Goal: Task Accomplishment & Management: Manage account settings

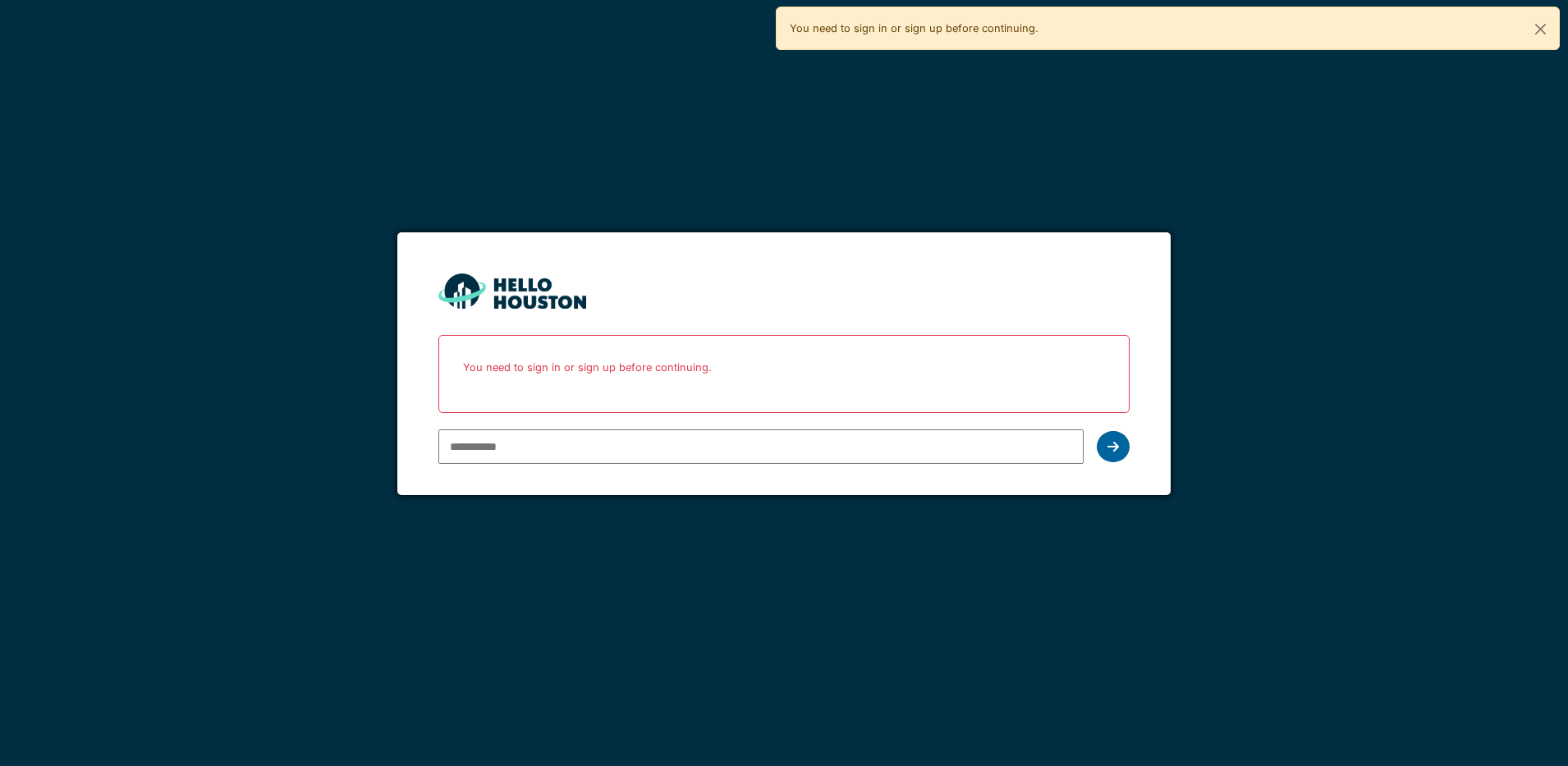
type input "**********"
click at [1115, 448] on icon at bounding box center [1113, 447] width 12 height 13
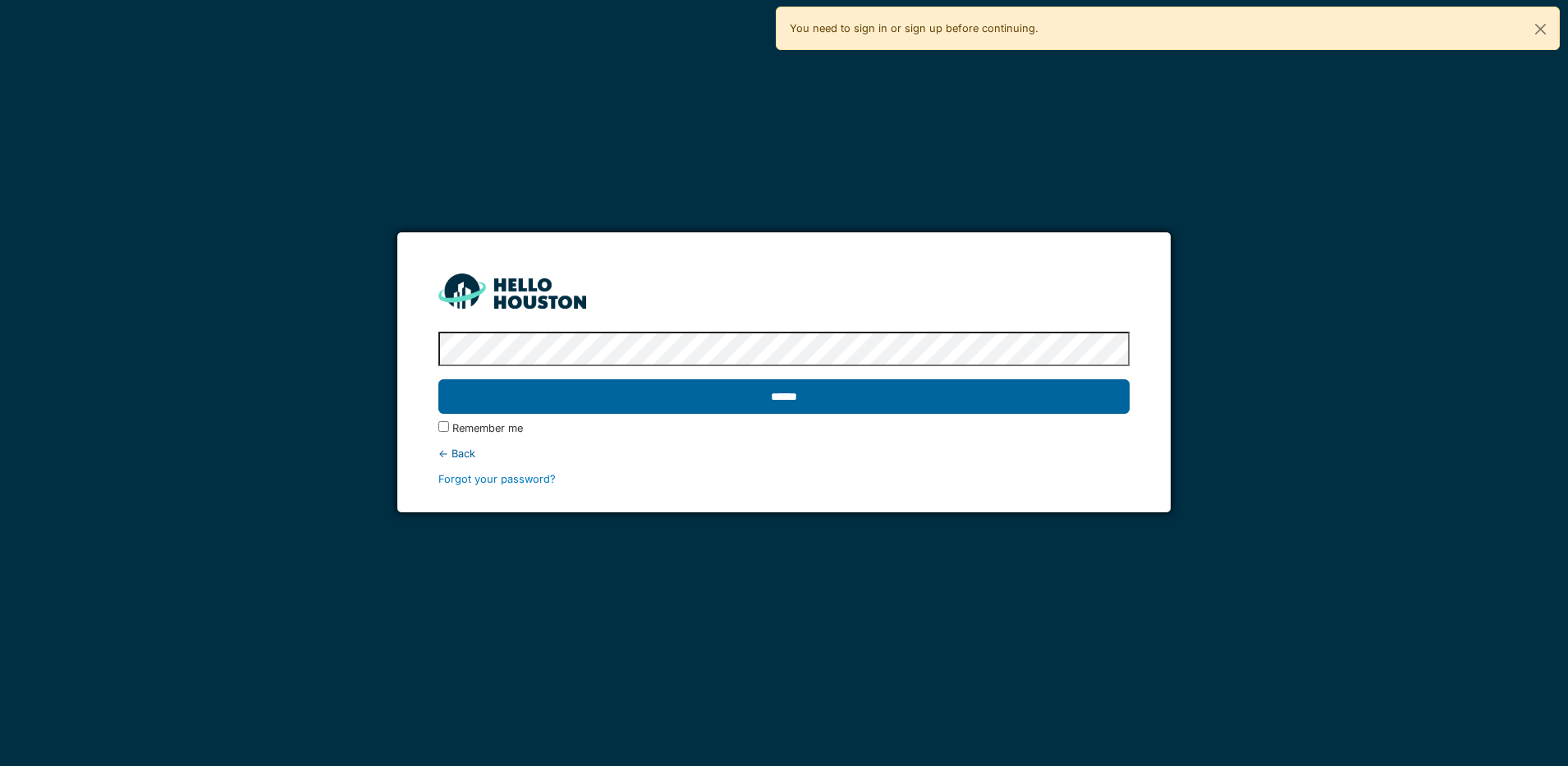
click at [933, 400] on input "******" at bounding box center [784, 397] width 691 height 35
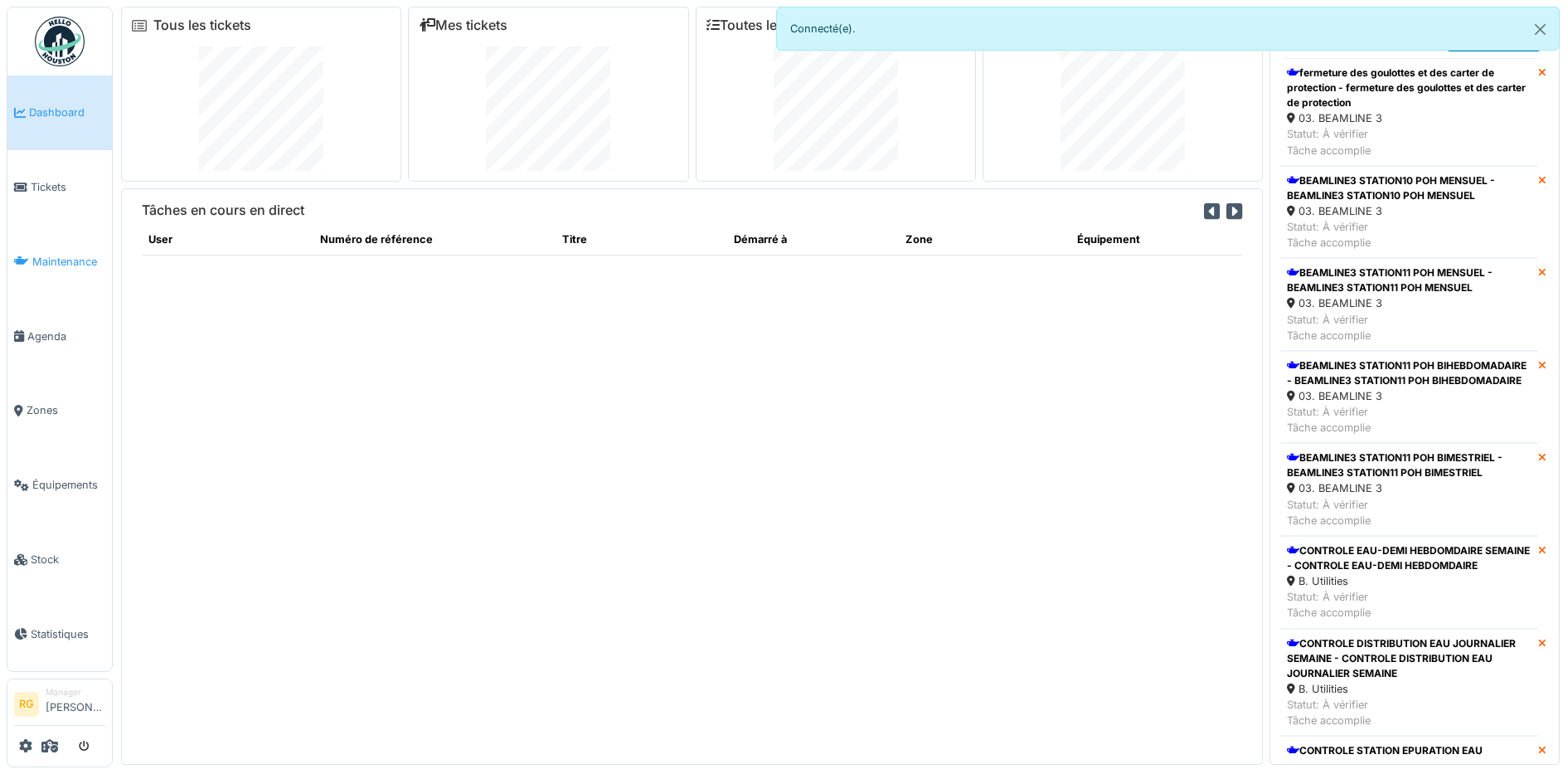
click at [69, 260] on span "Maintenance" at bounding box center [69, 261] width 73 height 16
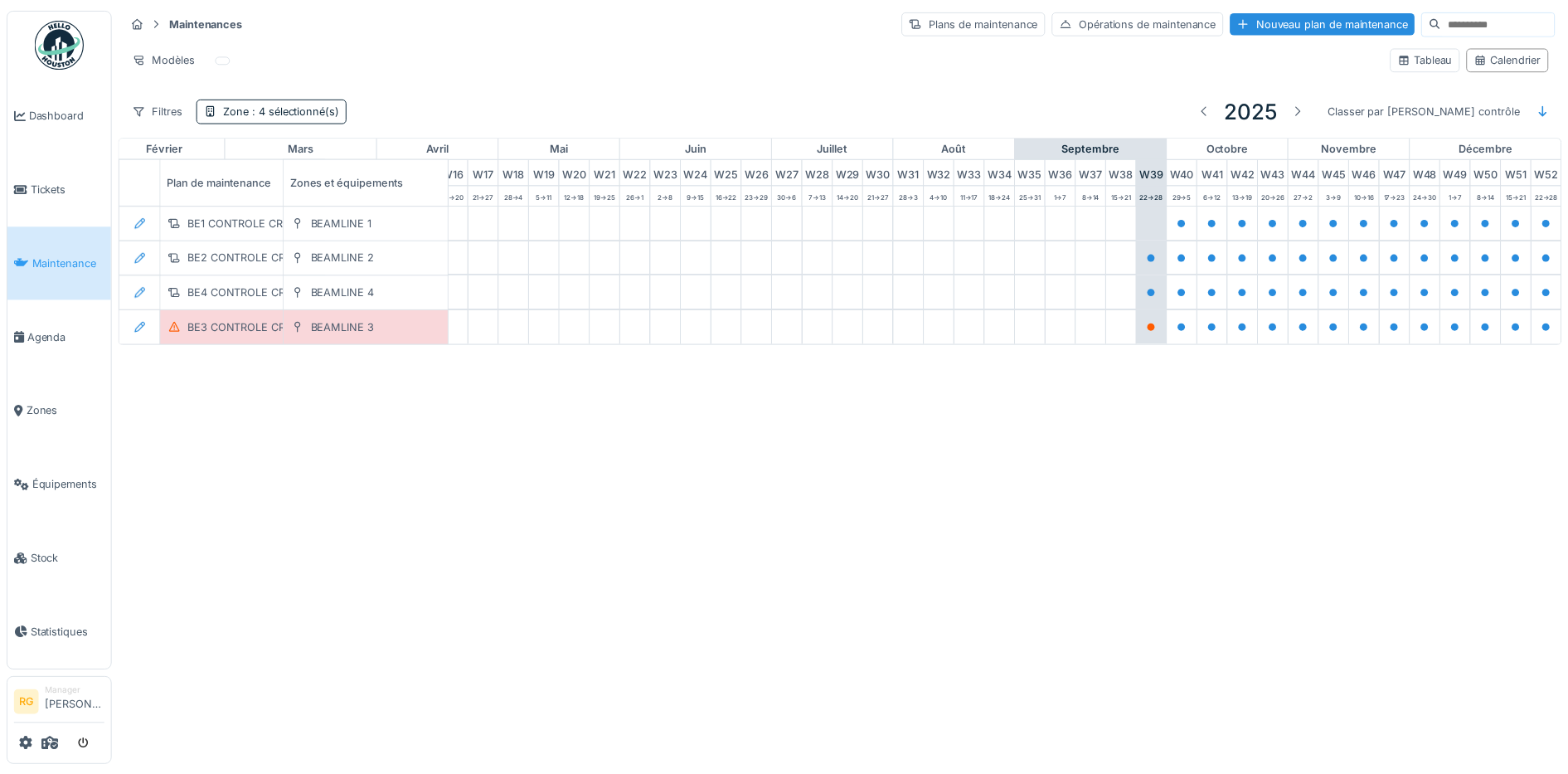
scroll to position [0, 561]
click at [301, 111] on span ": 4 sélectionné(s)" at bounding box center [296, 108] width 91 height 13
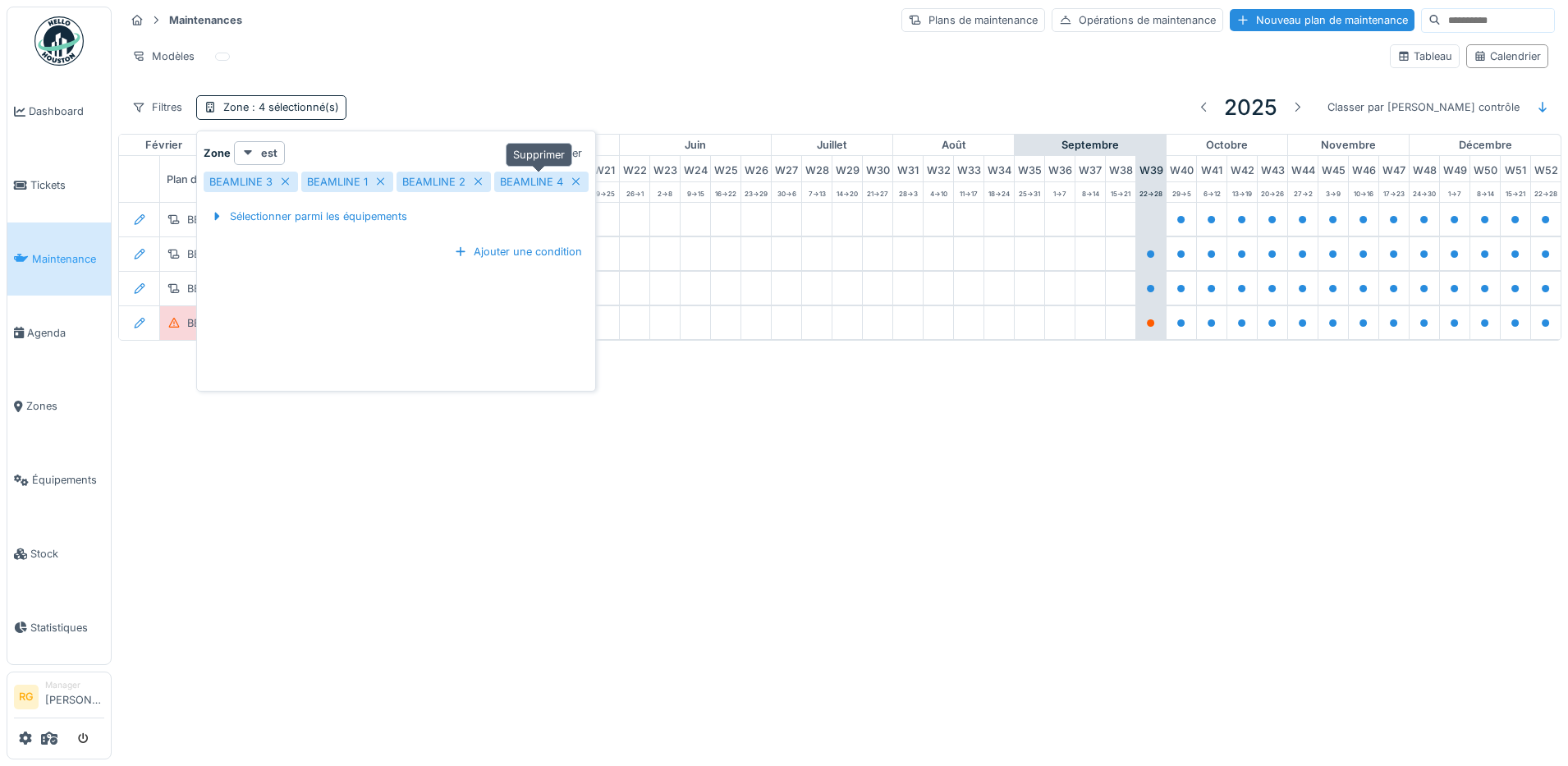
click at [573, 183] on icon at bounding box center [576, 181] width 13 height 11
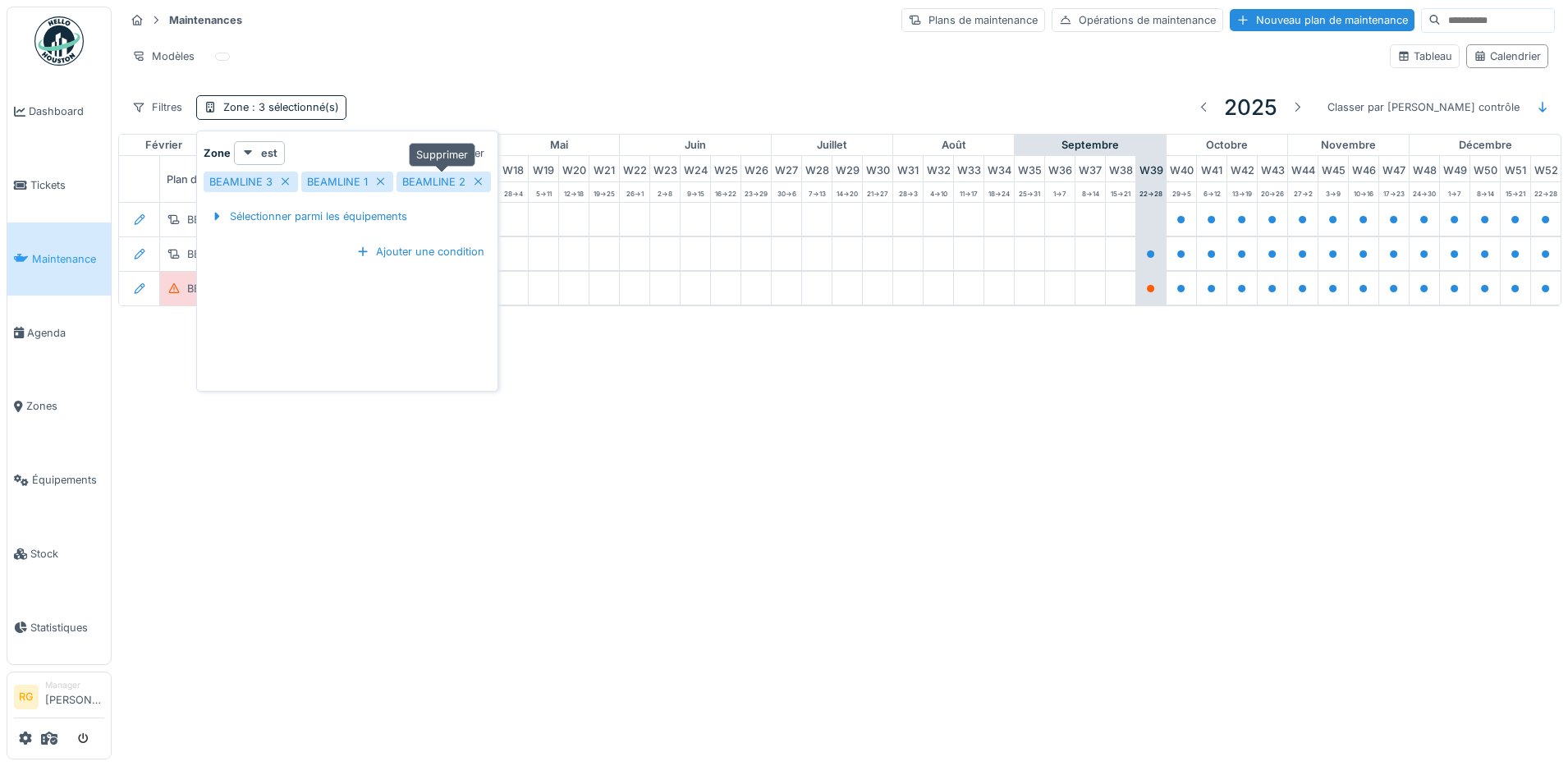
click at [467, 179] on div "BEAMLINE 2" at bounding box center [443, 182] width 95 height 21
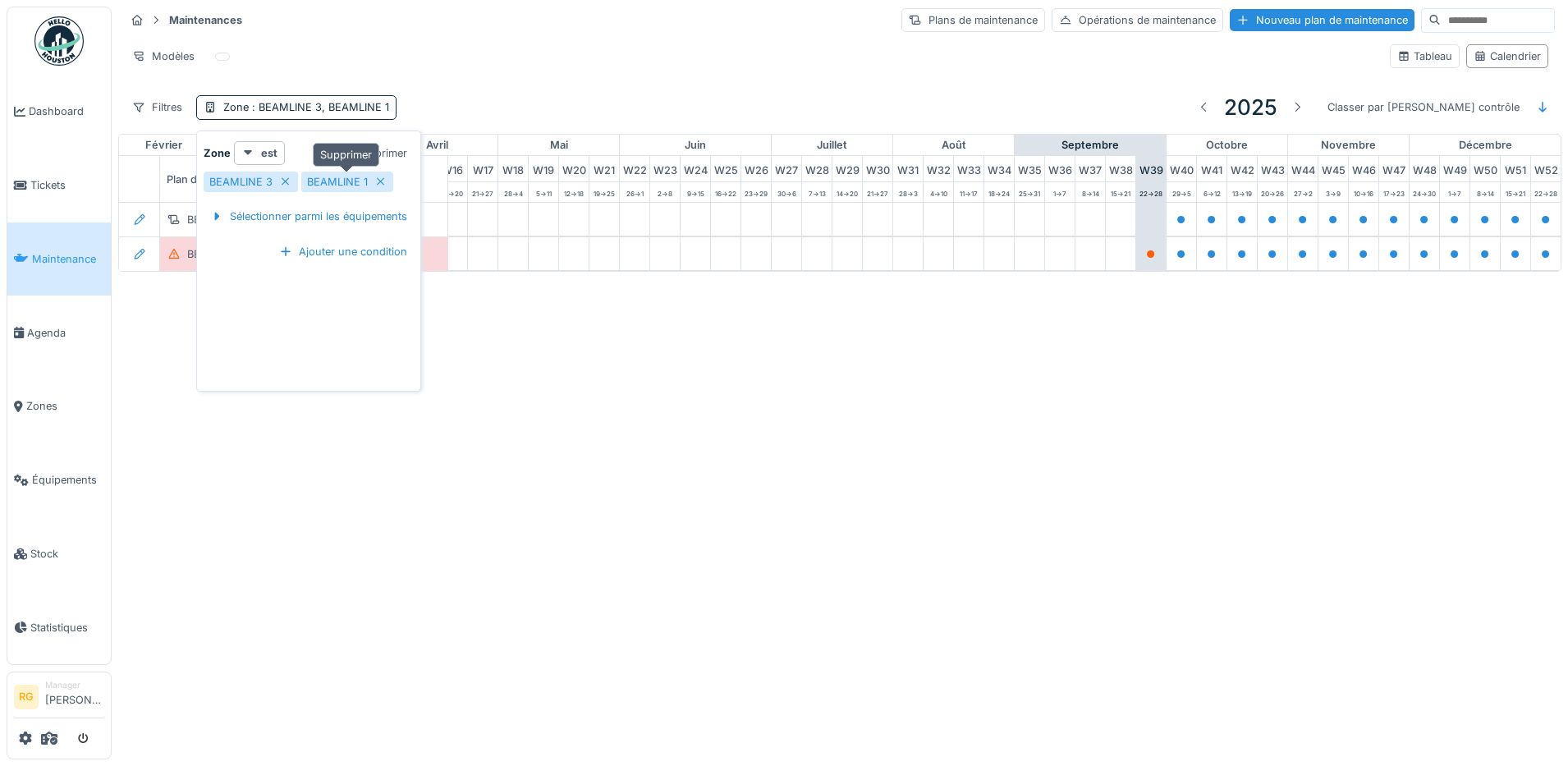
click at [378, 183] on icon at bounding box center [381, 181] width 8 height 8
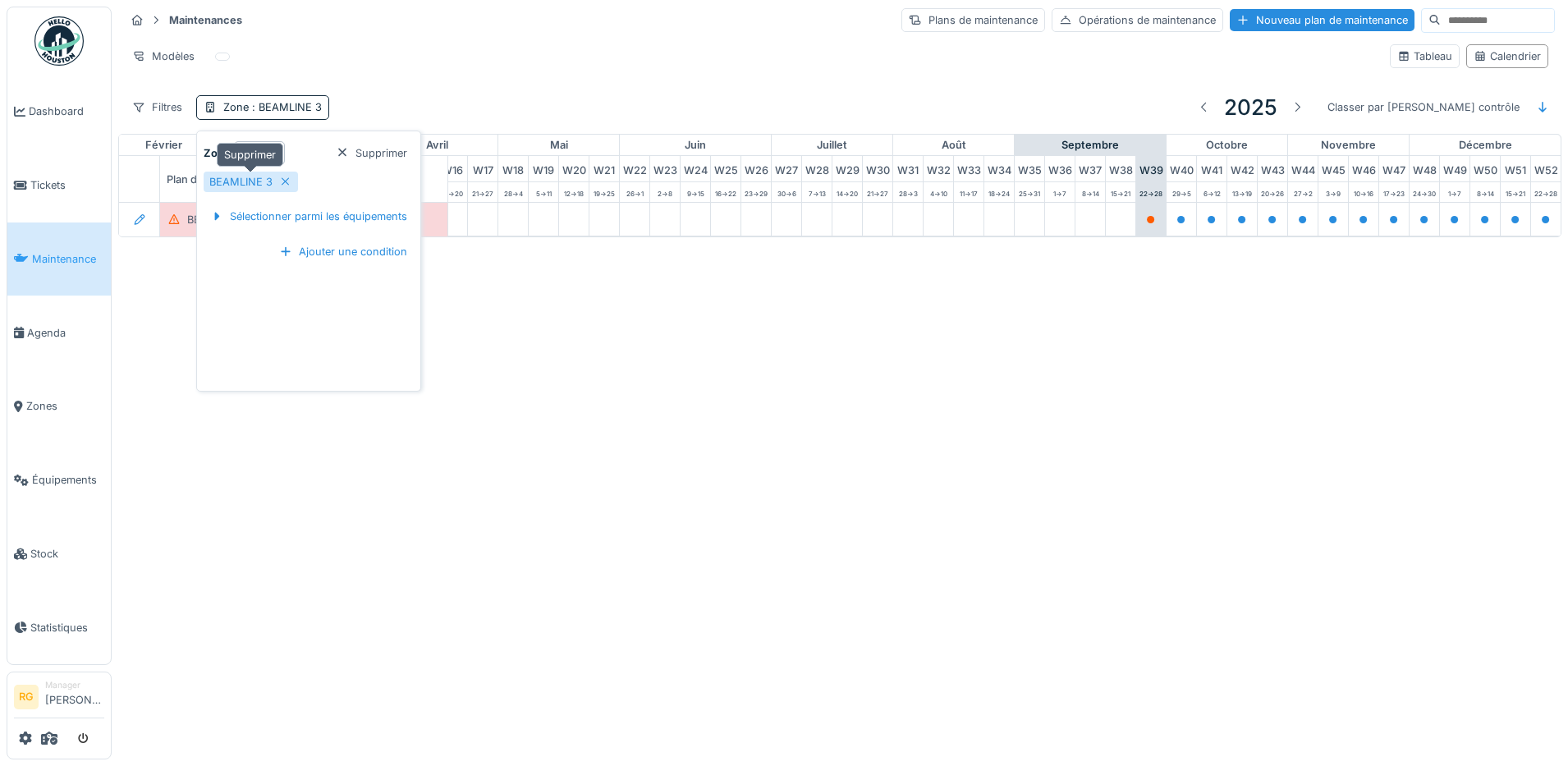
click at [281, 184] on icon at bounding box center [286, 181] width 13 height 11
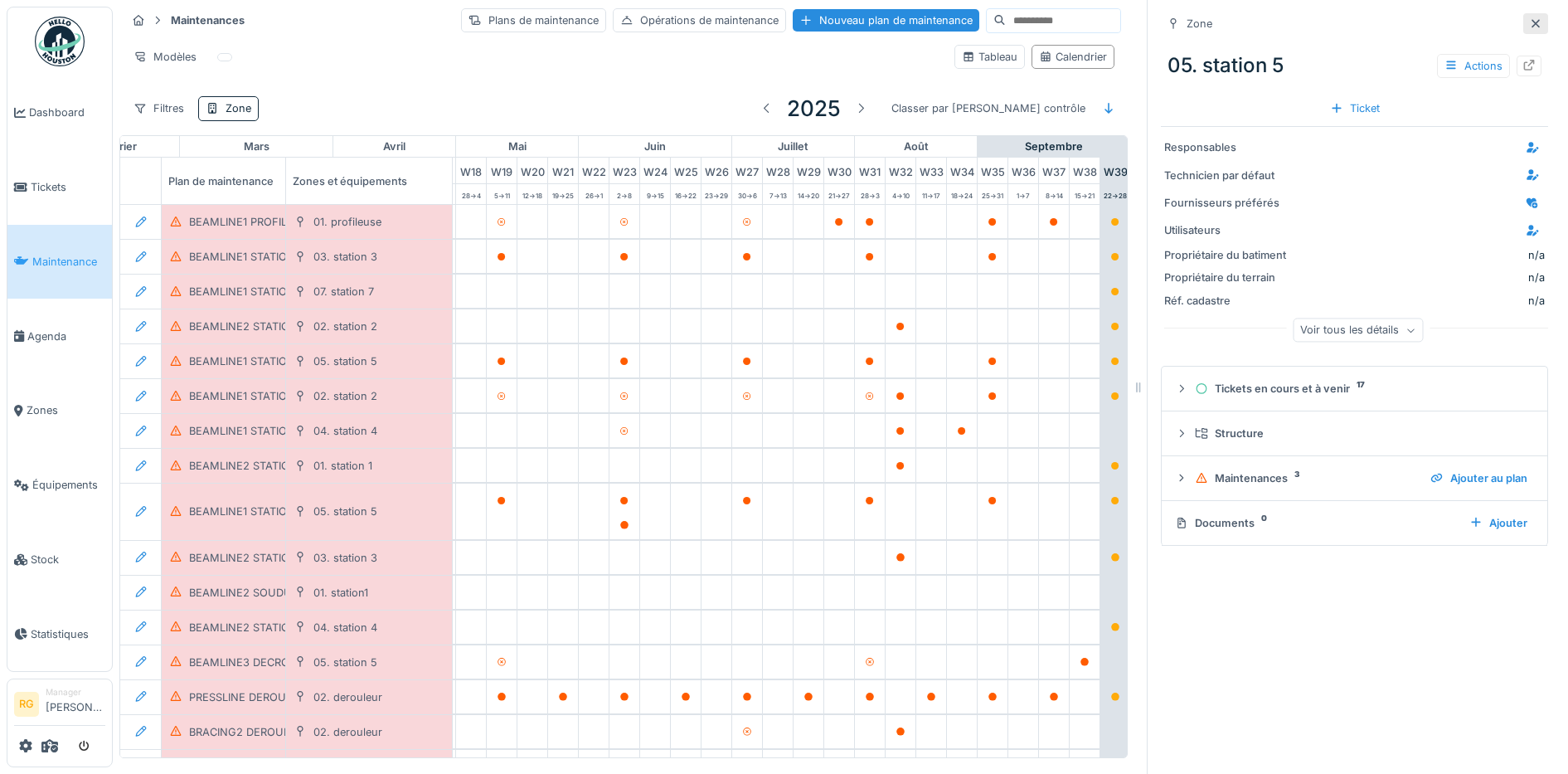
click at [1529, 24] on icon at bounding box center [1535, 24] width 13 height 11
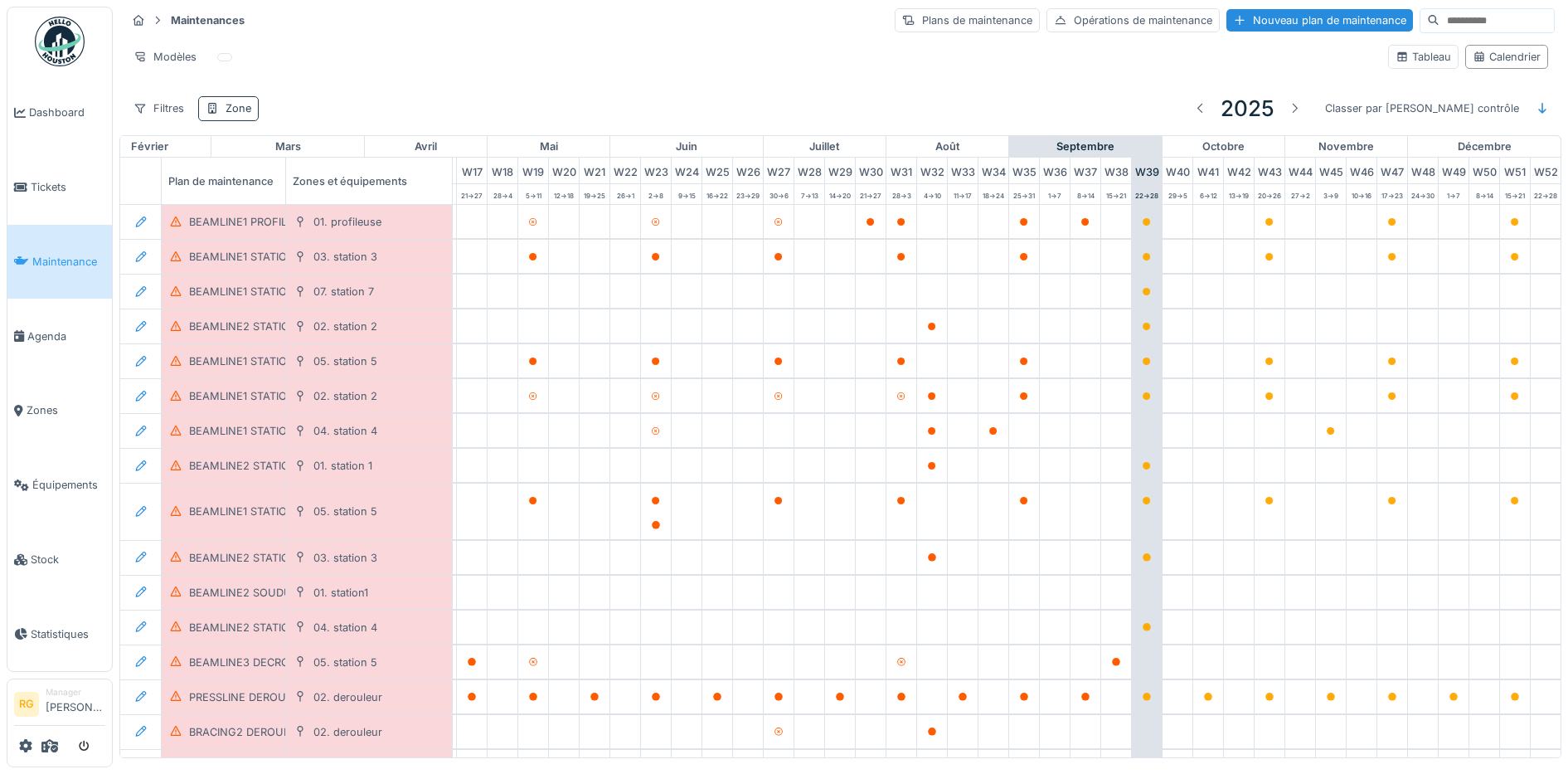
click at [224, 109] on div "Zone" at bounding box center [228, 108] width 60 height 24
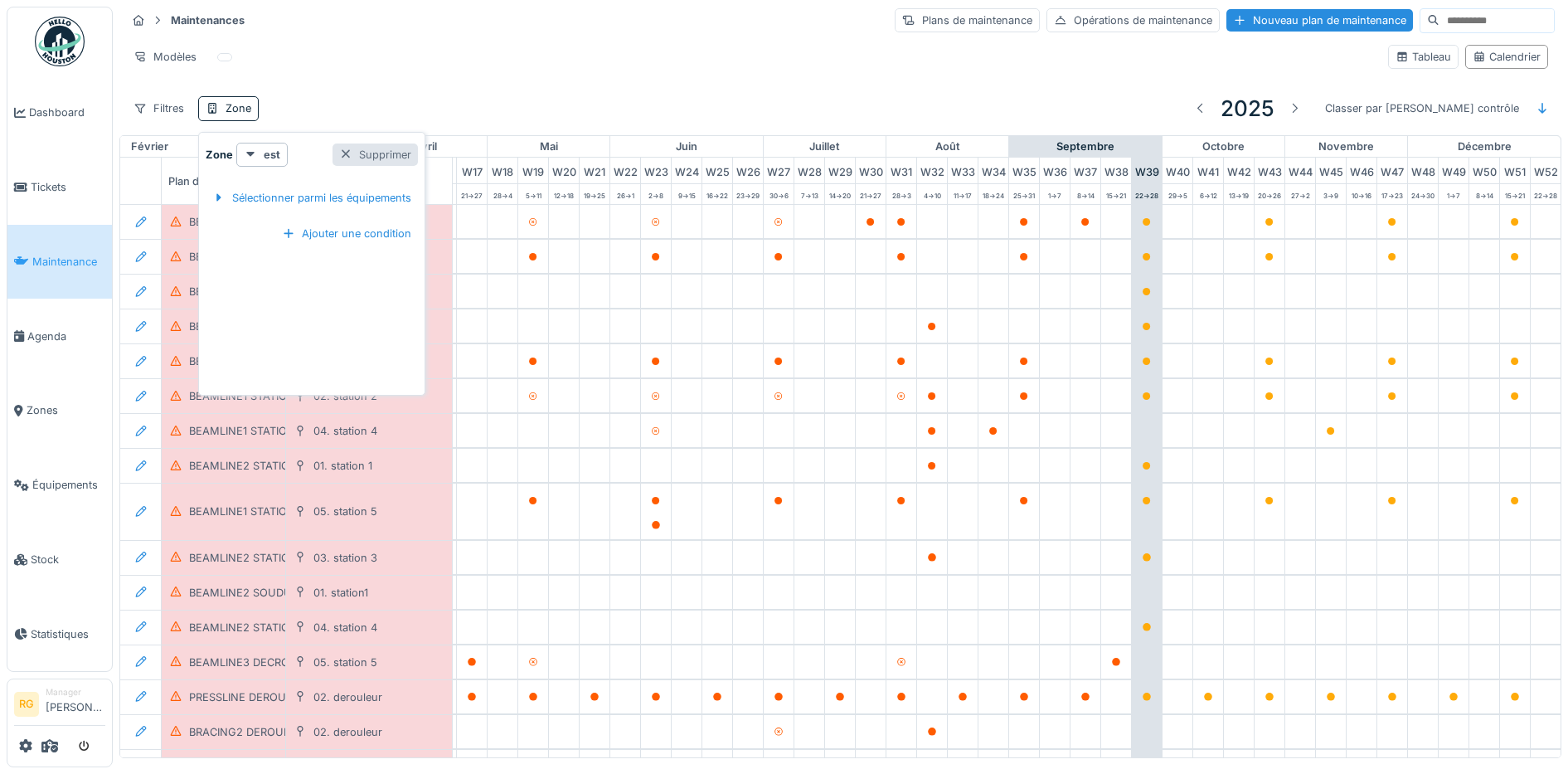
click at [345, 147] on div at bounding box center [346, 154] width 13 height 16
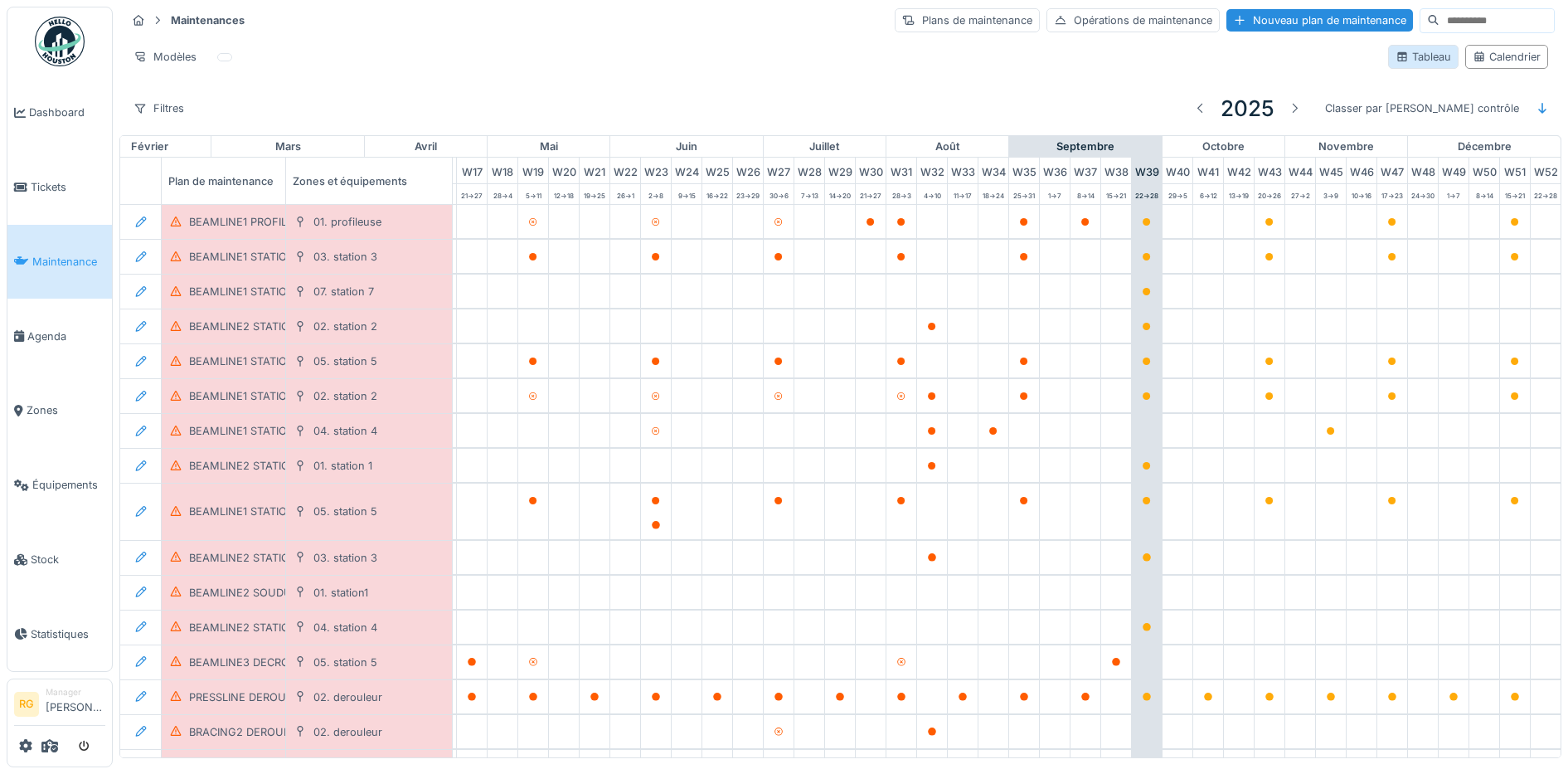
click at [1413, 62] on div "Tableau" at bounding box center [1423, 56] width 55 height 16
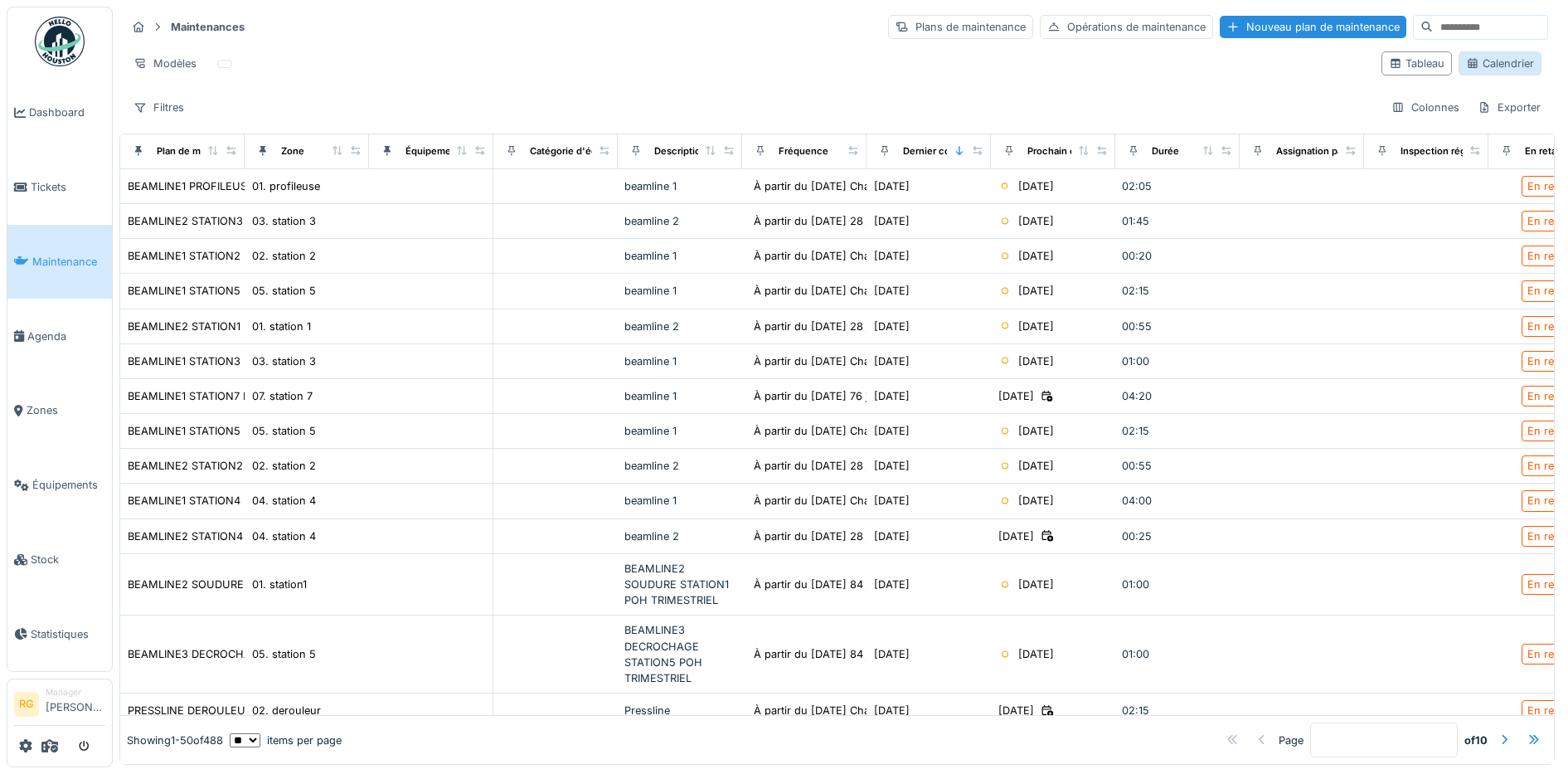
click at [1469, 68] on div "Calendrier" at bounding box center [1499, 63] width 68 height 16
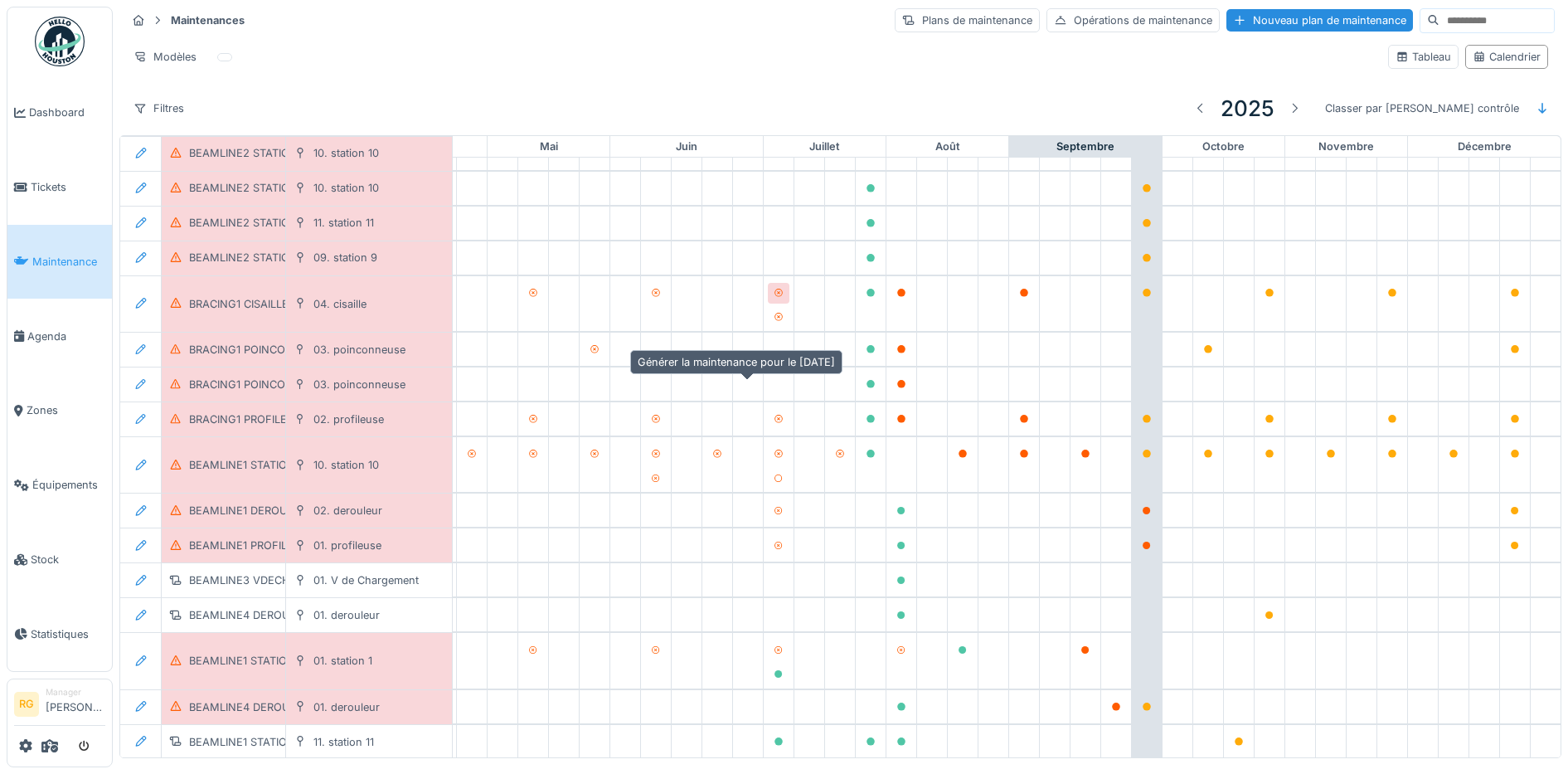
scroll to position [3988, 561]
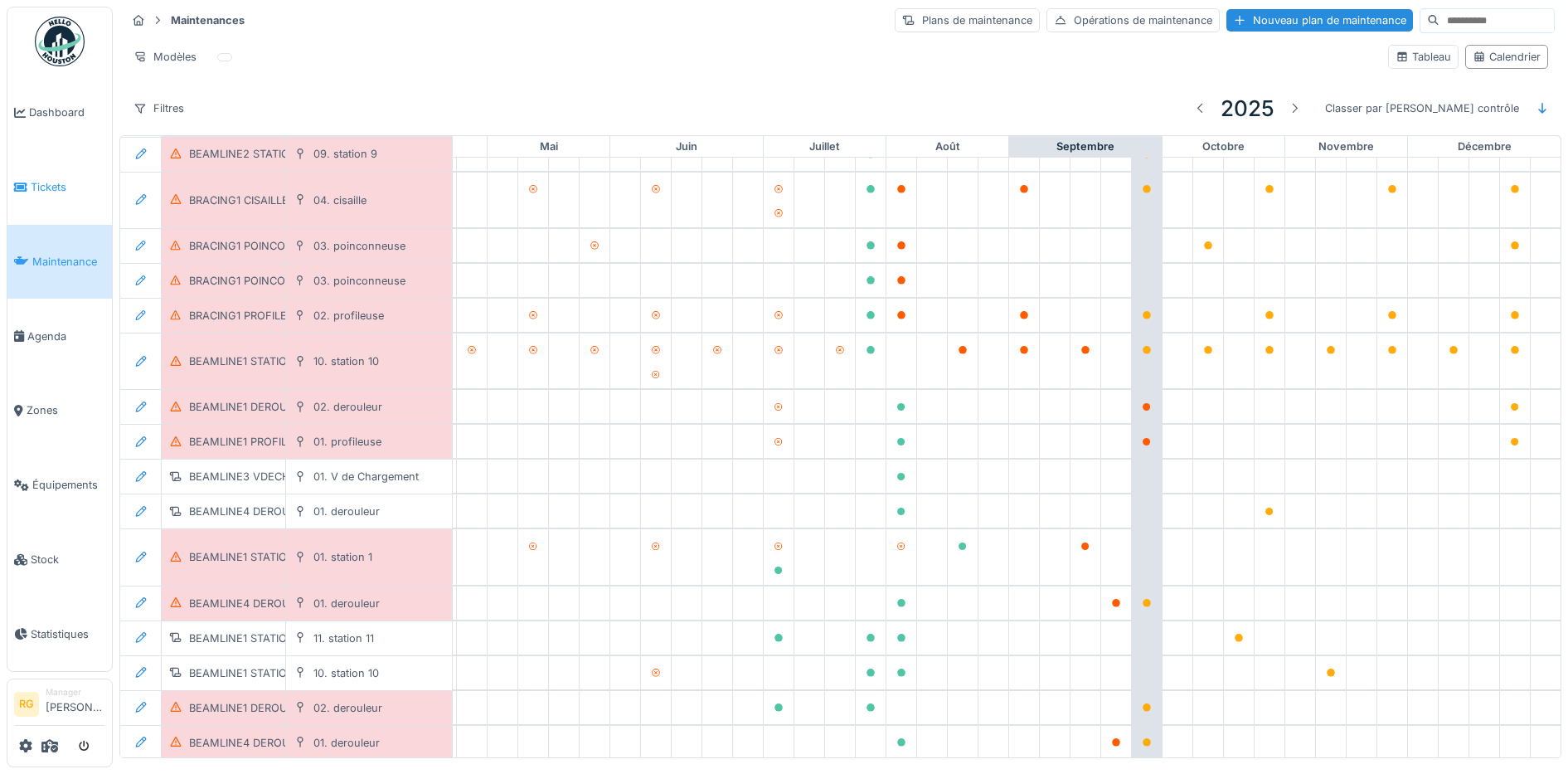
click at [65, 188] on span "Tickets" at bounding box center [68, 186] width 75 height 16
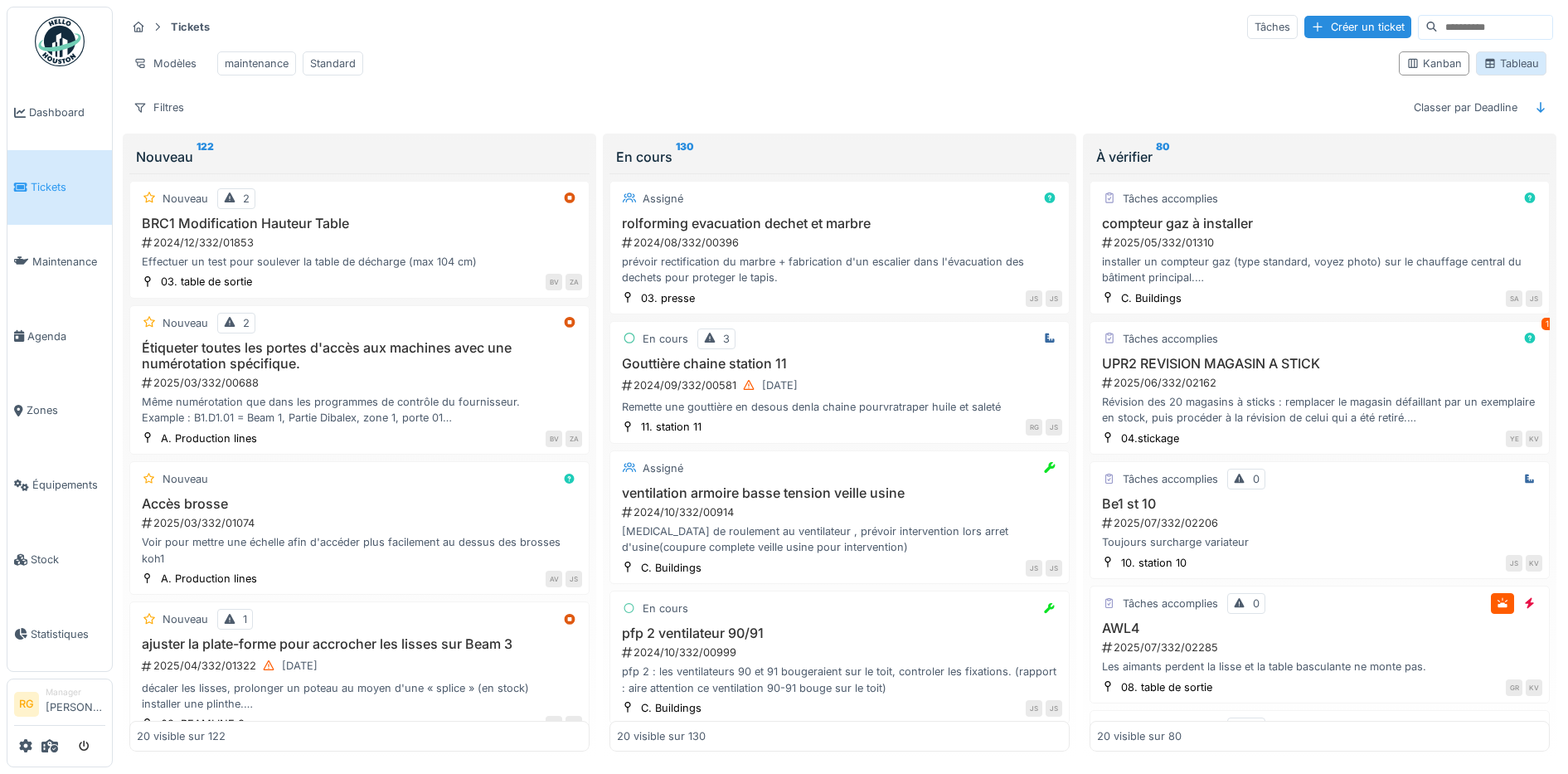
click at [1504, 71] on div "Tableau" at bounding box center [1511, 63] width 55 height 16
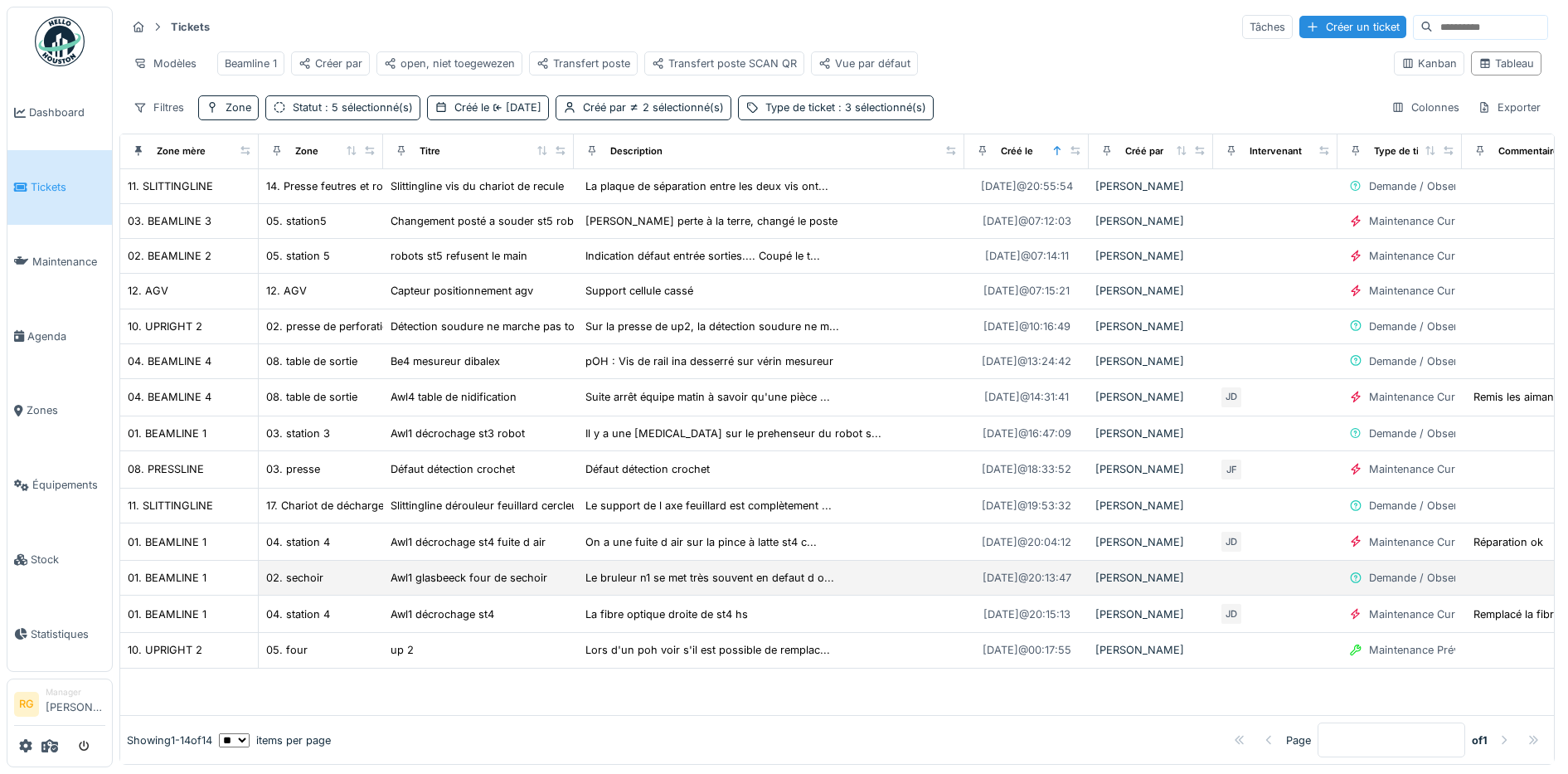
scroll to position [13, 0]
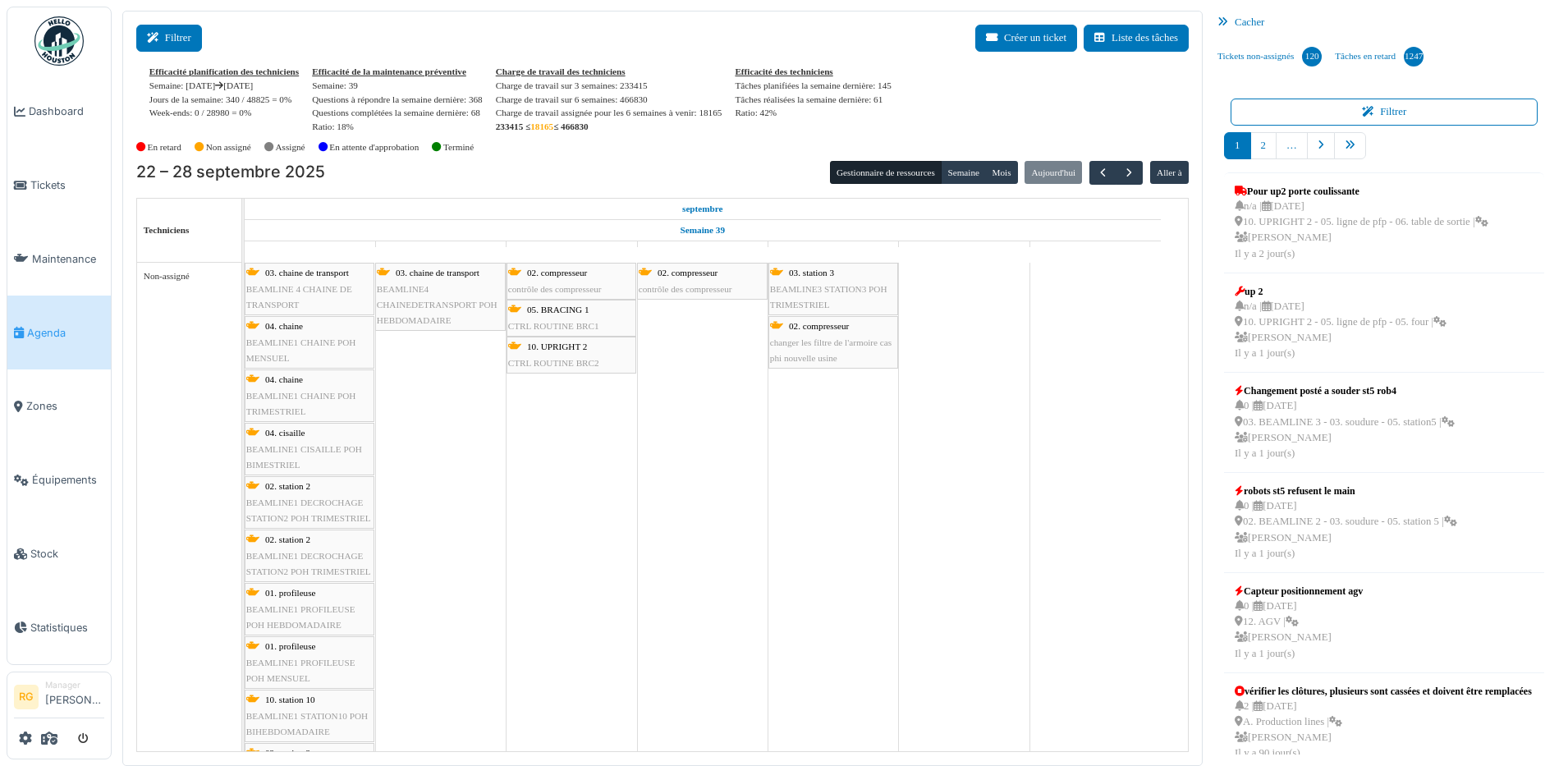
click at [171, 41] on button "Filtrer" at bounding box center [169, 38] width 66 height 27
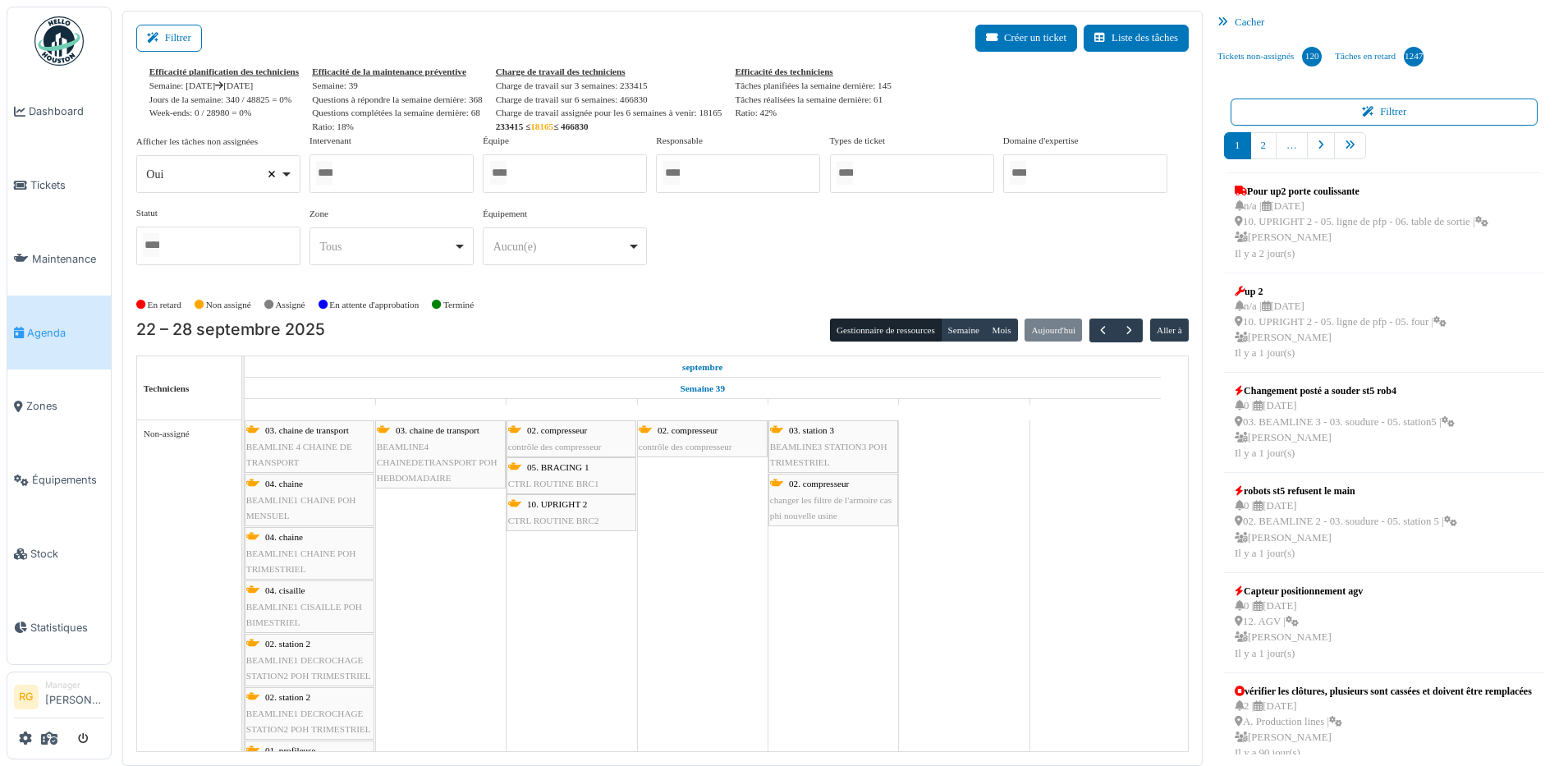
select select
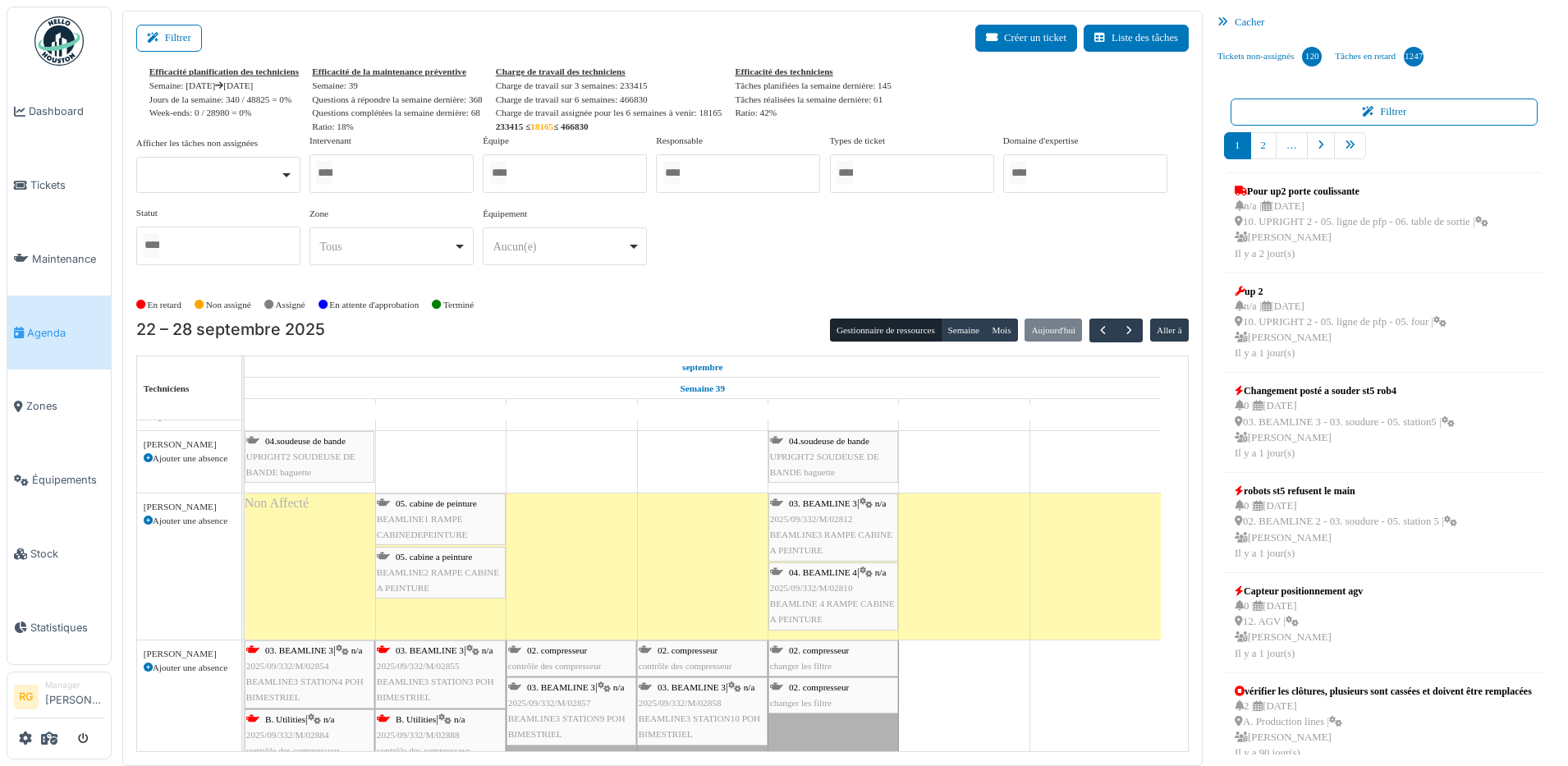
scroll to position [205, 0]
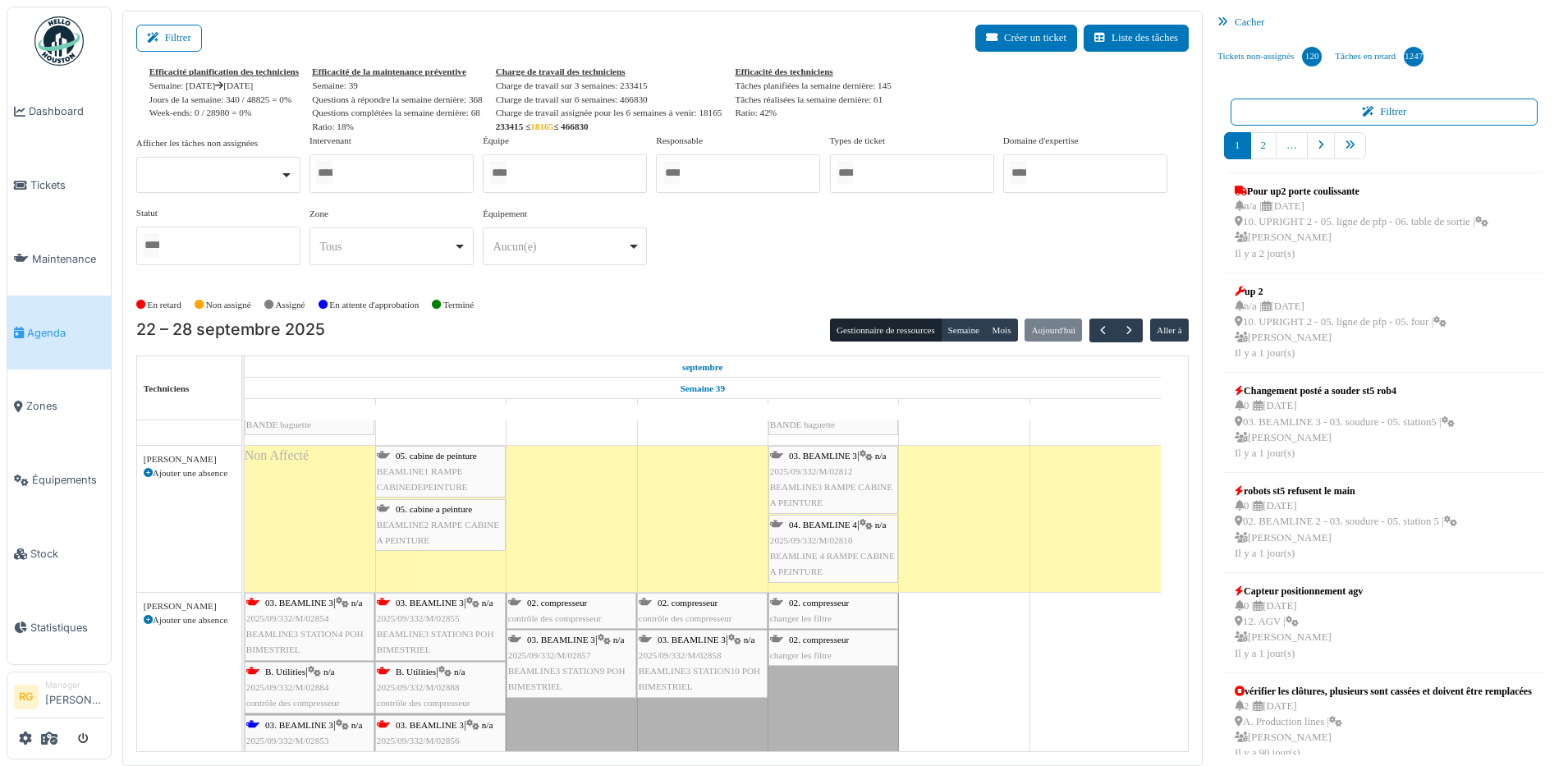
click at [445, 470] on span "BEAMLINE1 RAMPE CABINEDEPEINTURE" at bounding box center [423, 479] width 91 height 26
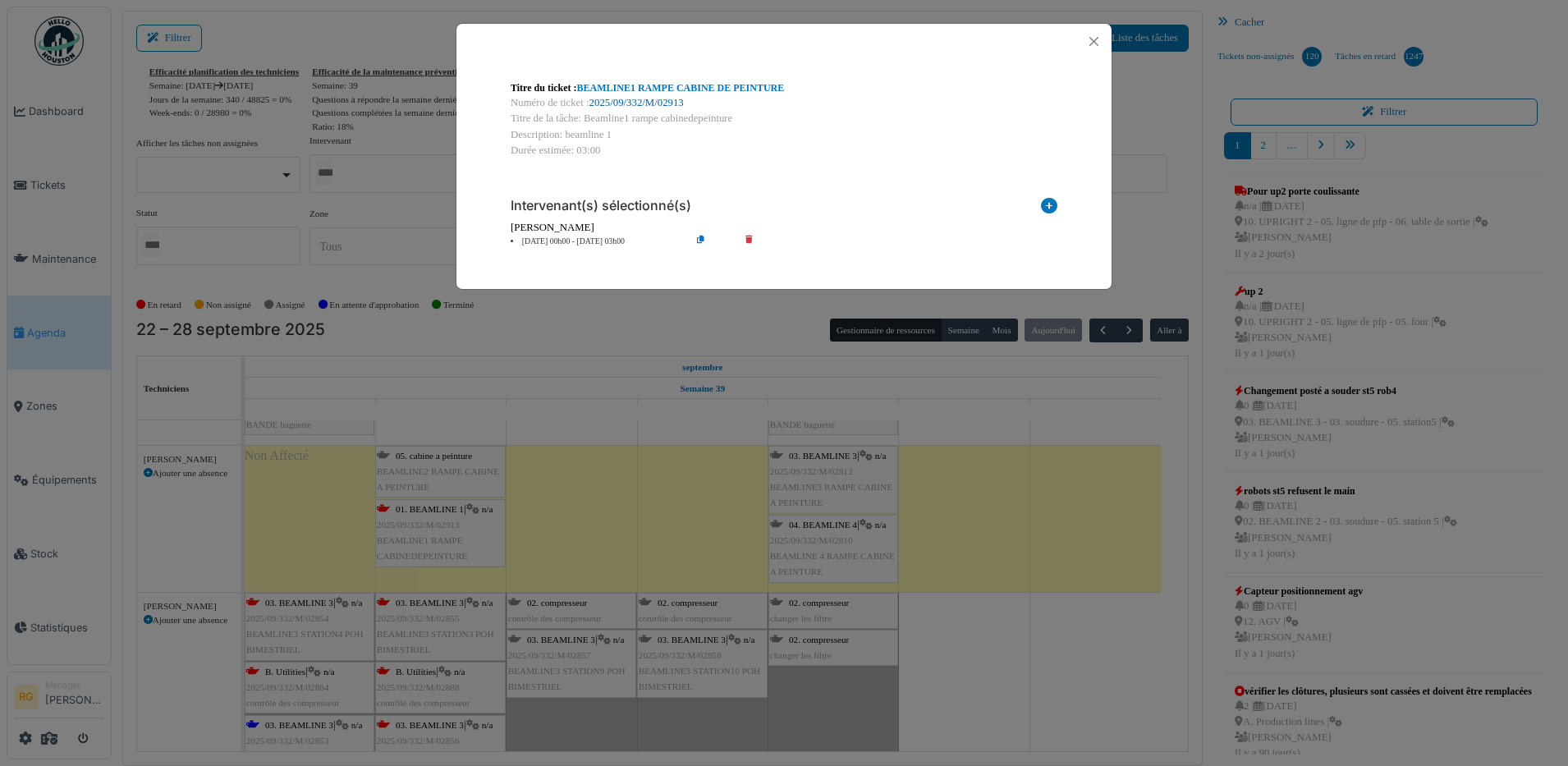
click at [629, 101] on link "2025/09/332/M/02913" at bounding box center [637, 103] width 95 height 12
click at [1092, 36] on button "Close" at bounding box center [1094, 42] width 22 height 22
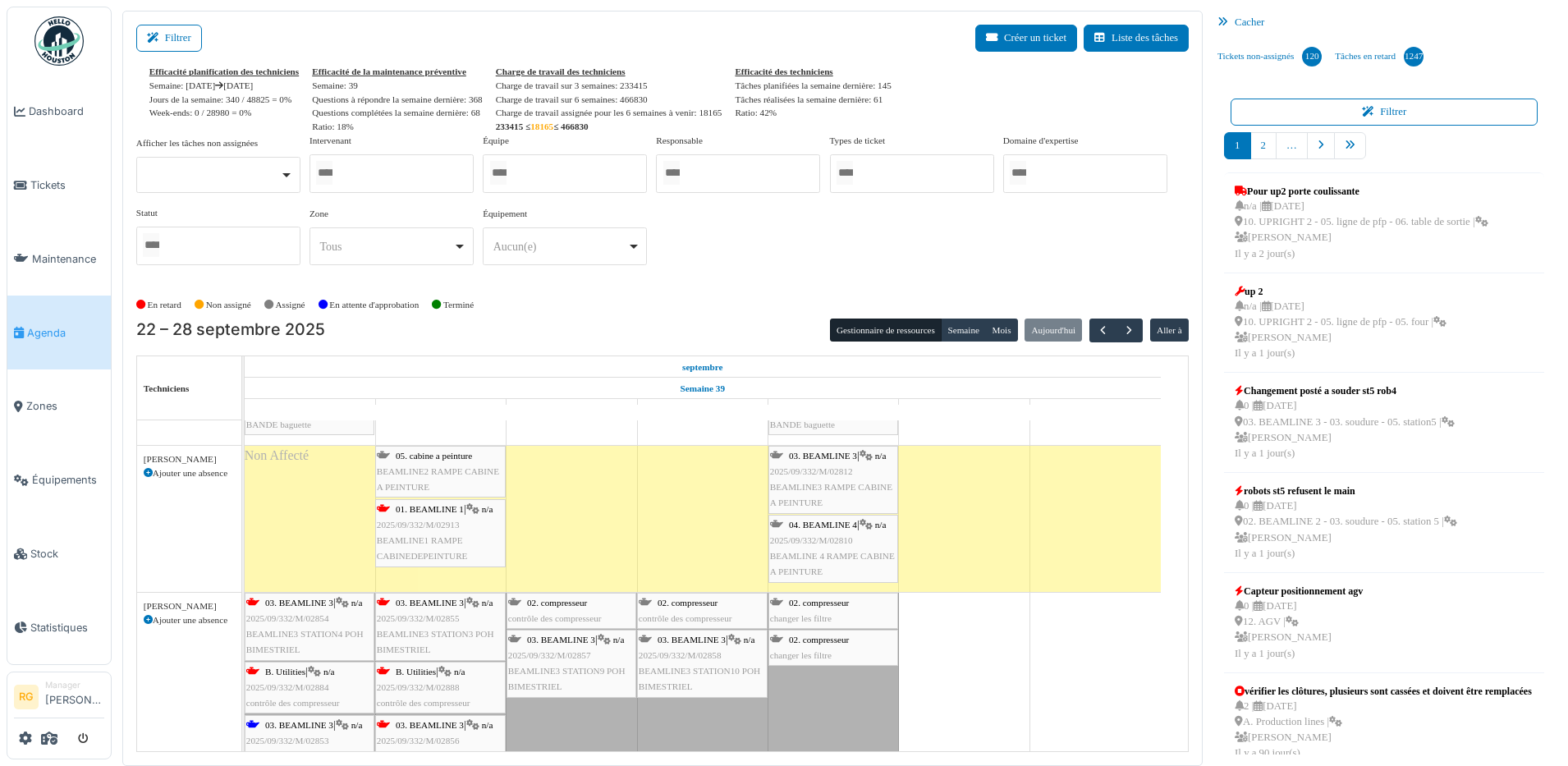
click at [428, 527] on span "2025/09/332/M/02913" at bounding box center [419, 525] width 83 height 10
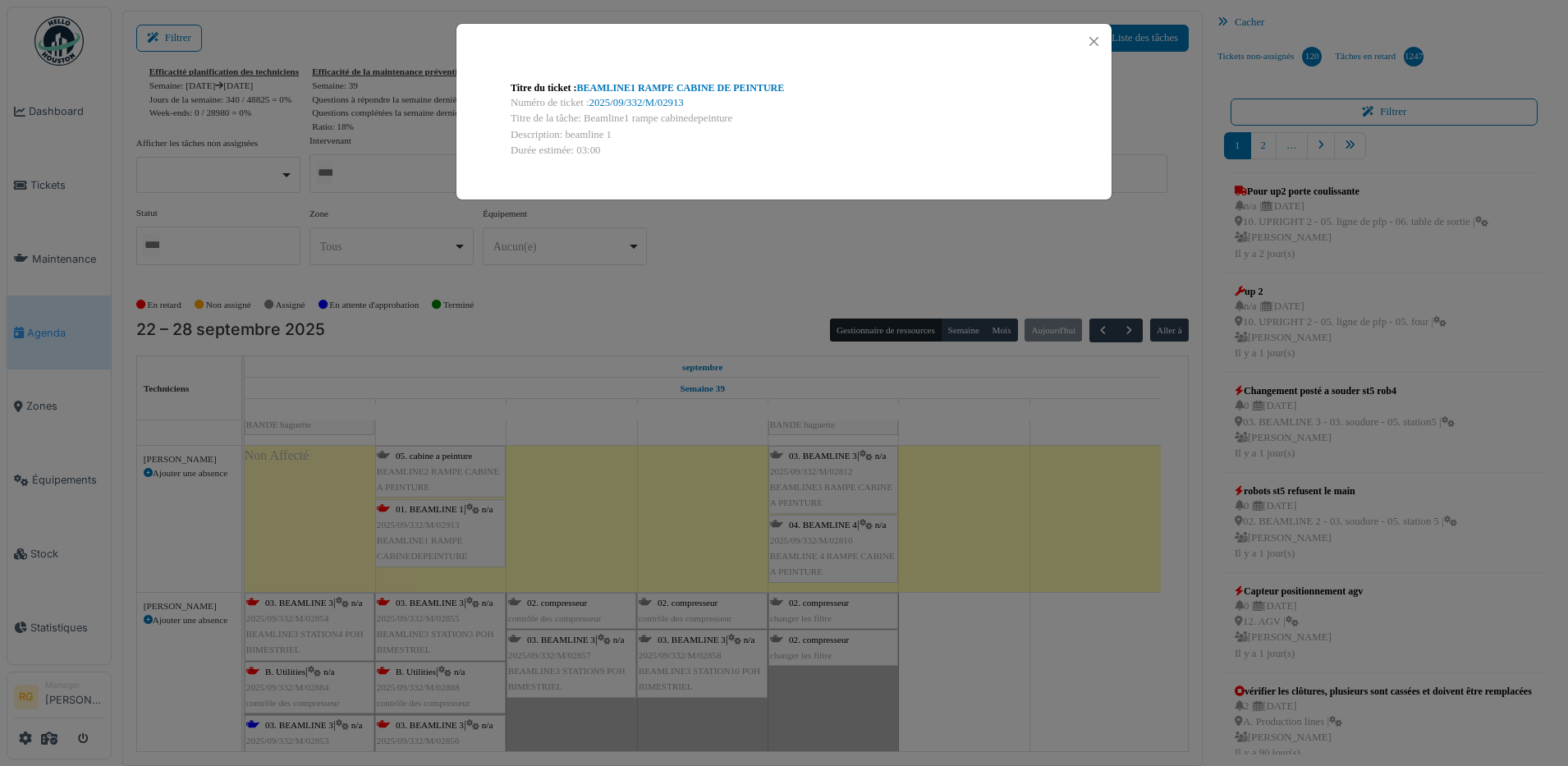
click at [453, 471] on div "Titre du ticket : BEAMLINE1 RAMPE CABINE DE PEINTURE Numéro de ticket : 2025/09…" at bounding box center [784, 383] width 1568 height 766
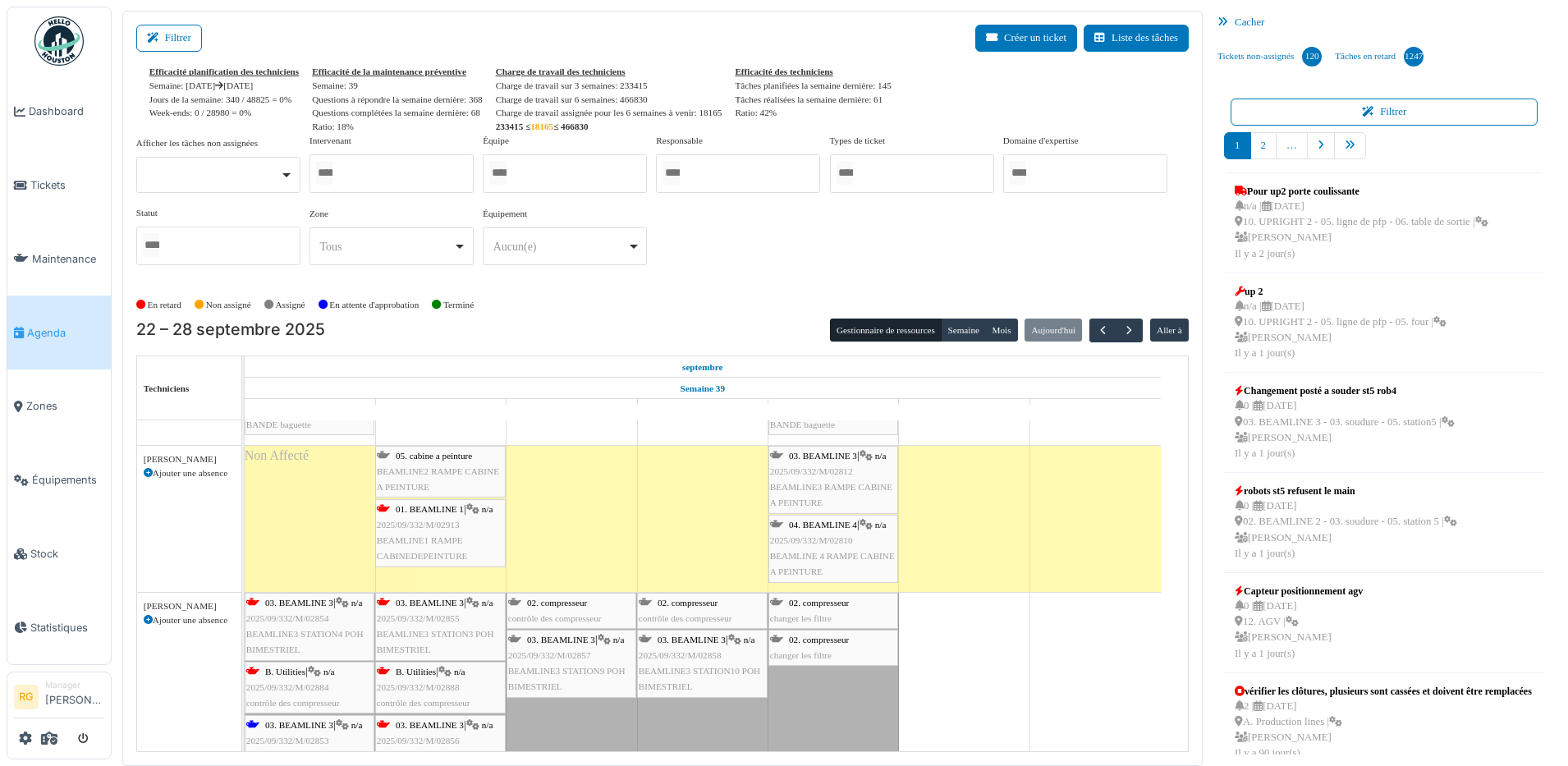
click at [433, 469] on span "BEAMLINE2 RAMPE CABINE A PEINTURE" at bounding box center [438, 479] width 122 height 26
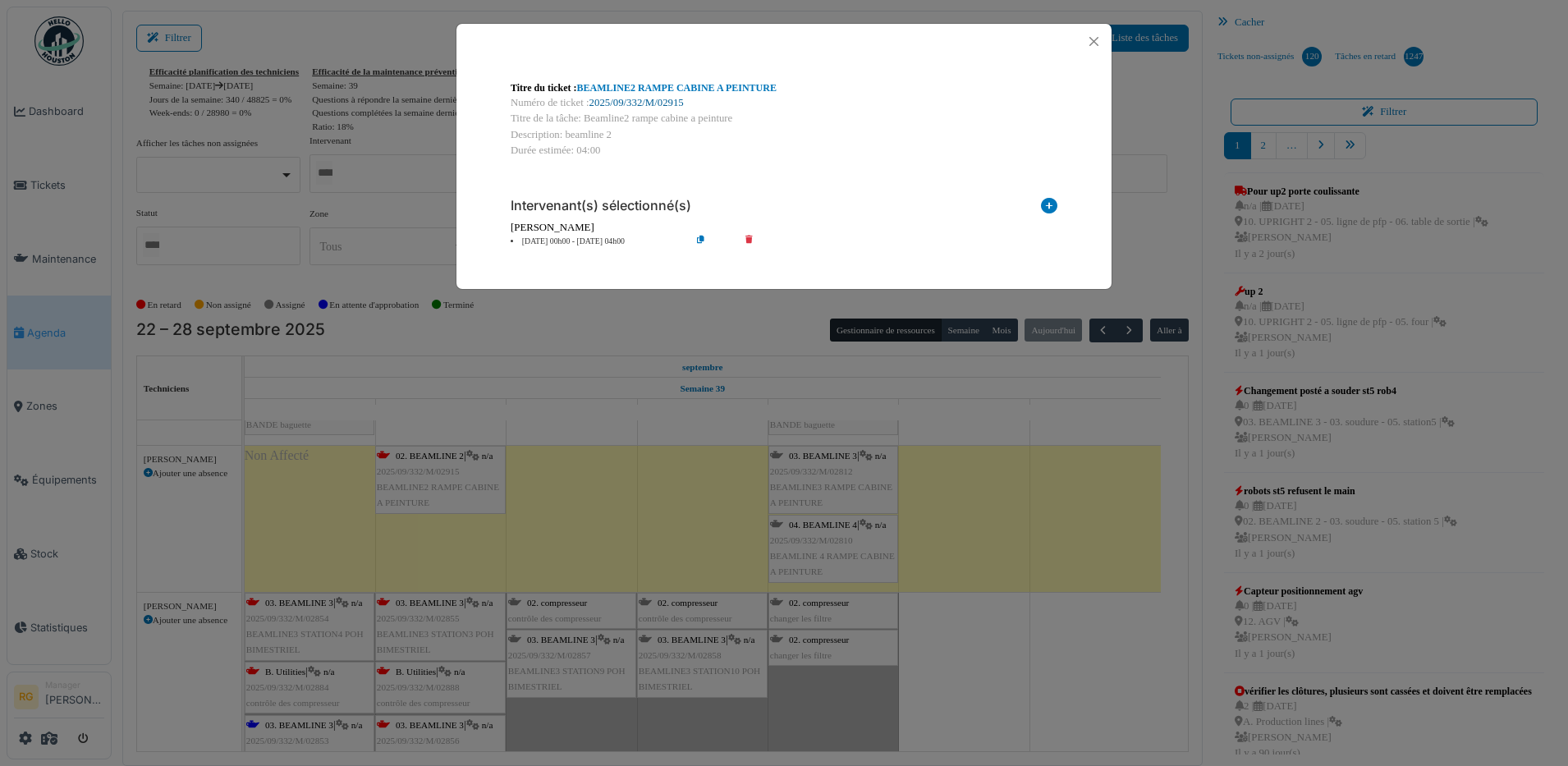
click at [657, 105] on link "2025/09/332/M/02915" at bounding box center [637, 103] width 95 height 12
click at [1095, 37] on button "Close" at bounding box center [1094, 42] width 22 height 22
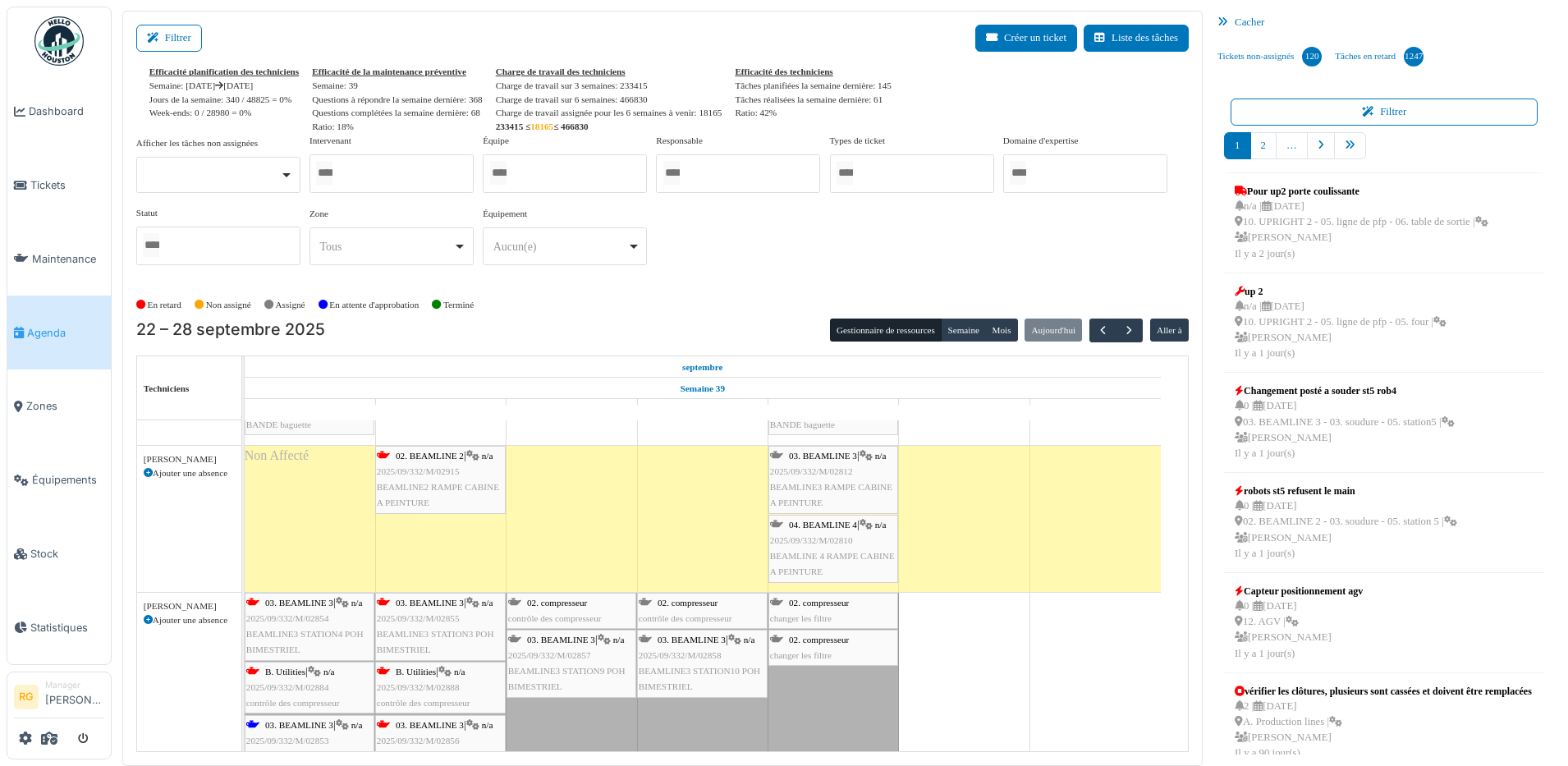
scroll to position [308, 0]
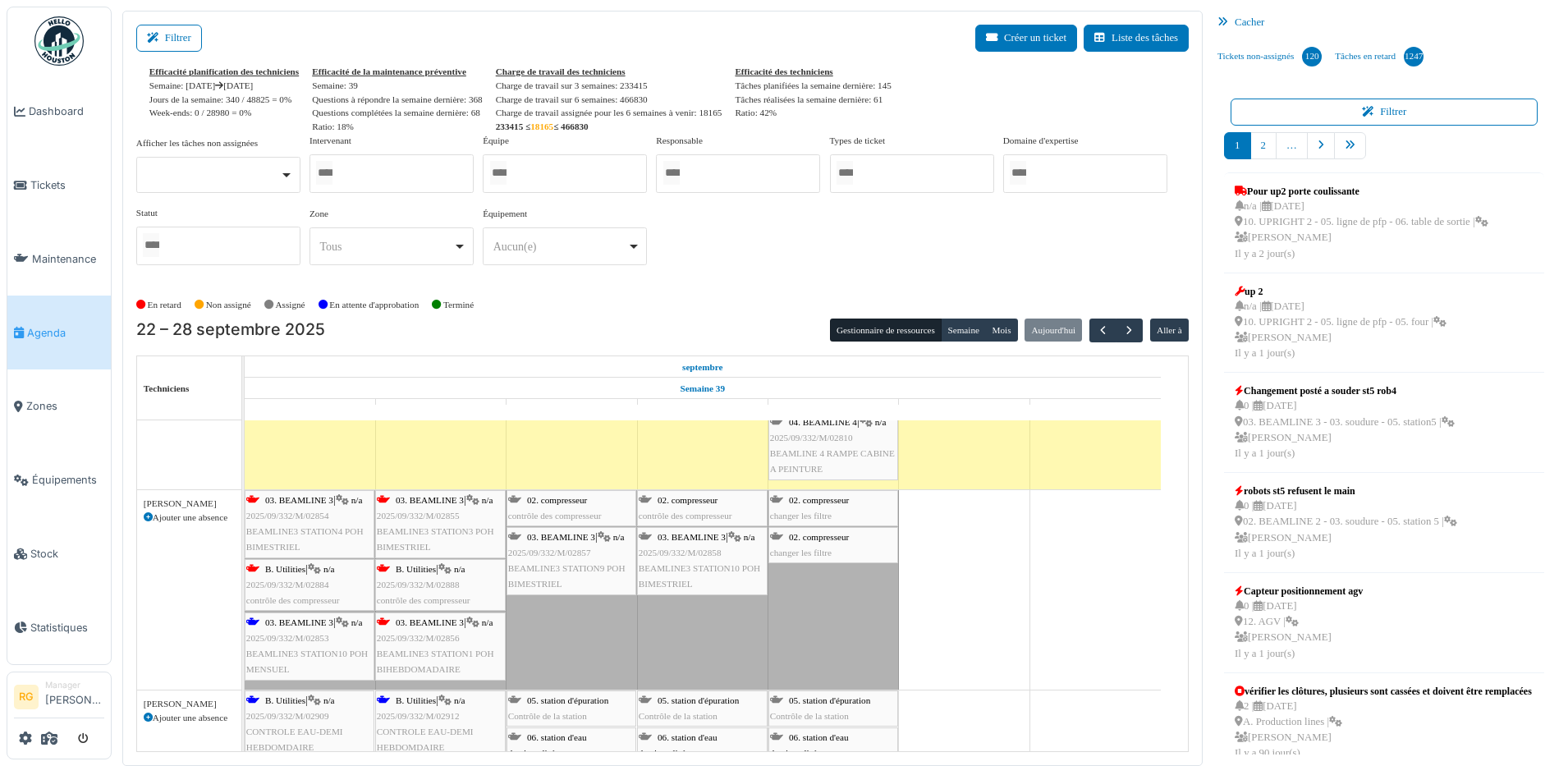
click at [303, 639] on span "2025/09/332/M/02853" at bounding box center [287, 638] width 83 height 10
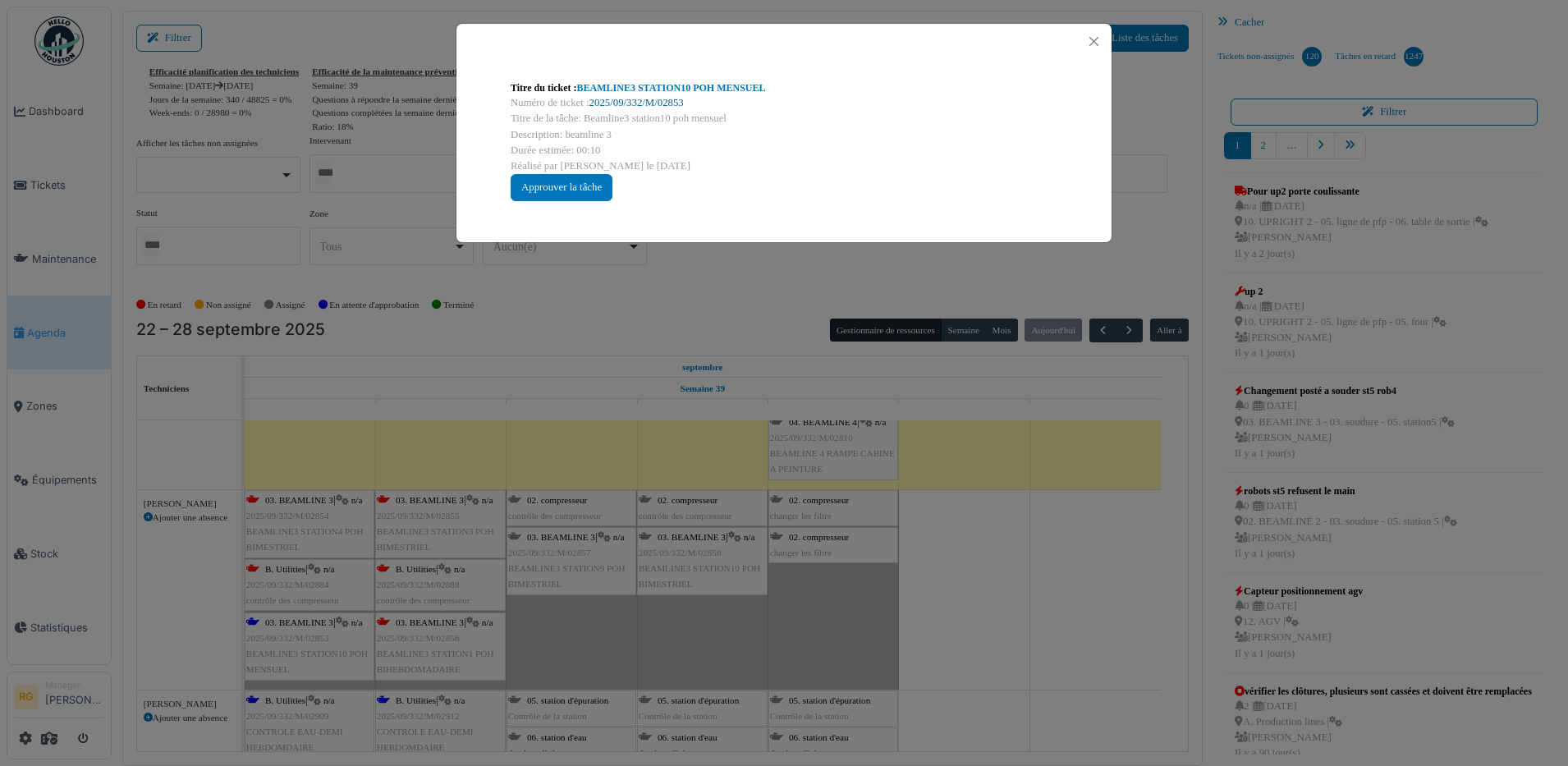
click at [634, 101] on link "2025/09/332/M/02853" at bounding box center [637, 103] width 95 height 12
click at [572, 183] on div "Approuver la tâche" at bounding box center [561, 188] width 102 height 27
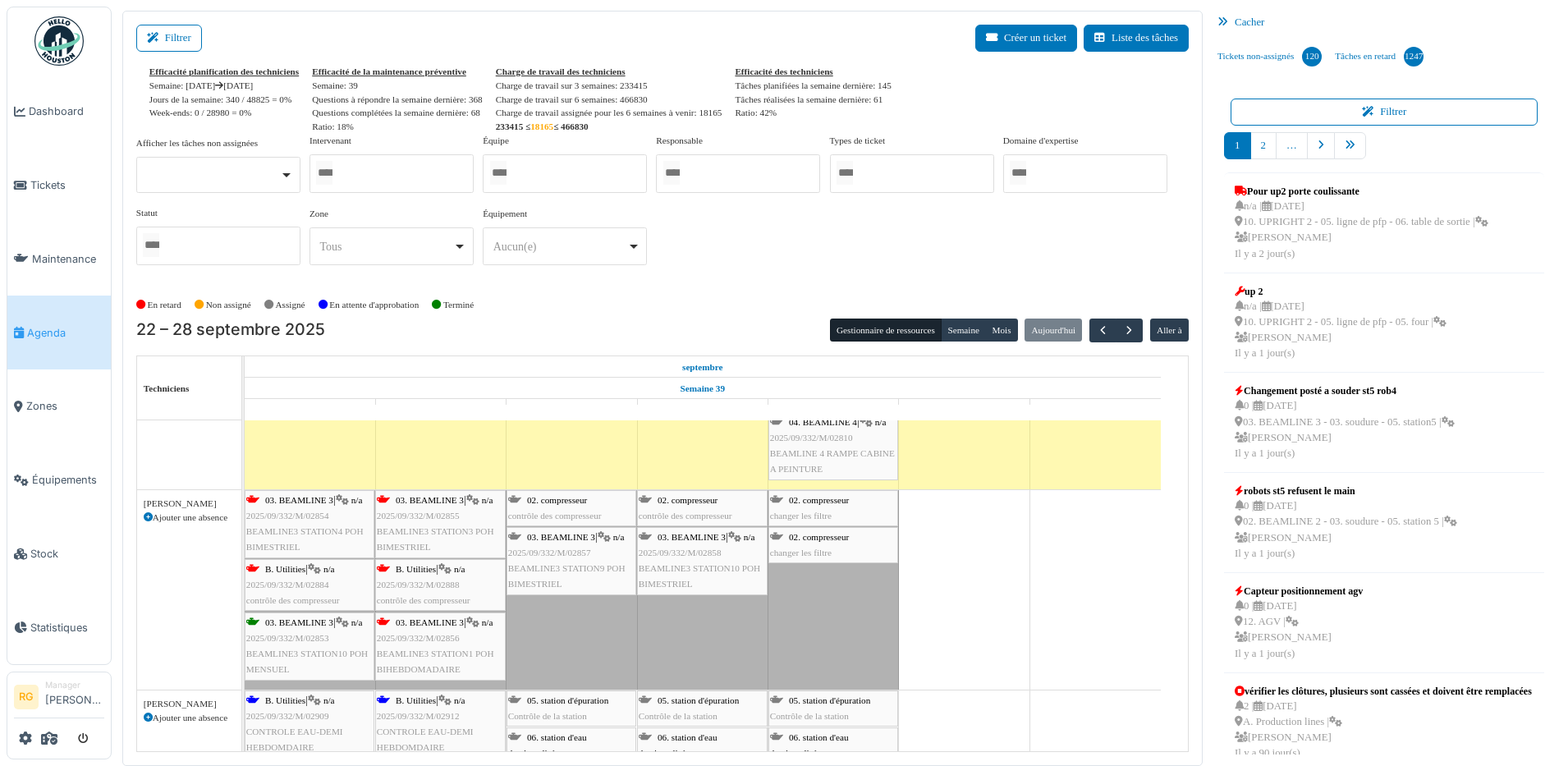
click at [294, 521] on div "03. BEAMLINE 3 | n/a 2025/09/332/M/02854 BEAMLINE3 STATION4 POH BIMESTRIEL" at bounding box center [309, 524] width 126 height 63
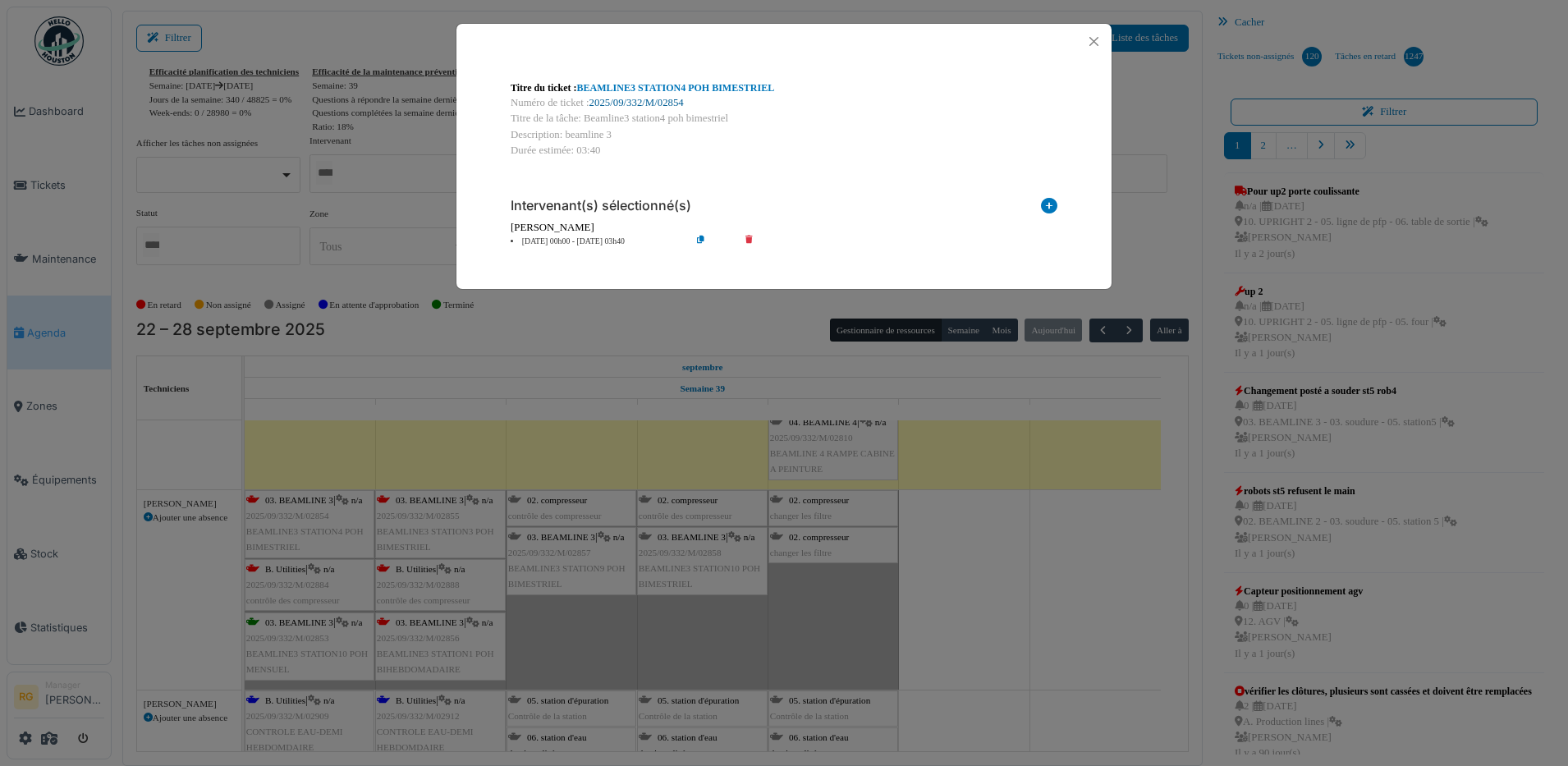
click at [620, 99] on link "2025/09/332/M/02854" at bounding box center [637, 103] width 95 height 12
click at [1100, 38] on button "Close" at bounding box center [1094, 42] width 22 height 22
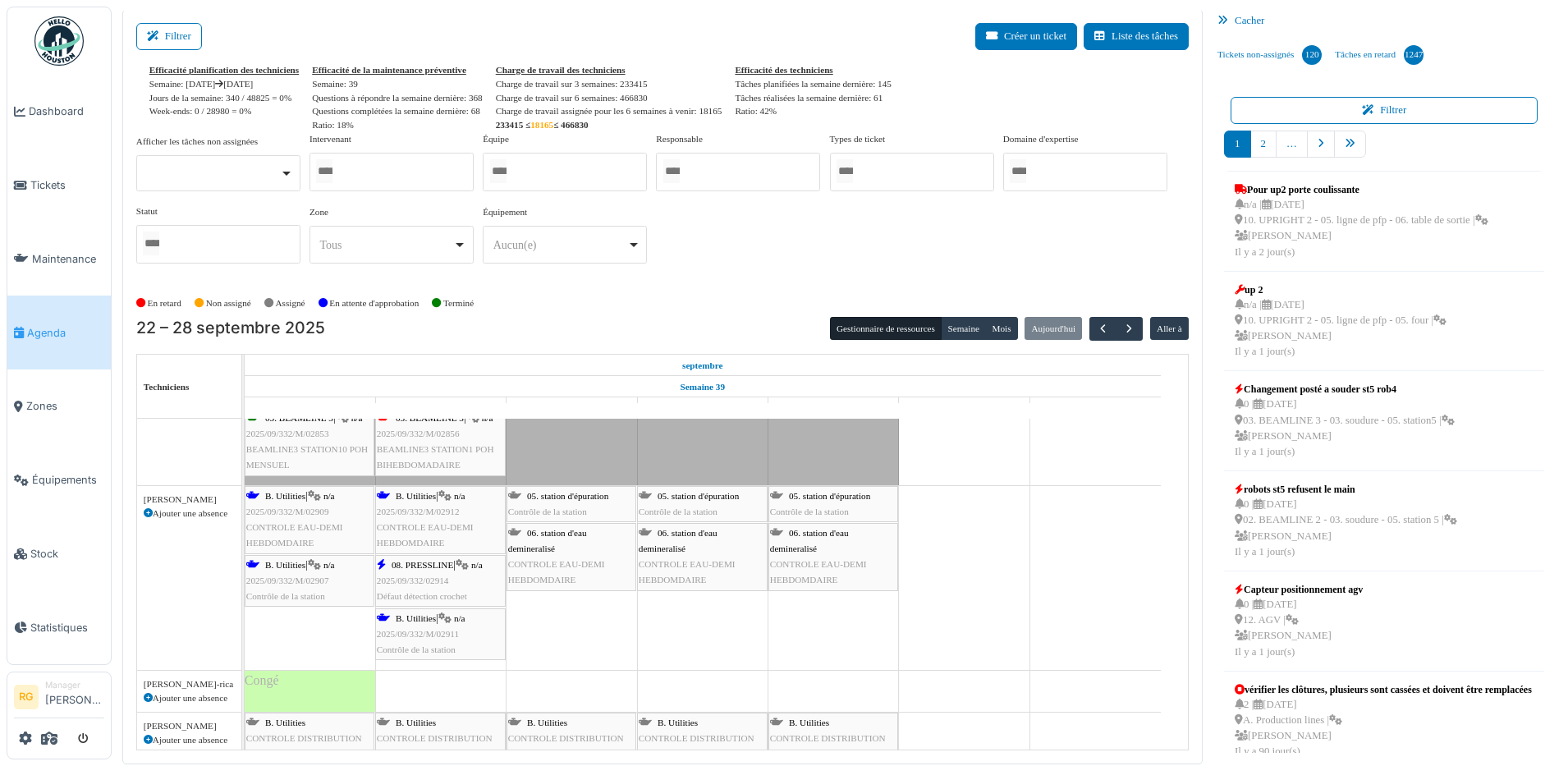
scroll to position [513, 0]
click at [306, 503] on div "B. Utilities | n/a 2025/09/332/M/02909 CONTROLE EAU-DEMI HEBDOMDAIRE" at bounding box center [309, 518] width 126 height 63
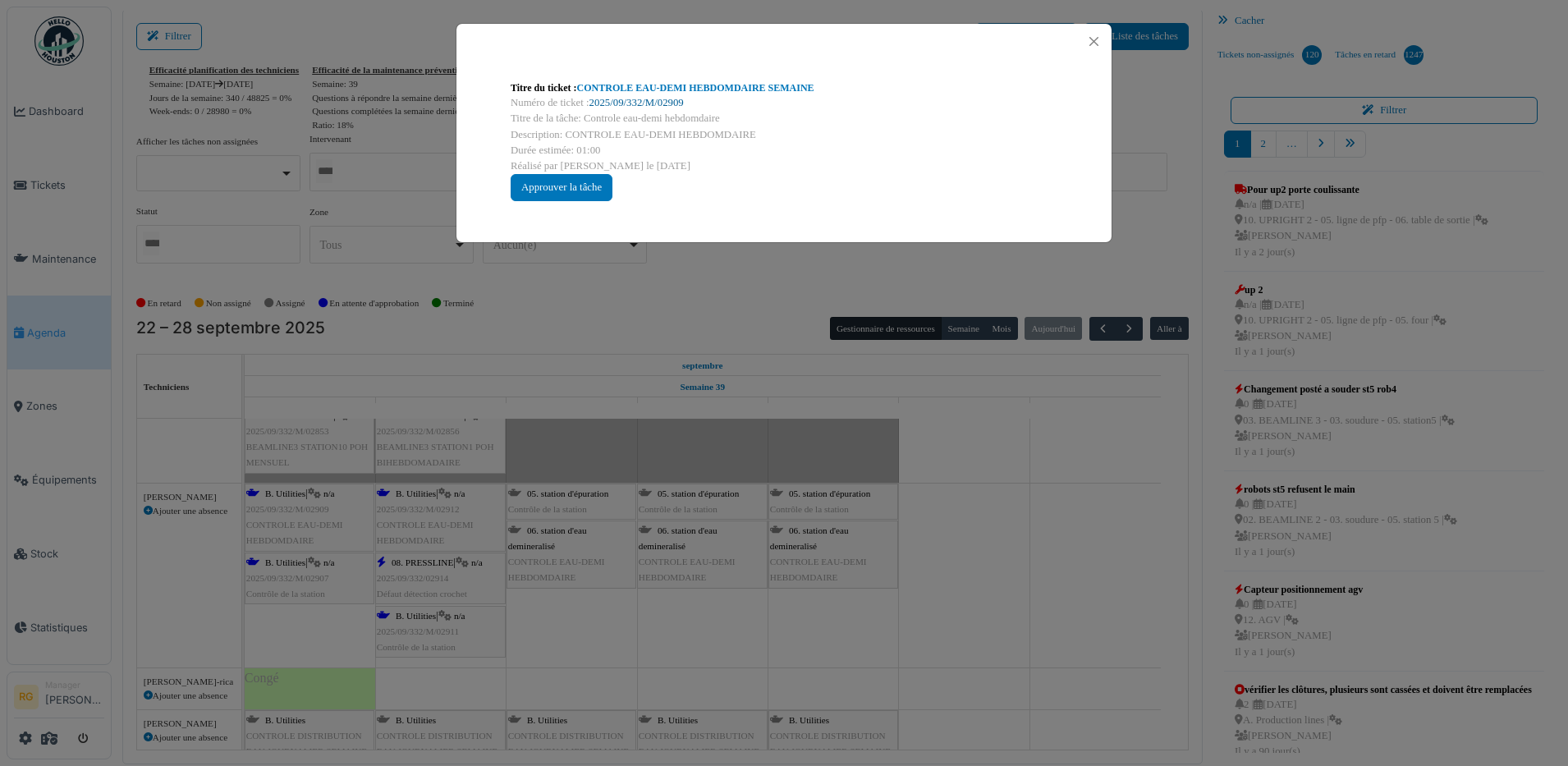
click at [623, 103] on link "2025/09/332/M/02909" at bounding box center [637, 103] width 95 height 12
click at [557, 185] on div "Approuver la tâche" at bounding box center [561, 188] width 102 height 27
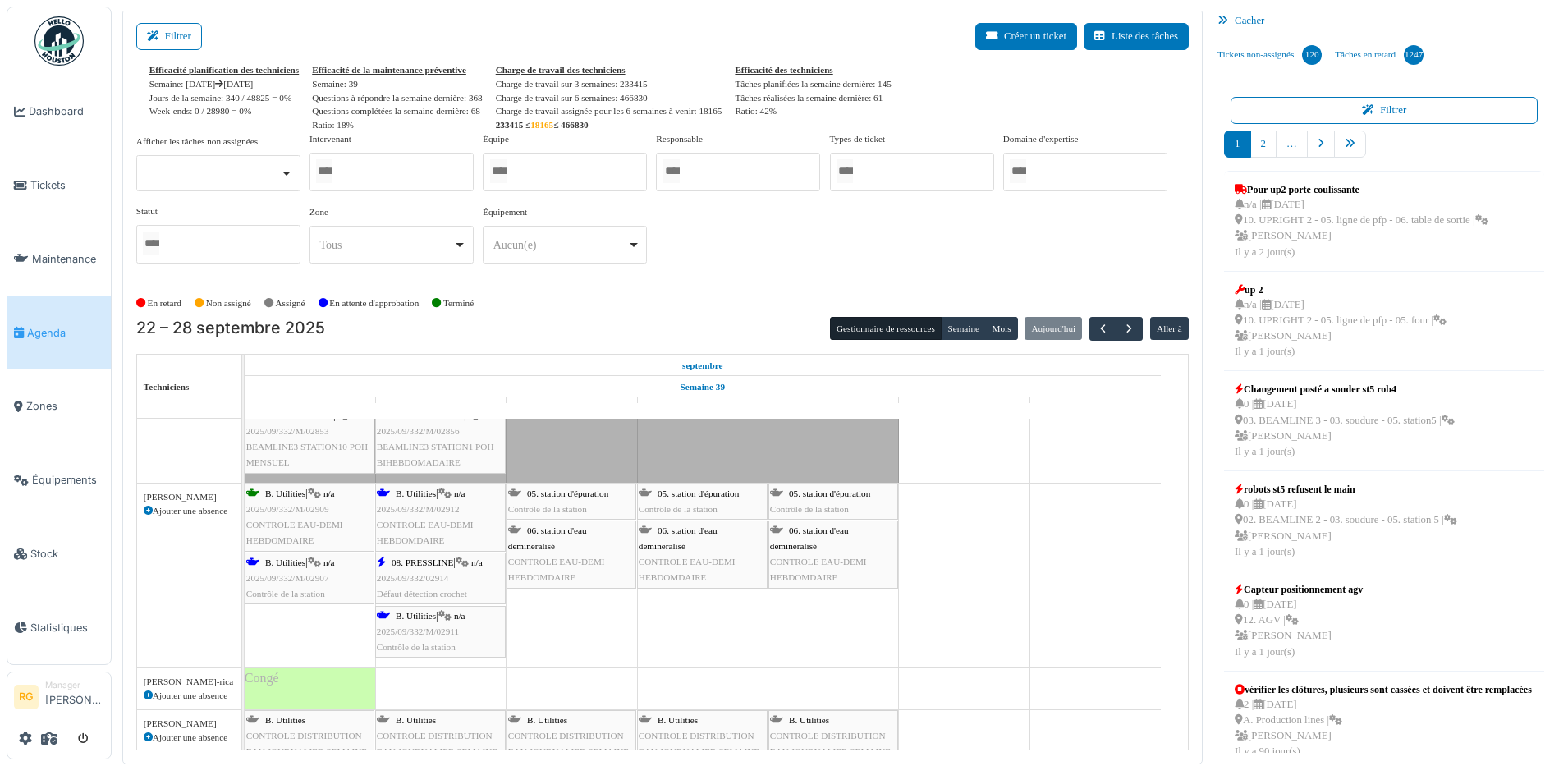
click at [292, 580] on span "2025/09/332/M/02907" at bounding box center [287, 578] width 83 height 10
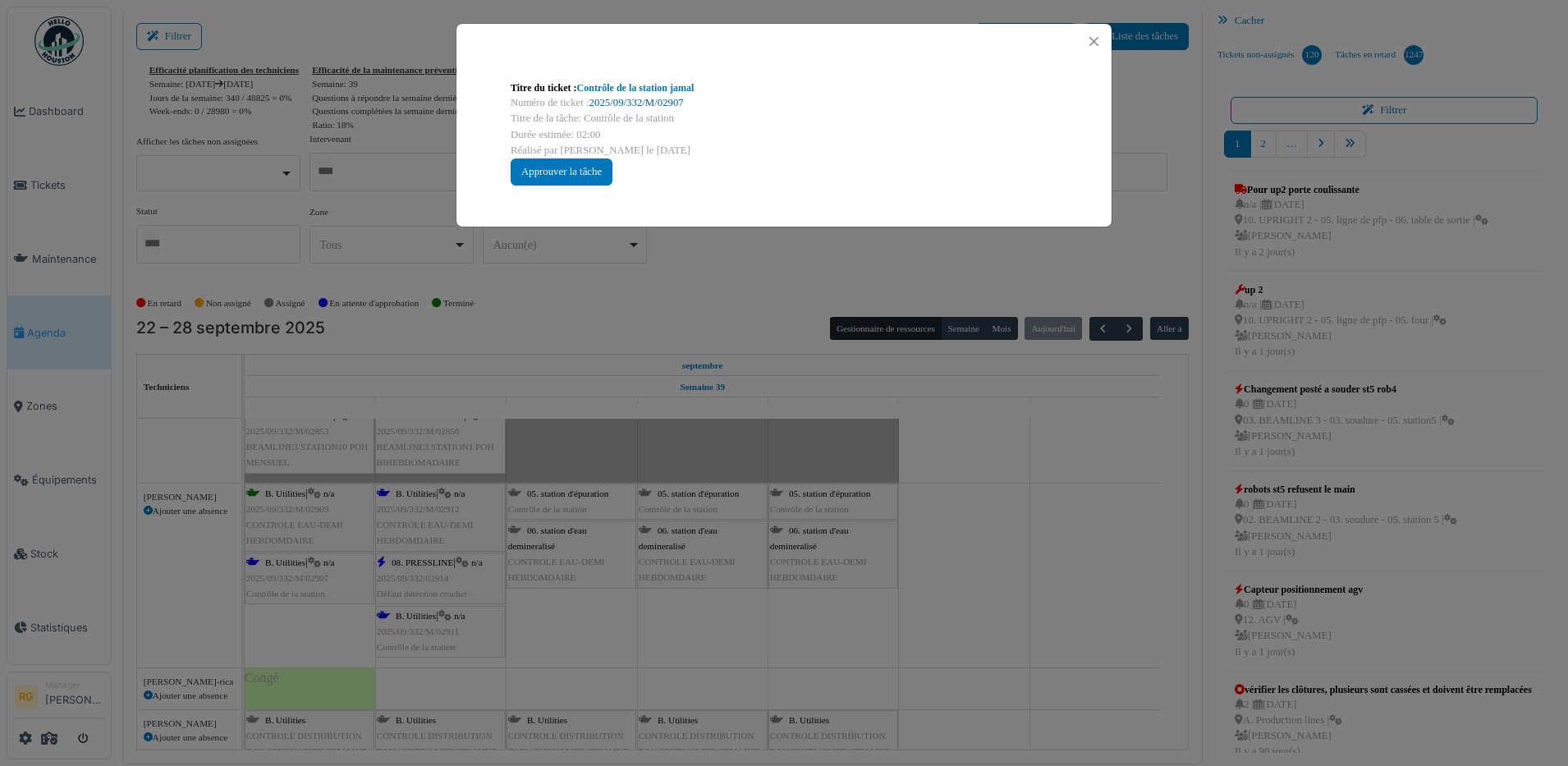
click at [630, 102] on link "2025/09/332/M/02907" at bounding box center [637, 103] width 95 height 12
click at [572, 169] on div "Approuver la tâche" at bounding box center [561, 172] width 102 height 27
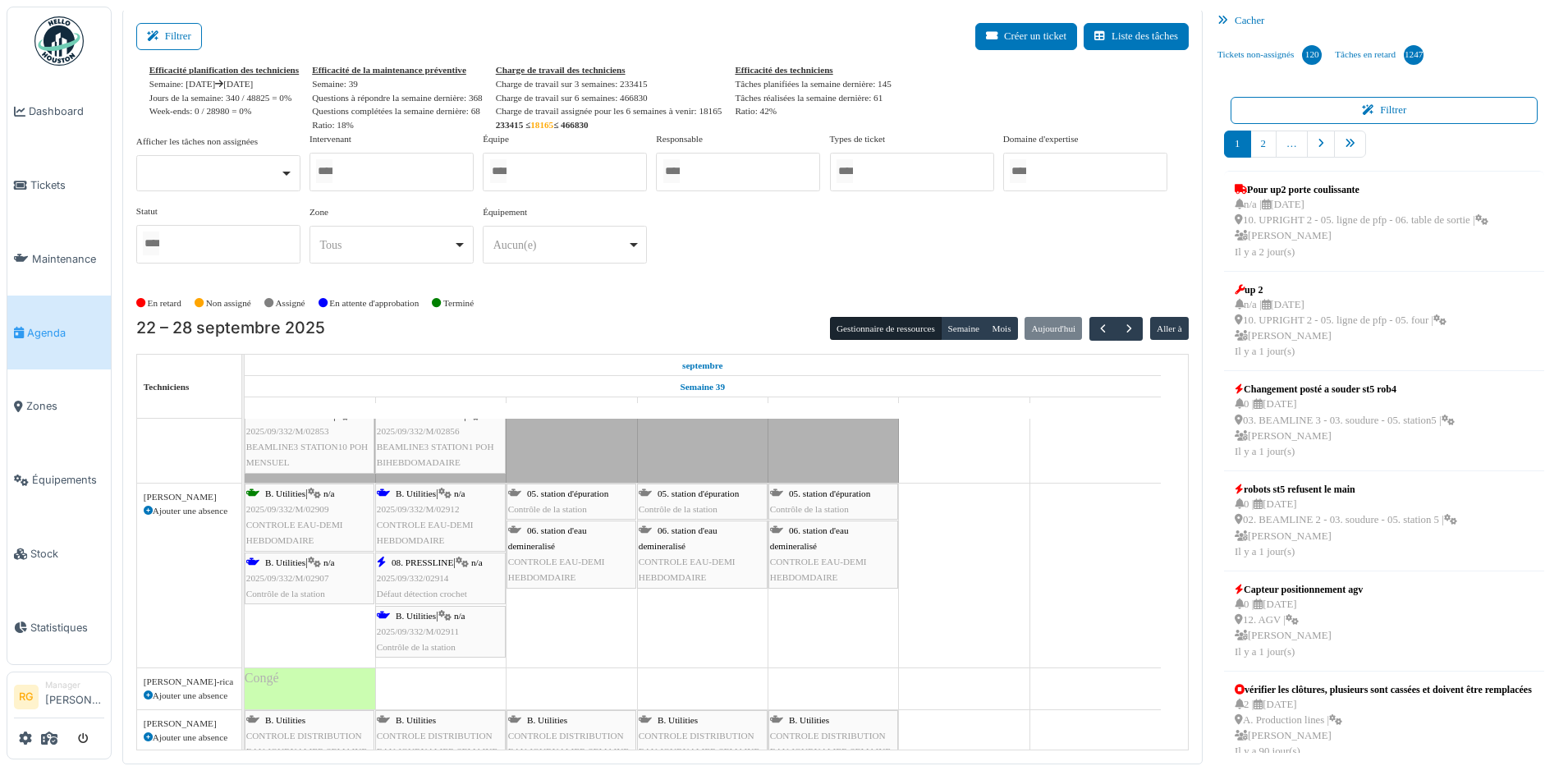
click at [418, 512] on span "2025/09/332/M/02912" at bounding box center [419, 509] width 83 height 10
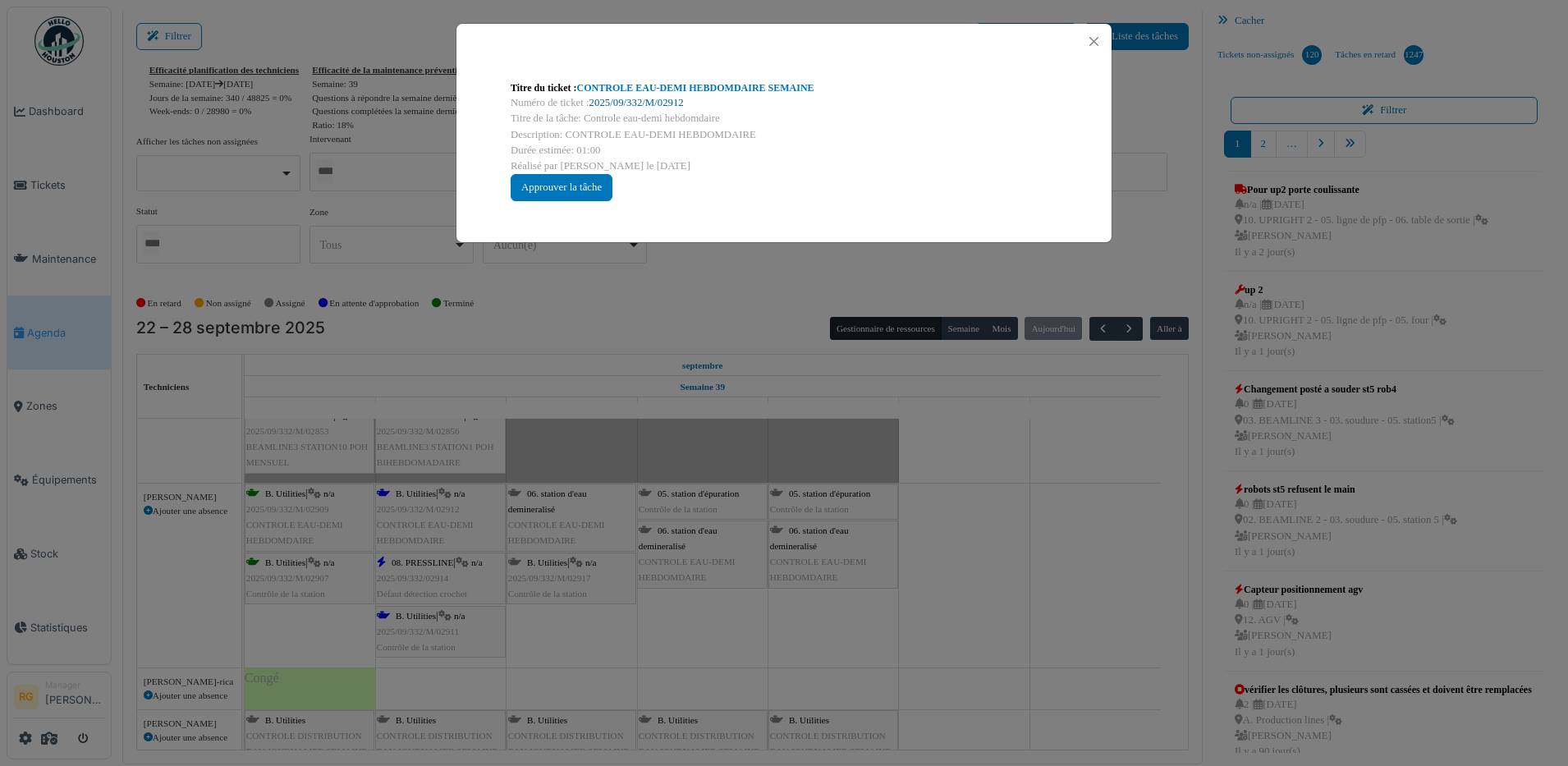
click at [641, 102] on link "2025/09/332/M/02912" at bounding box center [637, 103] width 95 height 12
click at [585, 183] on div "Approuver la tâche" at bounding box center [561, 188] width 102 height 27
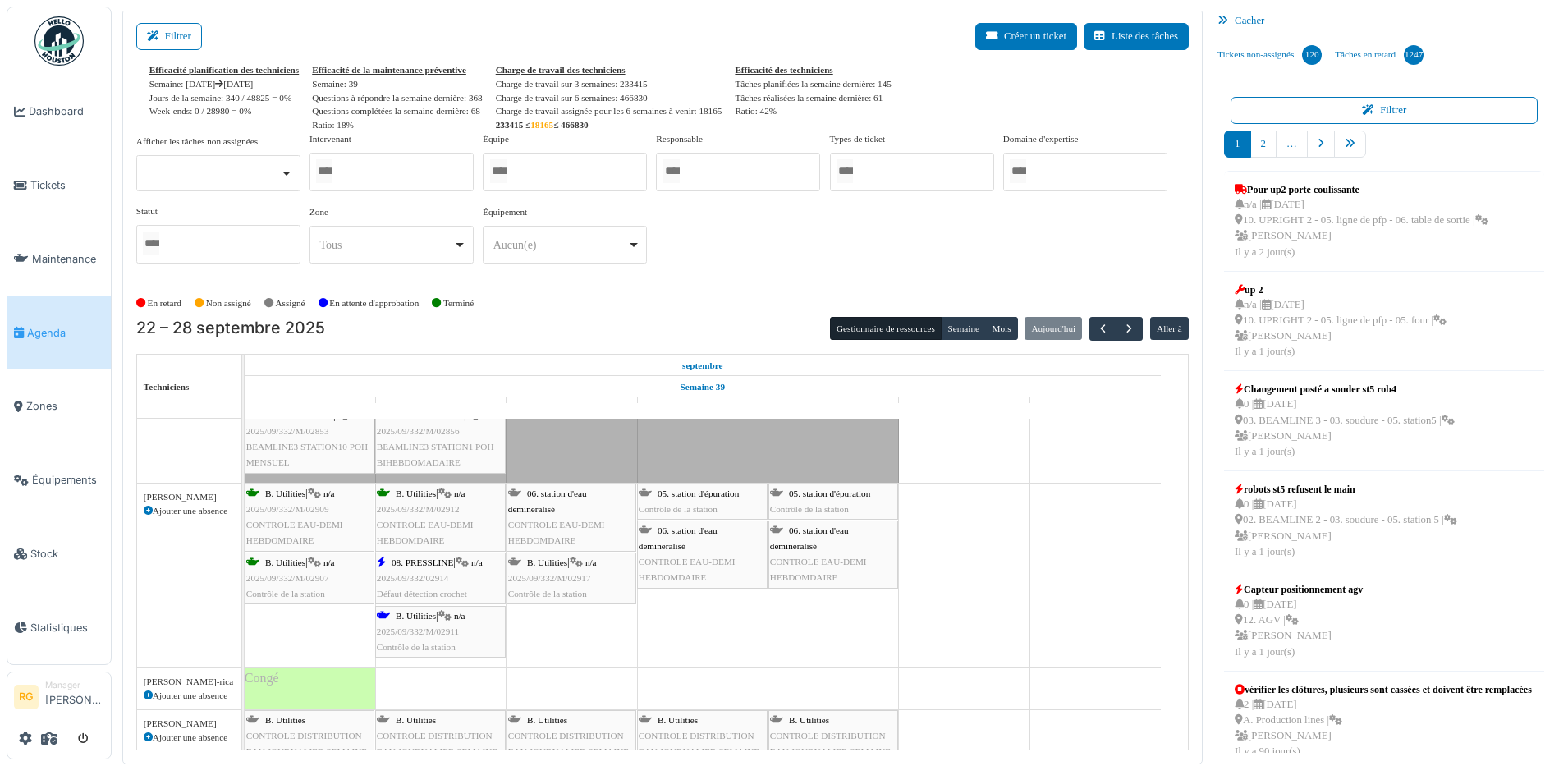
click at [418, 573] on span "2025/09/332/02914" at bounding box center [413, 578] width 72 height 10
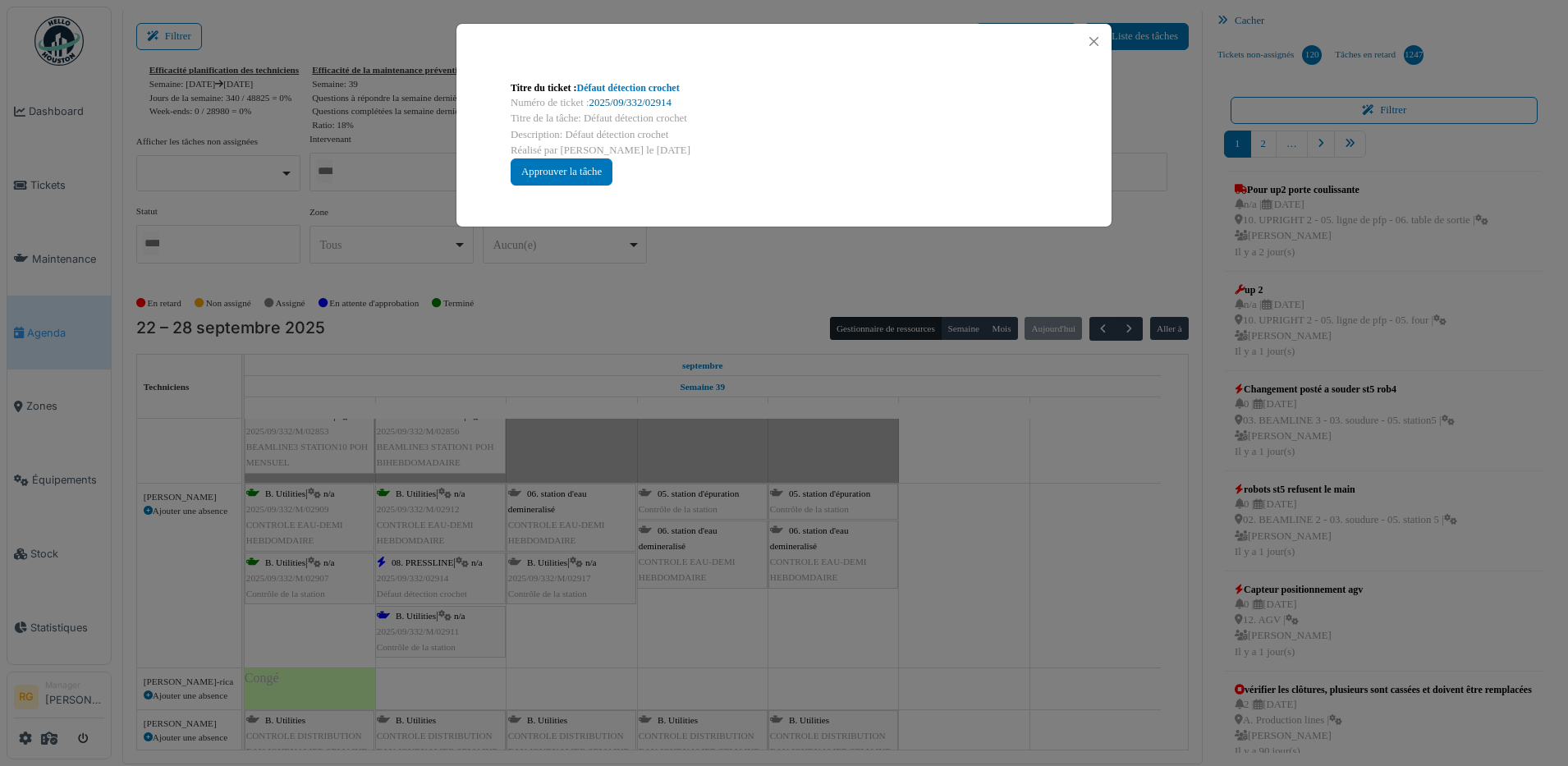
click at [621, 101] on link "2025/09/332/02914" at bounding box center [630, 103] width 82 height 12
click at [571, 166] on div "Approuver la tâche" at bounding box center [561, 172] width 102 height 27
click at [620, 105] on link "2025/09/332/M/02911" at bounding box center [637, 103] width 95 height 12
click at [560, 173] on div "Approuver la tâche" at bounding box center [561, 172] width 102 height 27
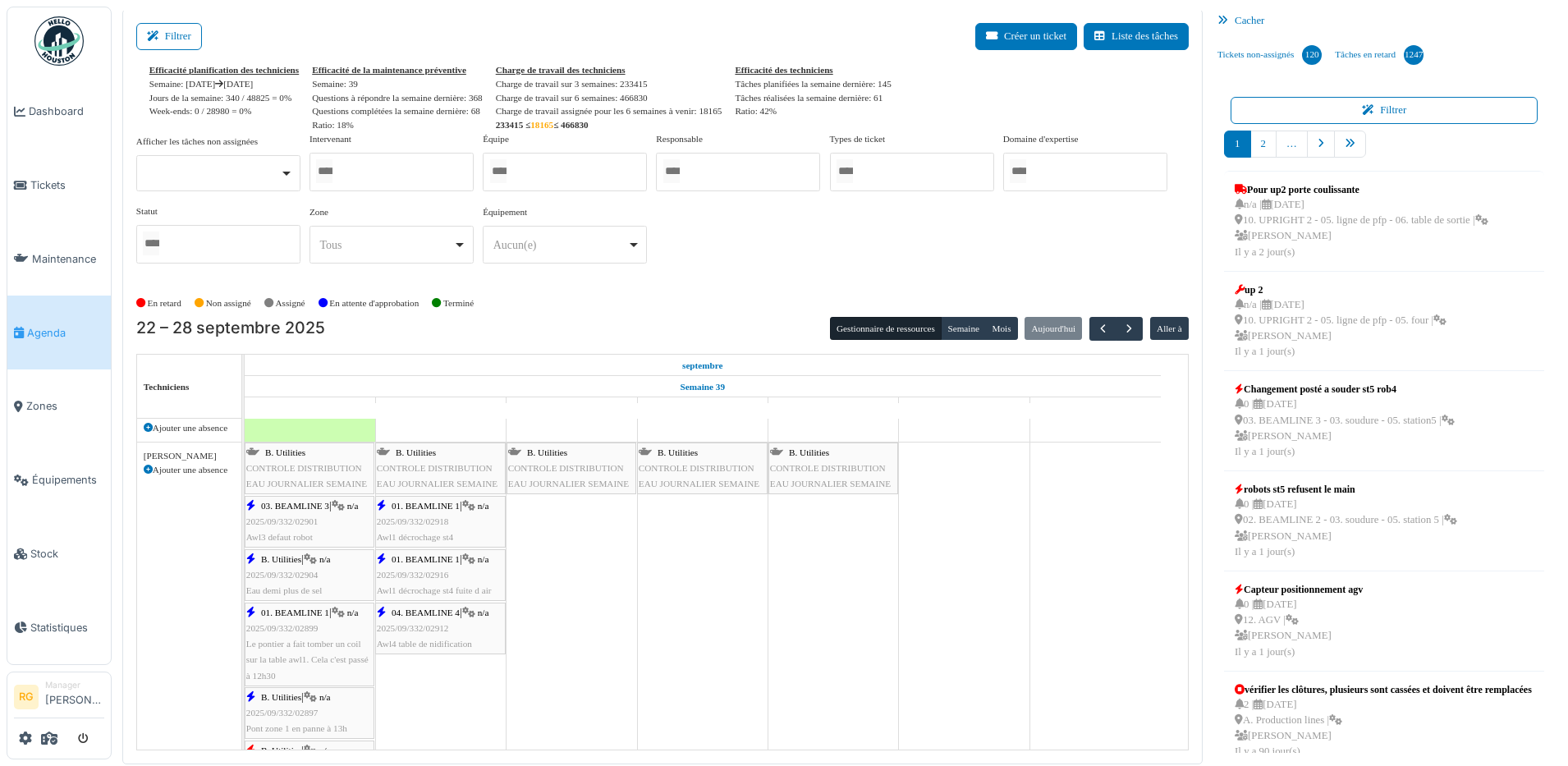
scroll to position [821, 0]
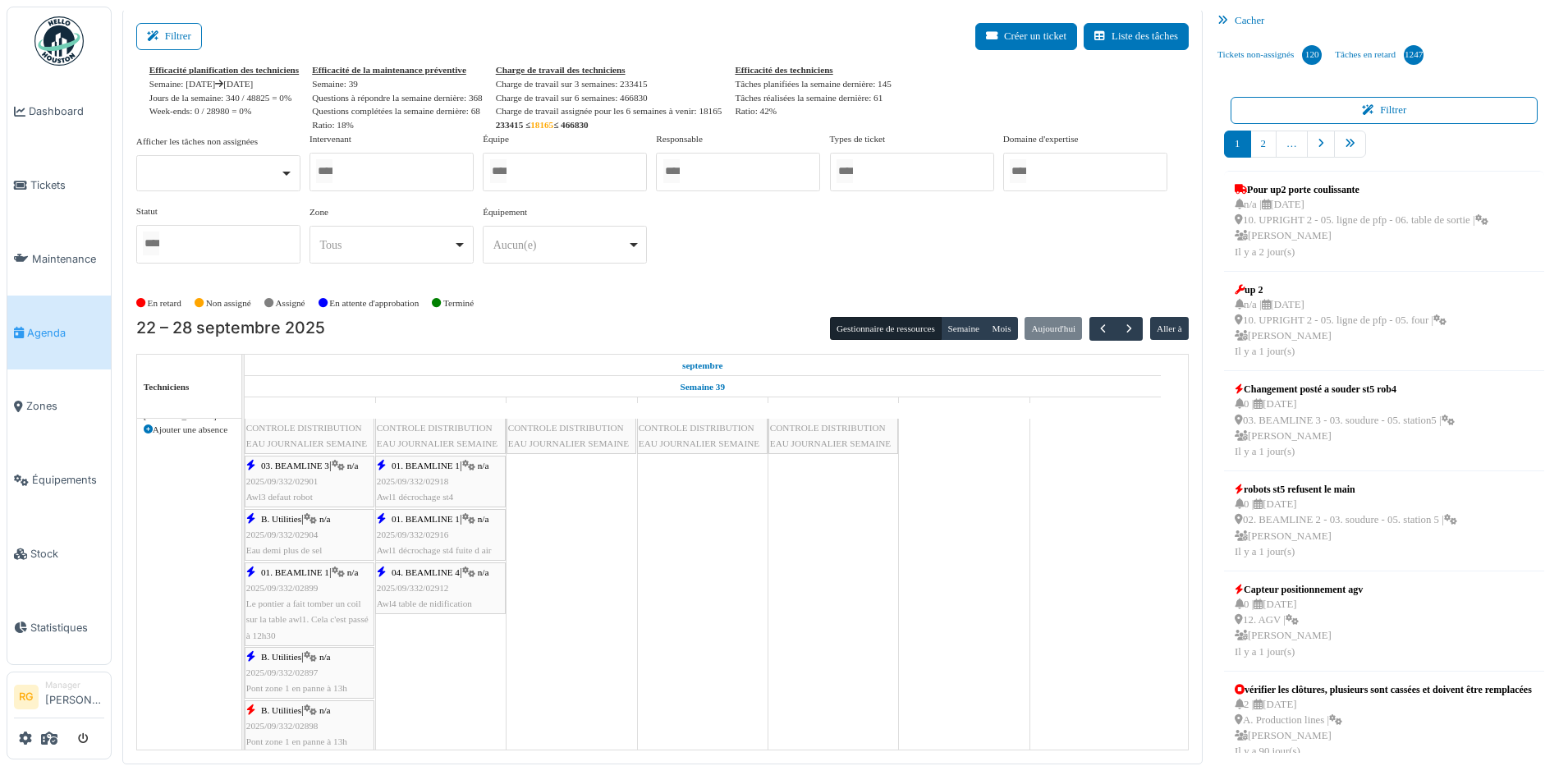
click at [294, 484] on span "2025/09/332/02901" at bounding box center [282, 481] width 72 height 10
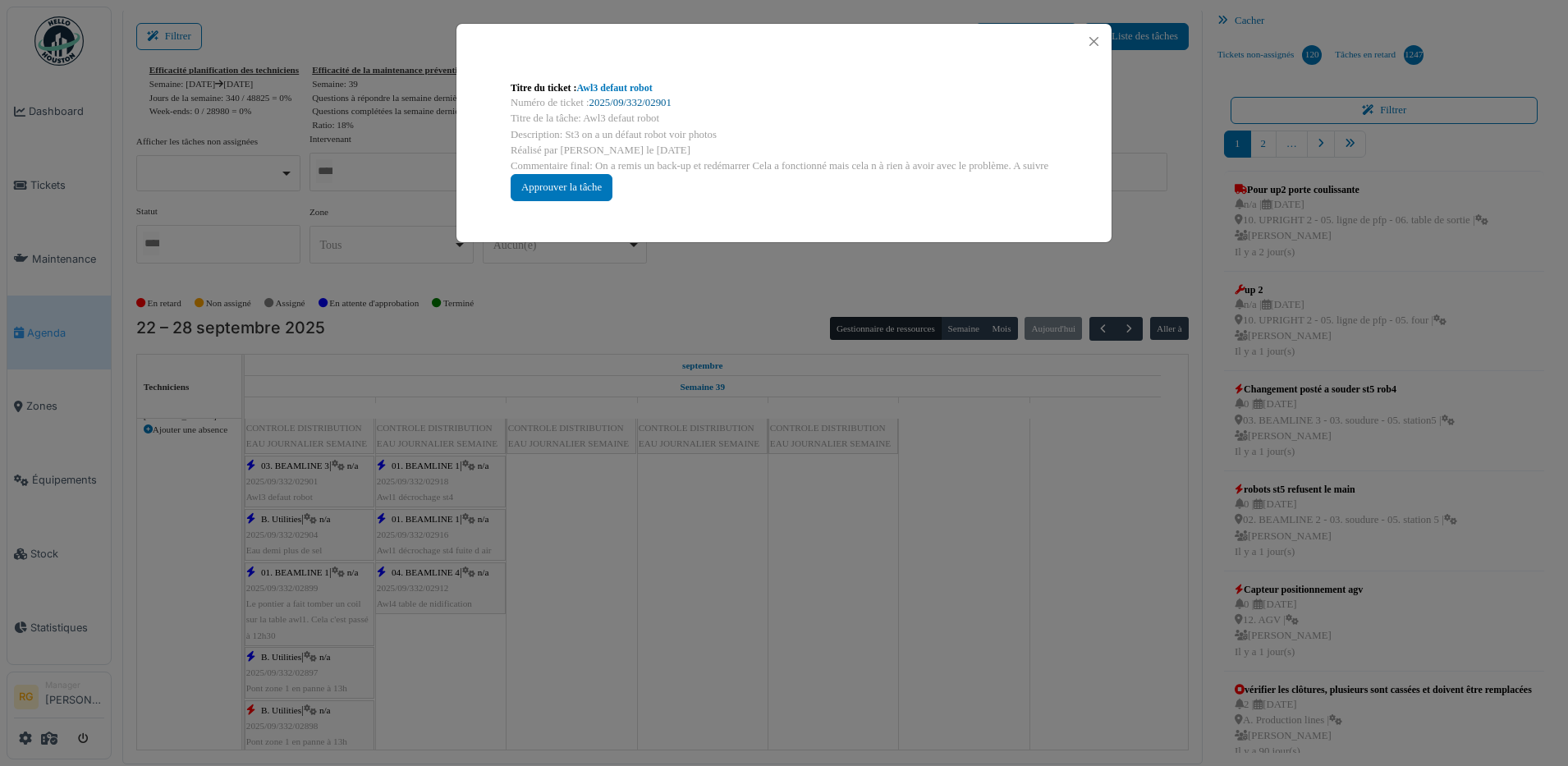
click at [612, 105] on link "2025/09/332/02901" at bounding box center [630, 103] width 82 height 12
click at [604, 103] on link "2025/09/332/02901" at bounding box center [630, 103] width 82 height 12
click at [566, 188] on div "Approuver la tâche" at bounding box center [561, 188] width 102 height 27
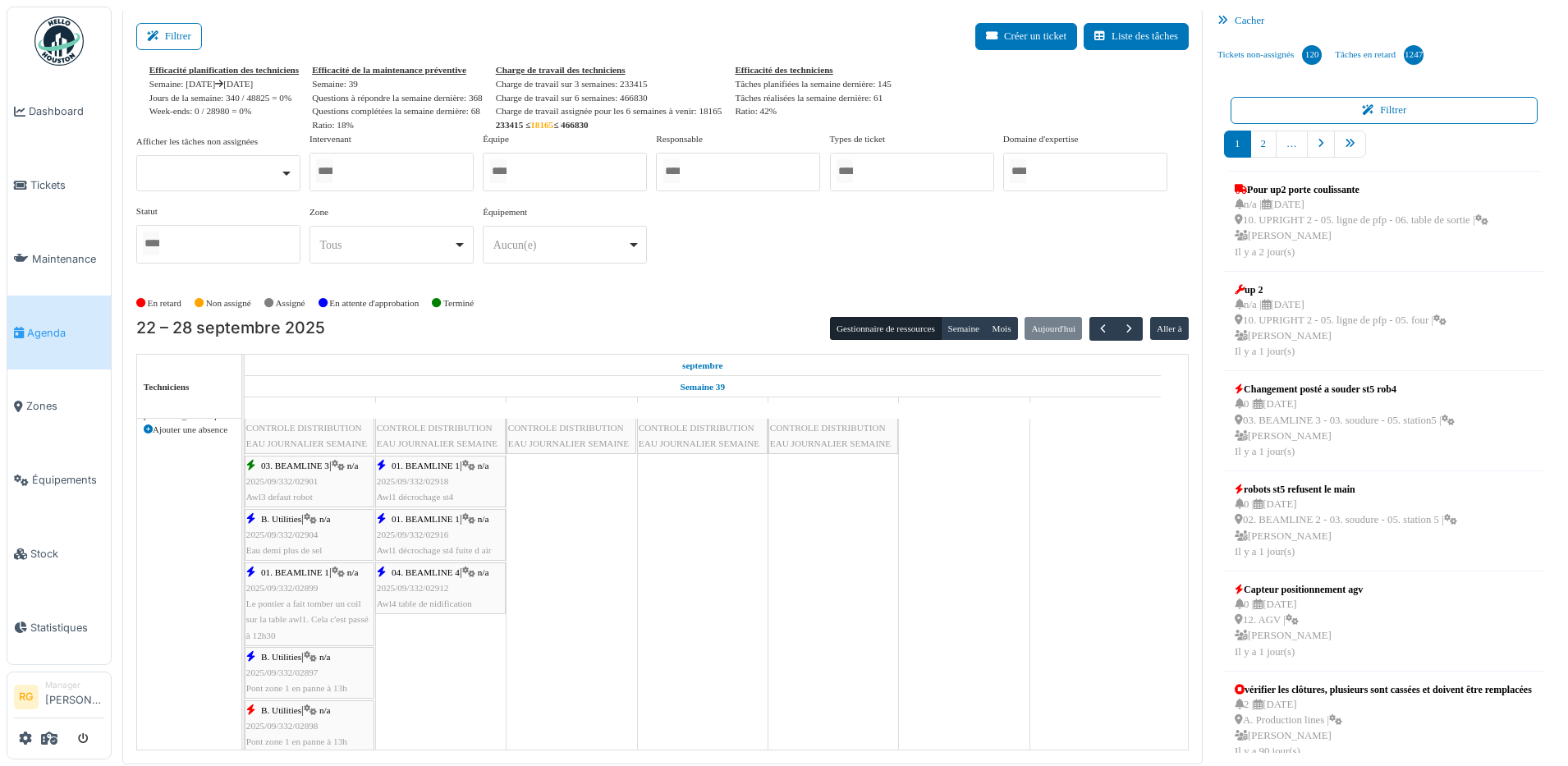
click at [290, 534] on span "2025/09/332/02904" at bounding box center [282, 534] width 72 height 10
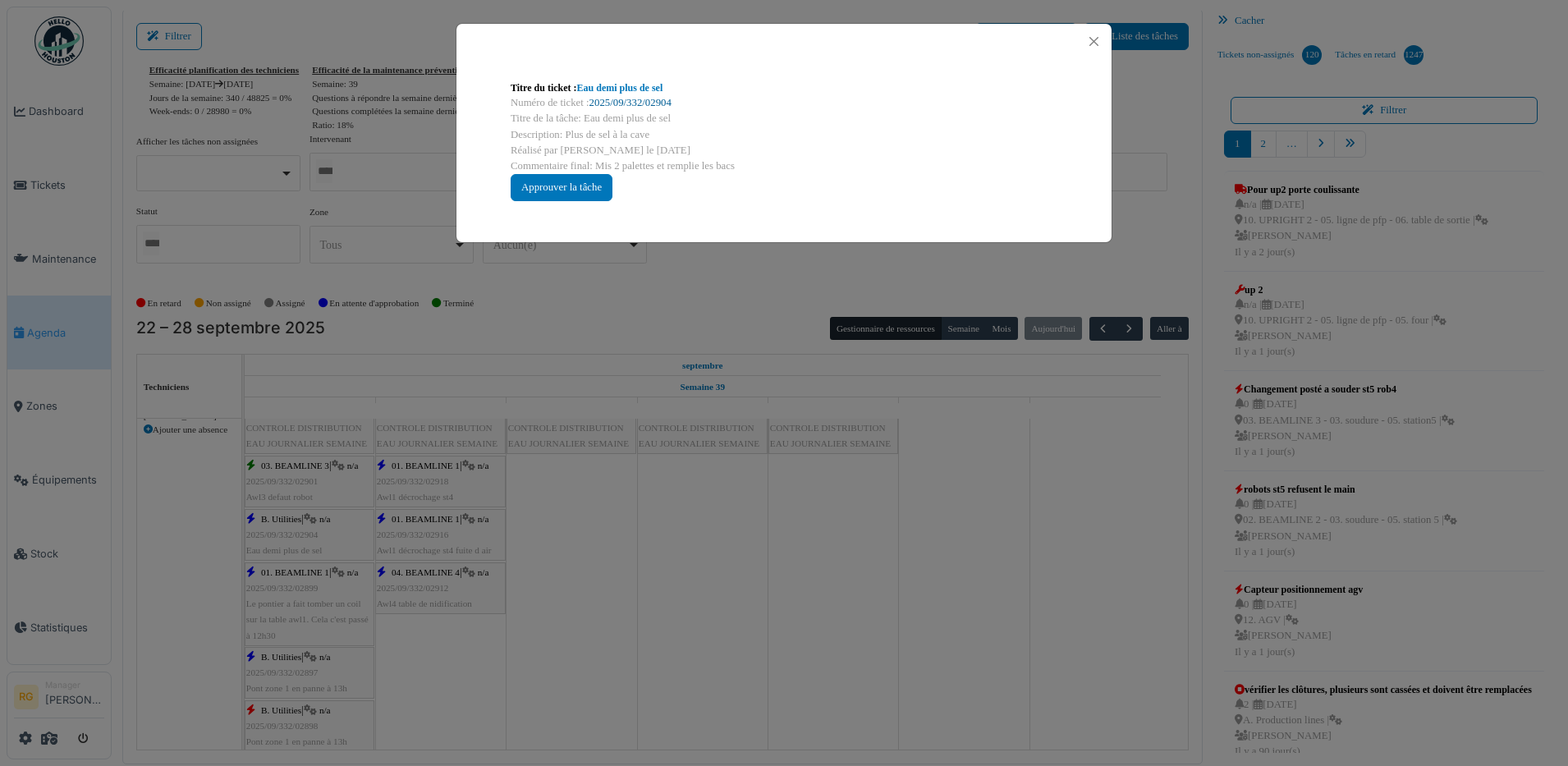
click at [606, 102] on link "2025/09/332/02904" at bounding box center [630, 103] width 82 height 12
click at [572, 188] on div "Approuver la tâche" at bounding box center [561, 188] width 102 height 27
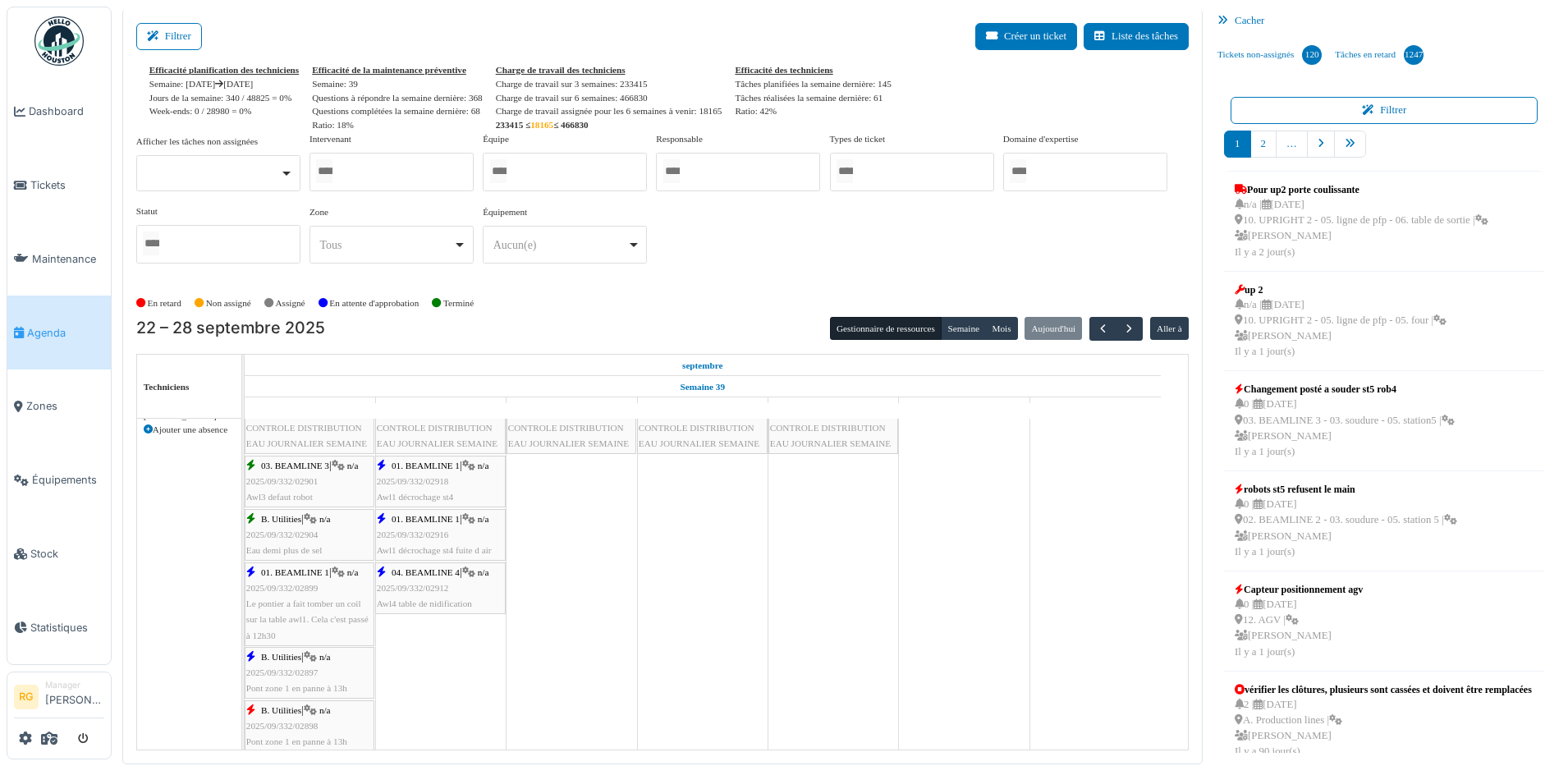
click at [296, 602] on span "Le pontier a fait tomber un coil sur la table awl1. Cela c'est passé à 12h30" at bounding box center [306, 618] width 122 height 41
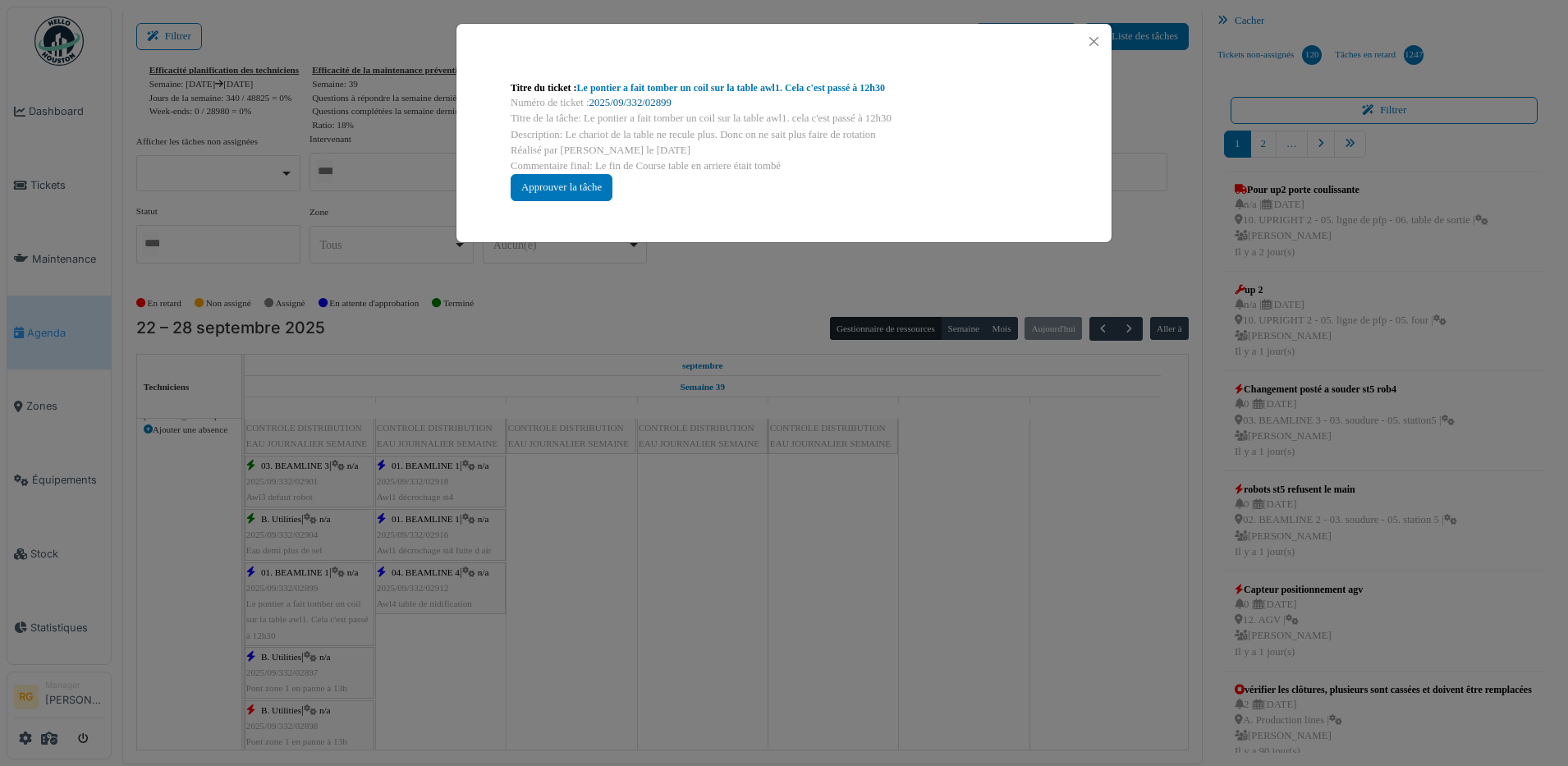
click at [639, 100] on link "2025/09/332/02899" at bounding box center [630, 103] width 82 height 12
click at [625, 99] on link "2025/09/332/02899" at bounding box center [630, 103] width 82 height 12
click at [558, 187] on div "Approuver la tâche" at bounding box center [561, 188] width 102 height 27
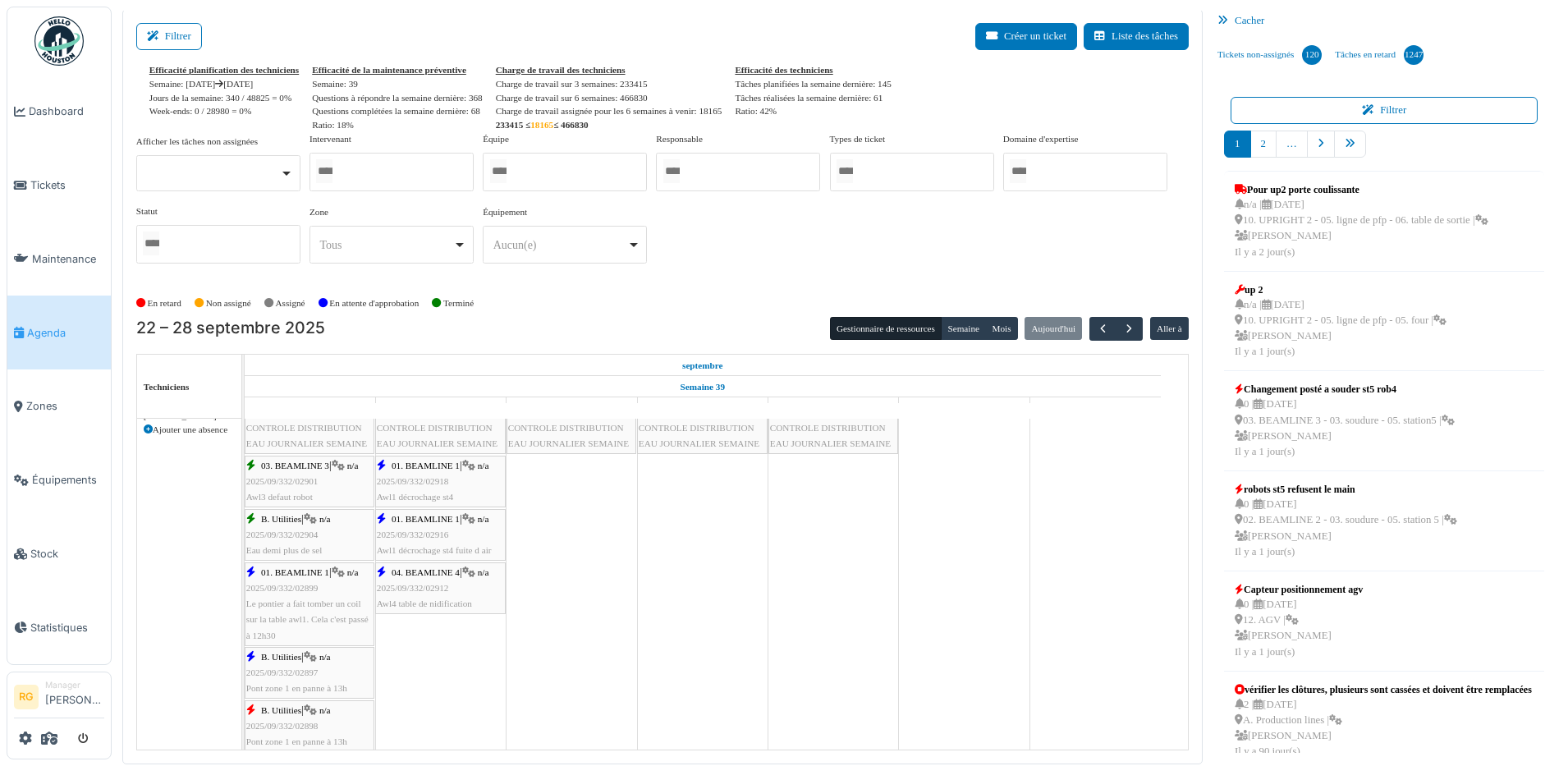
click at [286, 671] on span "2025/09/332/02897" at bounding box center [282, 672] width 72 height 10
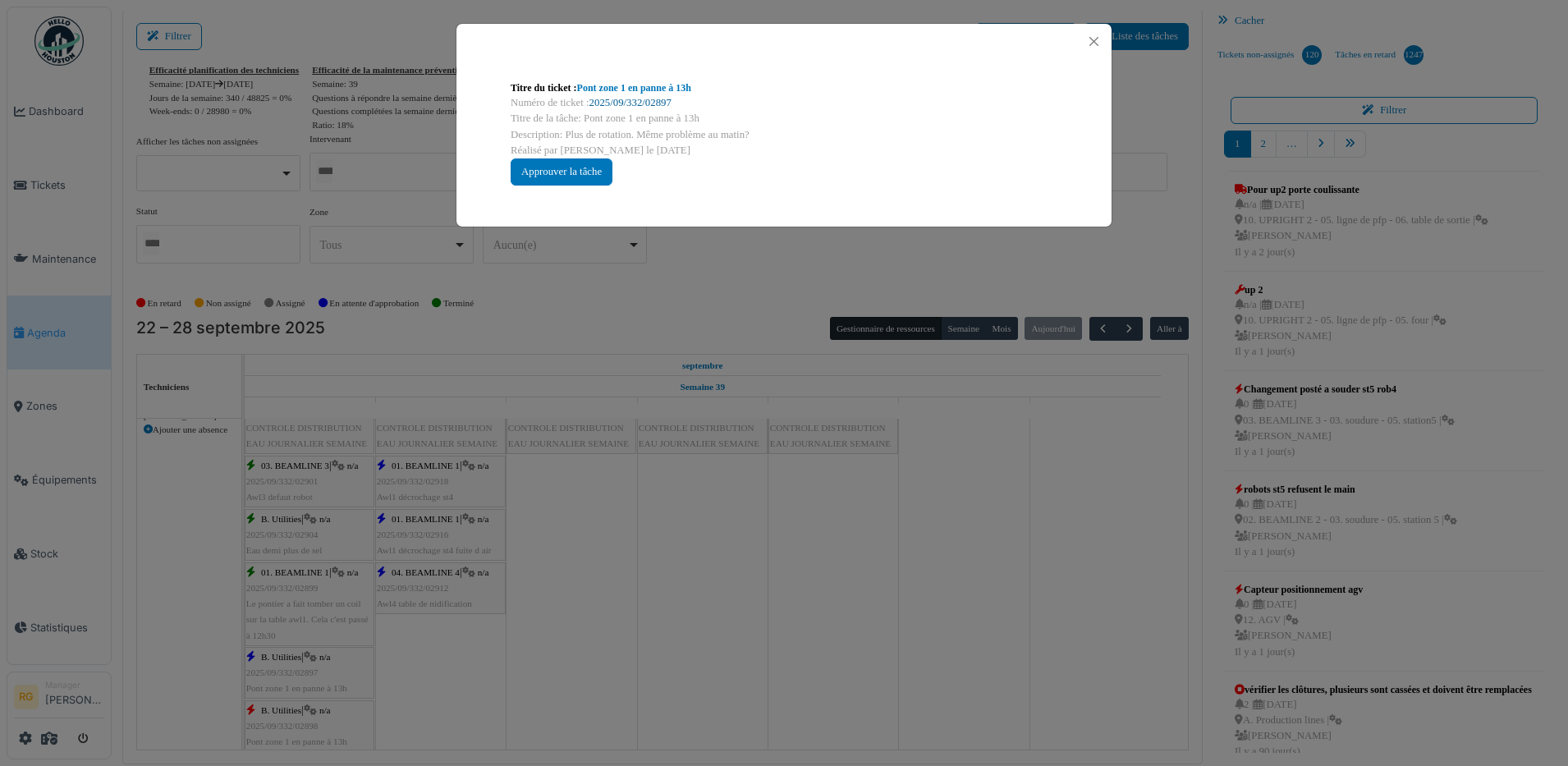
click at [626, 101] on link "2025/09/332/02897" at bounding box center [630, 103] width 82 height 12
click at [565, 170] on div "Approuver la tâche" at bounding box center [561, 172] width 102 height 27
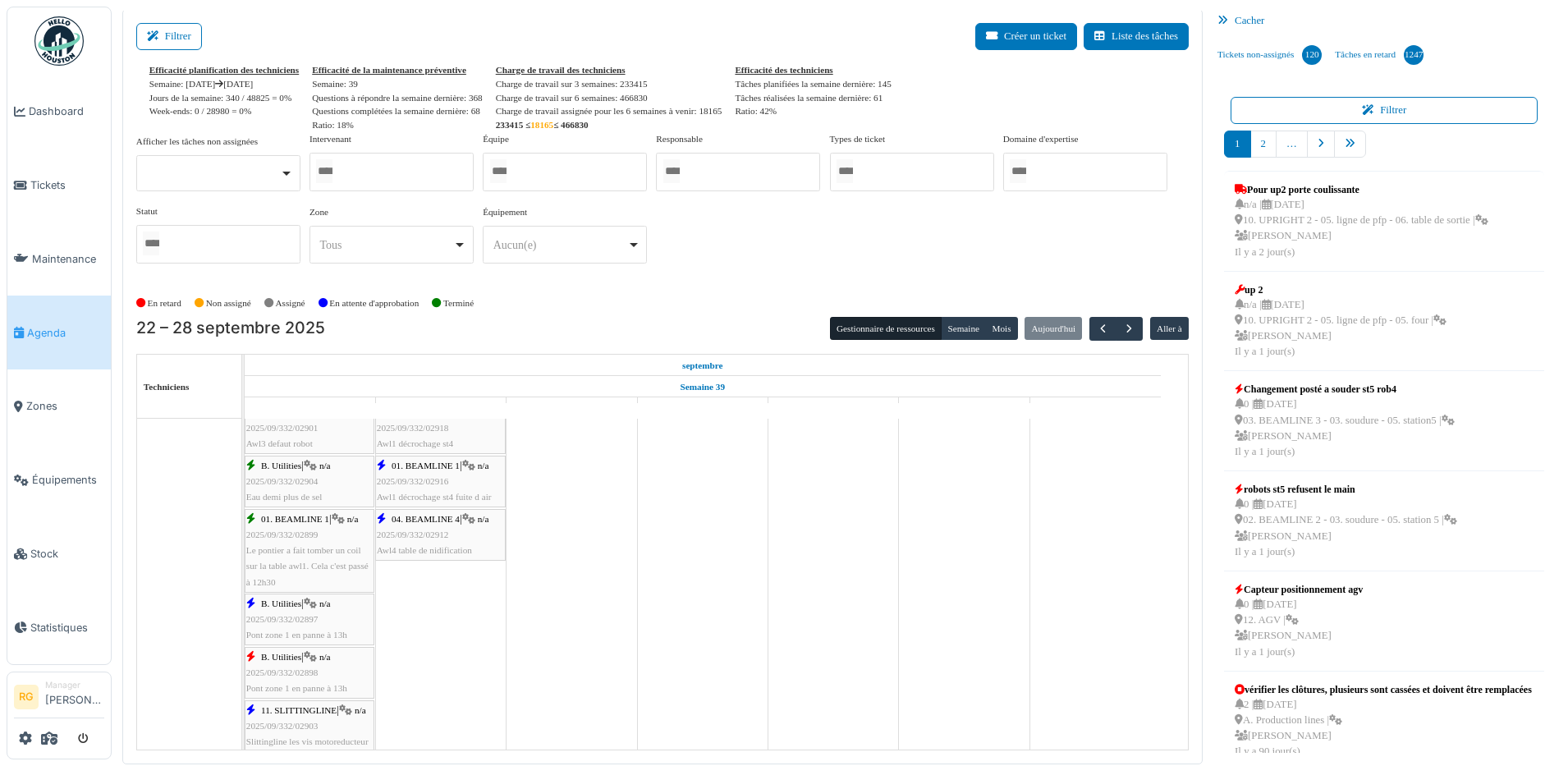
scroll to position [924, 0]
click at [290, 621] on span "2025/09/332/02898" at bounding box center [282, 623] width 72 height 10
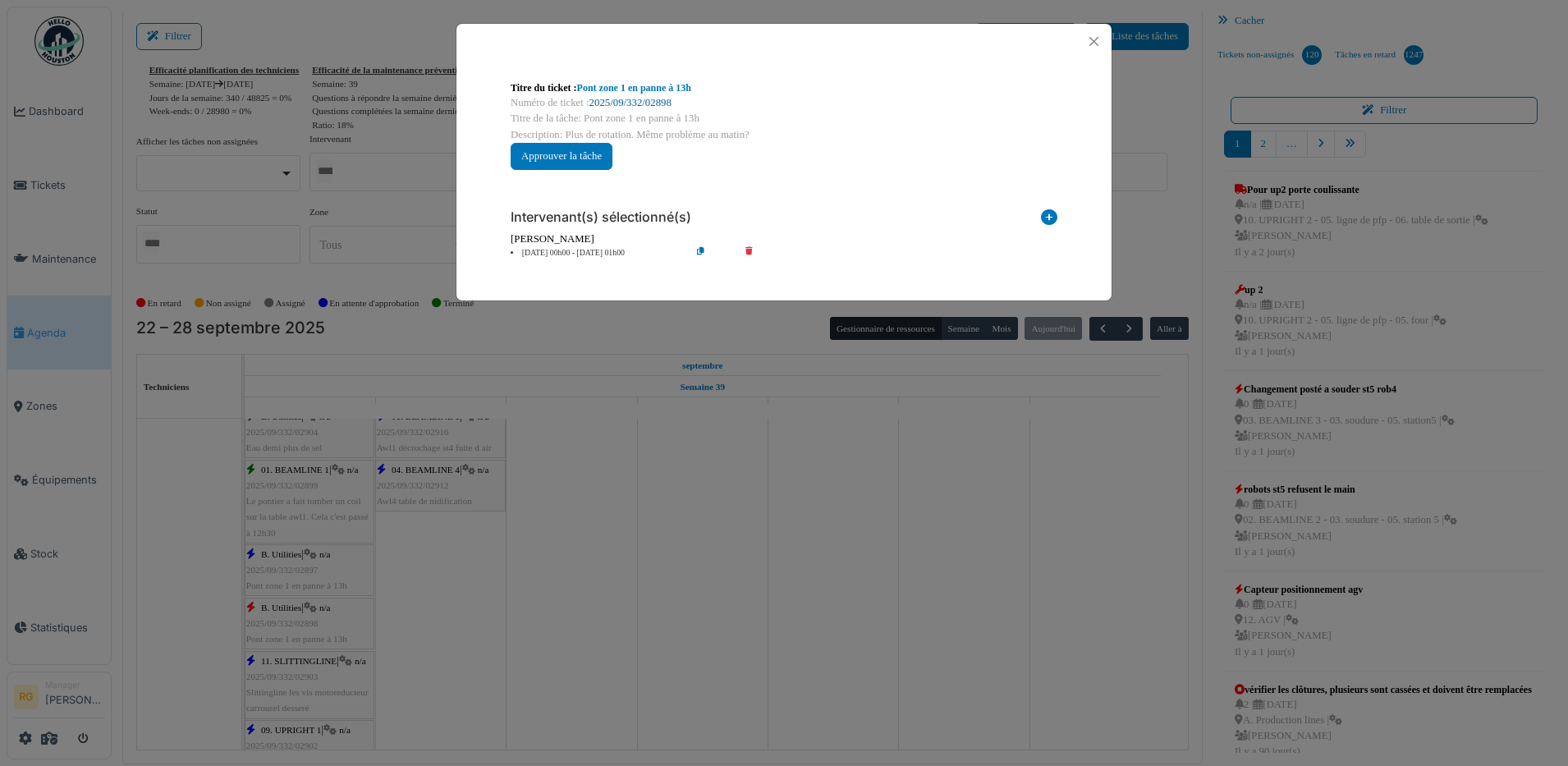
click at [630, 99] on link "2025/09/332/02898" at bounding box center [630, 103] width 82 height 12
click at [647, 103] on link "2025/09/332/02898" at bounding box center [630, 103] width 82 height 12
click at [1090, 42] on button "Close" at bounding box center [1094, 42] width 22 height 22
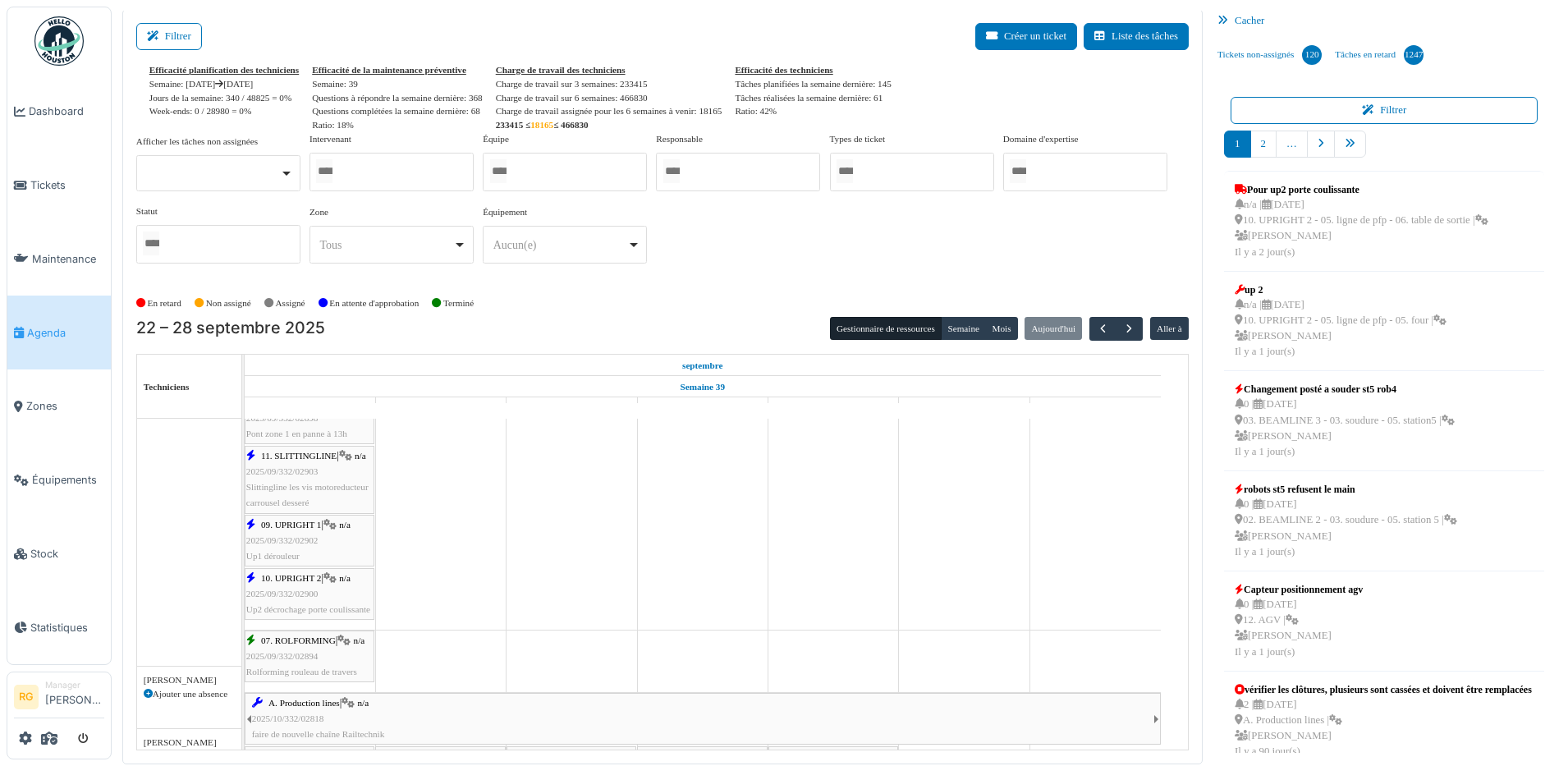
scroll to position [1129, 0]
click at [307, 466] on span "2025/09/332/02903" at bounding box center [282, 471] width 72 height 10
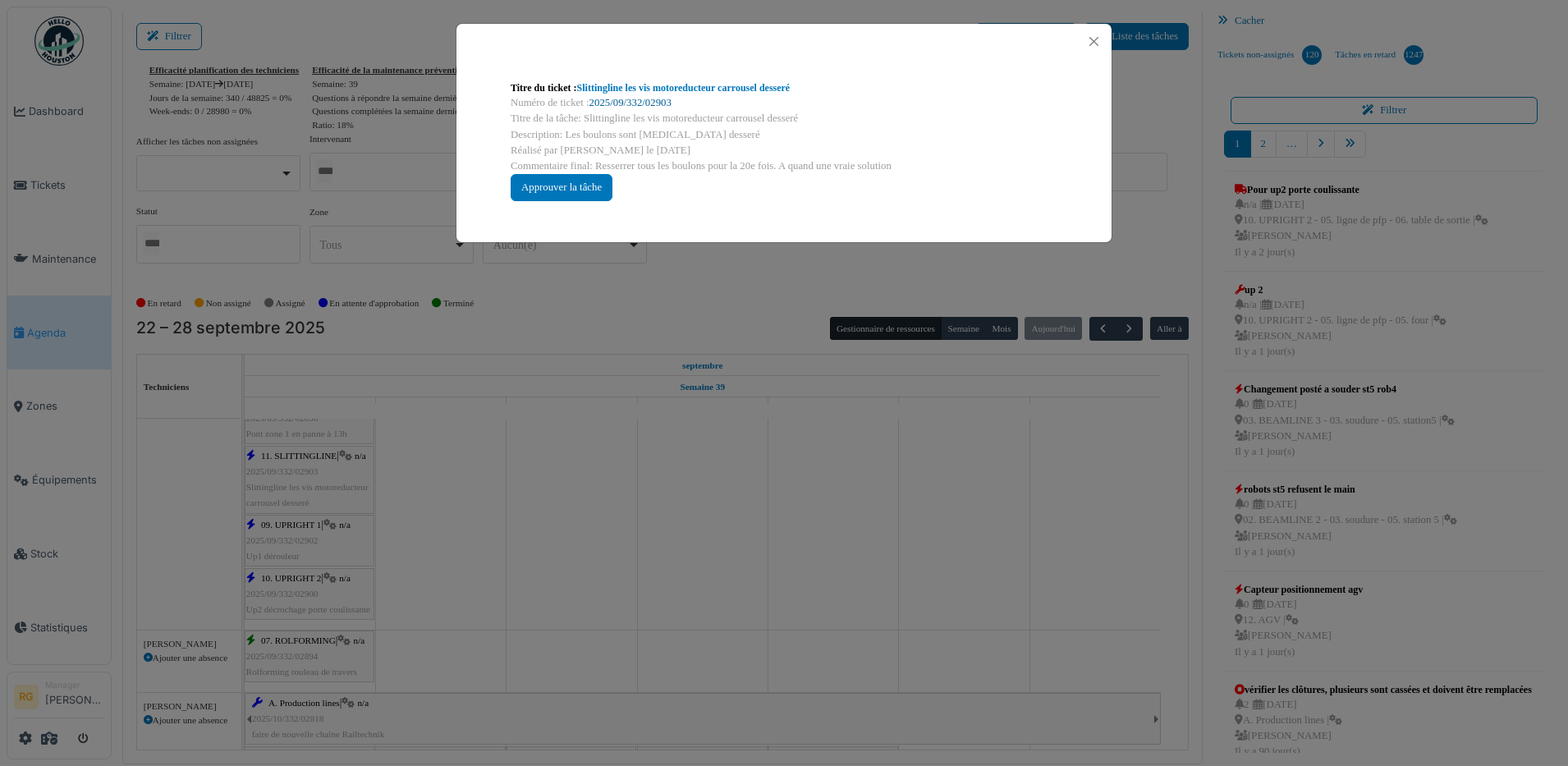
click at [617, 104] on link "2025/09/332/02903" at bounding box center [630, 103] width 82 height 12
click at [1095, 39] on button "Close" at bounding box center [1094, 42] width 22 height 22
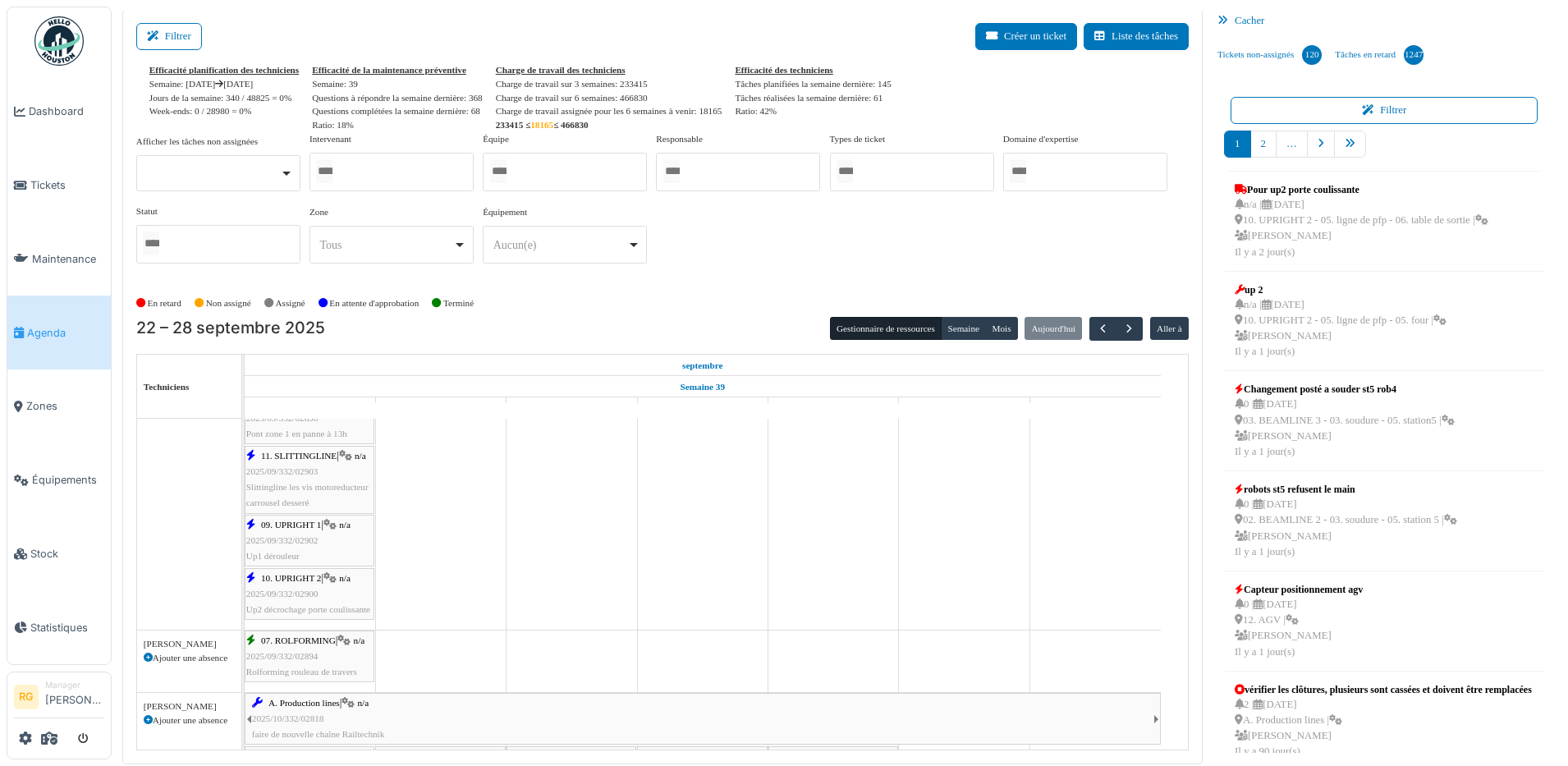
click at [324, 543] on div "09. UPRIGHT 1 | n/a 2025/09/332/02902 Up1 dérouleur" at bounding box center [309, 541] width 126 height 47
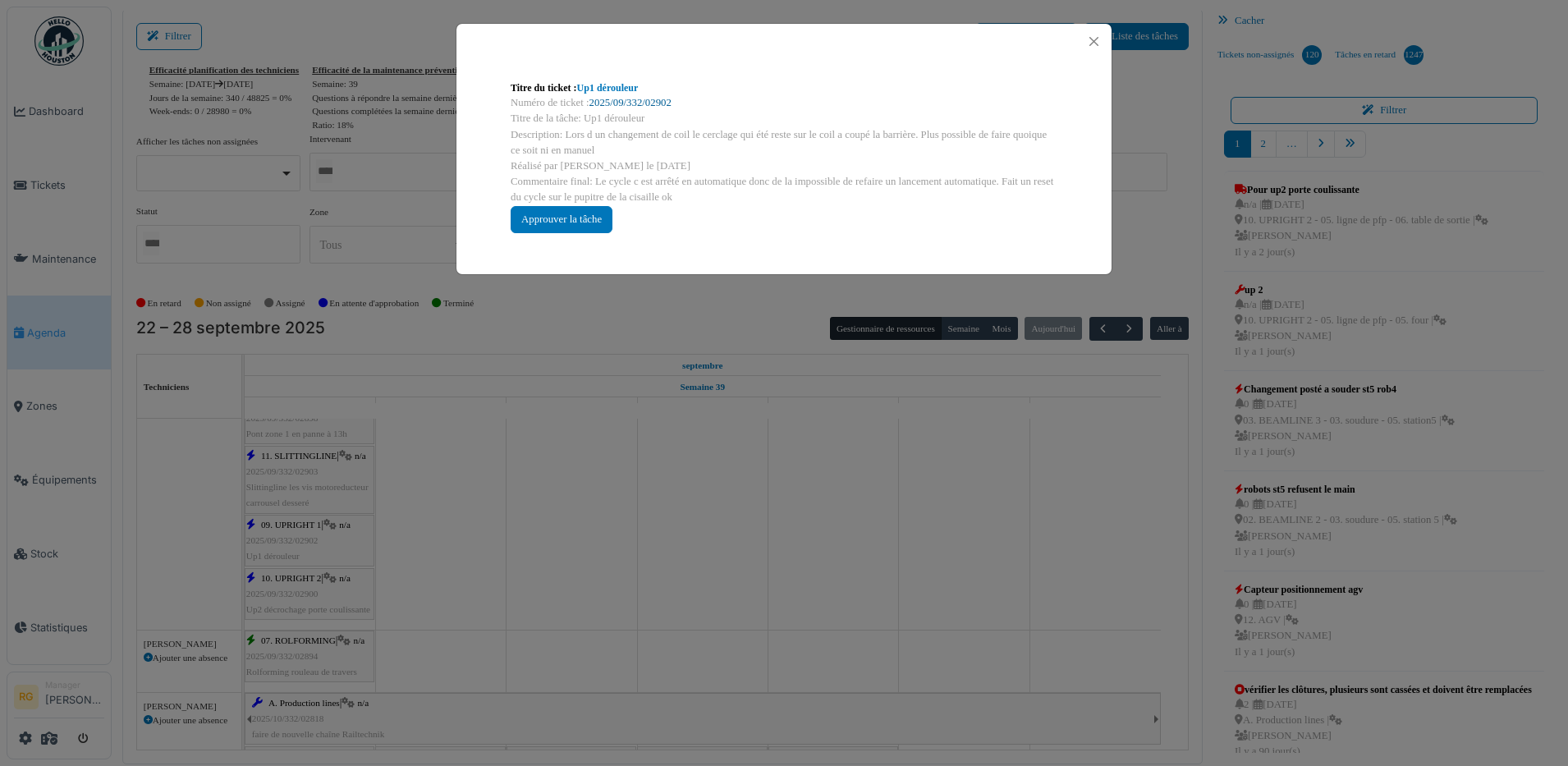
click at [611, 99] on link "2025/09/332/02902" at bounding box center [630, 103] width 82 height 12
click at [584, 218] on div "Approuver la tâche" at bounding box center [561, 219] width 102 height 27
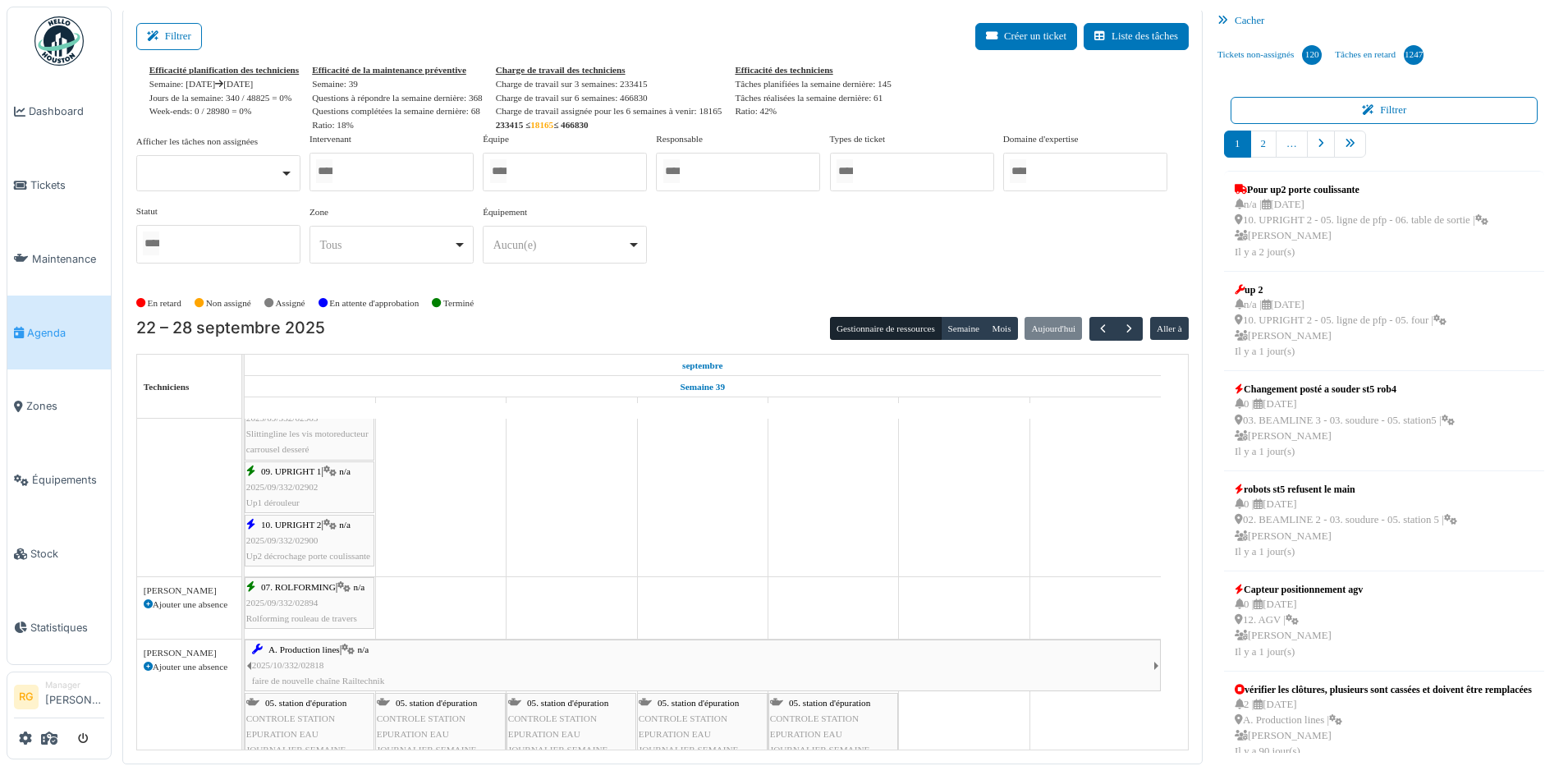
click at [294, 539] on span "2025/09/332/02900" at bounding box center [282, 540] width 72 height 10
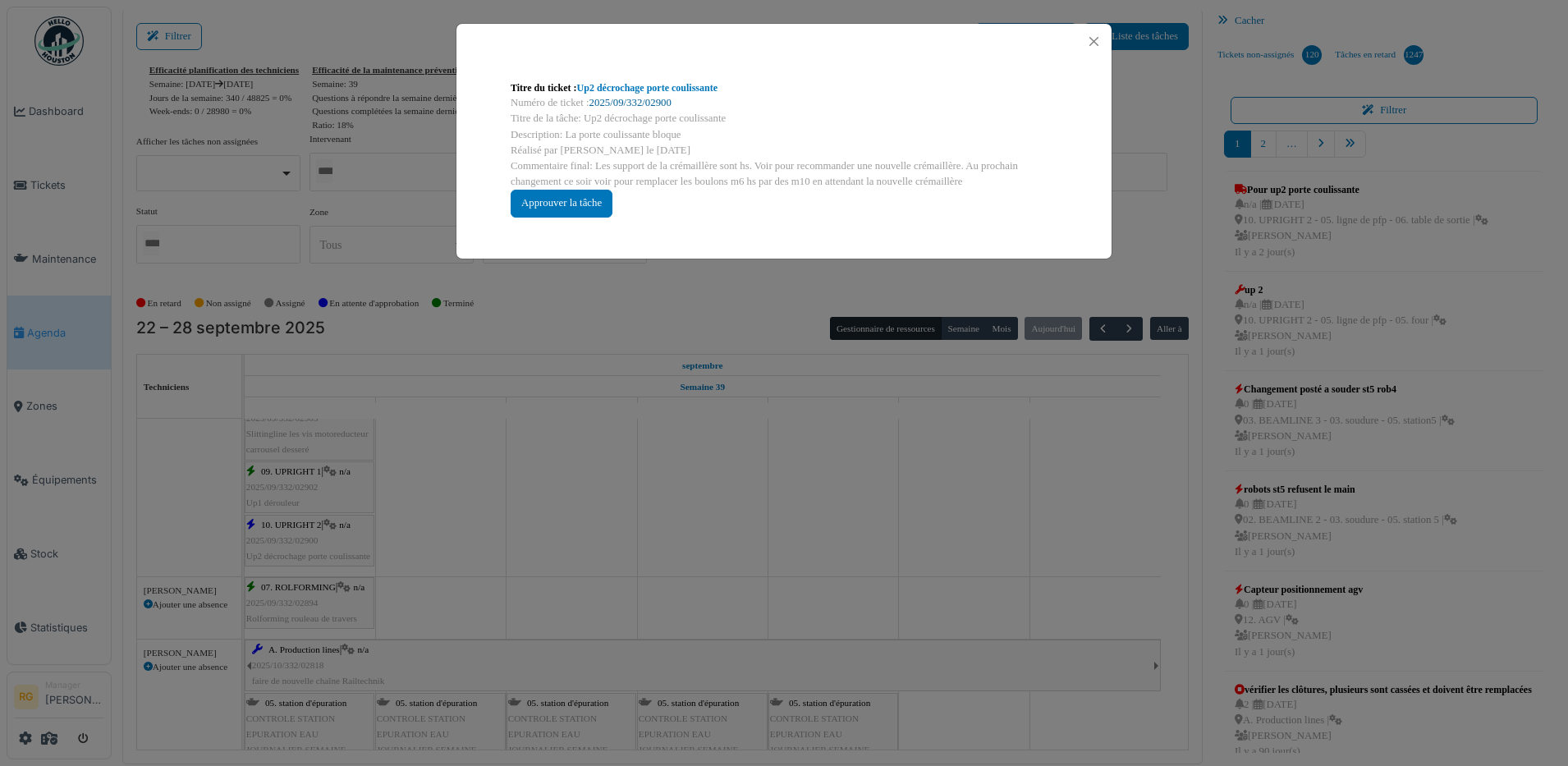
click at [635, 105] on link "2025/09/332/02900" at bounding box center [630, 103] width 82 height 12
click at [583, 203] on div "Approuver la tâche" at bounding box center [561, 203] width 102 height 27
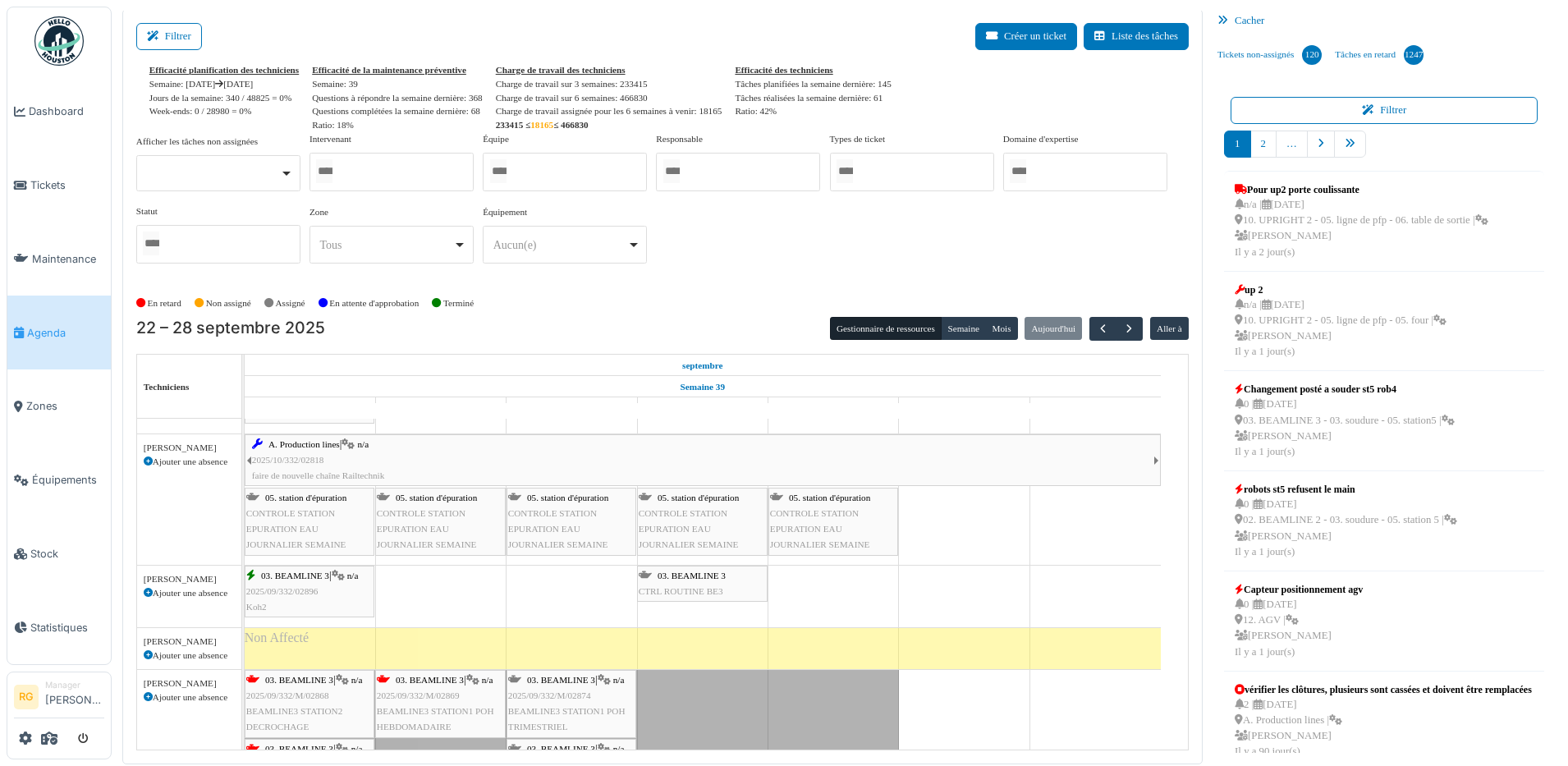
scroll to position [1231, 0]
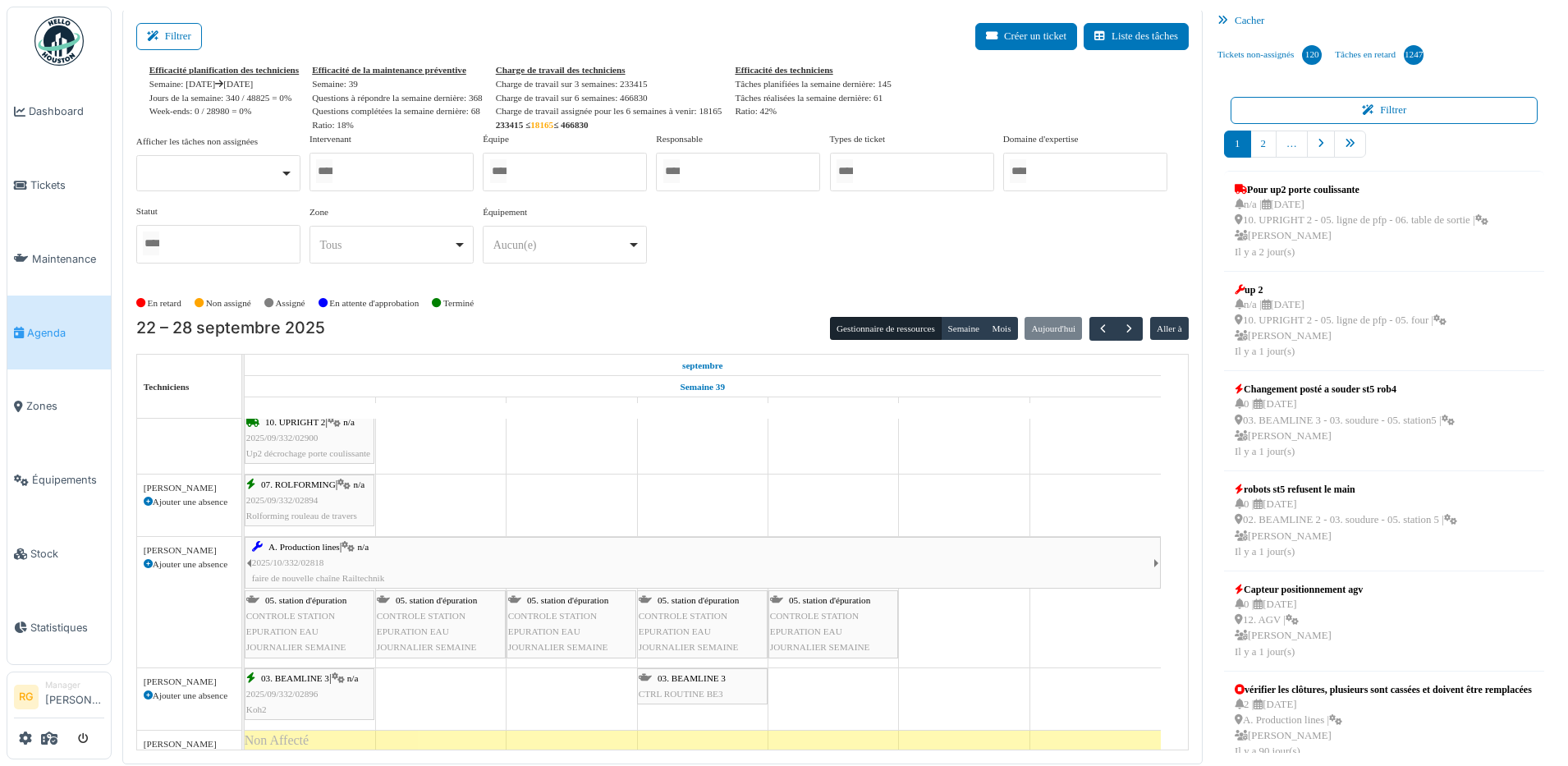
click at [323, 557] on span "2025/10/332/02818" at bounding box center [287, 562] width 72 height 10
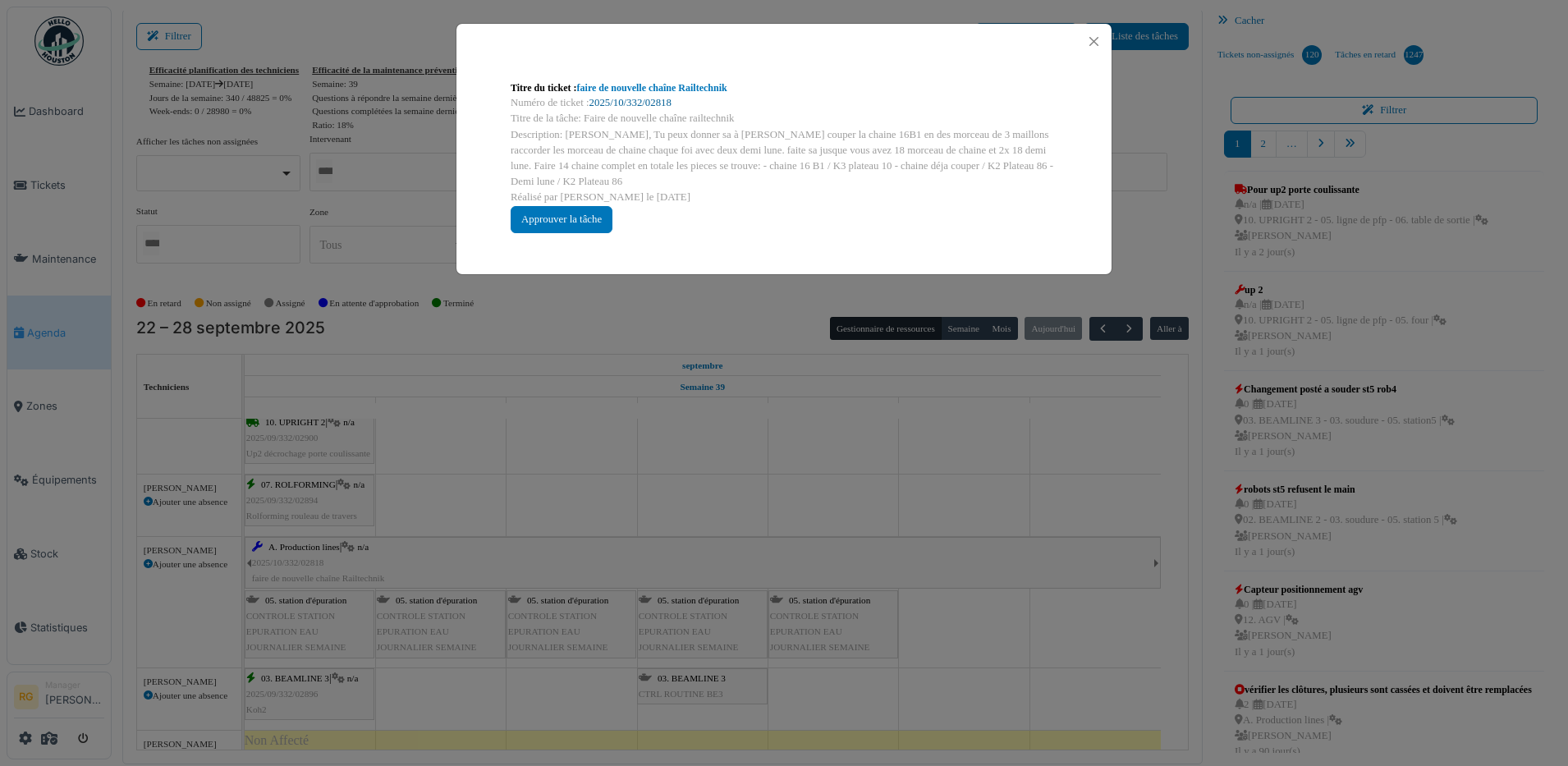
click at [637, 98] on link "2025/10/332/02818" at bounding box center [630, 103] width 82 height 12
click at [1090, 36] on button "Close" at bounding box center [1094, 42] width 22 height 22
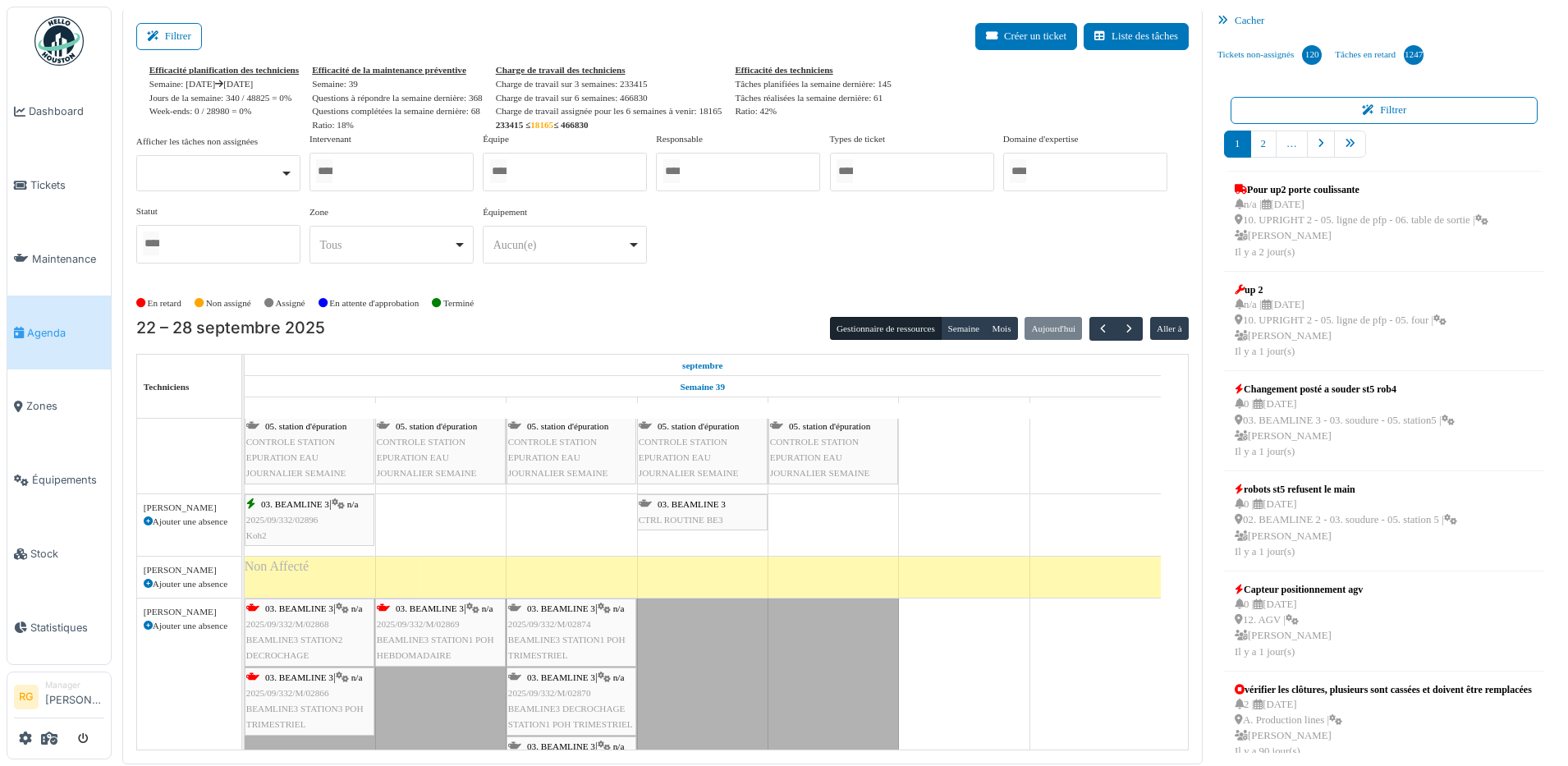
scroll to position [1436, 0]
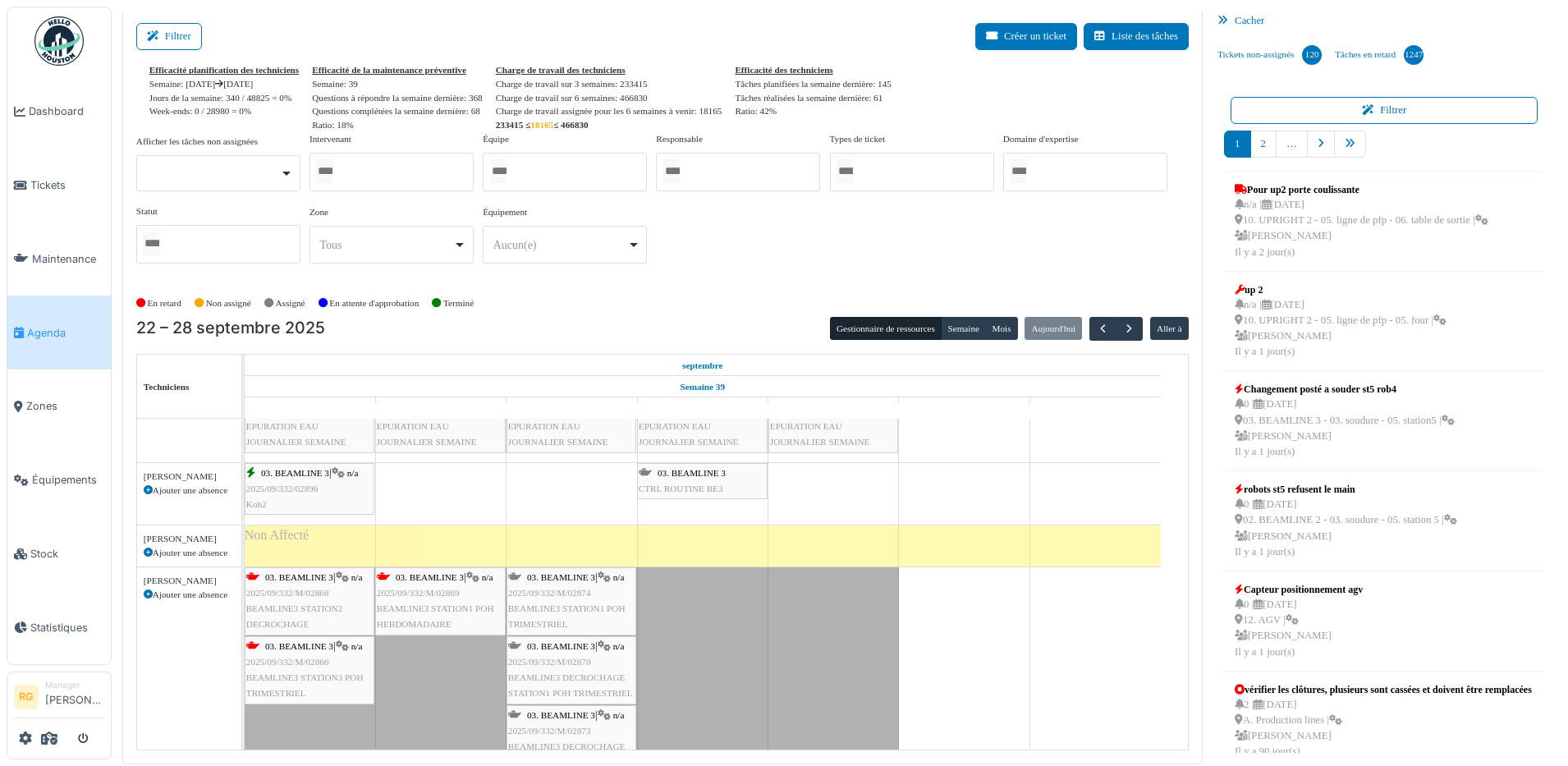
click at [286, 493] on span "2025/09/332/02896" at bounding box center [282, 489] width 72 height 10
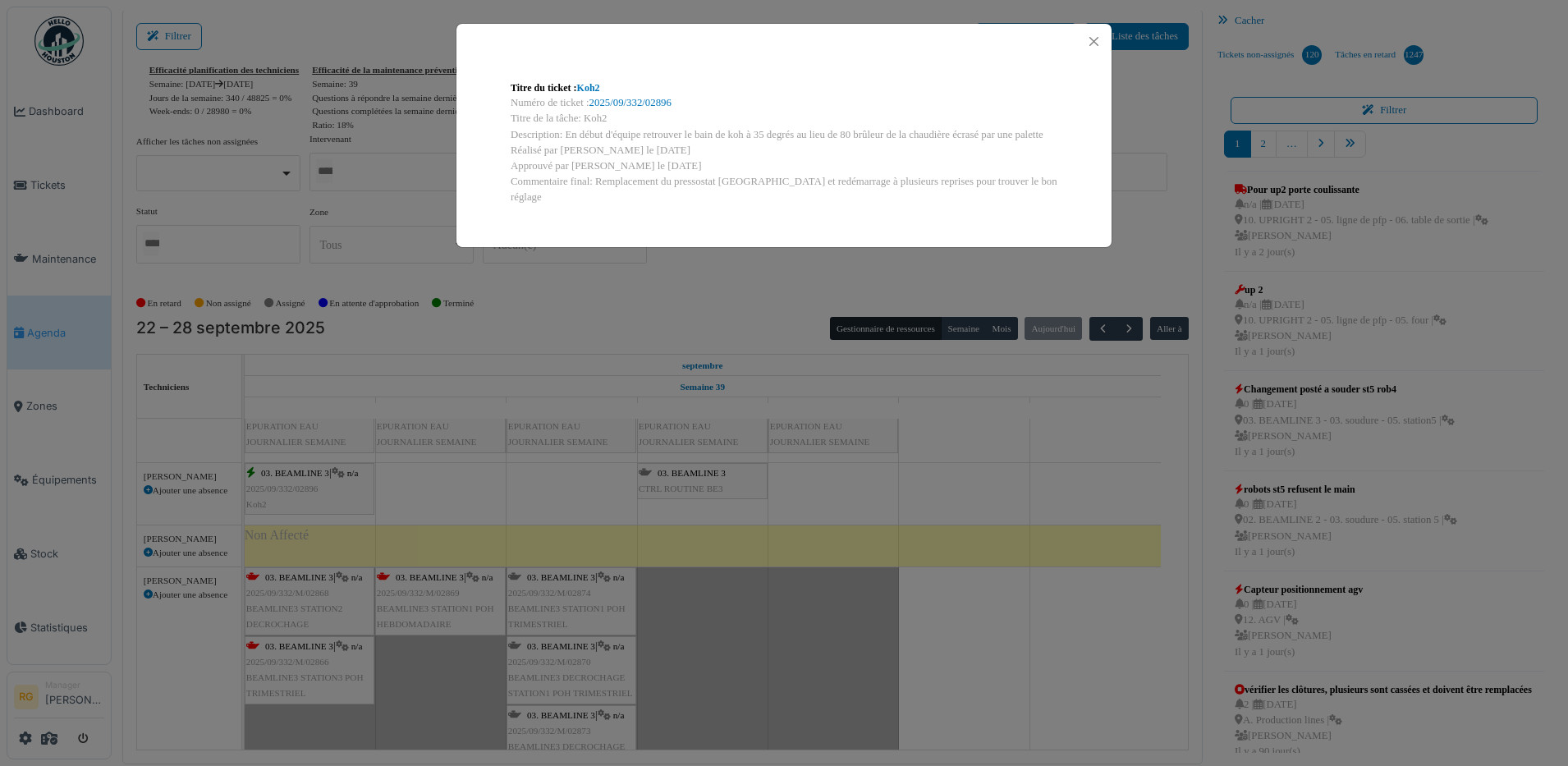
drag, startPoint x: 530, startPoint y: 493, endPoint x: 521, endPoint y: 479, distance: 16.6
click at [531, 493] on div "Titre du ticket : Koh2 Numéro de ticket : 2025/09/332/02896 Titre de la tâche: …" at bounding box center [784, 383] width 1568 height 766
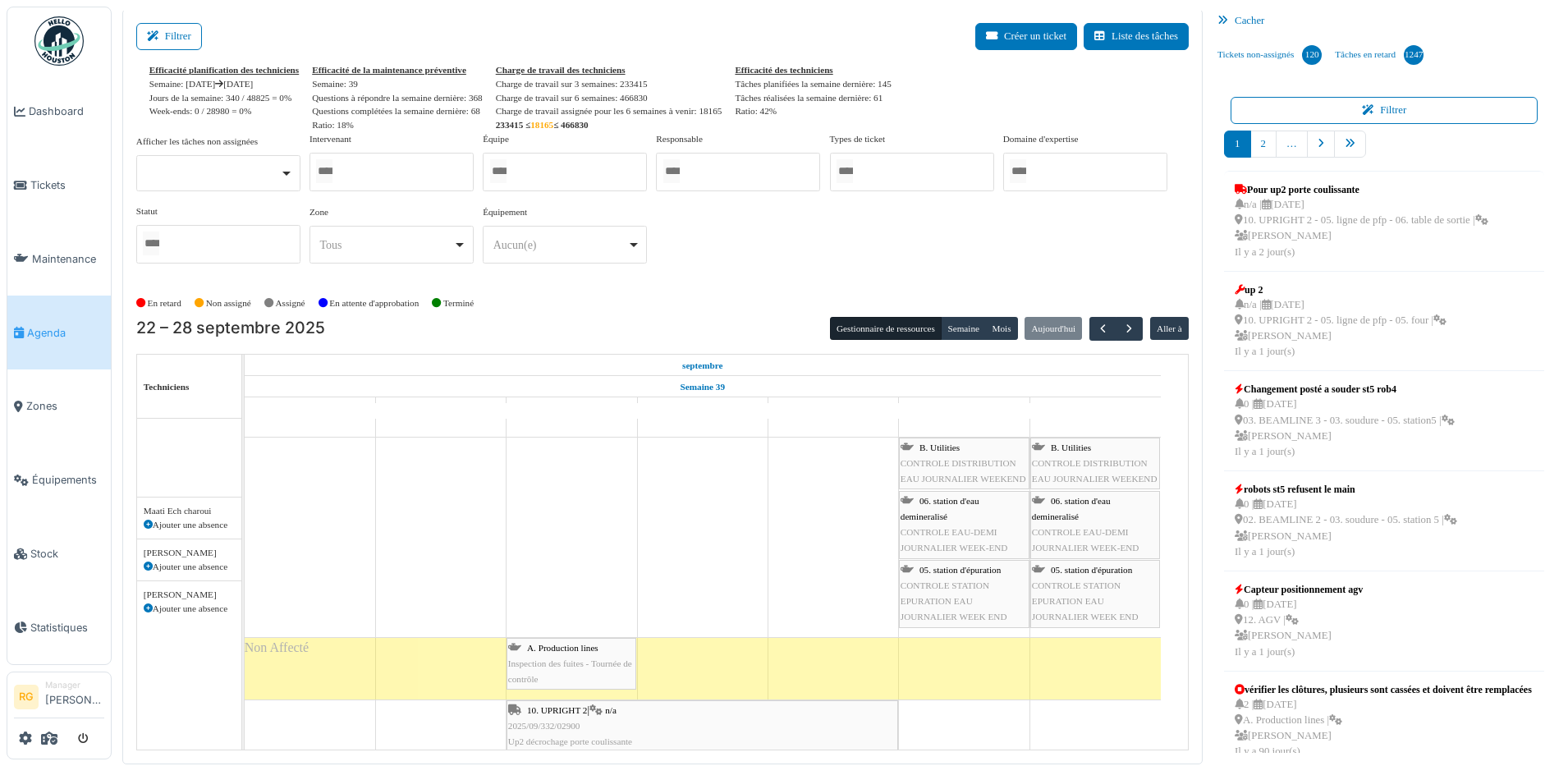
scroll to position [2145, 0]
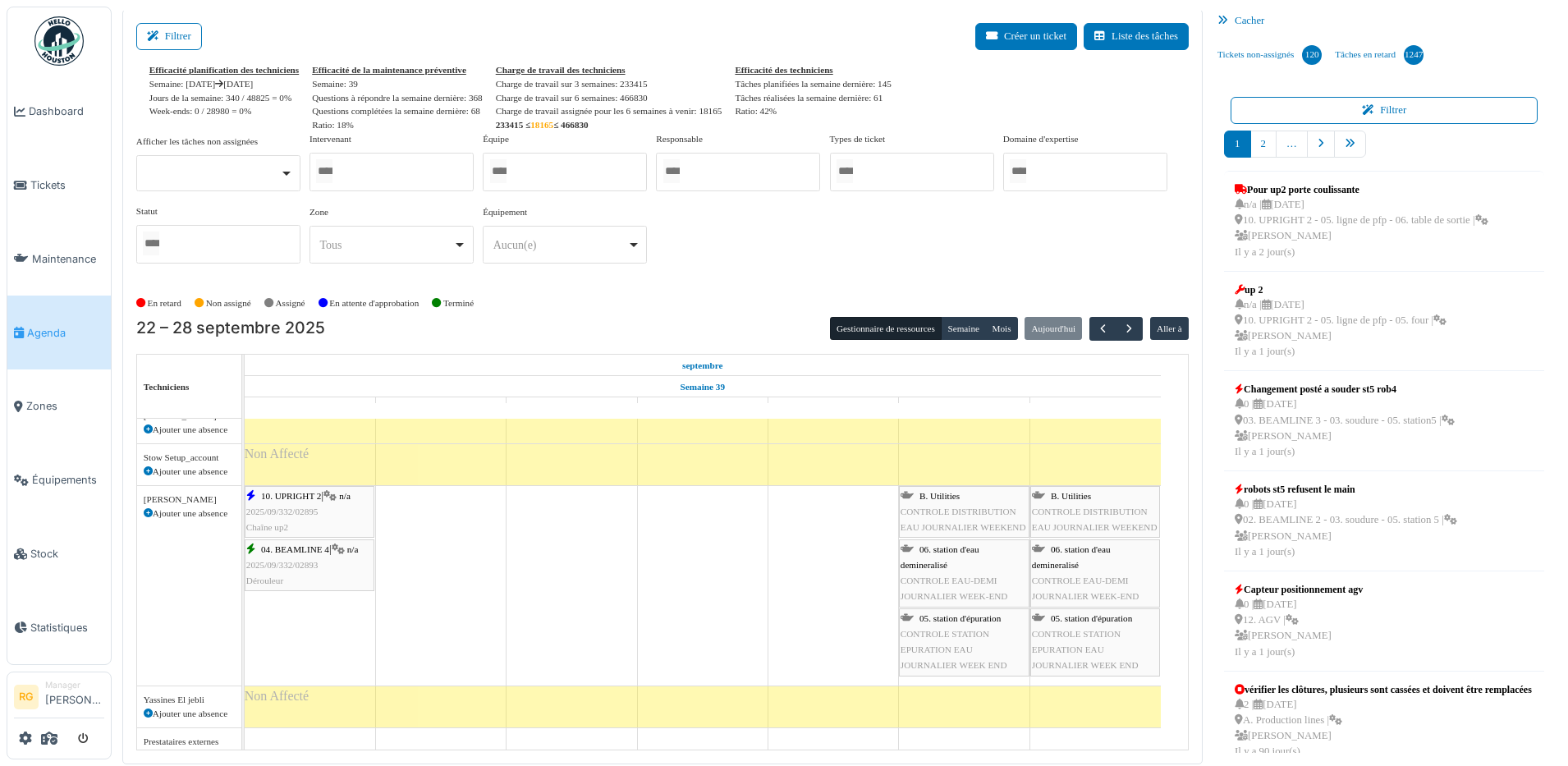
click at [292, 510] on span "2025/09/332/02895" at bounding box center [282, 512] width 72 height 10
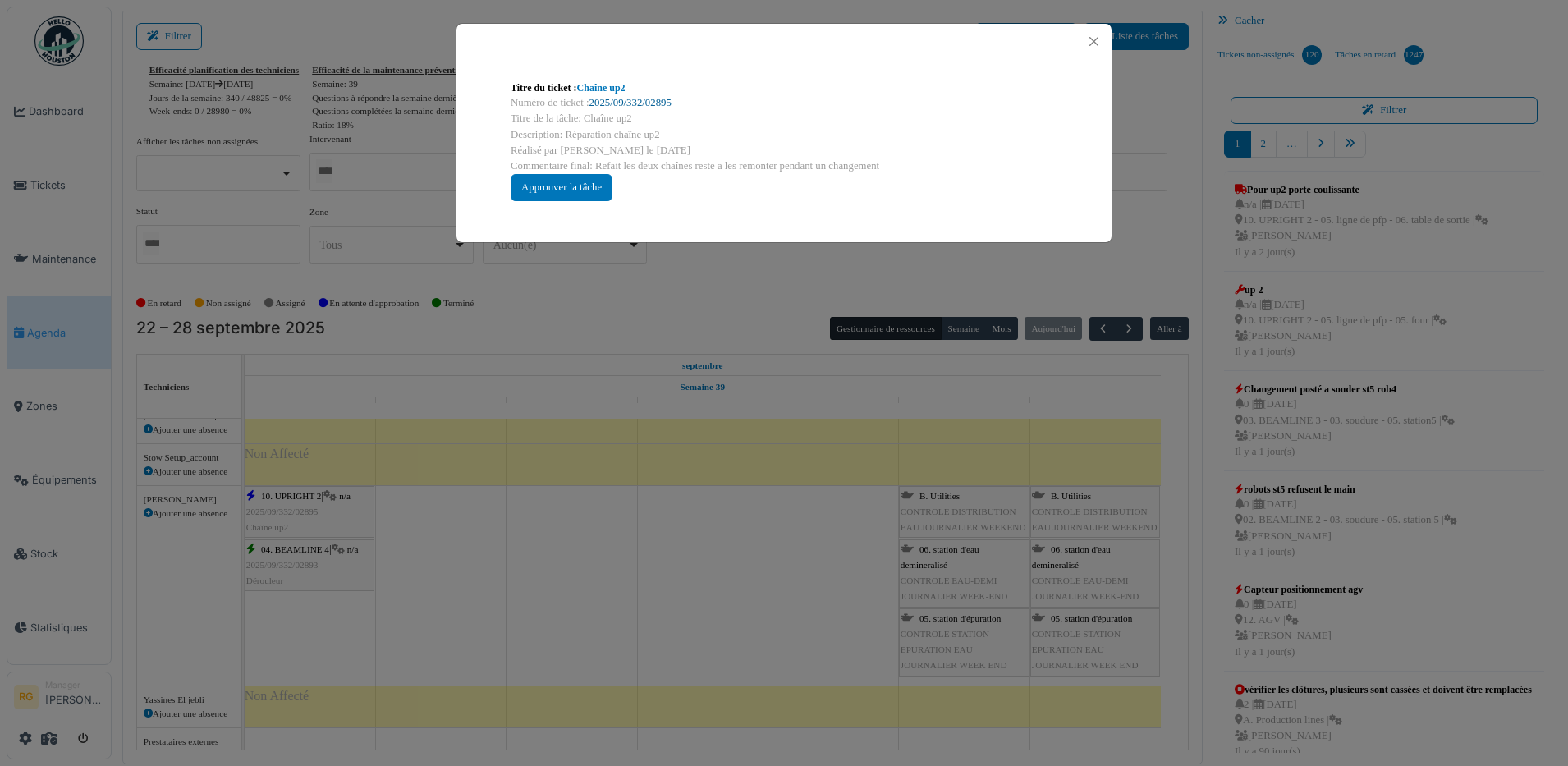
click at [627, 101] on link "2025/09/332/02895" at bounding box center [630, 103] width 82 height 12
click at [1093, 37] on button "Close" at bounding box center [1094, 42] width 22 height 22
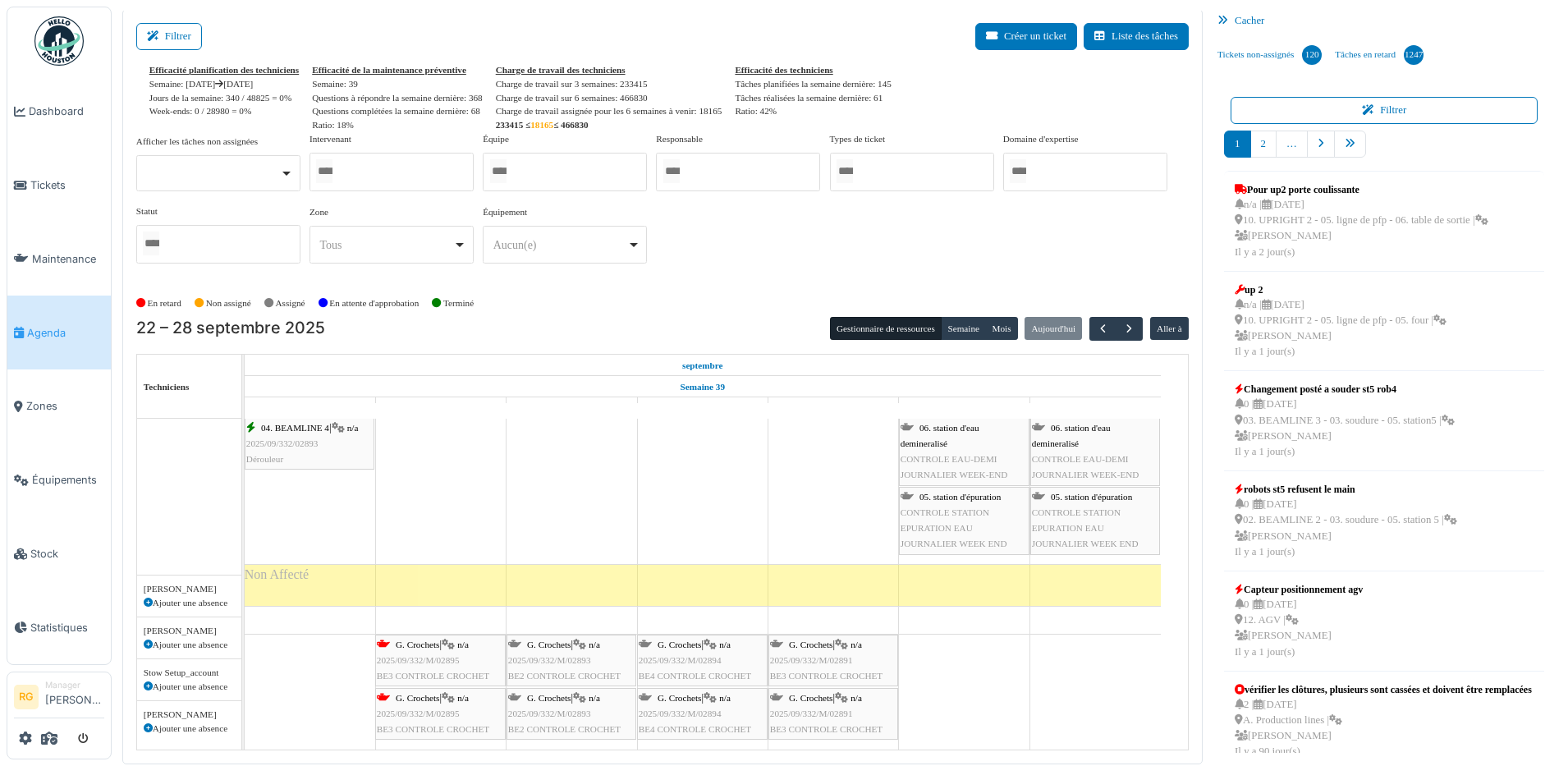
scroll to position [2995, 0]
click at [415, 659] on span "2025/09/332/M/02895" at bounding box center [419, 660] width 83 height 10
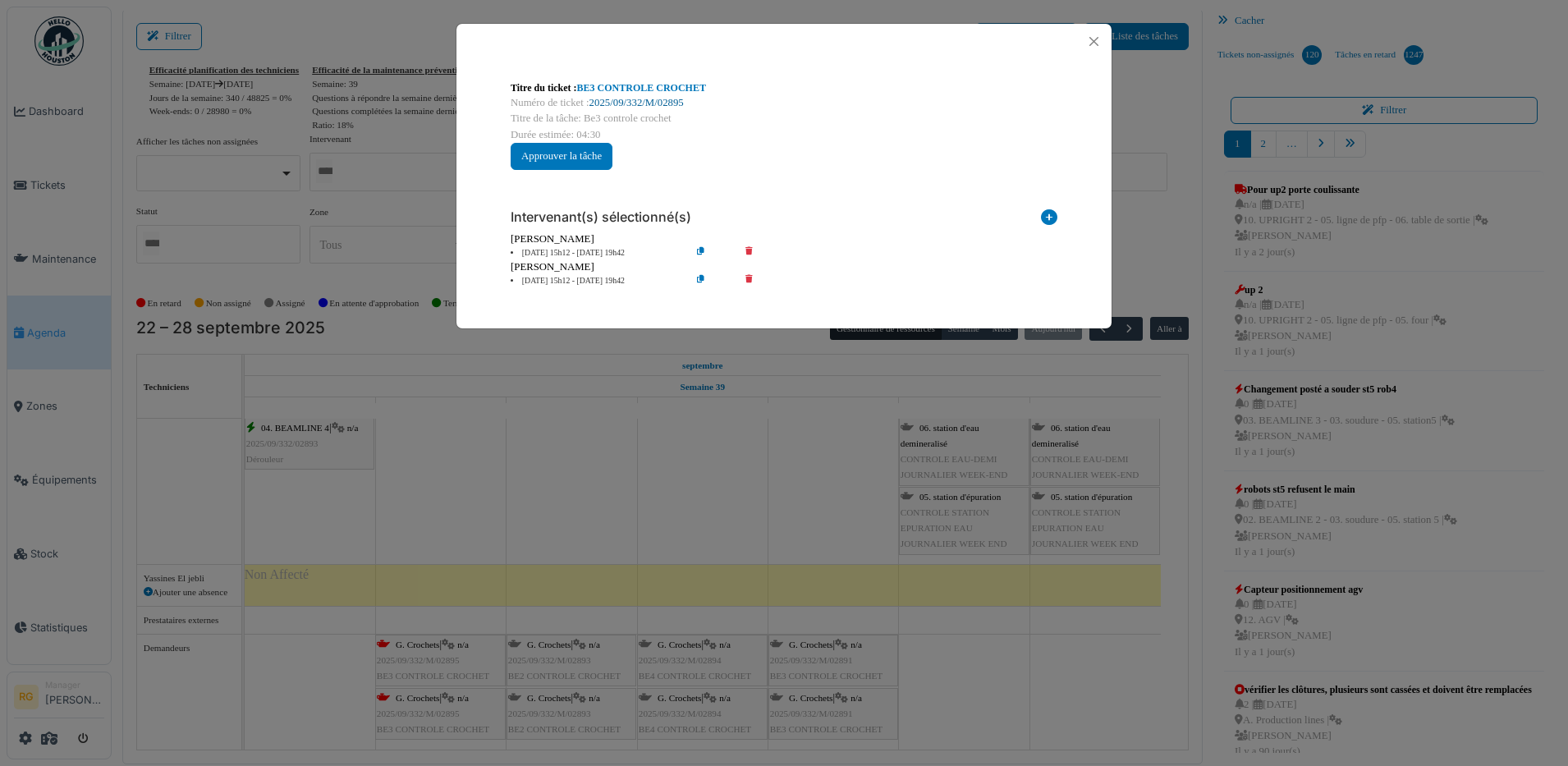
click at [639, 99] on link "2025/09/332/M/02895" at bounding box center [637, 103] width 95 height 12
click at [1099, 42] on button "Close" at bounding box center [1094, 42] width 22 height 22
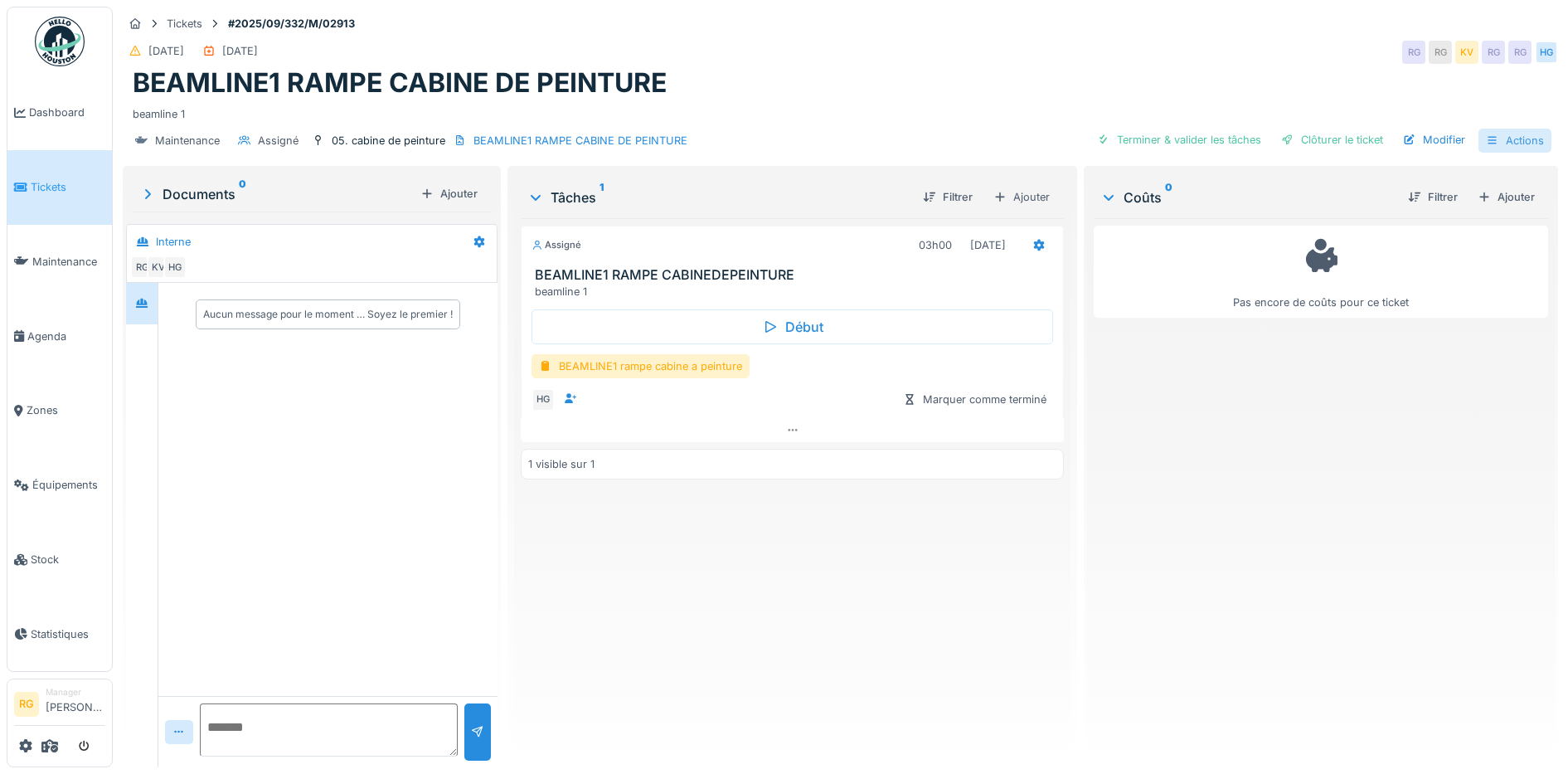
click at [1518, 140] on div "Actions" at bounding box center [1514, 140] width 73 height 24
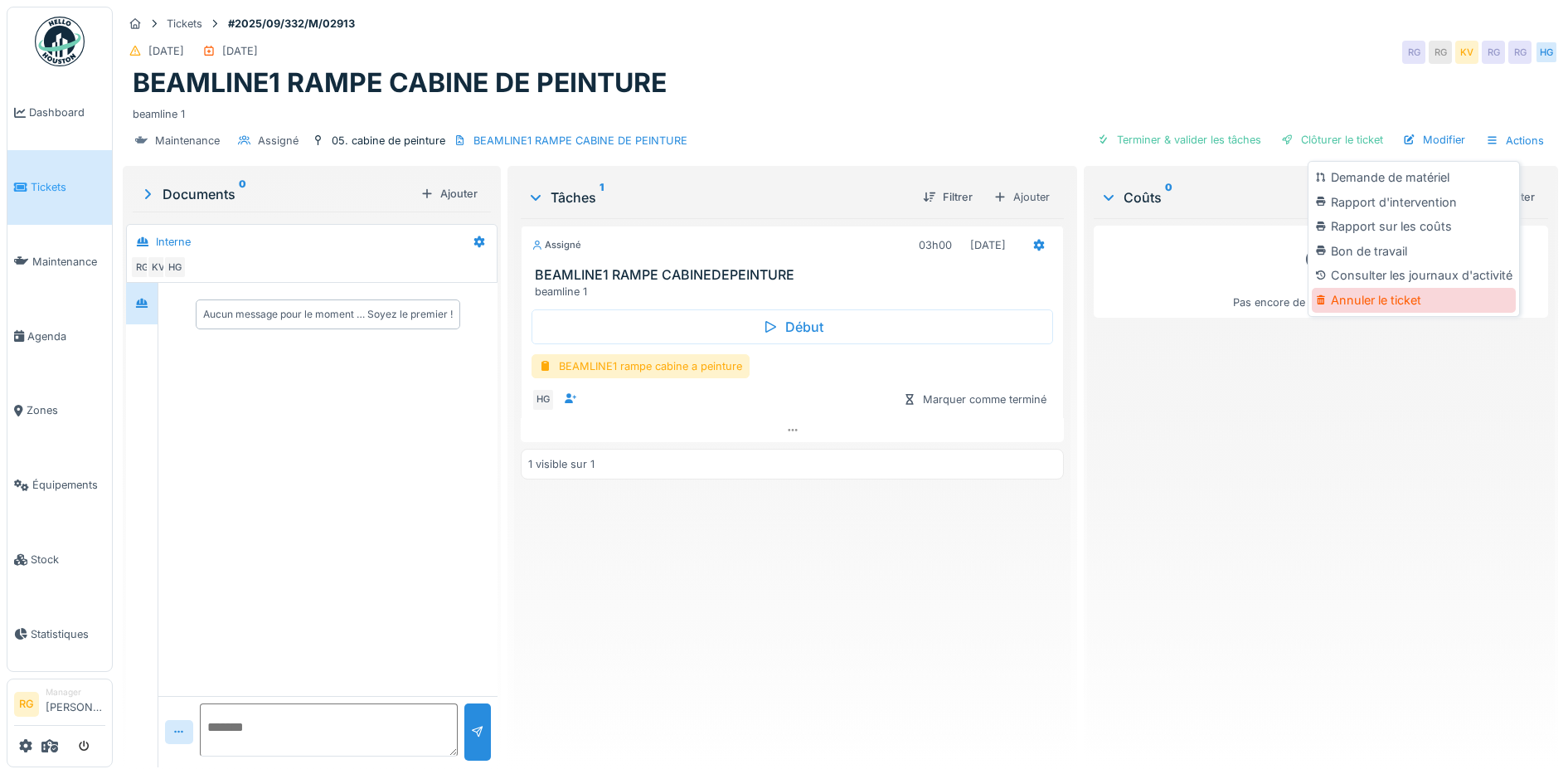
click at [1376, 302] on div "Annuler le ticket" at bounding box center [1413, 301] width 204 height 25
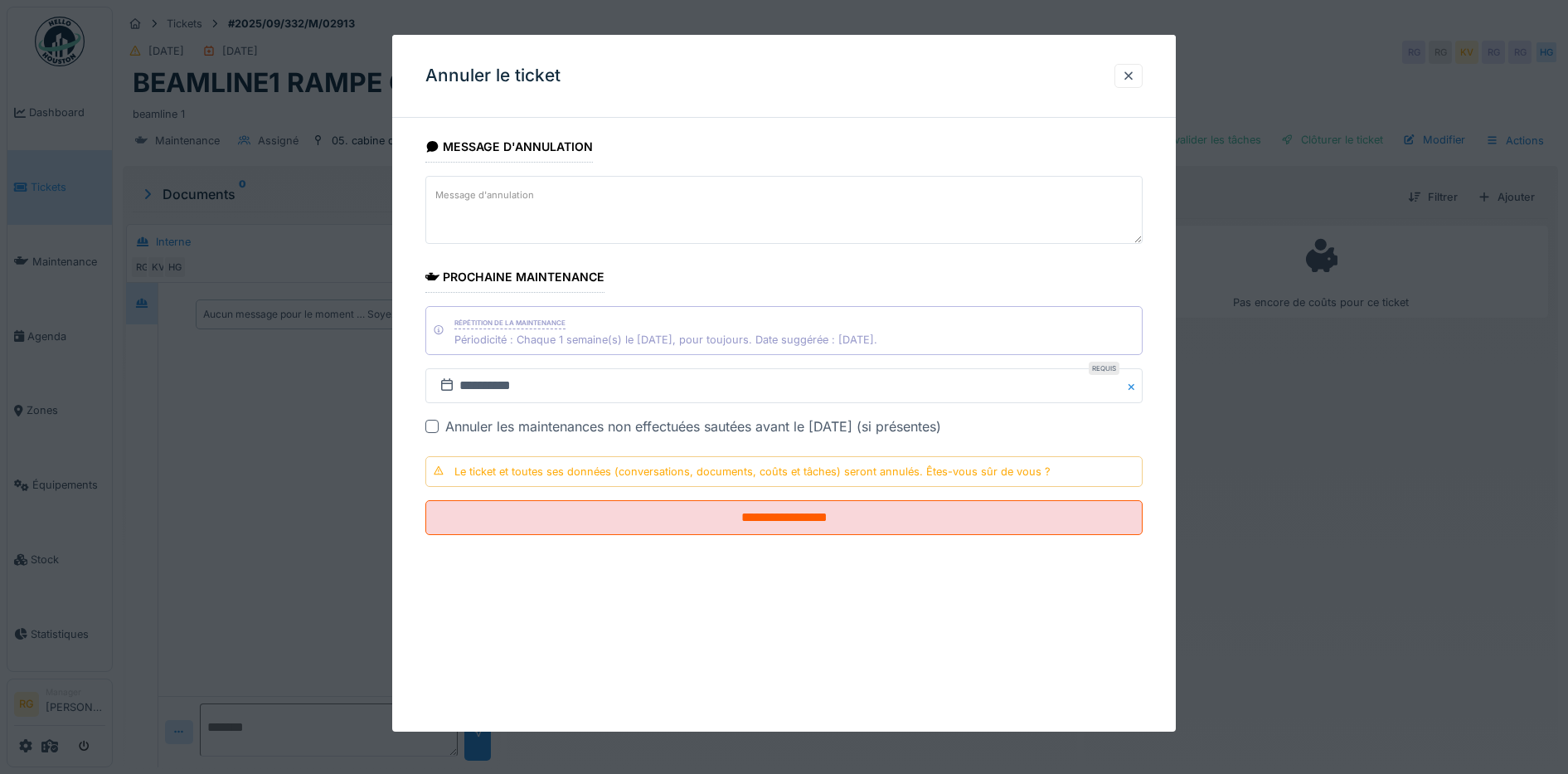
click at [503, 192] on label "Message d'annulation" at bounding box center [485, 195] width 106 height 21
click at [503, 192] on textarea "Message d'annulation" at bounding box center [784, 210] width 718 height 68
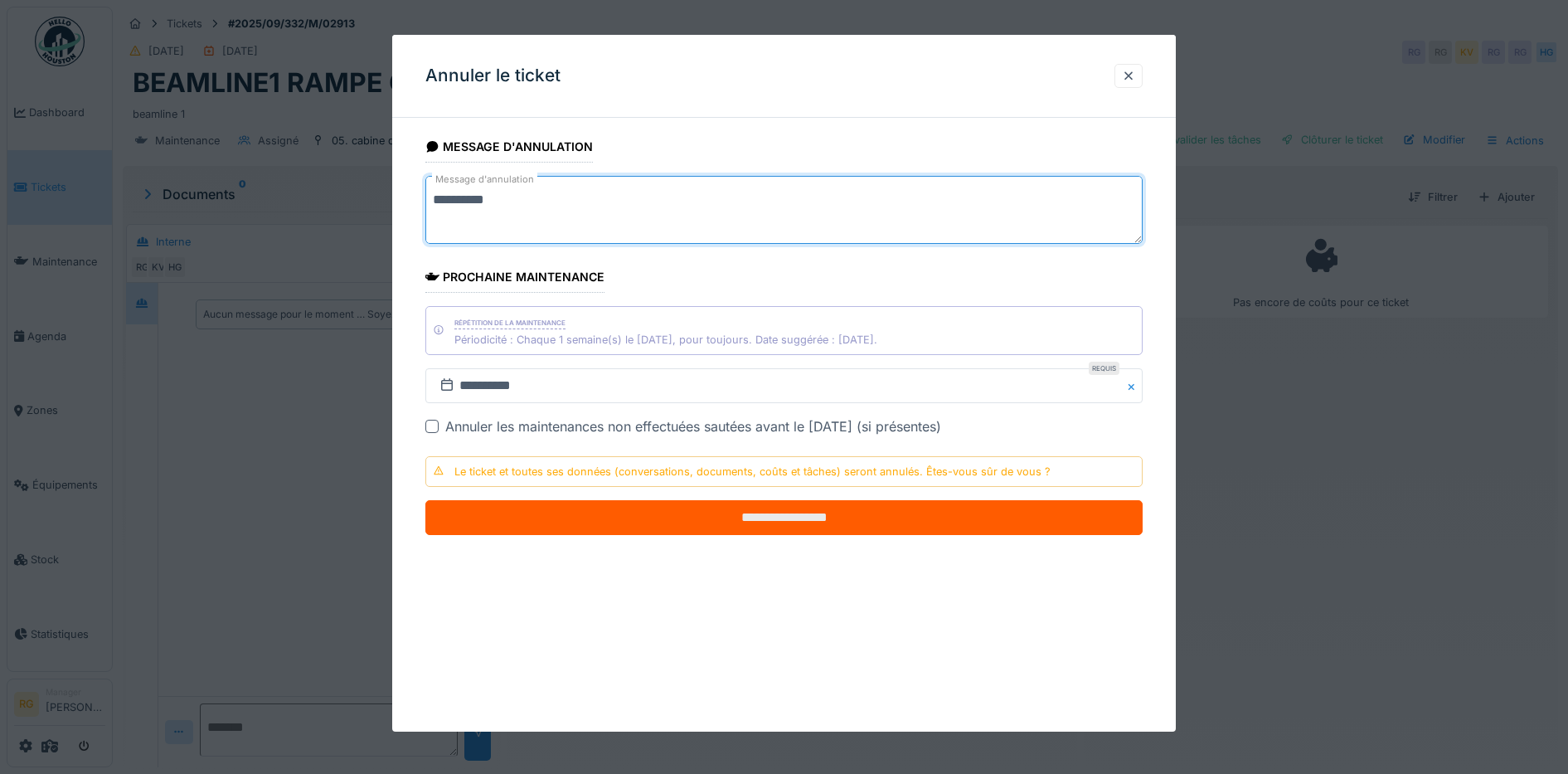
type textarea "**********"
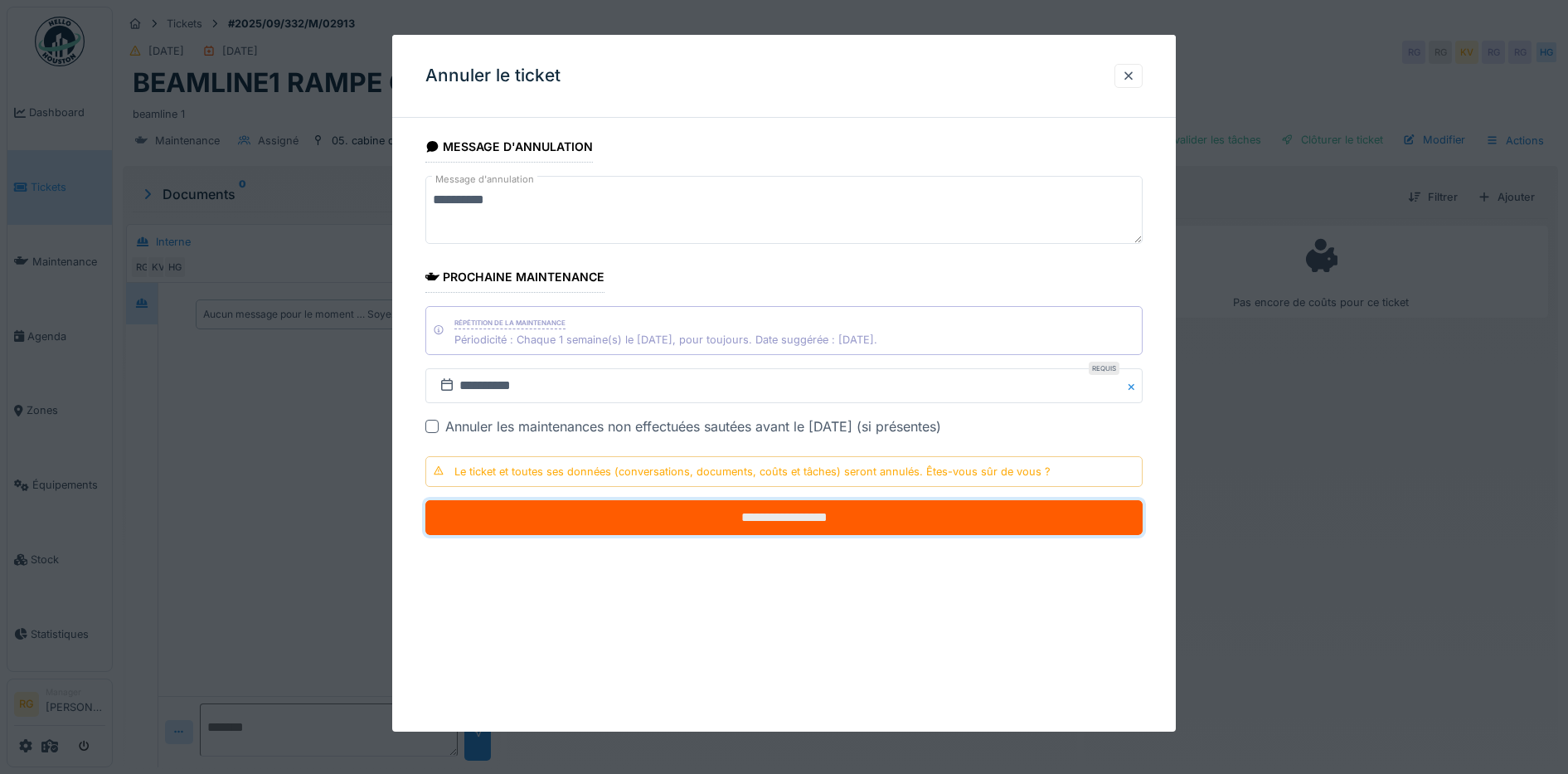
click at [783, 521] on input "**********" at bounding box center [784, 518] width 718 height 35
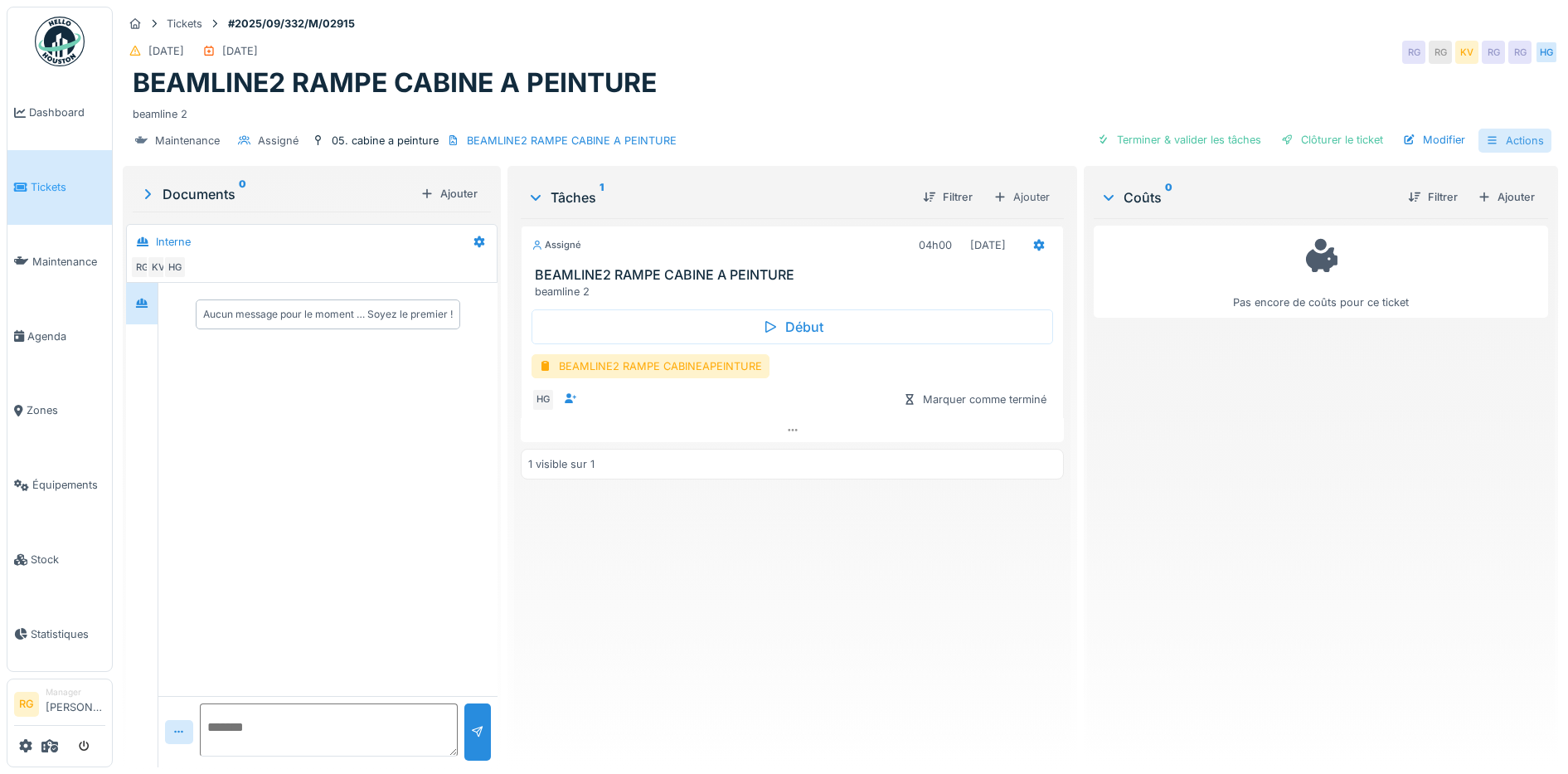
click at [1495, 142] on div "Actions" at bounding box center [1514, 140] width 73 height 24
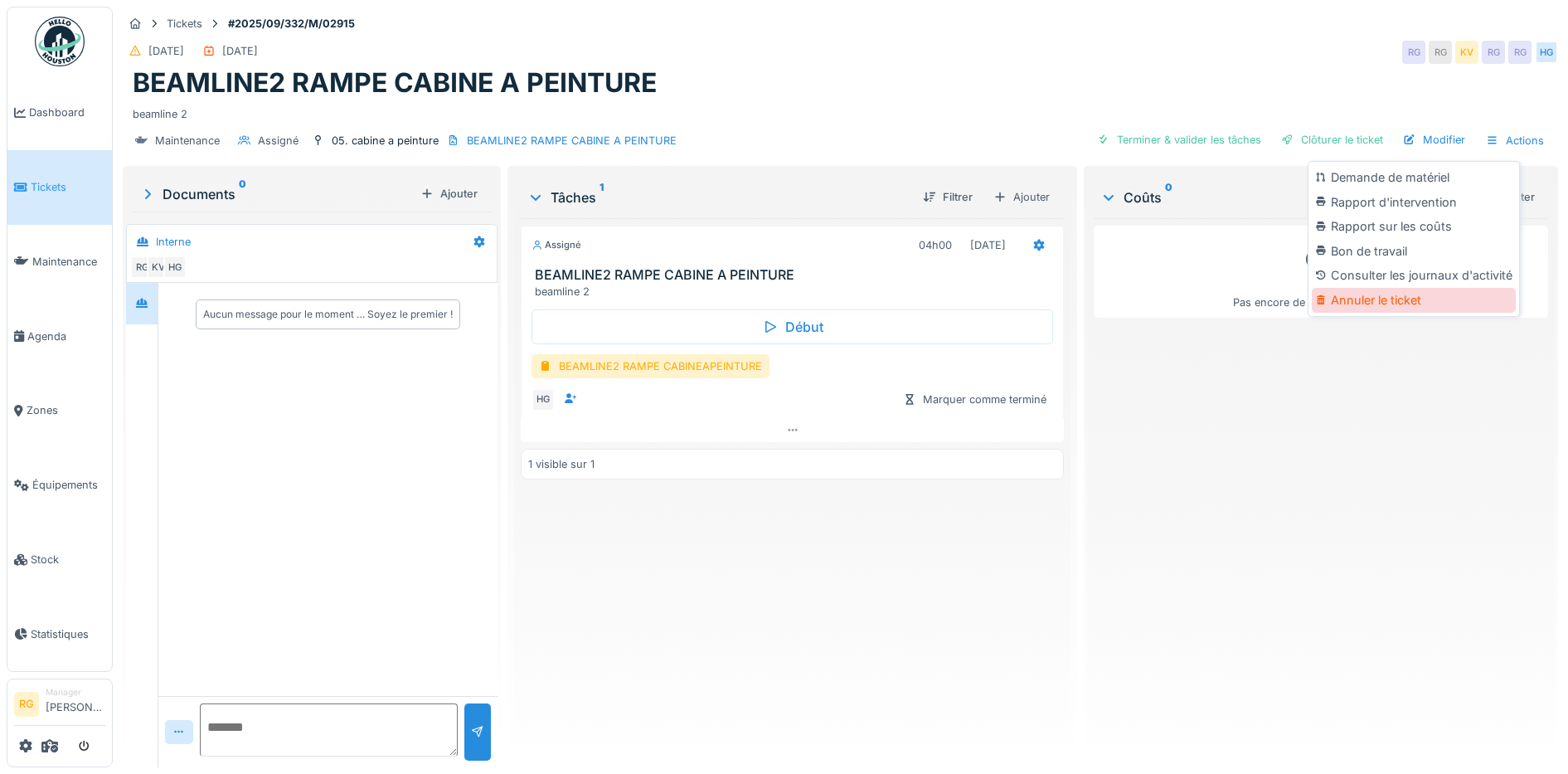
click at [1377, 302] on div "Annuler le ticket" at bounding box center [1413, 301] width 204 height 25
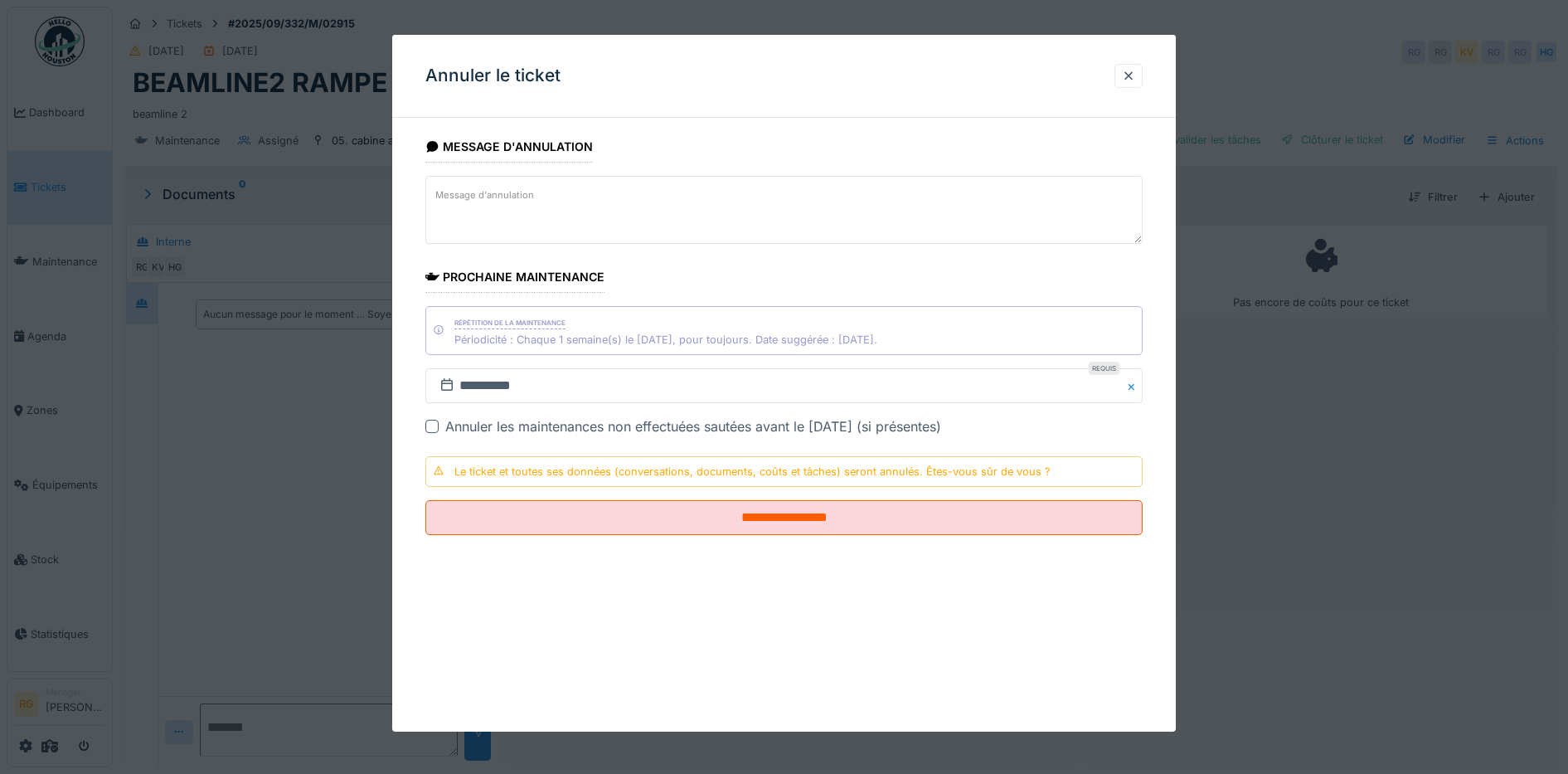
click at [567, 204] on textarea "Message d'annulation" at bounding box center [784, 210] width 718 height 68
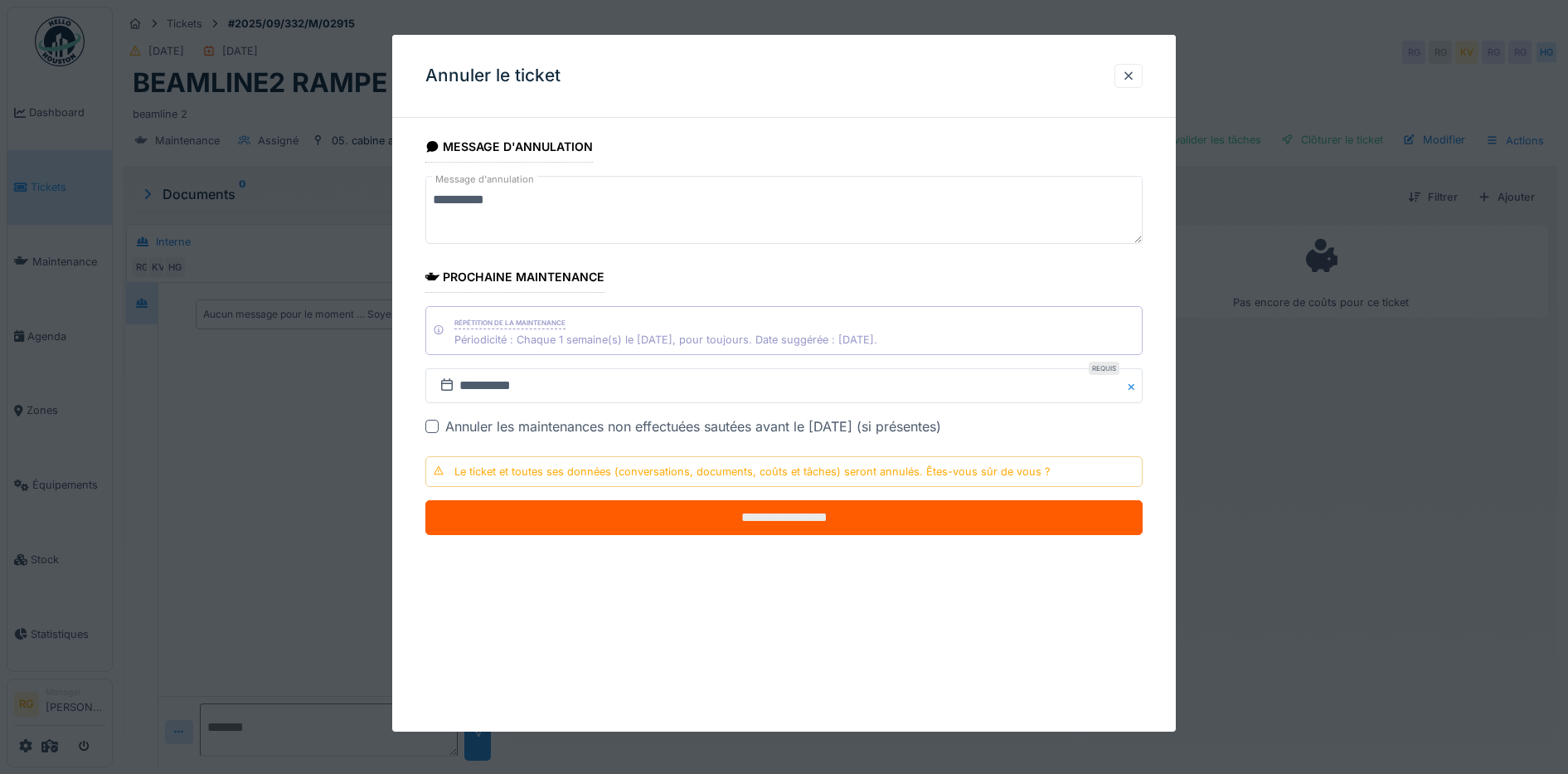
type textarea "**********"
click at [734, 522] on input "**********" at bounding box center [784, 518] width 718 height 35
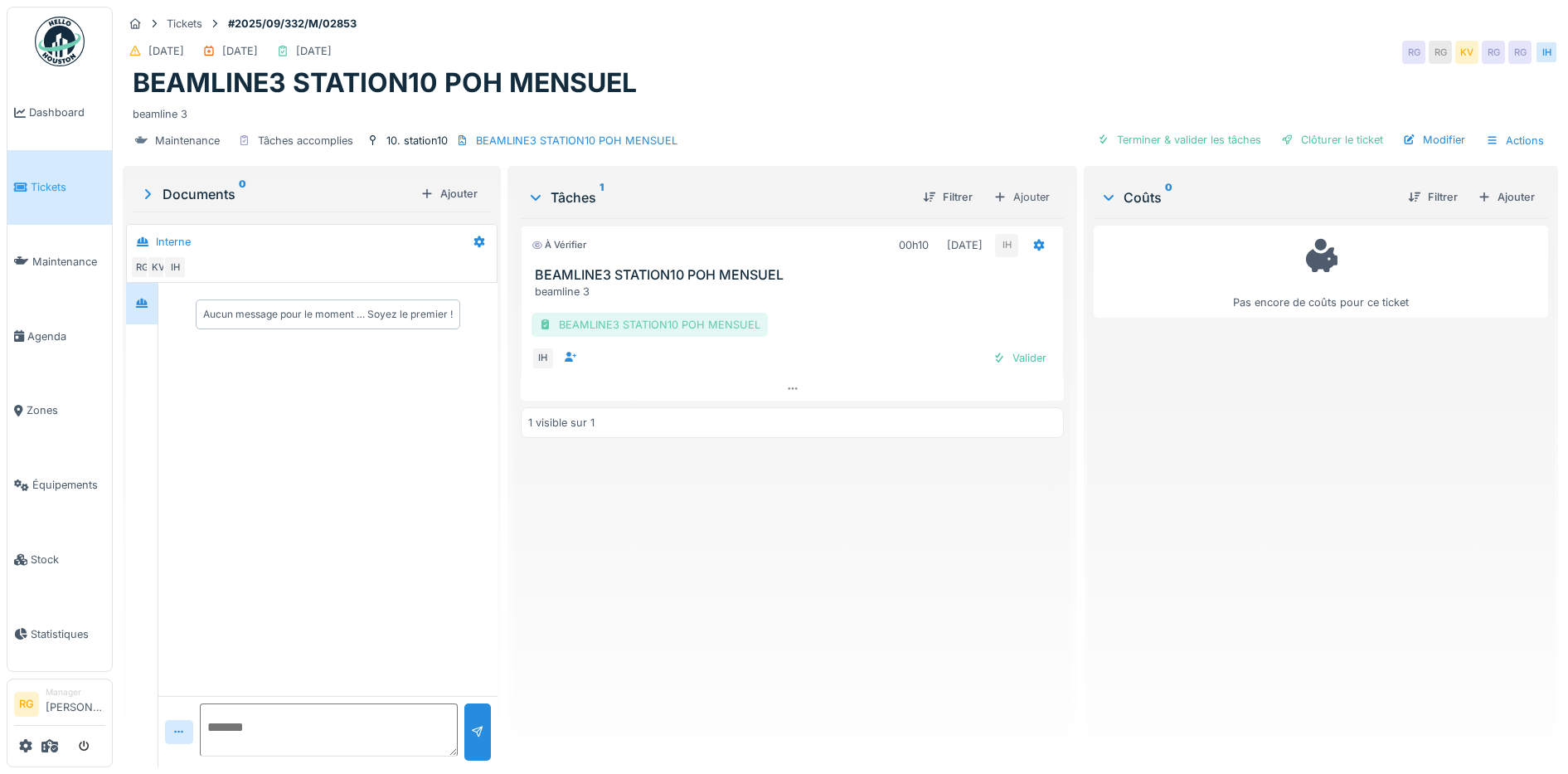
click at [649, 322] on div "BEAMLINE3 STATION10 POH MENSUEL" at bounding box center [649, 325] width 237 height 24
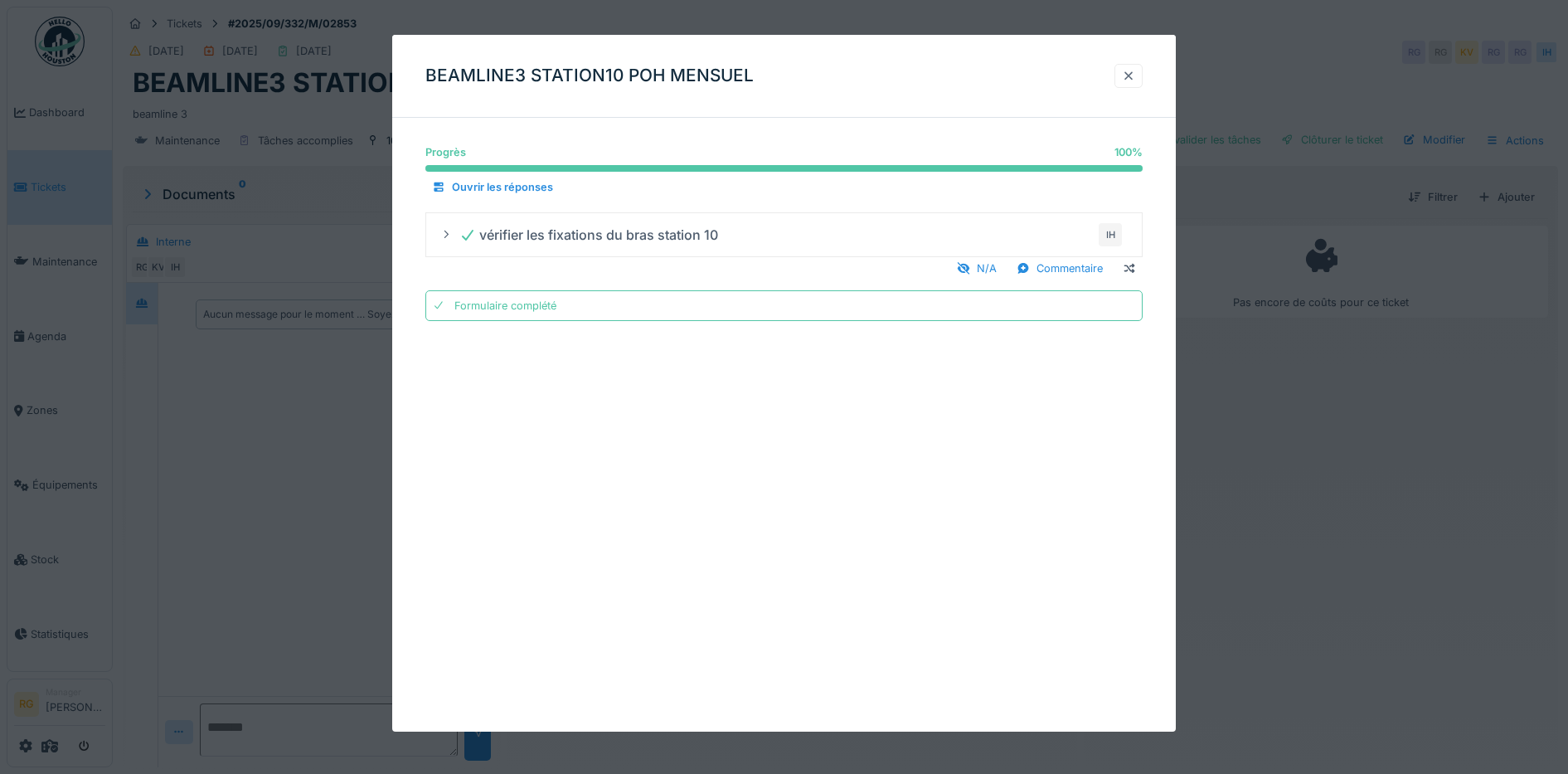
click at [1135, 78] on div at bounding box center [1128, 76] width 13 height 16
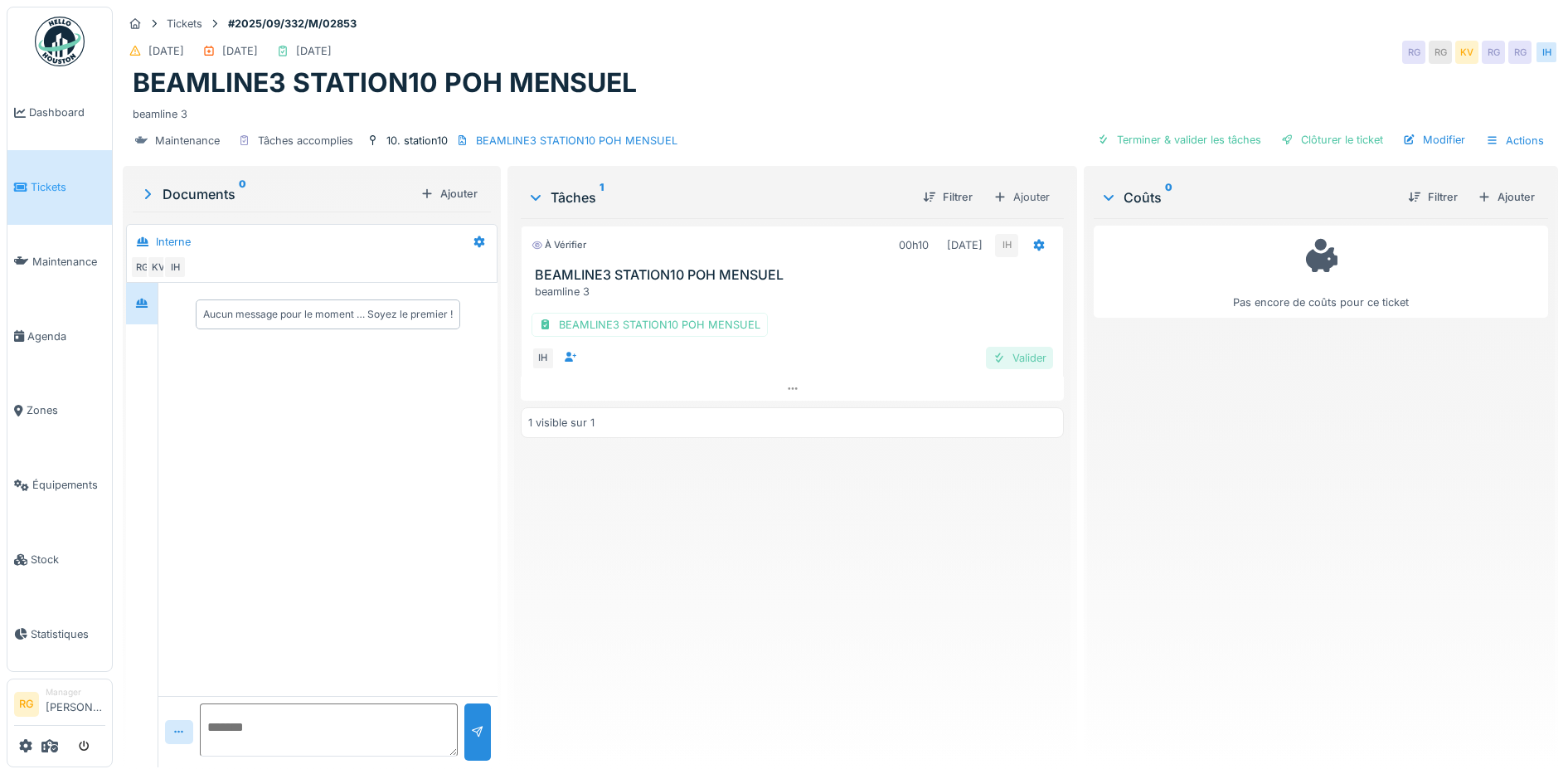
click at [1012, 360] on div "Valider" at bounding box center [1019, 358] width 67 height 23
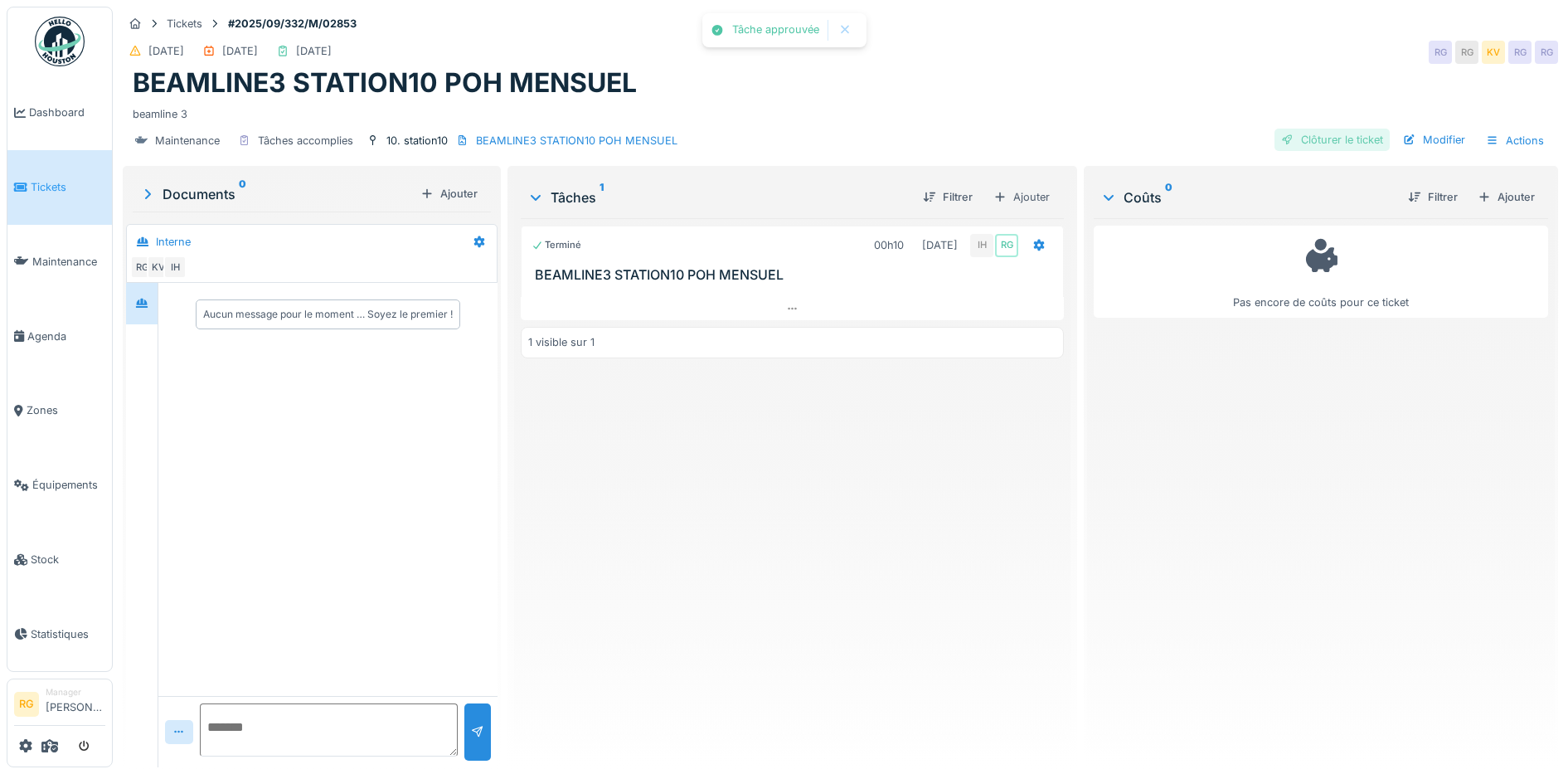
click at [1319, 138] on div "Clôturer le ticket" at bounding box center [1331, 139] width 115 height 23
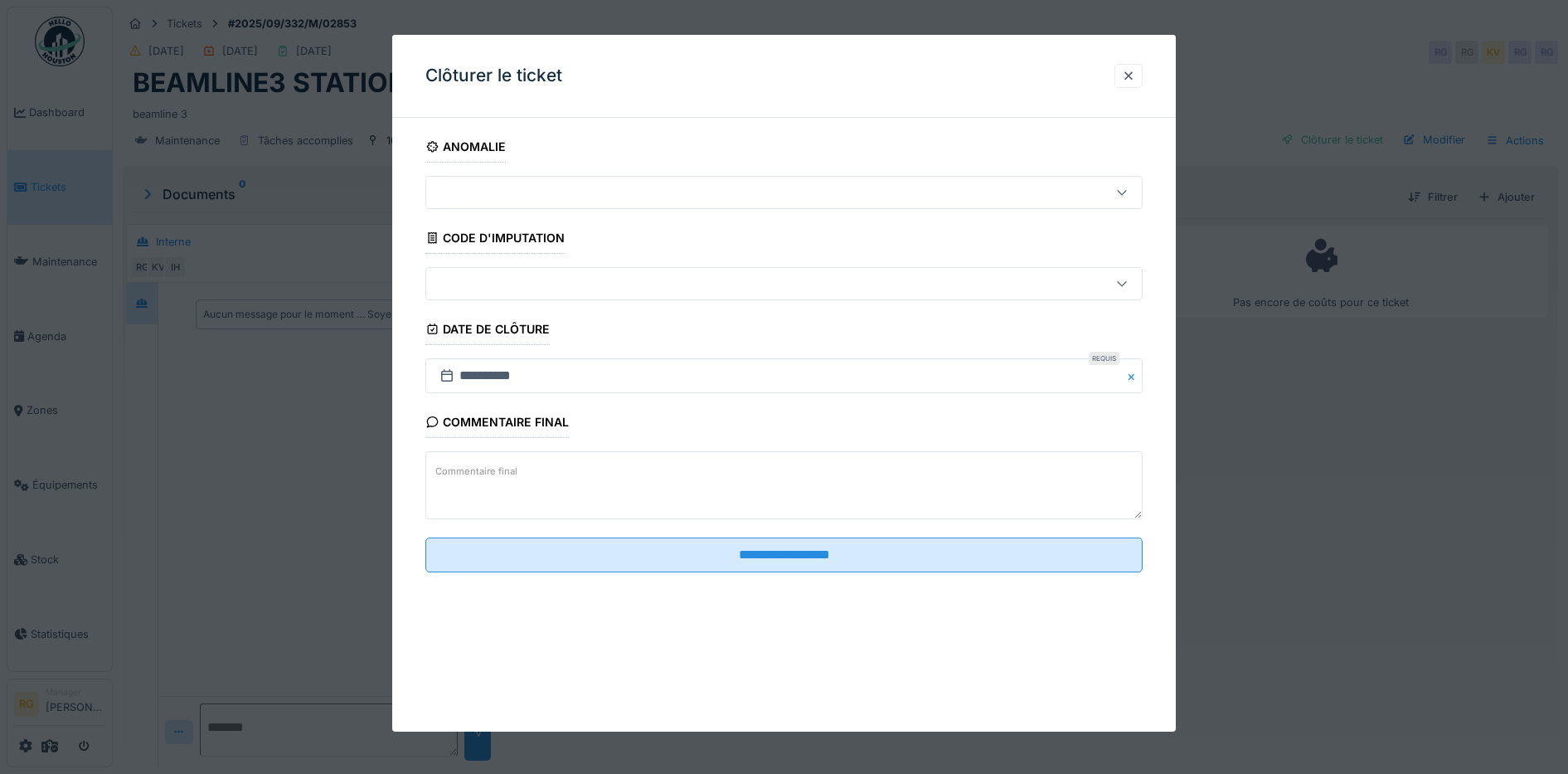
click at [541, 471] on textarea "Commentaire final" at bounding box center [784, 485] width 718 height 68
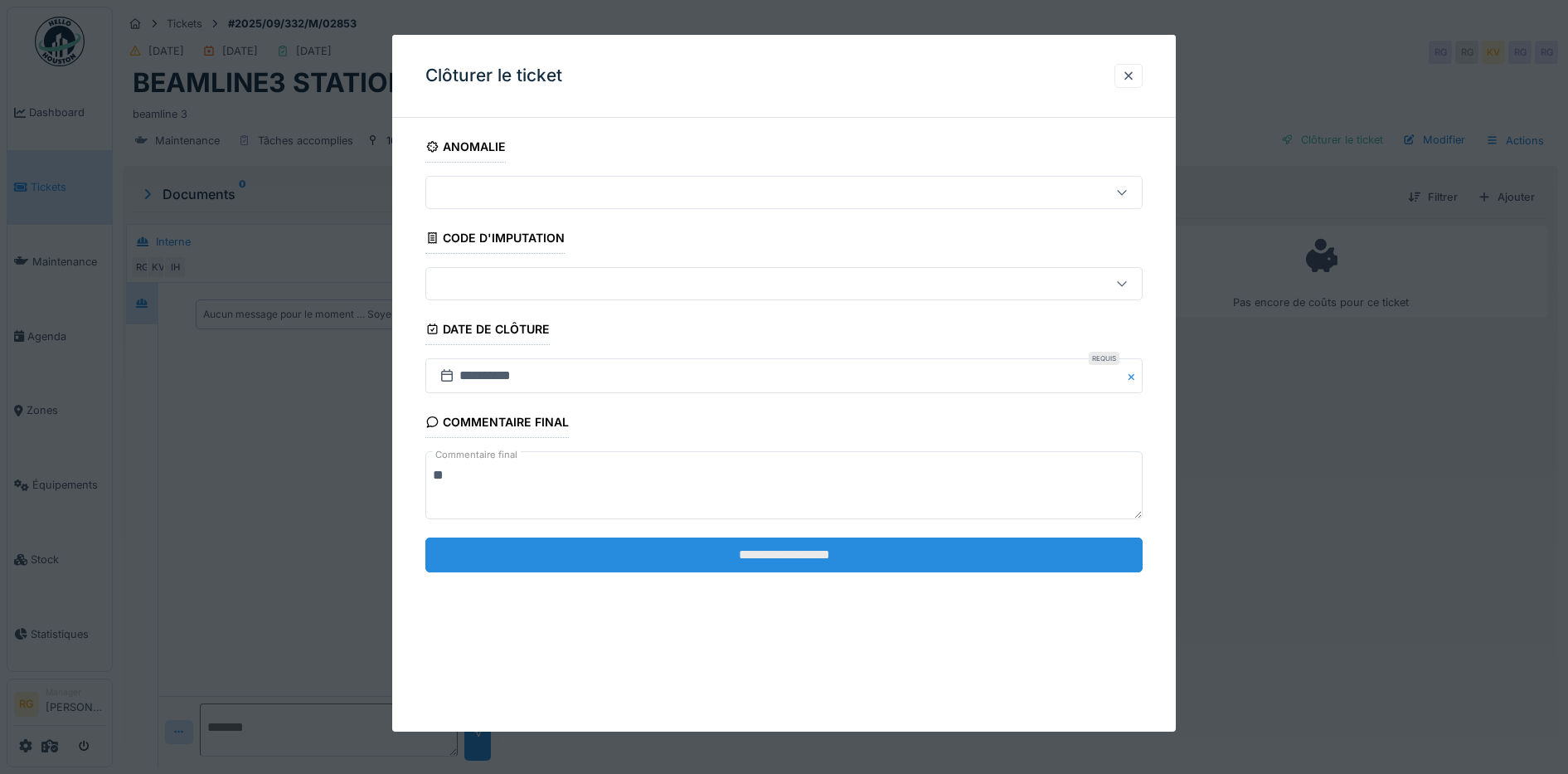
type textarea "**"
click at [840, 562] on input "**********" at bounding box center [784, 555] width 718 height 35
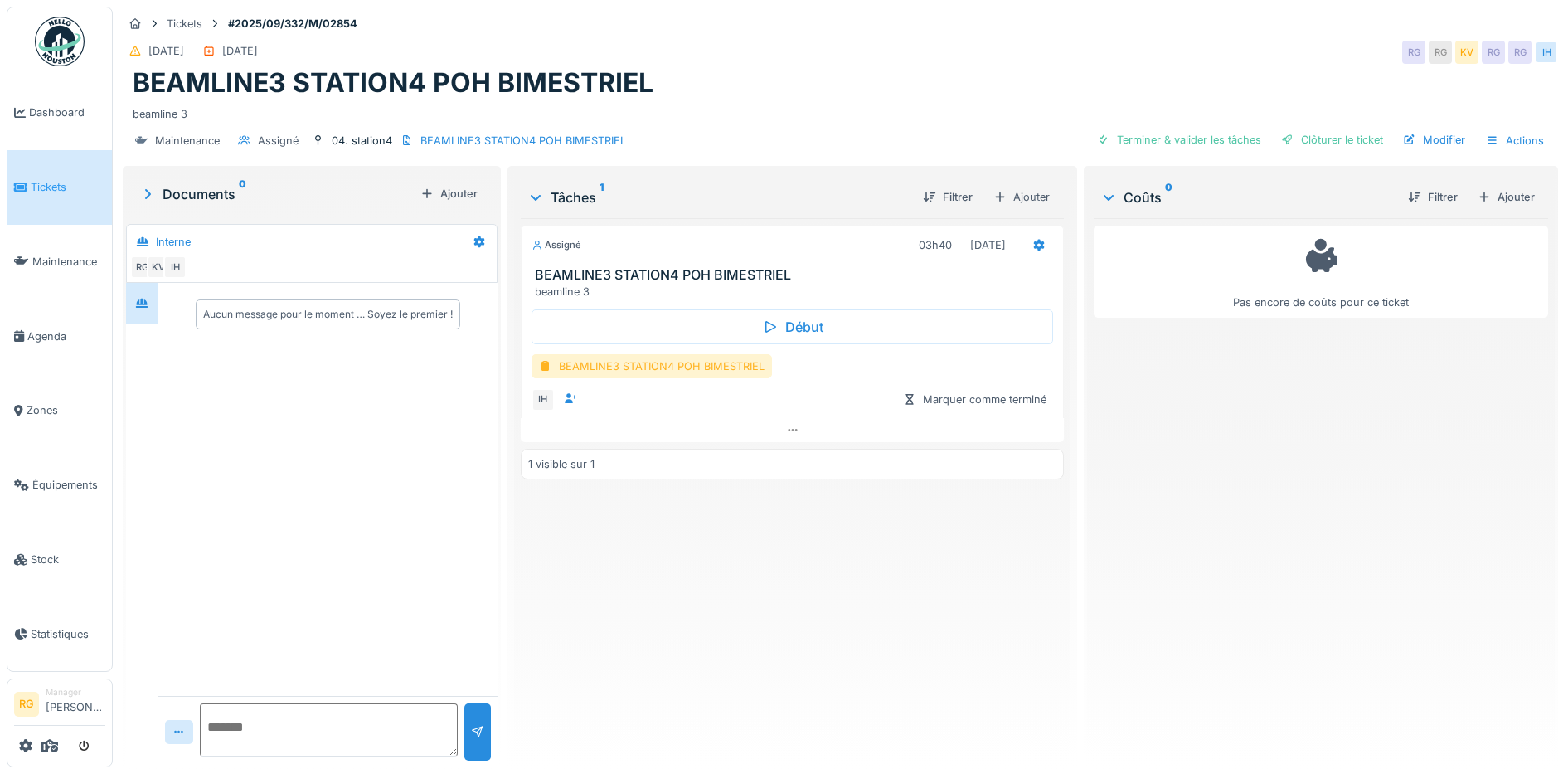
click at [643, 368] on div "BEAMLINE3 STATION4 POH BIMESTRIEL" at bounding box center [651, 366] width 241 height 24
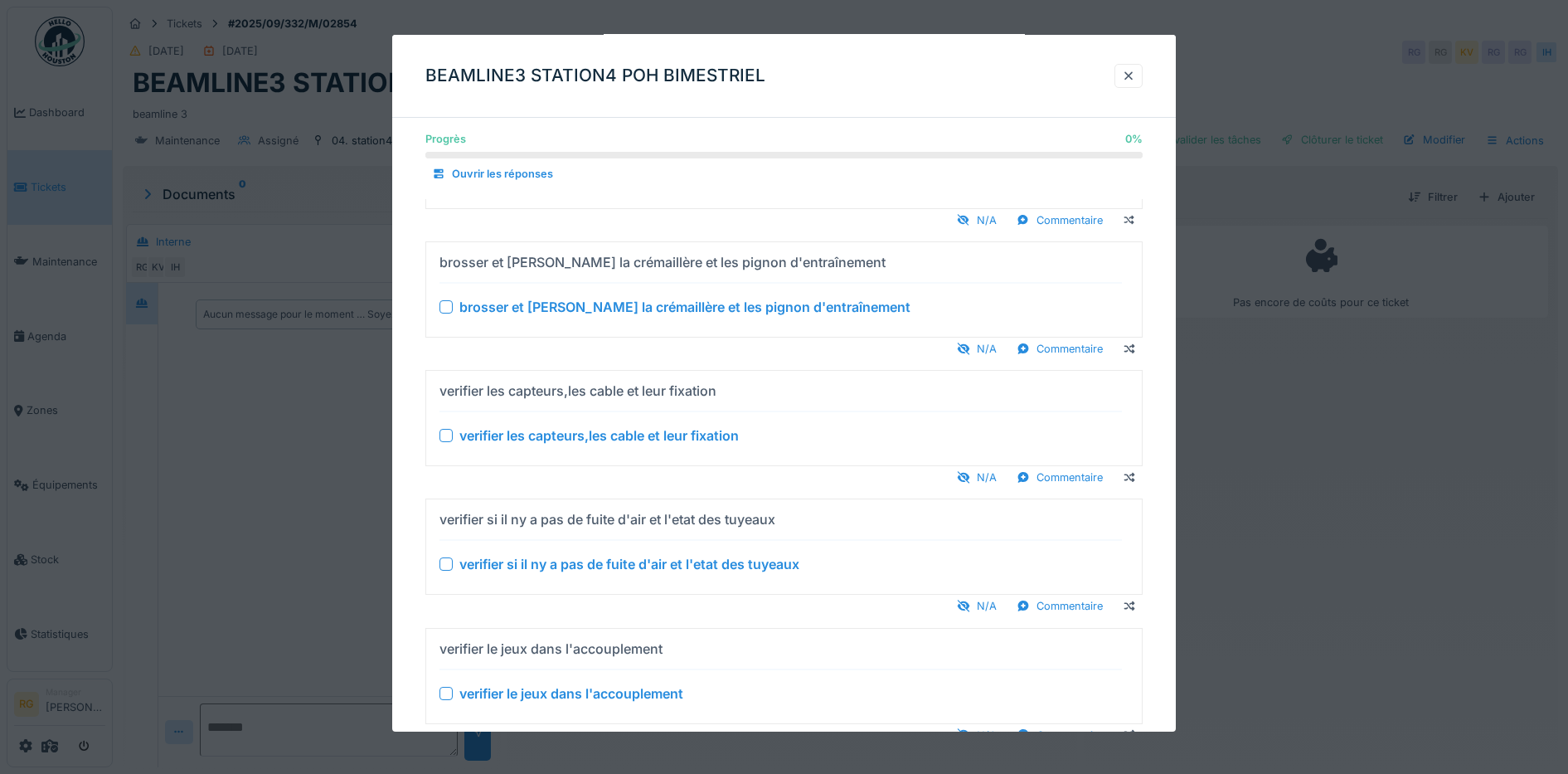
scroll to position [1037, 0]
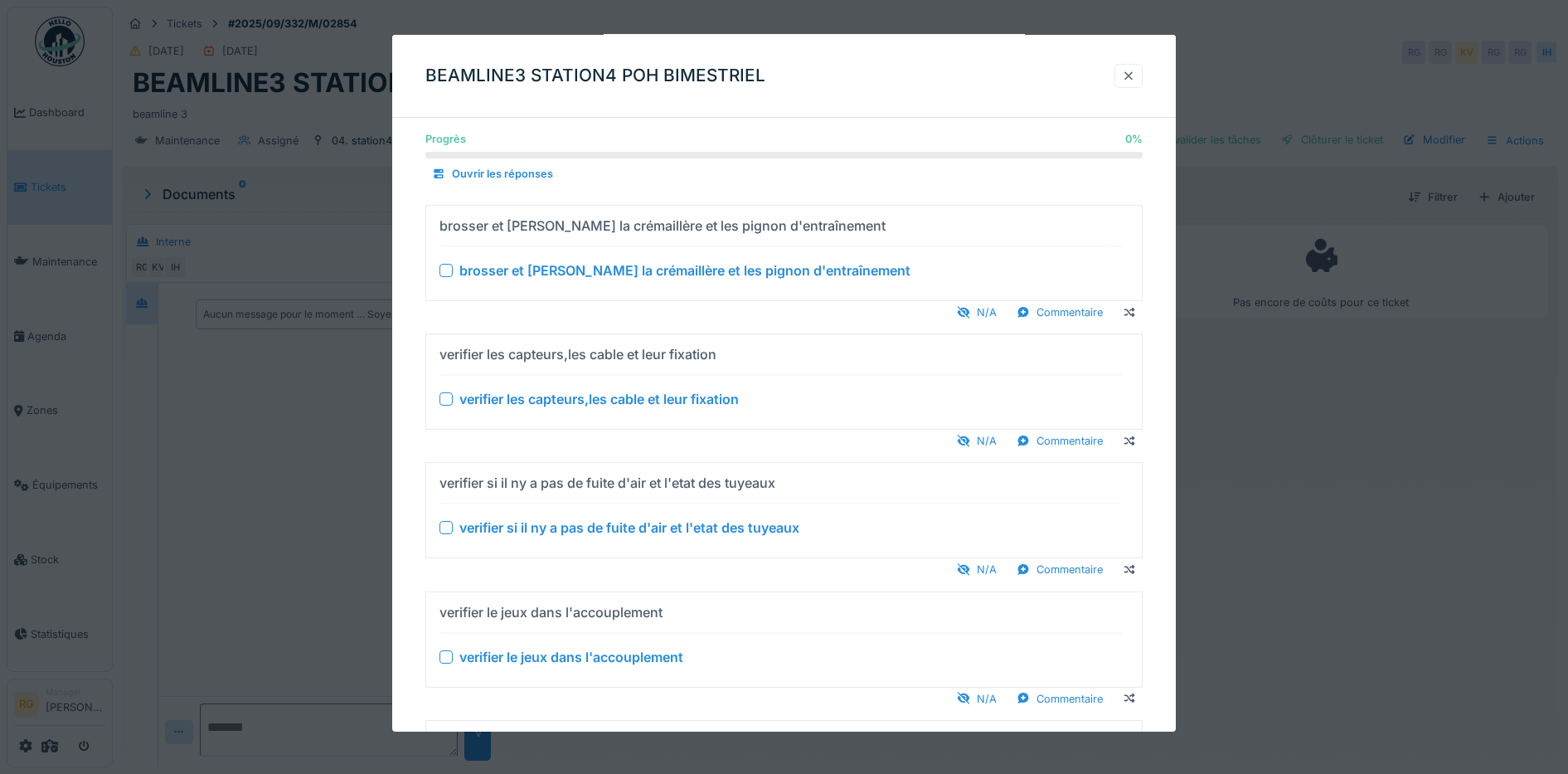
click at [1131, 69] on div at bounding box center [1128, 76] width 13 height 16
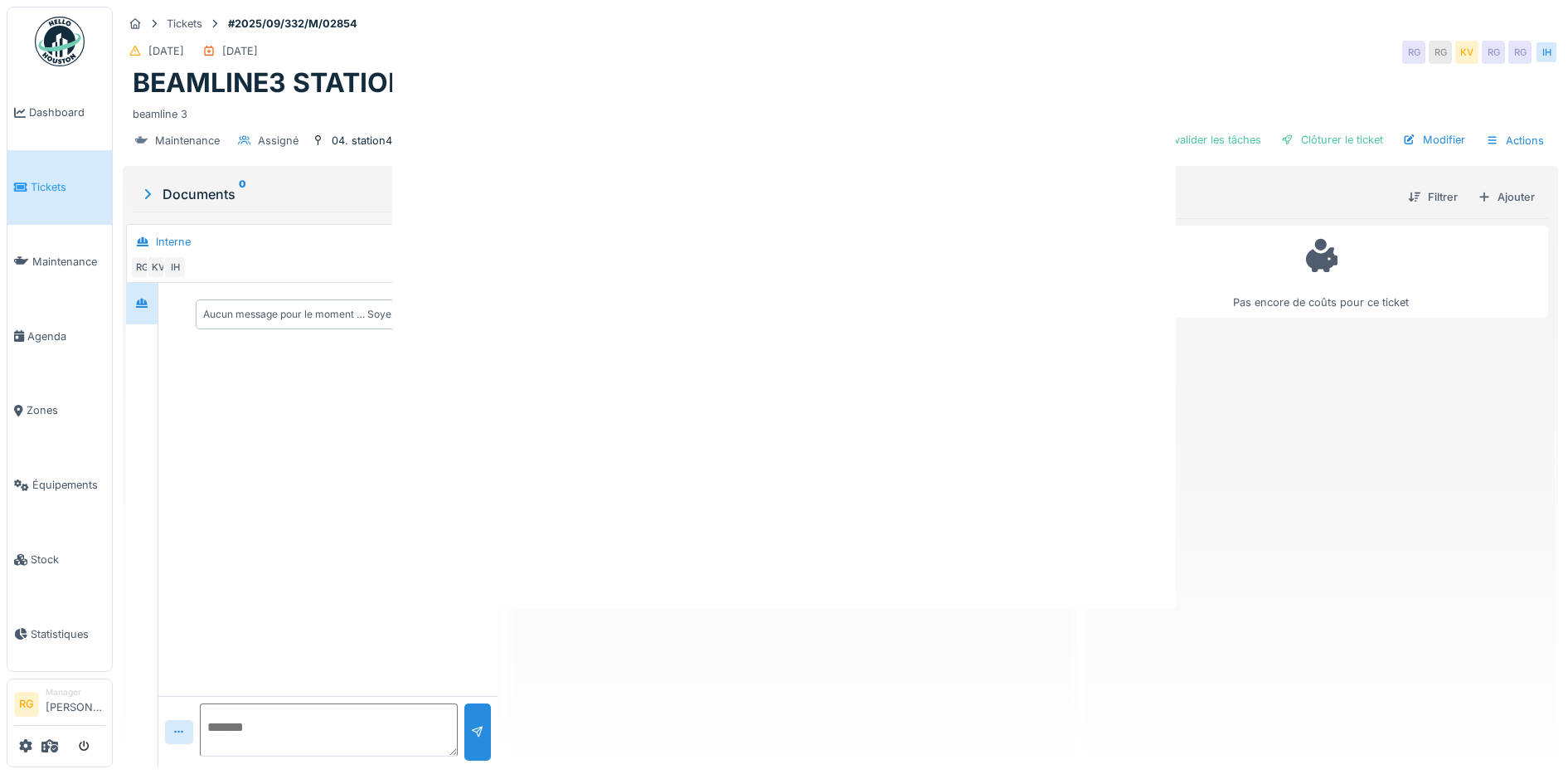
scroll to position [0, 0]
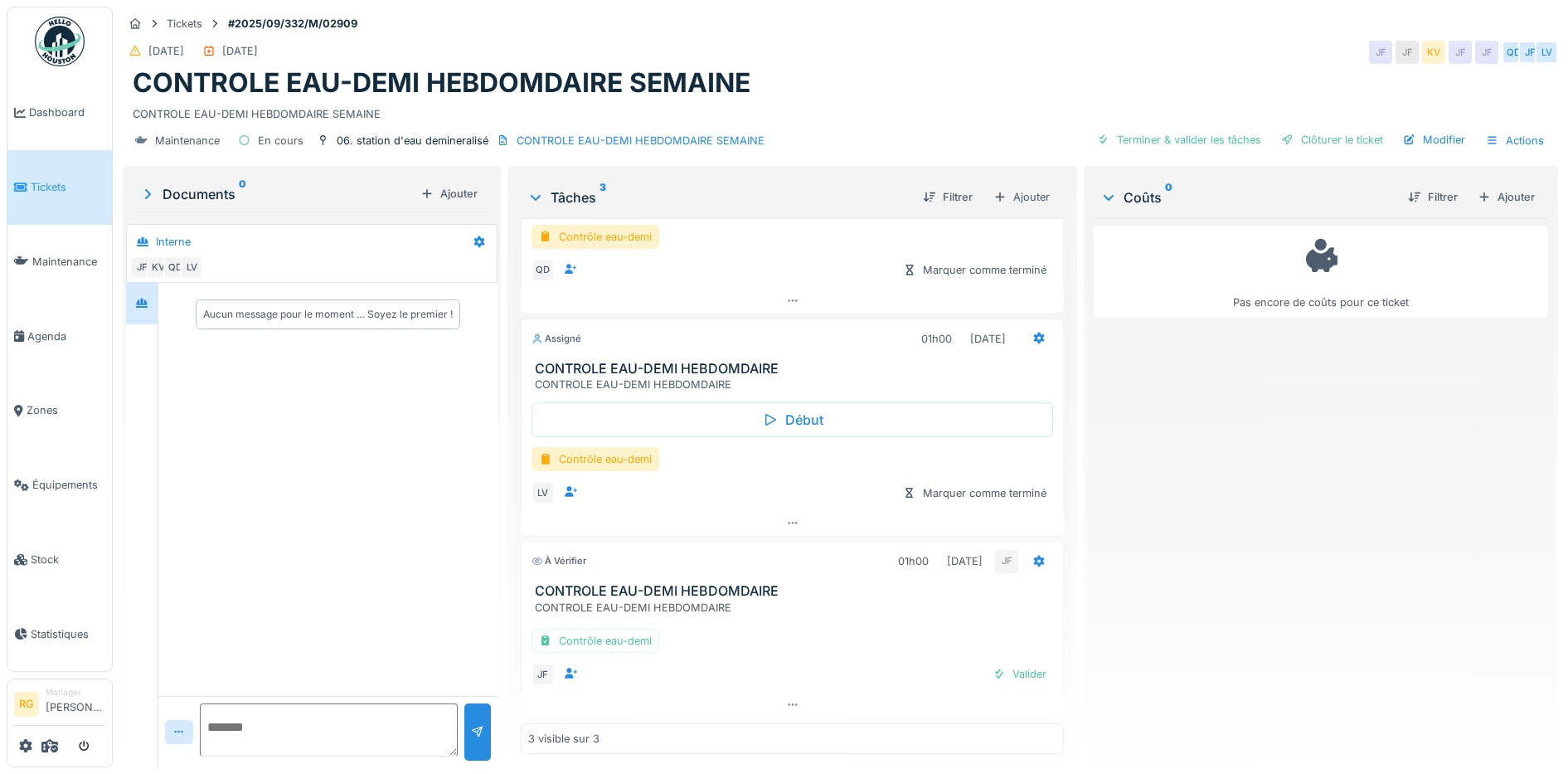
scroll to position [16, 0]
click at [1003, 663] on div "Valider" at bounding box center [1019, 674] width 67 height 23
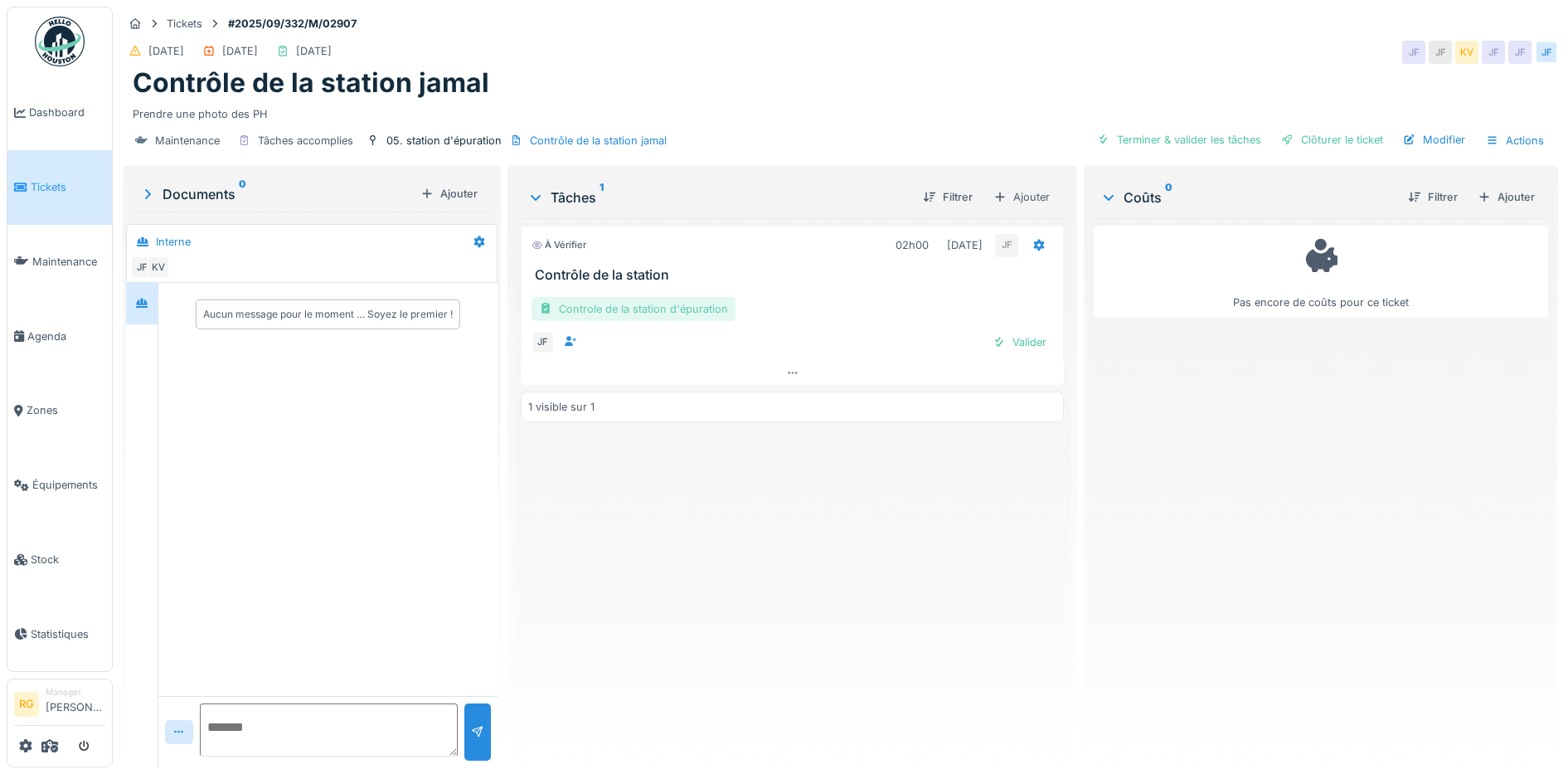
click at [656, 311] on div "Controle de la station d'épuration" at bounding box center [633, 309] width 204 height 24
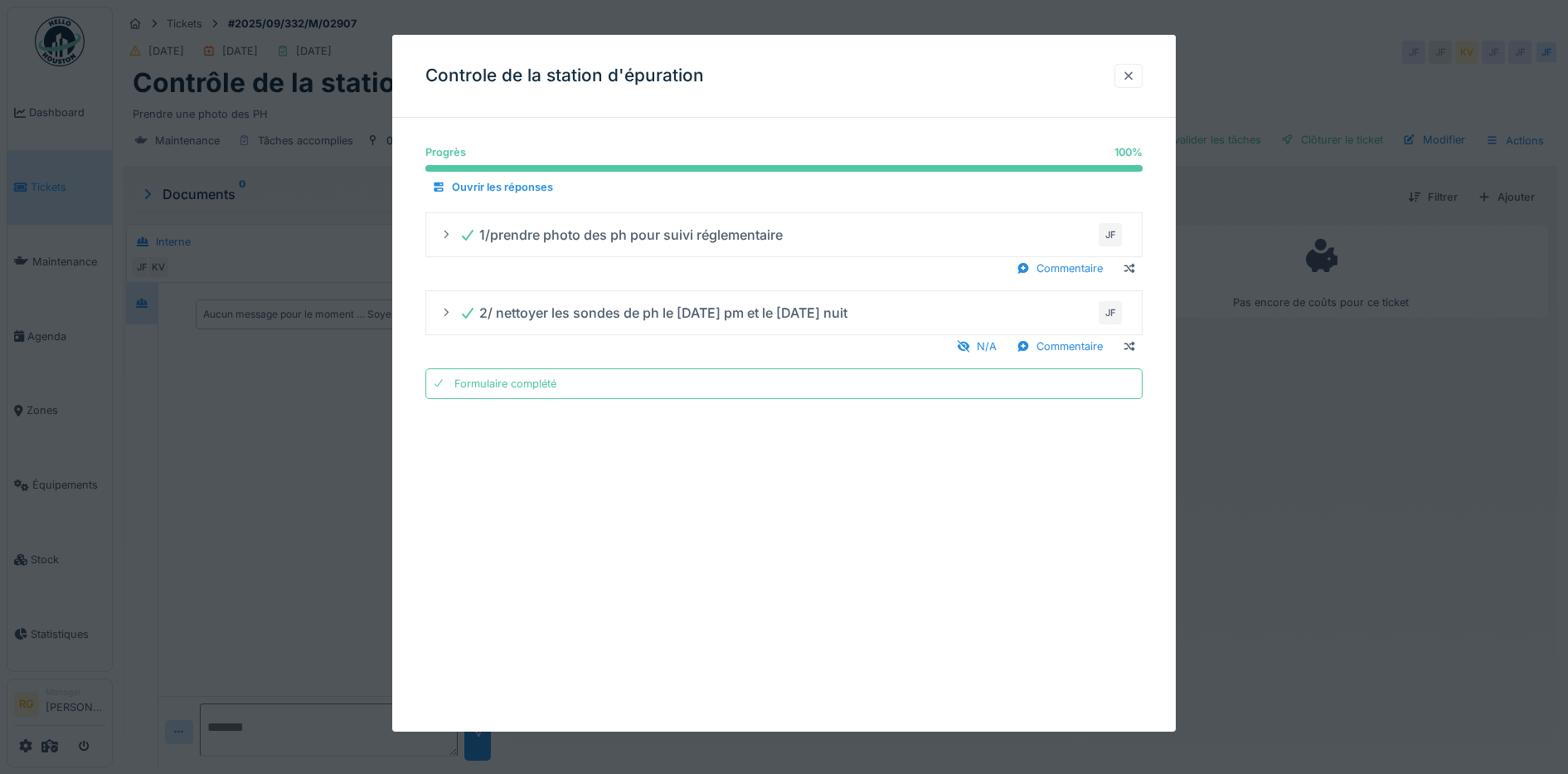
click at [1131, 74] on div at bounding box center [1128, 76] width 13 height 16
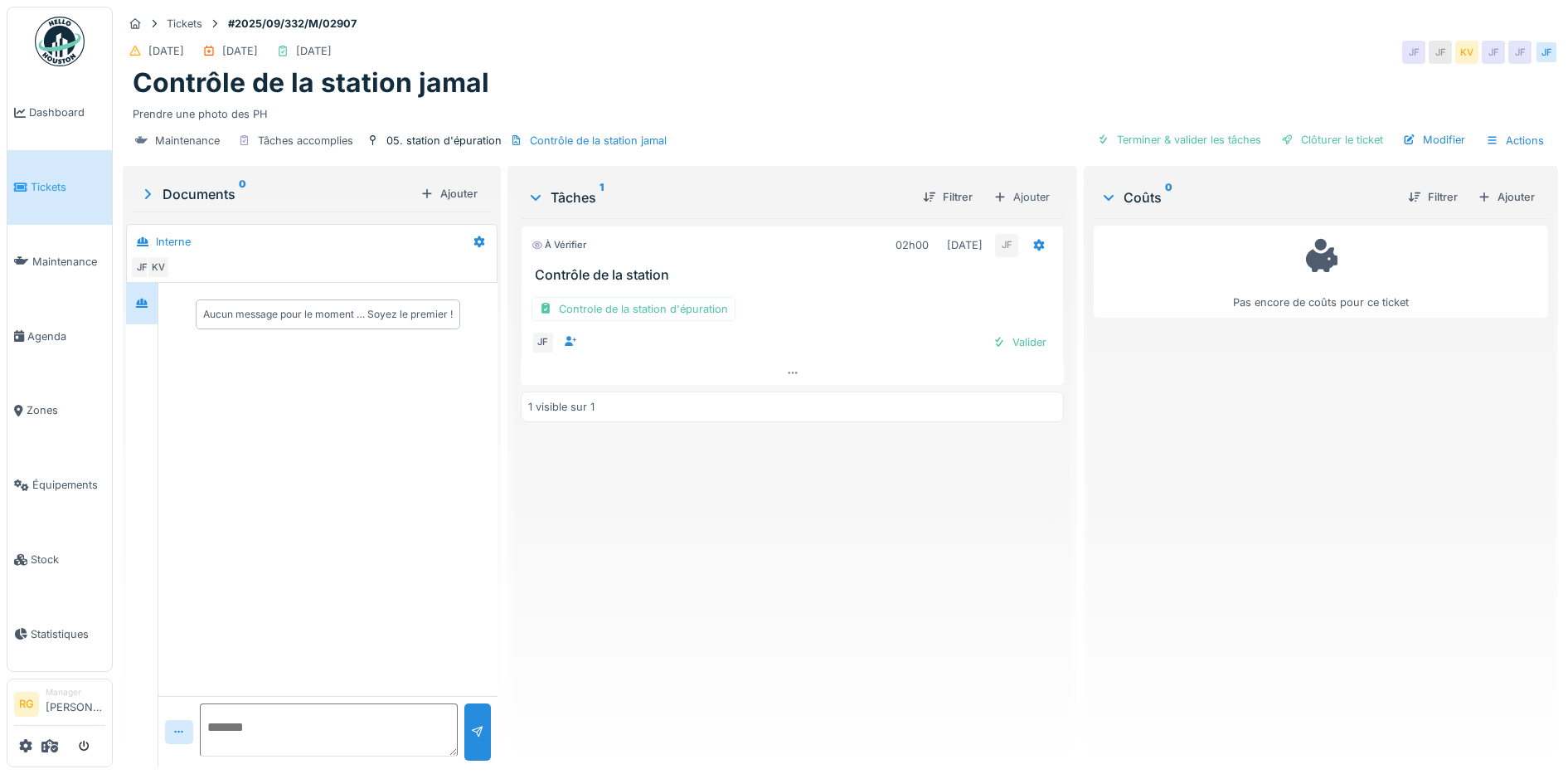
click at [206, 194] on div "Documents 0" at bounding box center [276, 194] width 274 height 20
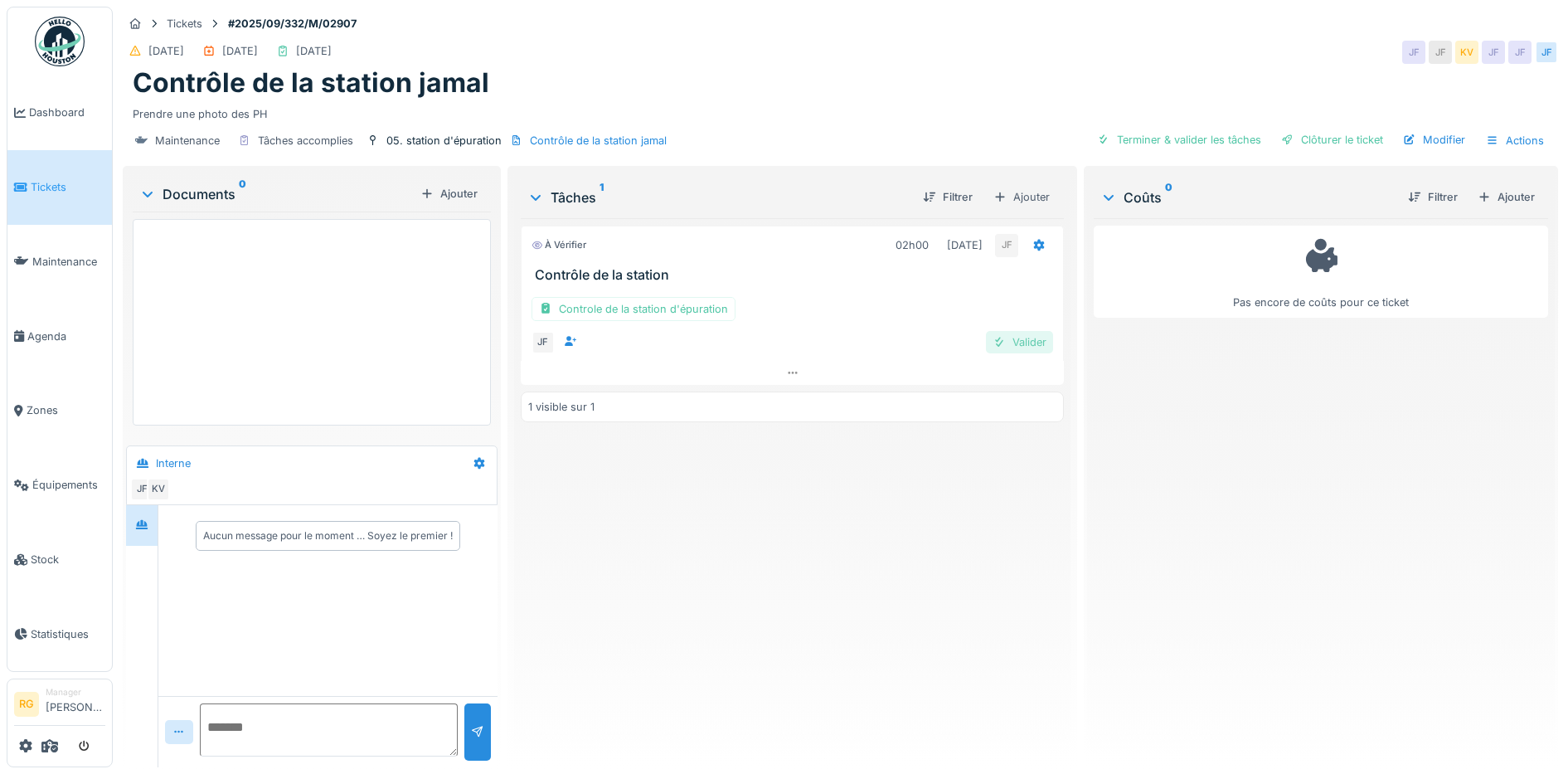
click at [1013, 344] on div "Valider" at bounding box center [1019, 342] width 67 height 23
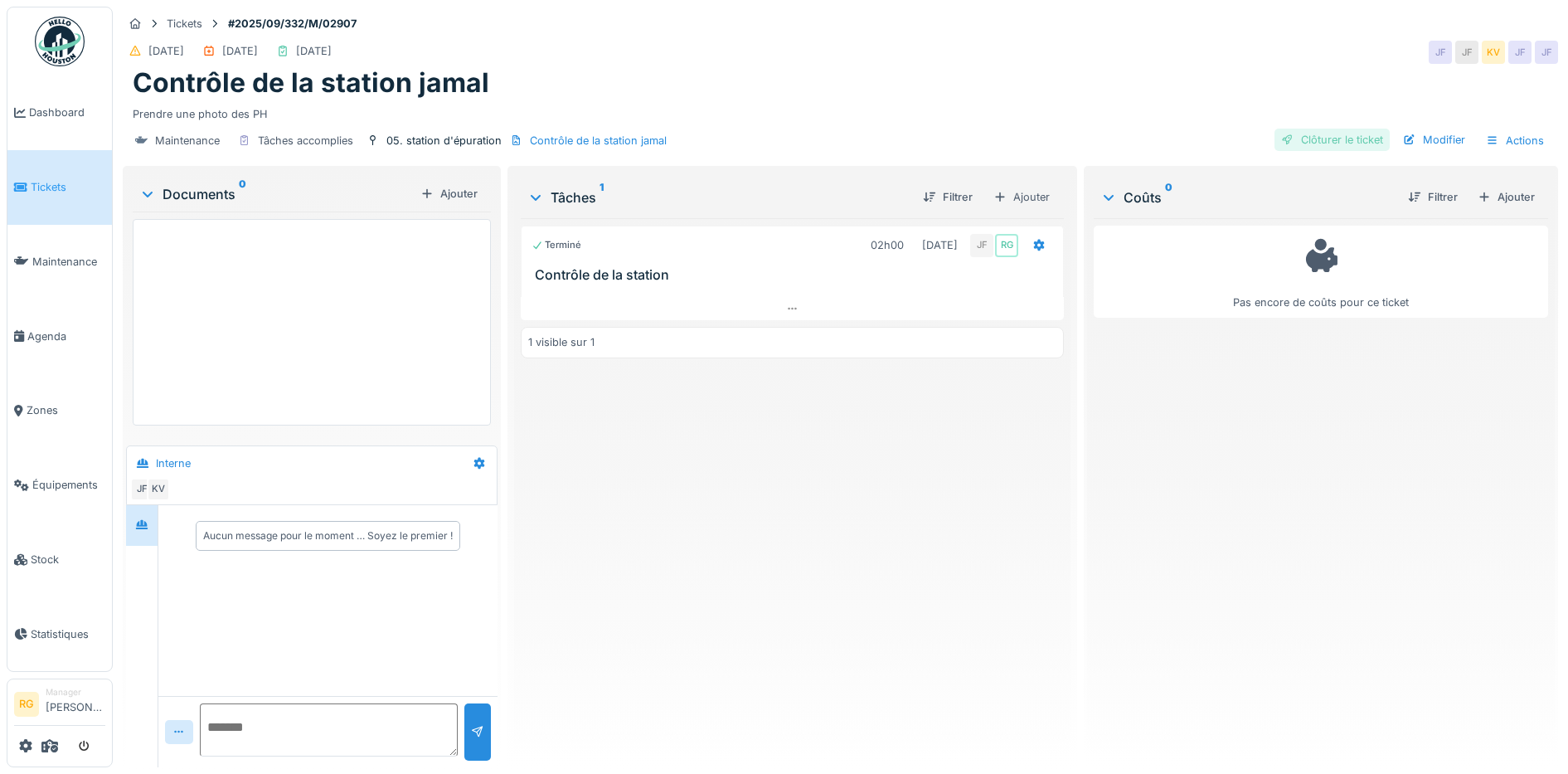
click at [1318, 141] on div "Clôturer le ticket" at bounding box center [1331, 139] width 115 height 23
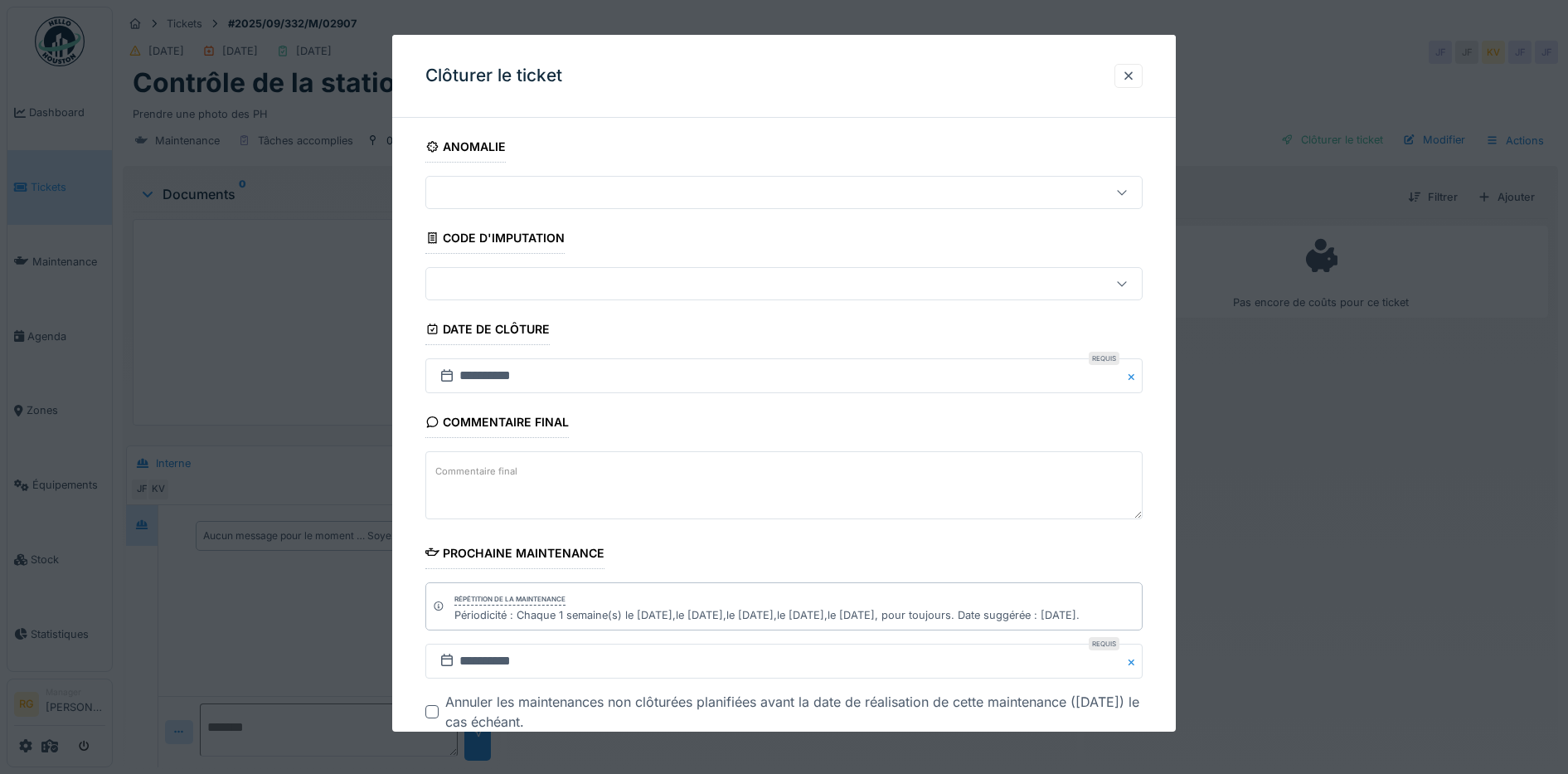
click at [521, 473] on textarea "Commentaire final" at bounding box center [784, 485] width 718 height 68
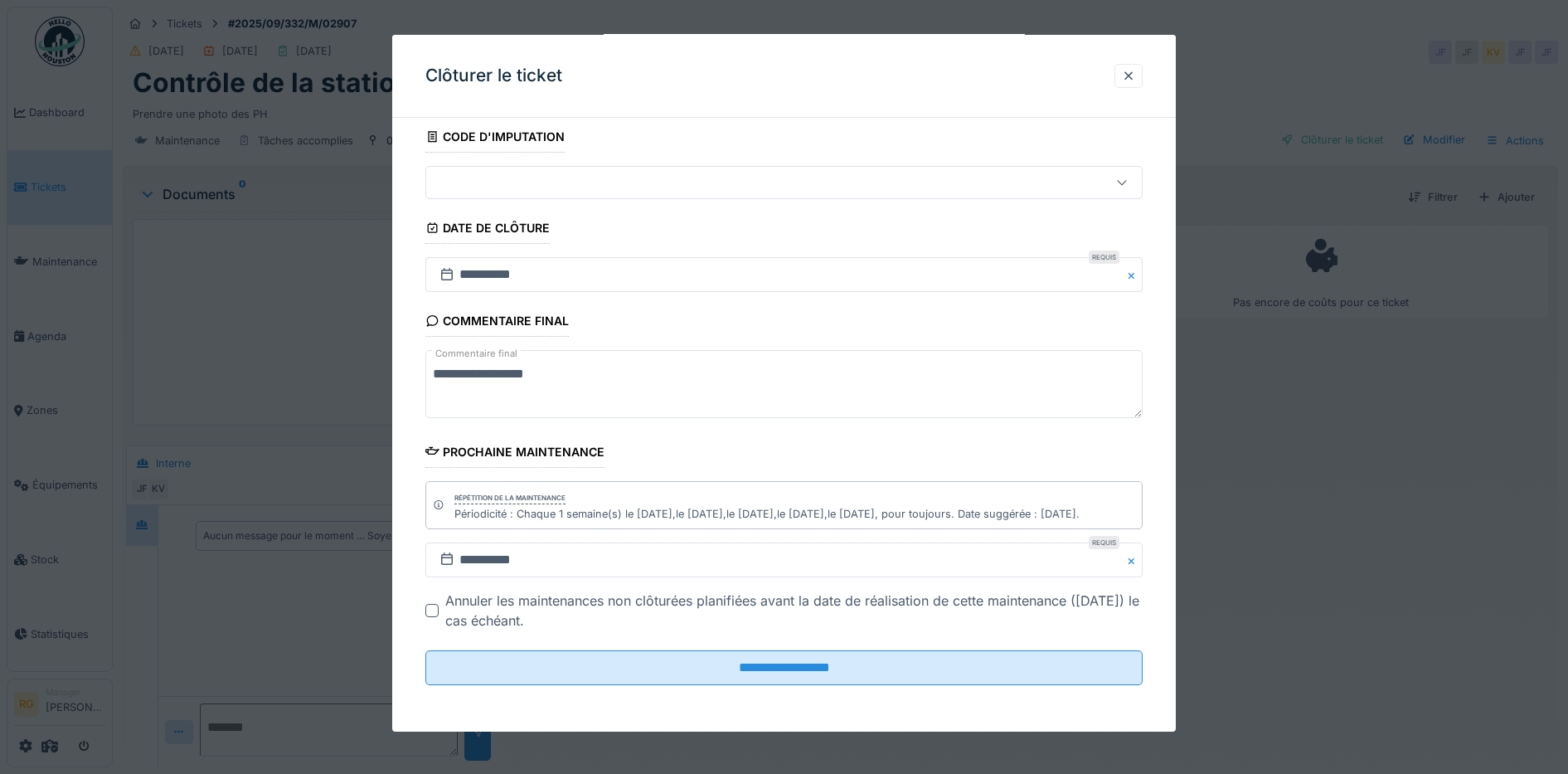
scroll to position [16, 0]
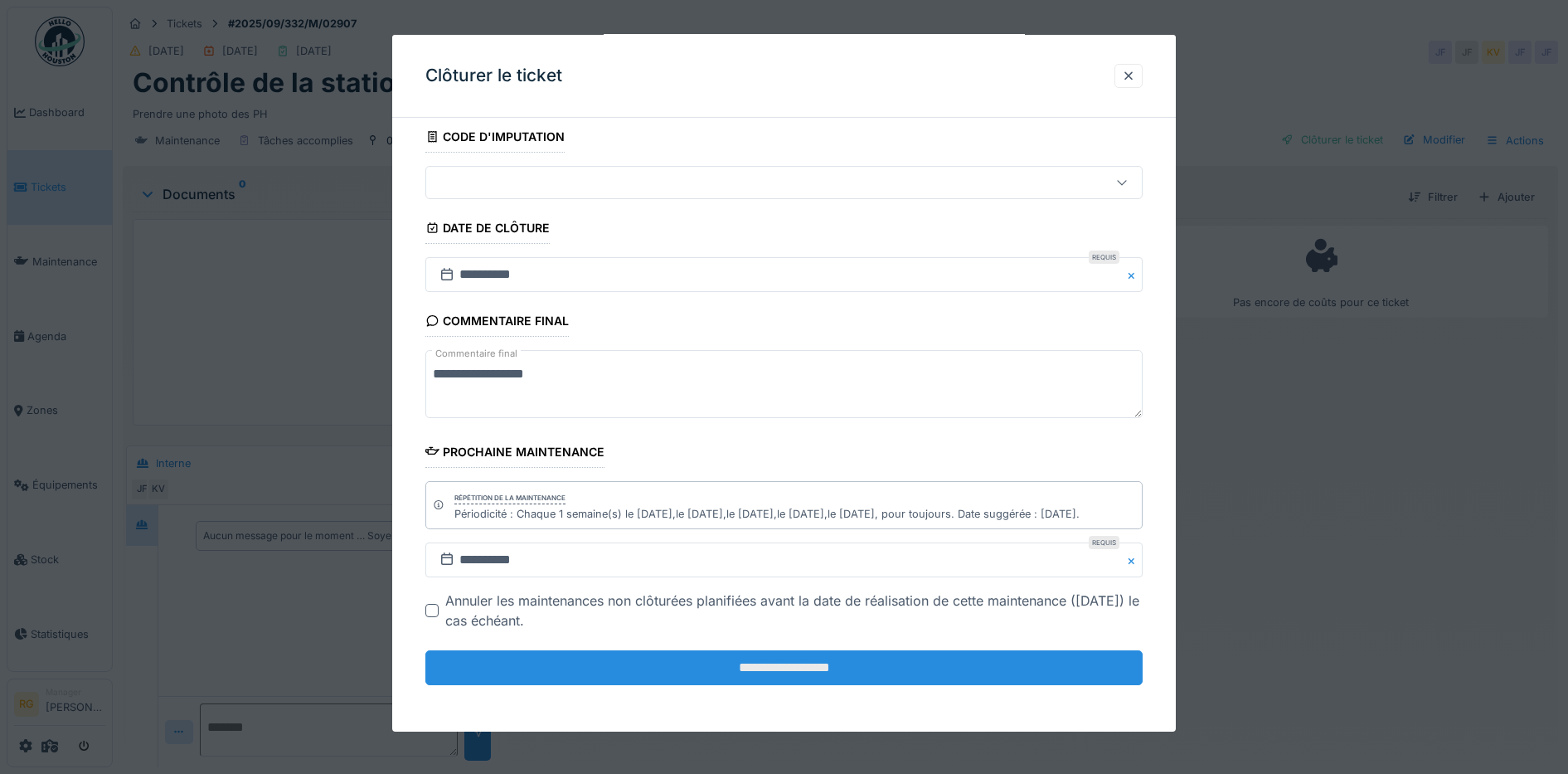
type textarea "**********"
click at [863, 663] on input "**********" at bounding box center [784, 668] width 718 height 35
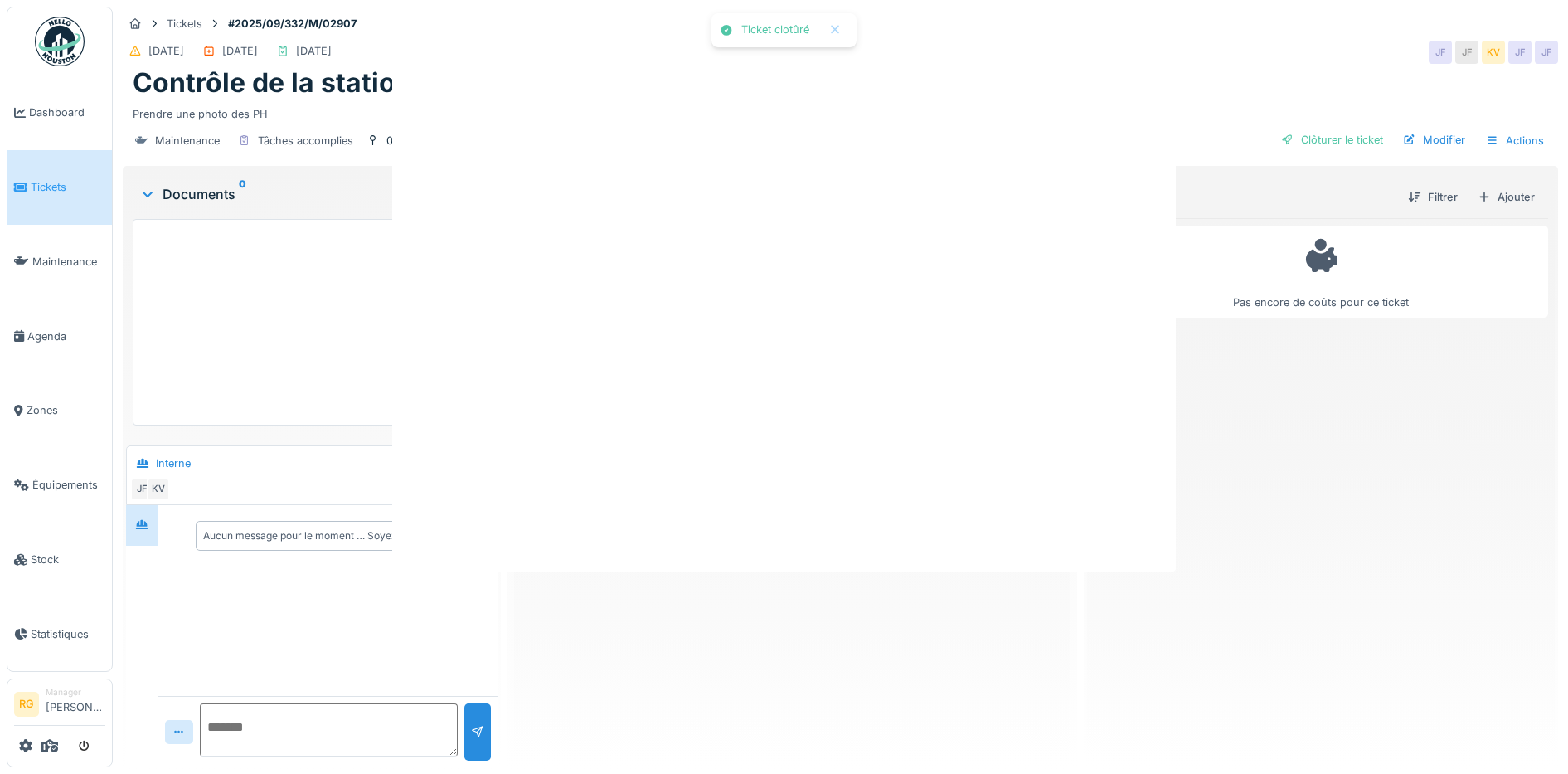
scroll to position [0, 0]
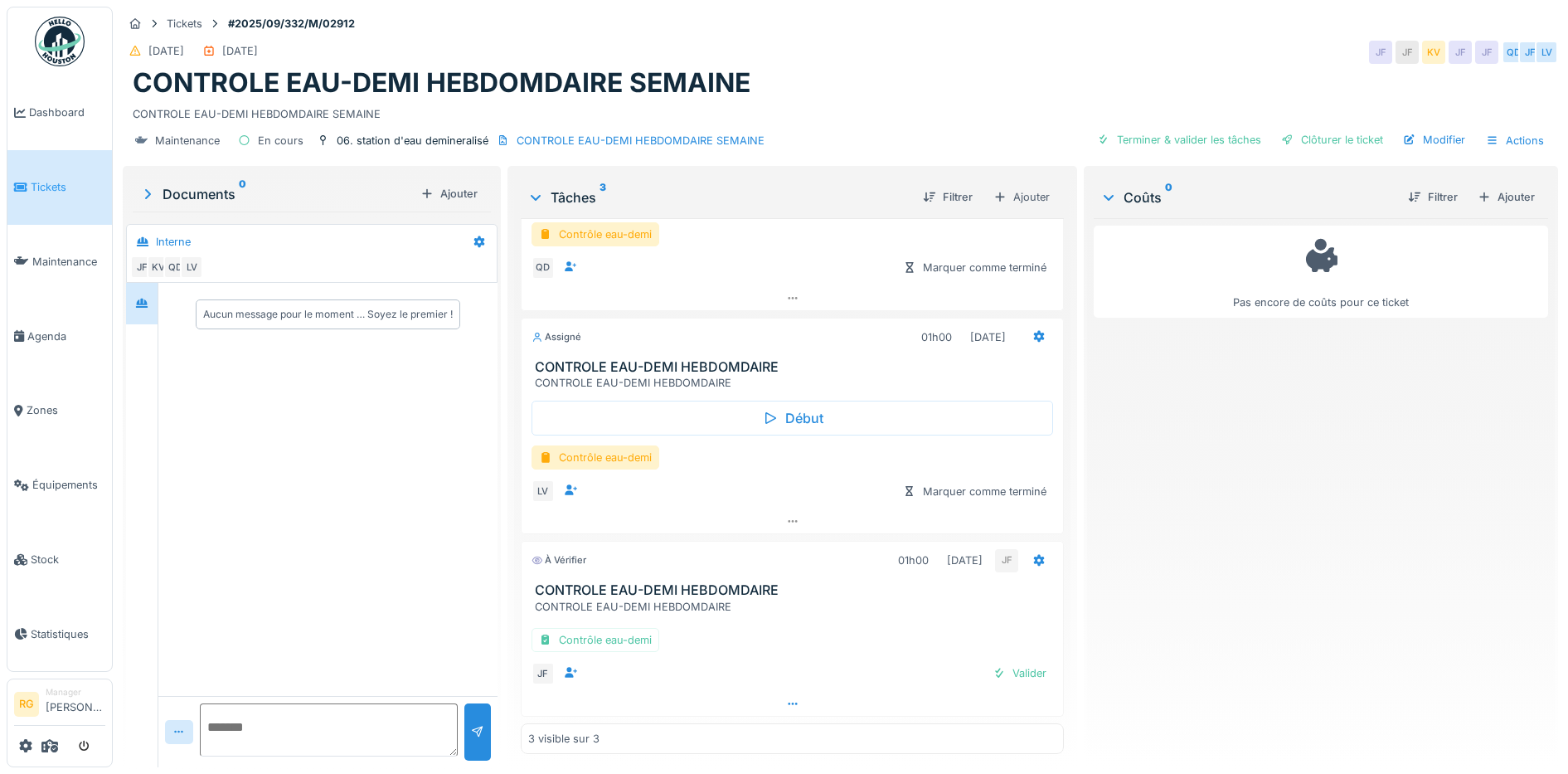
scroll to position [16, 0]
click at [1006, 662] on div "Valider" at bounding box center [1019, 673] width 67 height 23
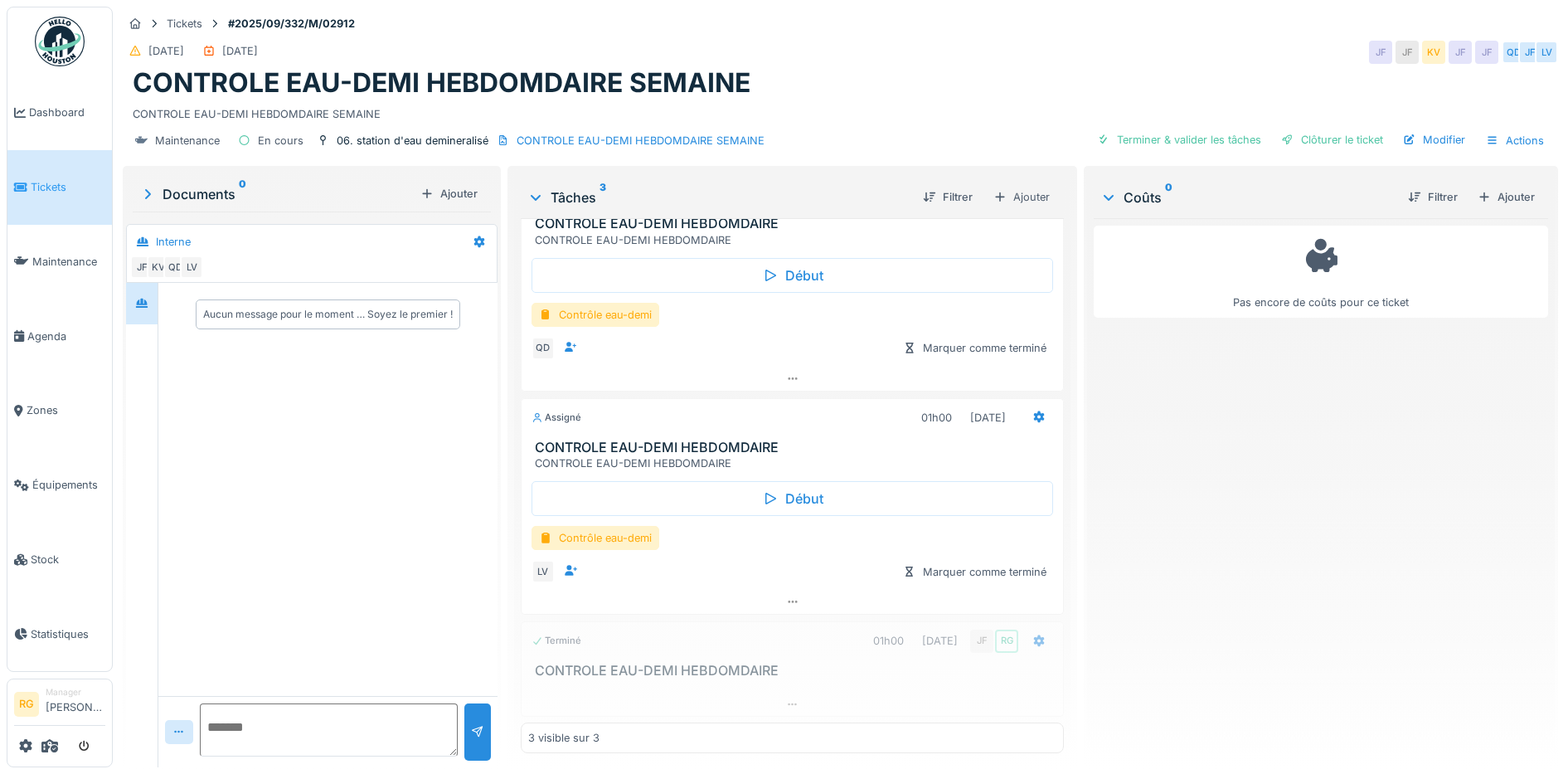
scroll to position [51, 0]
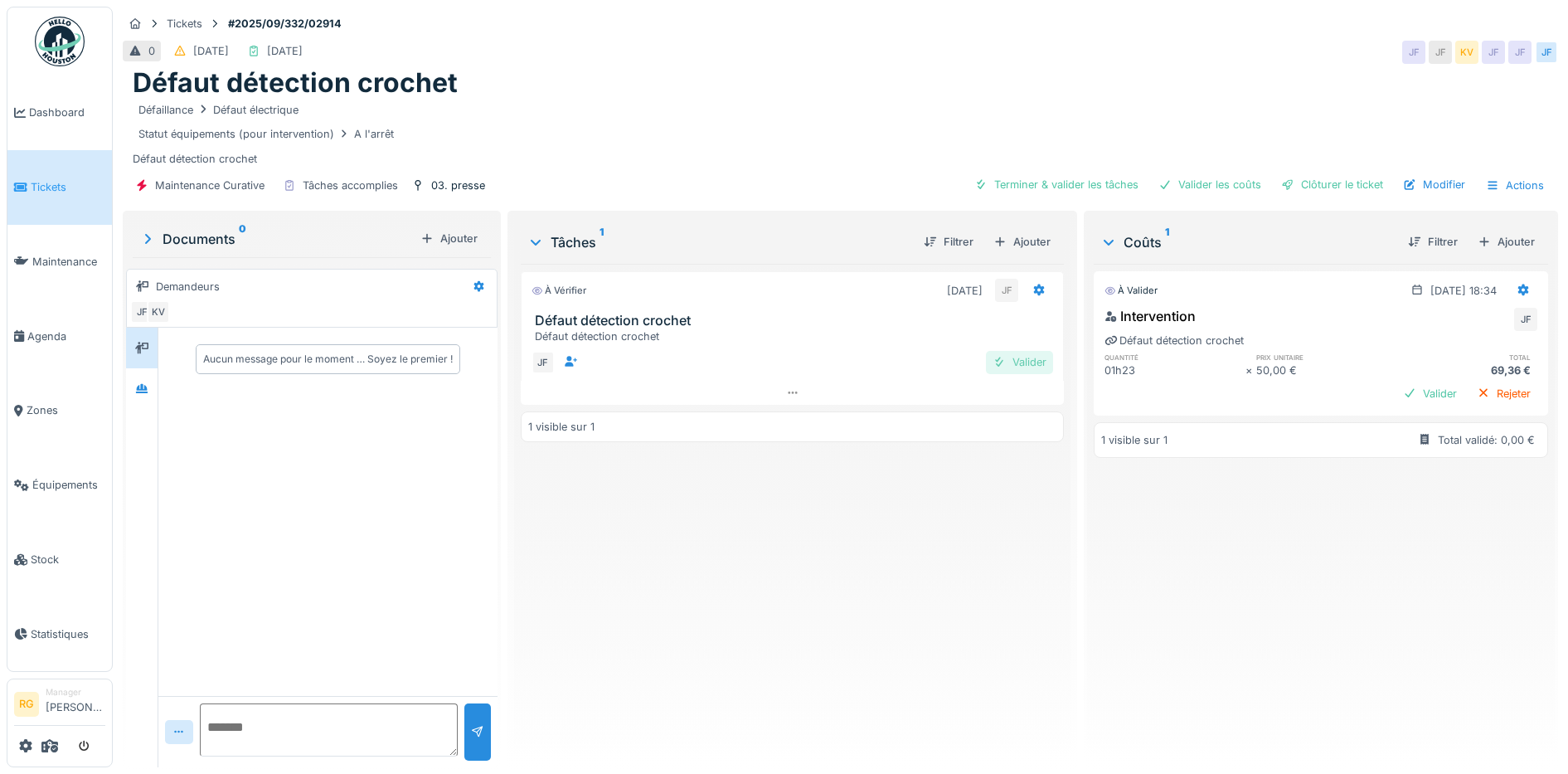
click at [1021, 361] on div "Valider" at bounding box center [1019, 362] width 67 height 23
click at [1396, 395] on div "Valider" at bounding box center [1430, 394] width 67 height 23
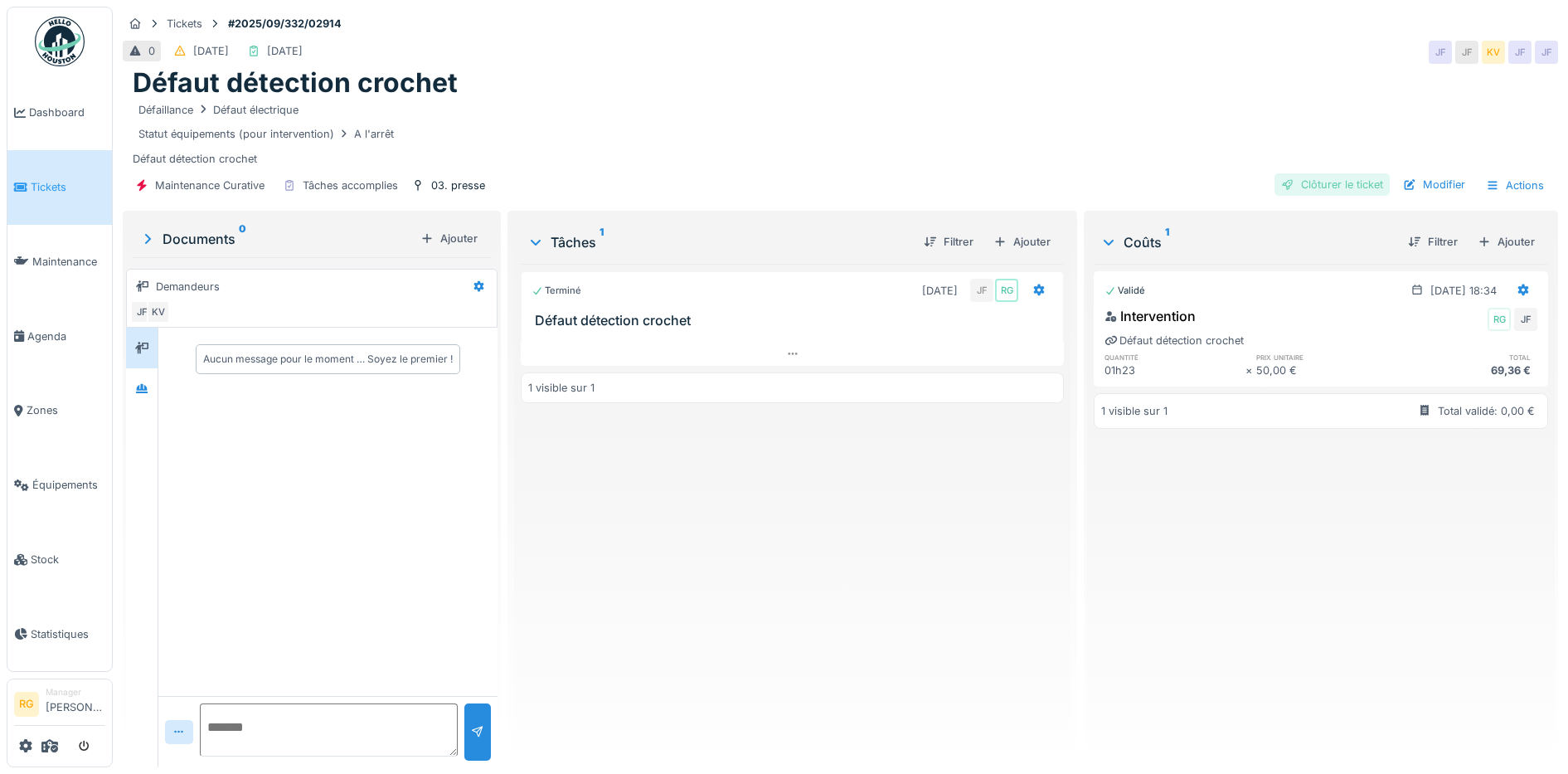
click at [1315, 183] on div "Clôturer le ticket" at bounding box center [1331, 185] width 115 height 23
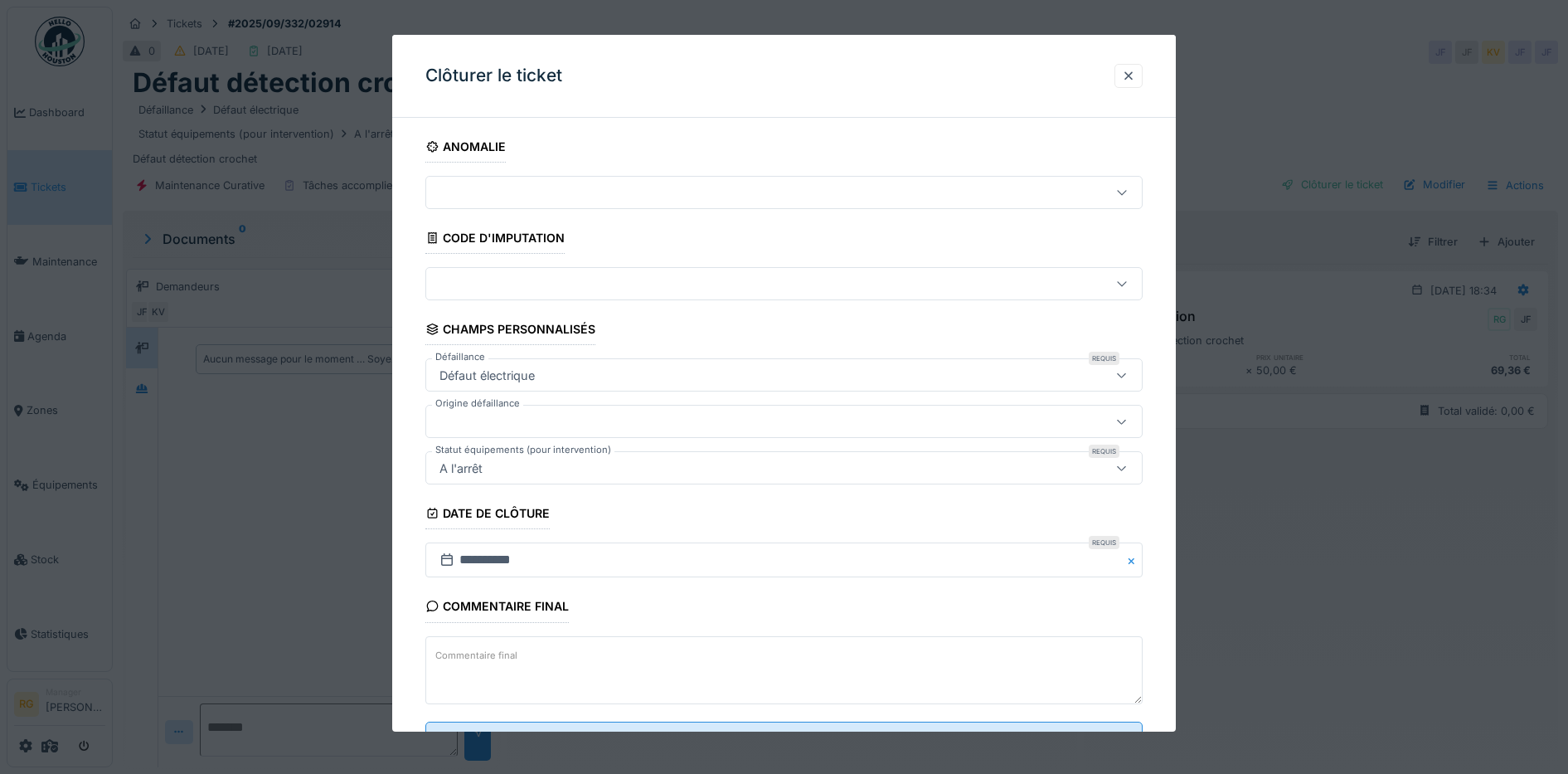
click at [564, 646] on textarea "Commentaire final" at bounding box center [784, 670] width 718 height 68
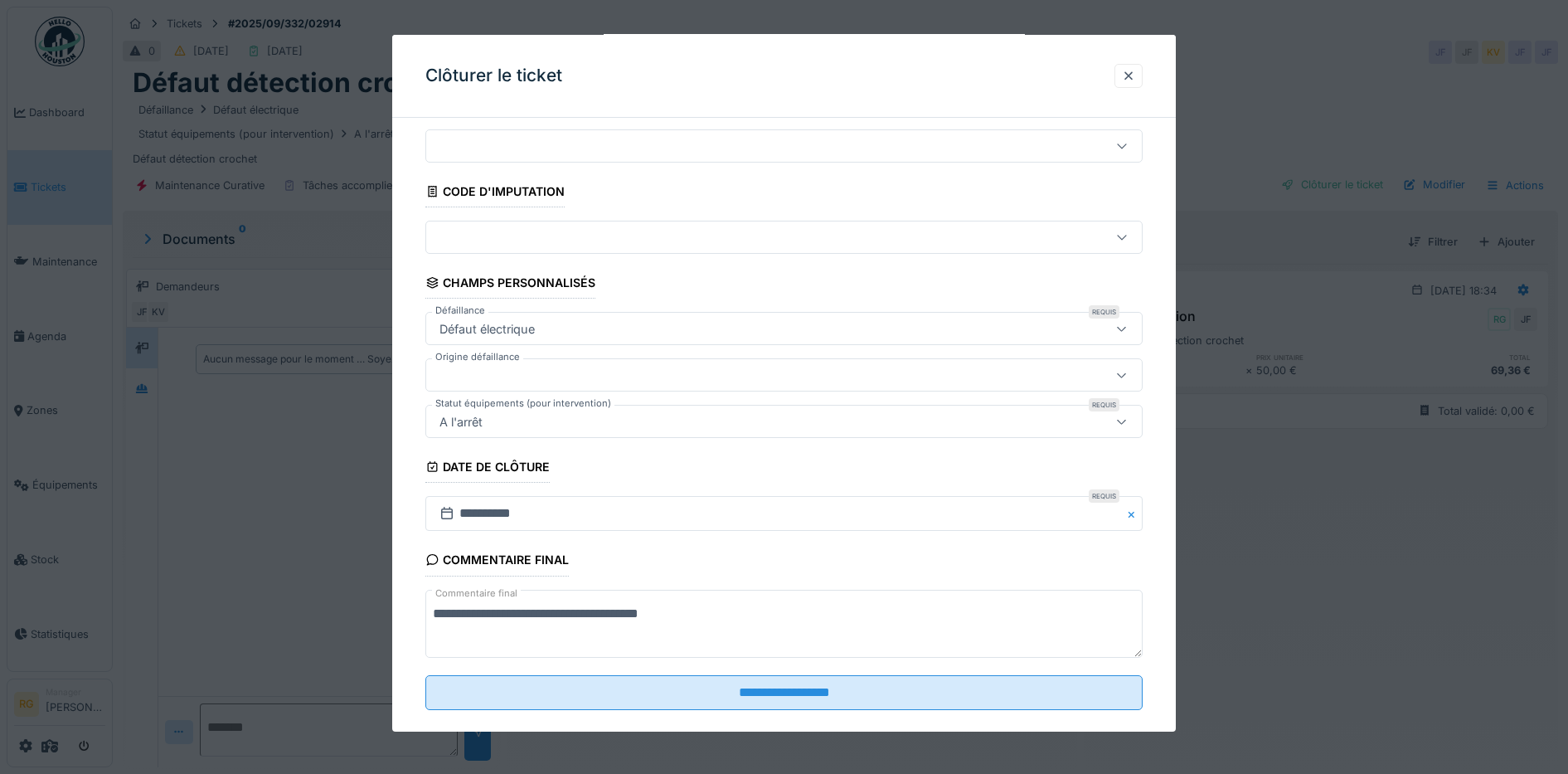
scroll to position [71, 0]
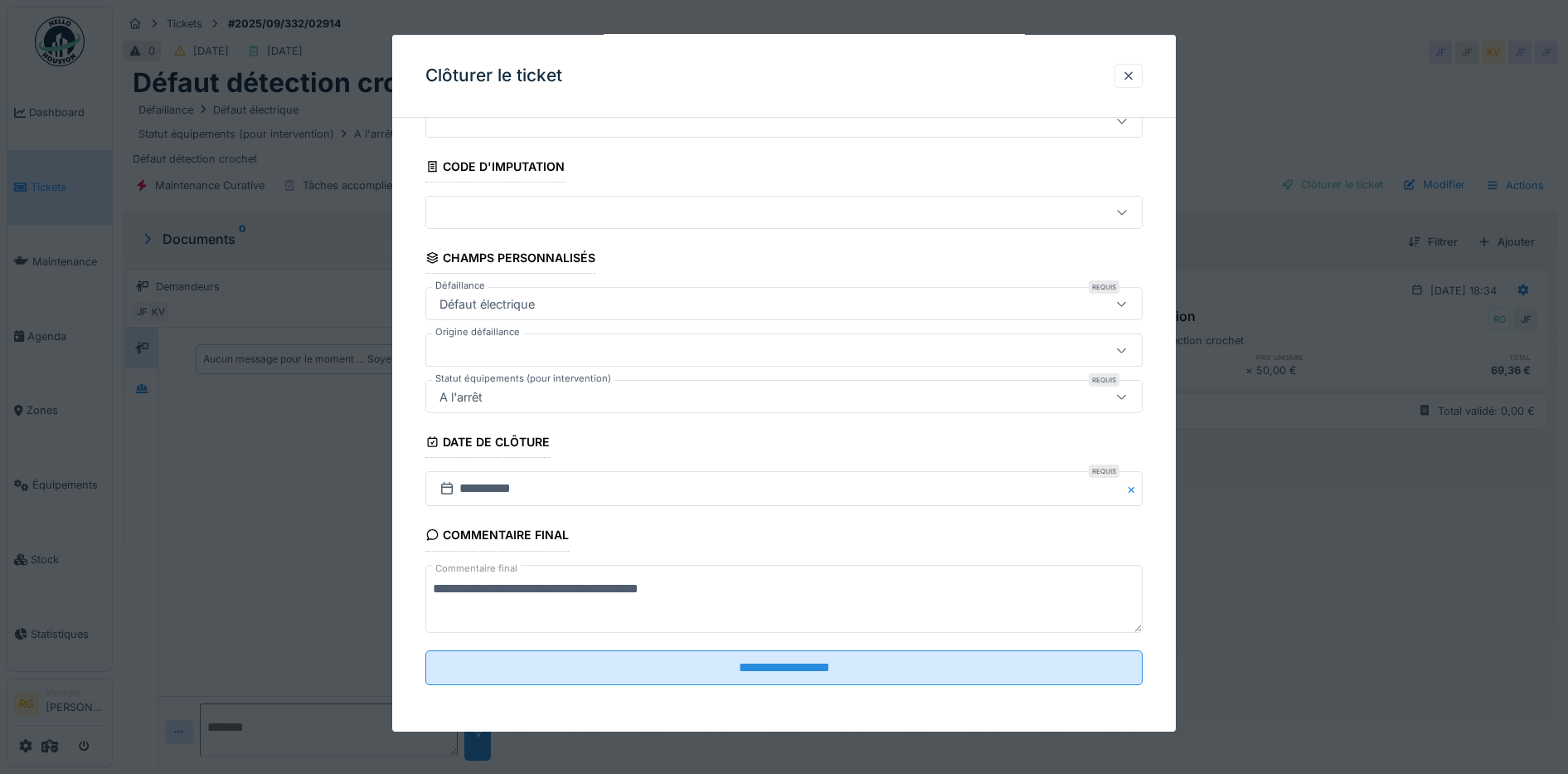
type textarea "**********"
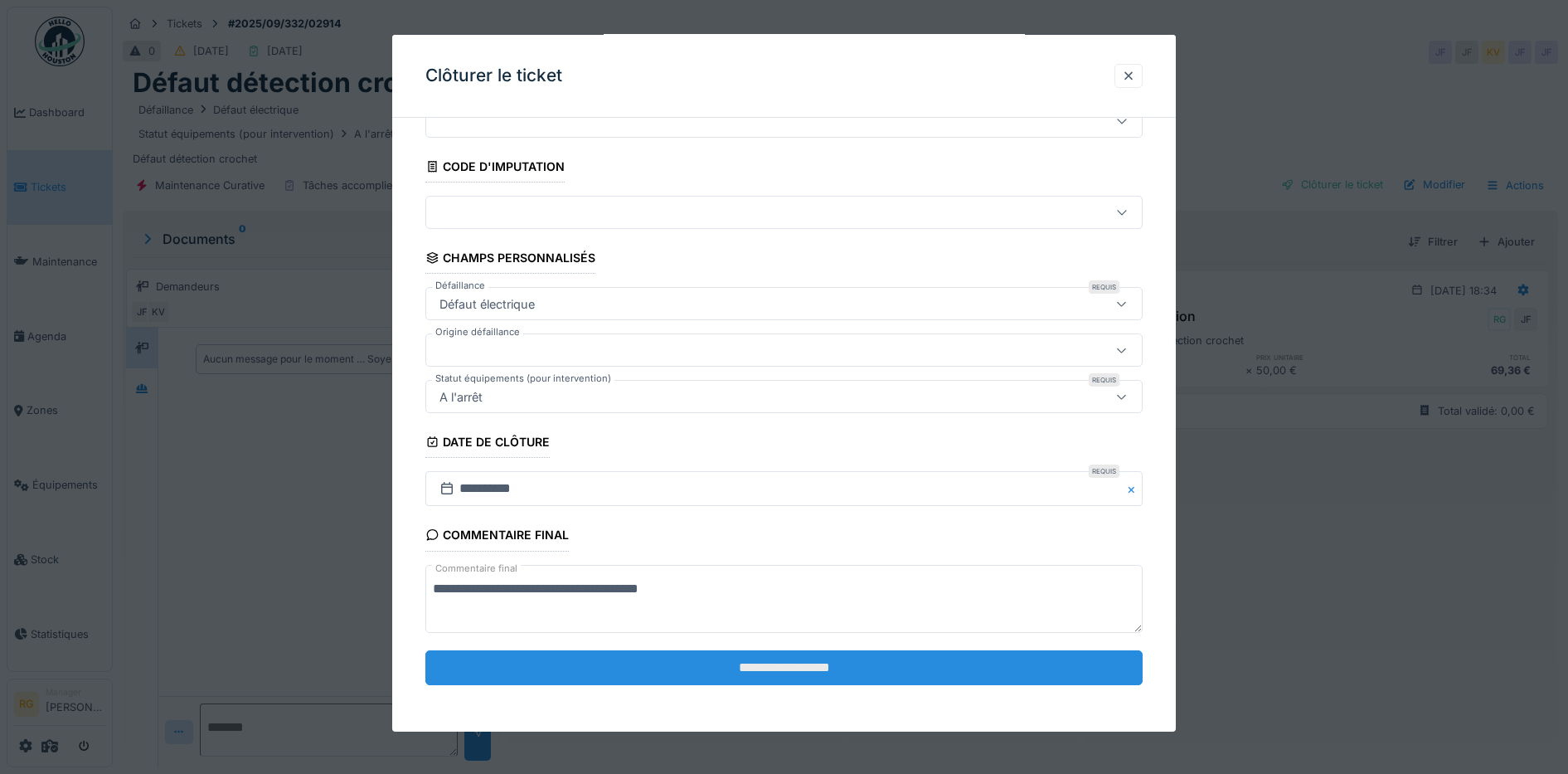
drag, startPoint x: 529, startPoint y: 588, endPoint x: 900, endPoint y: 672, distance: 380.4
click at [900, 672] on input "**********" at bounding box center [784, 668] width 718 height 35
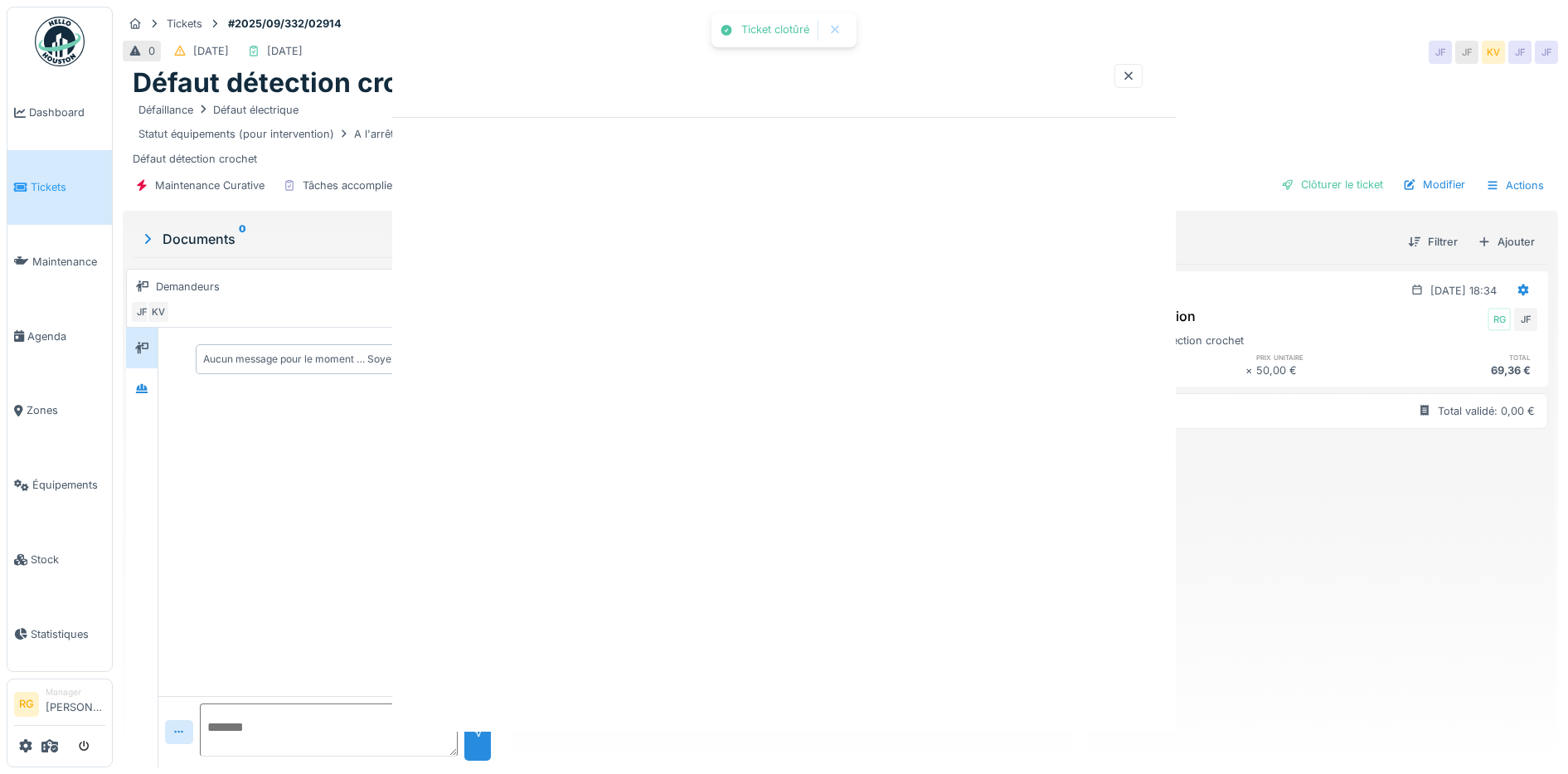
scroll to position [0, 0]
click at [856, 672] on div at bounding box center [784, 387] width 1568 height 774
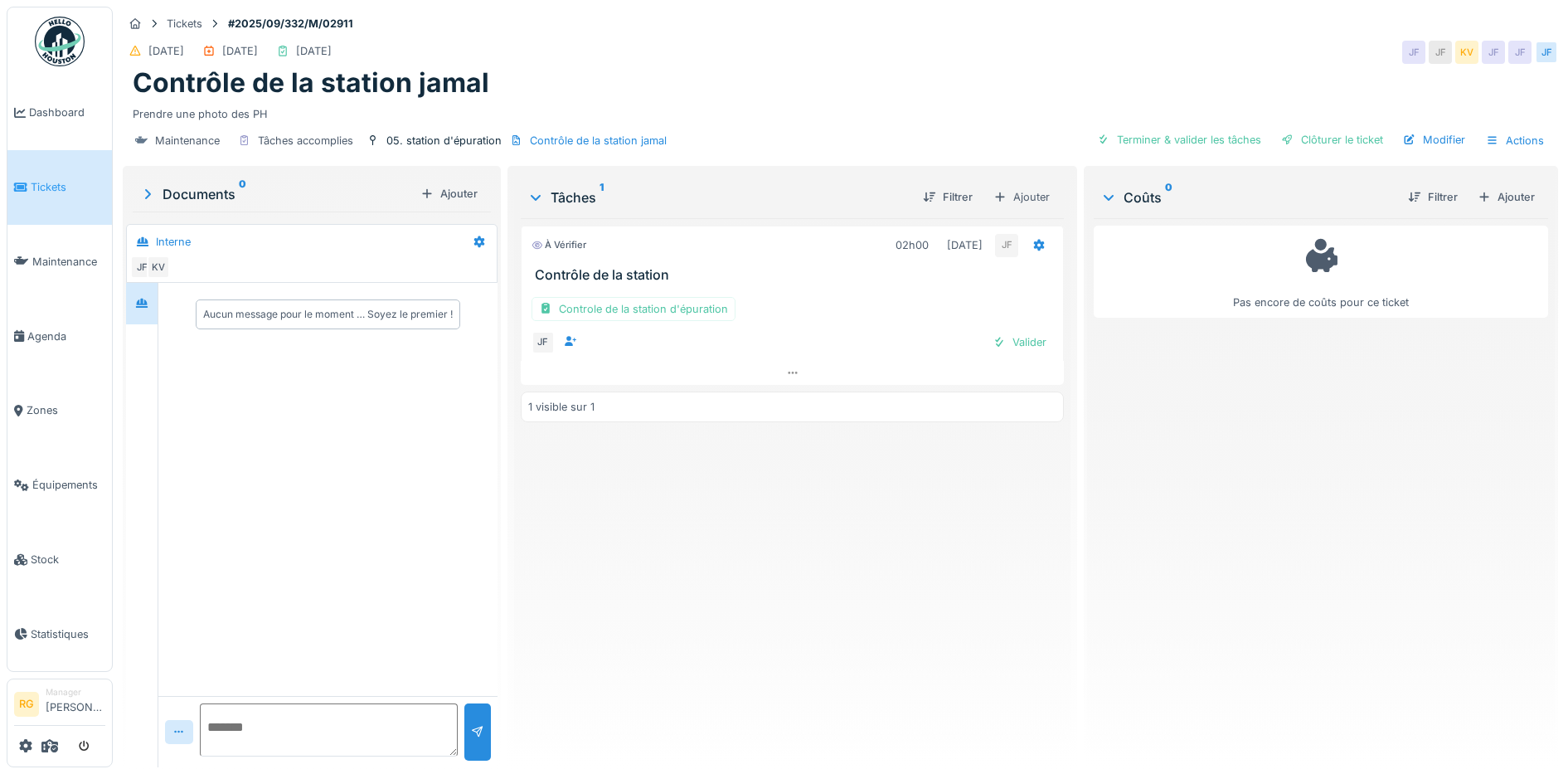
click at [196, 194] on div "Documents 0" at bounding box center [276, 194] width 274 height 20
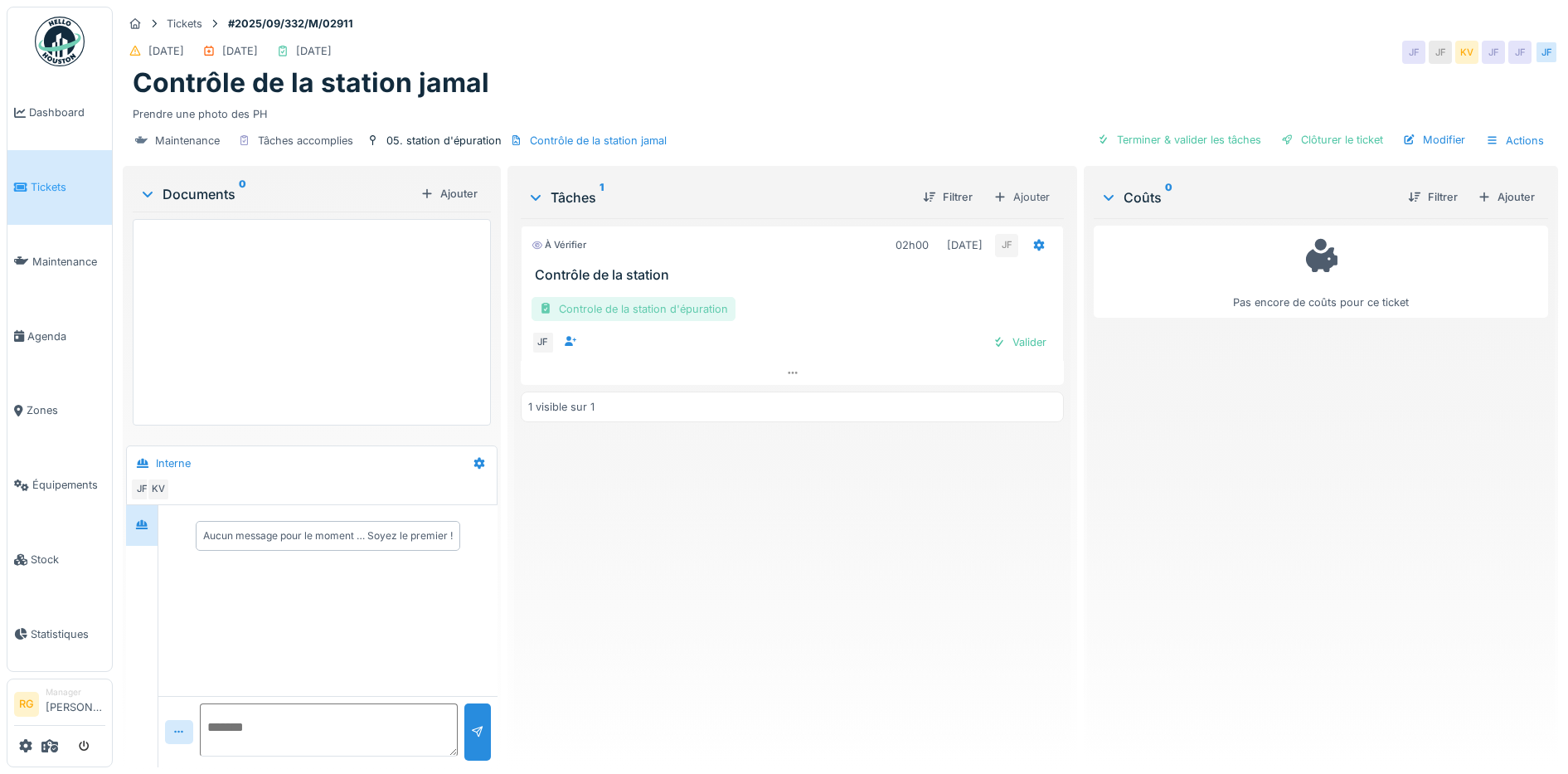
click at [618, 309] on div "Controle de la station d'épuration" at bounding box center [633, 309] width 204 height 24
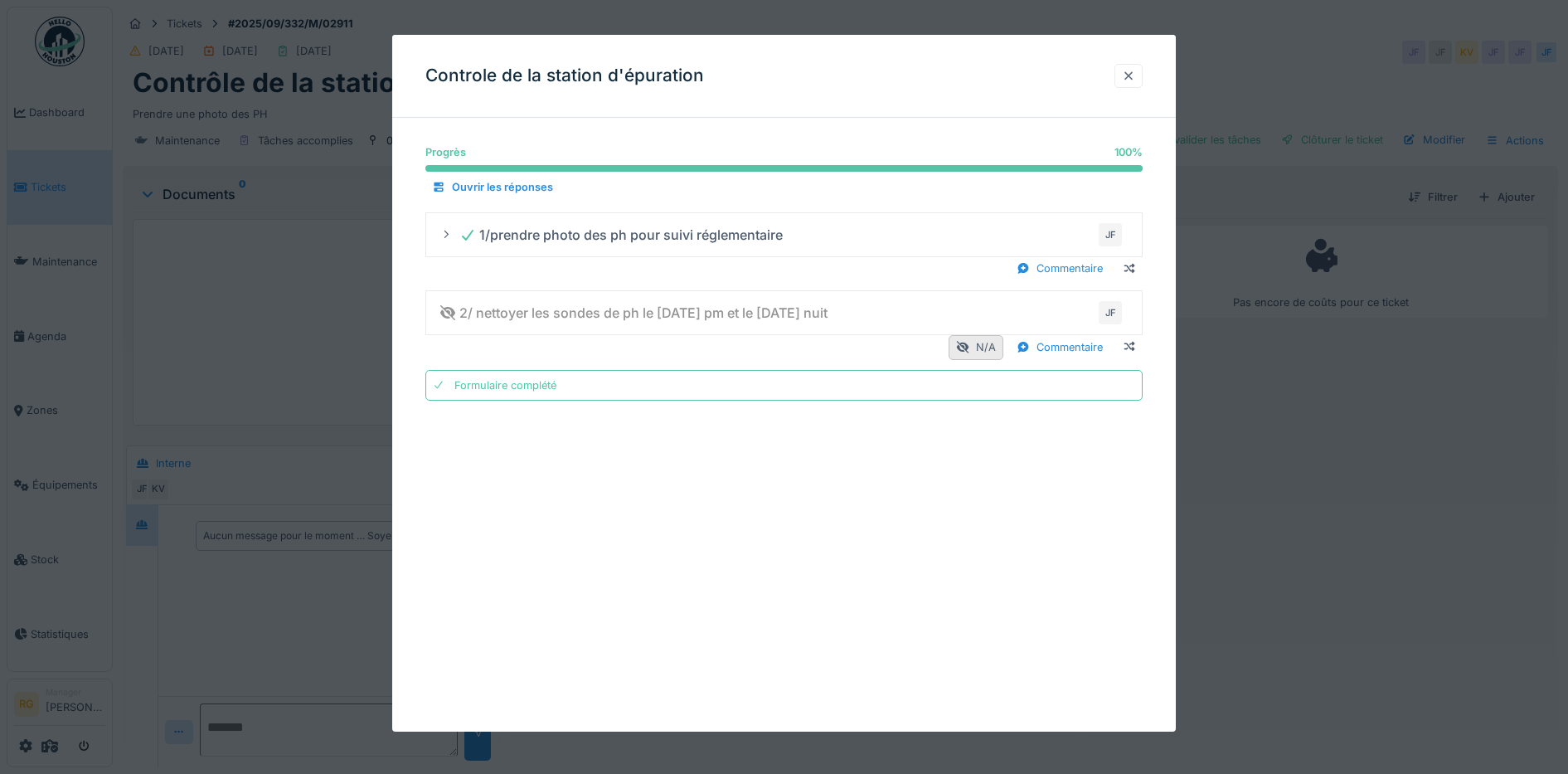
click at [1135, 72] on div at bounding box center [1128, 76] width 13 height 16
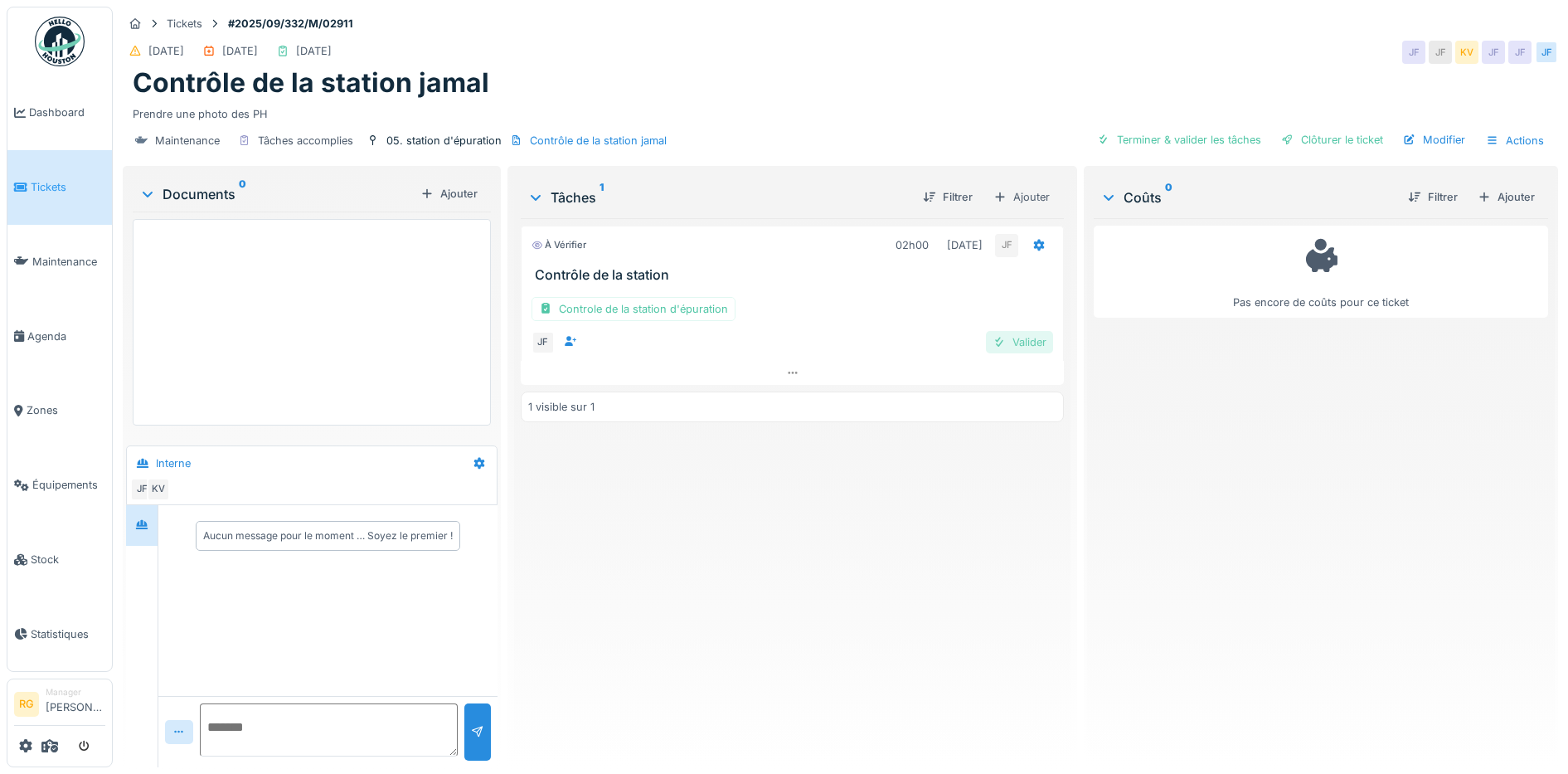
click at [1015, 343] on div "Valider" at bounding box center [1019, 342] width 67 height 23
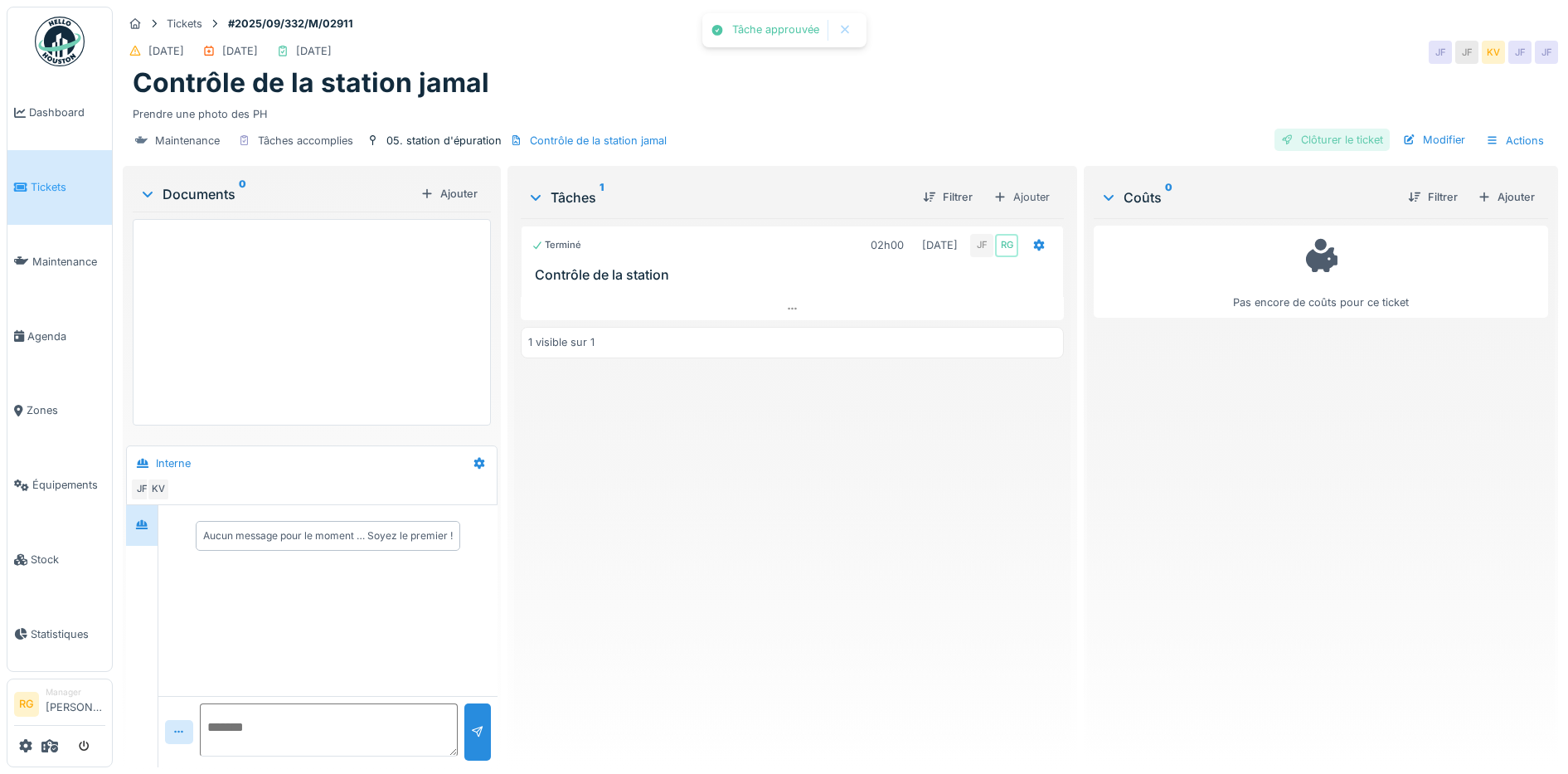
click at [1343, 139] on div "Clôturer le ticket" at bounding box center [1331, 139] width 115 height 23
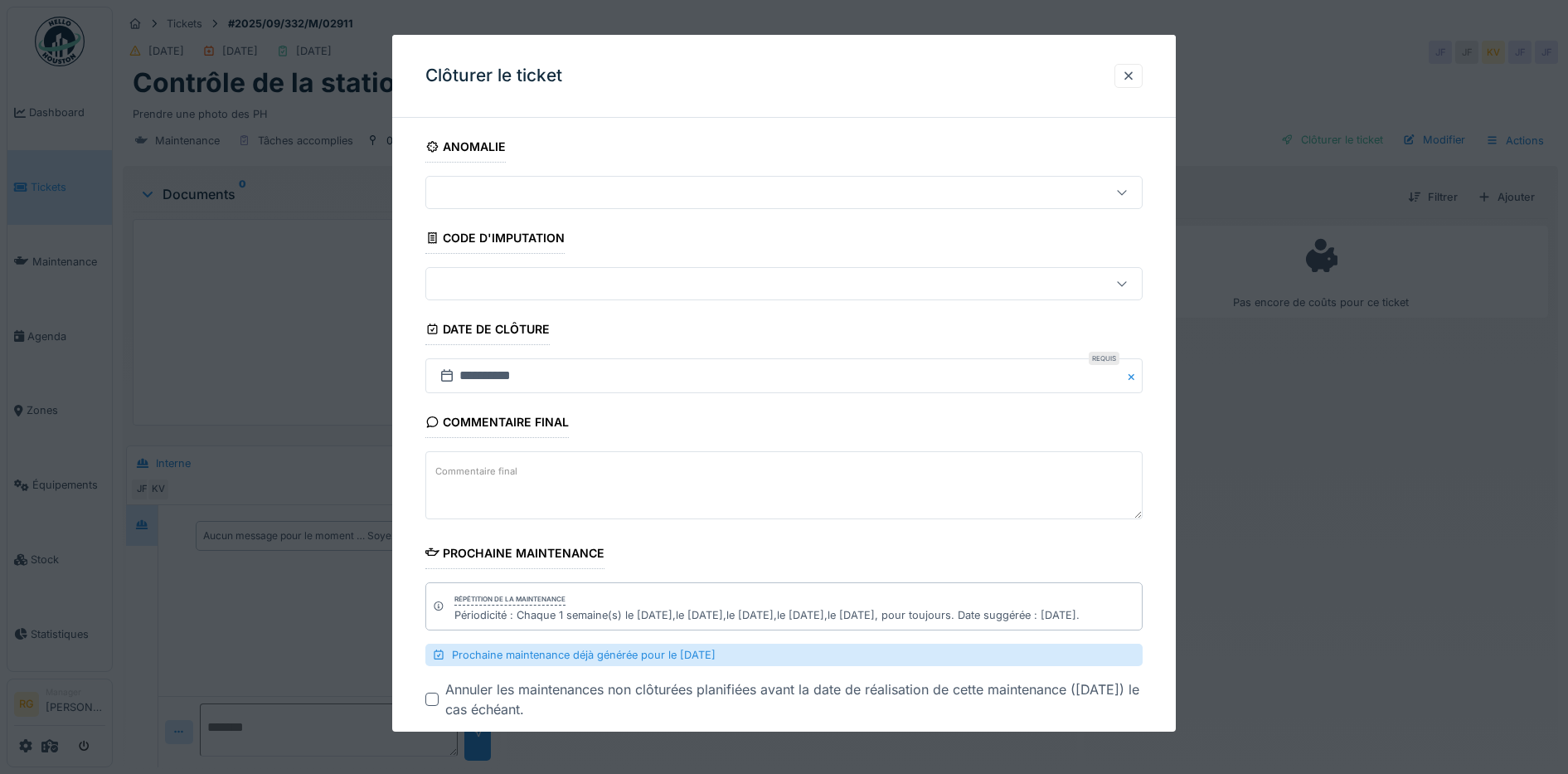
click at [561, 463] on textarea "Commentaire final" at bounding box center [784, 485] width 718 height 68
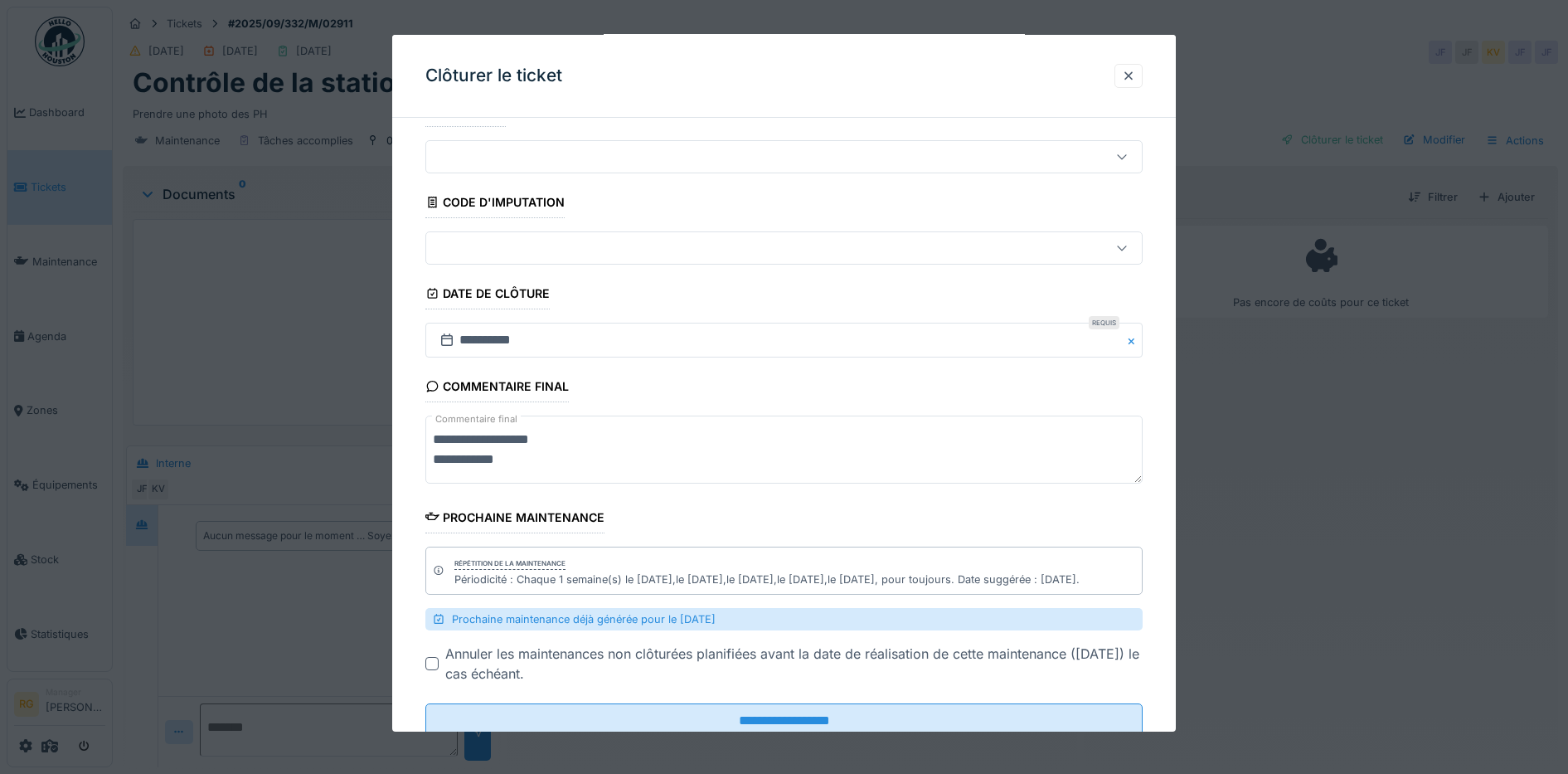
scroll to position [89, 0]
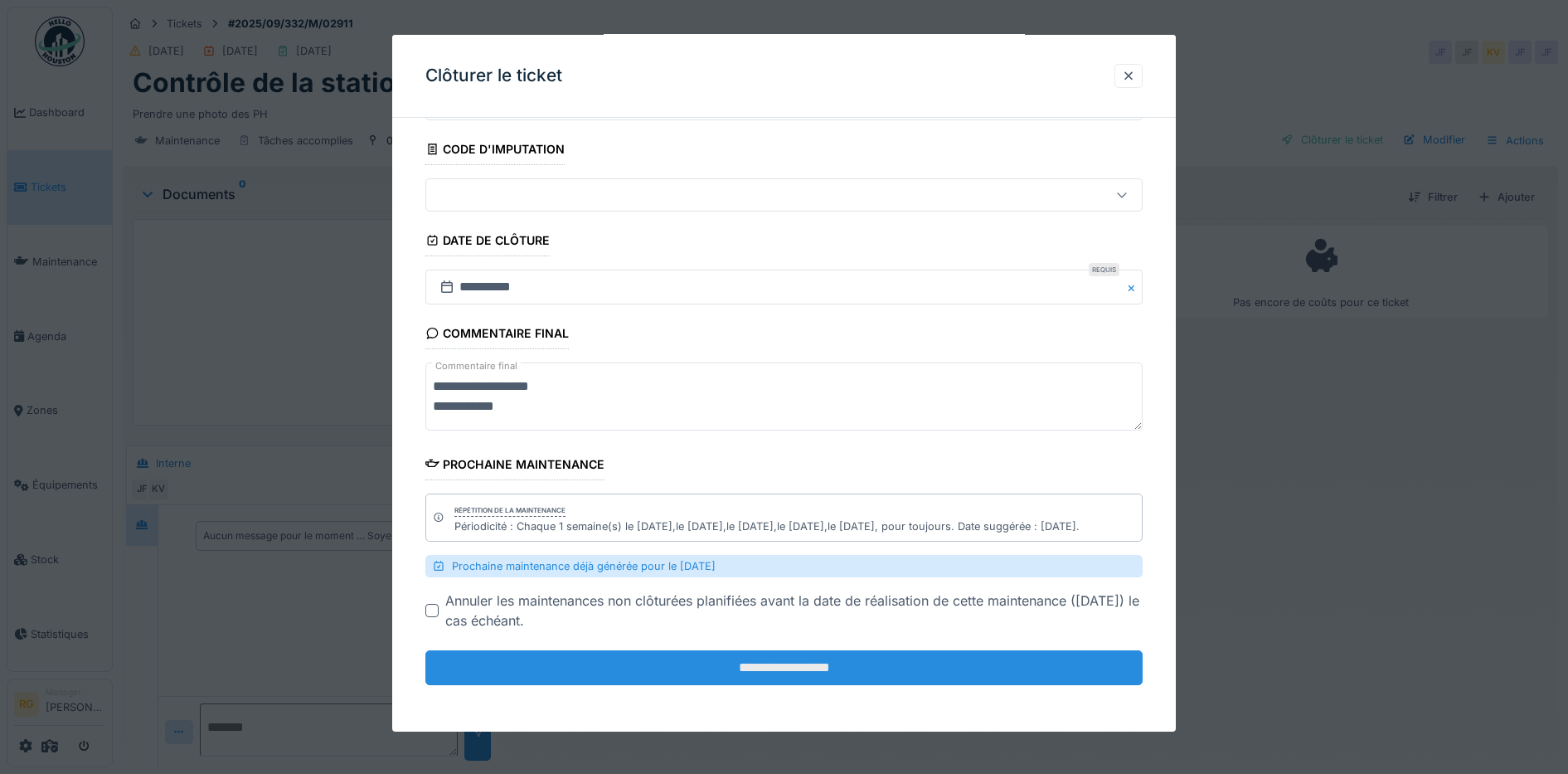
type textarea "**********"
click at [741, 669] on input "**********" at bounding box center [784, 668] width 718 height 35
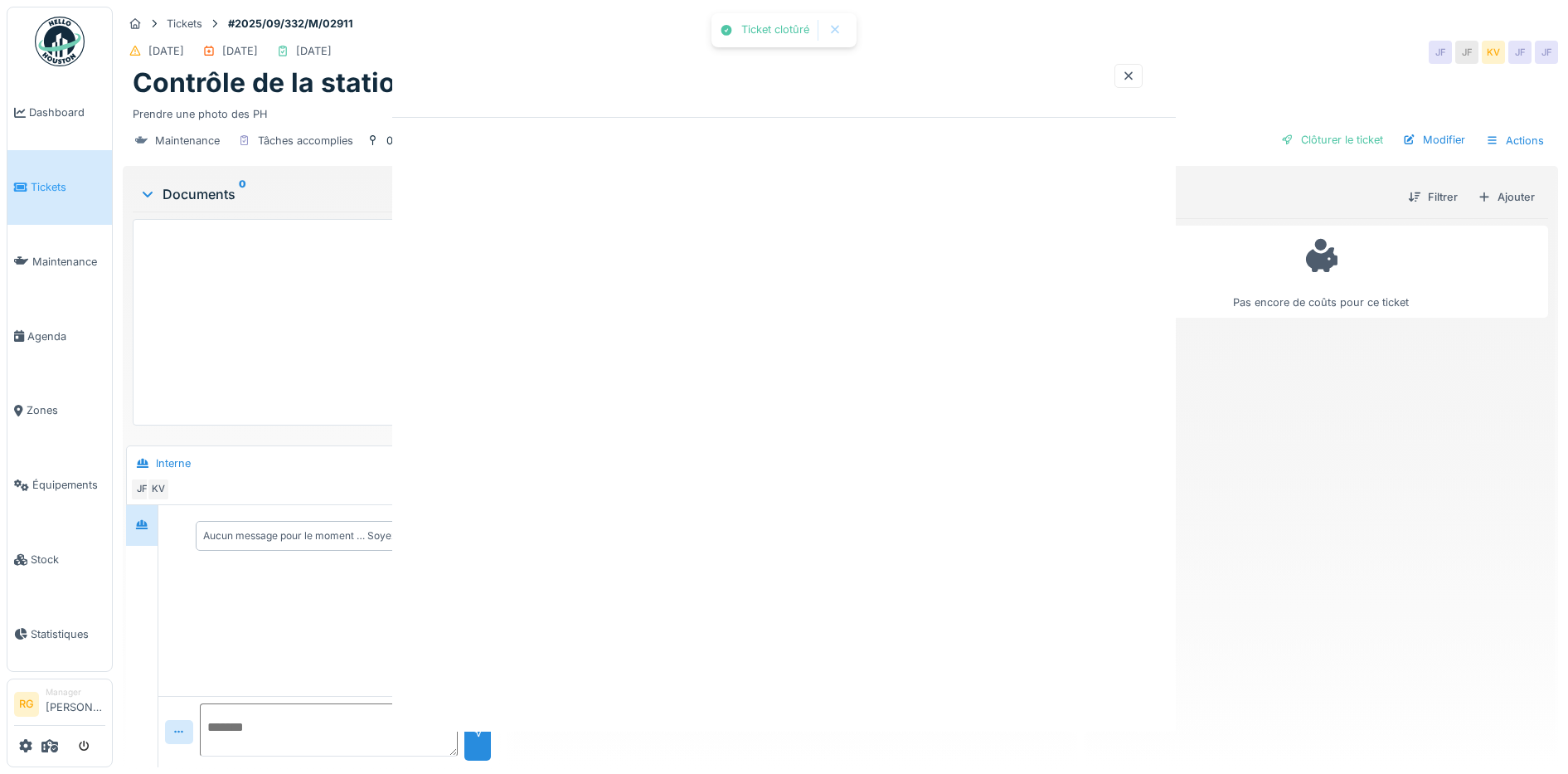
scroll to position [0, 0]
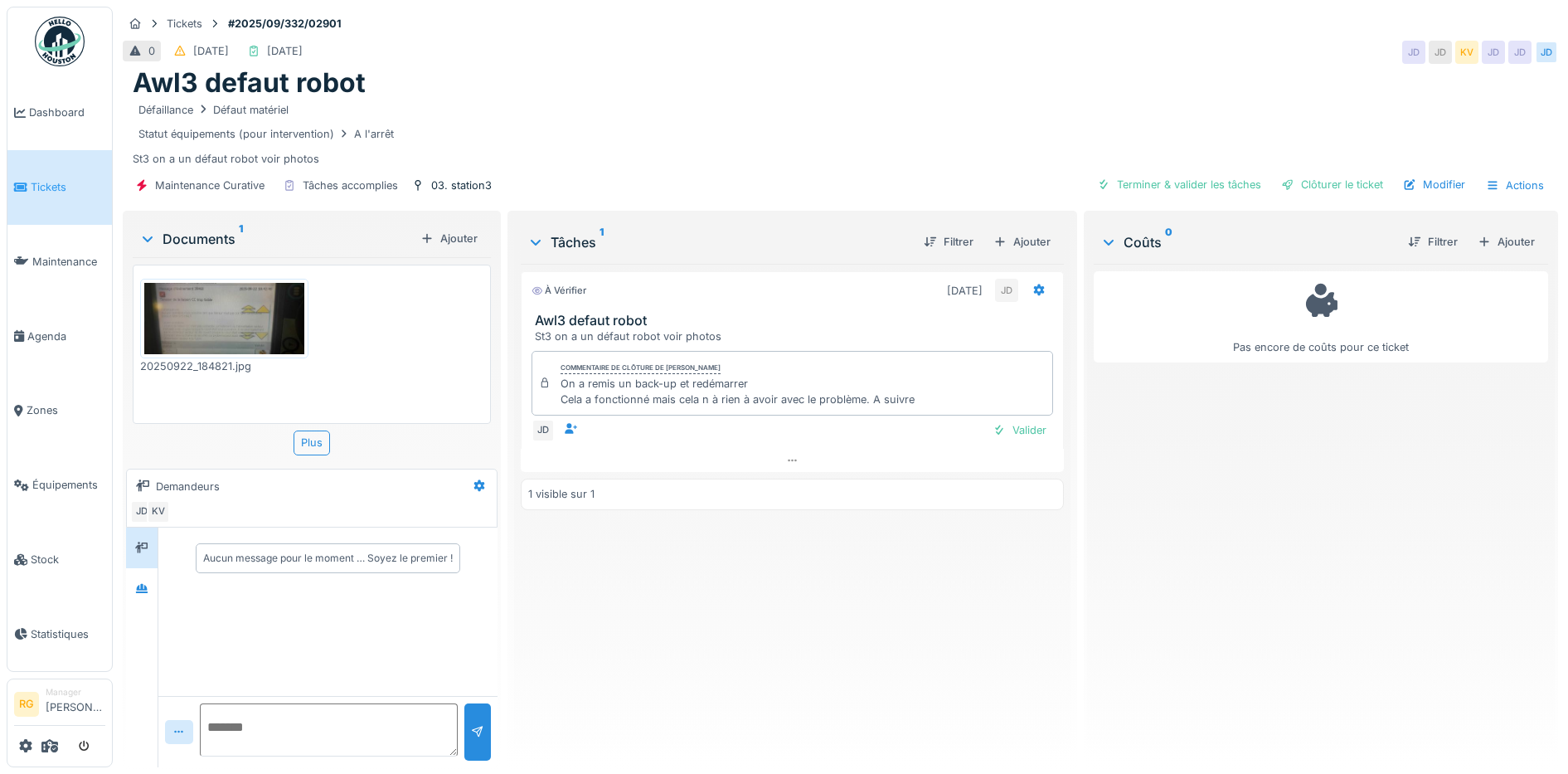
click at [224, 314] on img at bounding box center [224, 319] width 160 height 72
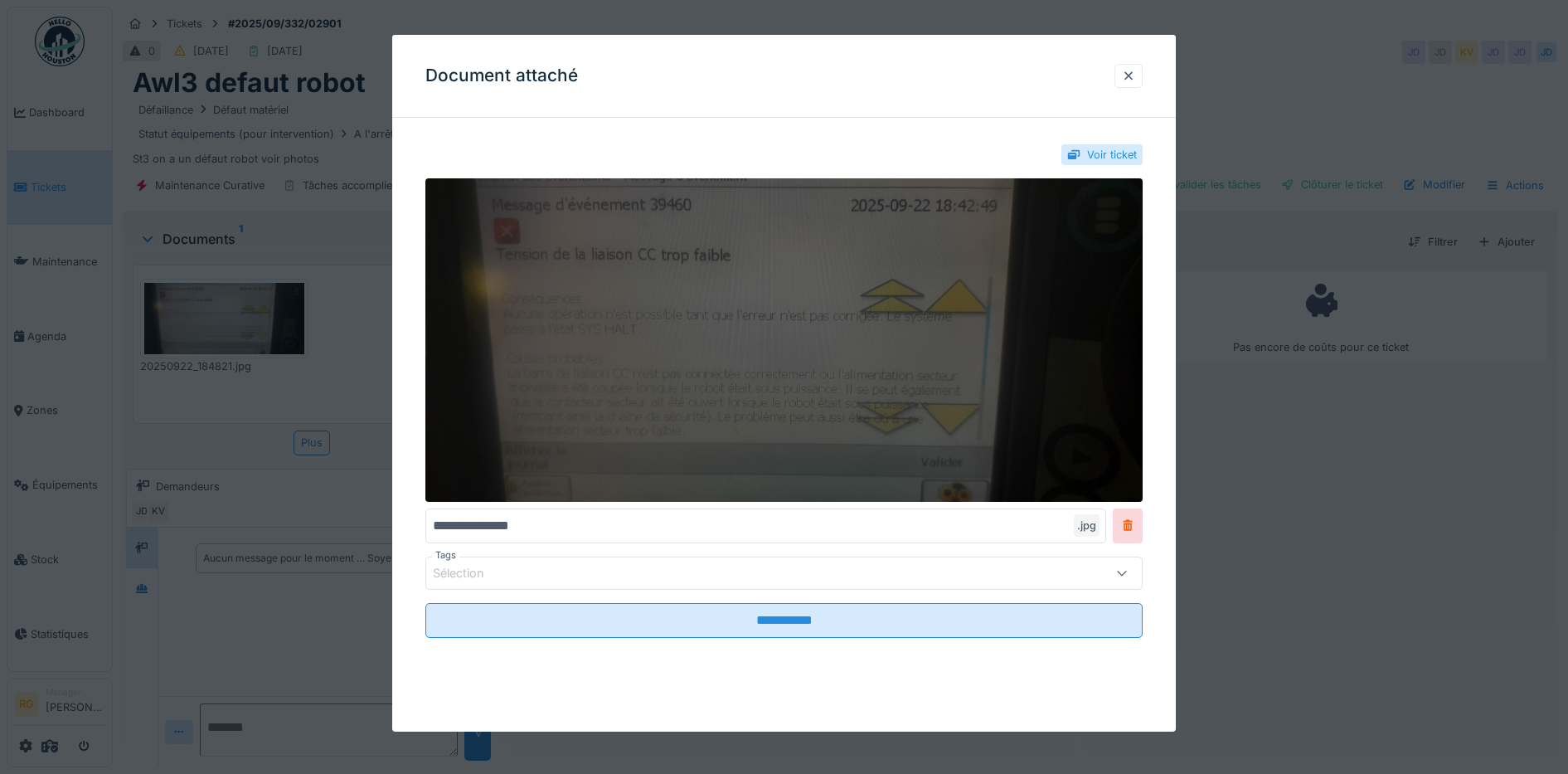
click at [837, 355] on img at bounding box center [784, 339] width 718 height 322
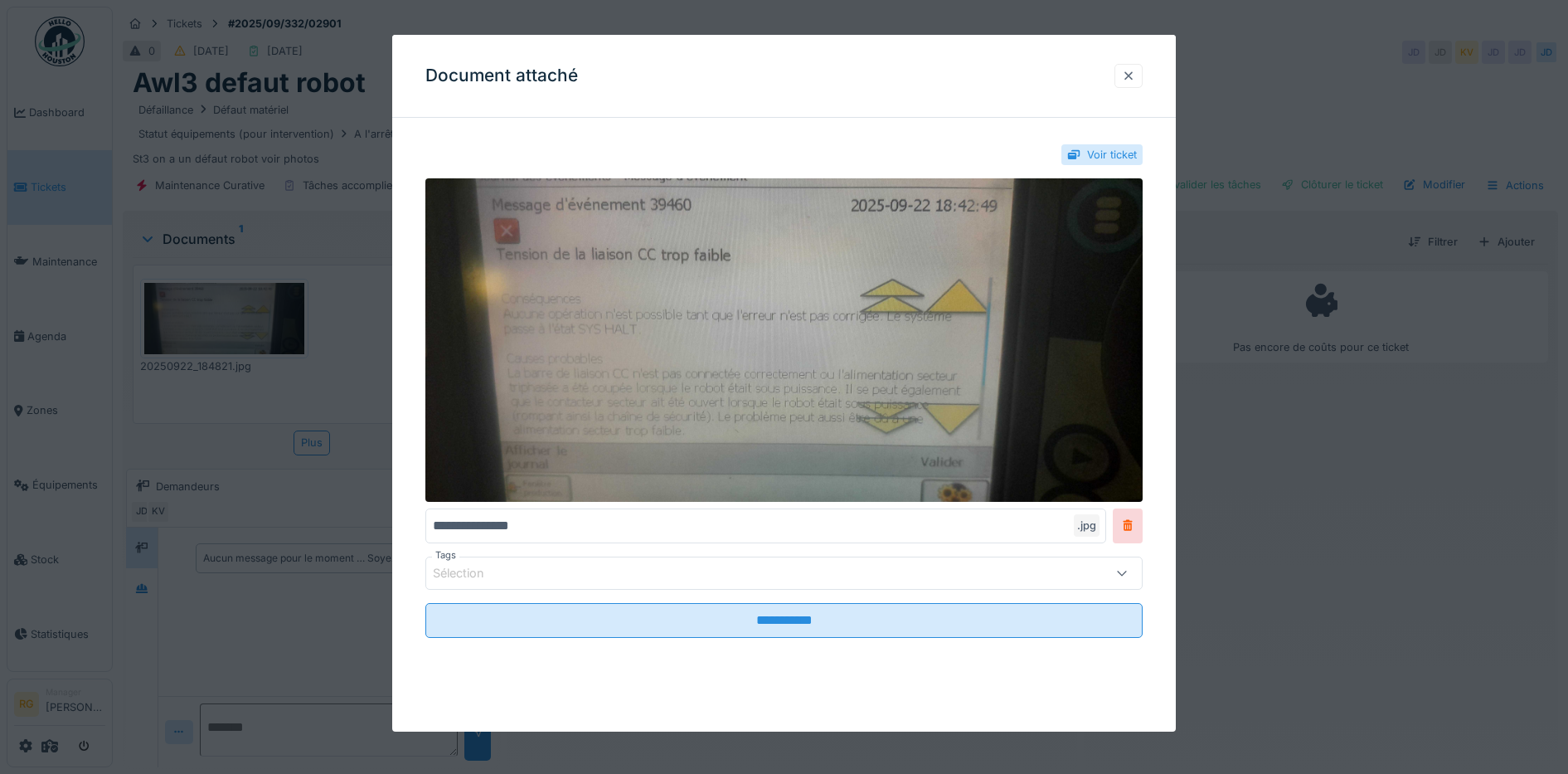
click at [1135, 74] on div at bounding box center [1128, 76] width 13 height 16
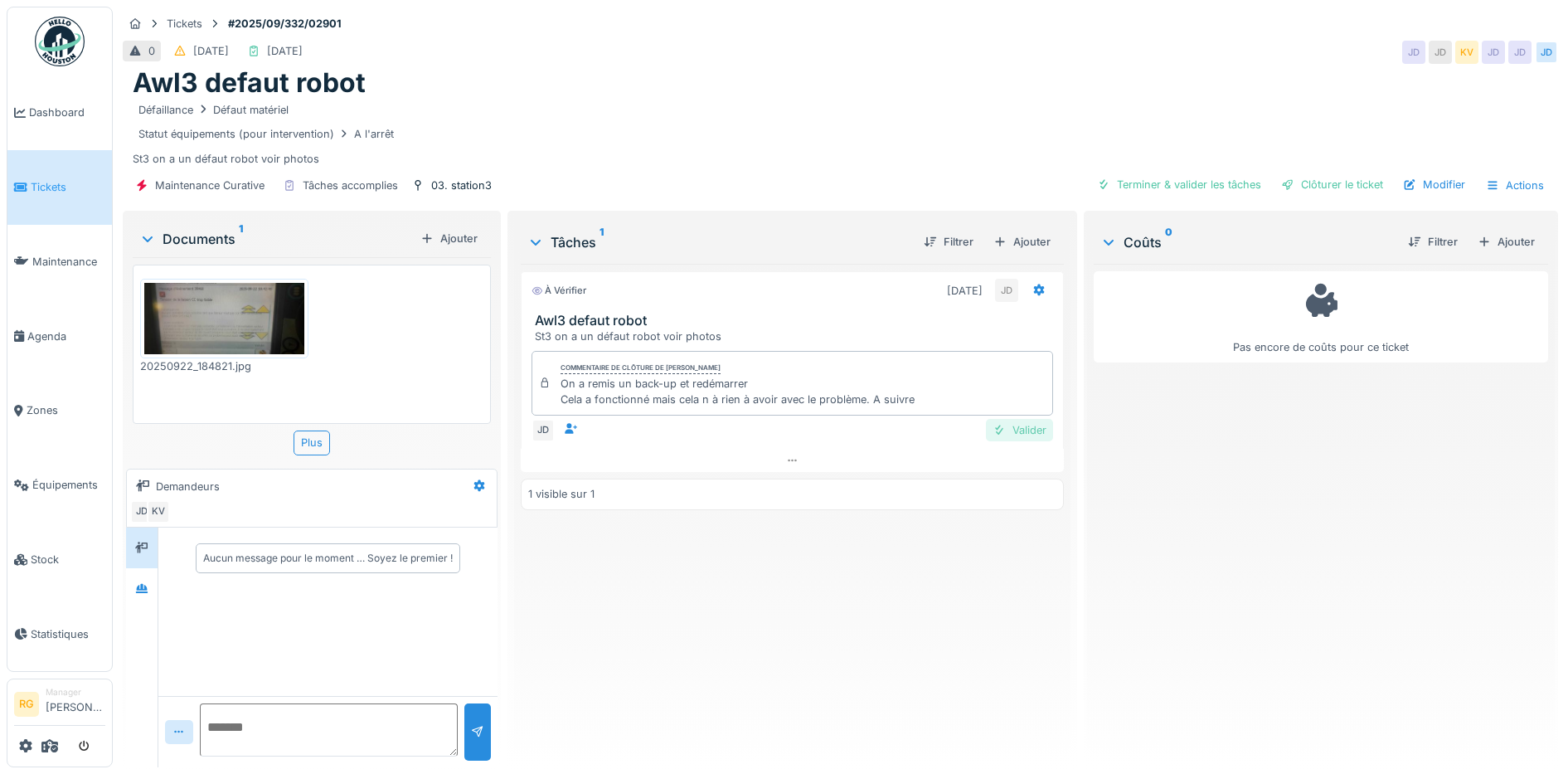
click at [1010, 437] on div "Valider" at bounding box center [1019, 430] width 67 height 23
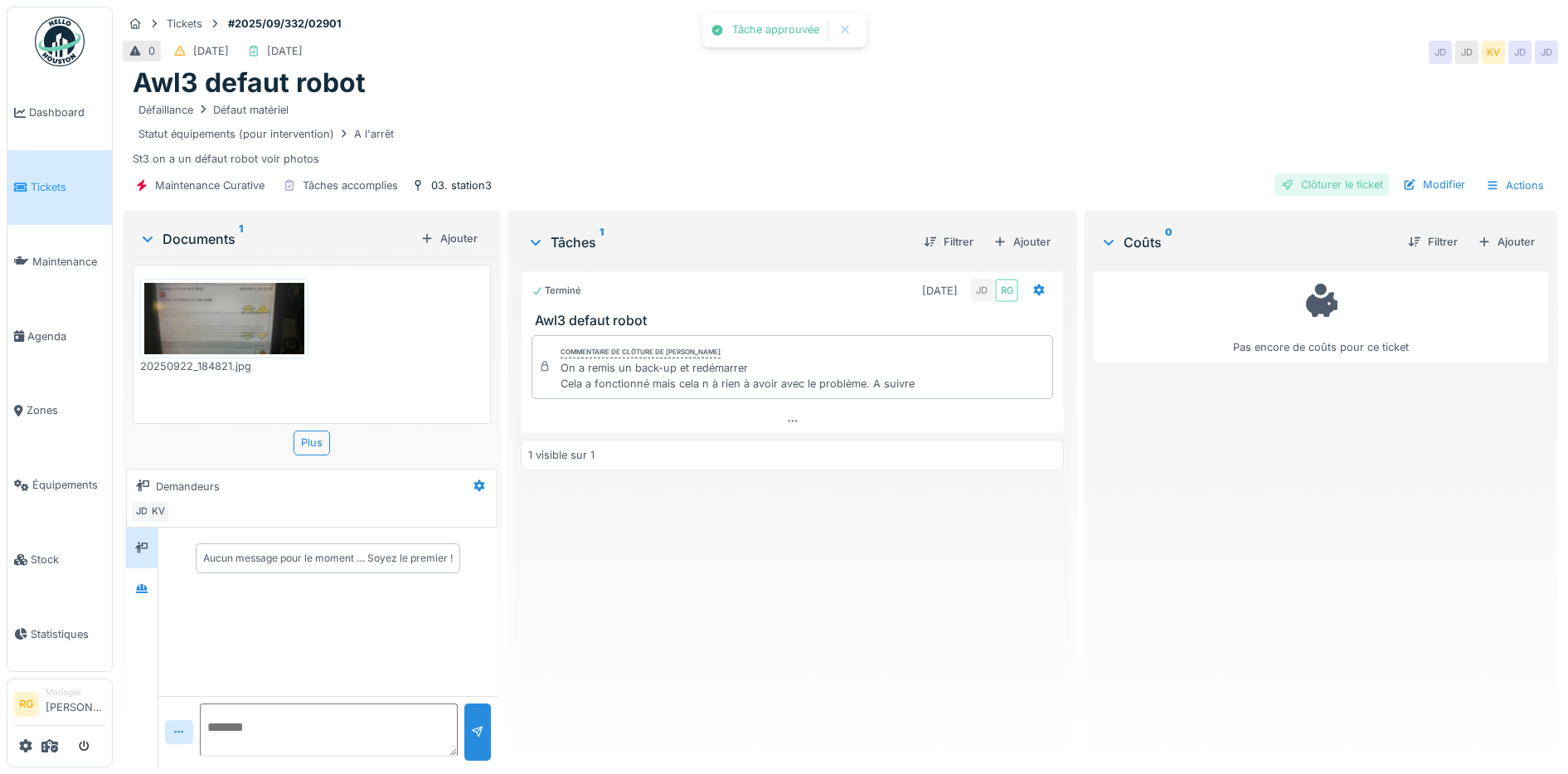
click at [1320, 181] on div "Clôturer le ticket" at bounding box center [1331, 185] width 115 height 23
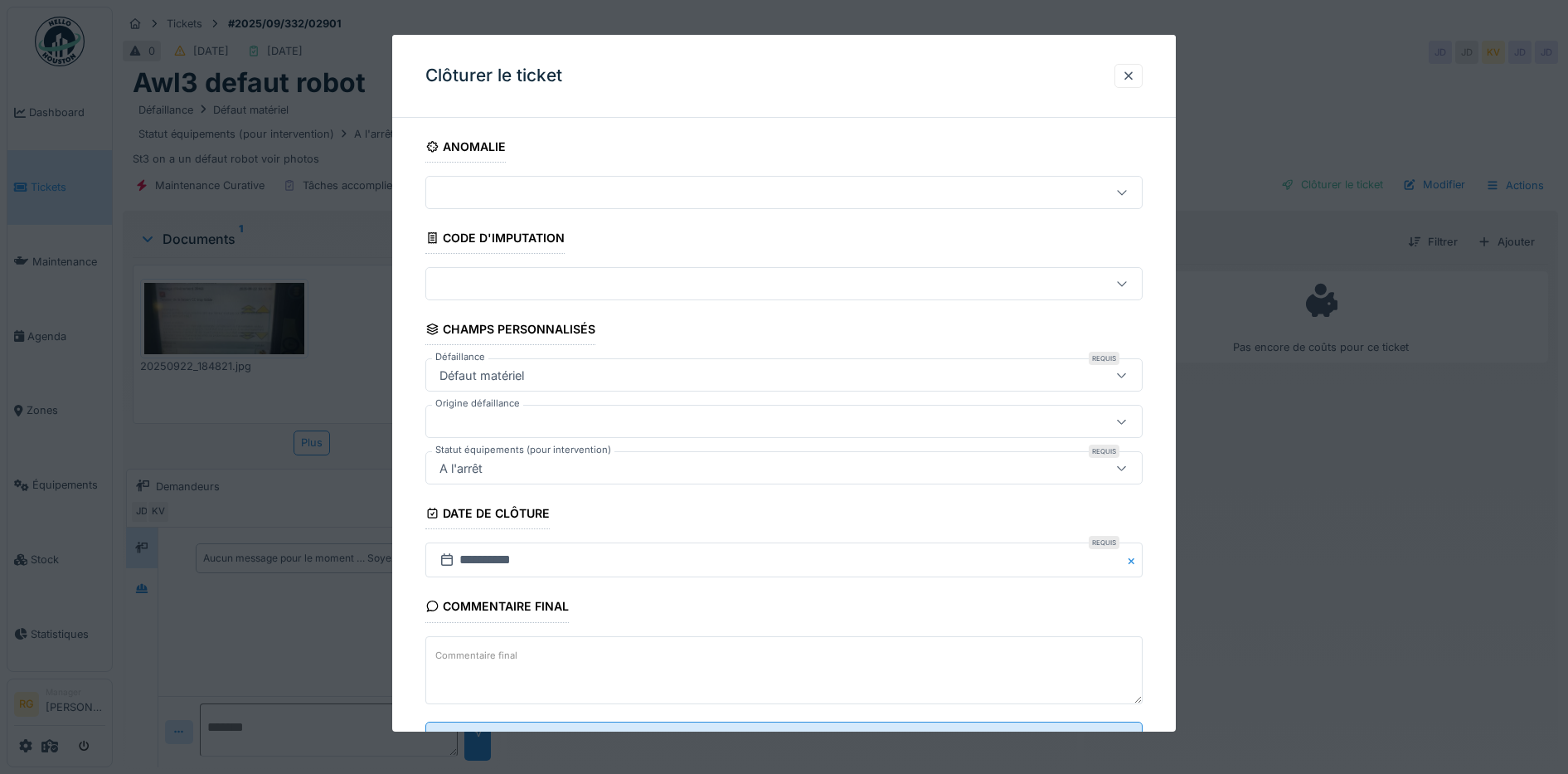
click at [514, 648] on label "Commentaire final" at bounding box center [477, 656] width 89 height 21
click at [514, 648] on textarea "Commentaire final" at bounding box center [784, 670] width 718 height 68
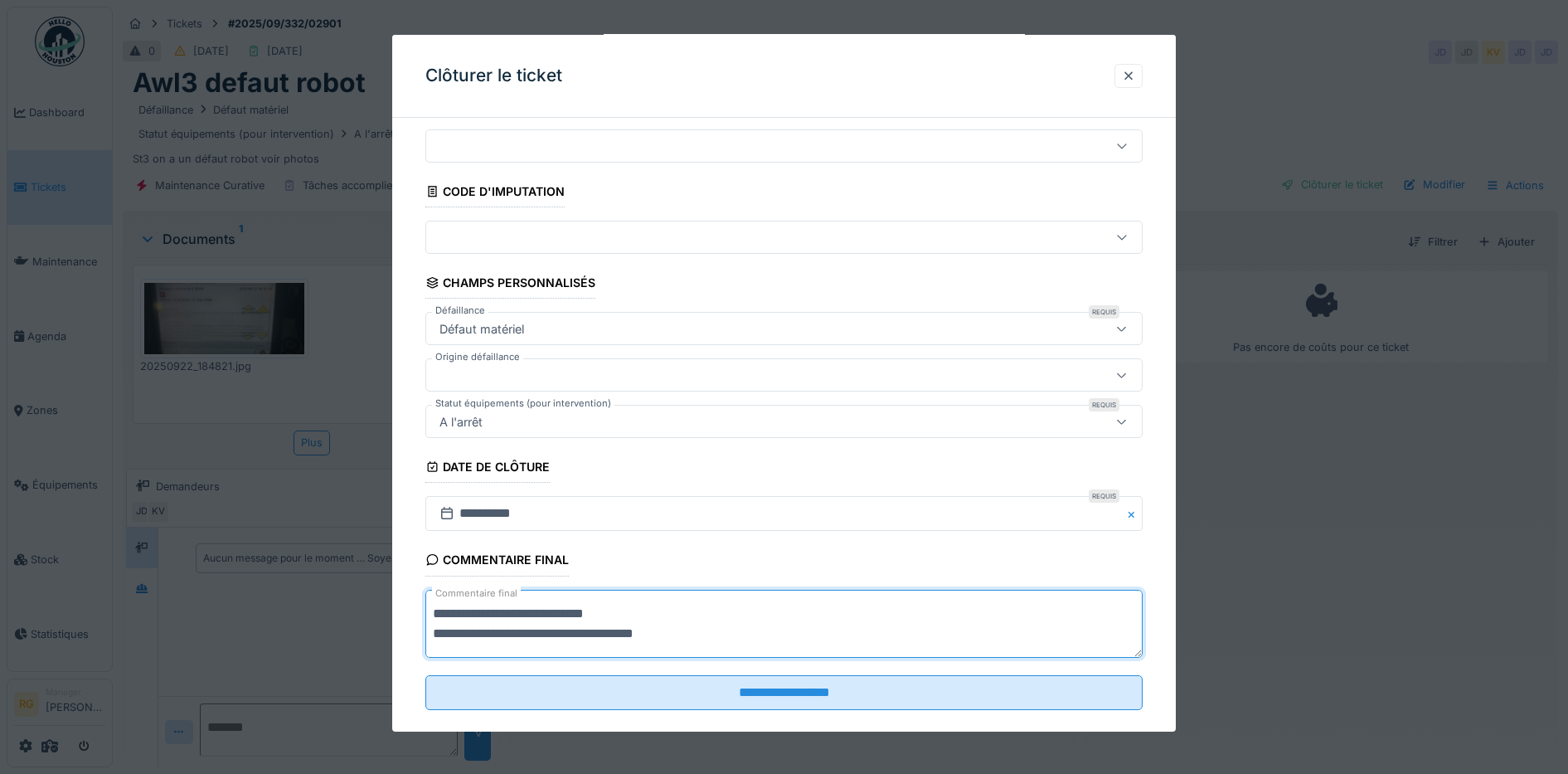
scroll to position [71, 0]
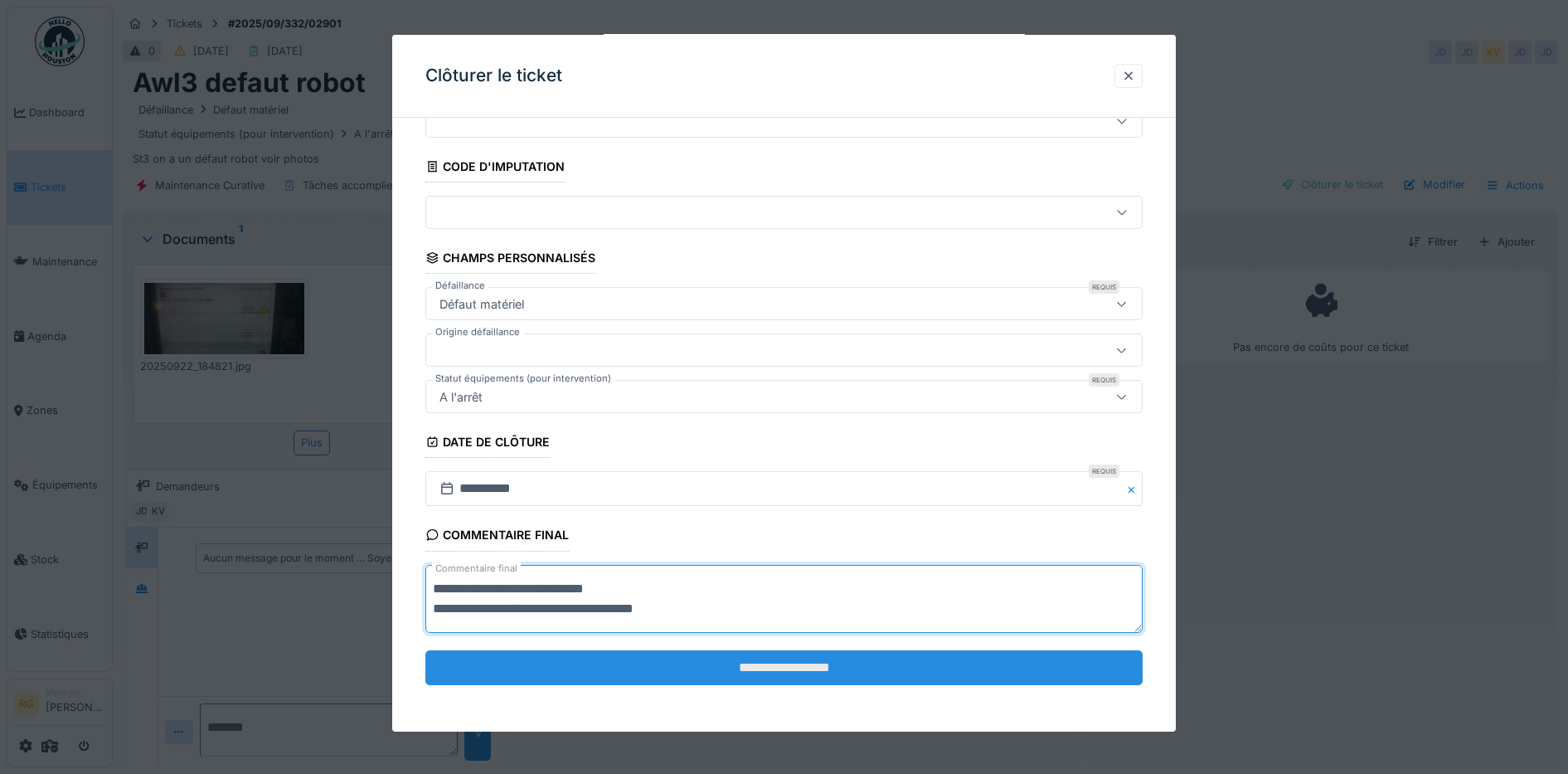
type textarea "**********"
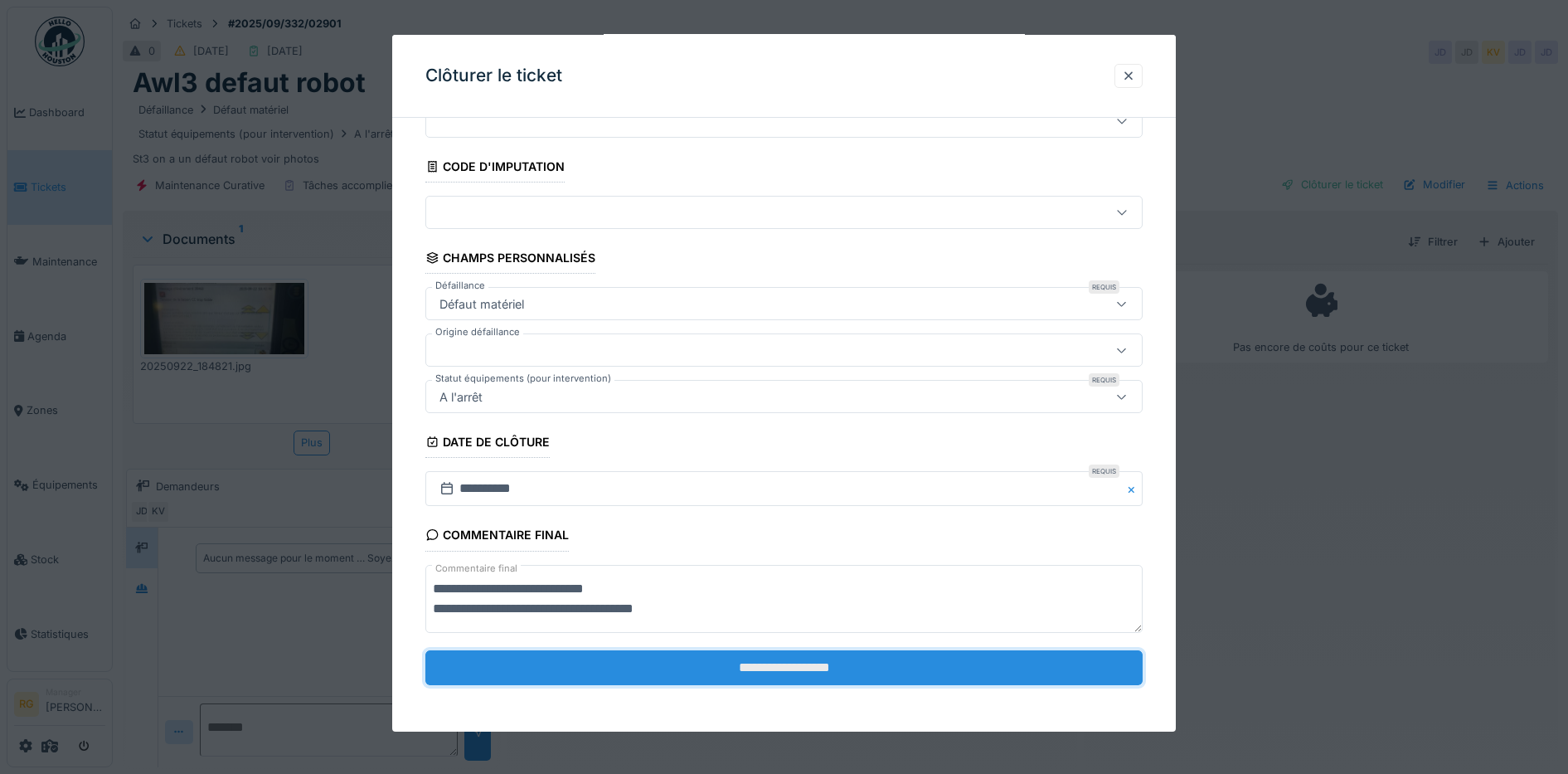
click at [835, 672] on input "**********" at bounding box center [784, 668] width 718 height 35
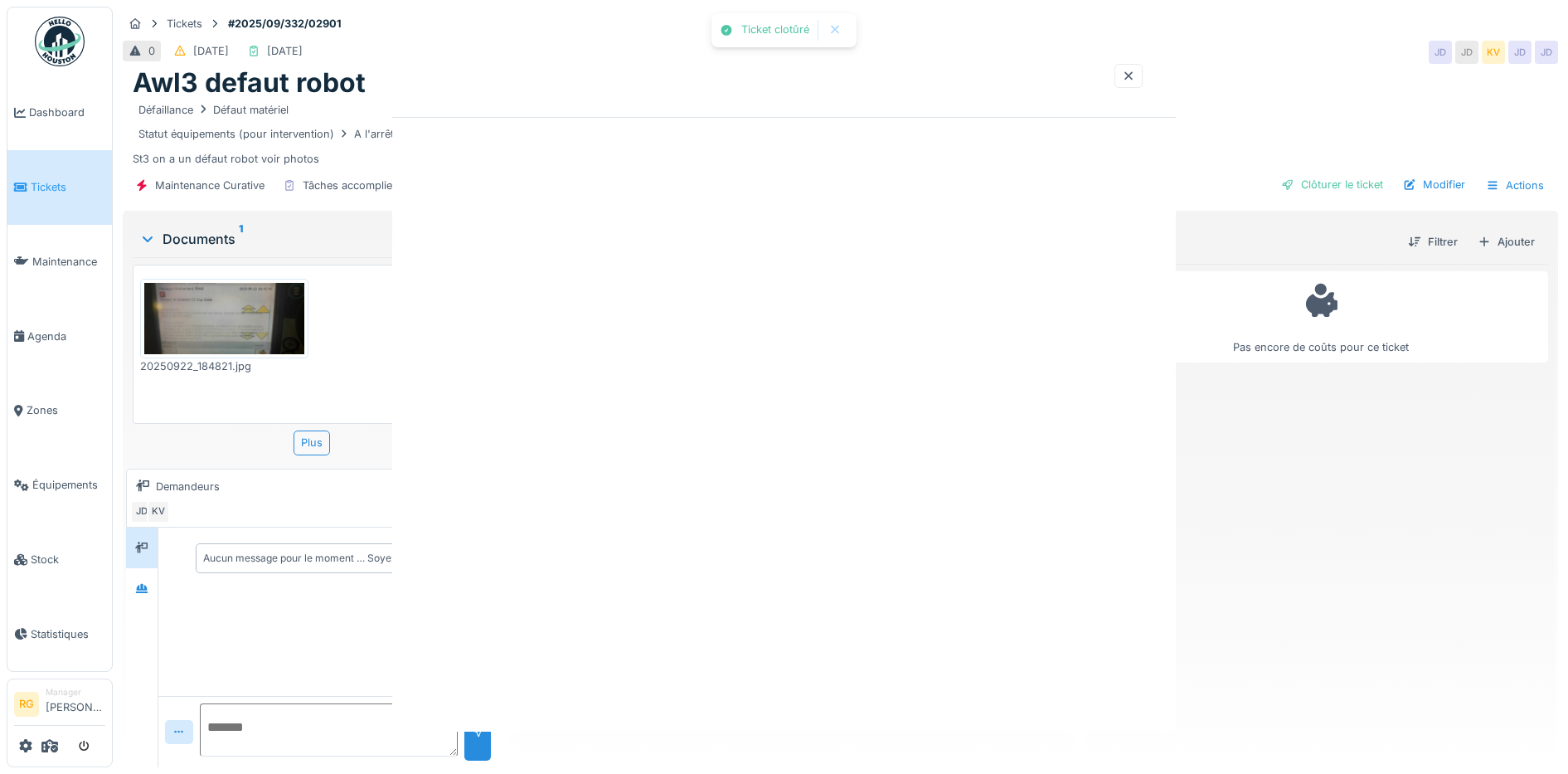
scroll to position [0, 0]
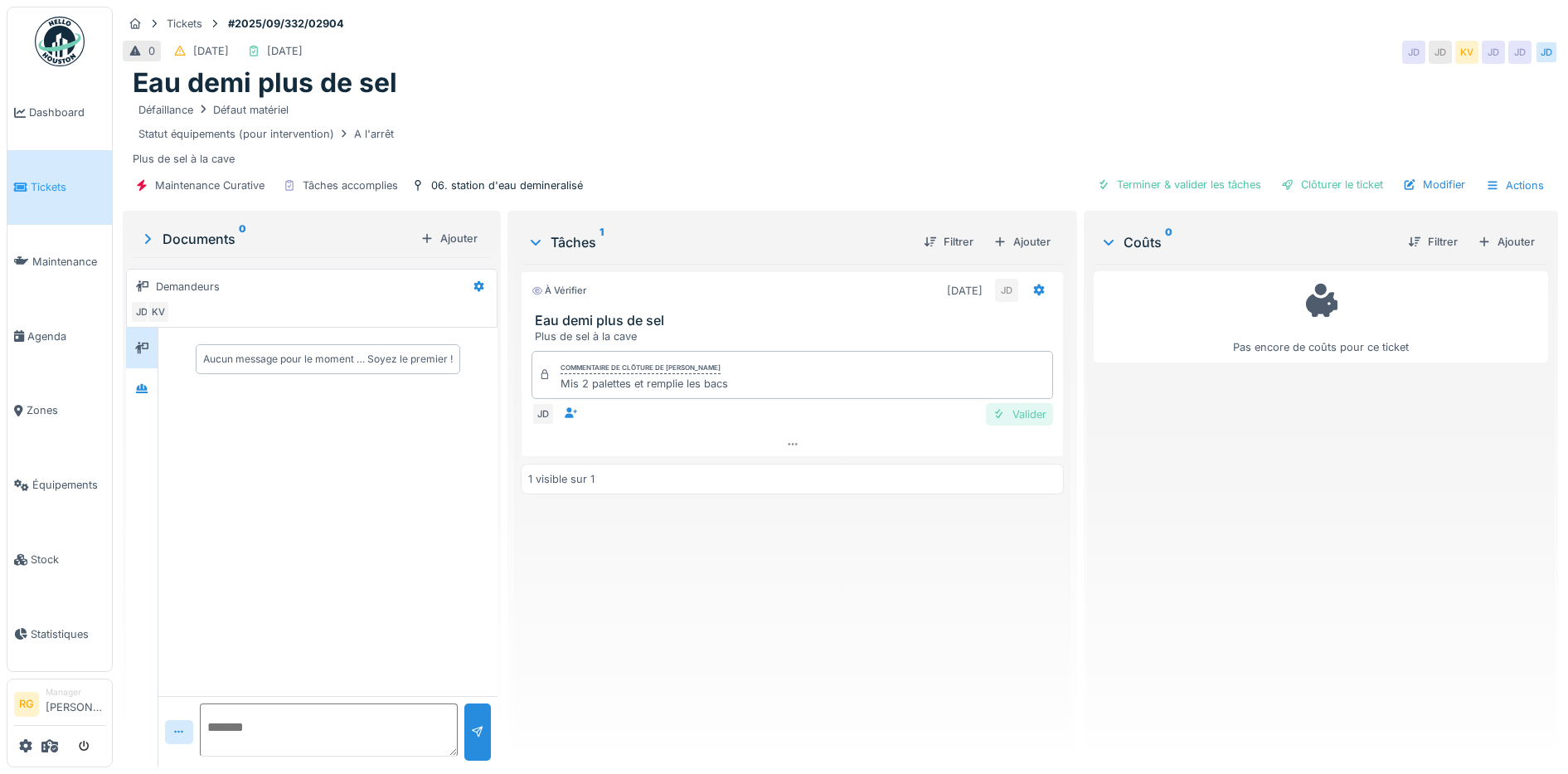
click at [1024, 426] on div "Valider" at bounding box center [1019, 414] width 67 height 23
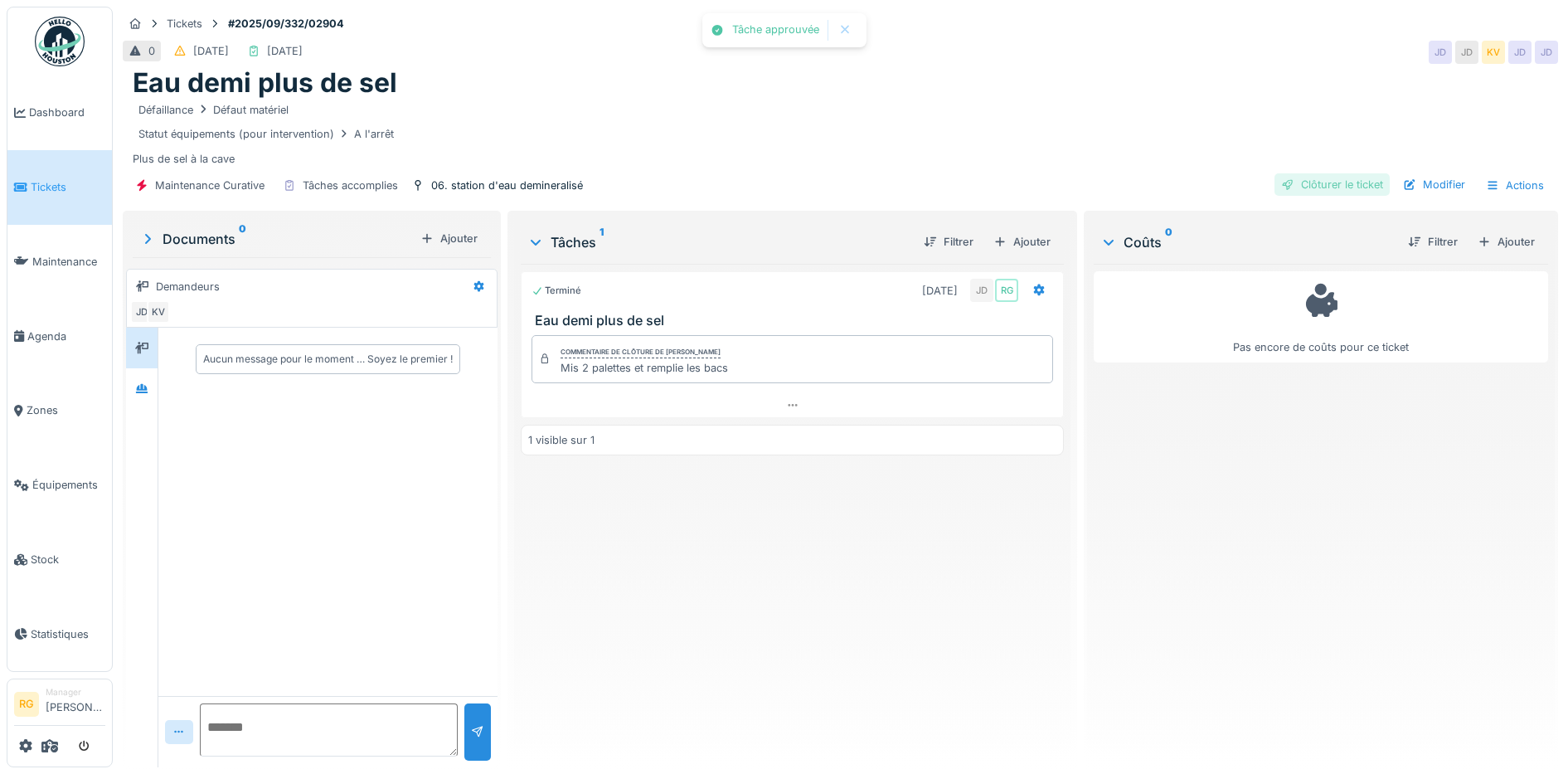
click at [1336, 196] on div "Clôturer le ticket" at bounding box center [1331, 185] width 115 height 23
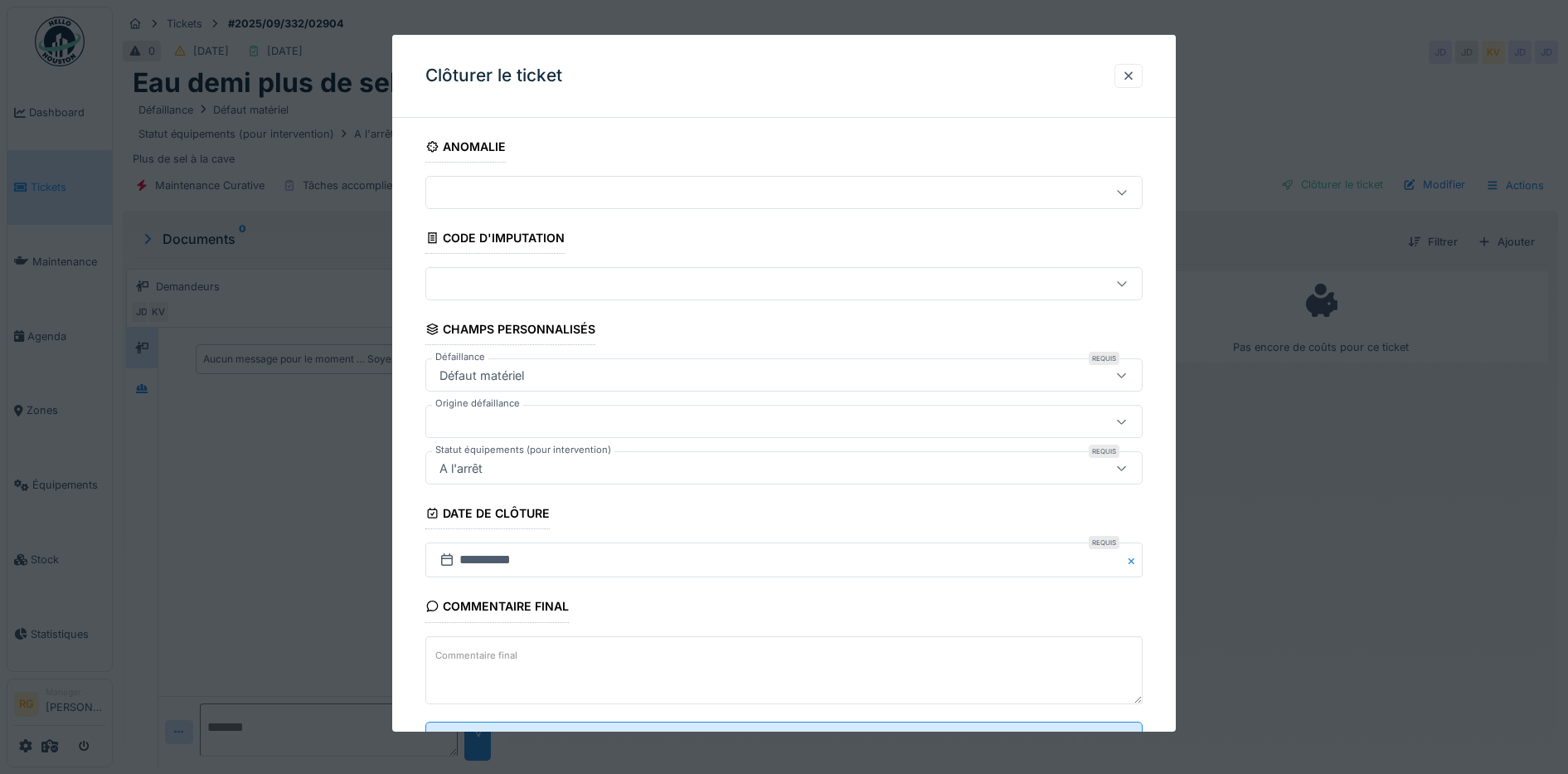
click at [471, 646] on label "Commentaire final" at bounding box center [477, 656] width 89 height 21
click at [471, 646] on textarea "Commentaire final" at bounding box center [784, 670] width 718 height 68
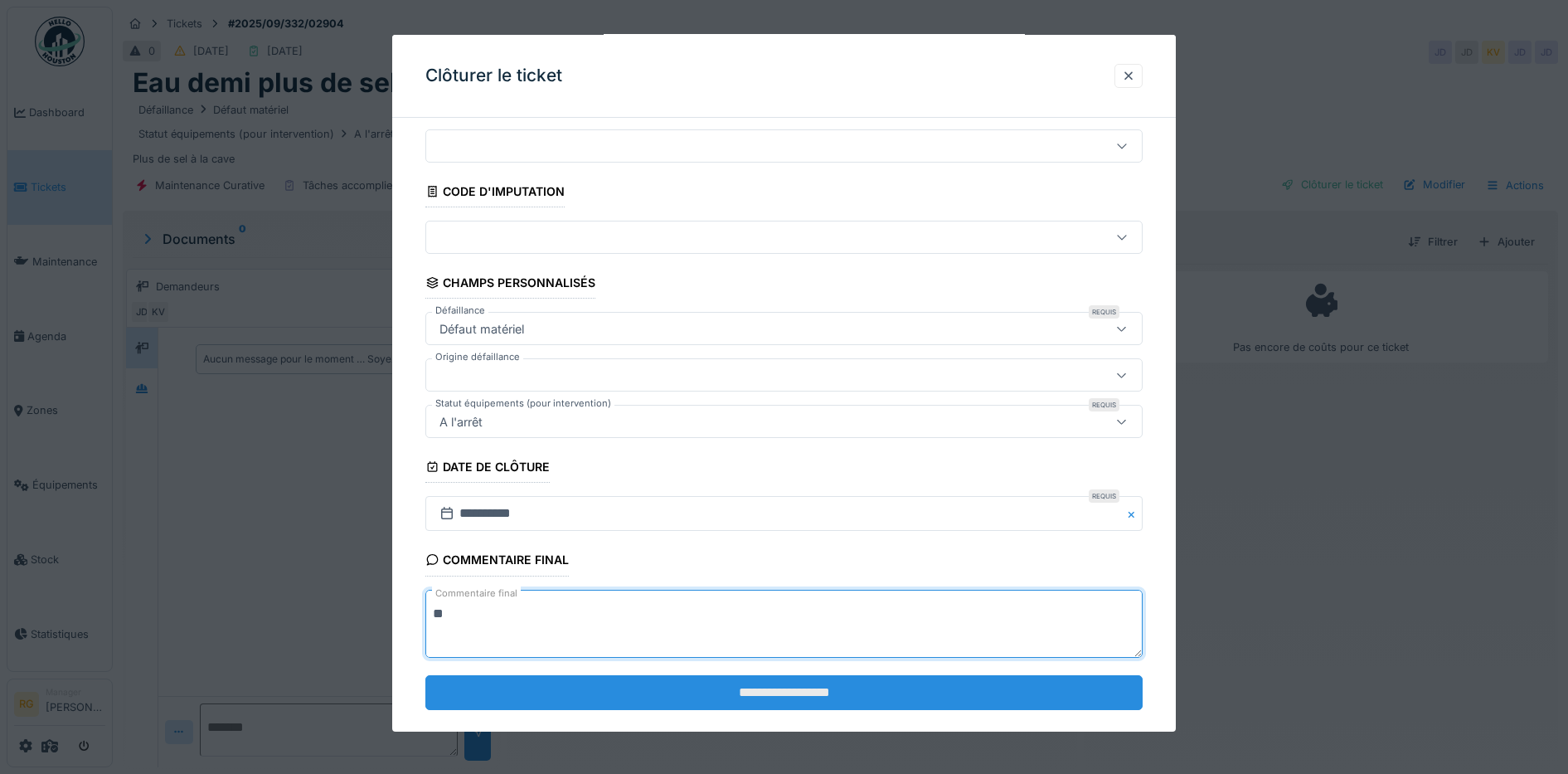
scroll to position [71, 0]
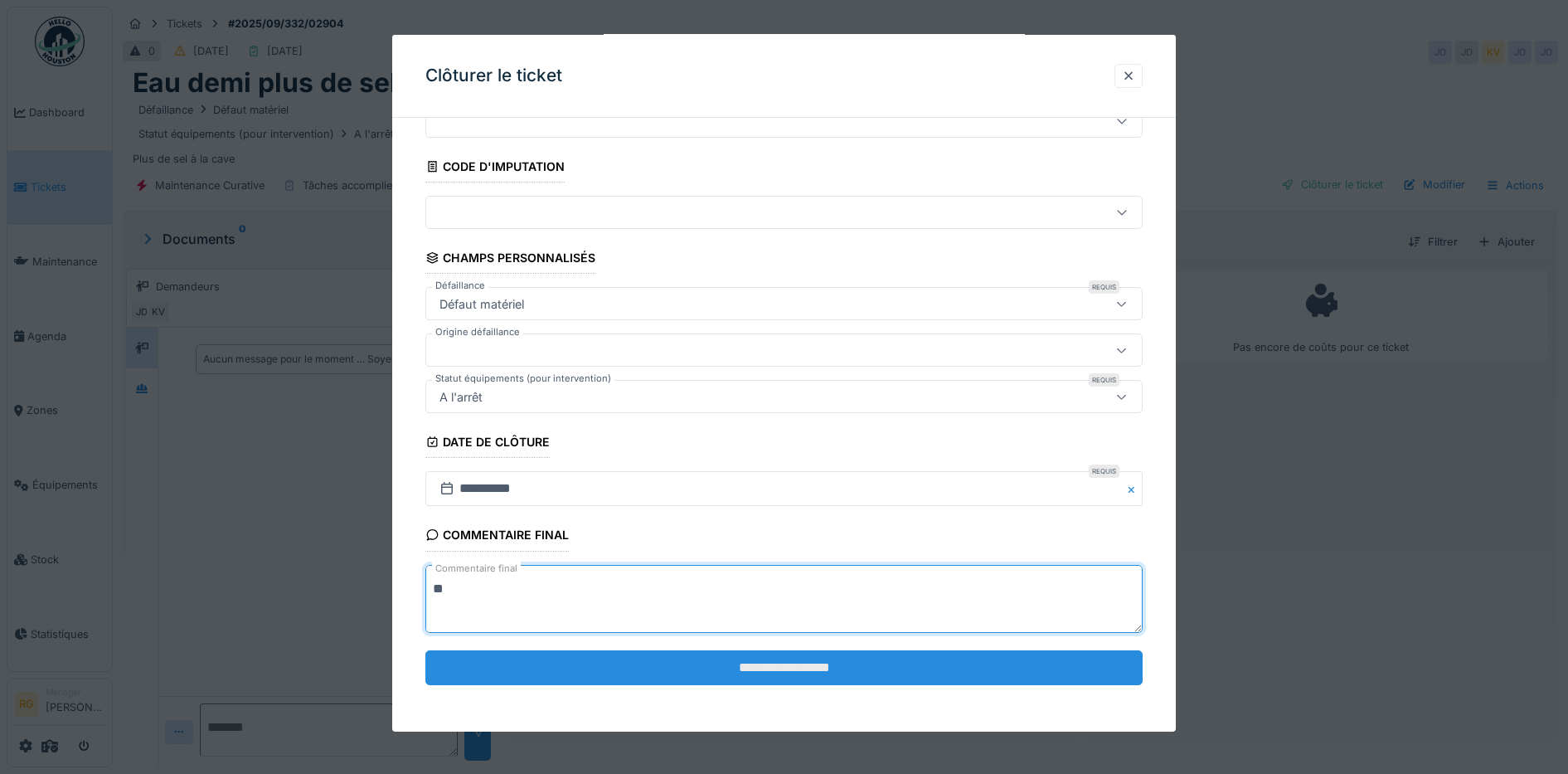
type textarea "**"
click at [779, 671] on input "**********" at bounding box center [784, 668] width 718 height 35
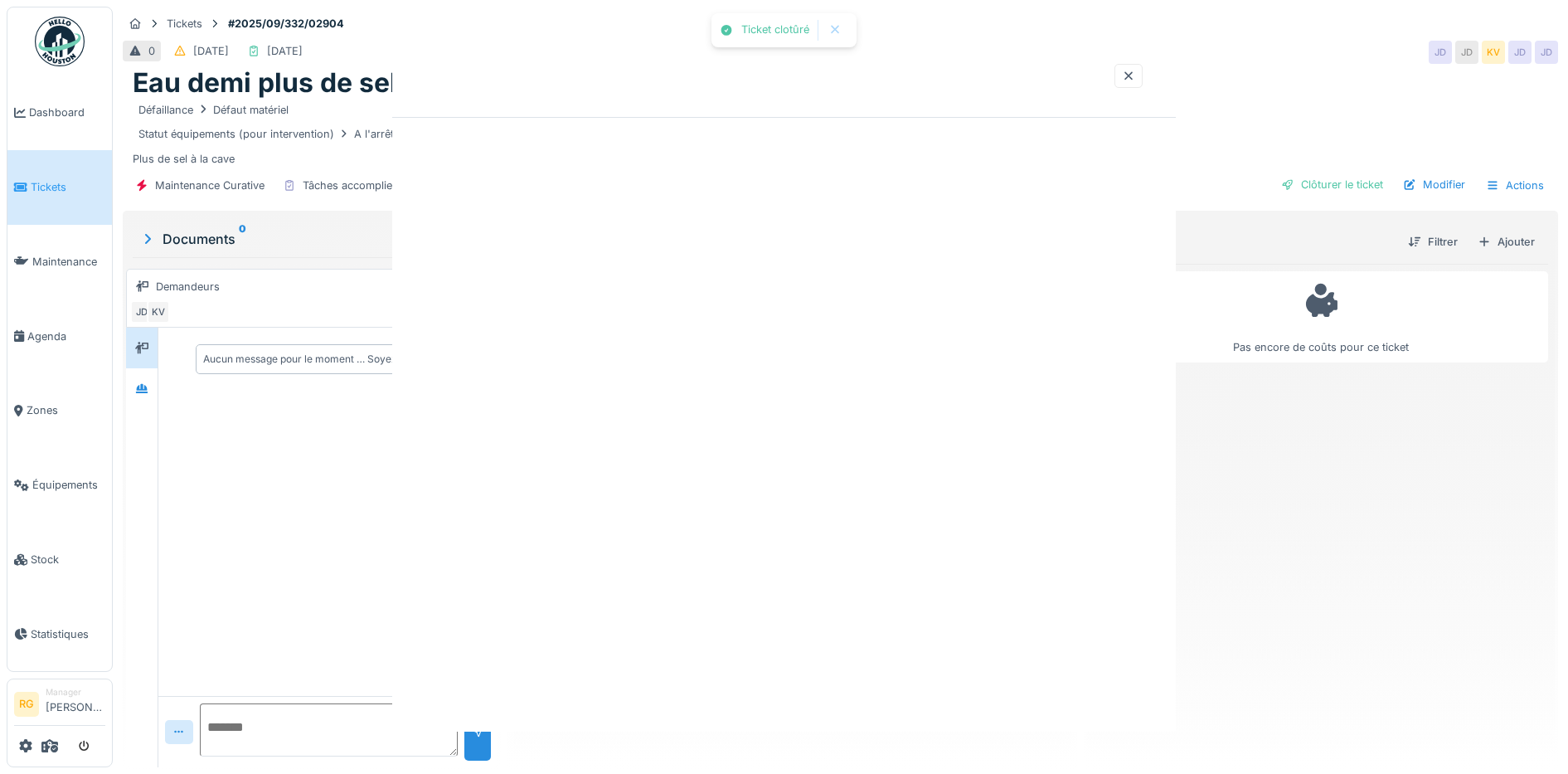
scroll to position [0, 0]
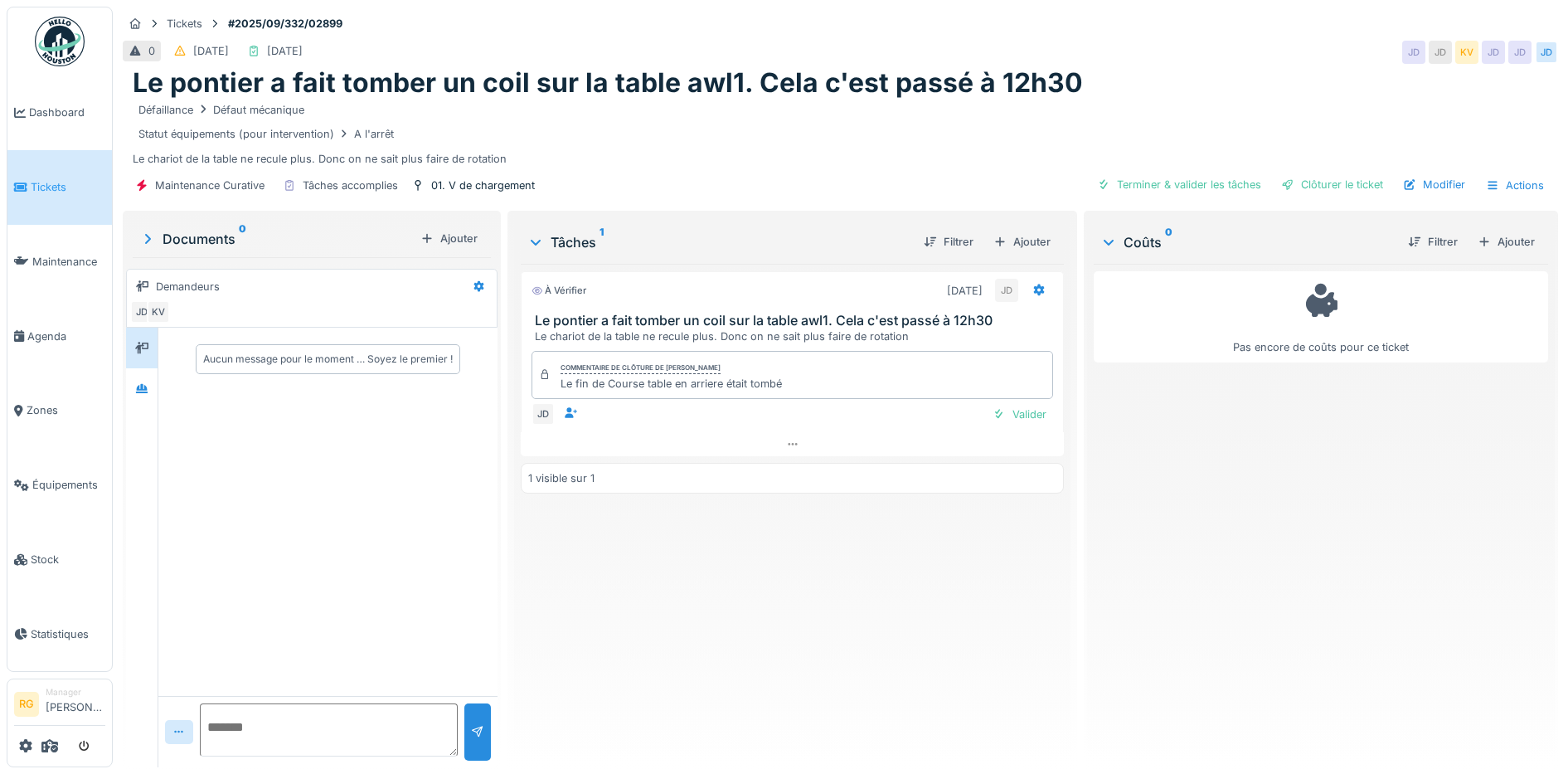
click at [200, 241] on div "Documents 0" at bounding box center [276, 239] width 274 height 20
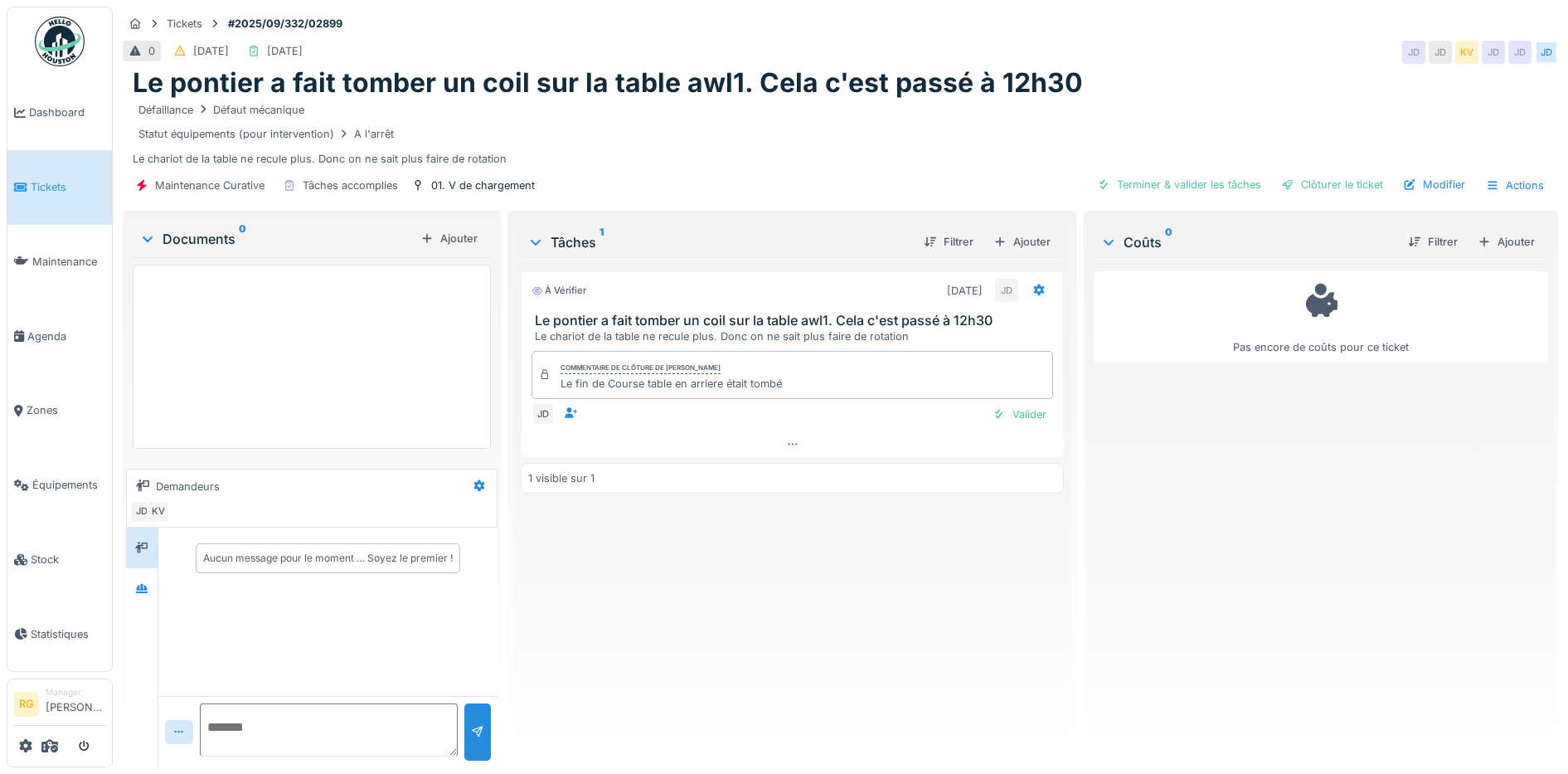
click at [200, 241] on div "Documents 0" at bounding box center [276, 239] width 274 height 20
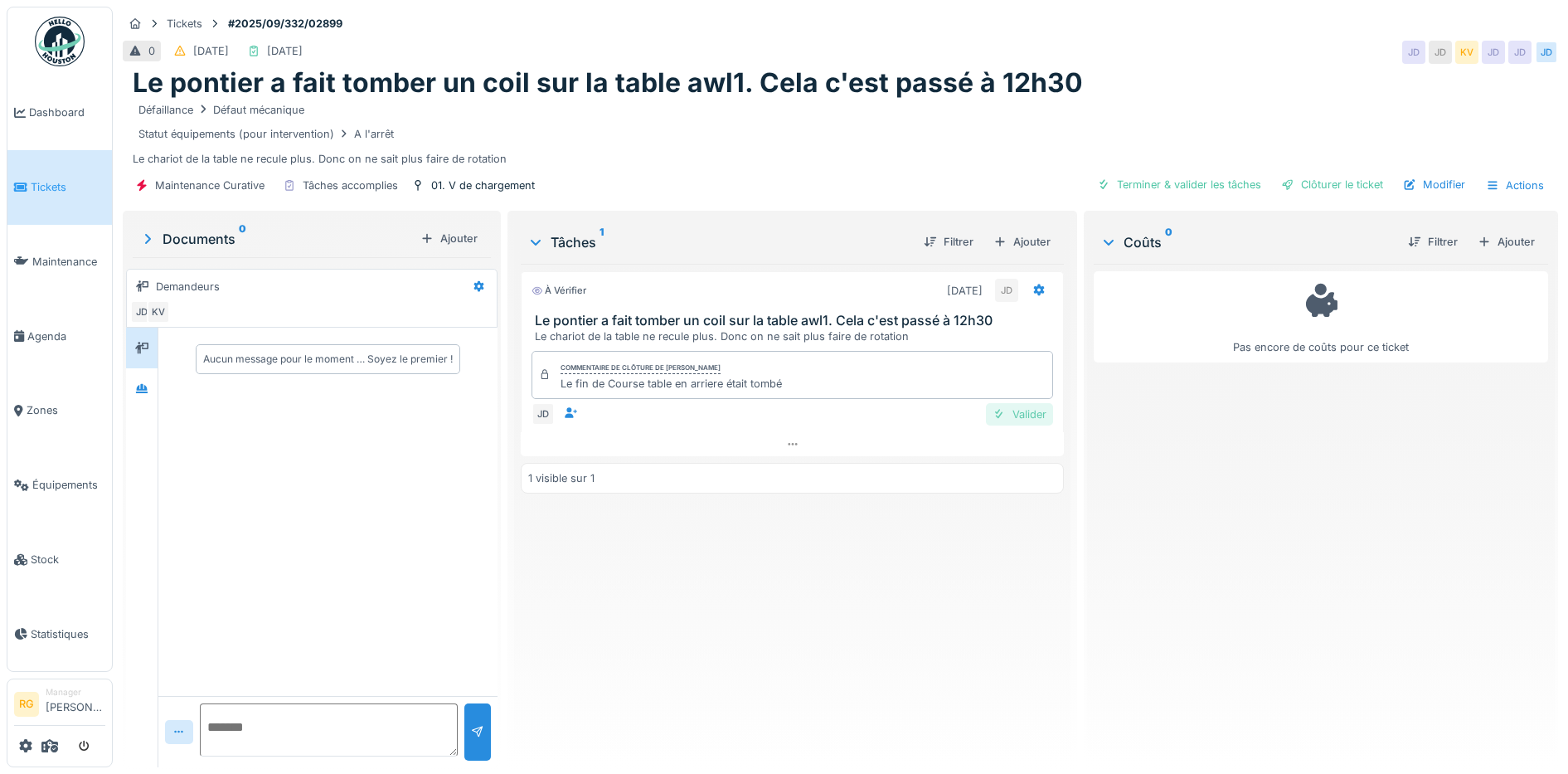
click at [1018, 415] on div "Valider" at bounding box center [1019, 414] width 67 height 23
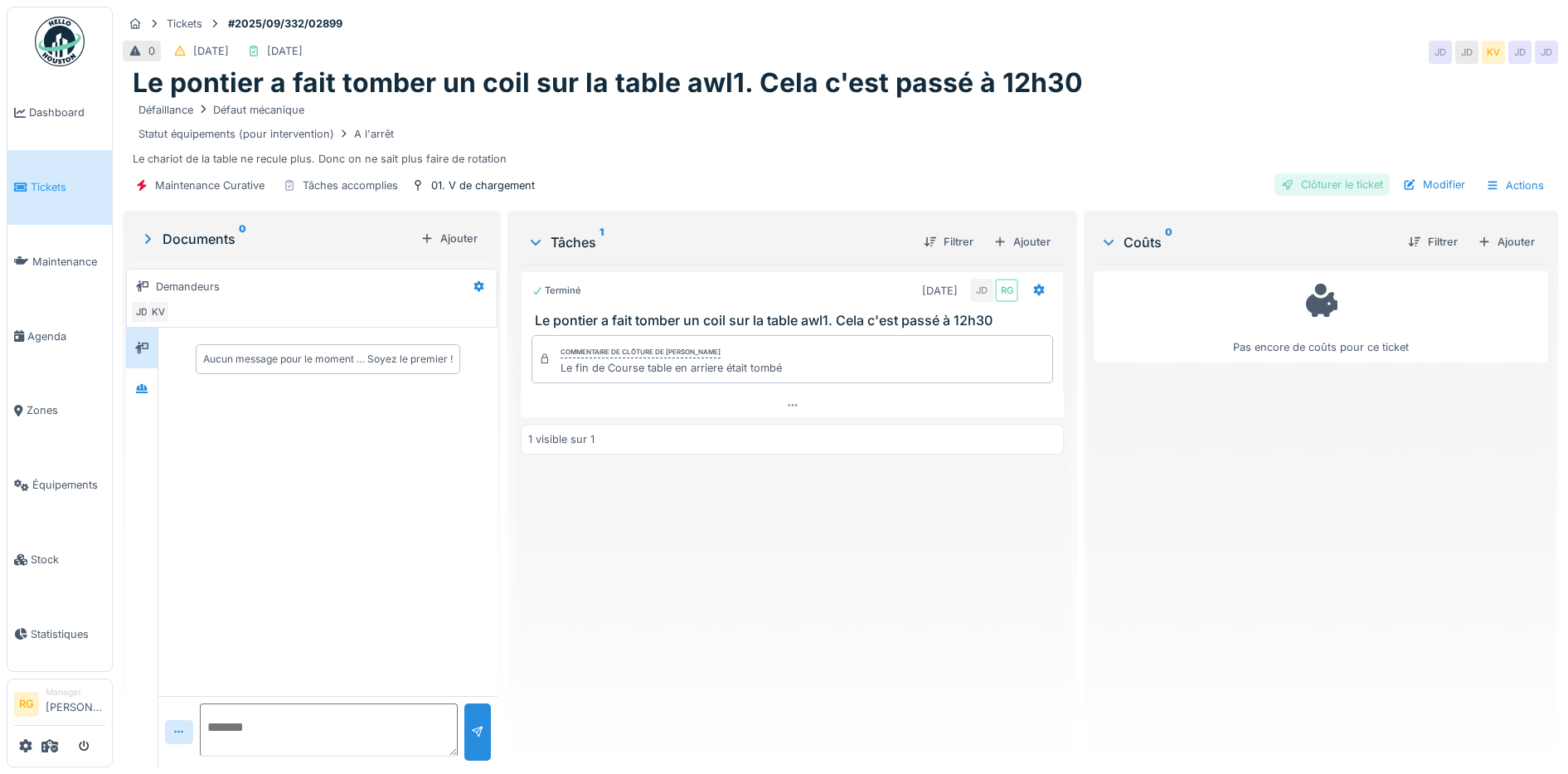
click at [1325, 184] on div "Clôturer le ticket" at bounding box center [1331, 185] width 115 height 23
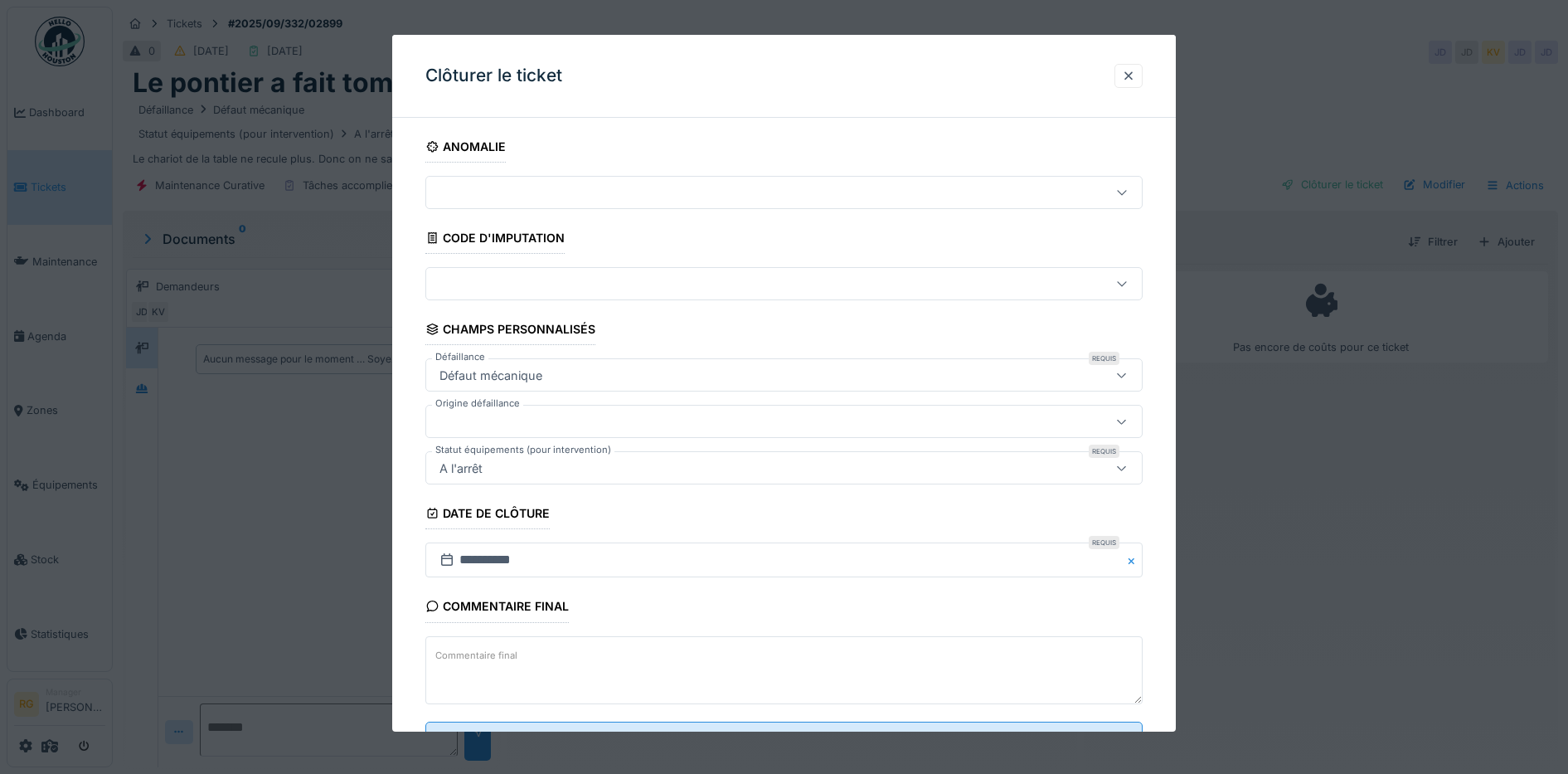
click at [481, 655] on label "Commentaire final" at bounding box center [477, 656] width 89 height 21
click at [481, 655] on textarea "Commentaire final" at bounding box center [784, 670] width 718 height 68
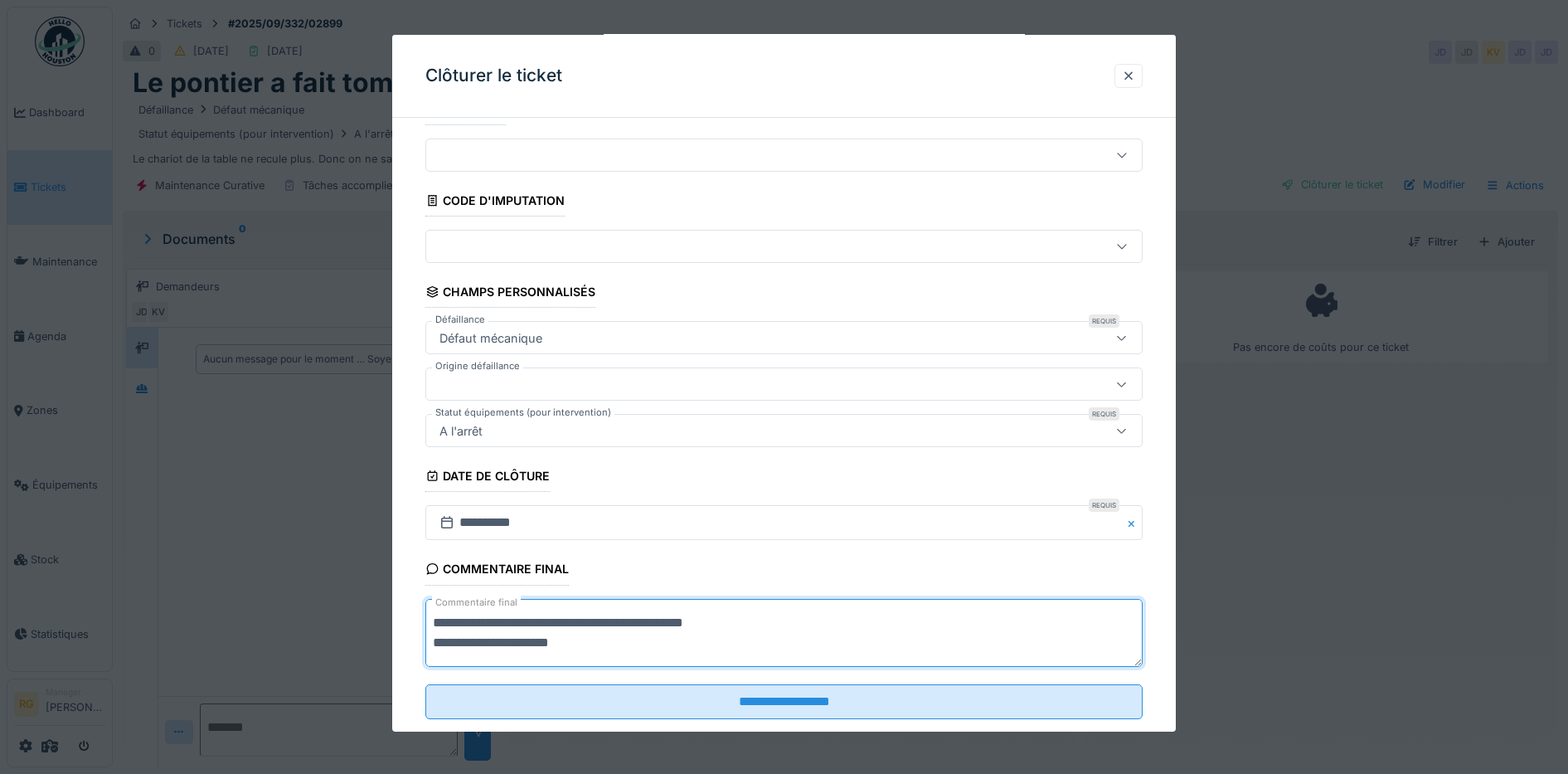
scroll to position [71, 0]
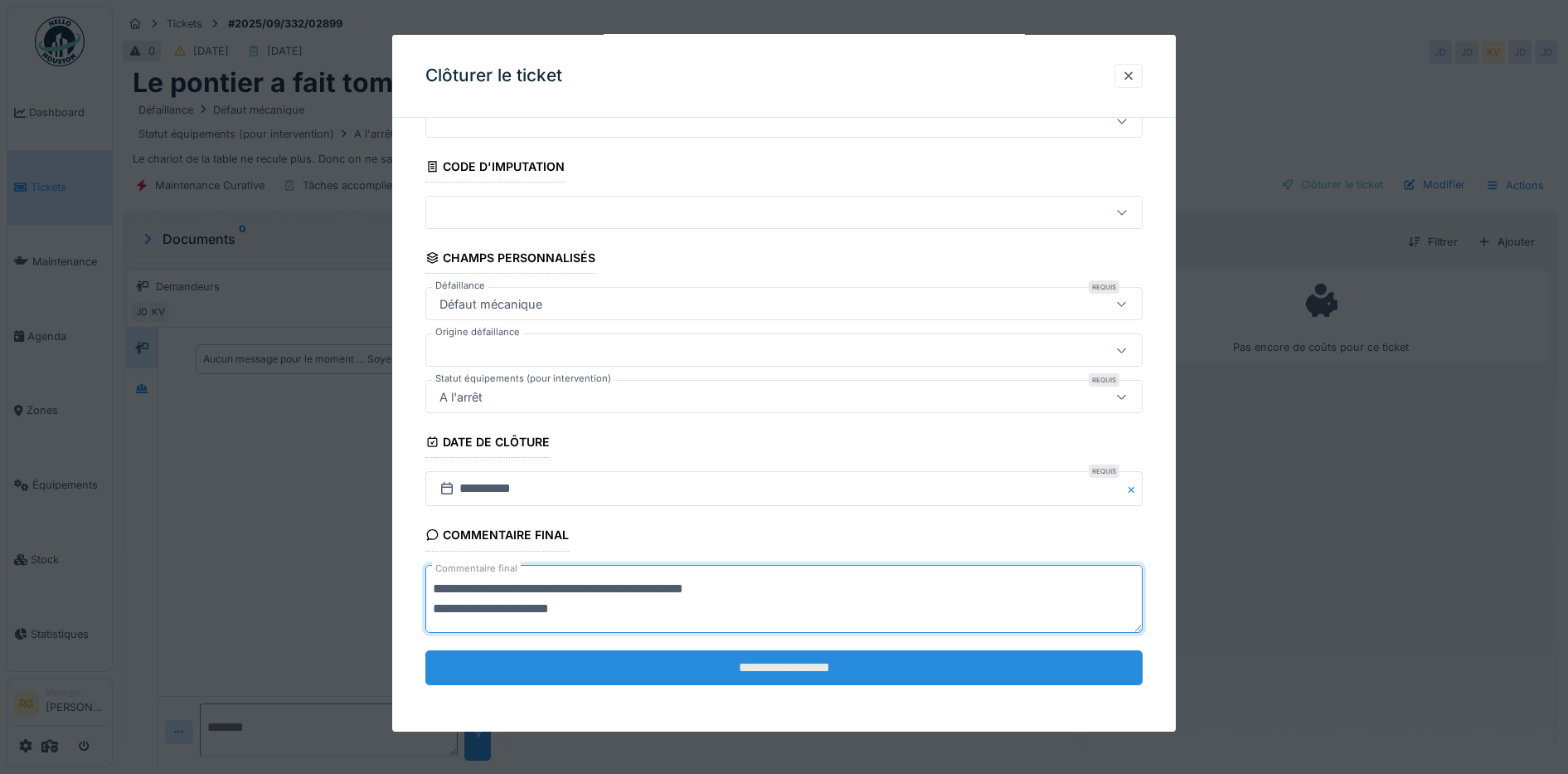
type textarea "**********"
click at [831, 672] on input "**********" at bounding box center [784, 668] width 718 height 35
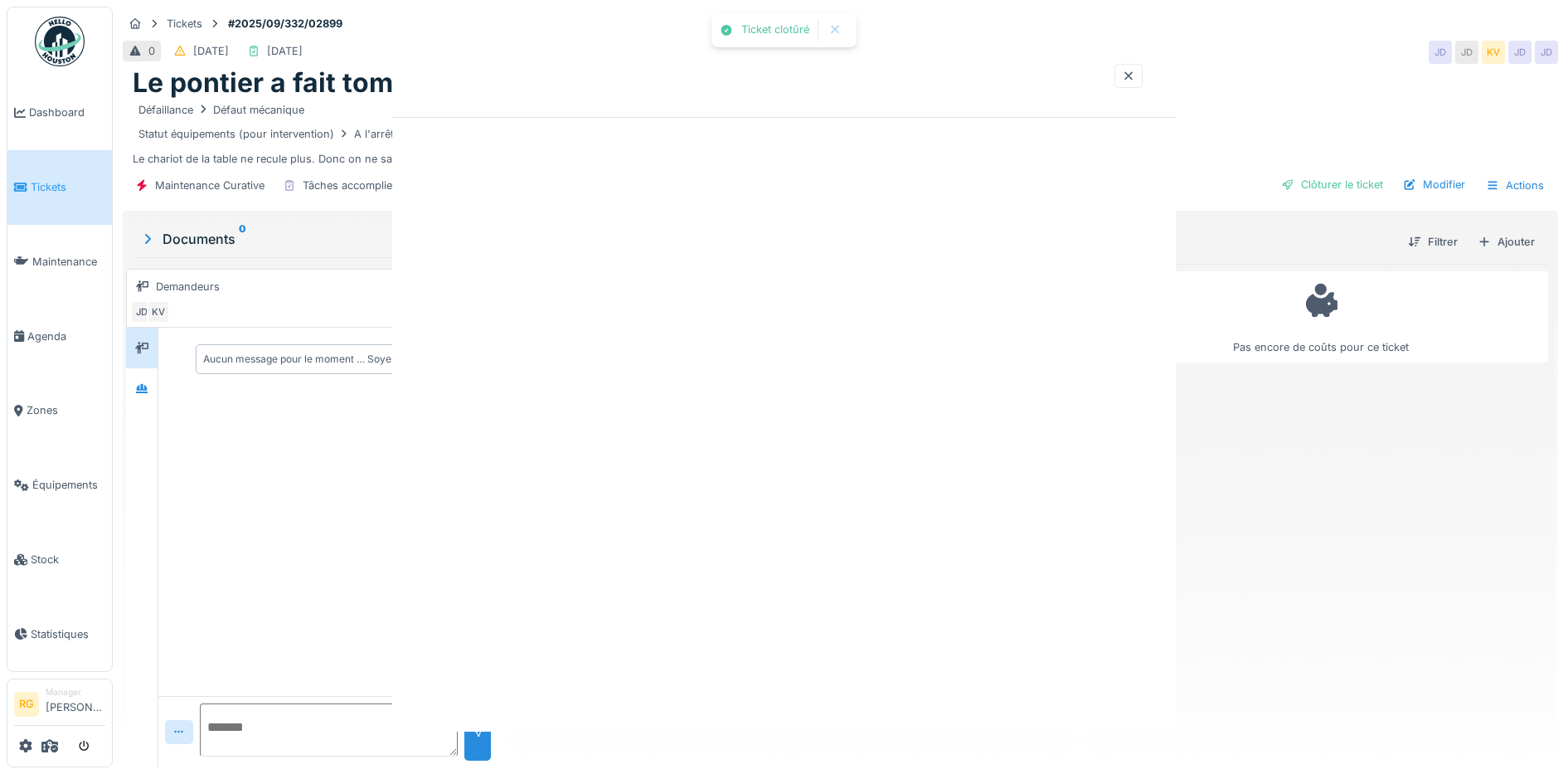
scroll to position [0, 0]
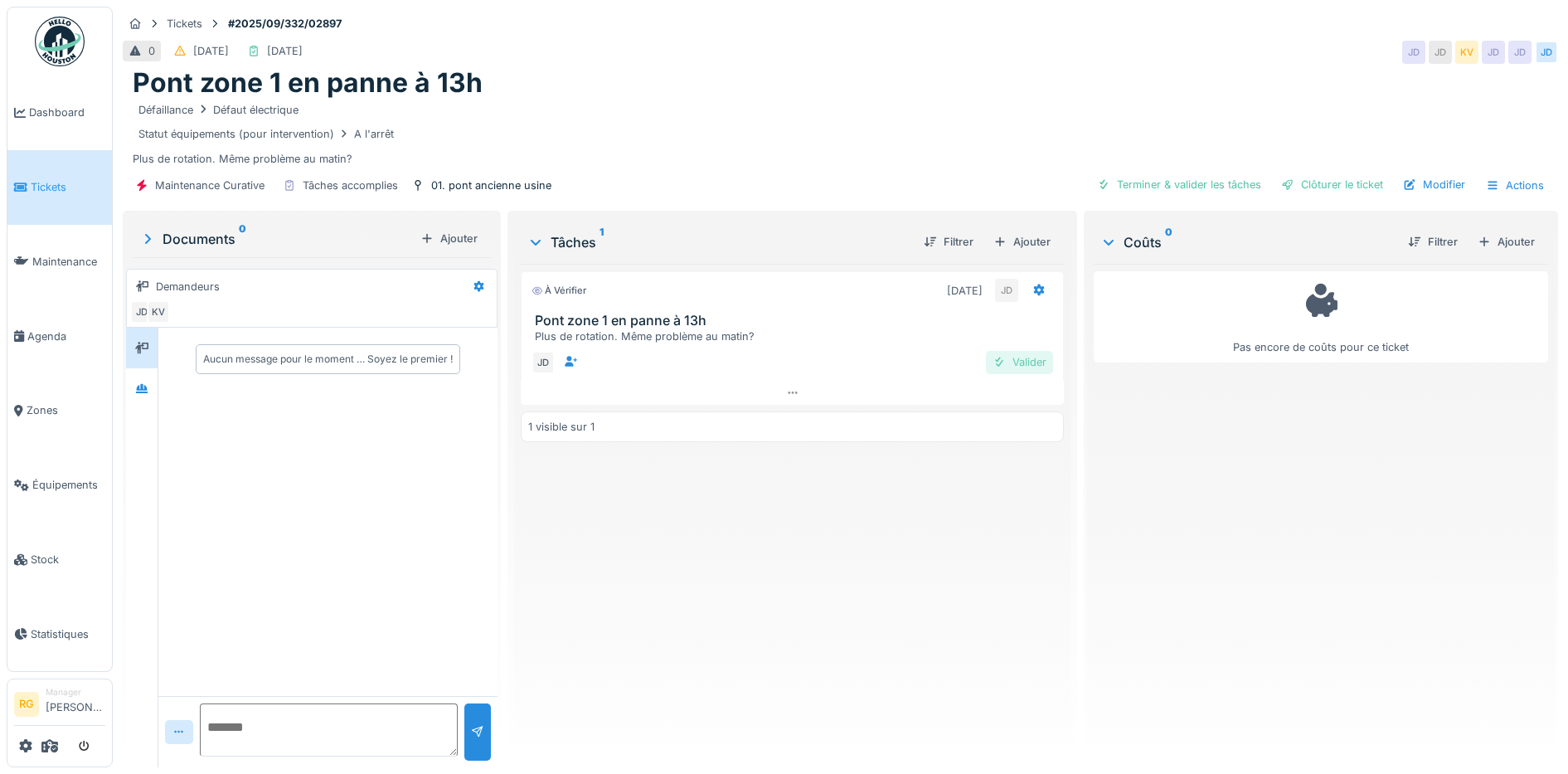
click at [1014, 363] on div "Valider" at bounding box center [1019, 362] width 67 height 23
click at [1013, 363] on div "Valider" at bounding box center [1019, 362] width 67 height 23
click at [1189, 183] on div "Terminer & valider les tâches" at bounding box center [1179, 185] width 177 height 23
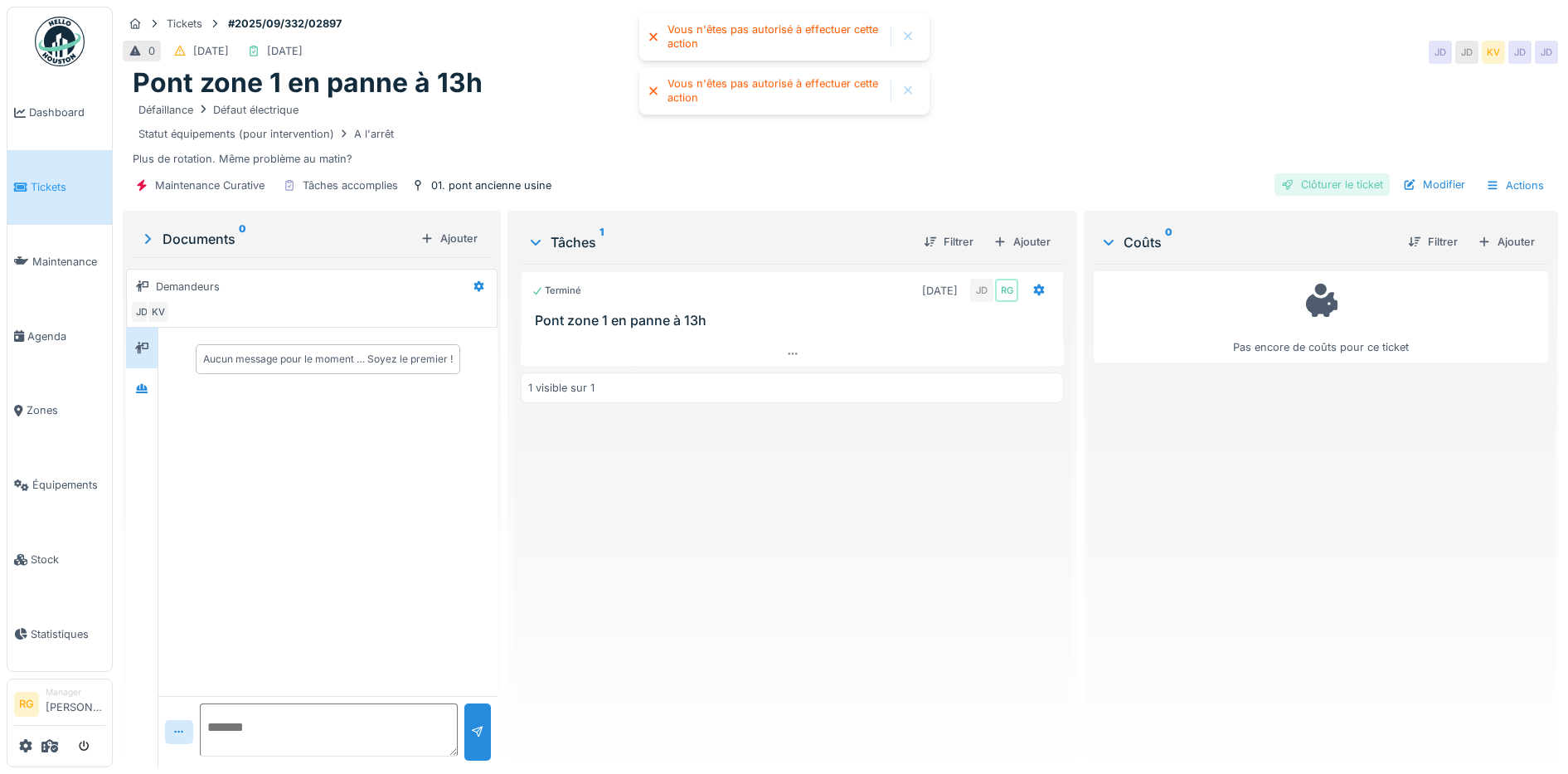
click at [1311, 183] on div "Clôturer le ticket" at bounding box center [1331, 185] width 115 height 23
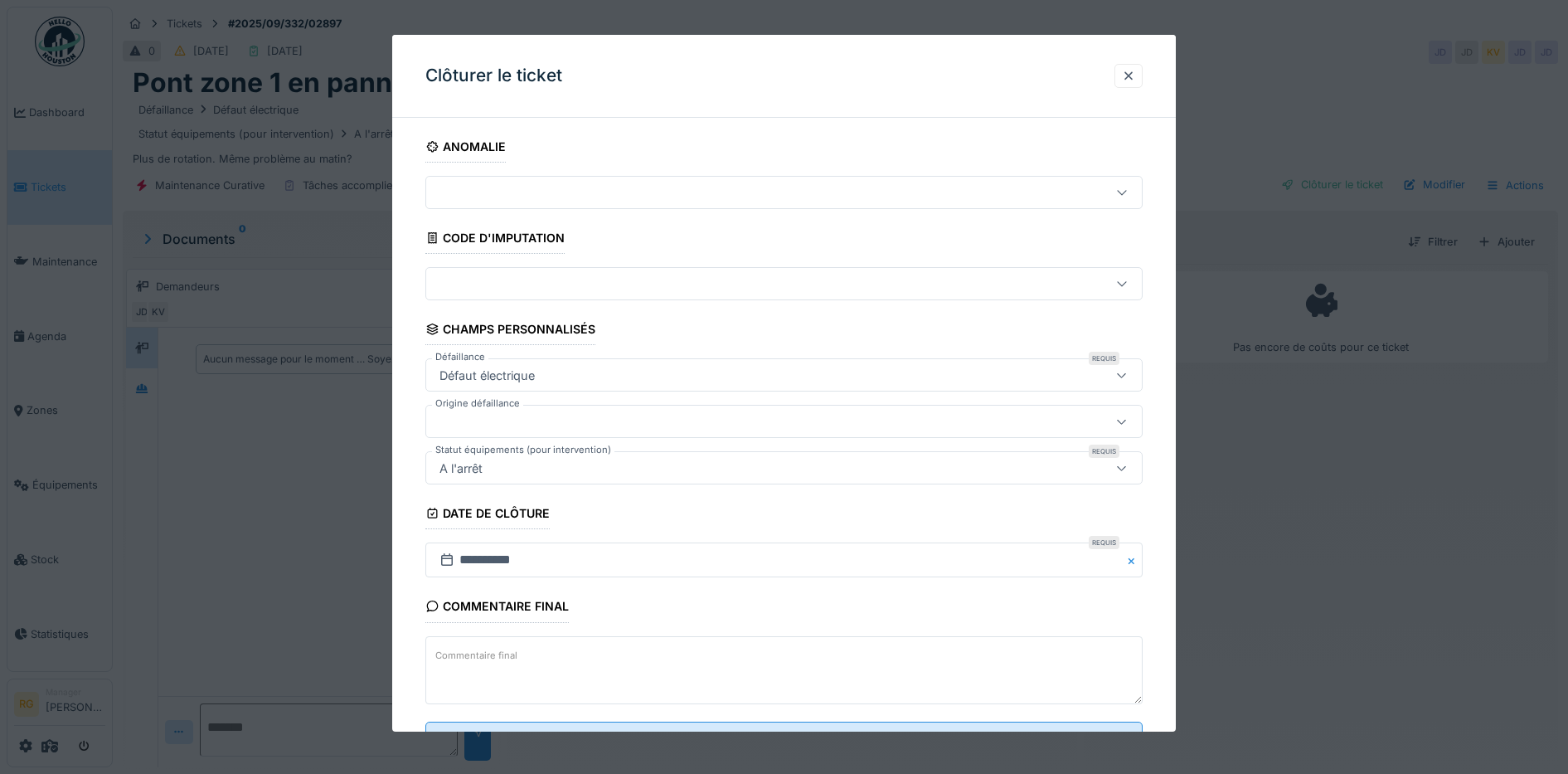
click at [627, 647] on textarea "Commentaire final" at bounding box center [784, 670] width 718 height 68
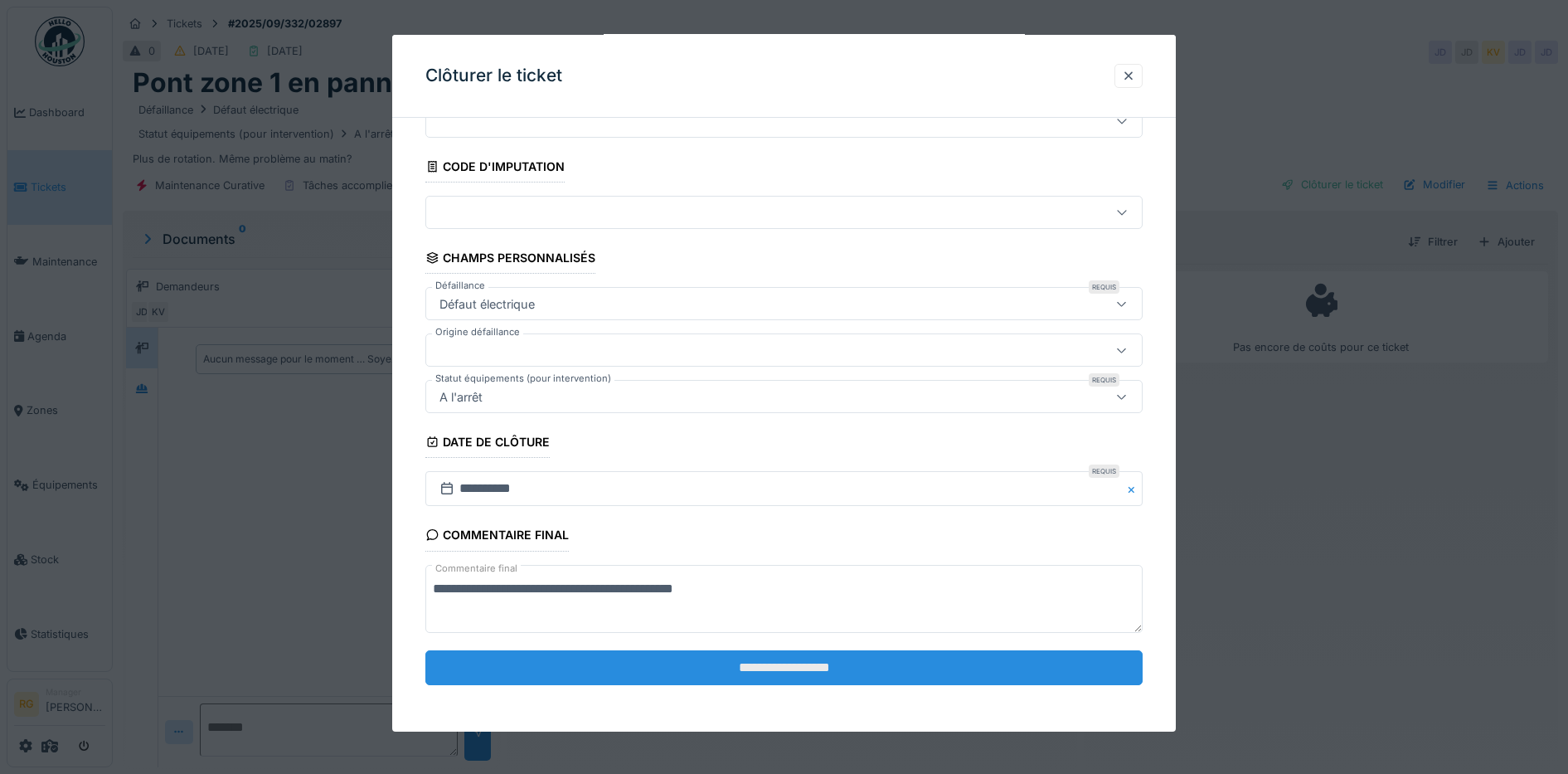
type textarea "**********"
click at [699, 658] on input "**********" at bounding box center [784, 668] width 718 height 35
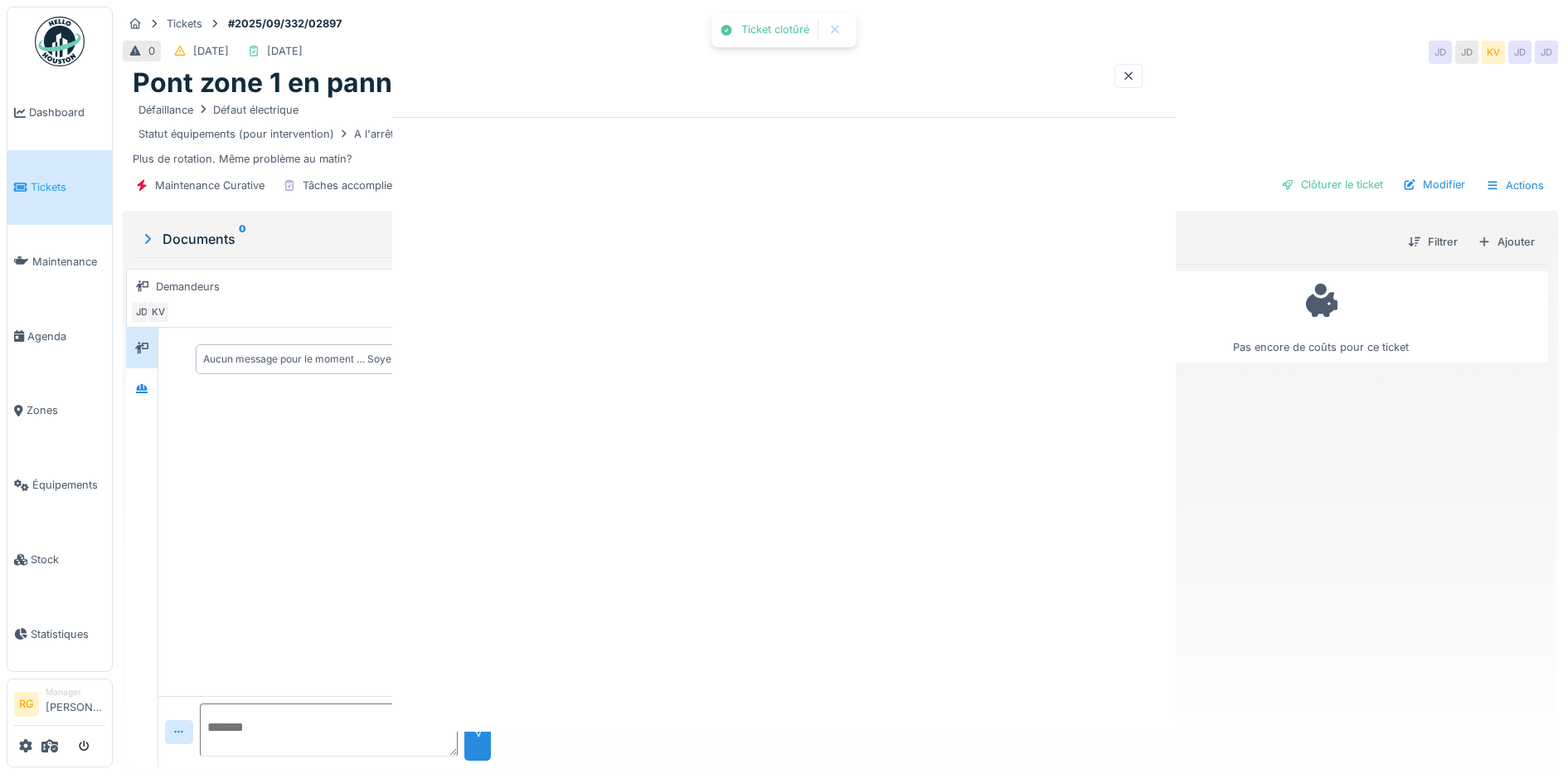
scroll to position [0, 0]
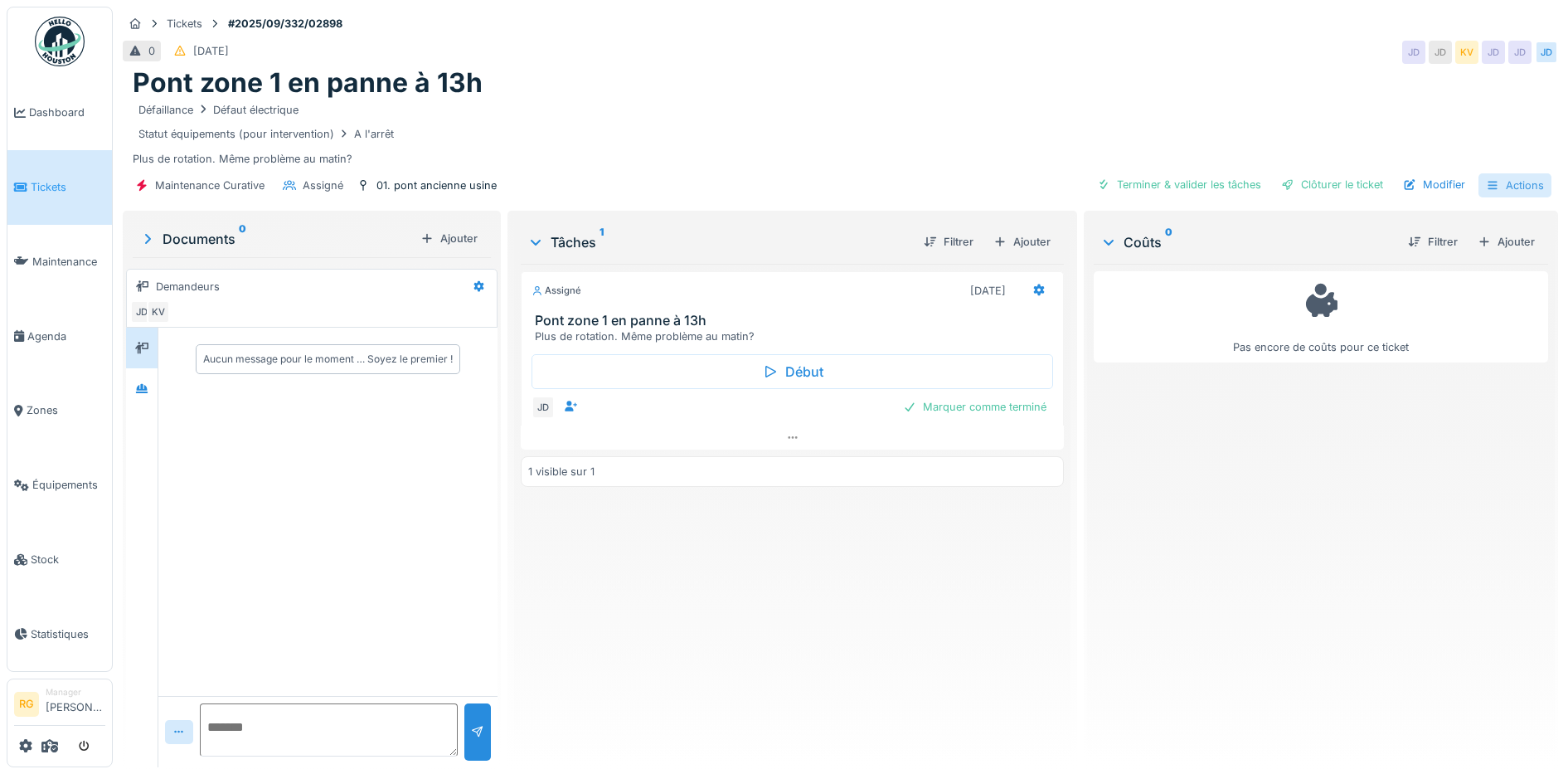
click at [1486, 189] on icon at bounding box center [1492, 185] width 13 height 11
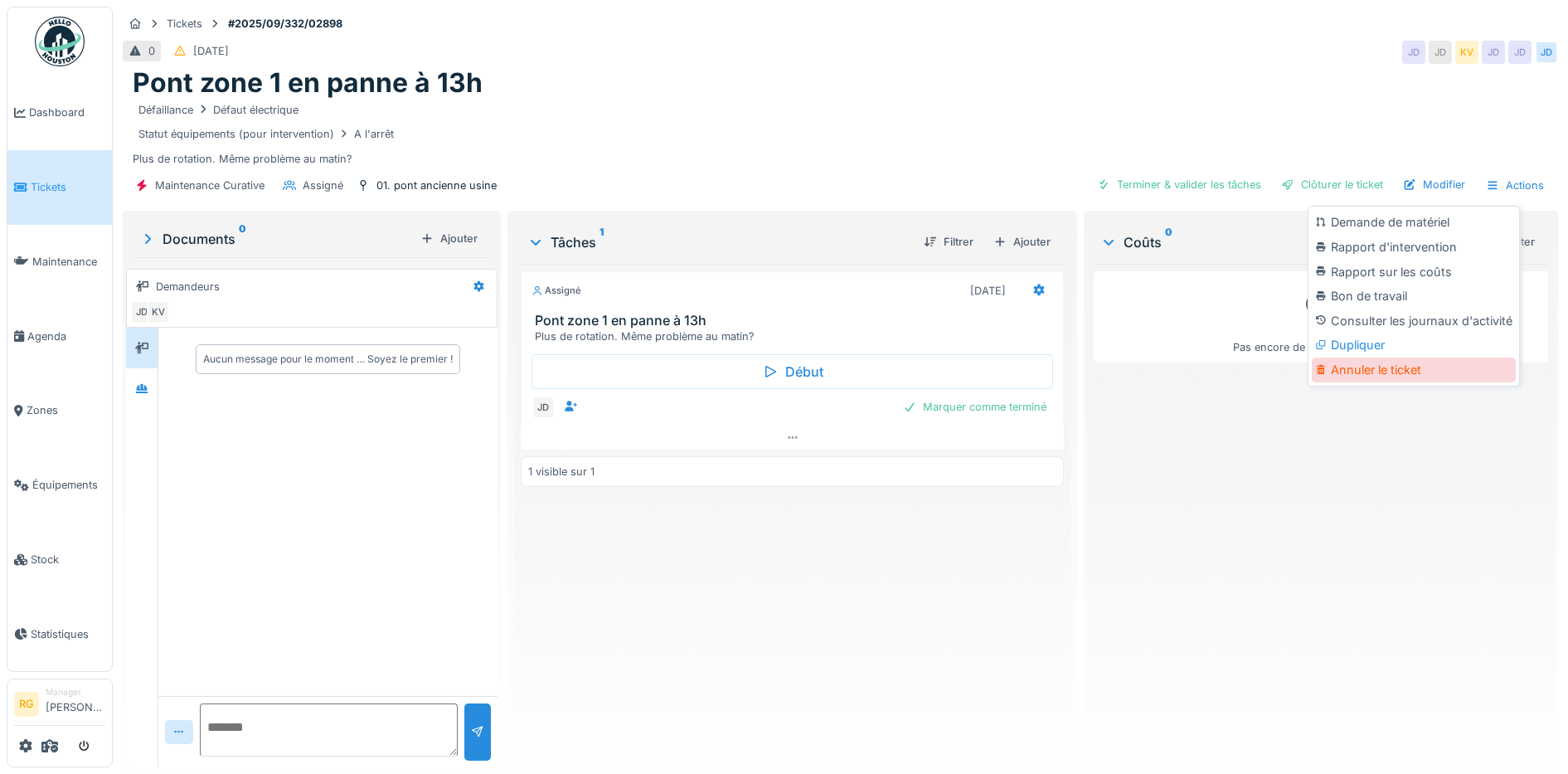
click at [1386, 374] on div "Annuler le ticket" at bounding box center [1413, 370] width 204 height 25
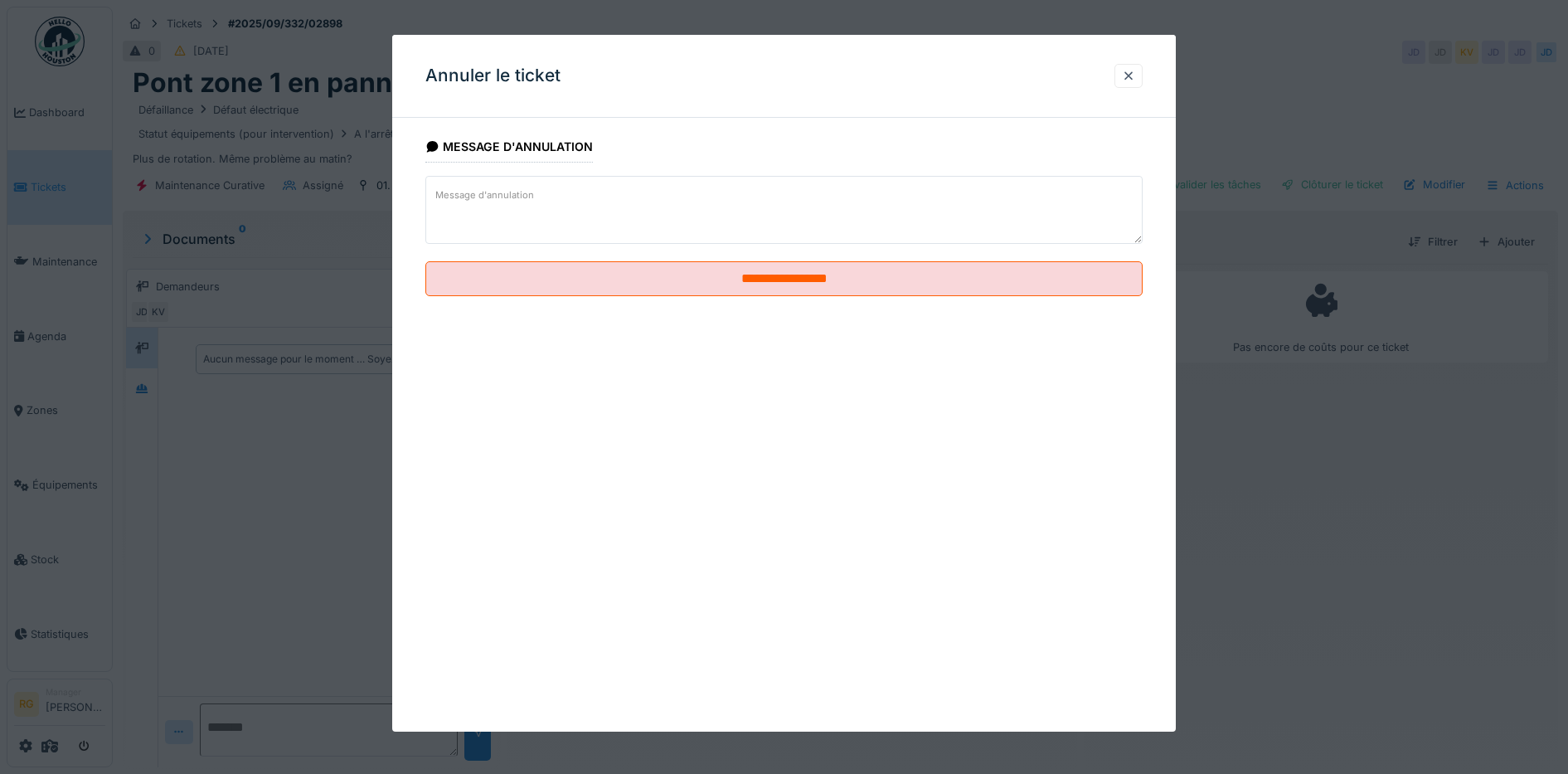
click at [529, 195] on label "Message d'annulation" at bounding box center [485, 195] width 106 height 21
click at [529, 195] on textarea "Message d'annulation" at bounding box center [784, 210] width 718 height 68
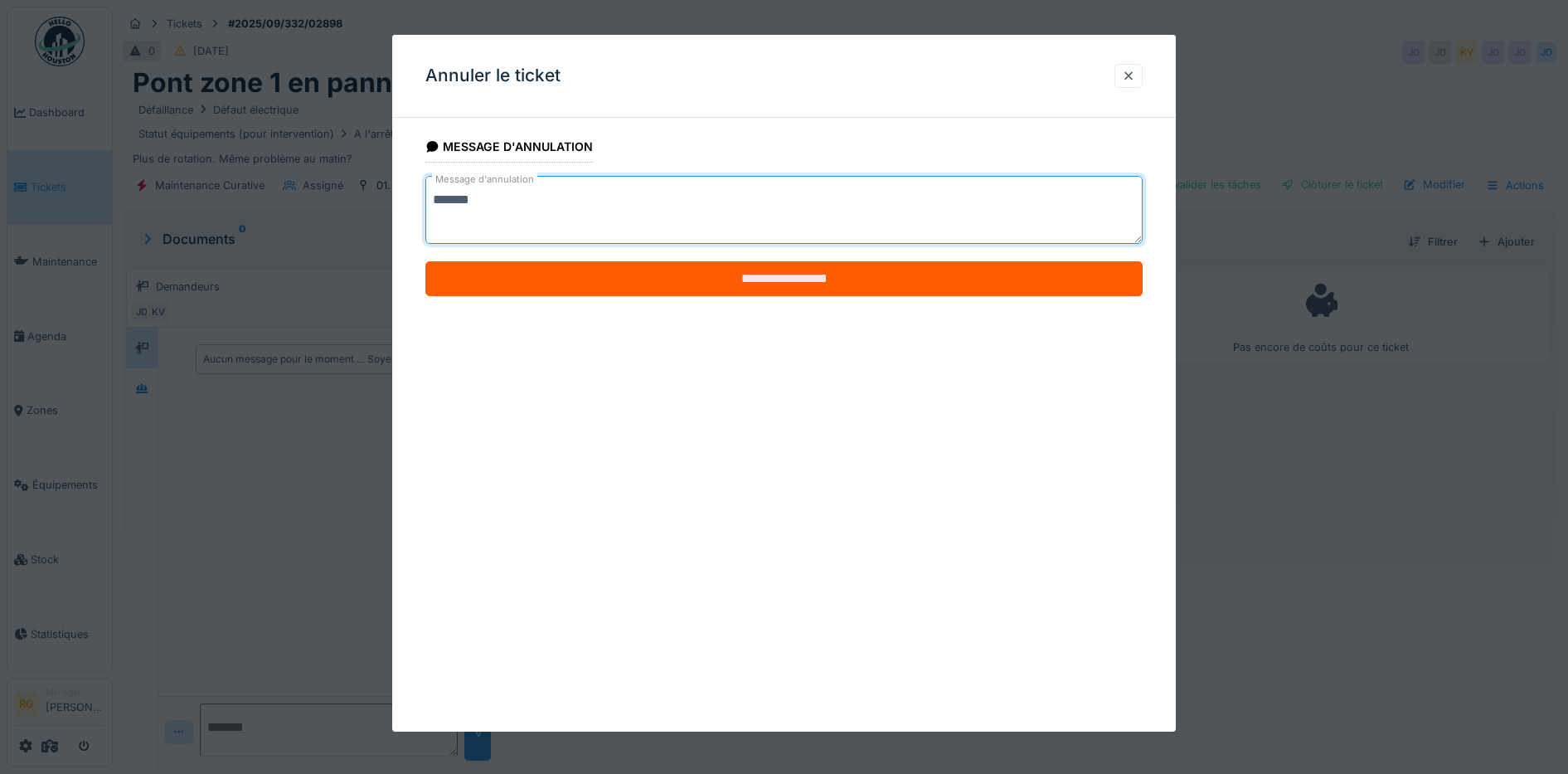
type textarea "*******"
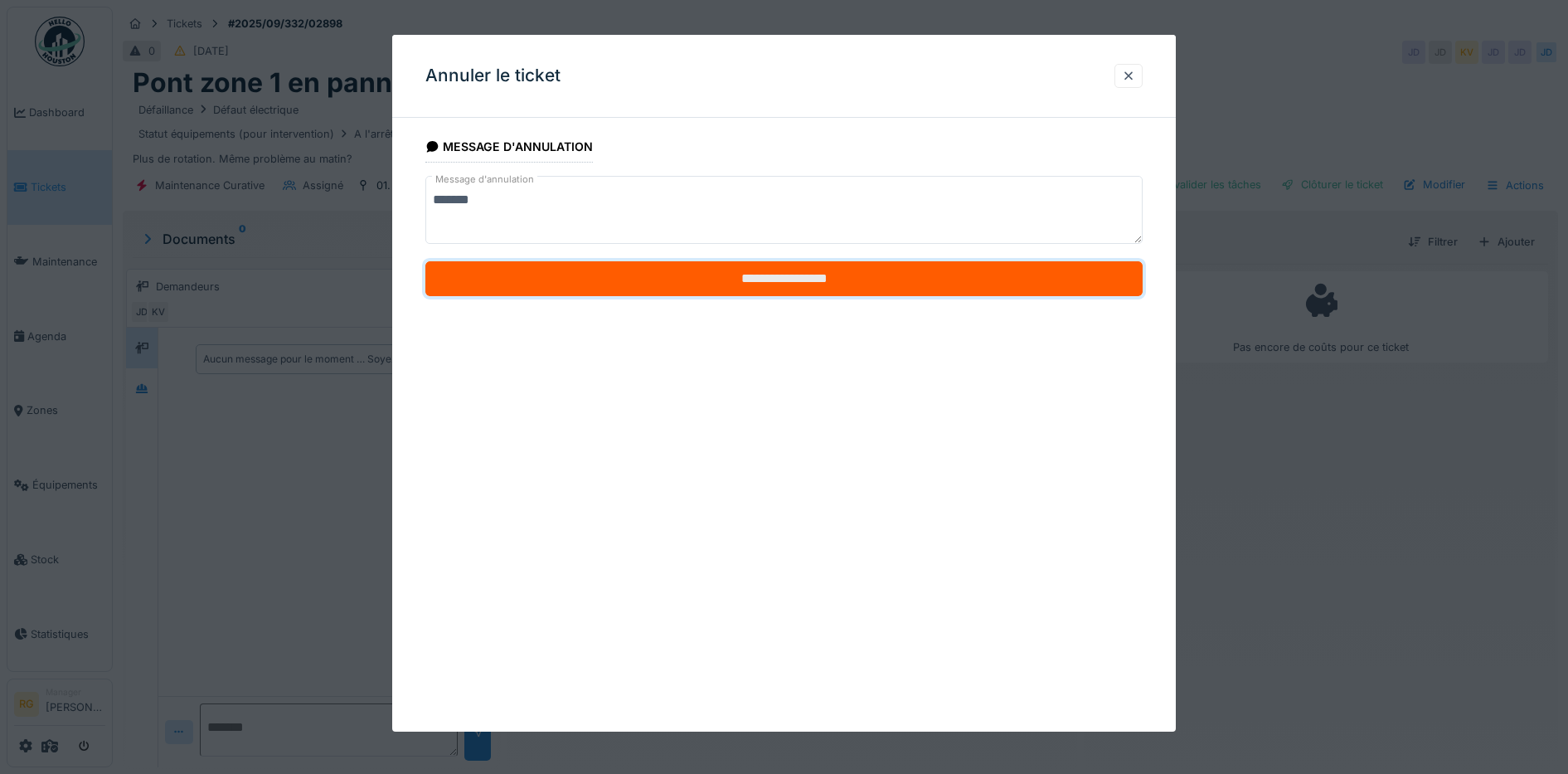
click at [810, 285] on input "**********" at bounding box center [784, 279] width 718 height 35
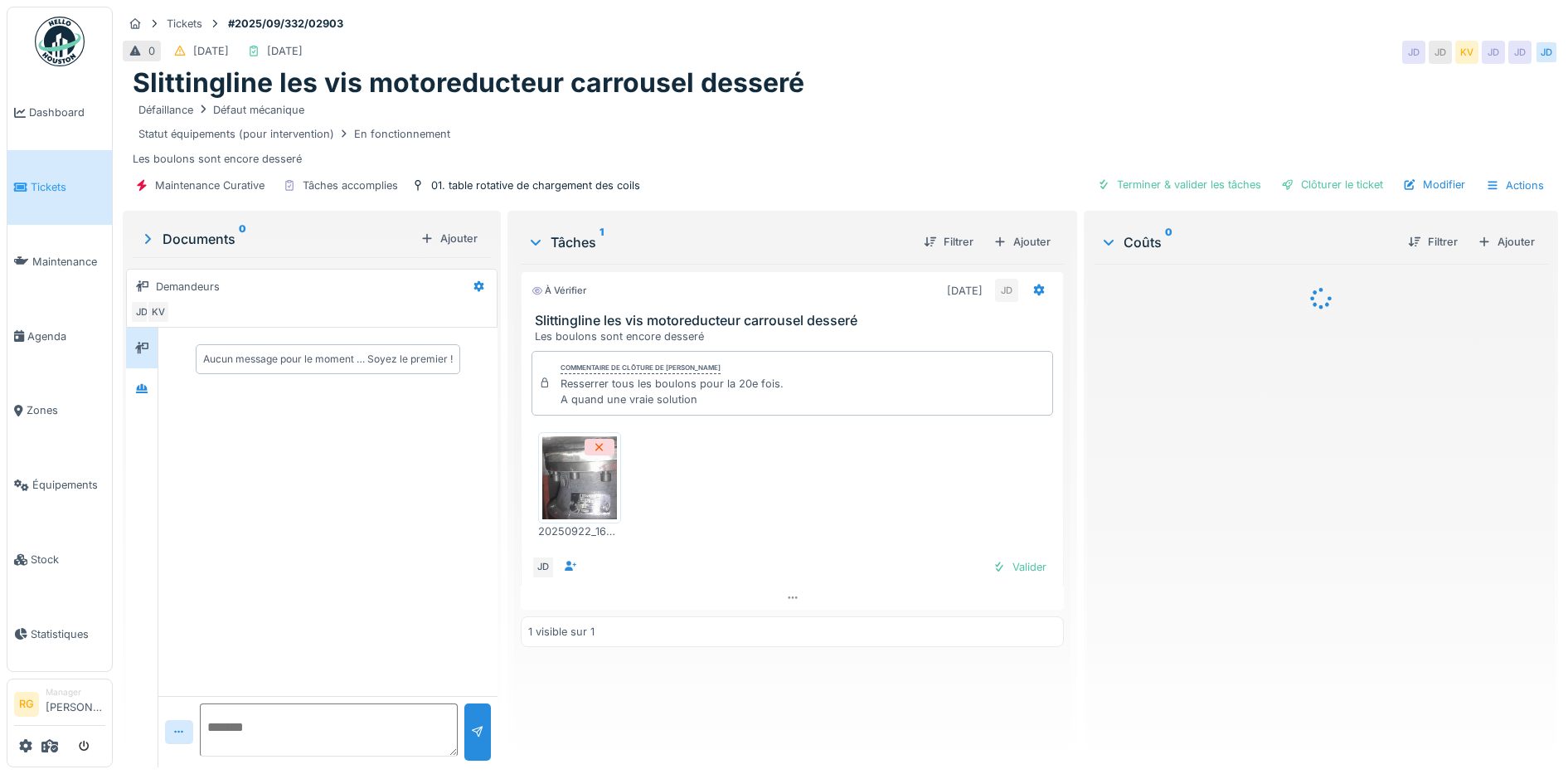
click at [581, 484] on img at bounding box center [579, 478] width 75 height 83
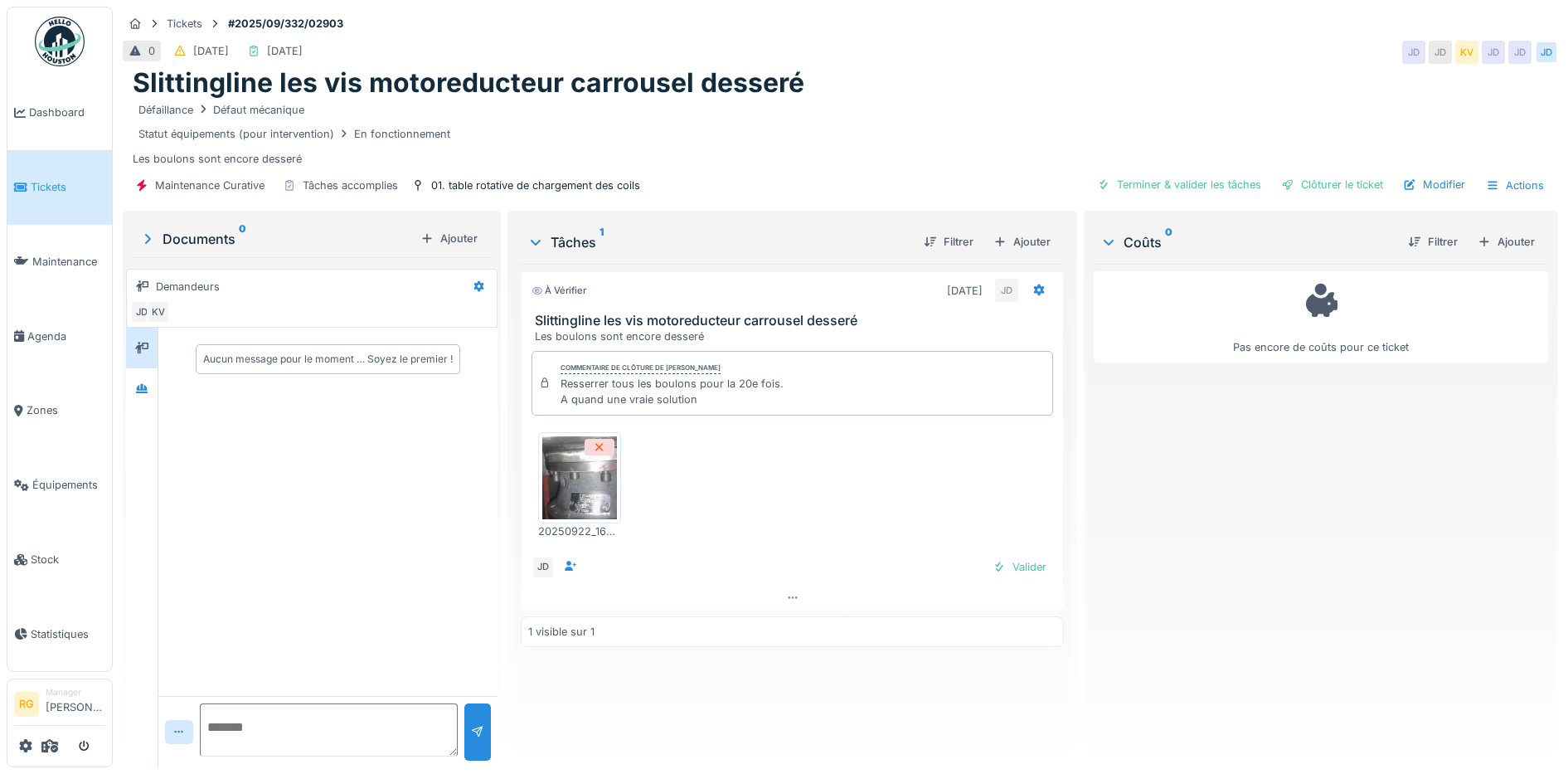
click at [593, 489] on img at bounding box center [579, 478] width 75 height 83
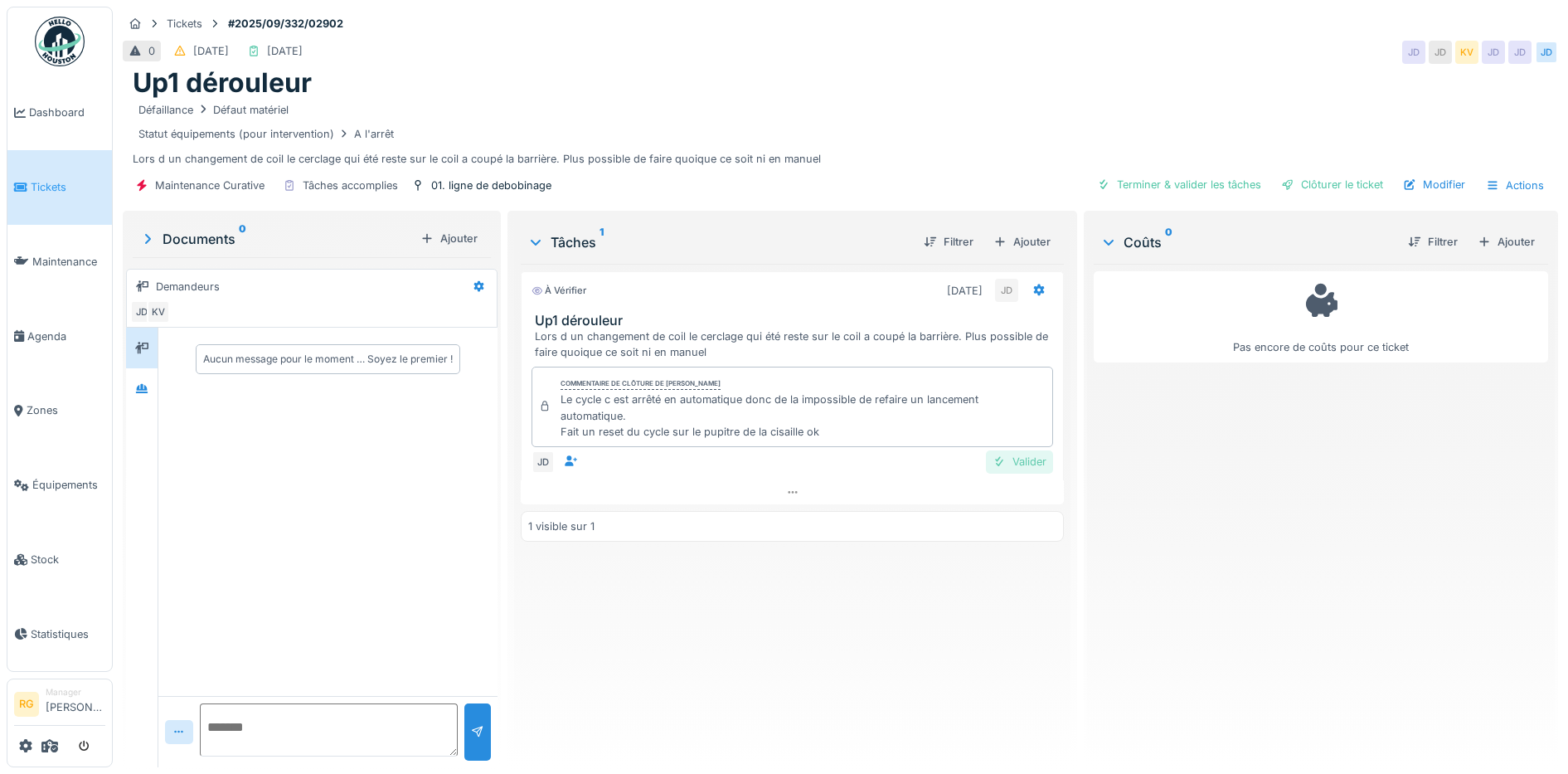
click at [1024, 464] on div "Valider" at bounding box center [1019, 462] width 67 height 23
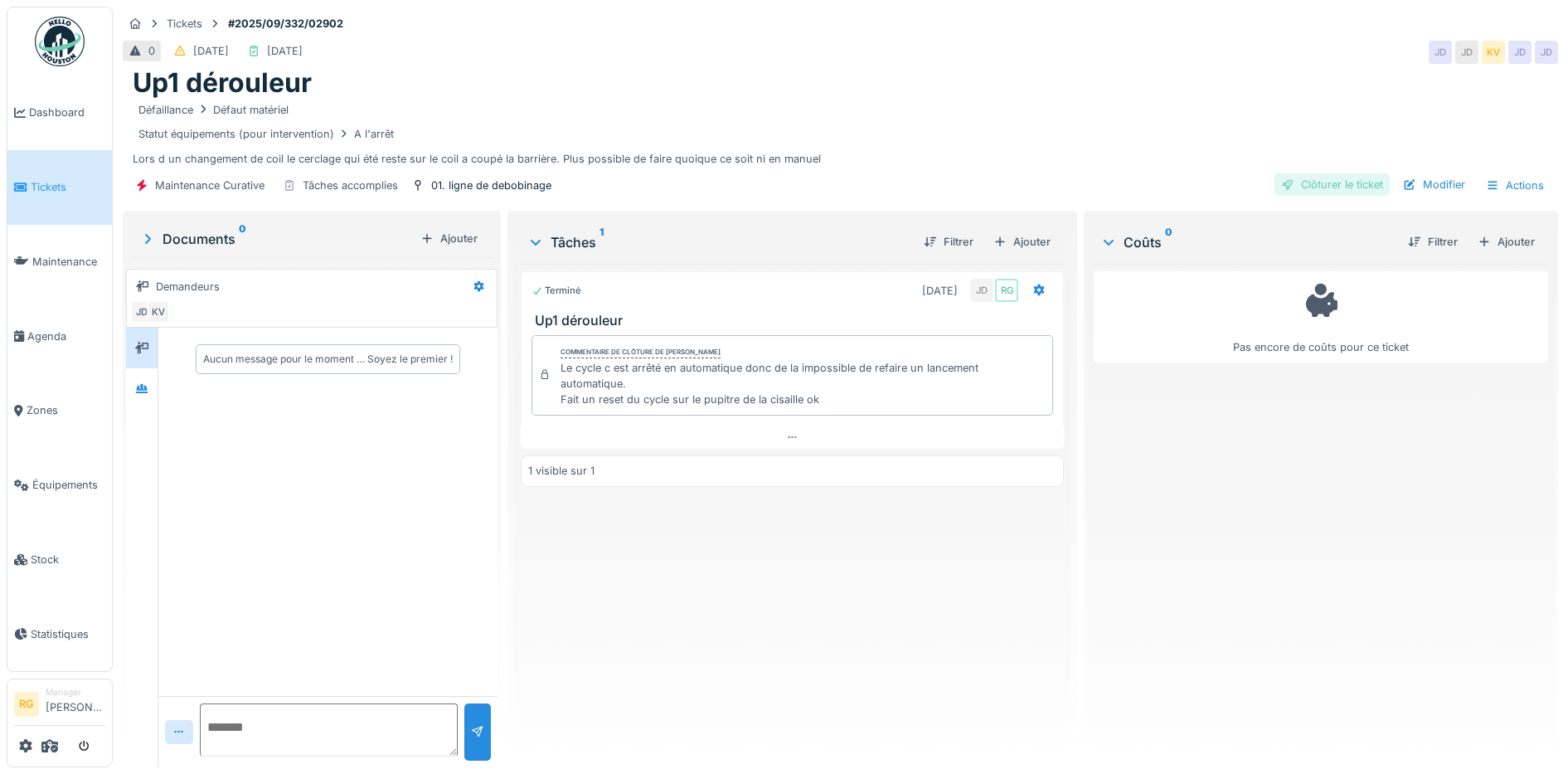
click at [1318, 186] on div "Clôturer le ticket" at bounding box center [1331, 185] width 115 height 23
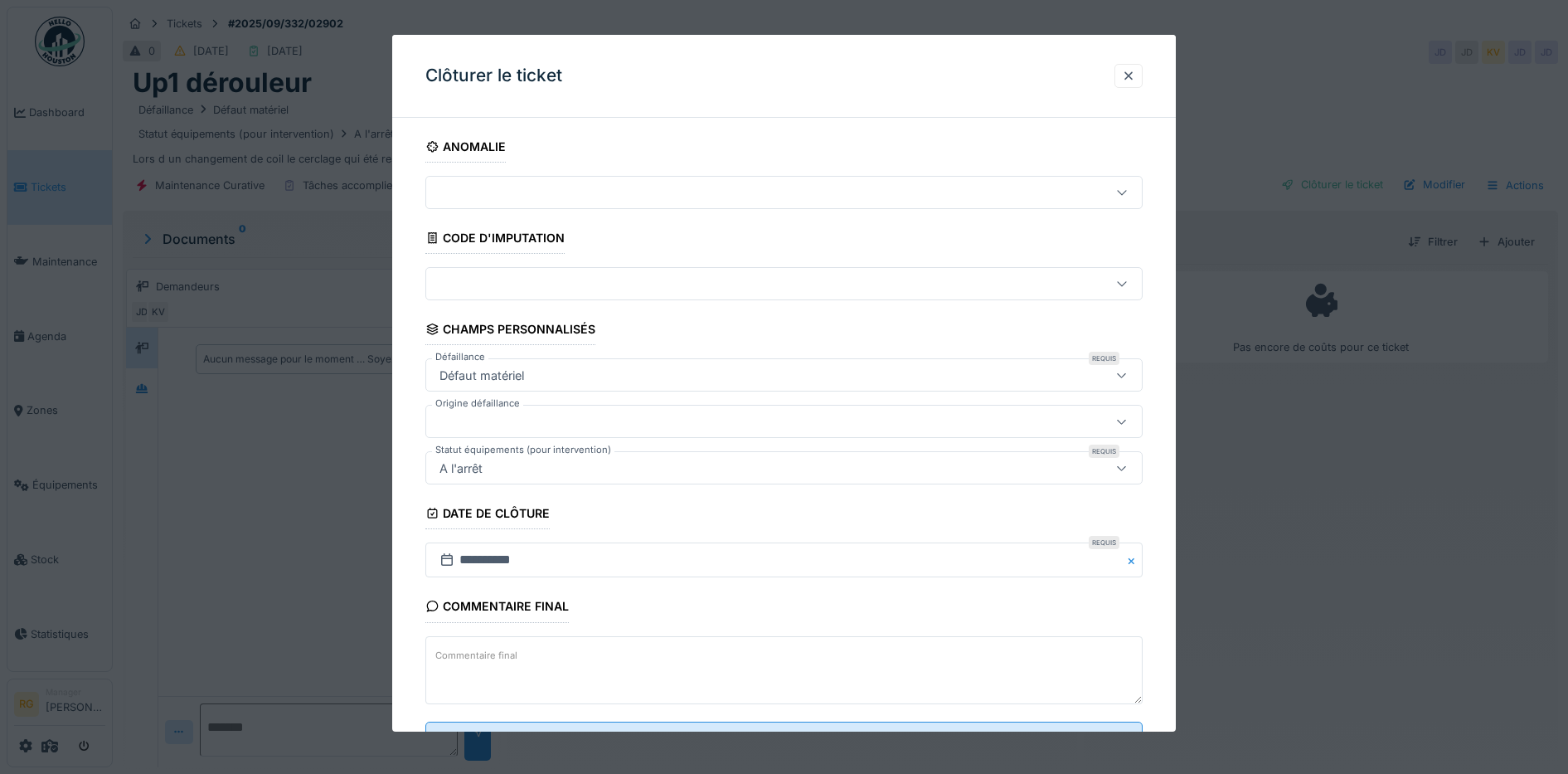
click at [577, 657] on textarea "Commentaire final" at bounding box center [784, 670] width 718 height 68
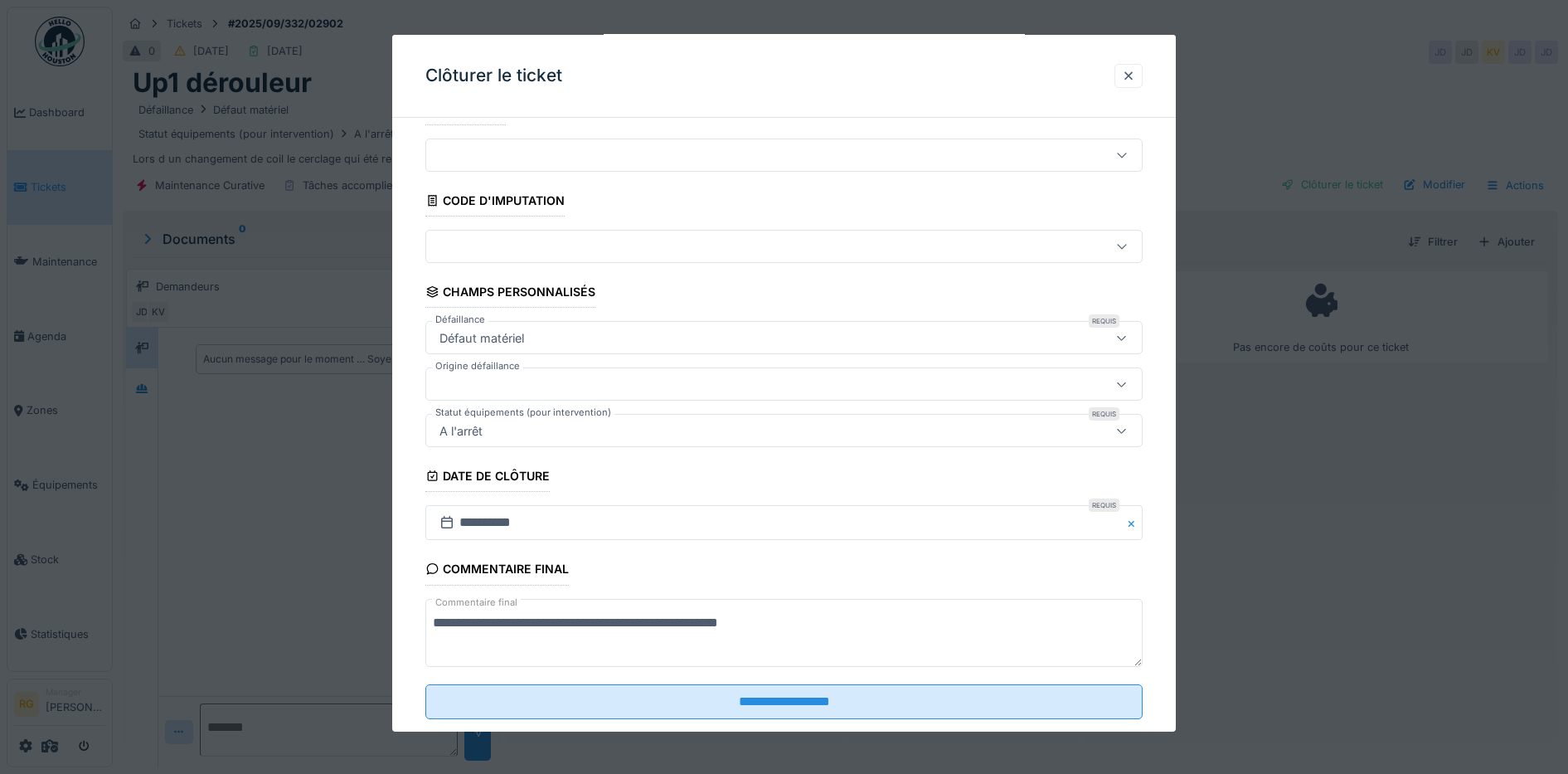
scroll to position [71, 0]
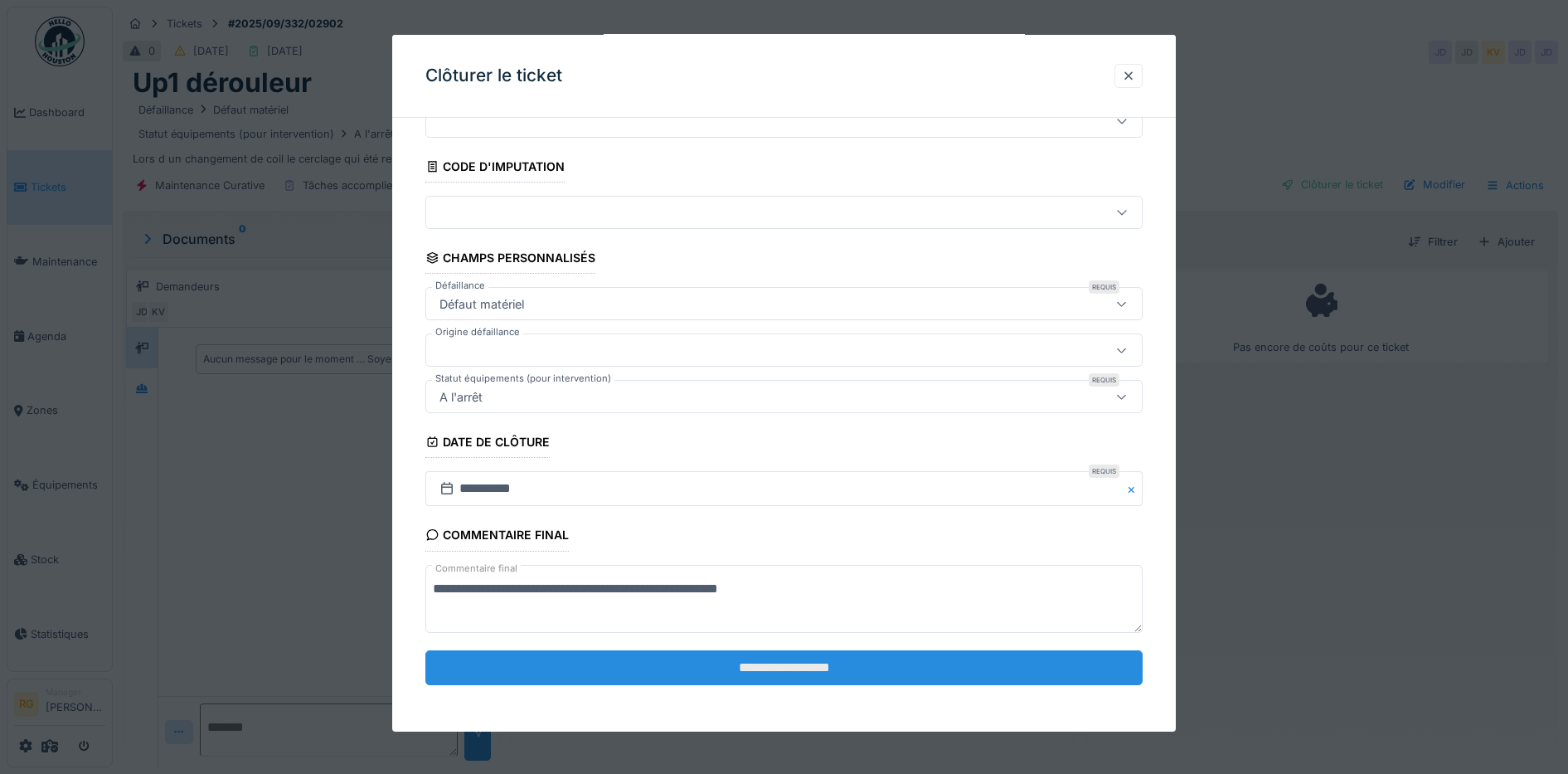
type textarea "**********"
click at [692, 667] on input "**********" at bounding box center [784, 668] width 718 height 35
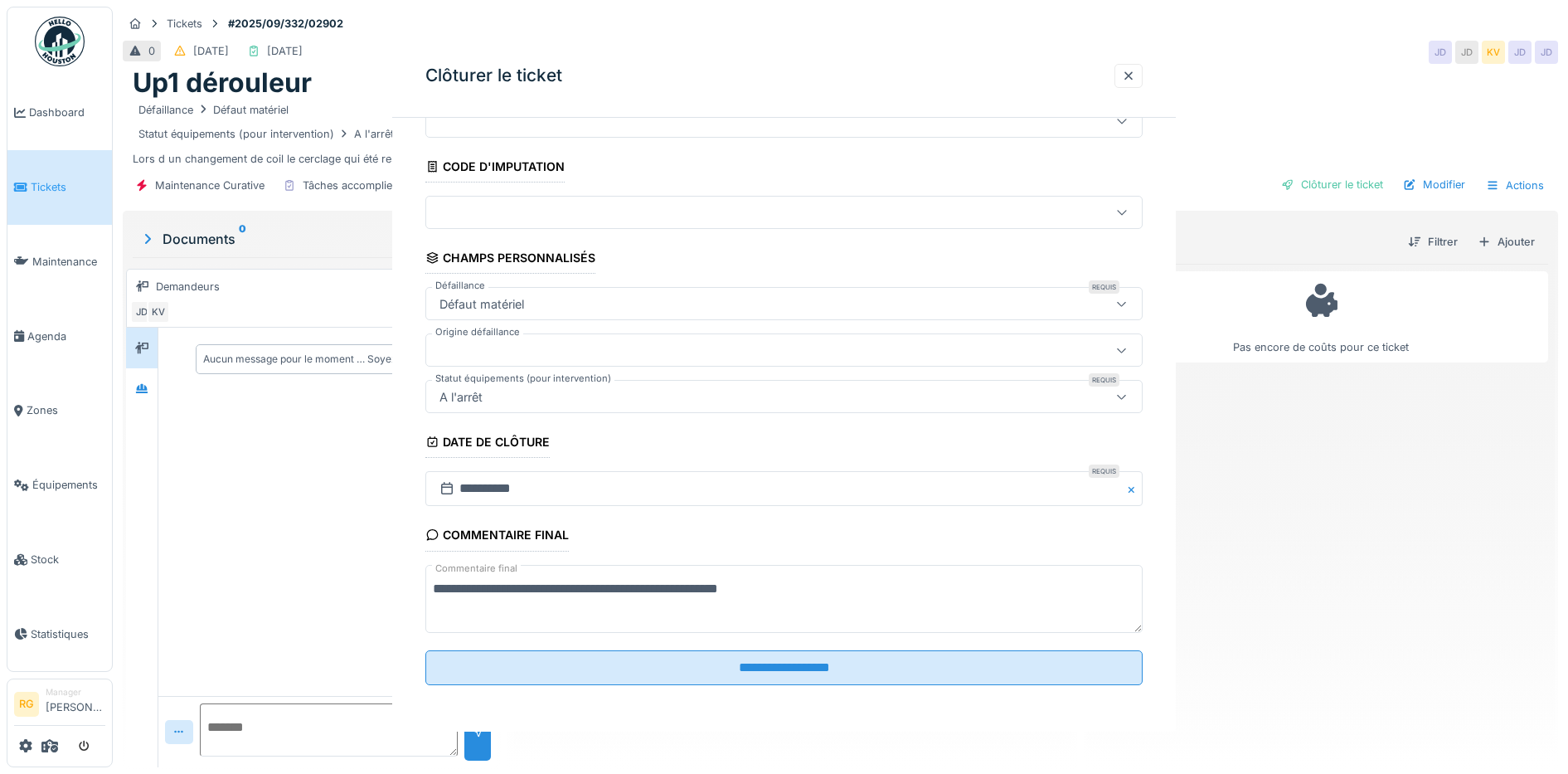
scroll to position [0, 0]
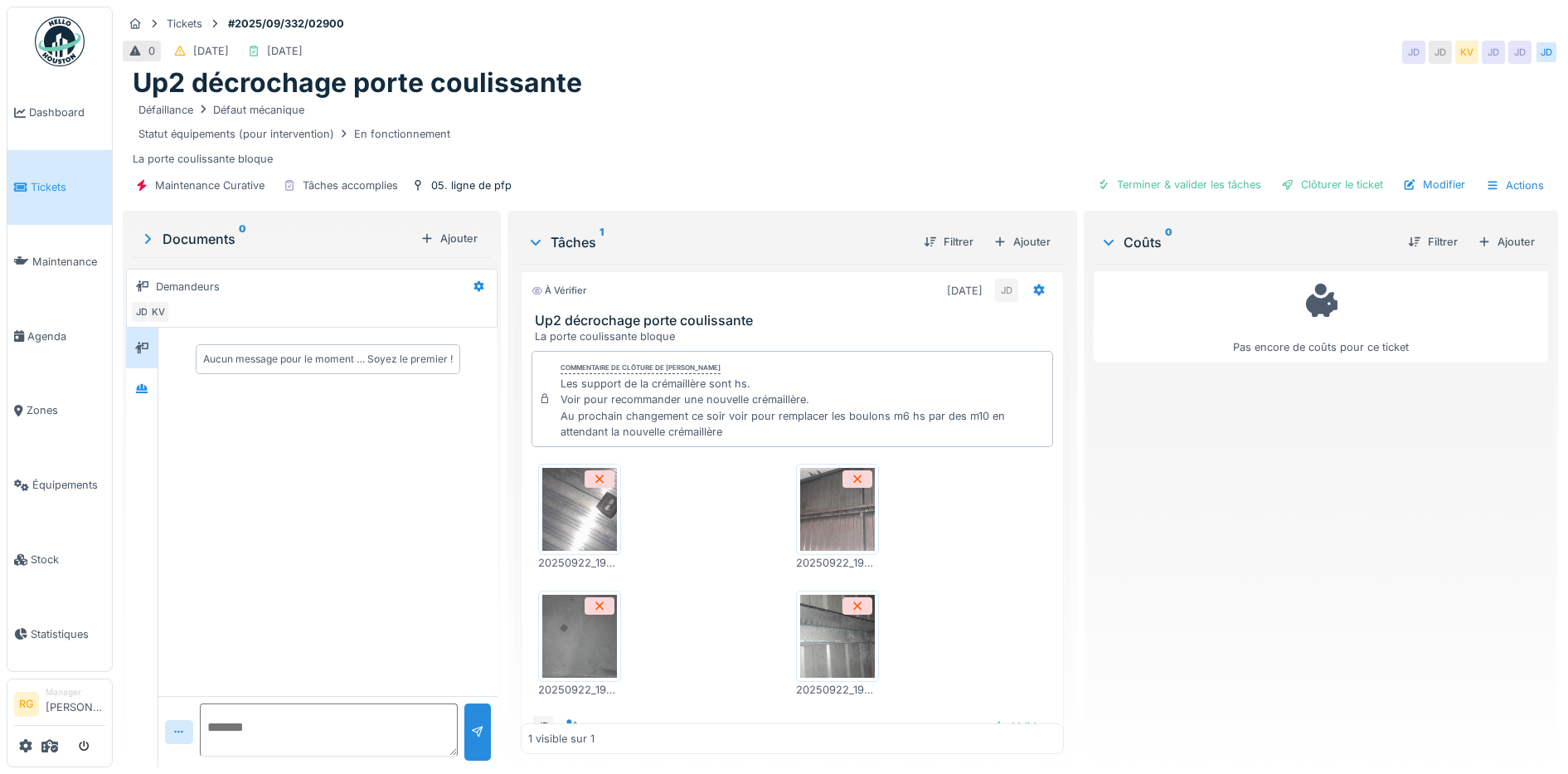
scroll to position [52, 0]
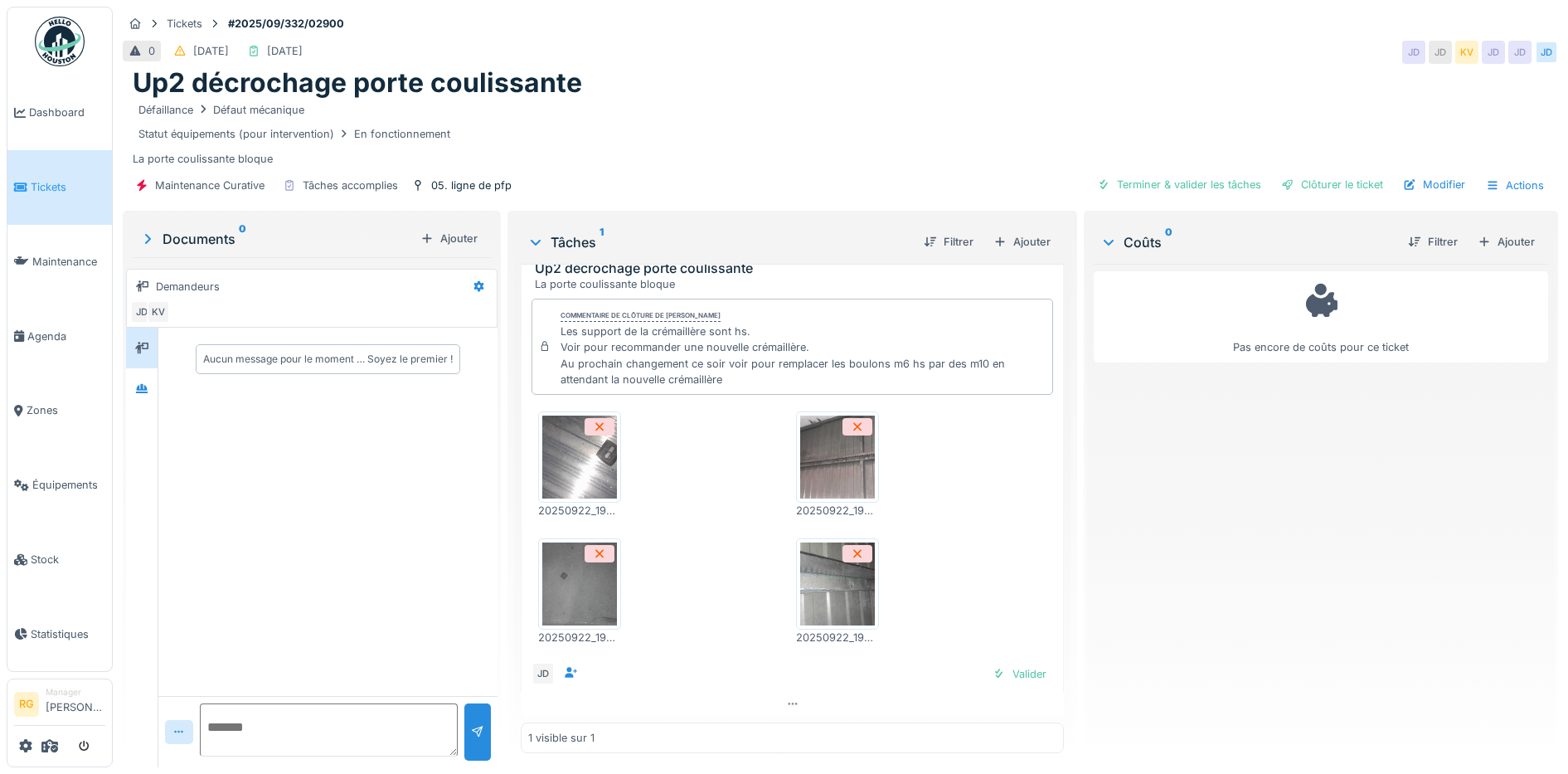
click at [559, 455] on img at bounding box center [579, 457] width 75 height 83
click at [840, 458] on img at bounding box center [837, 457] width 75 height 83
click at [578, 579] on img at bounding box center [579, 583] width 75 height 83
click at [820, 587] on img at bounding box center [837, 583] width 75 height 83
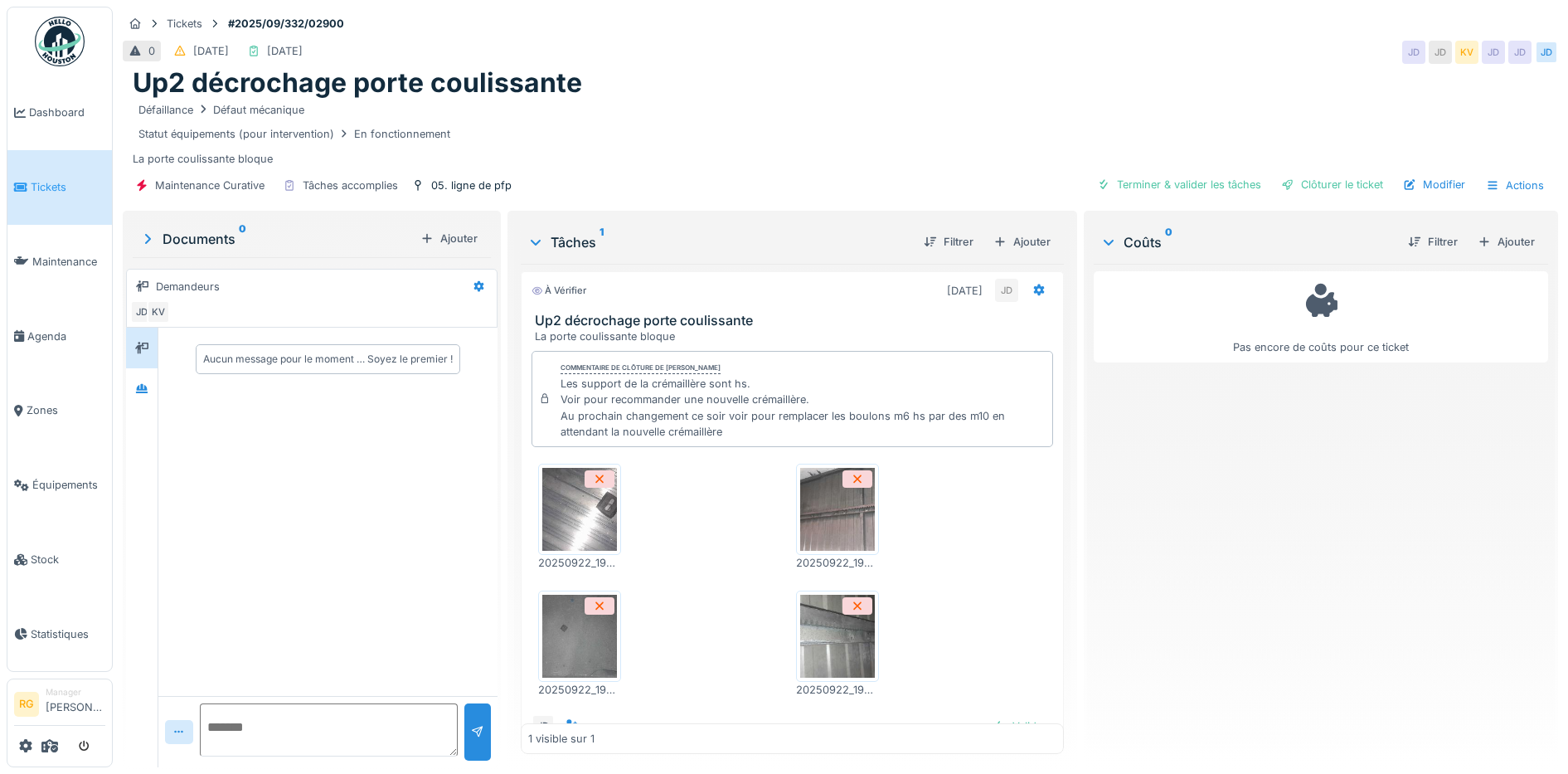
click at [833, 520] on img at bounding box center [837, 509] width 75 height 83
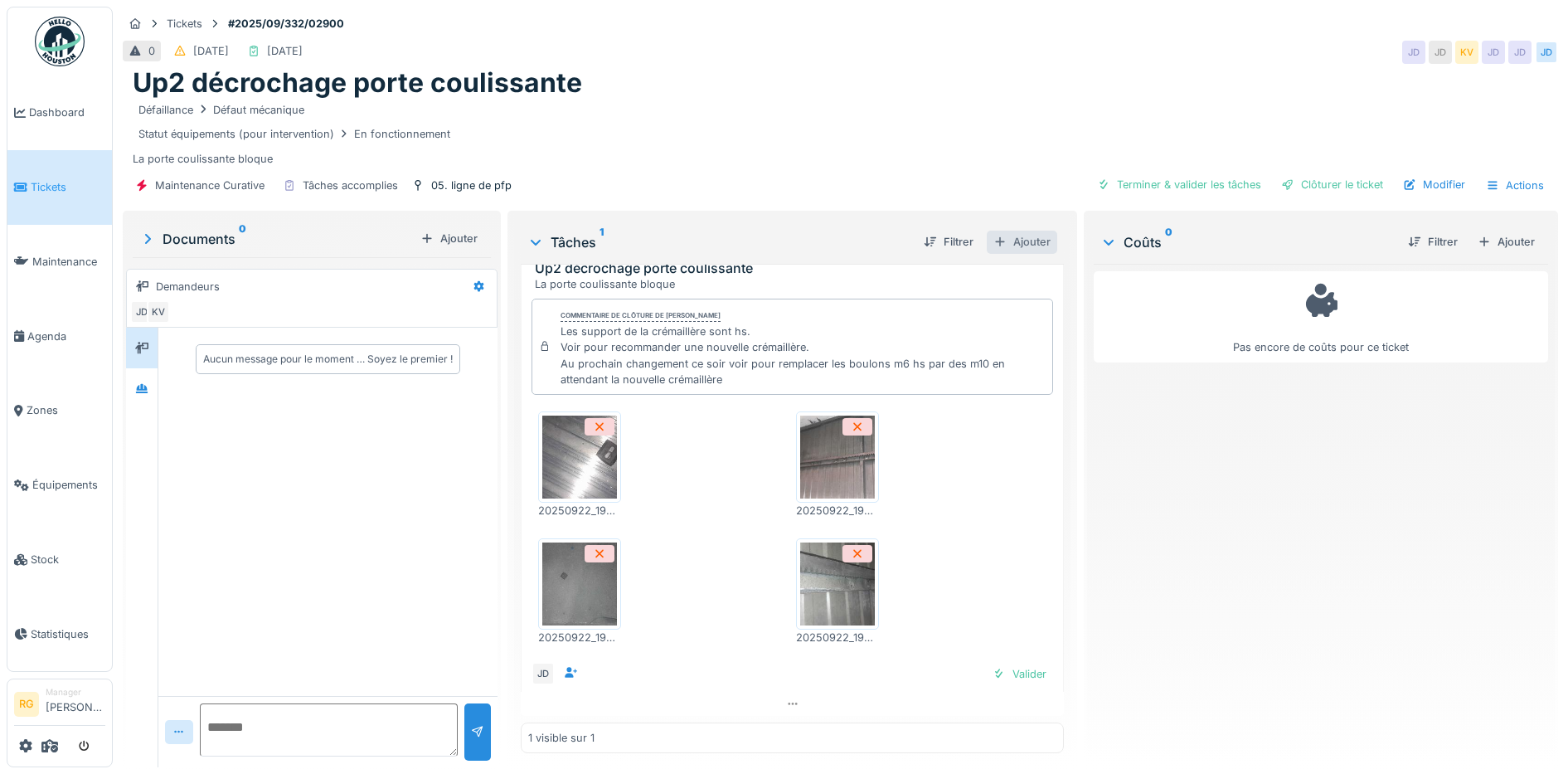
click at [1022, 243] on div "Ajouter" at bounding box center [1022, 242] width 70 height 23
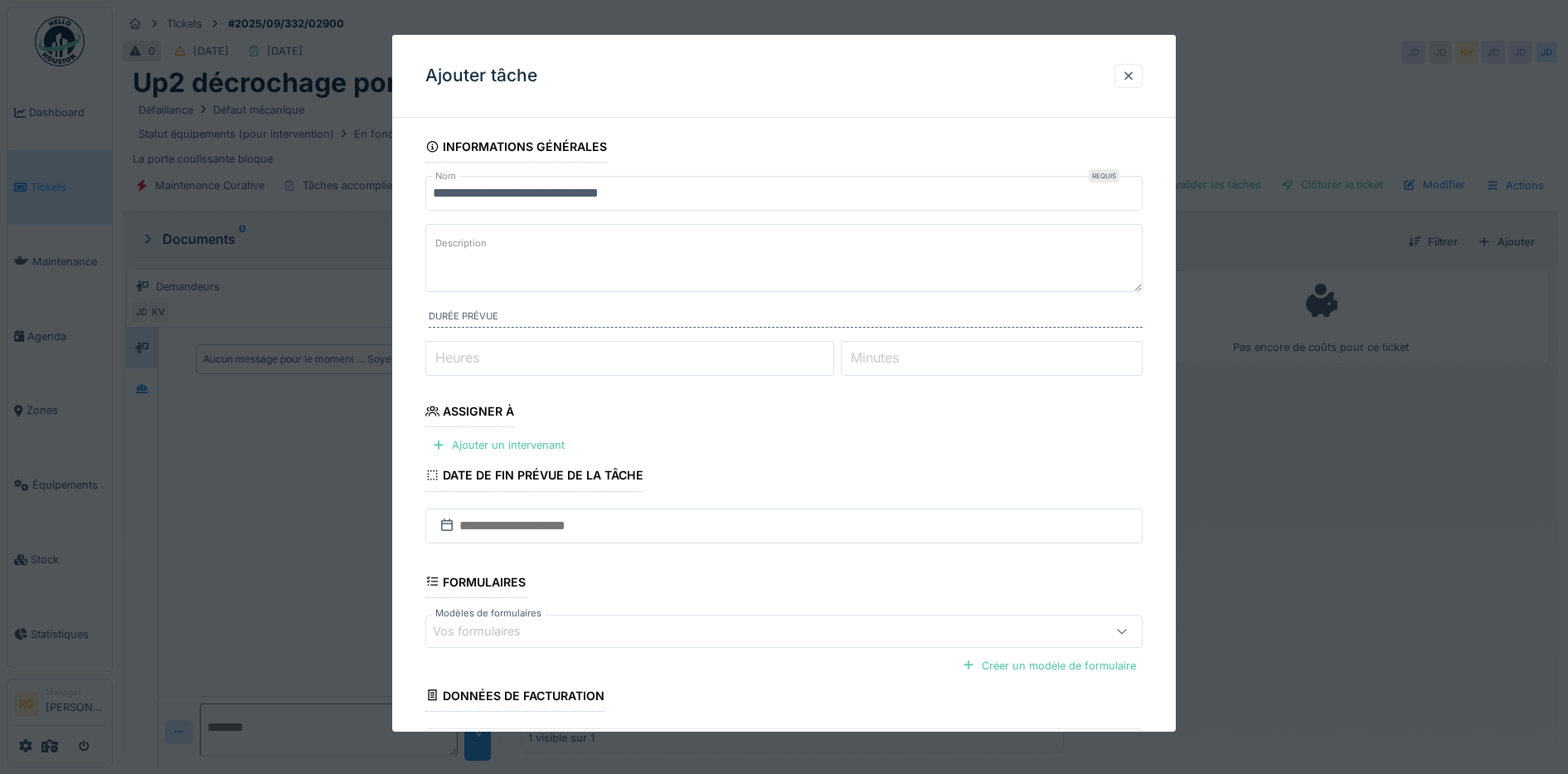
click at [531, 252] on textarea "Description" at bounding box center [784, 258] width 718 height 68
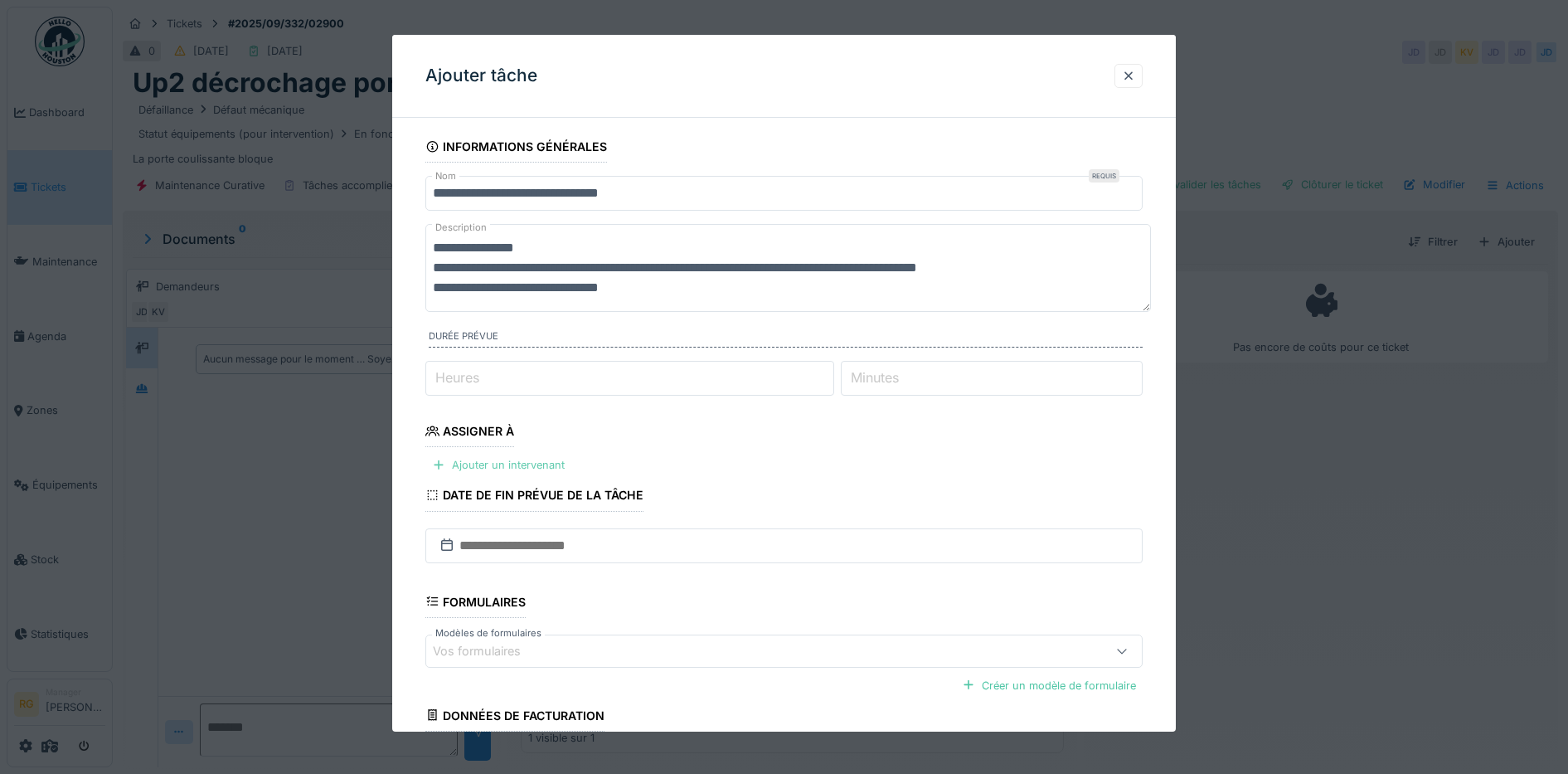
type textarea "**********"
click at [527, 462] on div "Ajouter un intervenant" at bounding box center [498, 465] width 146 height 23
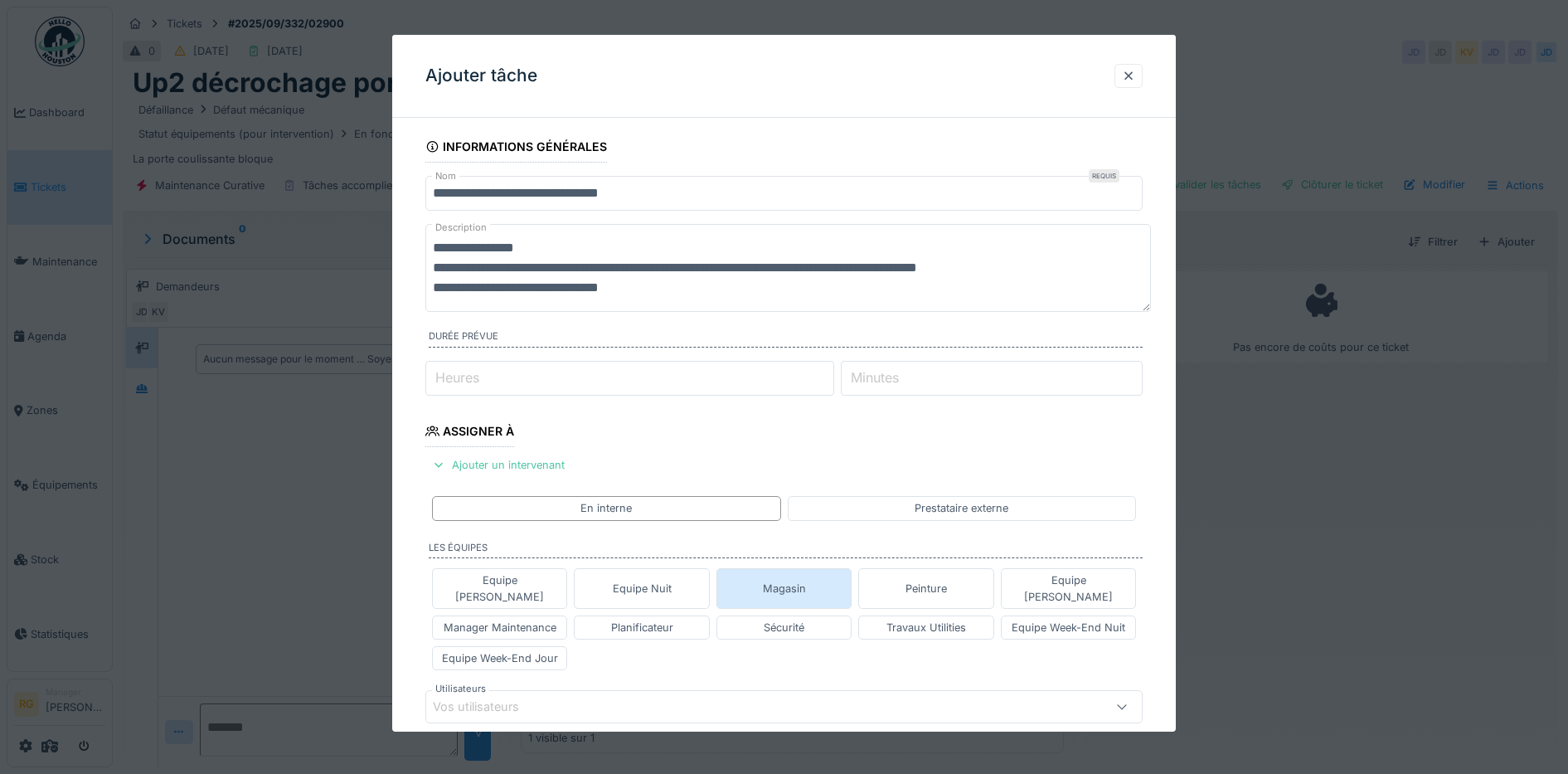
click at [806, 582] on div "Magasin" at bounding box center [784, 588] width 43 height 16
type input "****"
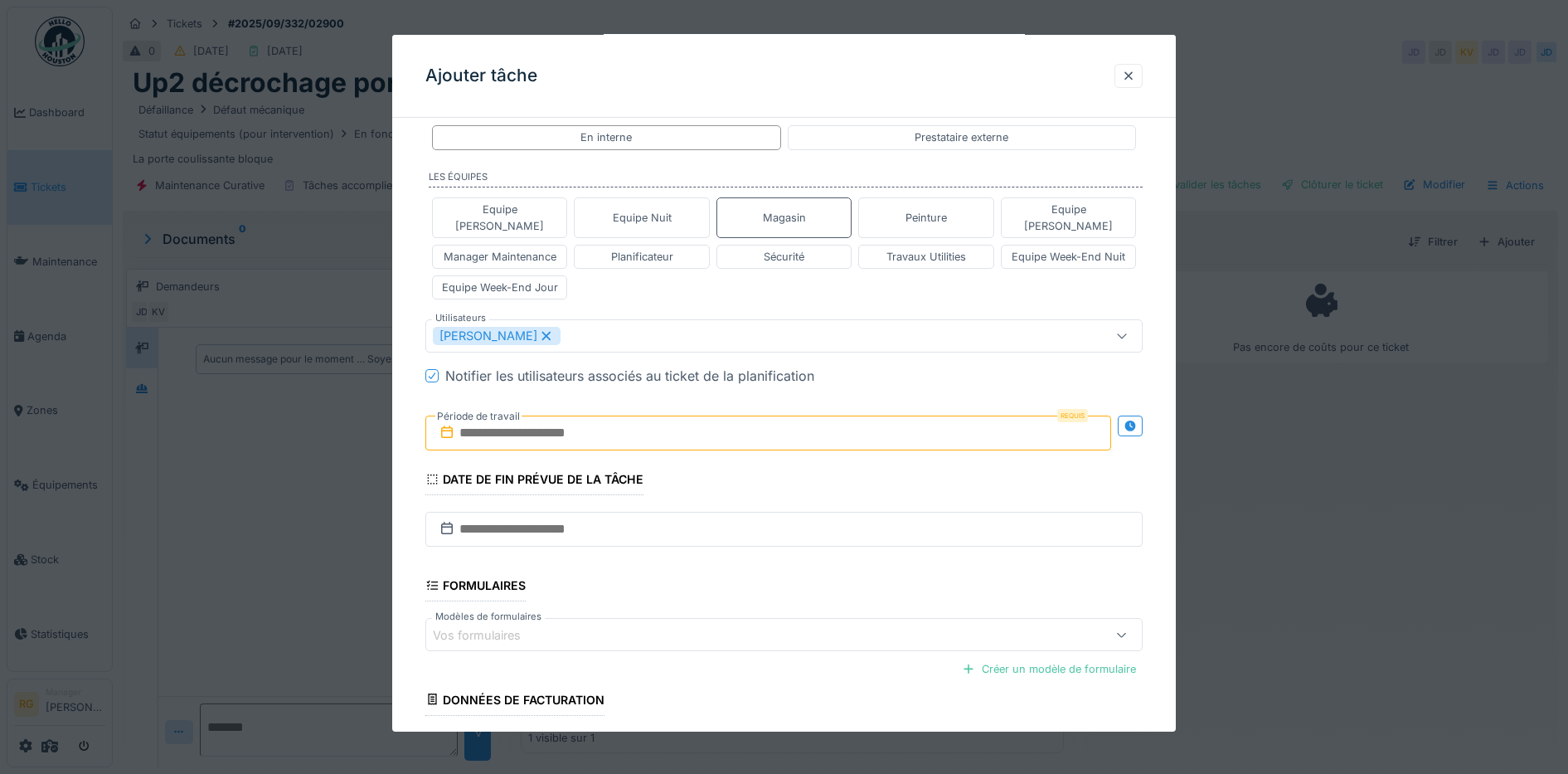
scroll to position [415, 0]
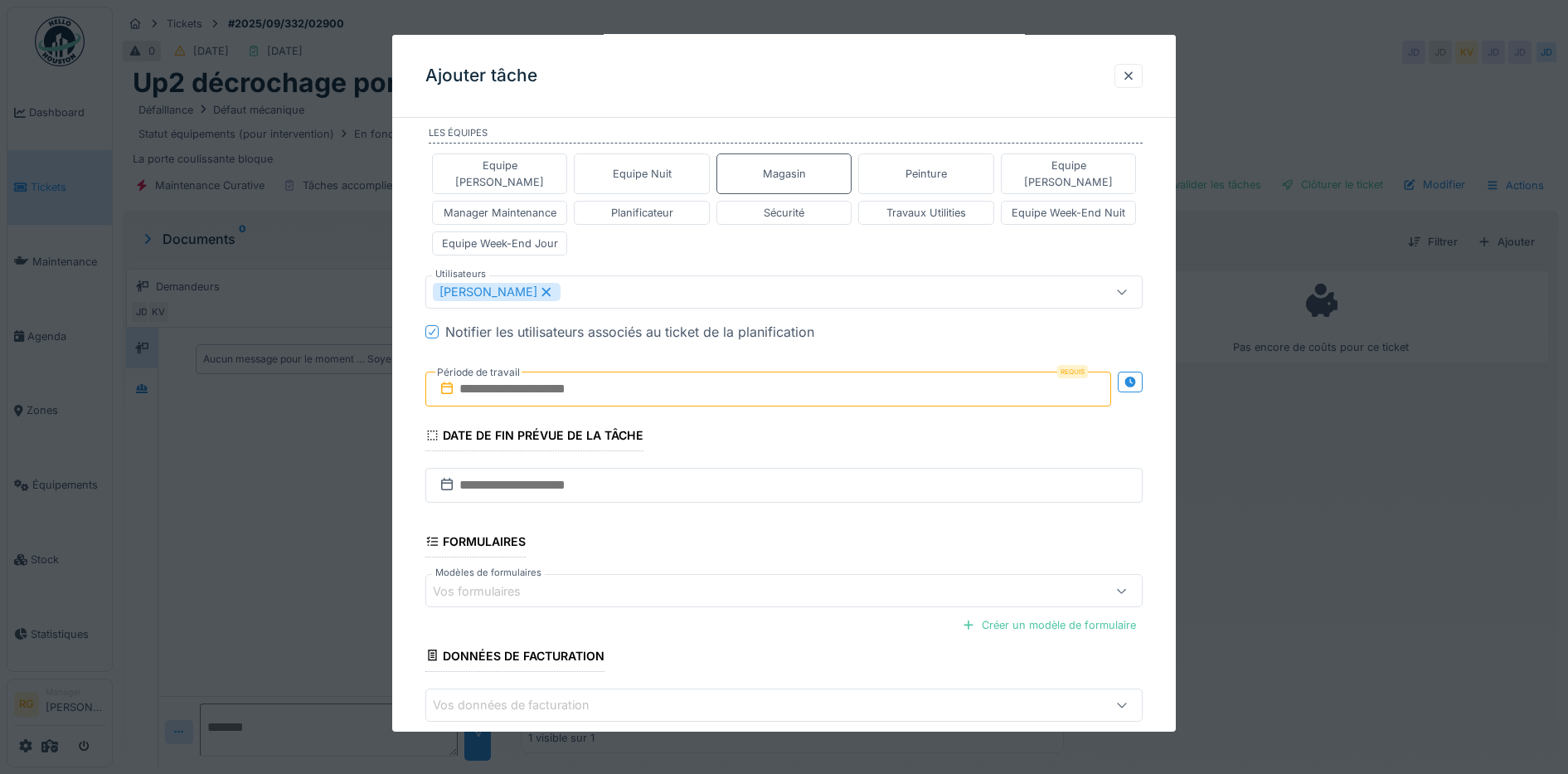
click at [595, 372] on input "text" at bounding box center [768, 390] width 686 height 35
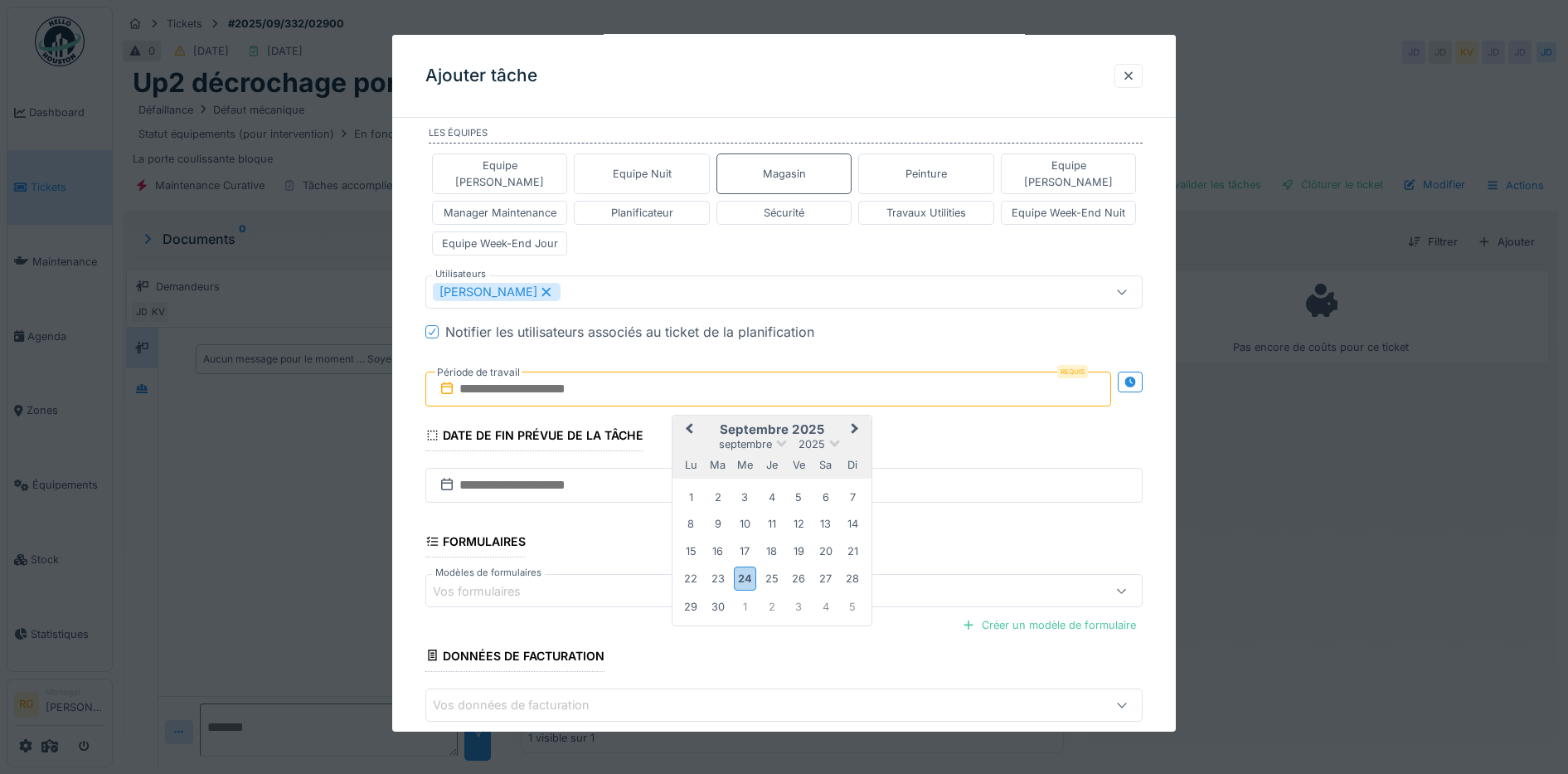
click at [836, 422] on h2 "septembre 2025" at bounding box center [771, 430] width 199 height 15
click at [749, 567] on div "24" at bounding box center [745, 578] width 23 height 24
click at [803, 567] on div "26" at bounding box center [799, 578] width 23 height 23
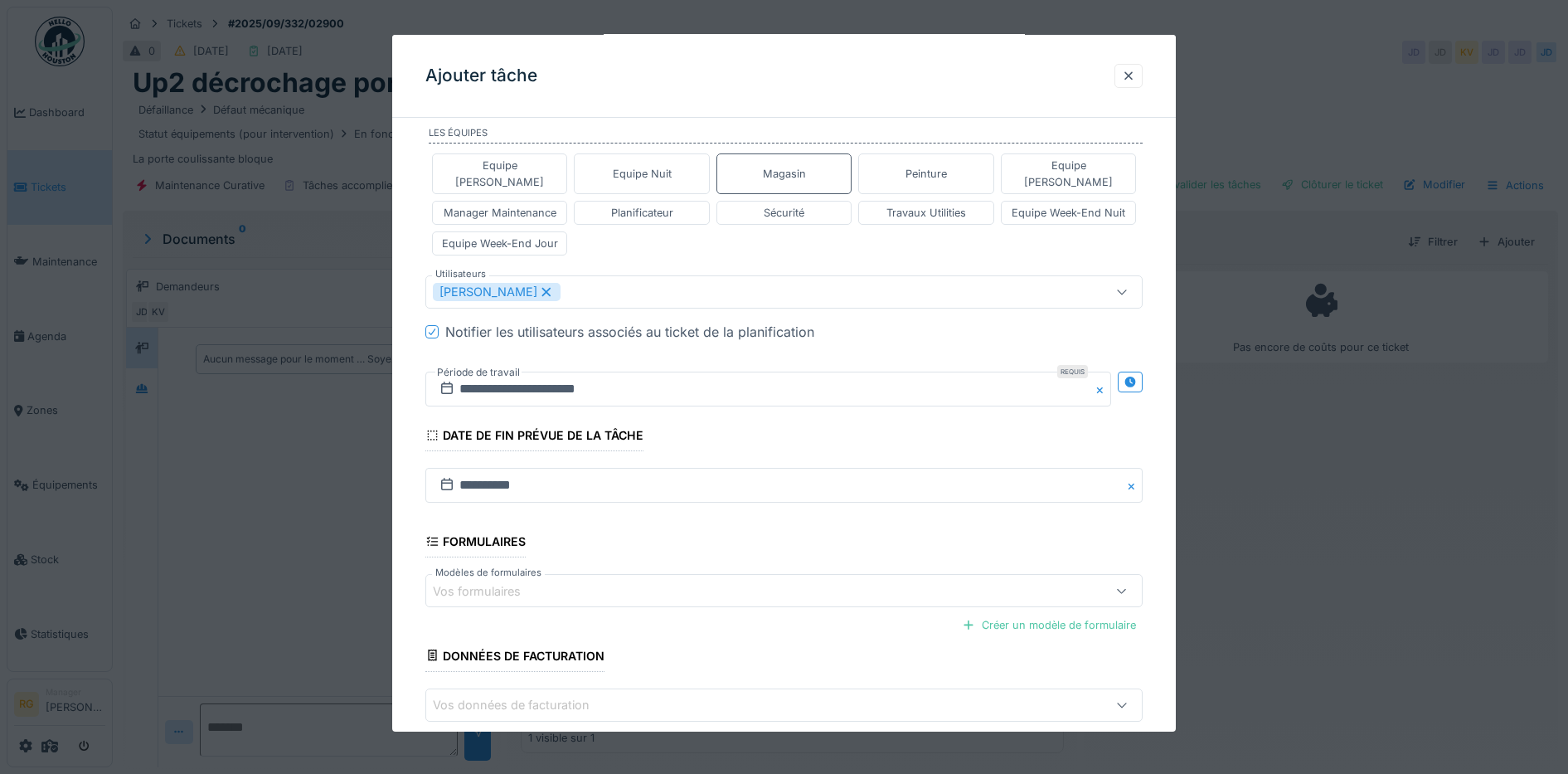
scroll to position [483, 0]
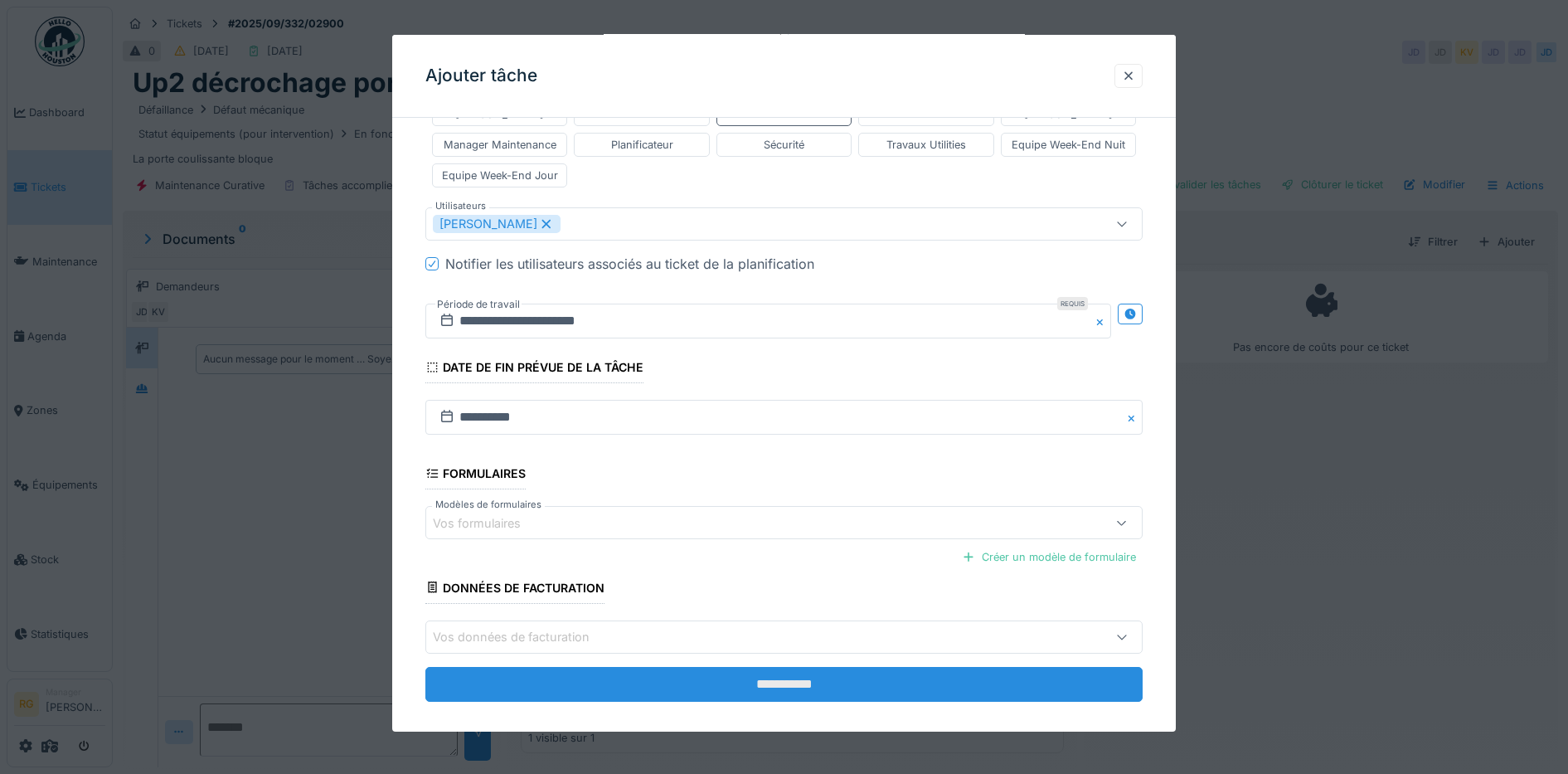
click at [787, 667] on input "**********" at bounding box center [784, 685] width 718 height 35
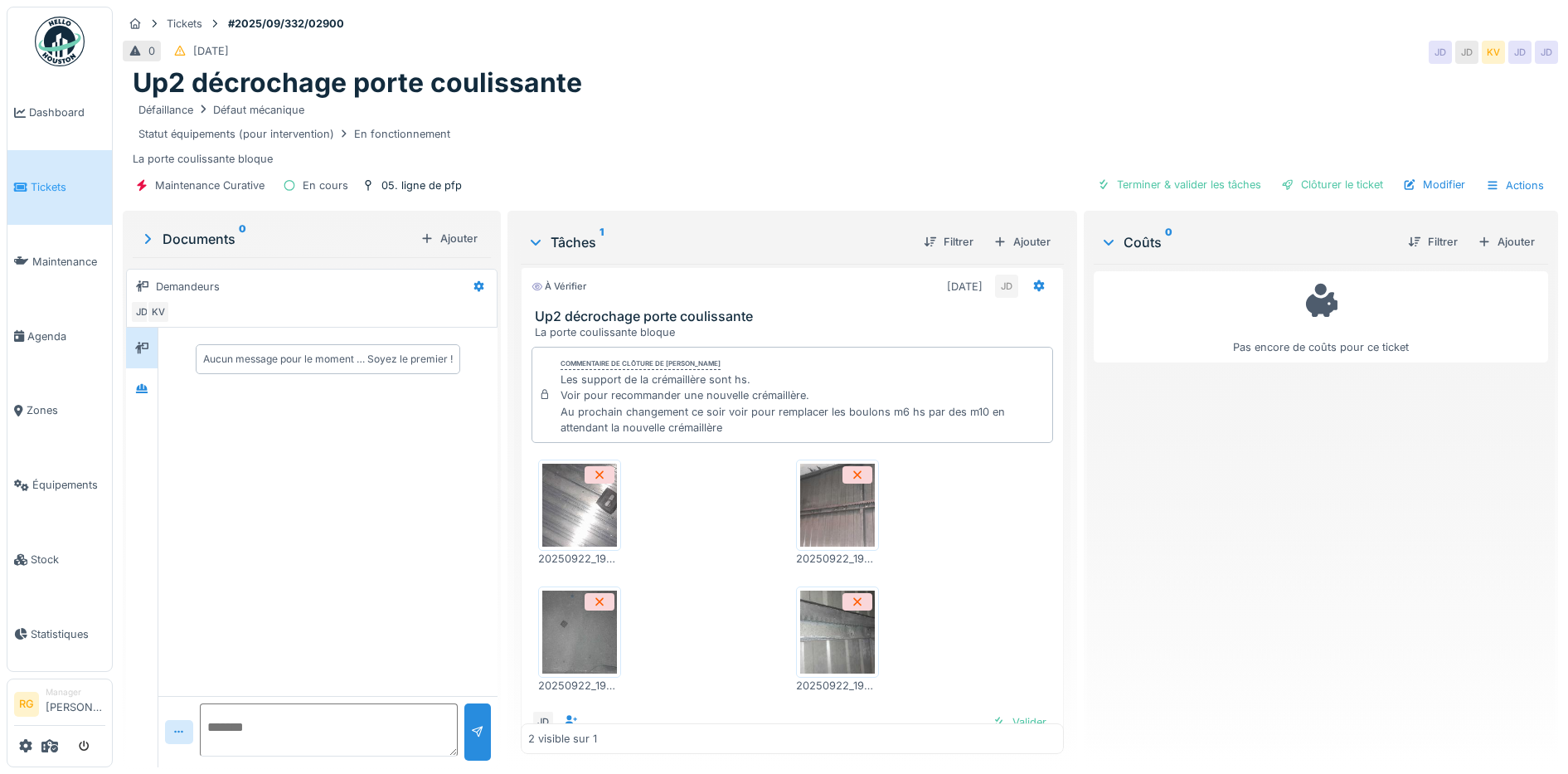
scroll to position [0, 0]
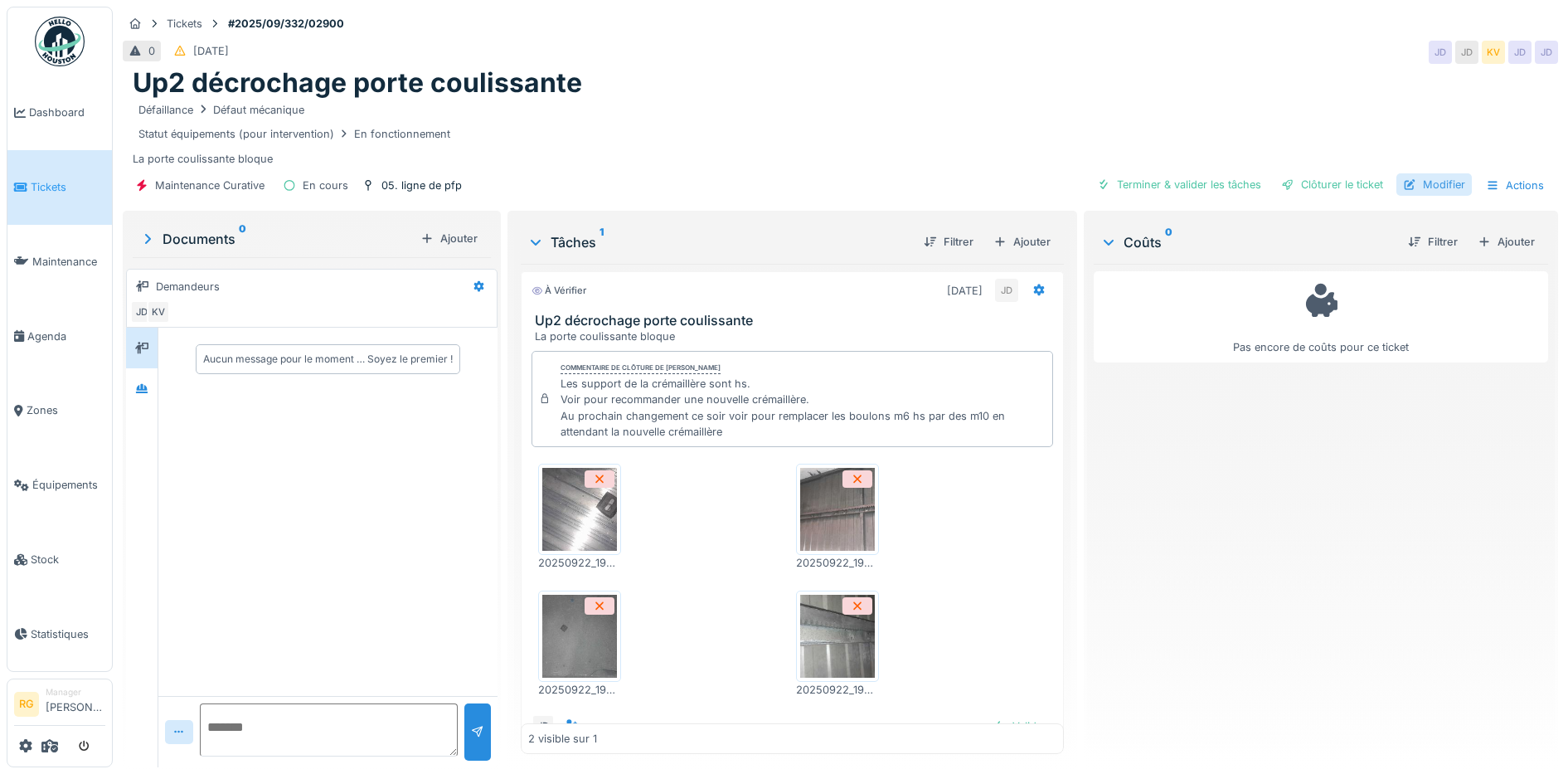
click at [1430, 186] on div "Modifier" at bounding box center [1434, 185] width 76 height 23
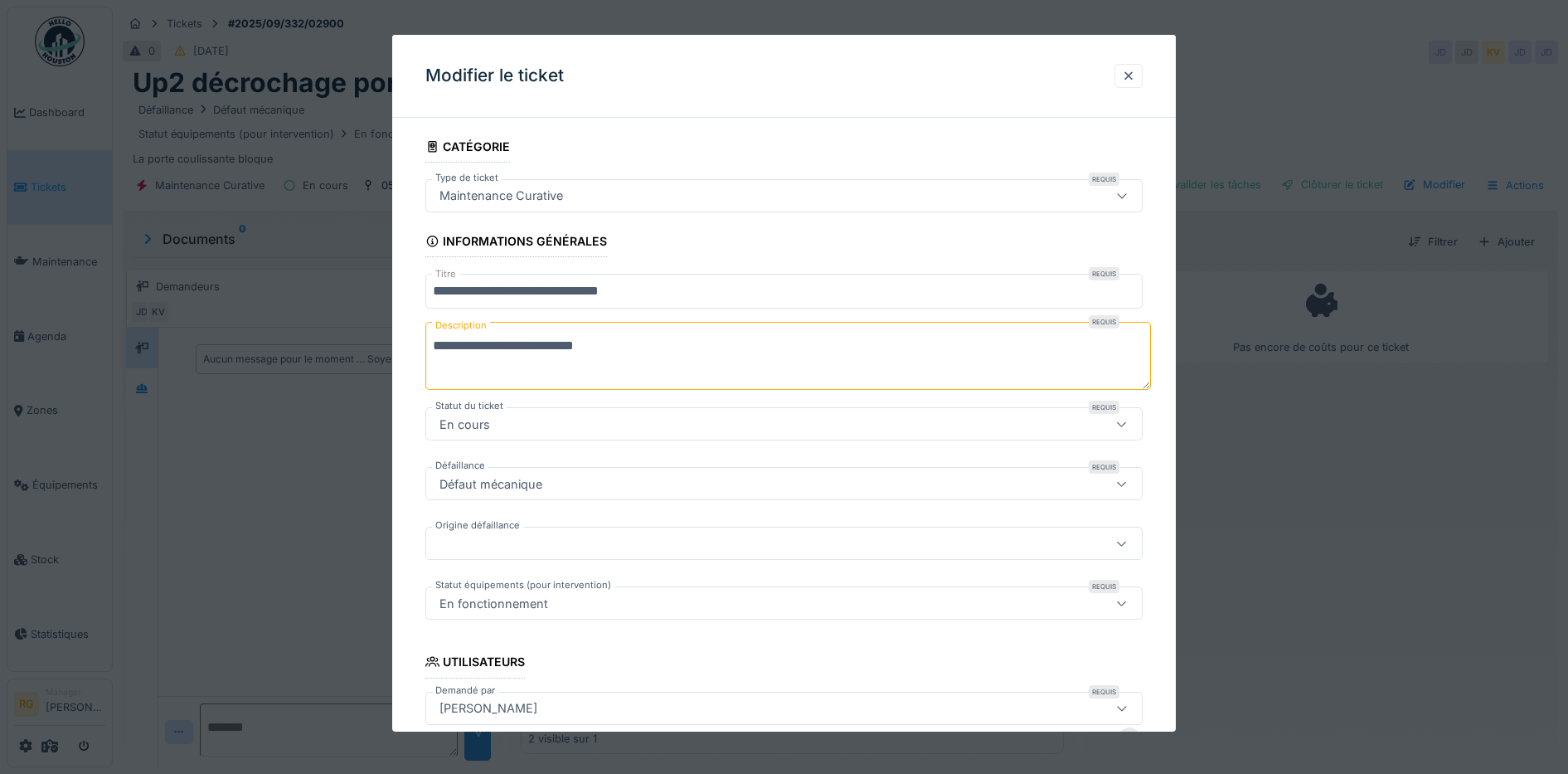
click at [1127, 197] on icon at bounding box center [1122, 195] width 13 height 11
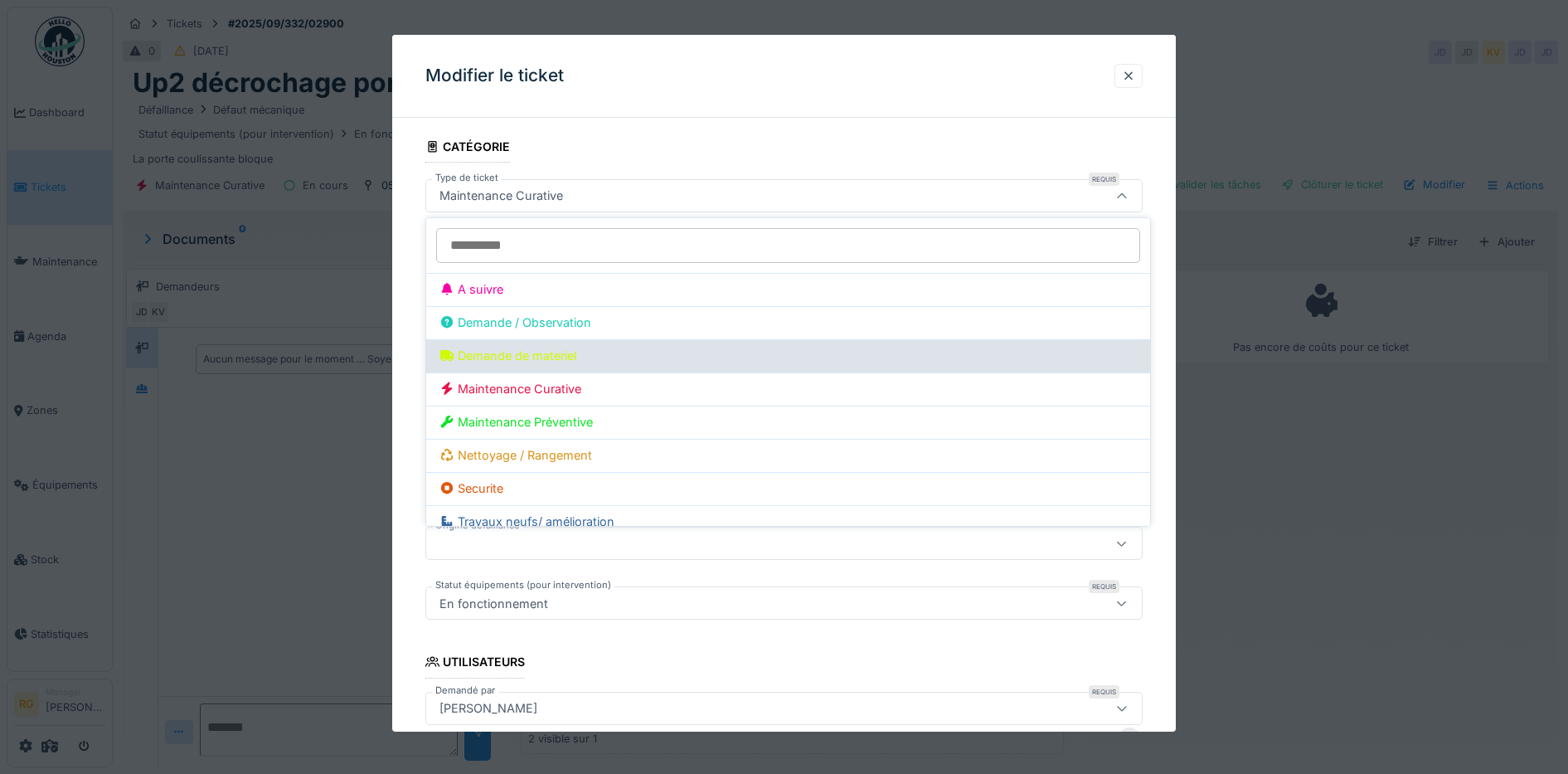
click at [537, 361] on div "Demande de materiel" at bounding box center [788, 356] width 697 height 18
type input "***"
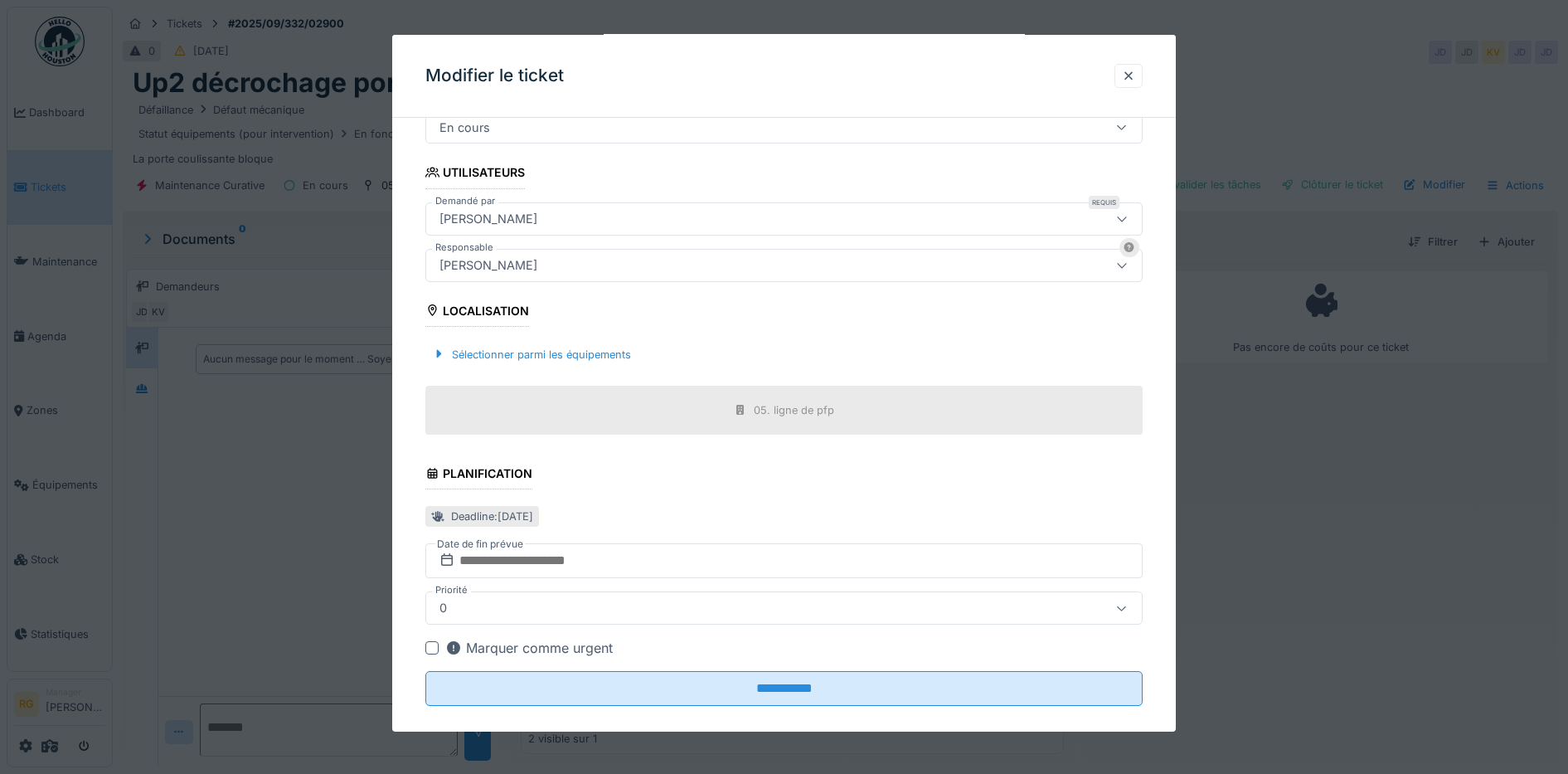
scroll to position [318, 0]
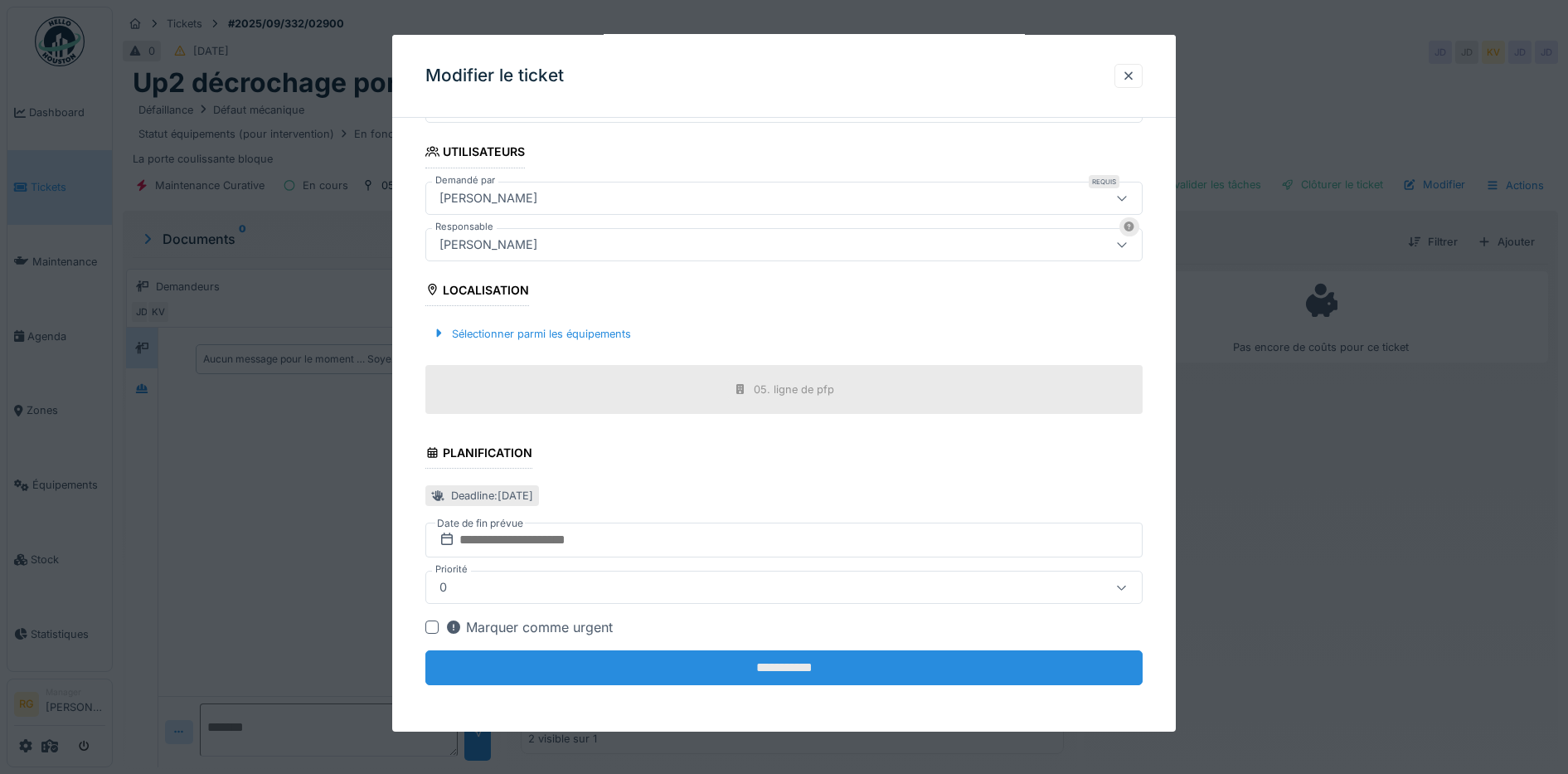
click at [794, 670] on input "**********" at bounding box center [784, 668] width 718 height 35
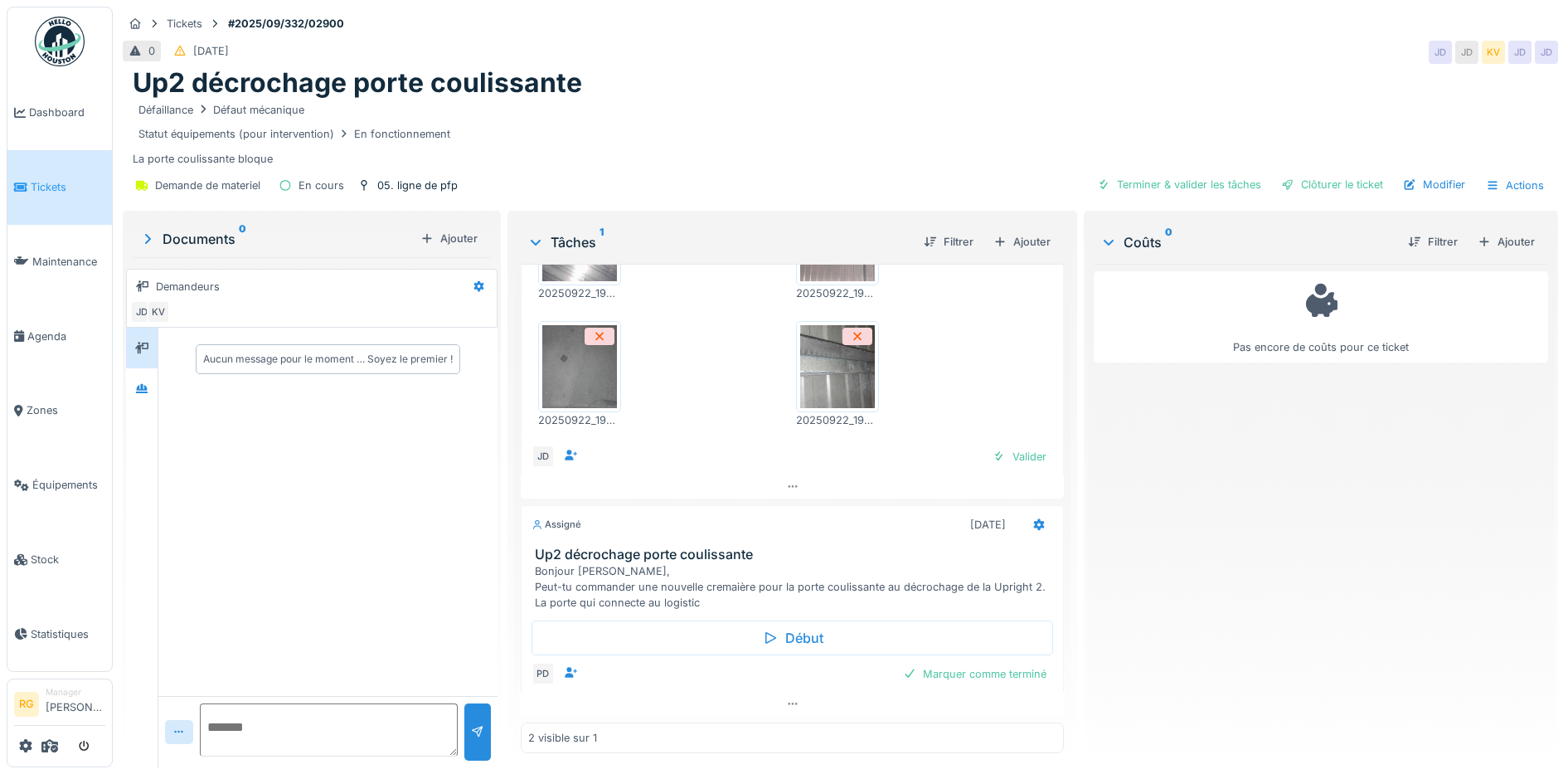
scroll to position [286, 0]
click at [1006, 446] on div "Valider" at bounding box center [1019, 457] width 67 height 23
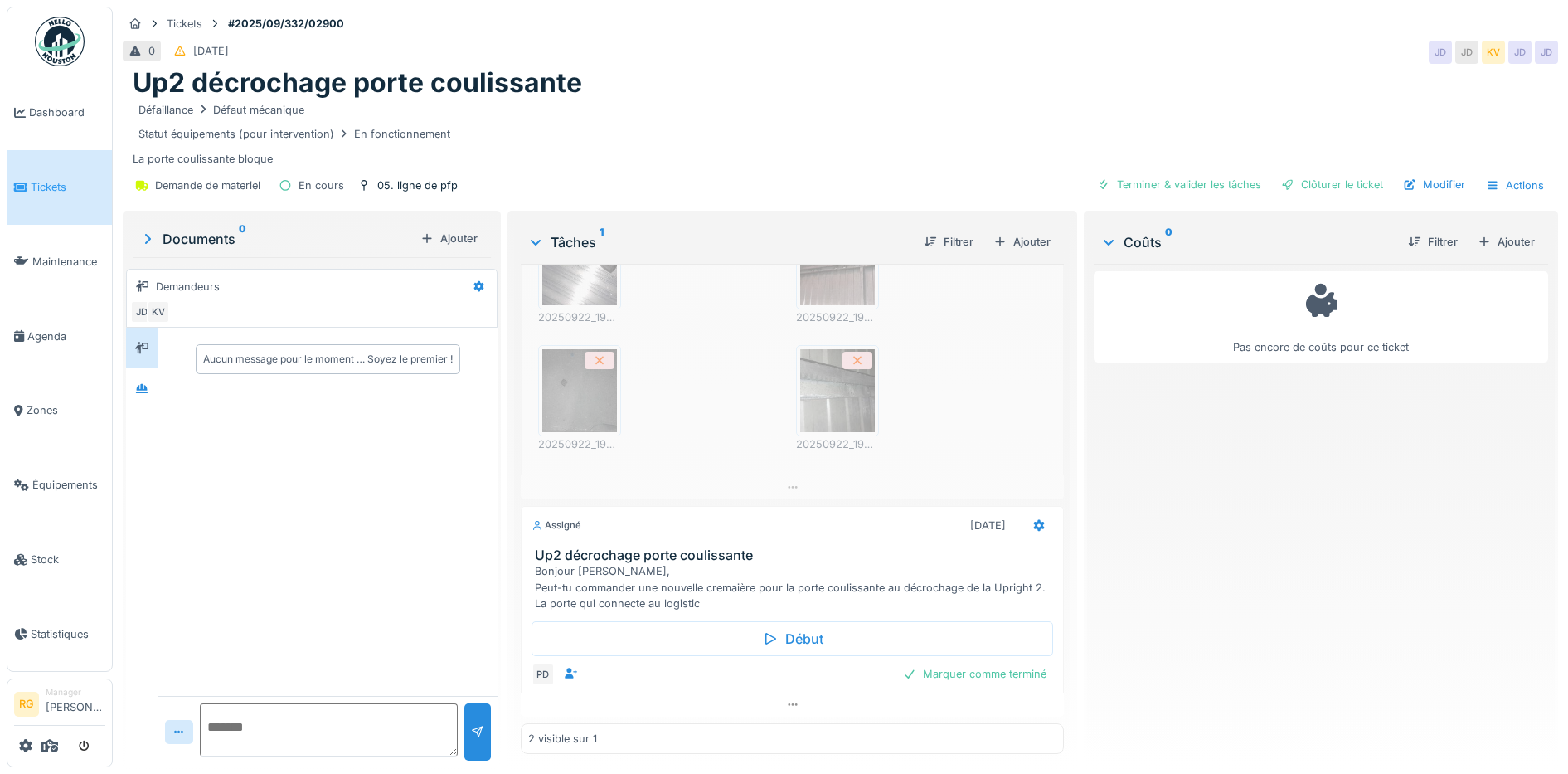
scroll to position [248, 0]
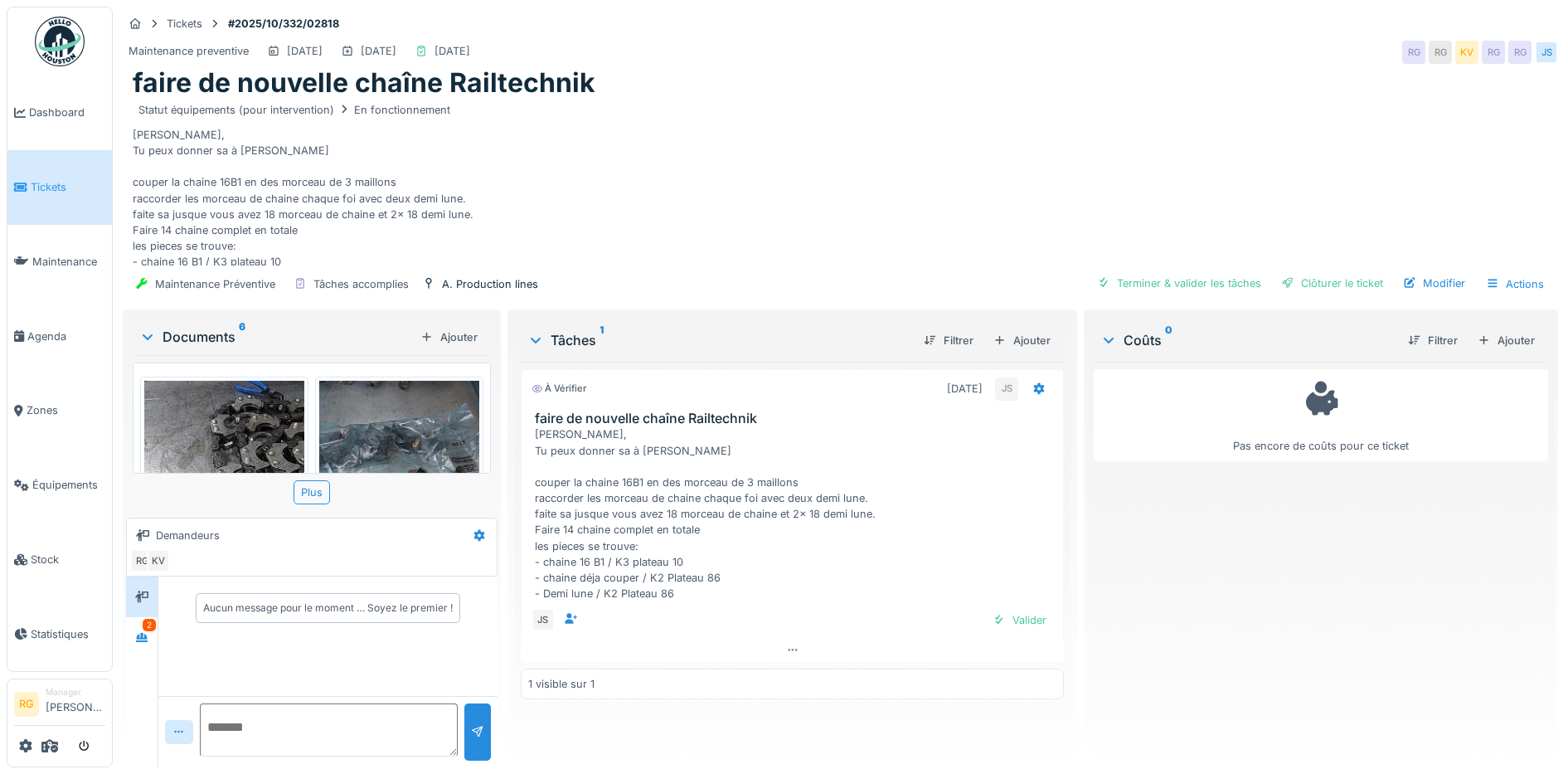
scroll to position [16, 0]
click at [222, 421] on img at bounding box center [224, 488] width 160 height 213
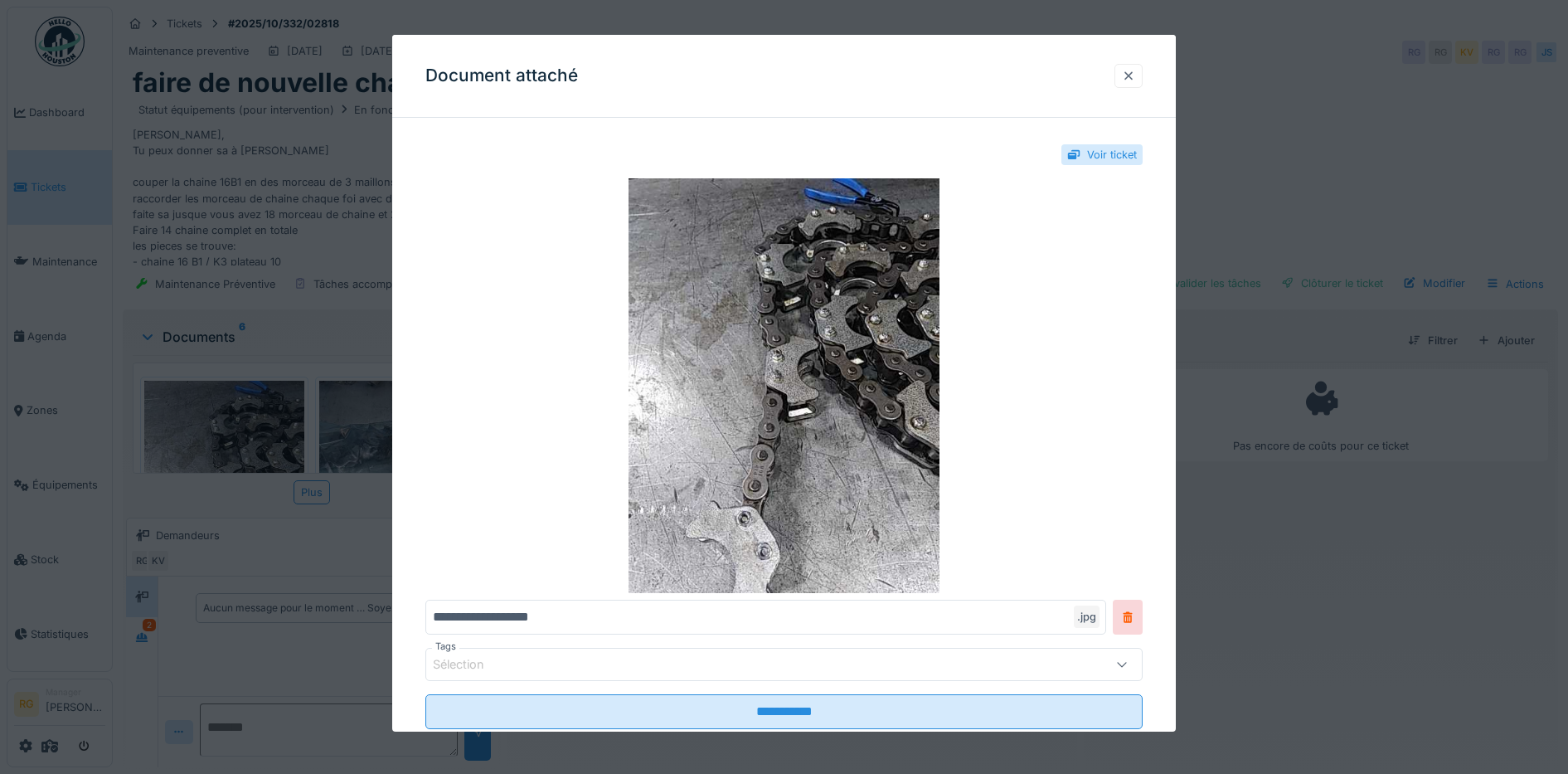
click at [1135, 71] on div at bounding box center [1128, 76] width 13 height 16
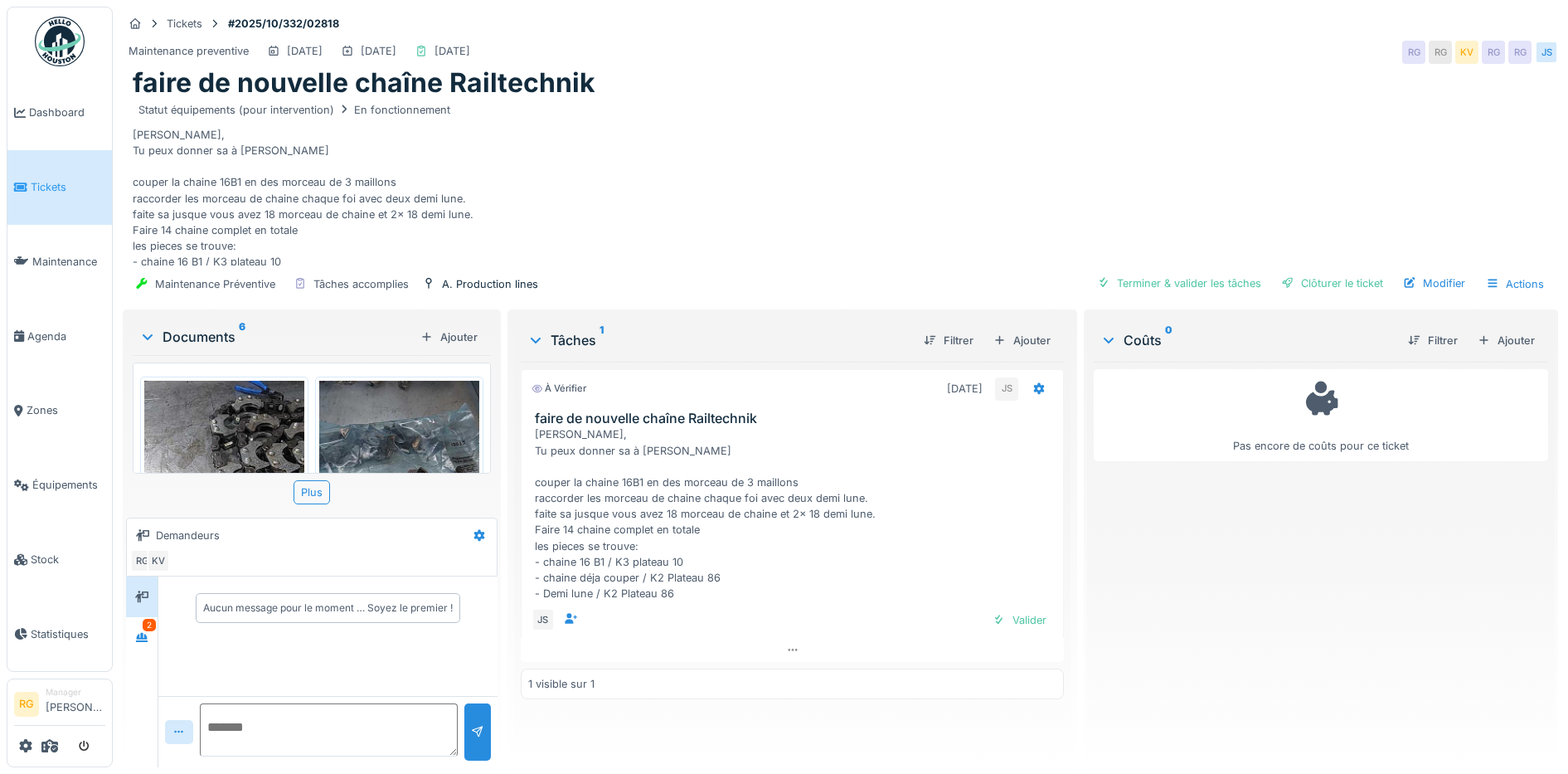
click at [384, 411] on img at bounding box center [399, 488] width 160 height 213
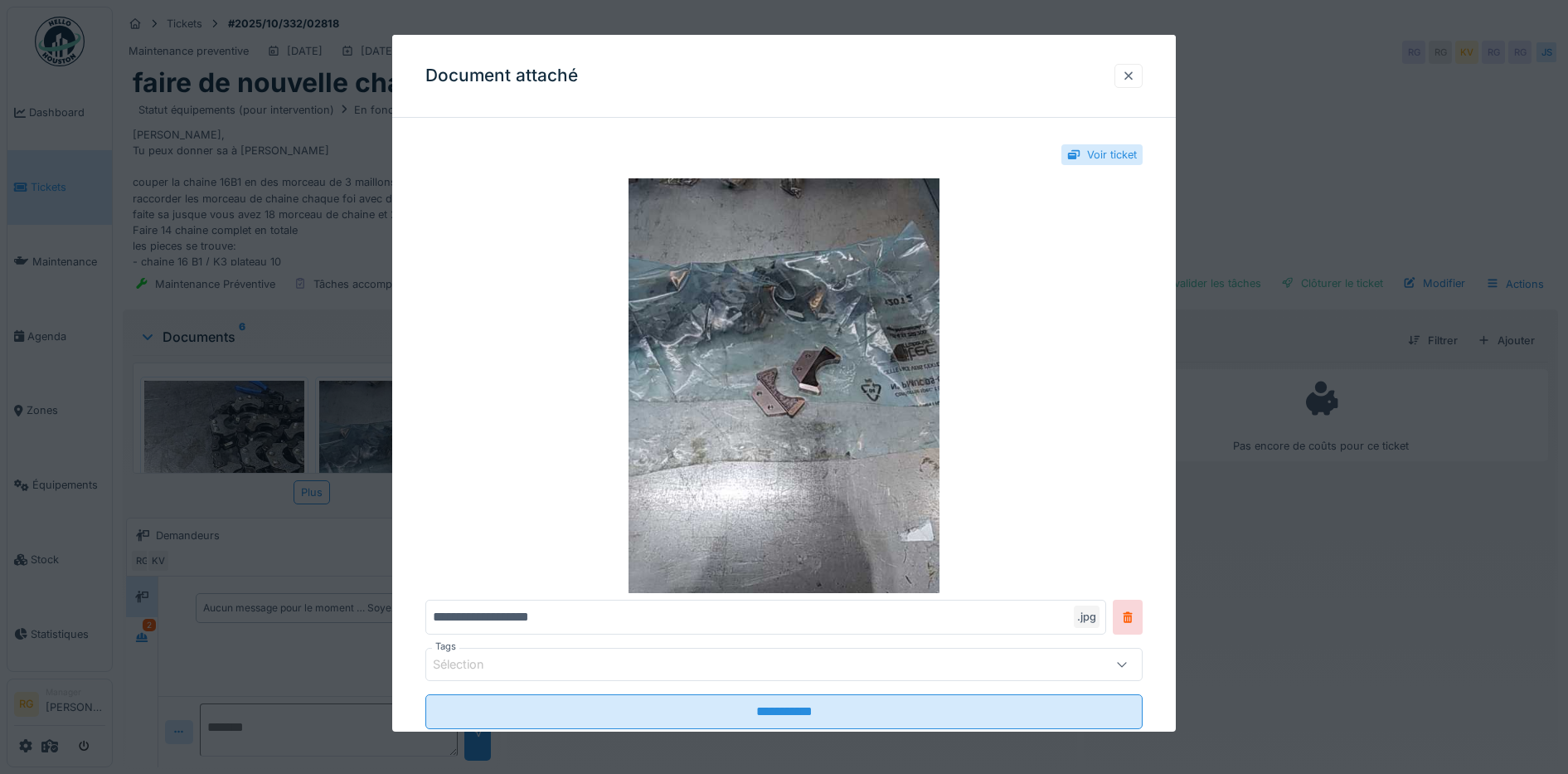
click at [1134, 73] on div at bounding box center [1128, 76] width 13 height 16
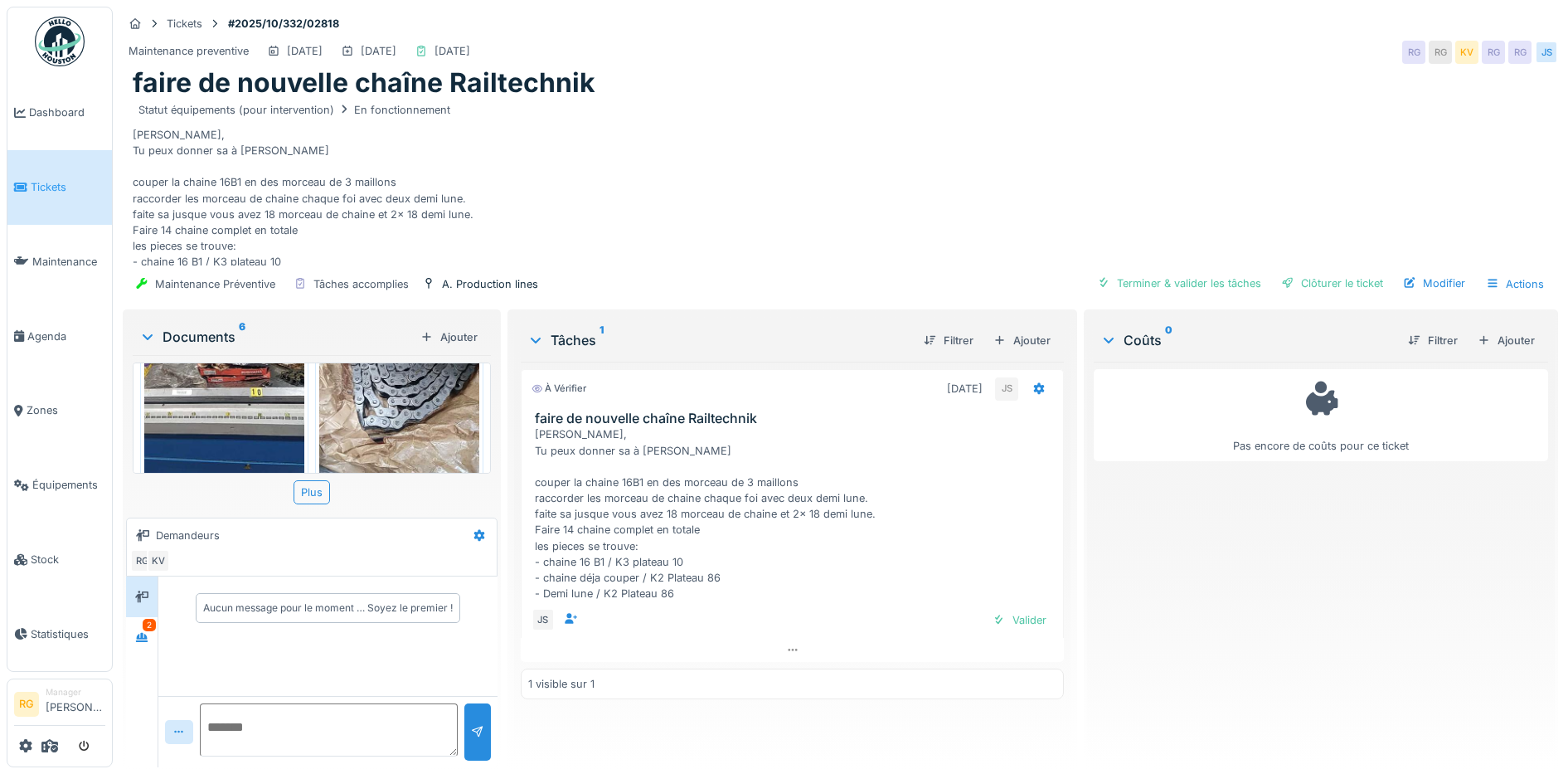
scroll to position [629, 0]
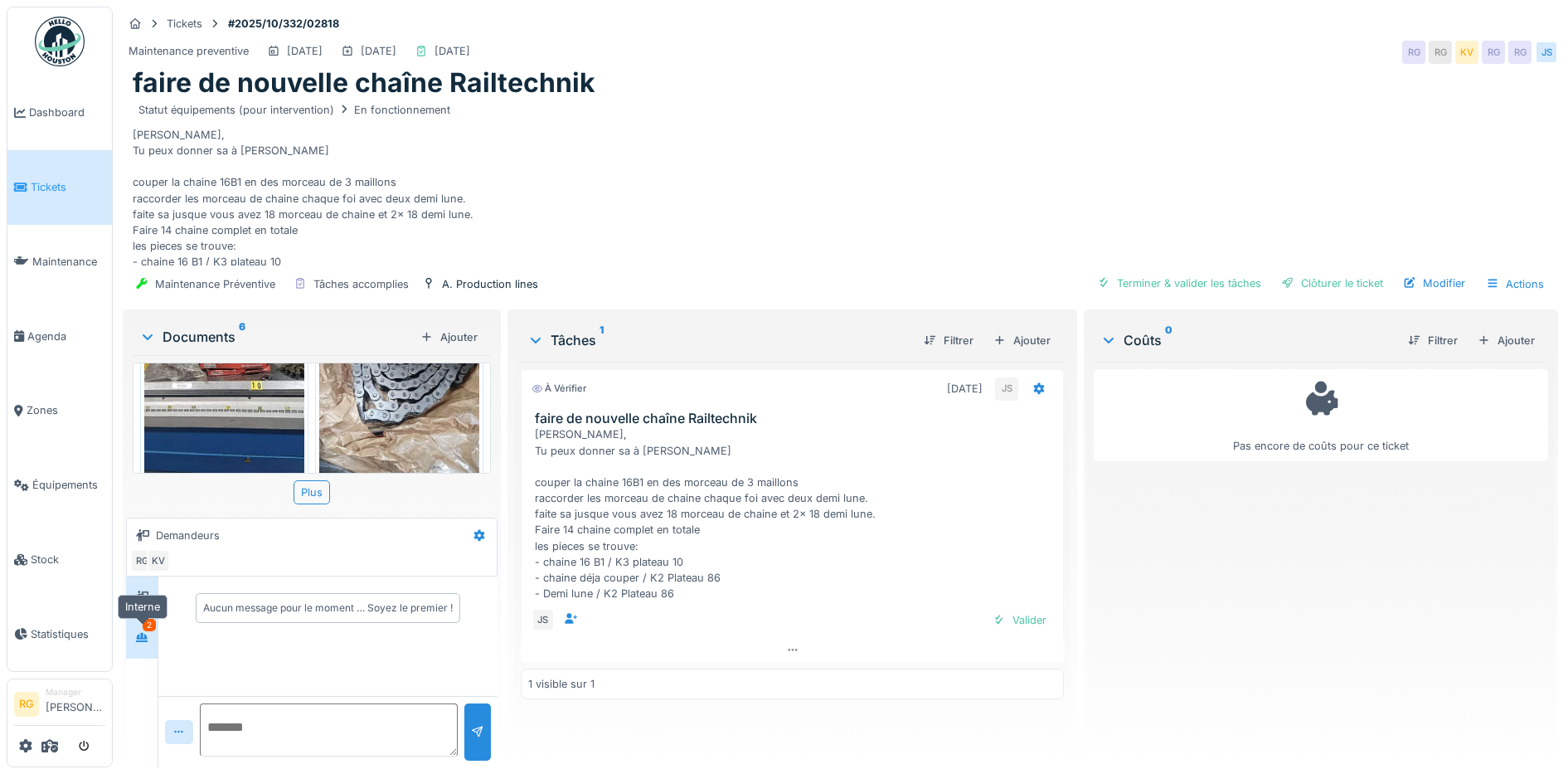
click at [142, 632] on icon at bounding box center [142, 637] width 13 height 11
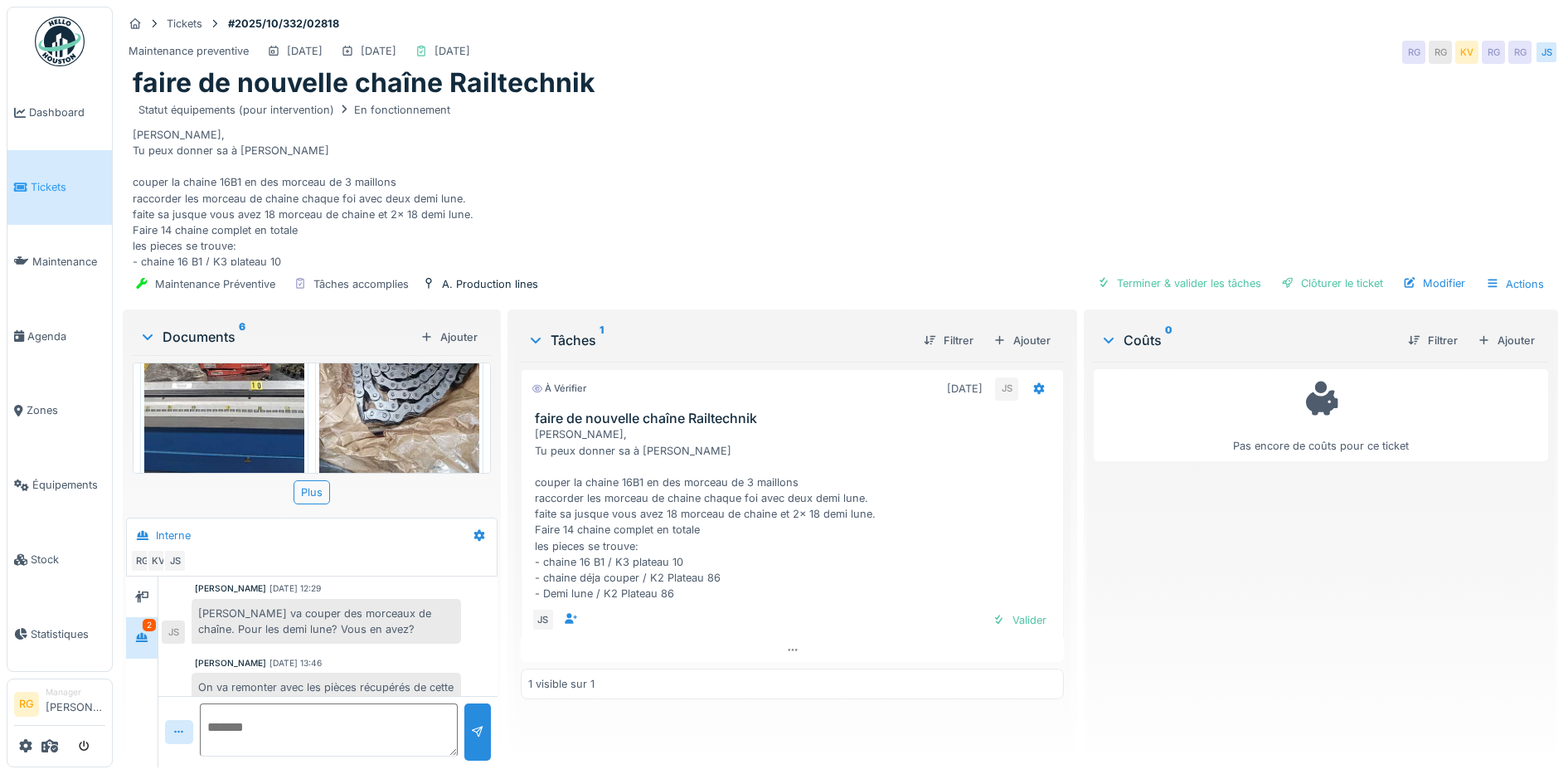
scroll to position [106, 0]
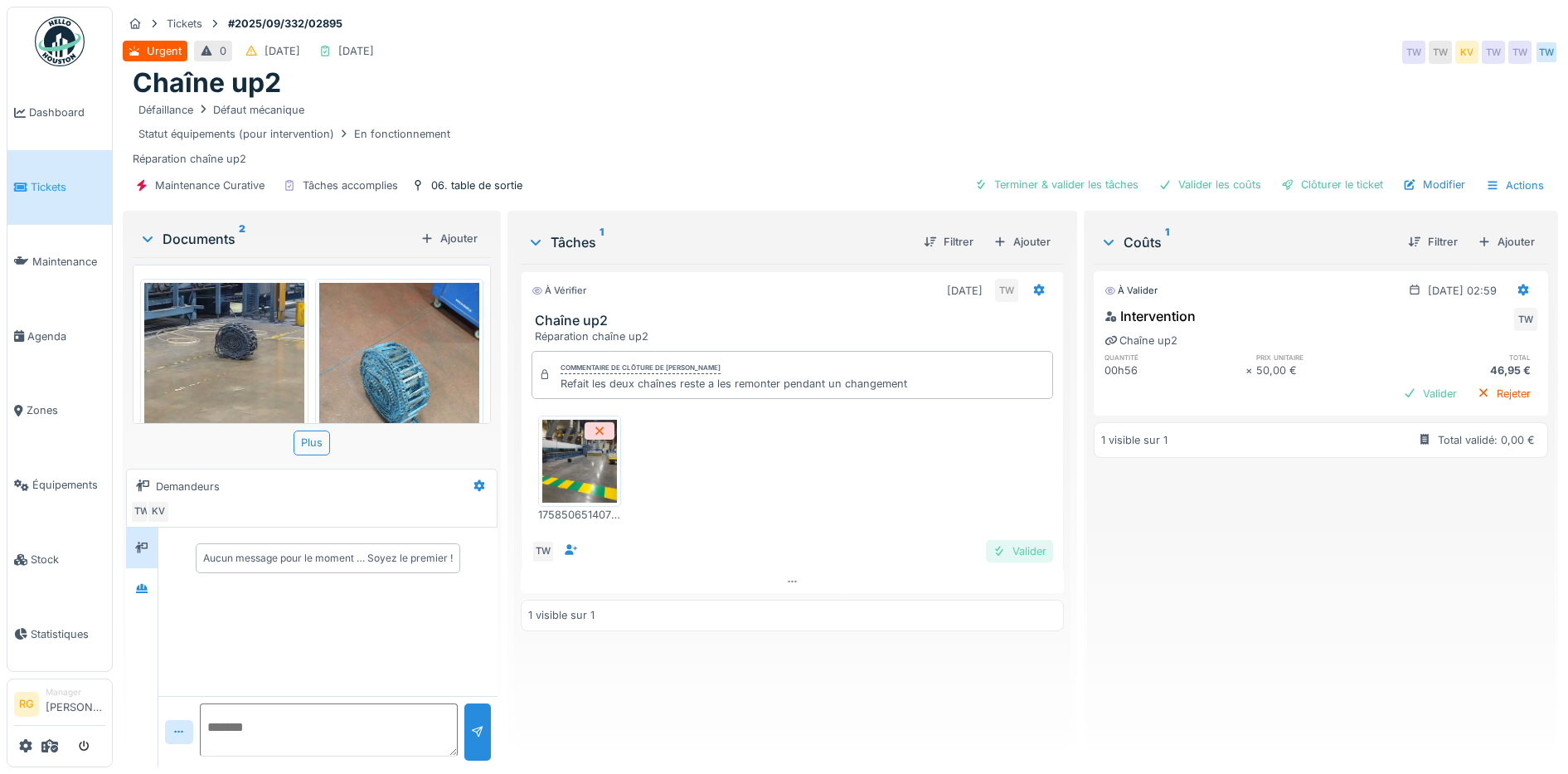
click at [1020, 556] on div "Valider" at bounding box center [1019, 551] width 67 height 23
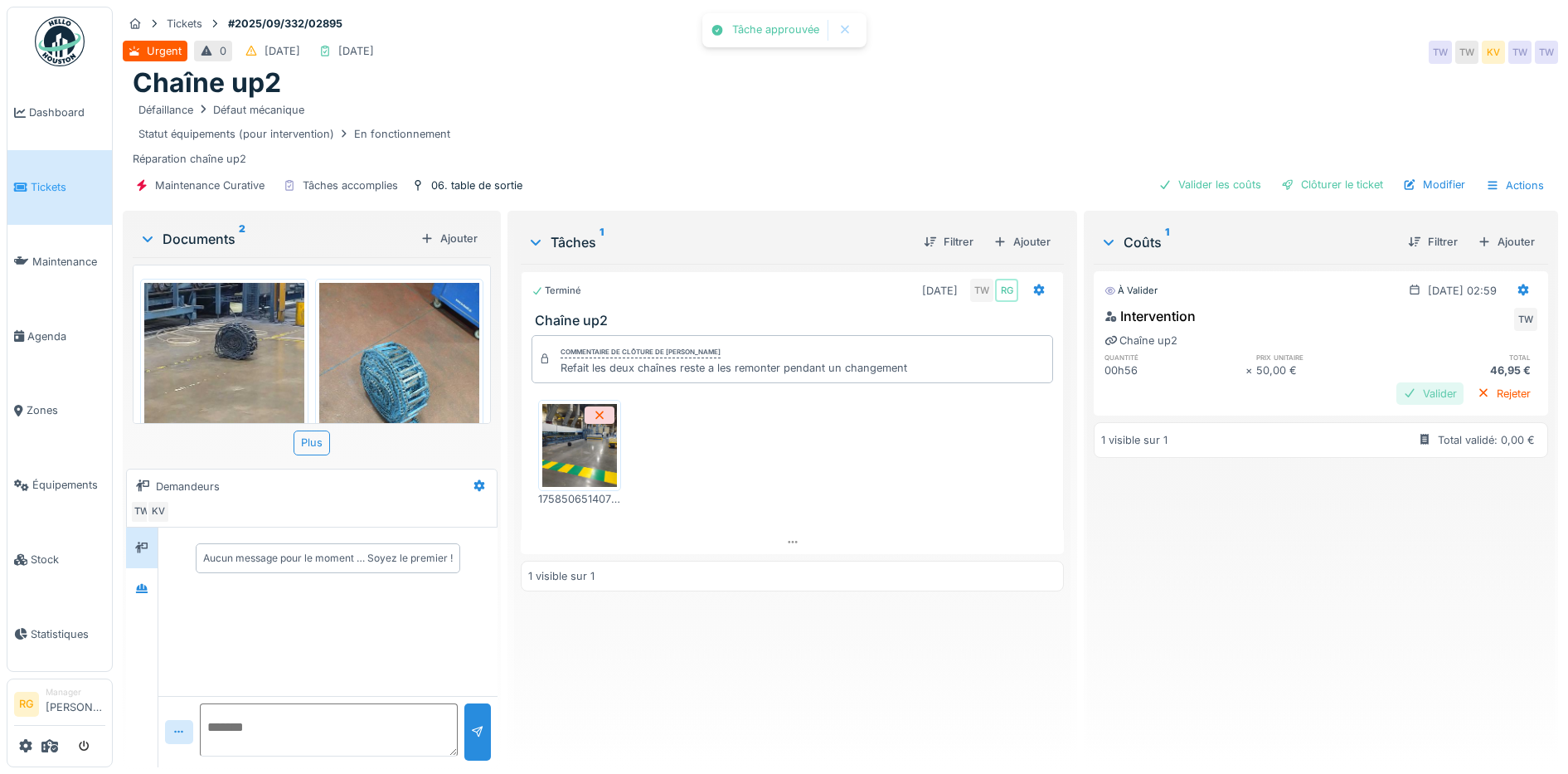
click at [1396, 393] on div "Valider" at bounding box center [1430, 394] width 67 height 23
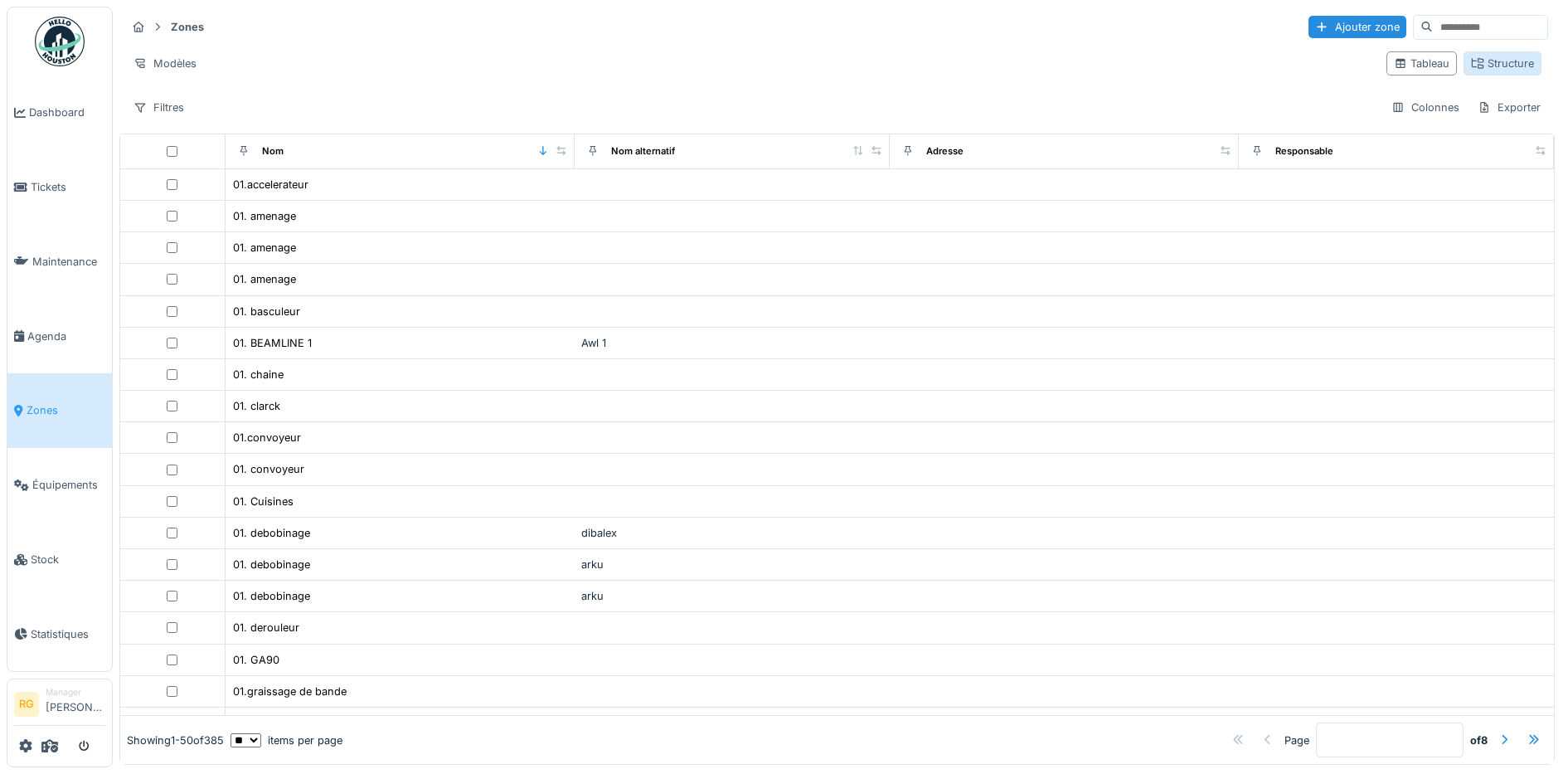
click at [1482, 65] on div "Structure" at bounding box center [1502, 63] width 63 height 16
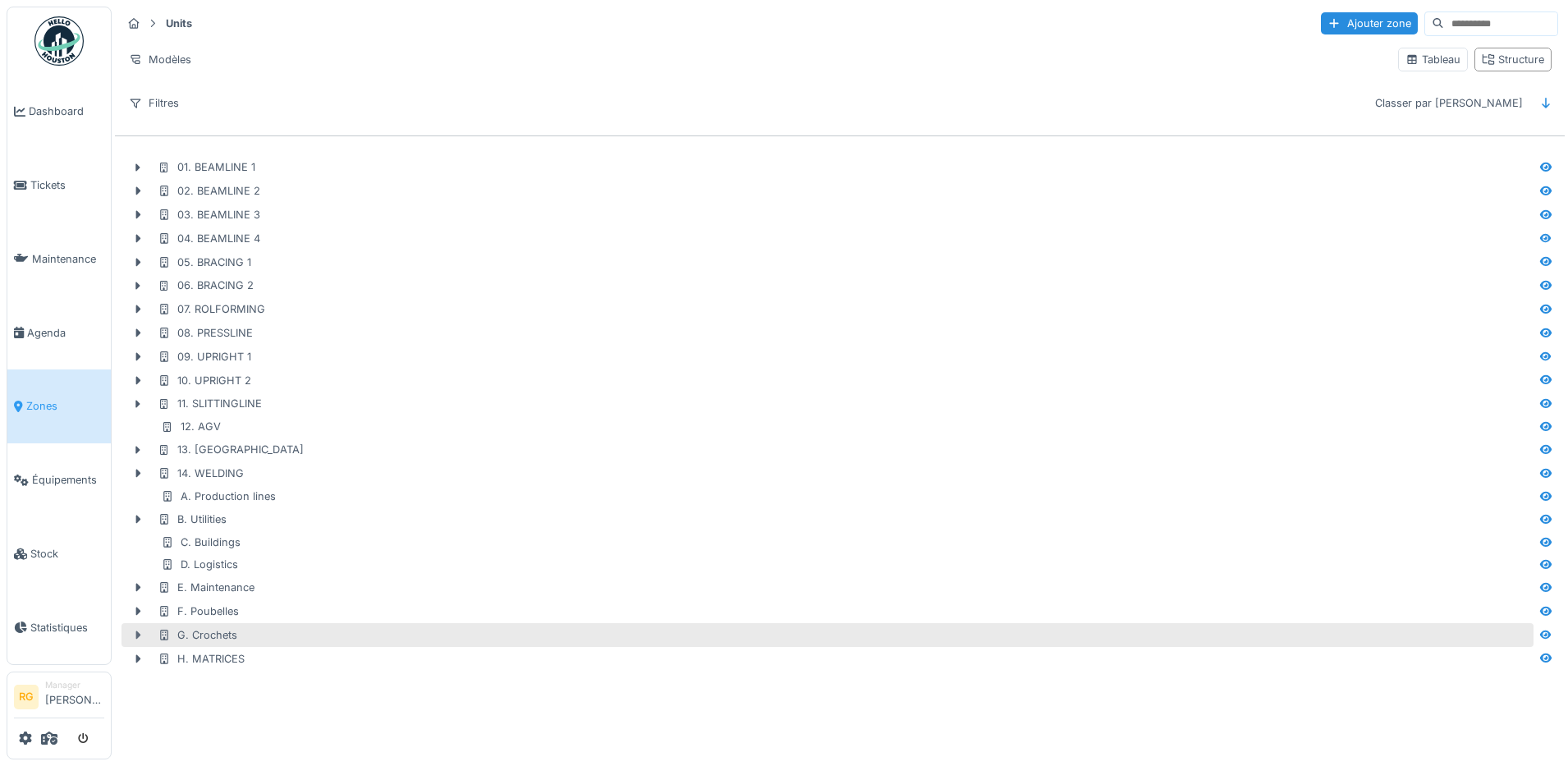
click at [132, 636] on icon at bounding box center [138, 635] width 13 height 11
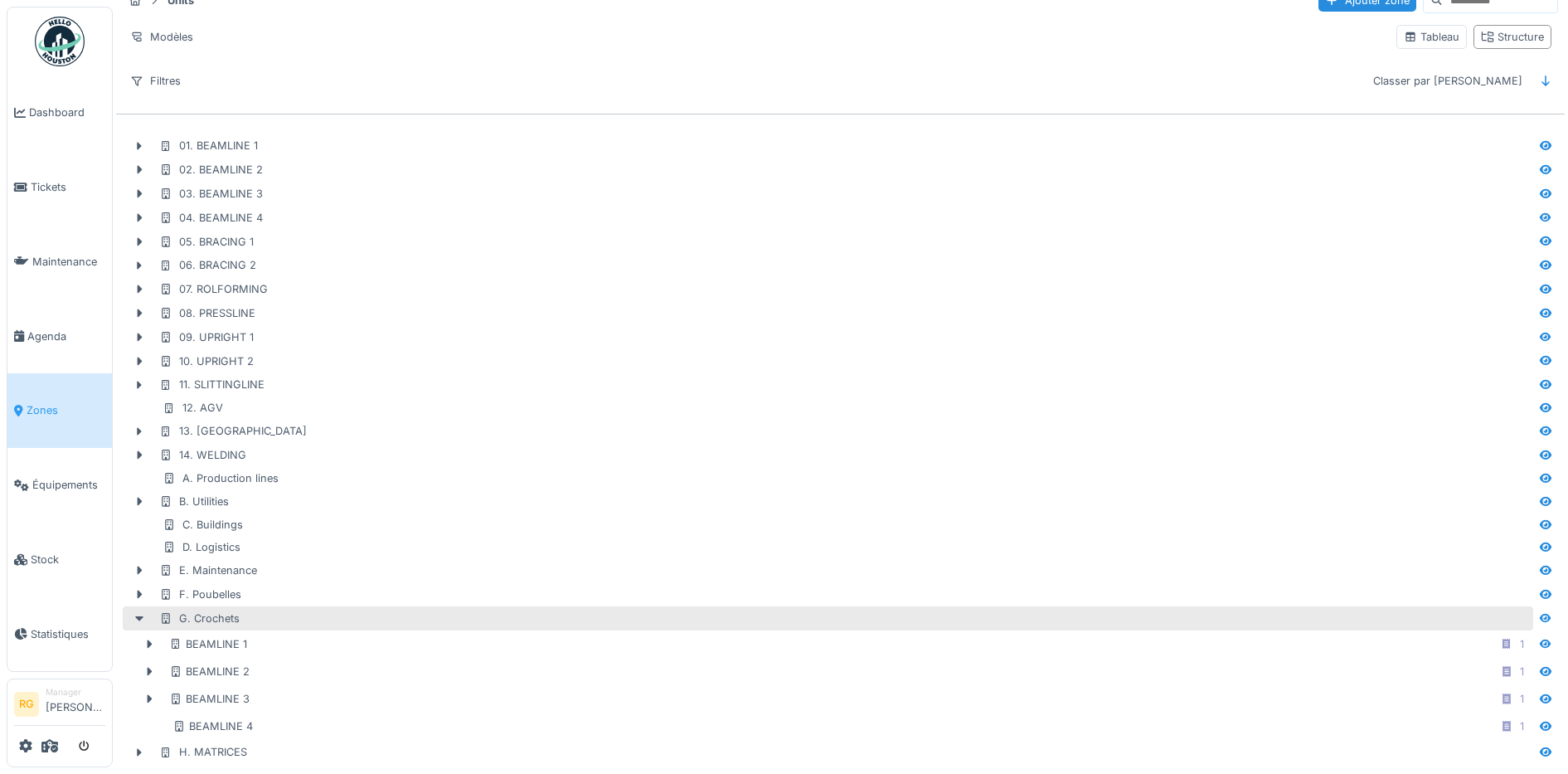
scroll to position [41, 0]
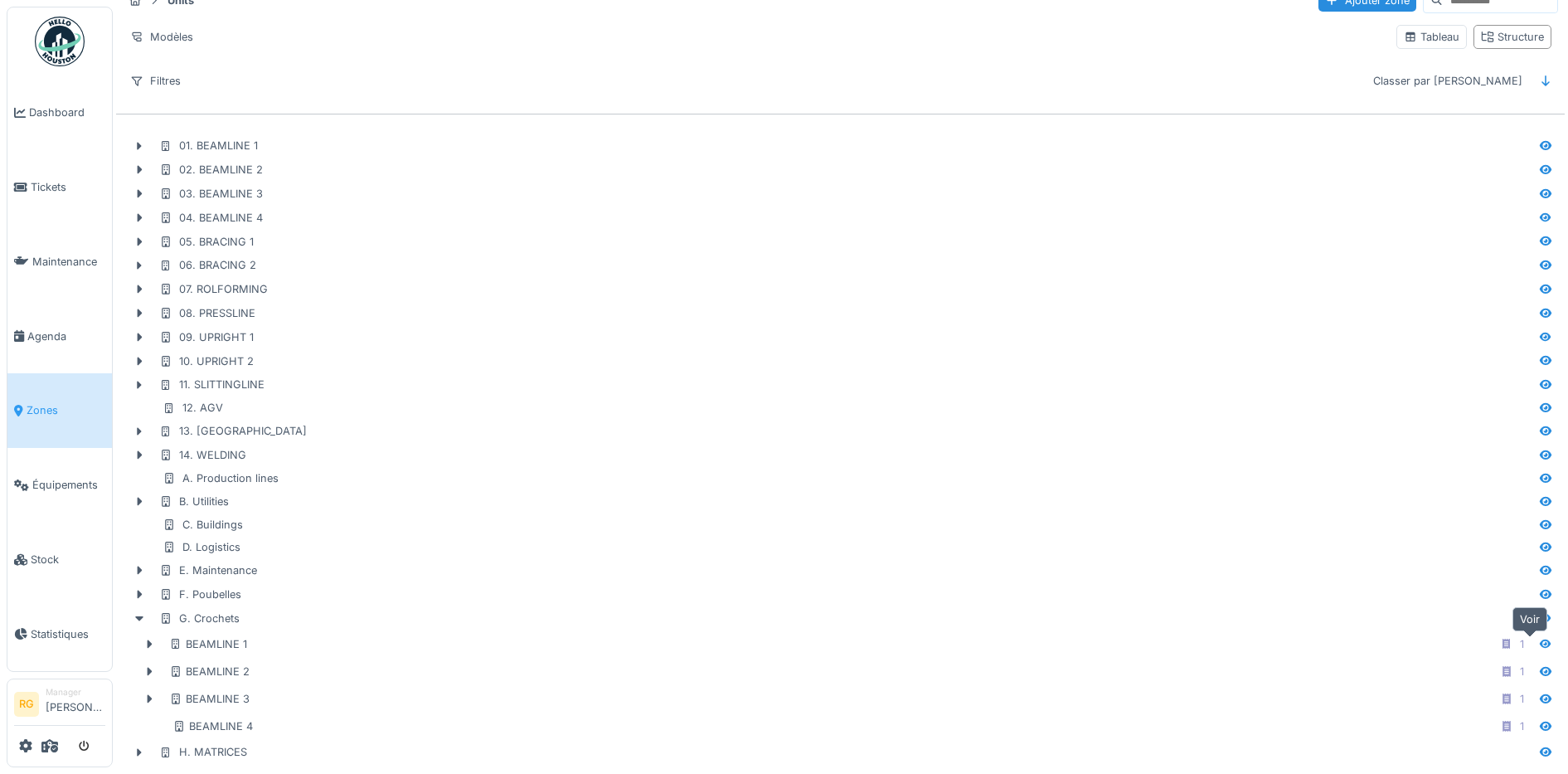
click at [1539, 639] on icon at bounding box center [1545, 644] width 13 height 11
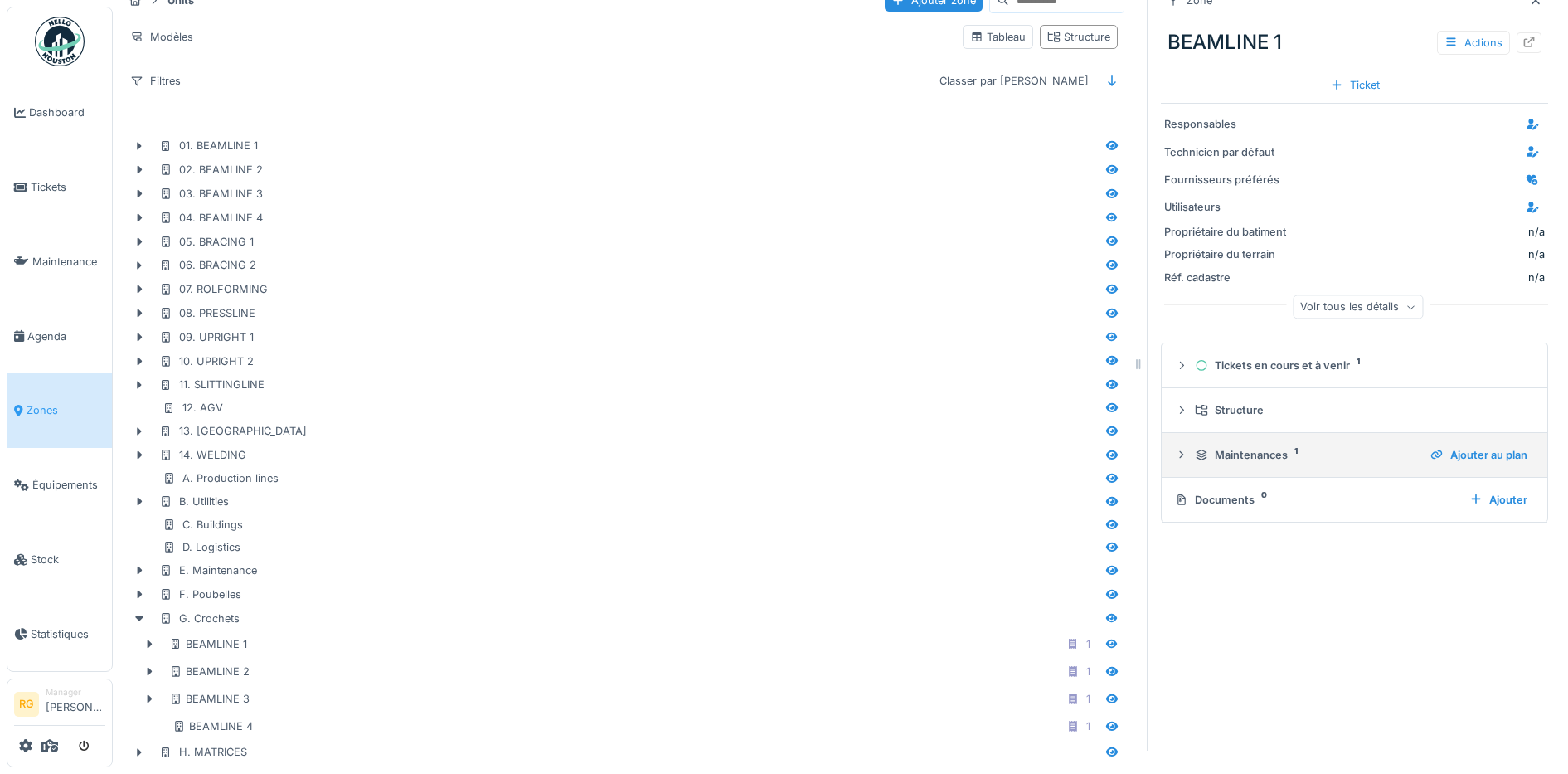
click at [1175, 450] on icon at bounding box center [1181, 455] width 13 height 11
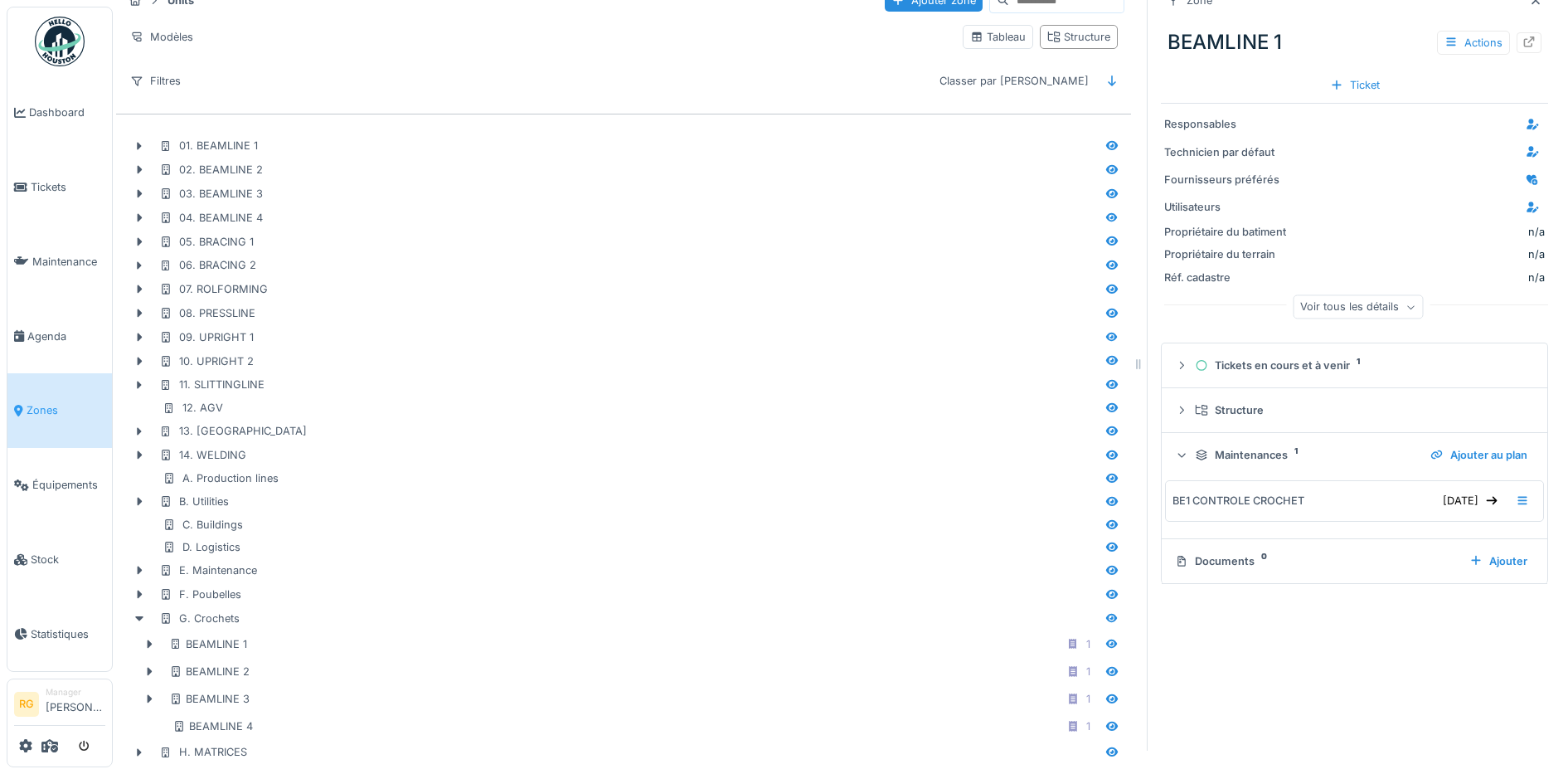
click at [1176, 448] on icon at bounding box center [1181, 455] width 11 height 13
click at [1446, 38] on icon at bounding box center [1451, 42] width 9 height 8
click at [1351, 24] on div "BEAMLINE 1 Actions" at bounding box center [1355, 42] width 388 height 43
click at [992, 29] on div "Tableau" at bounding box center [998, 37] width 55 height 16
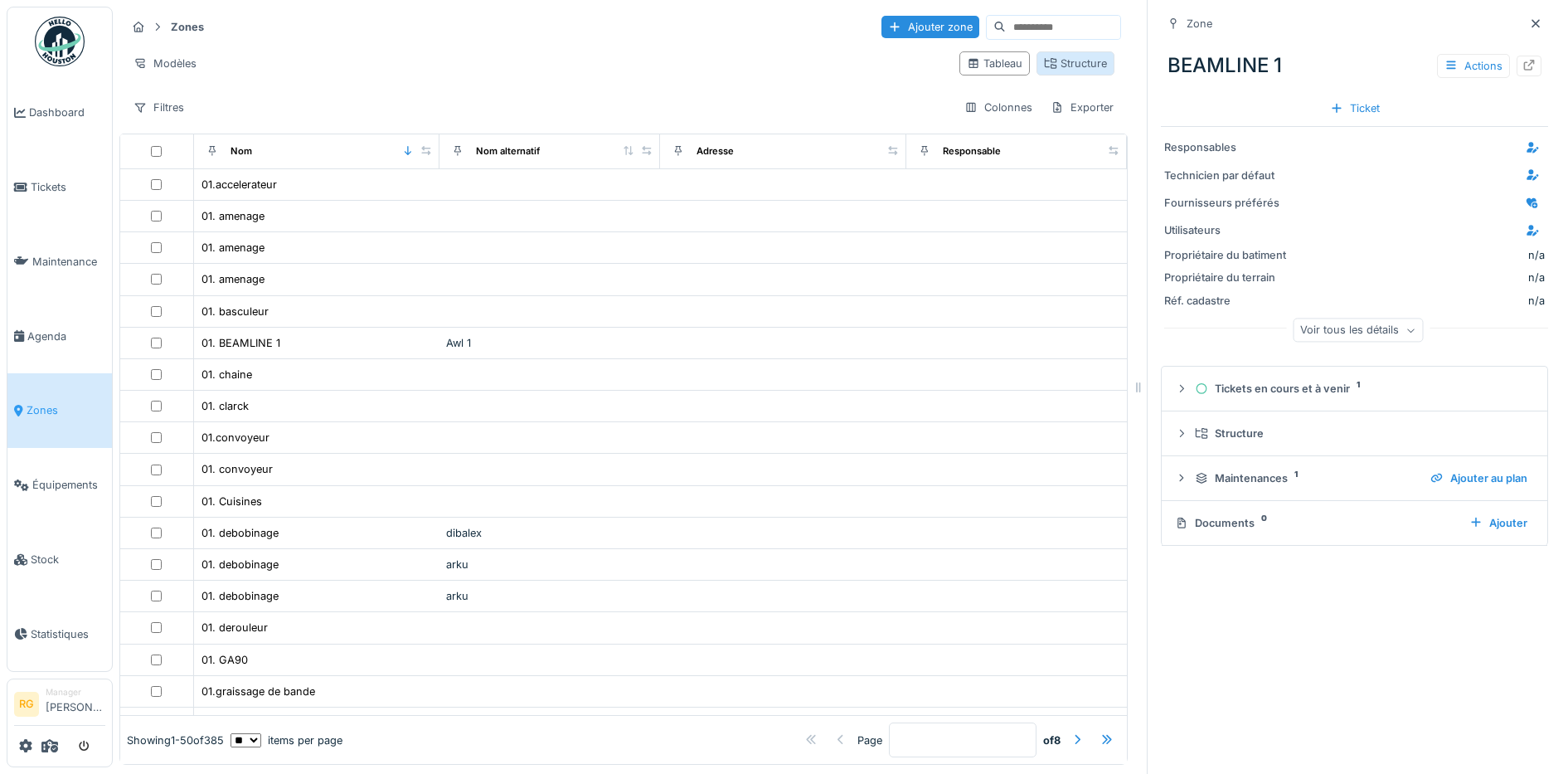
click at [1044, 55] on div "Structure" at bounding box center [1075, 63] width 63 height 16
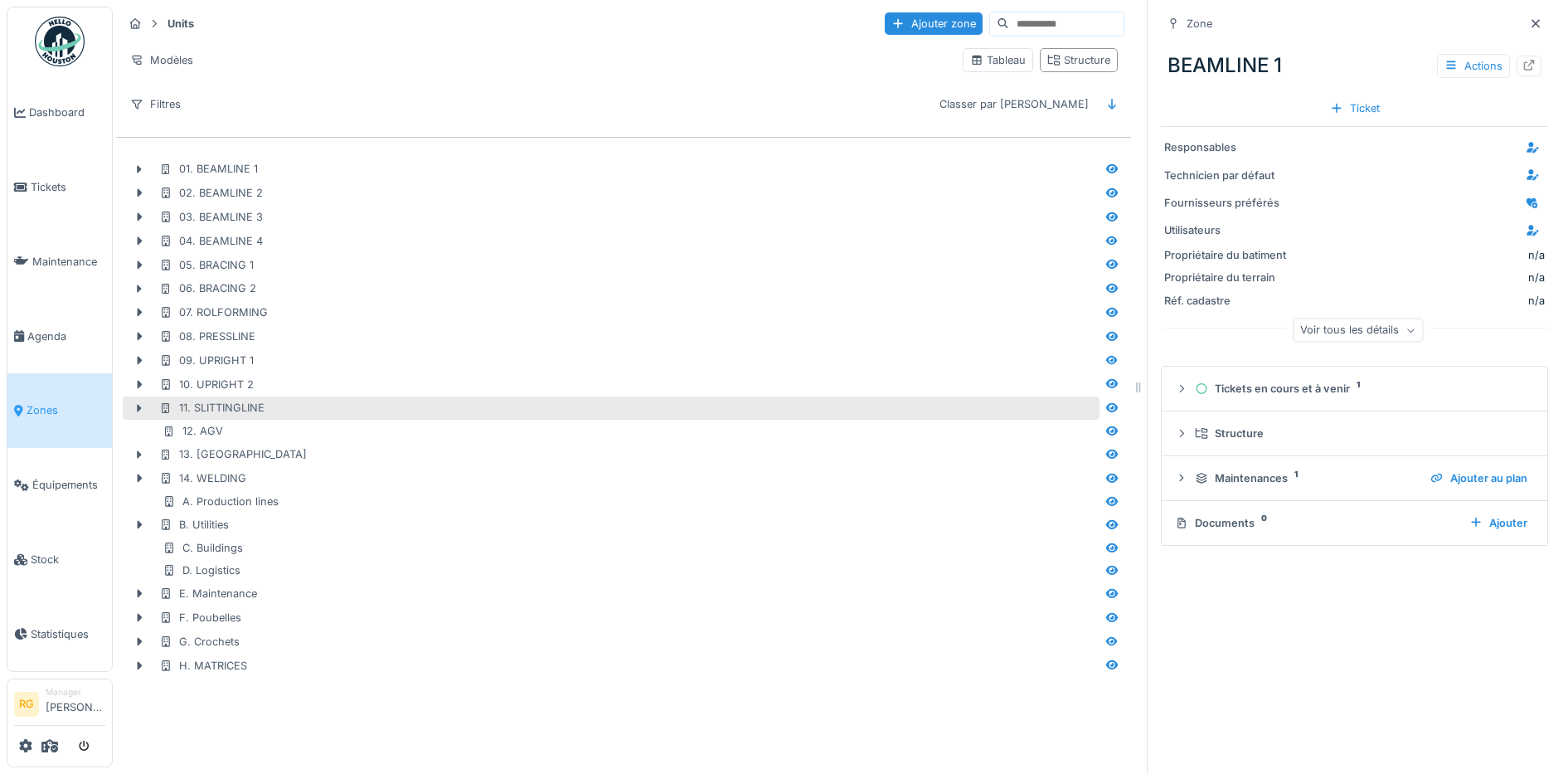
scroll to position [16, 0]
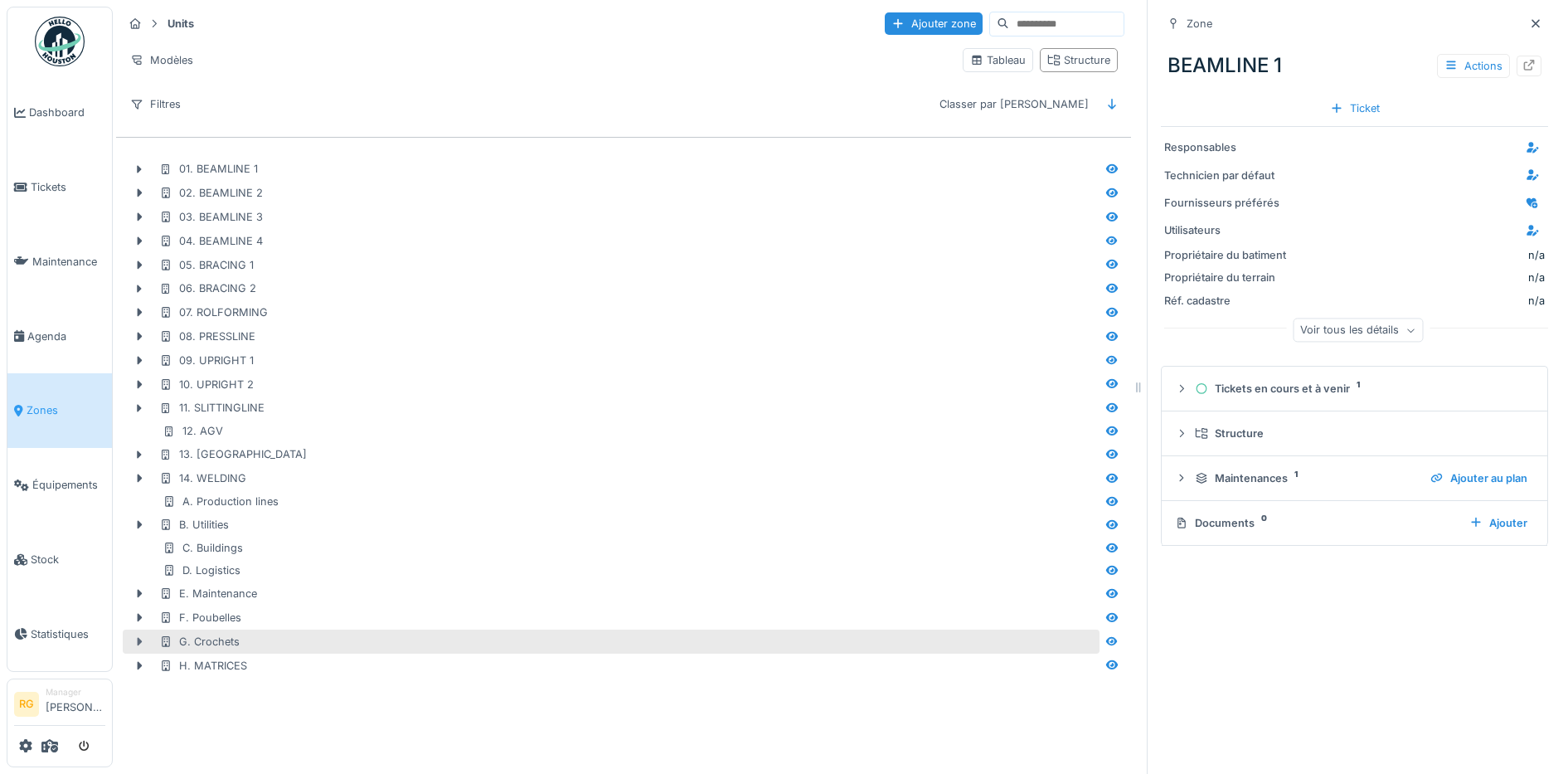
click at [138, 638] on icon at bounding box center [140, 642] width 5 height 8
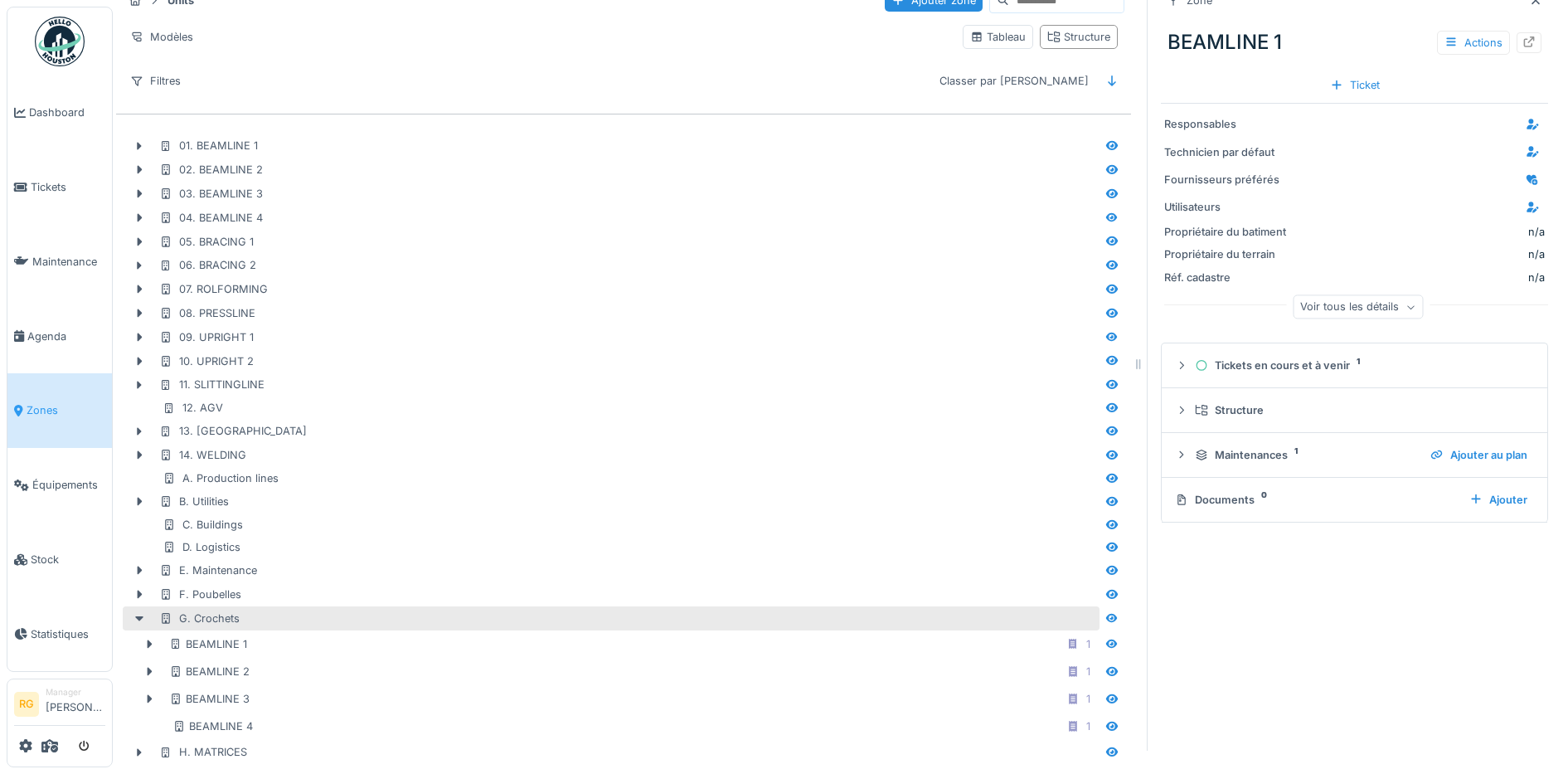
scroll to position [41, 0]
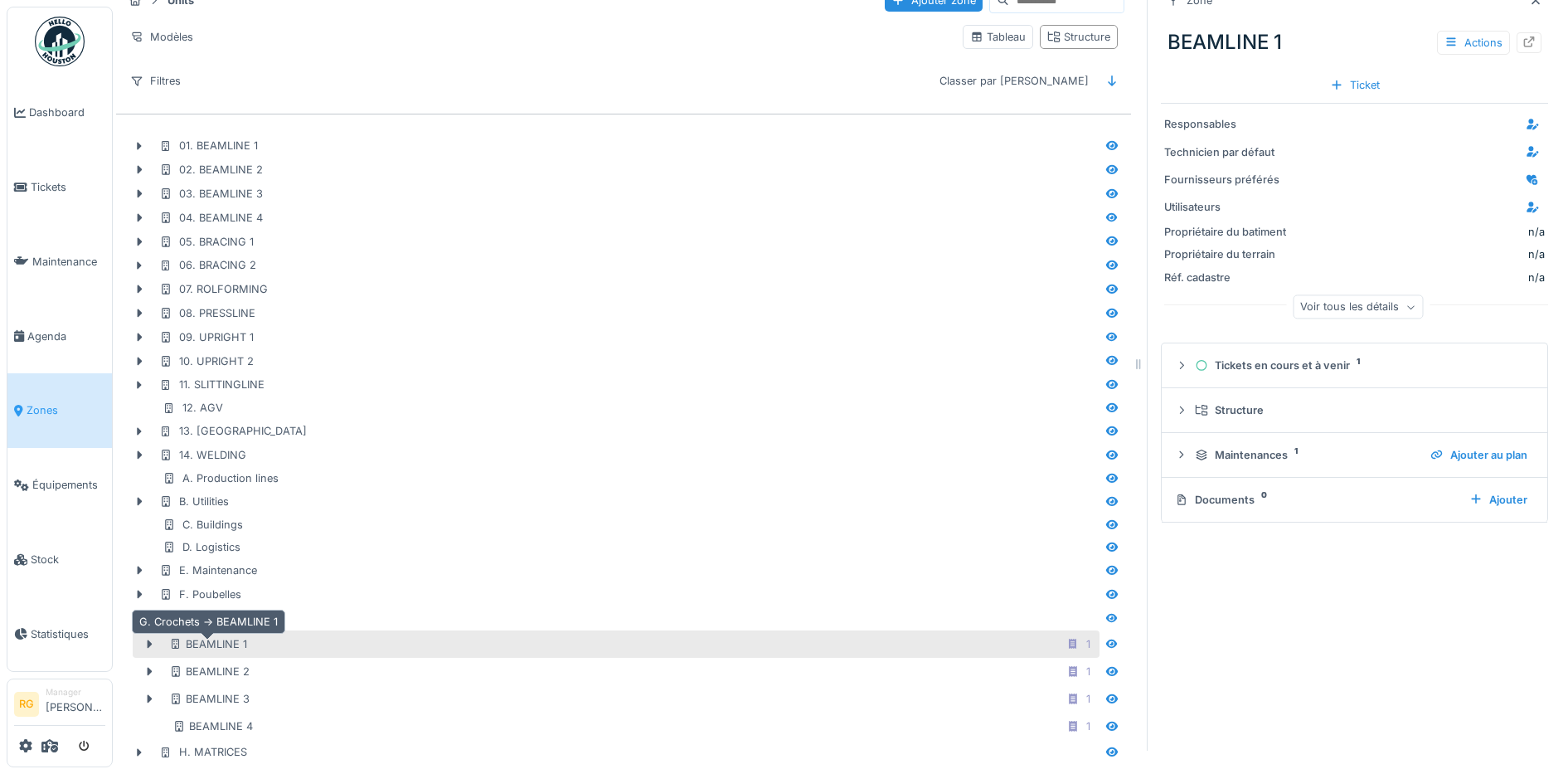
click at [218, 636] on div "BEAMLINE 1" at bounding box center [208, 644] width 78 height 16
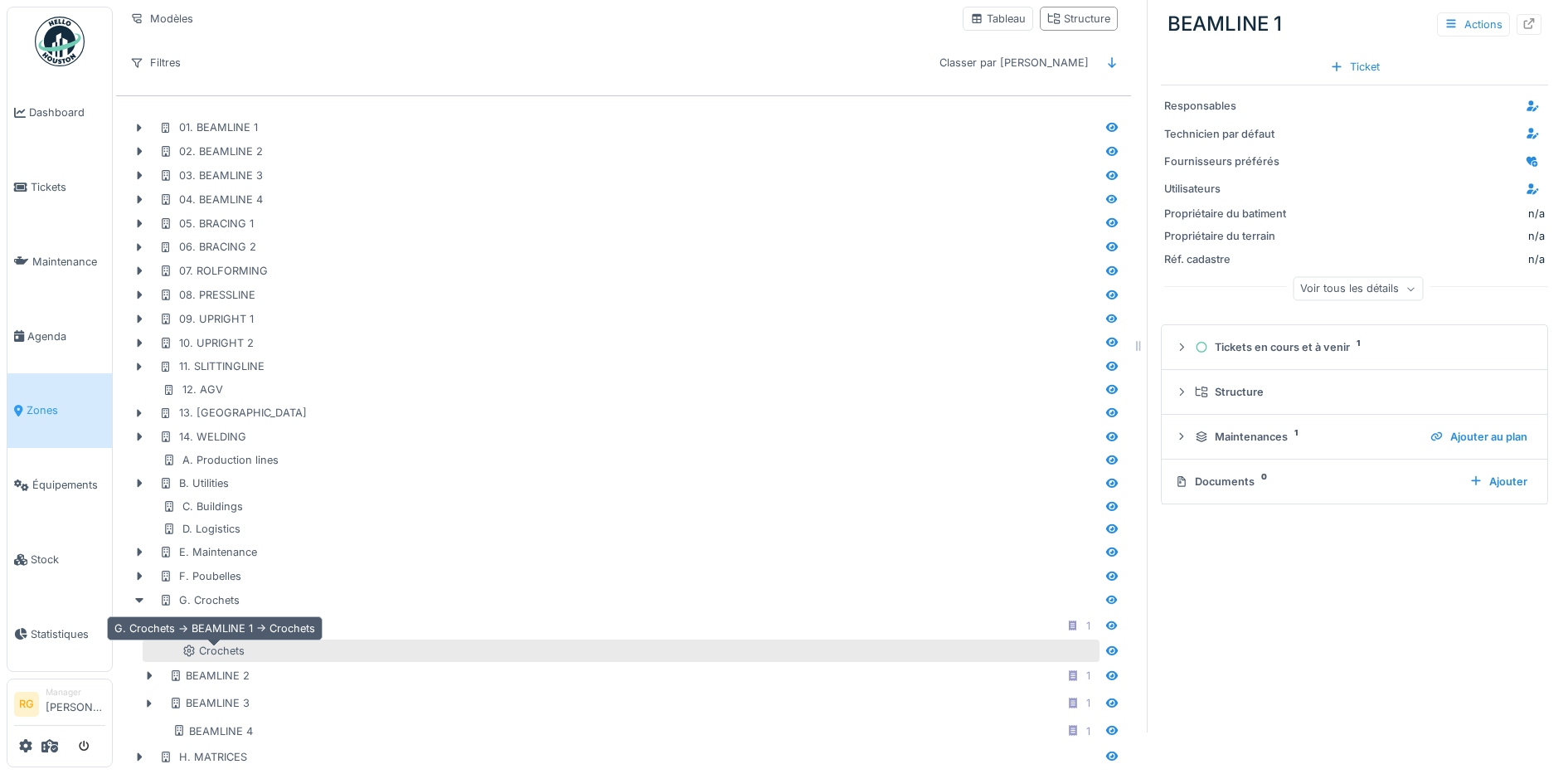
click at [221, 655] on div "Crochets" at bounding box center [213, 651] width 62 height 16
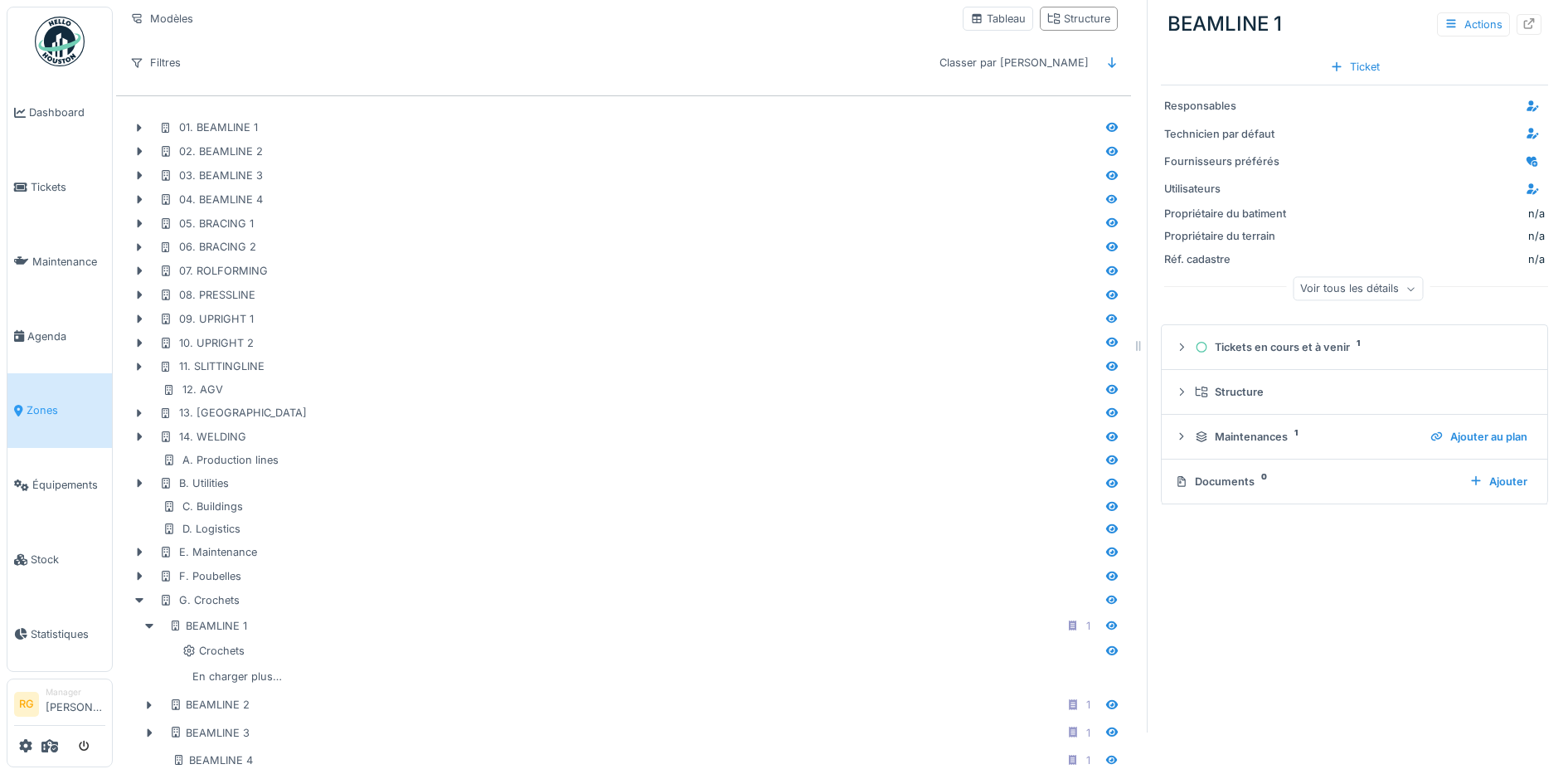
click at [1373, 599] on div "Zone BEAMLINE 1 Actions Ticket Responsables Technicien par défaut Fournisseurs …" at bounding box center [1354, 346] width 414 height 774
click at [1180, 349] on icon at bounding box center [1181, 347] width 4 height 8
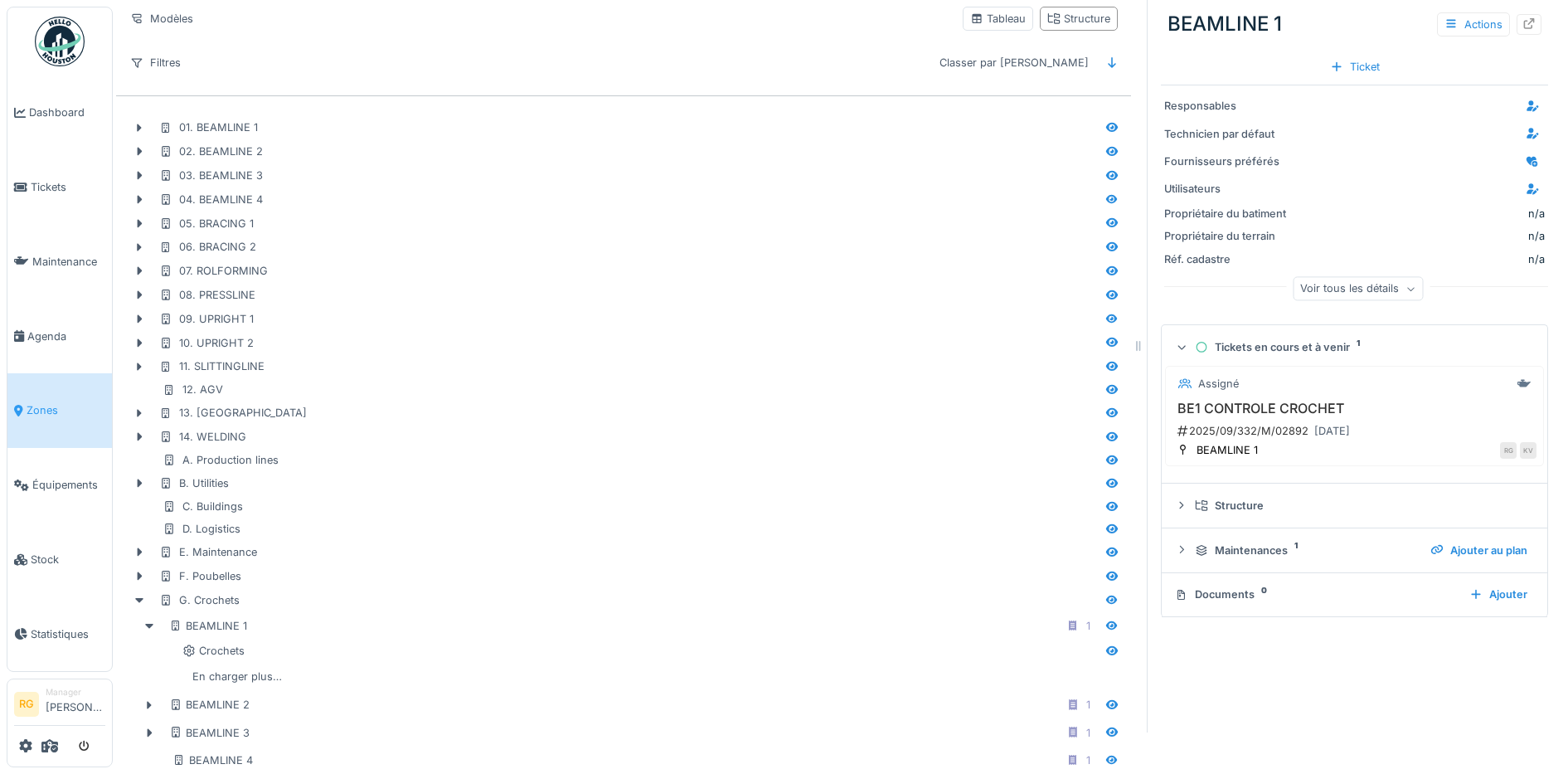
click at [1176, 349] on icon at bounding box center [1181, 348] width 11 height 13
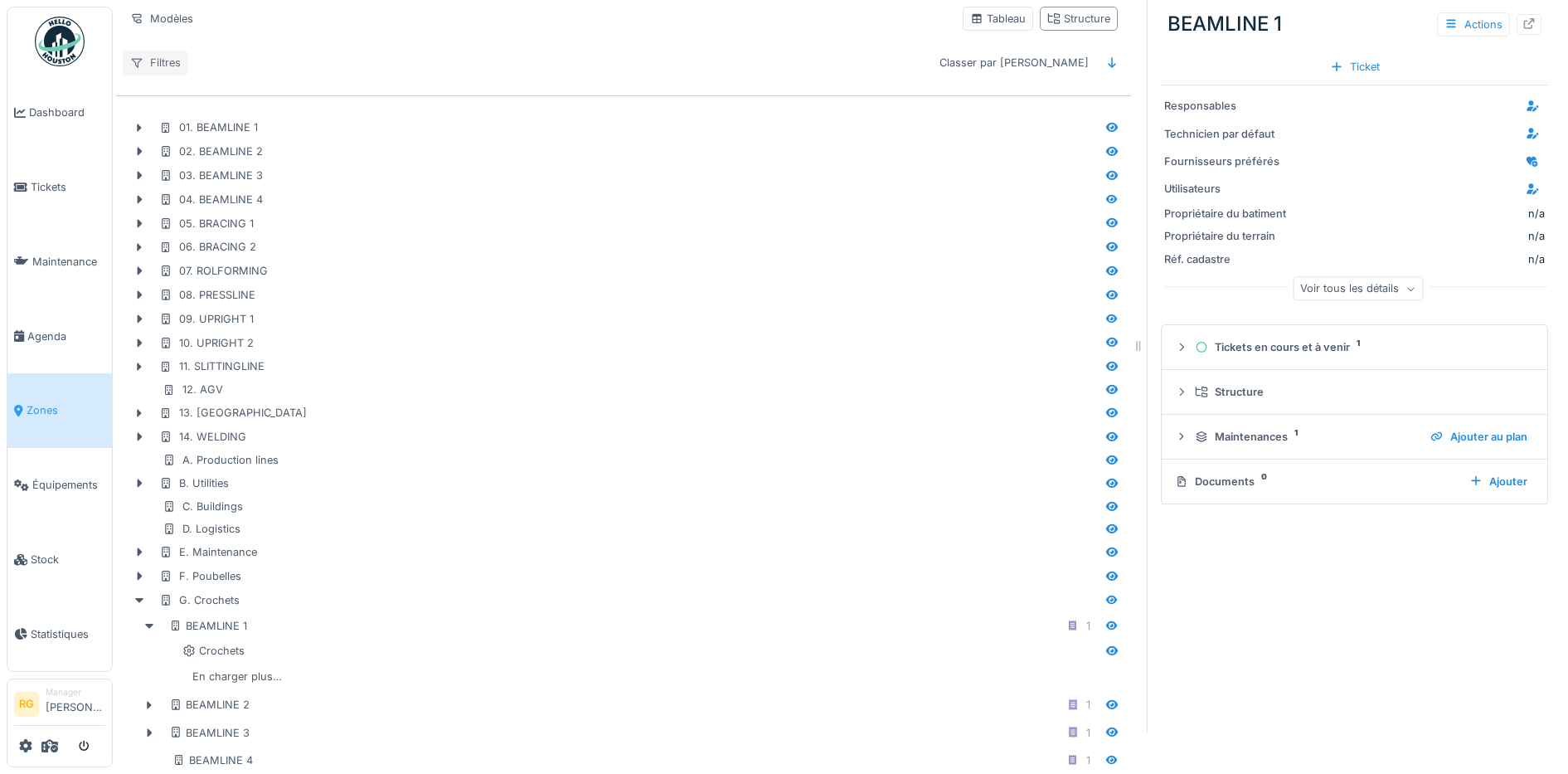
click at [159, 56] on div "Filtres" at bounding box center [155, 62] width 65 height 24
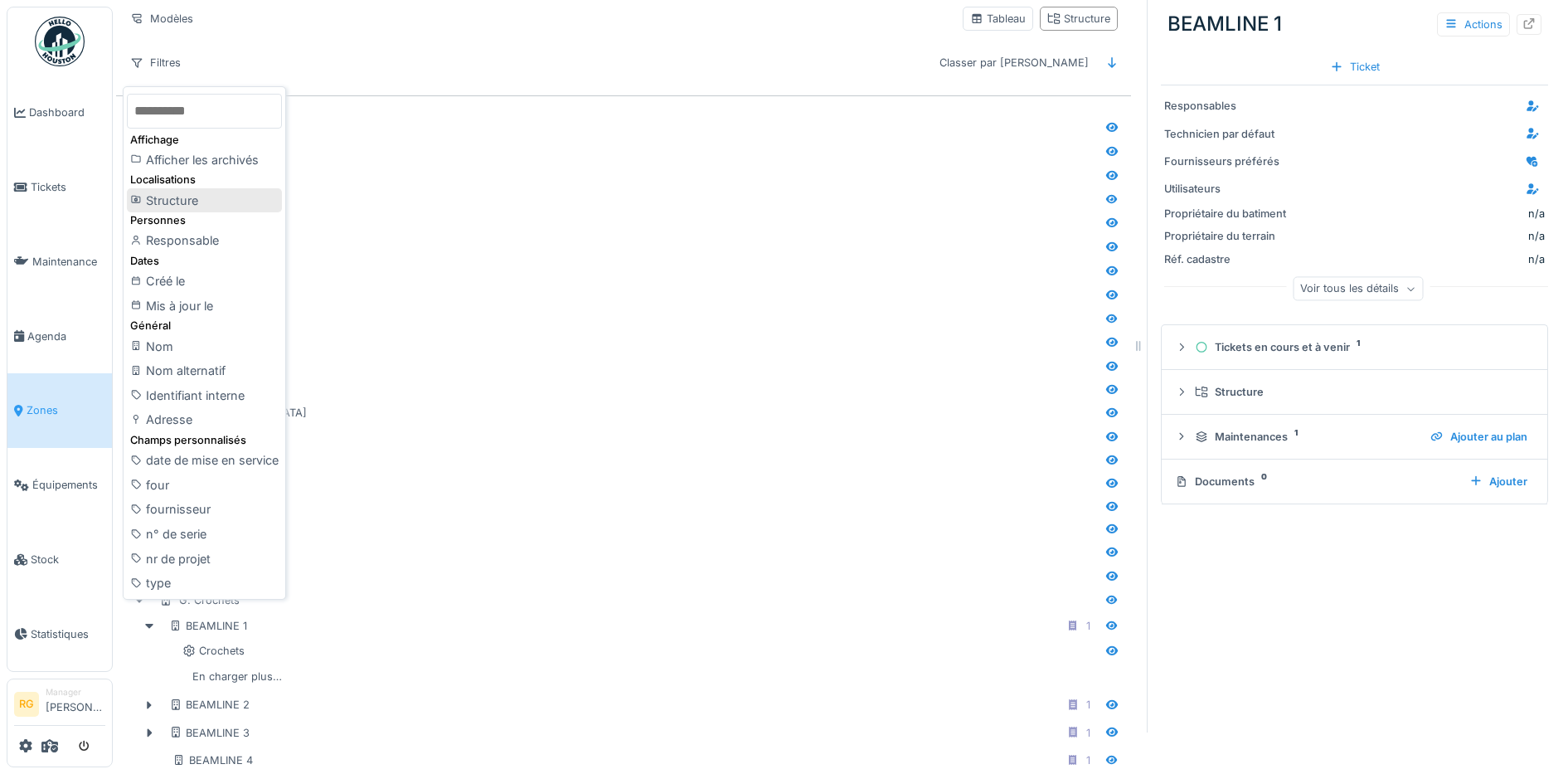
click at [178, 199] on div "Structure" at bounding box center [204, 201] width 155 height 25
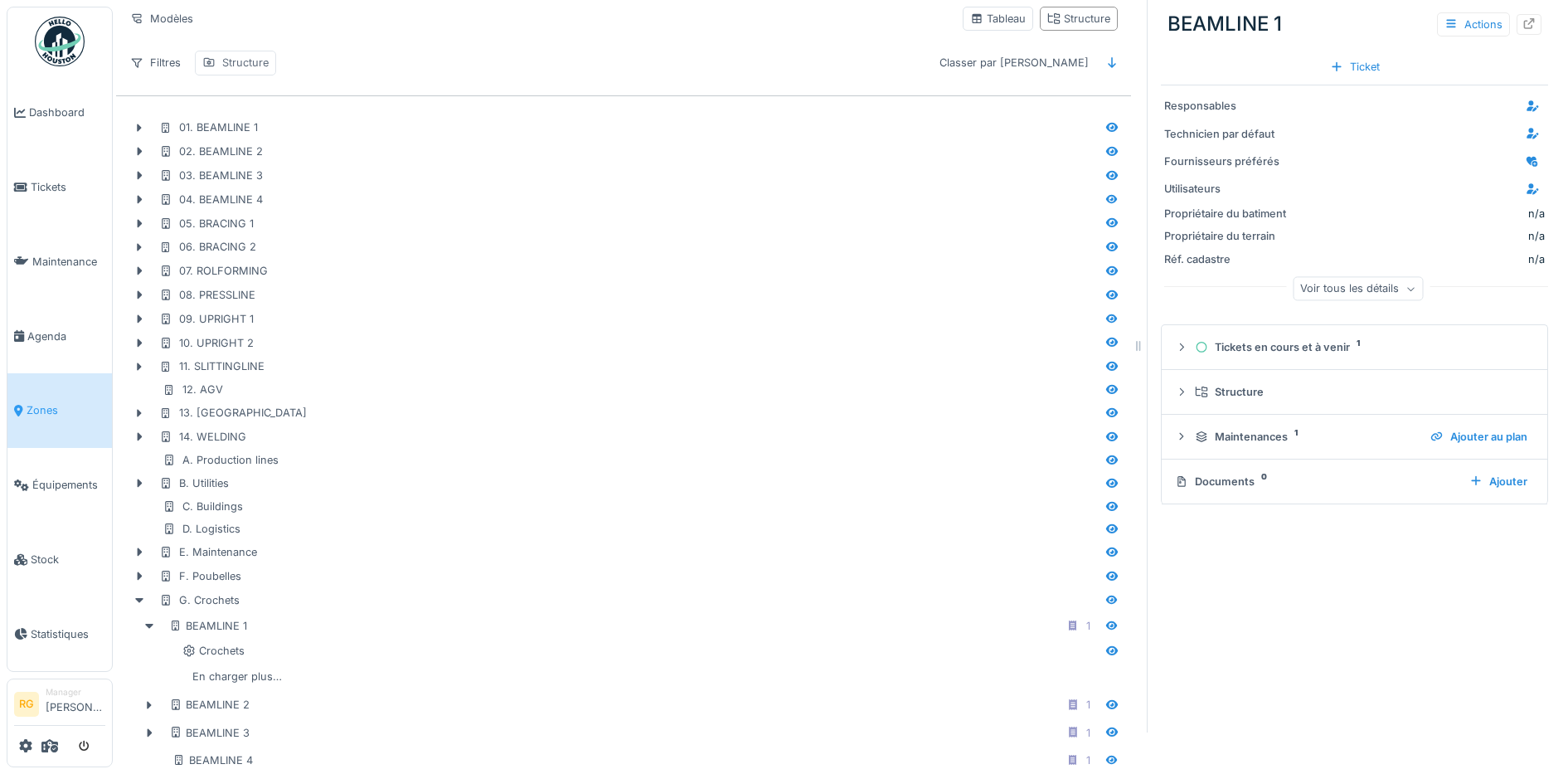
click at [241, 68] on div "Structure" at bounding box center [245, 62] width 46 height 16
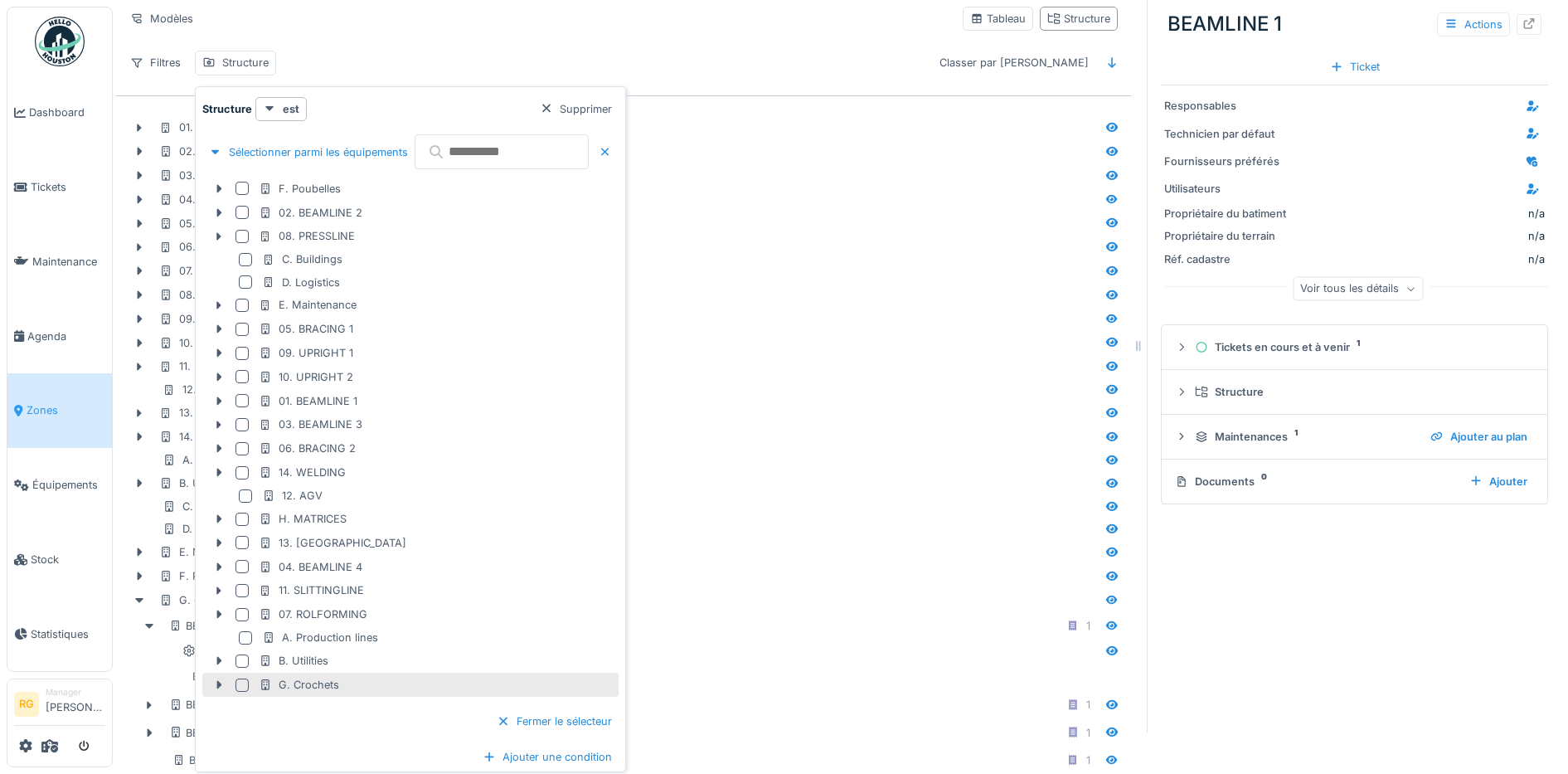
click at [243, 684] on div at bounding box center [242, 685] width 13 height 13
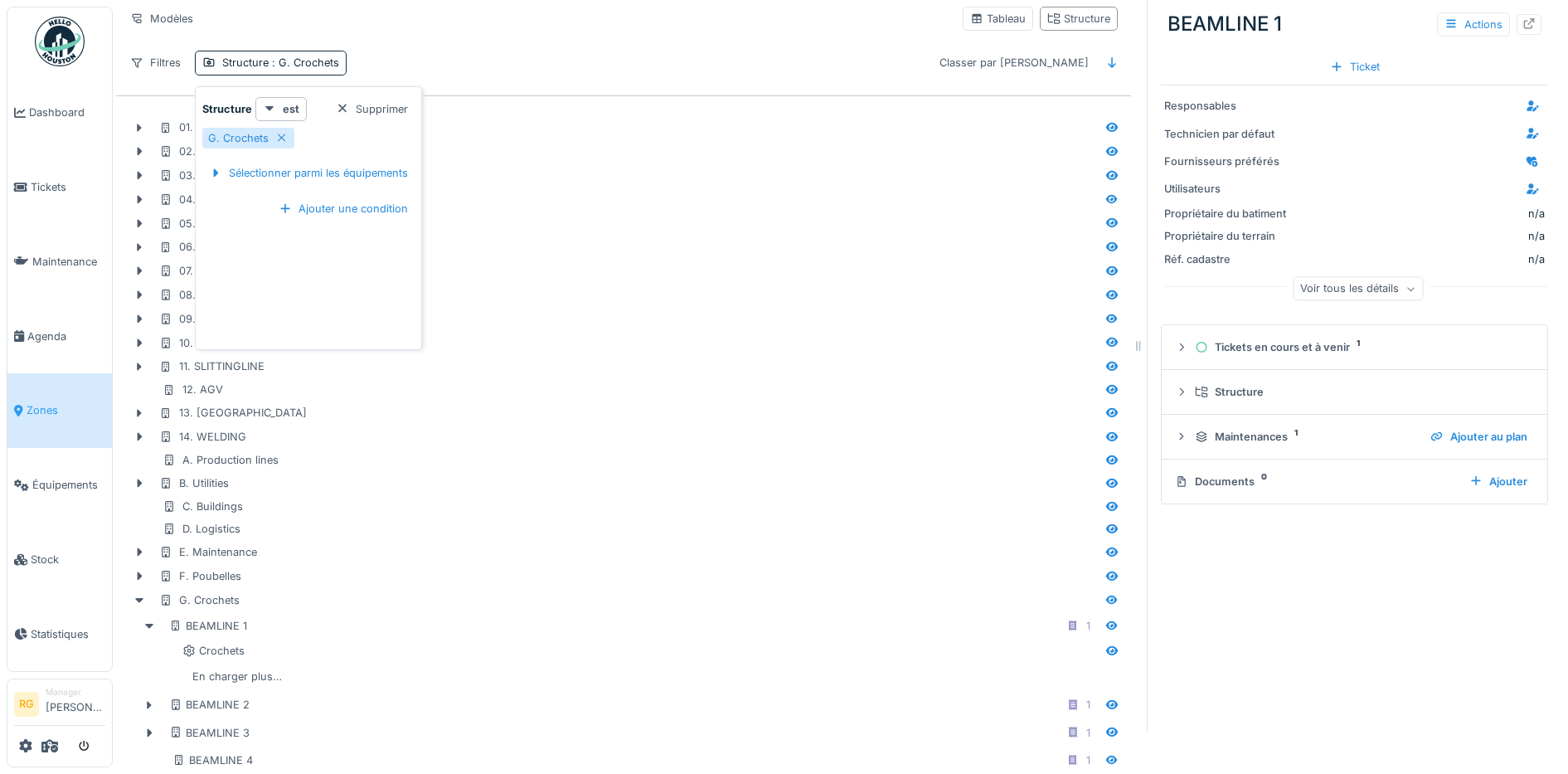
scroll to position [16, 0]
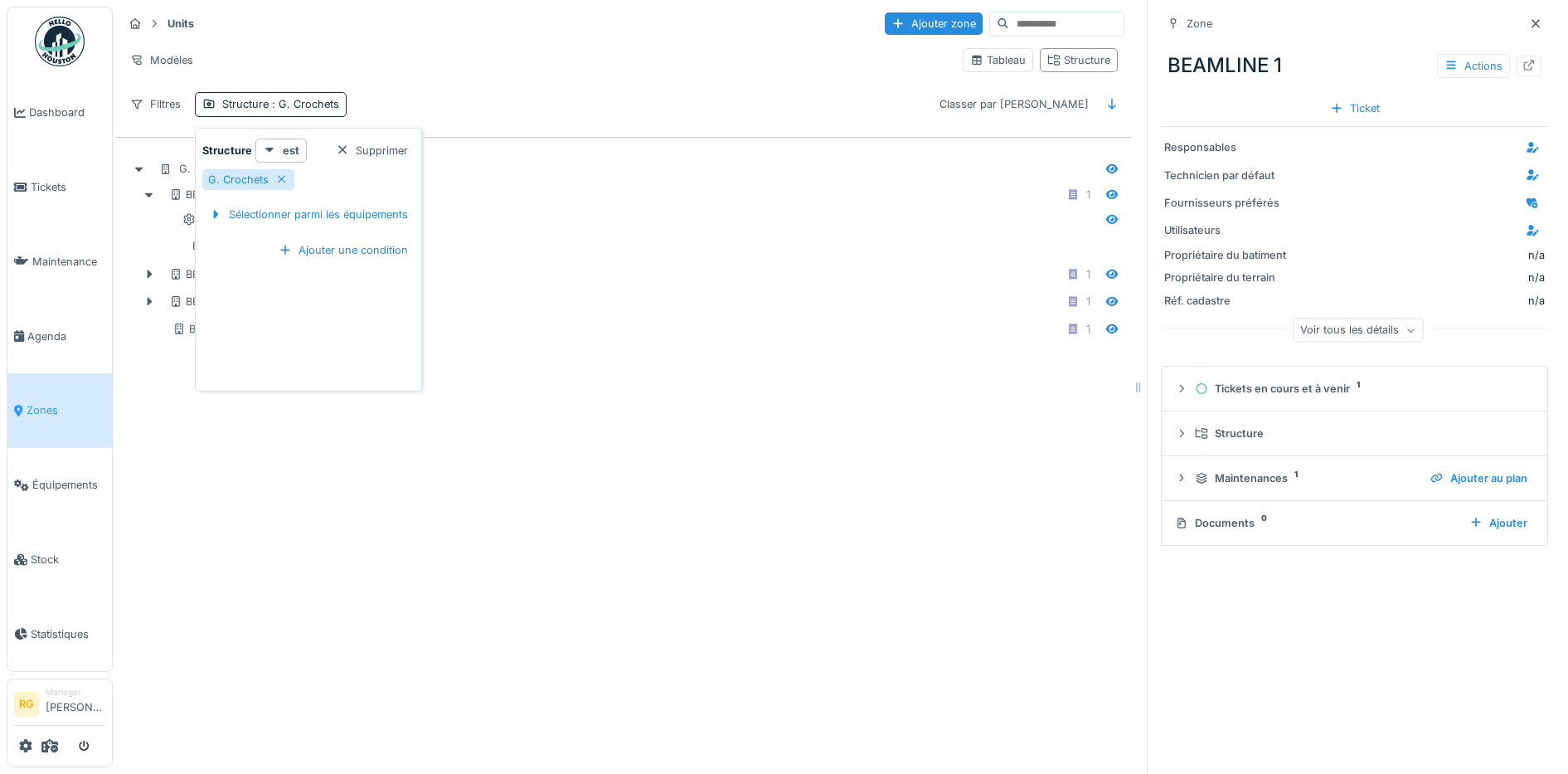
click at [565, 505] on div "Units Ajouter zone Modèles Tableau Structure Filtres Structure : G. Crochets Cl…" at bounding box center [840, 387] width 1455 height 774
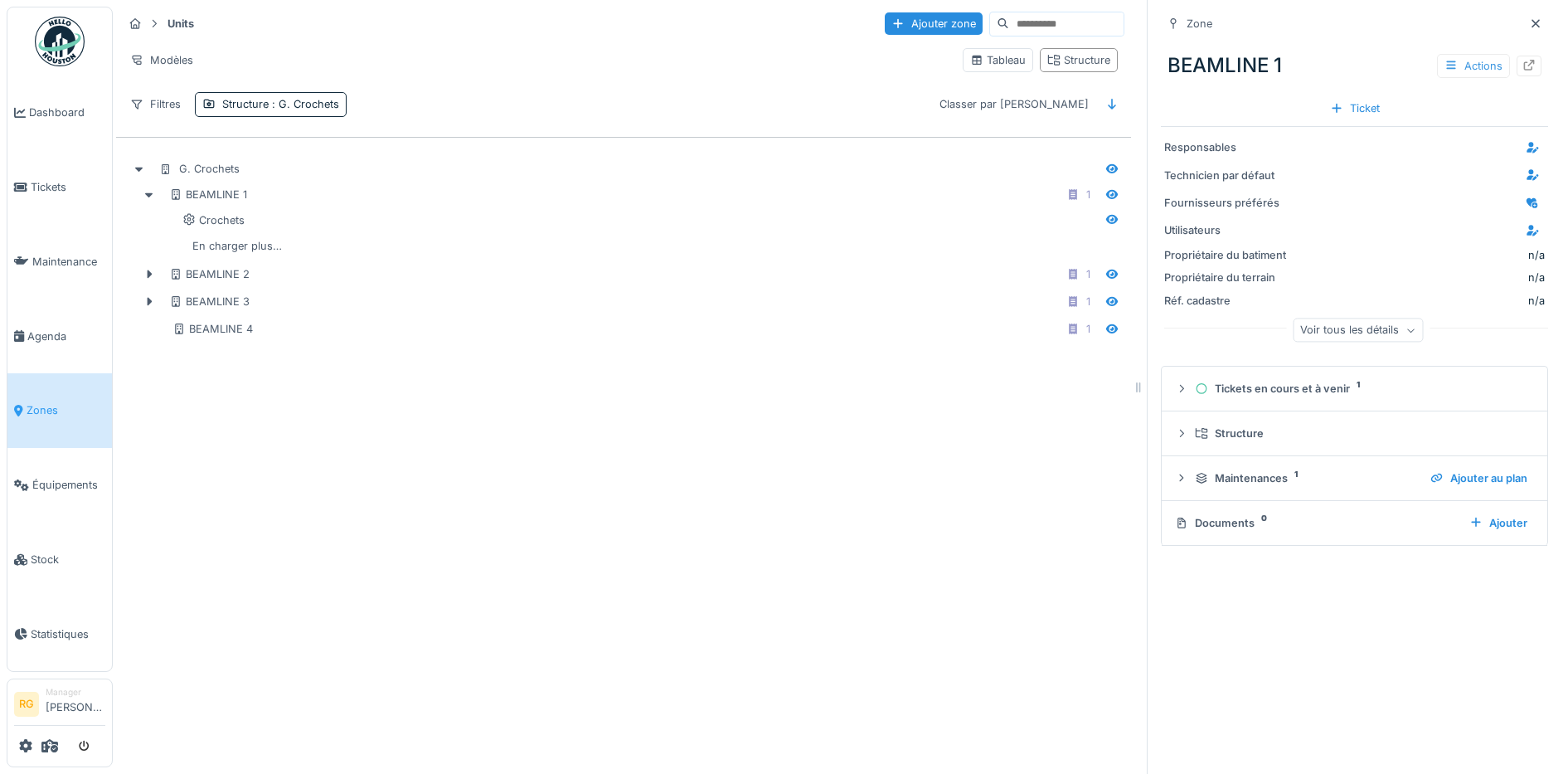
click at [1437, 55] on div "Actions" at bounding box center [1473, 65] width 73 height 24
click at [1454, 91] on div "Modifier" at bounding box center [1466, 103] width 111 height 25
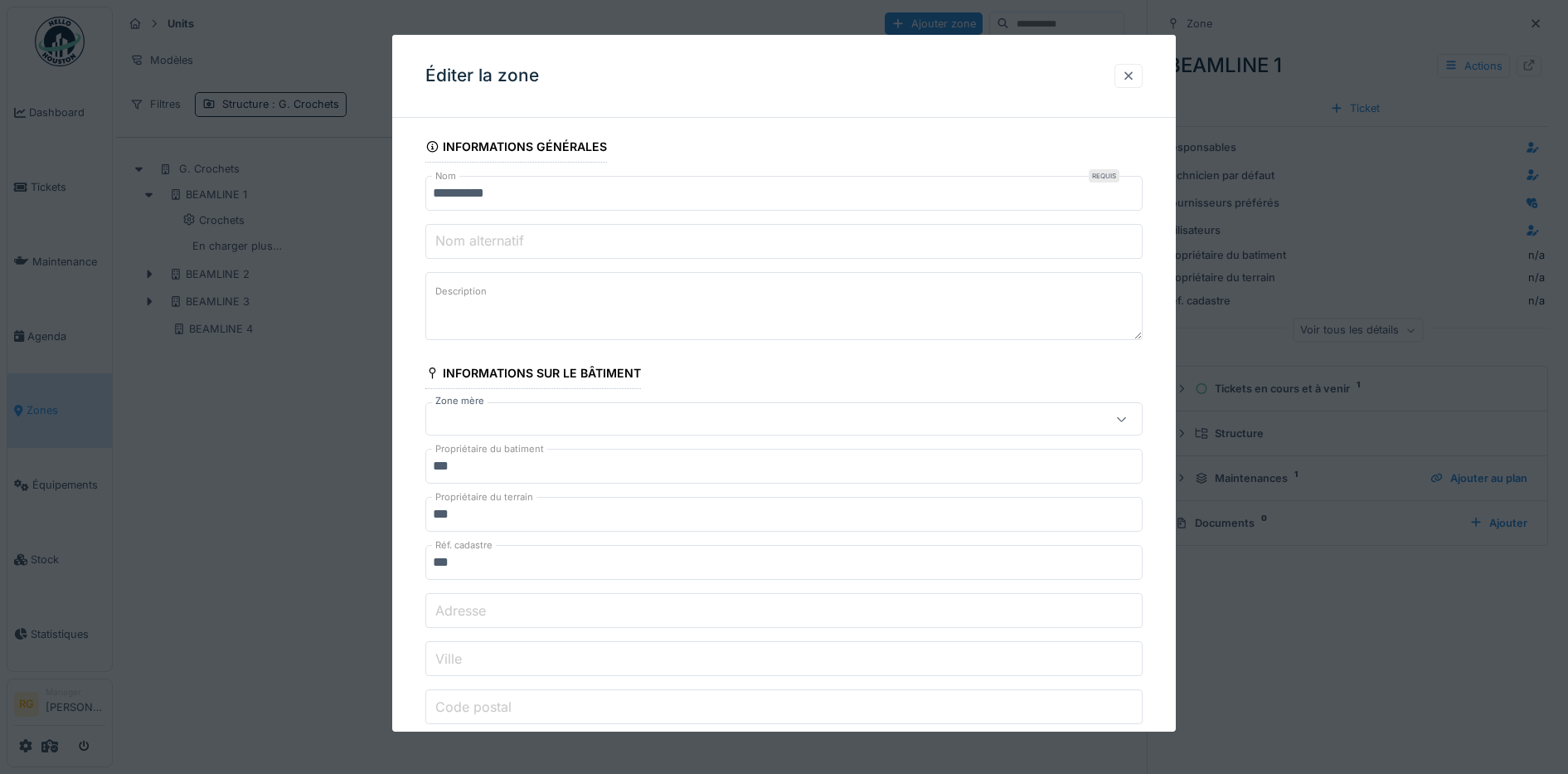
click at [1135, 76] on div at bounding box center [1128, 76] width 13 height 16
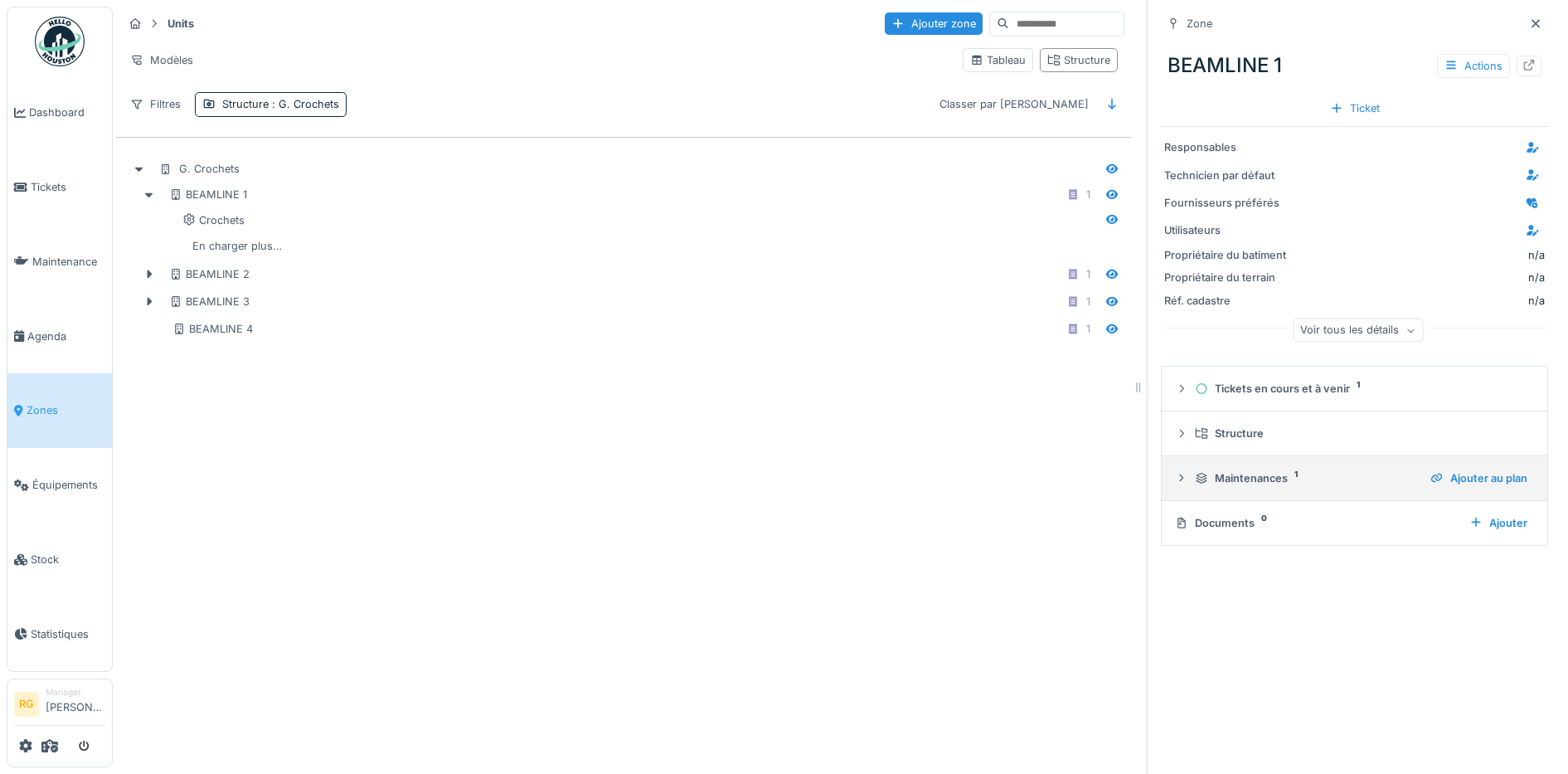
click at [1180, 473] on icon at bounding box center [1181, 477] width 4 height 8
click at [1516, 519] on icon at bounding box center [1523, 524] width 13 height 11
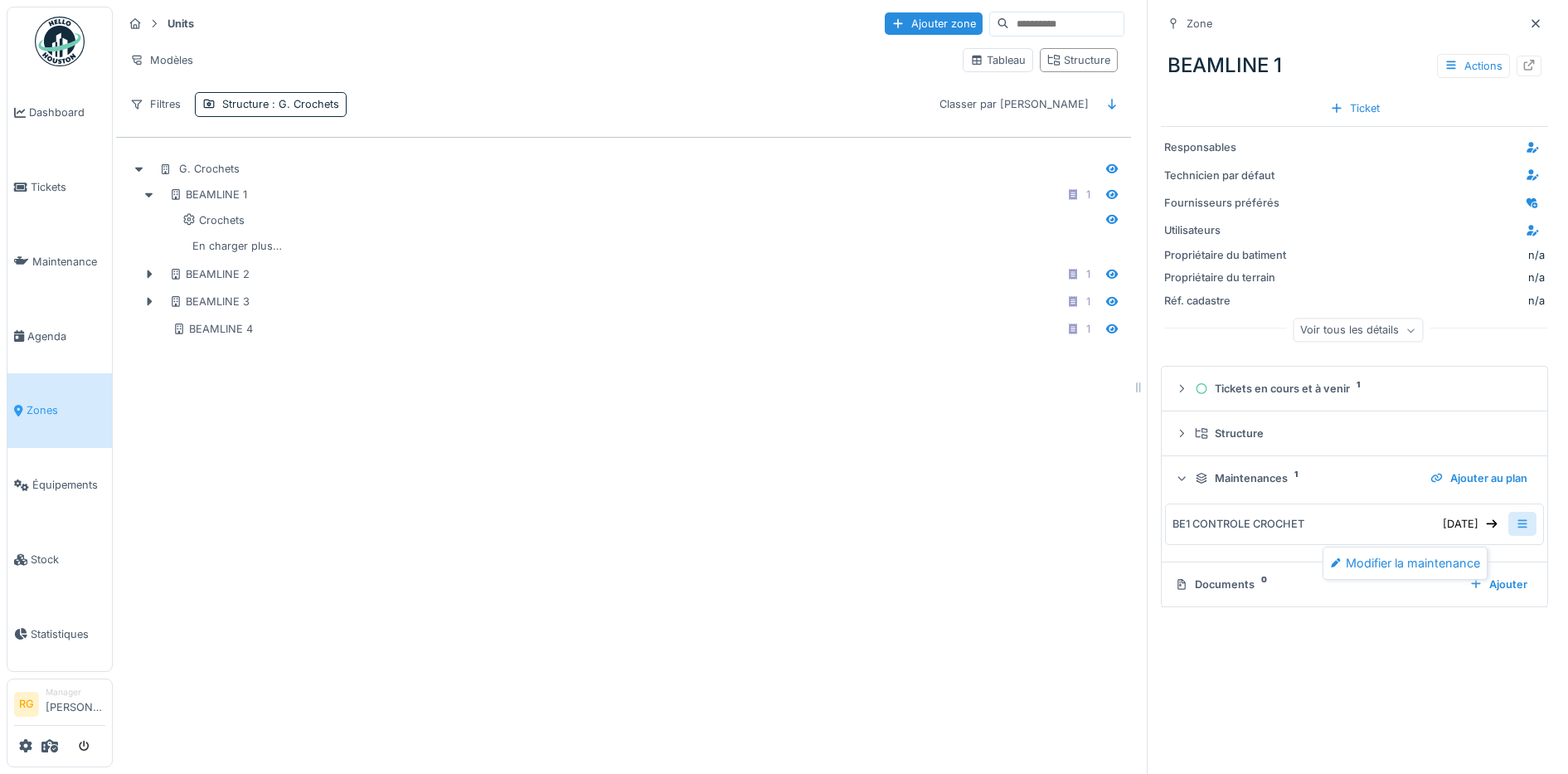
click at [1516, 519] on icon at bounding box center [1523, 524] width 13 height 11
click at [1263, 516] on div "BE1 CONTROLE CROCHET" at bounding box center [1237, 524] width 132 height 16
click at [1231, 577] on div "Documents 0" at bounding box center [1315, 584] width 281 height 16
click at [1175, 428] on icon at bounding box center [1181, 433] width 13 height 11
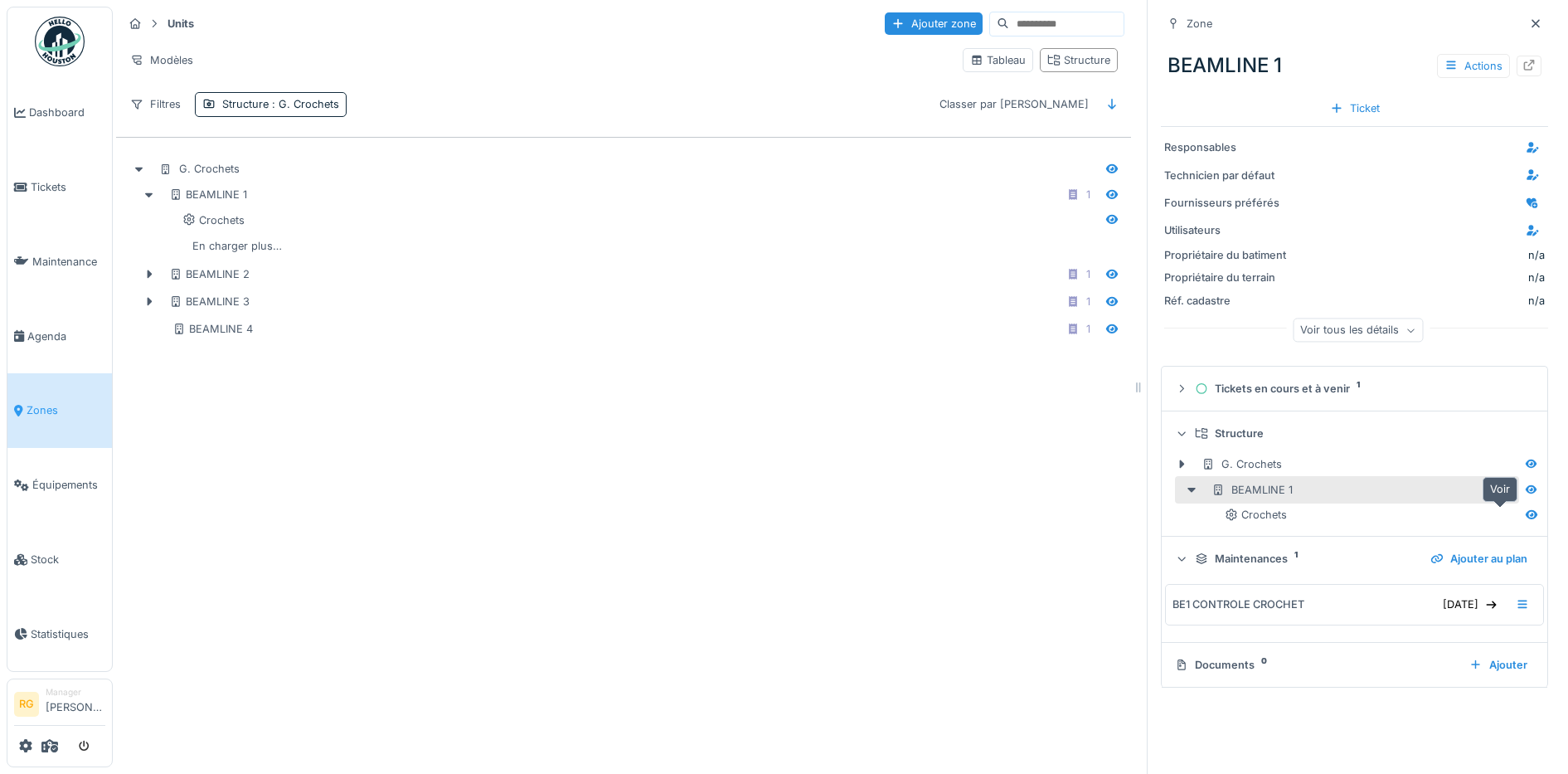
click at [1525, 510] on icon at bounding box center [1531, 515] width 12 height 9
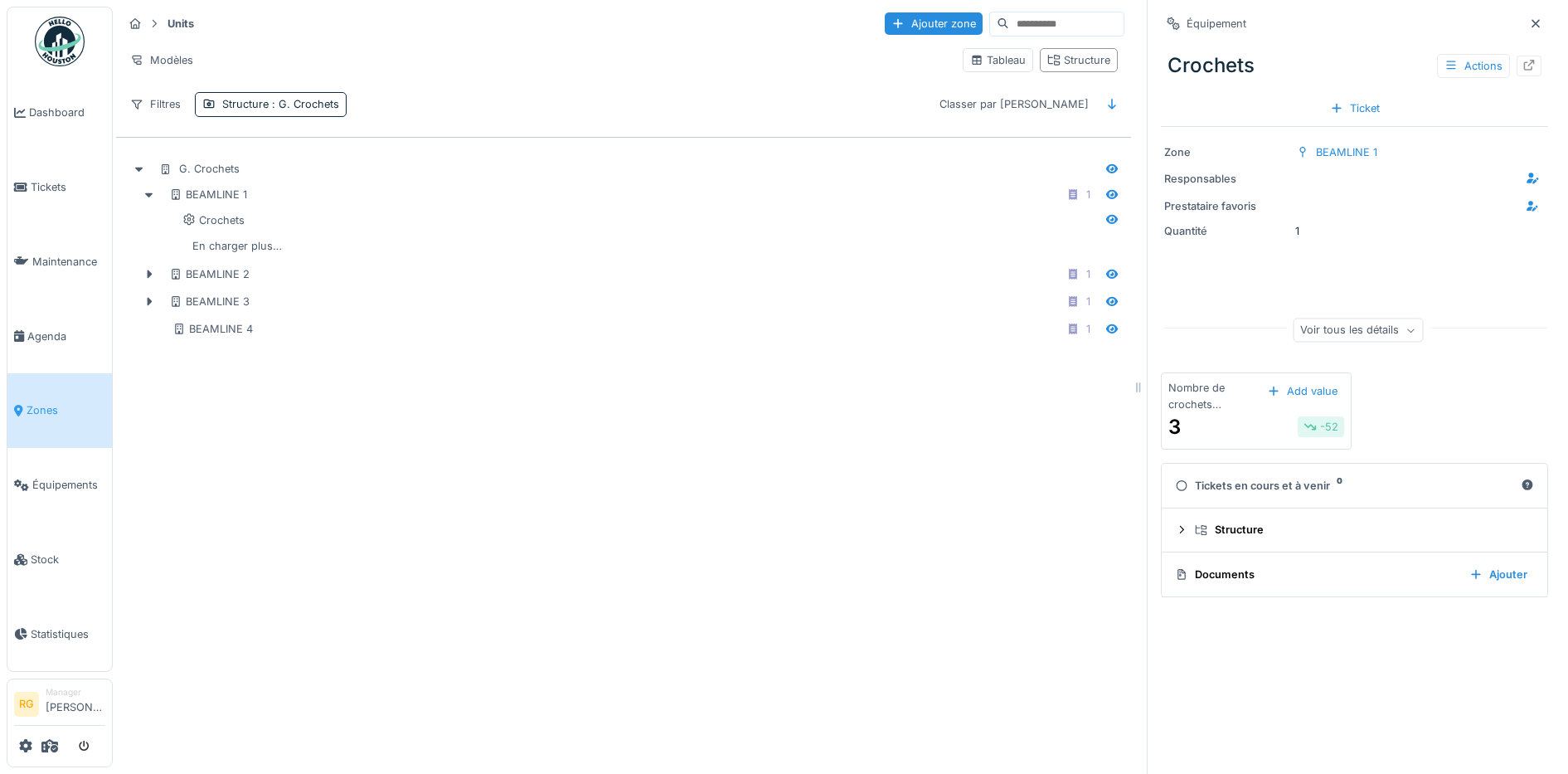
click at [1207, 412] on div "3 -52" at bounding box center [1256, 427] width 176 height 30
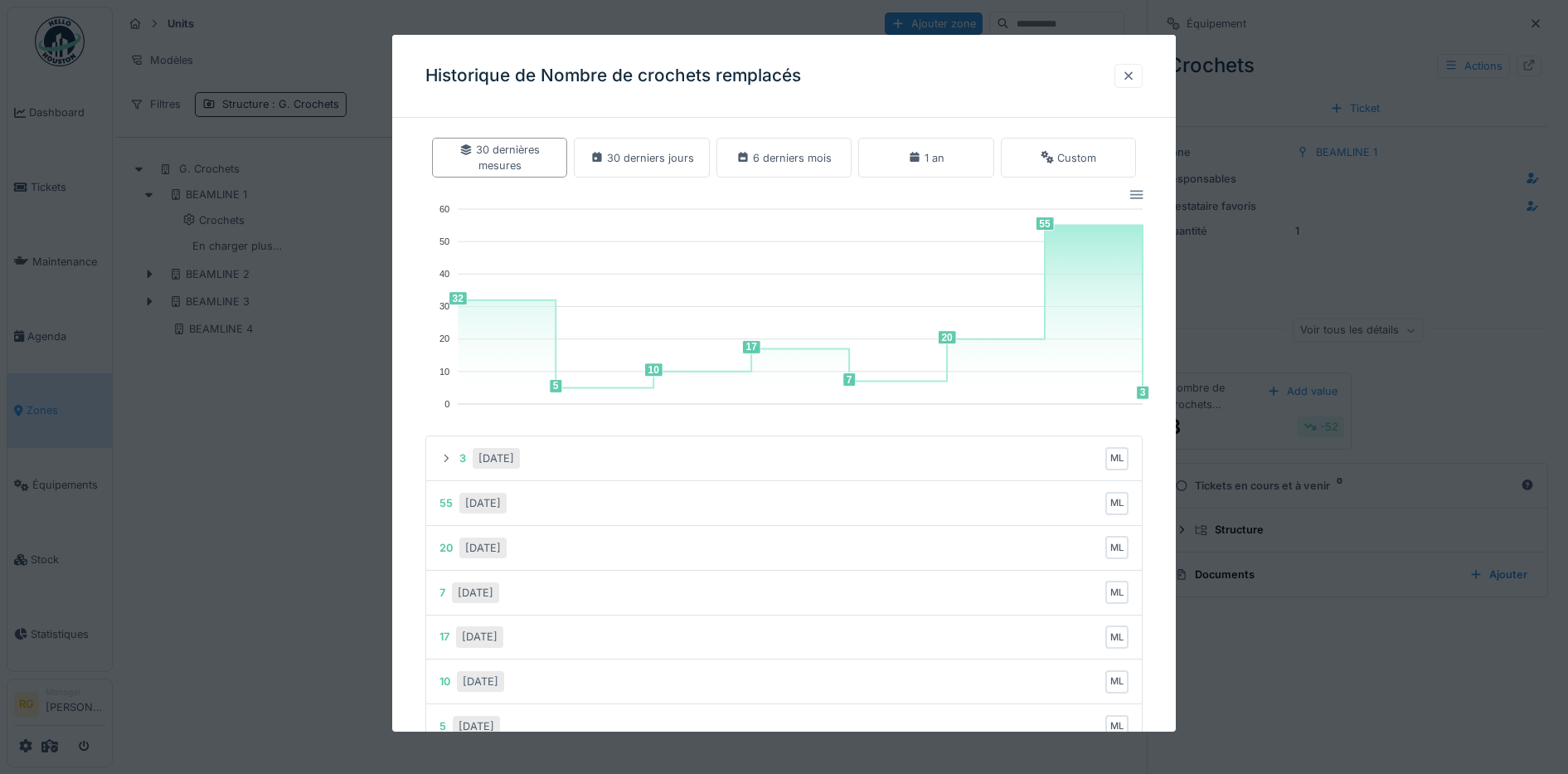
click at [1135, 75] on div at bounding box center [1128, 76] width 13 height 16
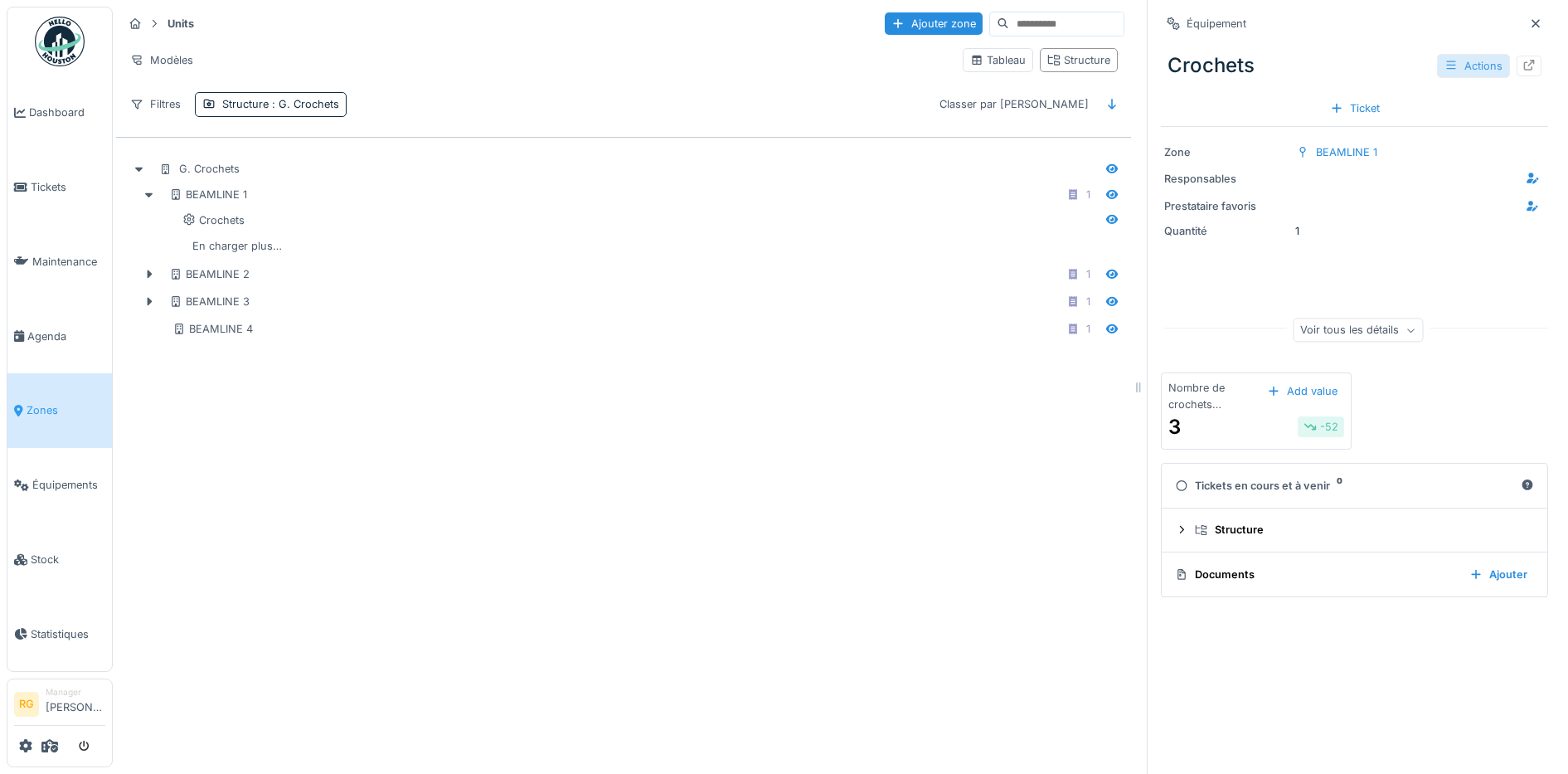
click at [1437, 54] on div "Actions" at bounding box center [1473, 65] width 73 height 24
click at [1106, 190] on icon at bounding box center [1112, 194] width 12 height 9
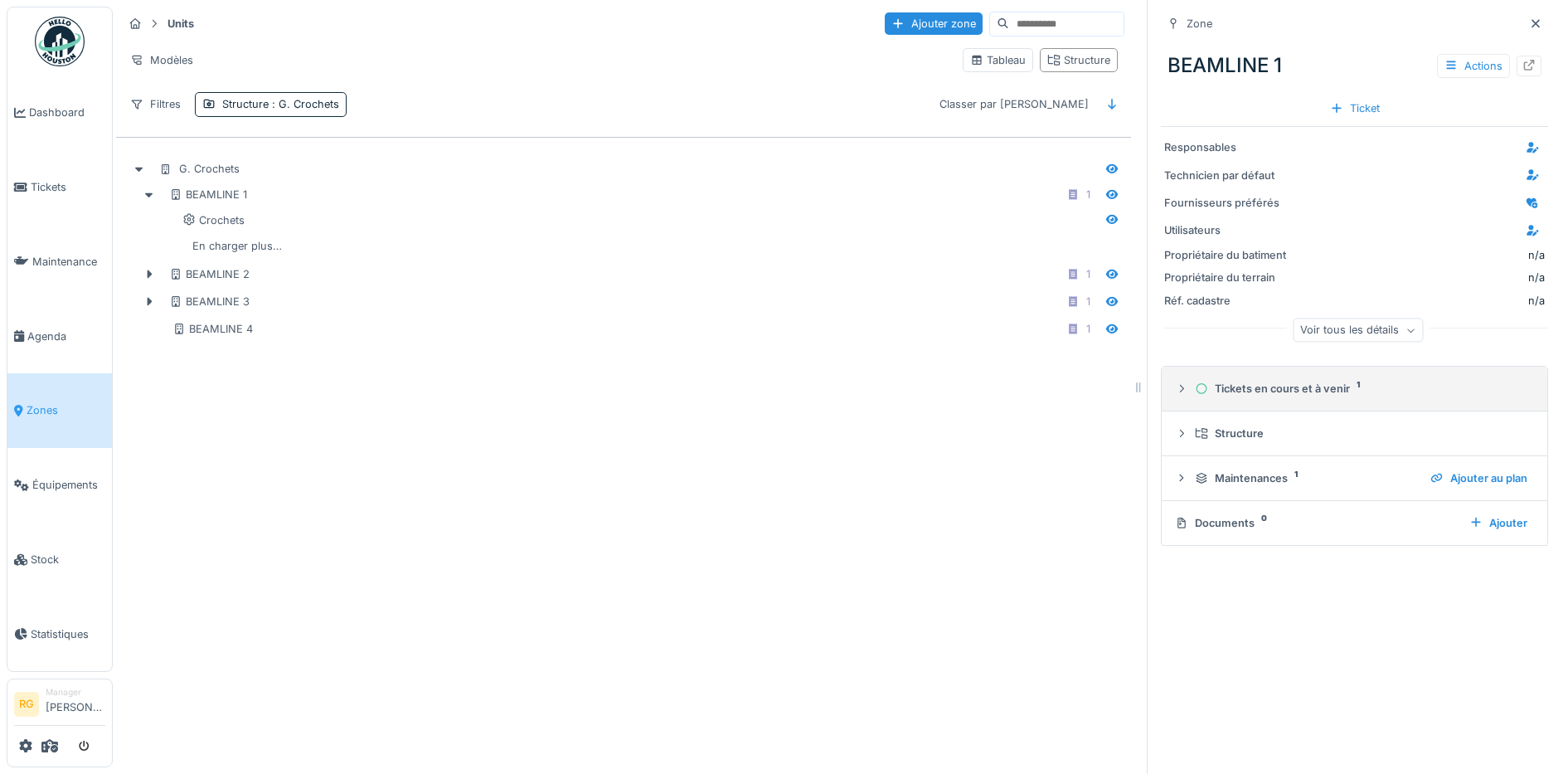
click at [1175, 384] on icon at bounding box center [1181, 389] width 13 height 11
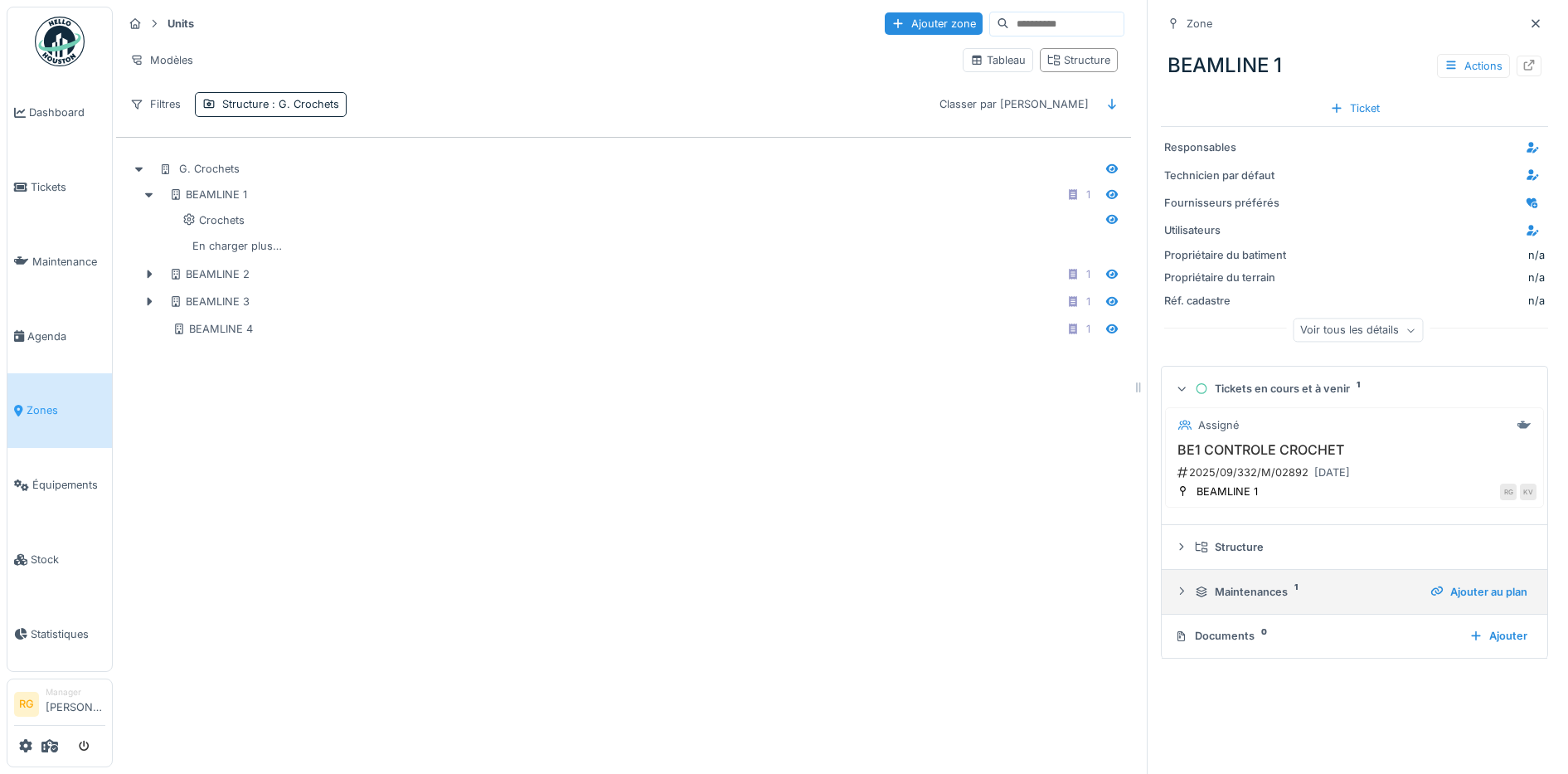
click at [1175, 586] on icon at bounding box center [1181, 591] width 13 height 11
click at [1222, 630] on div "BE1 CONTROLE CROCHET" at bounding box center [1237, 637] width 132 height 16
click at [1241, 462] on div "2025/09/332/M/02892 29/09/2025" at bounding box center [1356, 472] width 361 height 21
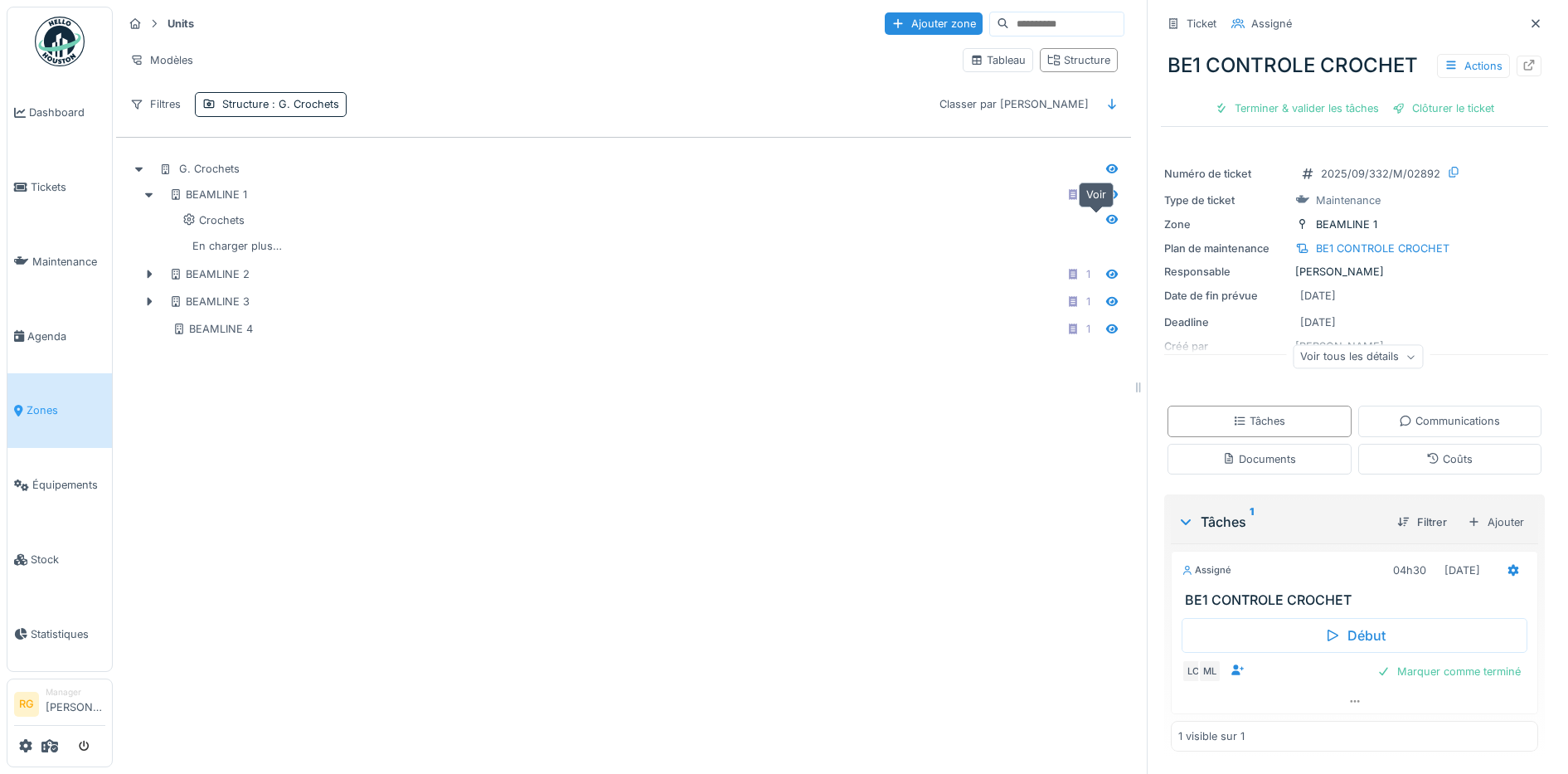
click at [1106, 215] on icon at bounding box center [1112, 219] width 12 height 9
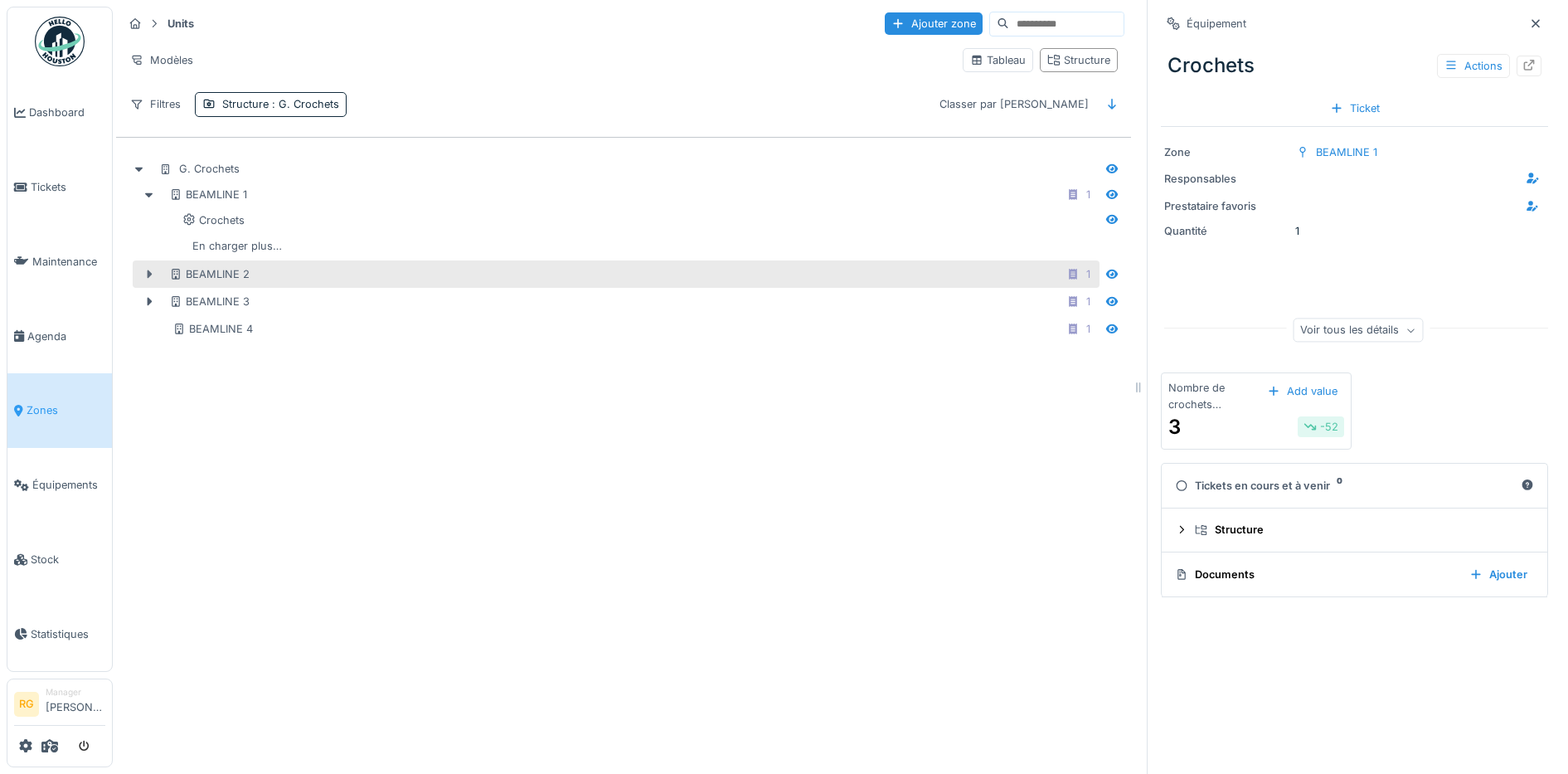
click at [148, 270] on icon at bounding box center [150, 275] width 5 height 8
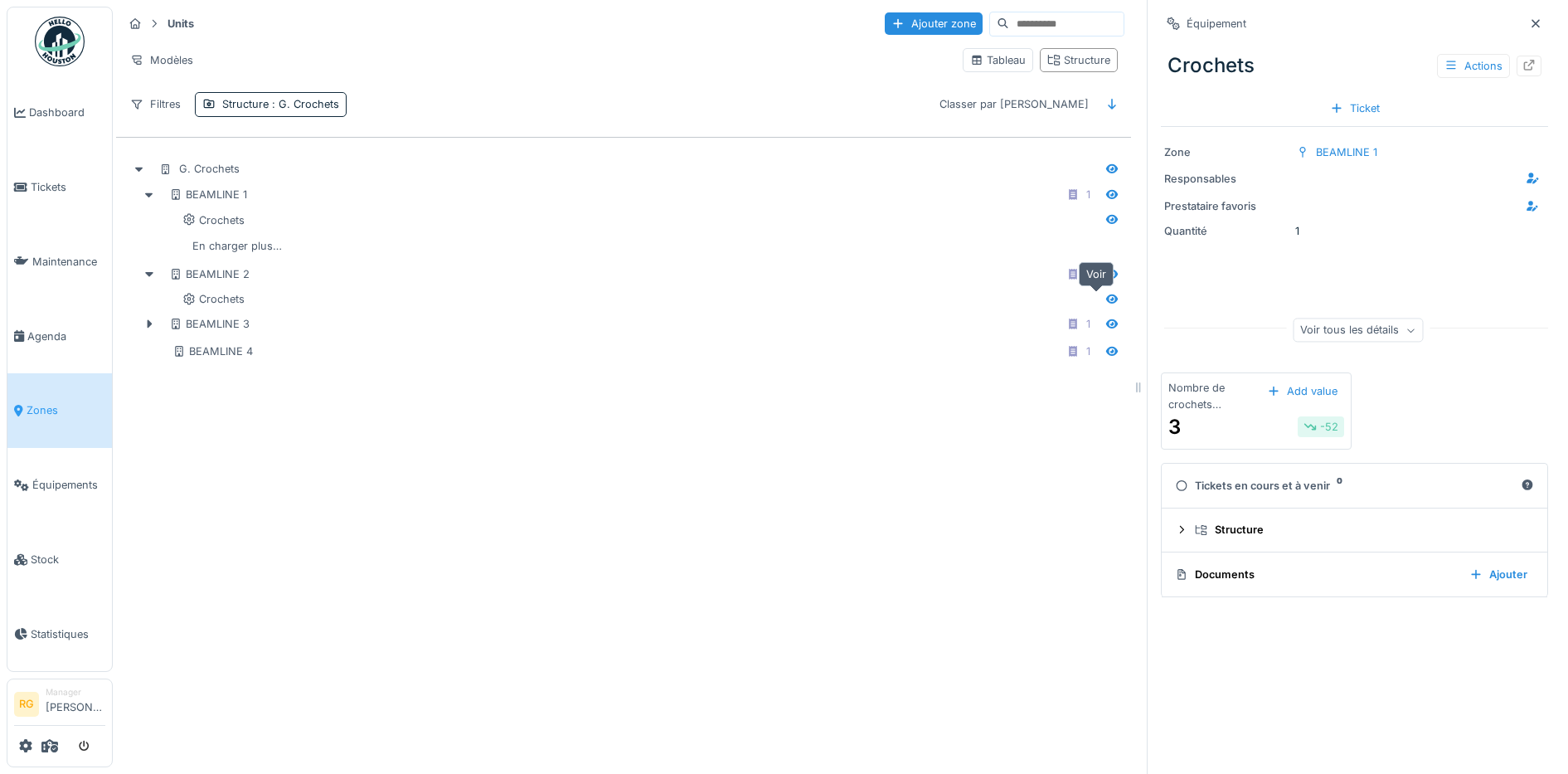
click at [1106, 295] on icon at bounding box center [1112, 299] width 12 height 9
click at [1201, 412] on div "45 15" at bounding box center [1256, 427] width 176 height 30
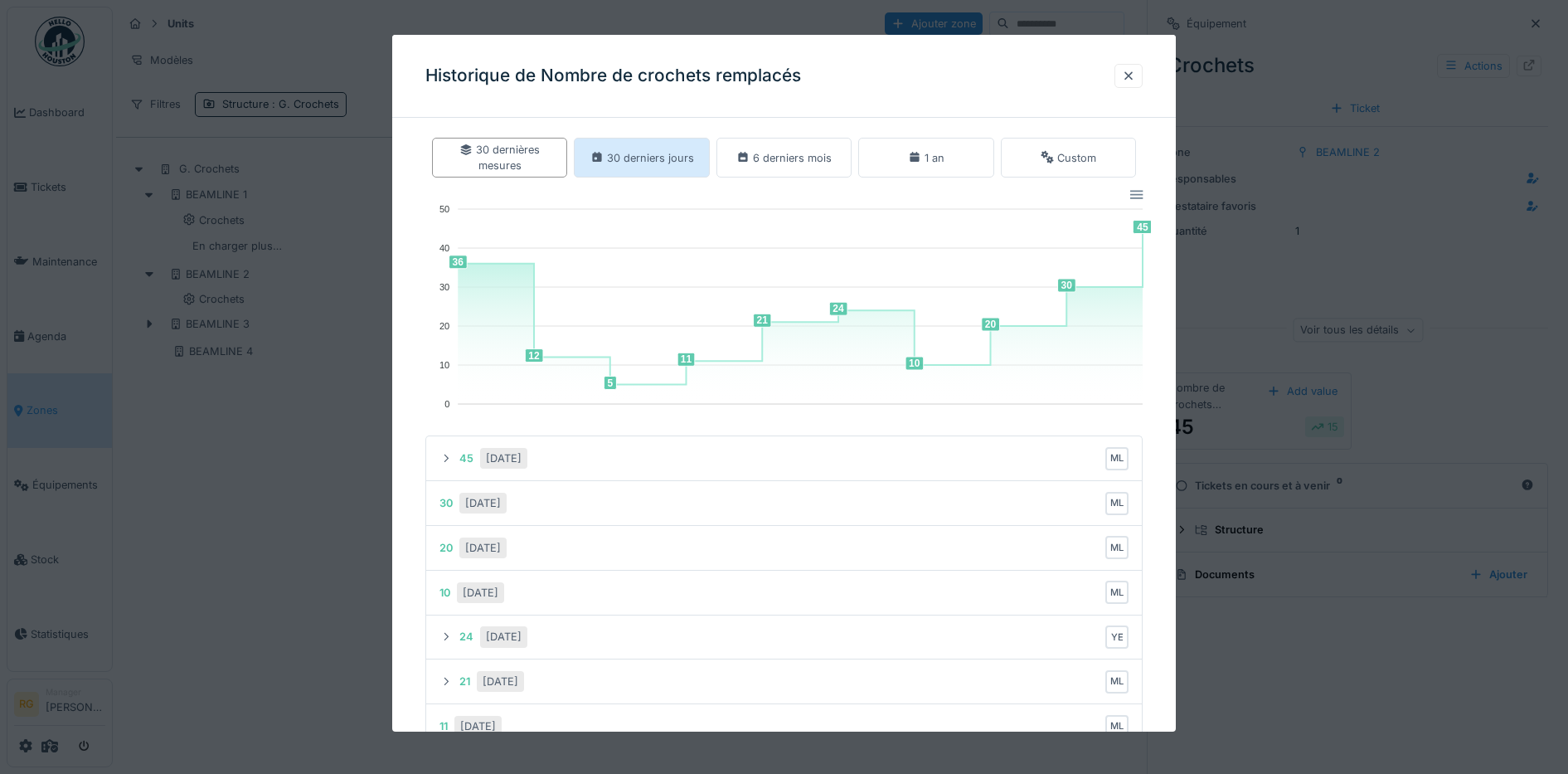
click at [643, 163] on div "30 derniers jours" at bounding box center [643, 158] width 104 height 16
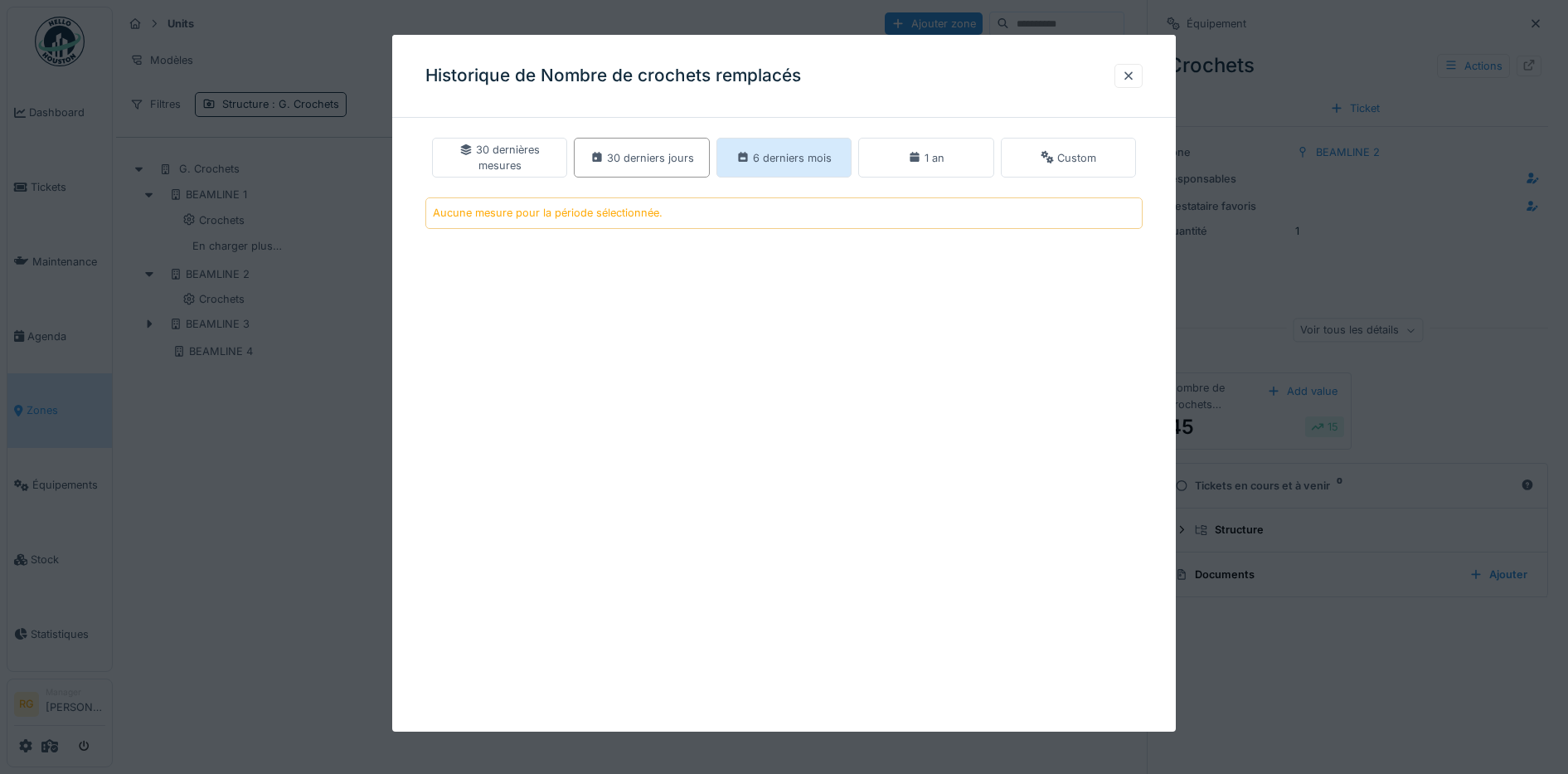
click at [757, 162] on div "6 derniers mois" at bounding box center [784, 158] width 96 height 16
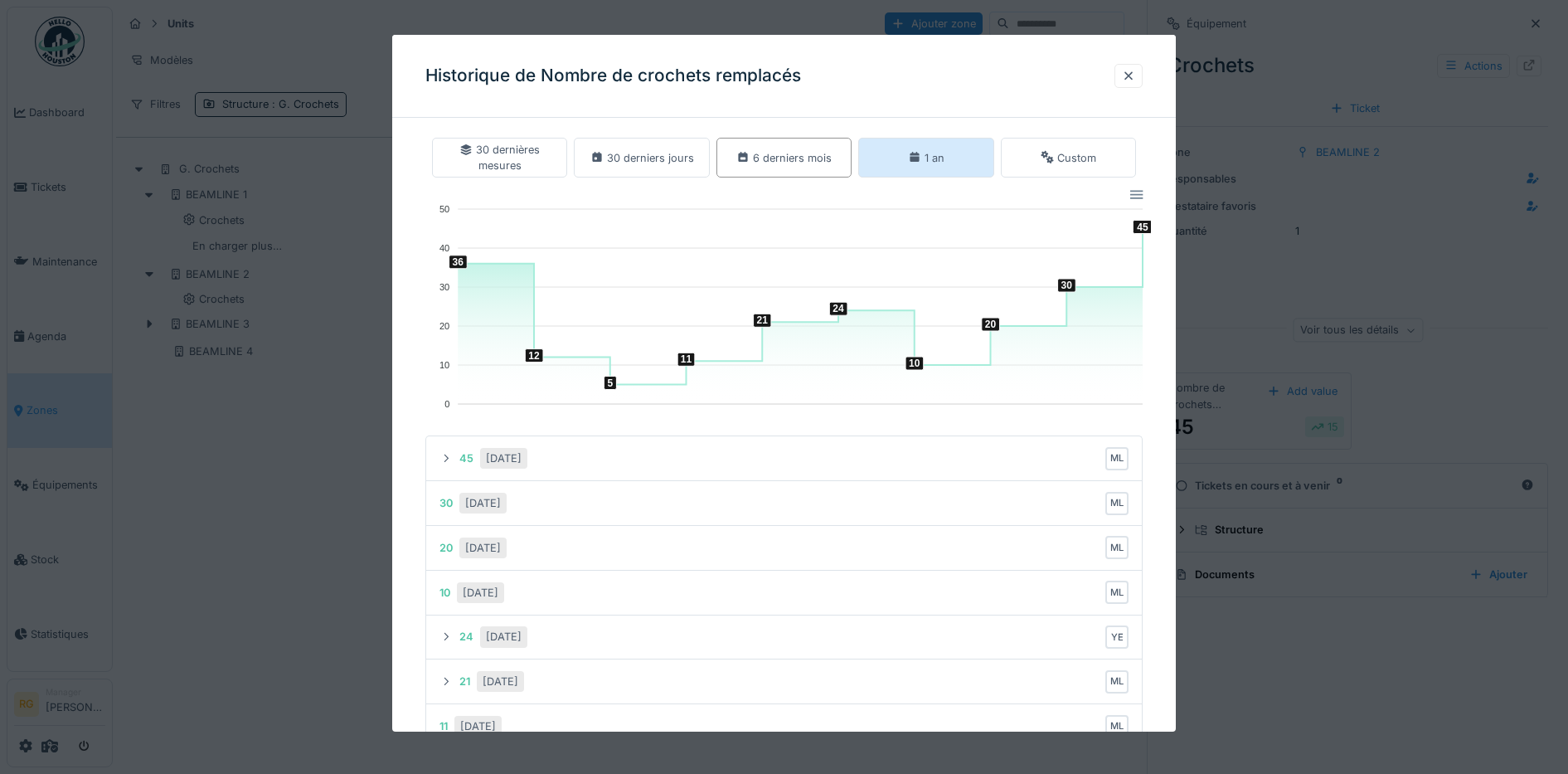
click at [915, 161] on icon at bounding box center [914, 157] width 13 height 11
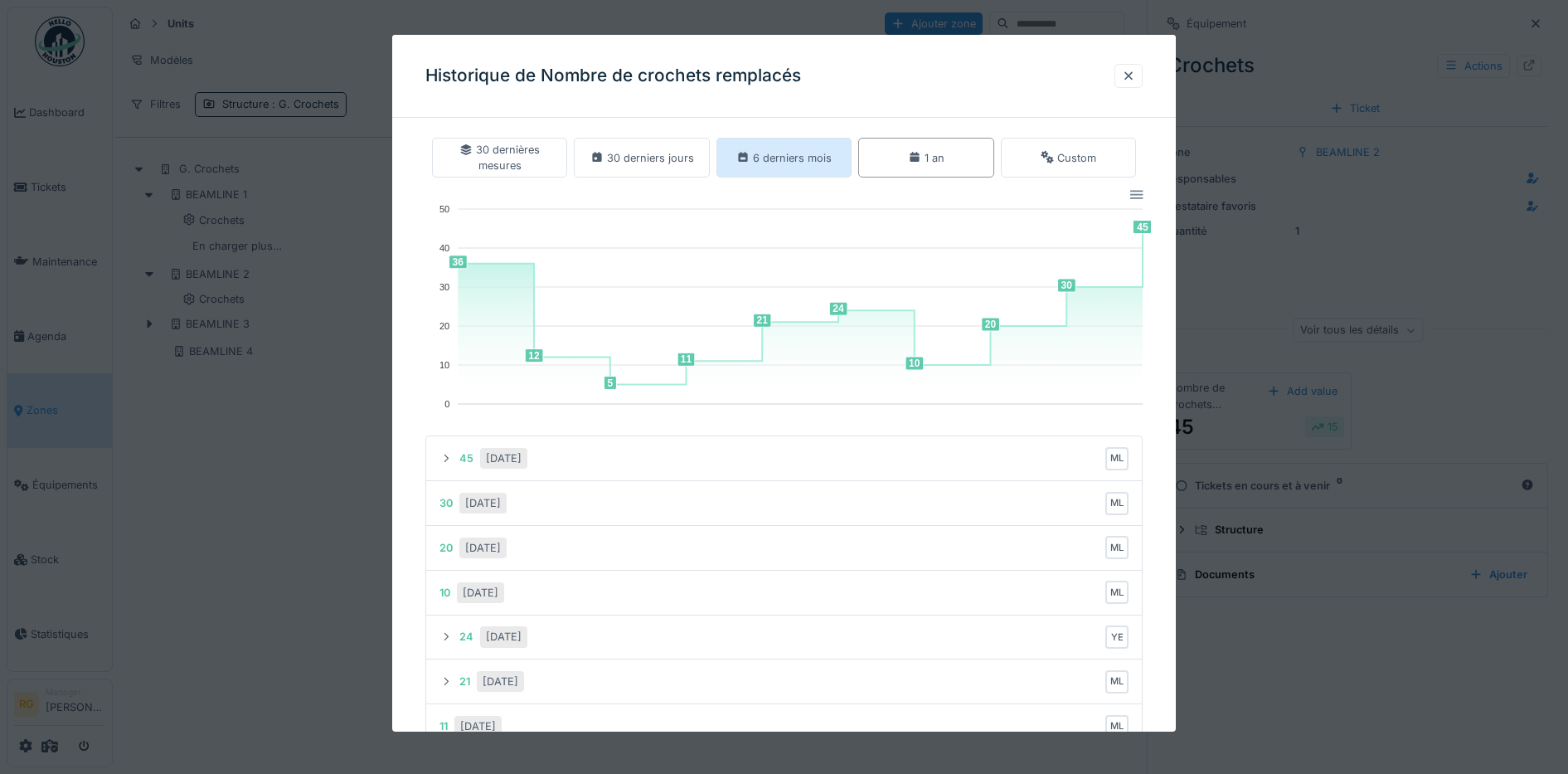
click at [792, 154] on div "6 derniers mois" at bounding box center [784, 158] width 96 height 16
click at [491, 157] on div "30 dernières mesures" at bounding box center [500, 158] width 121 height 32
click at [518, 169] on div "30 dernières mesures" at bounding box center [500, 158] width 121 height 32
click at [775, 163] on div "6 derniers mois" at bounding box center [784, 158] width 96 height 16
click at [670, 163] on div "30 derniers jours" at bounding box center [643, 158] width 104 height 16
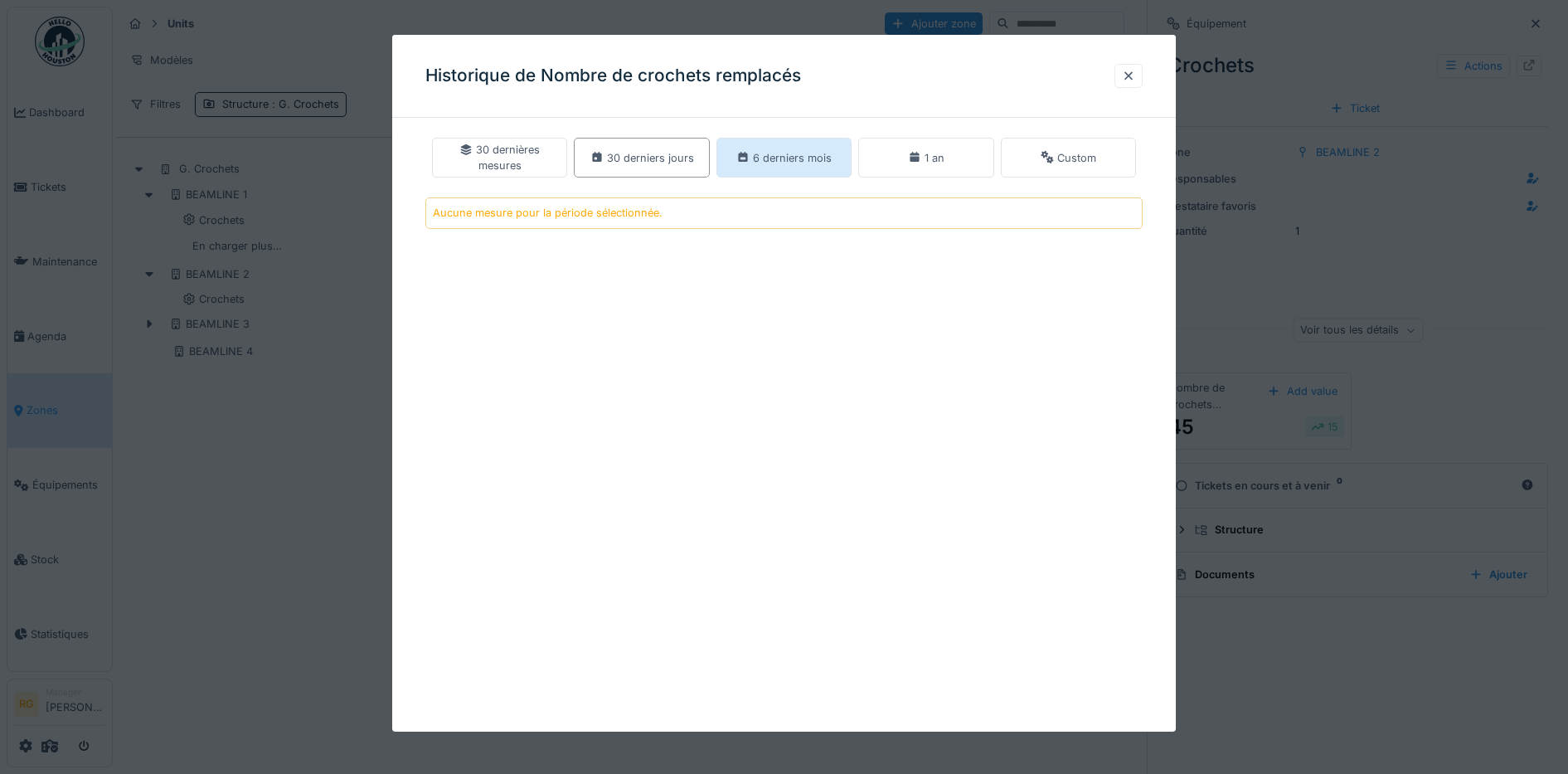
click at [795, 159] on div "6 derniers mois" at bounding box center [784, 158] width 96 height 16
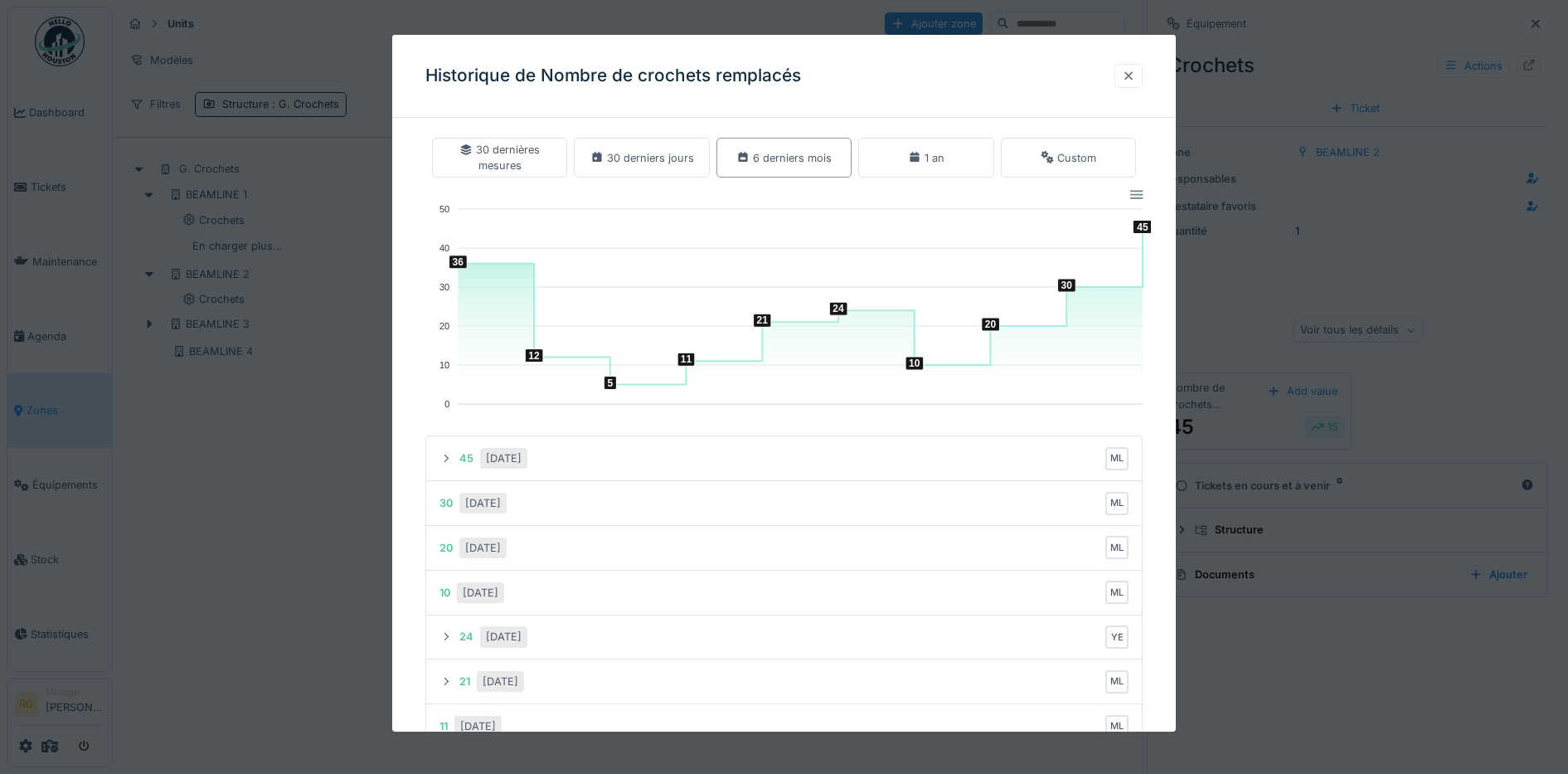
click at [1134, 76] on div at bounding box center [1128, 76] width 13 height 16
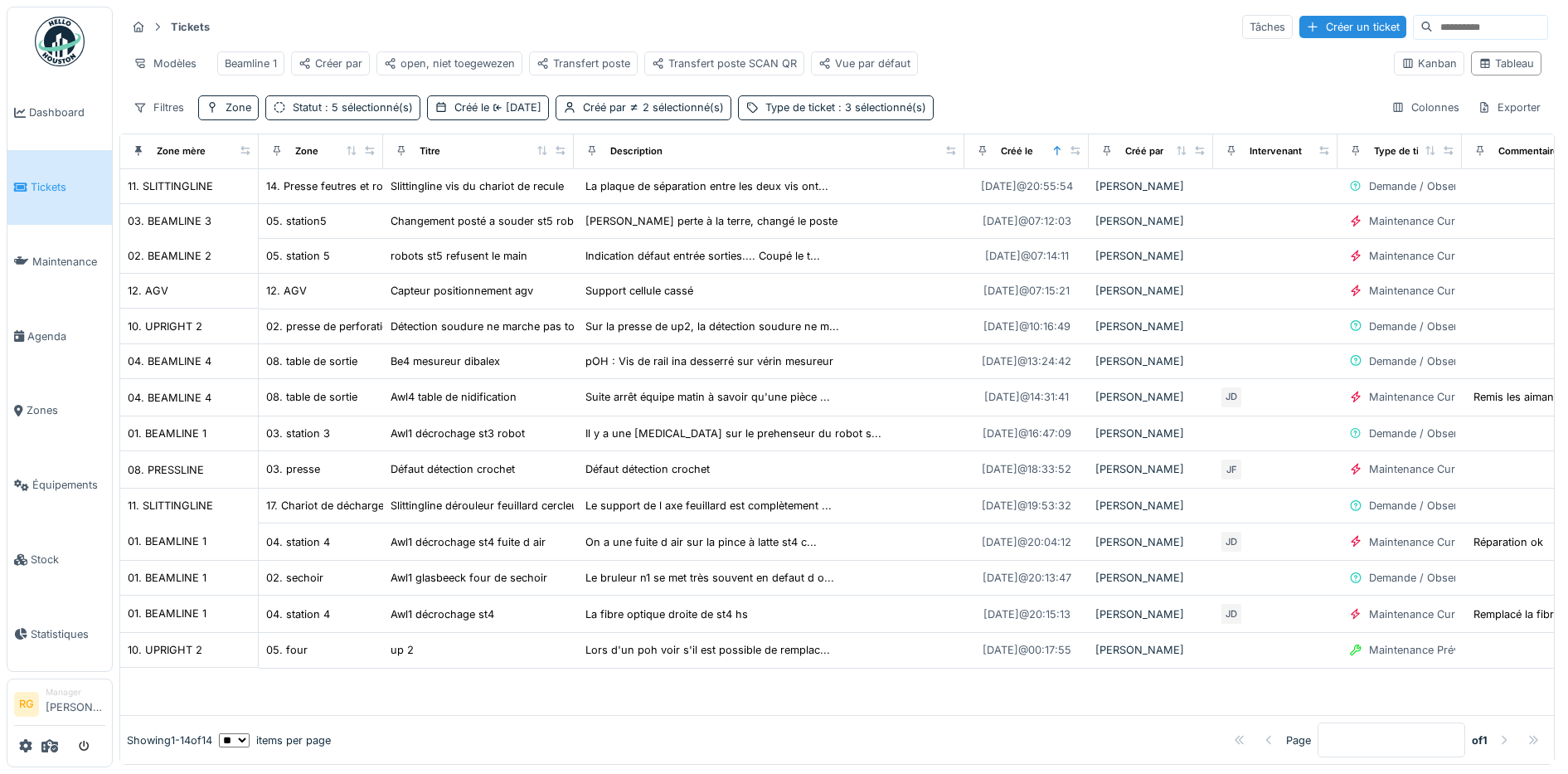
scroll to position [13, 0]
click at [1406, 56] on div "Kanban" at bounding box center [1429, 63] width 55 height 16
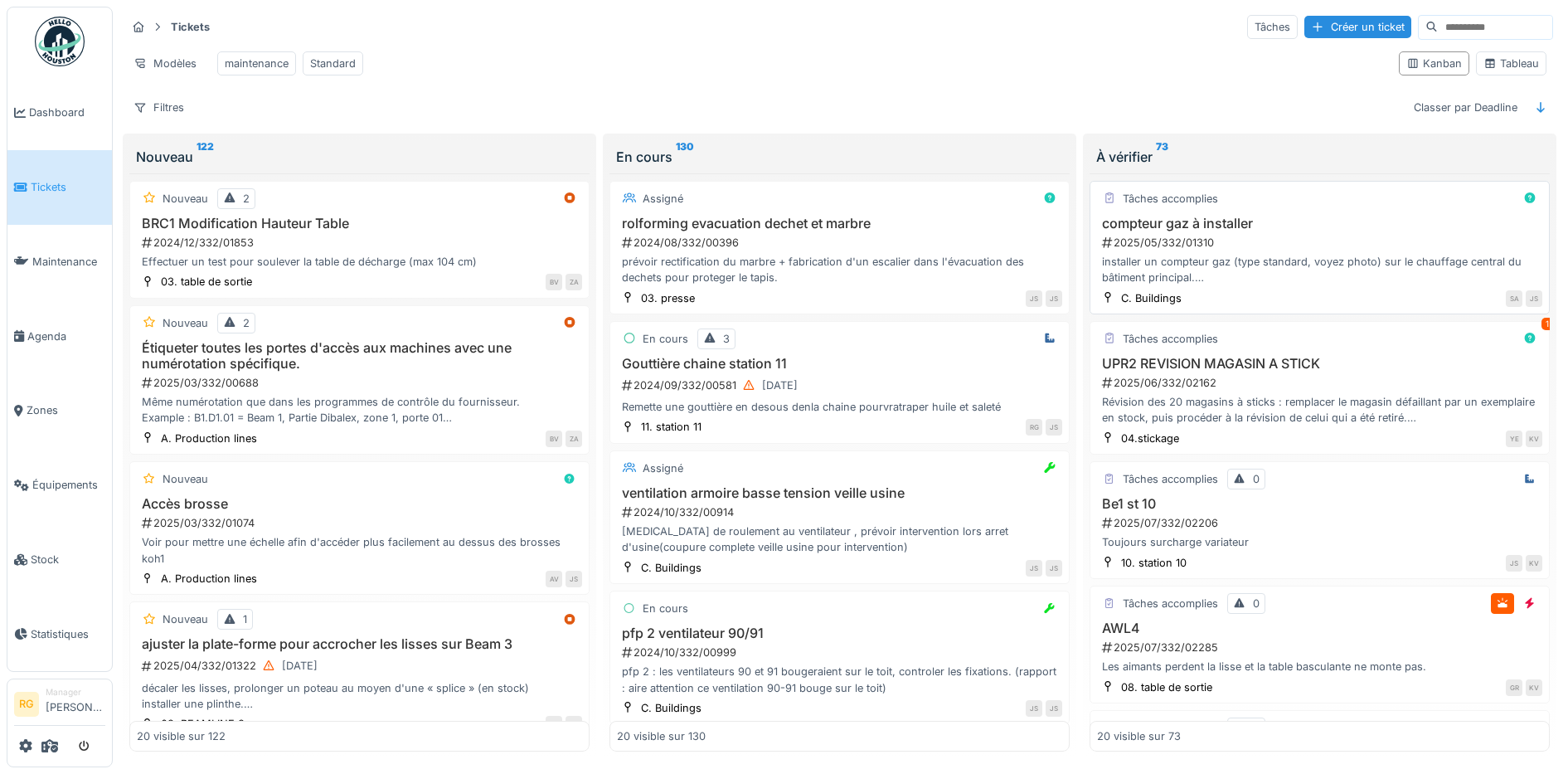
click at [1243, 240] on div "2025/05/332/01310" at bounding box center [1321, 243] width 442 height 16
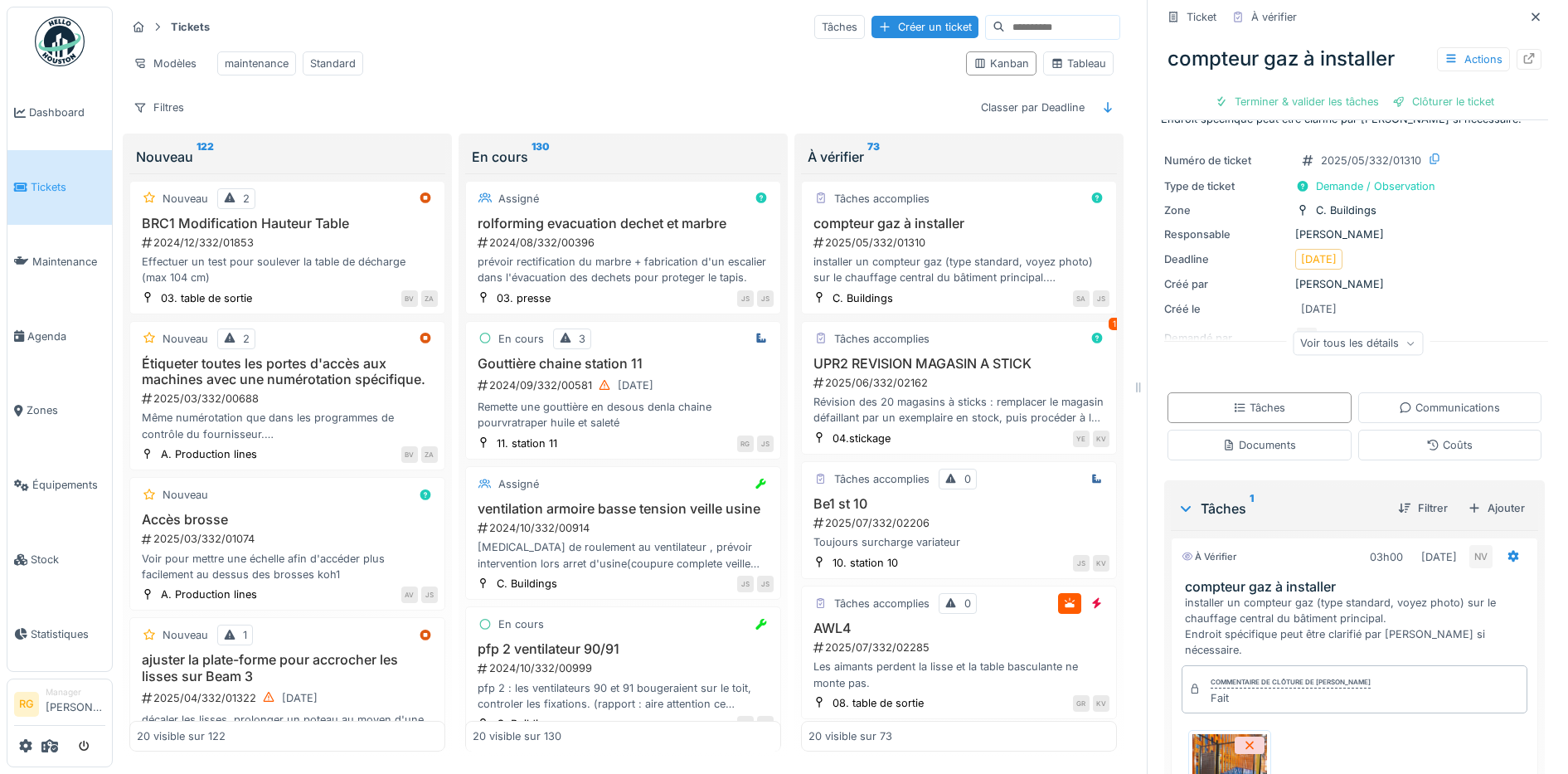
scroll to position [48, 0]
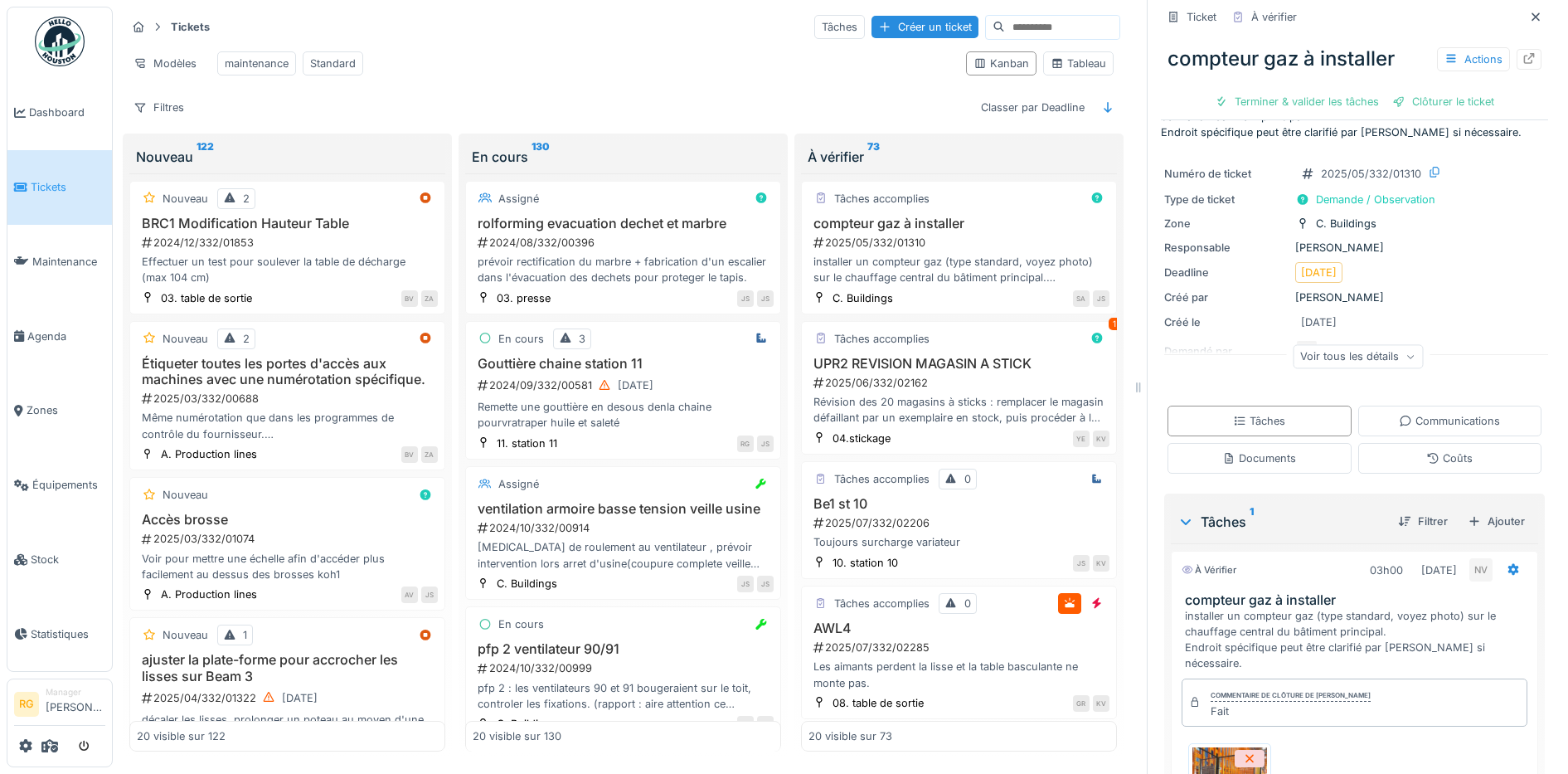
click at [1378, 344] on div "Voir tous les détails" at bounding box center [1357, 356] width 130 height 24
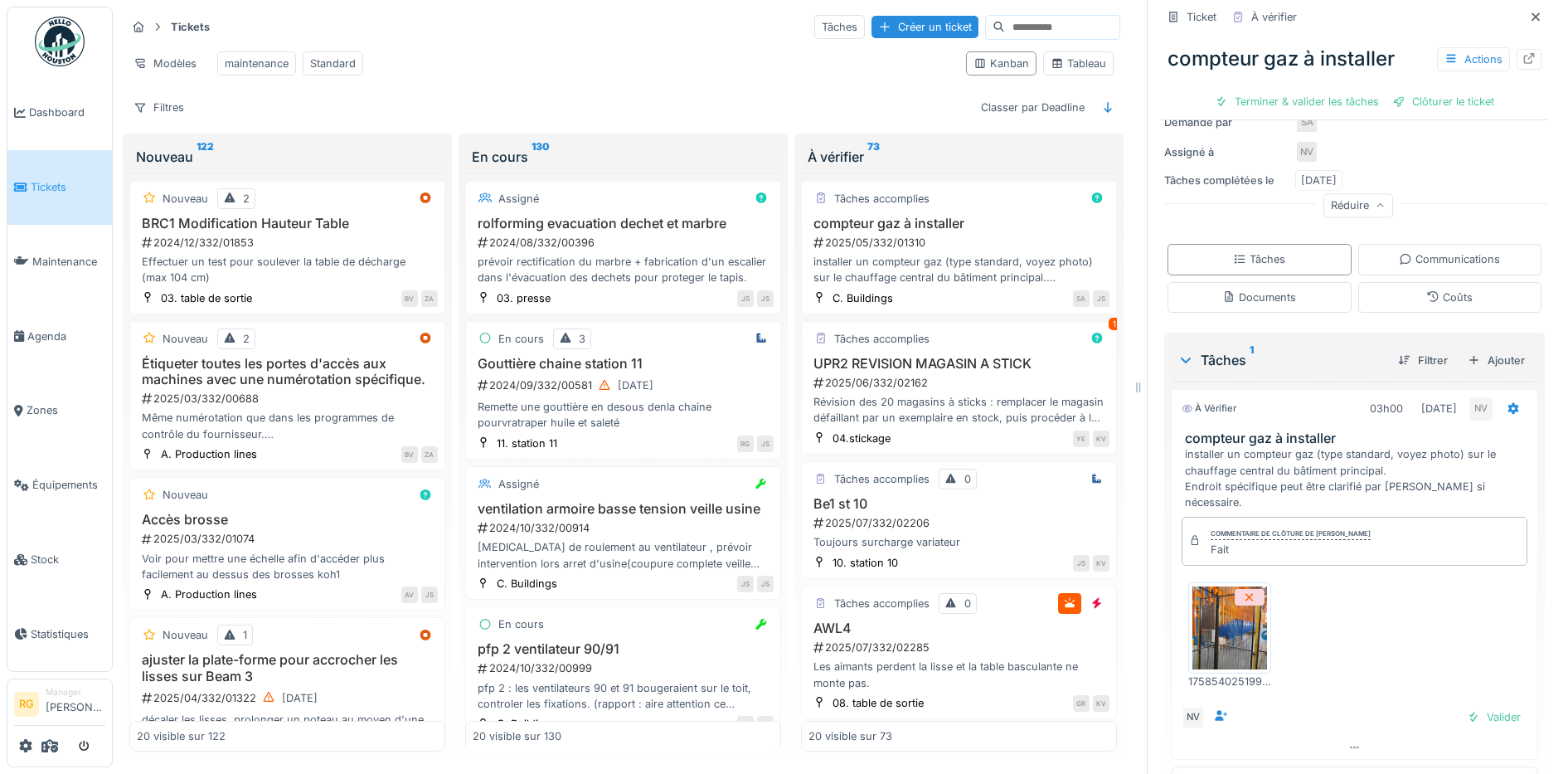
scroll to position [321, 0]
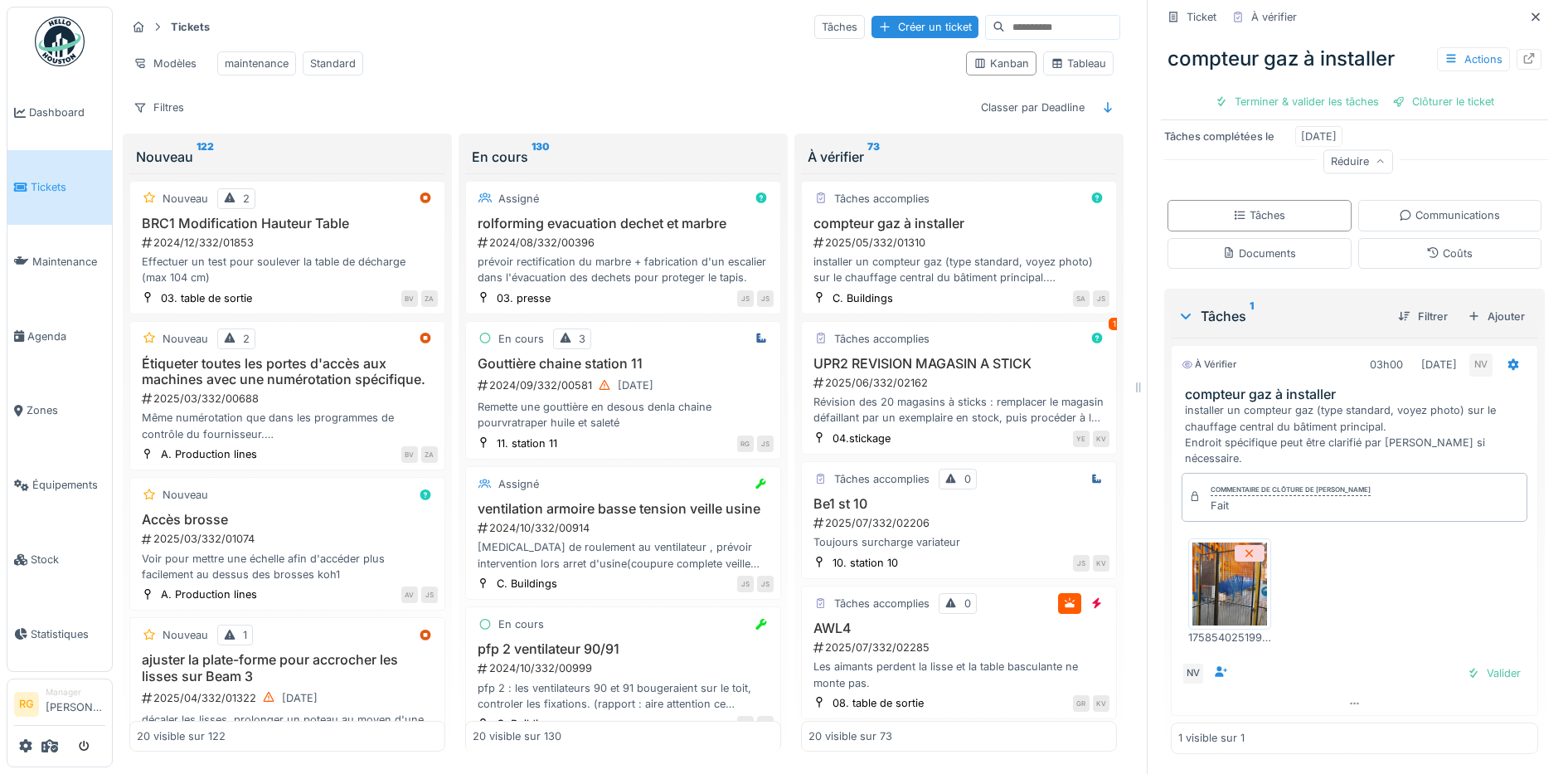
click at [1227, 575] on img at bounding box center [1229, 583] width 75 height 83
click at [948, 383] on div "2025/06/332/02162" at bounding box center [961, 383] width 298 height 16
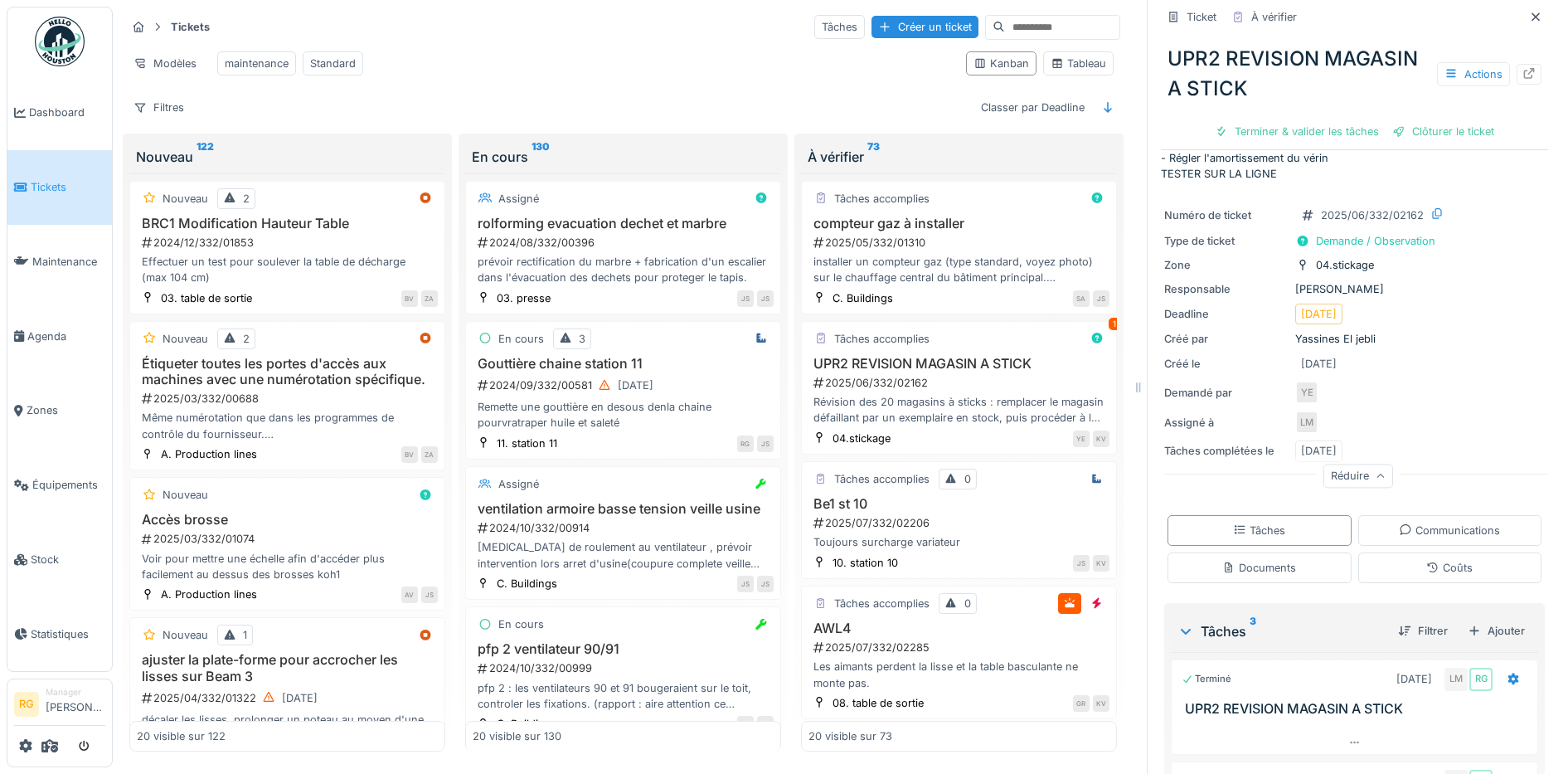
scroll to position [231, 0]
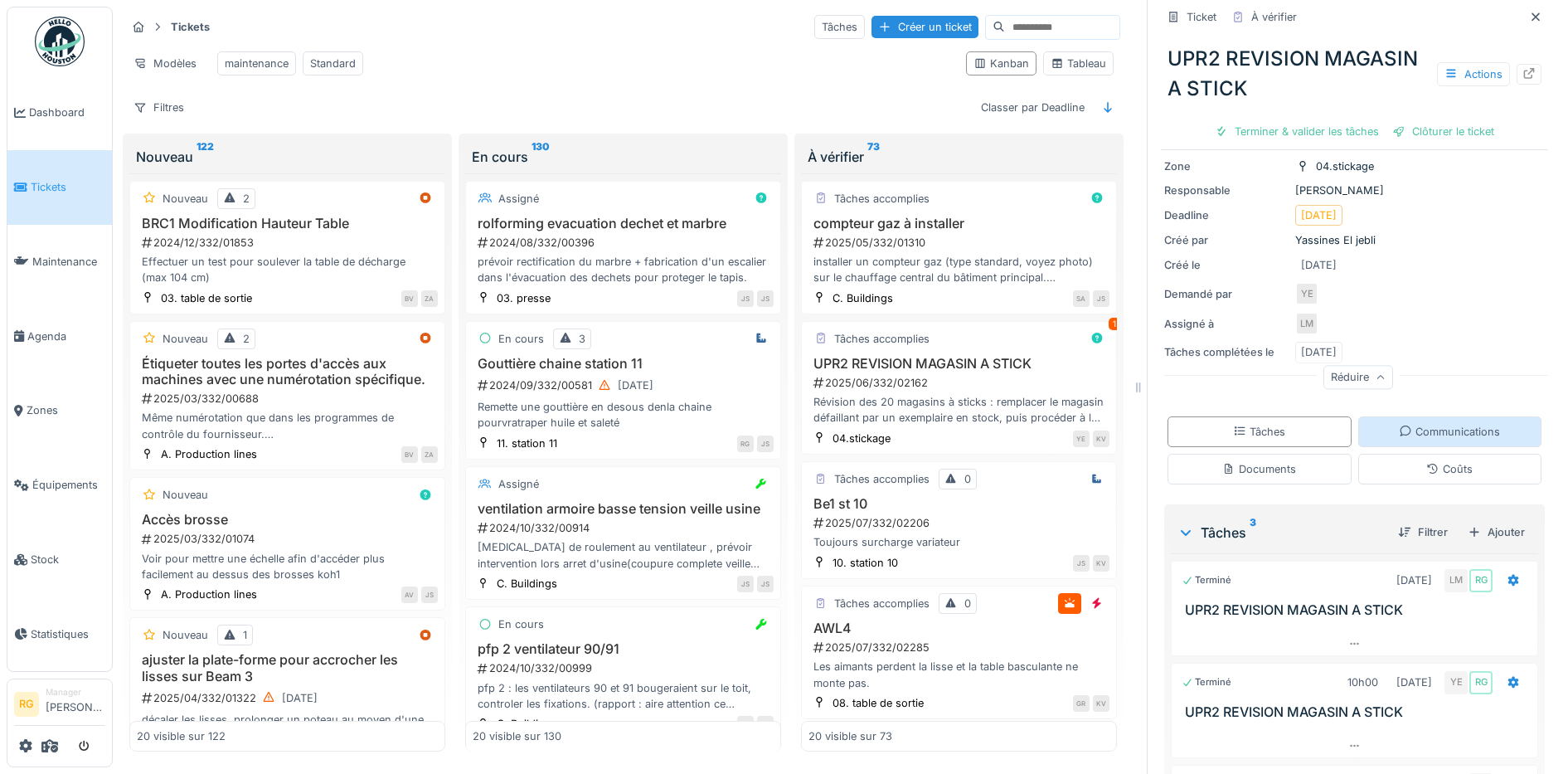
click at [1422, 440] on div "Communications" at bounding box center [1449, 431] width 102 height 16
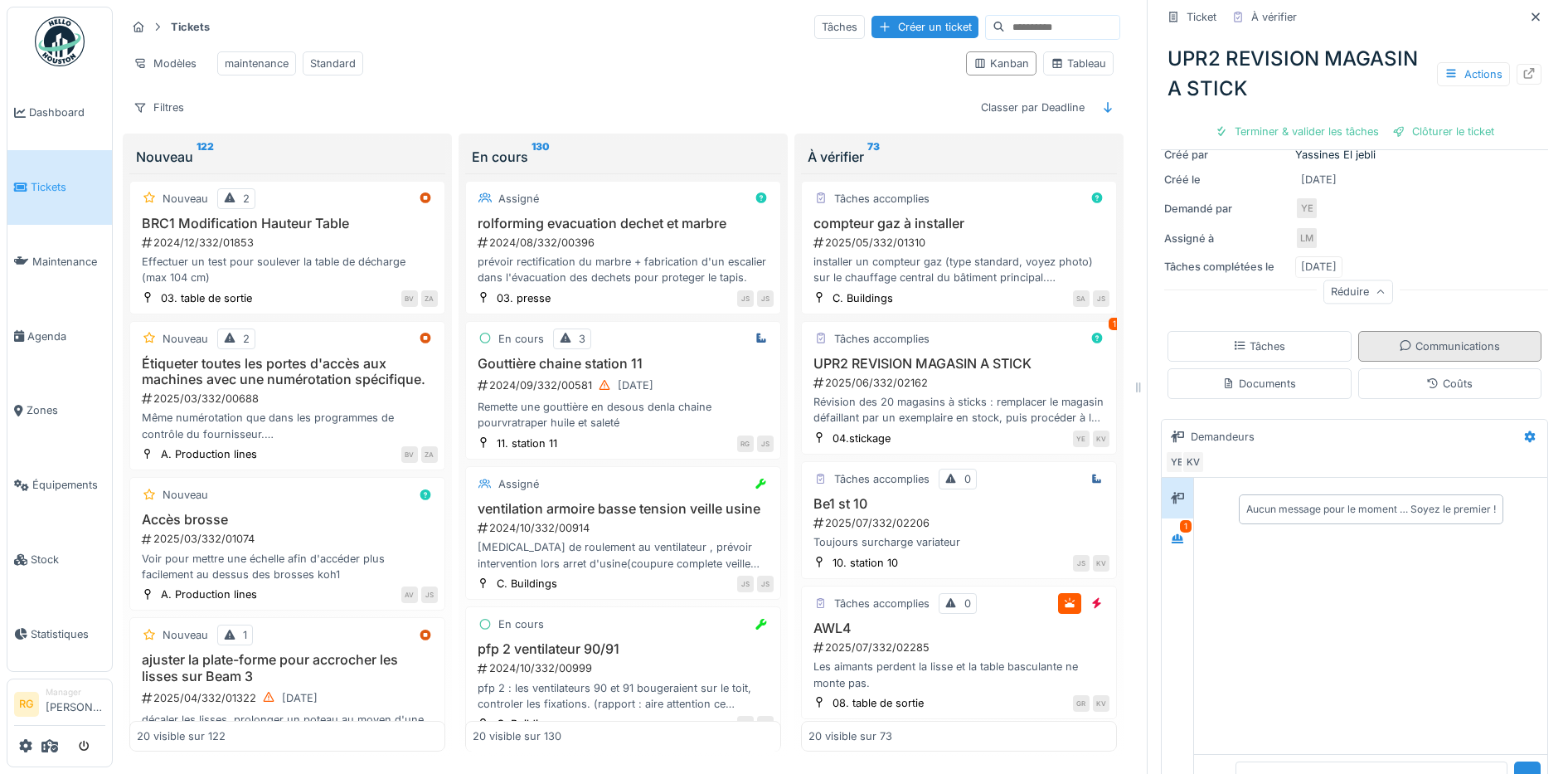
scroll to position [390, 0]
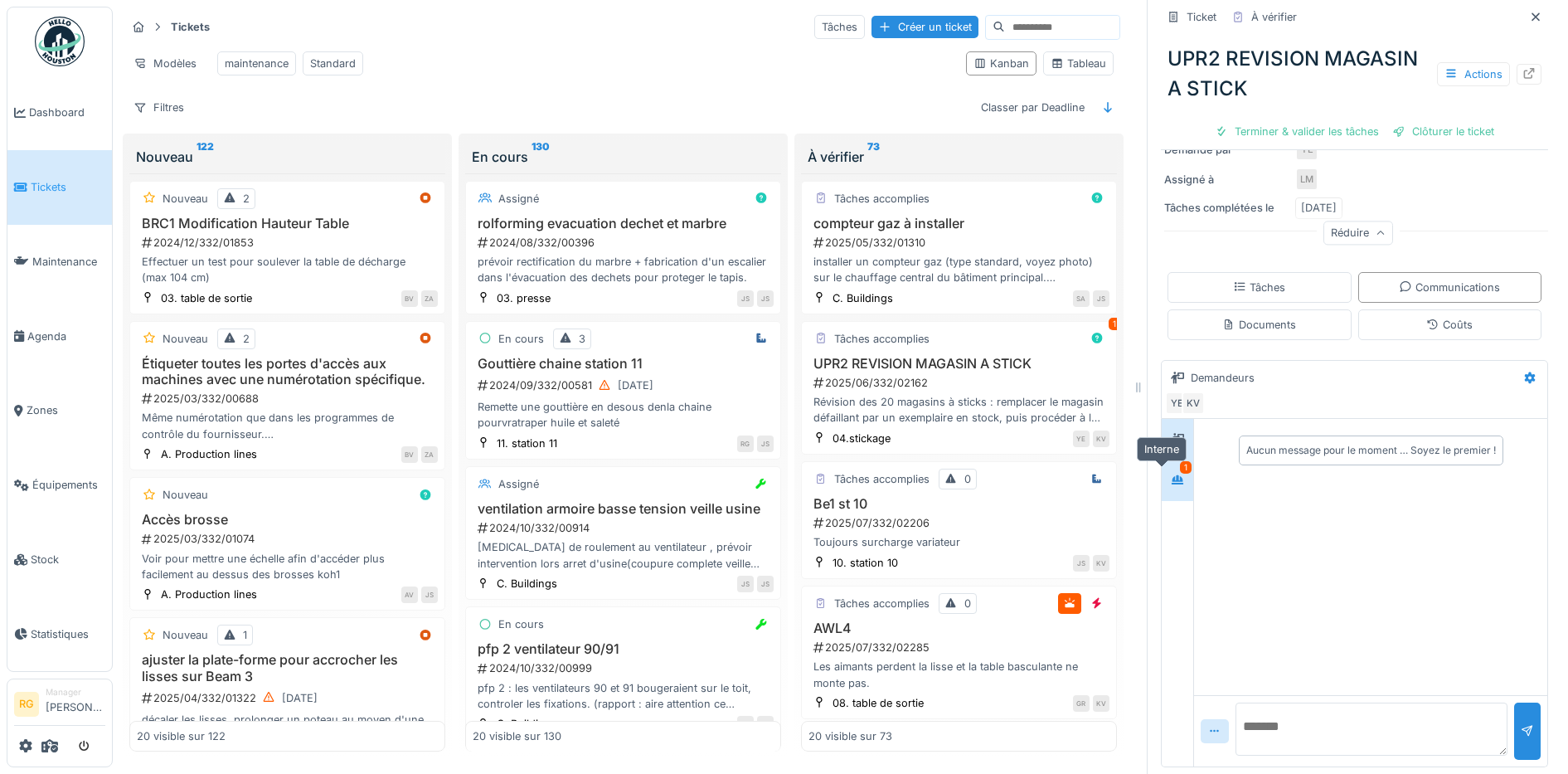
click at [1171, 475] on icon at bounding box center [1177, 479] width 12 height 9
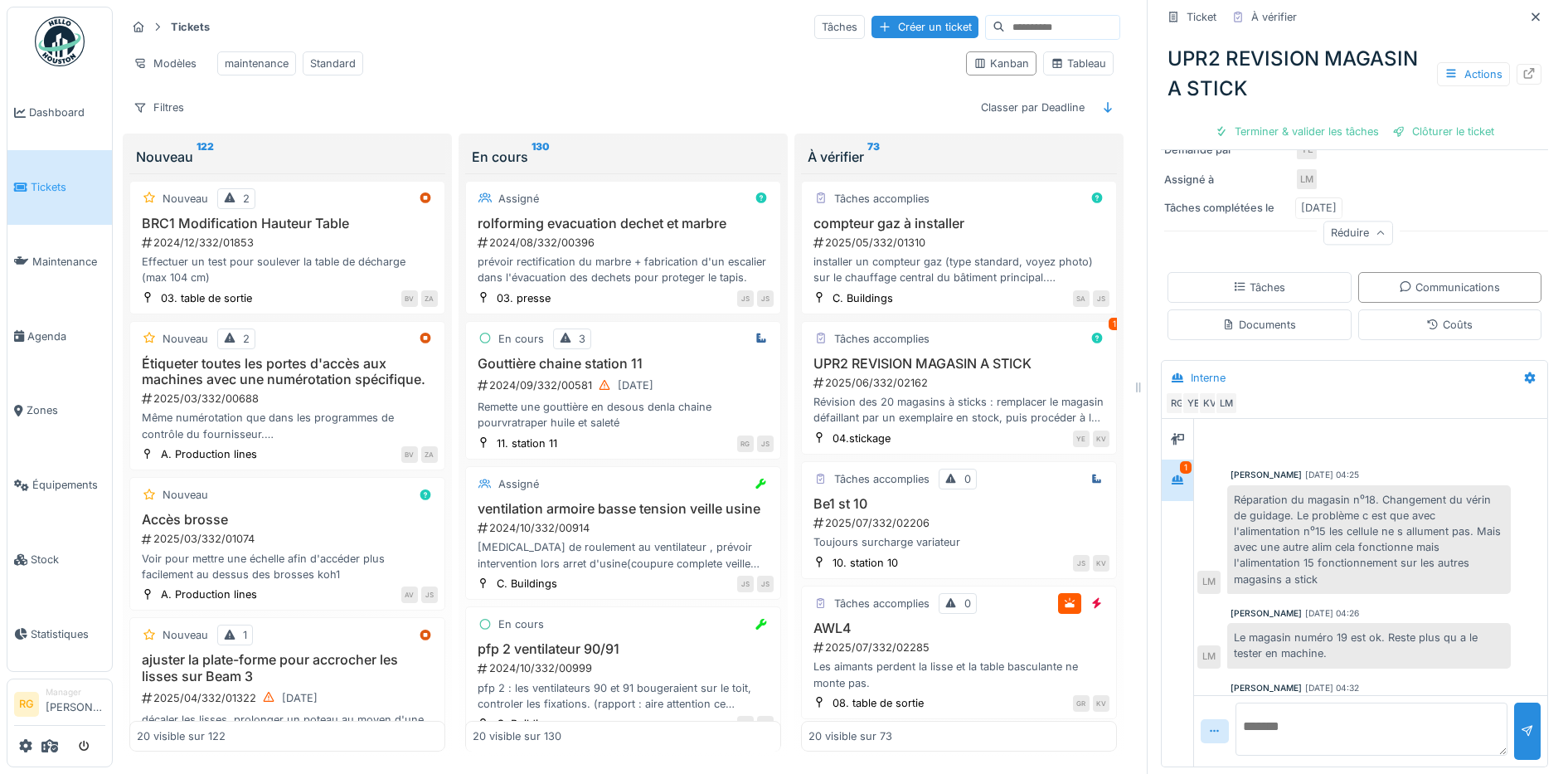
scroll to position [0, 0]
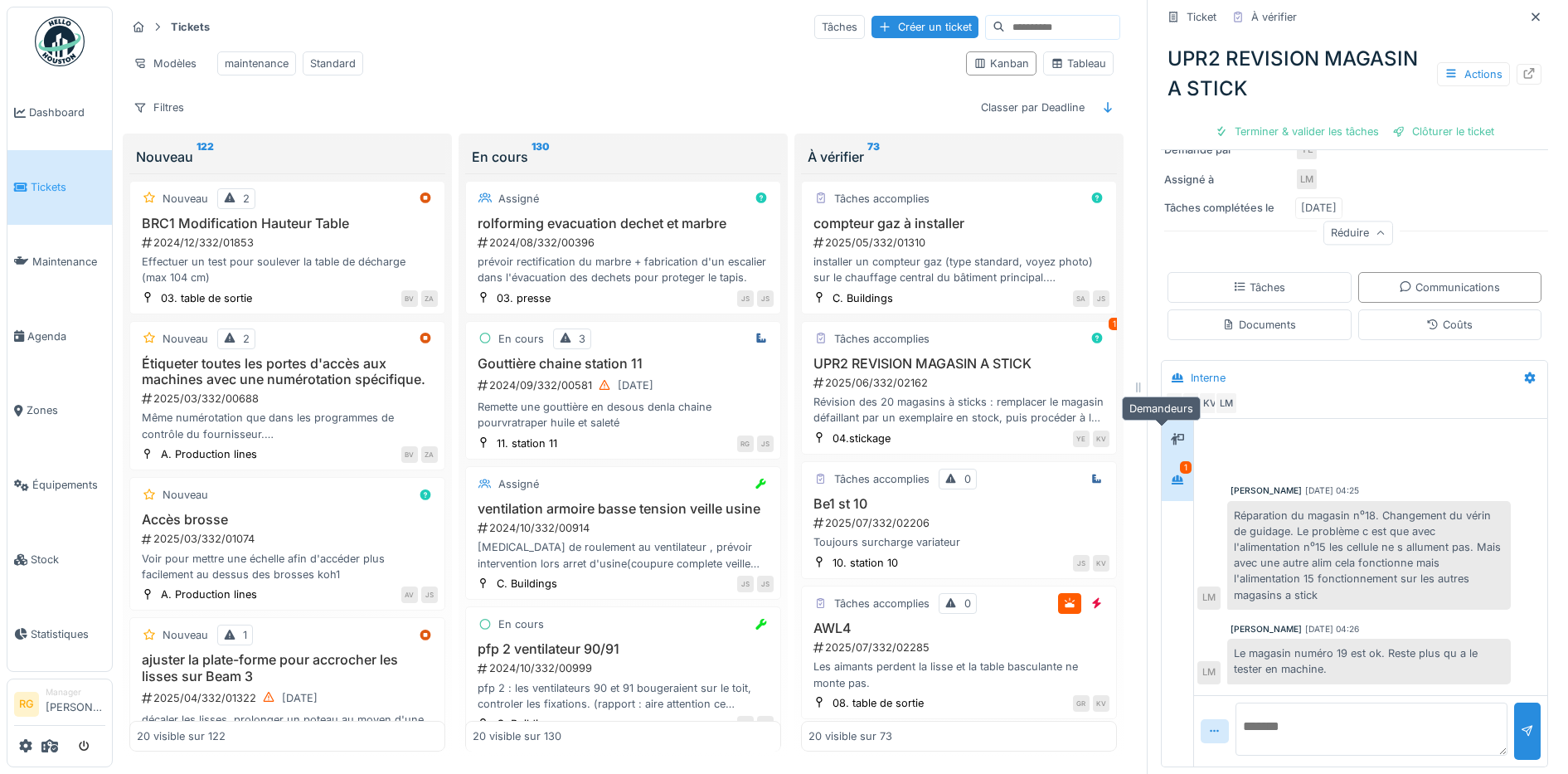
click at [1170, 434] on icon at bounding box center [1177, 439] width 13 height 11
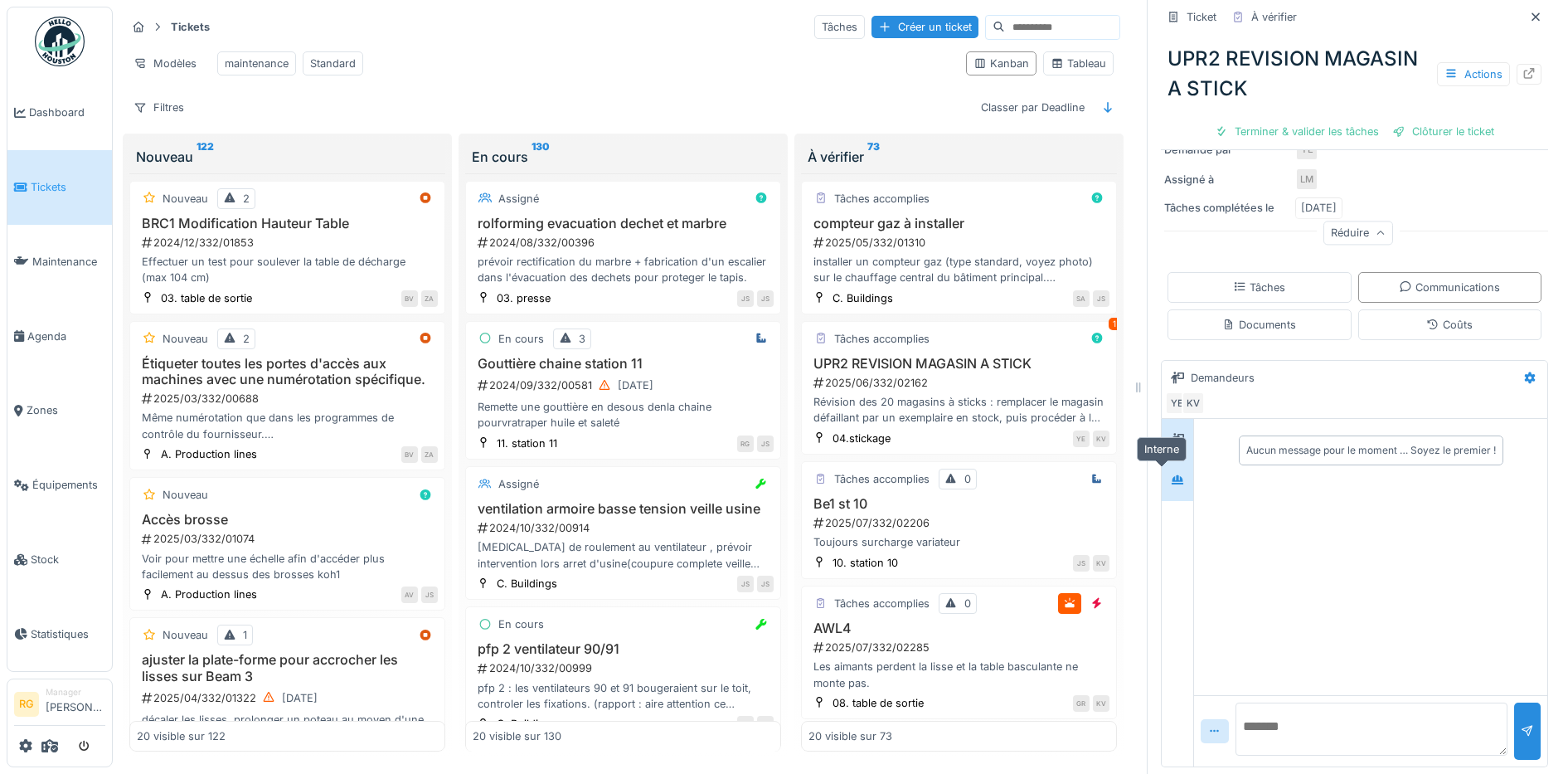
click at [1170, 472] on div at bounding box center [1177, 479] width 13 height 16
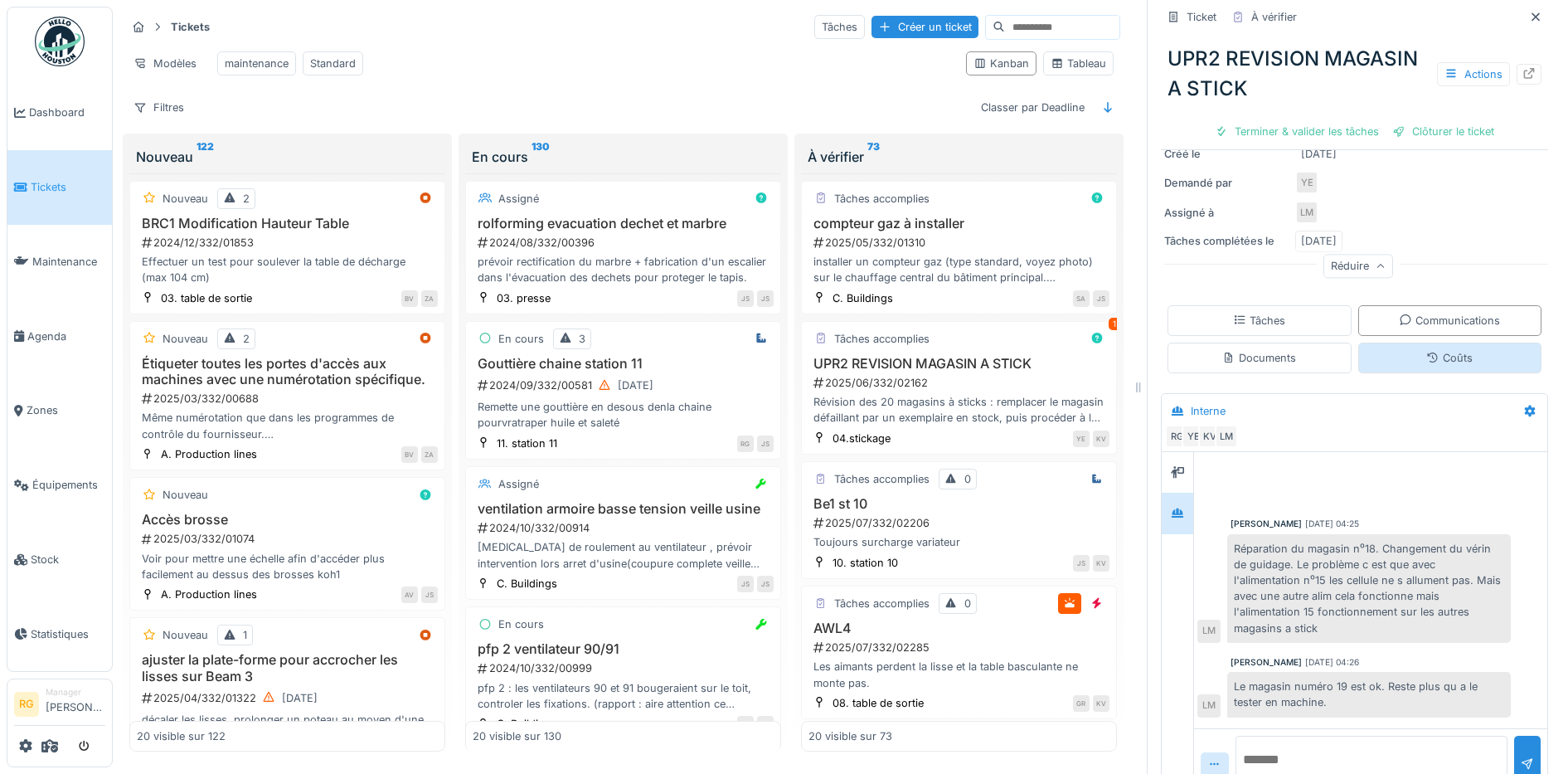
scroll to position [390, 0]
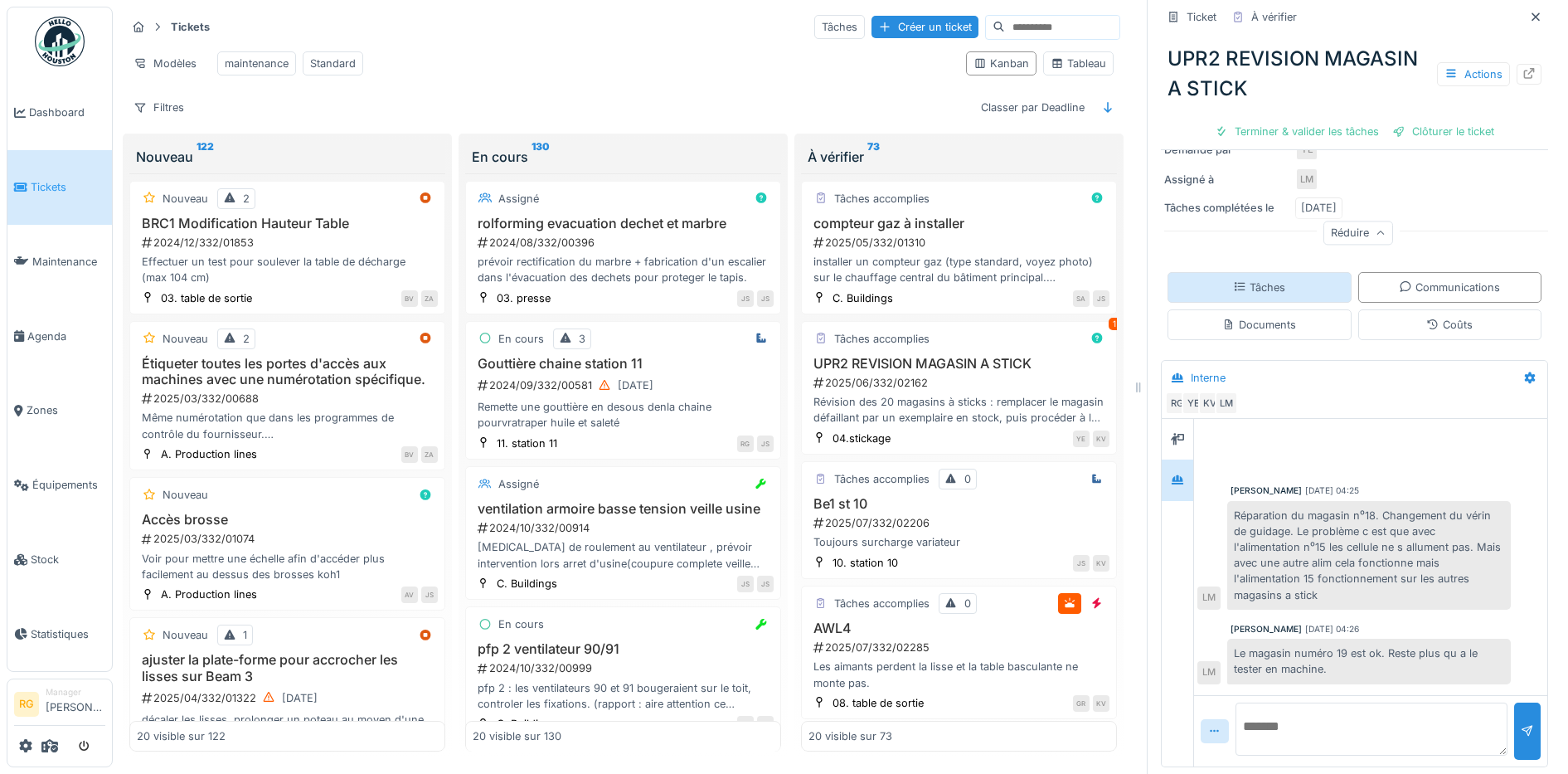
click at [1254, 280] on div "Tâches" at bounding box center [1259, 287] width 52 height 16
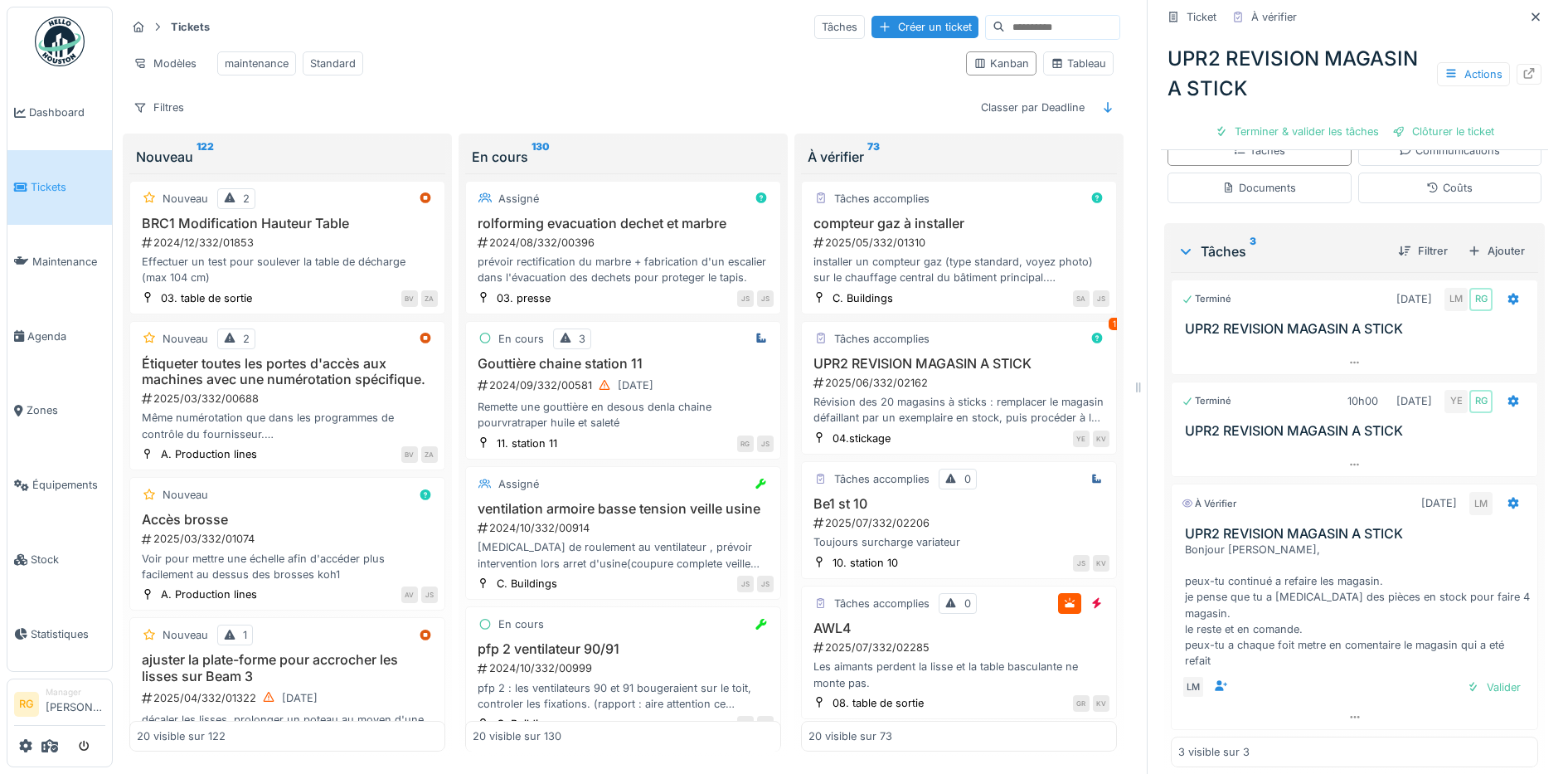
scroll to position [541, 0]
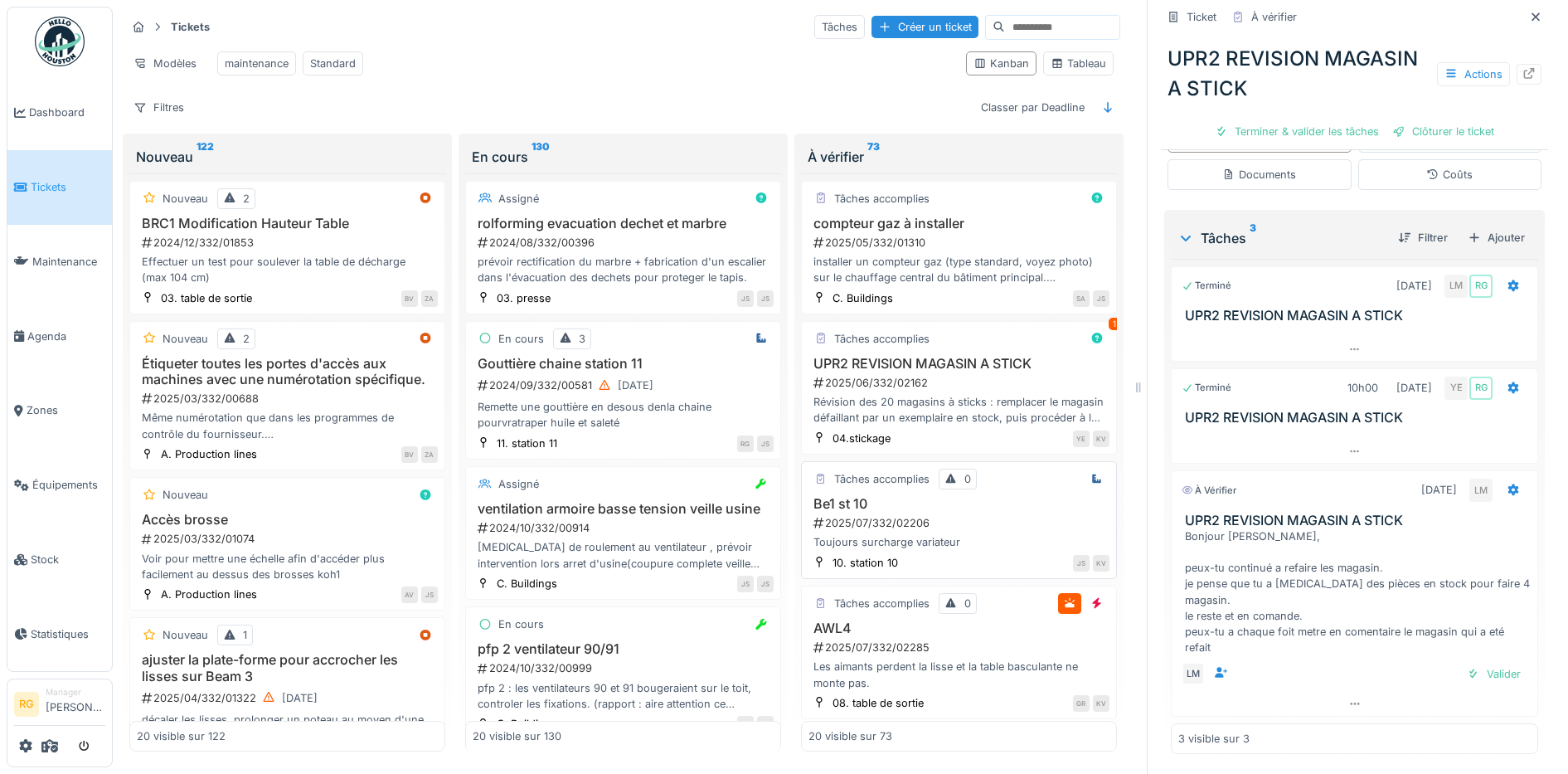
click at [986, 523] on div "2025/07/332/02206" at bounding box center [961, 523] width 298 height 16
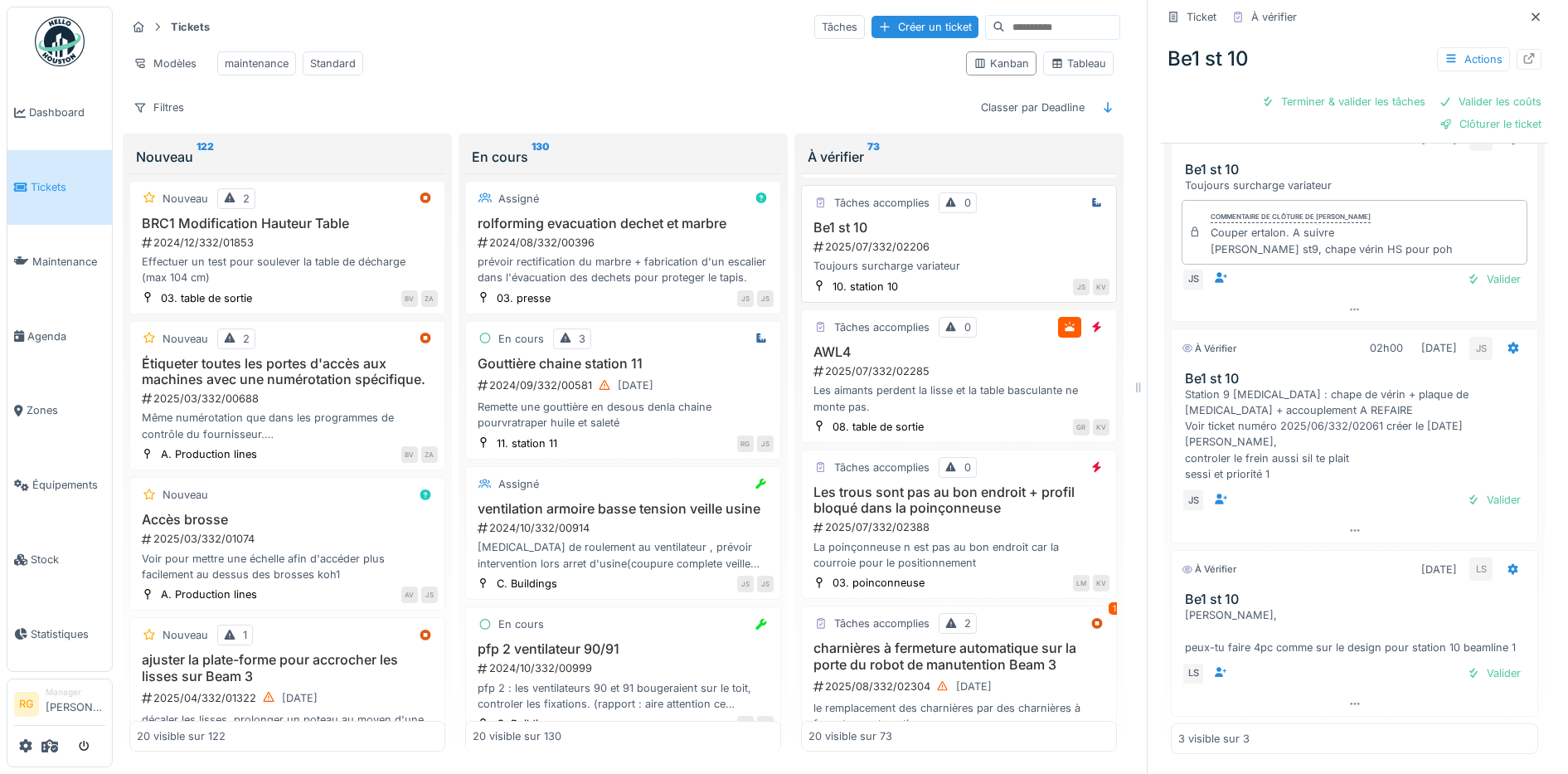
scroll to position [311, 0]
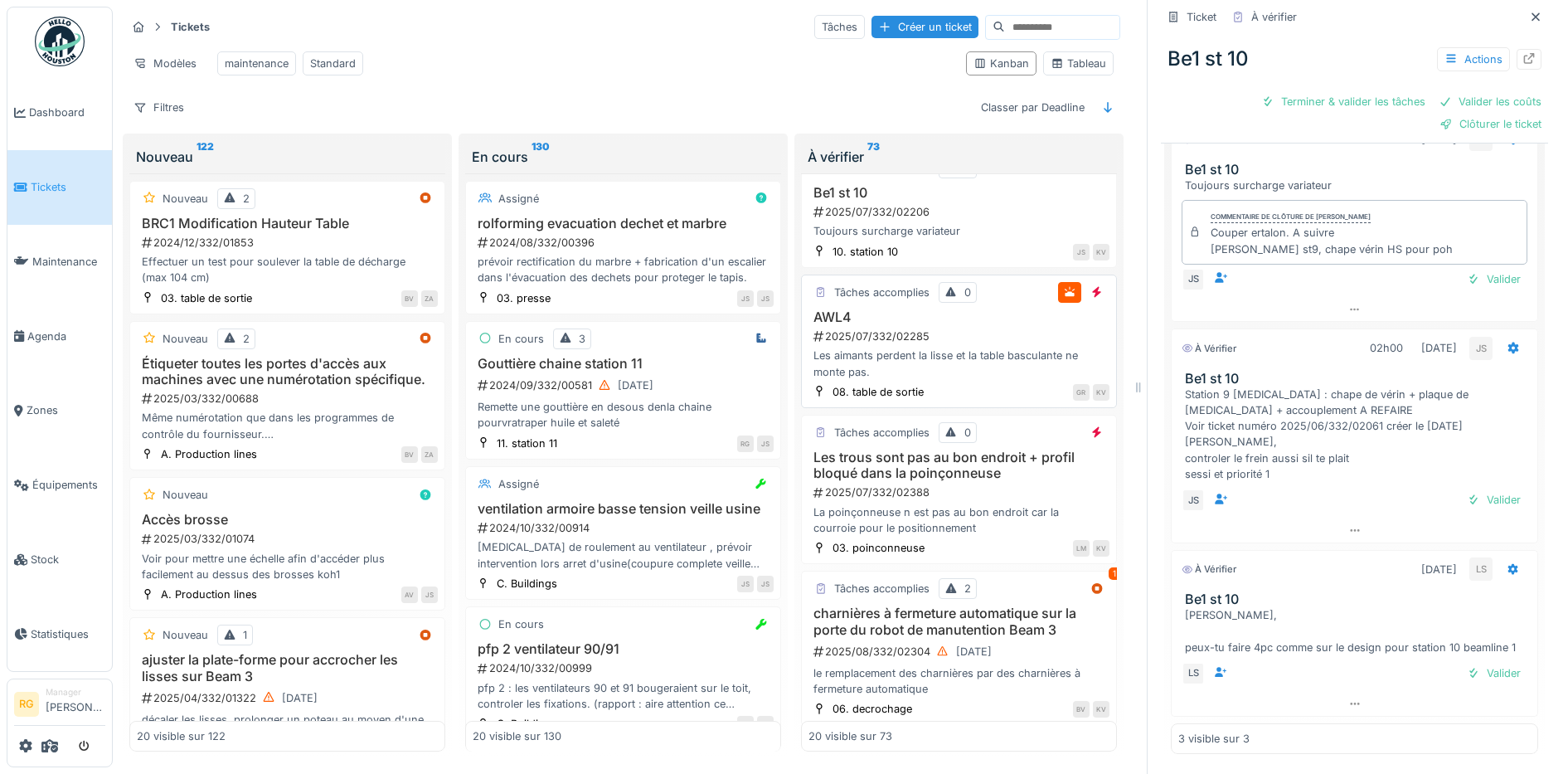
click at [963, 336] on div "2025/07/332/02285" at bounding box center [961, 336] width 298 height 16
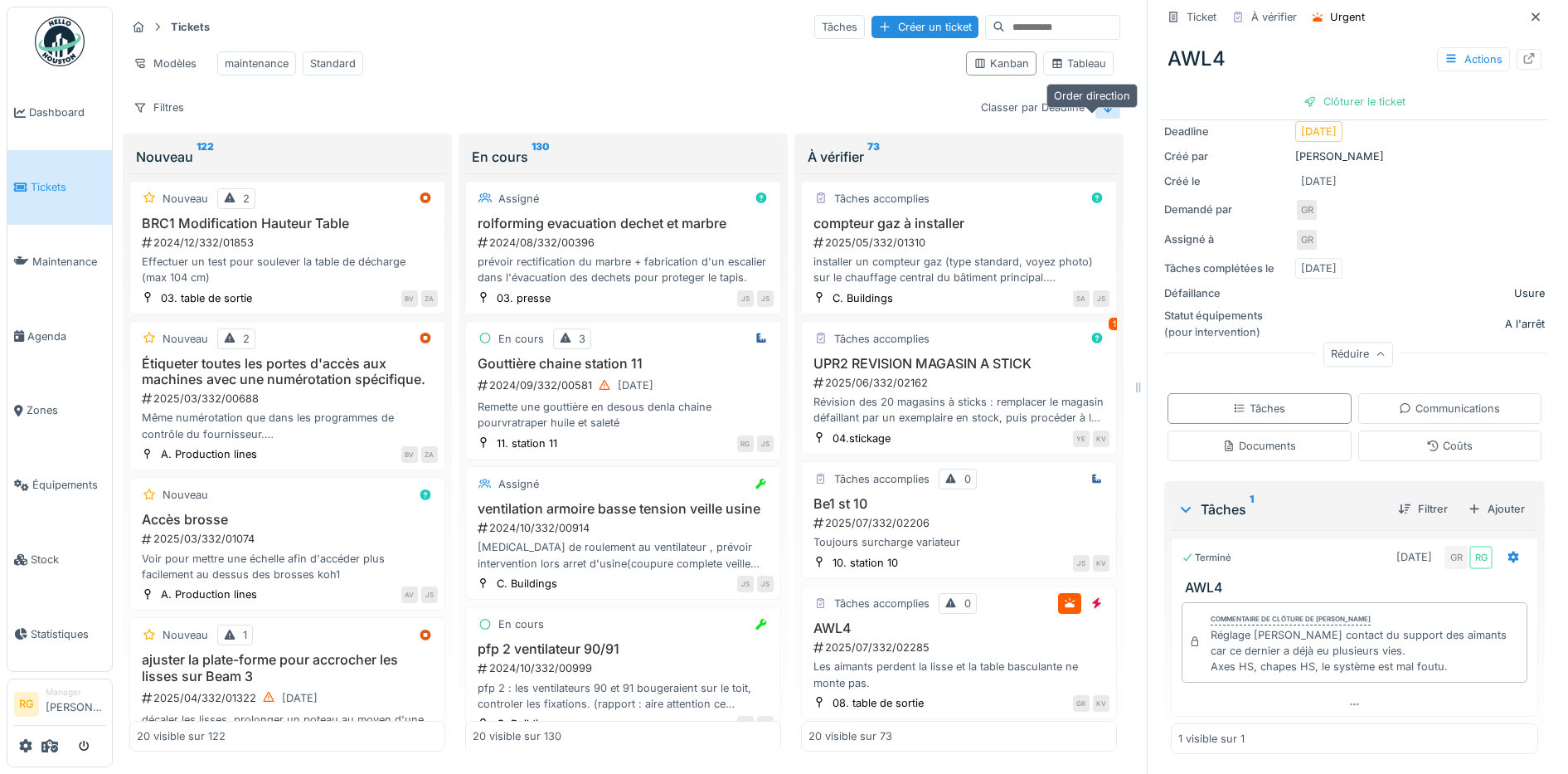
click at [1101, 106] on icon at bounding box center [1107, 107] width 13 height 11
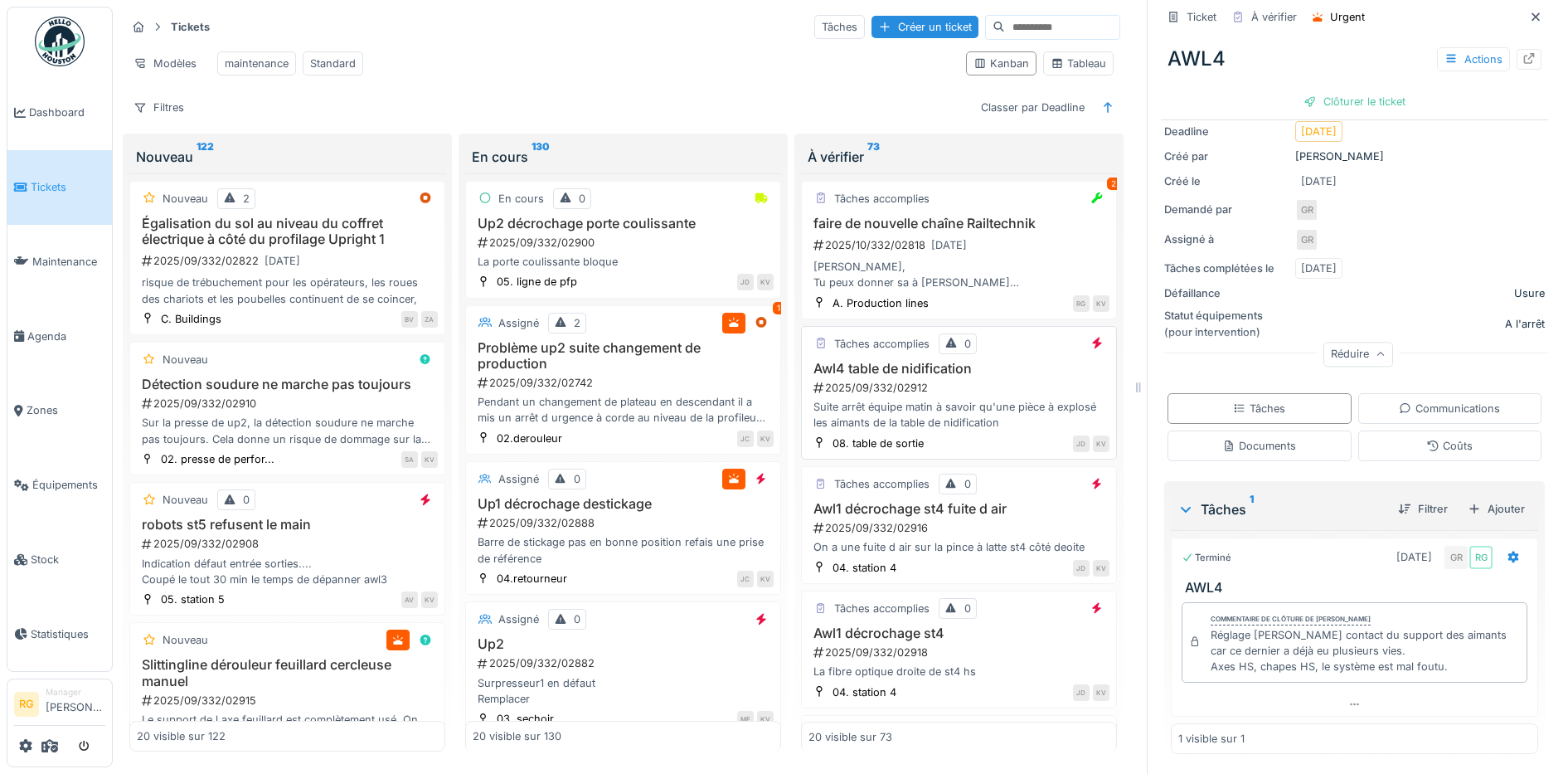
click at [992, 380] on div "2025/09/332/02912" at bounding box center [961, 388] width 298 height 16
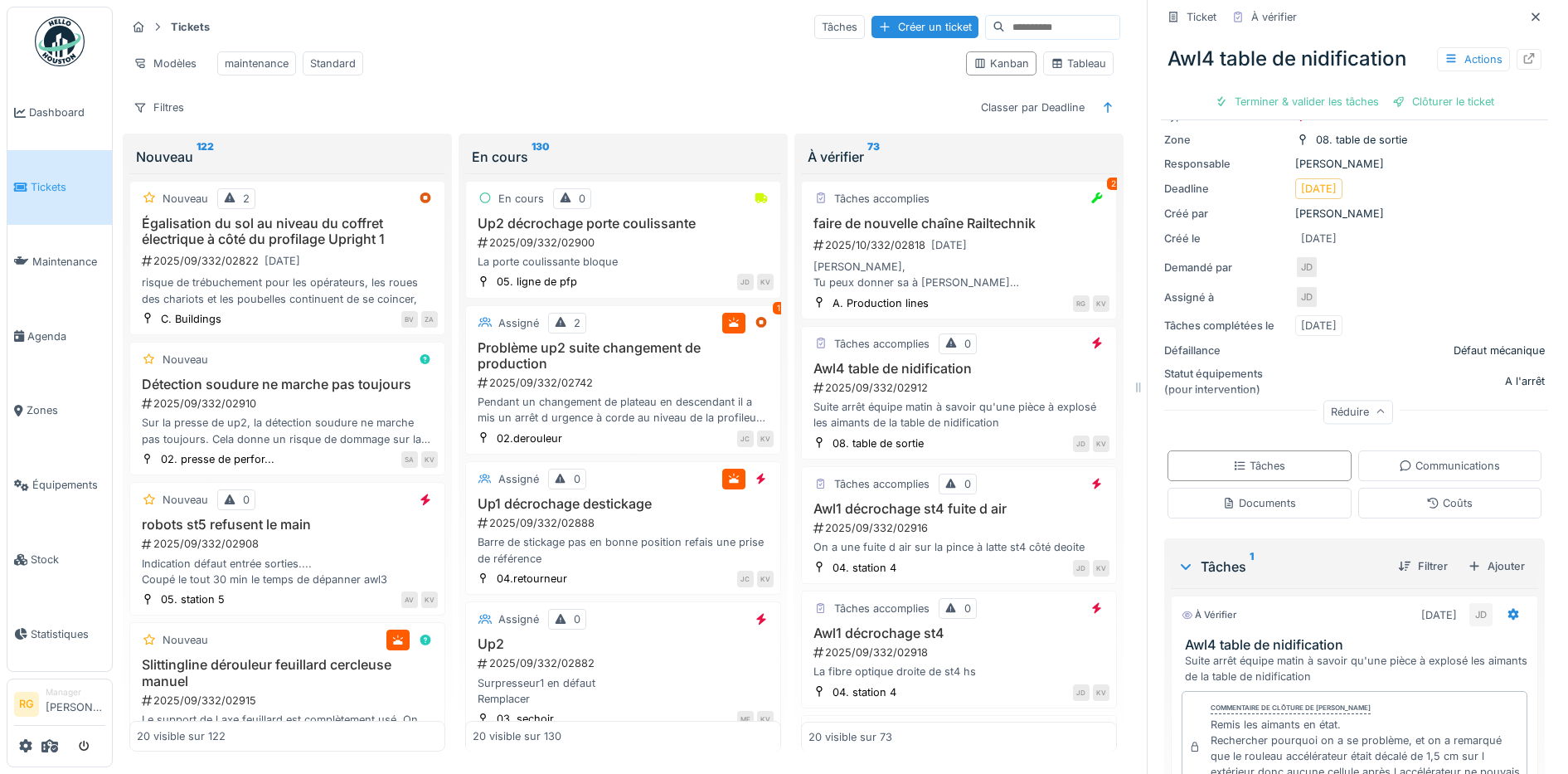
scroll to position [283, 0]
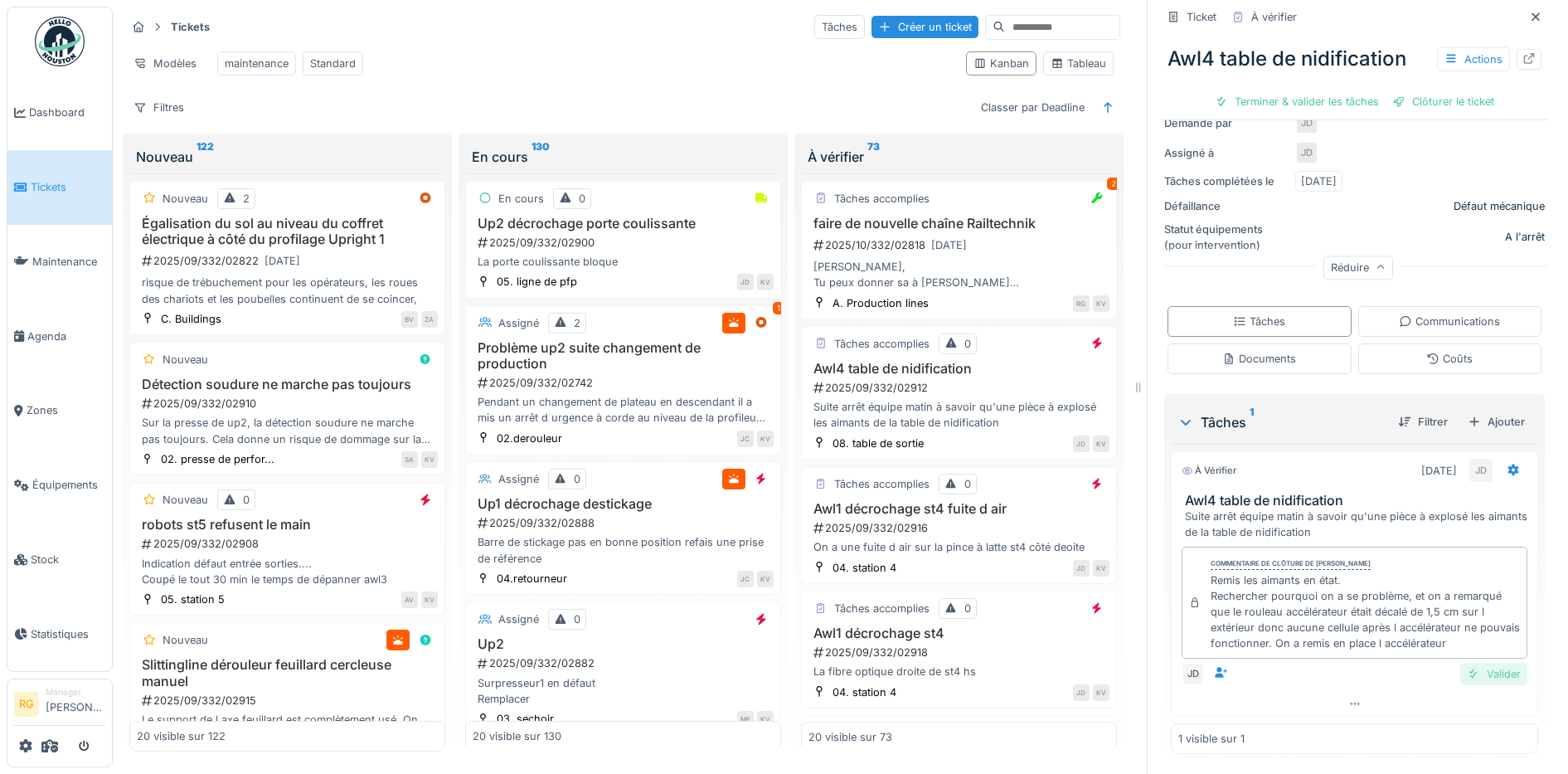
click at [1477, 663] on div "Valider" at bounding box center [1493, 674] width 67 height 23
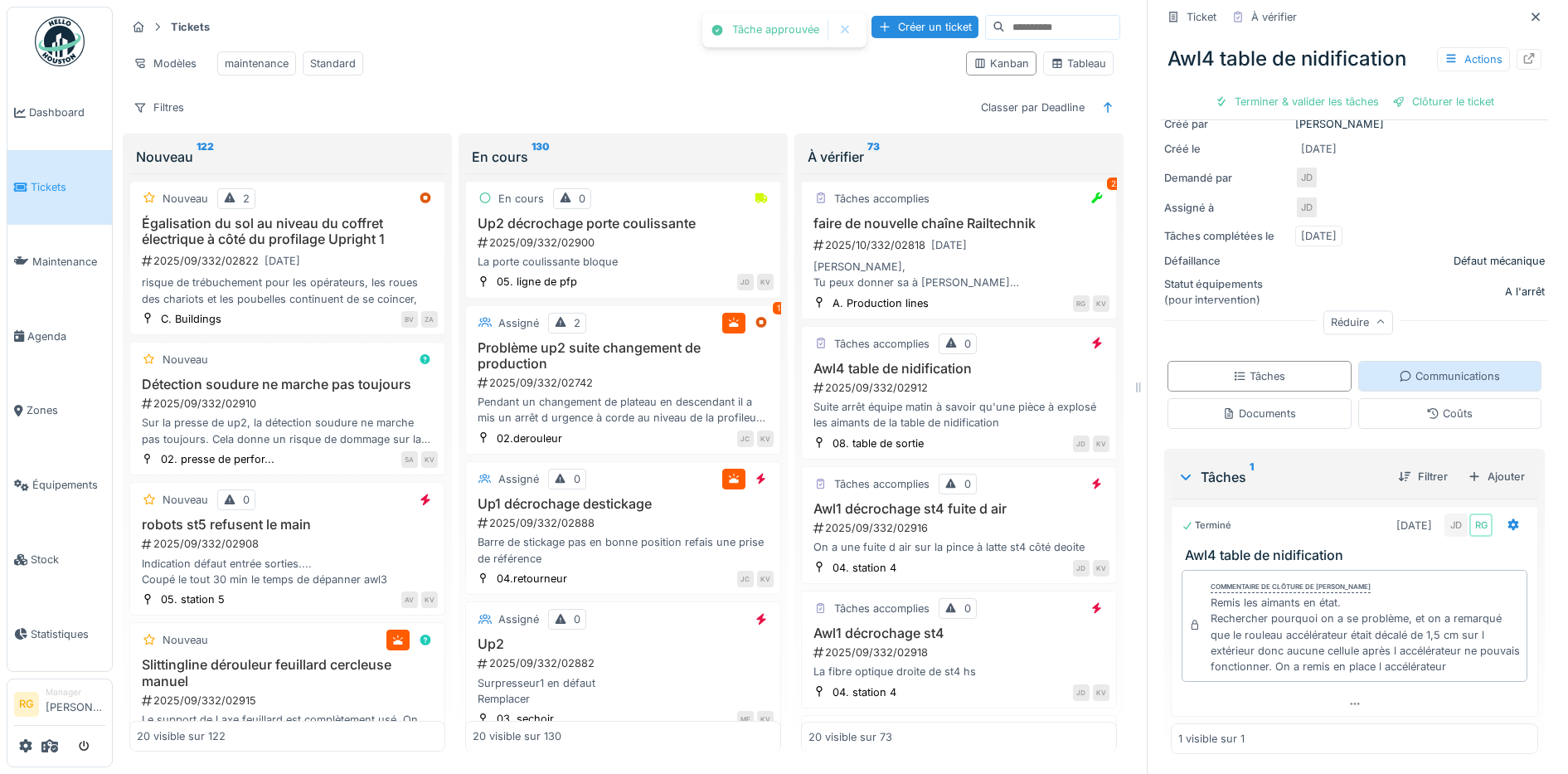
scroll to position [221, 0]
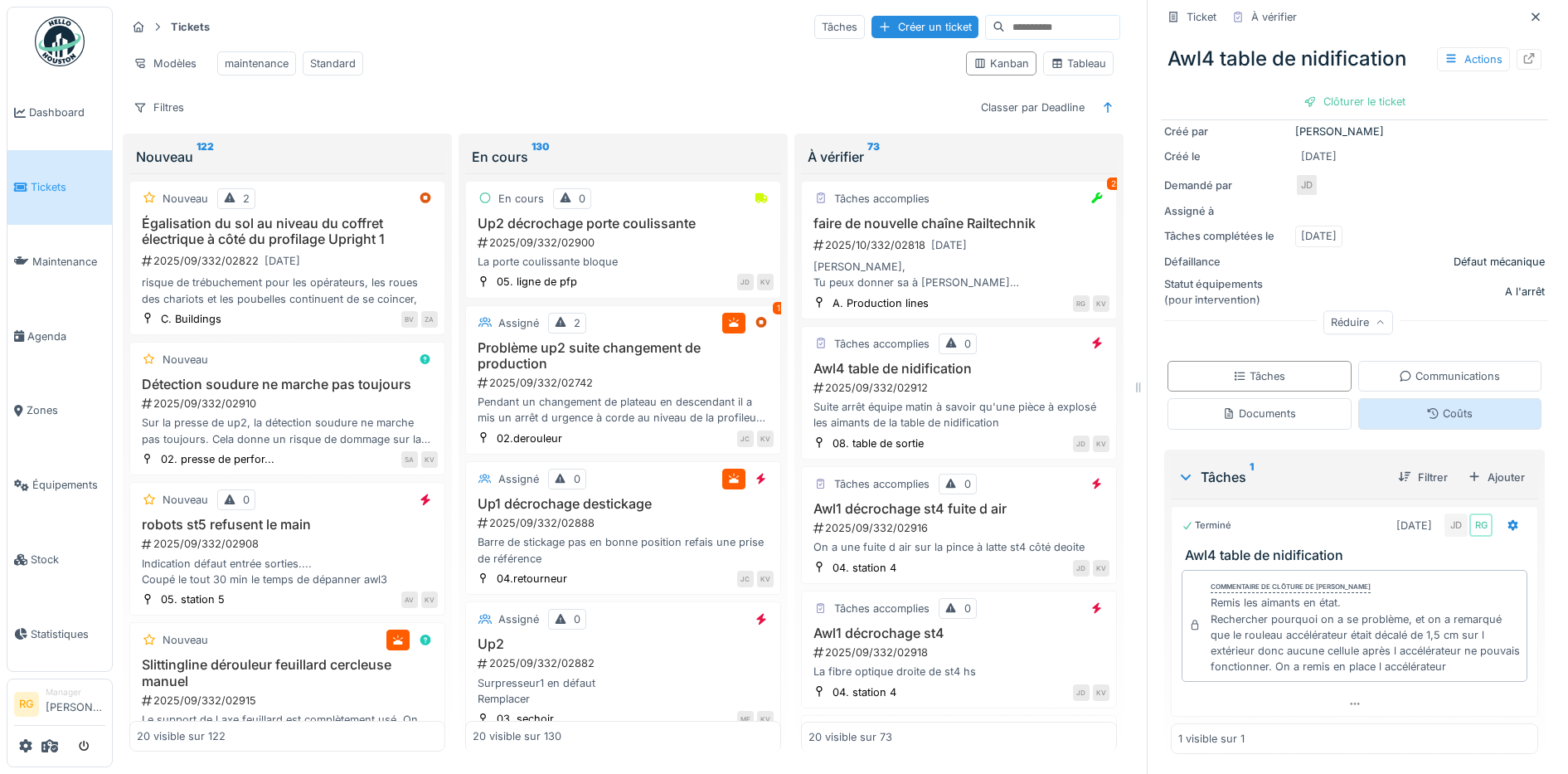
click at [1426, 405] on div "Coûts" at bounding box center [1449, 413] width 46 height 16
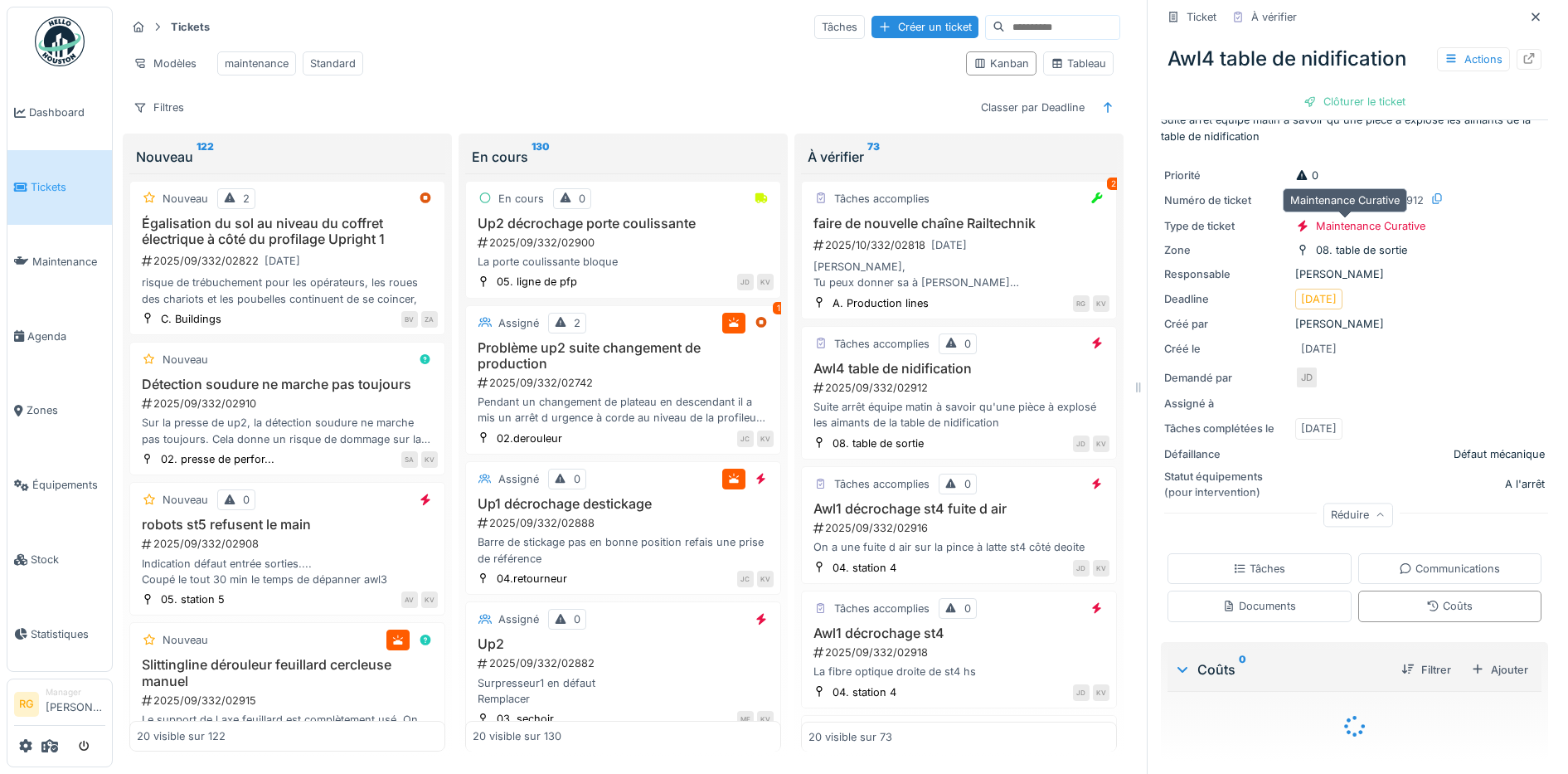
scroll to position [71, 0]
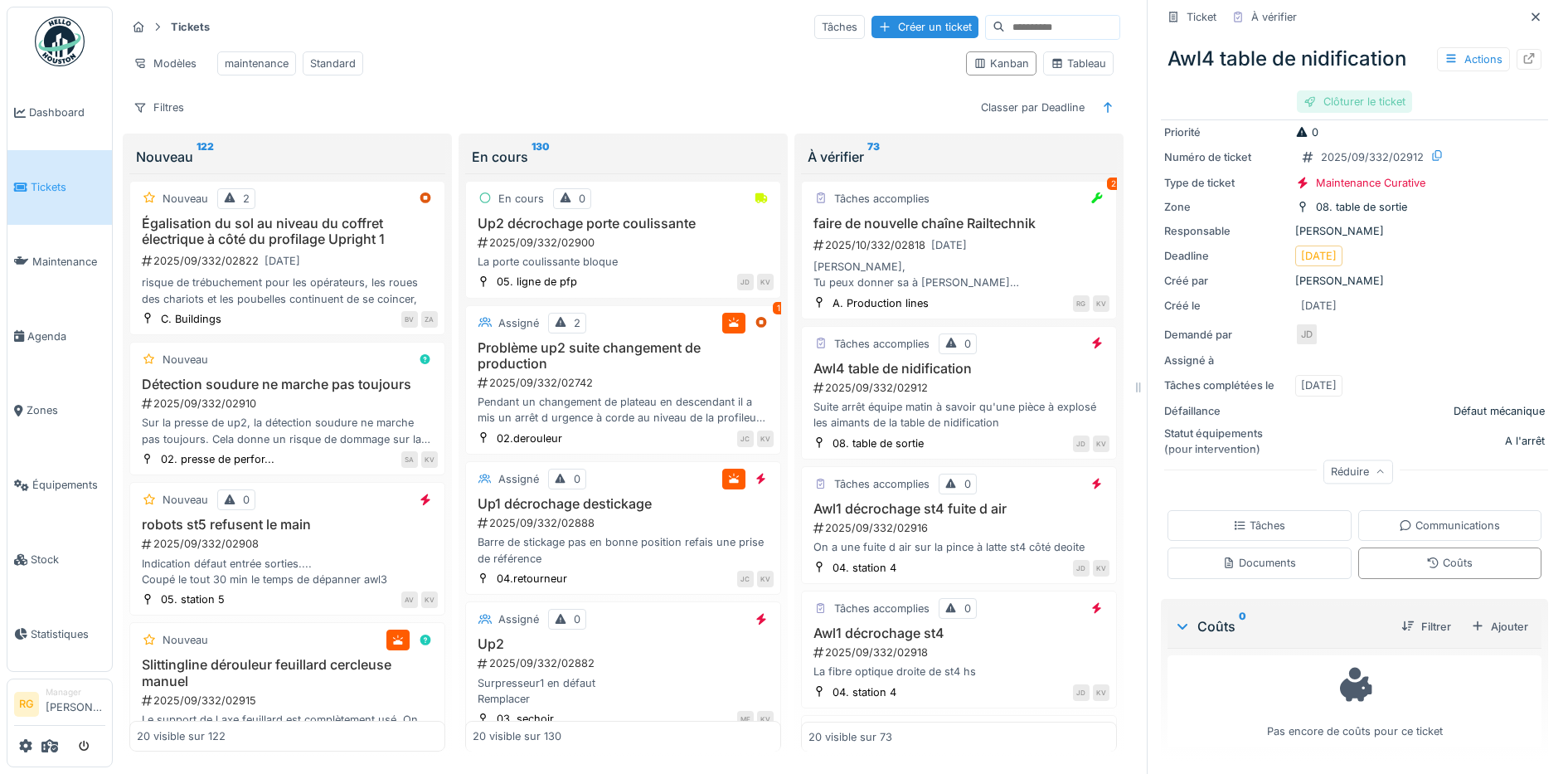
click at [1331, 91] on div "Clôturer le ticket" at bounding box center [1354, 102] width 115 height 23
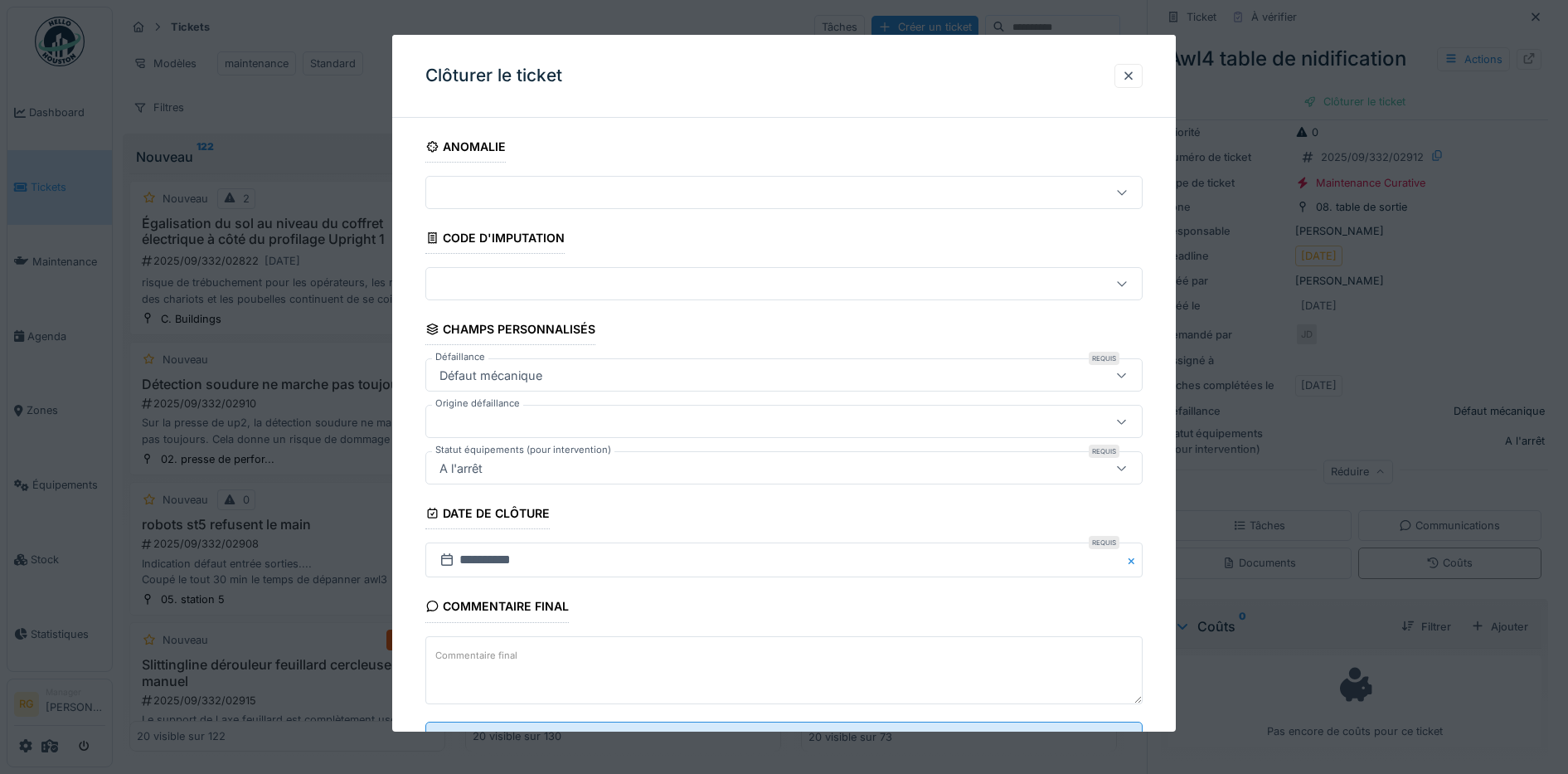
click at [552, 656] on textarea "Commentaire final" at bounding box center [784, 670] width 718 height 68
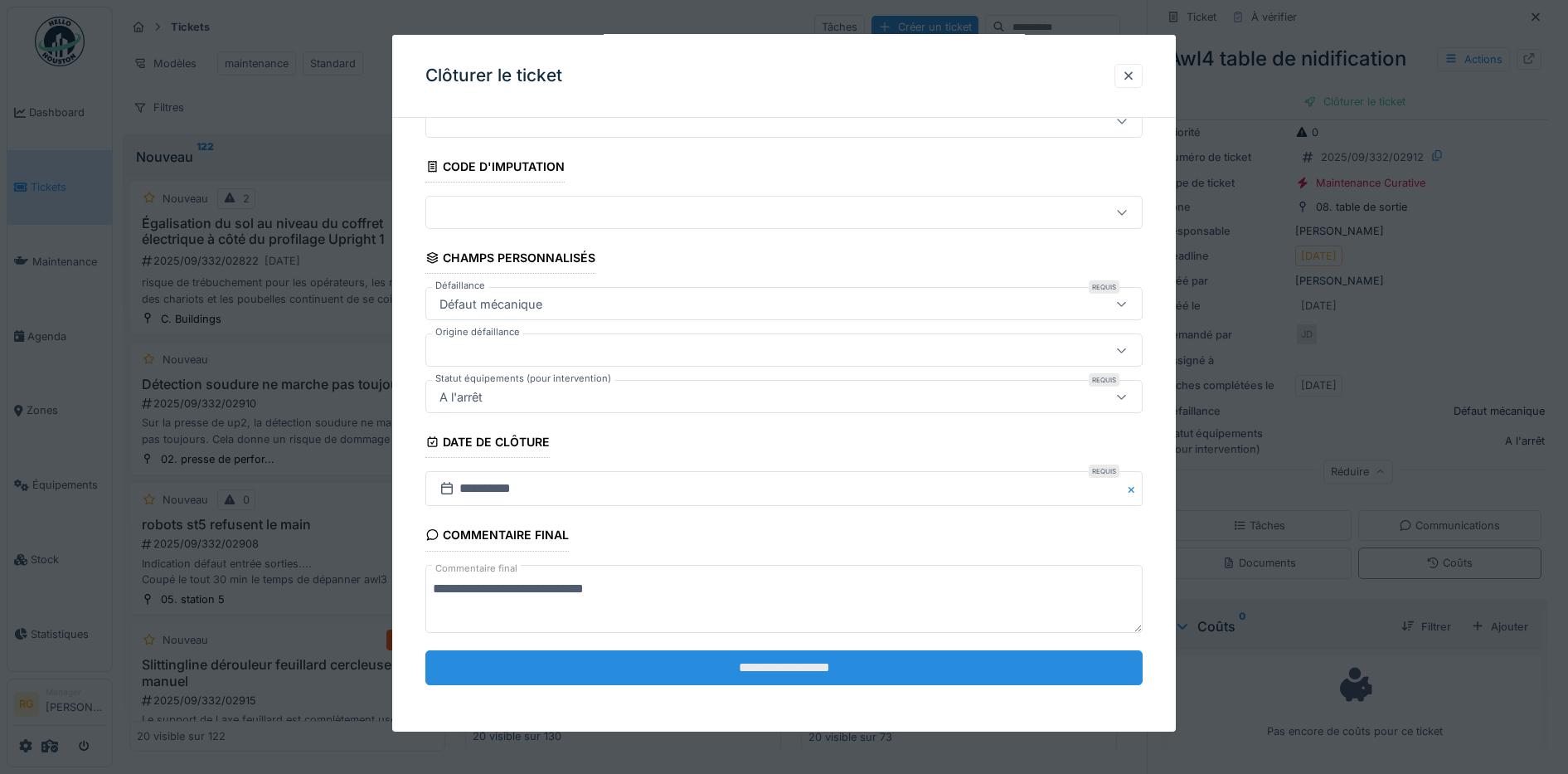
type textarea "**********"
click at [947, 675] on input "**********" at bounding box center [784, 668] width 718 height 35
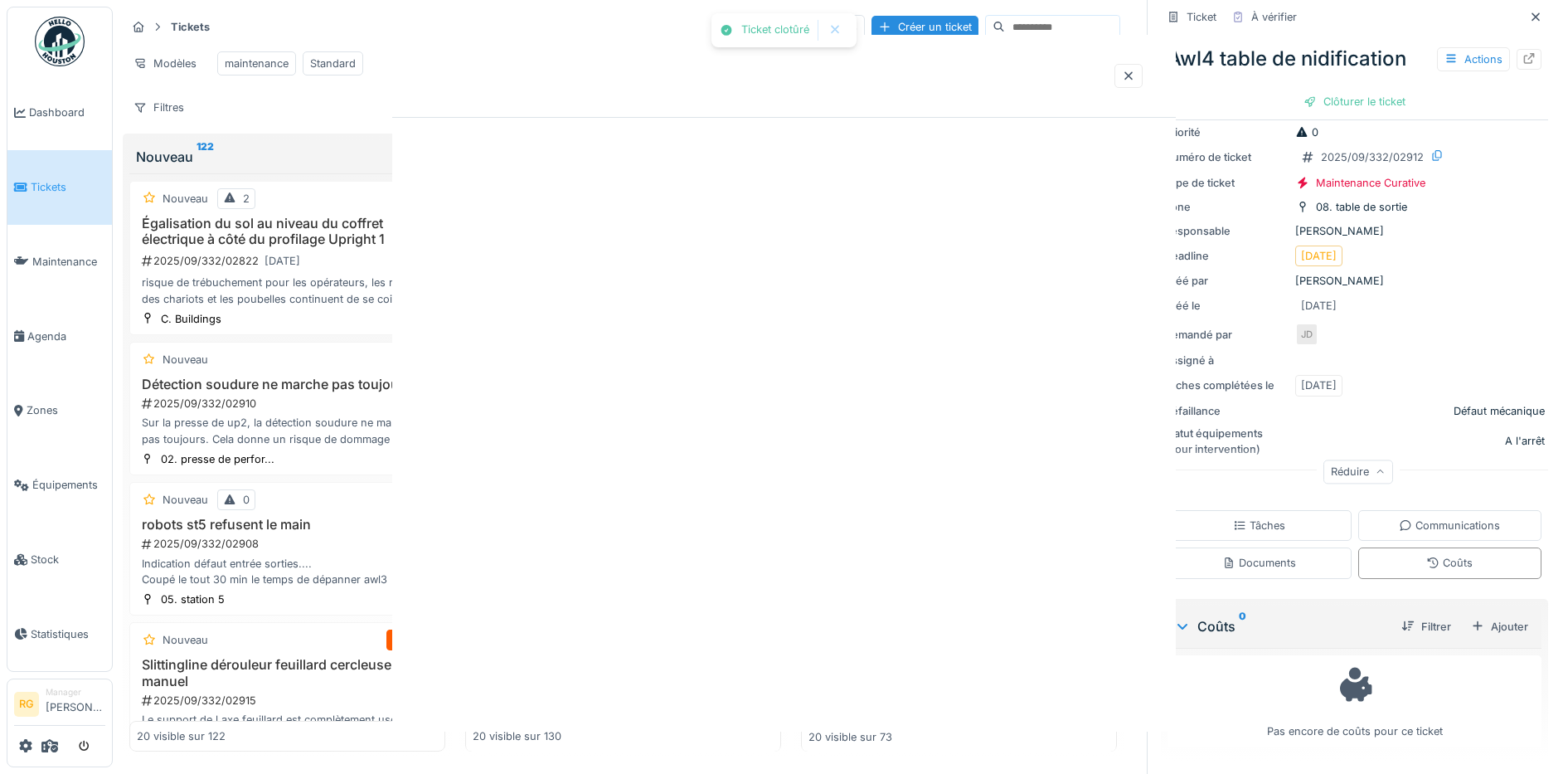
scroll to position [0, 0]
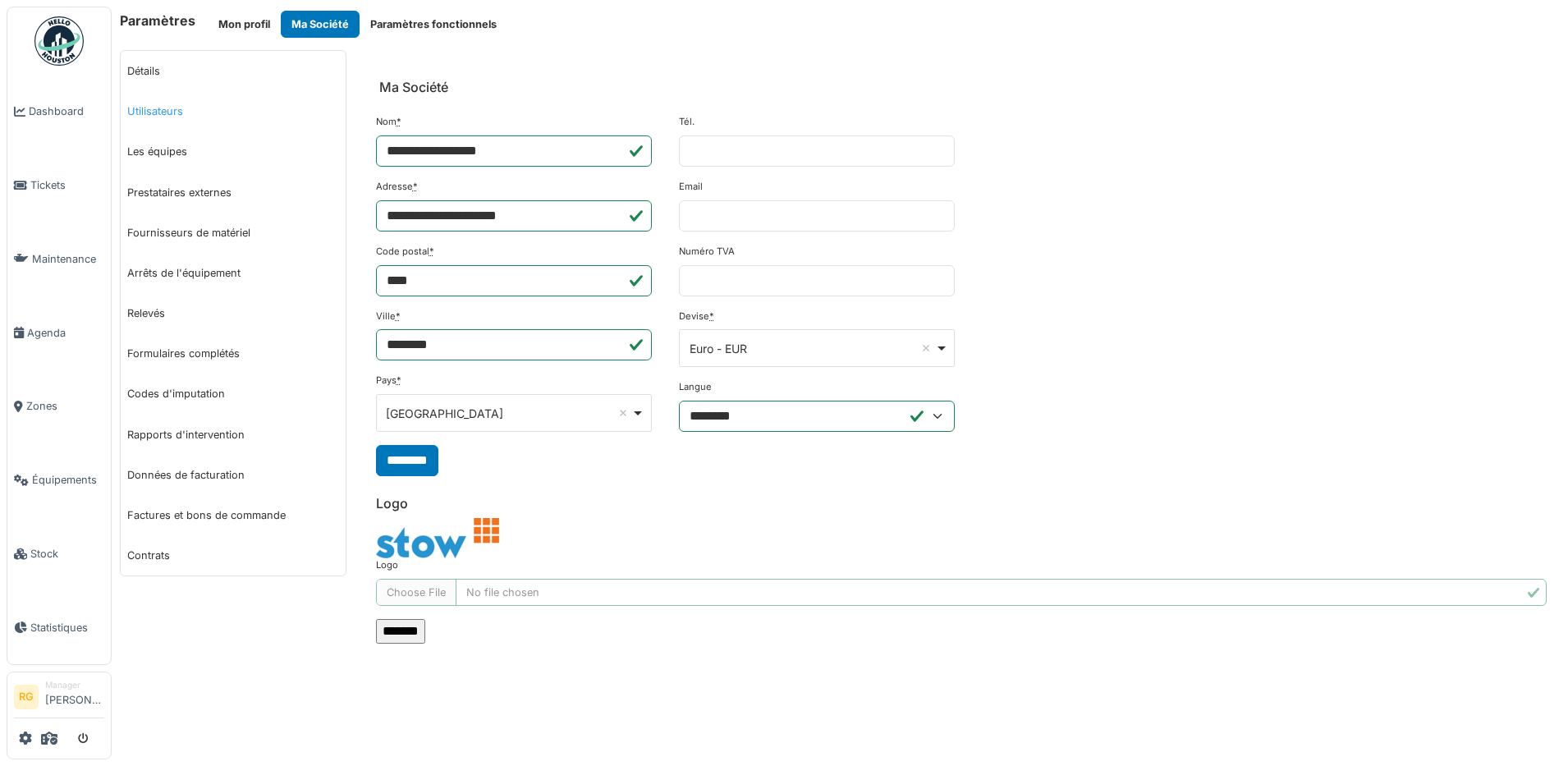
click at [168, 110] on link "Utilisateurs" at bounding box center [233, 111] width 225 height 40
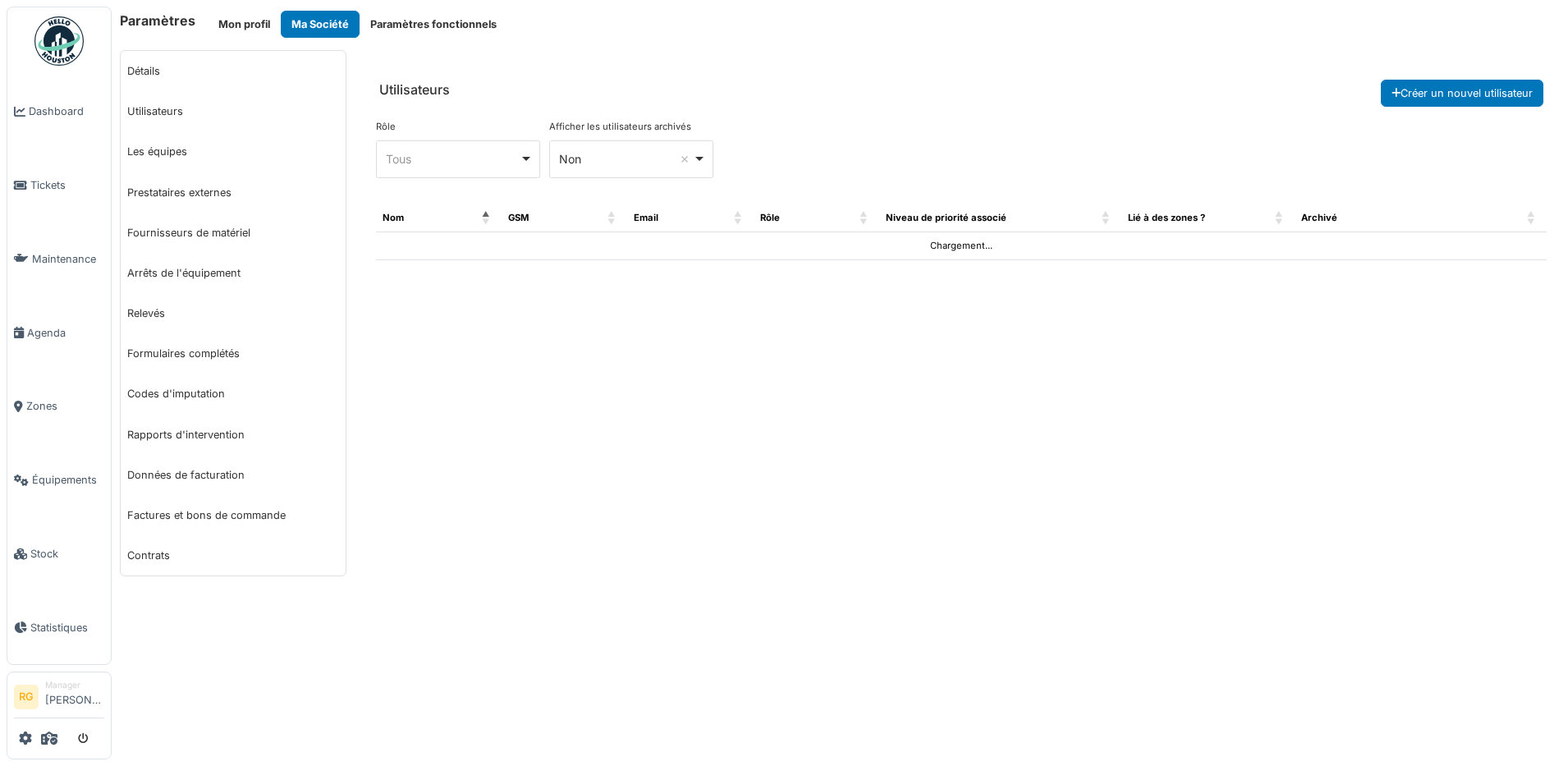
select select "***"
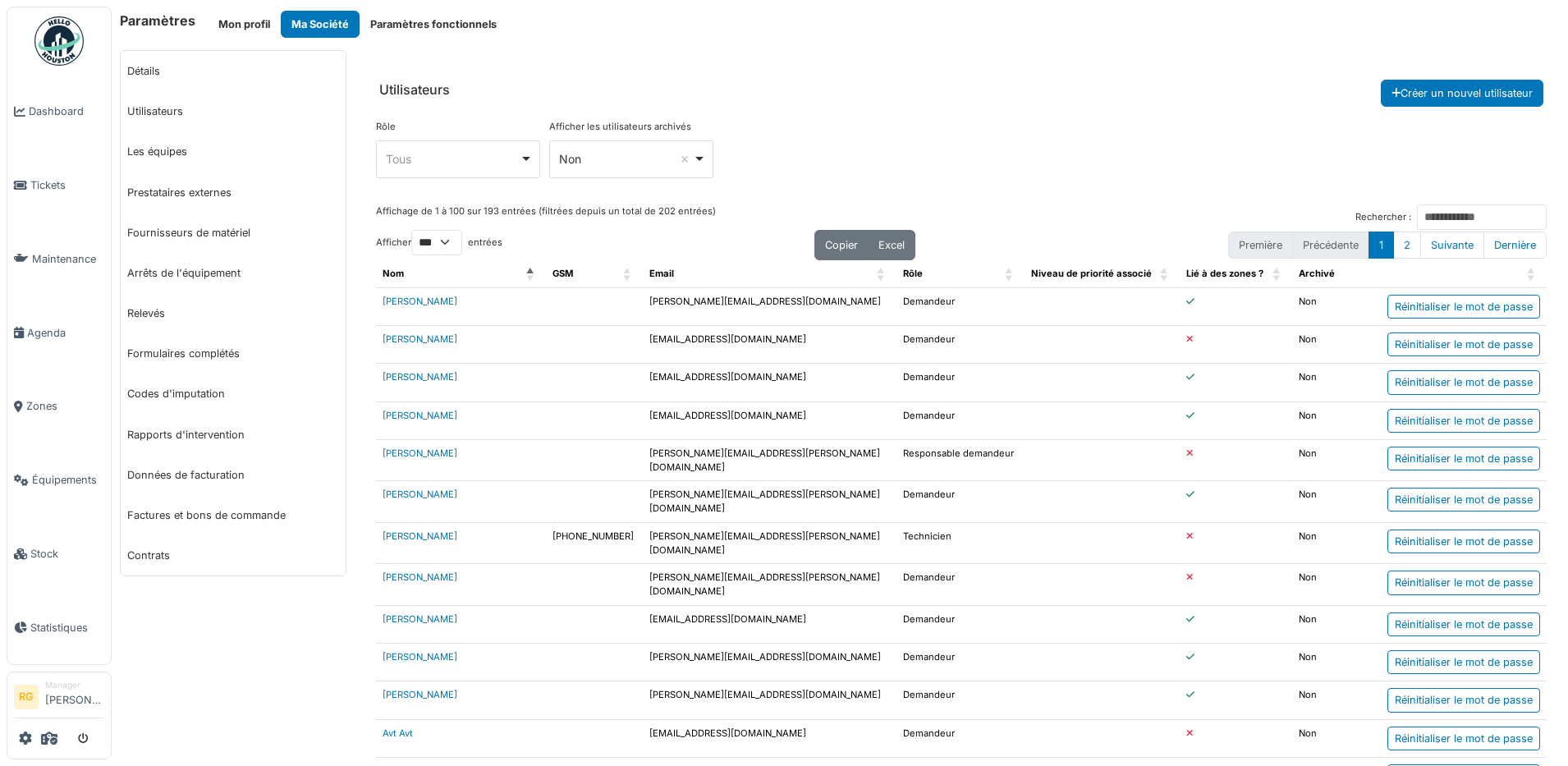
click at [524, 159] on div "Tous Remove item" at bounding box center [458, 159] width 150 height 24
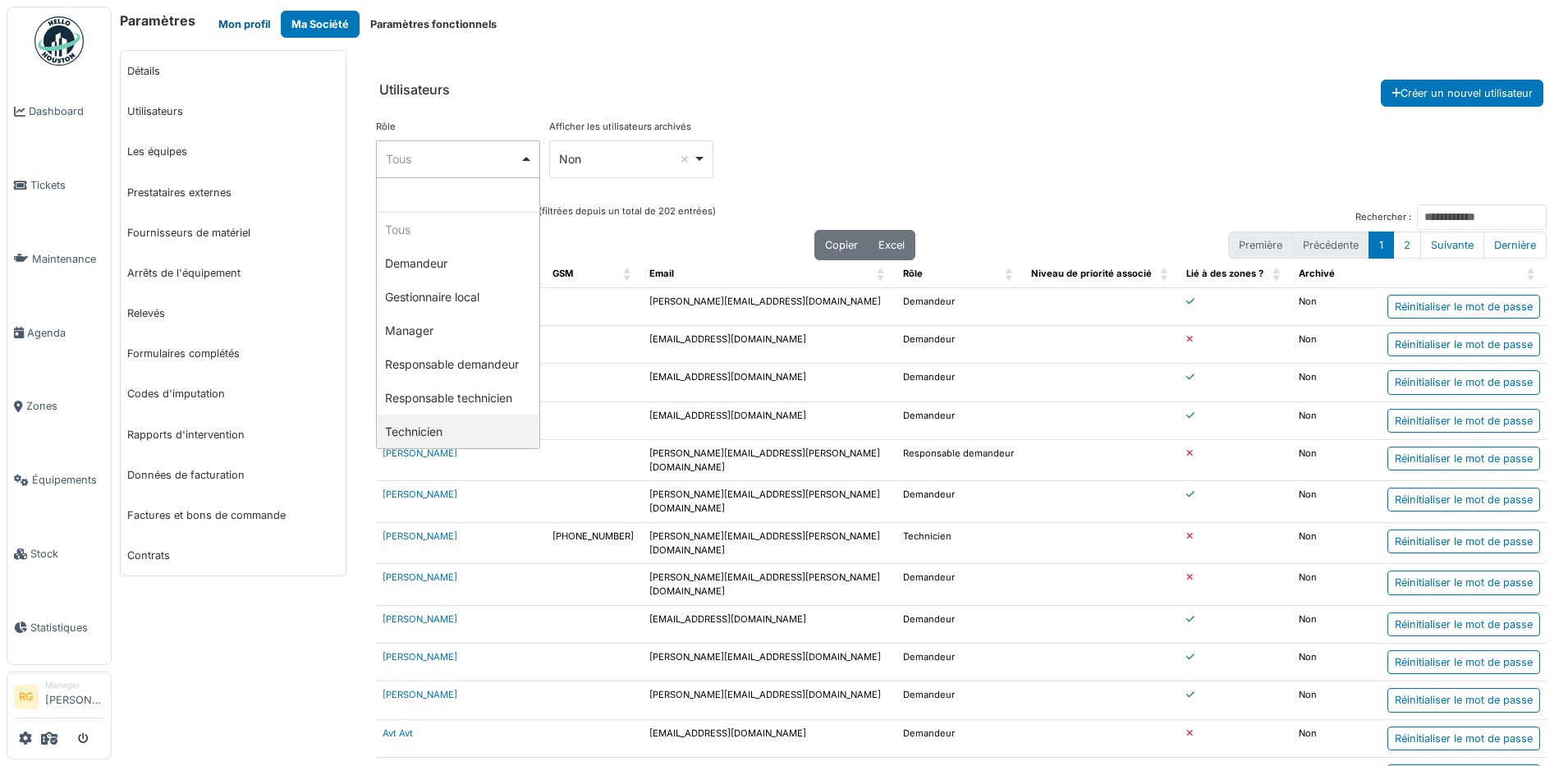
click at [235, 27] on button "Mon profil" at bounding box center [244, 24] width 73 height 27
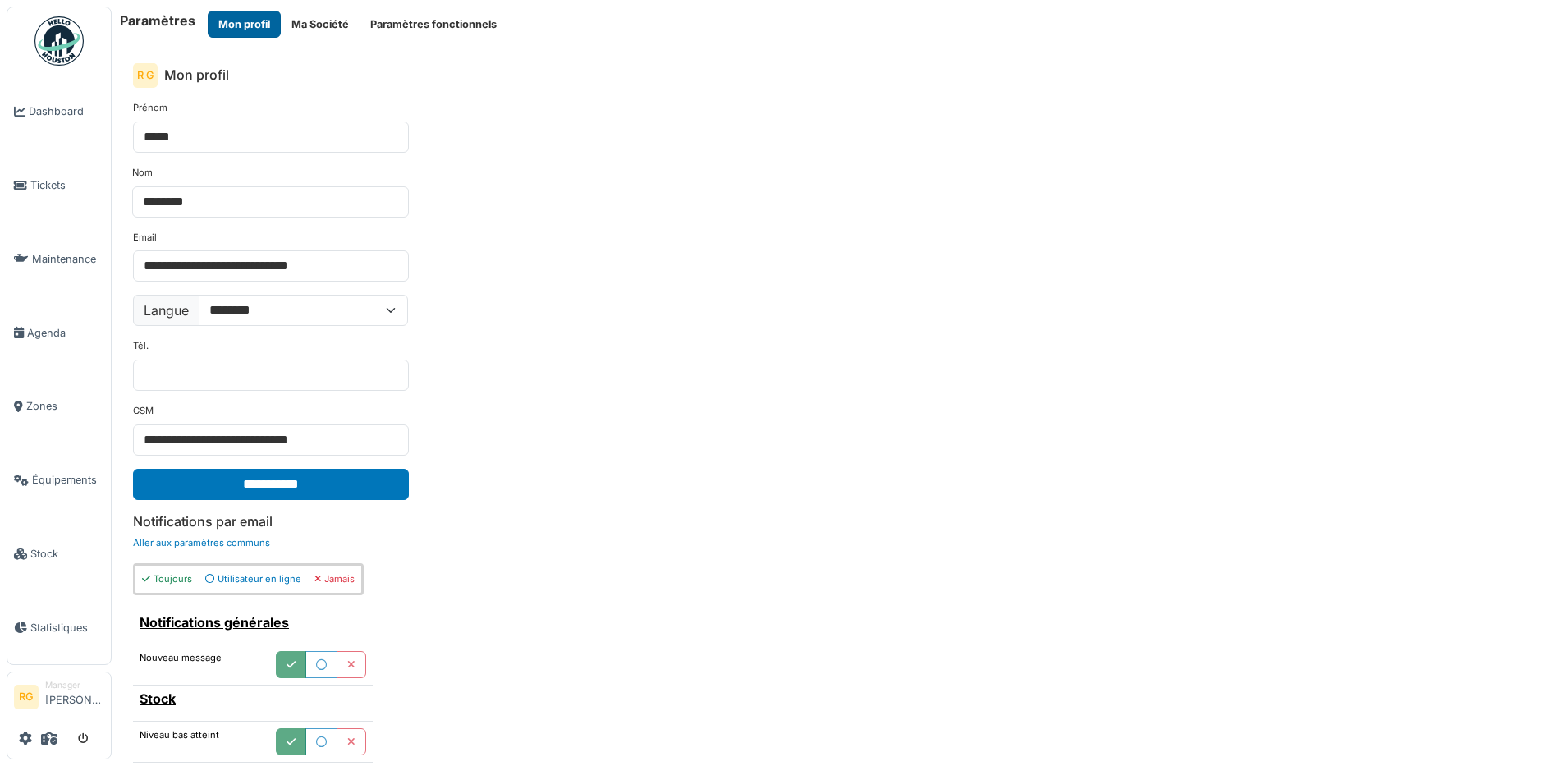
click at [238, 17] on button "Mon profil" at bounding box center [244, 24] width 73 height 27
click at [394, 307] on select "**********" at bounding box center [303, 311] width 209 height 32
select select "**"
click at [199, 295] on select "**********" at bounding box center [303, 311] width 209 height 32
click at [396, 487] on input "**********" at bounding box center [271, 484] width 276 height 32
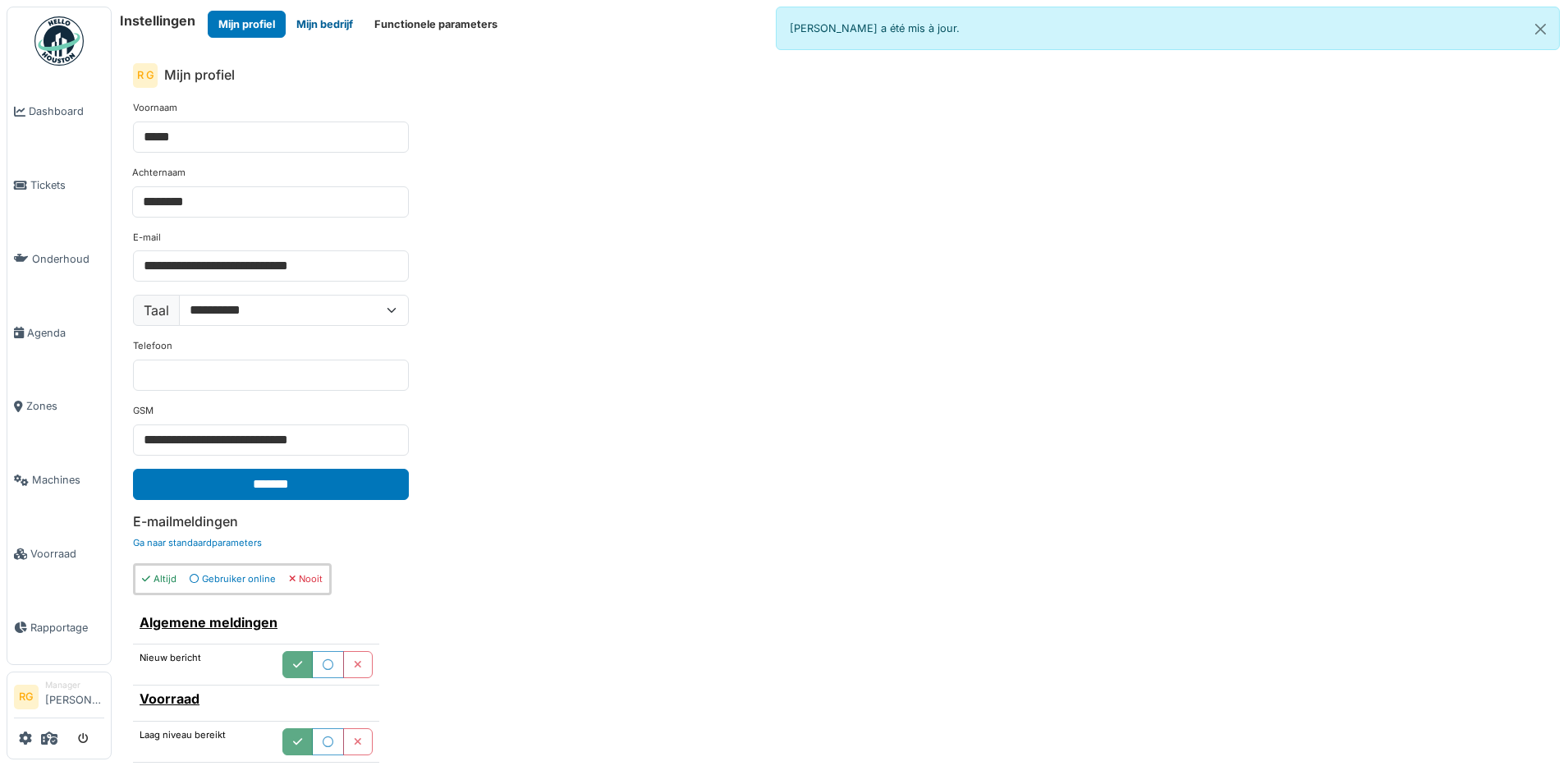
click at [323, 26] on button "Mijn bedrijf" at bounding box center [325, 24] width 78 height 27
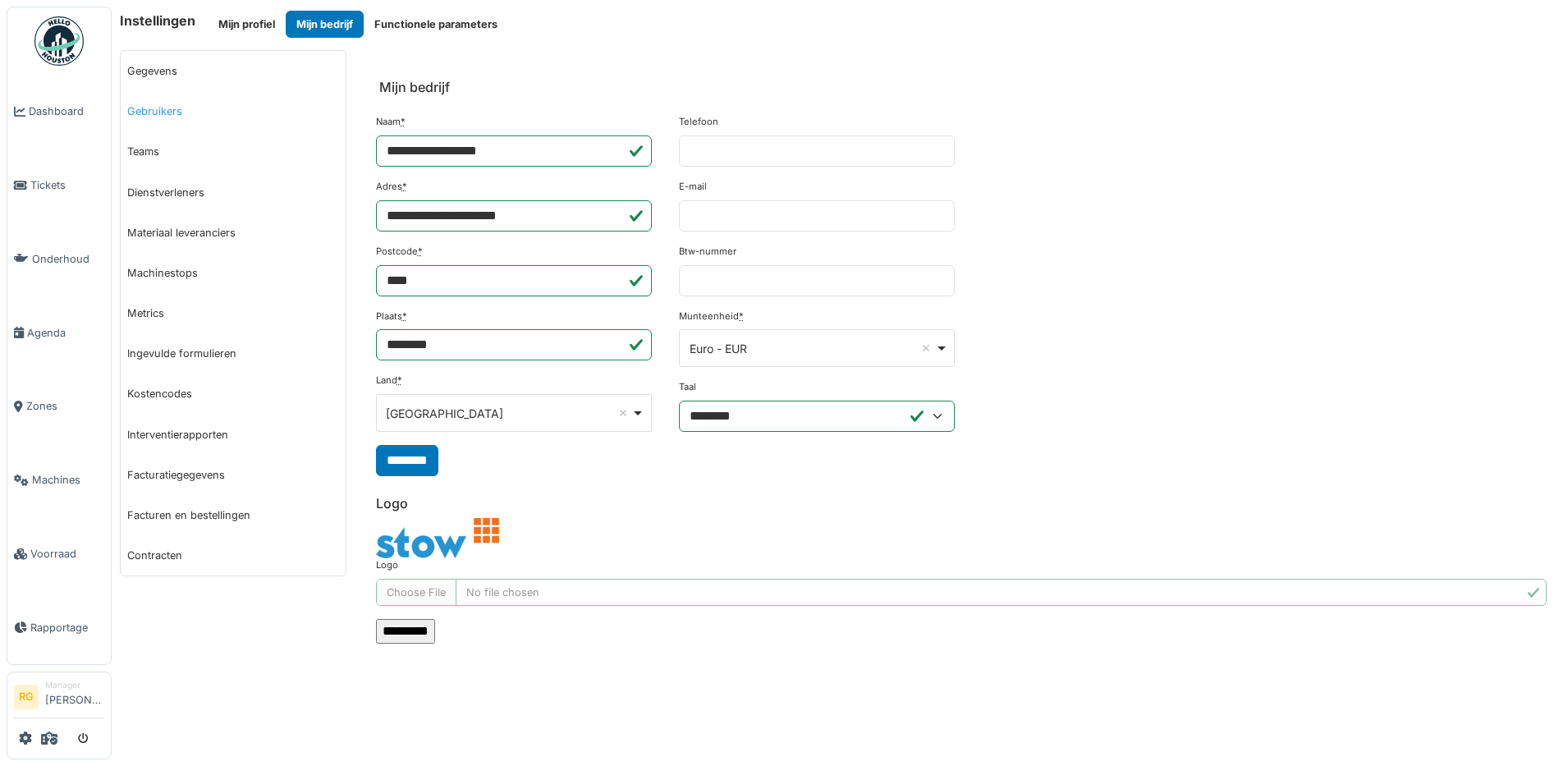
click at [169, 110] on link "Gebruikers" at bounding box center [233, 111] width 225 height 40
select select "***"
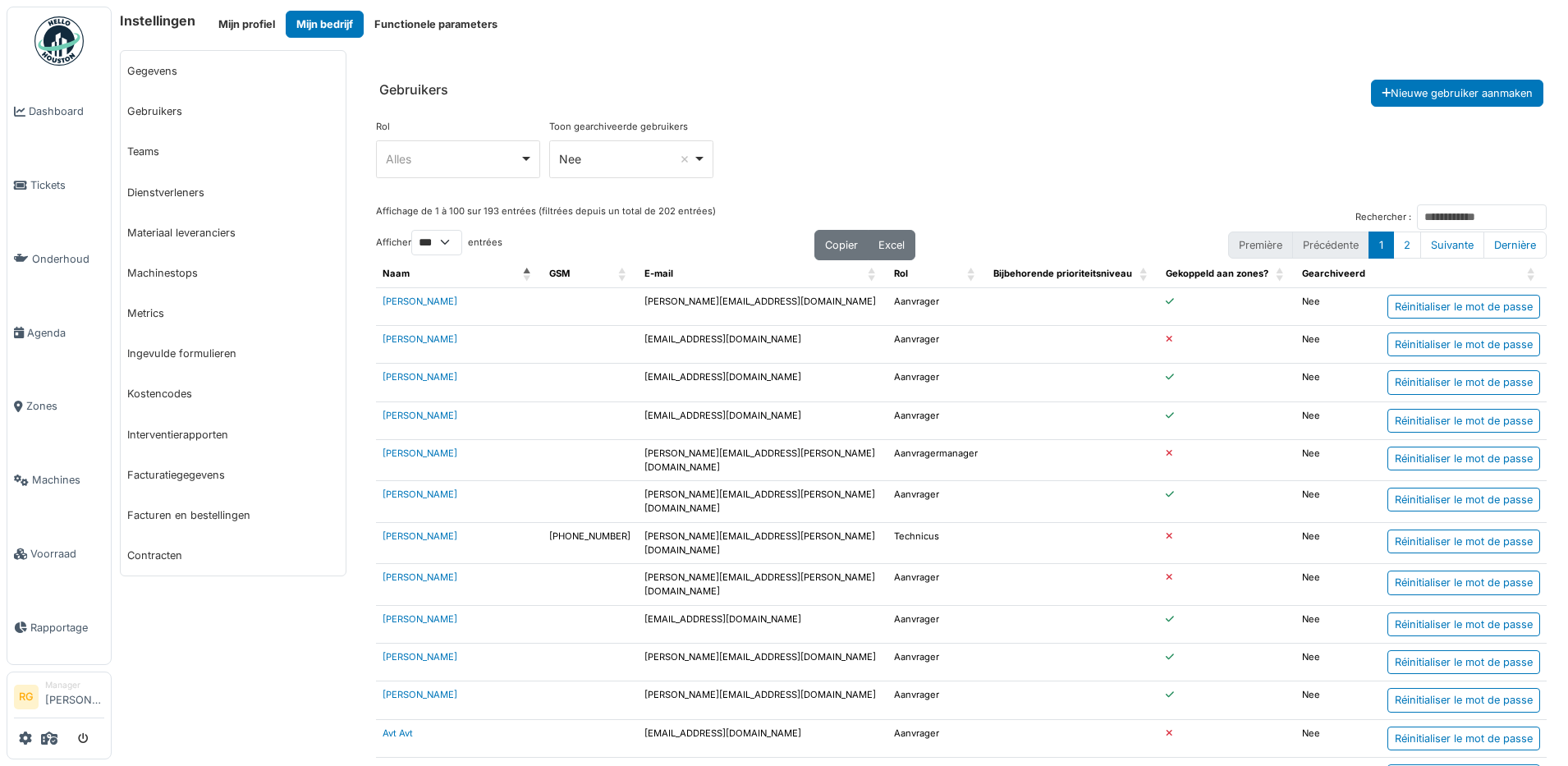
click at [522, 157] on div "Alles Remove item" at bounding box center [458, 159] width 150 height 24
click at [521, 167] on div "Alles Remove item" at bounding box center [458, 159] width 150 height 24
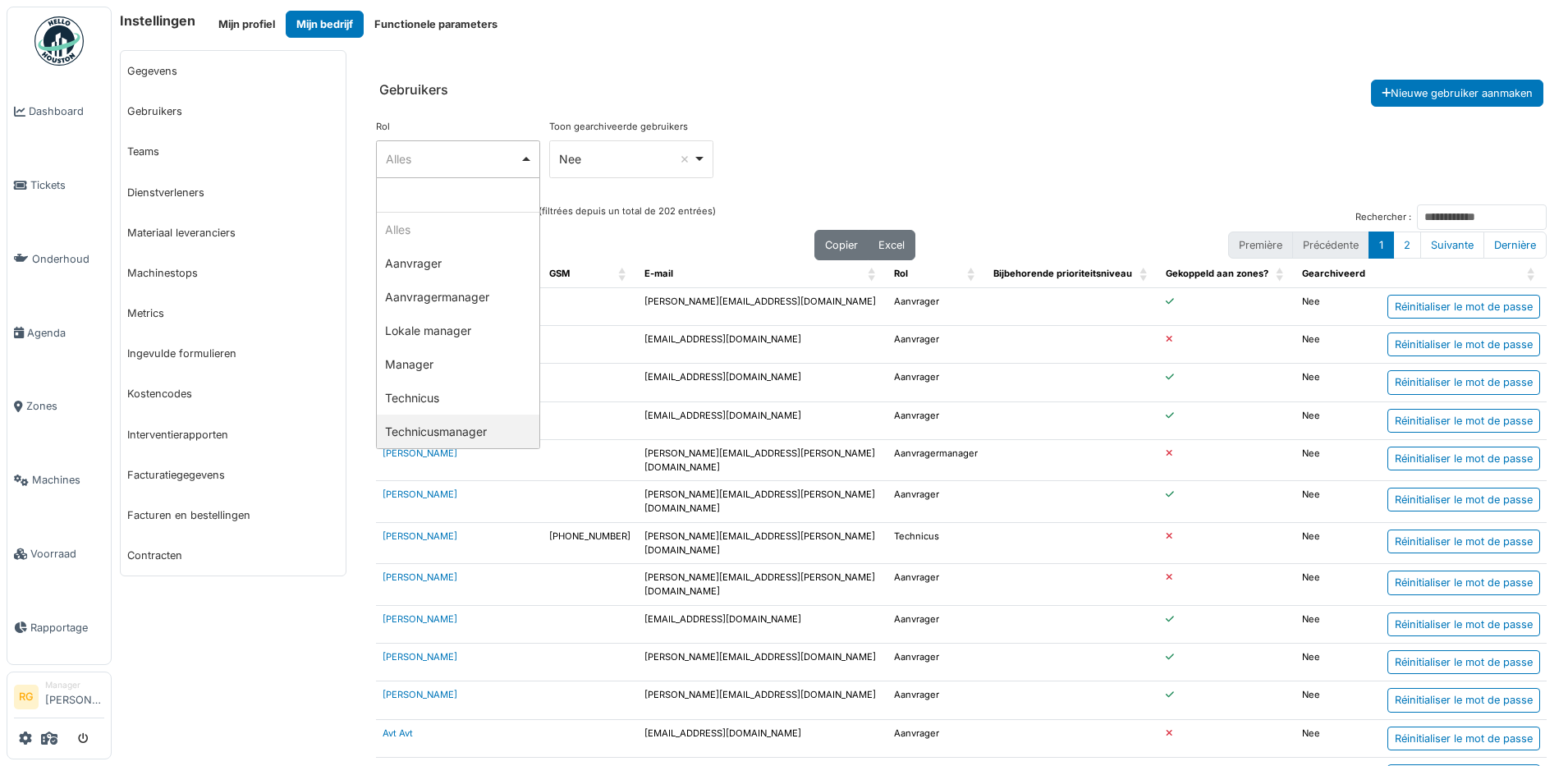
click at [521, 162] on div "Alles Remove item" at bounding box center [458, 159] width 150 height 24
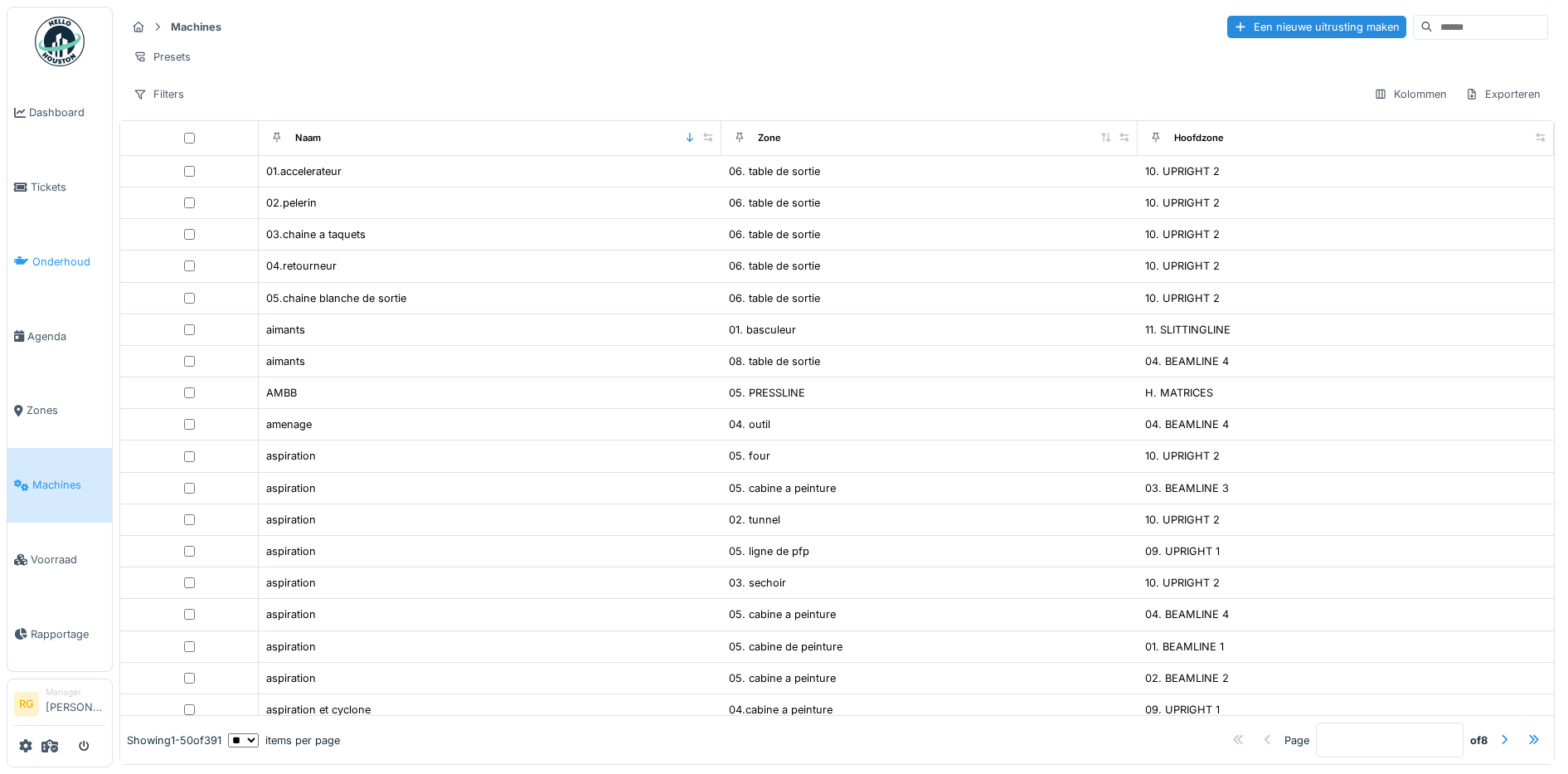
click at [50, 254] on span "Onderhoud" at bounding box center [69, 261] width 73 height 16
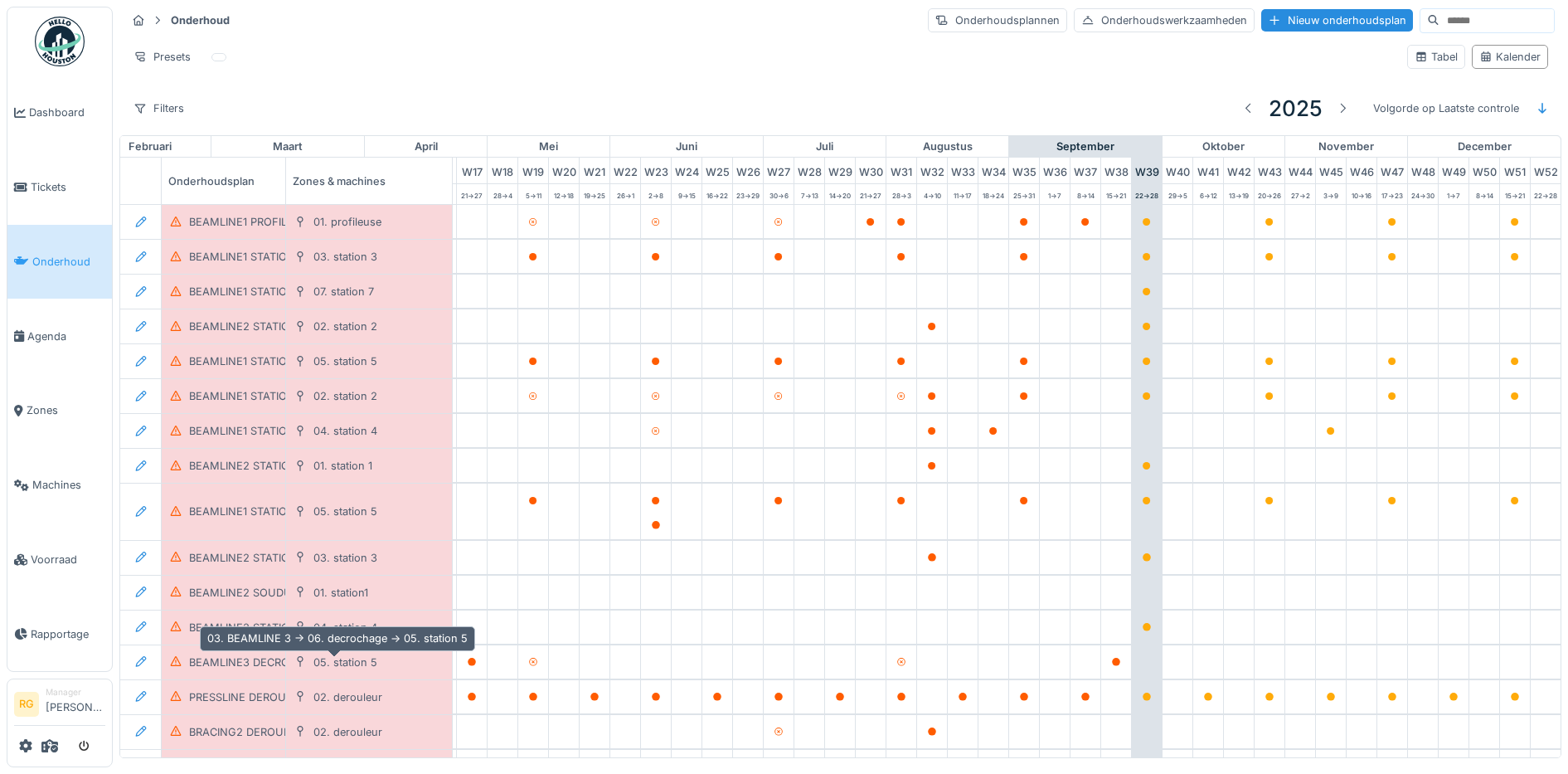
scroll to position [0, 561]
click at [23, 751] on icon at bounding box center [26, 746] width 13 height 13
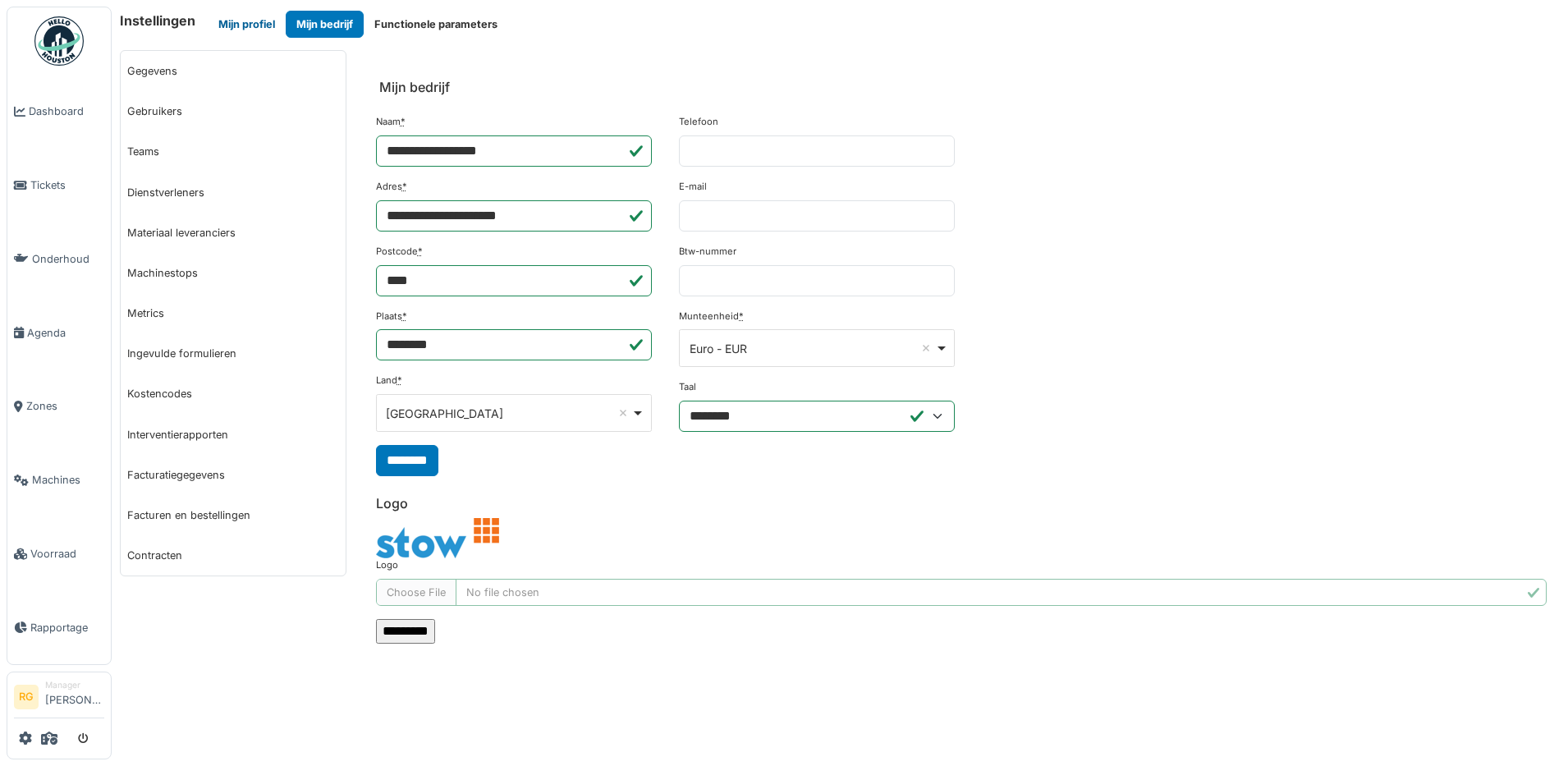
click at [254, 27] on button "Mijn profiel" at bounding box center [247, 24] width 78 height 27
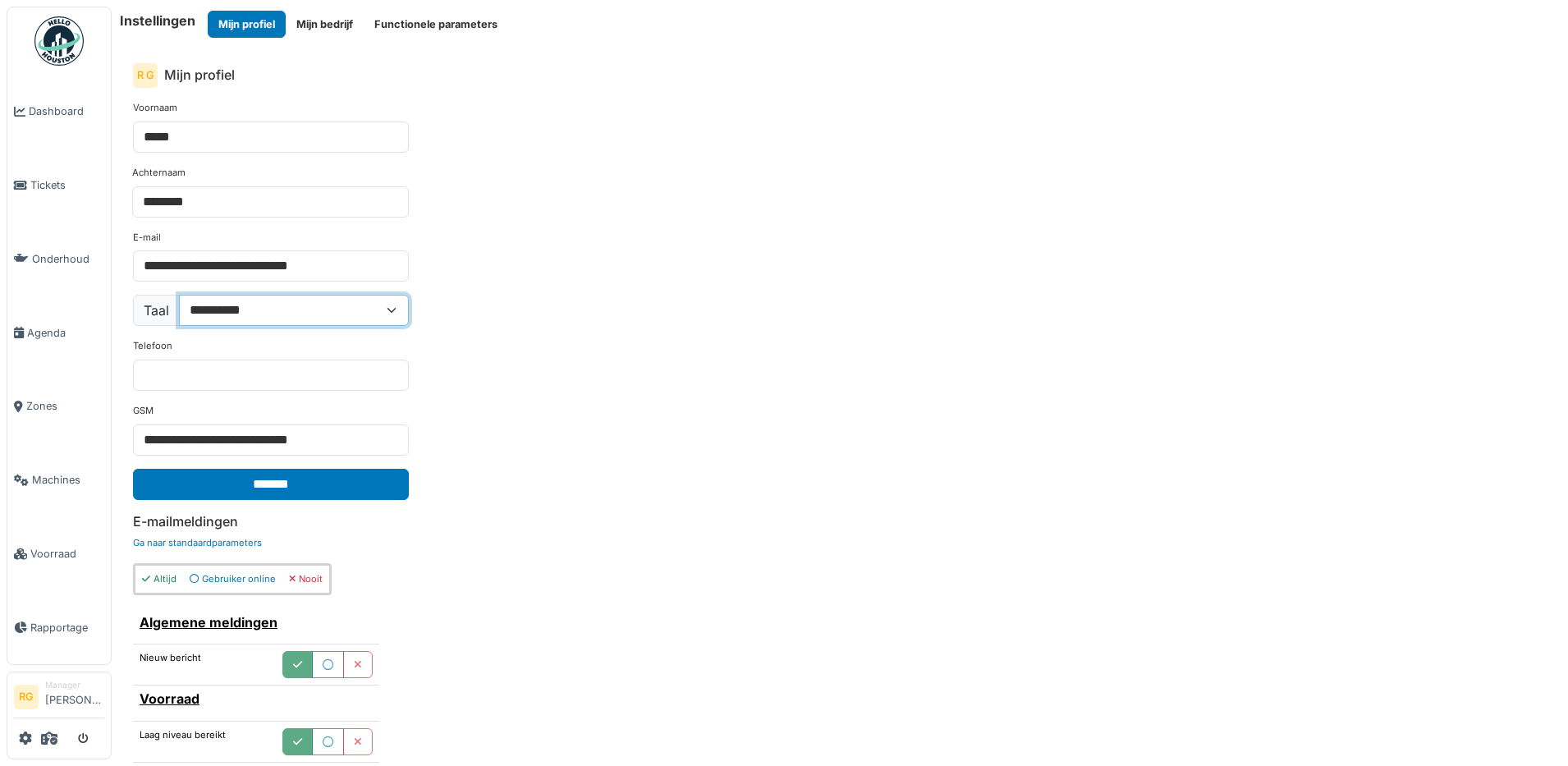
click at [394, 308] on select "**********" at bounding box center [293, 311] width 230 height 32
select select "**"
click at [179, 295] on select "**********" at bounding box center [293, 311] width 230 height 32
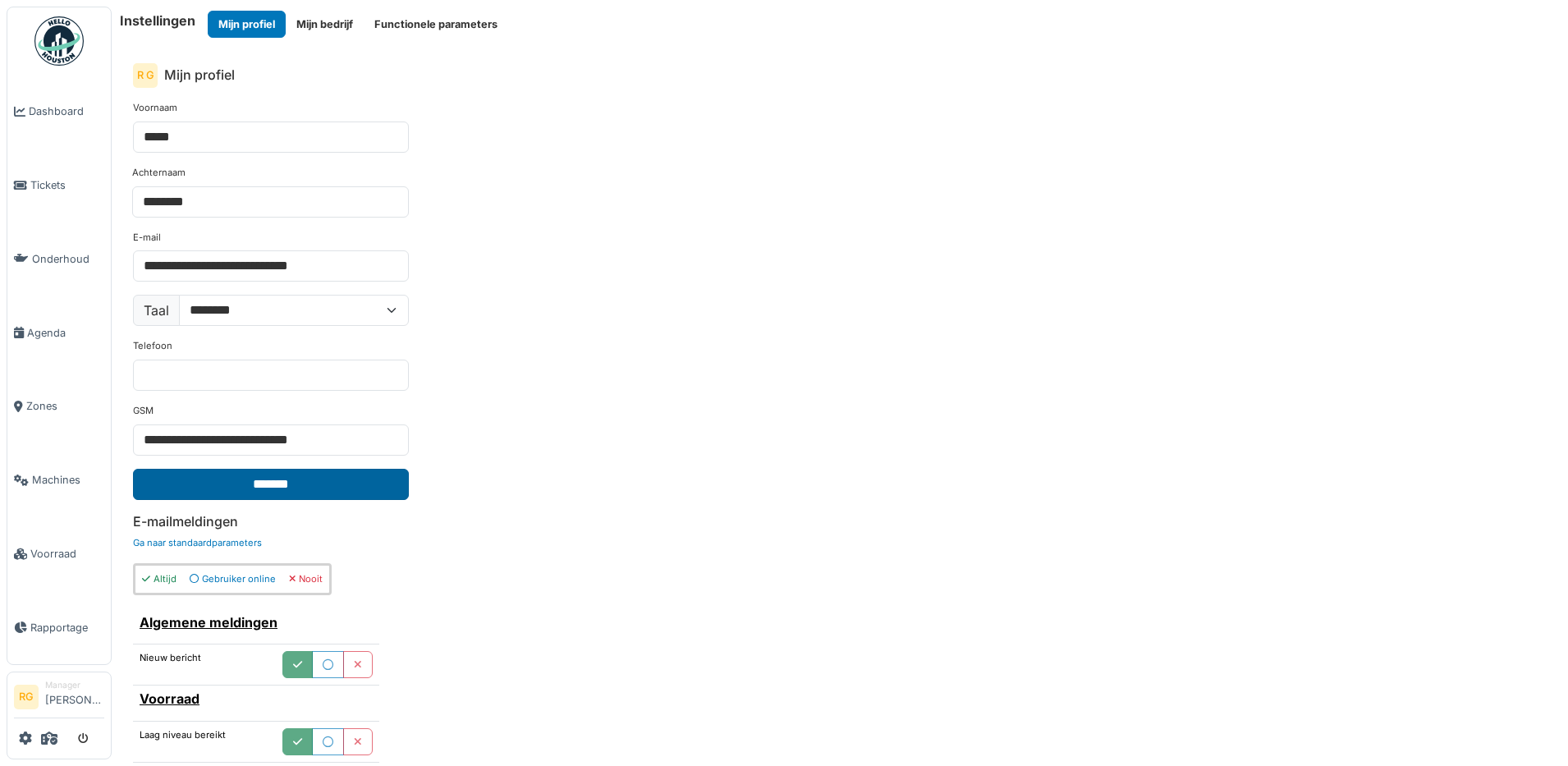
click at [326, 484] on input "*******" at bounding box center [271, 484] width 276 height 32
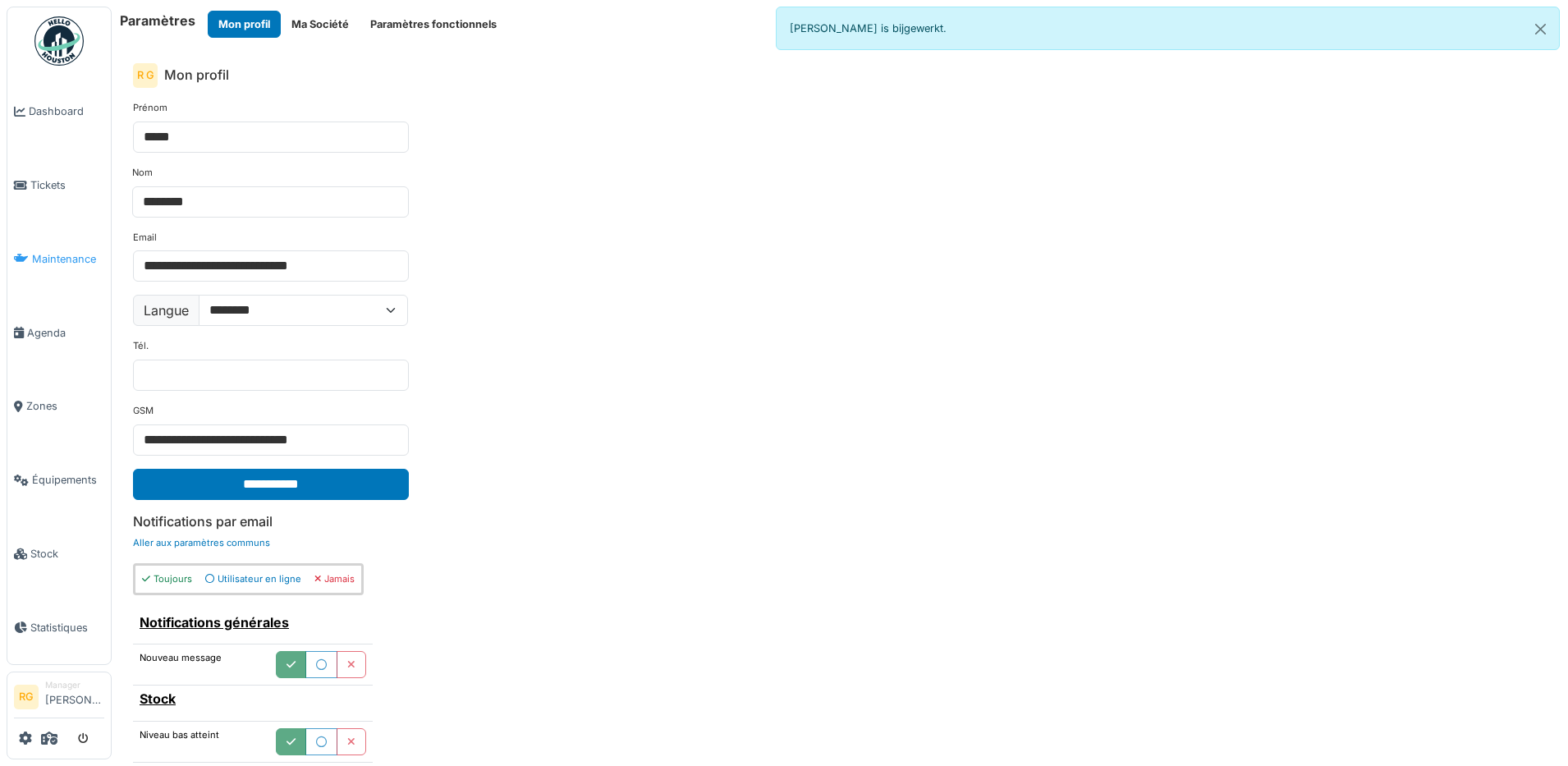
click at [55, 259] on span "Maintenance" at bounding box center [68, 258] width 72 height 16
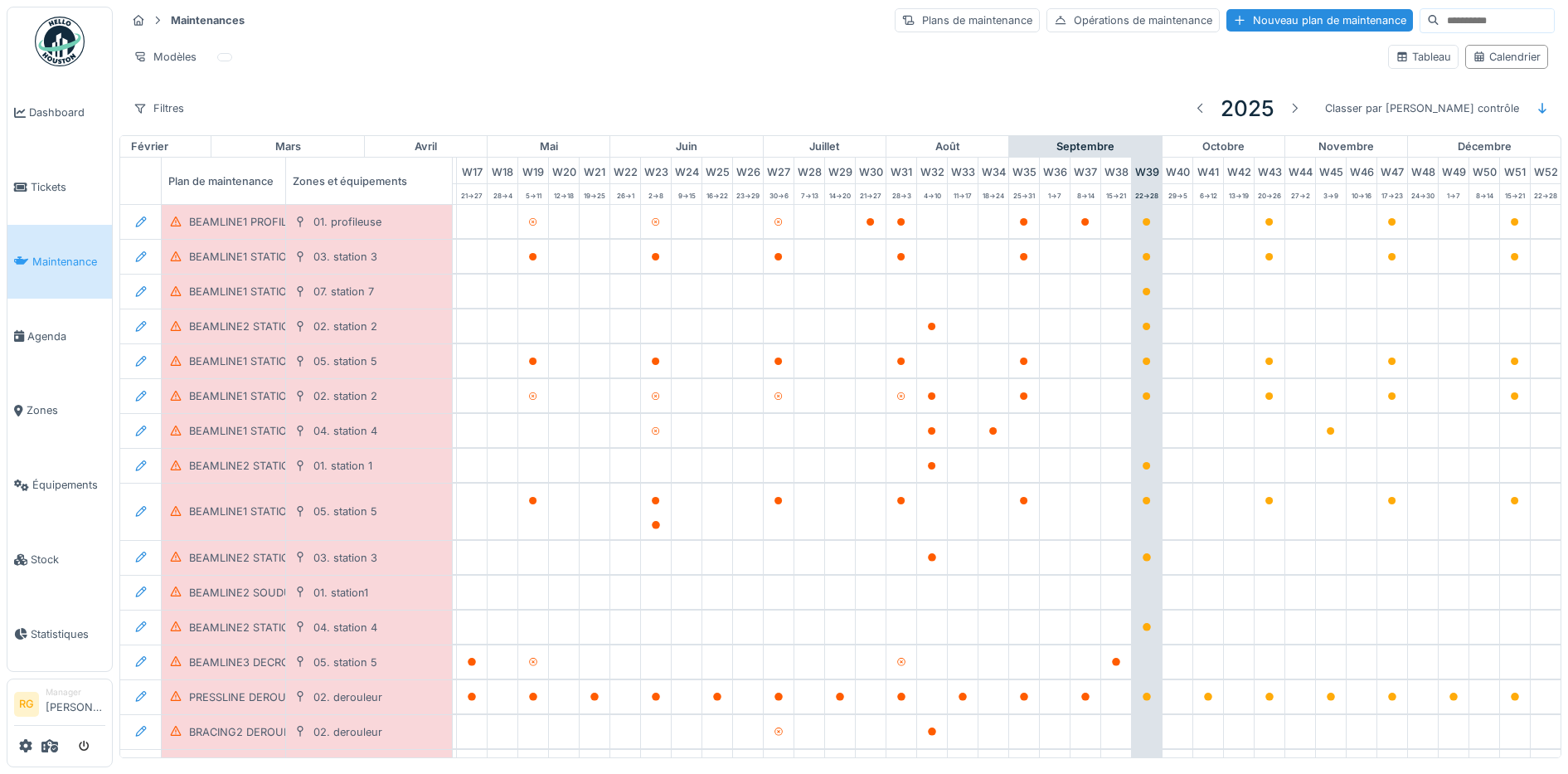
scroll to position [0, 561]
click at [169, 111] on div "Filtres" at bounding box center [159, 108] width 65 height 24
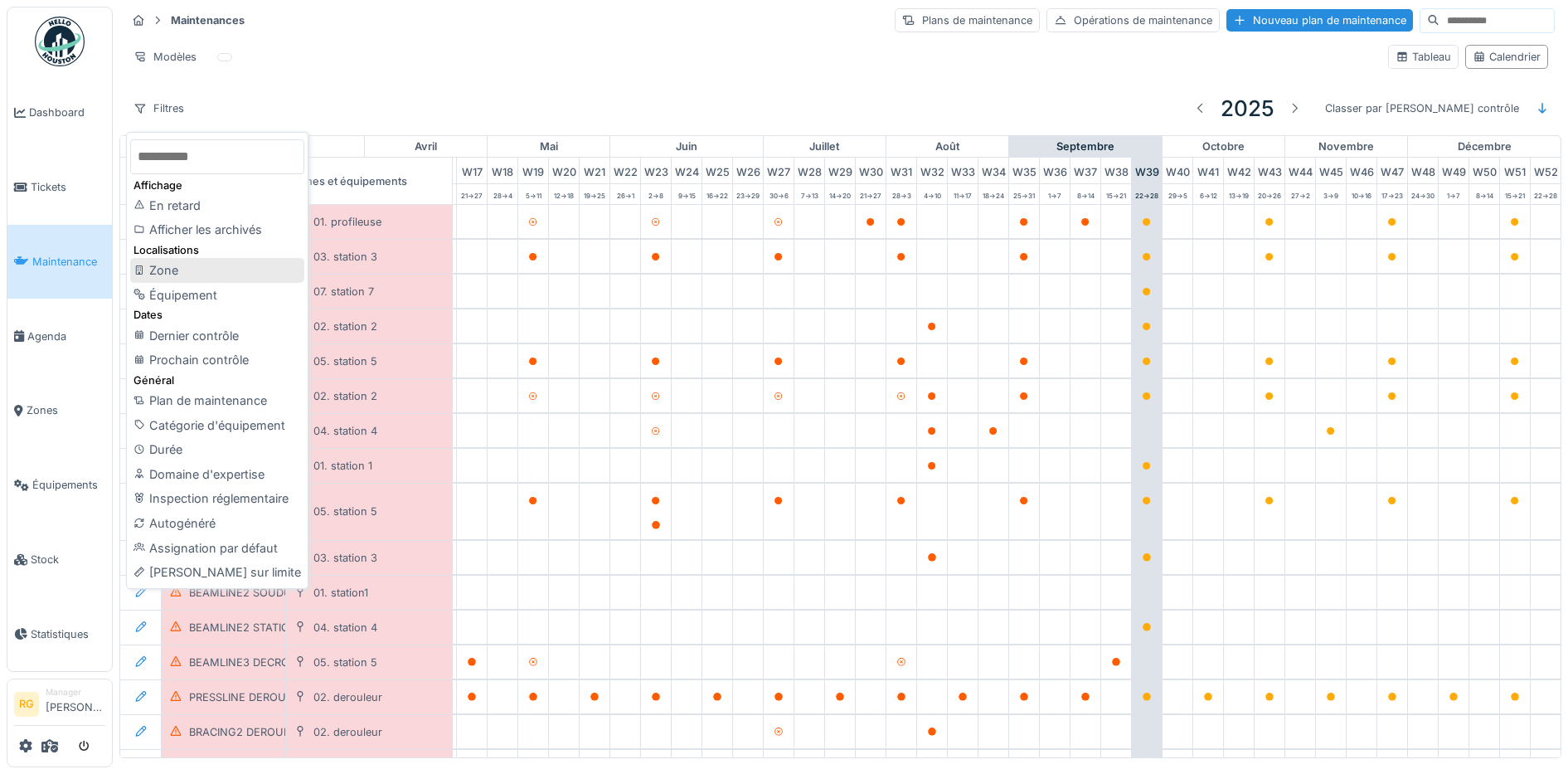
click at [175, 270] on div "Zone" at bounding box center [217, 270] width 175 height 25
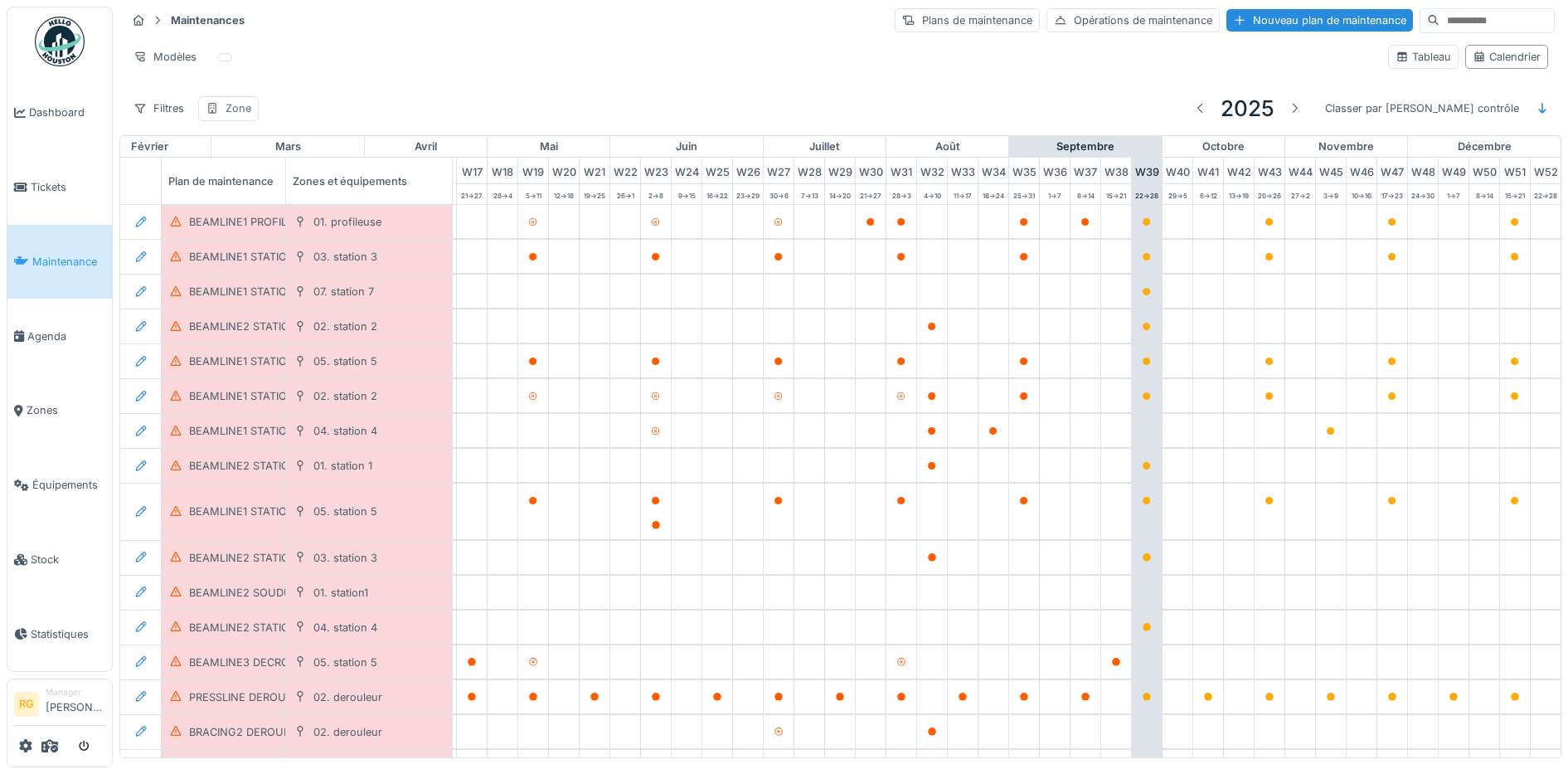
click at [226, 111] on div "Zone" at bounding box center [238, 108] width 26 height 16
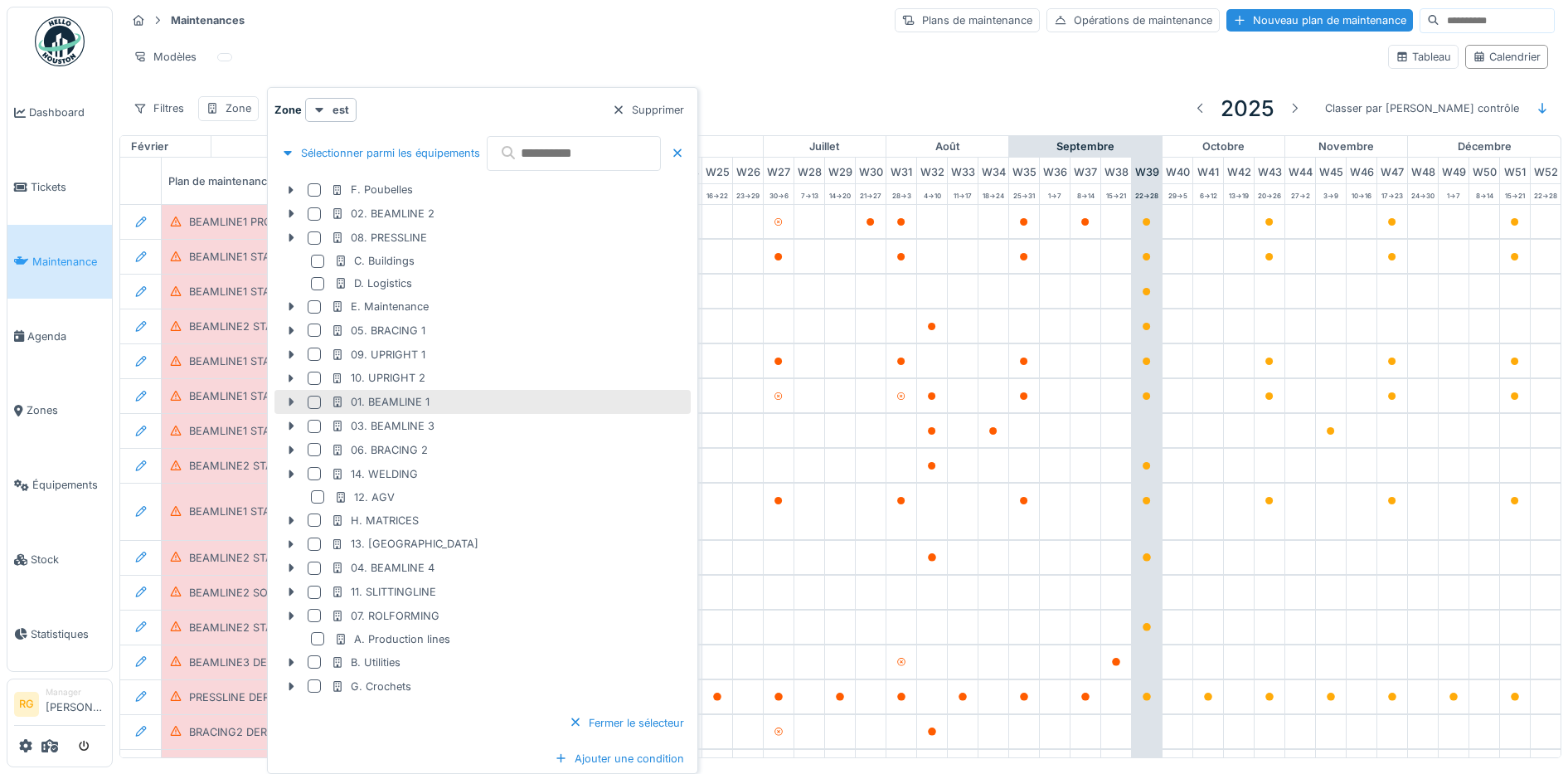
click at [294, 402] on icon at bounding box center [291, 401] width 13 height 11
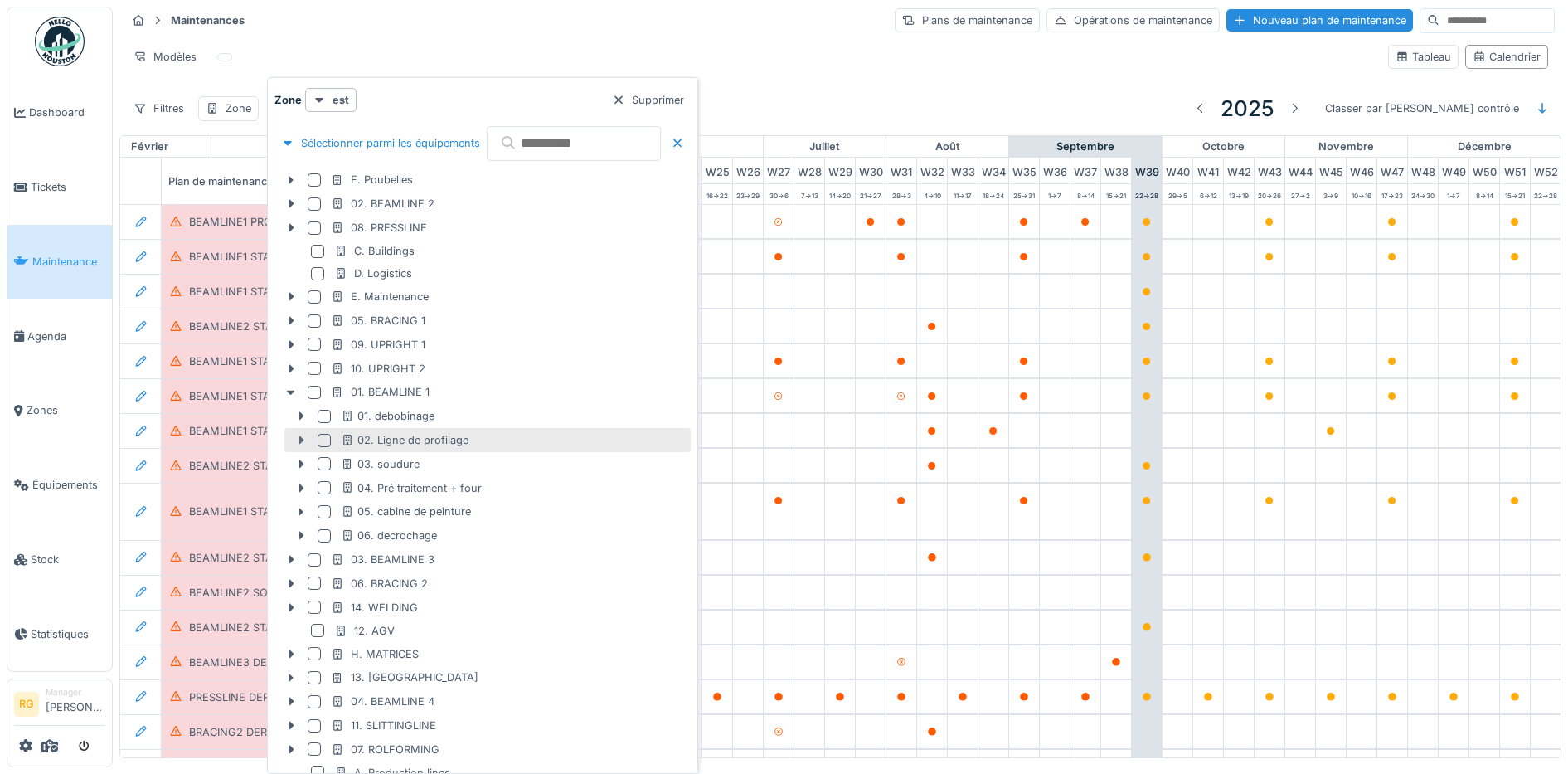
click at [300, 442] on icon at bounding box center [301, 441] width 5 height 8
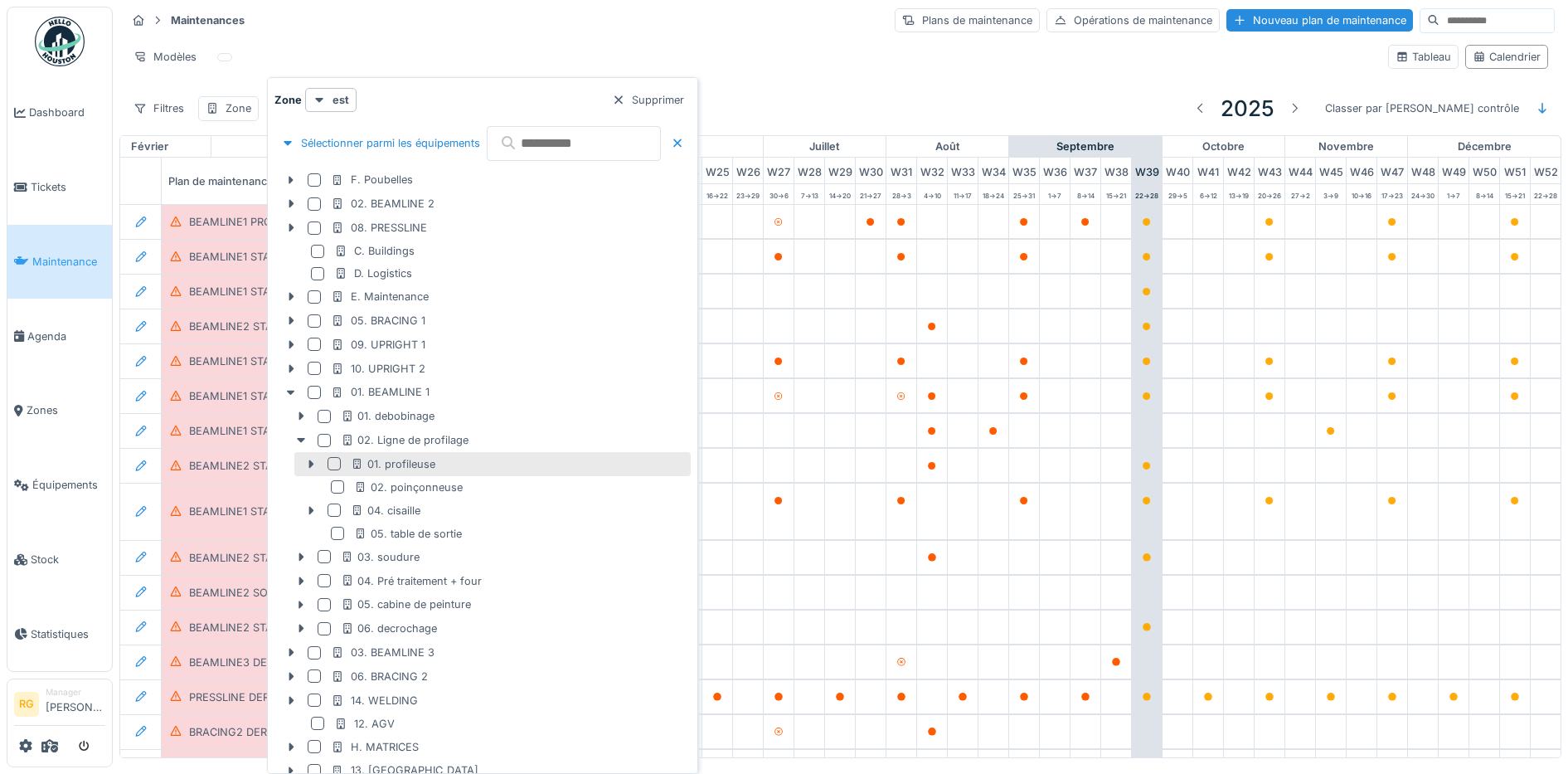
click at [332, 467] on div at bounding box center [334, 464] width 13 height 13
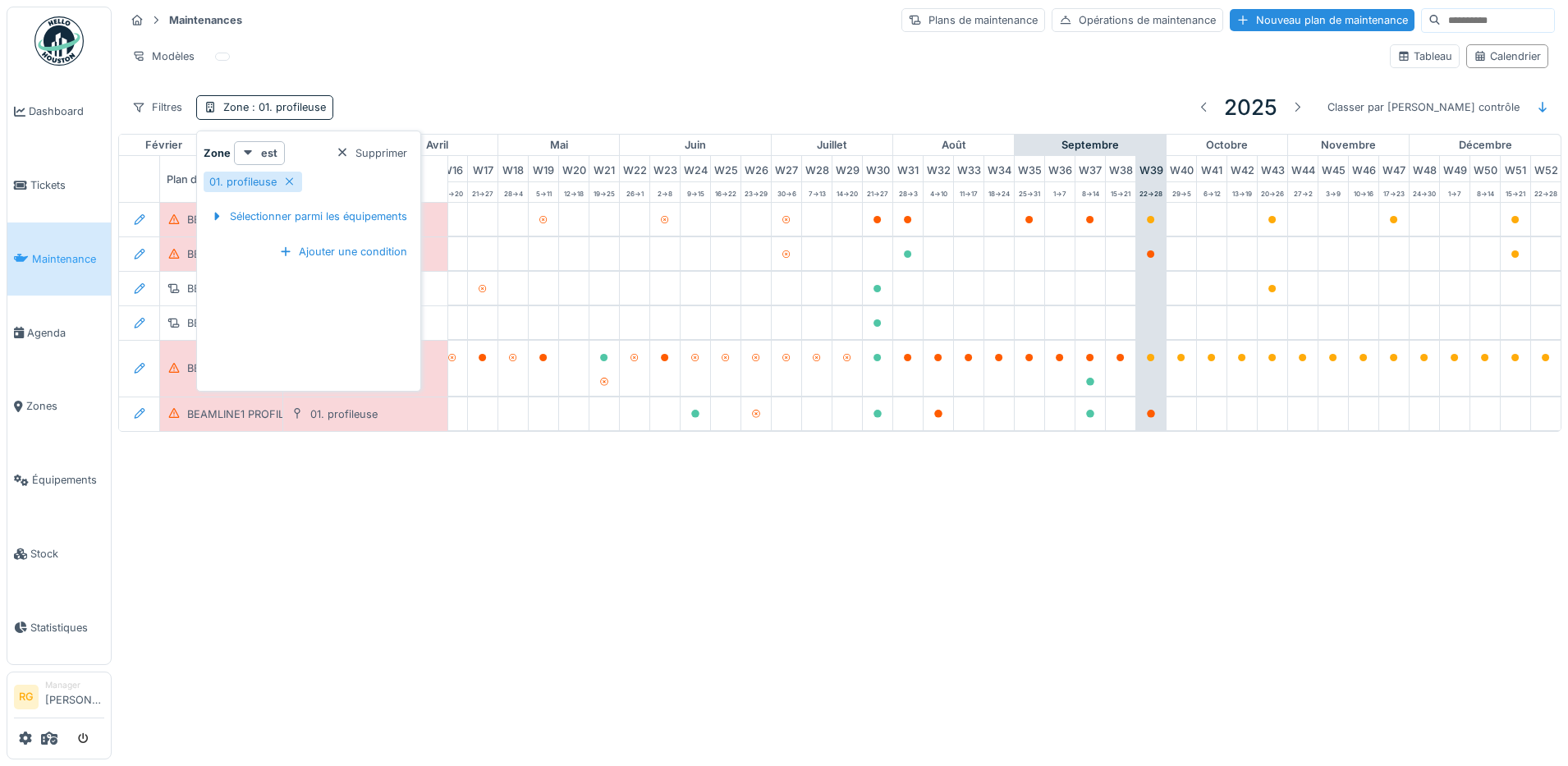
click at [417, 540] on div "Annuler Maintenances Plans de maintenance Opérations de maintenance Nouveau pla…" at bounding box center [784, 383] width 1568 height 766
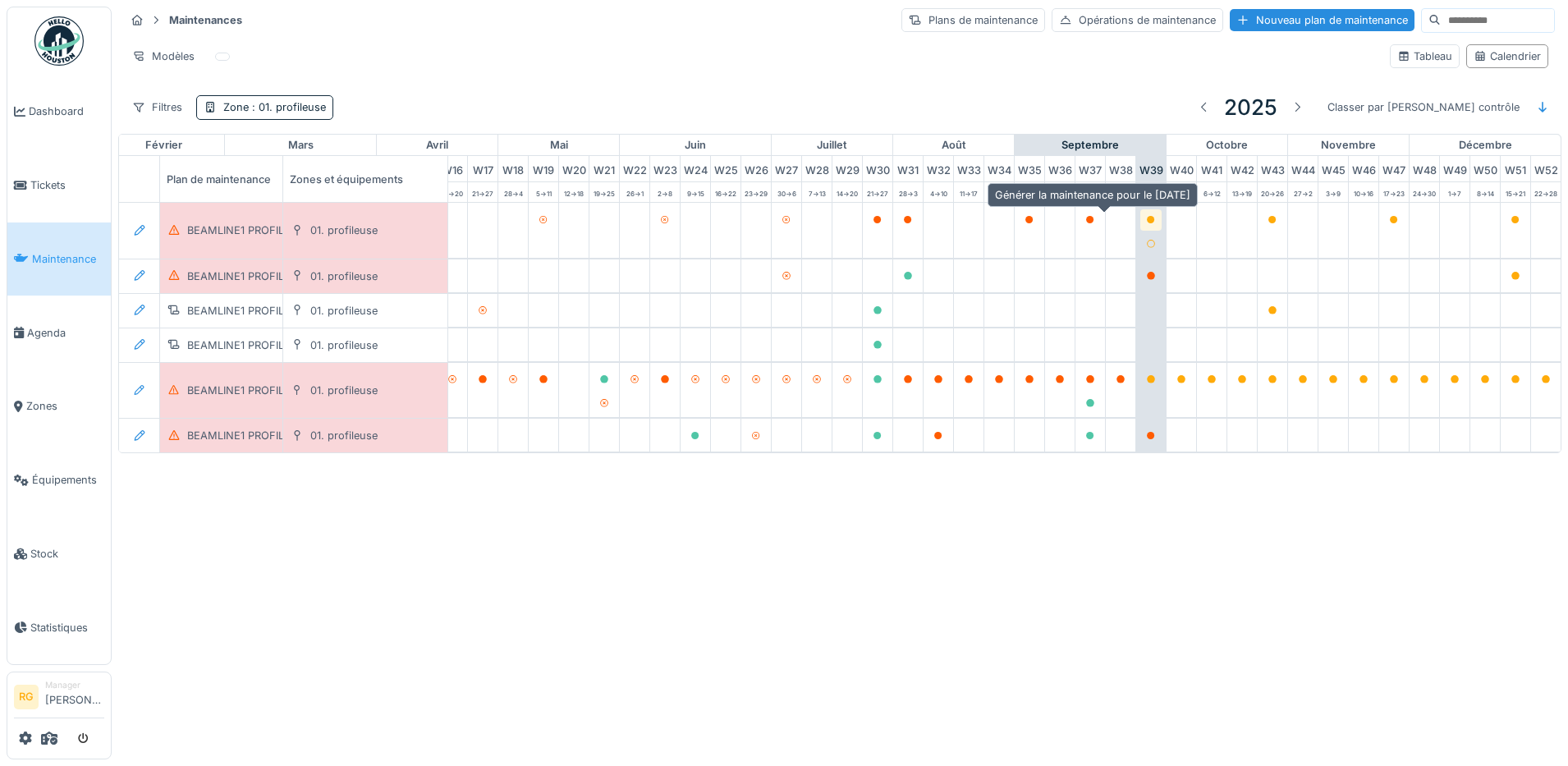
click at [1147, 222] on icon at bounding box center [1151, 220] width 8 height 8
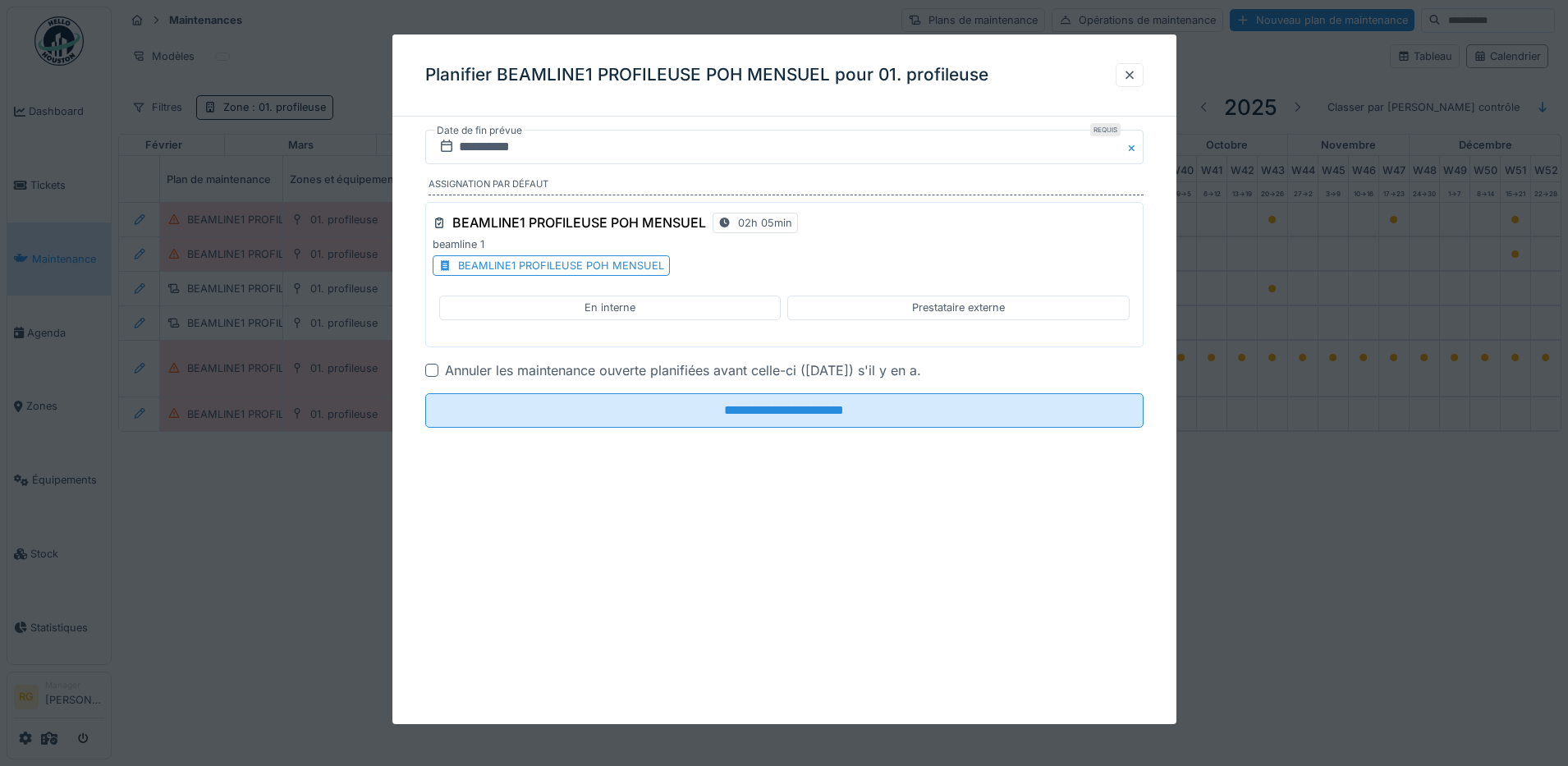
click at [551, 268] on div "BEAMLINE1 PROFILEUSE POH MENSUEL" at bounding box center [561, 265] width 206 height 16
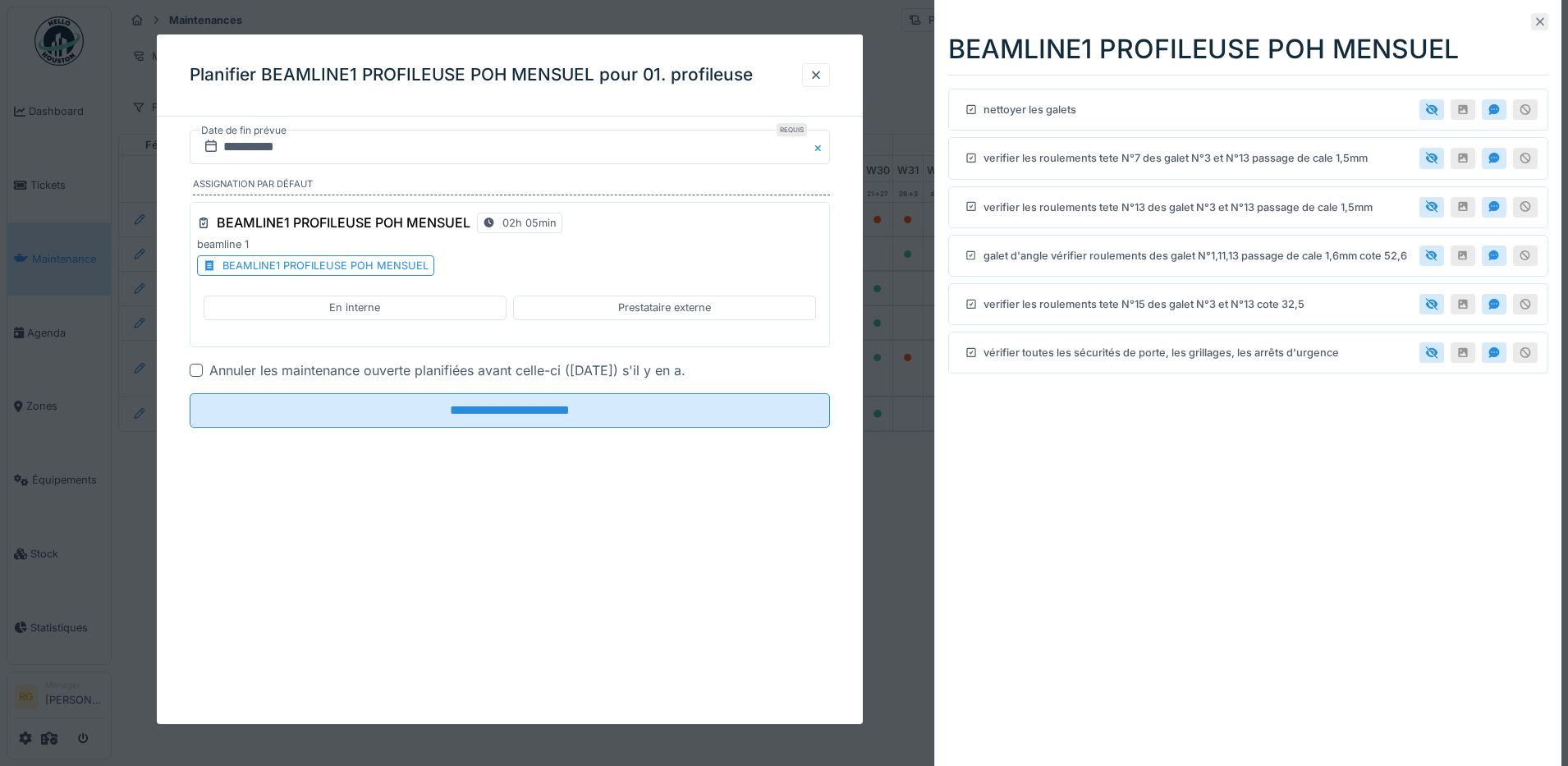
click at [1536, 20] on icon at bounding box center [1540, 22] width 8 height 8
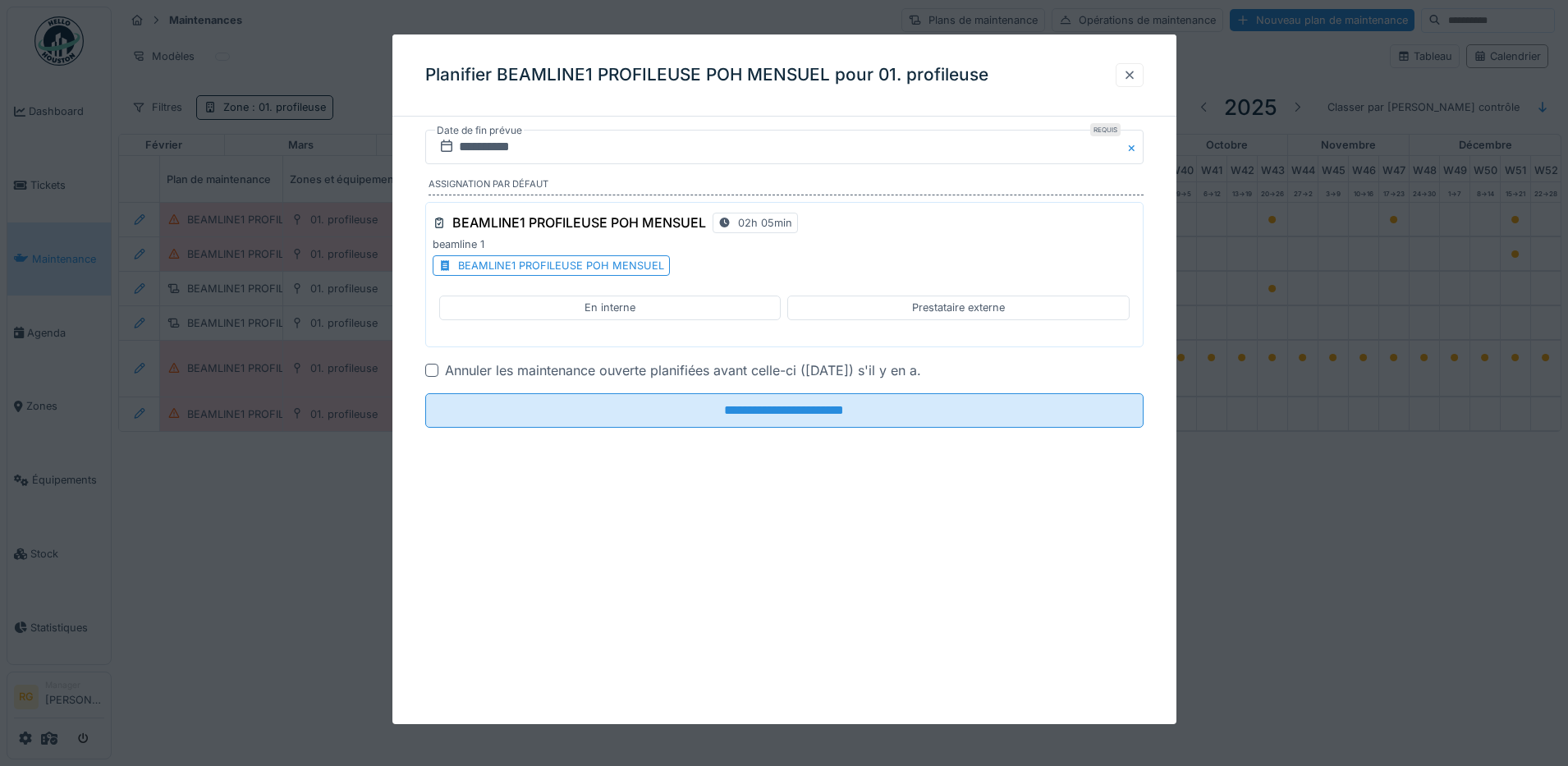
click at [1124, 76] on div at bounding box center [1129, 75] width 13 height 16
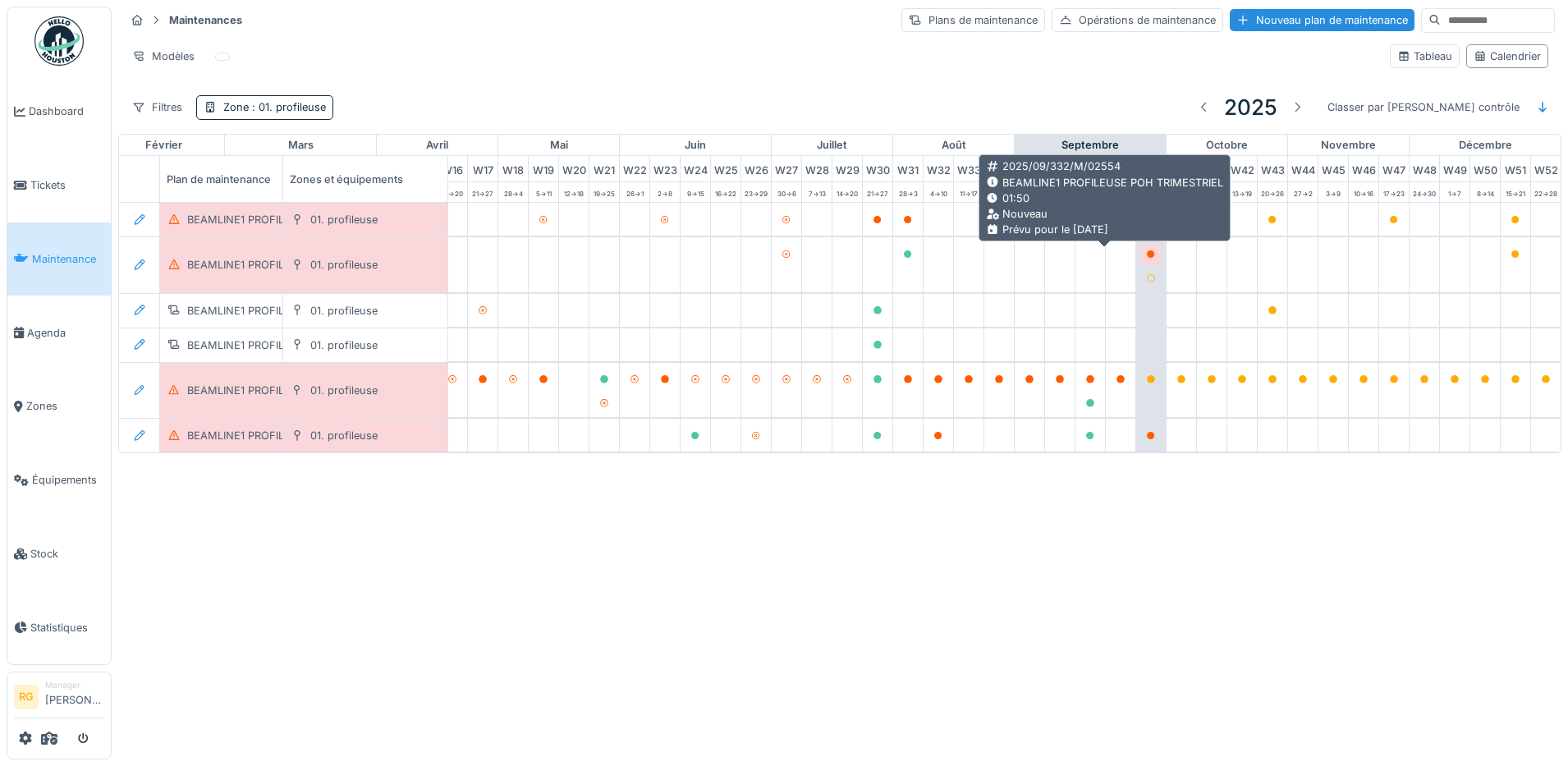
click at [1147, 256] on icon at bounding box center [1151, 254] width 8 height 8
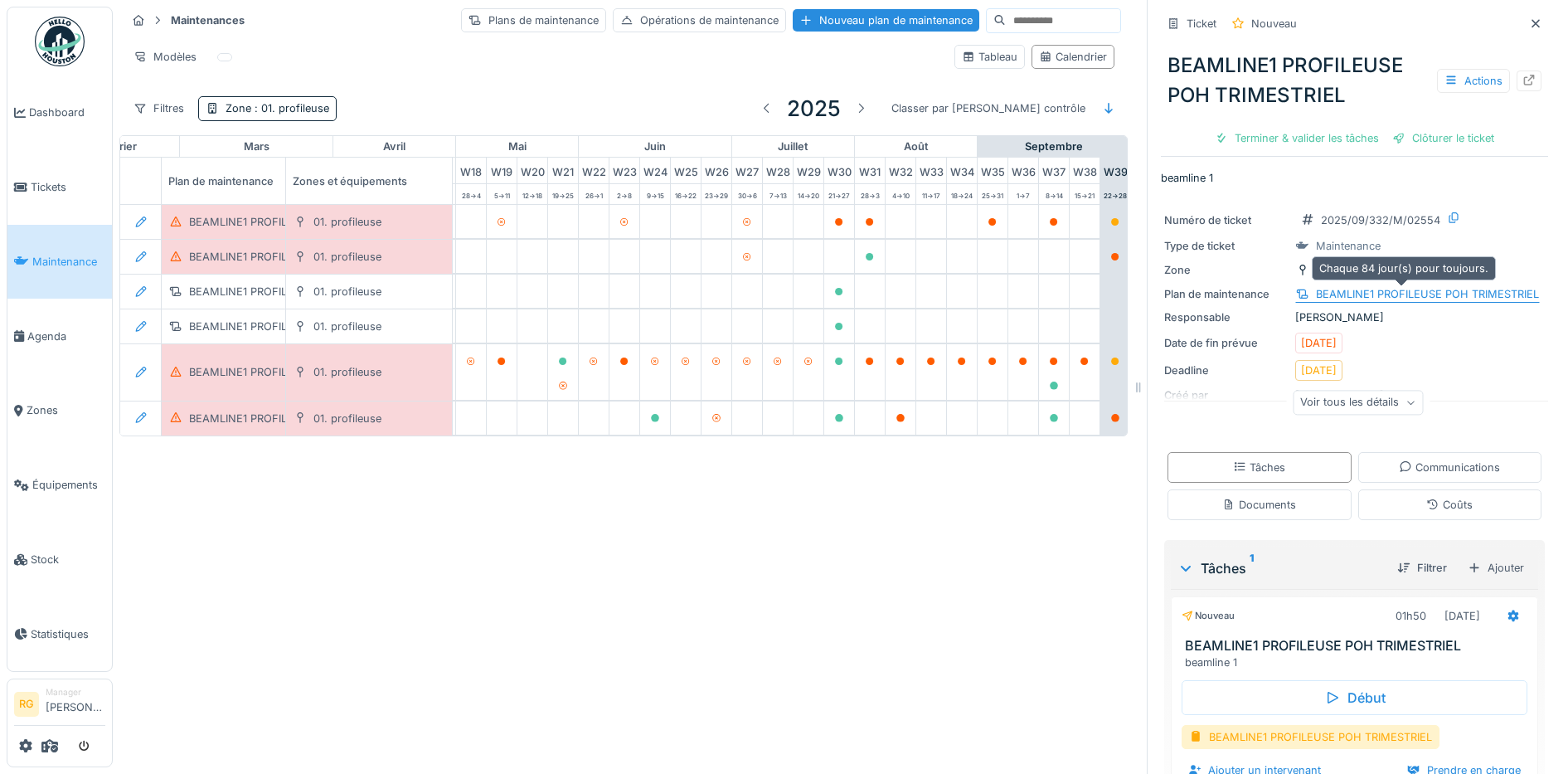
click at [1451, 295] on div "BEAMLINE1 PROFILEUSE POH TRIMESTRIEL" at bounding box center [1427, 294] width 223 height 16
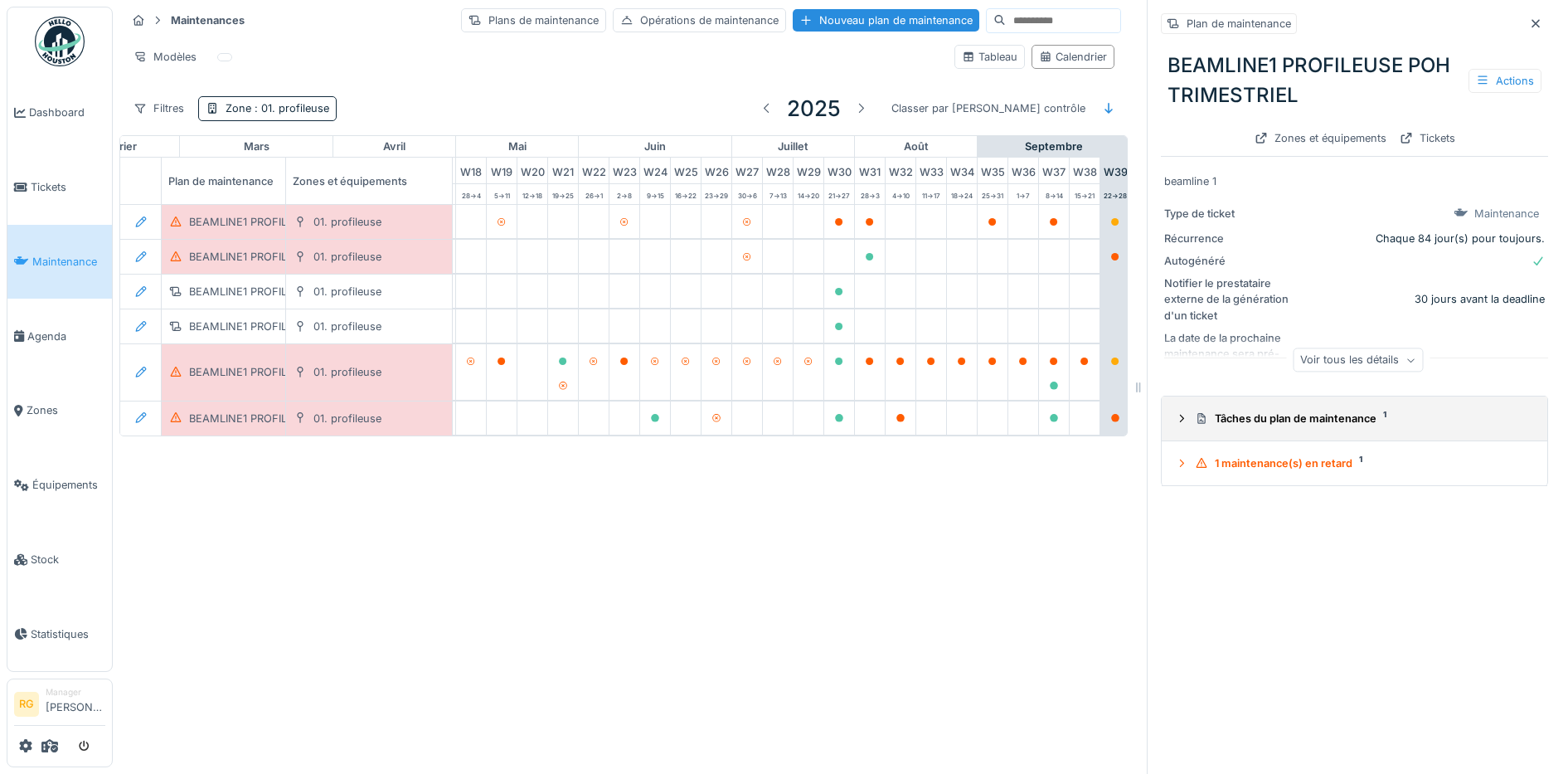
click at [1175, 418] on icon at bounding box center [1181, 418] width 13 height 11
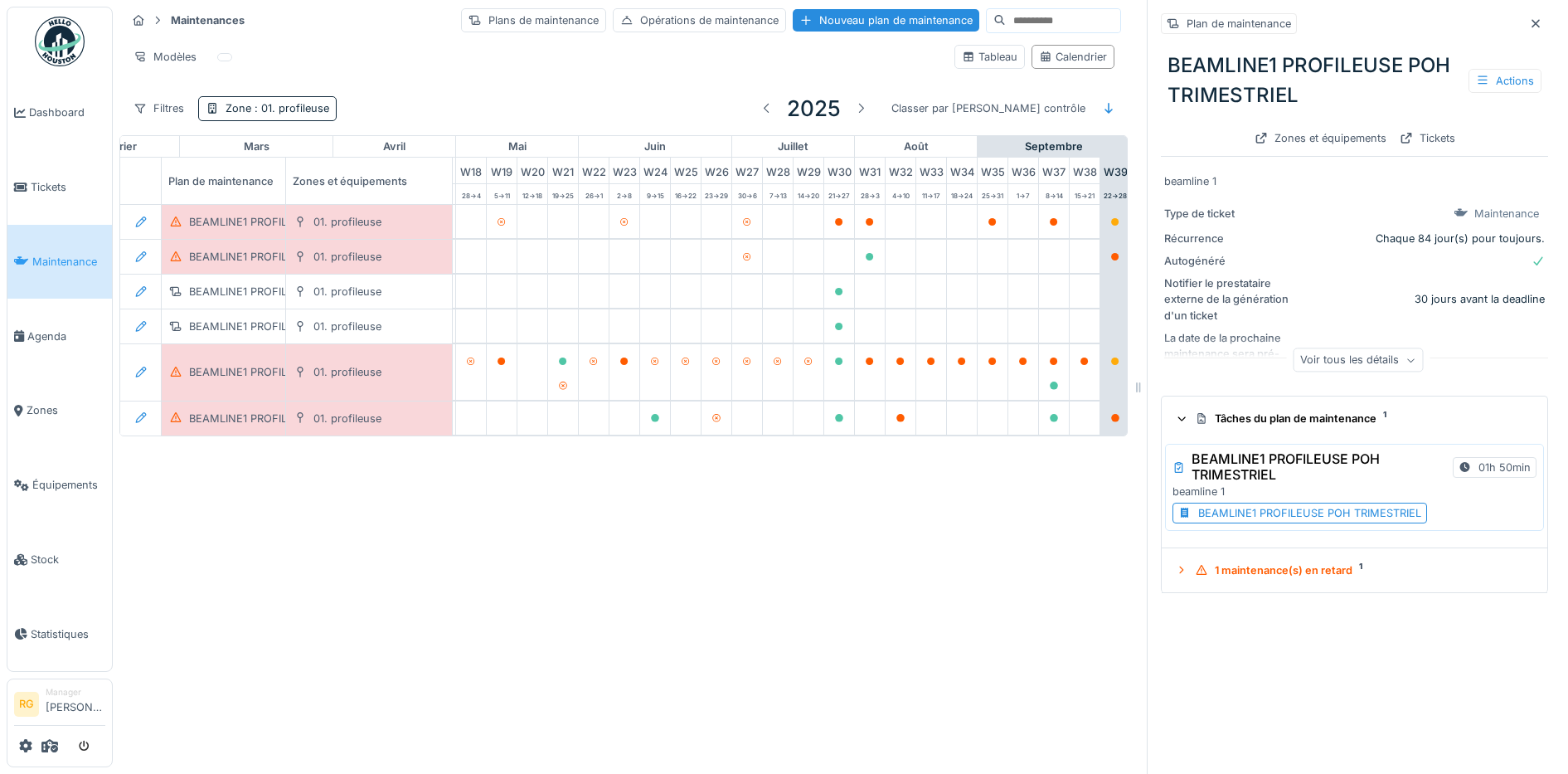
click at [1268, 518] on div "BEAMLINE1 PROFILEUSE POH TRIMESTRIEL" at bounding box center [1310, 513] width 223 height 16
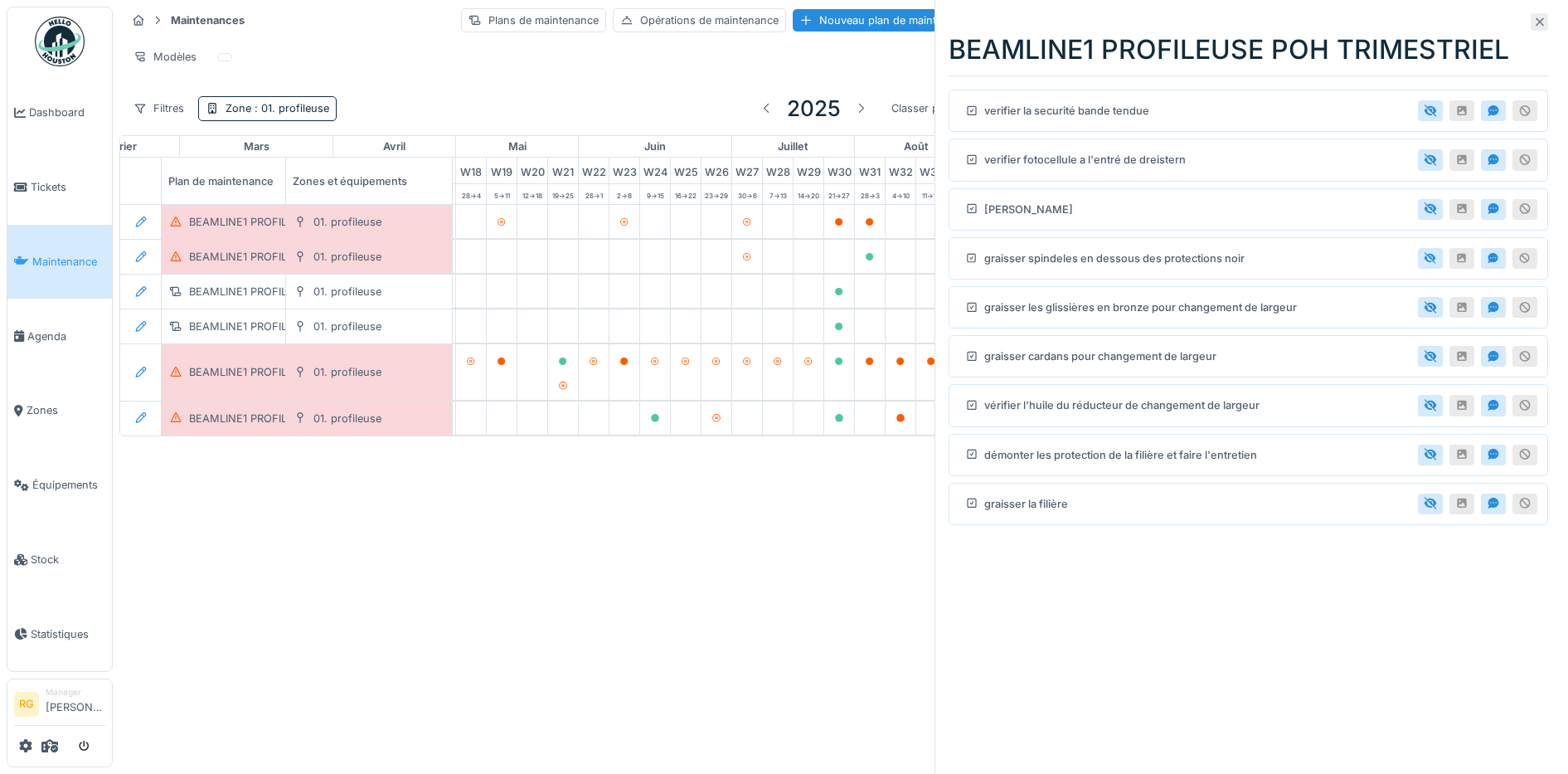
click at [1533, 20] on icon at bounding box center [1539, 22] width 13 height 11
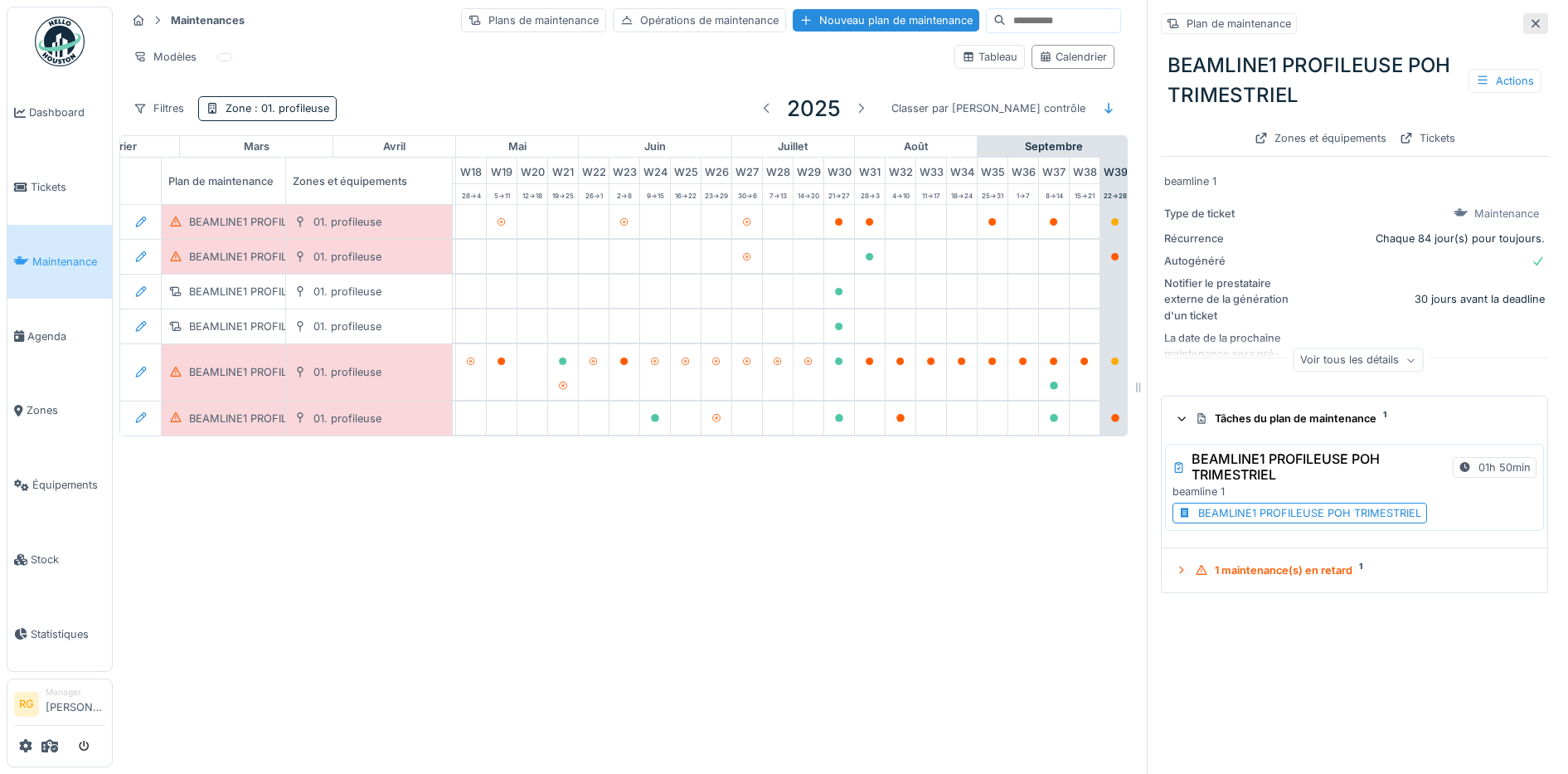
click at [1529, 24] on icon at bounding box center [1535, 24] width 13 height 11
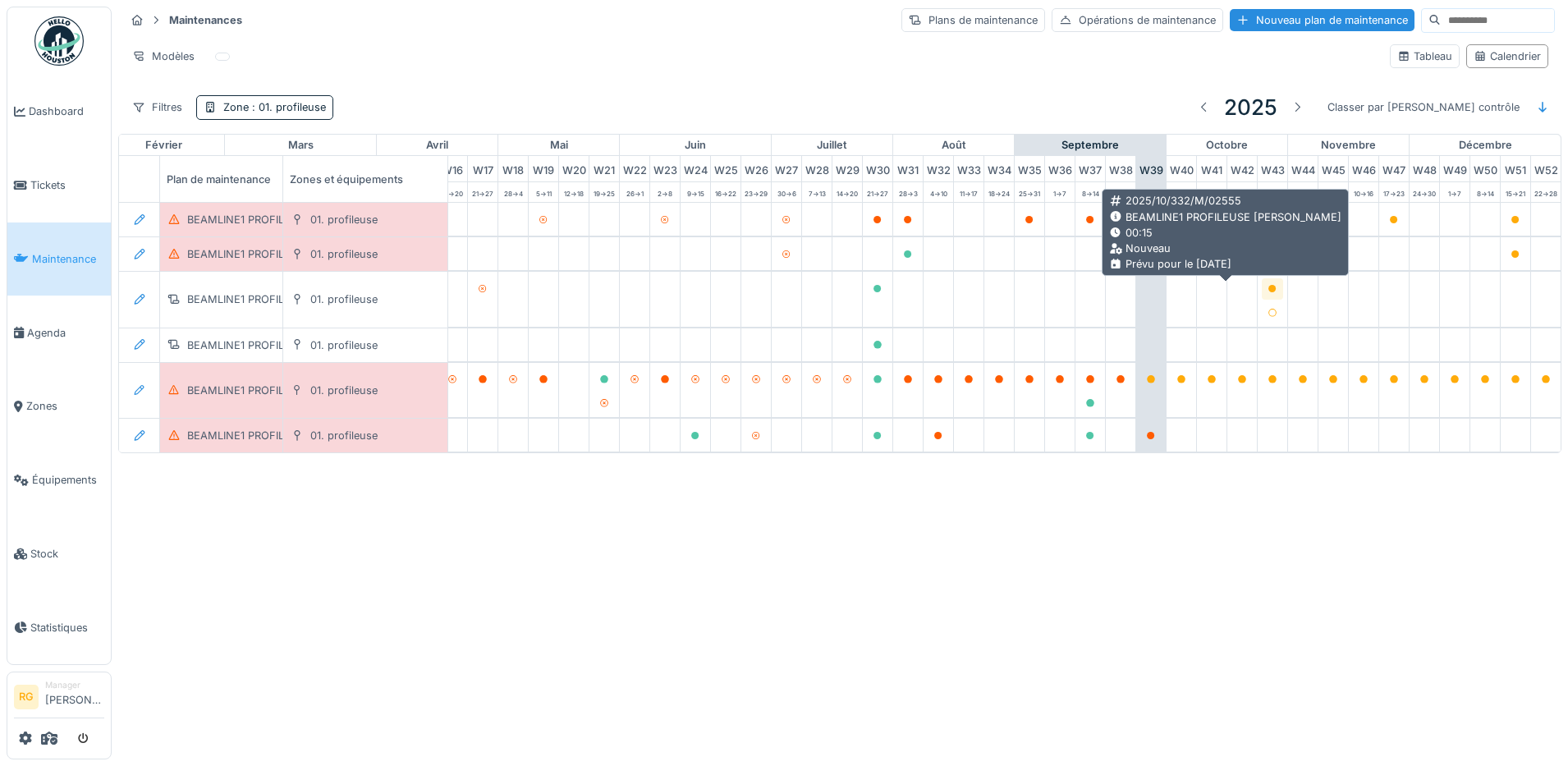
click at [1268, 291] on icon at bounding box center [1272, 289] width 8 height 8
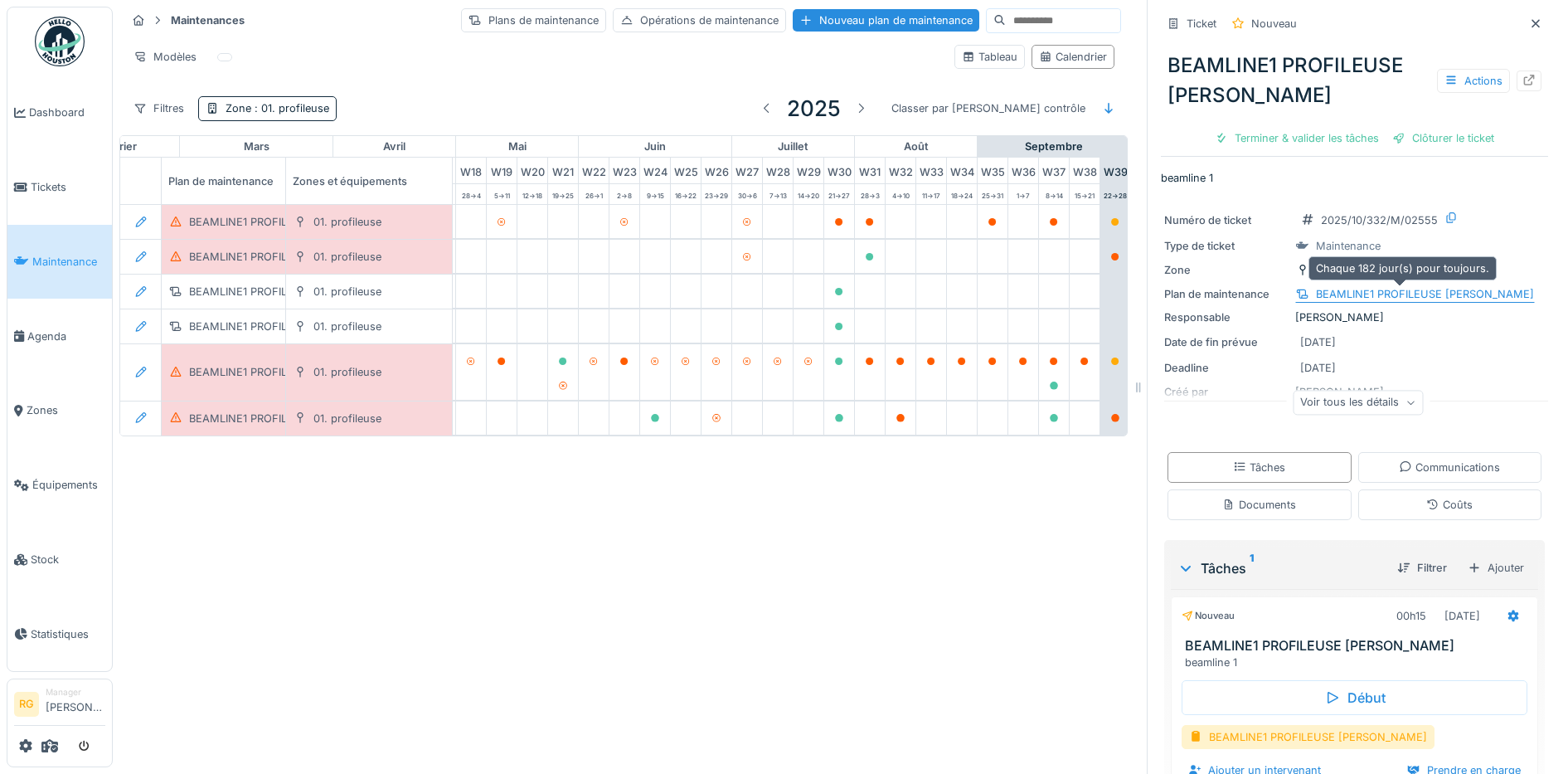
click at [1362, 296] on div "BEAMLINE1 PROFILEUSE POH SEMESTRIEL" at bounding box center [1425, 294] width 218 height 16
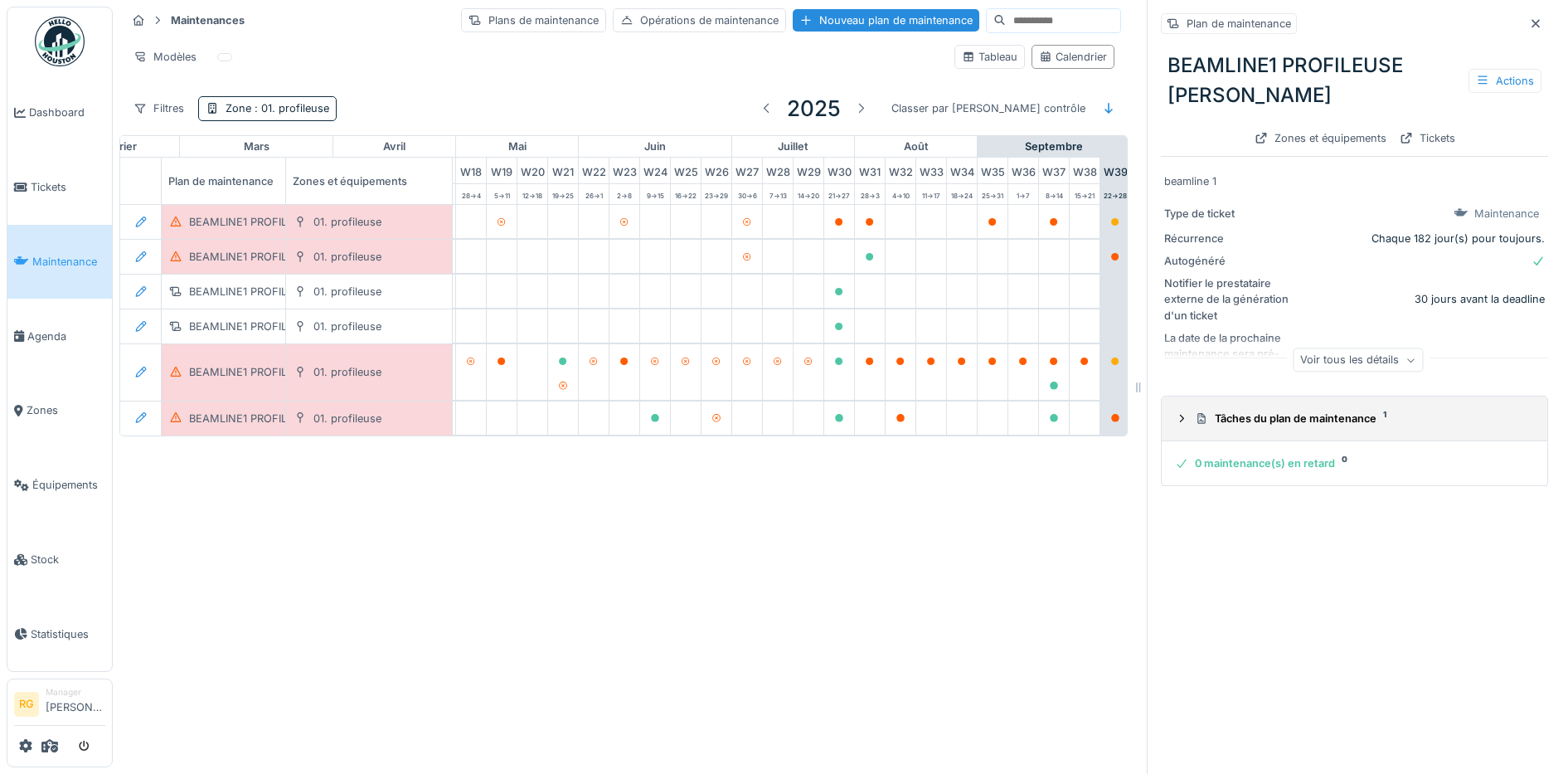
click at [1175, 426] on div at bounding box center [1181, 418] width 13 height 16
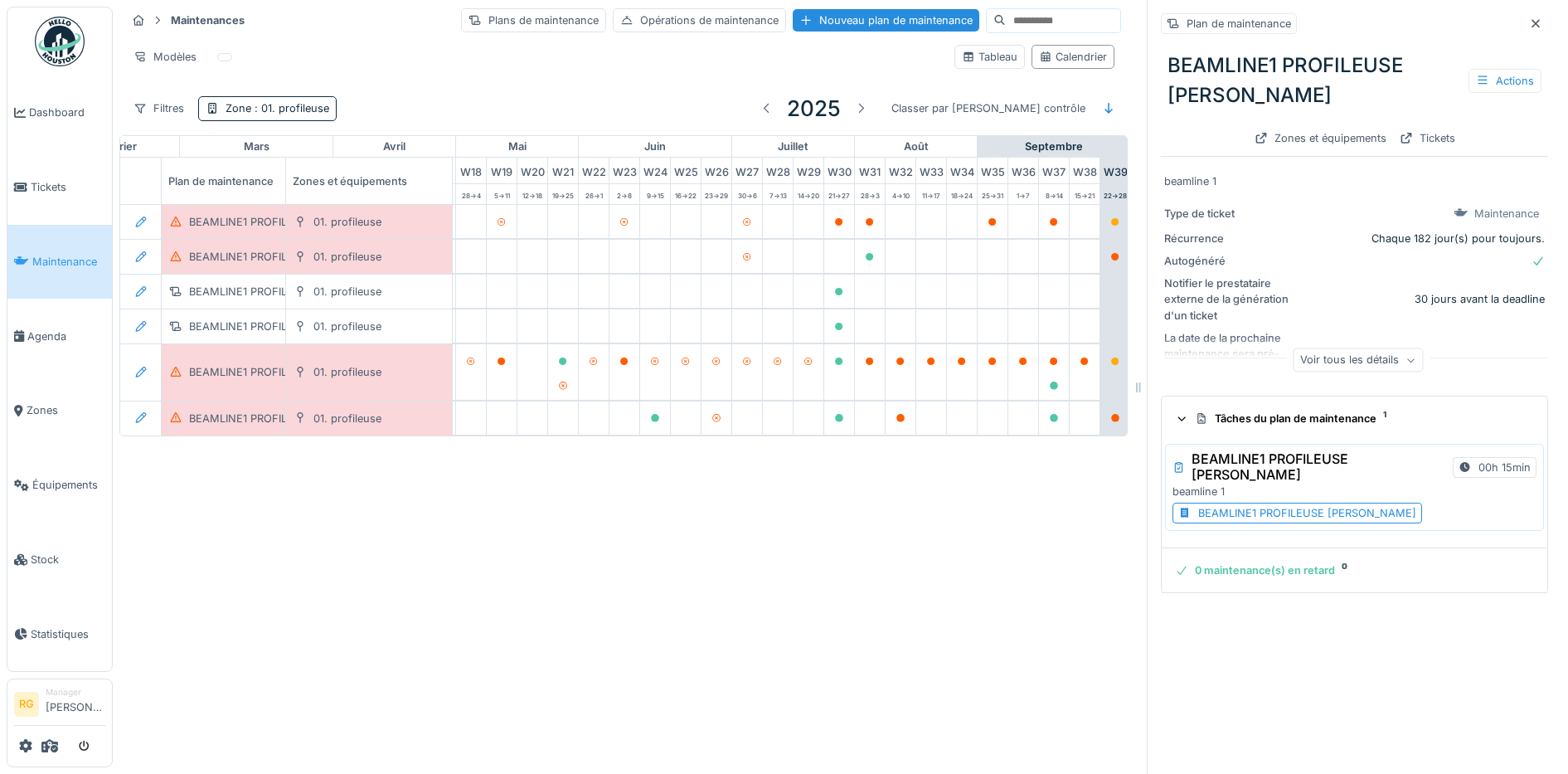
click at [1205, 513] on div "BEAMLINE1 PROFILEUSE POH SEMESTRIEL" at bounding box center [1307, 513] width 218 height 16
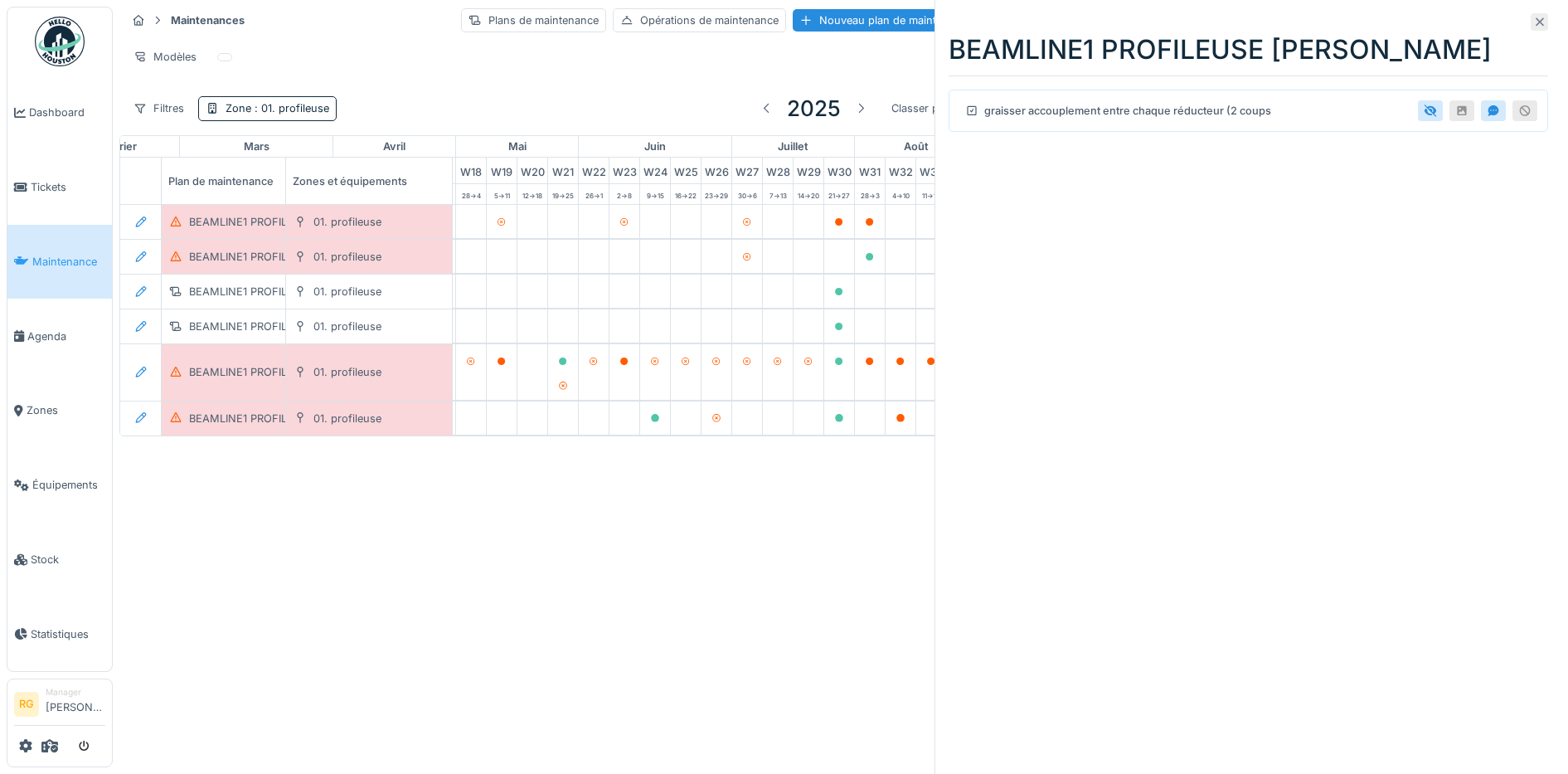
click at [1533, 22] on icon at bounding box center [1539, 22] width 13 height 11
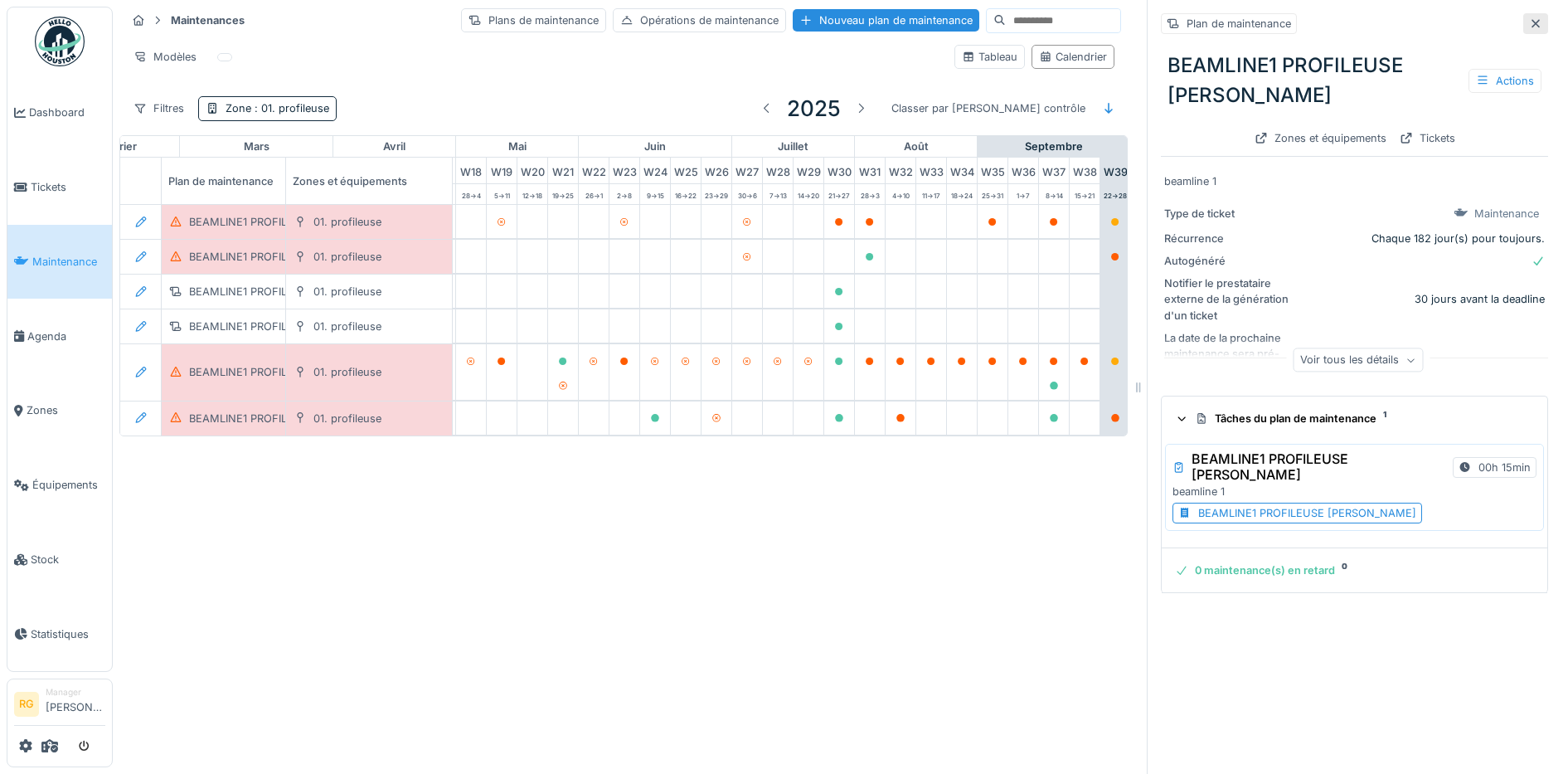
click at [1529, 24] on icon at bounding box center [1535, 24] width 13 height 11
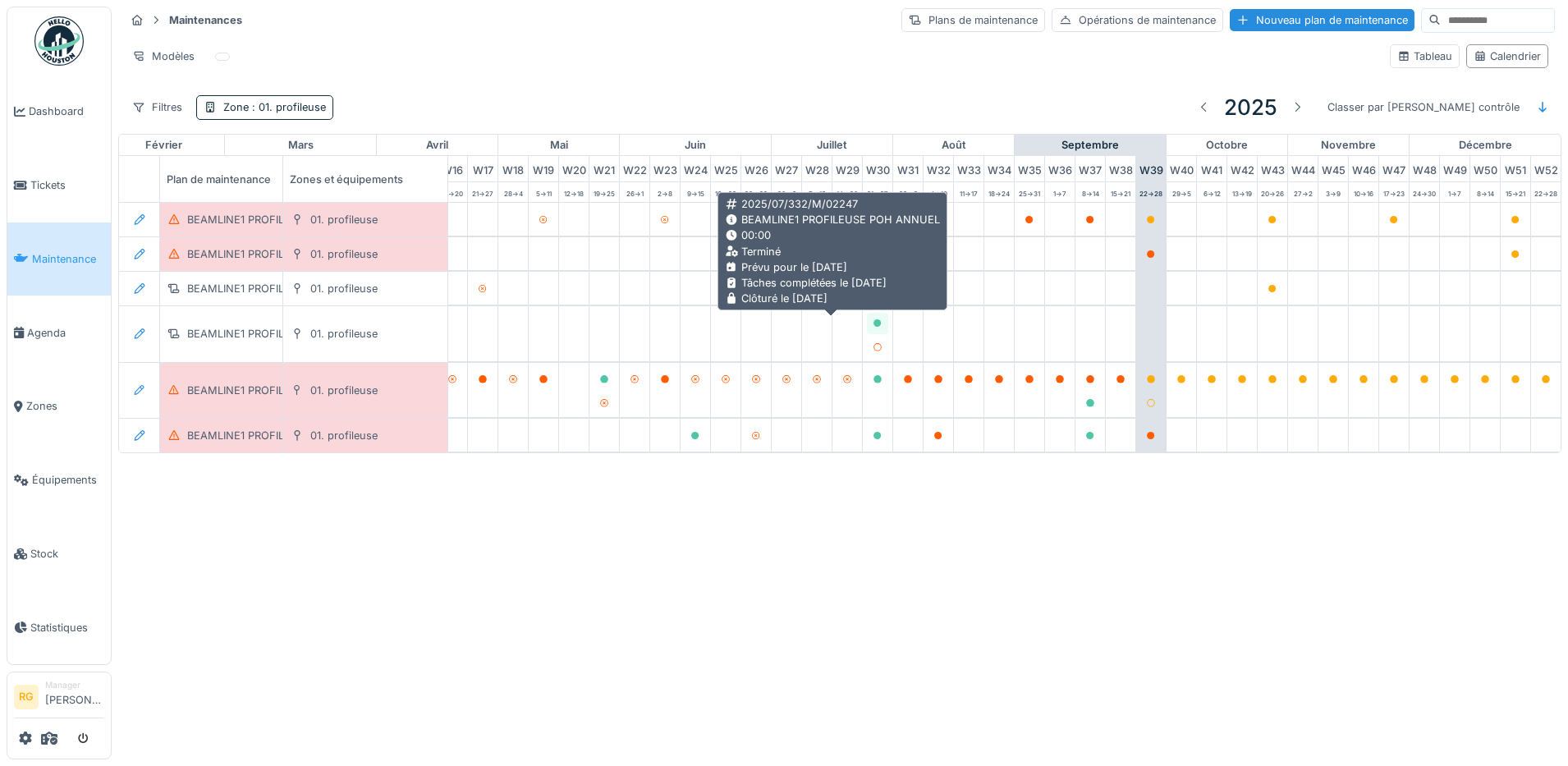
click at [874, 324] on icon at bounding box center [878, 323] width 8 height 8
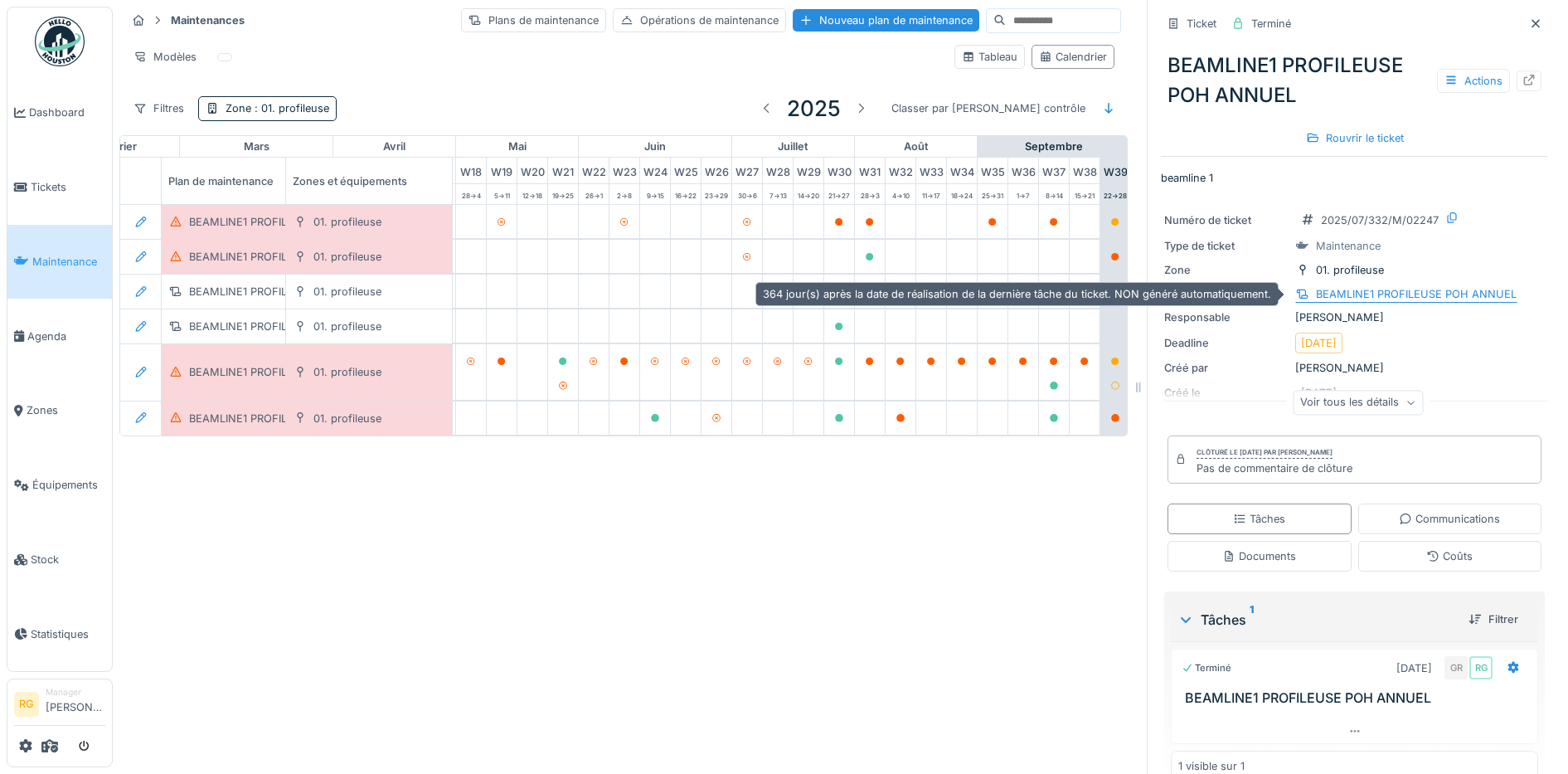
click at [1374, 292] on div "BEAMLINE1 PROFILEUSE POH ANNUEL" at bounding box center [1415, 294] width 201 height 16
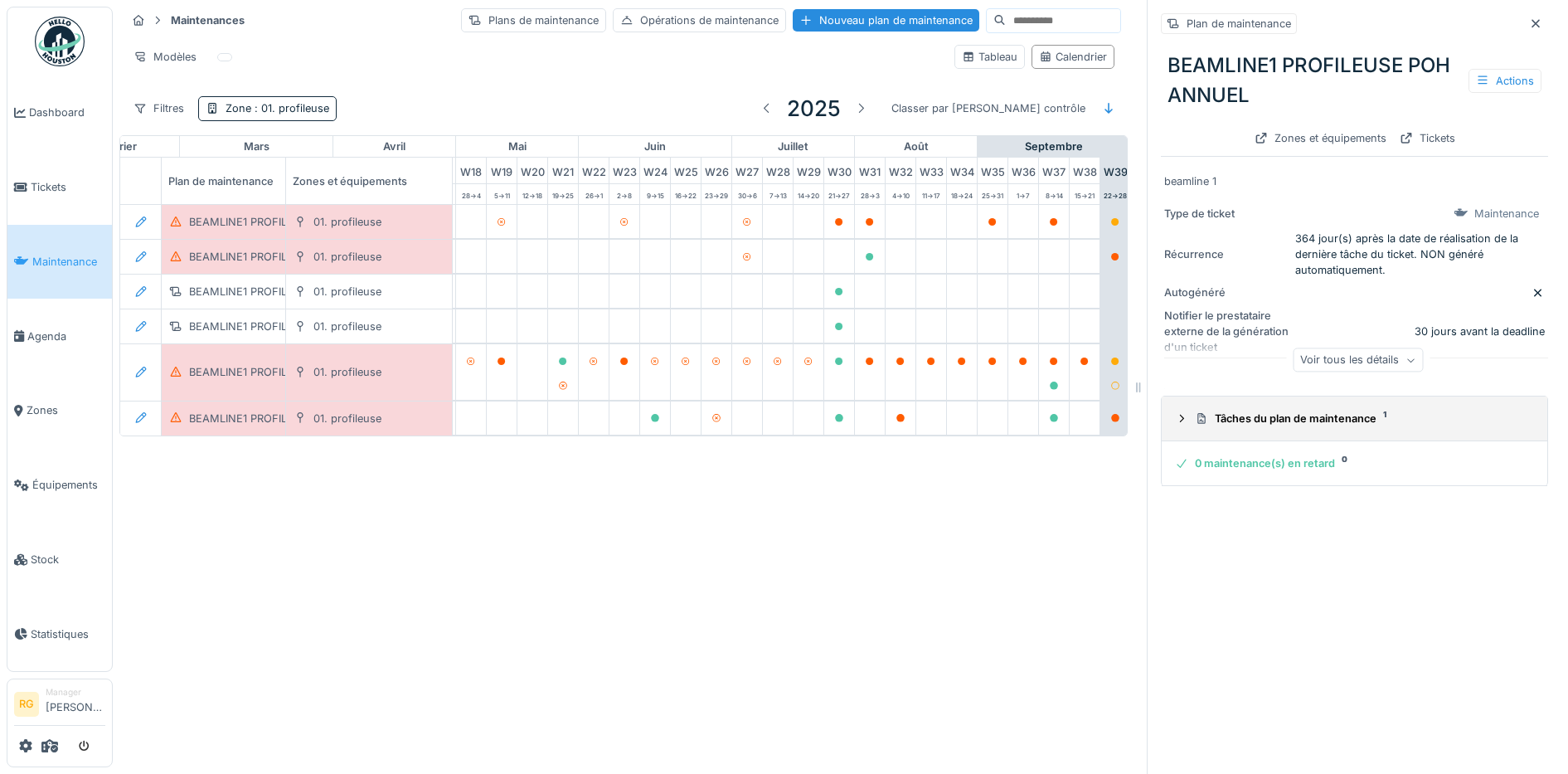
click at [1175, 423] on icon at bounding box center [1181, 418] width 13 height 11
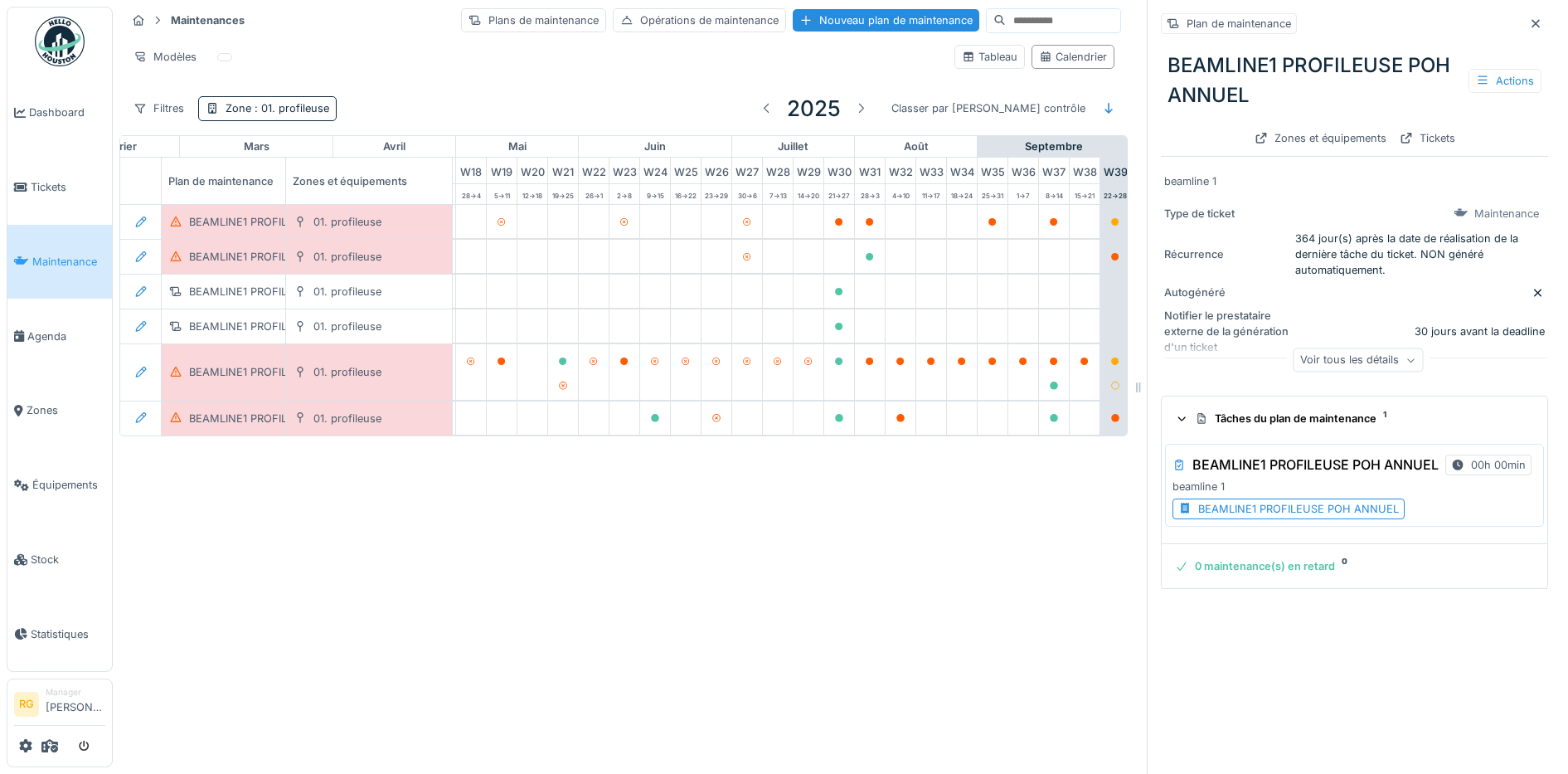
click at [1236, 514] on div "BEAMLINE1 PROFILEUSE POH ANNUEL" at bounding box center [1298, 509] width 201 height 16
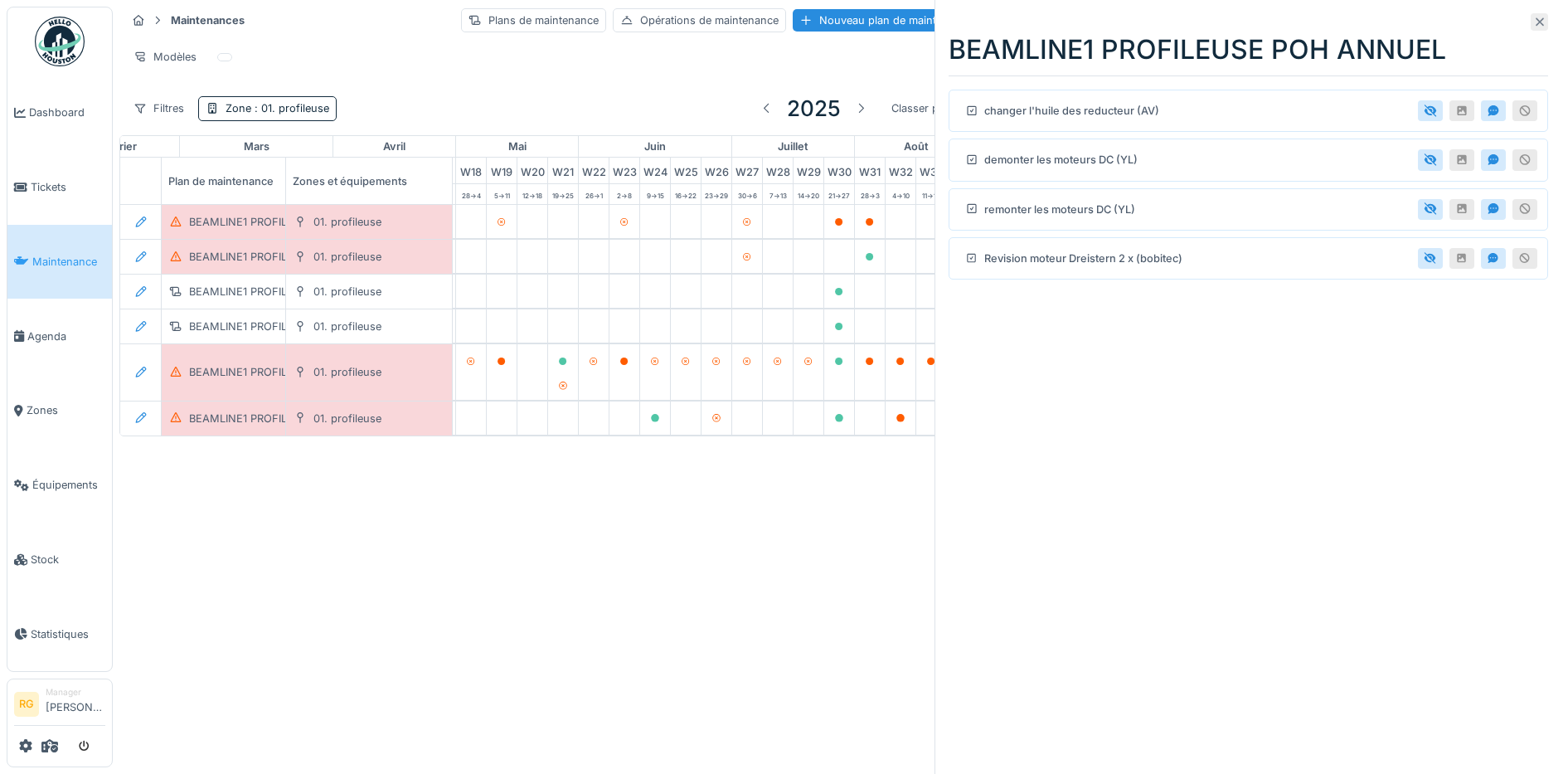
click at [1533, 24] on icon at bounding box center [1539, 22] width 13 height 11
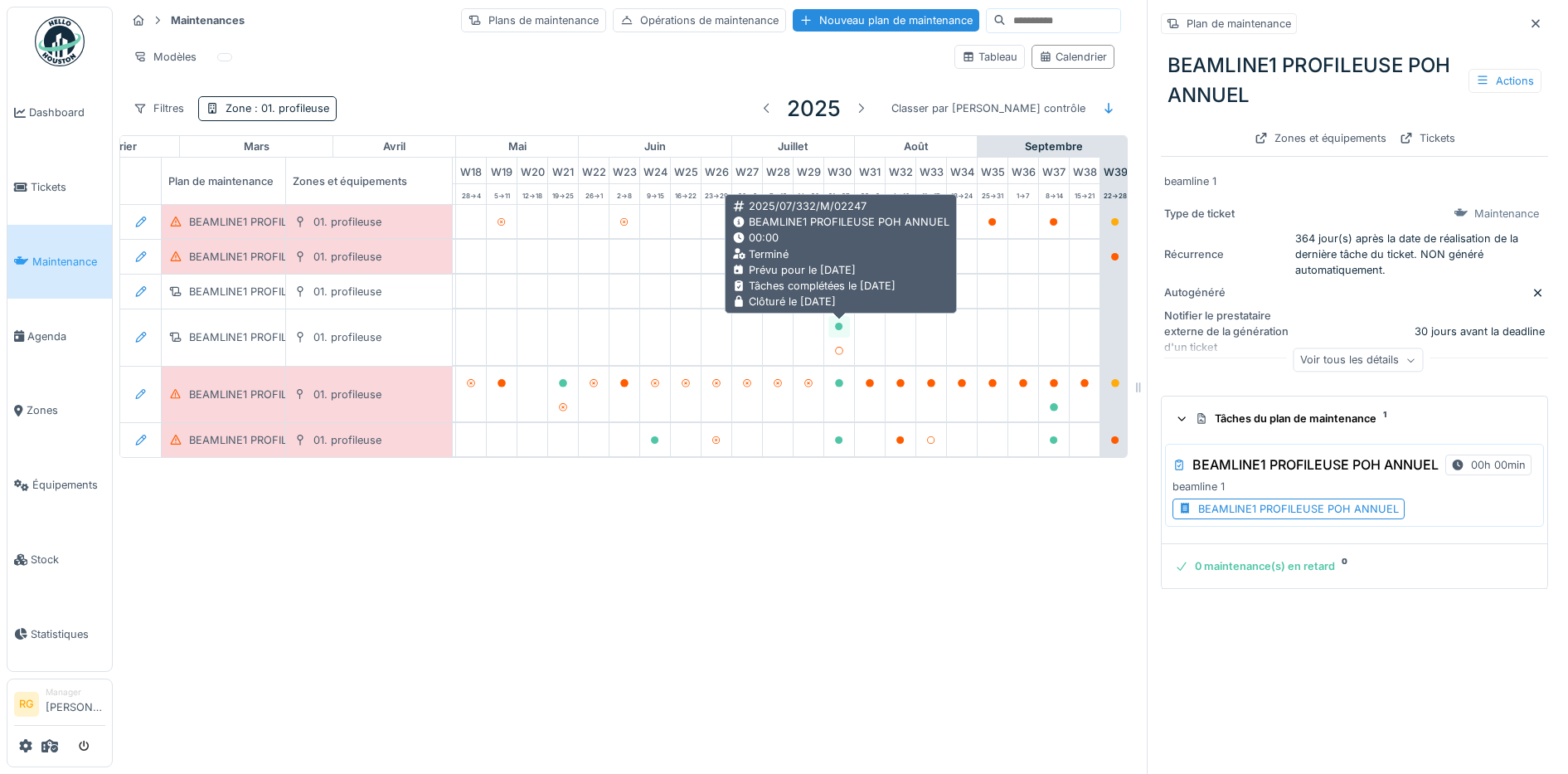
click at [836, 328] on icon at bounding box center [839, 327] width 8 height 8
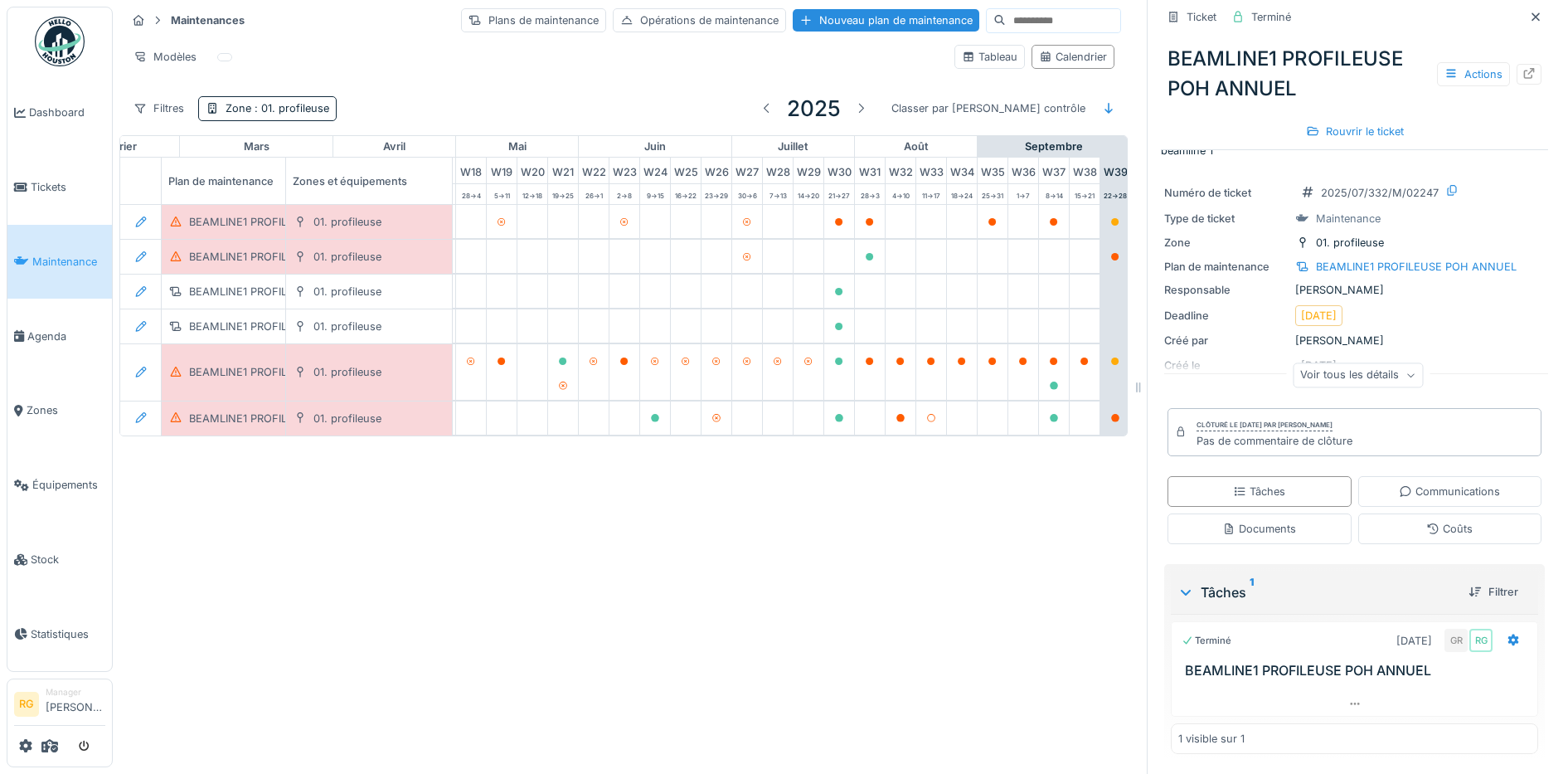
scroll to position [16, 0]
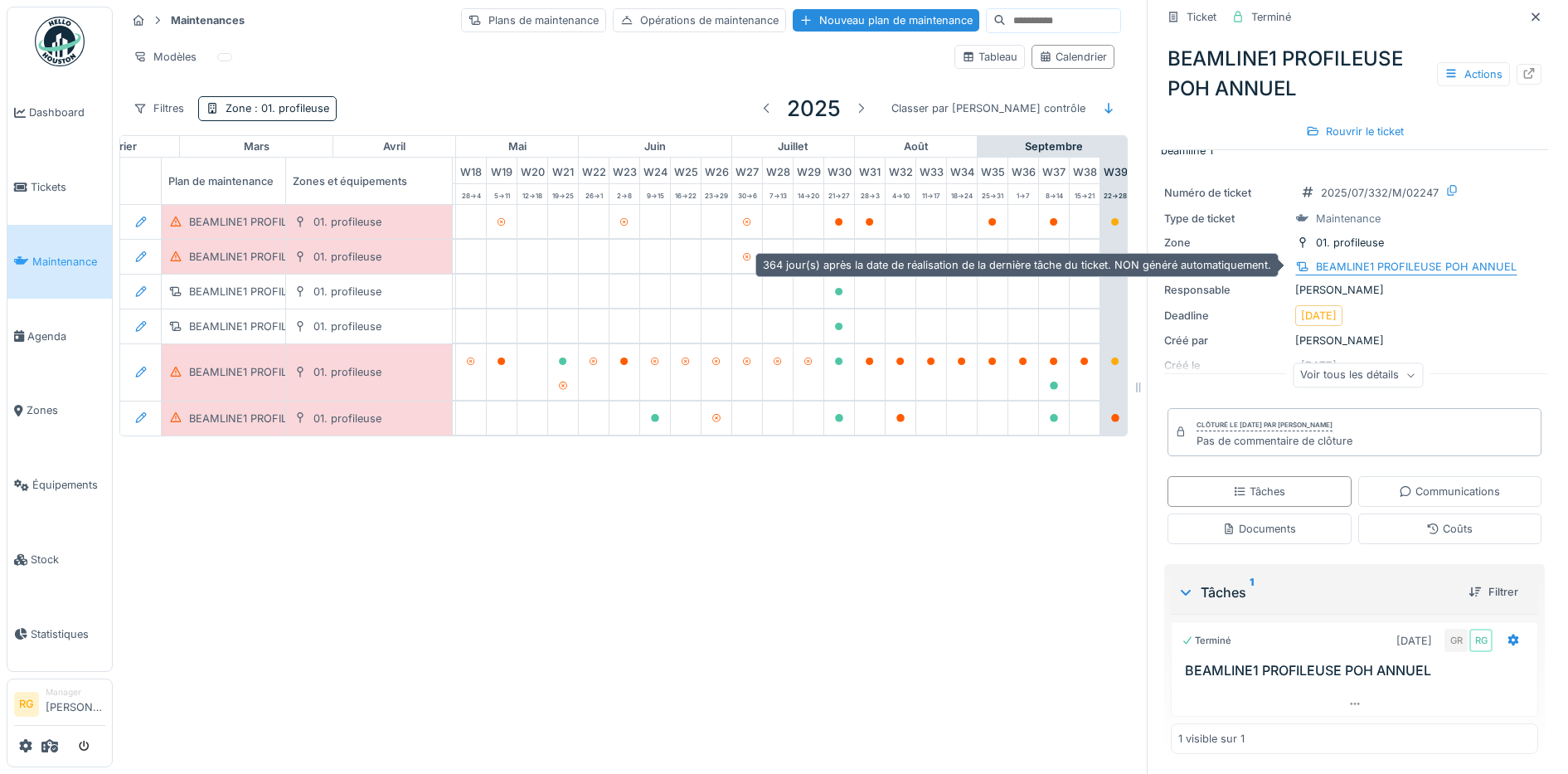
click at [1414, 259] on div "BEAMLINE1 PROFILEUSE POH ANNUEL" at bounding box center [1415, 266] width 201 height 16
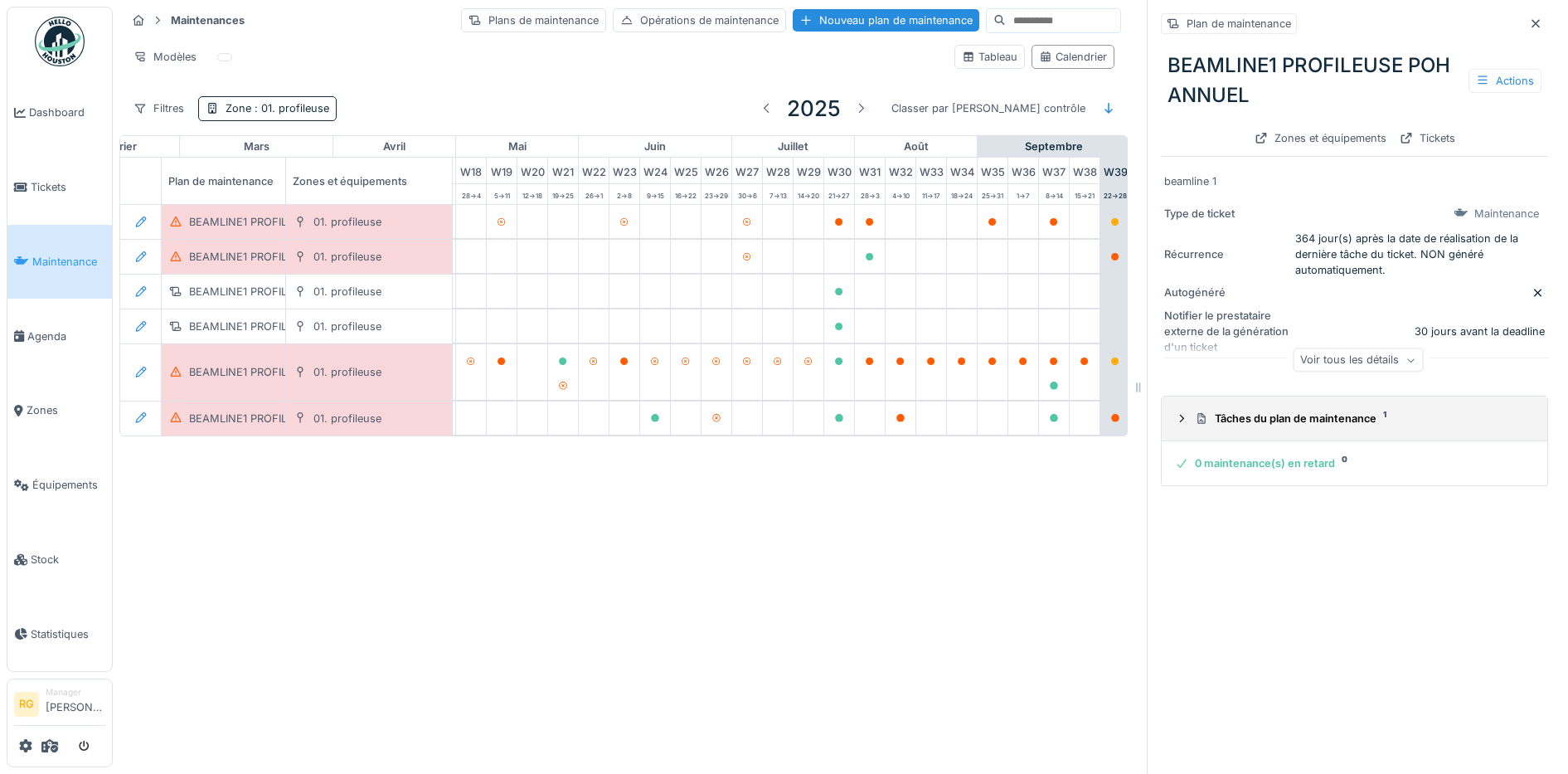
click at [1175, 413] on icon at bounding box center [1181, 418] width 13 height 11
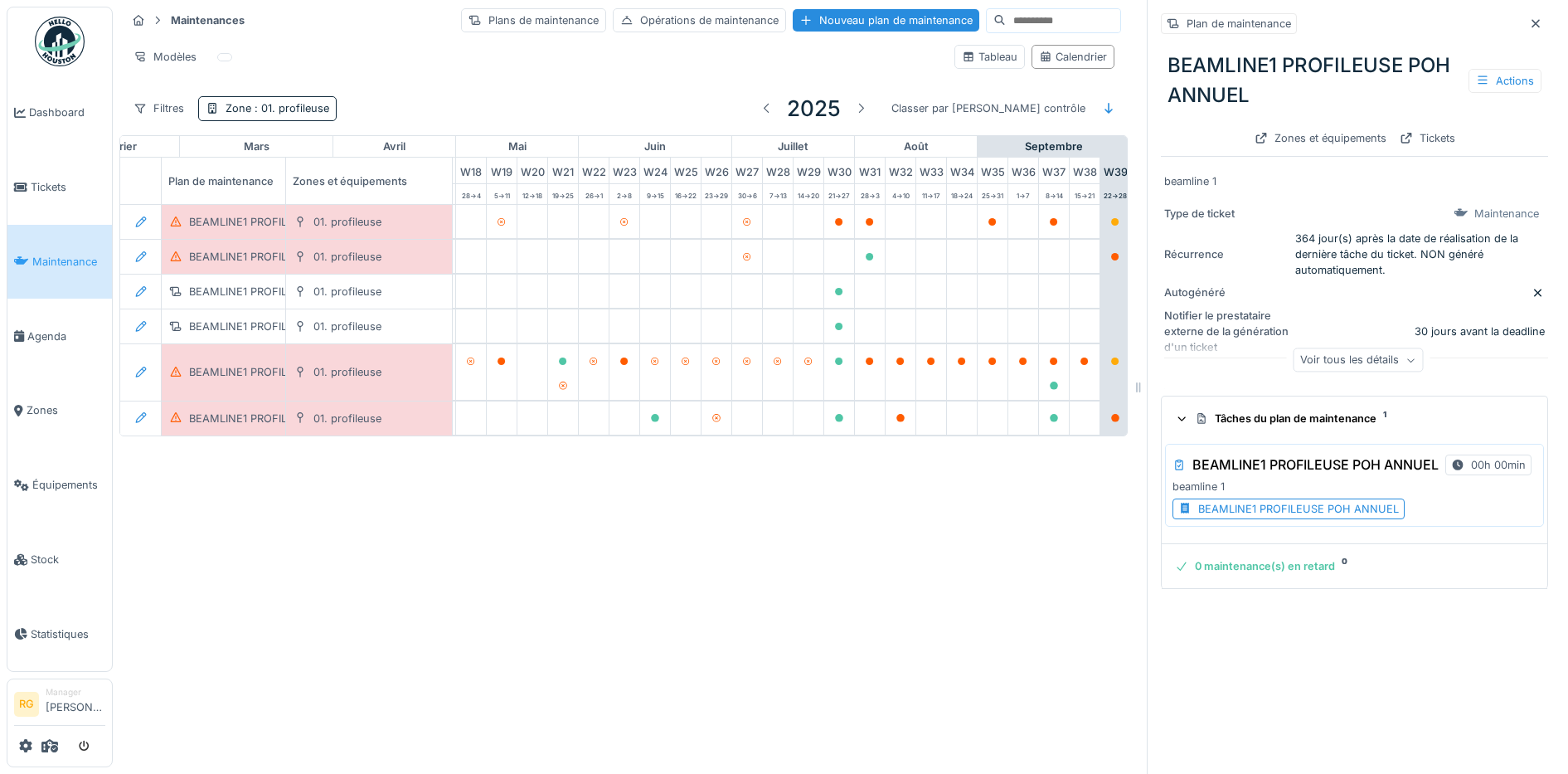
click at [1273, 501] on div "BEAMLINE1 PROFILEUSE POH ANNUEL" at bounding box center [1298, 509] width 201 height 16
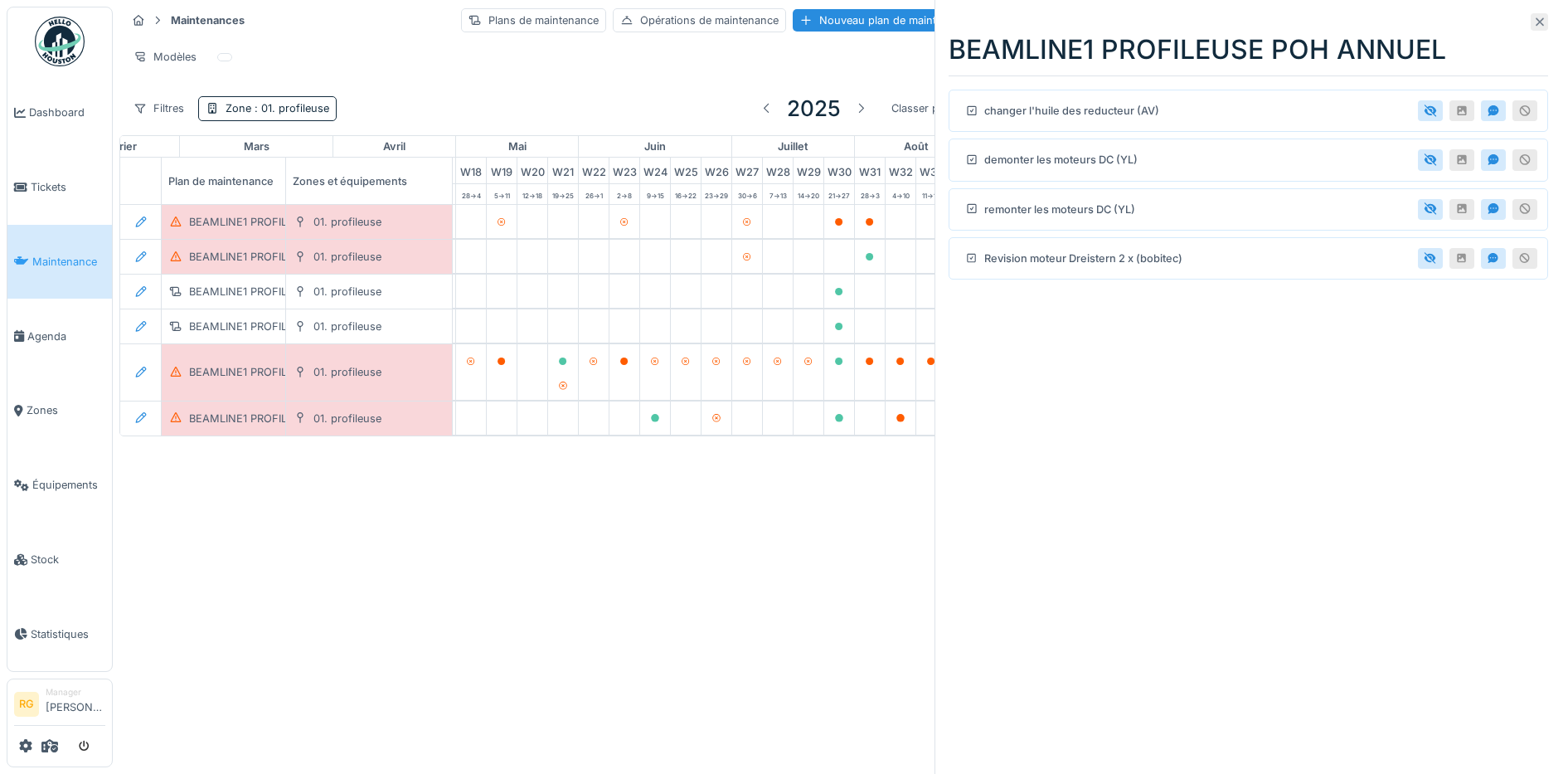
click at [1533, 17] on icon at bounding box center [1539, 22] width 13 height 11
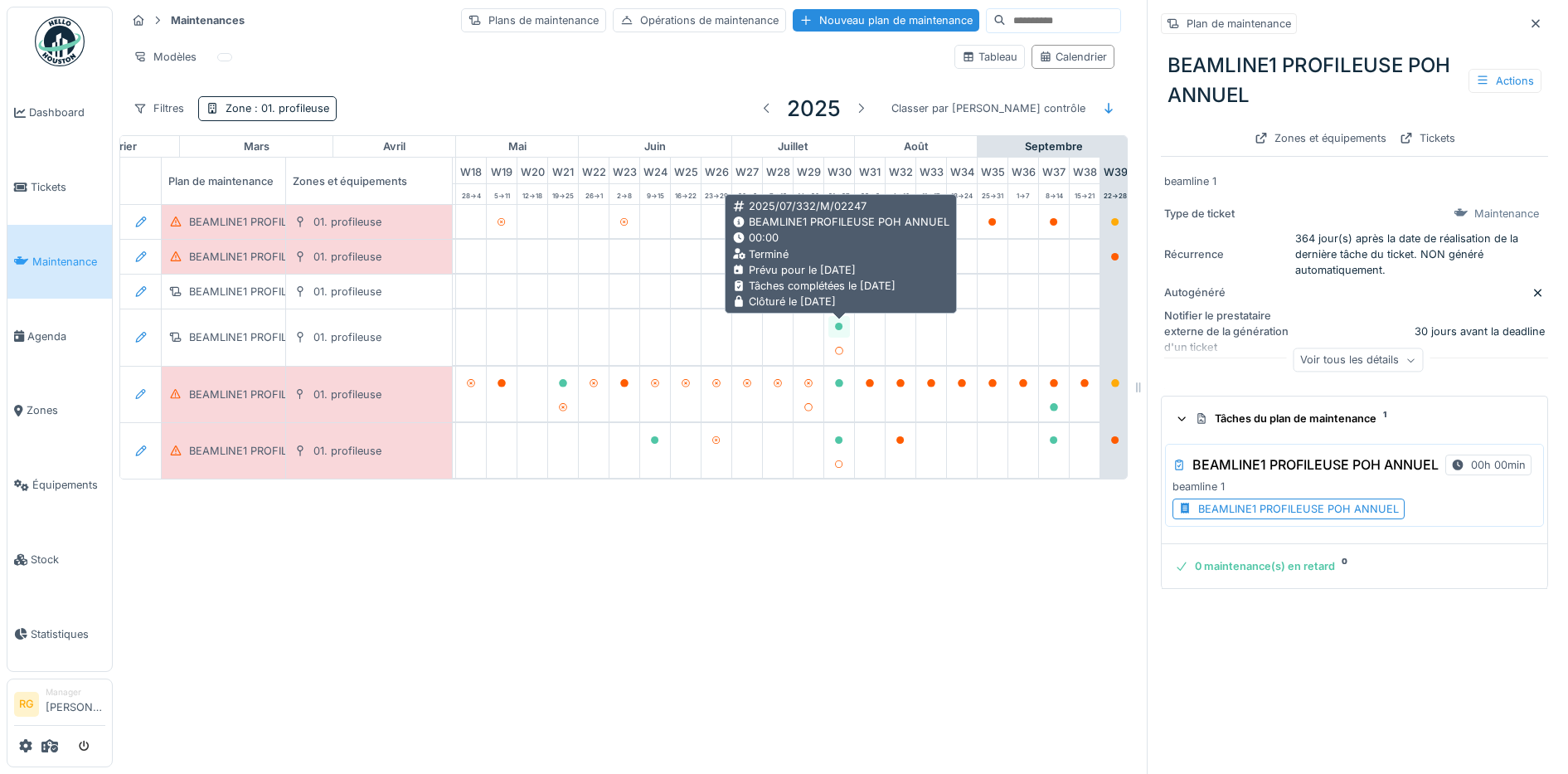
click at [836, 322] on icon at bounding box center [839, 327] width 10 height 8
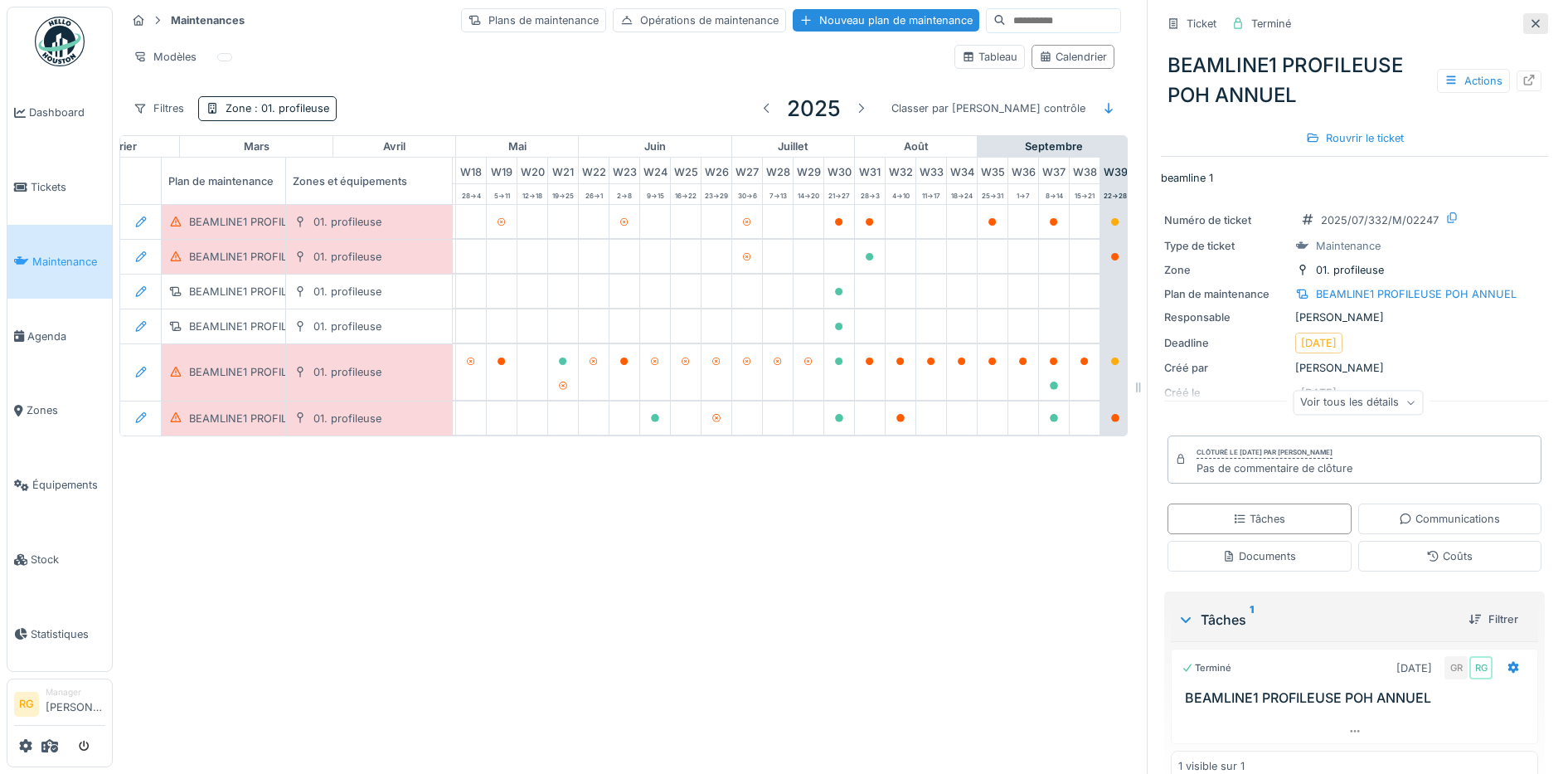
click at [1529, 18] on icon at bounding box center [1535, 24] width 13 height 11
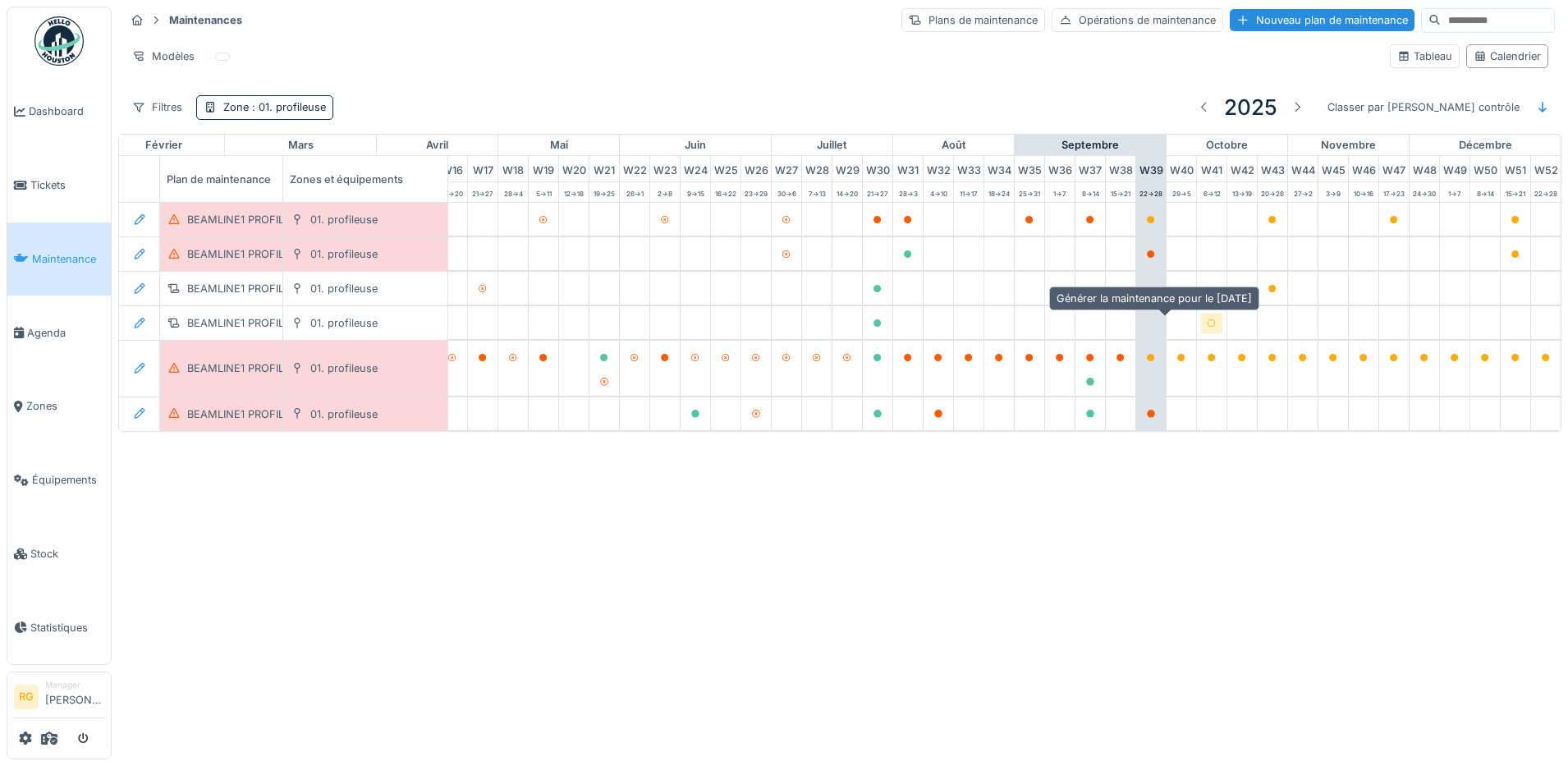
click at [1208, 325] on icon at bounding box center [1212, 323] width 8 height 8
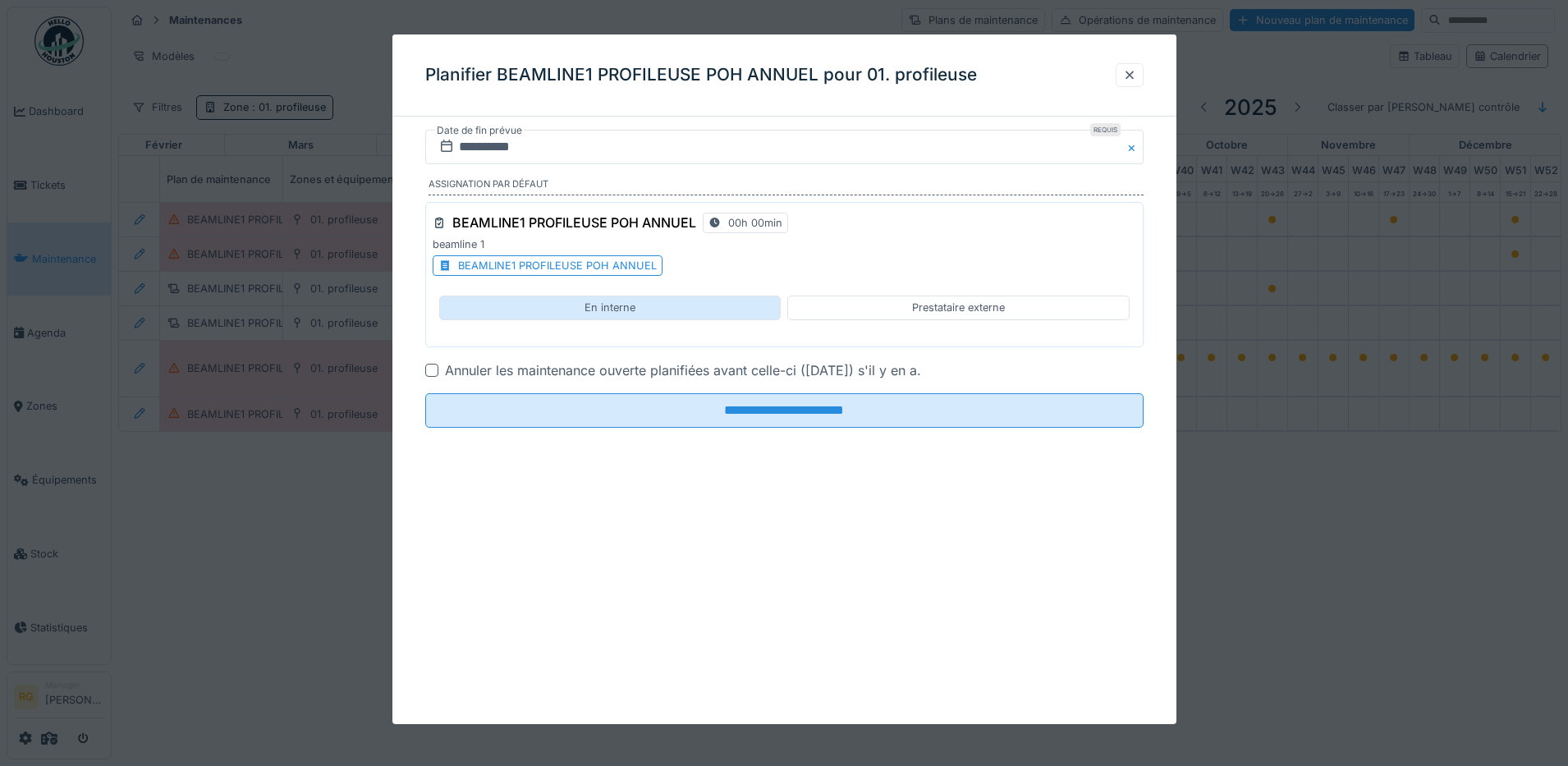
click at [616, 310] on div "En interne" at bounding box center [610, 307] width 51 height 16
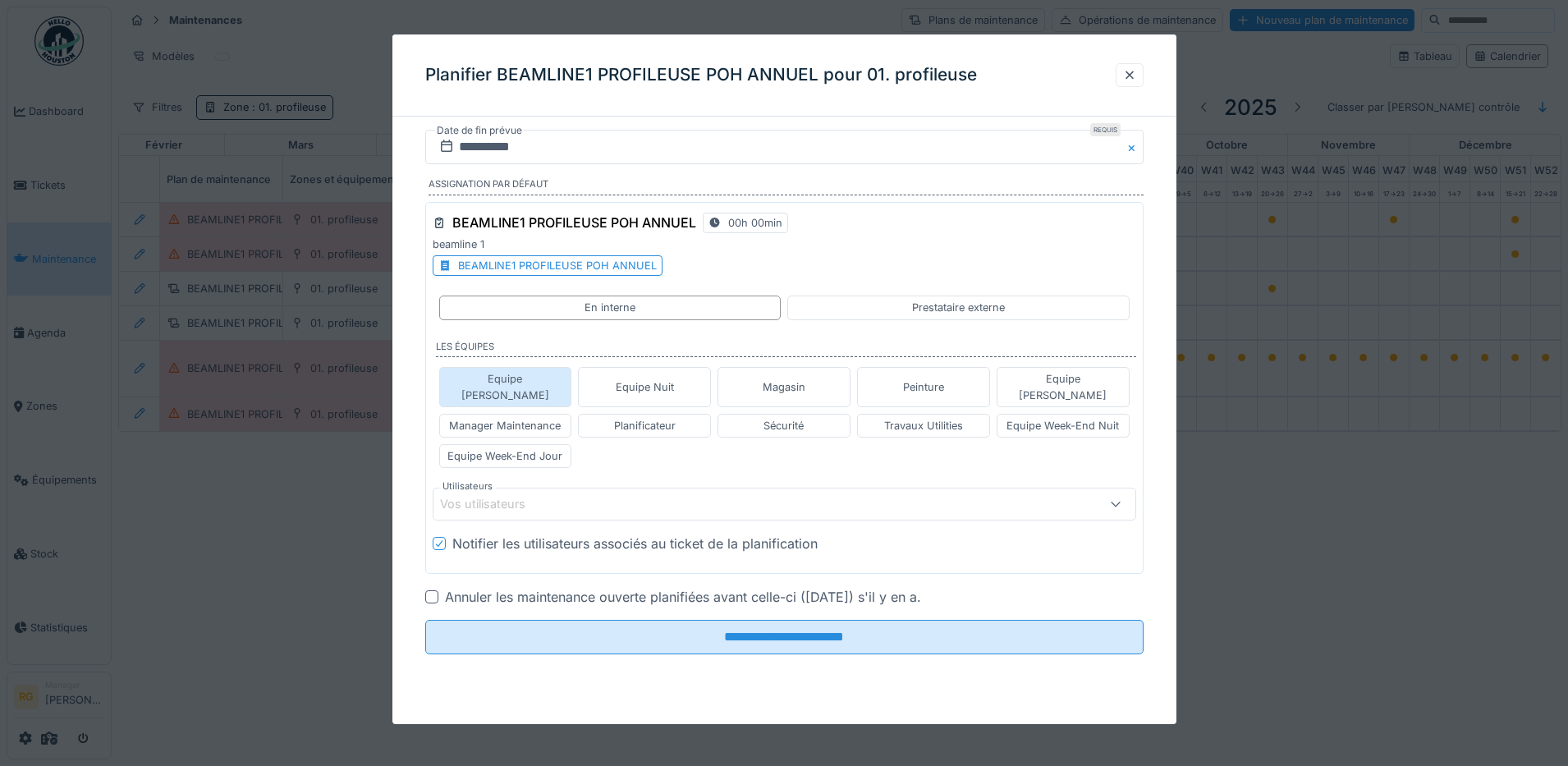
click at [518, 384] on div "Equipe [PERSON_NAME]" at bounding box center [506, 387] width 118 height 32
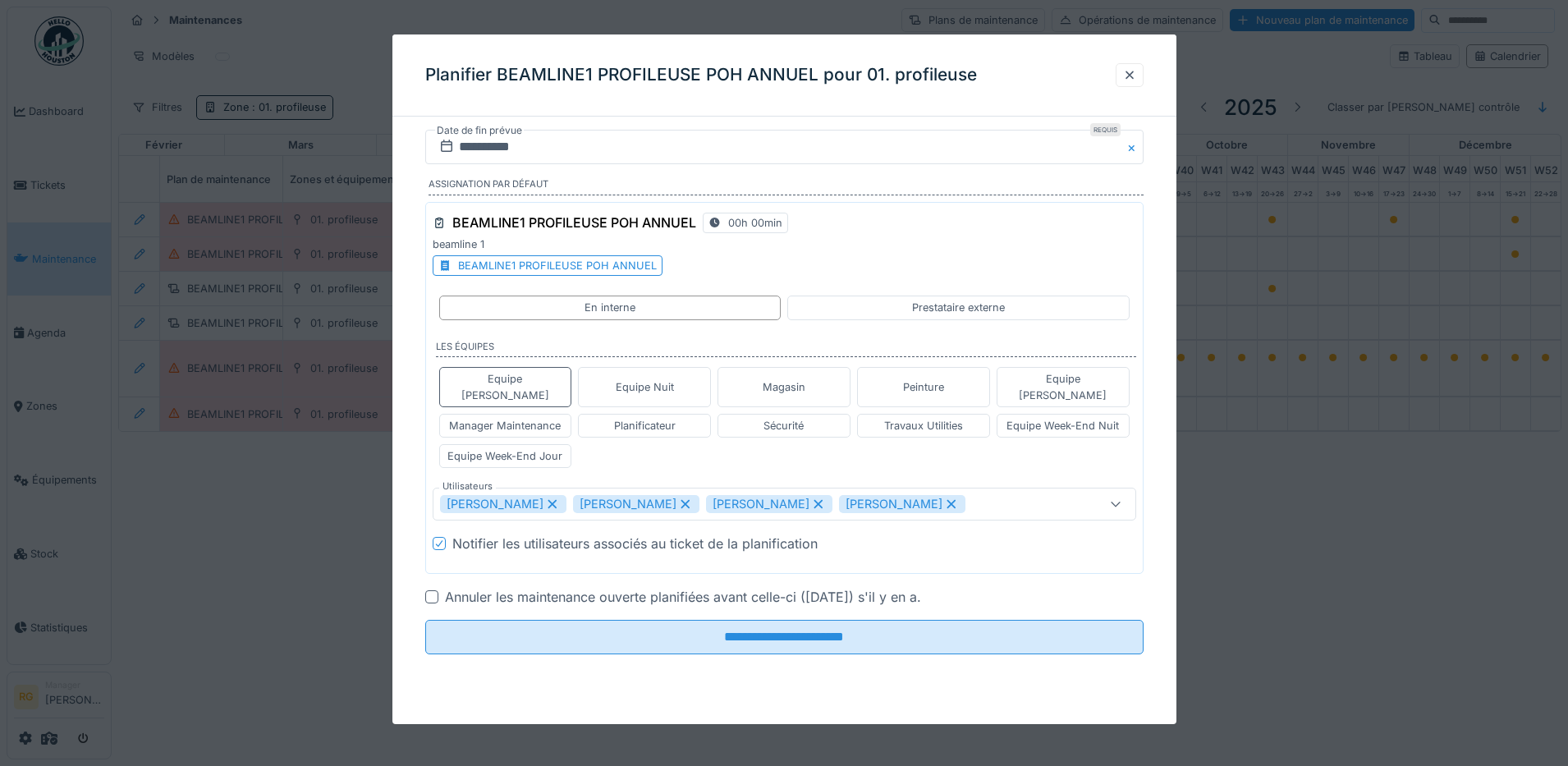
click at [693, 498] on icon at bounding box center [685, 504] width 15 height 12
click at [686, 498] on icon at bounding box center [685, 504] width 15 height 12
click at [685, 498] on icon at bounding box center [685, 504] width 15 height 12
type input "****"
click at [678, 495] on div "[PERSON_NAME]" at bounding box center [743, 504] width 606 height 18
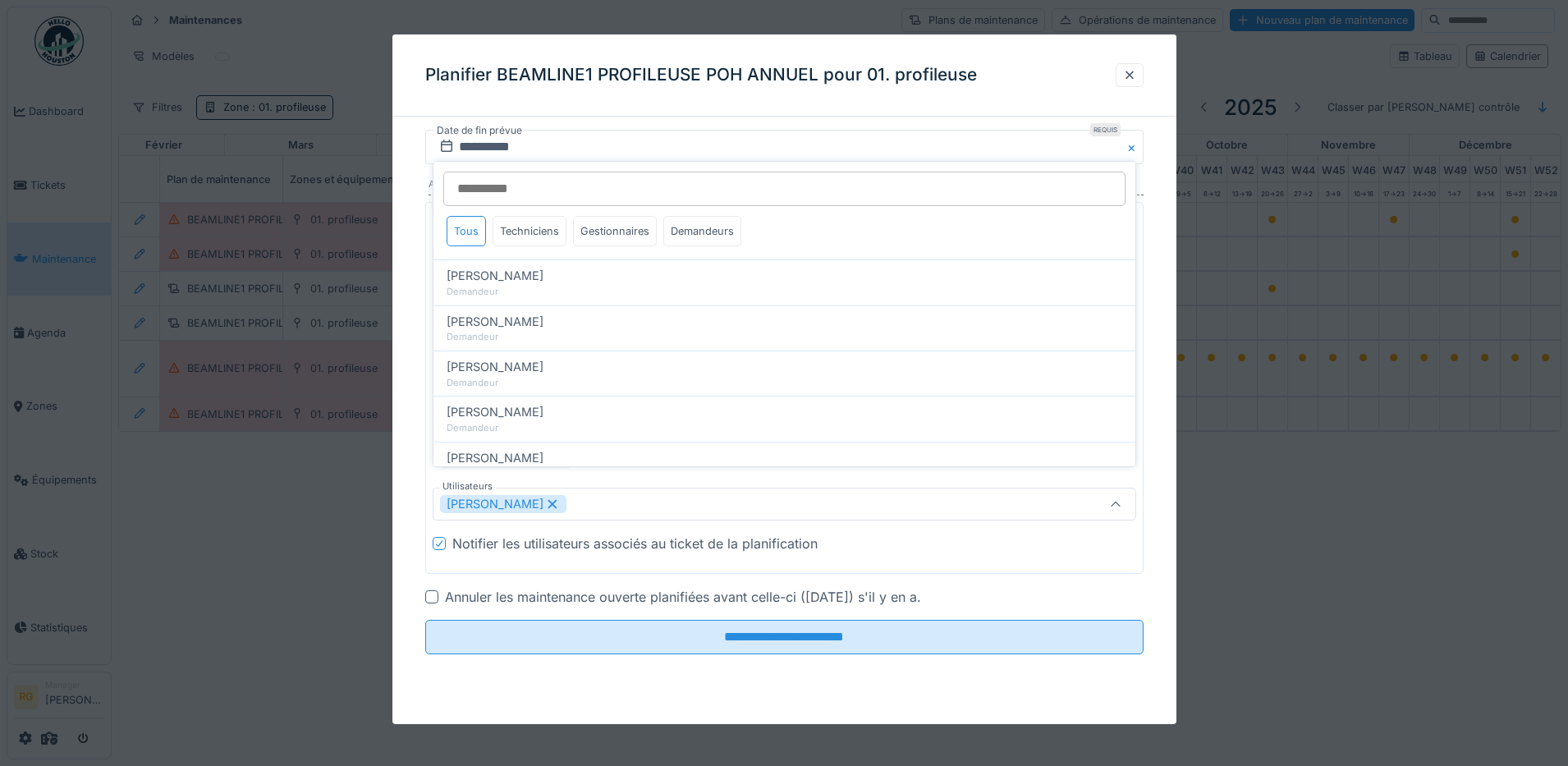
click at [556, 500] on icon at bounding box center [551, 504] width 9 height 9
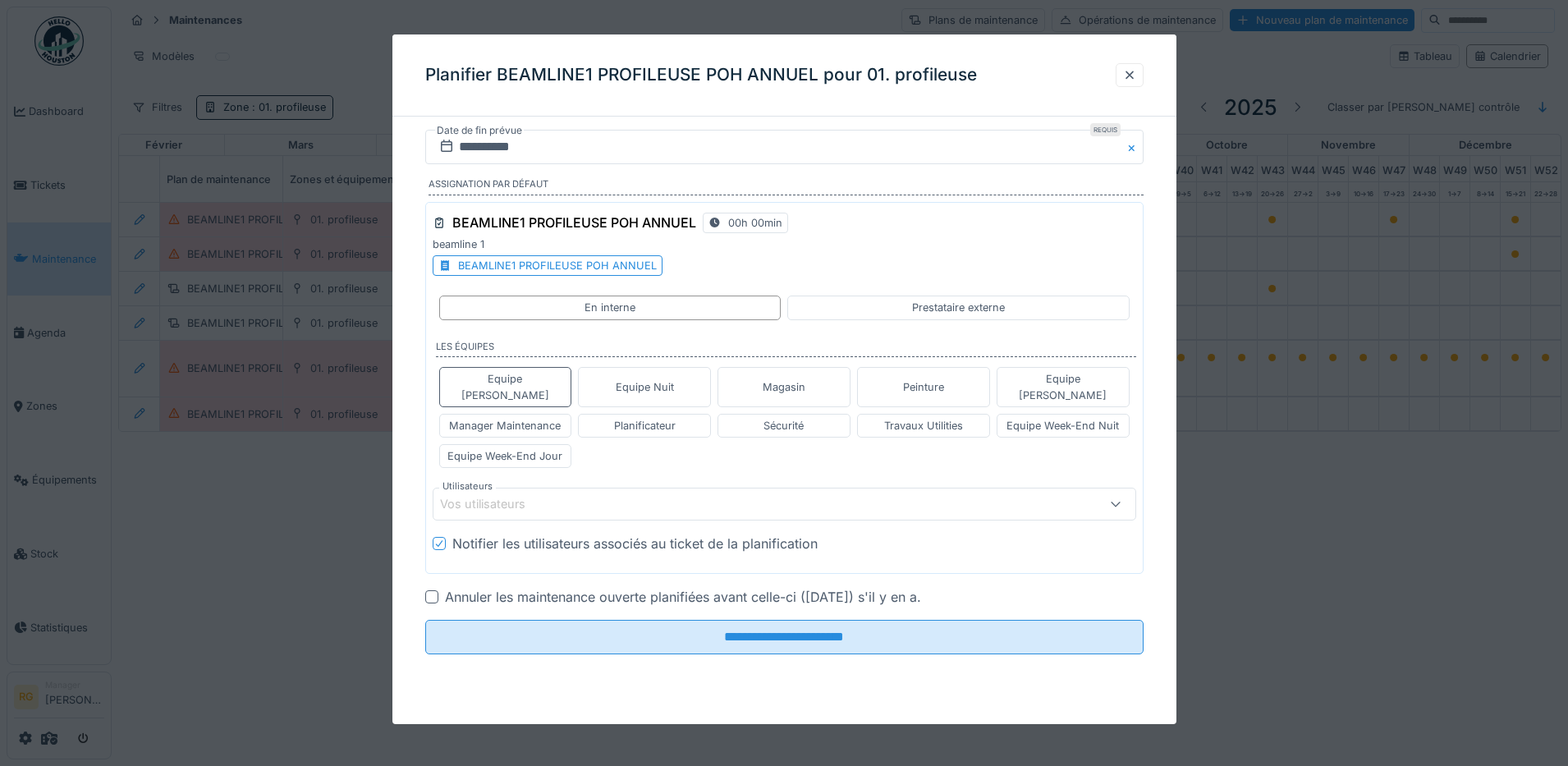
click at [507, 495] on div "Vos utilisateurs" at bounding box center [494, 504] width 108 height 18
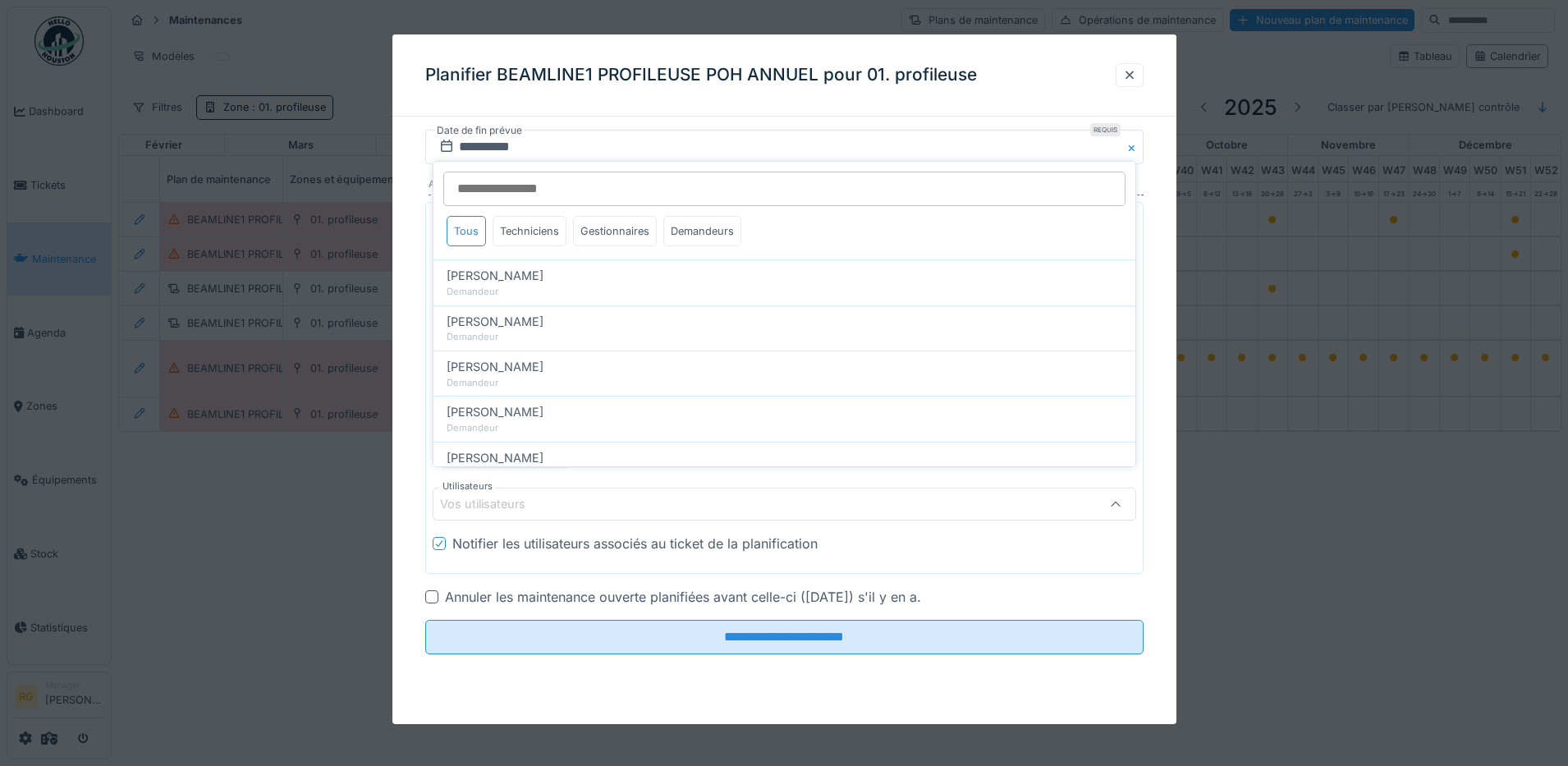
click at [507, 495] on div "Vos utilisateurs" at bounding box center [494, 504] width 108 height 18
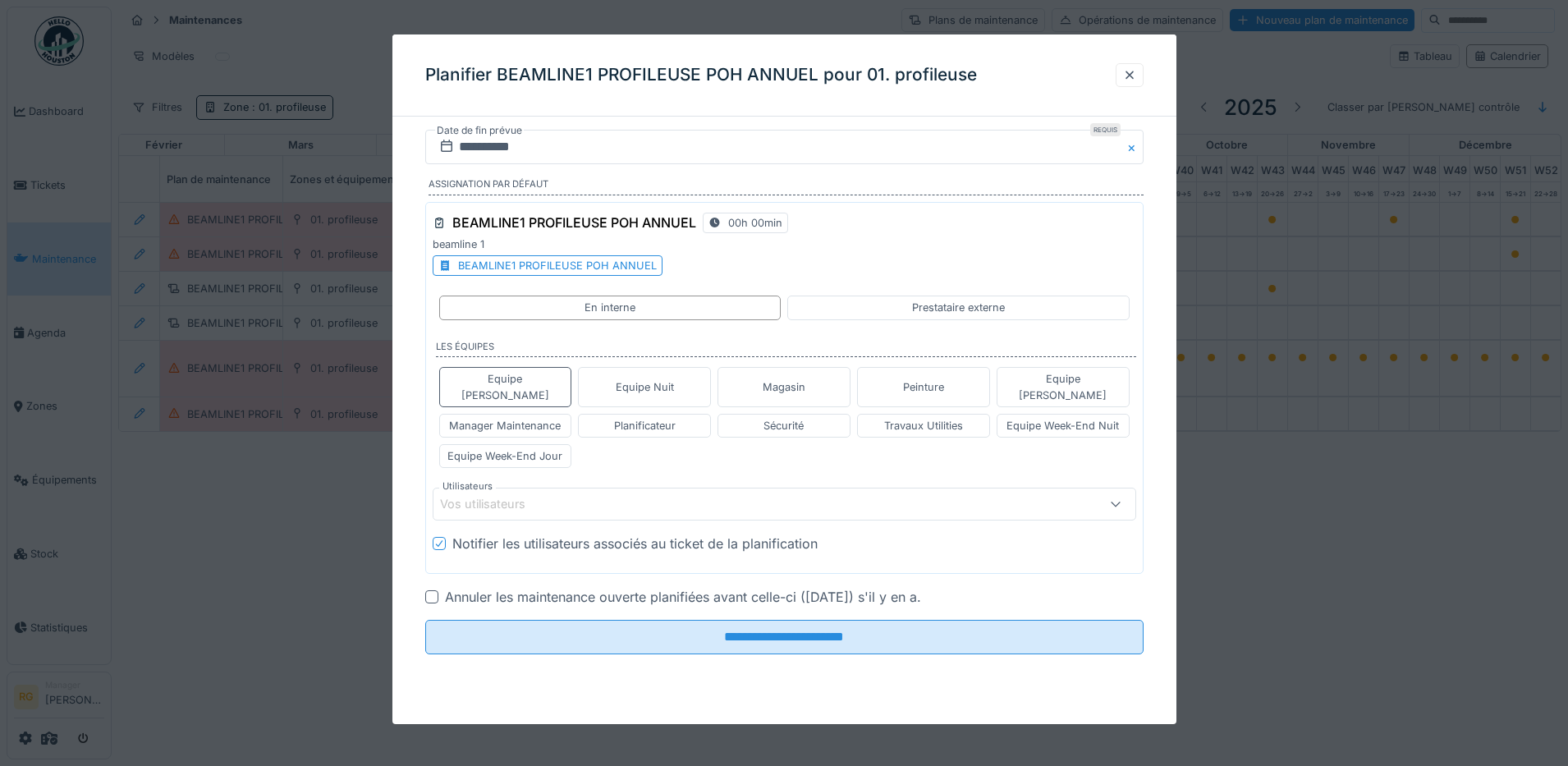
click at [474, 495] on div "Vos utilisateurs" at bounding box center [494, 504] width 108 height 18
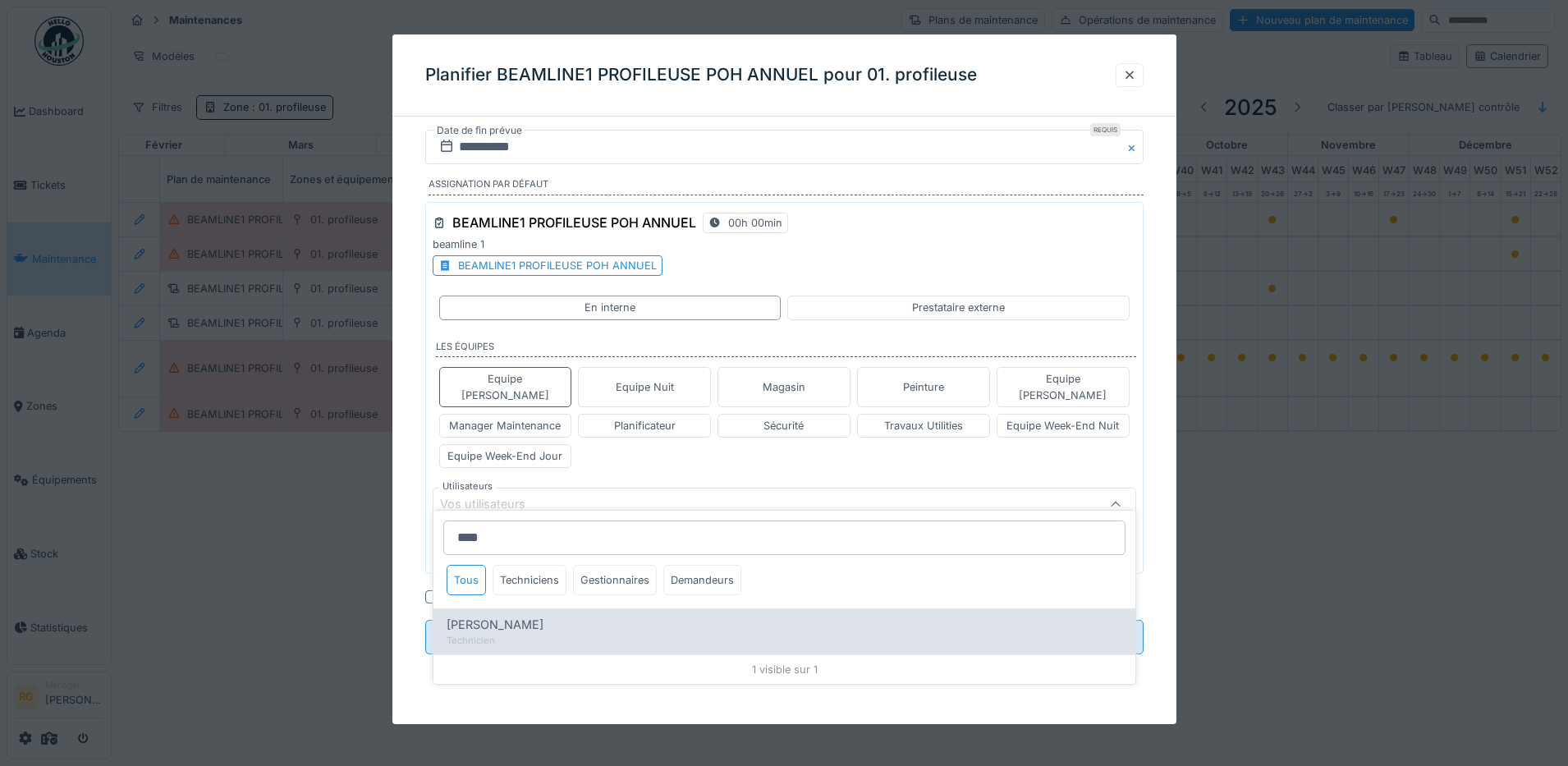
type input "****"
click at [488, 634] on div "Technicien" at bounding box center [784, 641] width 675 height 14
type input "****"
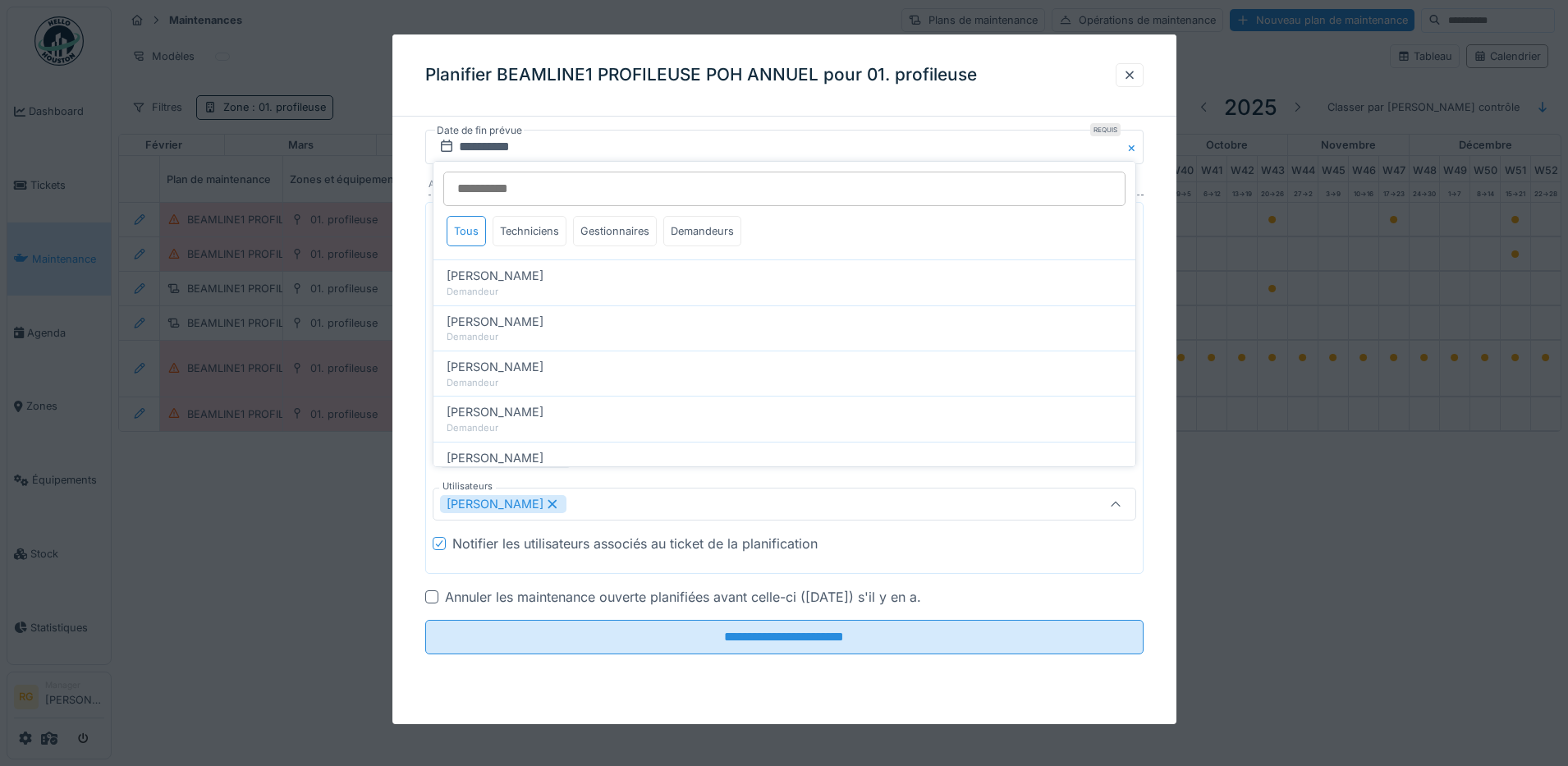
click at [595, 495] on div "[PERSON_NAME]" at bounding box center [743, 504] width 606 height 18
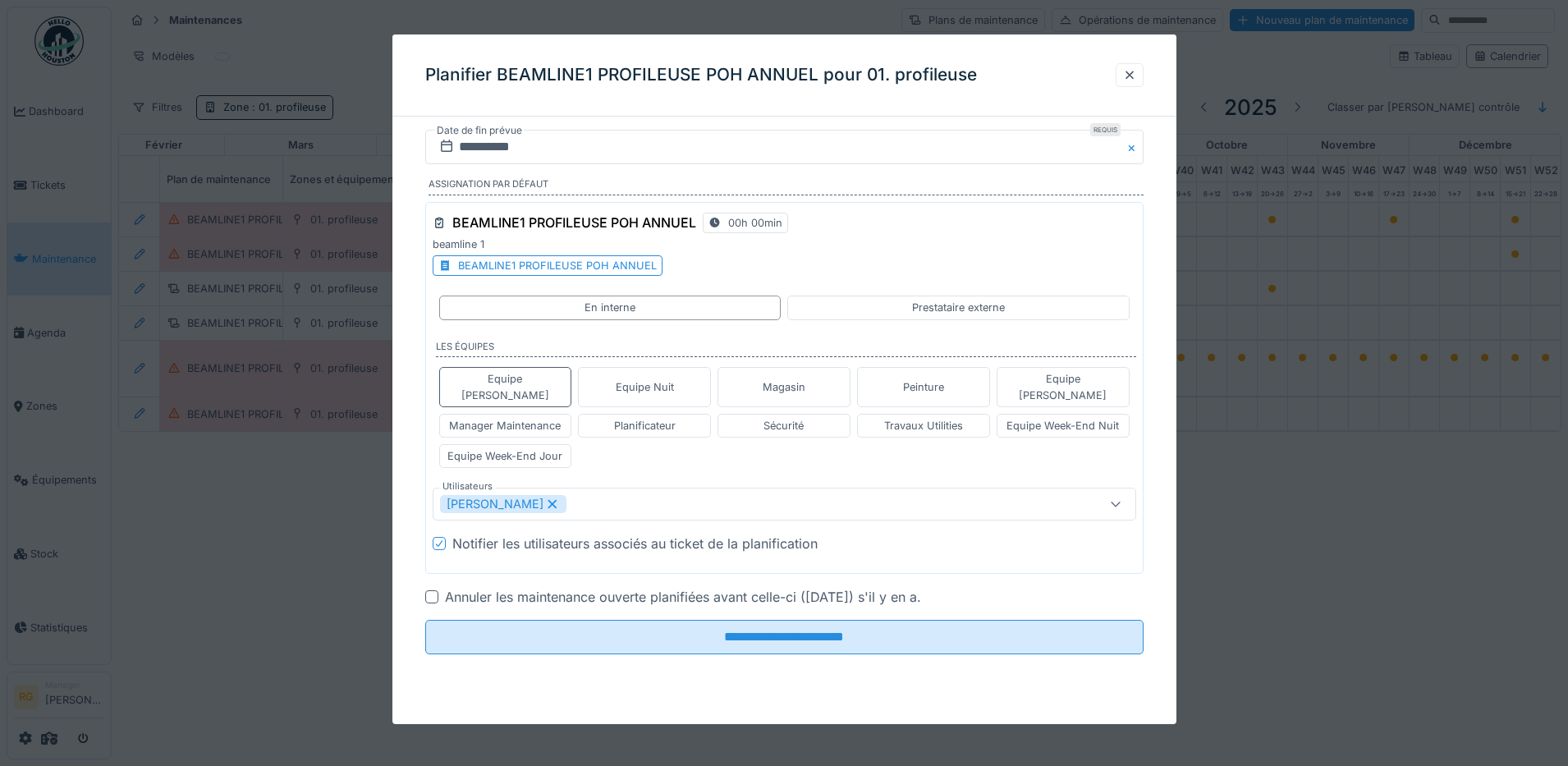
click at [595, 495] on div "[PERSON_NAME]" at bounding box center [743, 504] width 606 height 18
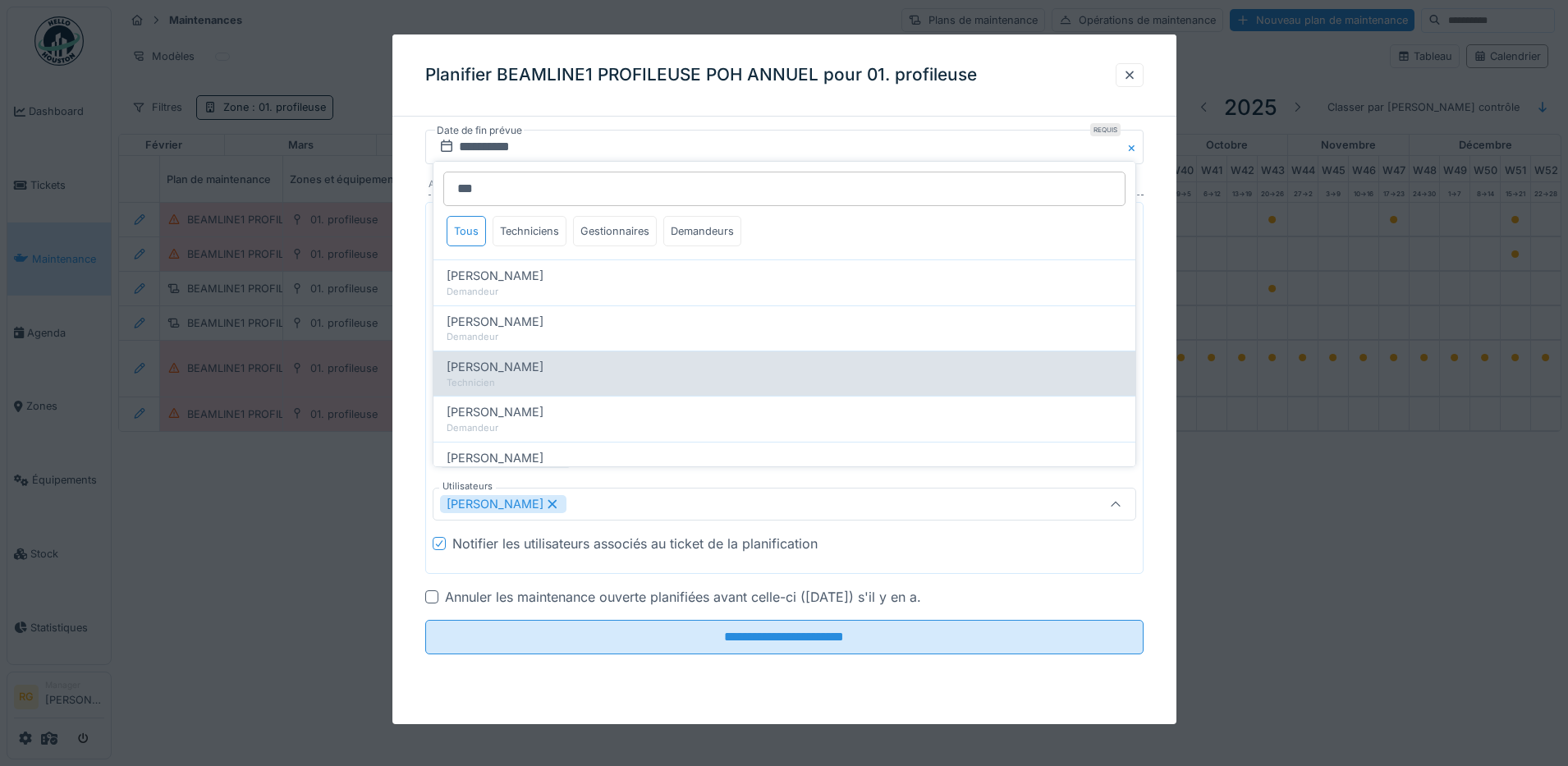
type input "***"
click at [528, 373] on span "[PERSON_NAME]" at bounding box center [495, 367] width 97 height 18
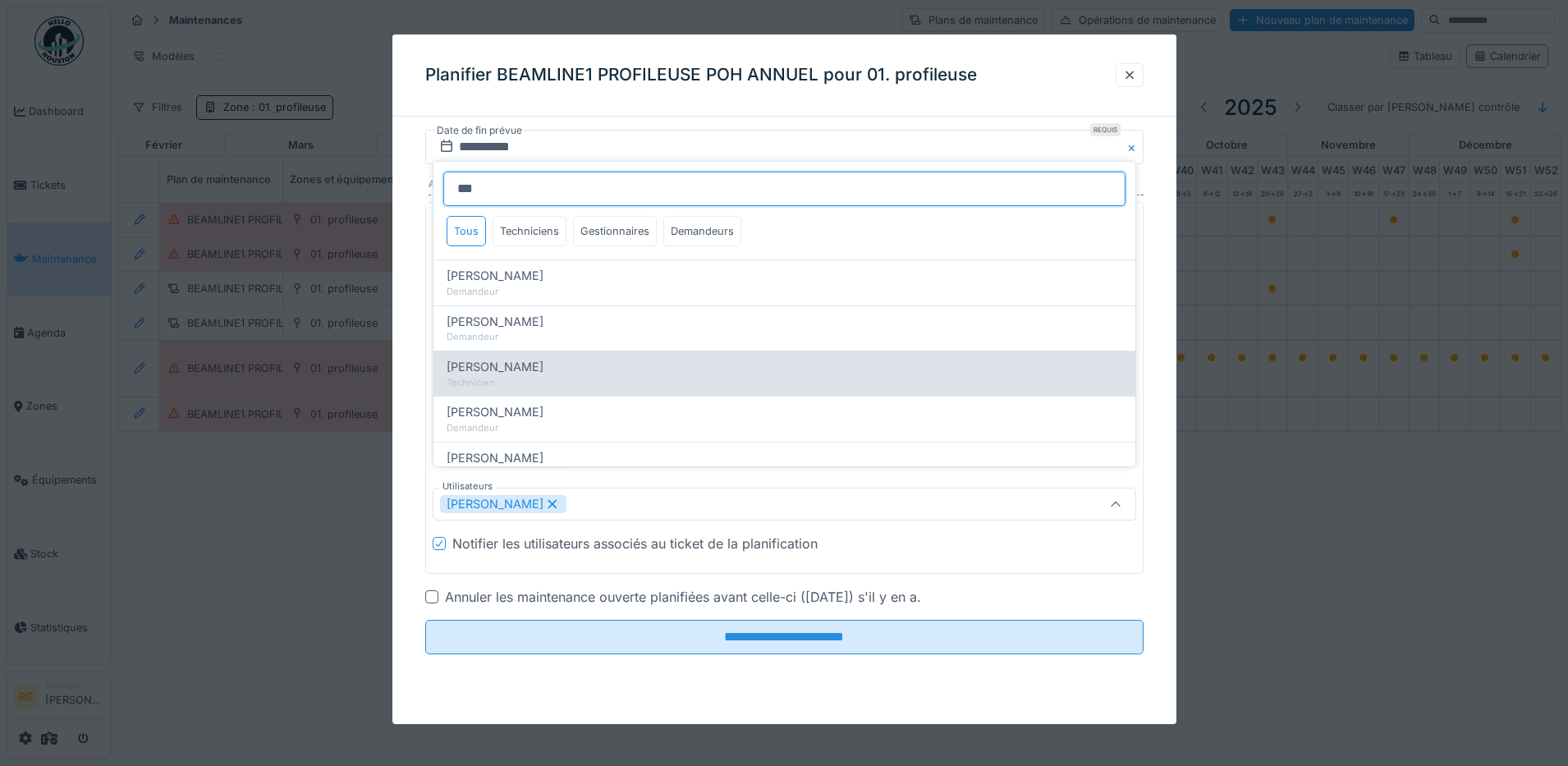
type input "*********"
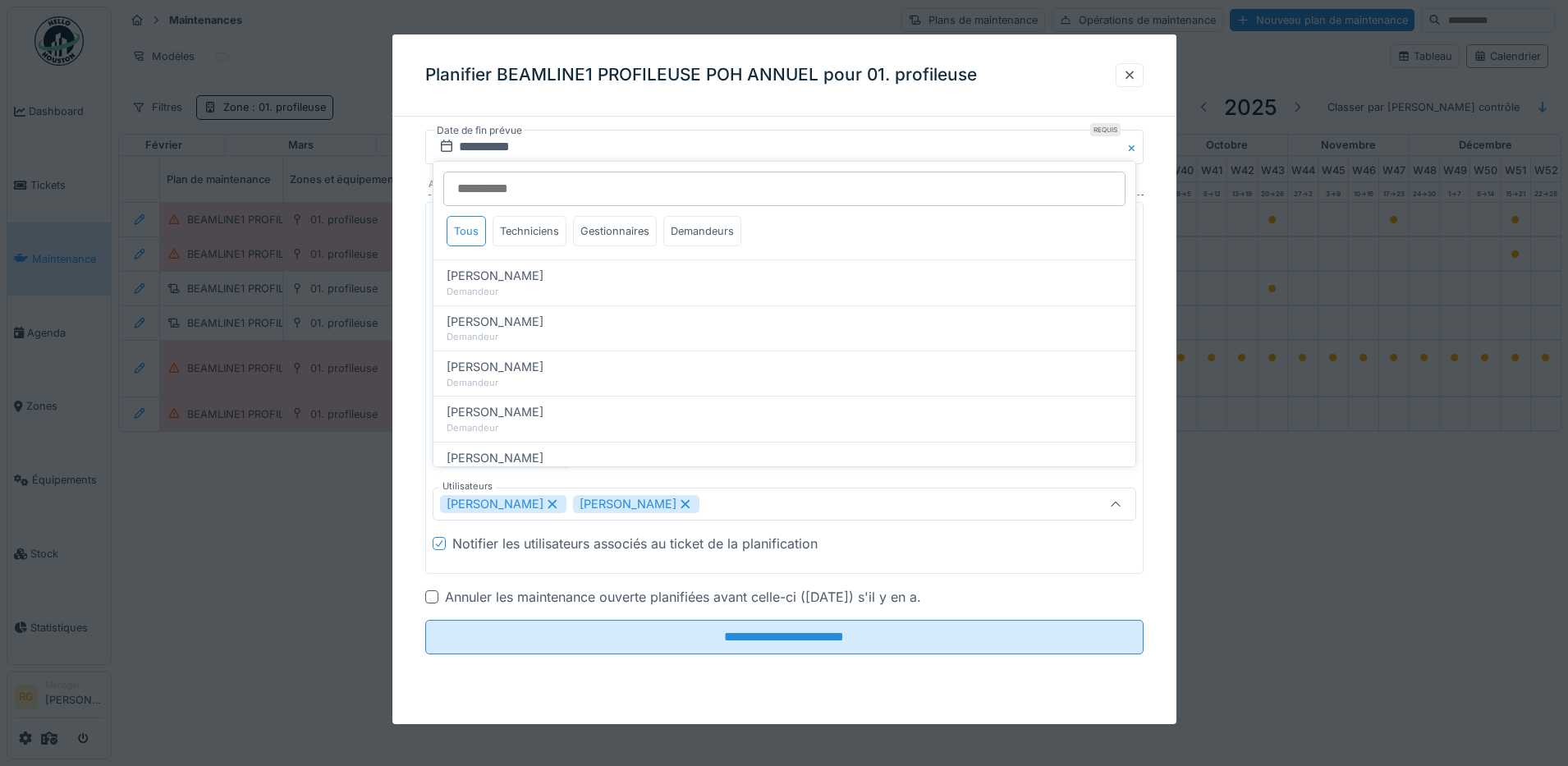
click at [408, 523] on div "**********" at bounding box center [784, 415] width 784 height 571
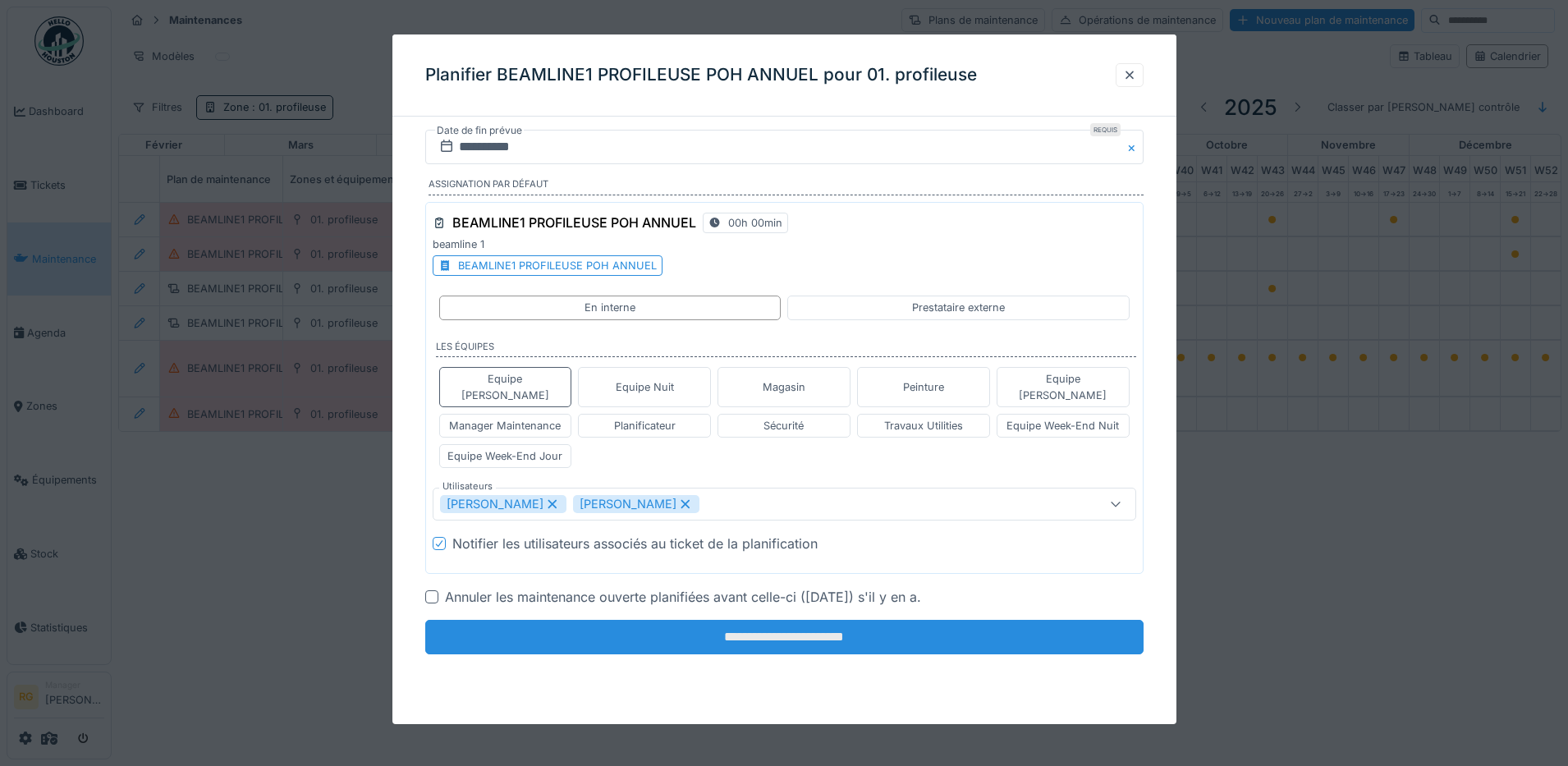
click at [802, 622] on input "**********" at bounding box center [784, 637] width 718 height 35
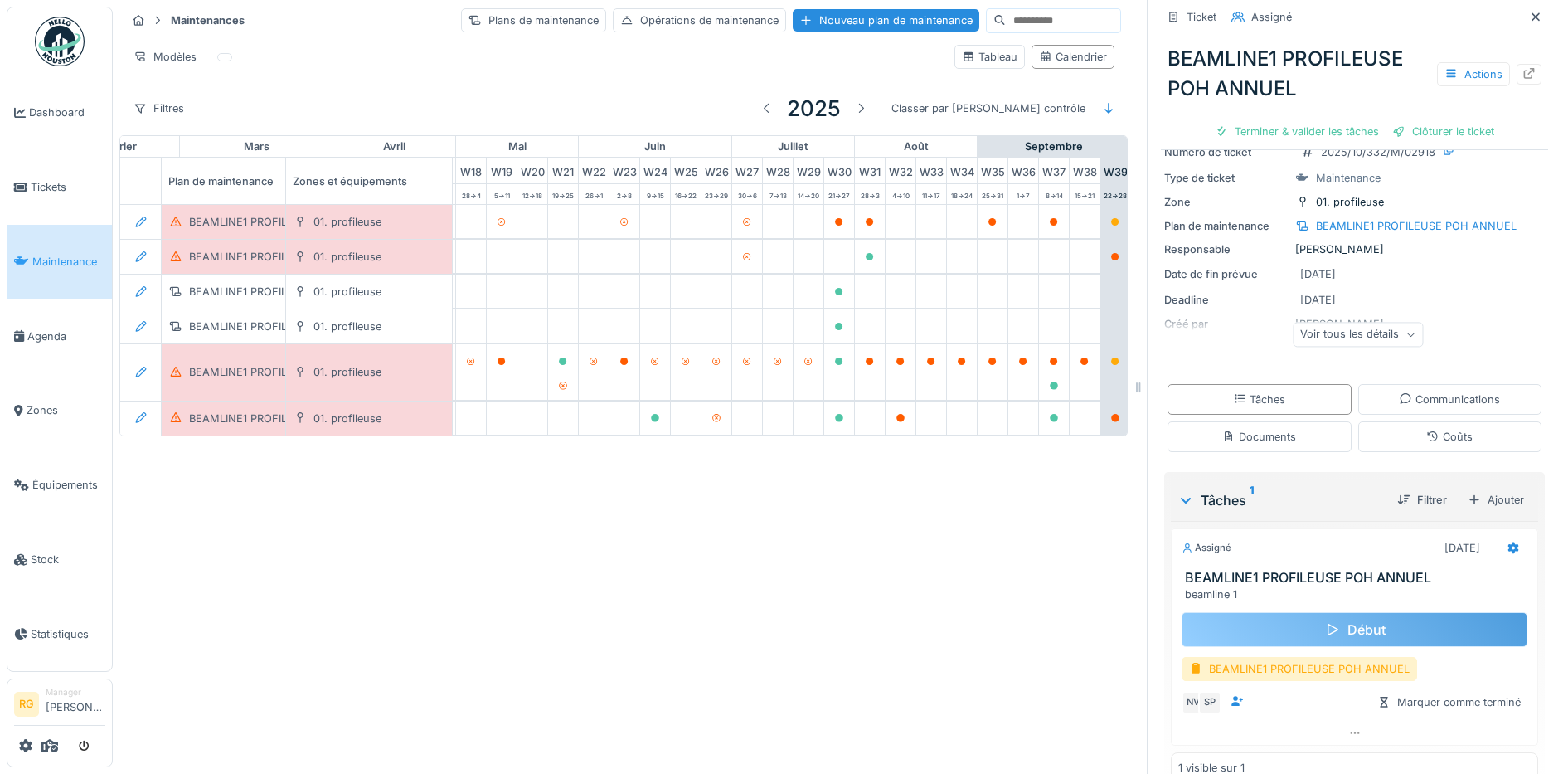
scroll to position [99, 0]
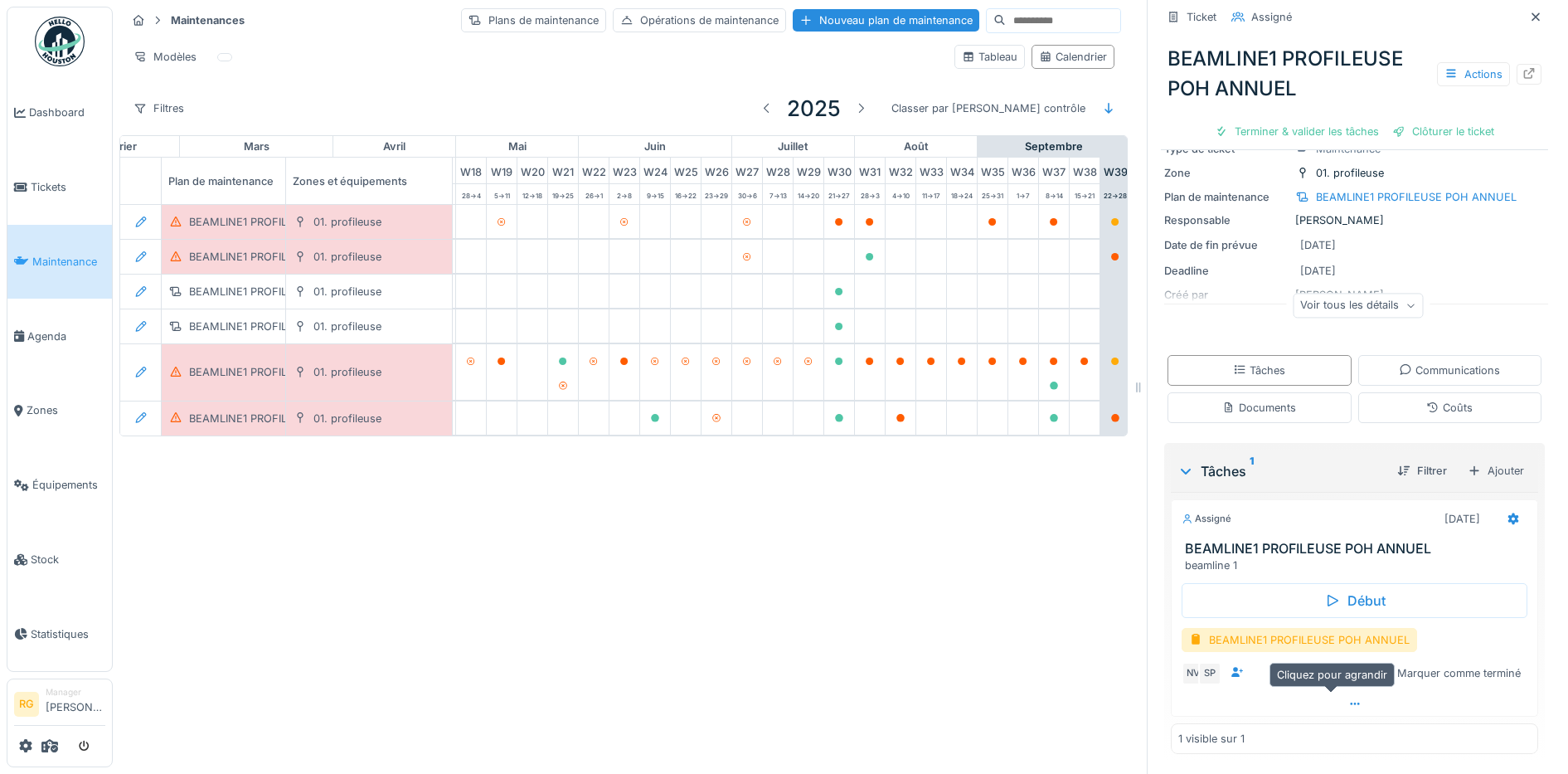
click at [1348, 706] on icon at bounding box center [1355, 703] width 13 height 11
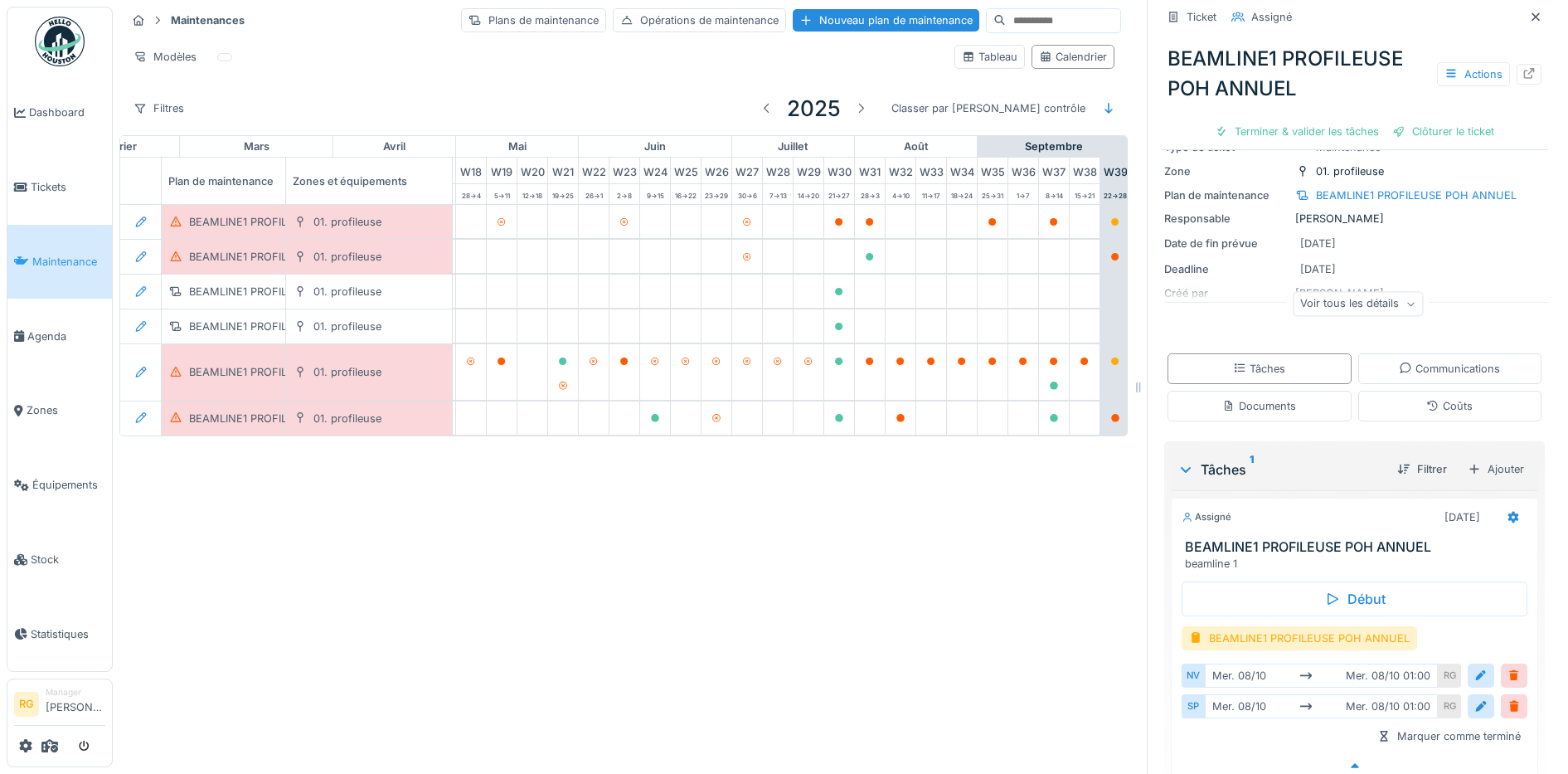
scroll to position [16, 0]
click at [1258, 725] on div "Marquer comme terminé" at bounding box center [1354, 736] width 346 height 23
click at [1458, 626] on div "BEAMLINE1 PROFILEUSE POH ANNUEL" at bounding box center [1354, 638] width 346 height 24
click at [1433, 626] on div "BEAMLINE1 PROFILEUSE POH ANNUEL" at bounding box center [1354, 638] width 346 height 24
click at [1477, 461] on div "Ajouter" at bounding box center [1495, 469] width 71 height 24
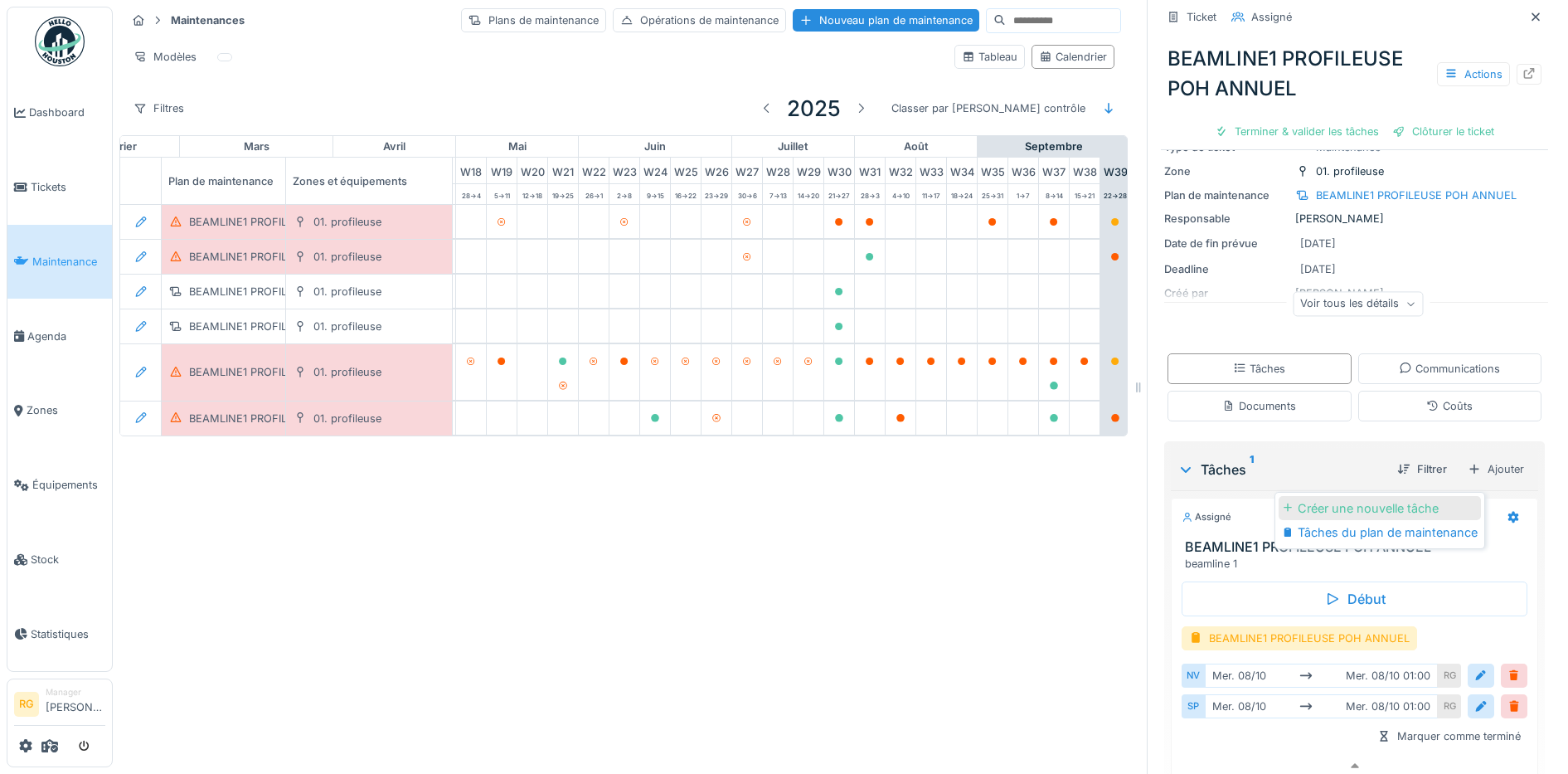
click at [1413, 496] on div "Créer une nouvelle tâche" at bounding box center [1379, 509] width 202 height 25
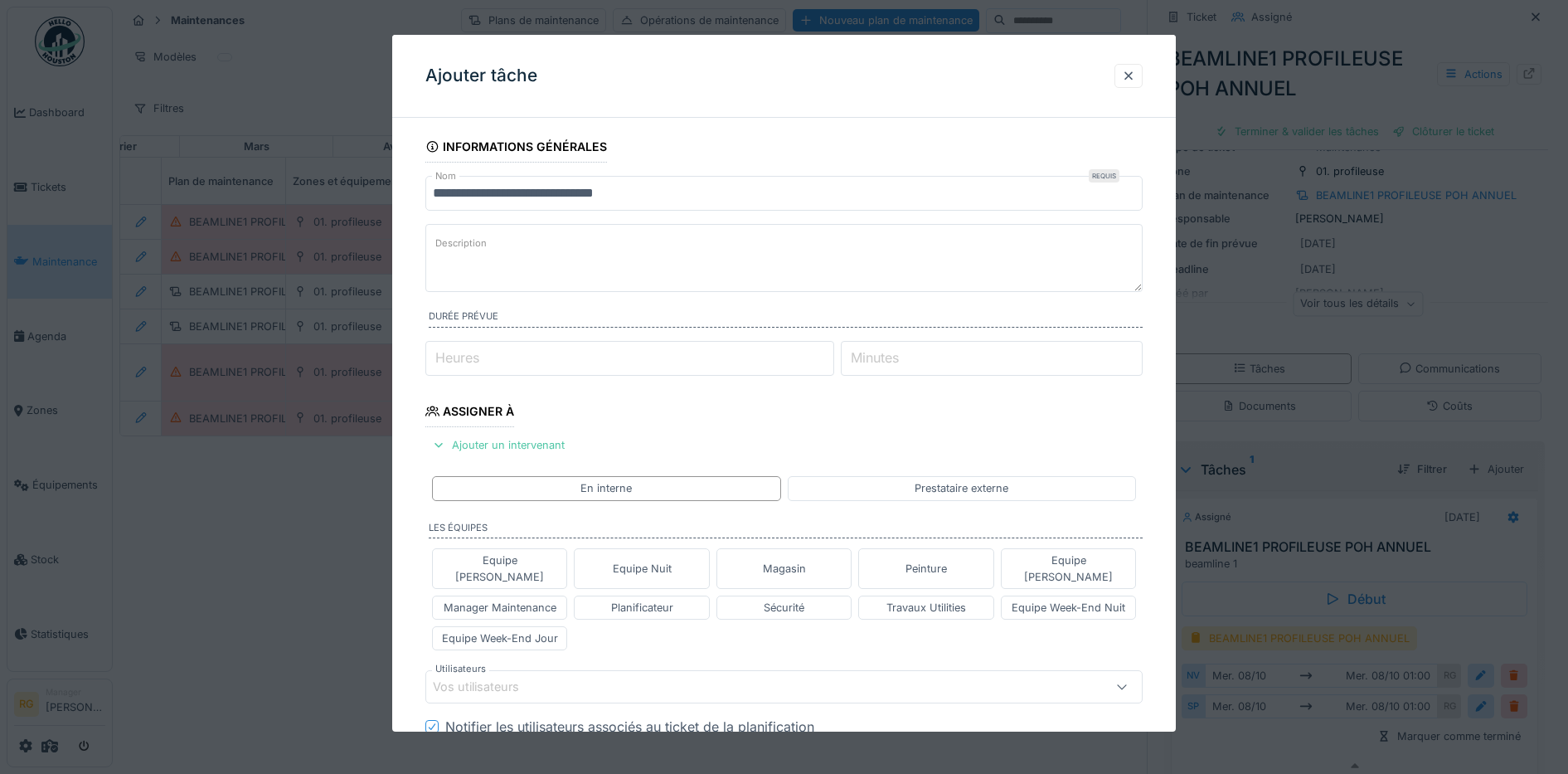
click at [499, 244] on textarea "Description" at bounding box center [784, 258] width 718 height 68
click at [719, 246] on textarea "**********" at bounding box center [784, 258] width 718 height 68
click at [617, 269] on textarea "**********" at bounding box center [784, 258] width 718 height 68
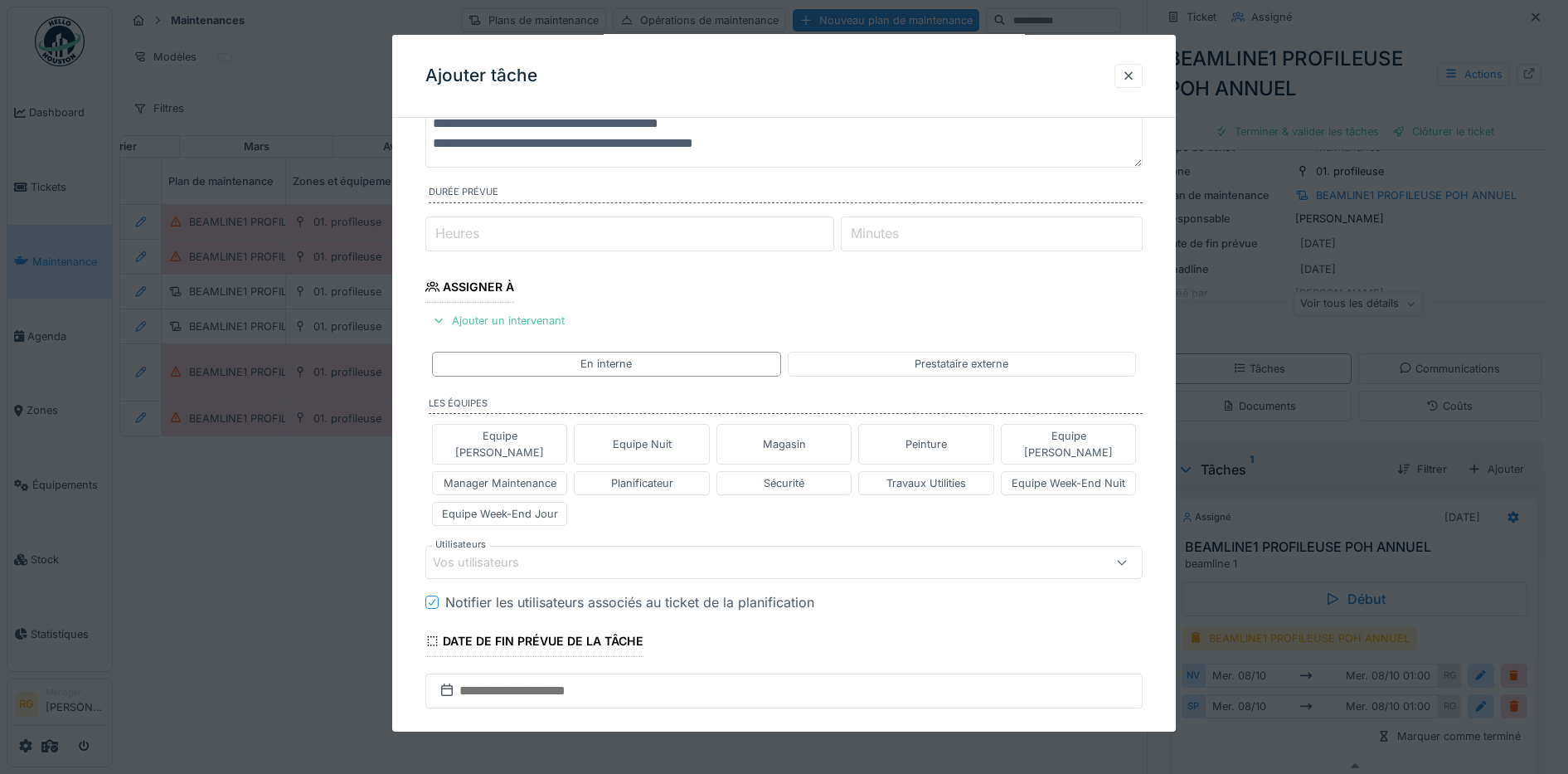
scroll to position [207, 0]
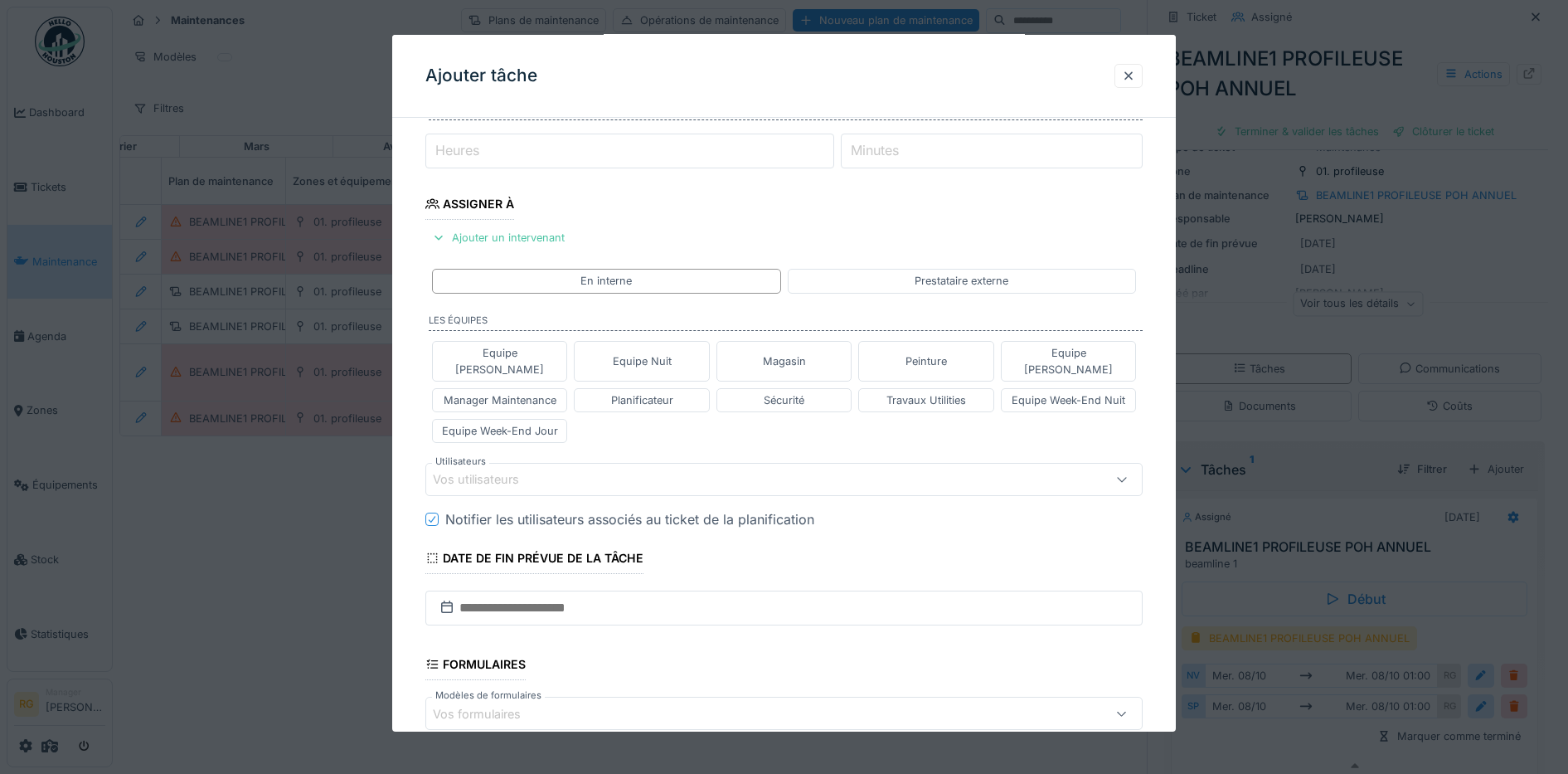
type textarea "**********"
click at [513, 470] on div "Vos utilisateurs" at bounding box center [487, 479] width 109 height 18
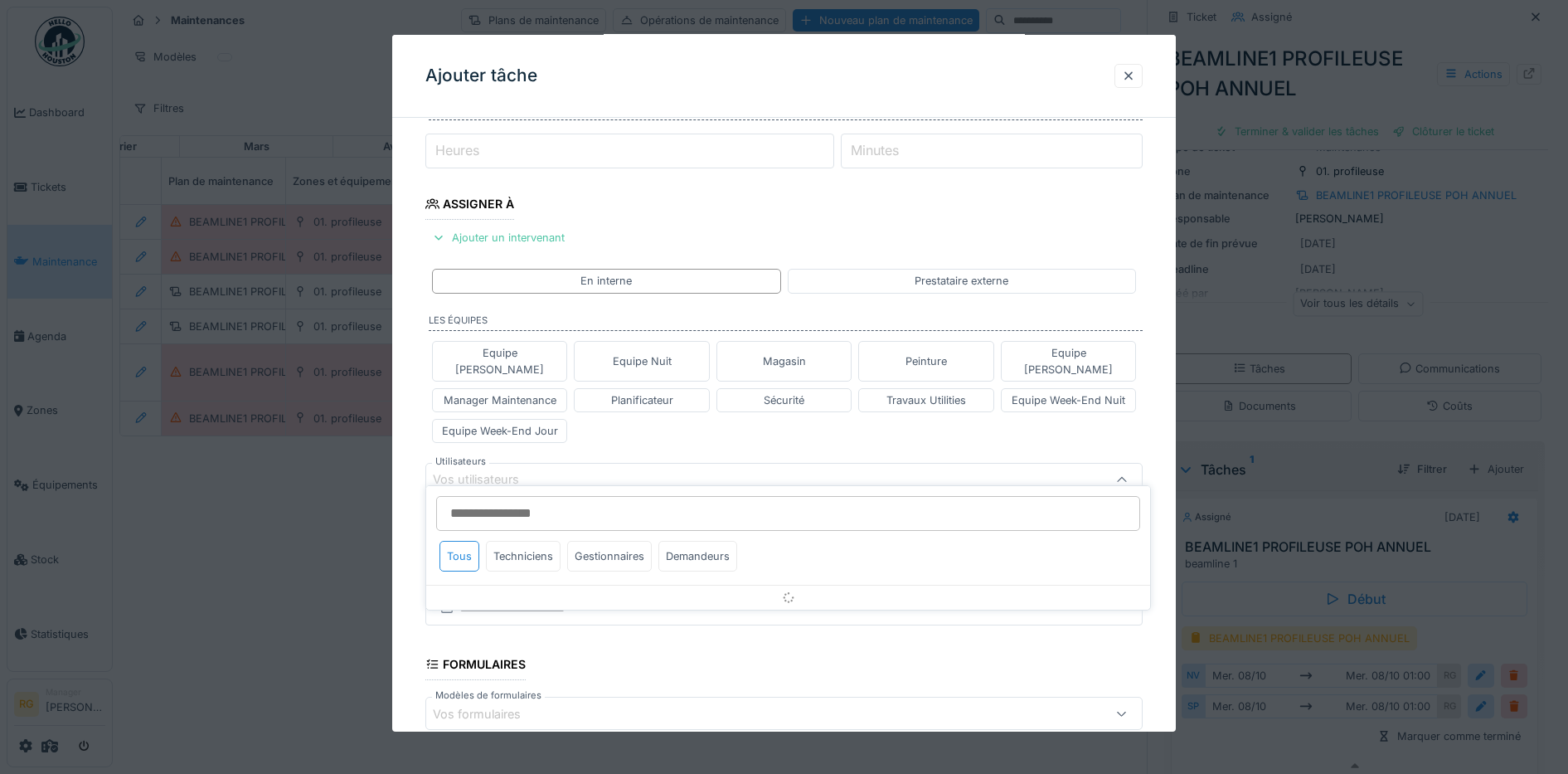
scroll to position [288, 0]
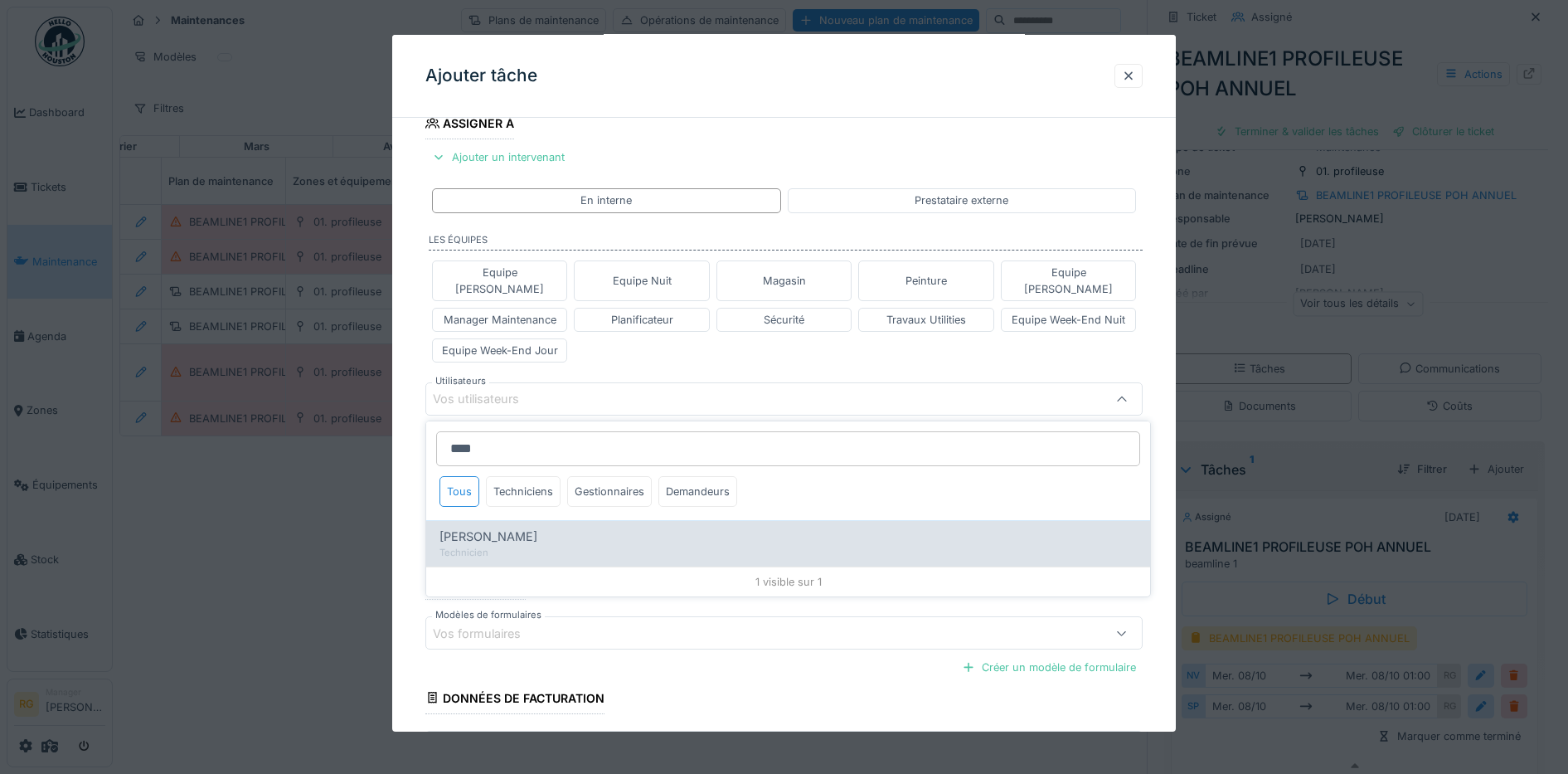
type input "****"
click at [495, 528] on span "Nils Van hamme" at bounding box center [488, 537] width 98 height 18
type input "****"
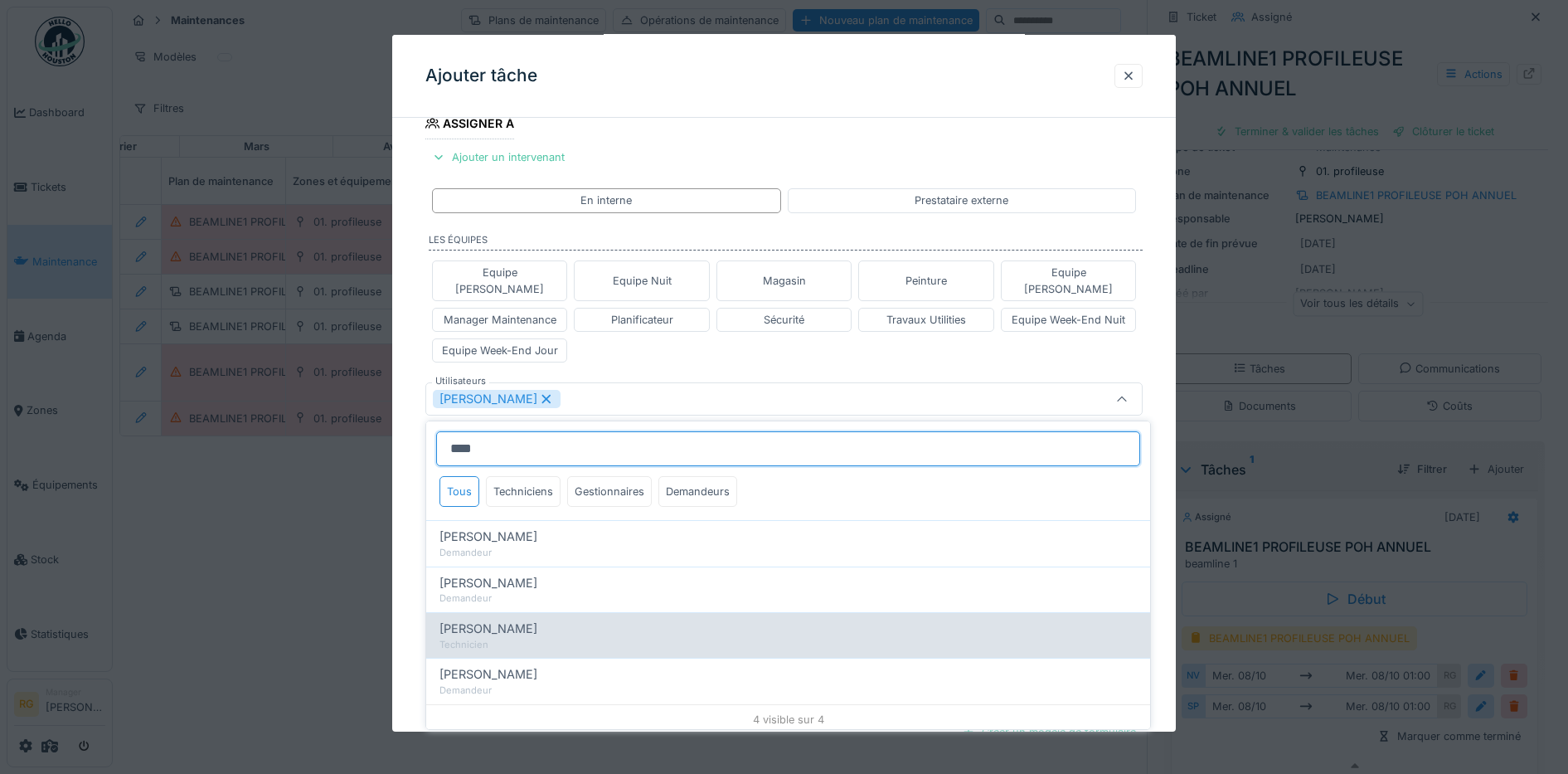
type input "****"
click at [537, 620] on span "Stephane Peetermans" at bounding box center [488, 629] width 98 height 18
type input "*********"
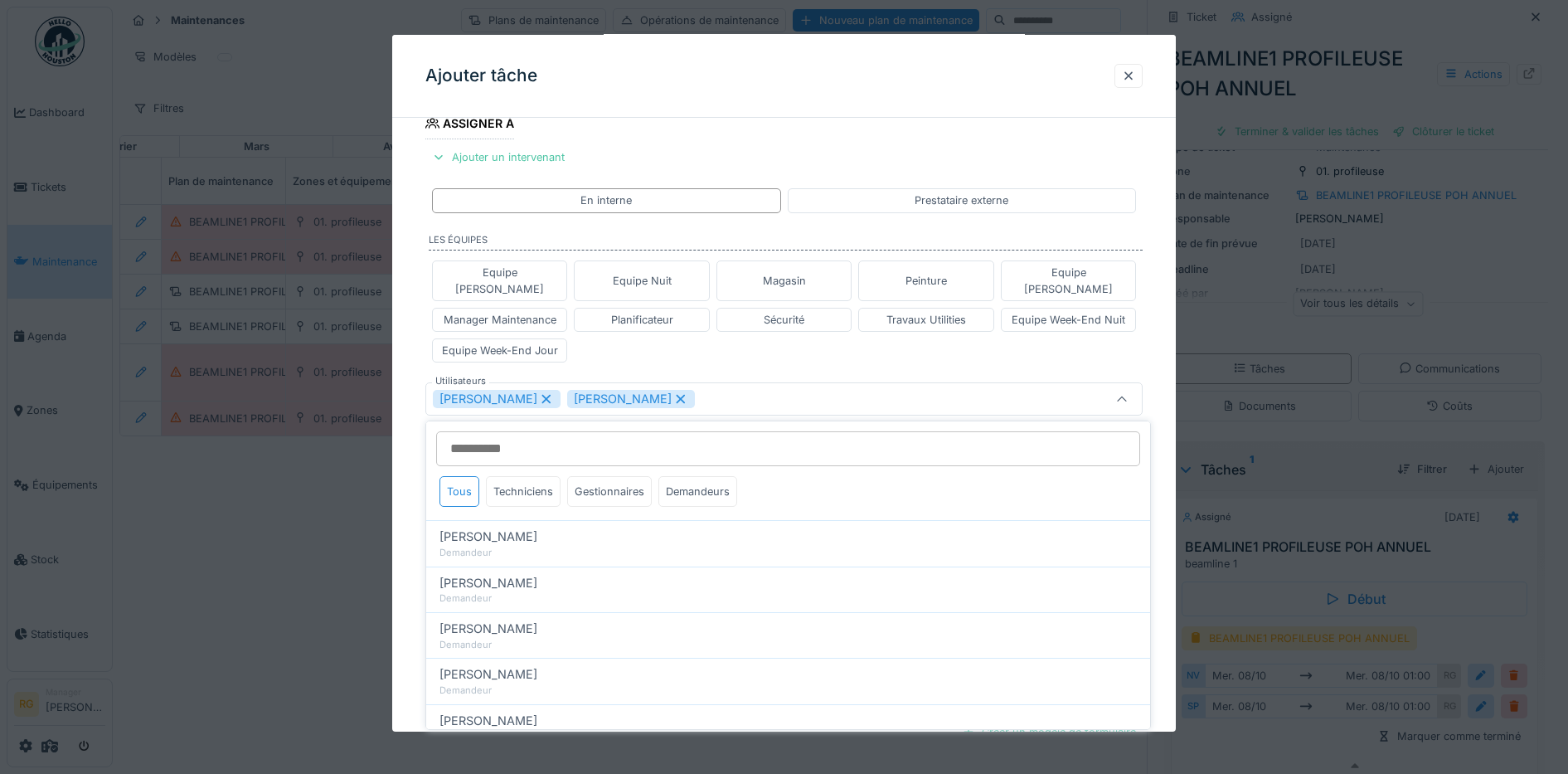
click at [409, 410] on div "**********" at bounding box center [784, 383] width 784 height 1080
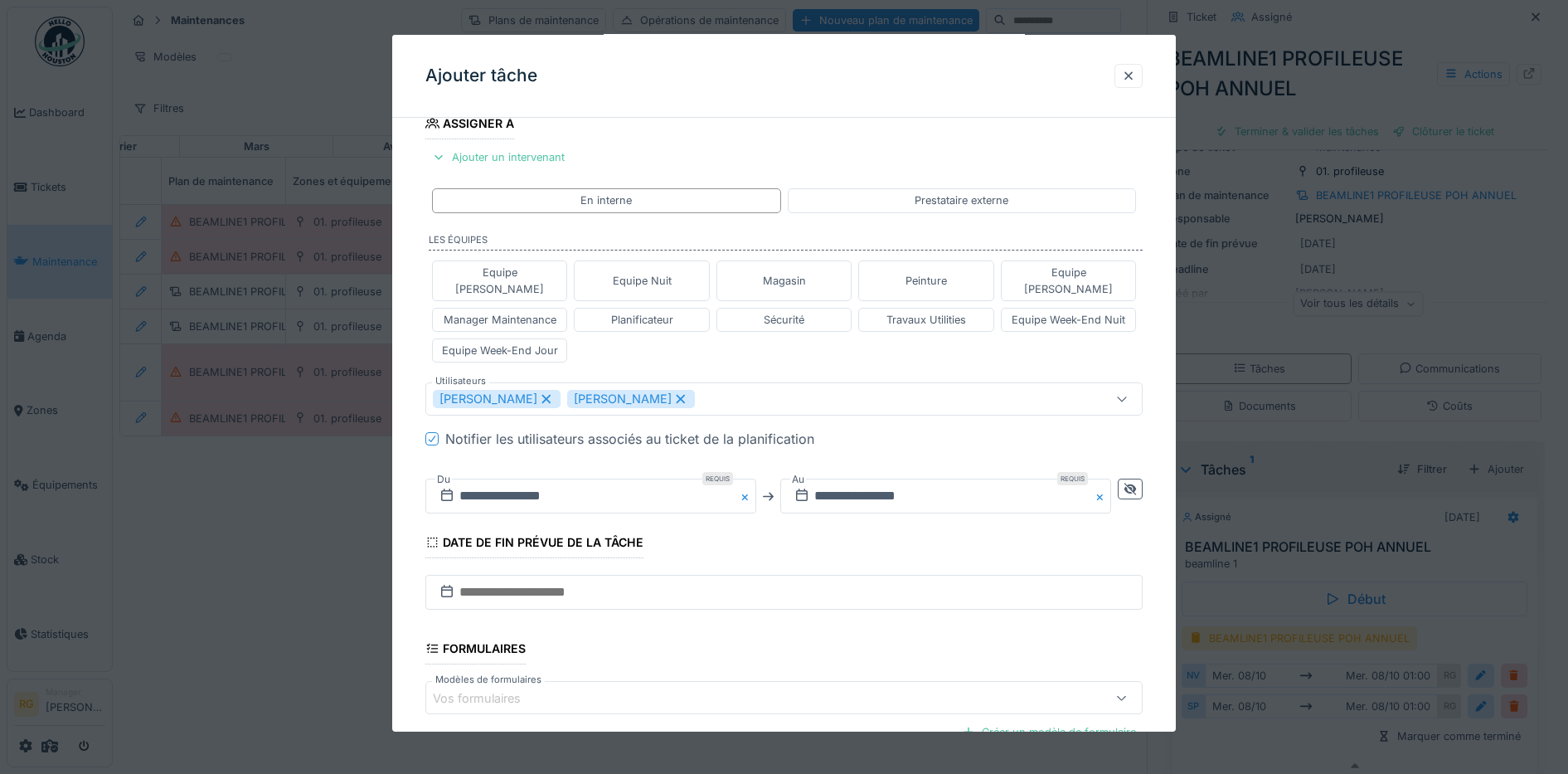
scroll to position [391, 0]
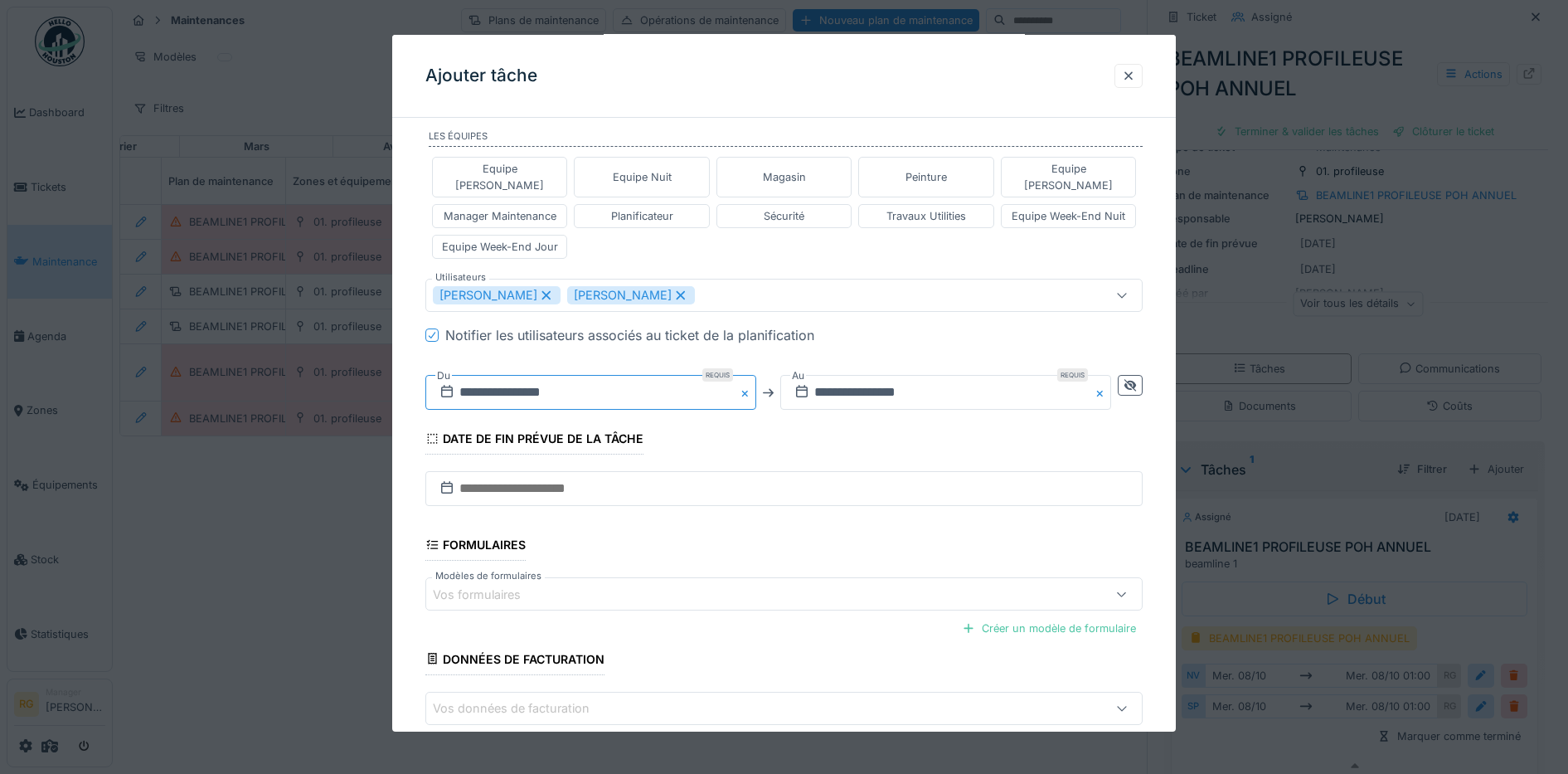
click at [504, 379] on input "**********" at bounding box center [591, 393] width 331 height 35
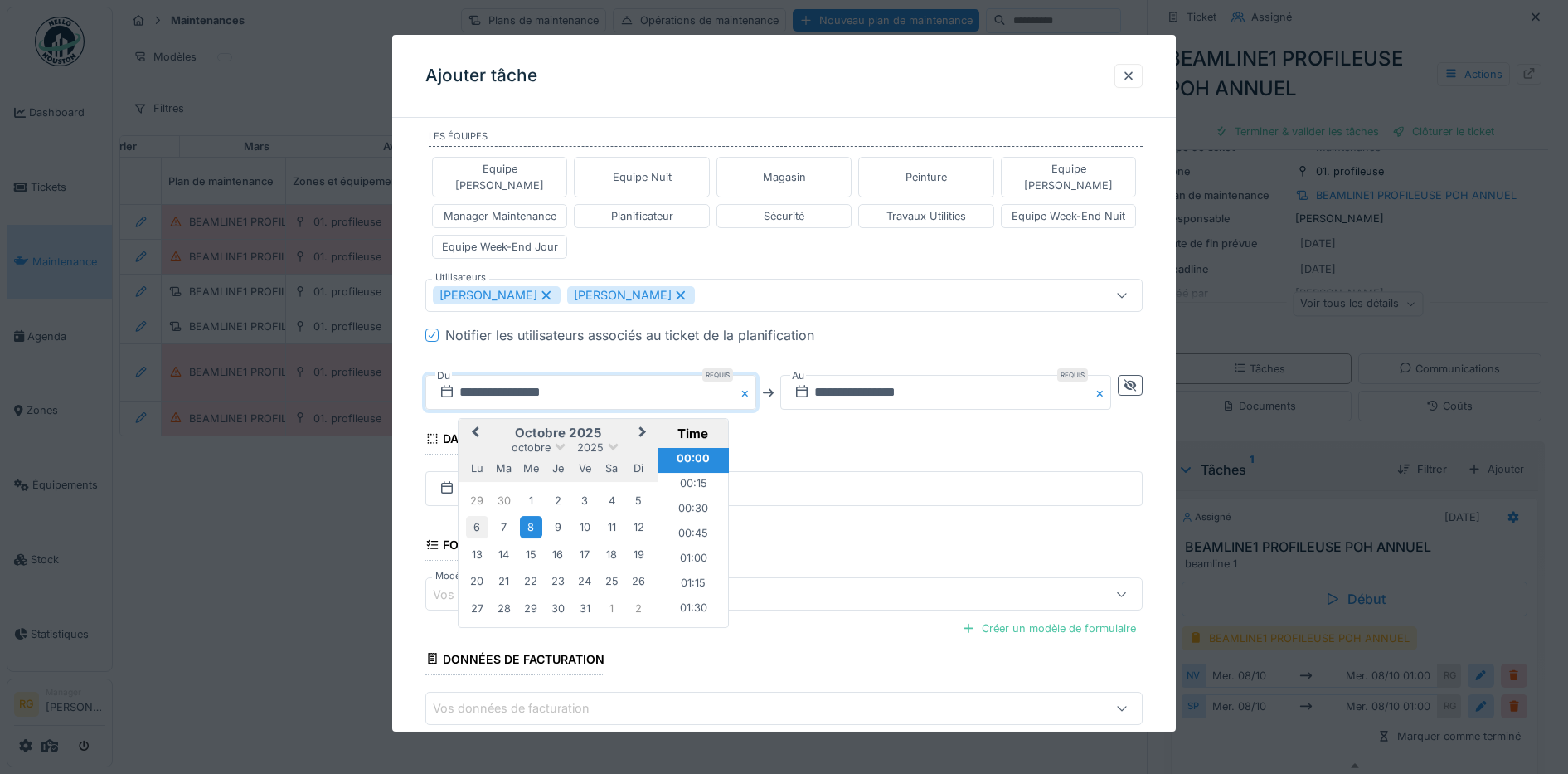
click at [473, 516] on div "6" at bounding box center [477, 527] width 23 height 23
click at [802, 418] on fieldset "**********" at bounding box center [784, 263] width 718 height 1047
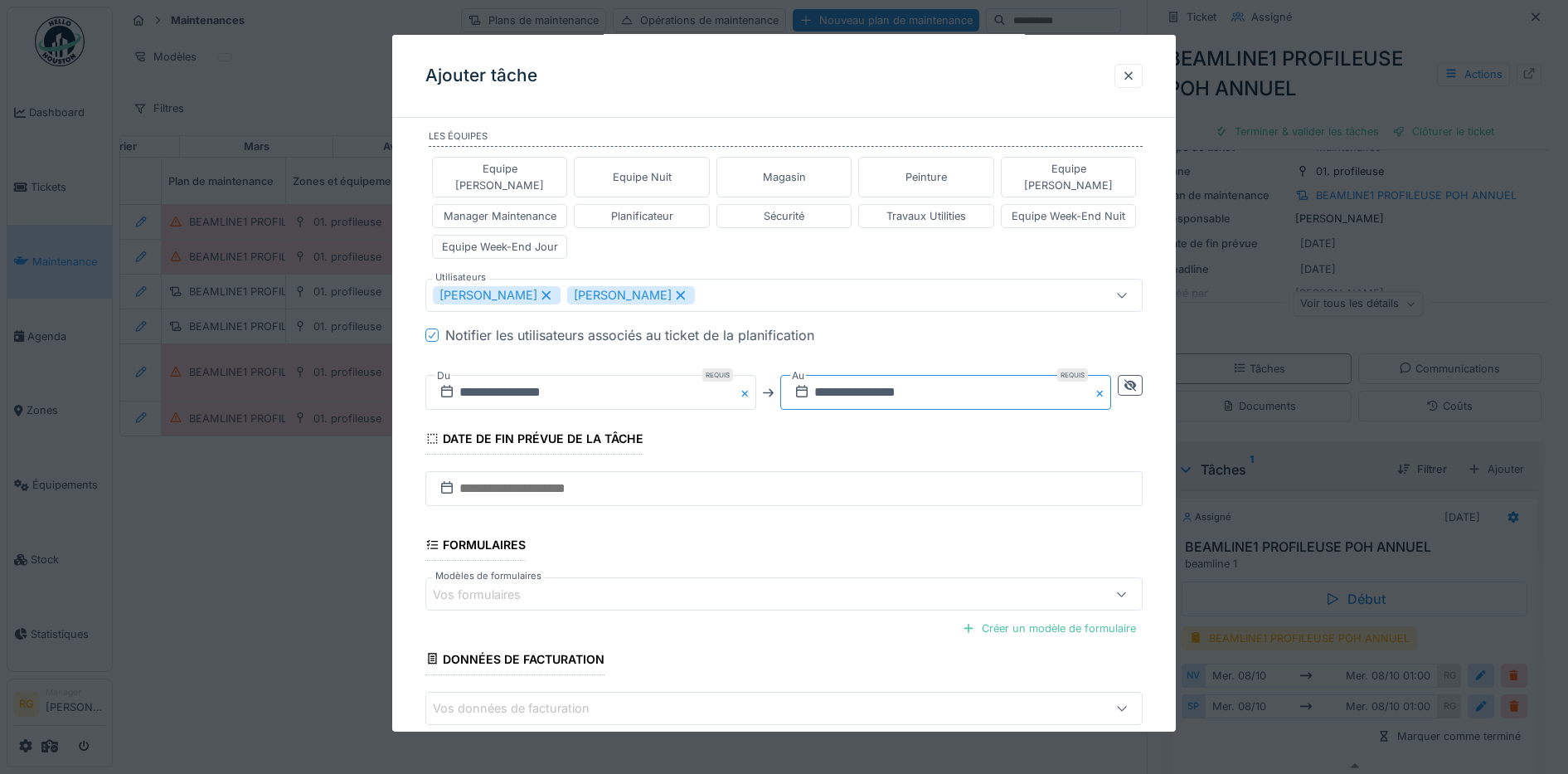
click at [845, 378] on input "**********" at bounding box center [945, 393] width 331 height 35
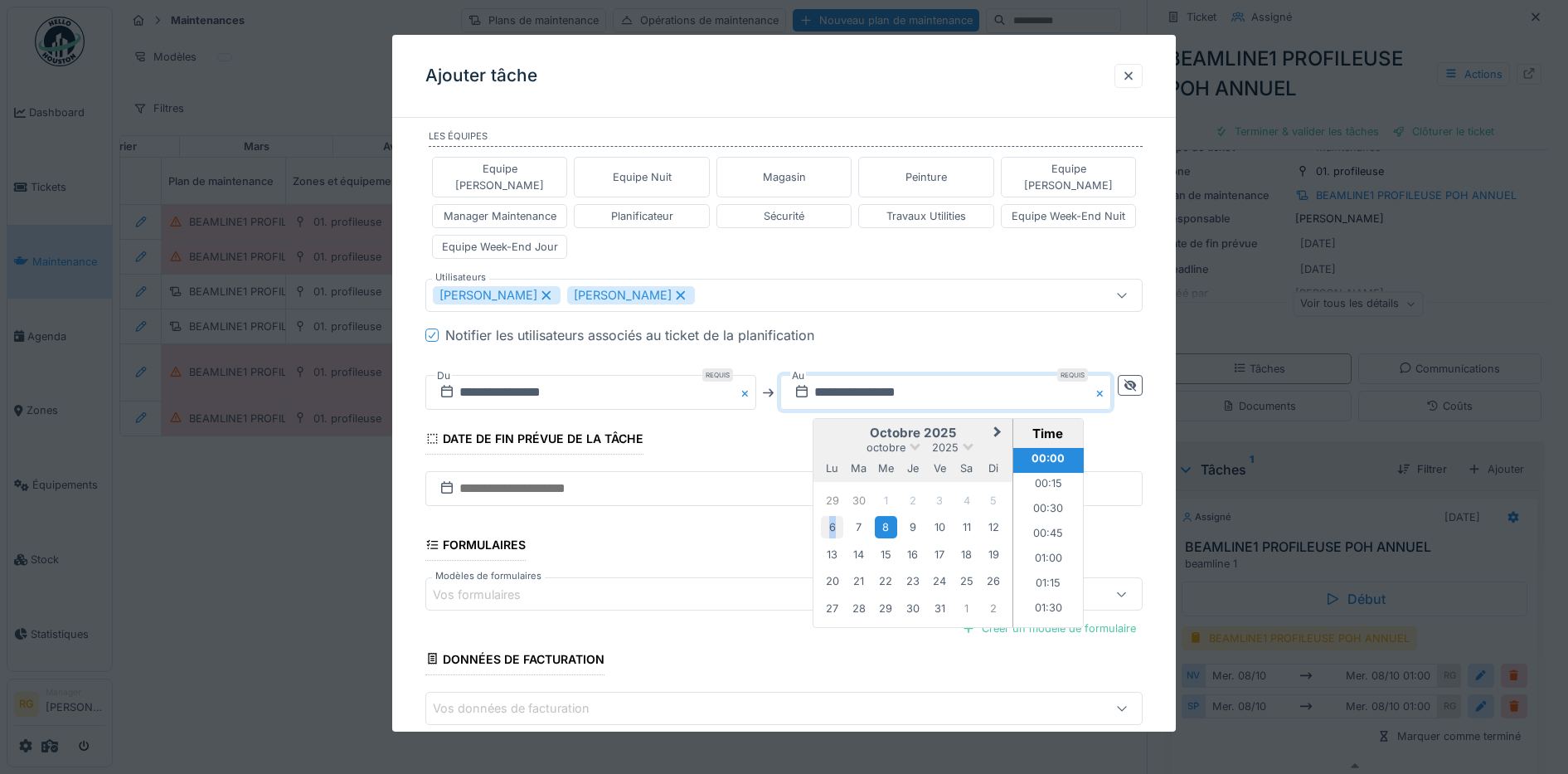
click at [836, 517] on div "6" at bounding box center [831, 527] width 23 height 23
drag, startPoint x: 832, startPoint y: 514, endPoint x: 774, endPoint y: 436, distance: 97.2
click at [774, 436] on fieldset "**********" at bounding box center [784, 263] width 718 height 1047
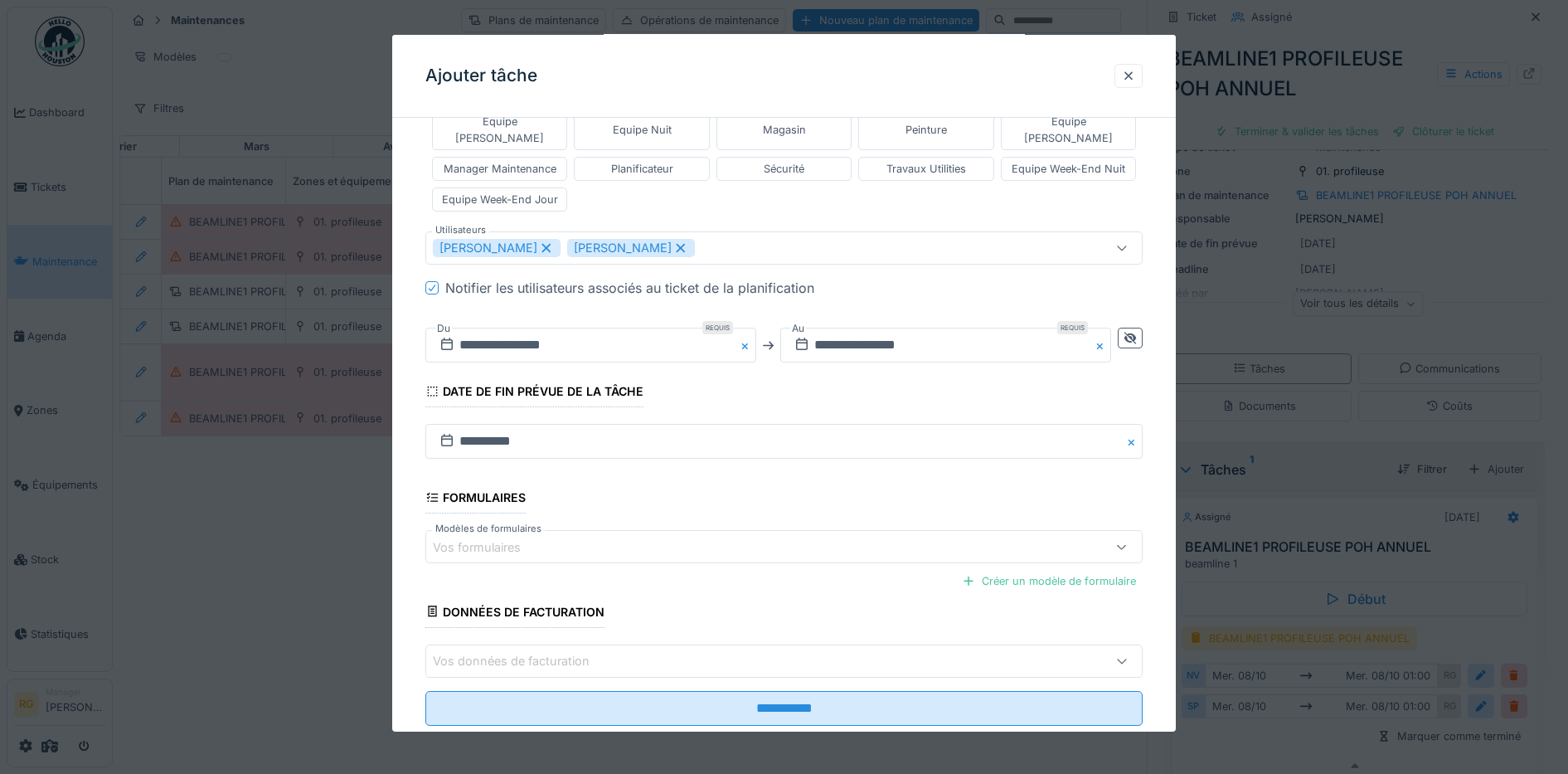
scroll to position [463, 0]
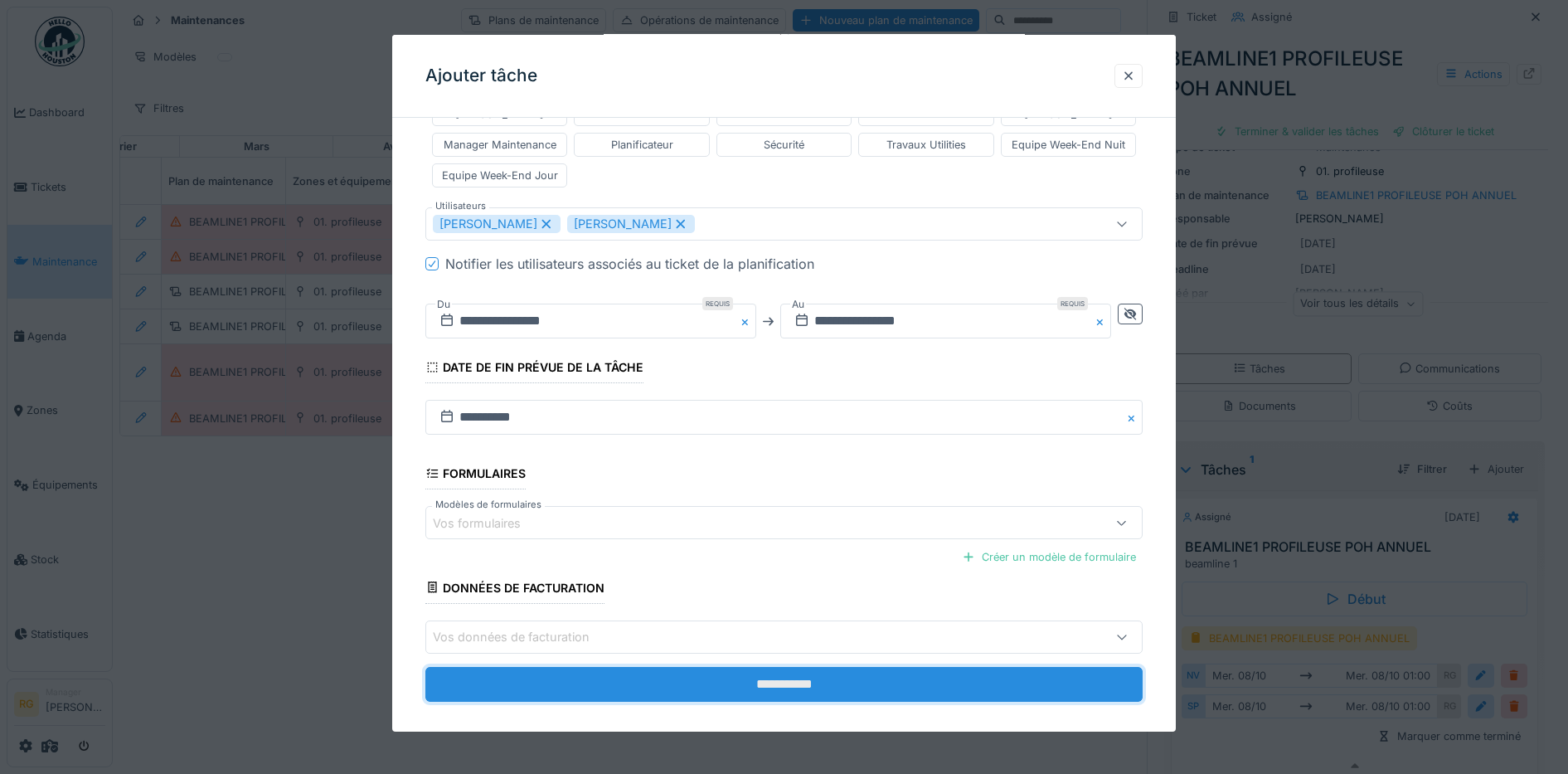
click at [789, 667] on input "**********" at bounding box center [784, 685] width 718 height 35
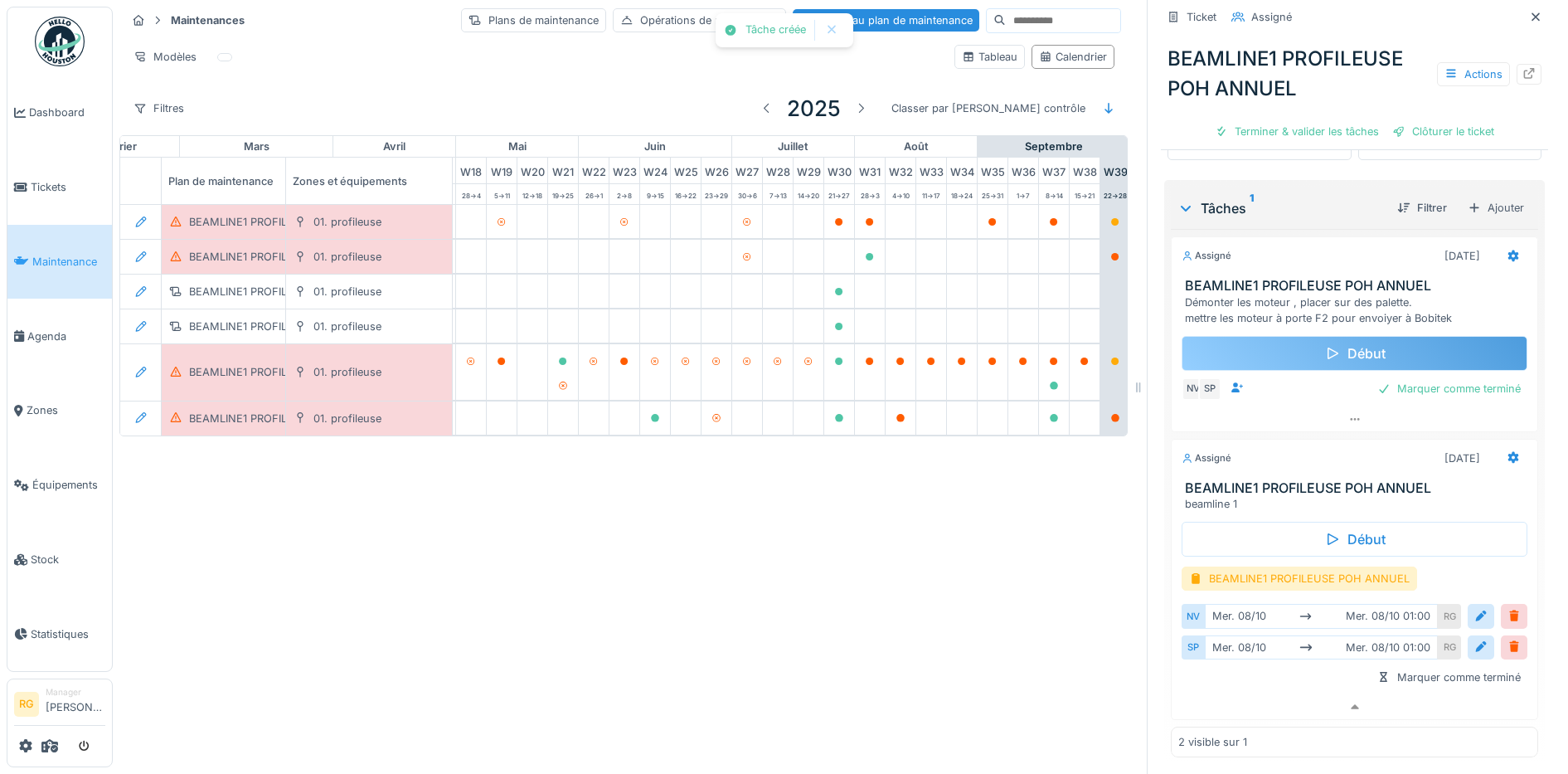
scroll to position [366, 0]
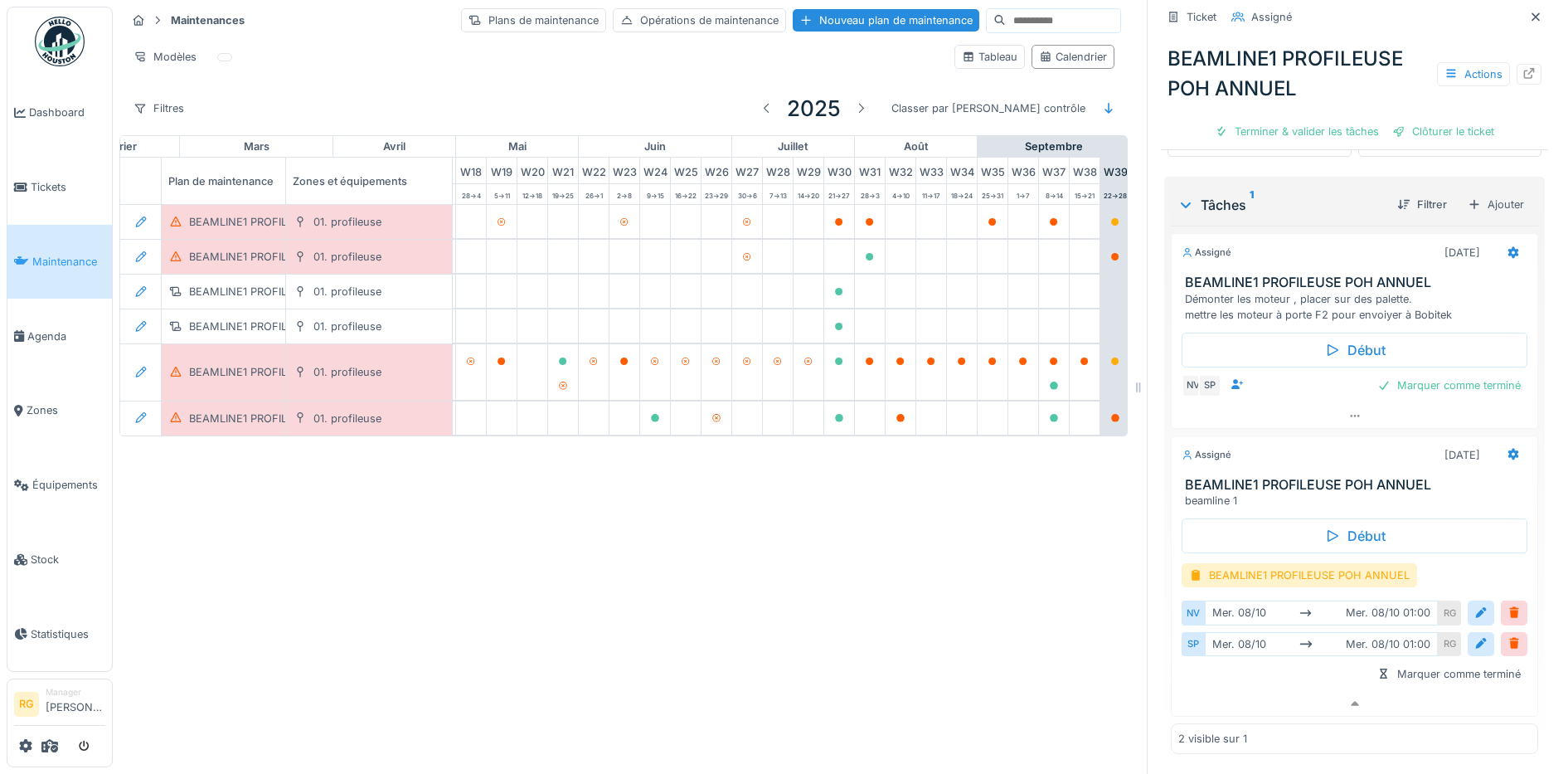
click at [1201, 671] on div "Début BEAMLINE1 PROFILEUSE POH ANNUEL NV mer. 08/10 mer. 08/10 01:00 RG SP mer.…" at bounding box center [1354, 600] width 367 height 183
click at [1348, 698] on icon at bounding box center [1355, 703] width 13 height 11
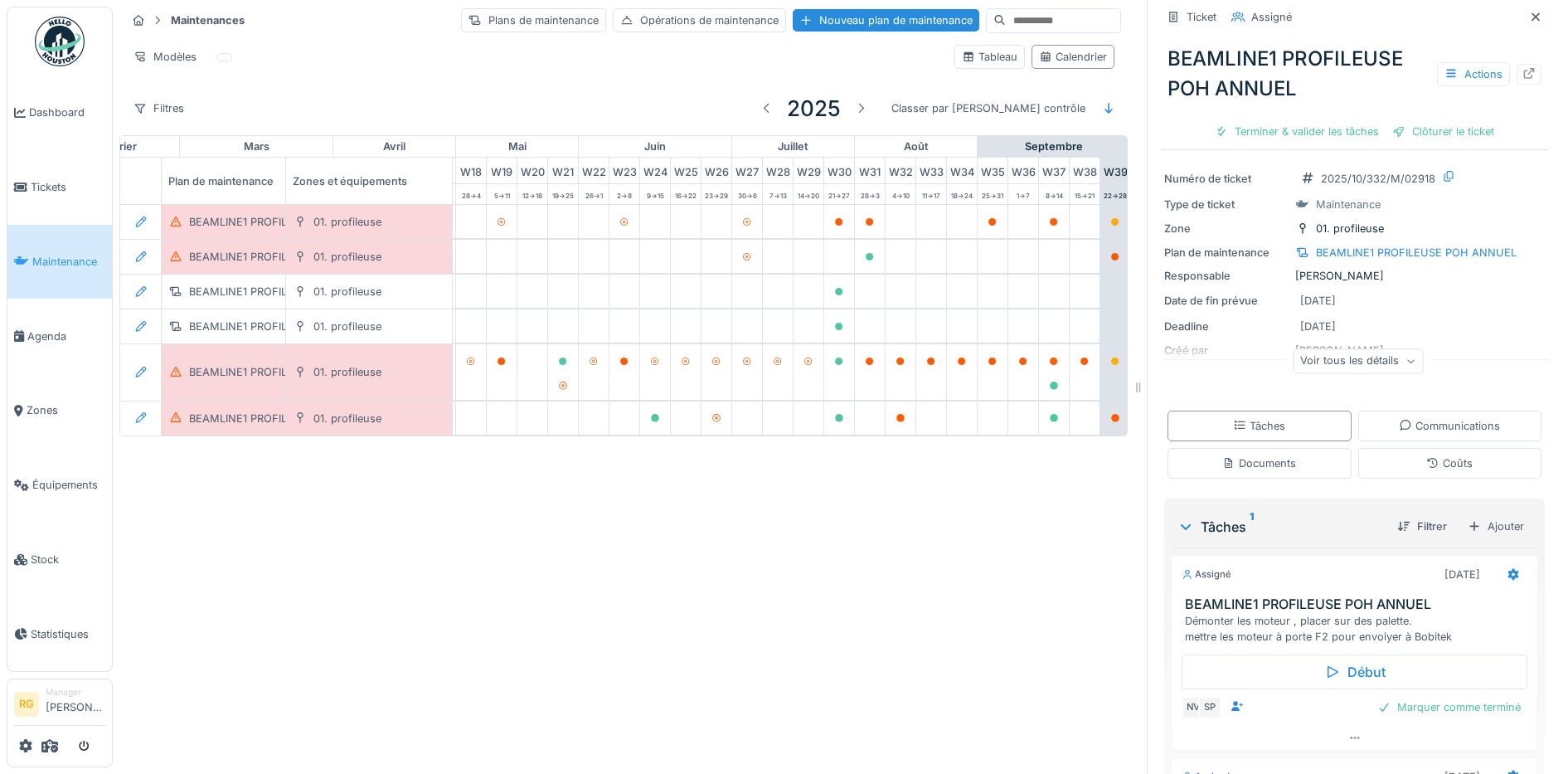
scroll to position [0, 0]
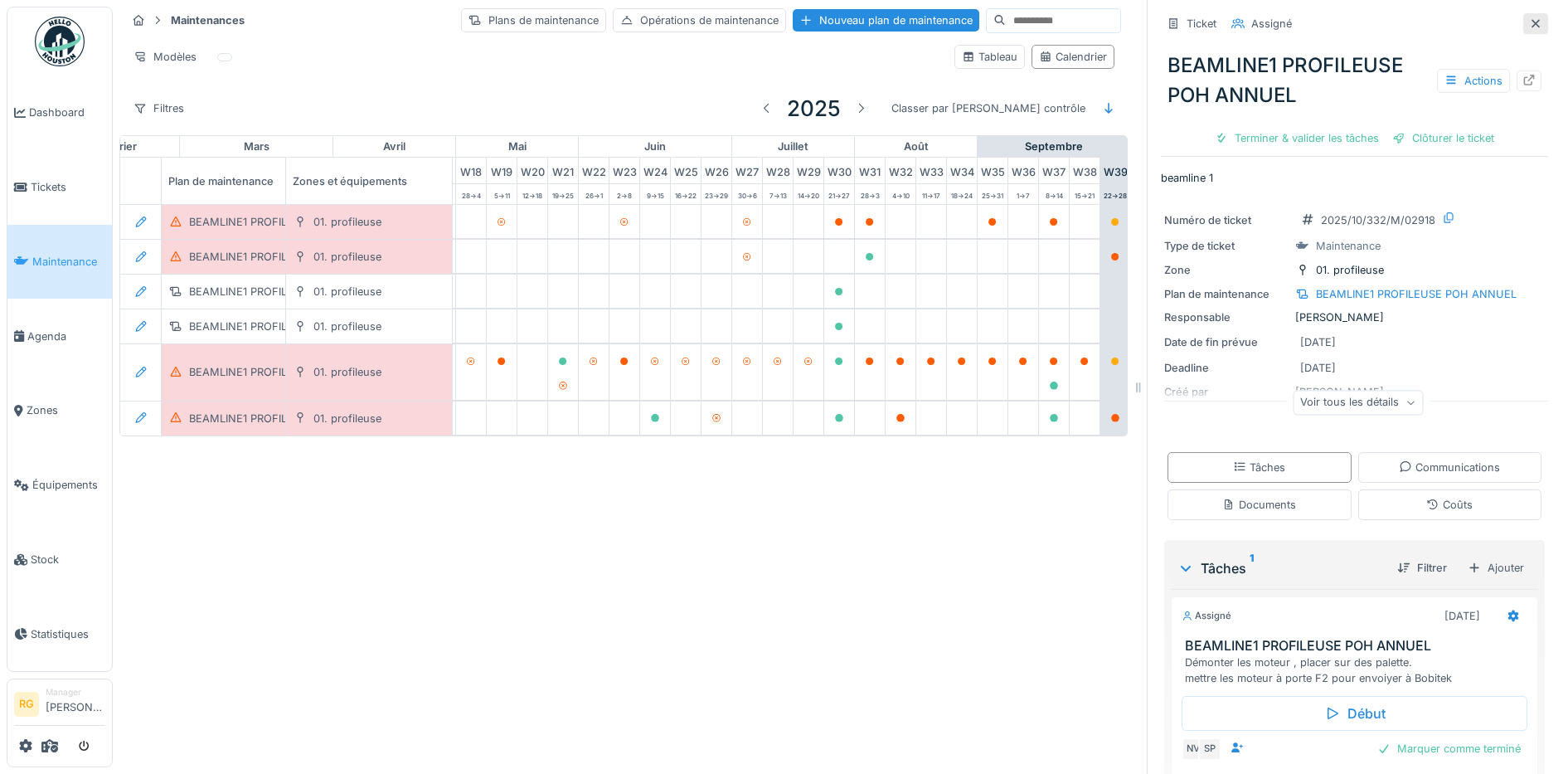
click at [1531, 19] on icon at bounding box center [1535, 24] width 8 height 8
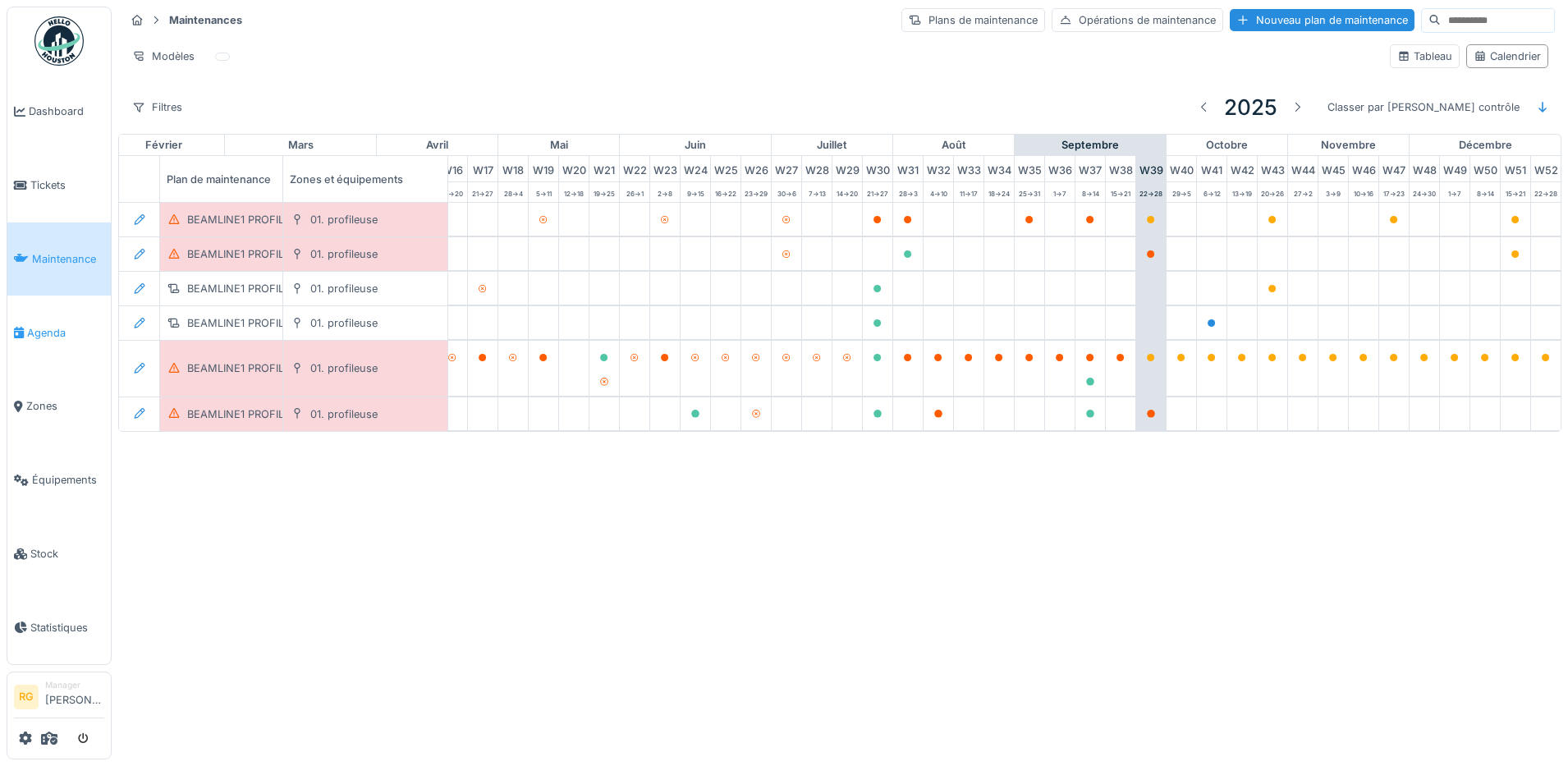
click at [47, 327] on span "Agenda" at bounding box center [66, 332] width 77 height 16
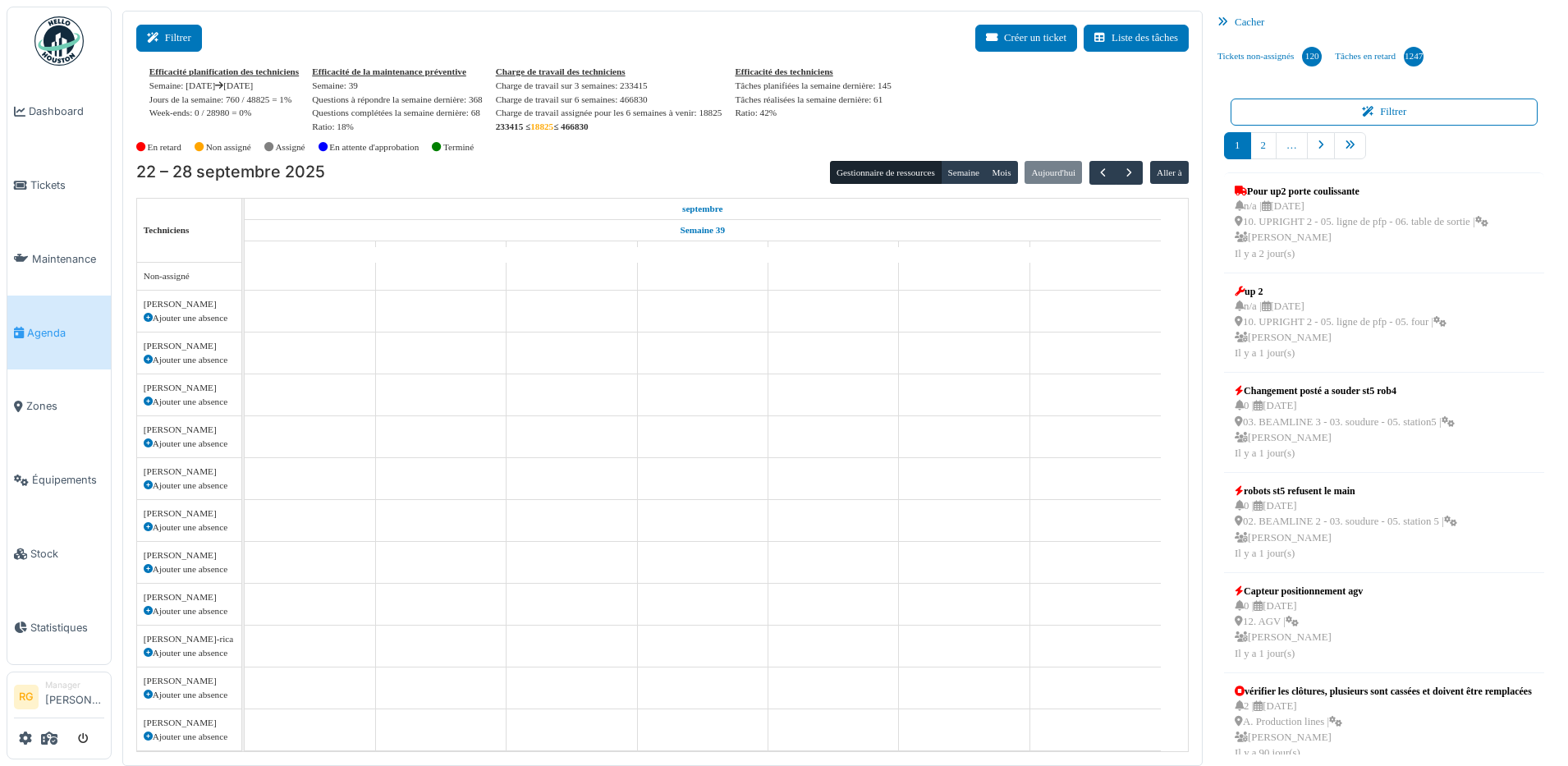
click at [181, 37] on button "Filtrer" at bounding box center [169, 38] width 66 height 27
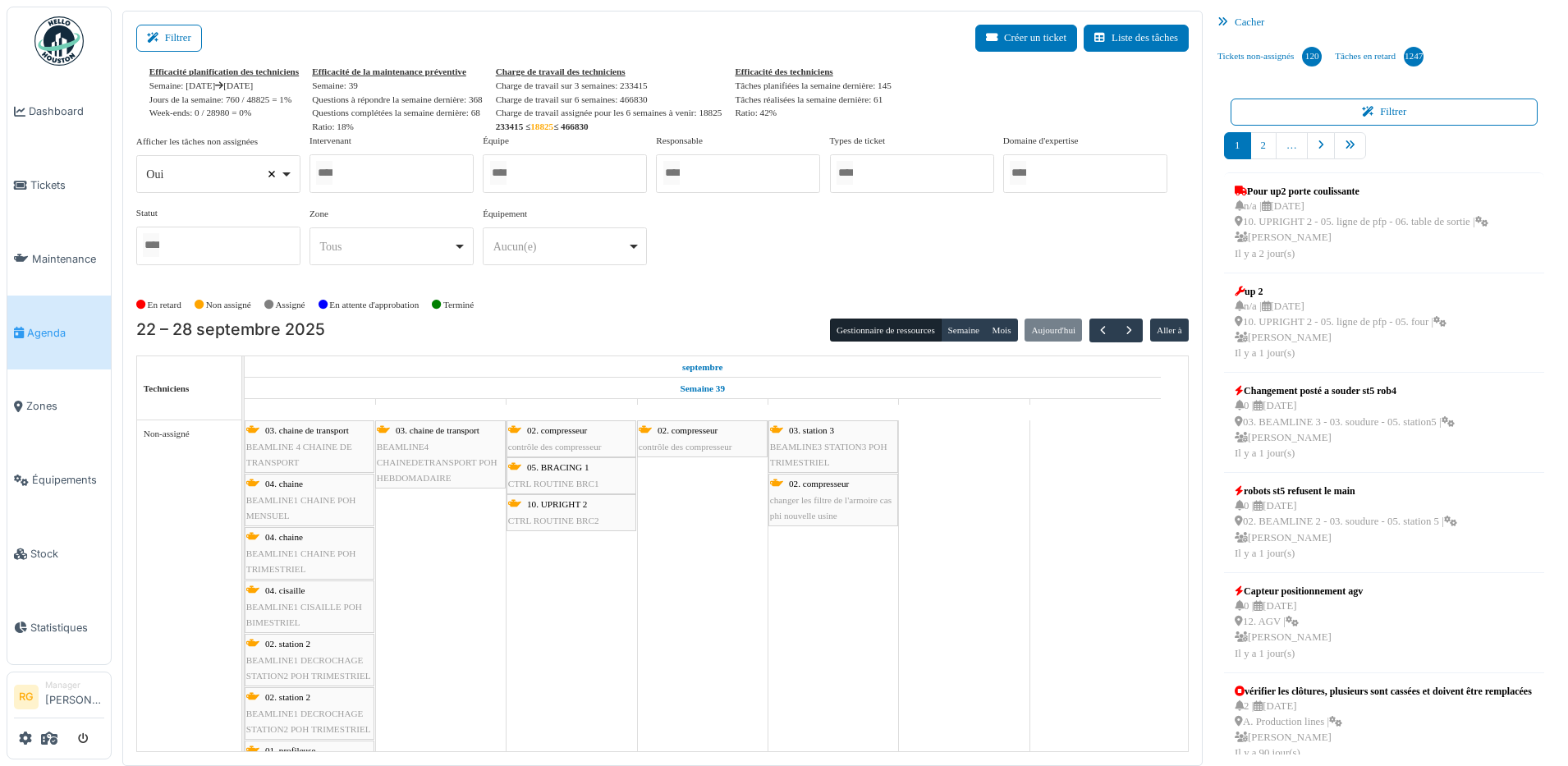
select select
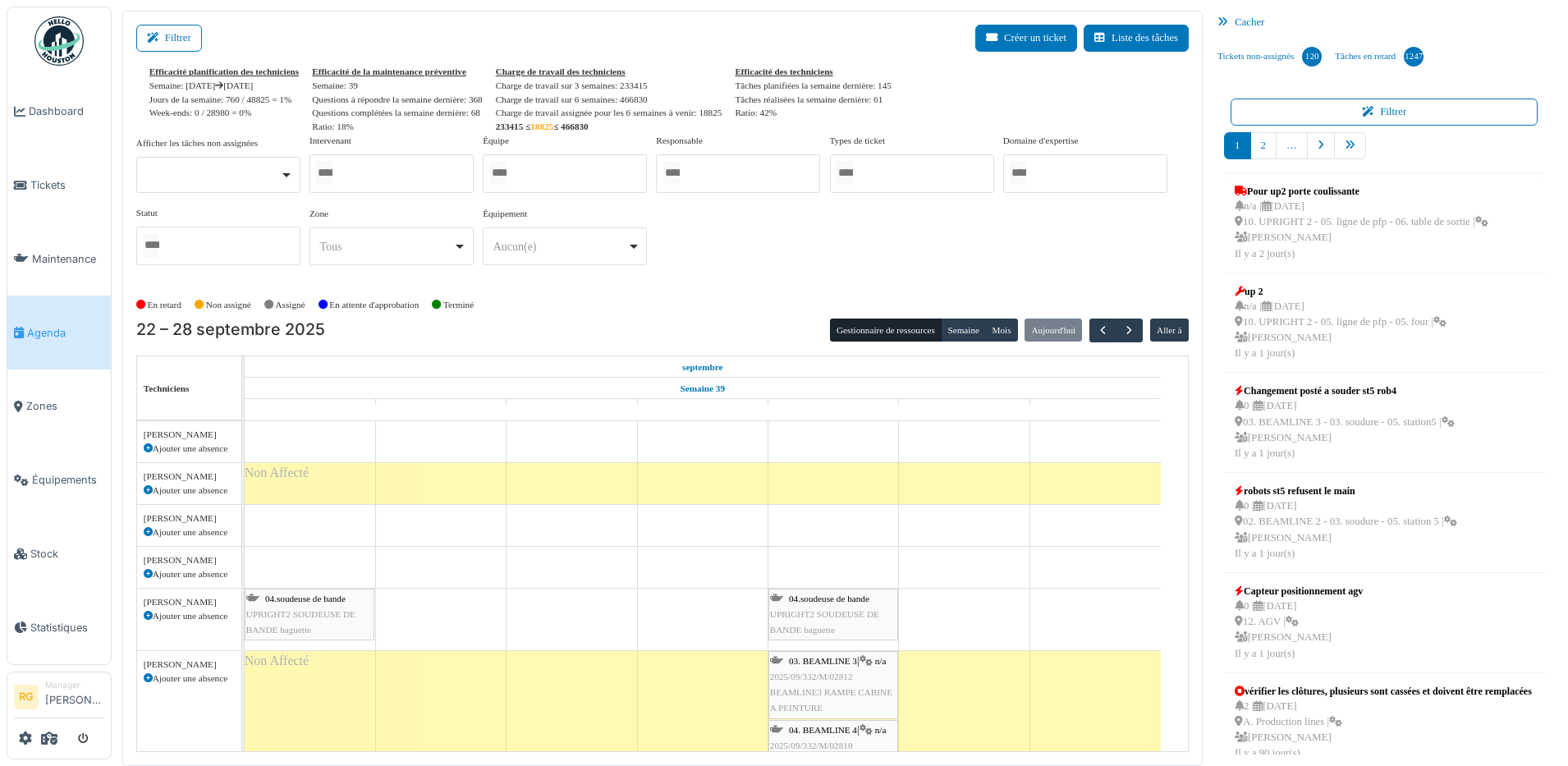
click at [371, 170] on div at bounding box center [392, 174] width 164 height 38
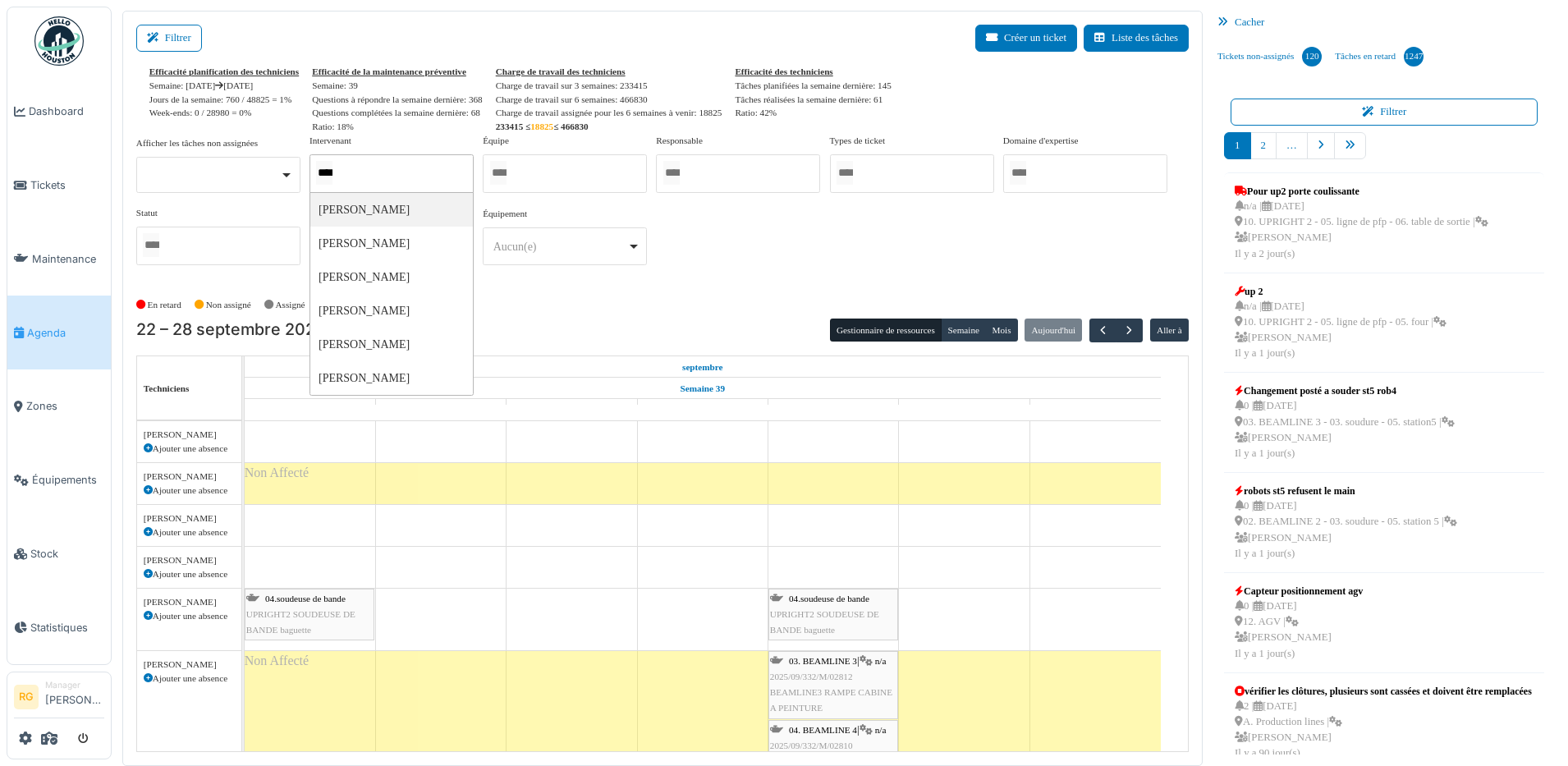
type input "*****"
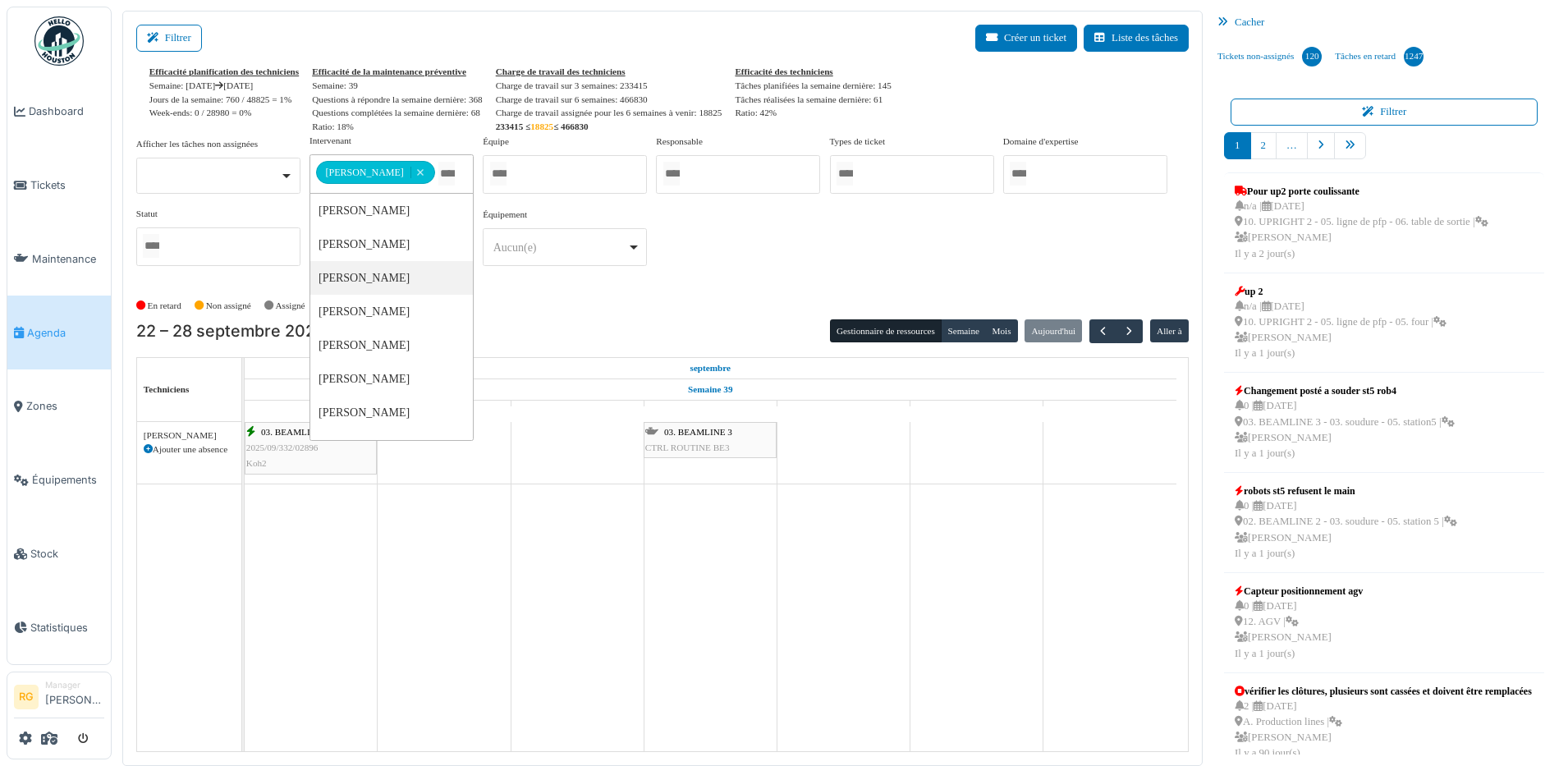
click at [759, 260] on div "**********" at bounding box center [662, 206] width 1052 height 145
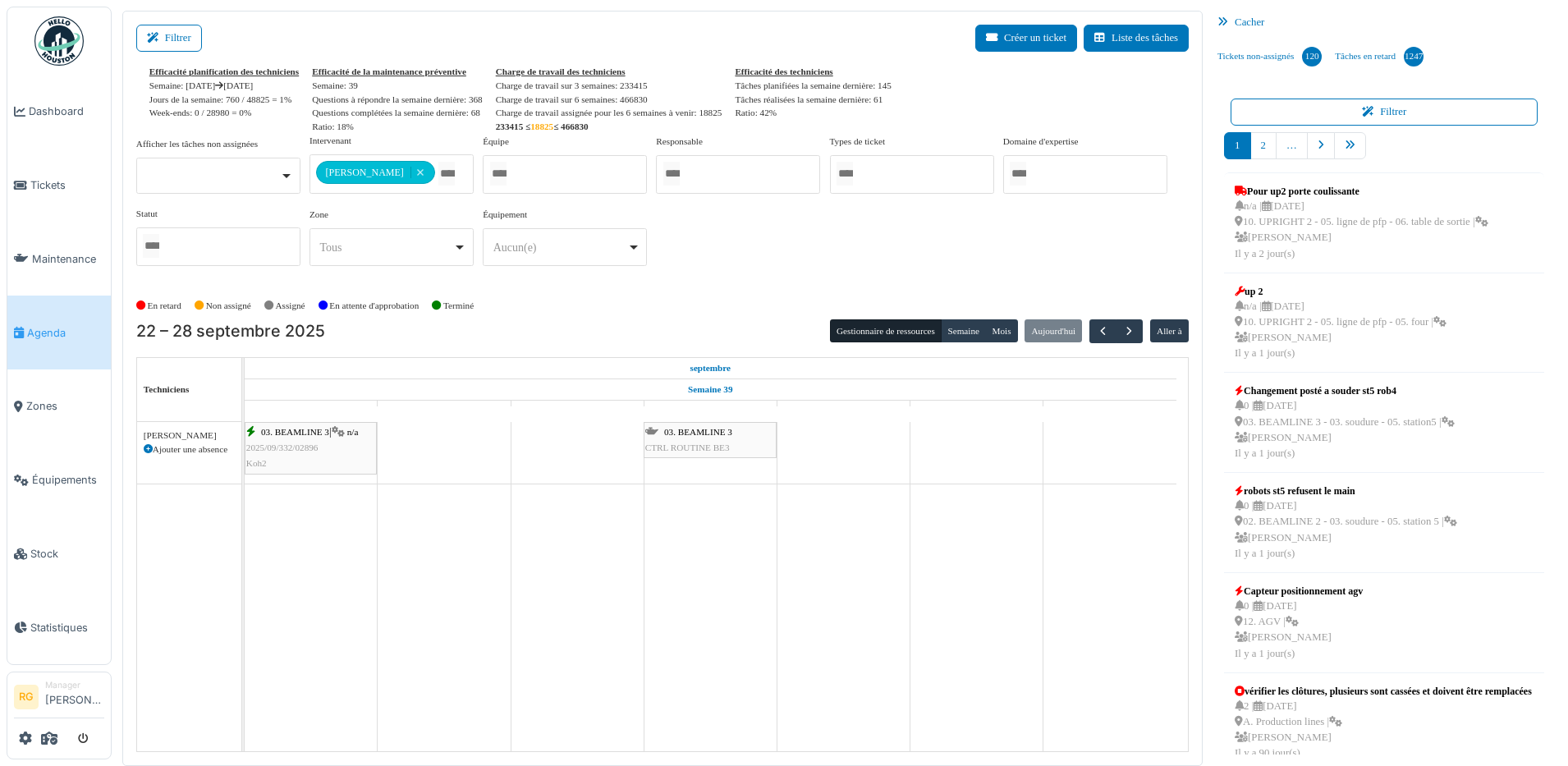
click at [700, 443] on span "CTRL ROUTINE BE3" at bounding box center [688, 448] width 85 height 10
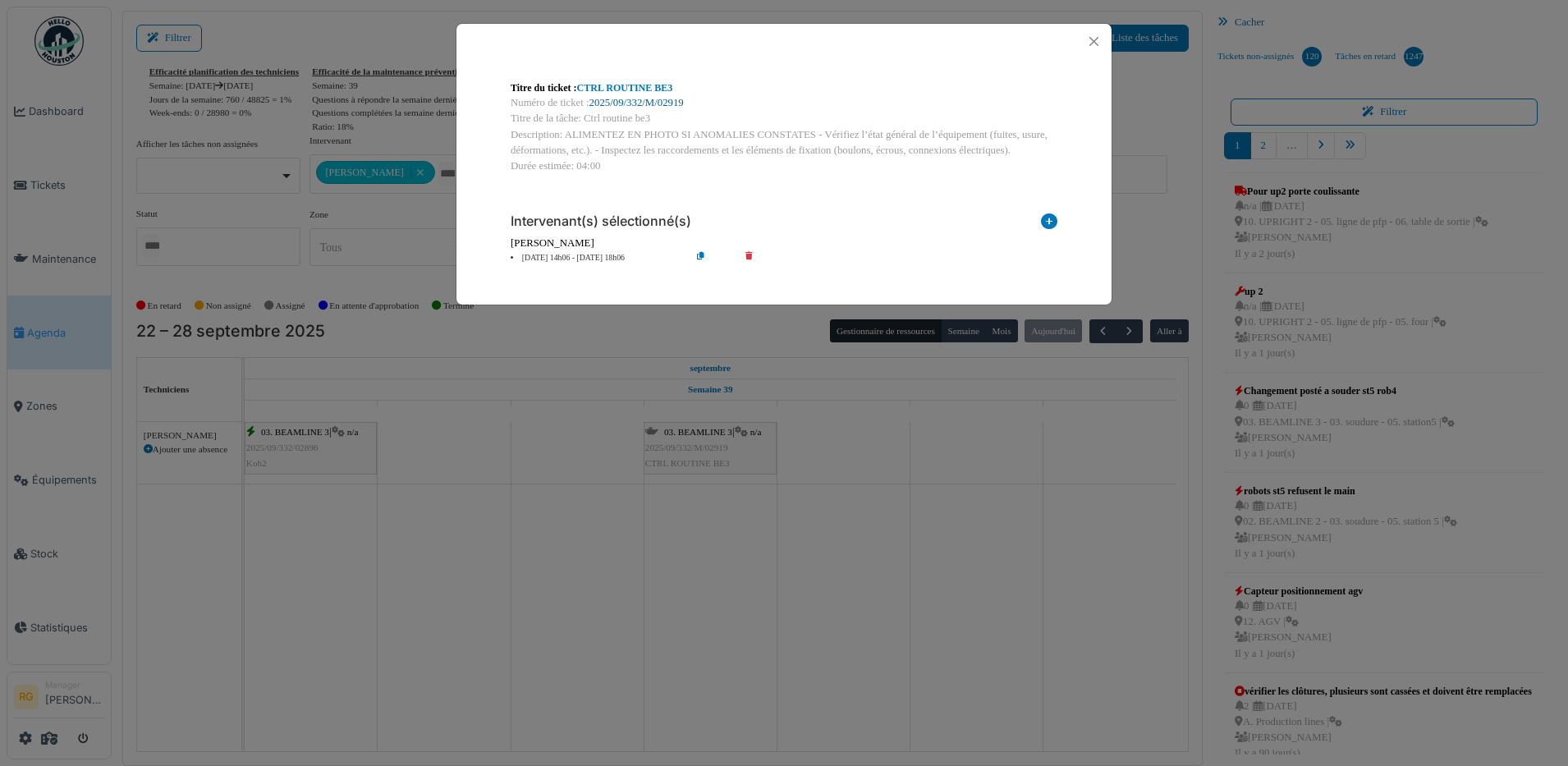
click at [642, 100] on link "2025/09/332/M/02919" at bounding box center [637, 103] width 95 height 12
click at [1096, 37] on button "Close" at bounding box center [1094, 42] width 22 height 22
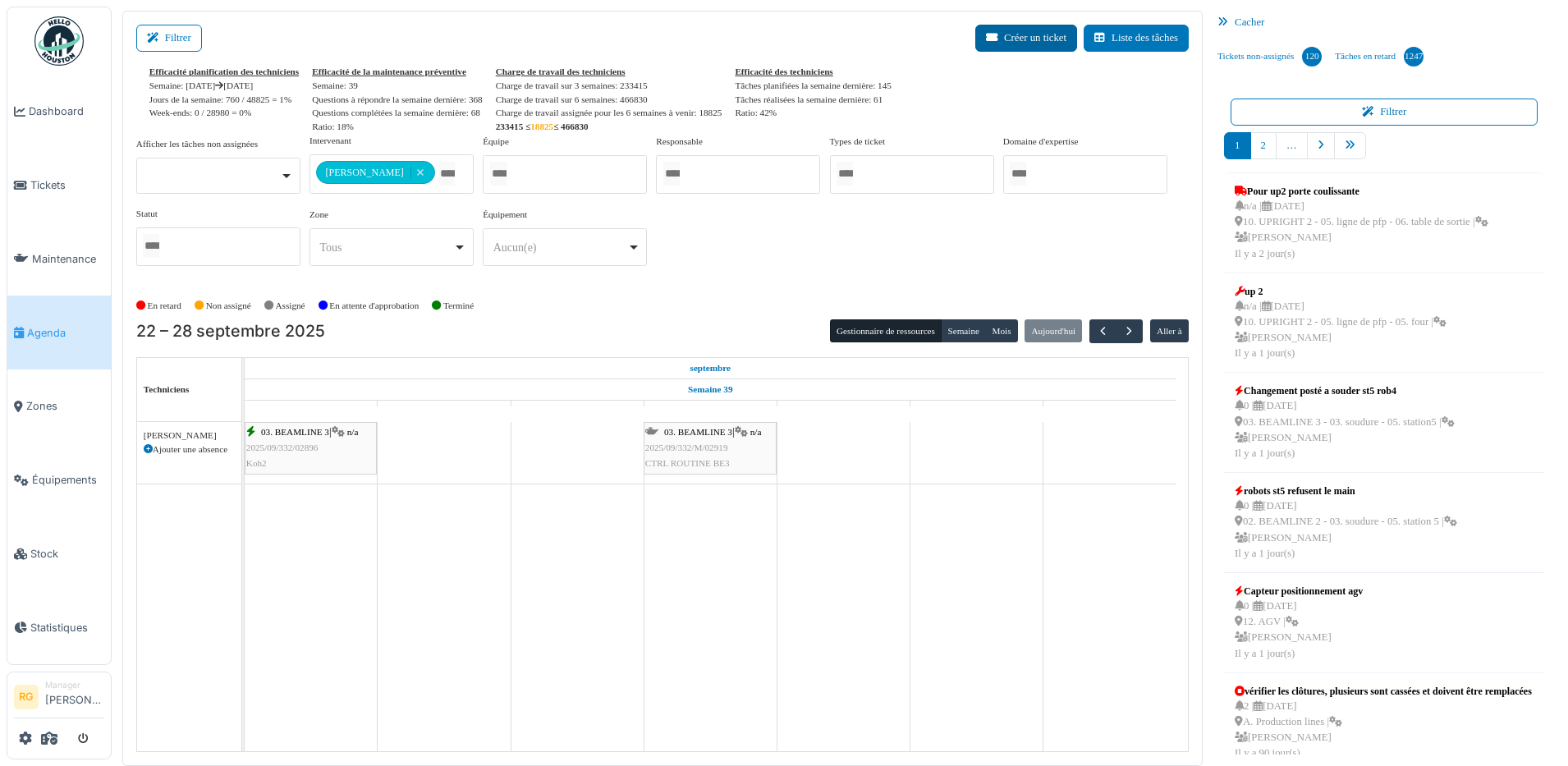
click at [1022, 37] on button "Créer un ticket" at bounding box center [1026, 38] width 102 height 27
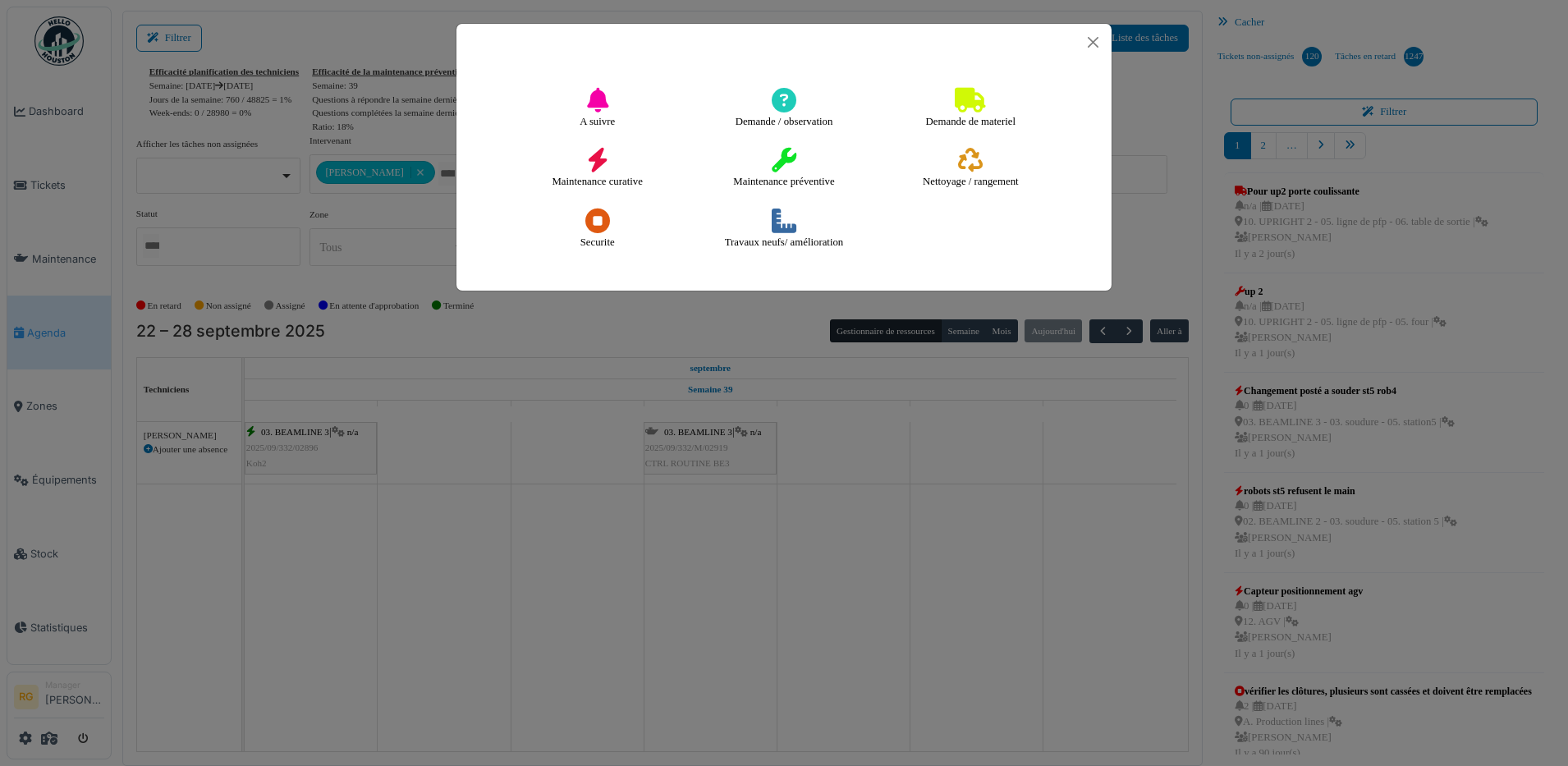
click at [784, 160] on icon at bounding box center [784, 160] width 25 height 25
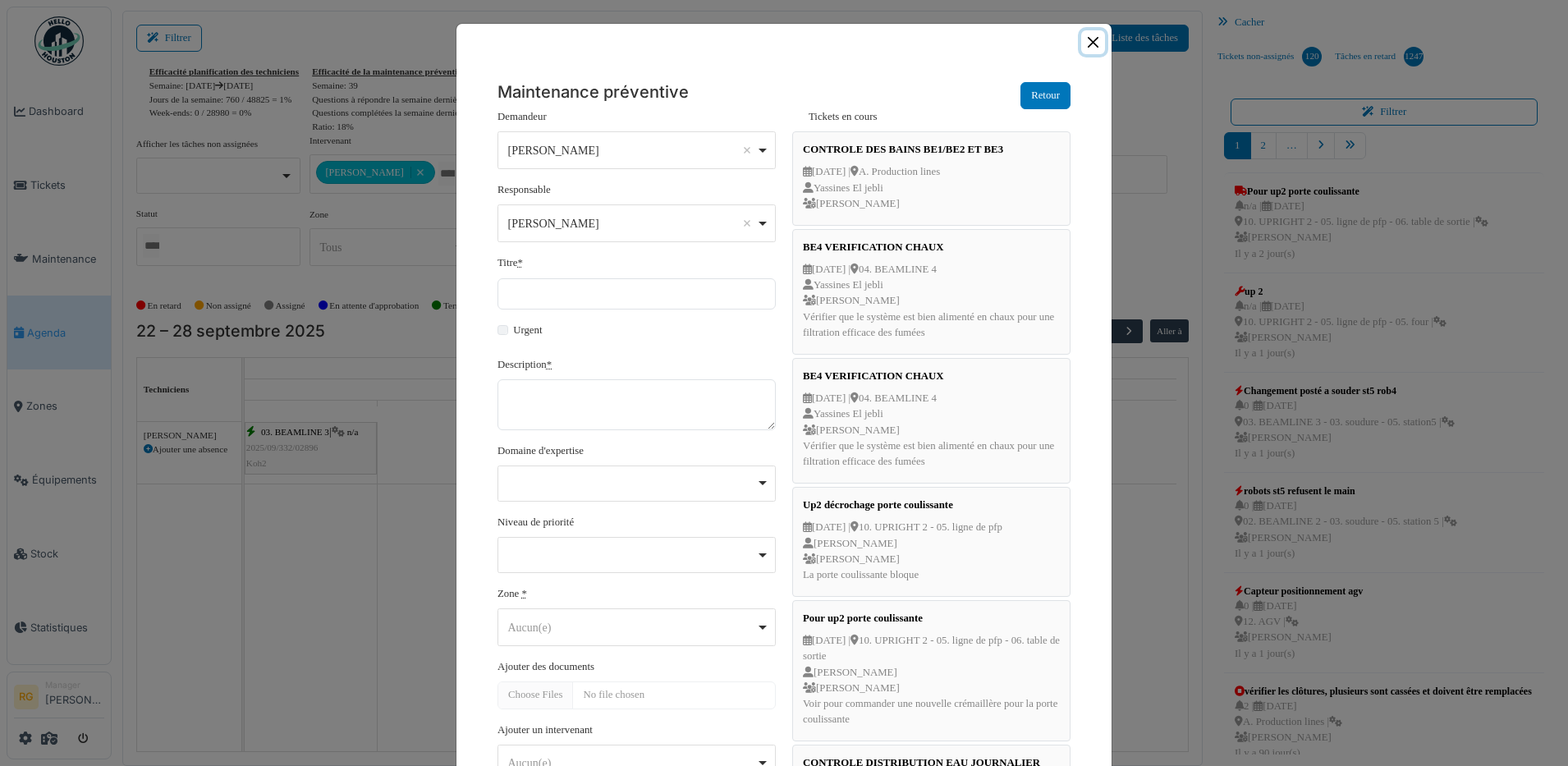
click at [1081, 39] on button "Close" at bounding box center [1093, 42] width 24 height 24
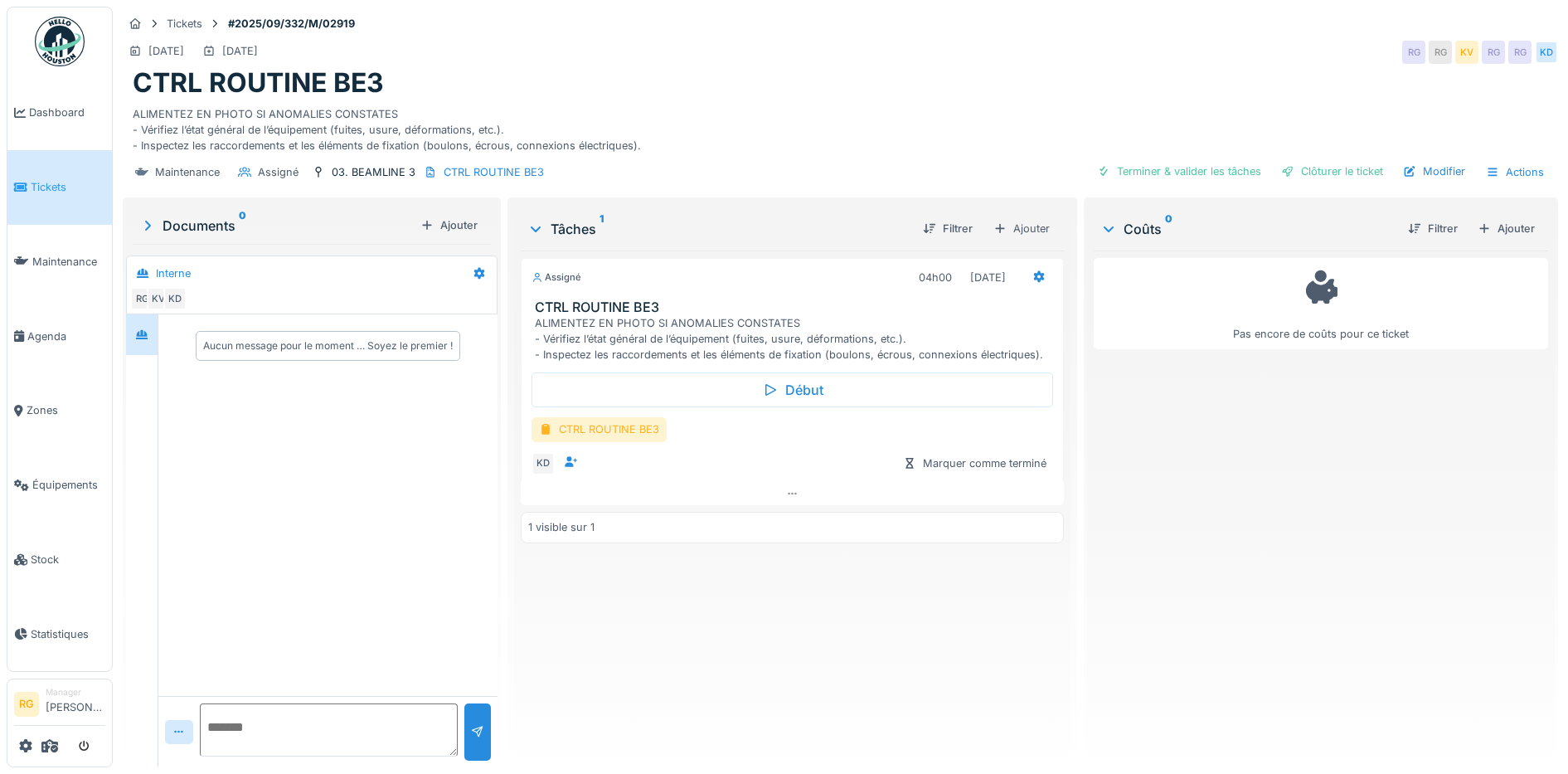
click at [590, 430] on div "CTRL ROUTINE BE3" at bounding box center [598, 429] width 135 height 24
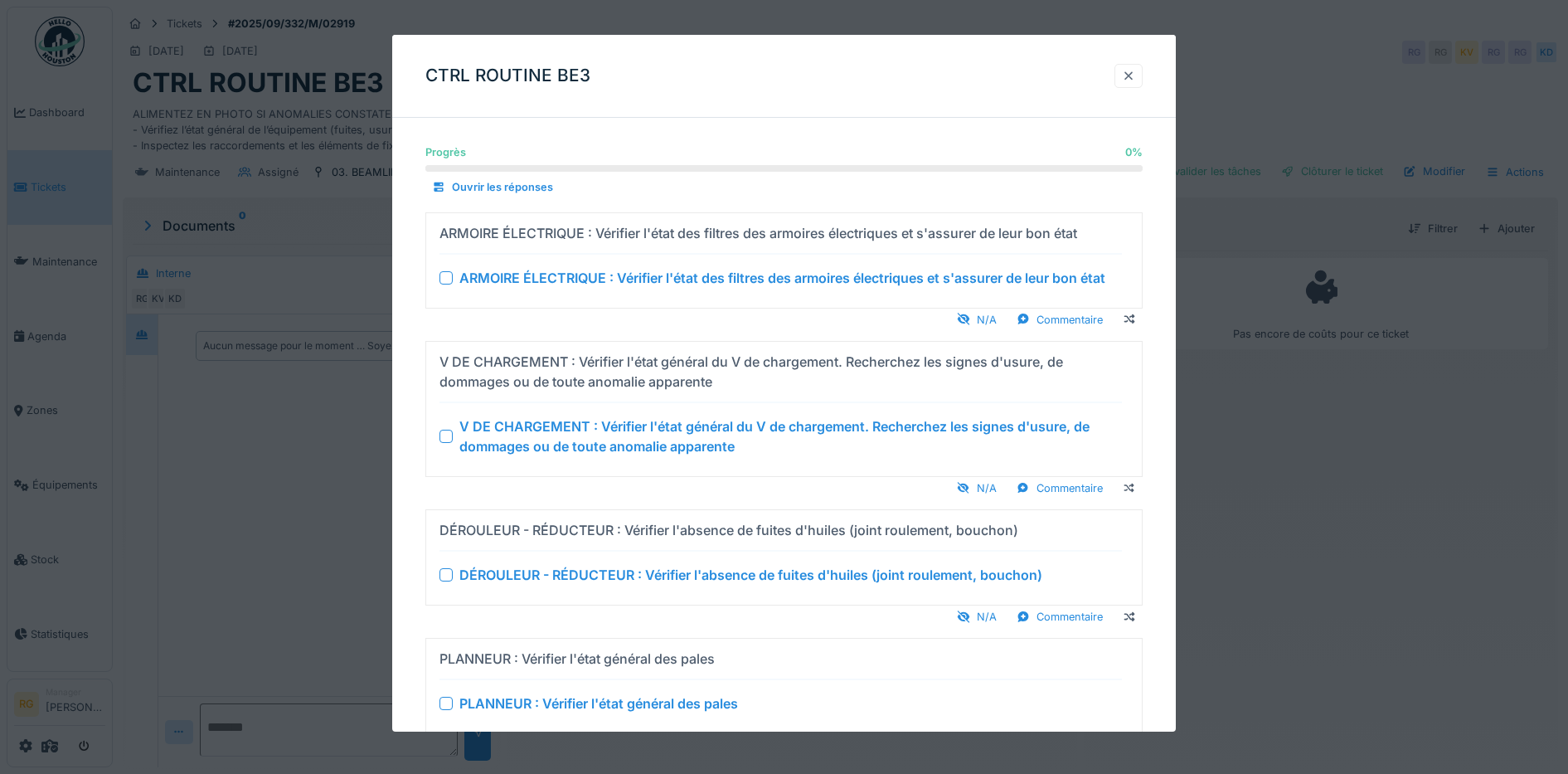
click at [1135, 72] on div at bounding box center [1128, 76] width 13 height 16
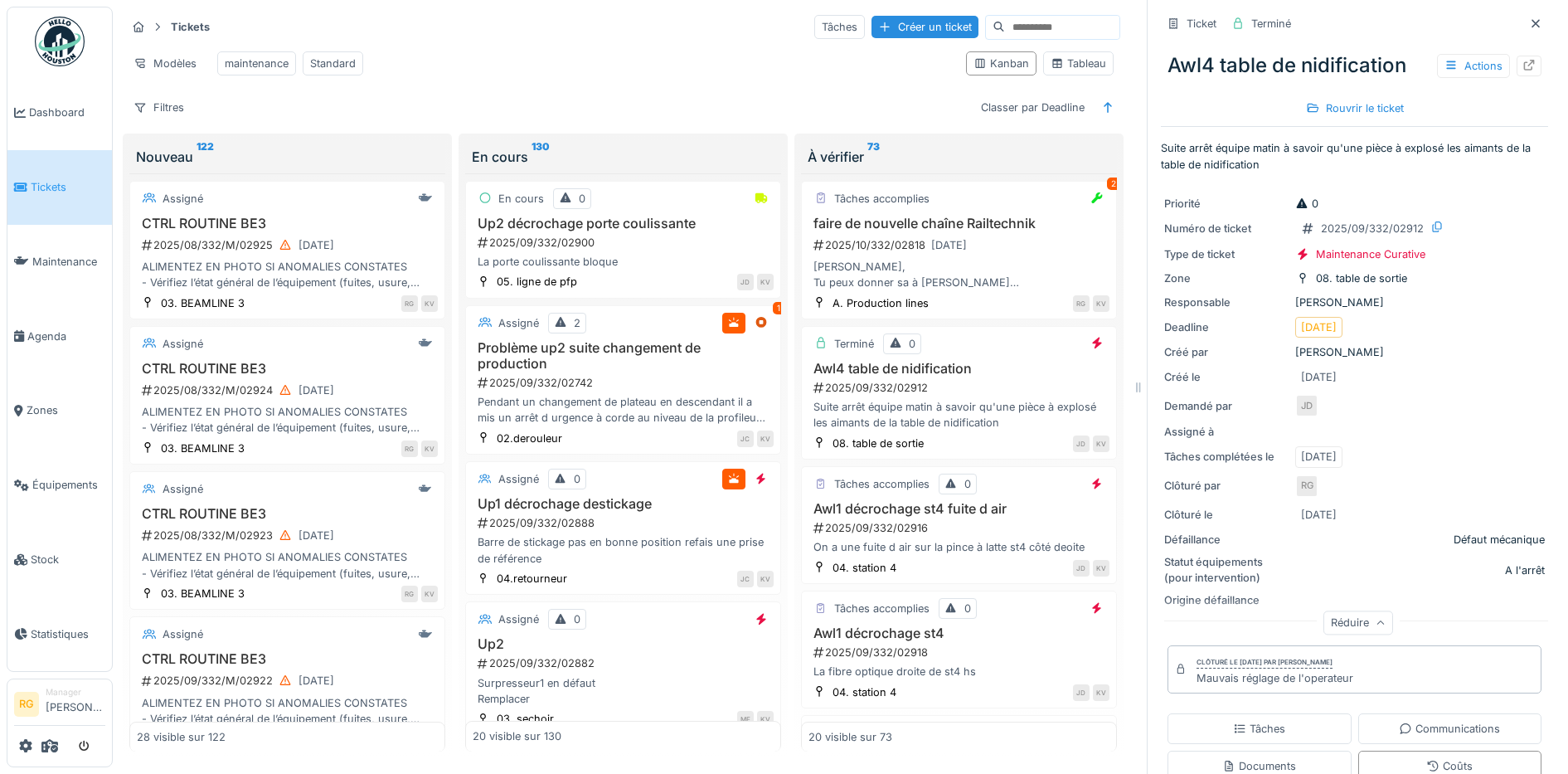
scroll to position [71, 0]
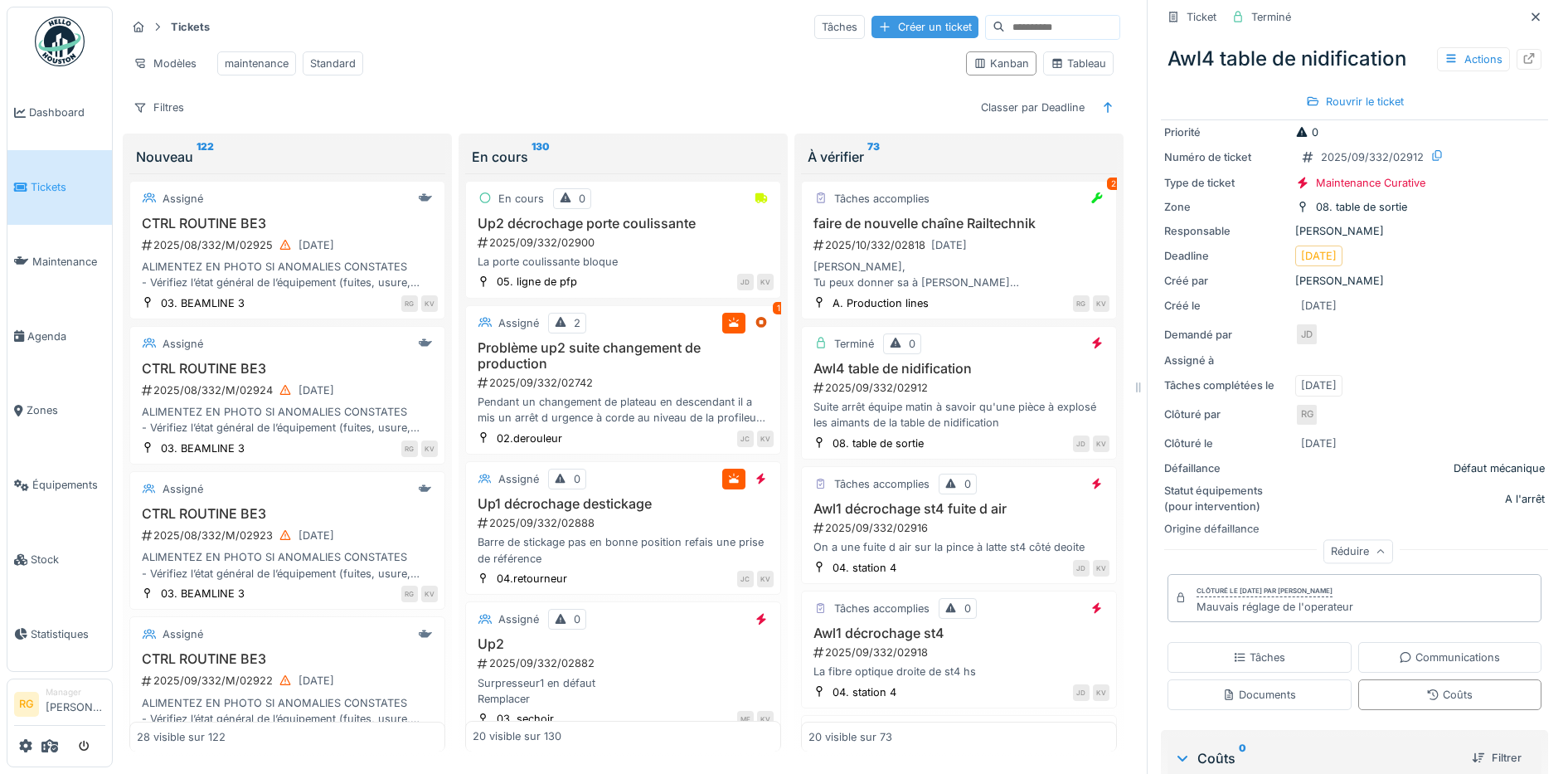
click at [877, 16] on div "Créer un ticket" at bounding box center [925, 27] width 107 height 23
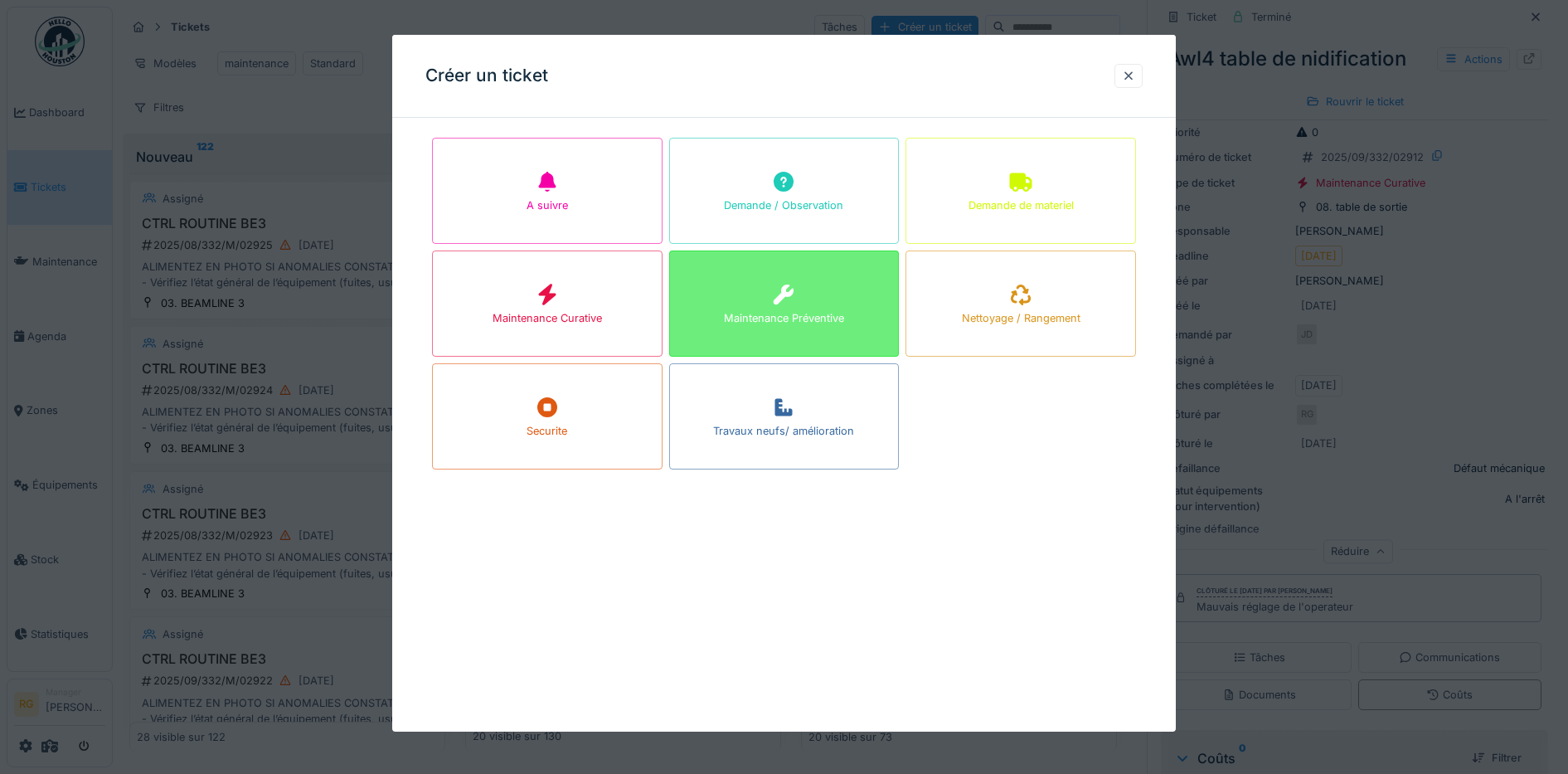
click at [780, 305] on icon at bounding box center [784, 295] width 20 height 20
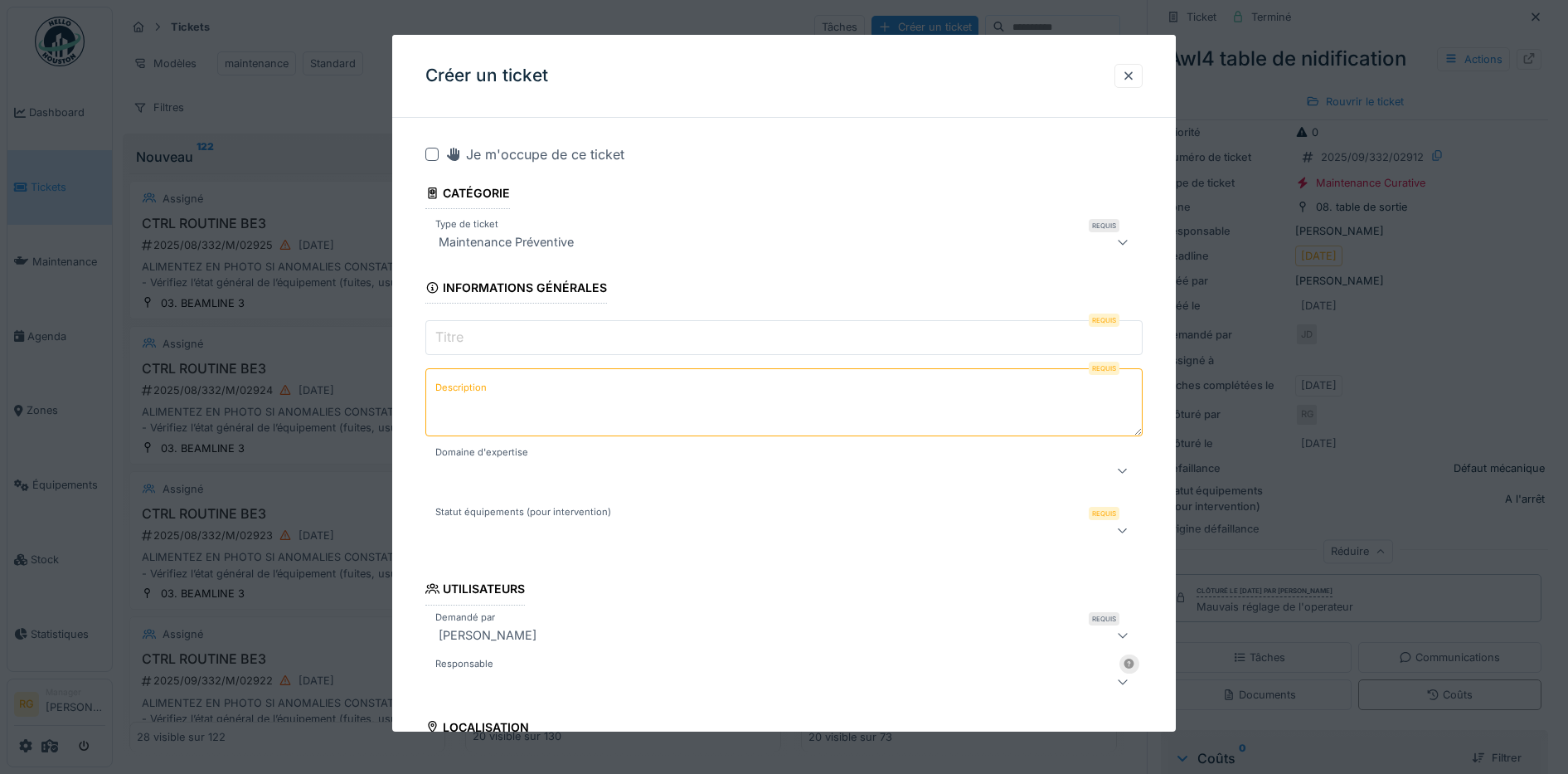
click at [562, 333] on input "Titre" at bounding box center [784, 337] width 718 height 35
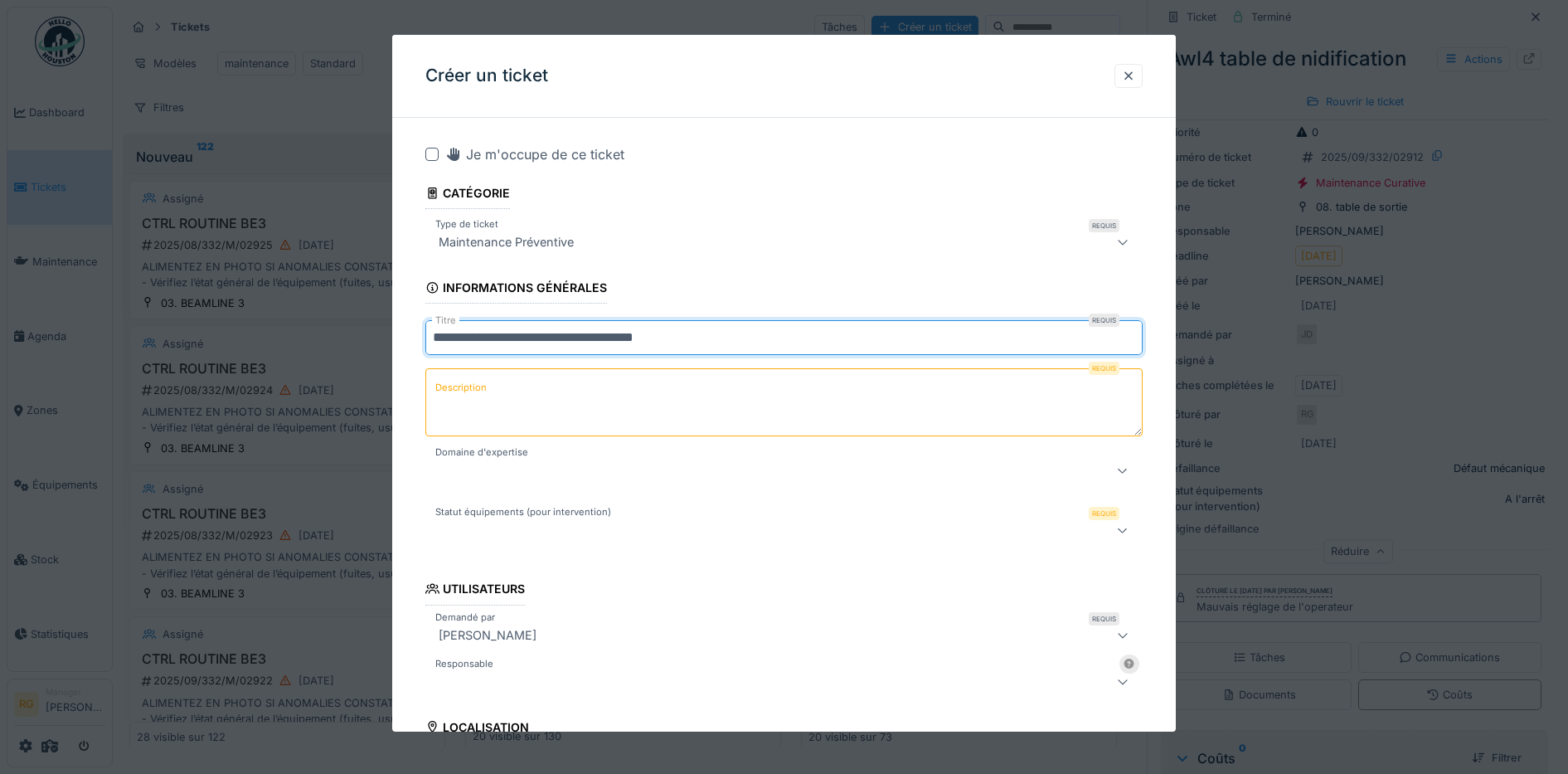
type input "**********"
click at [471, 380] on label "Description" at bounding box center [461, 388] width 58 height 21
click at [471, 380] on textarea "Description" at bounding box center [784, 402] width 718 height 68
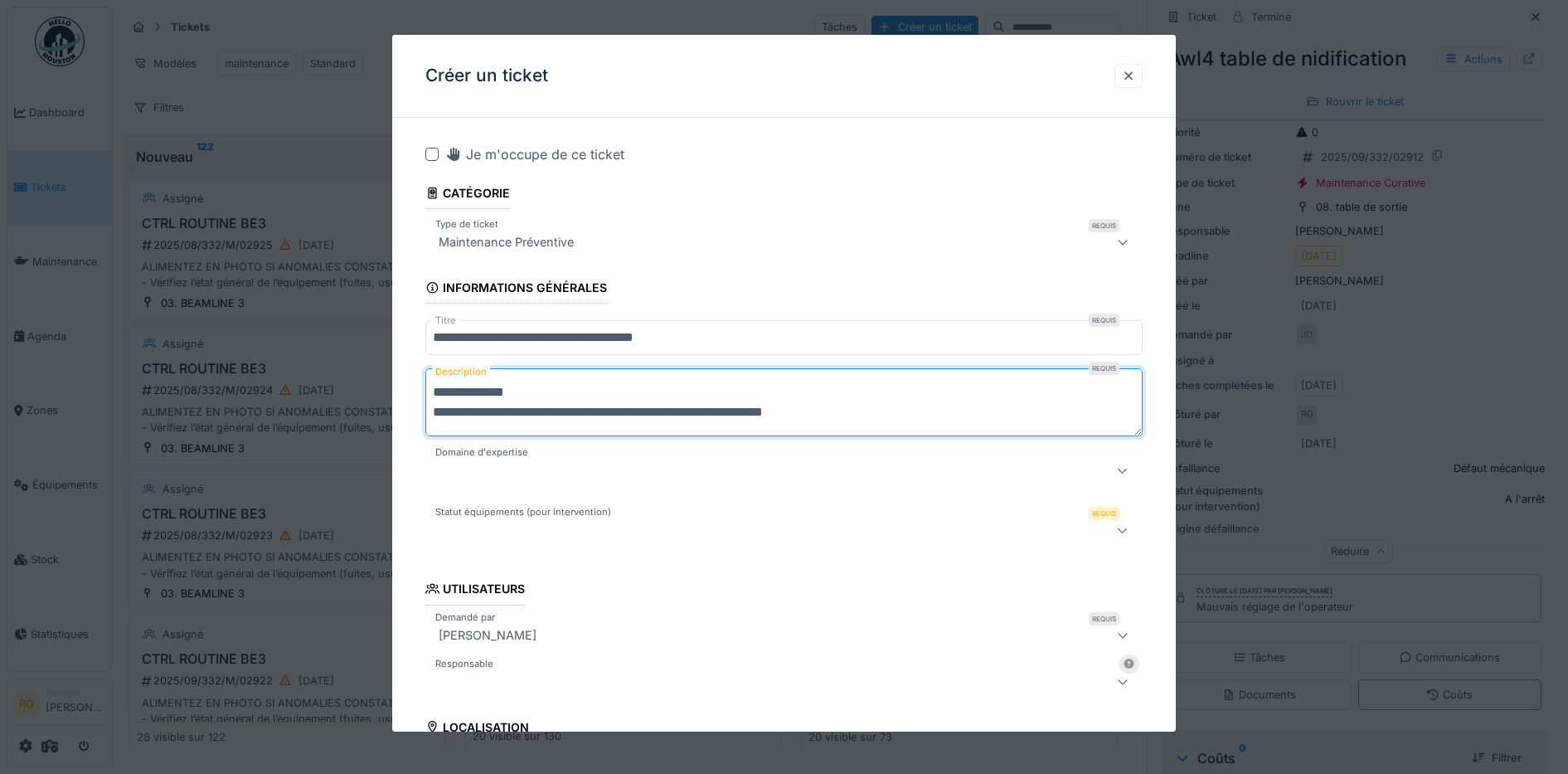
type textarea "**********"
click at [1117, 468] on div at bounding box center [1122, 471] width 39 height 34
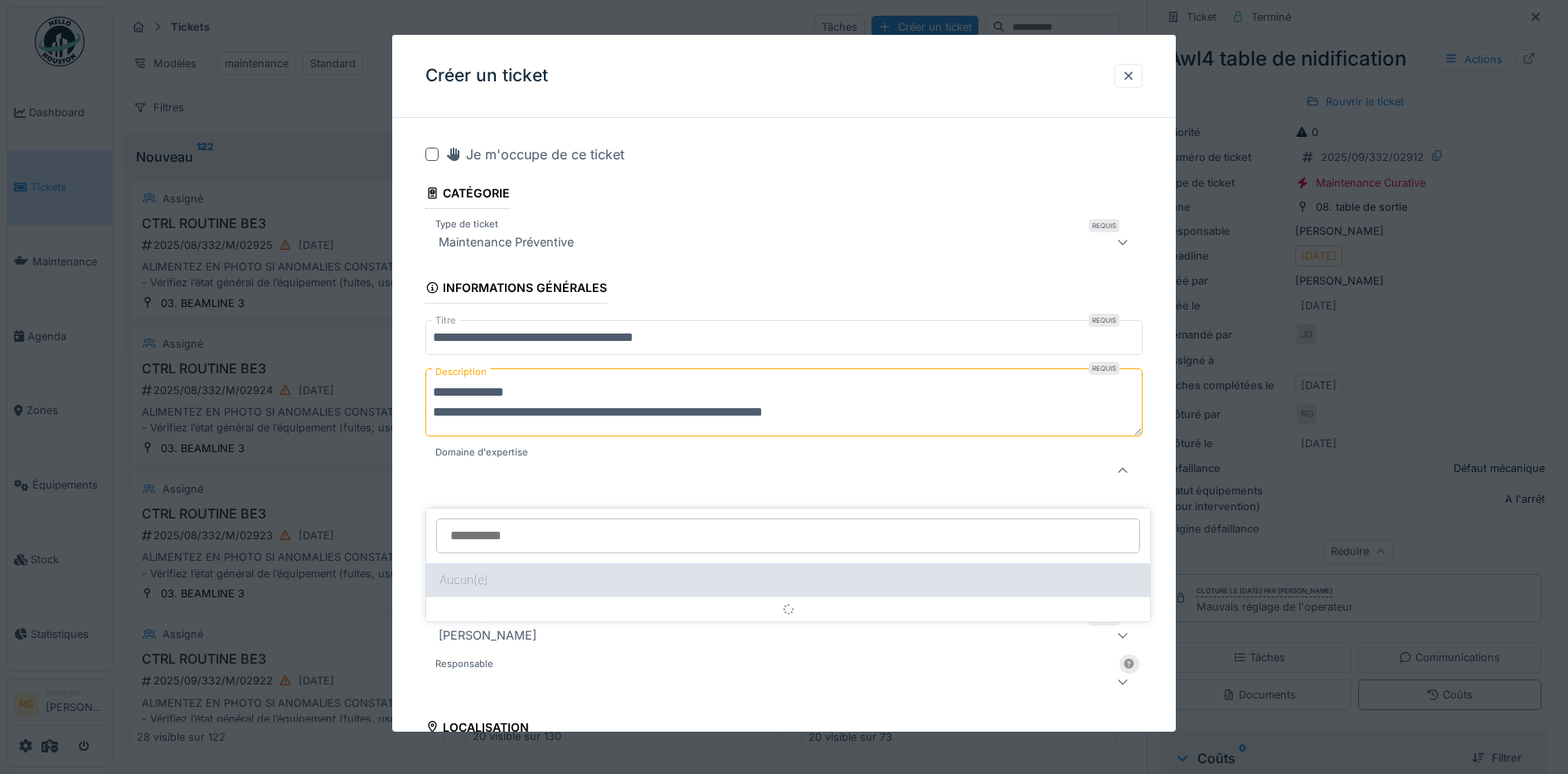
scroll to position [88, 0]
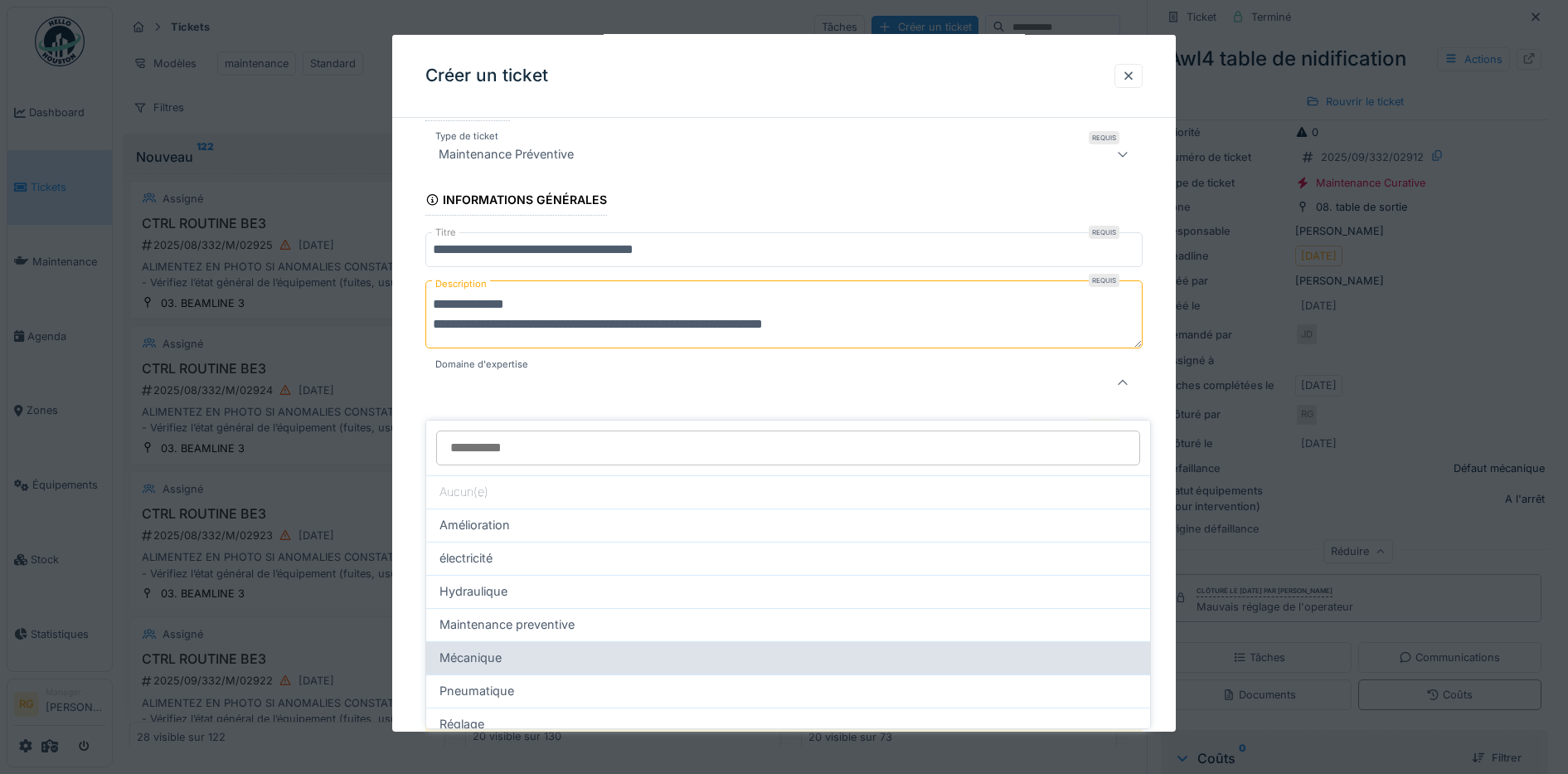
click at [487, 649] on span "Mécanique" at bounding box center [471, 658] width 62 height 18
type input "***"
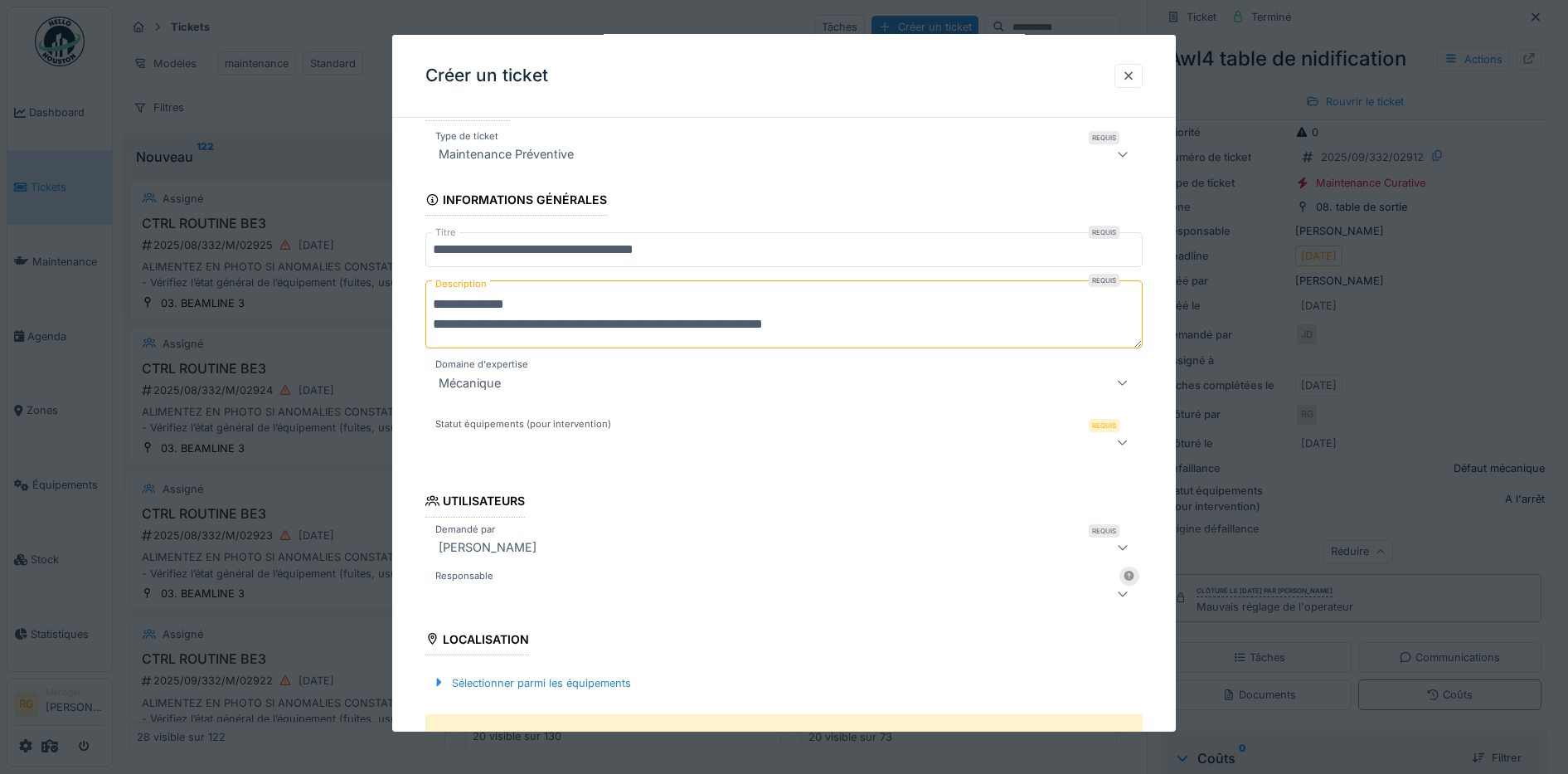
click at [686, 447] on div at bounding box center [742, 442] width 621 height 20
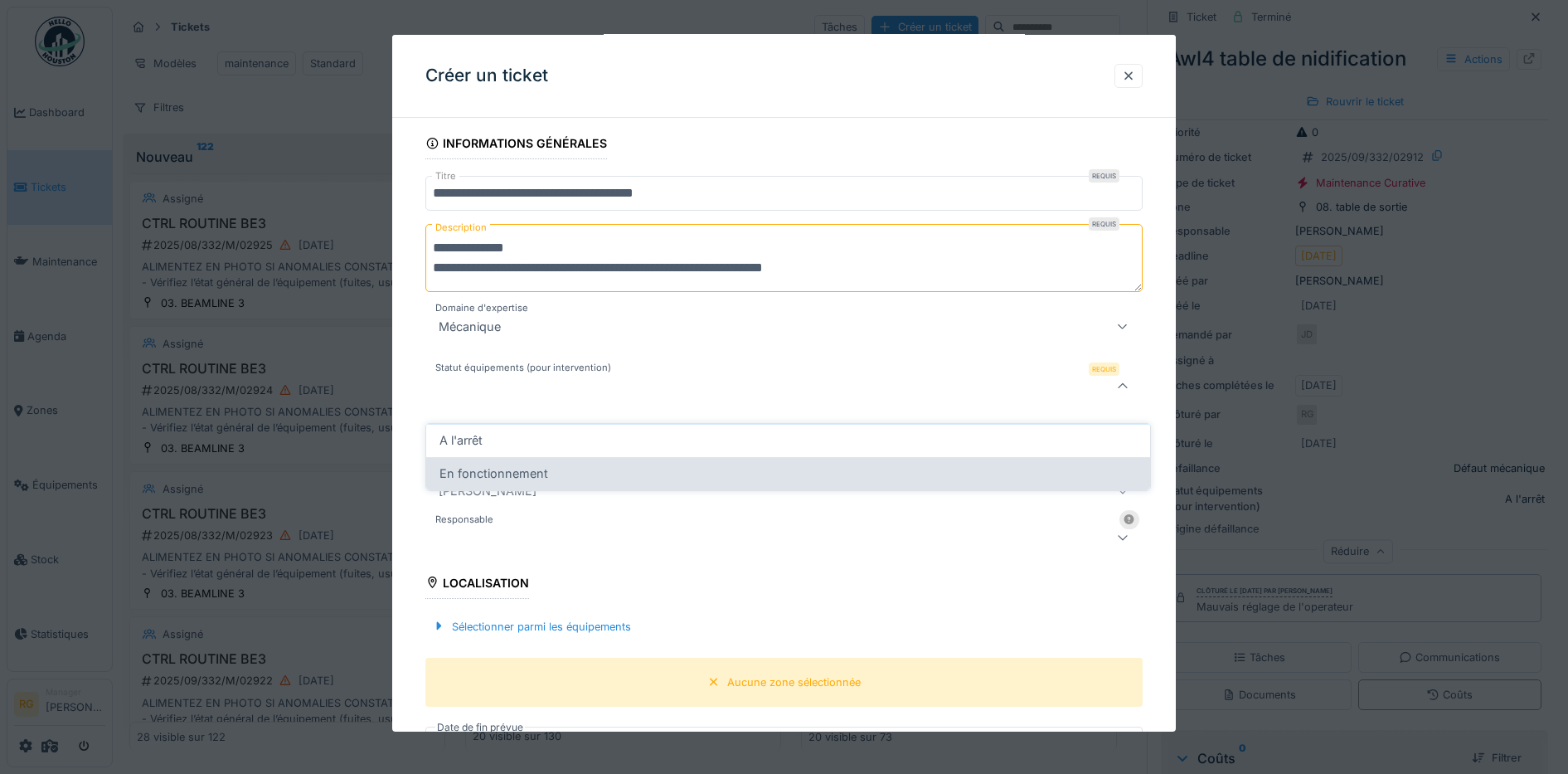
scroll to position [148, 0]
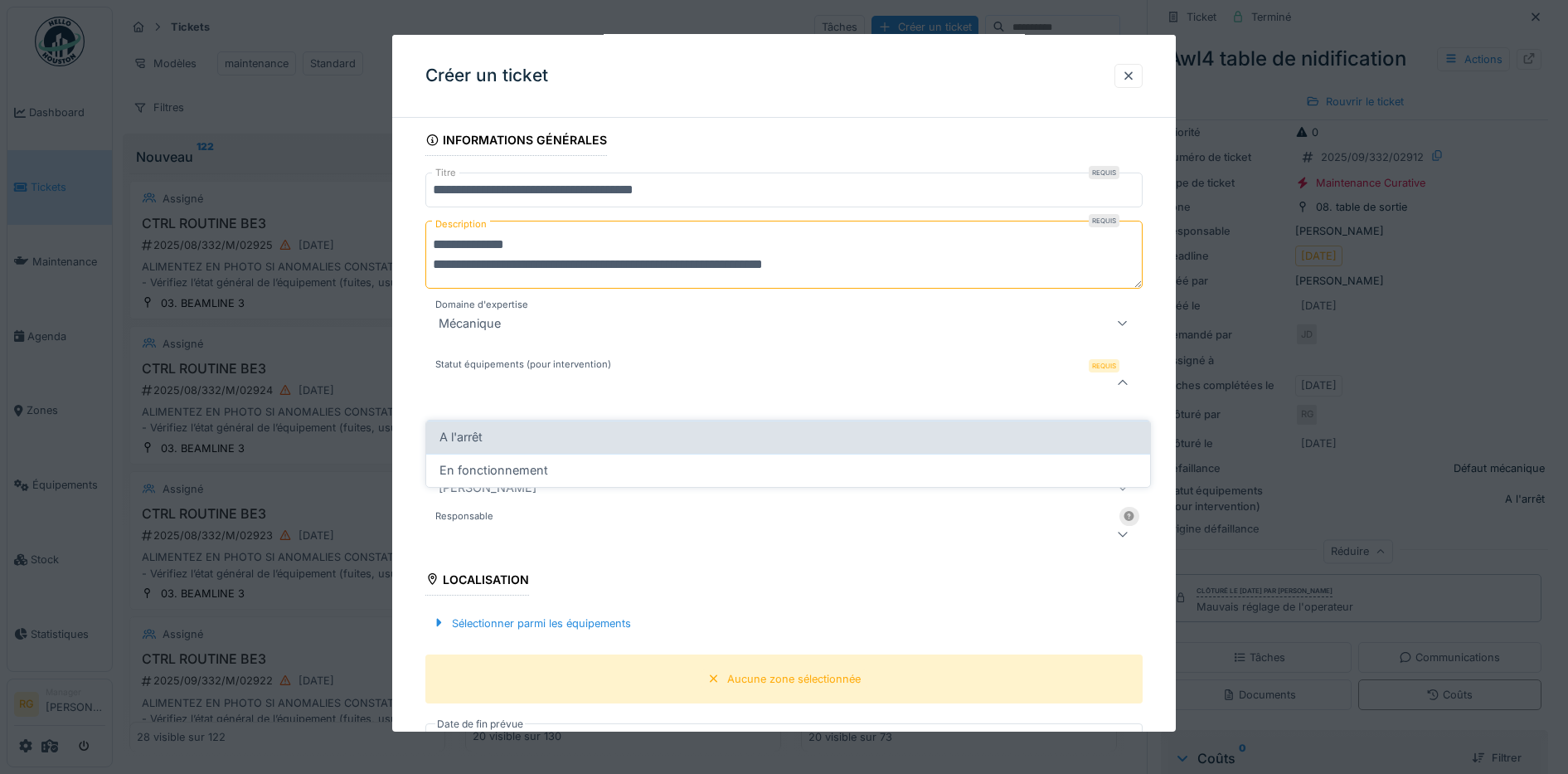
click at [519, 428] on div "A l'arrêt" at bounding box center [788, 437] width 697 height 18
type input "*********"
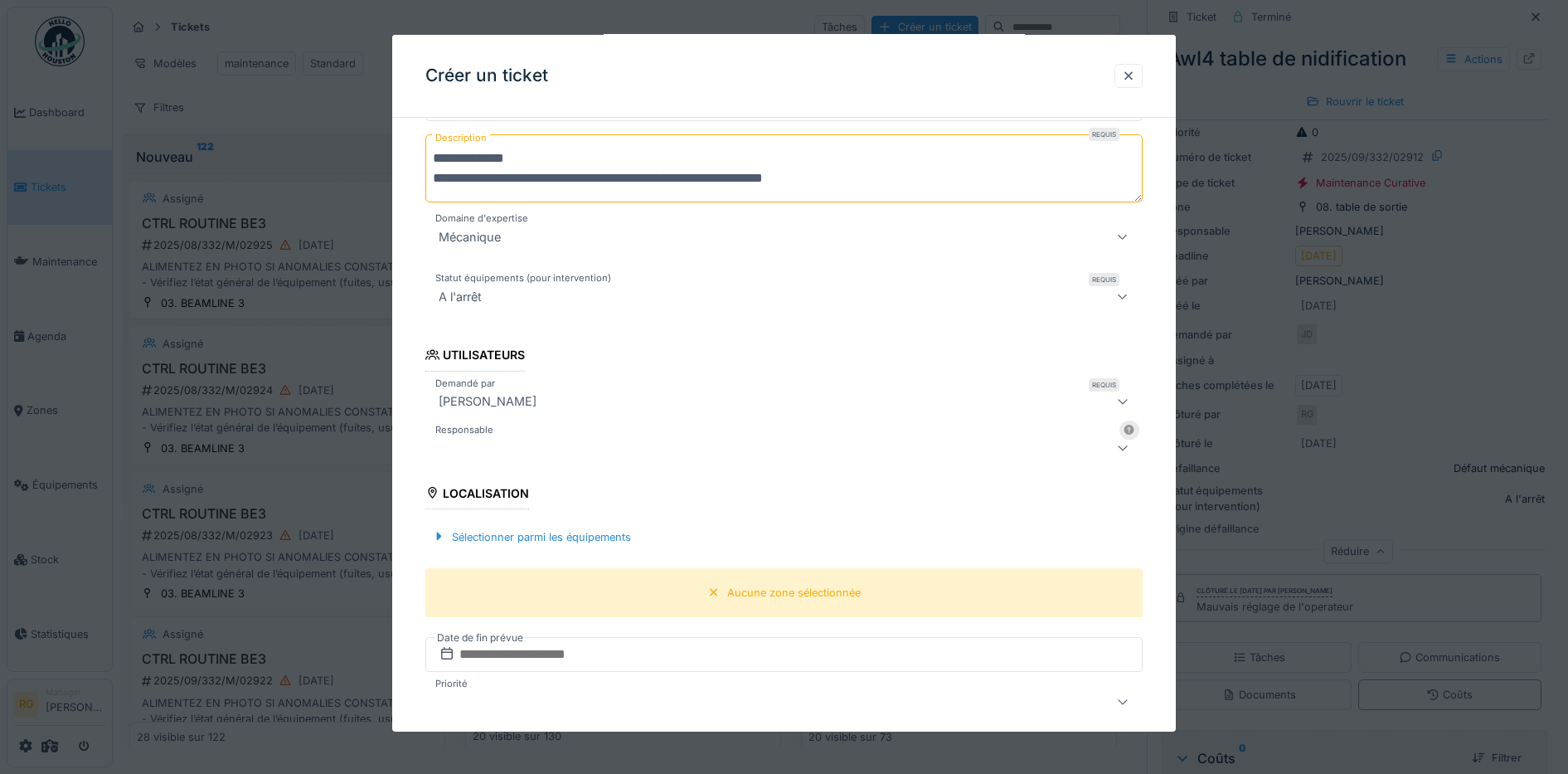
scroll to position [355, 0]
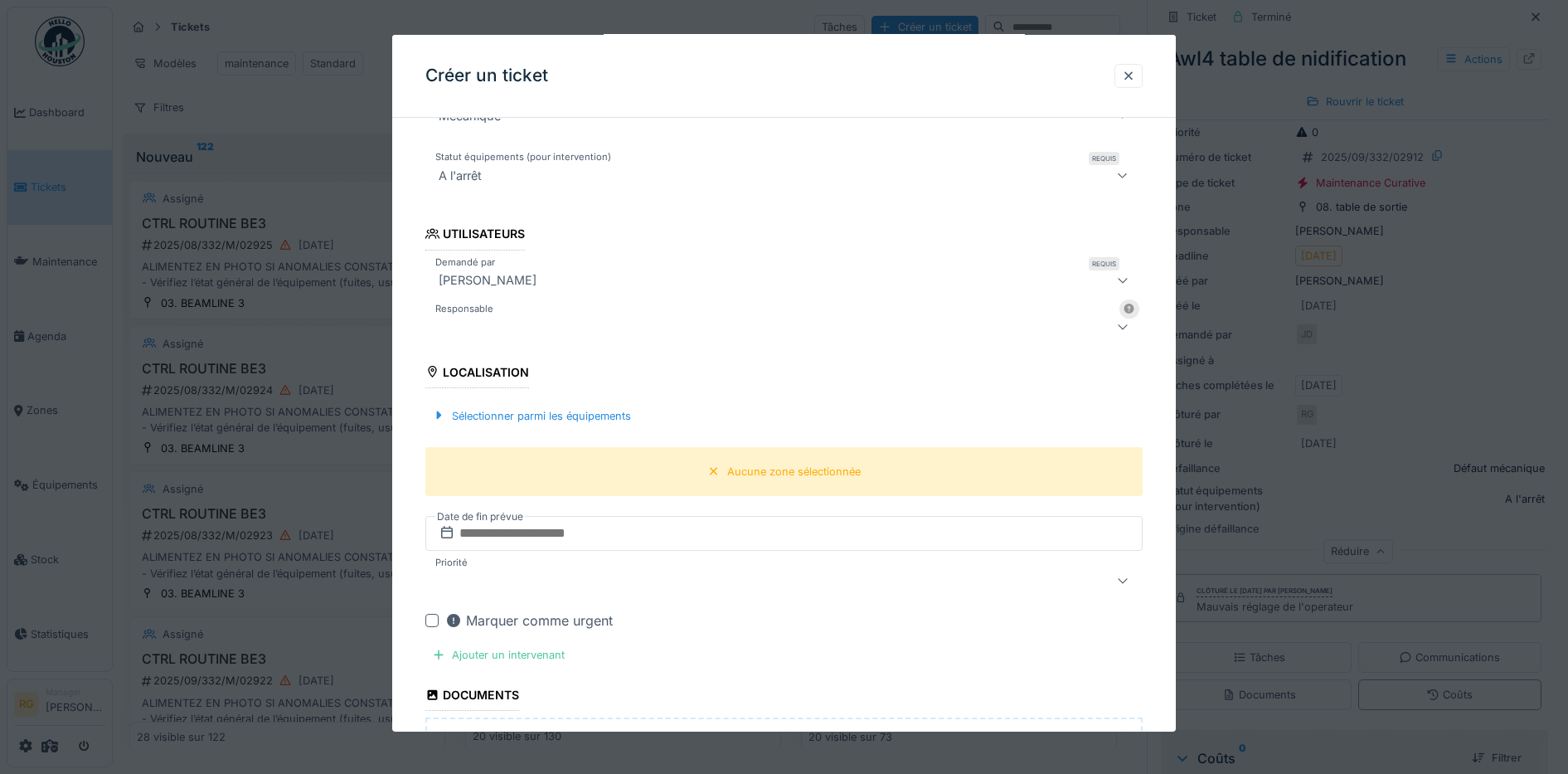
click at [999, 328] on div at bounding box center [742, 327] width 621 height 20
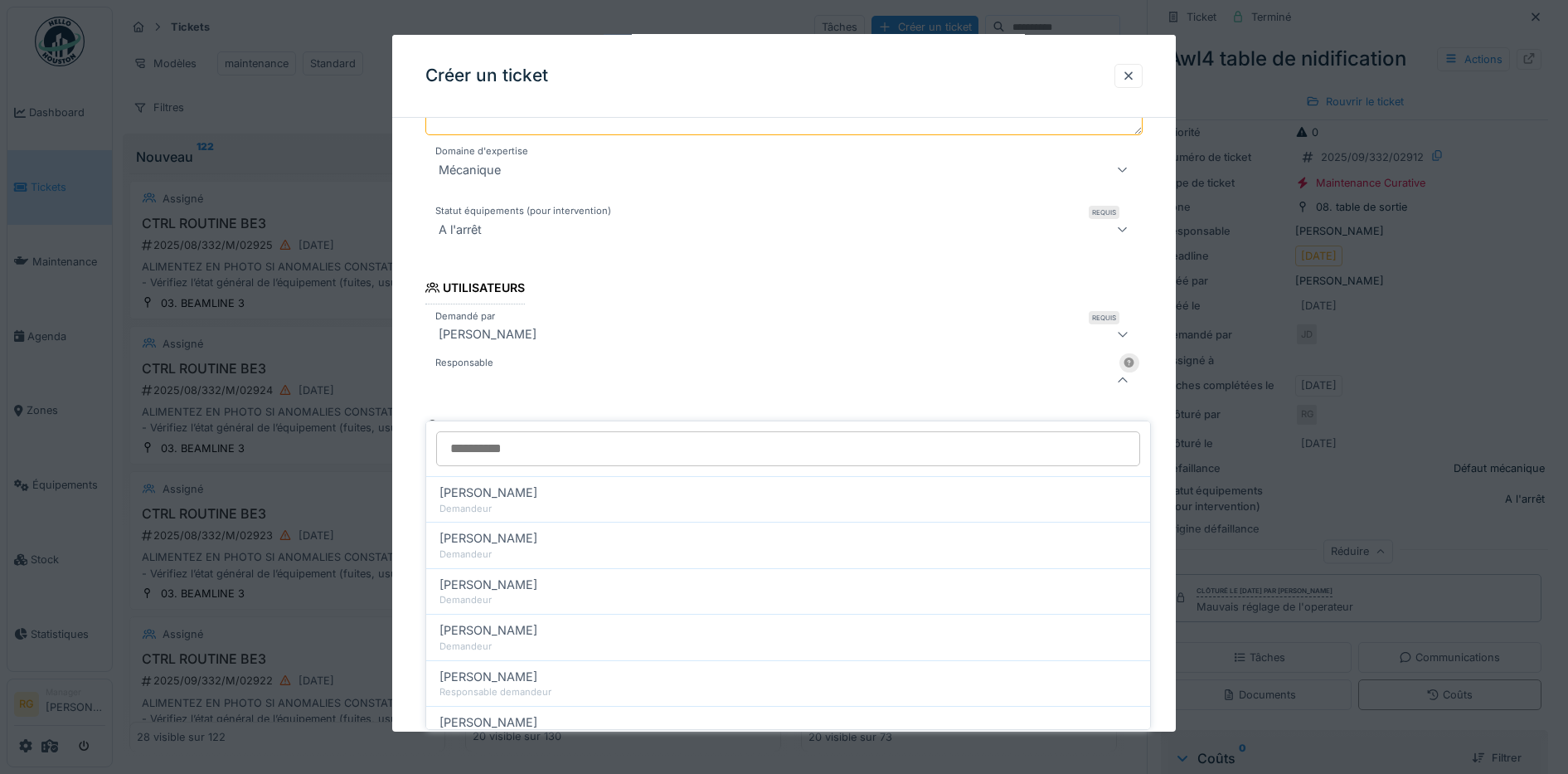
scroll to position [299, 0]
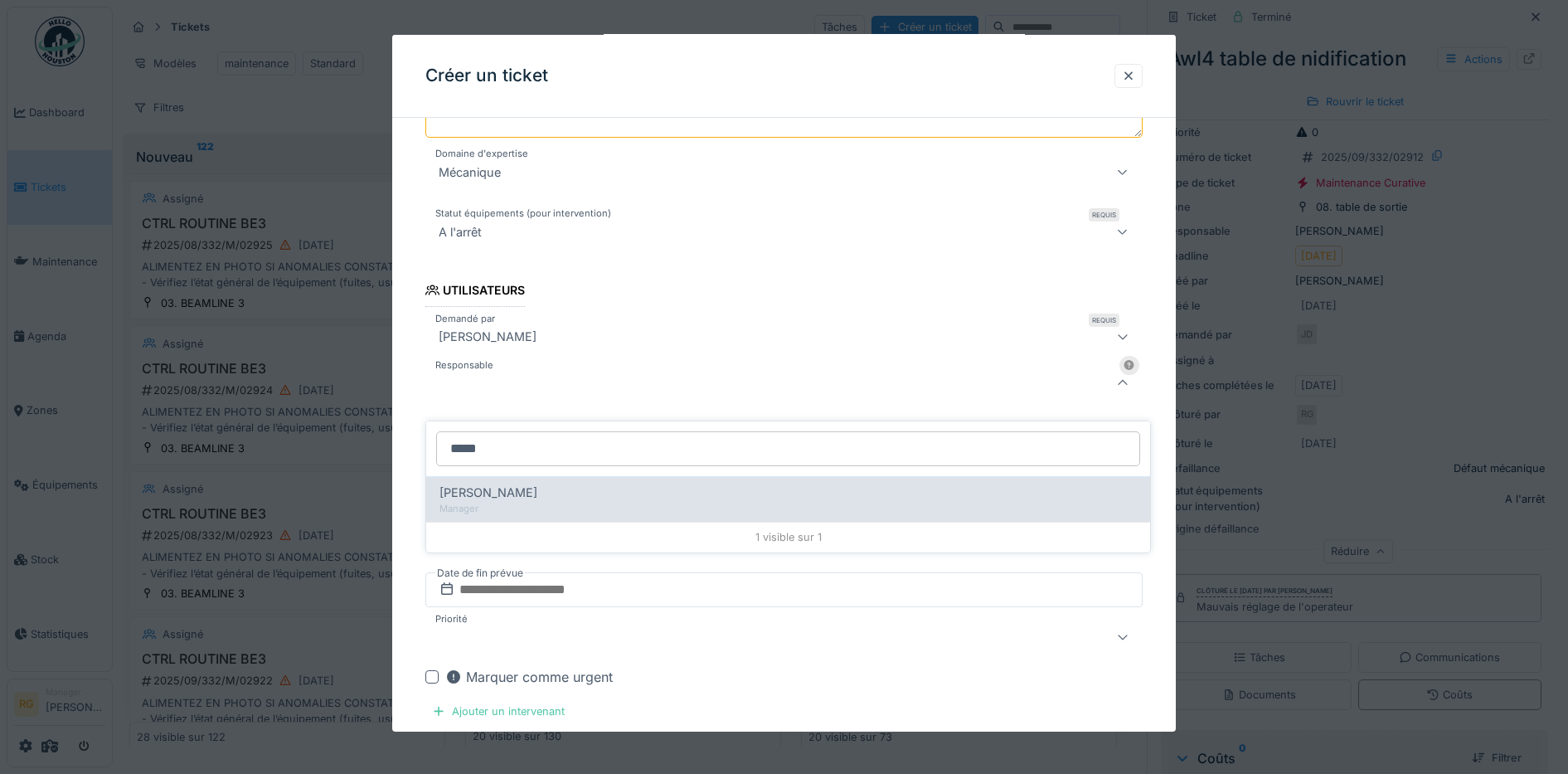
type input "*****"
click at [509, 484] on span "[PERSON_NAME]" at bounding box center [488, 493] width 98 height 18
type input "*****"
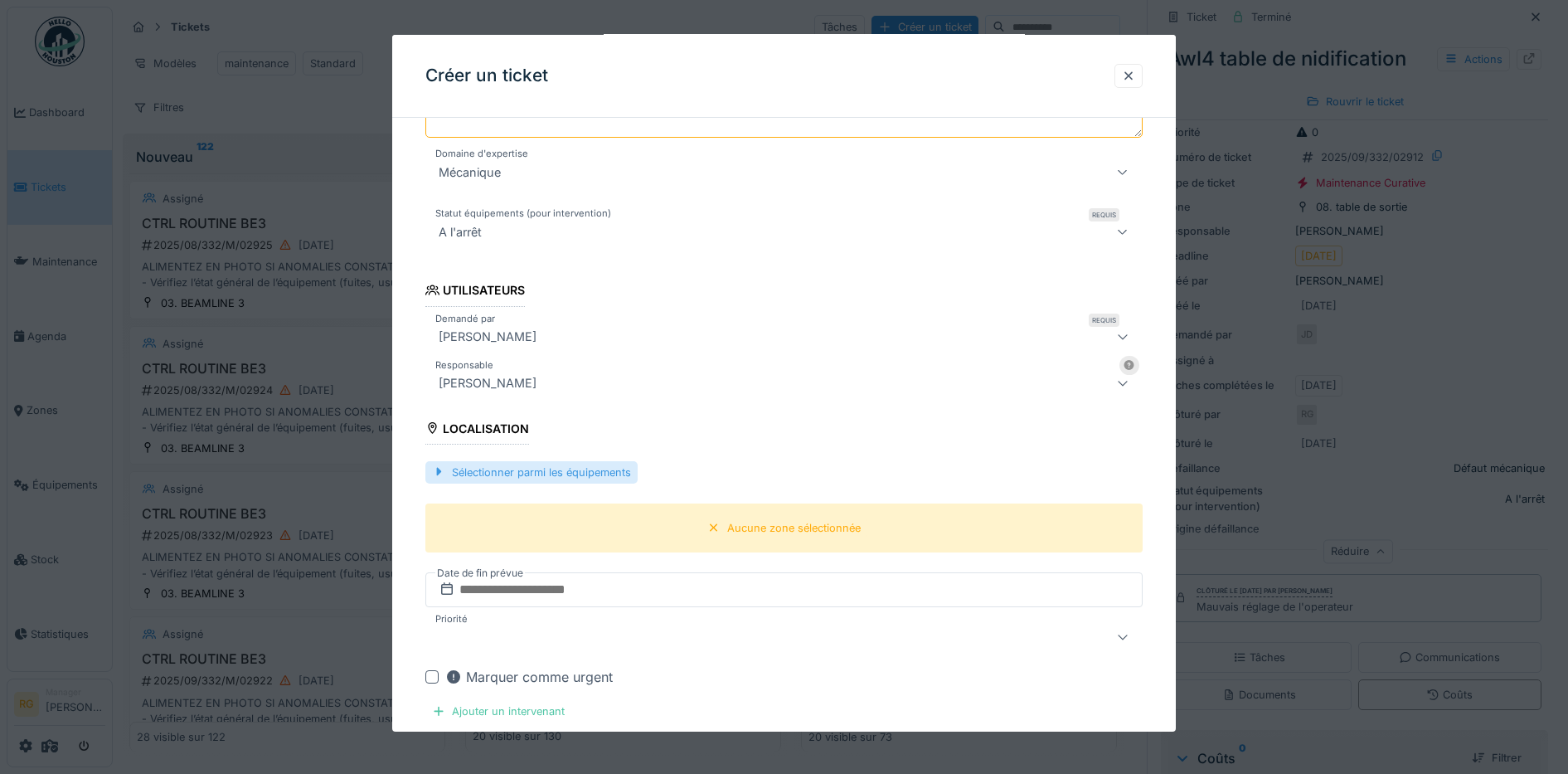
click at [583, 471] on div "Sélectionner parmi les équipements" at bounding box center [531, 472] width 212 height 23
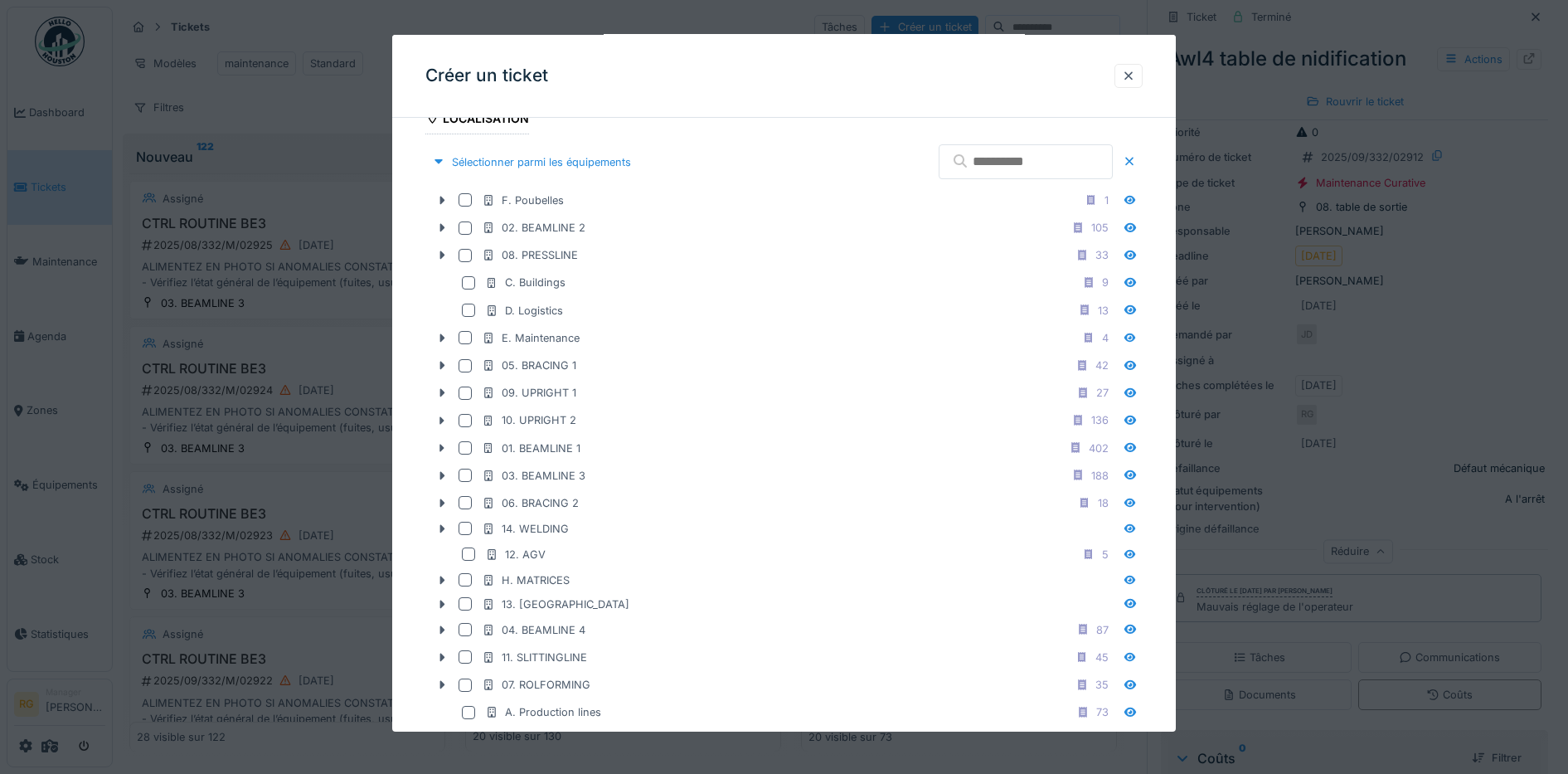
scroll to position [609, 0]
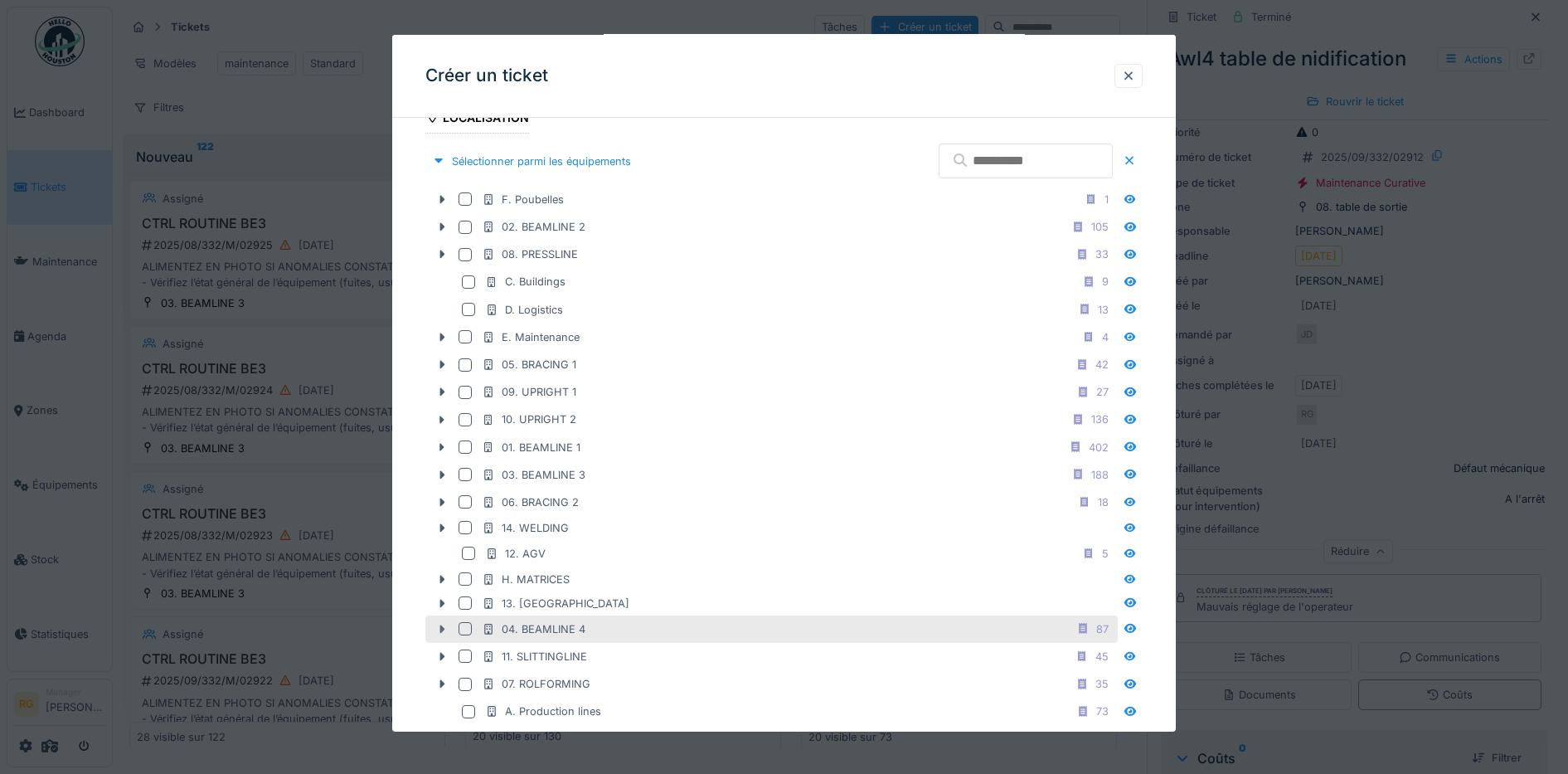
click at [442, 632] on icon at bounding box center [442, 629] width 13 height 11
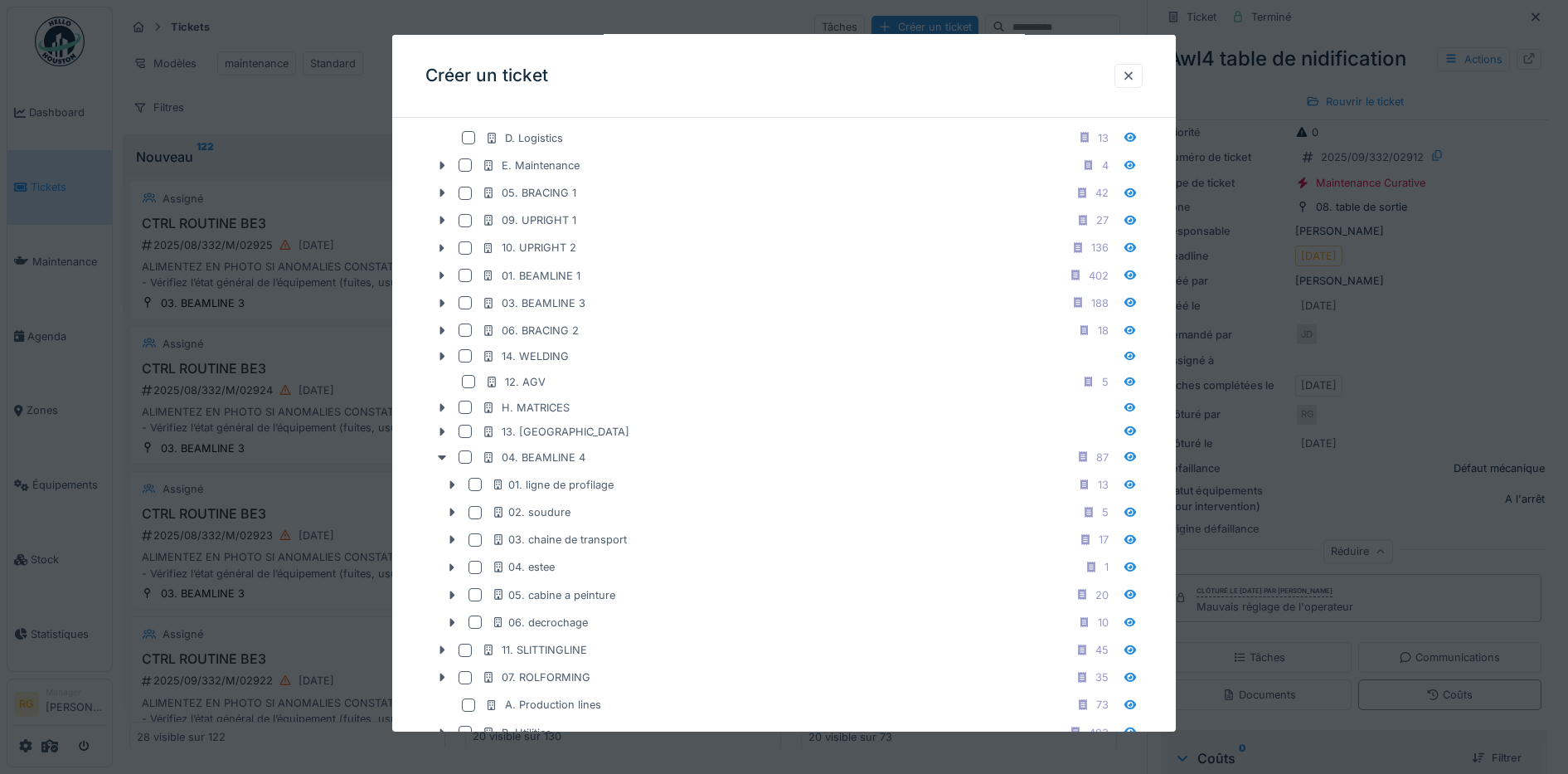
scroll to position [817, 0]
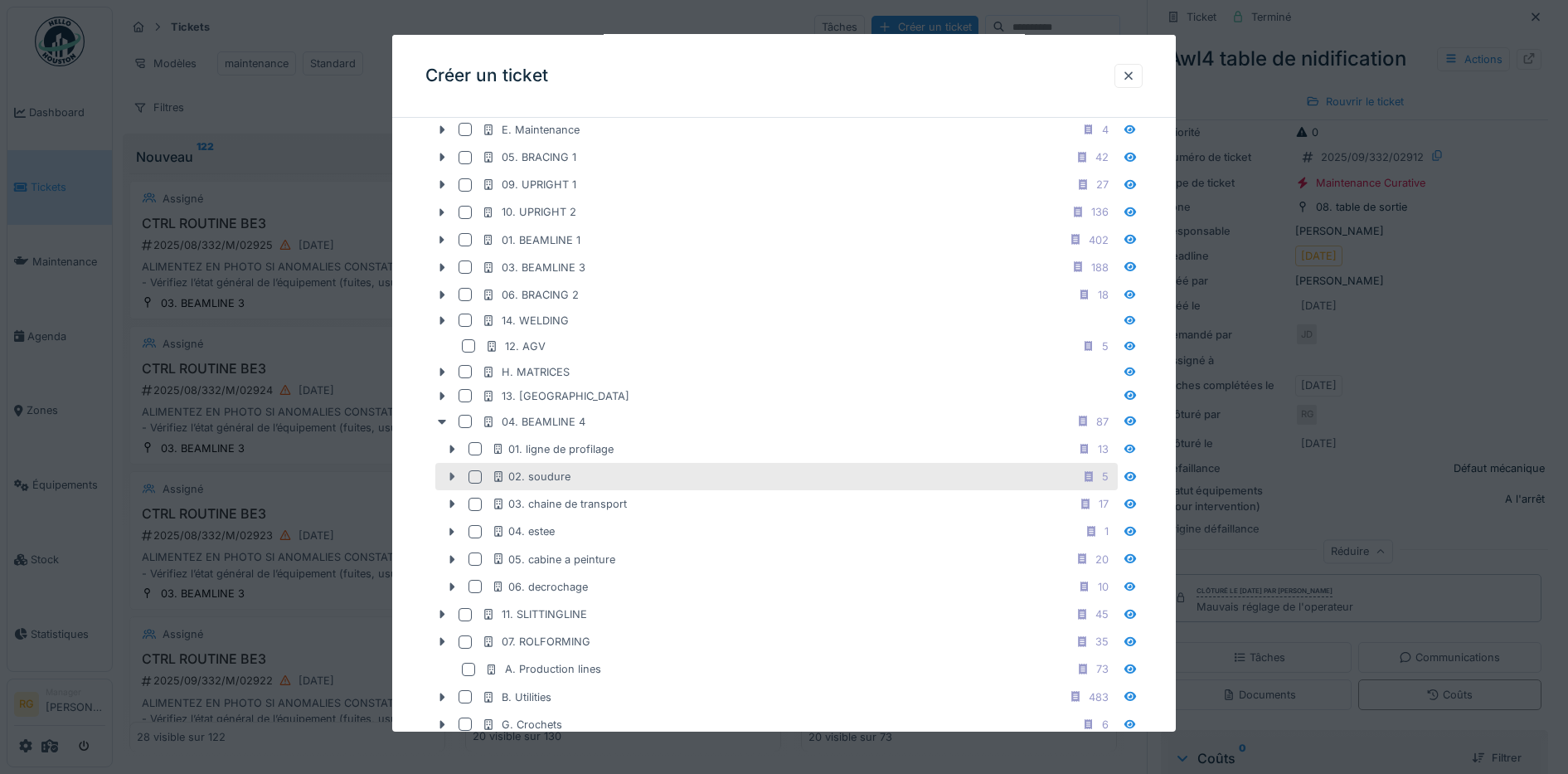
click at [450, 479] on icon at bounding box center [452, 476] width 13 height 11
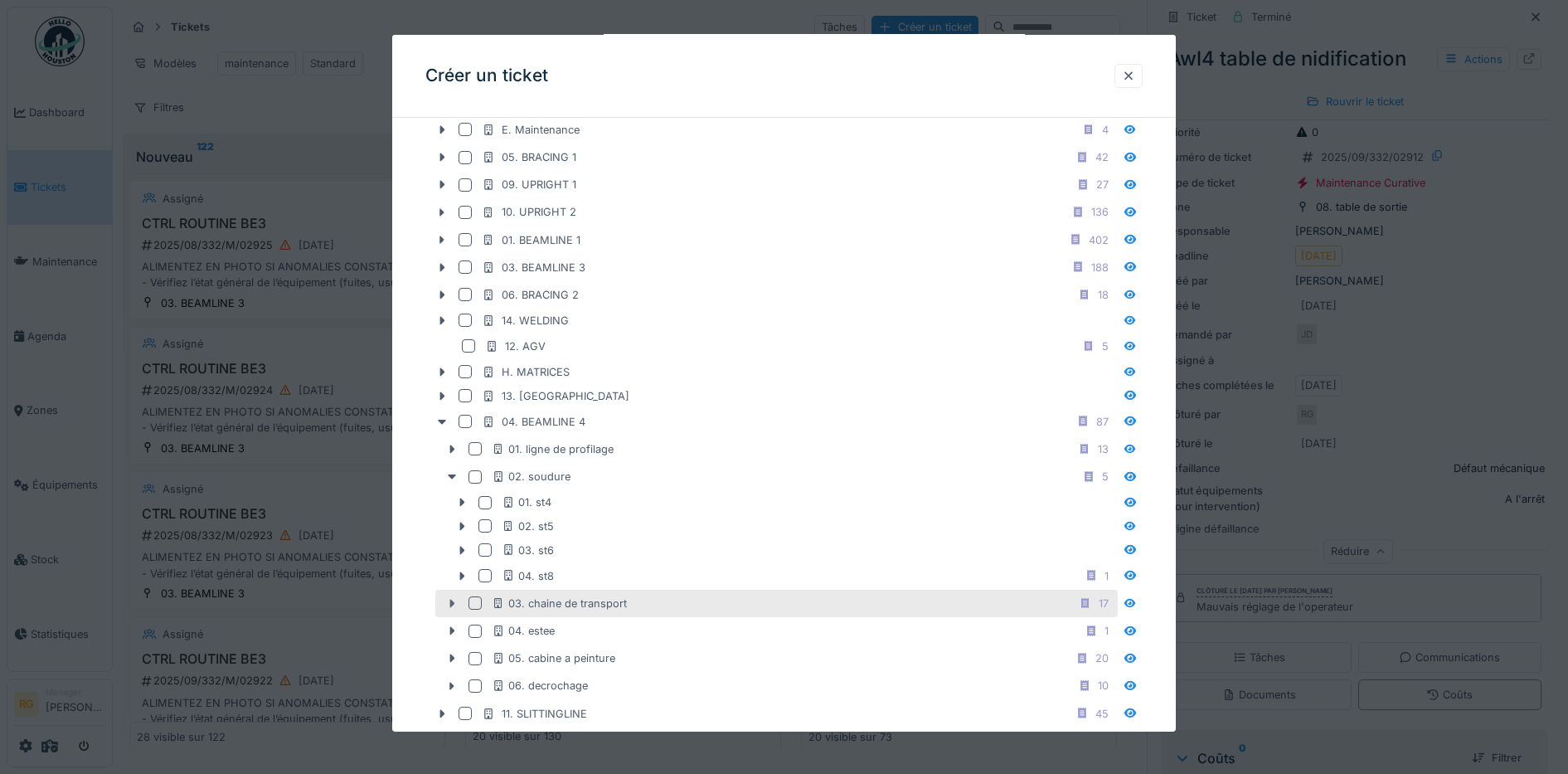
click at [451, 606] on icon at bounding box center [452, 604] width 13 height 11
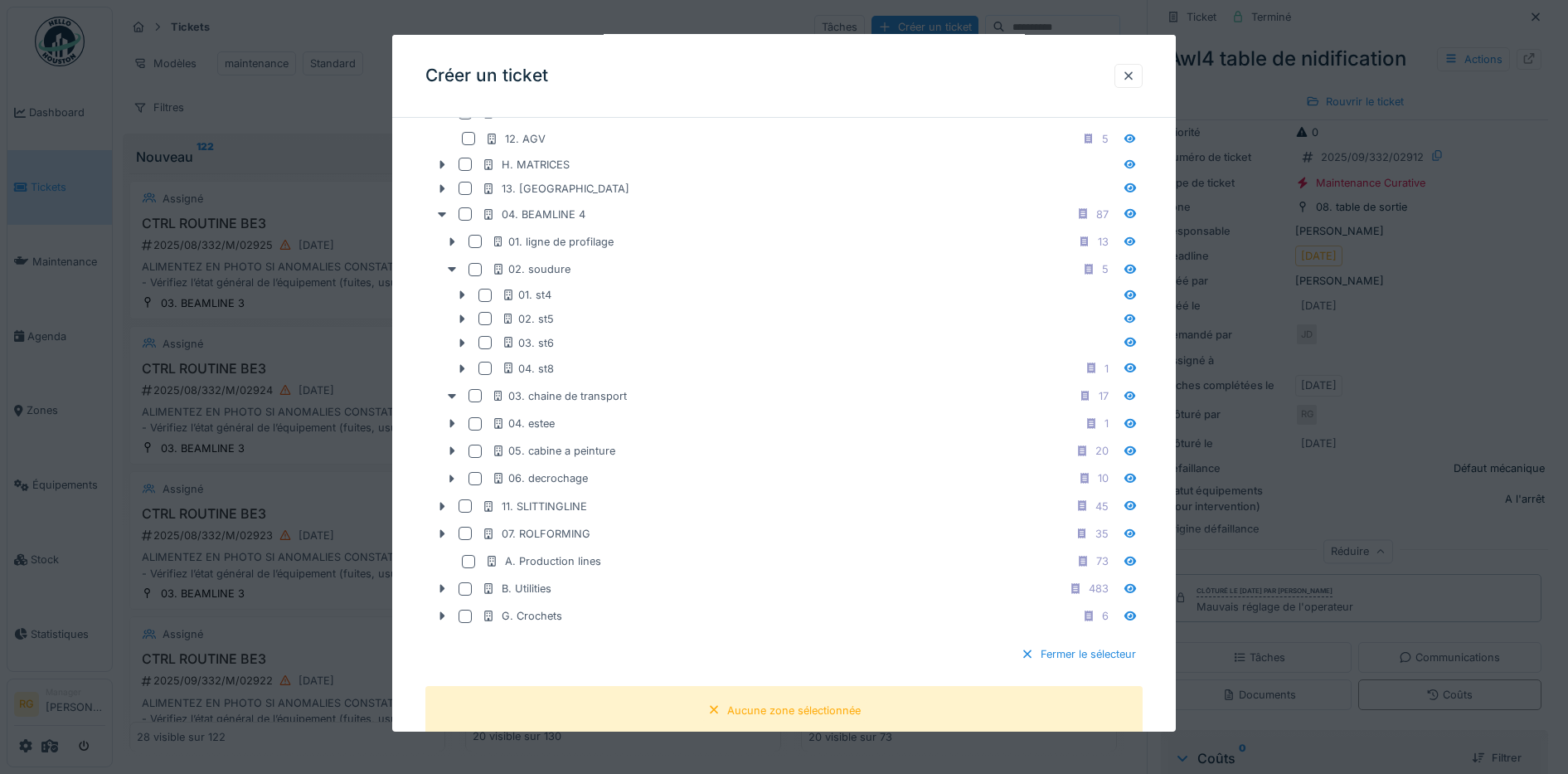
scroll to position [921, 0]
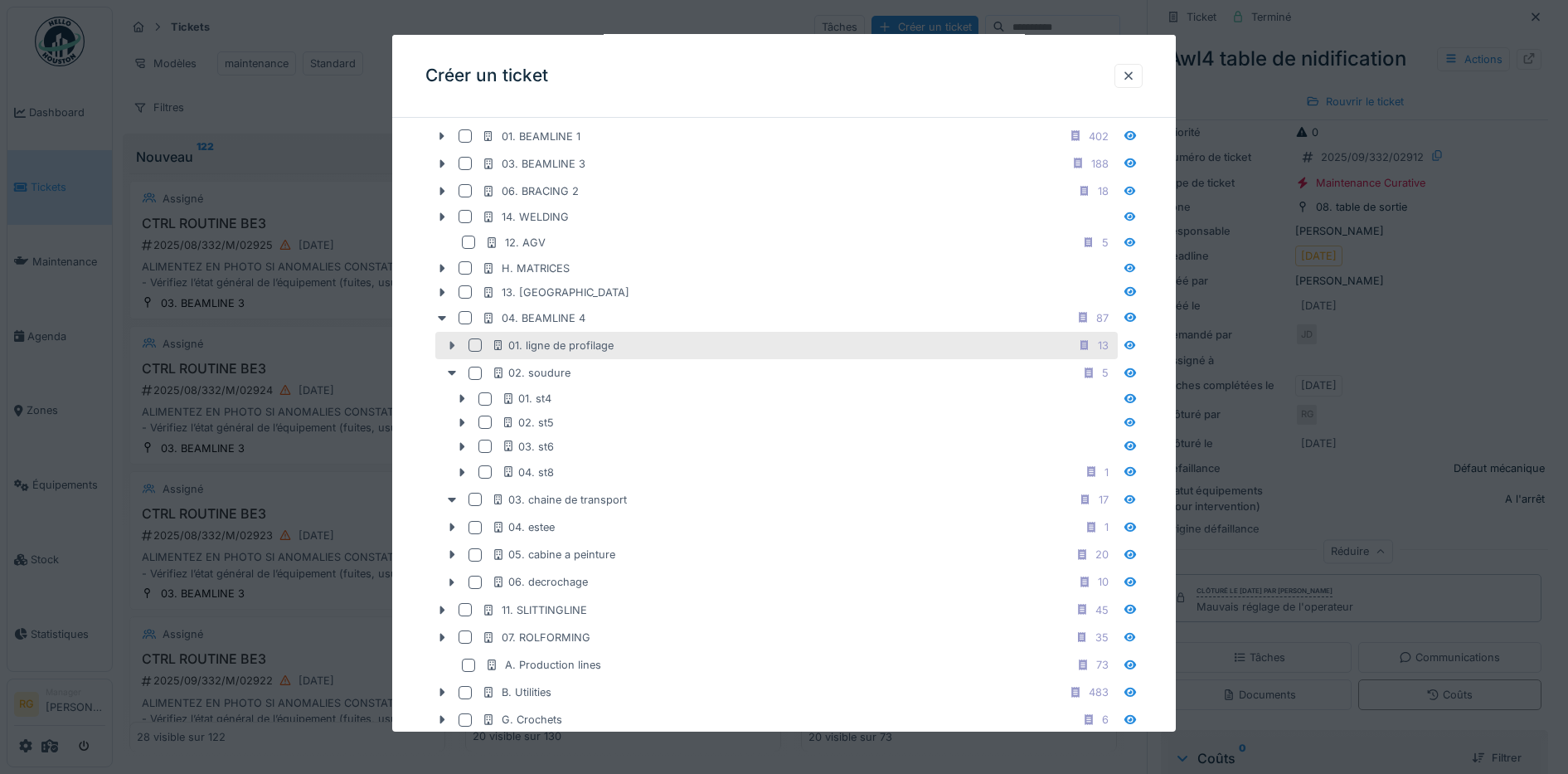
click at [454, 347] on icon at bounding box center [452, 345] width 13 height 11
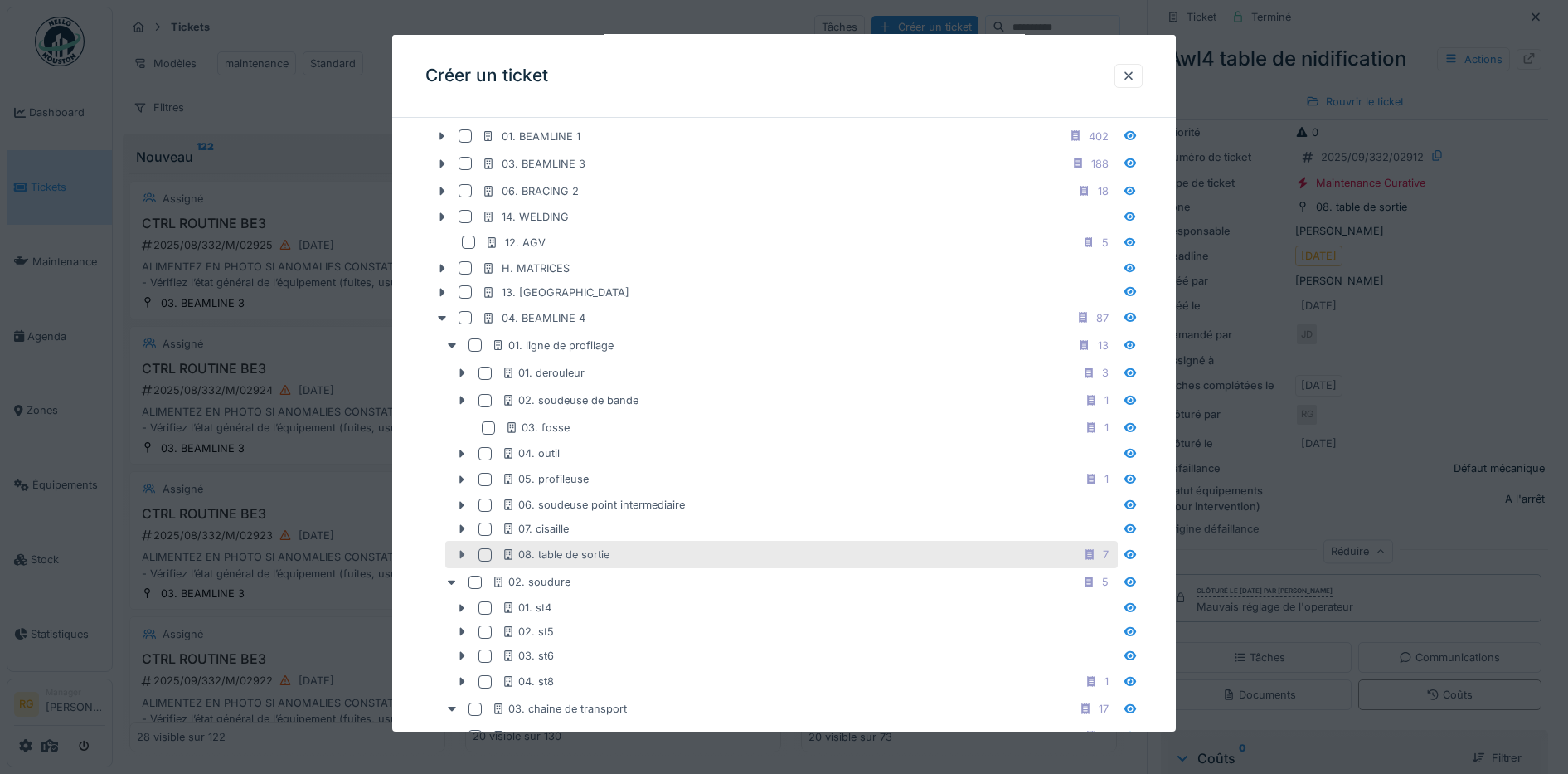
click at [462, 557] on icon at bounding box center [462, 554] width 13 height 11
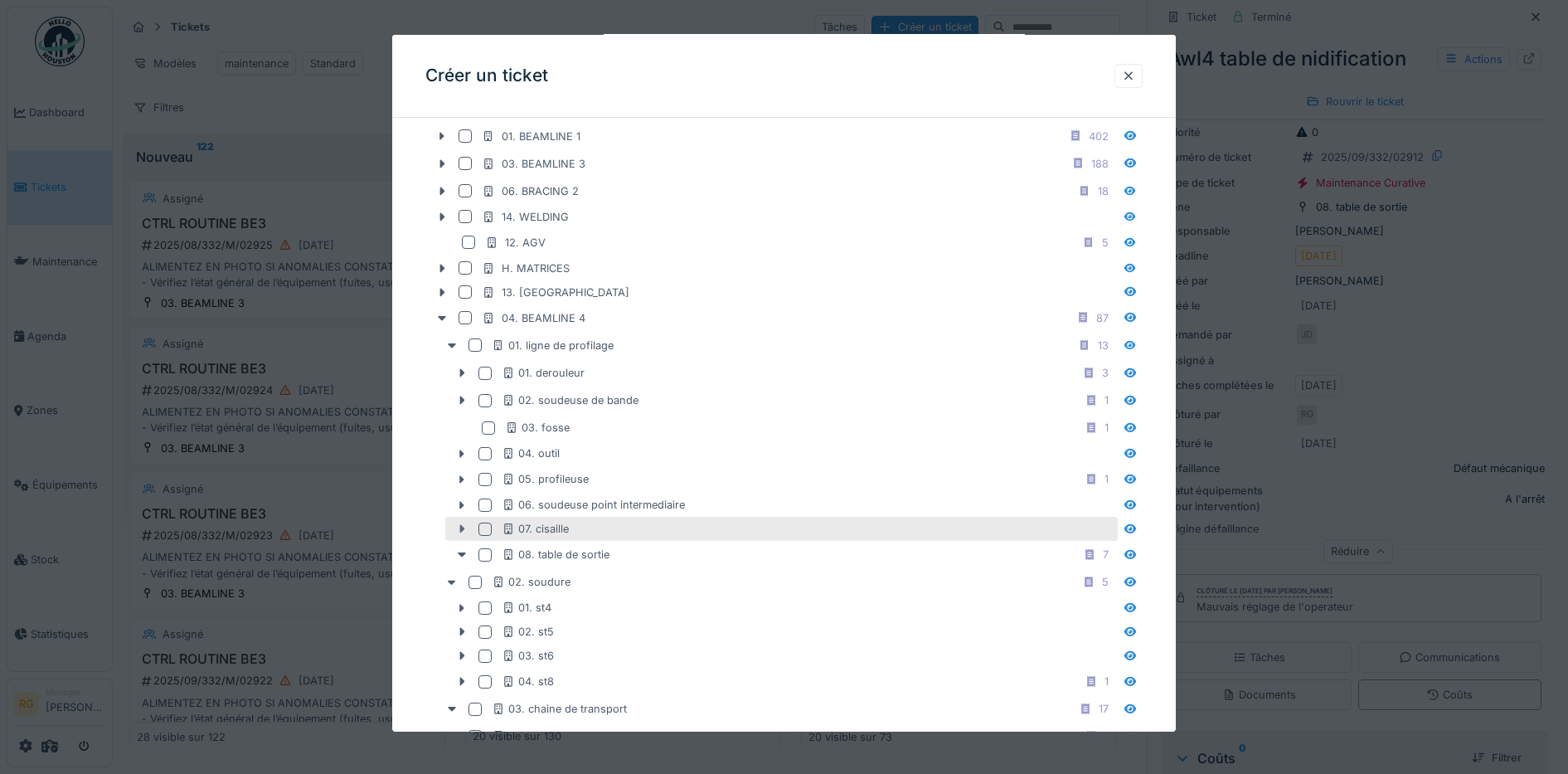
click at [459, 528] on icon at bounding box center [462, 529] width 13 height 11
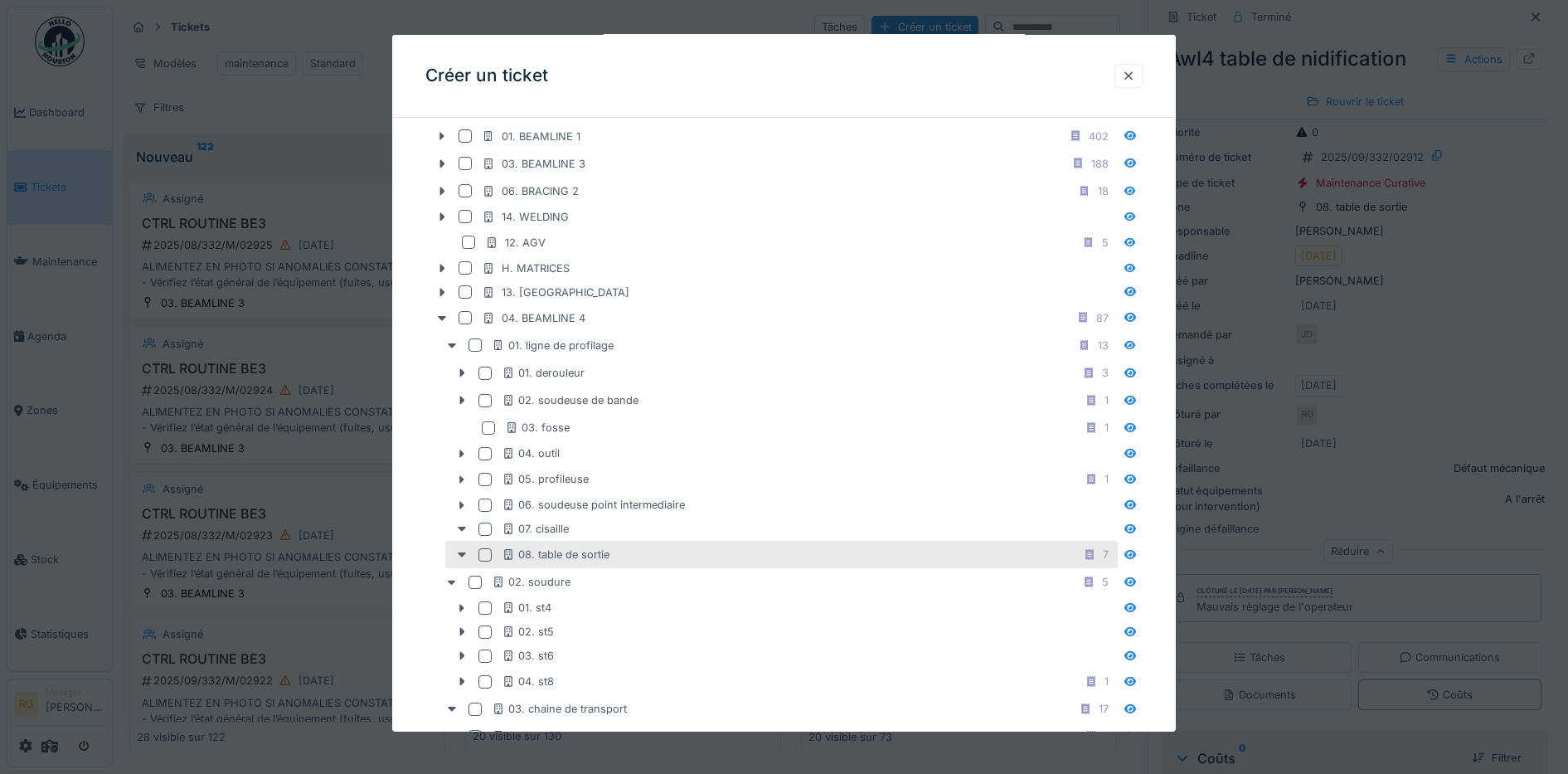
click at [483, 557] on div at bounding box center [485, 555] width 13 height 13
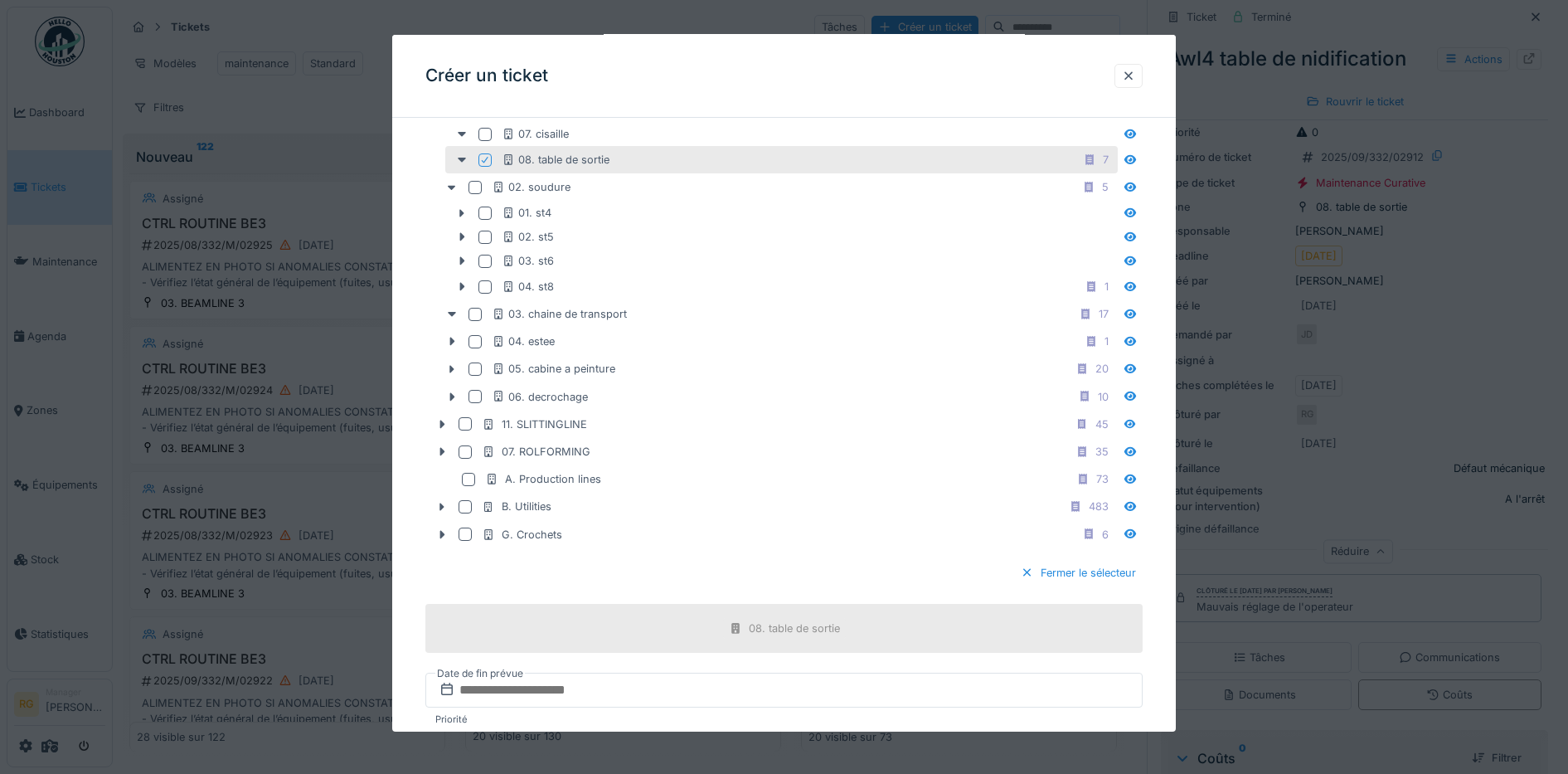
scroll to position [1543, 0]
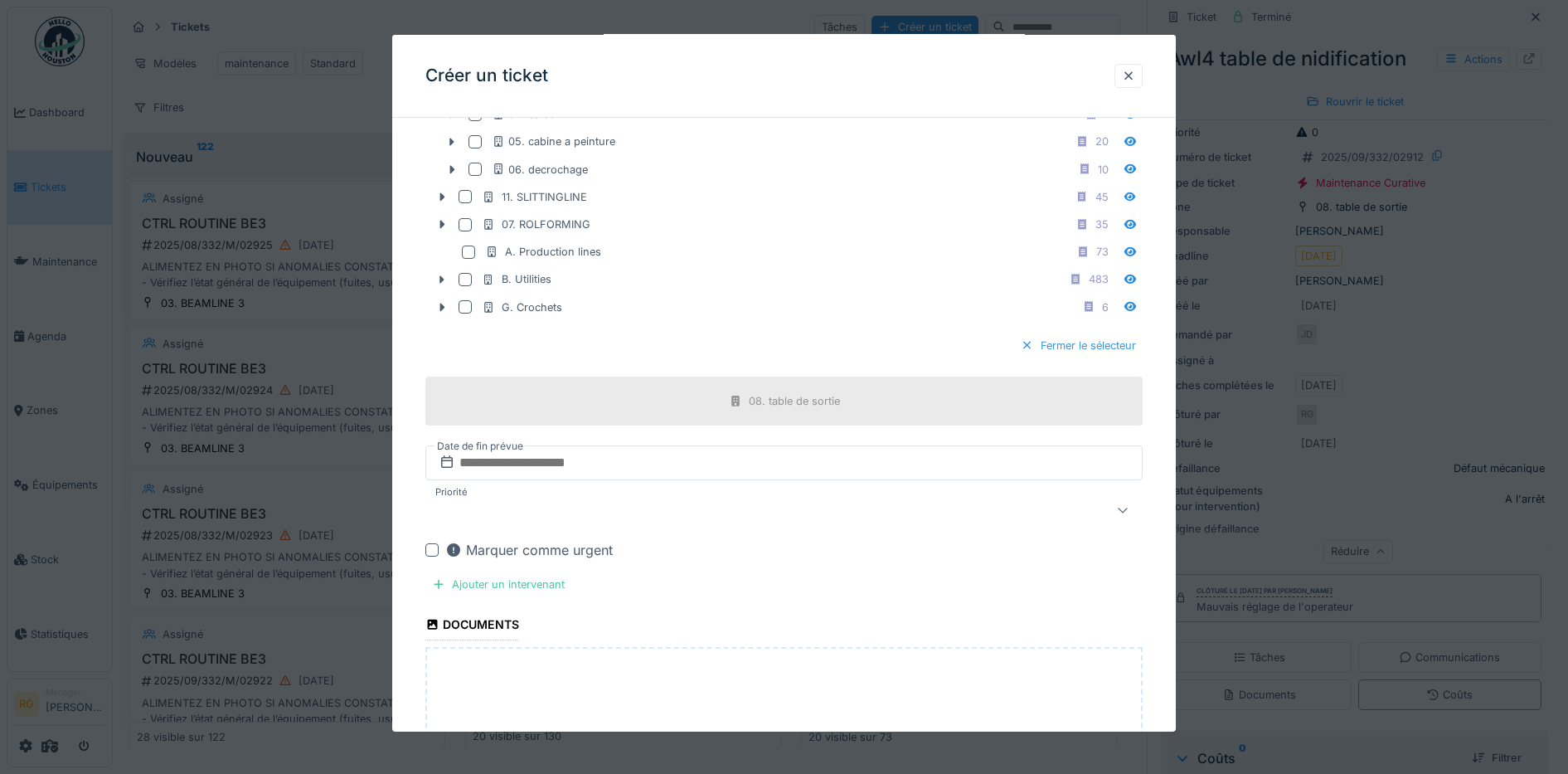
click at [1100, 348] on div "Fermer le sélecteur" at bounding box center [1078, 345] width 128 height 23
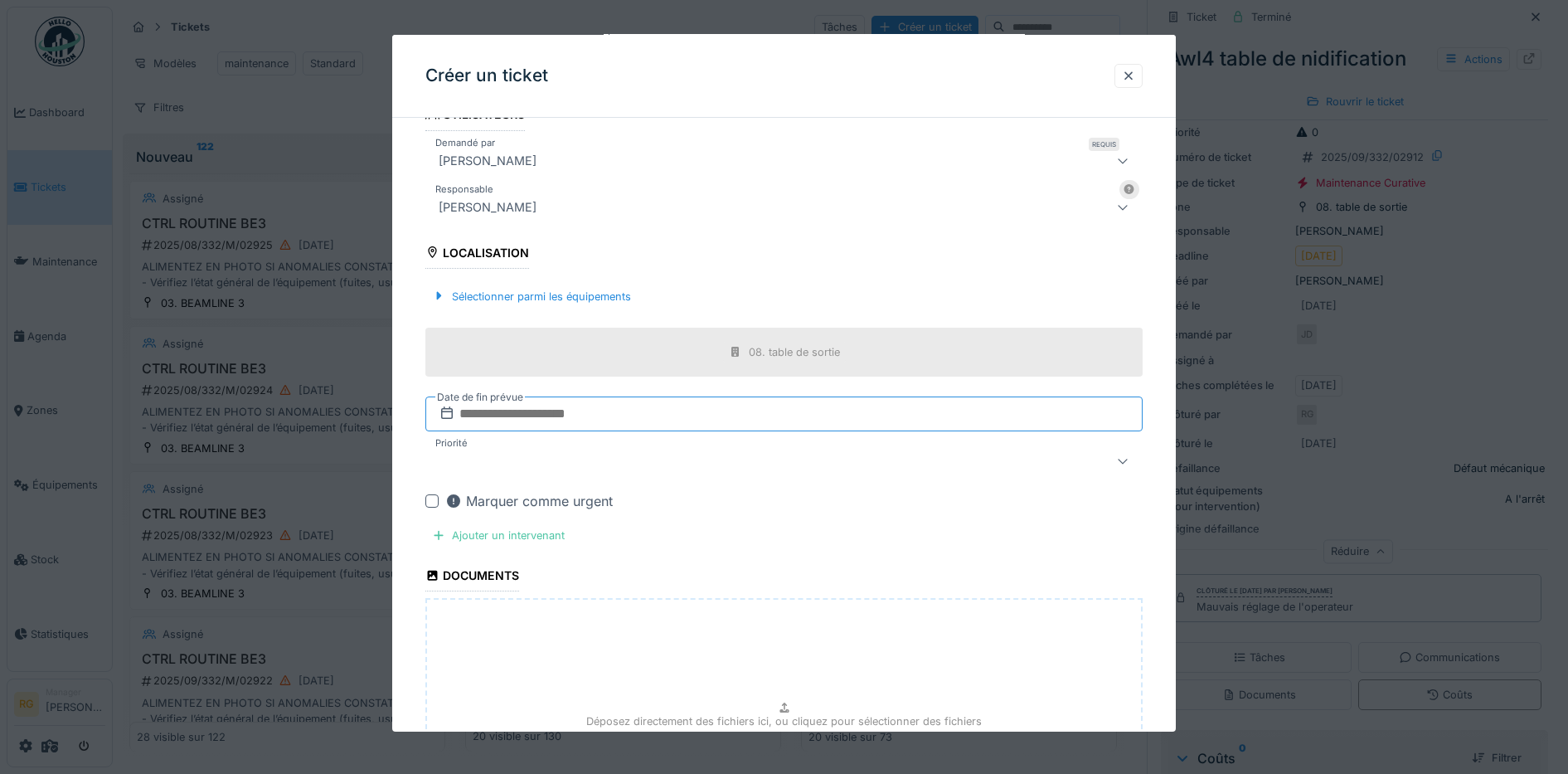
click at [540, 415] on input "text" at bounding box center [784, 414] width 718 height 35
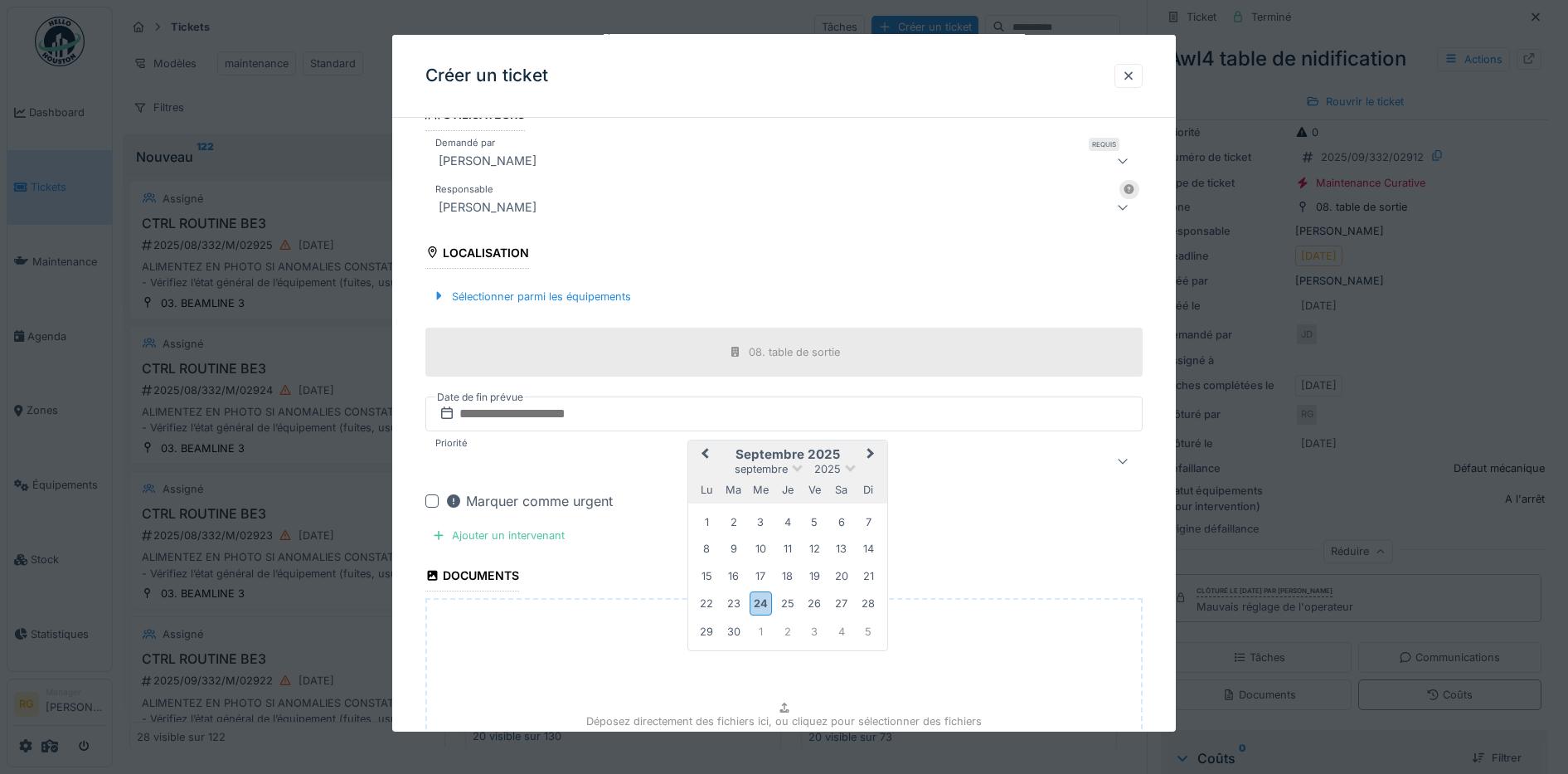
click at [852, 449] on h2 "septembre 2025" at bounding box center [787, 455] width 199 height 15
click at [815, 603] on div "26" at bounding box center [815, 604] width 23 height 23
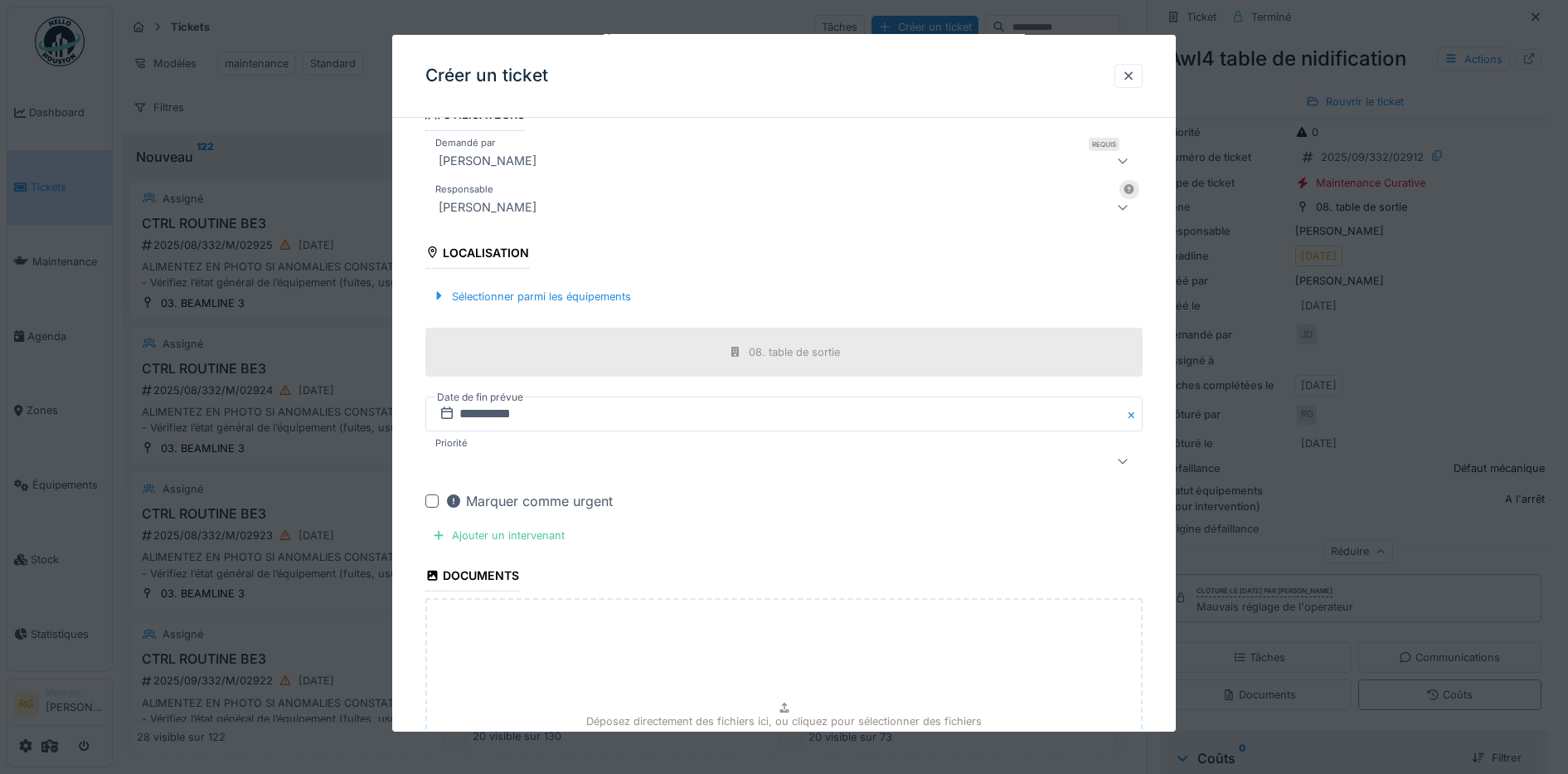
click at [656, 463] on div at bounding box center [742, 462] width 621 height 20
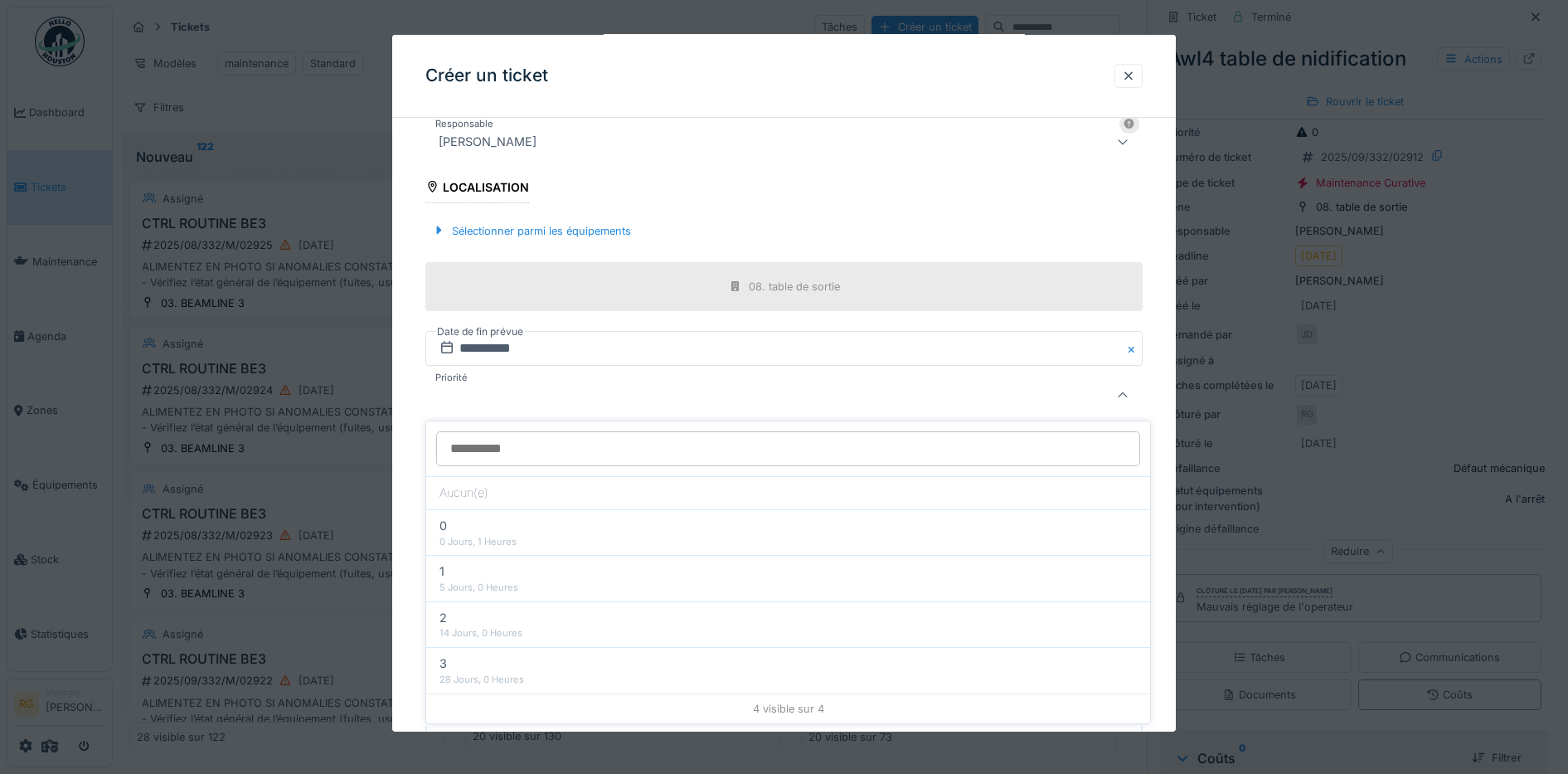
scroll to position [552, 0]
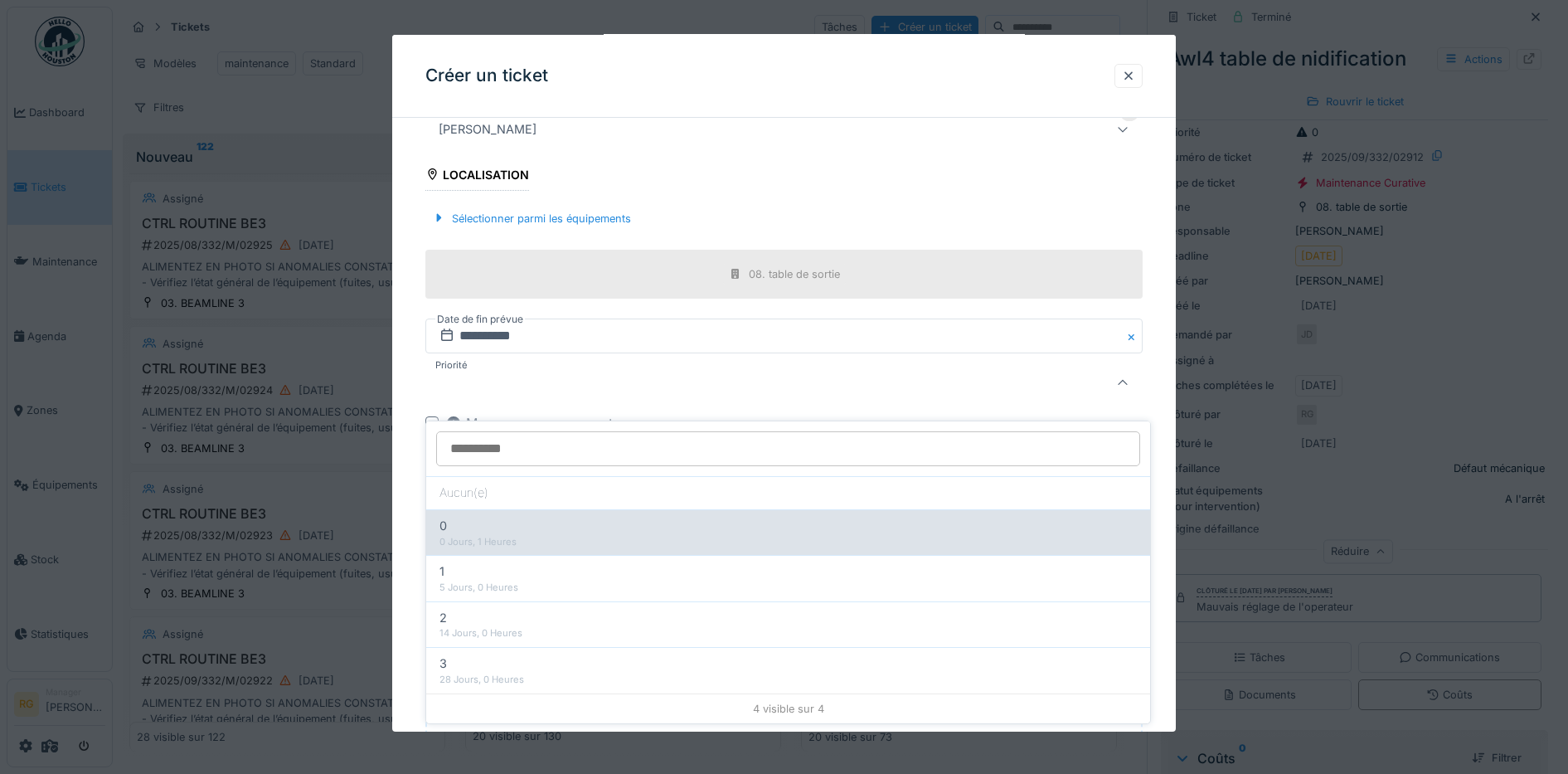
click at [559, 517] on div "0" at bounding box center [788, 526] width 697 height 18
type input "***"
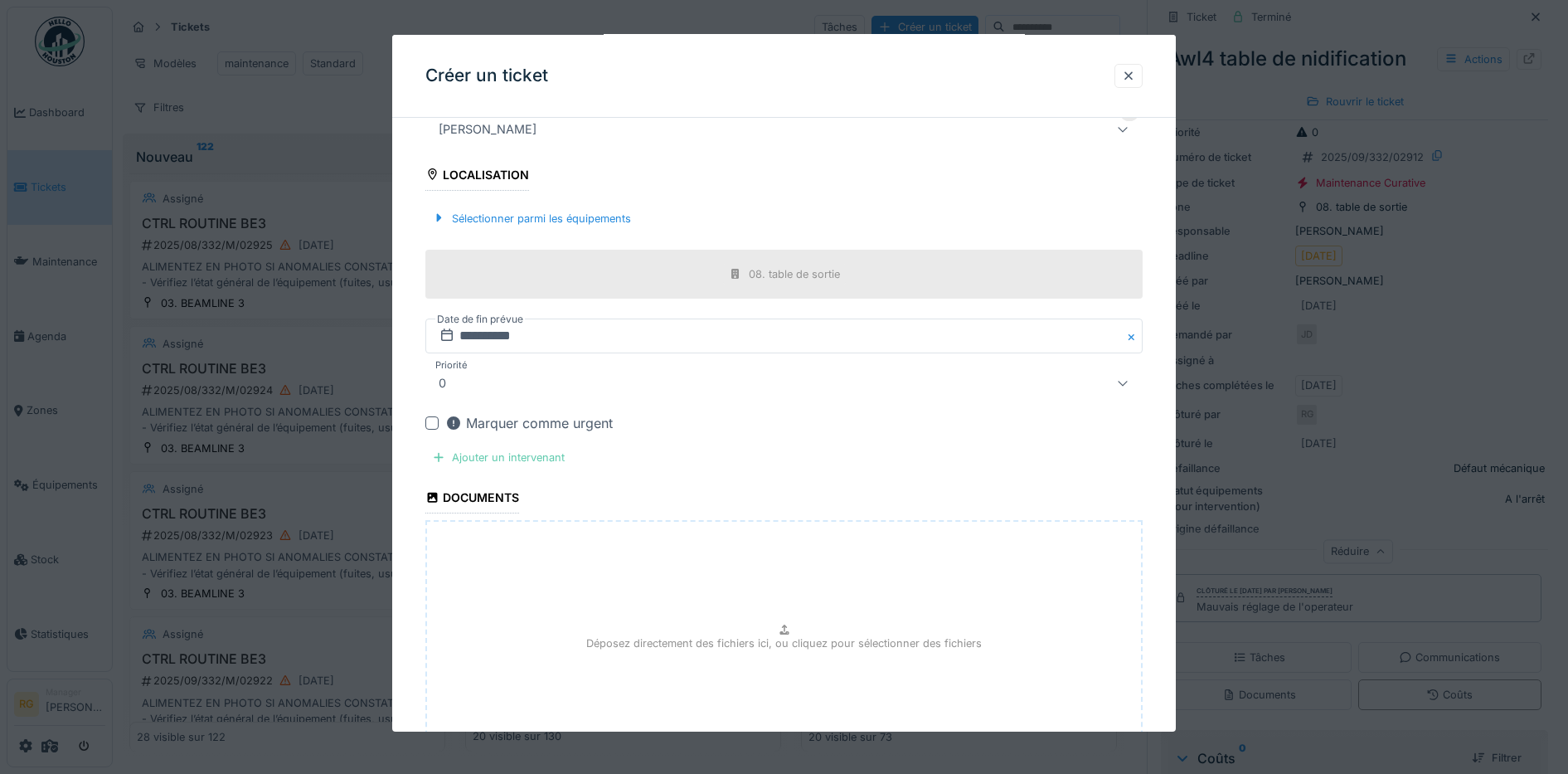
click at [477, 459] on div "Ajouter un intervenant" at bounding box center [498, 458] width 146 height 23
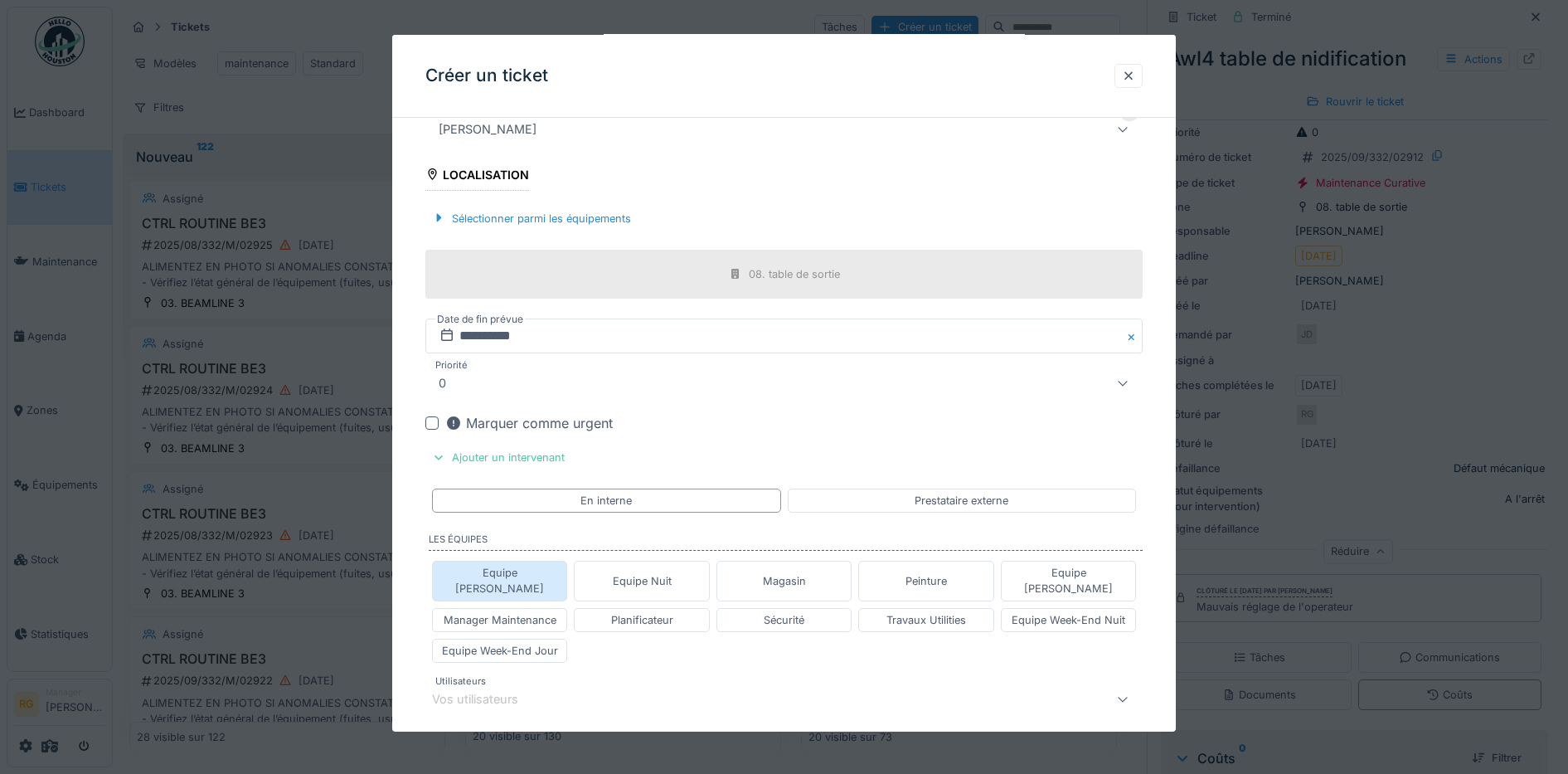
click at [540, 573] on div "Equipe [PERSON_NAME]" at bounding box center [500, 580] width 136 height 39
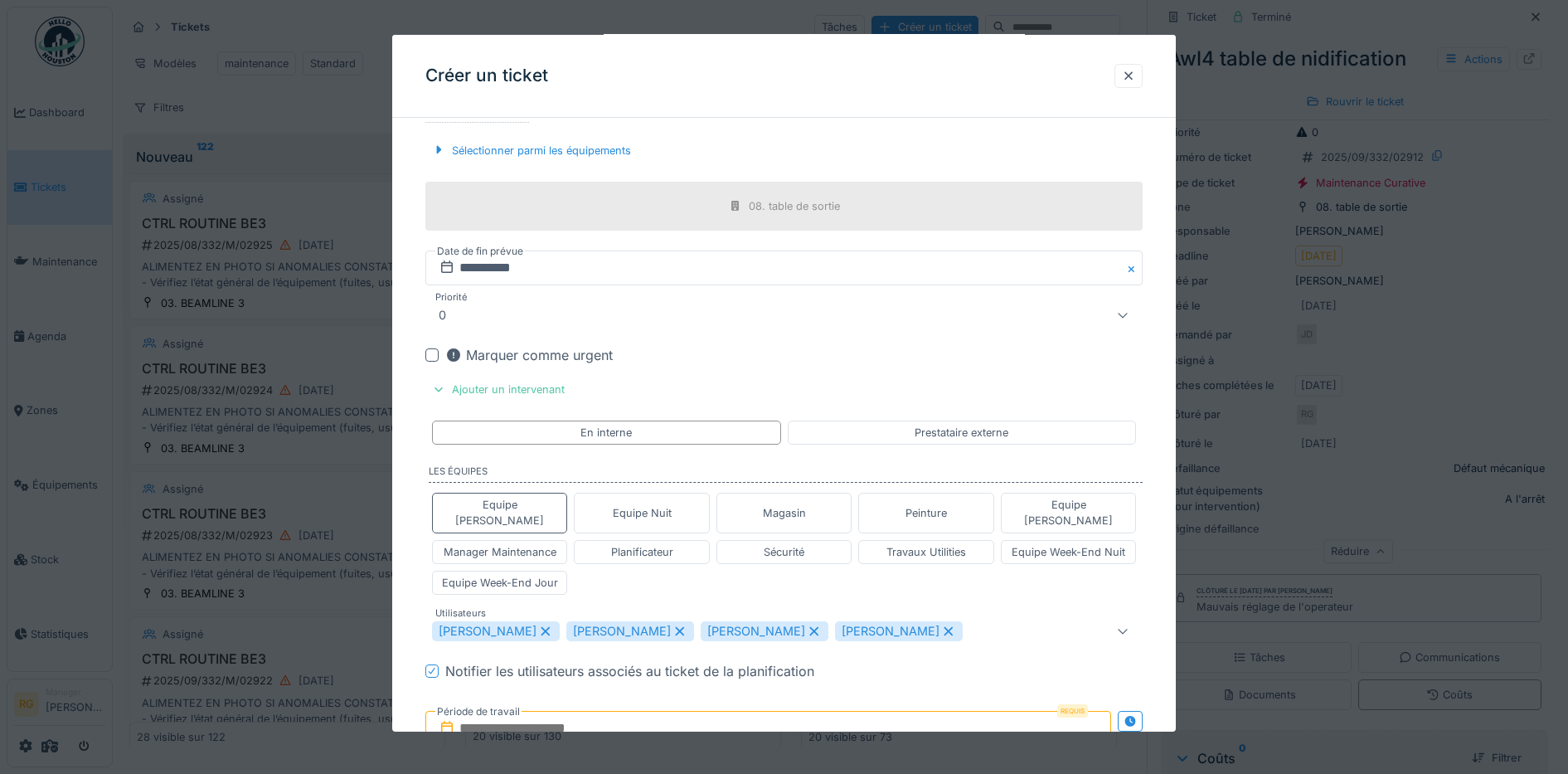
scroll to position [760, 0]
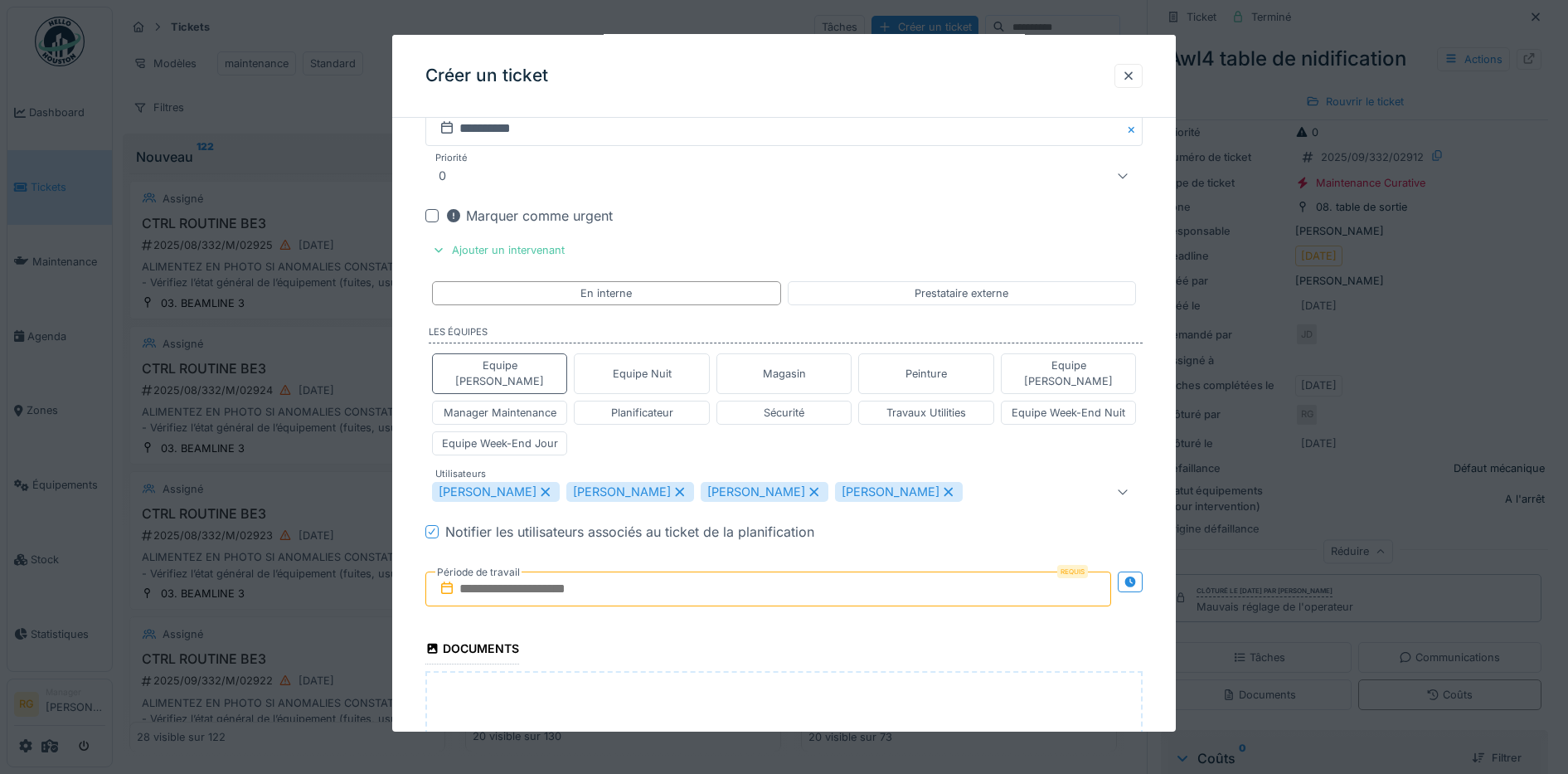
click at [550, 487] on icon at bounding box center [544, 491] width 9 height 9
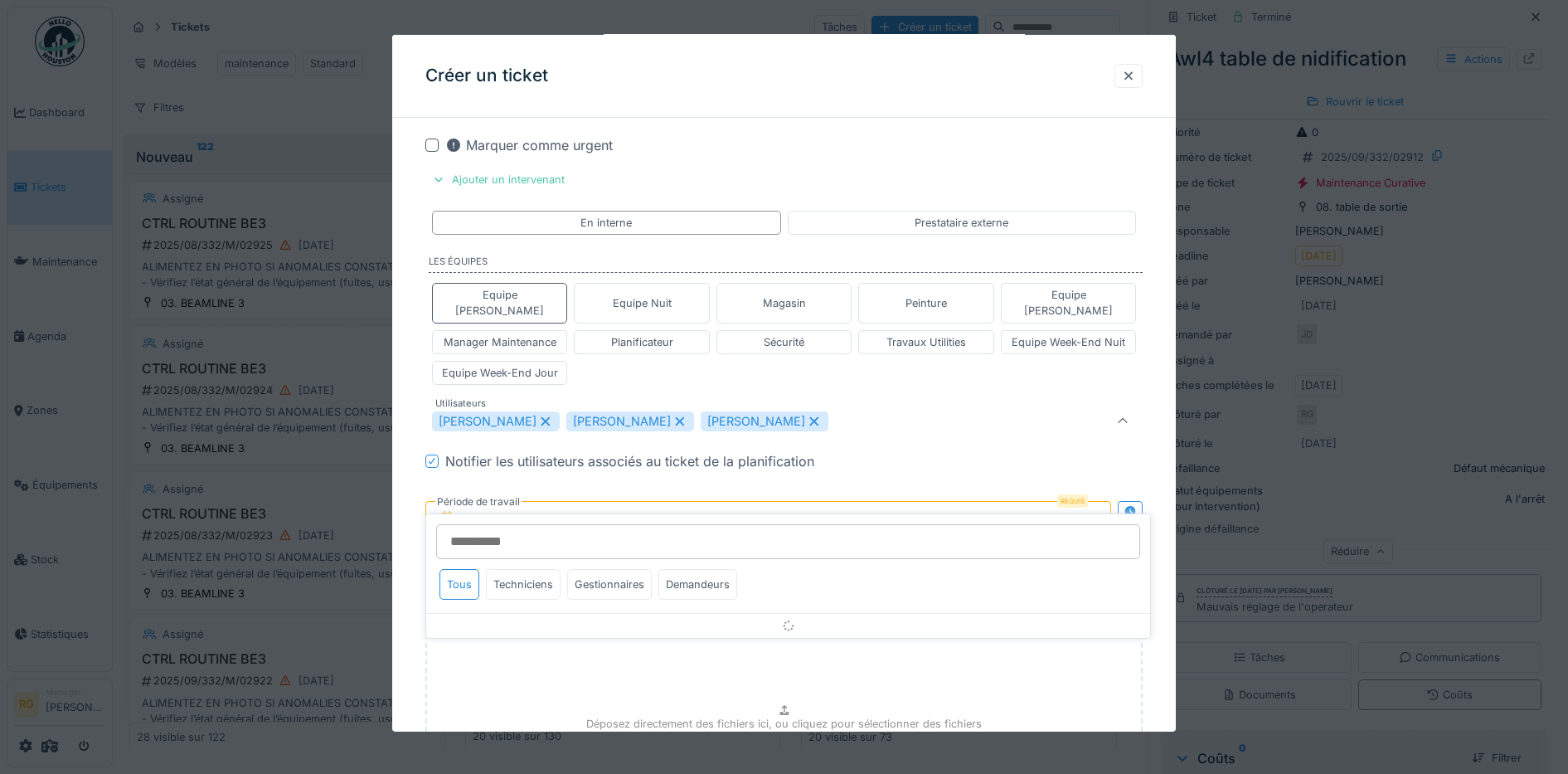
scroll to position [853, 0]
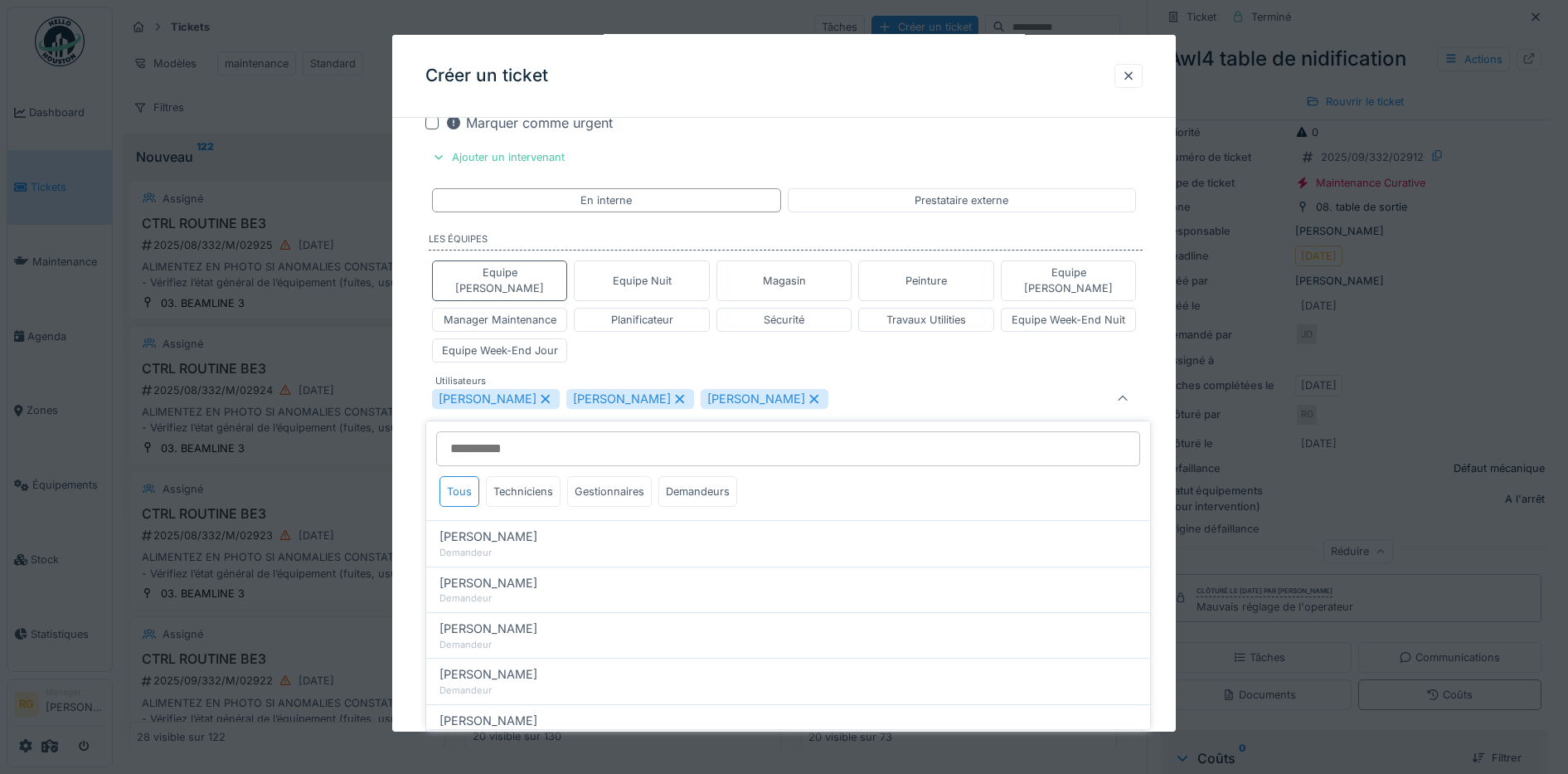
click at [550, 394] on icon at bounding box center [544, 398] width 9 height 9
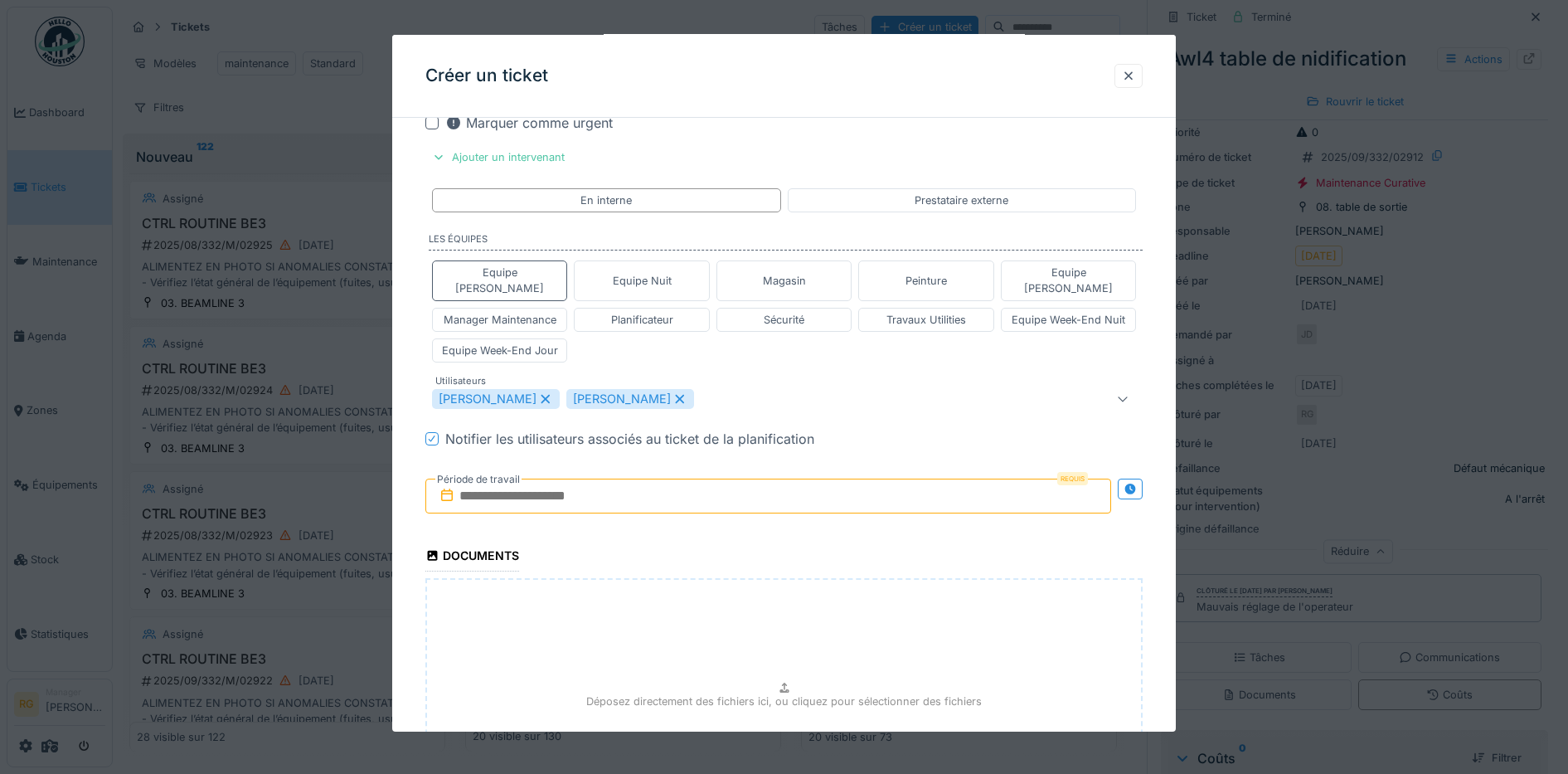
click at [672, 393] on icon at bounding box center [680, 399] width 15 height 12
type input "****"
click at [560, 480] on input "text" at bounding box center [768, 496] width 686 height 35
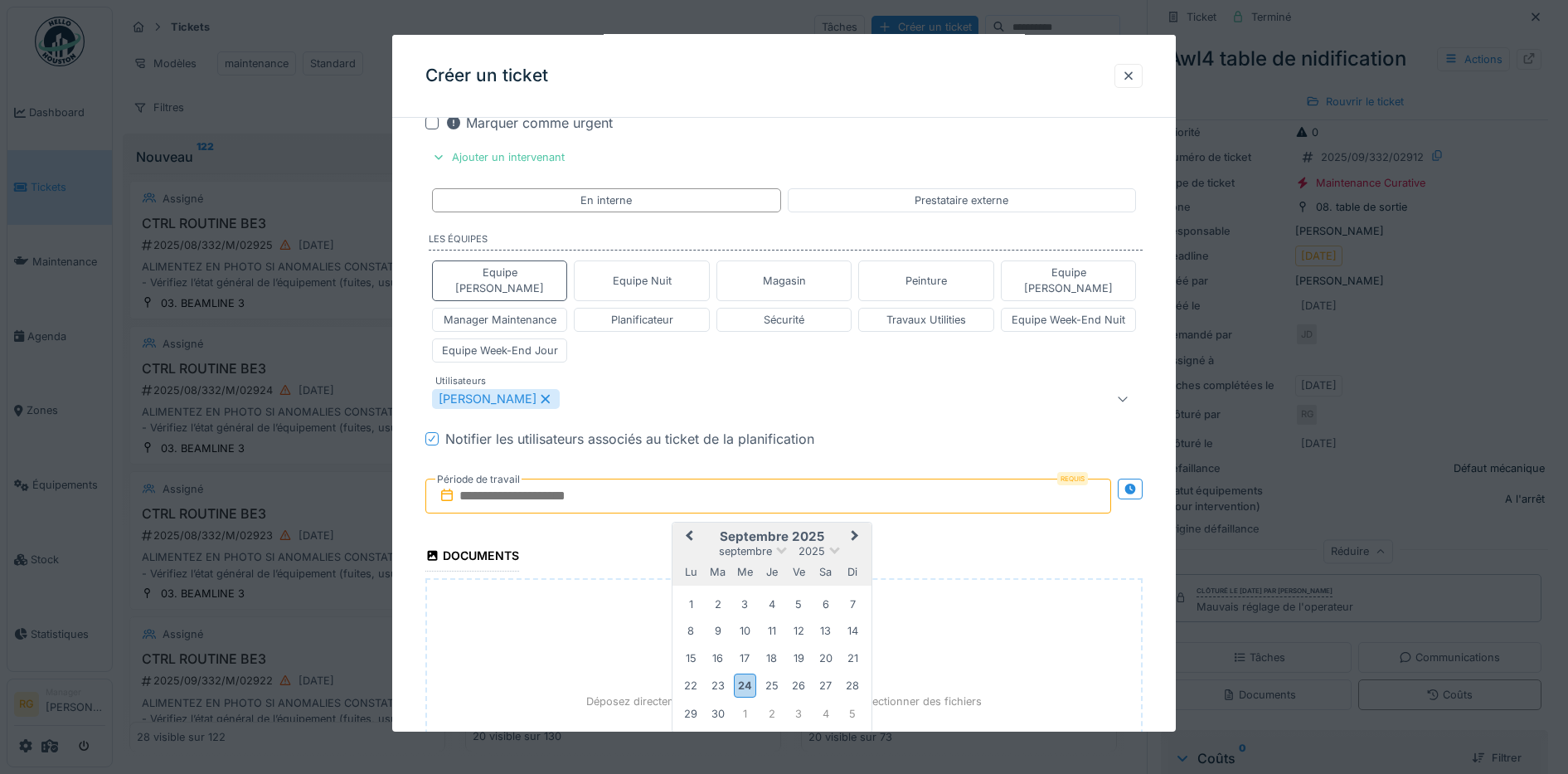
click at [838, 530] on h2 "septembre 2025" at bounding box center [771, 537] width 199 height 15
click at [802, 674] on div "26" at bounding box center [799, 685] width 23 height 23
click at [801, 674] on div "26" at bounding box center [799, 685] width 23 height 23
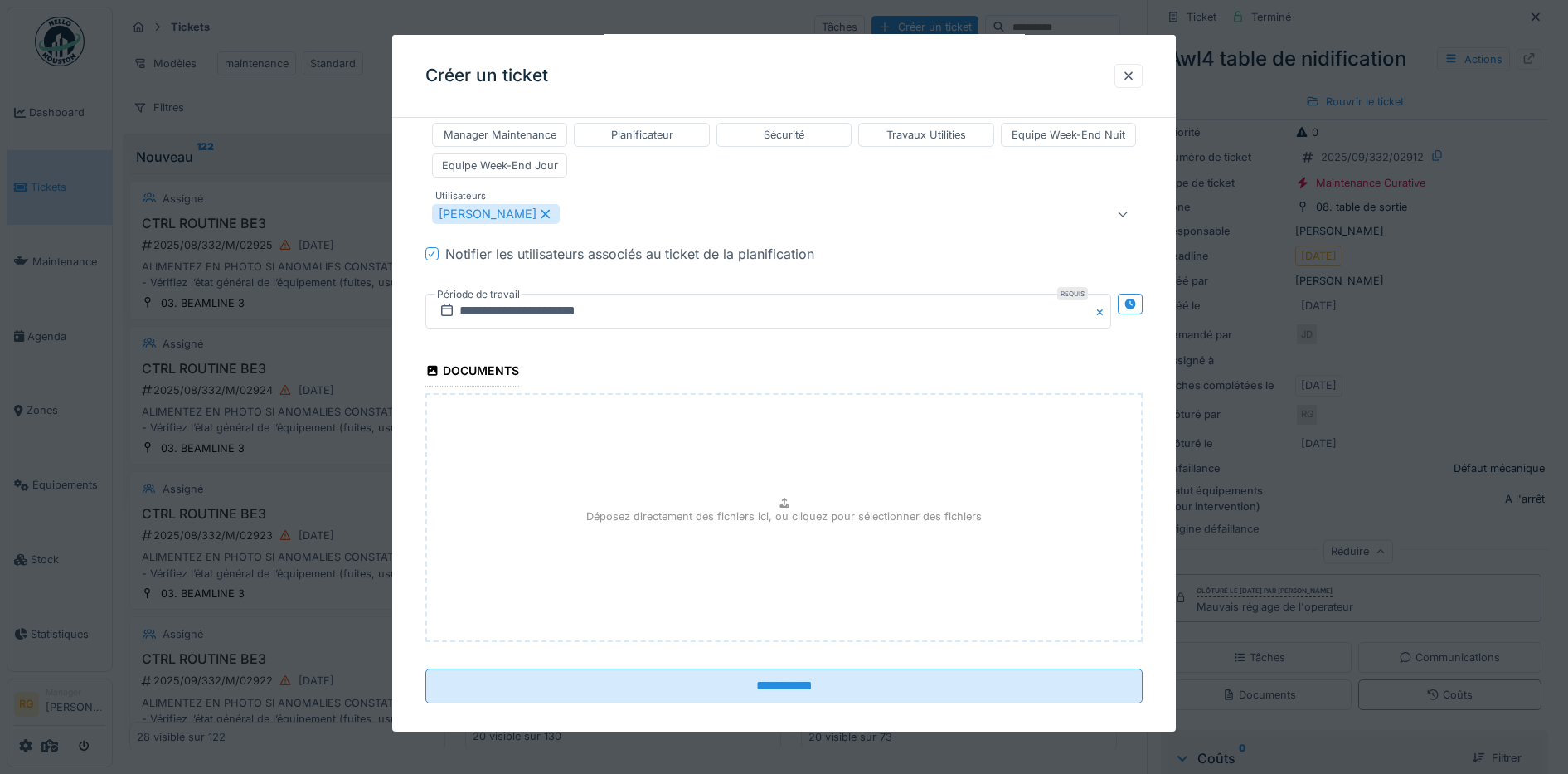
scroll to position [1040, 0]
click at [786, 506] on p "Déposez directement des fichiers ici, ou cliquez pour sélectionner des fichiers" at bounding box center [784, 514] width 395 height 16
type input "**********"
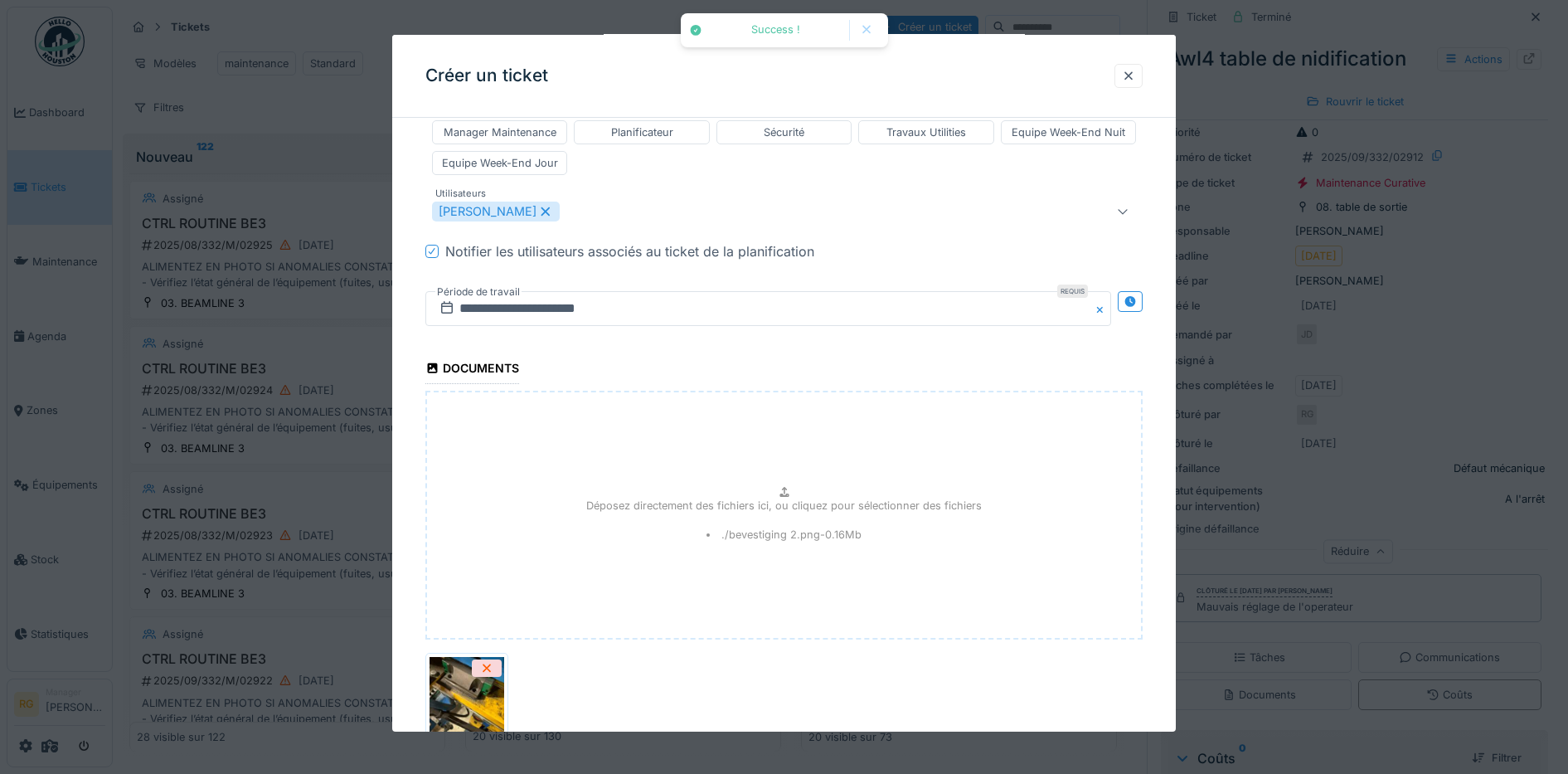
click at [765, 478] on div "Déposez directement des fichiers ici, ou cliquez pour sélectionner des fichiers…" at bounding box center [784, 515] width 718 height 248
type input "**********"
click at [794, 498] on p "Déposez directement des fichiers ici, ou cliquez pour sélectionner des fichiers" at bounding box center [784, 505] width 395 height 16
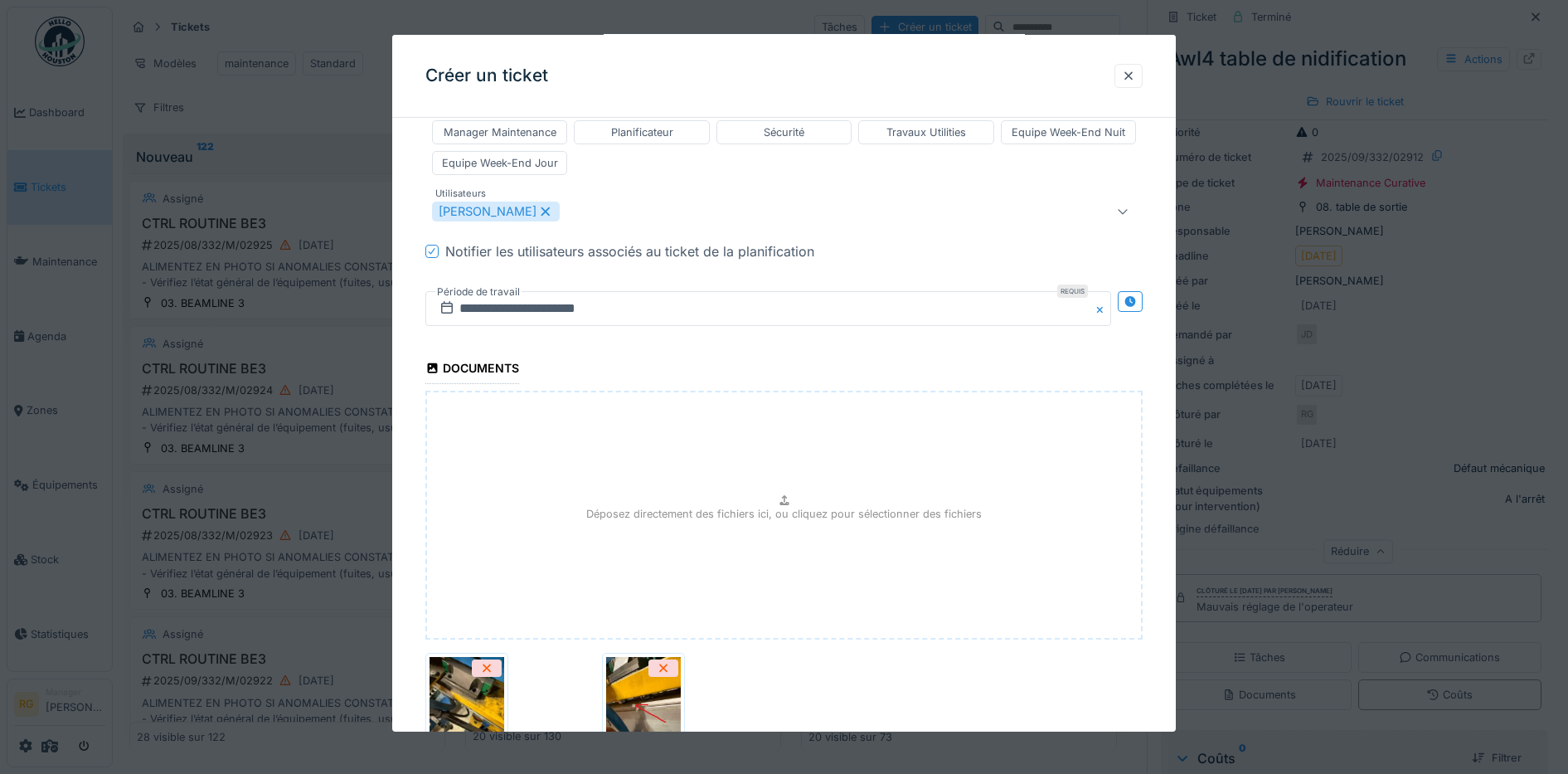
type input "**********"
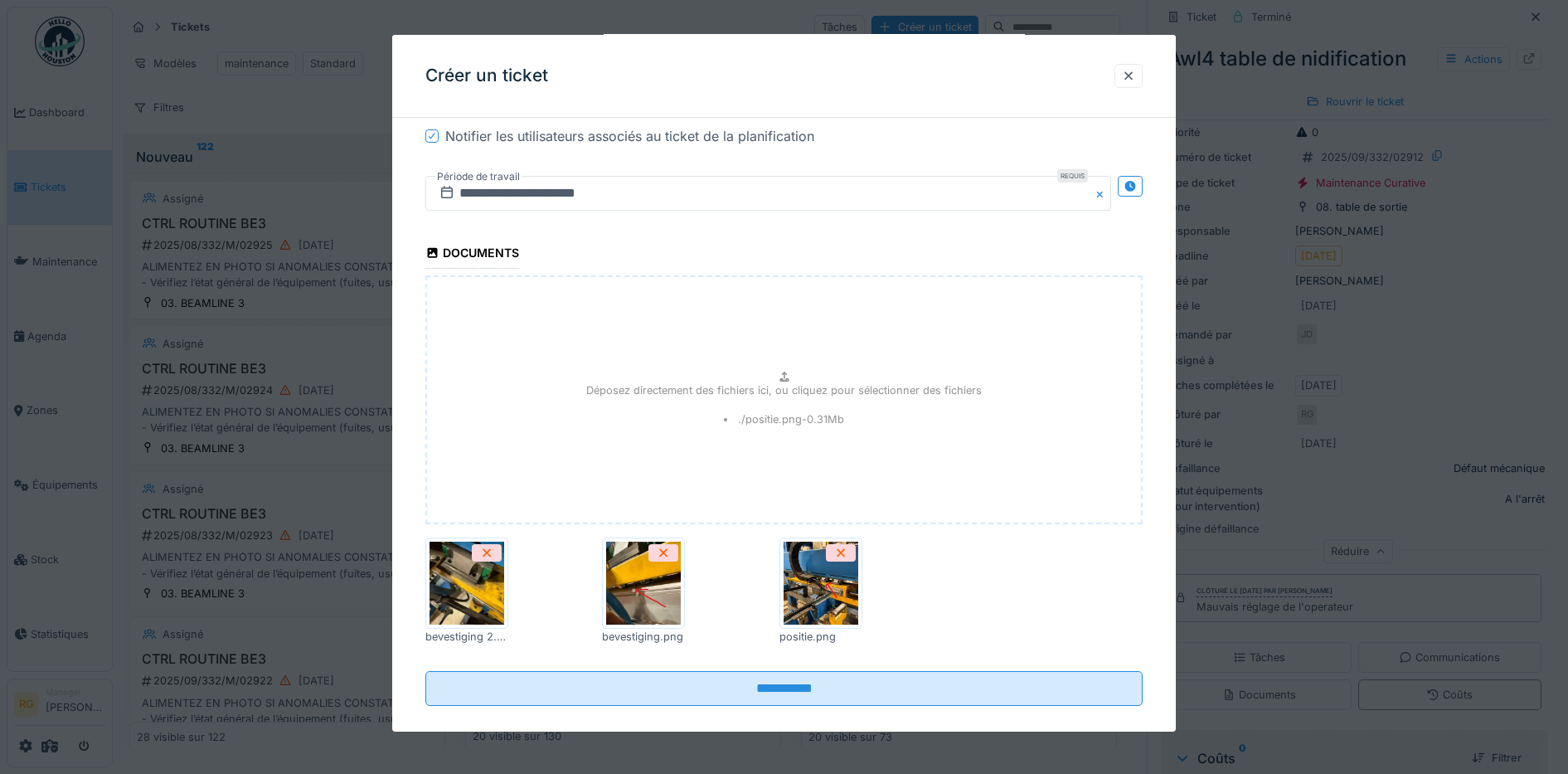
scroll to position [1161, 0]
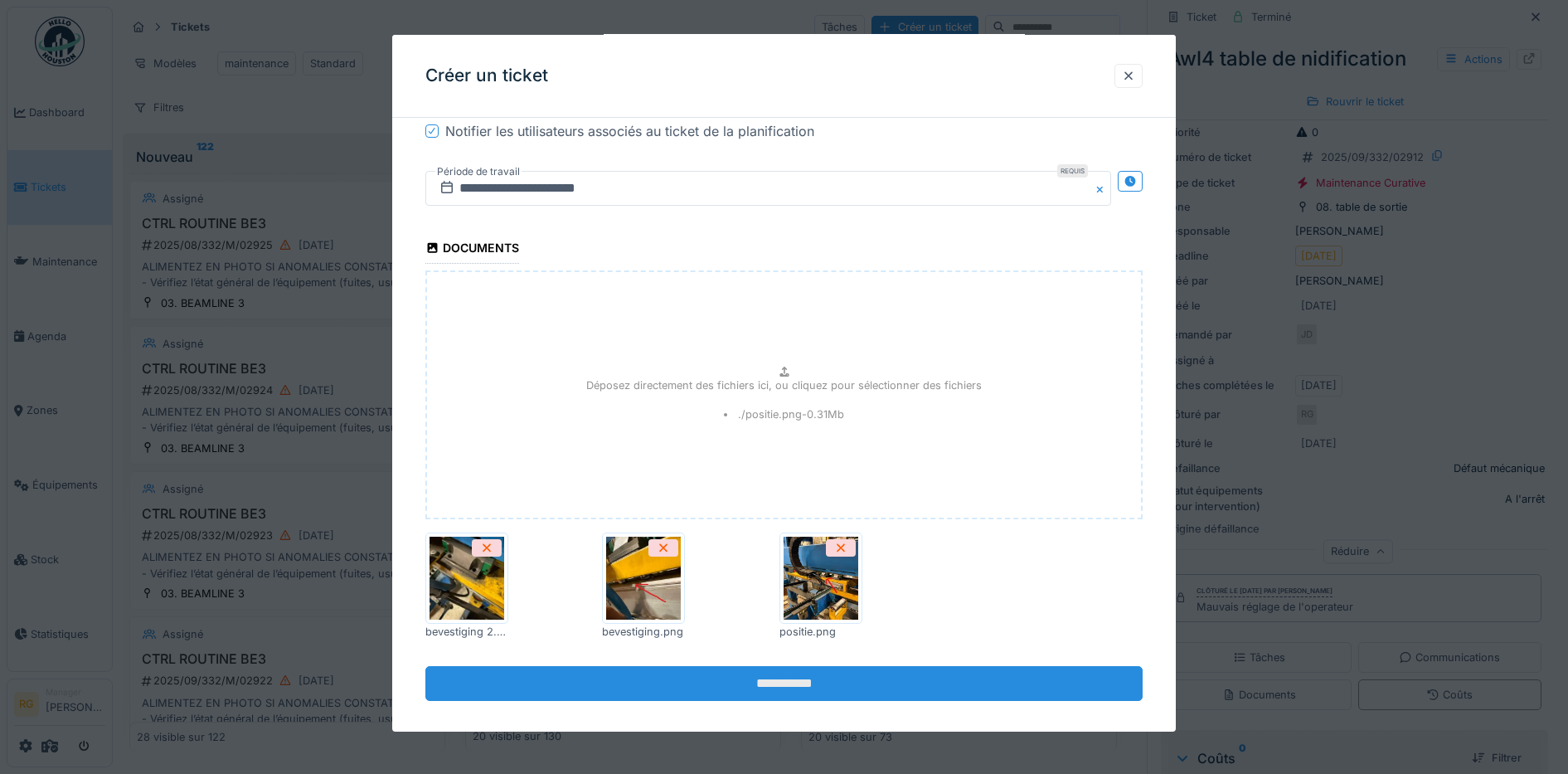
click at [762, 667] on input "**********" at bounding box center [784, 684] width 718 height 35
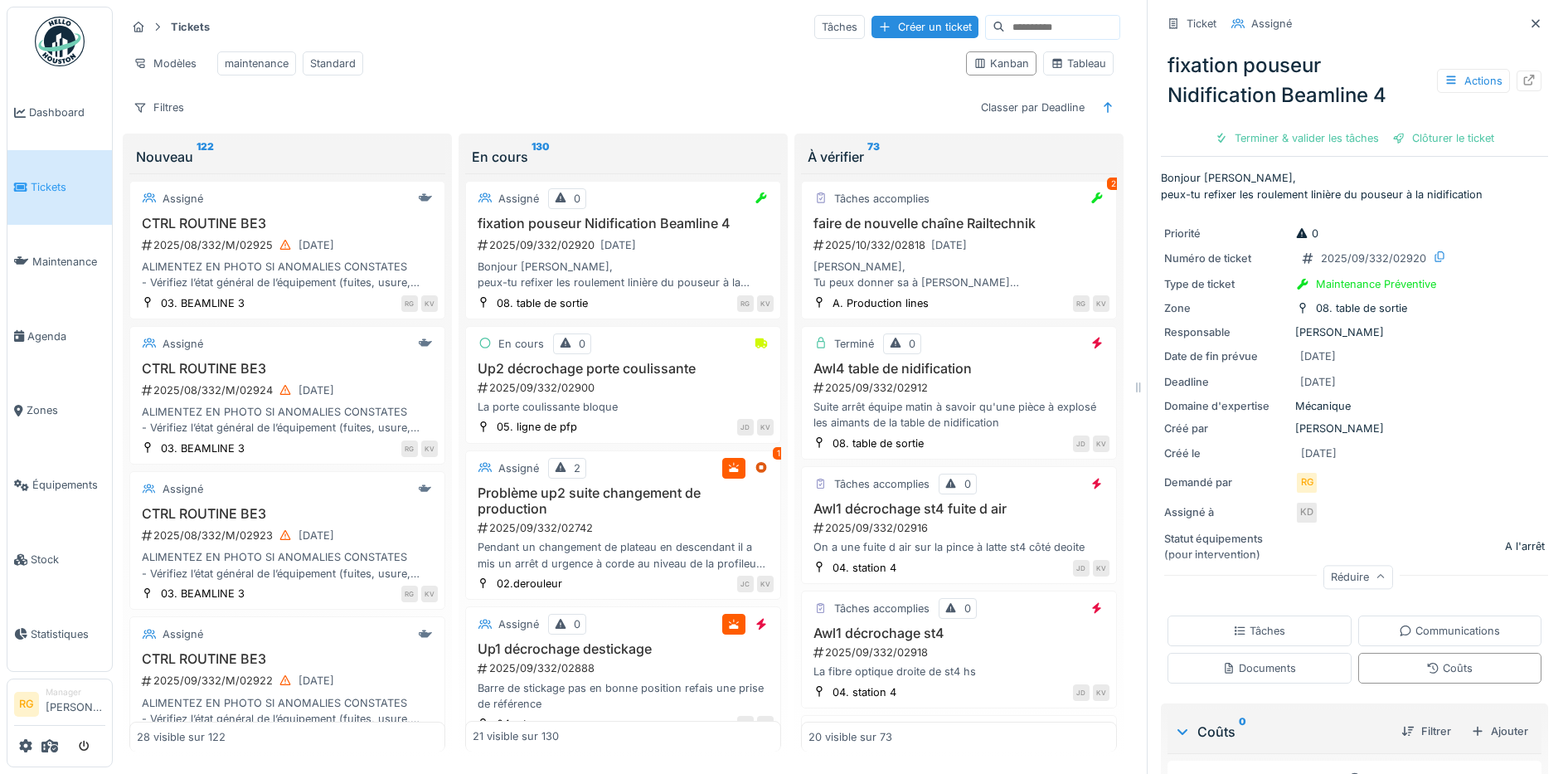
click at [1529, 18] on icon at bounding box center [1535, 24] width 13 height 11
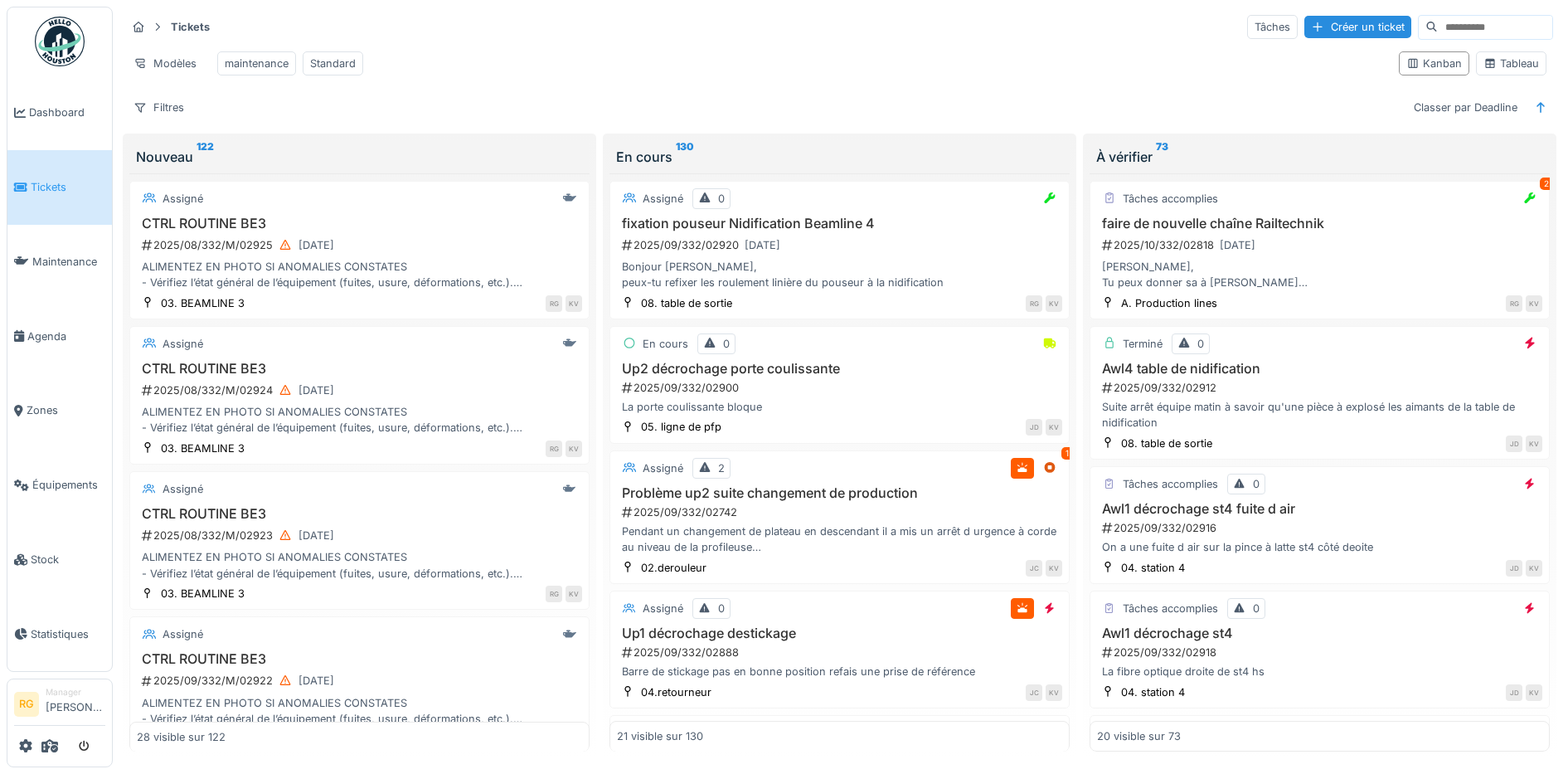
scroll to position [13, 0]
click at [1255, 384] on div "2025/09/332/02912" at bounding box center [1321, 388] width 442 height 16
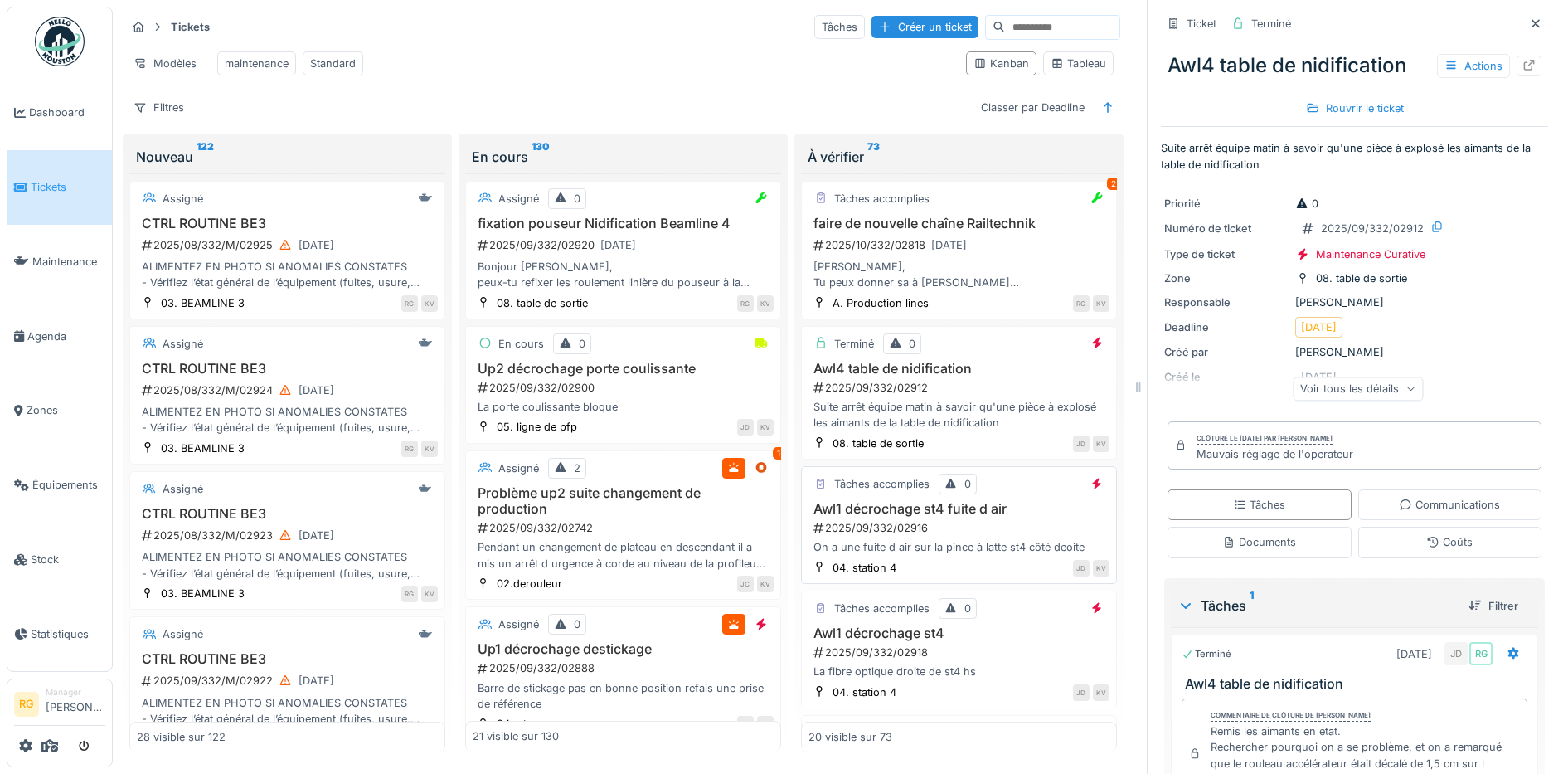
click at [901, 530] on div "2025/09/332/02916" at bounding box center [961, 528] width 298 height 16
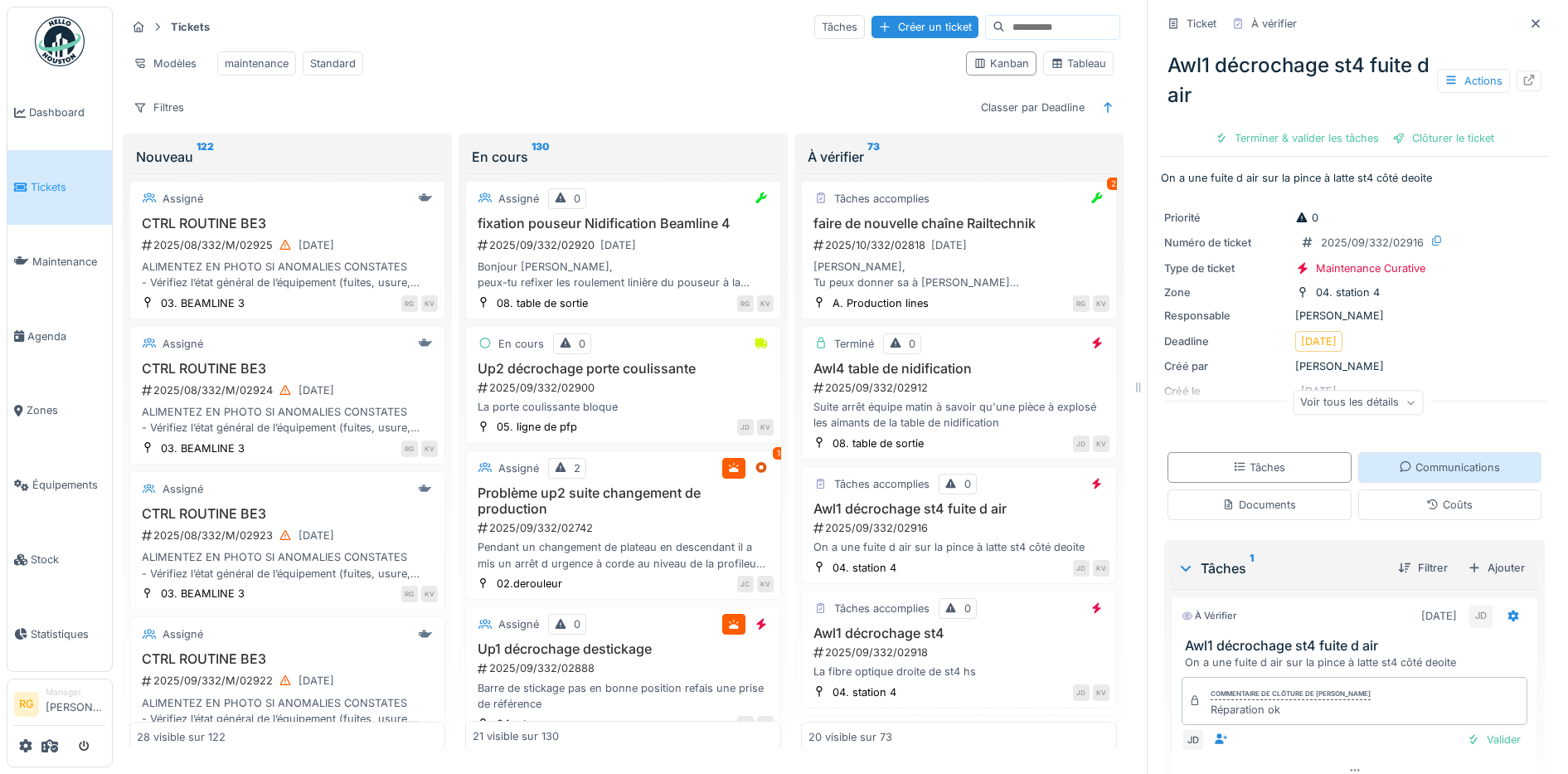
scroll to position [69, 0]
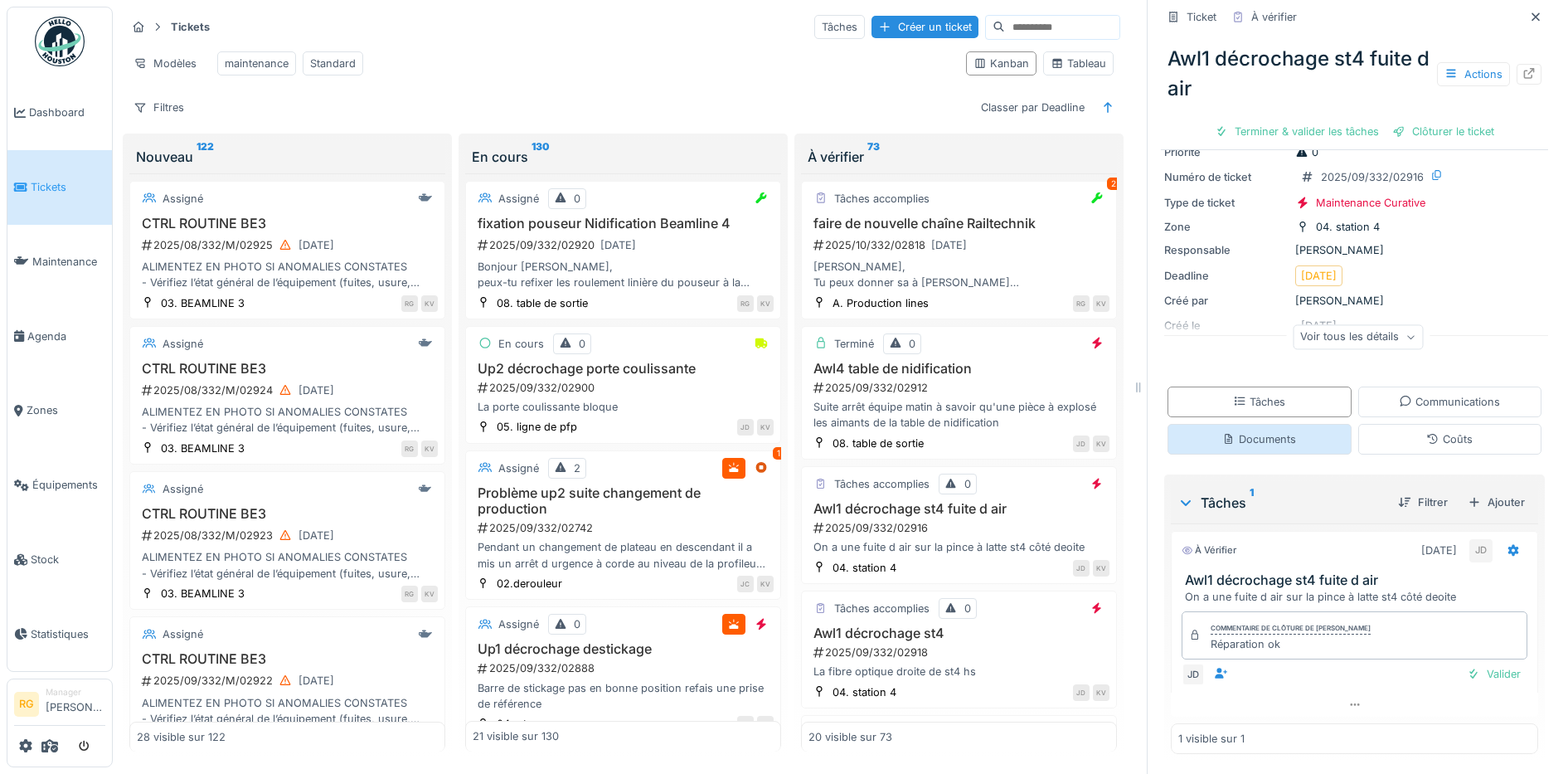
click at [1222, 434] on icon at bounding box center [1229, 439] width 13 height 11
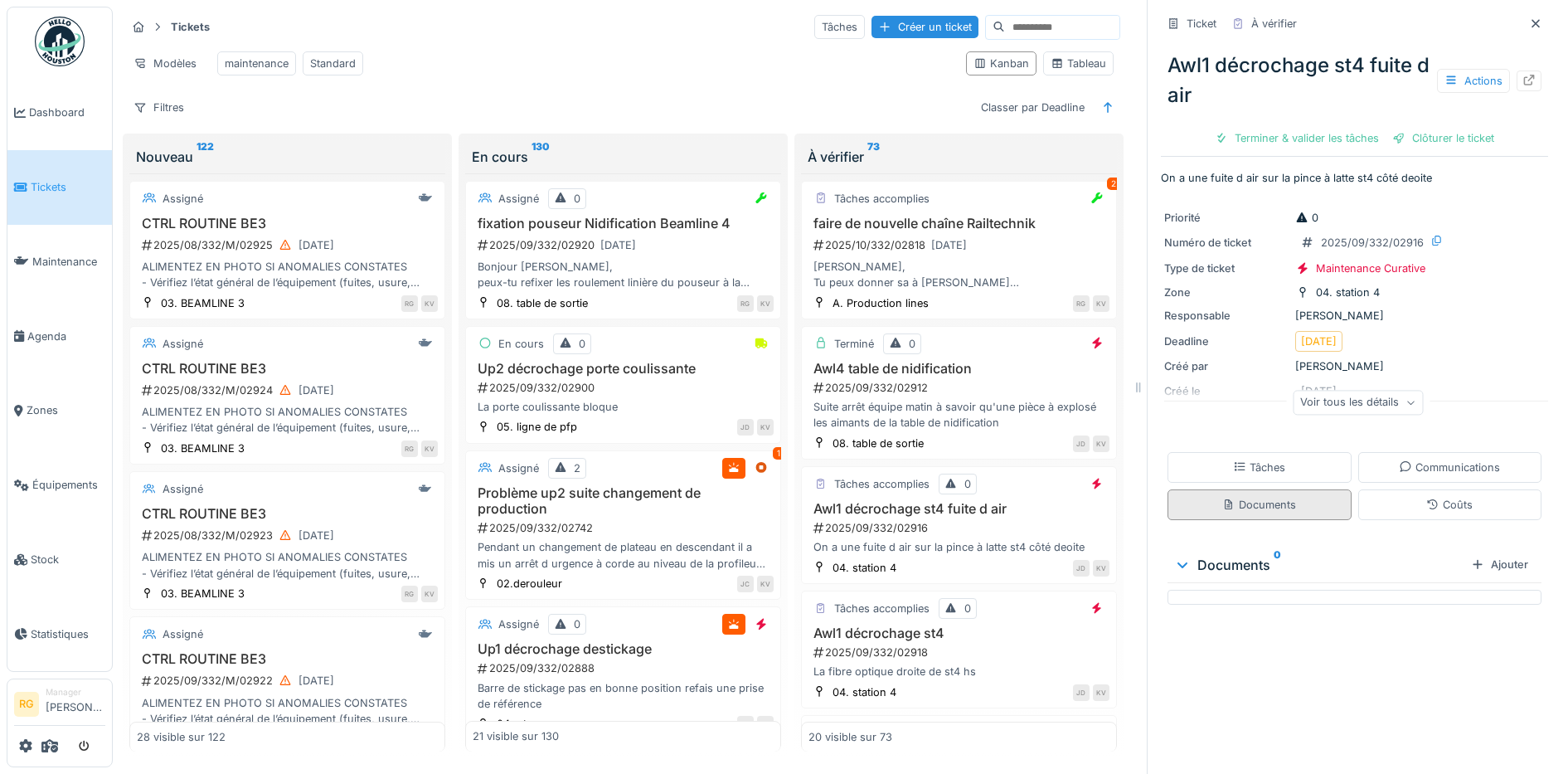
scroll to position [0, 0]
click at [1241, 459] on div "Tâches" at bounding box center [1259, 467] width 52 height 16
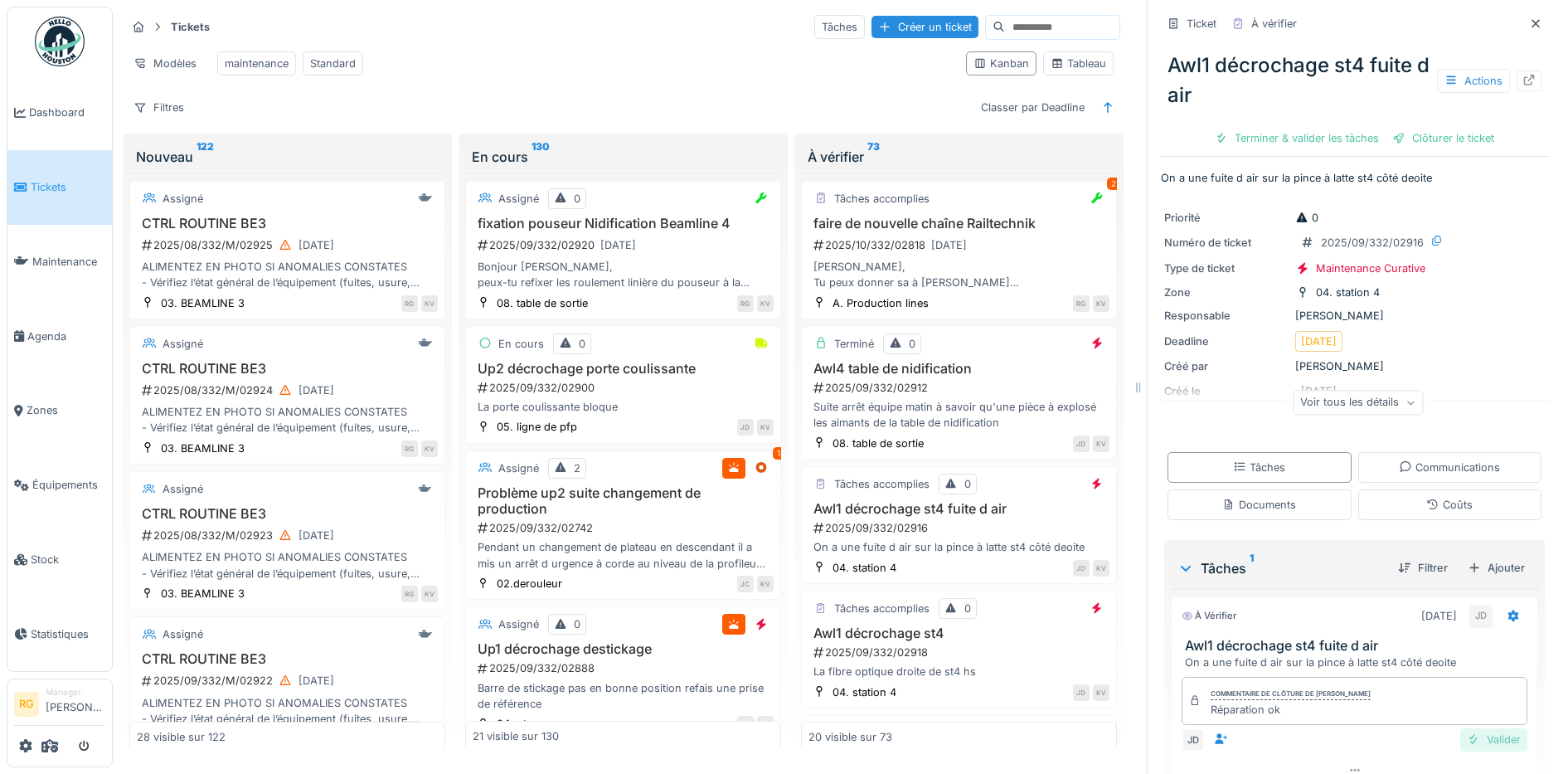
click at [1467, 729] on div "Valider" at bounding box center [1493, 740] width 67 height 23
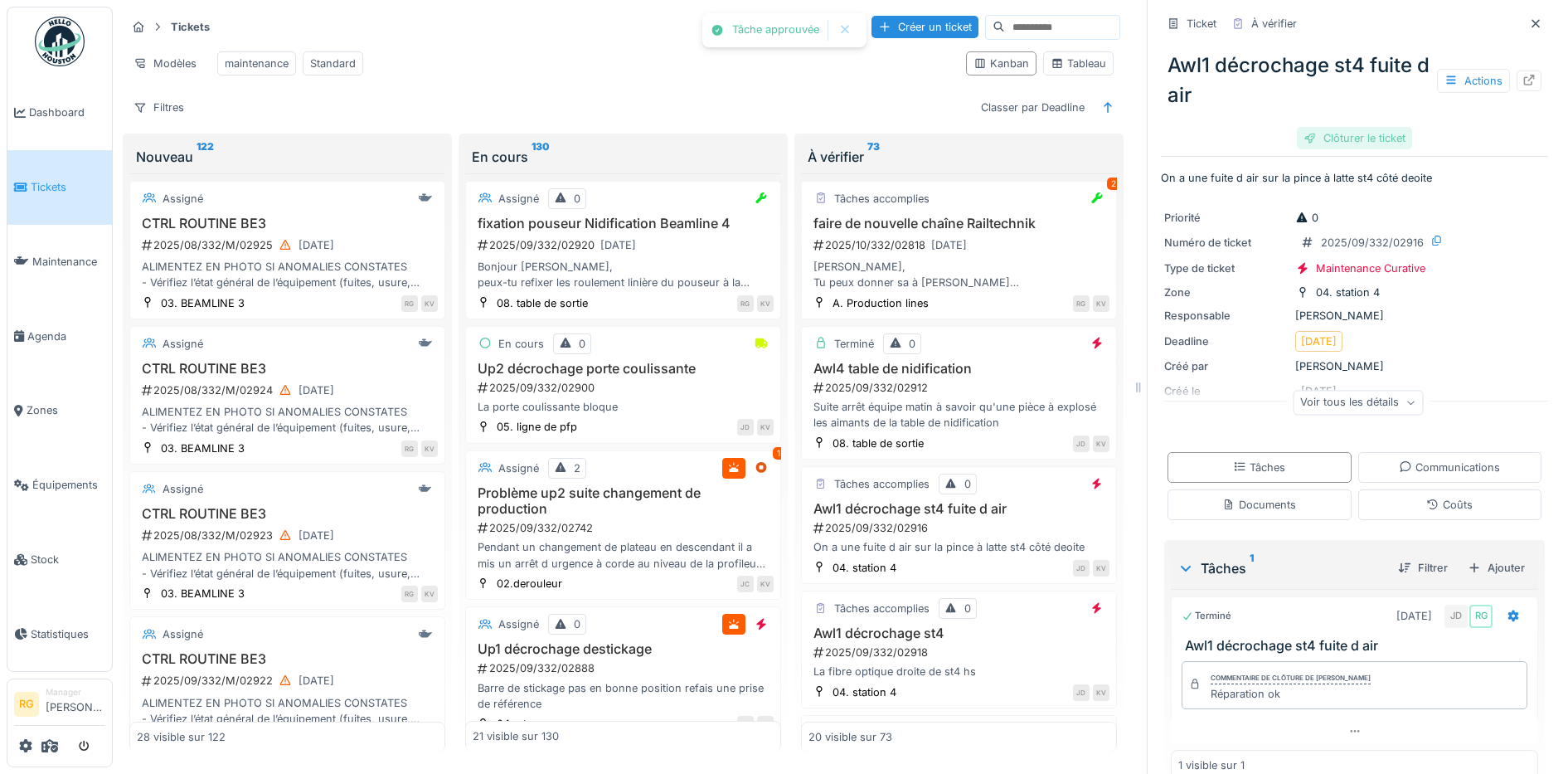
click at [1347, 127] on div "Clôturer le ticket" at bounding box center [1354, 138] width 115 height 23
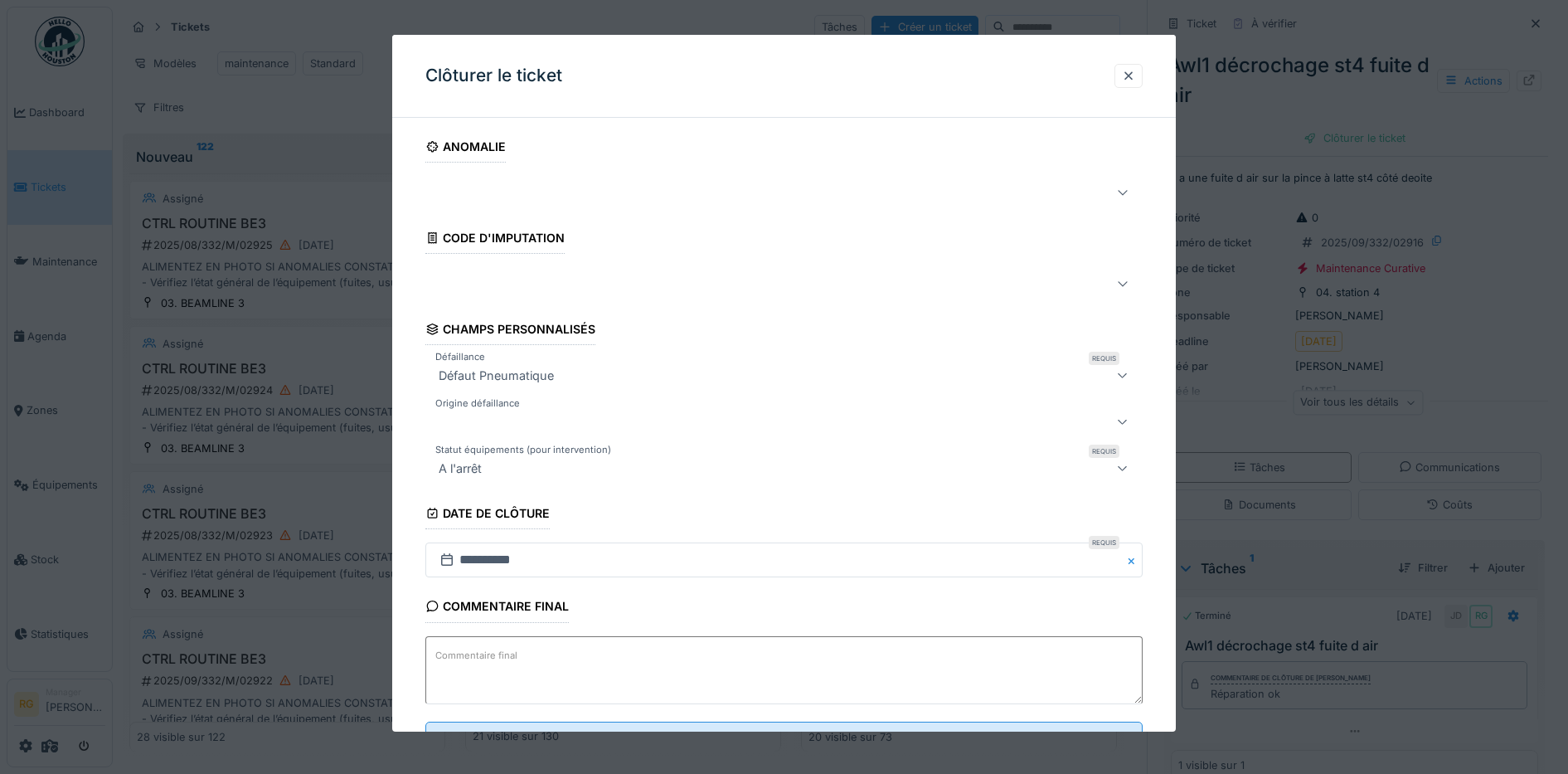
click at [519, 657] on textarea "Commentaire final" at bounding box center [784, 670] width 718 height 68
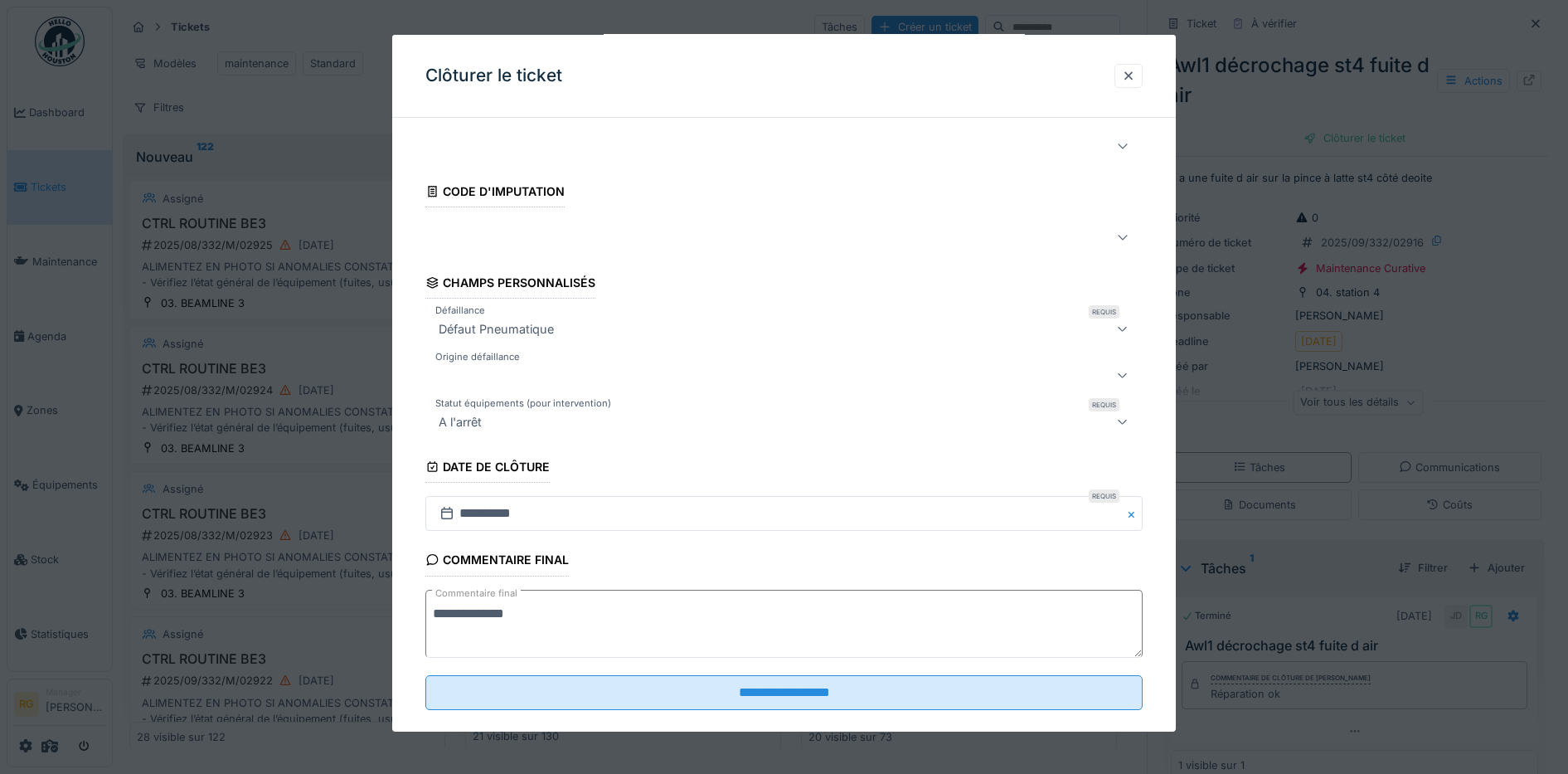
scroll to position [71, 0]
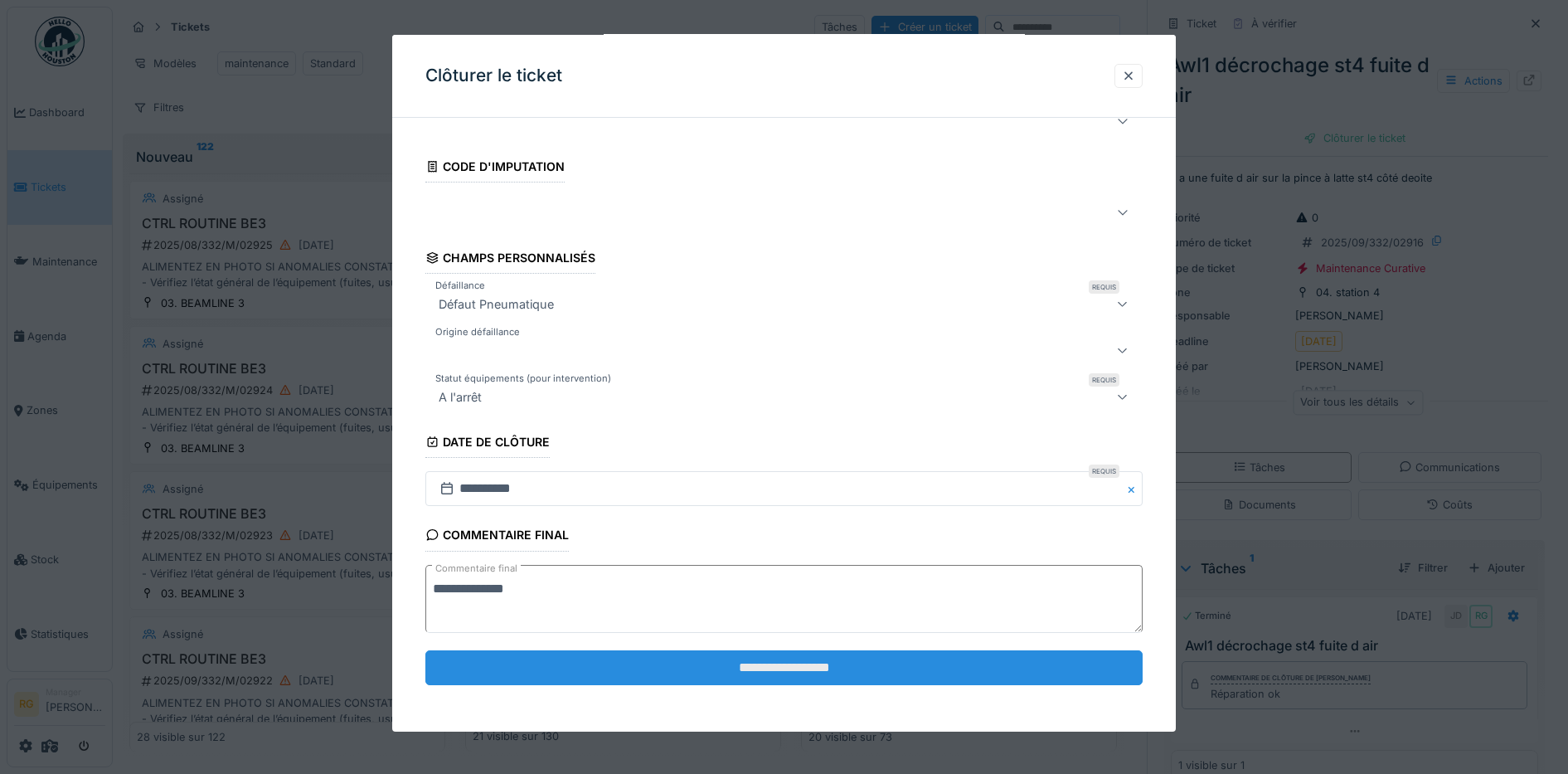
type textarea "**********"
click at [819, 669] on input "**********" at bounding box center [784, 668] width 718 height 35
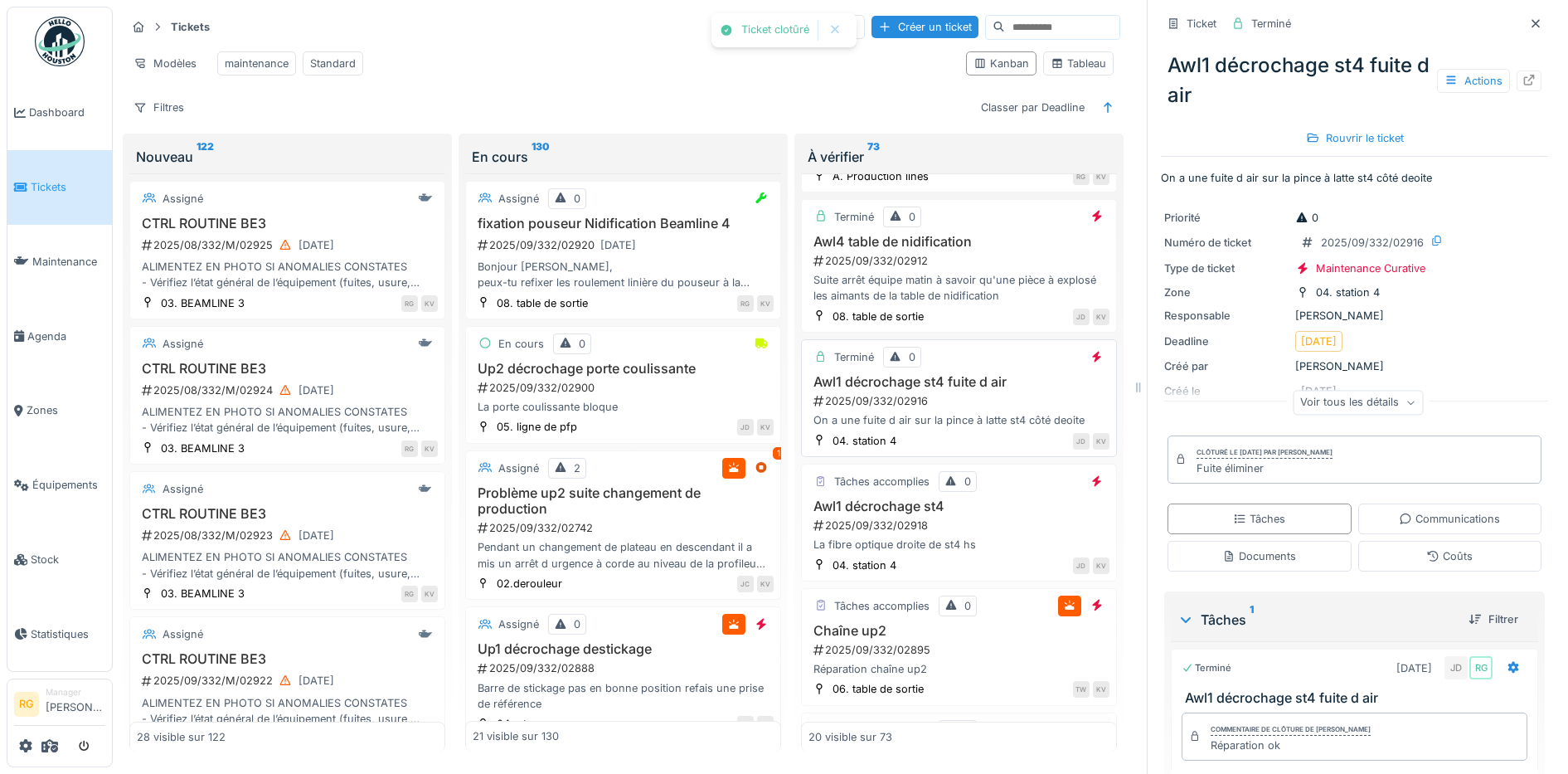
scroll to position [207, 0]
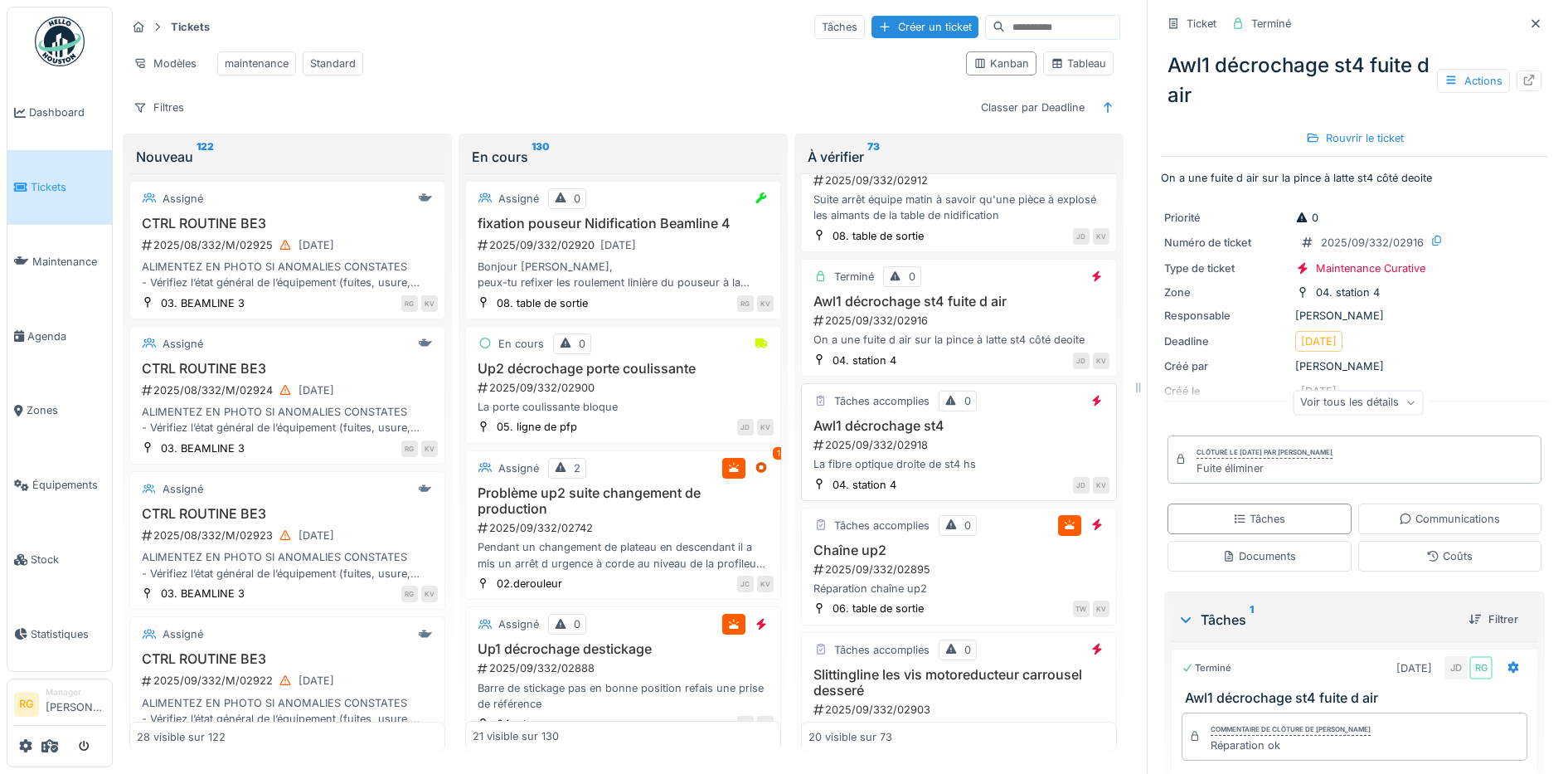
click at [944, 447] on div "2025/09/332/02918" at bounding box center [961, 445] width 298 height 16
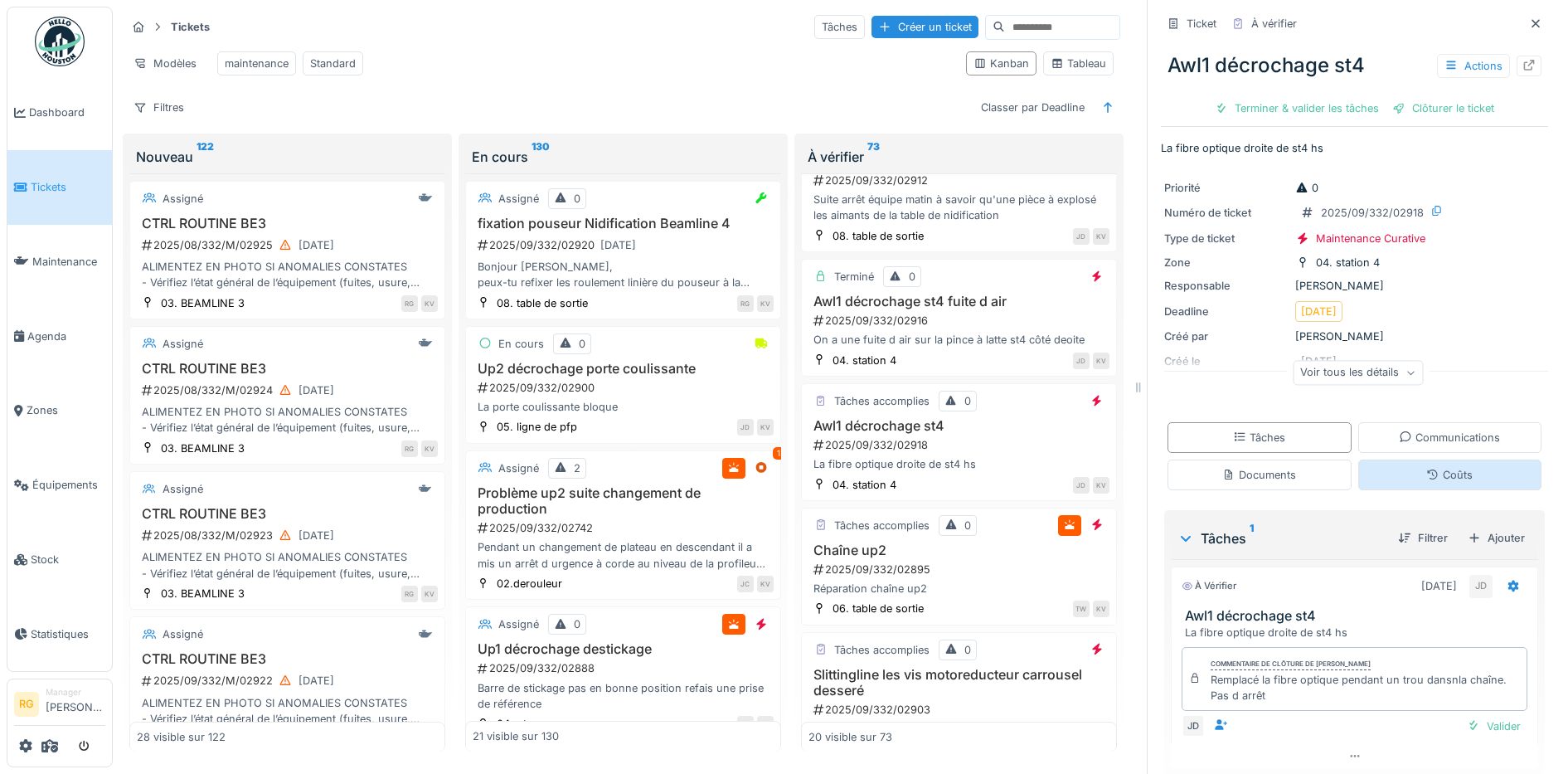
click at [1426, 467] on div "Coûts" at bounding box center [1449, 474] width 46 height 16
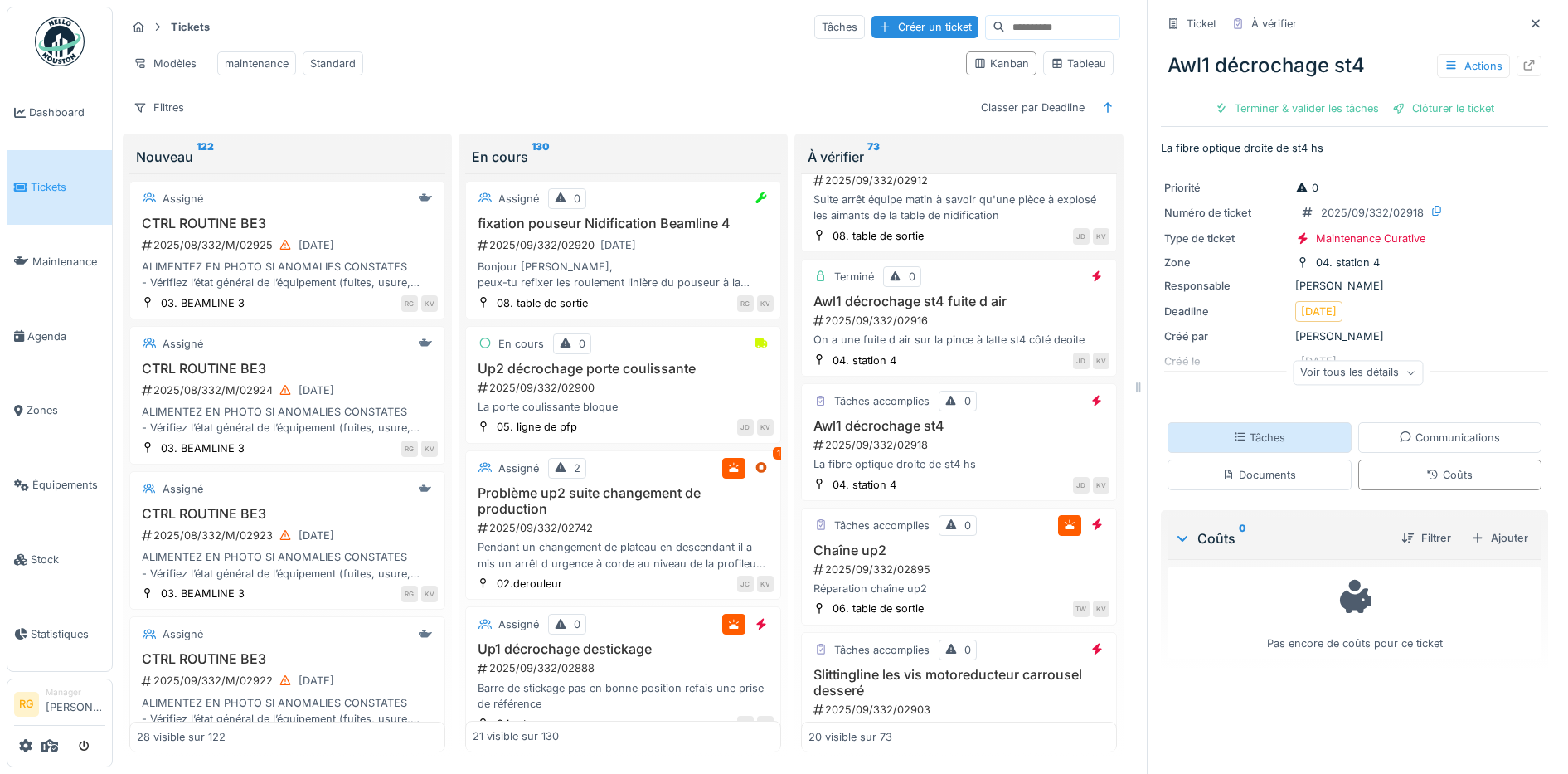
click at [1268, 427] on div "Tâches" at bounding box center [1258, 437] width 184 height 31
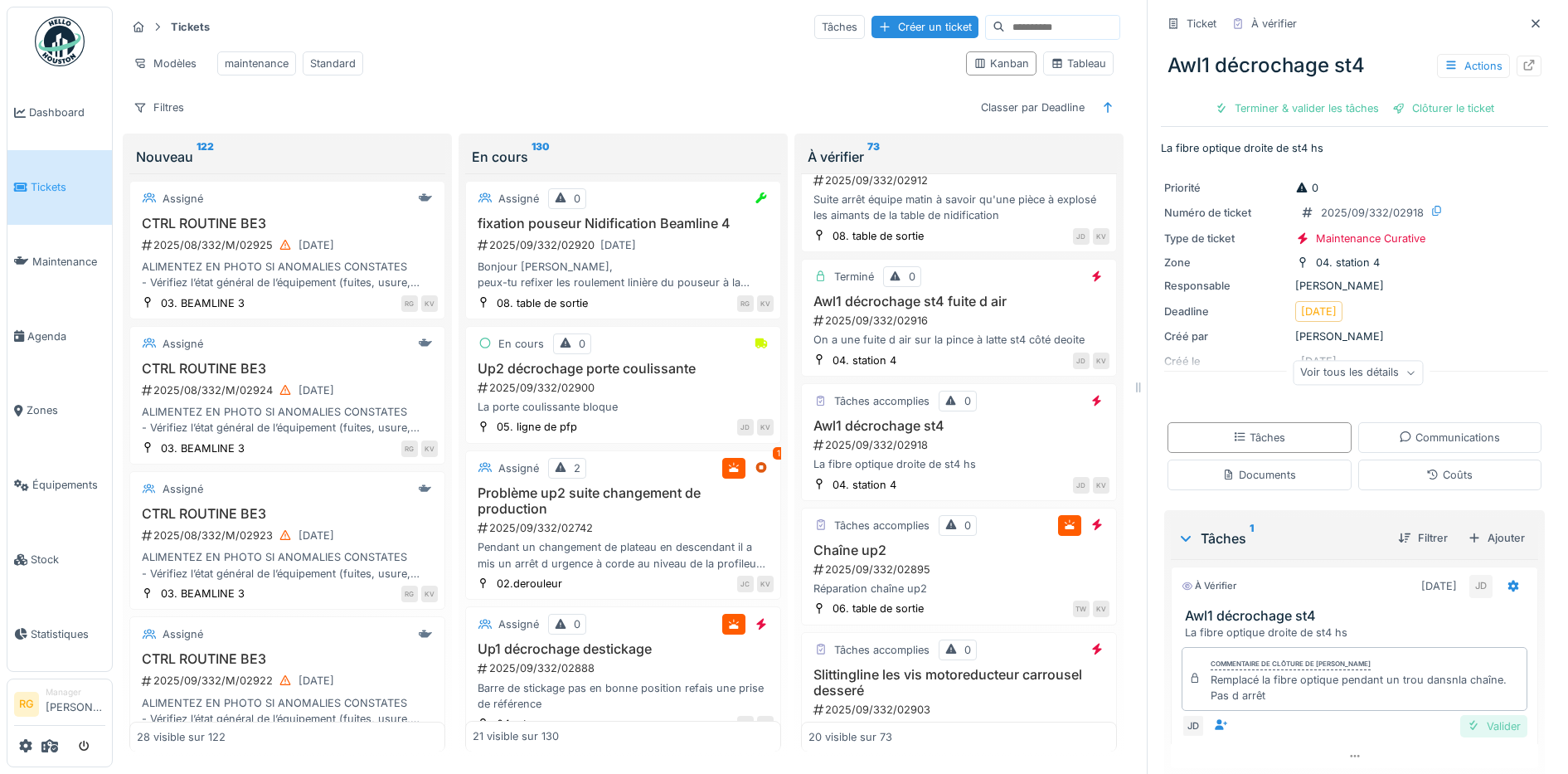
click at [1474, 715] on div "Valider" at bounding box center [1493, 726] width 67 height 23
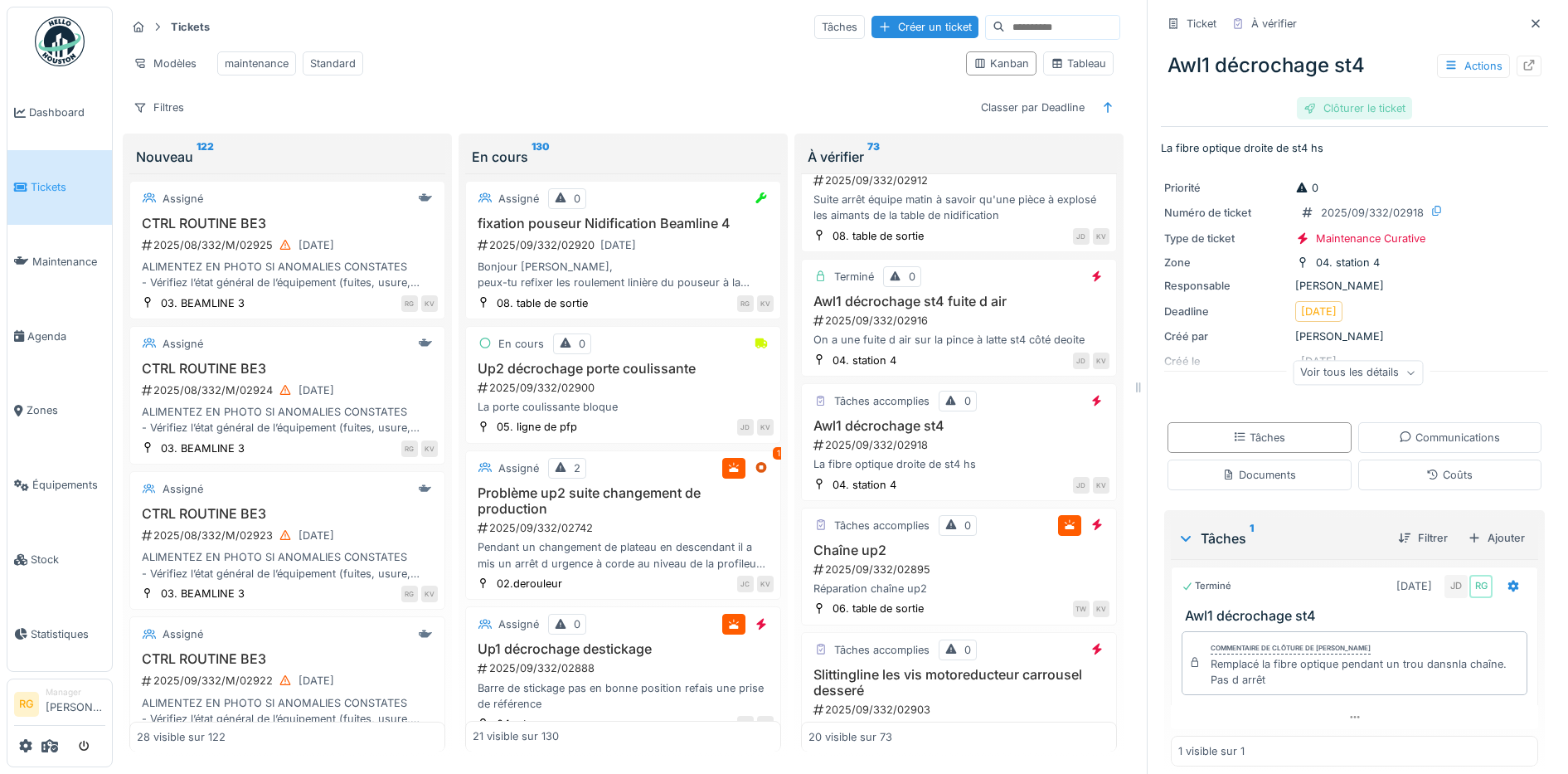
click at [1352, 97] on div "Clôturer le ticket" at bounding box center [1354, 108] width 115 height 23
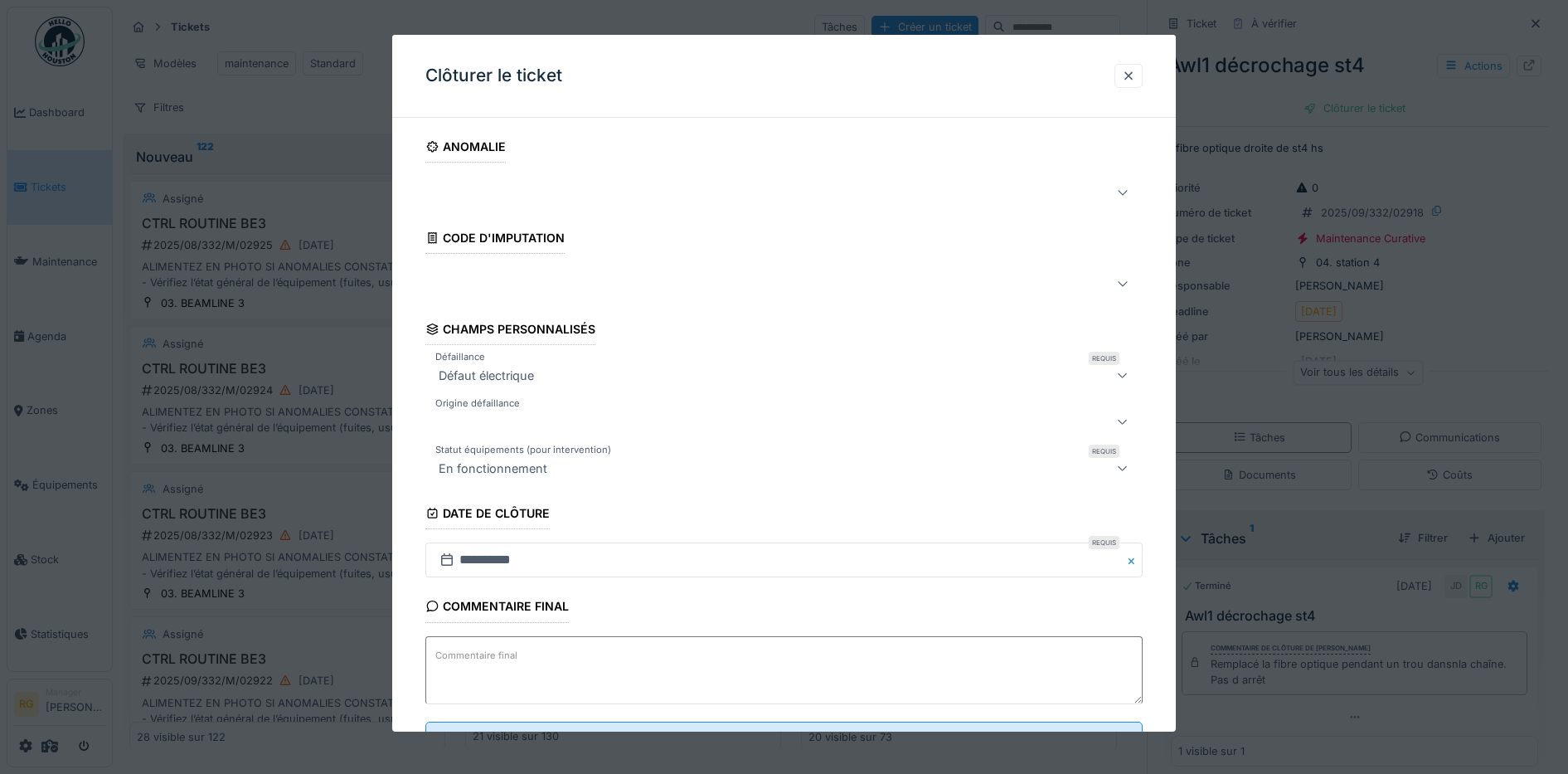
click at [550, 657] on textarea "Commentaire final" at bounding box center [784, 670] width 718 height 68
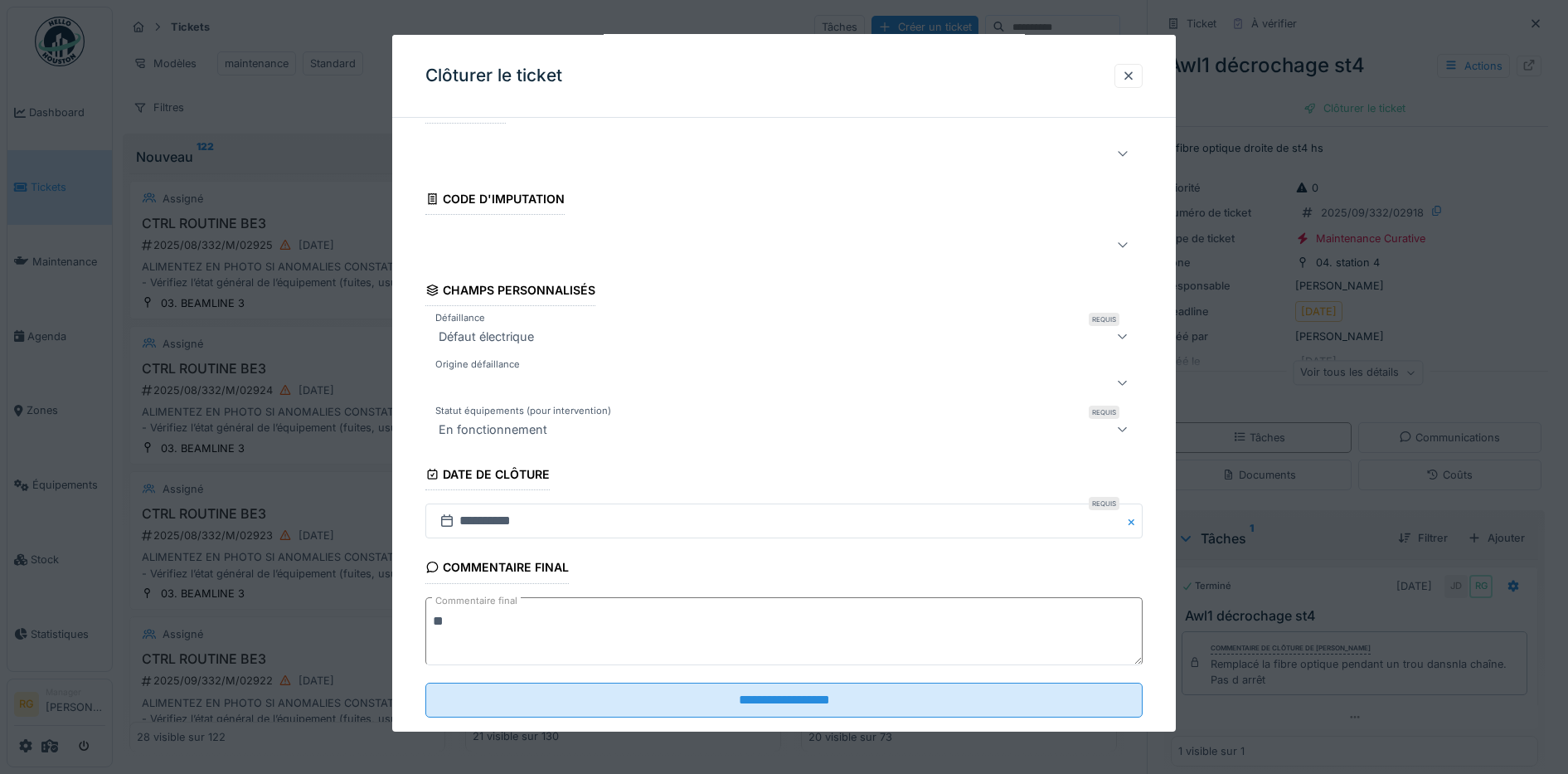
scroll to position [71, 0]
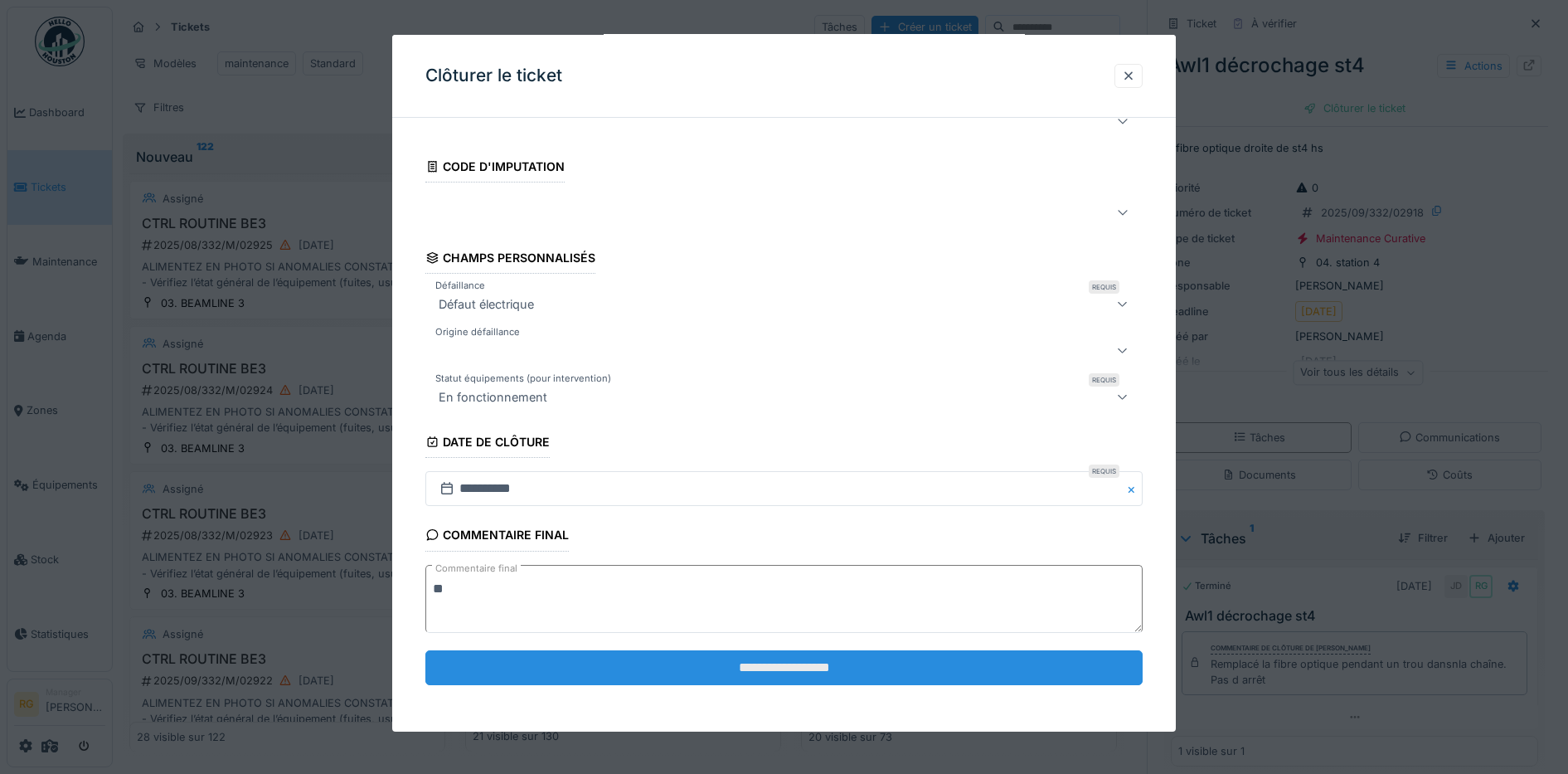
type textarea "**"
click at [774, 673] on input "**********" at bounding box center [784, 668] width 718 height 35
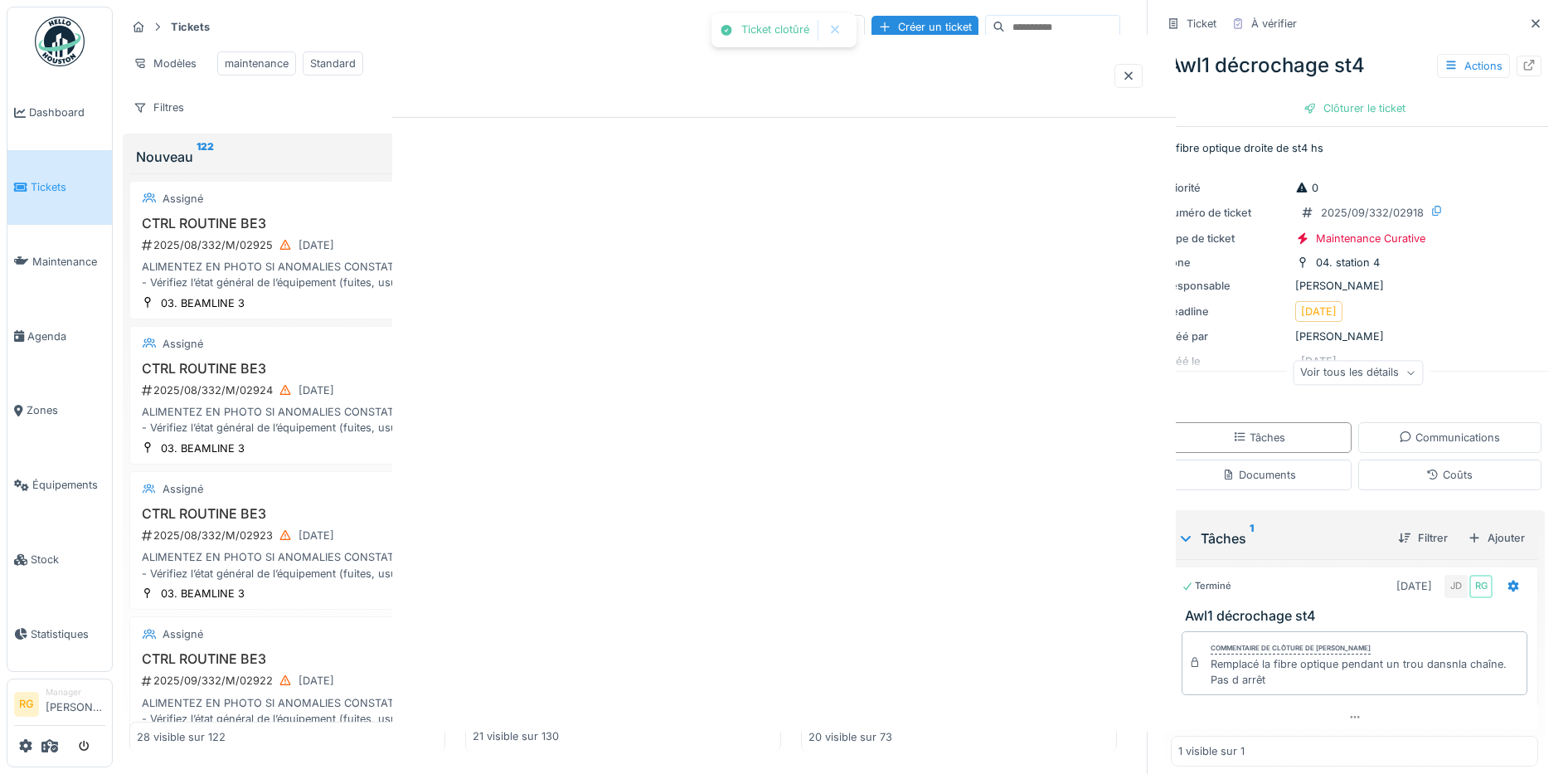
scroll to position [0, 0]
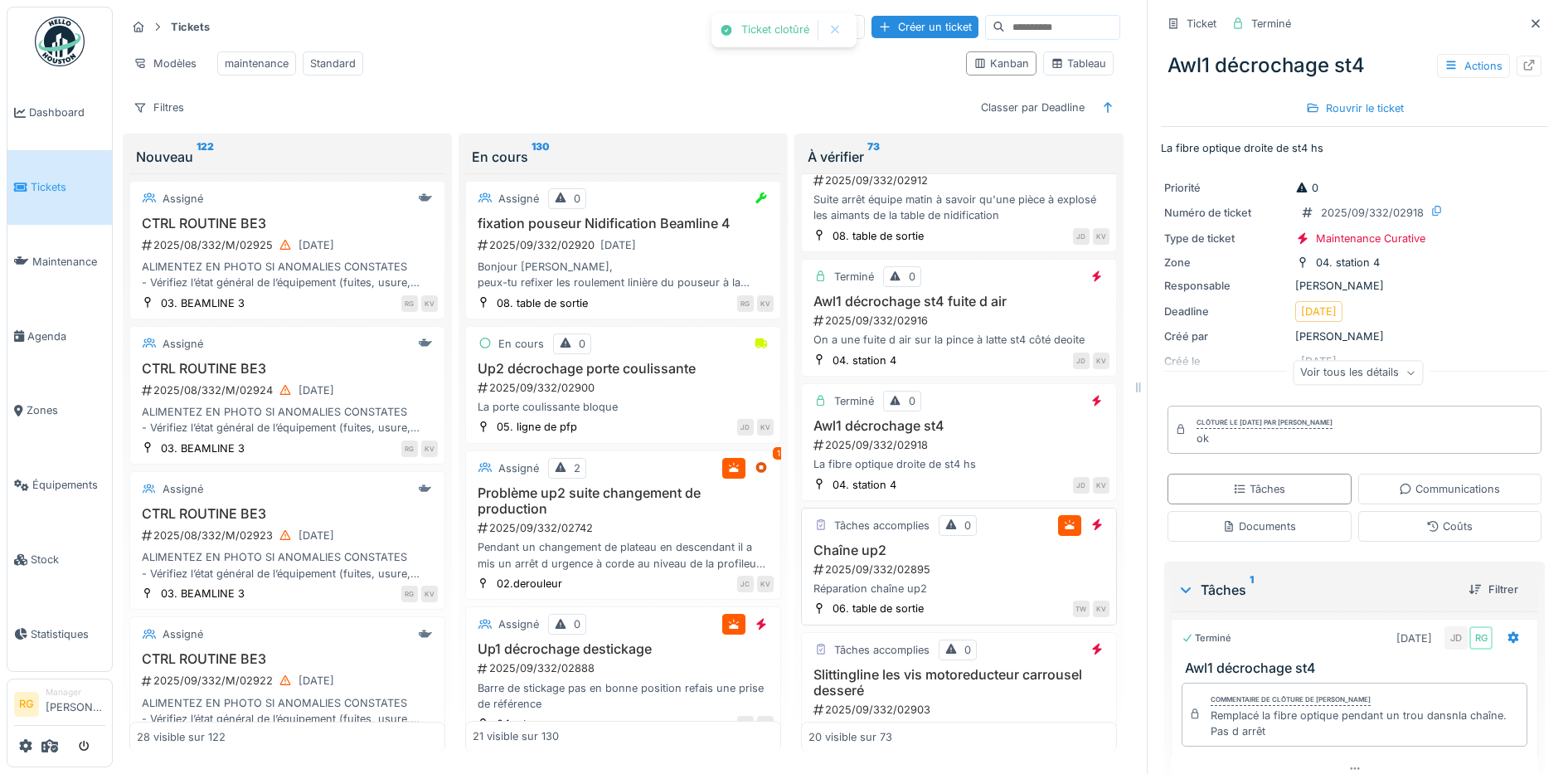
click at [944, 567] on div "2025/09/332/02895" at bounding box center [961, 569] width 298 height 16
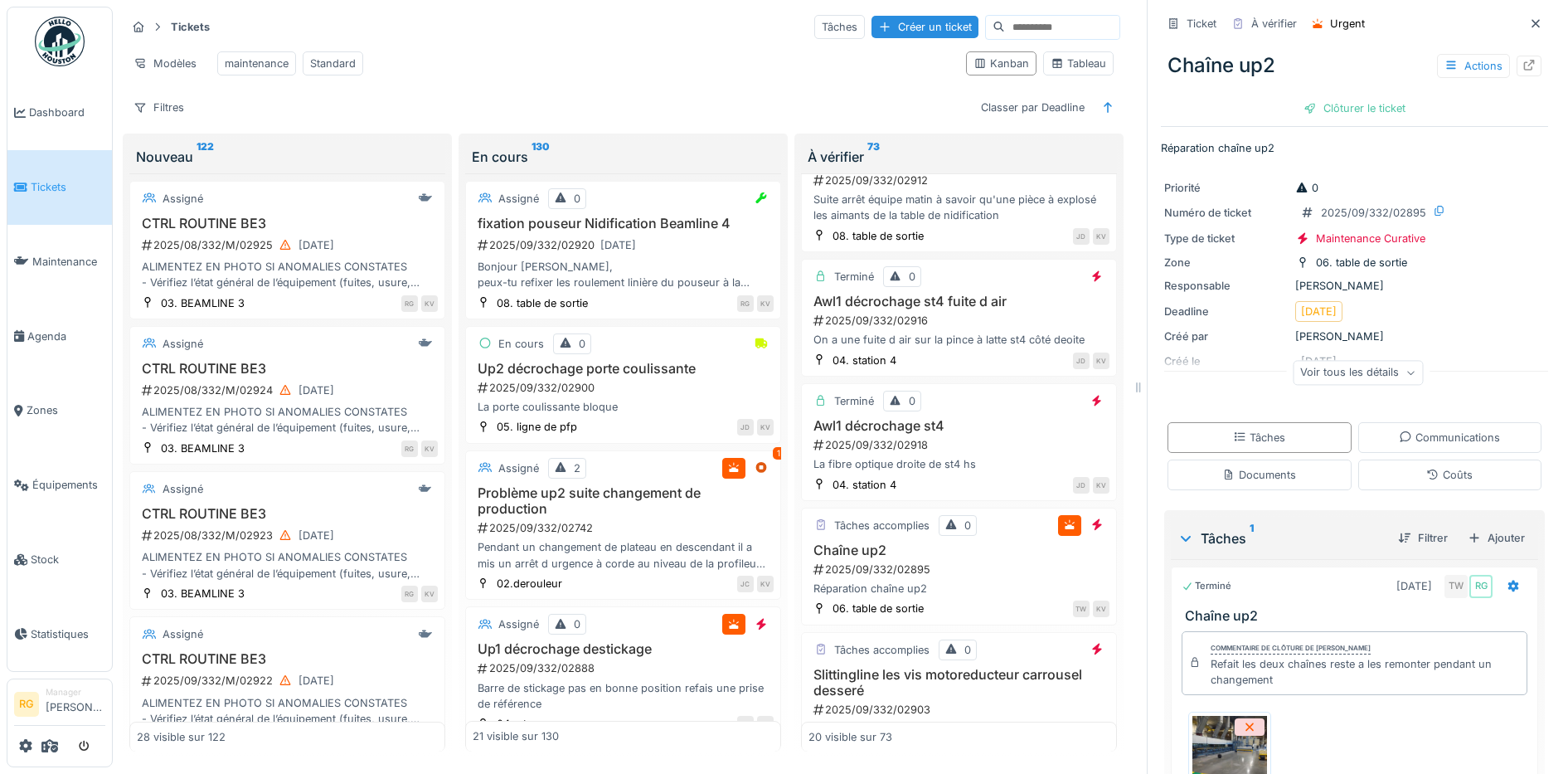
click at [1405, 369] on icon at bounding box center [1410, 374] width 10 height 8
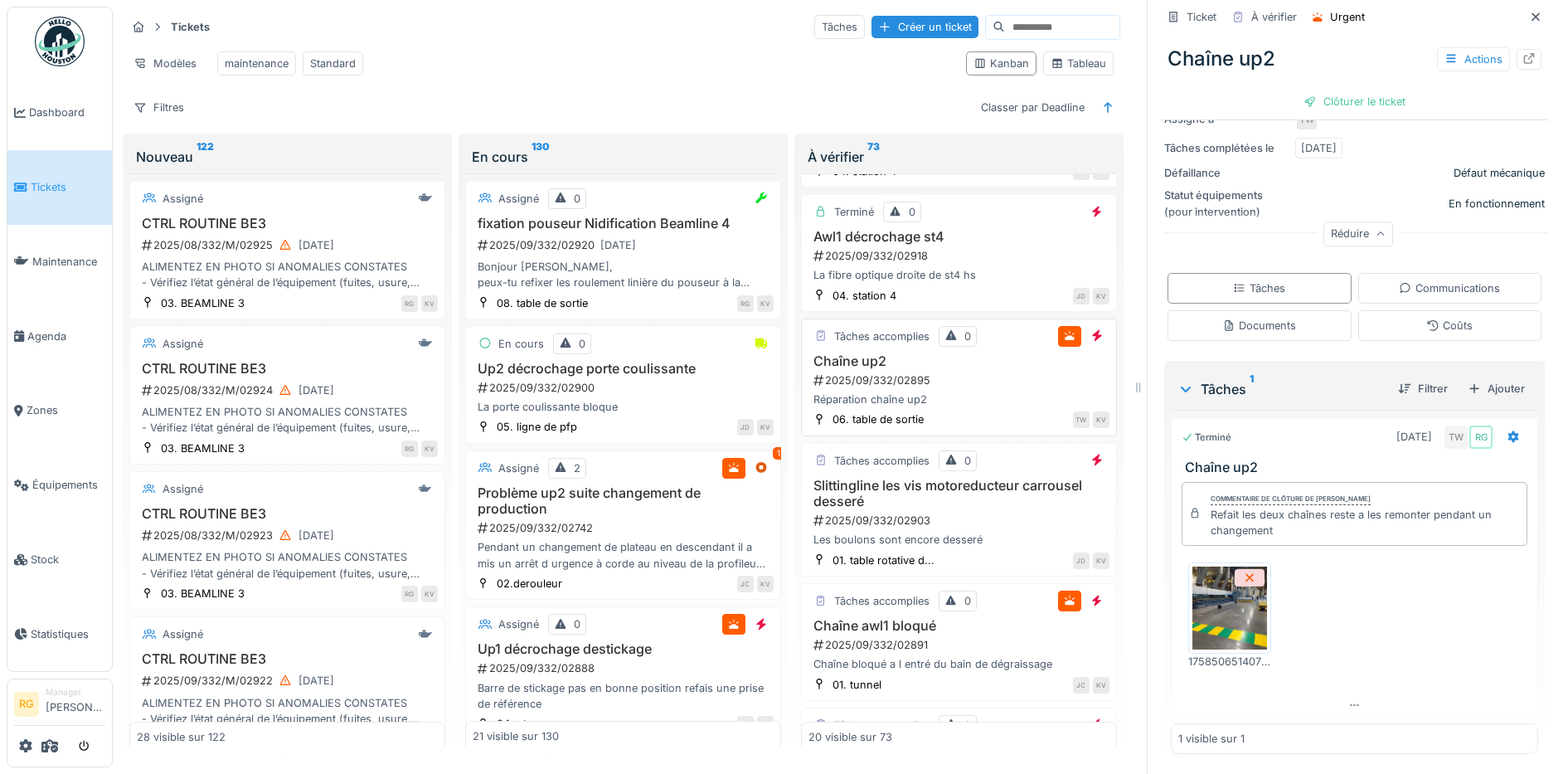
scroll to position [415, 0]
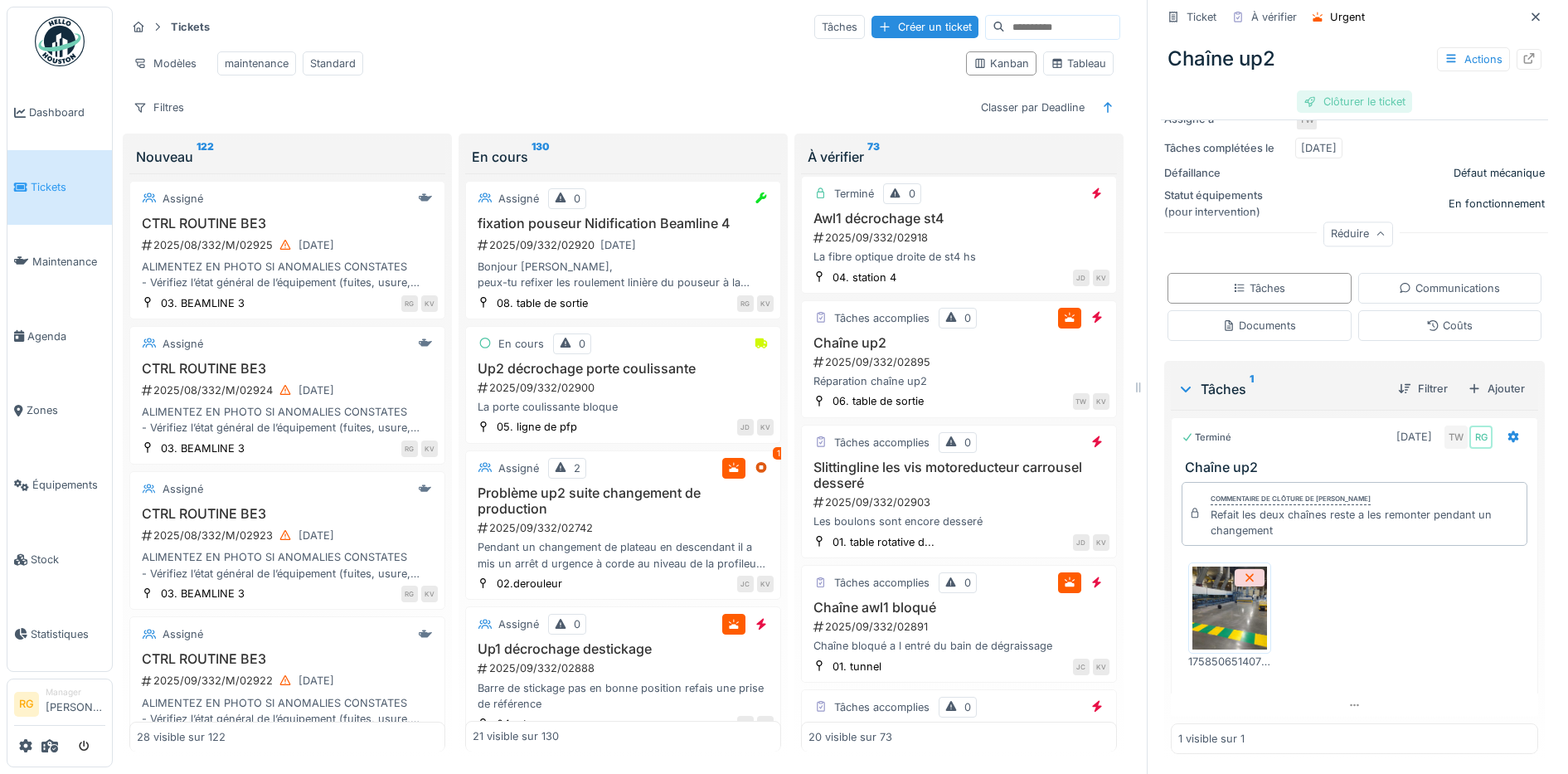
click at [1334, 91] on div "Clôturer le ticket" at bounding box center [1354, 102] width 115 height 23
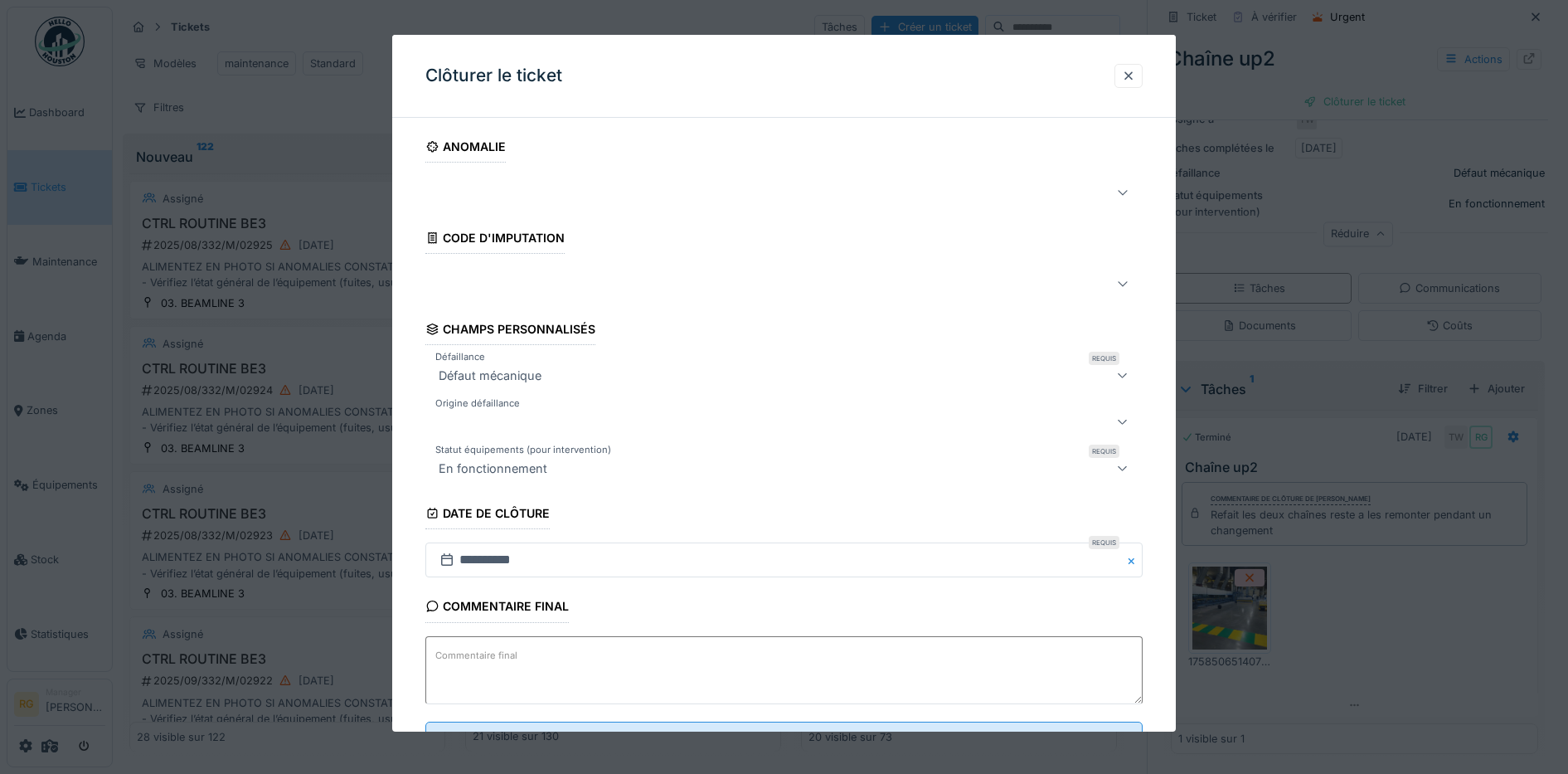
click at [541, 660] on textarea "Commentaire final" at bounding box center [784, 670] width 718 height 68
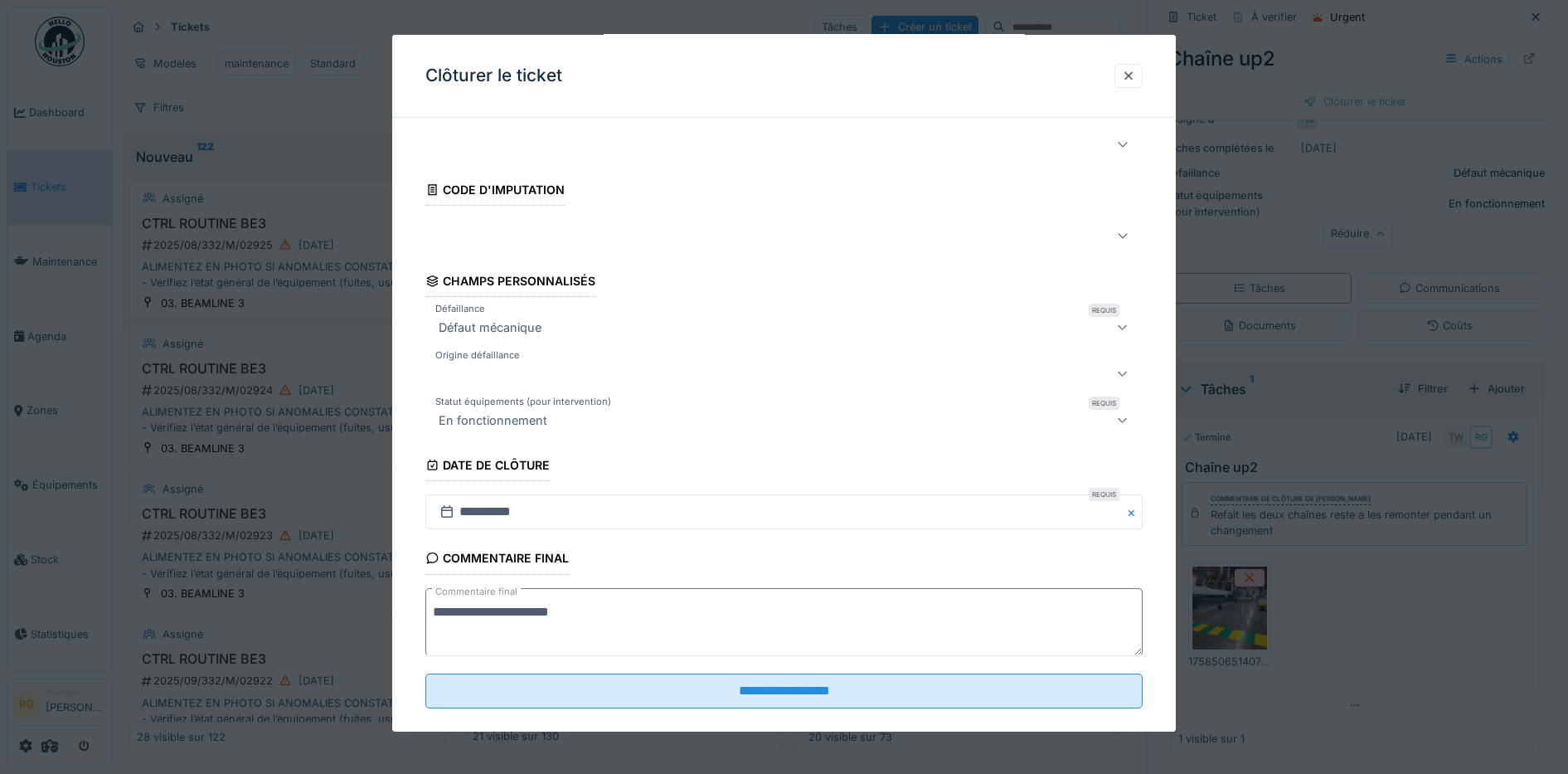
scroll to position [71, 0]
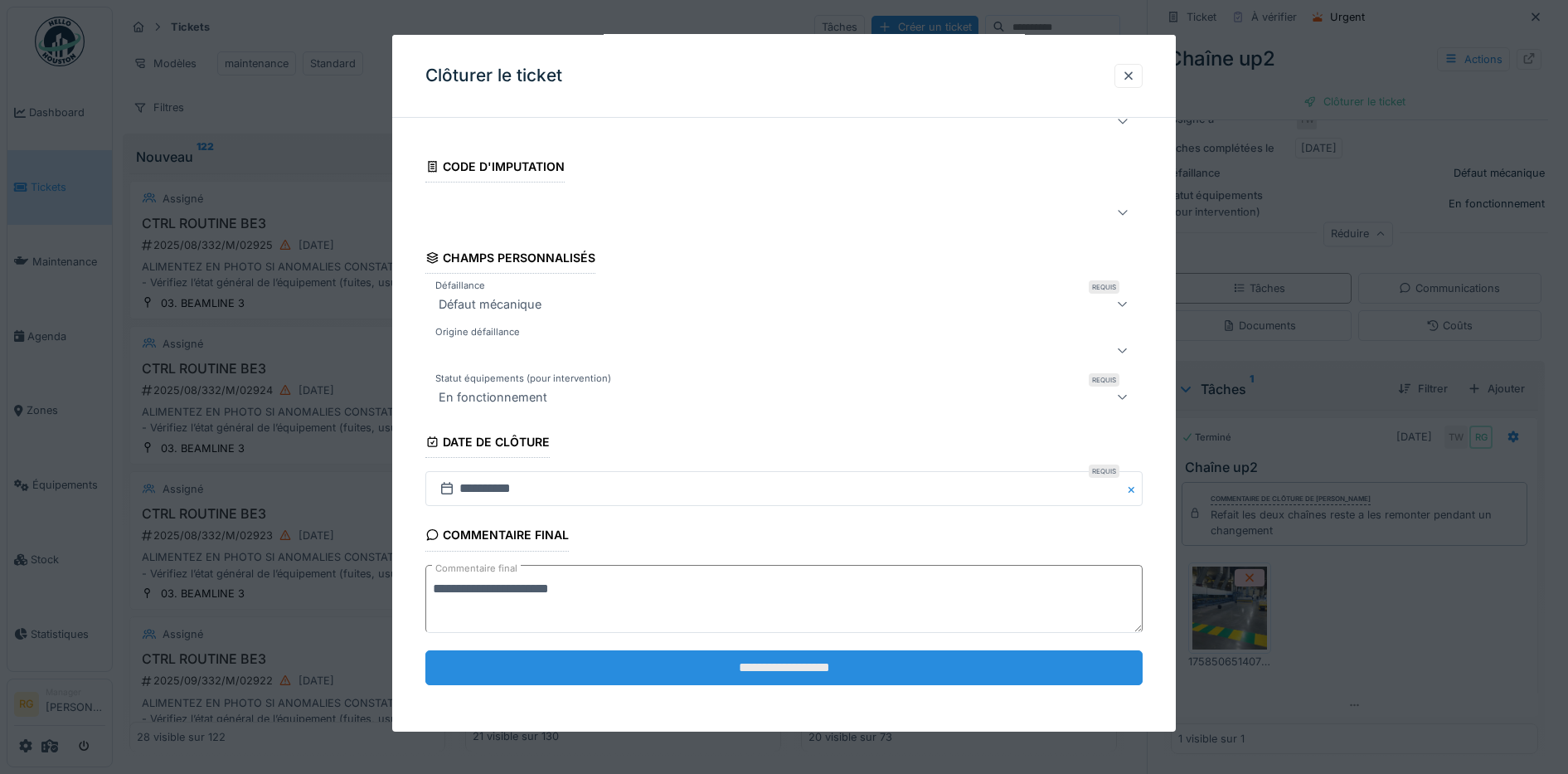
type textarea "**********"
click at [800, 672] on input "**********" at bounding box center [784, 668] width 718 height 35
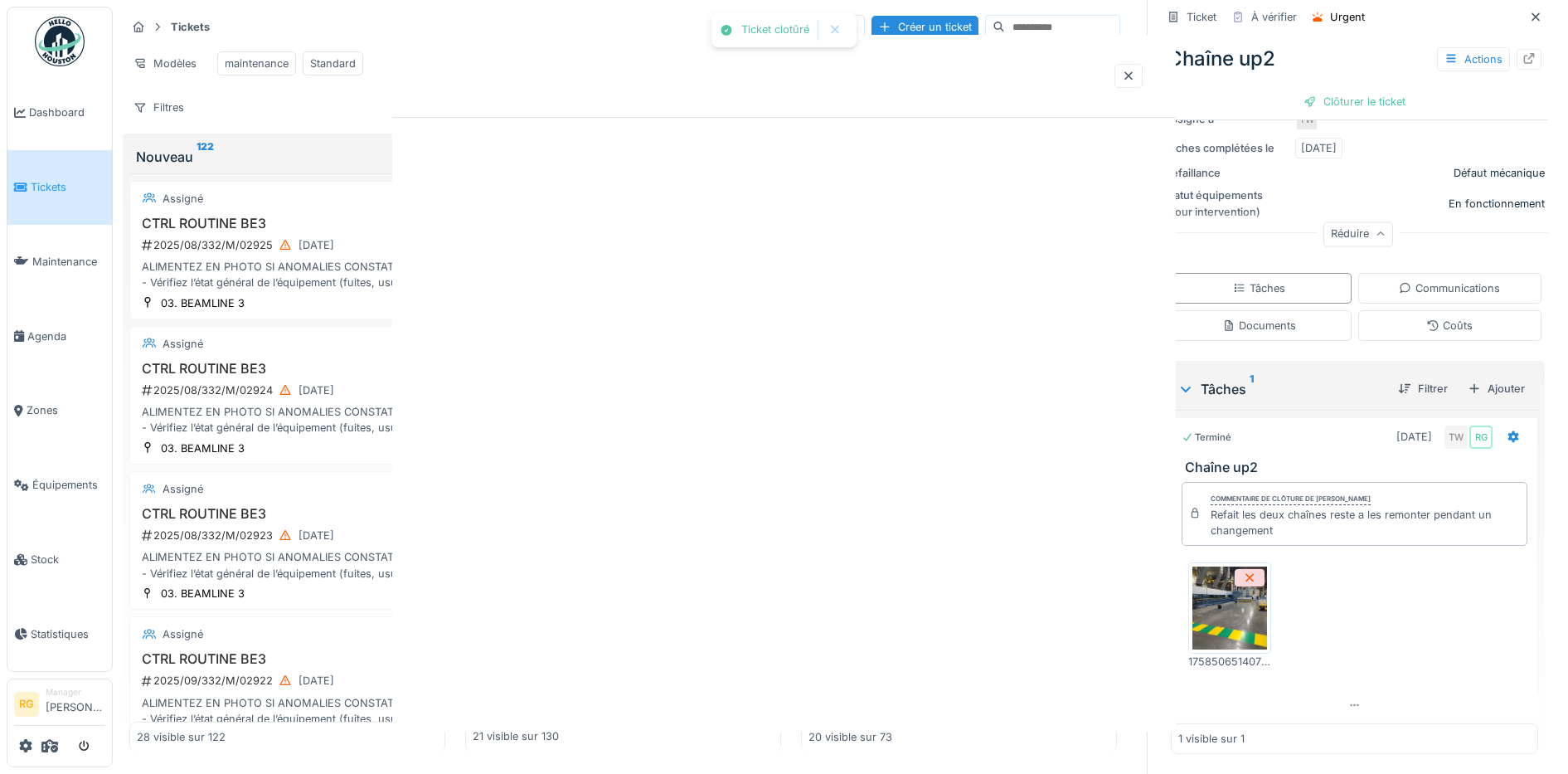
scroll to position [0, 0]
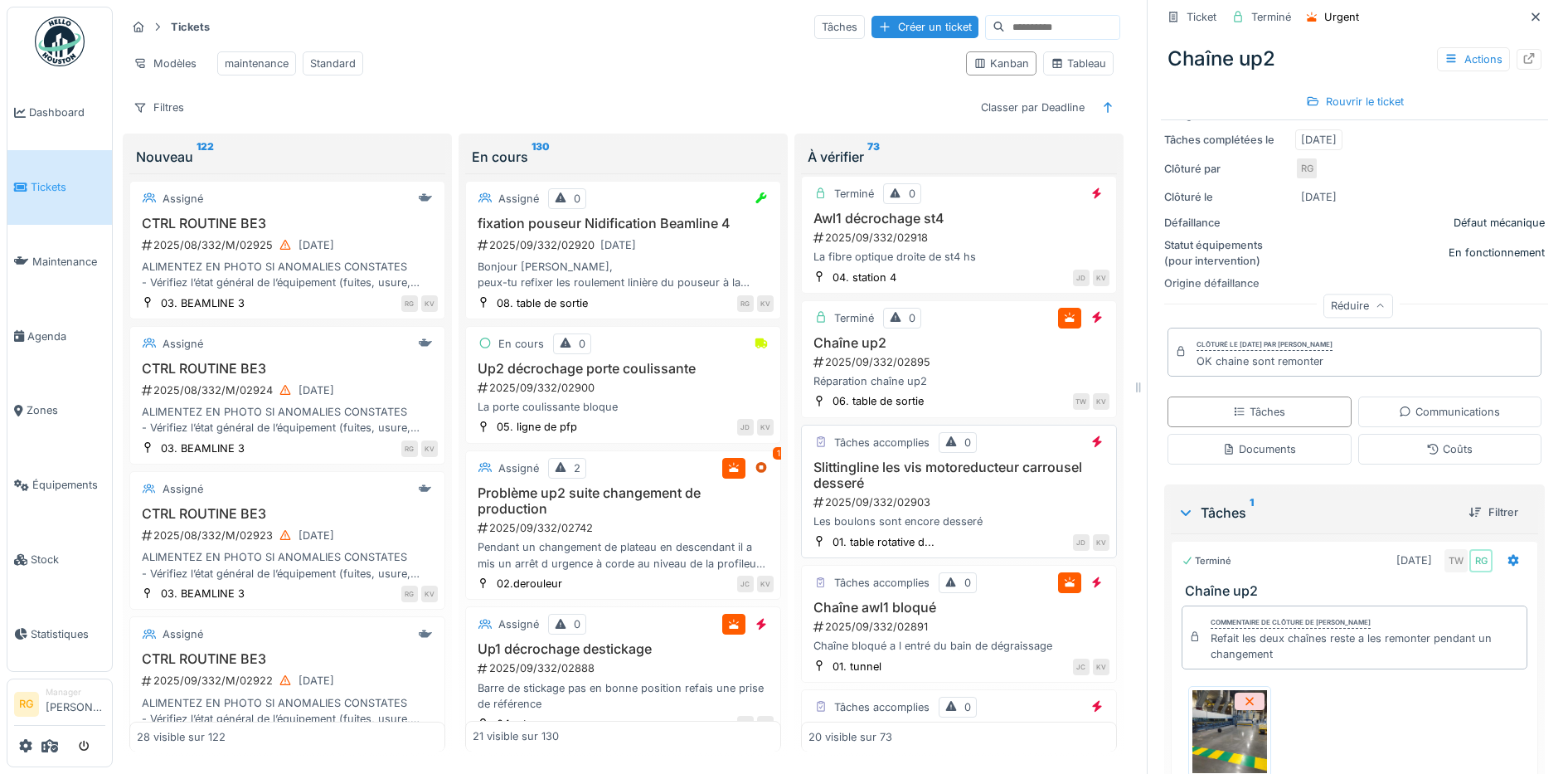
click at [977, 487] on h3 "Slittingline les vis motoreducteur carrousel desseré" at bounding box center [959, 475] width 301 height 32
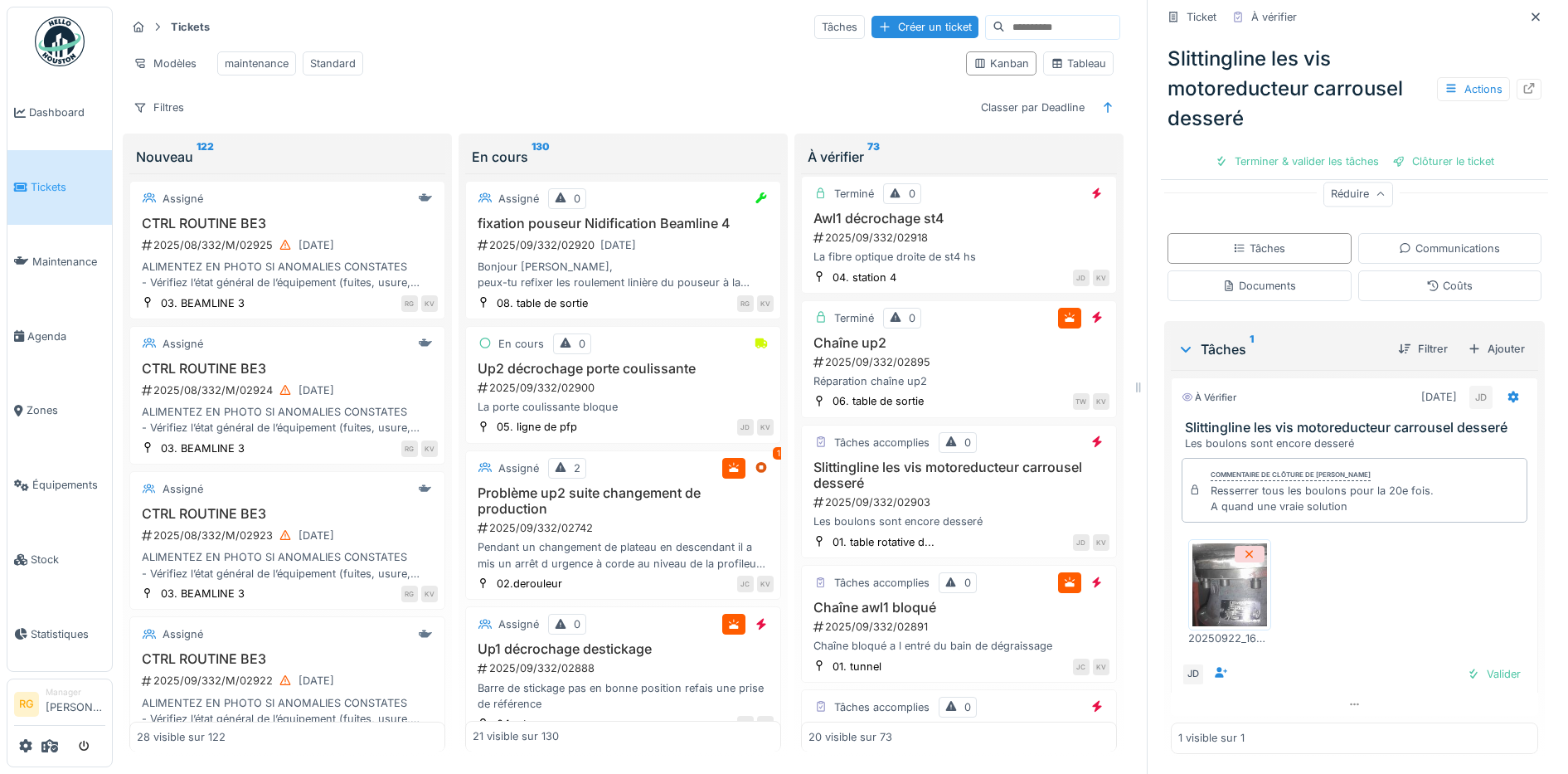
scroll to position [400, 0]
click at [969, 628] on div "2025/09/332/02891" at bounding box center [961, 626] width 298 height 16
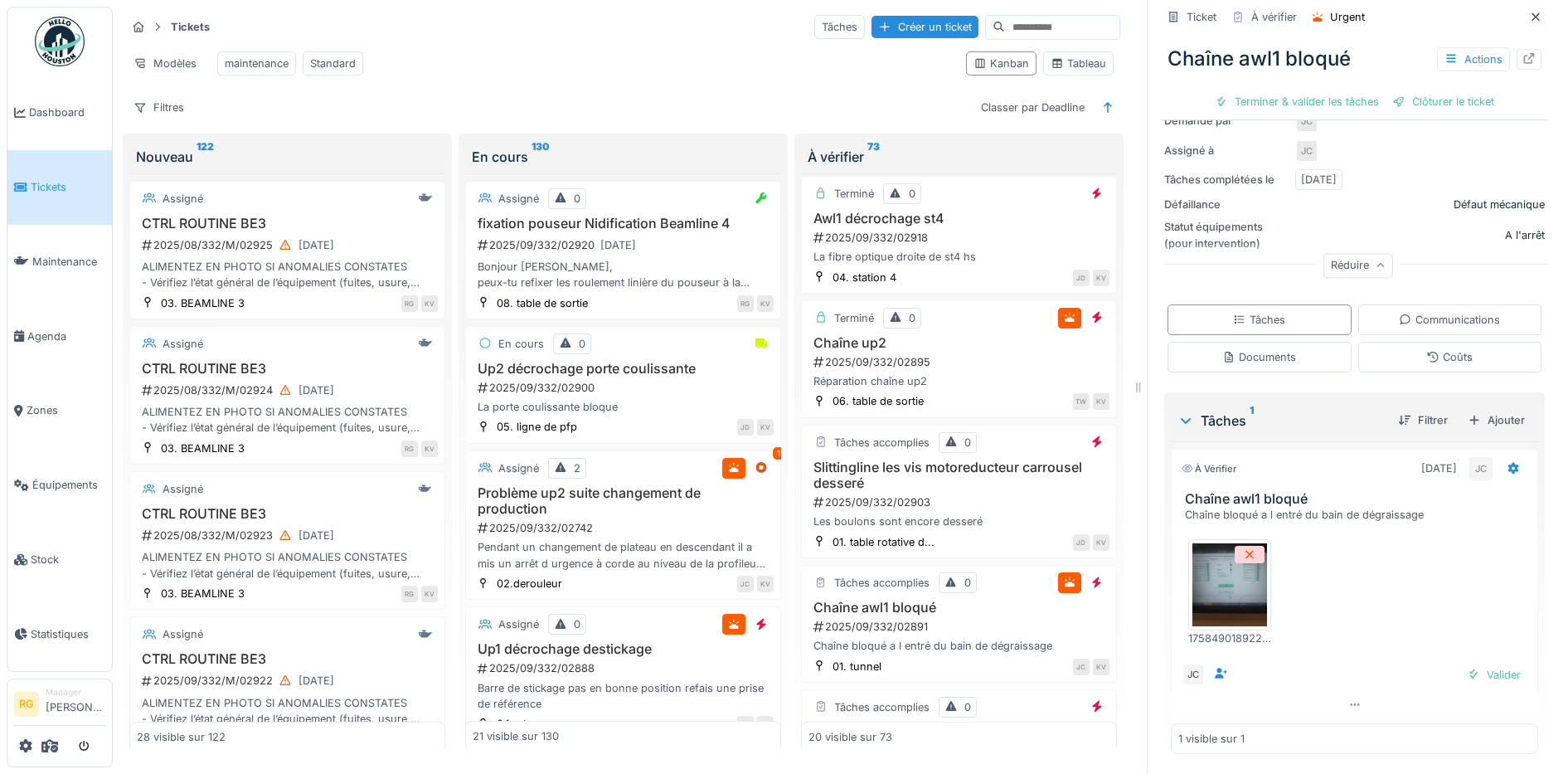
scroll to position [269, 0]
click at [1210, 576] on img at bounding box center [1229, 584] width 75 height 83
click at [1475, 664] on div "Valider" at bounding box center [1493, 675] width 67 height 23
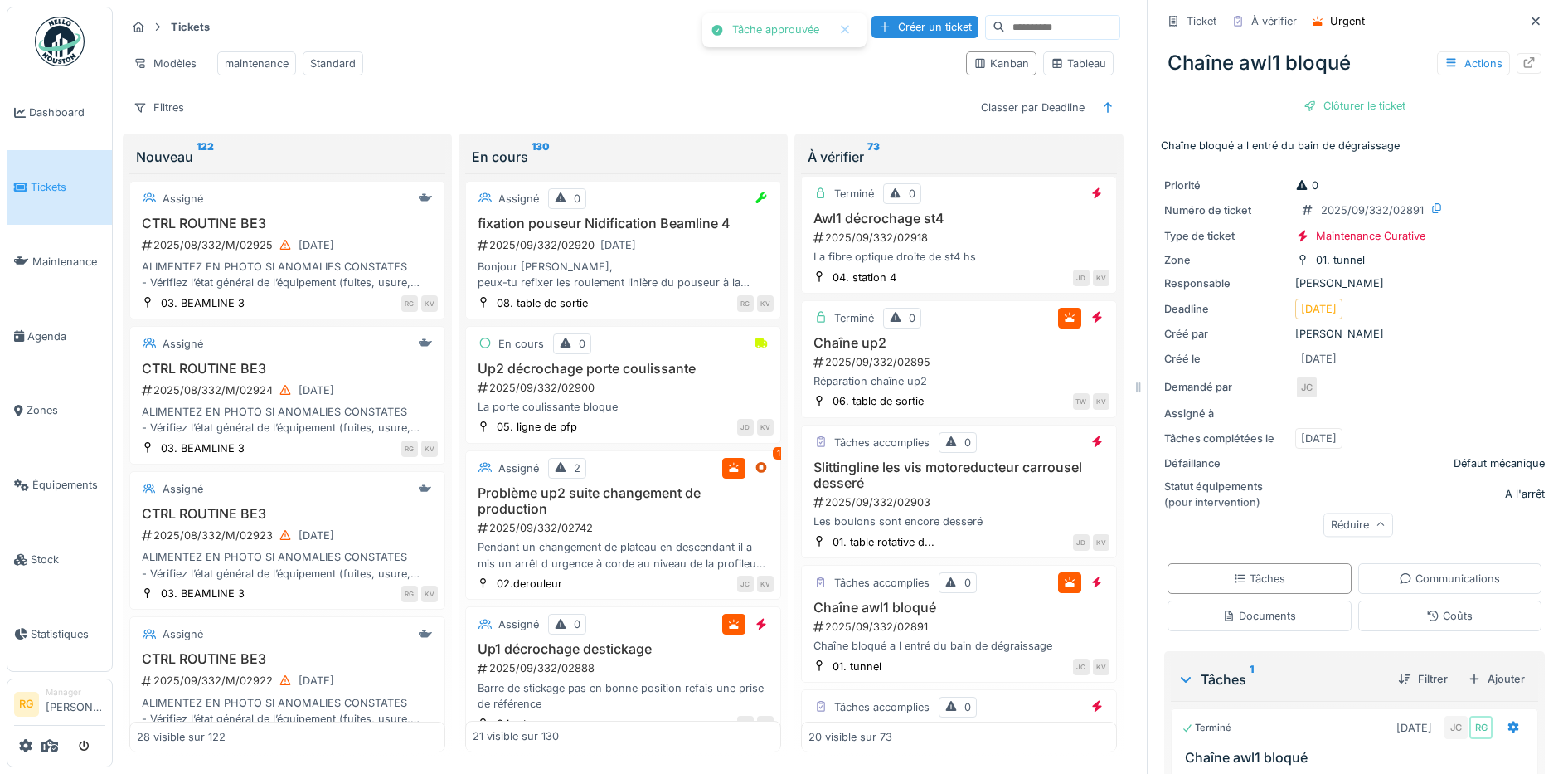
scroll to position [0, 0]
click at [1346, 97] on div "Clôturer le ticket" at bounding box center [1354, 108] width 115 height 23
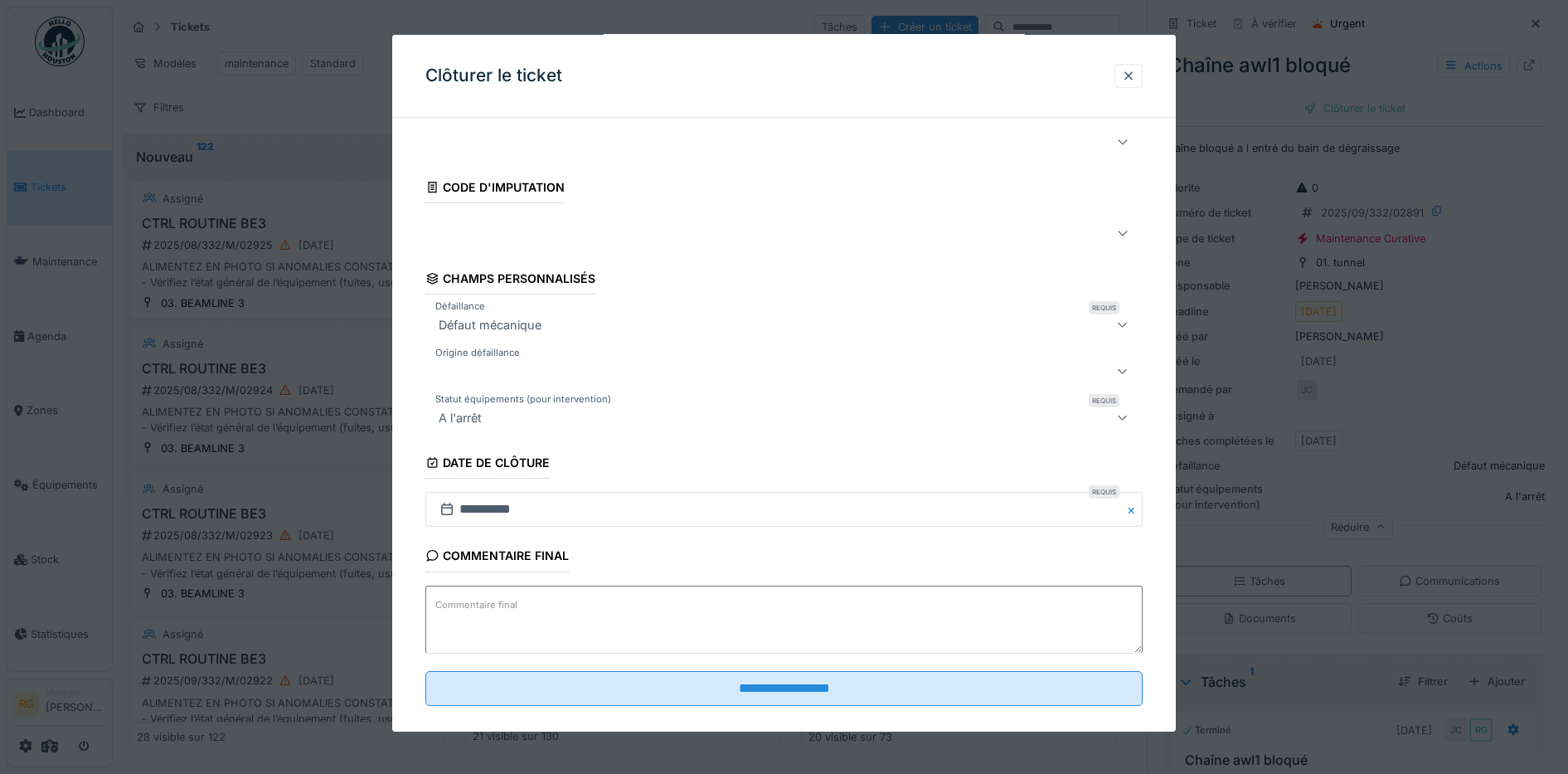
scroll to position [71, 0]
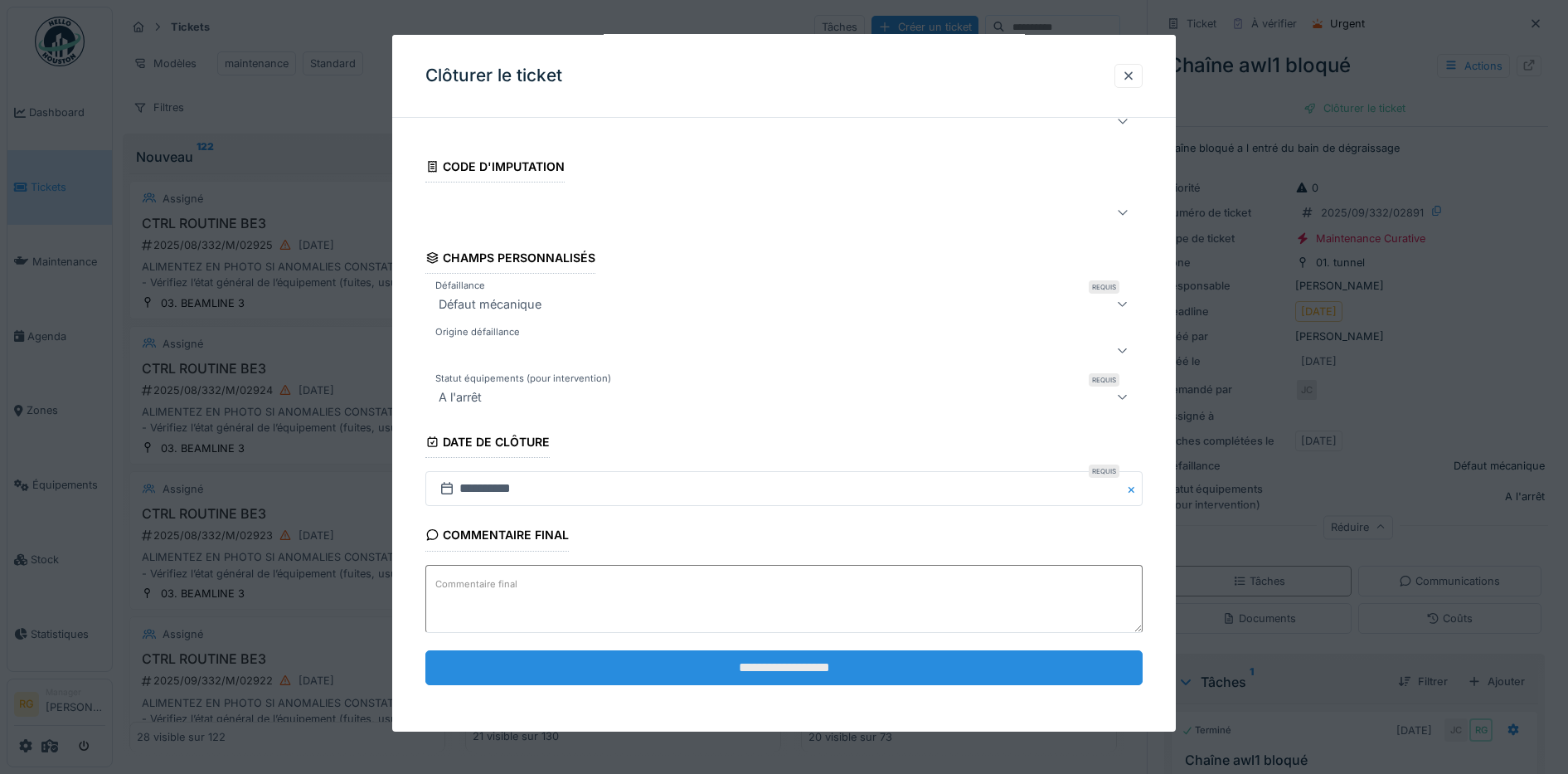
click at [822, 661] on input "**********" at bounding box center [784, 668] width 718 height 35
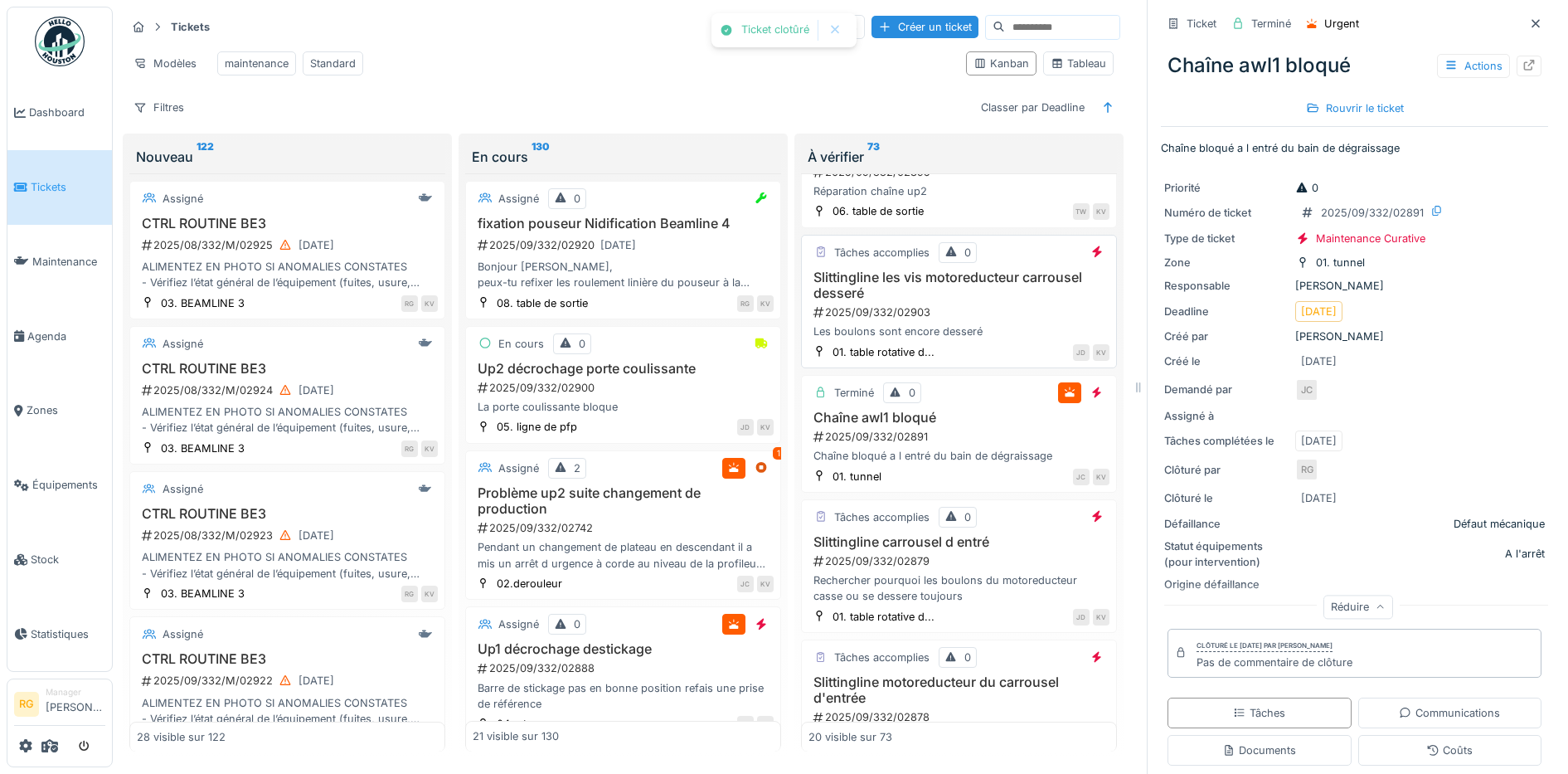
scroll to position [622, 0]
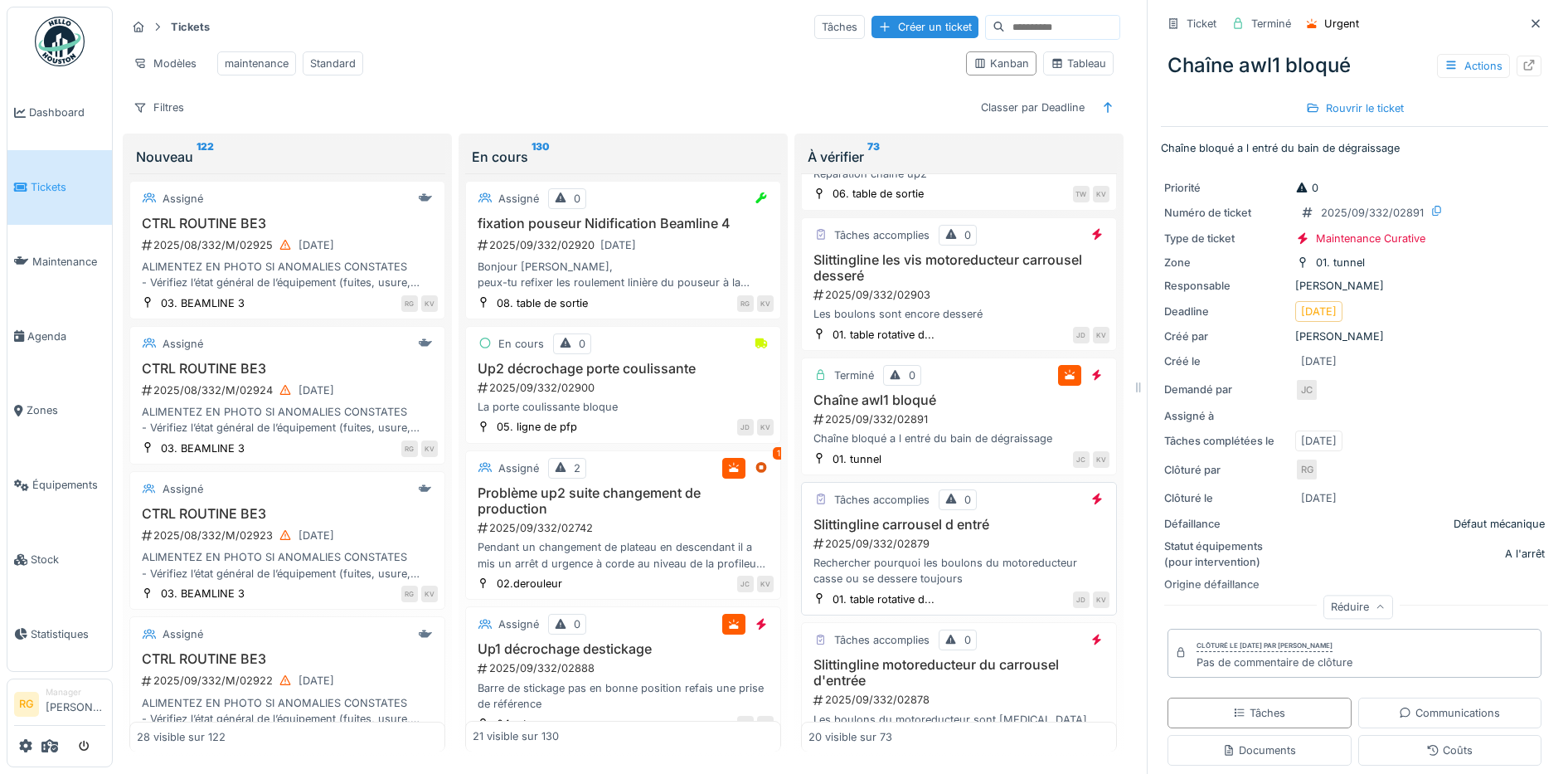
click at [966, 541] on div "2025/09/332/02879" at bounding box center [961, 543] width 298 height 16
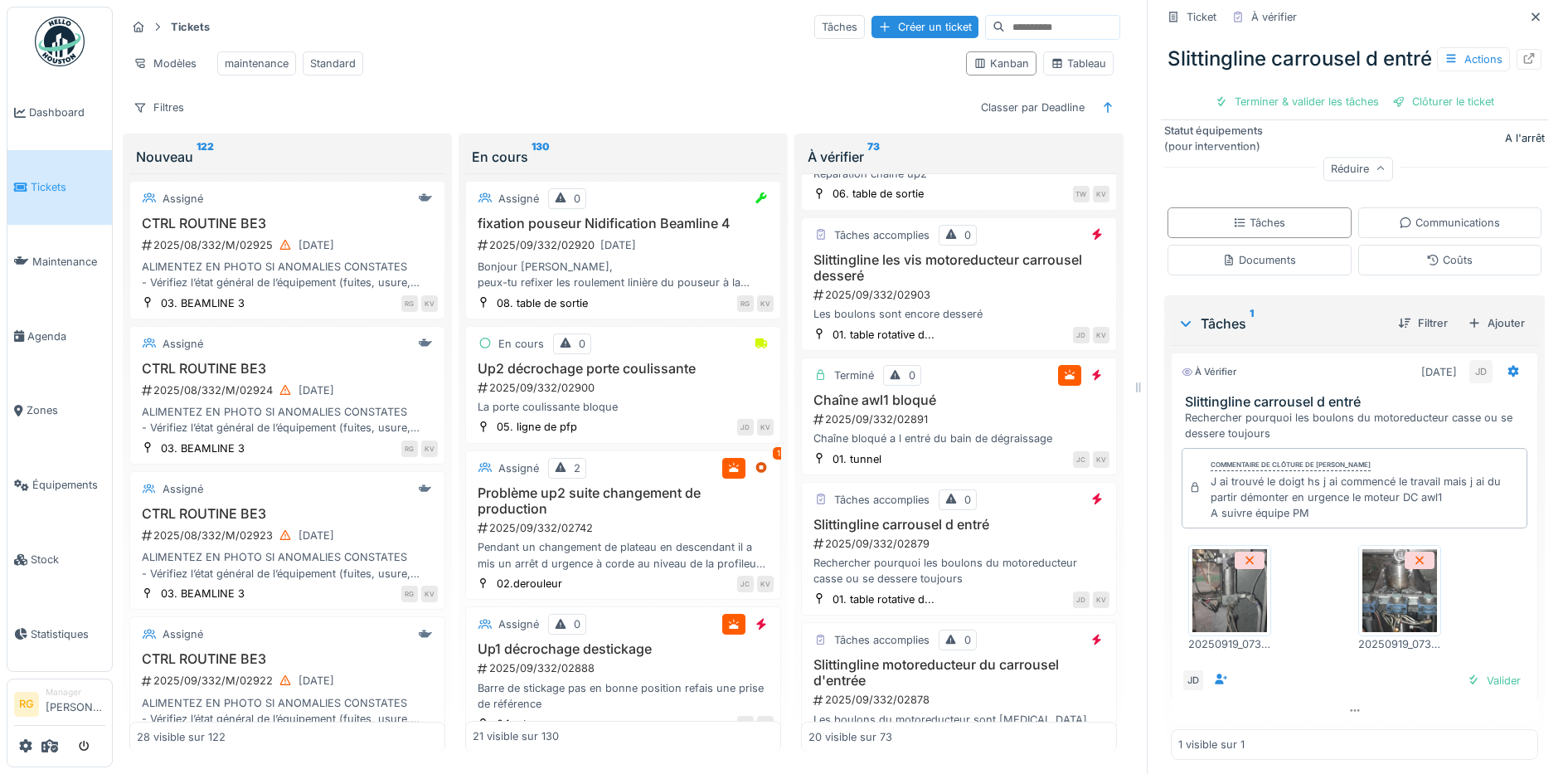
scroll to position [415, 0]
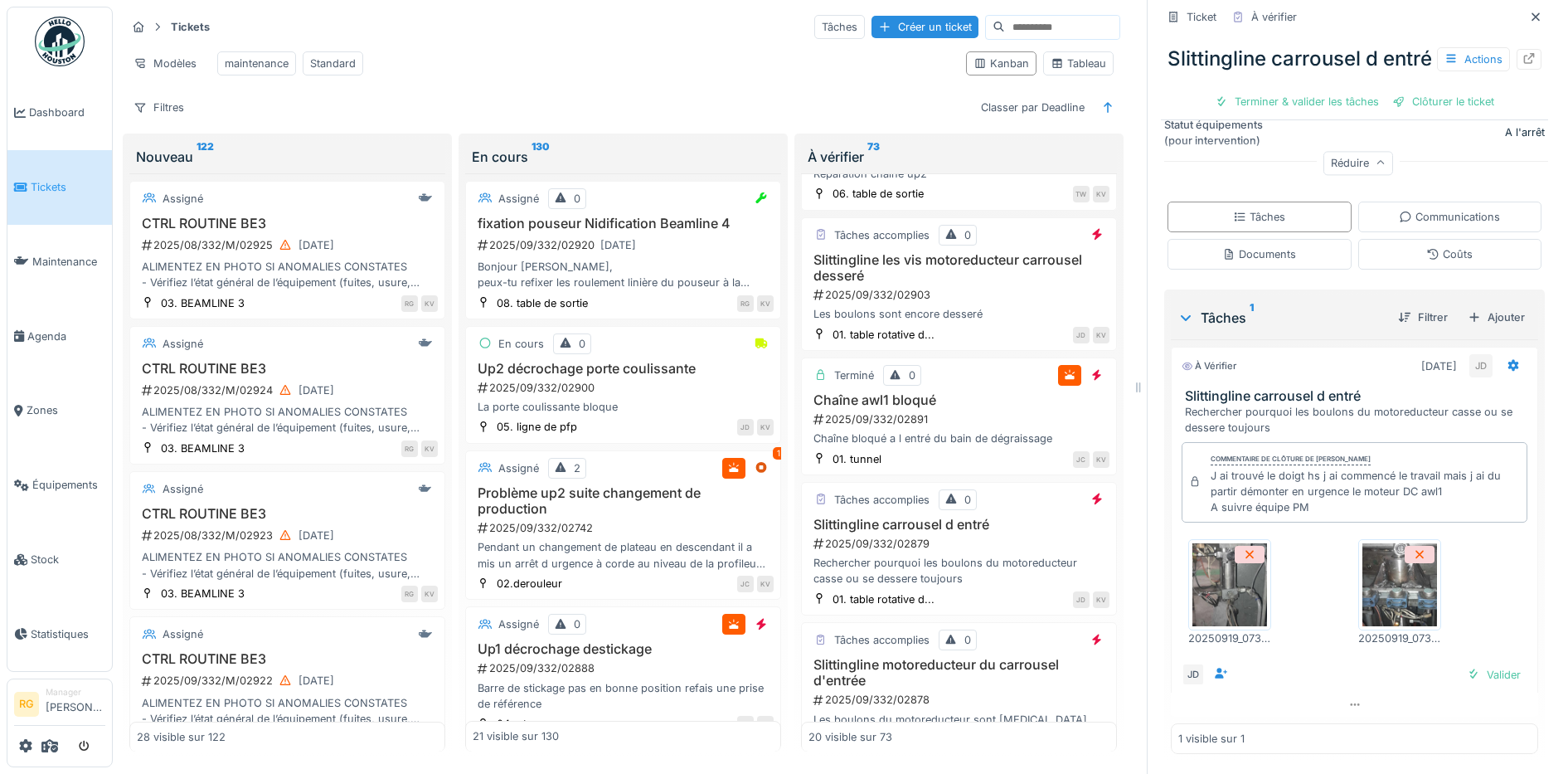
click at [1216, 579] on img at bounding box center [1229, 584] width 75 height 83
click at [1375, 574] on img at bounding box center [1399, 584] width 75 height 83
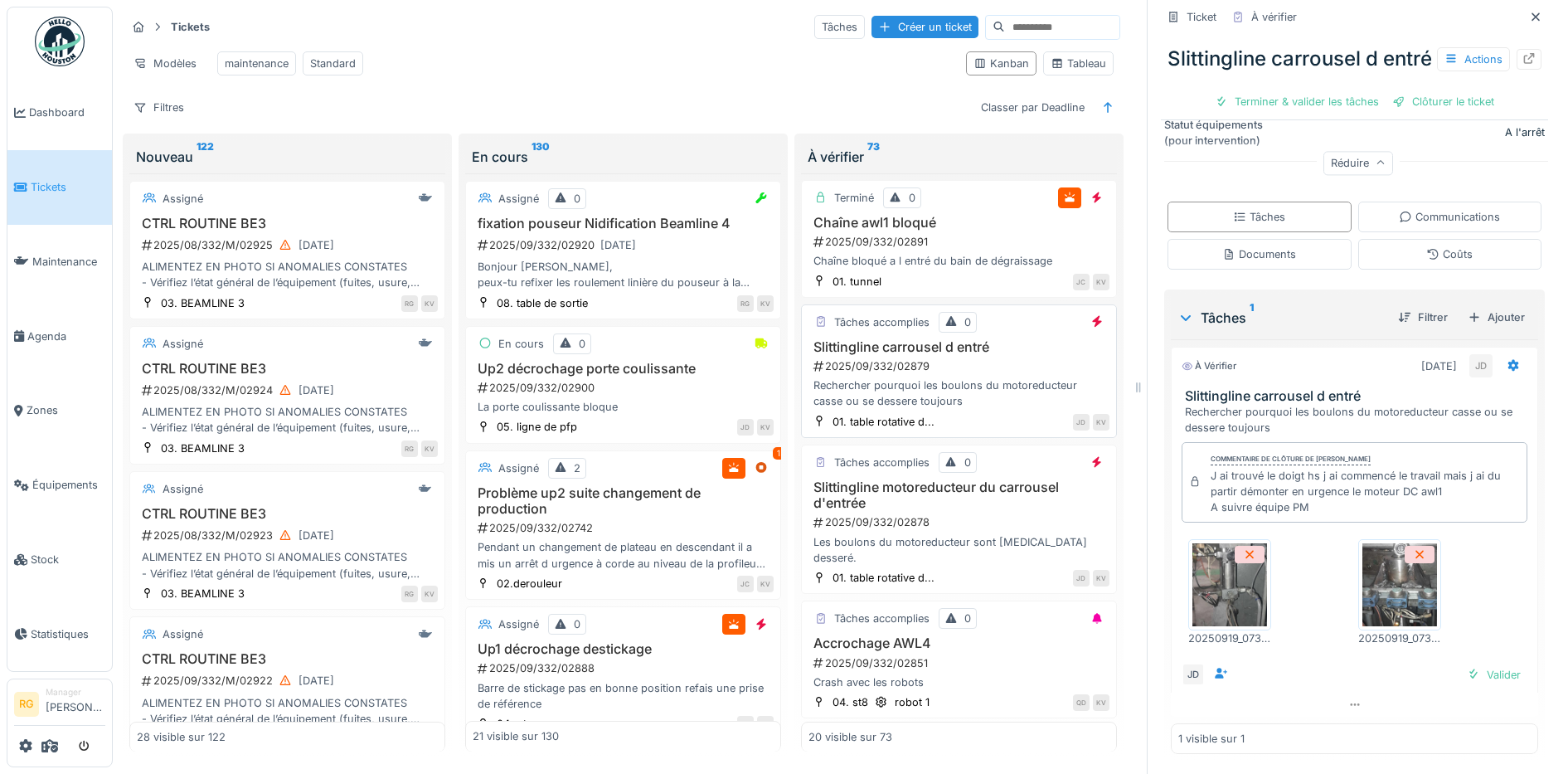
scroll to position [829, 0]
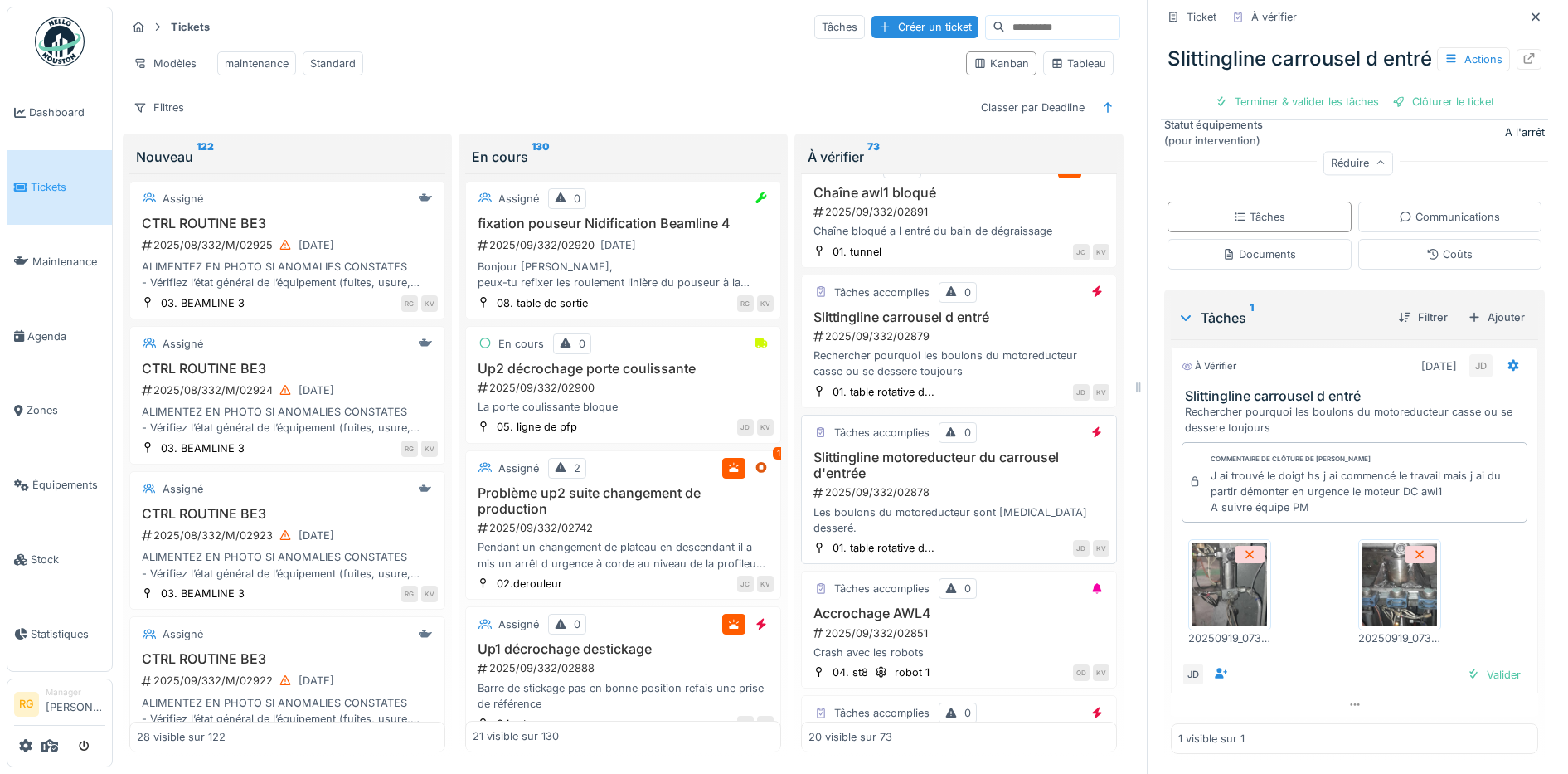
click at [961, 474] on h3 "Slittingline motoreducteur du carrousel d'entrée" at bounding box center [959, 466] width 301 height 32
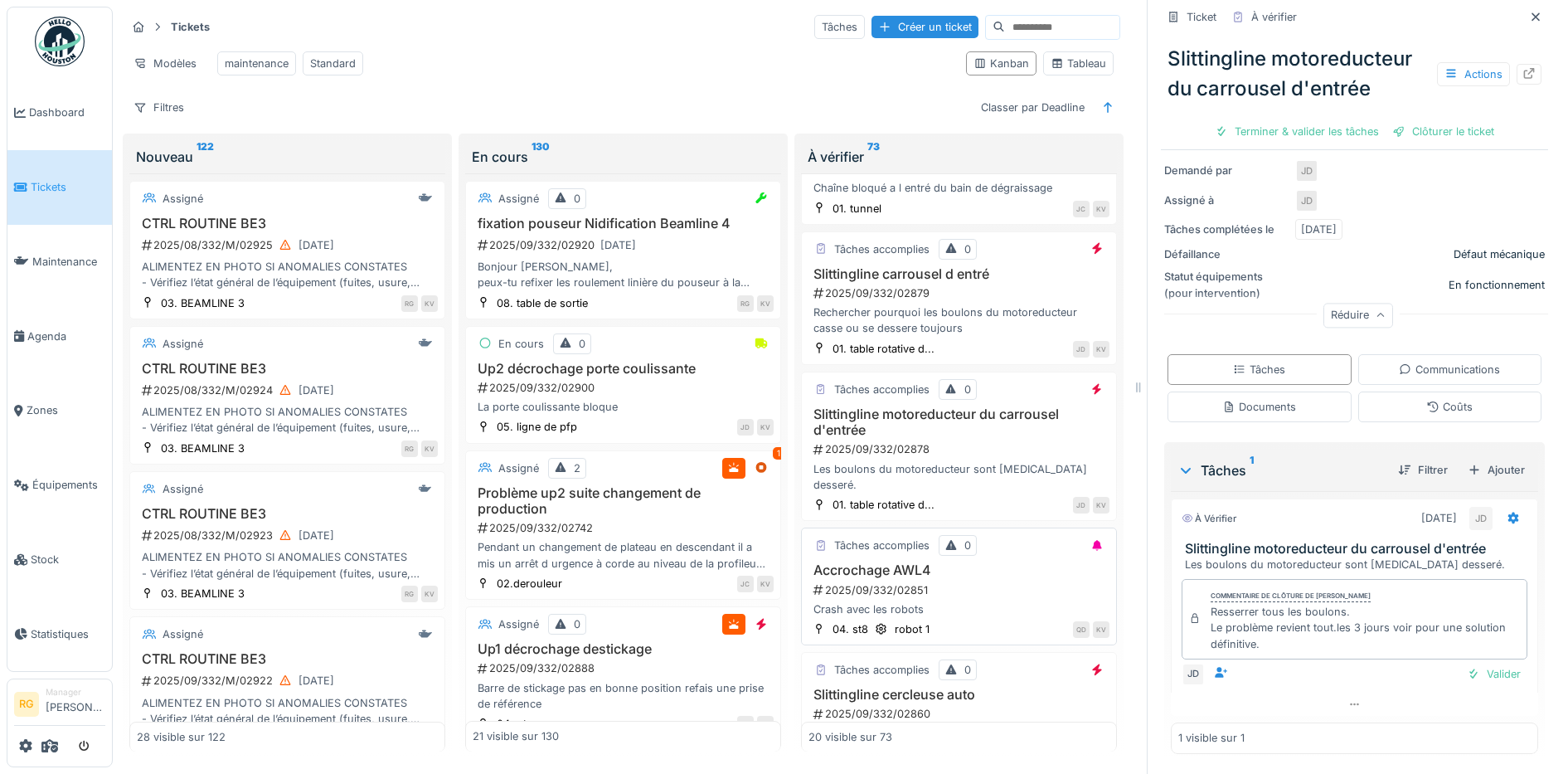
scroll to position [934, 0]
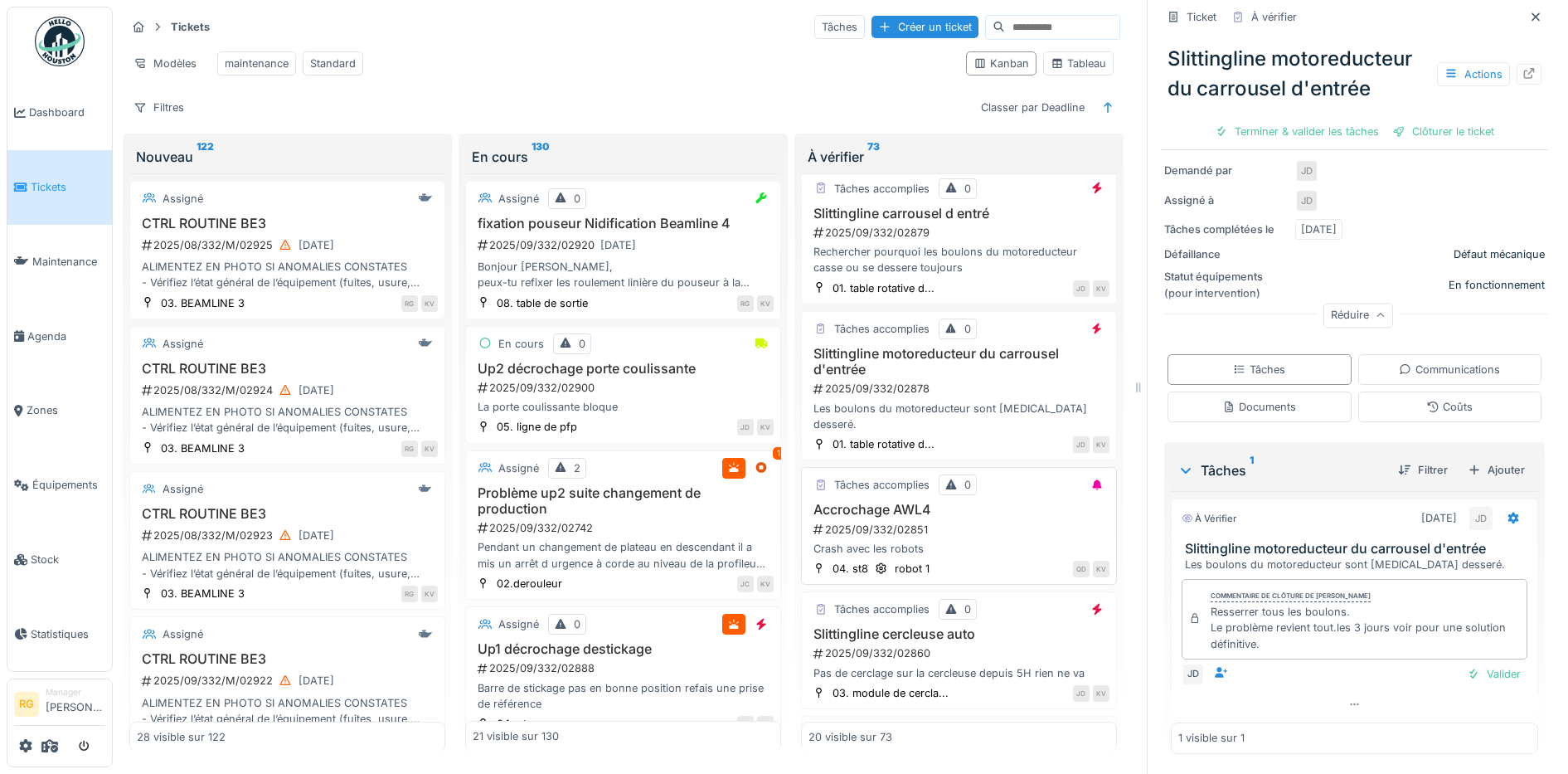
click at [982, 522] on div "2025/09/332/02851" at bounding box center [961, 530] width 298 height 16
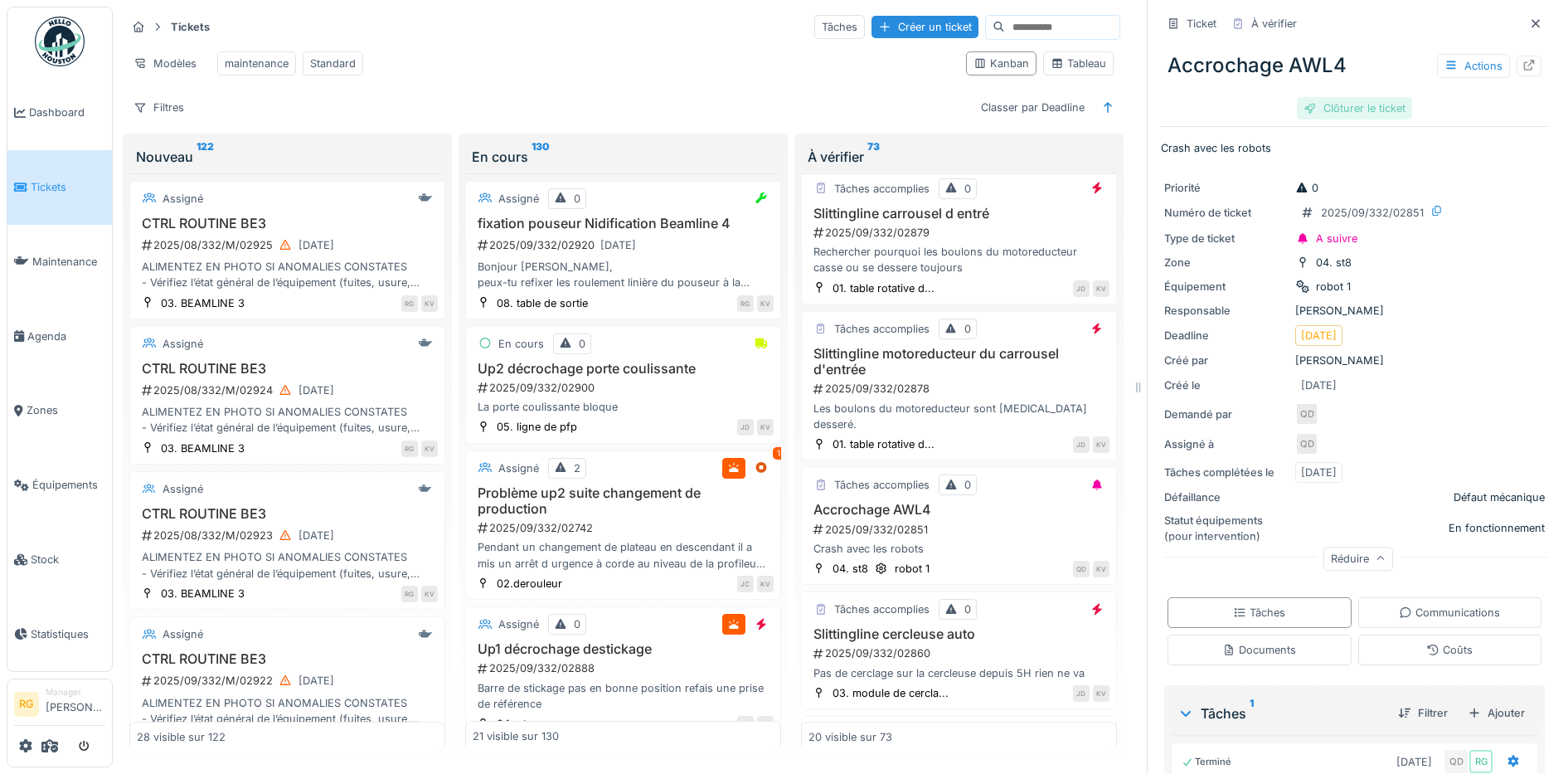
click at [1328, 97] on div "Clôturer le ticket" at bounding box center [1354, 108] width 115 height 23
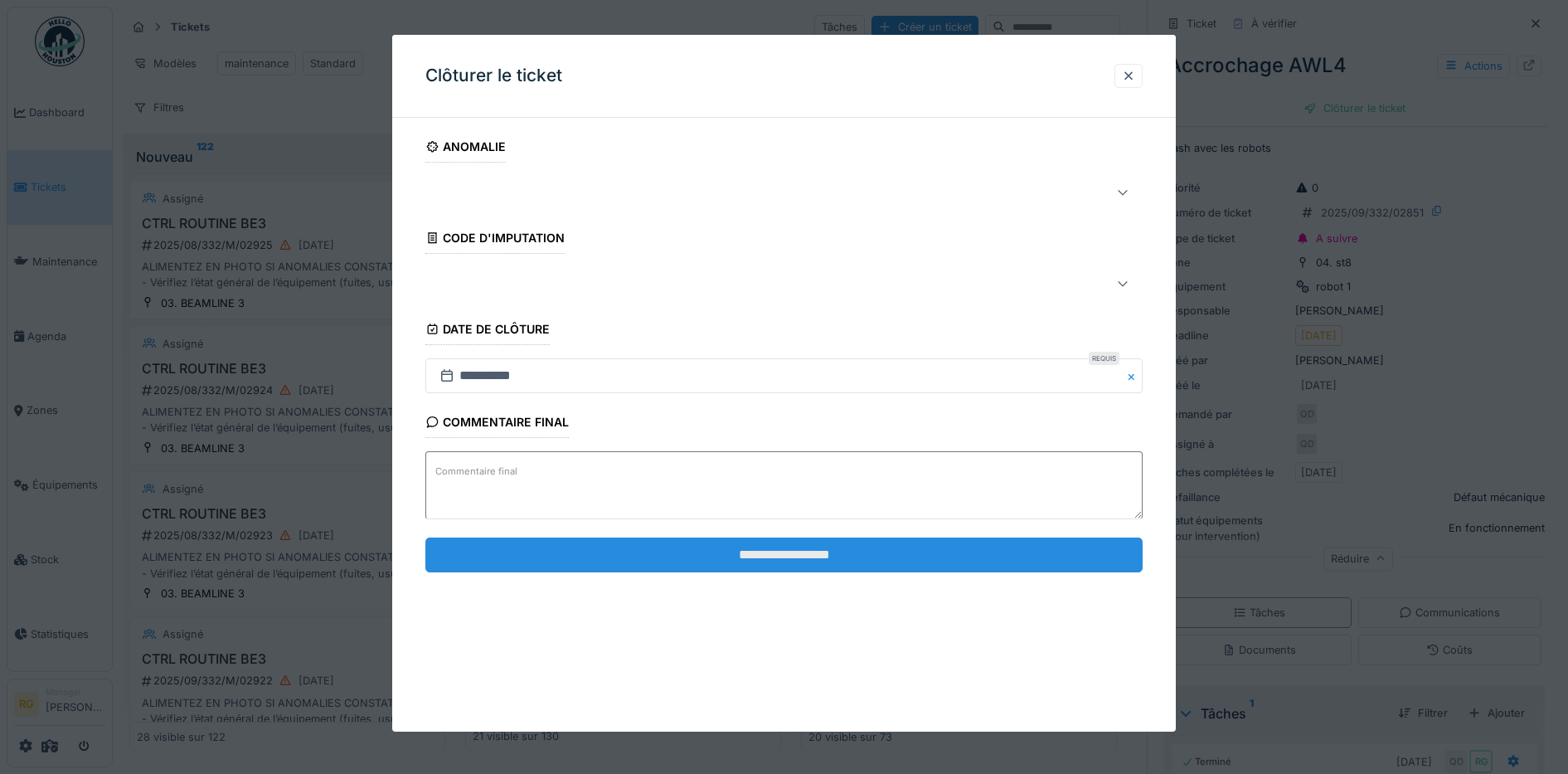
click at [888, 557] on input "**********" at bounding box center [784, 555] width 718 height 35
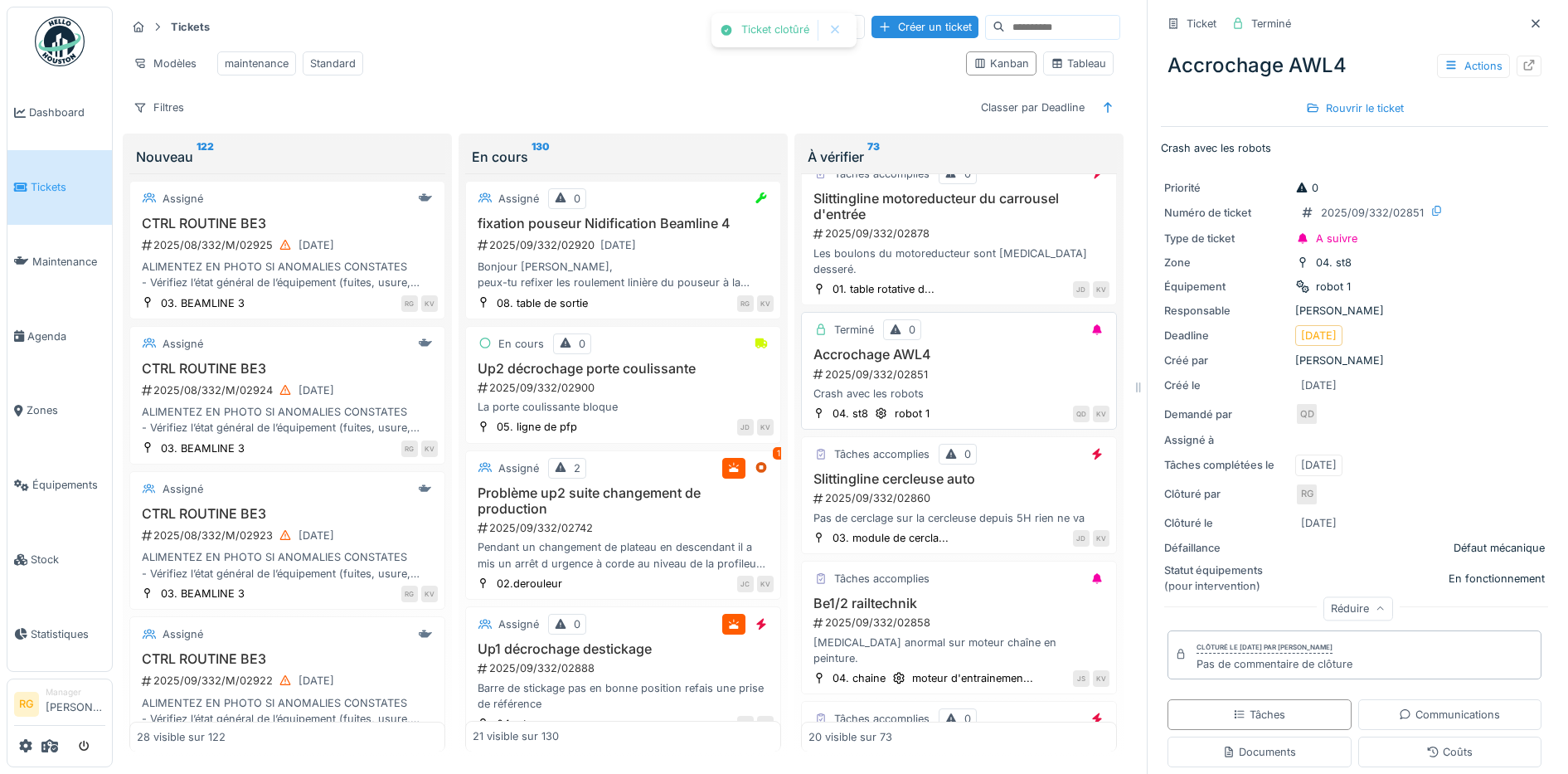
scroll to position [1141, 0]
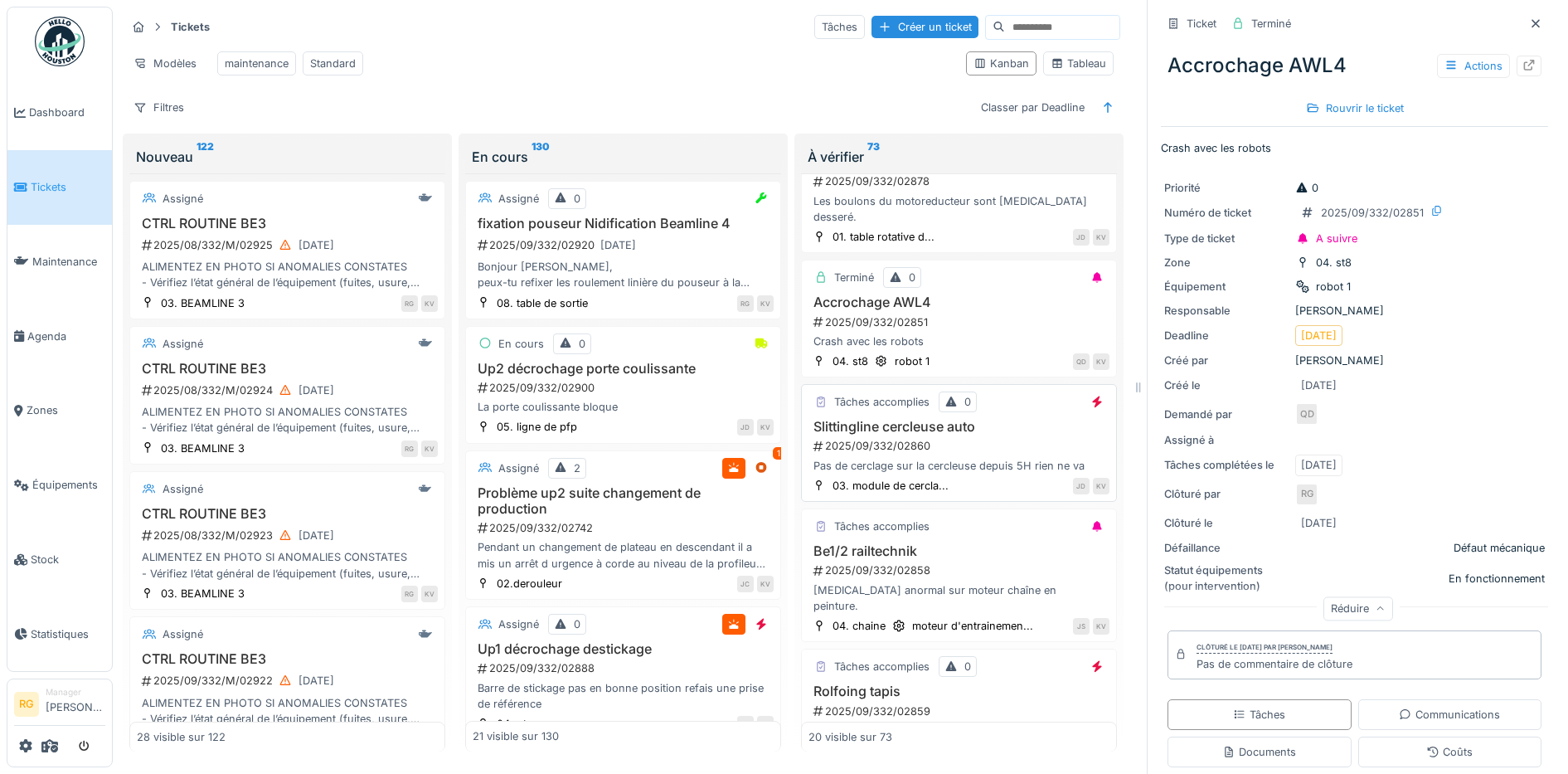
click at [987, 438] on div "2025/09/332/02860" at bounding box center [961, 446] width 298 height 16
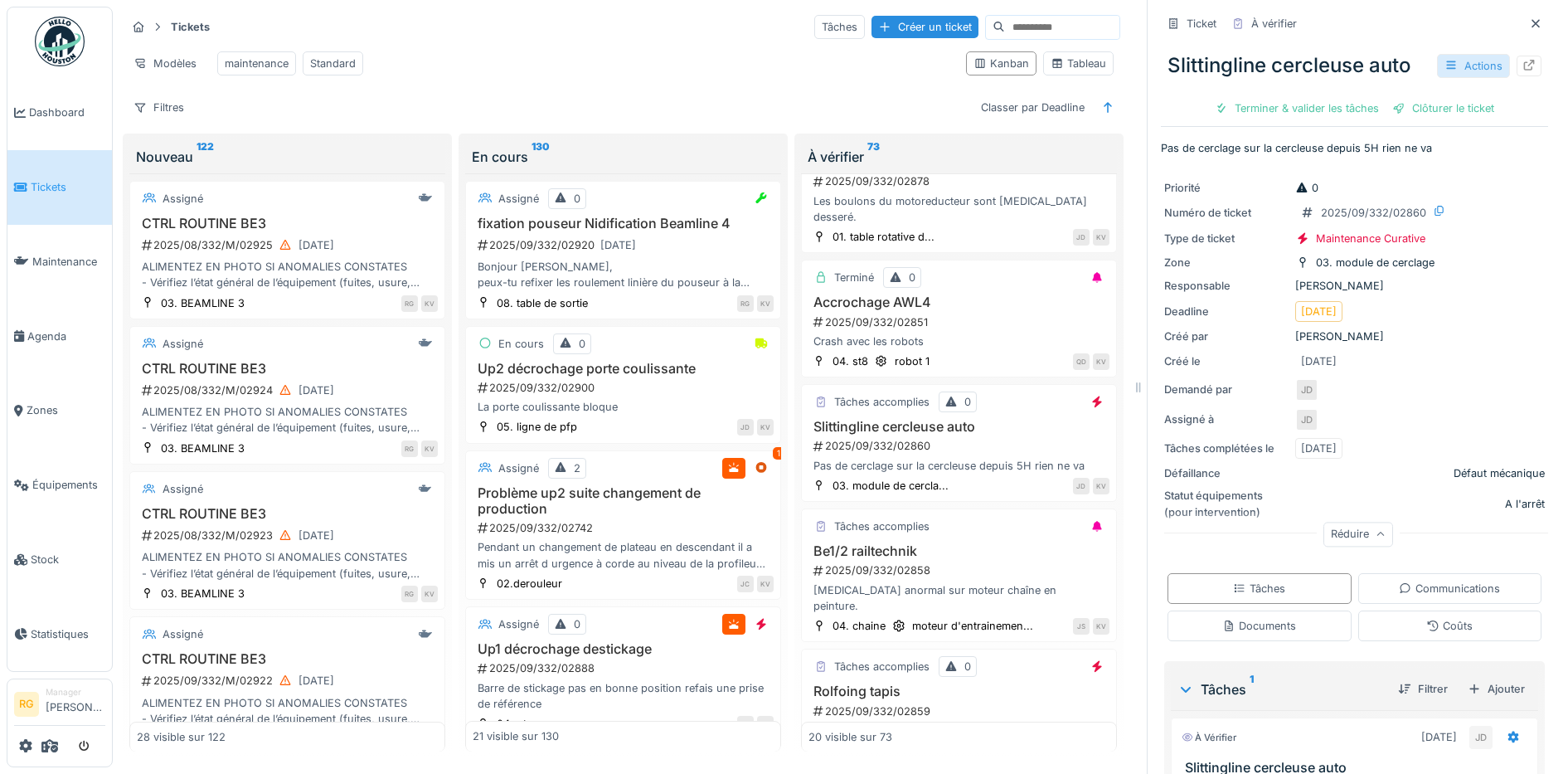
click at [1446, 54] on div "Actions" at bounding box center [1473, 65] width 73 height 24
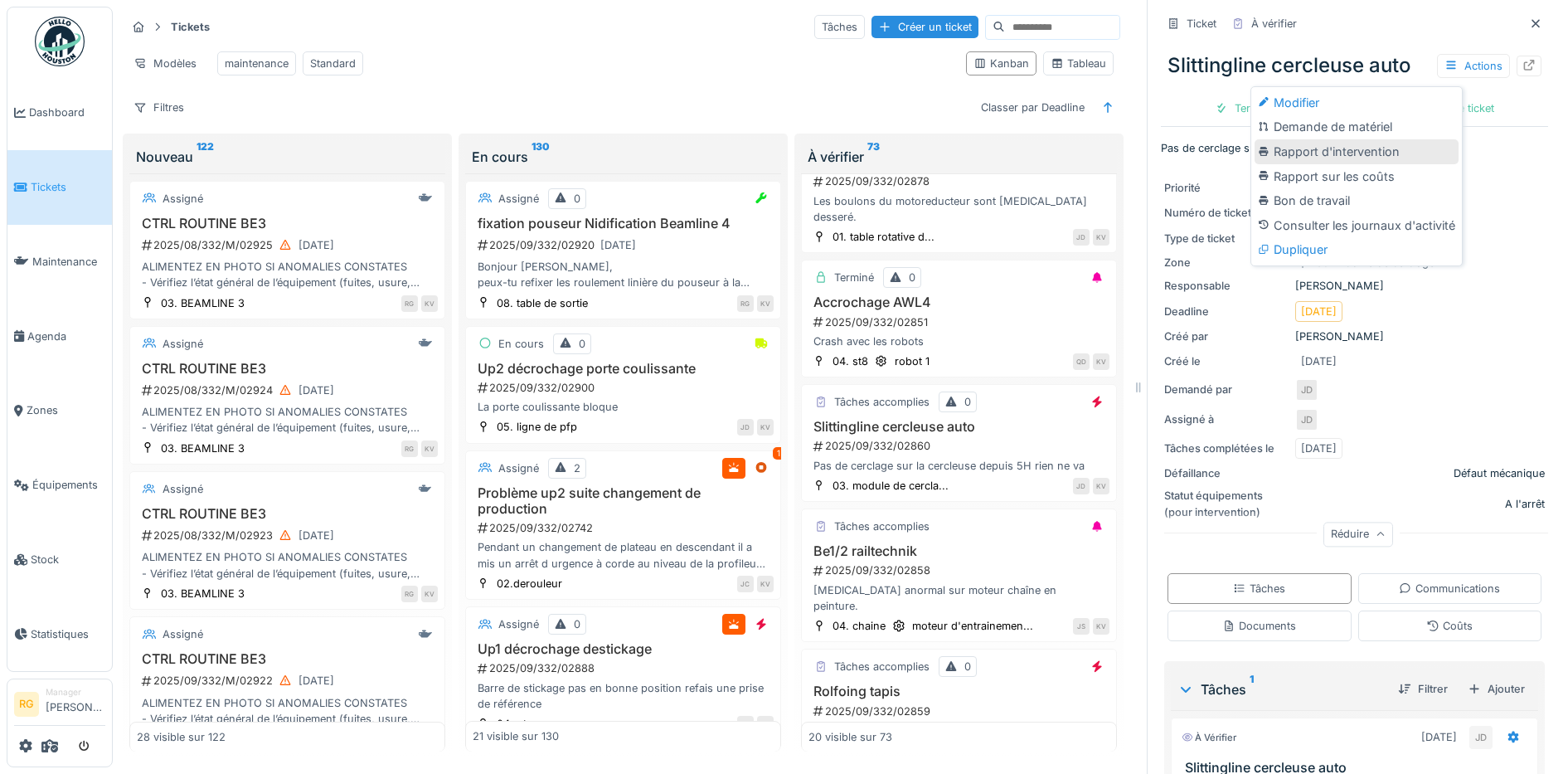
click at [1309, 139] on div "Rapport d'intervention" at bounding box center [1356, 152] width 204 height 25
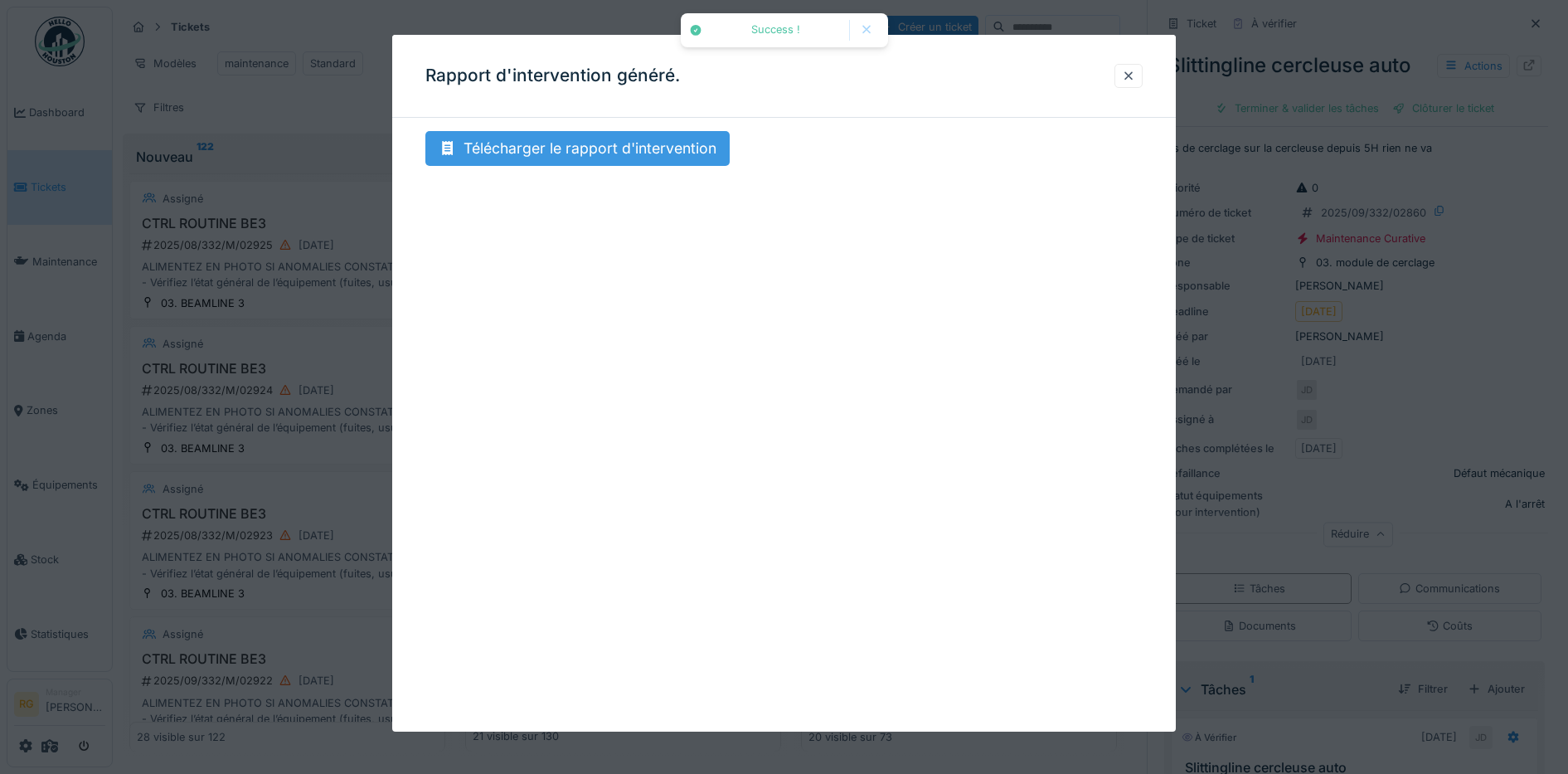
click at [557, 152] on div "Télécharger le rapport d'intervention" at bounding box center [577, 149] width 305 height 35
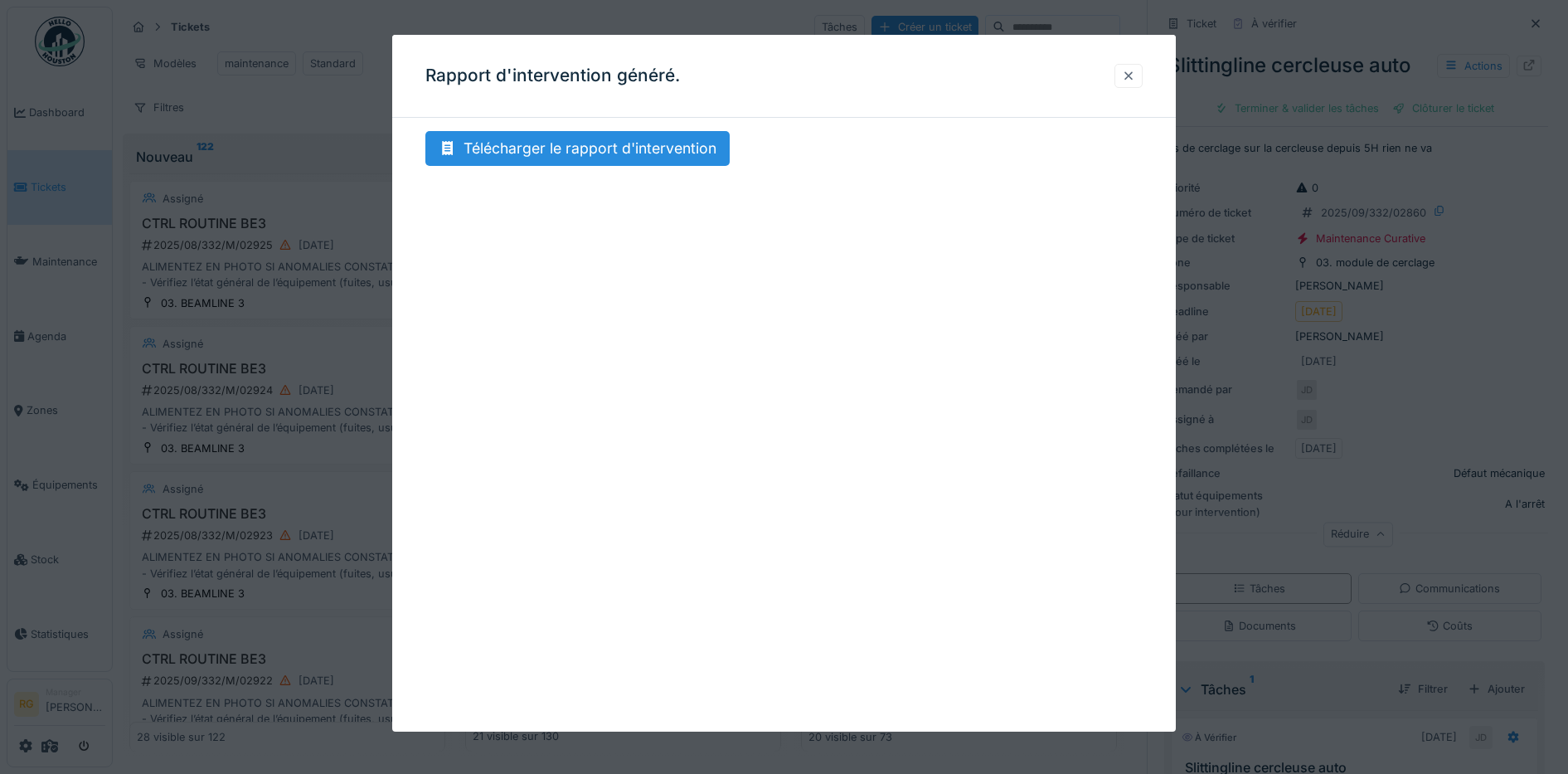
click at [1133, 77] on div at bounding box center [1128, 76] width 13 height 16
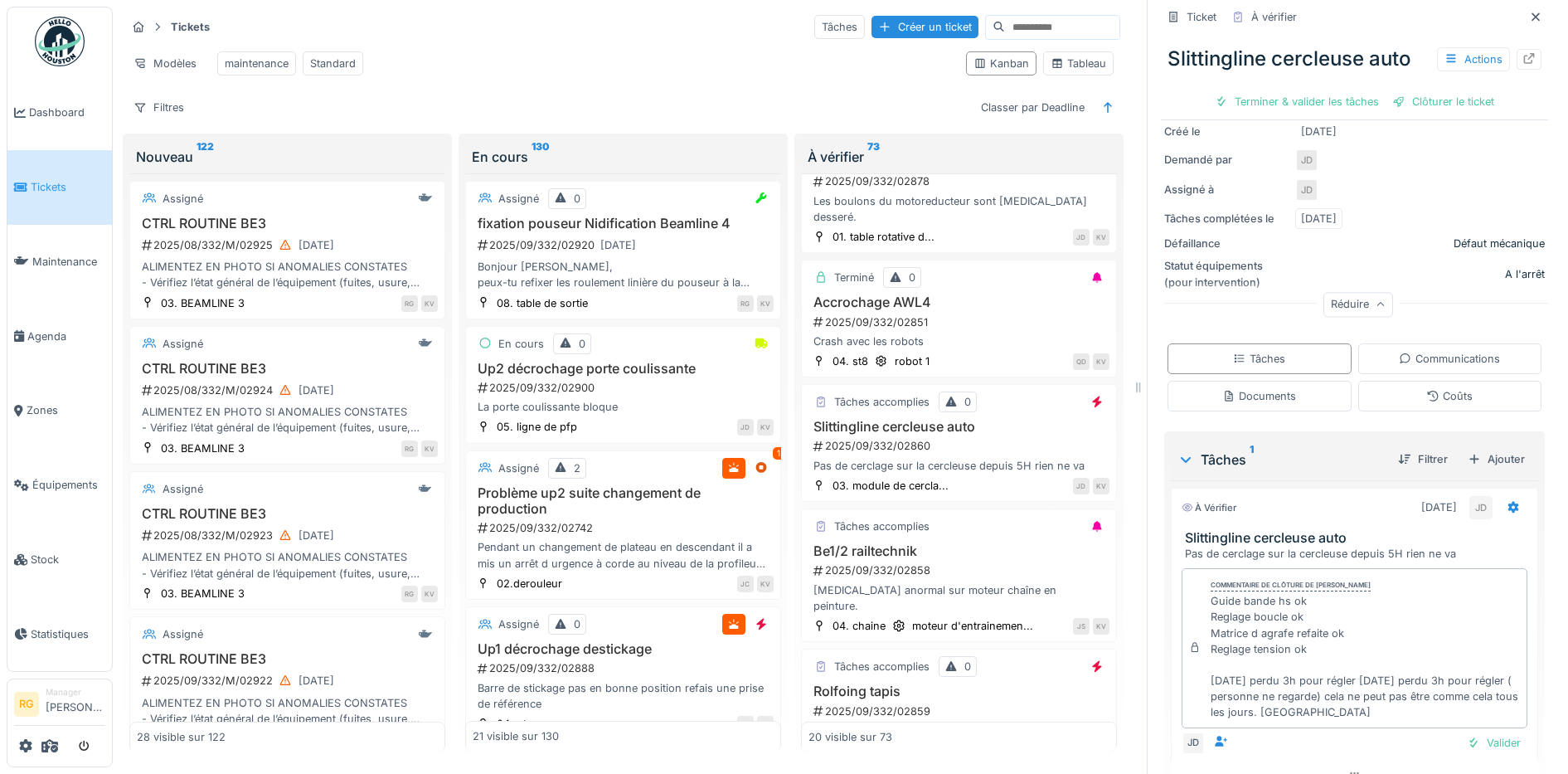
scroll to position [107, 0]
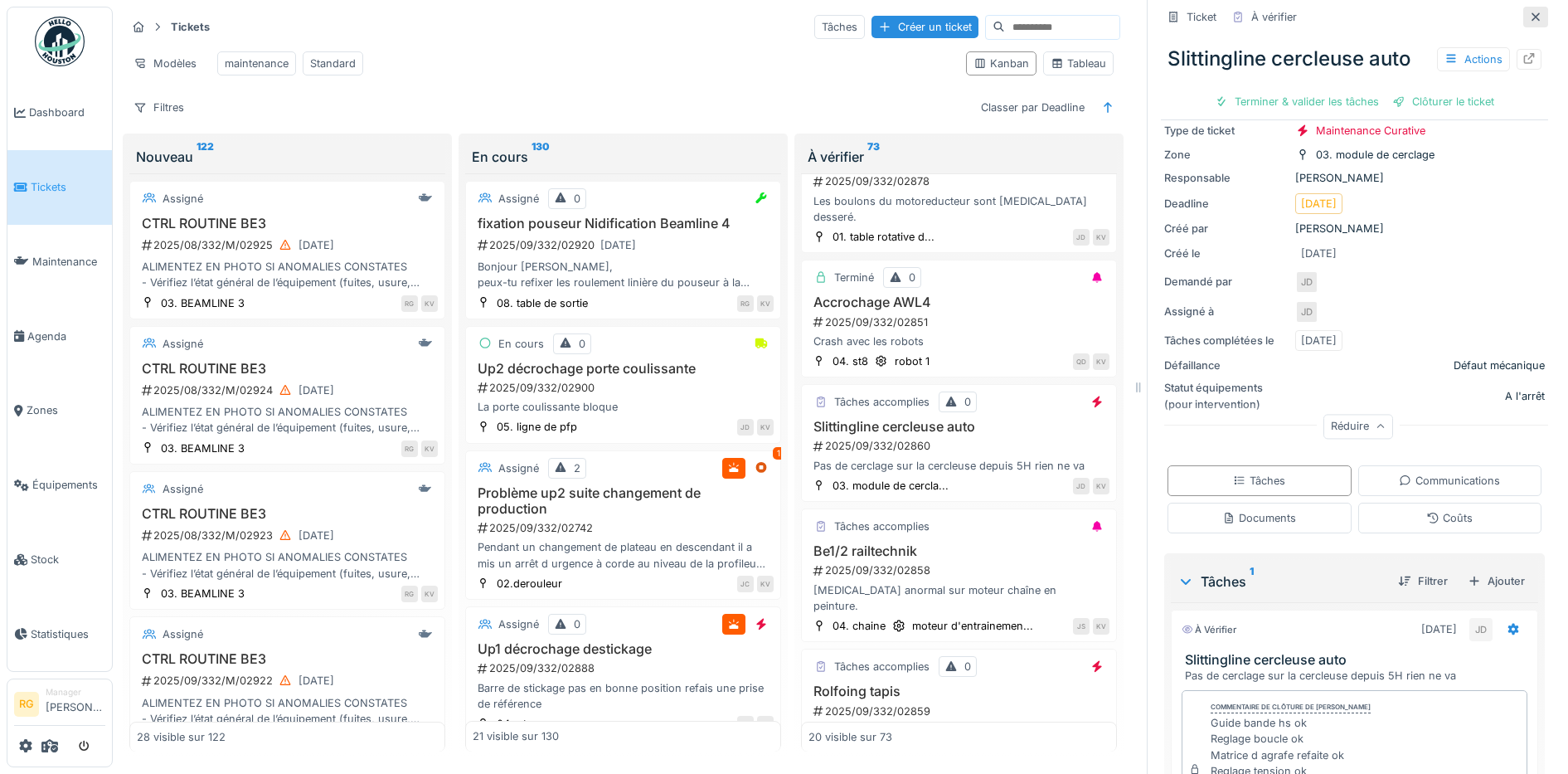
click at [1531, 13] on icon at bounding box center [1535, 17] width 8 height 8
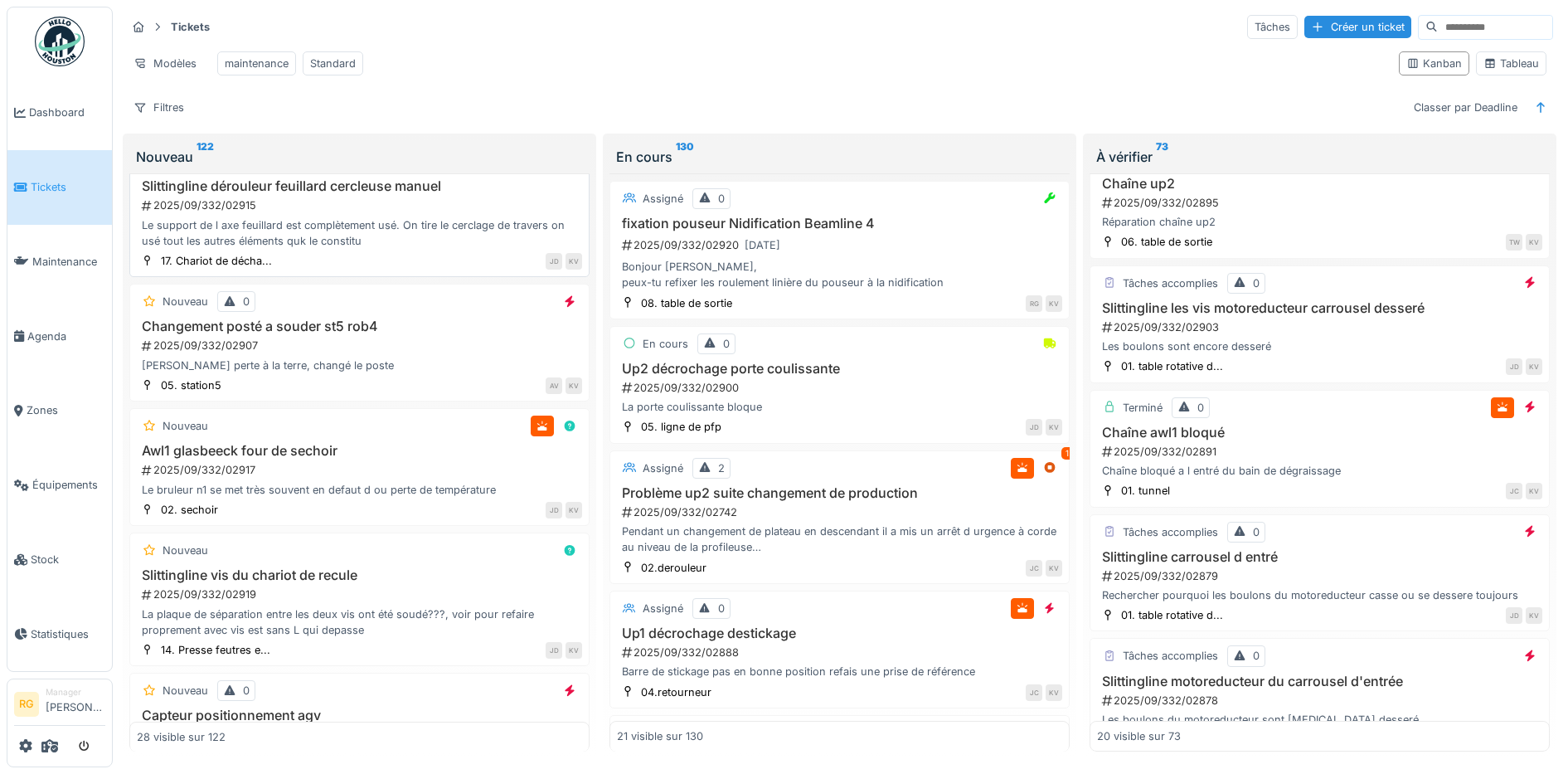
scroll to position [1660, 0]
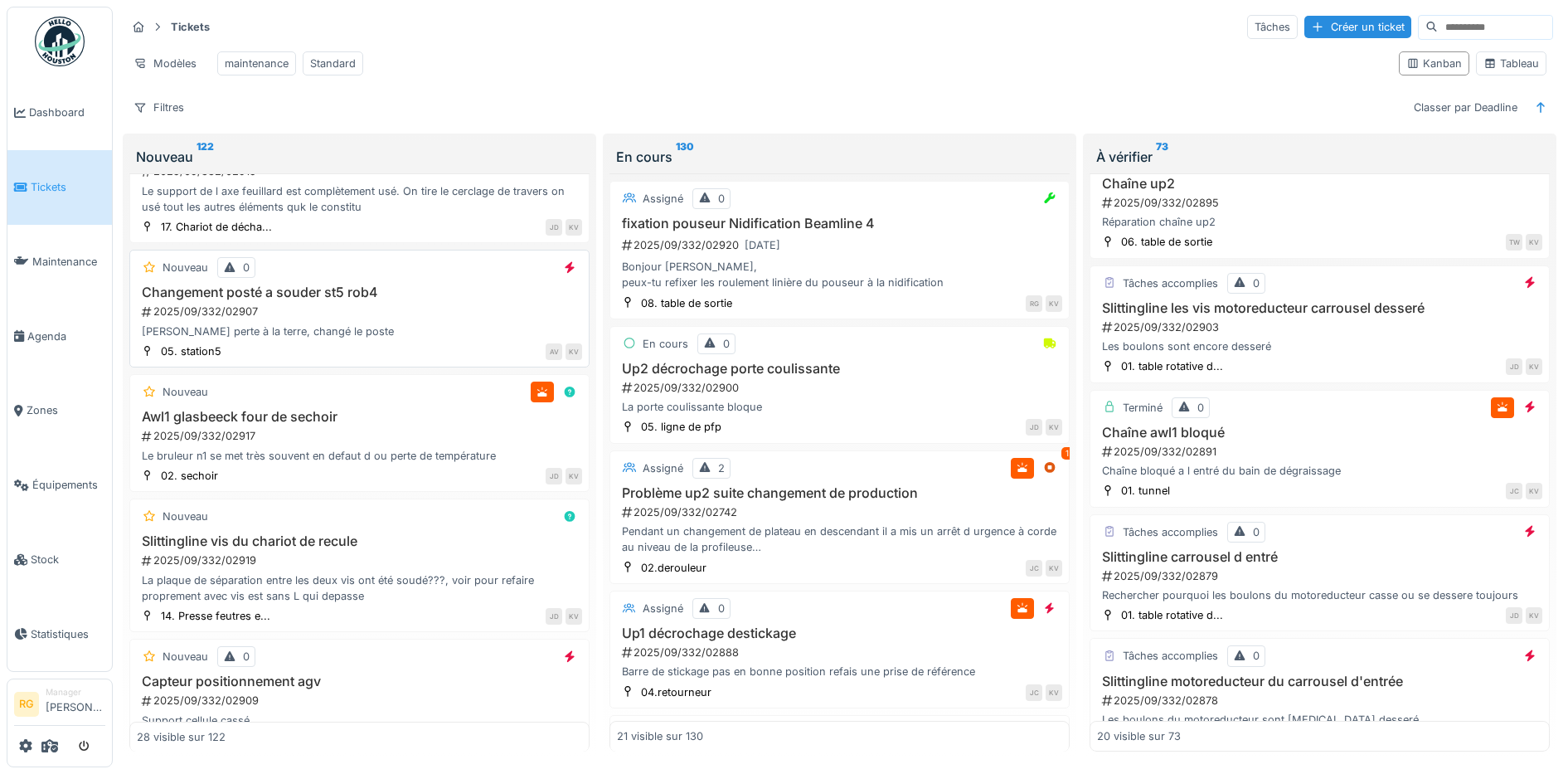
click at [409, 327] on div "Défaut perte à la terre, changé le poste" at bounding box center [359, 331] width 445 height 16
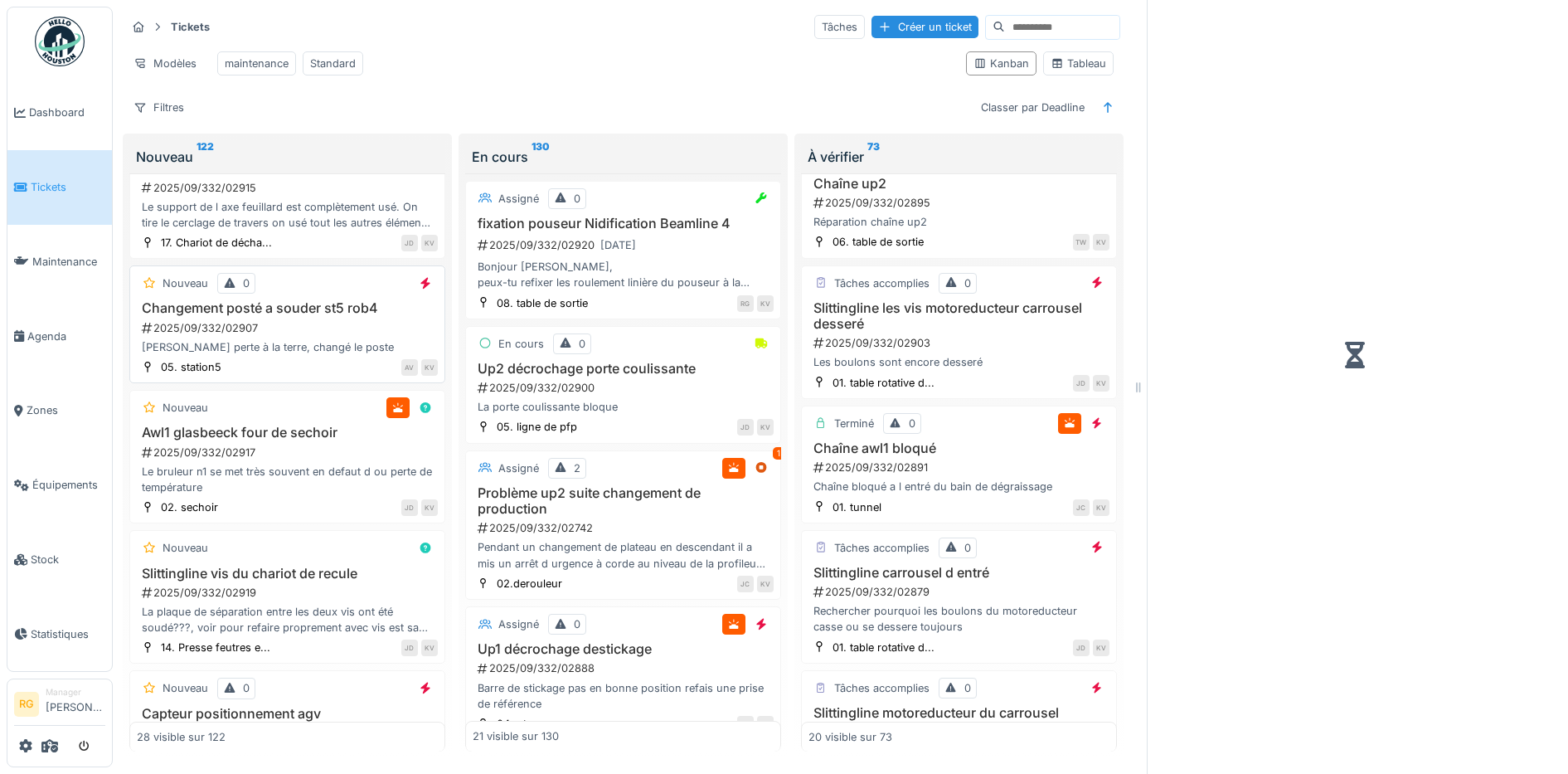
scroll to position [1675, 0]
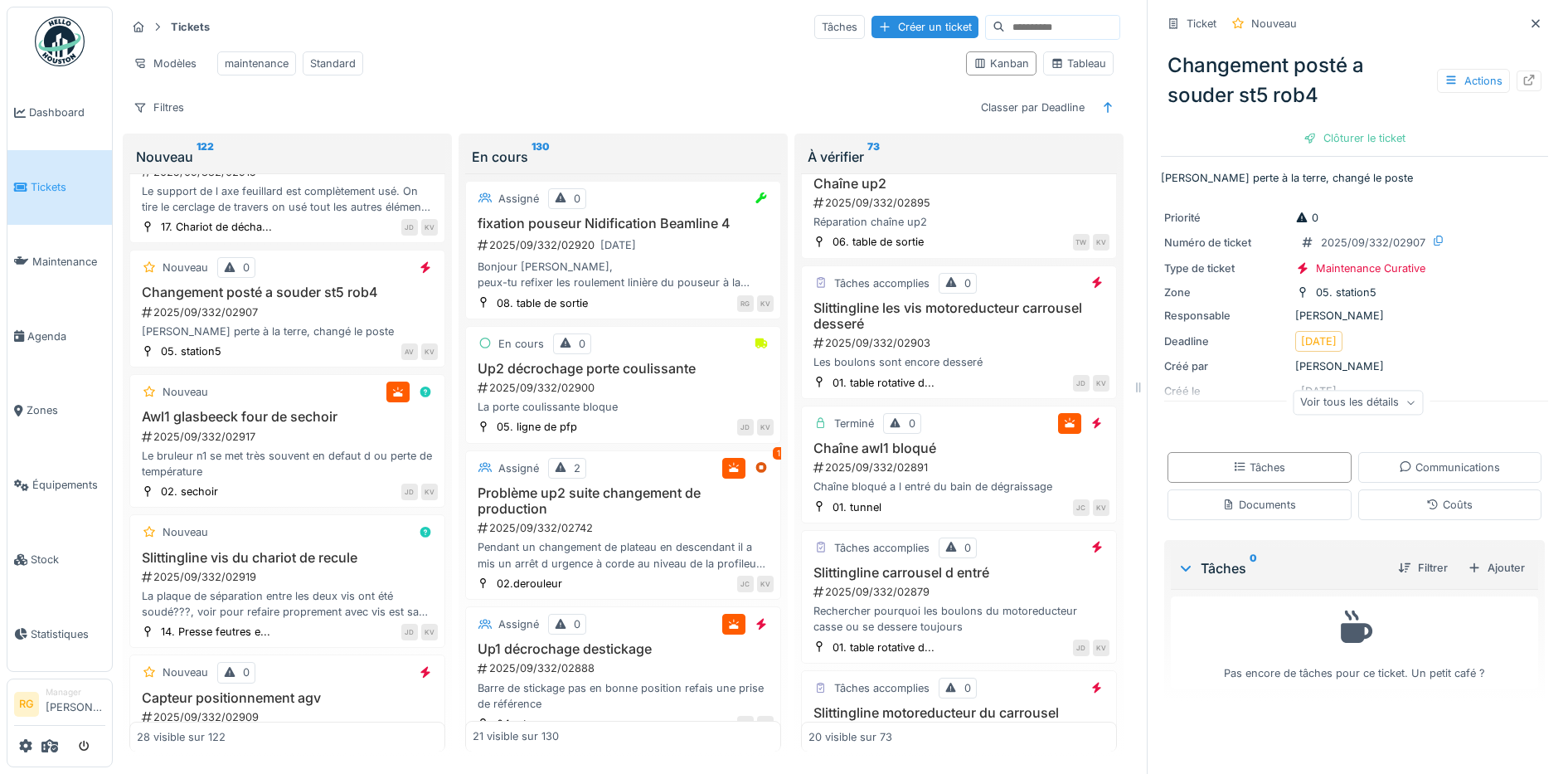
click at [1405, 399] on icon at bounding box center [1410, 403] width 10 height 8
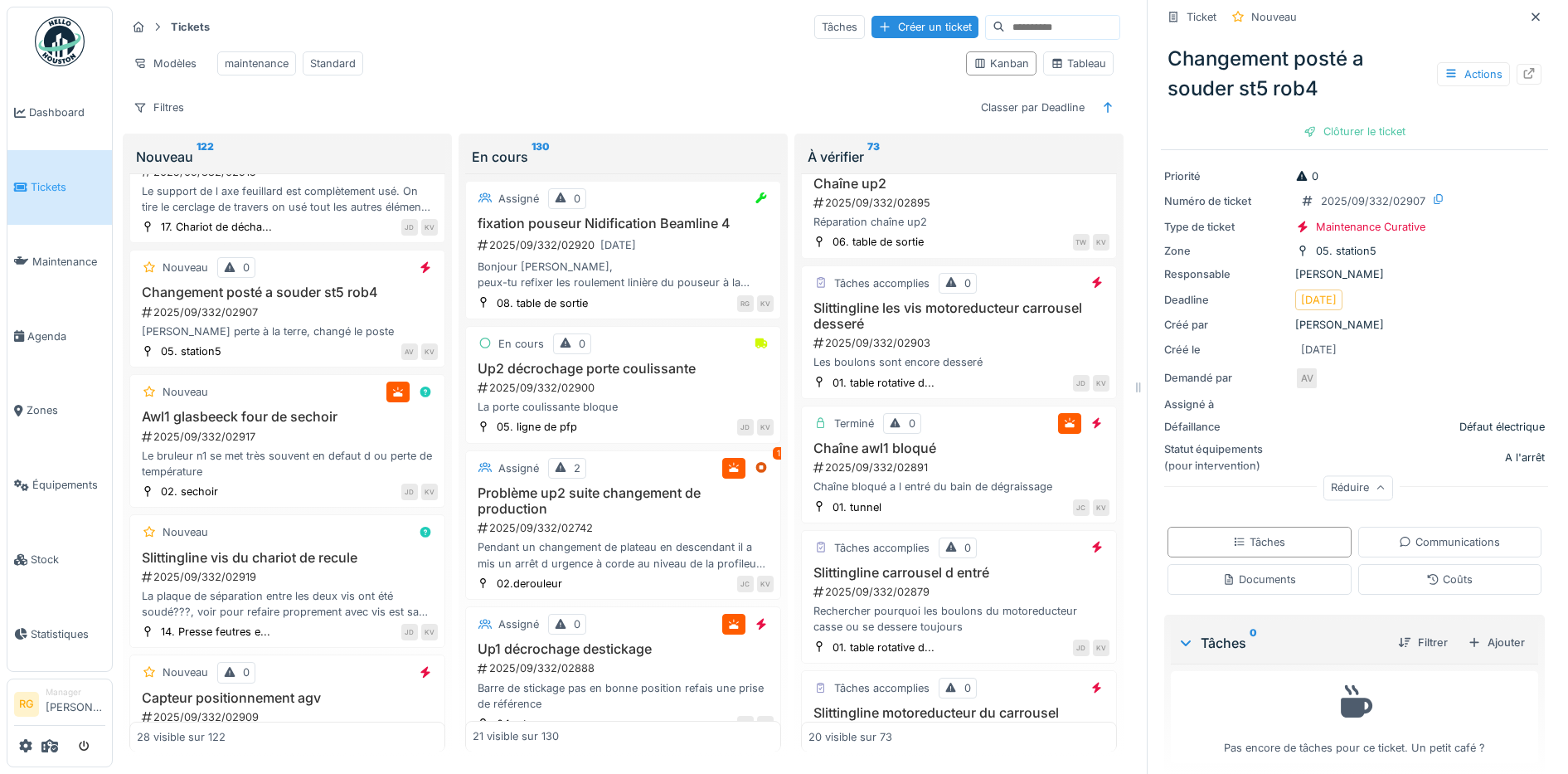
scroll to position [57, 0]
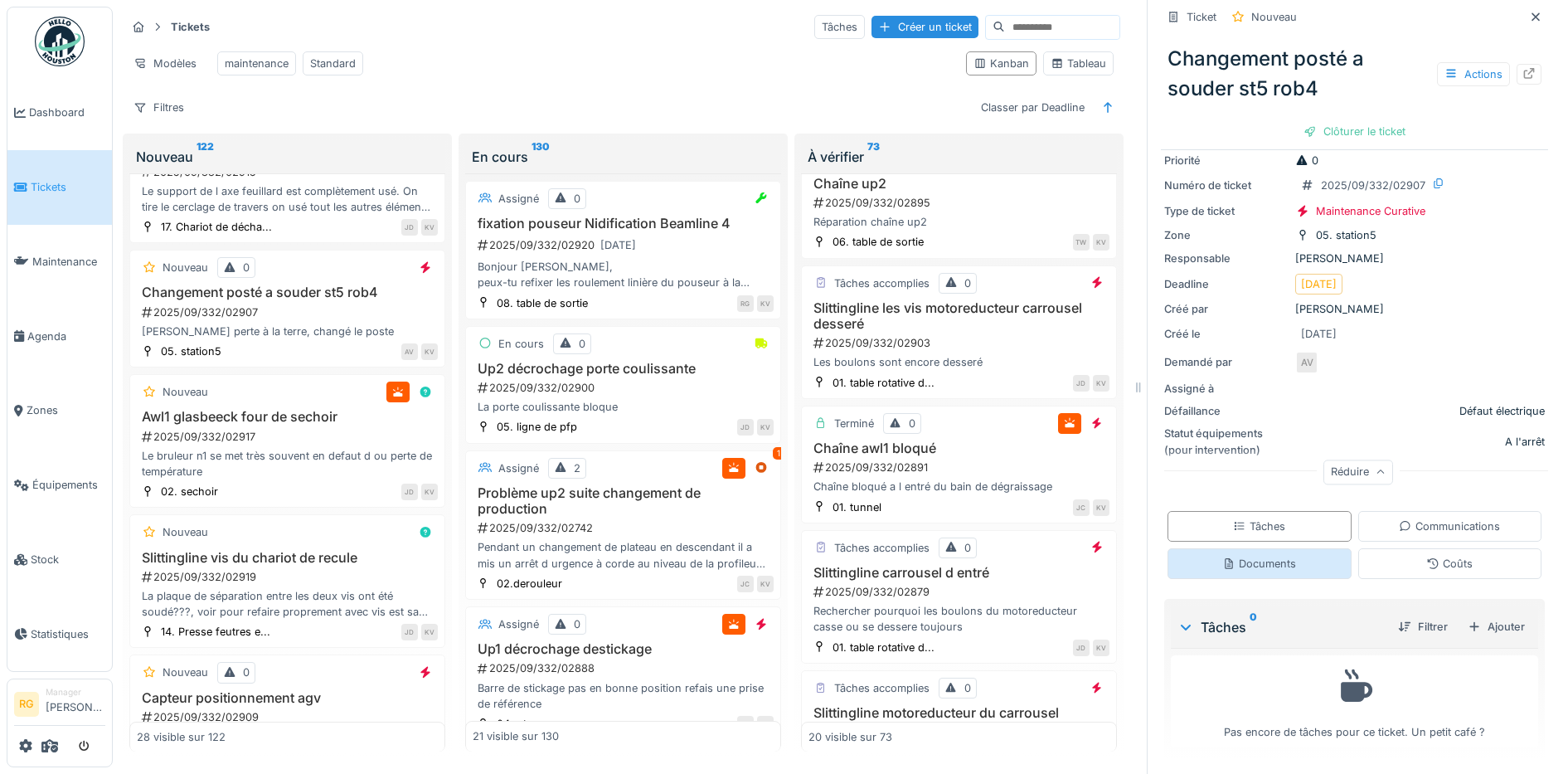
click at [1255, 556] on div "Documents" at bounding box center [1259, 563] width 74 height 16
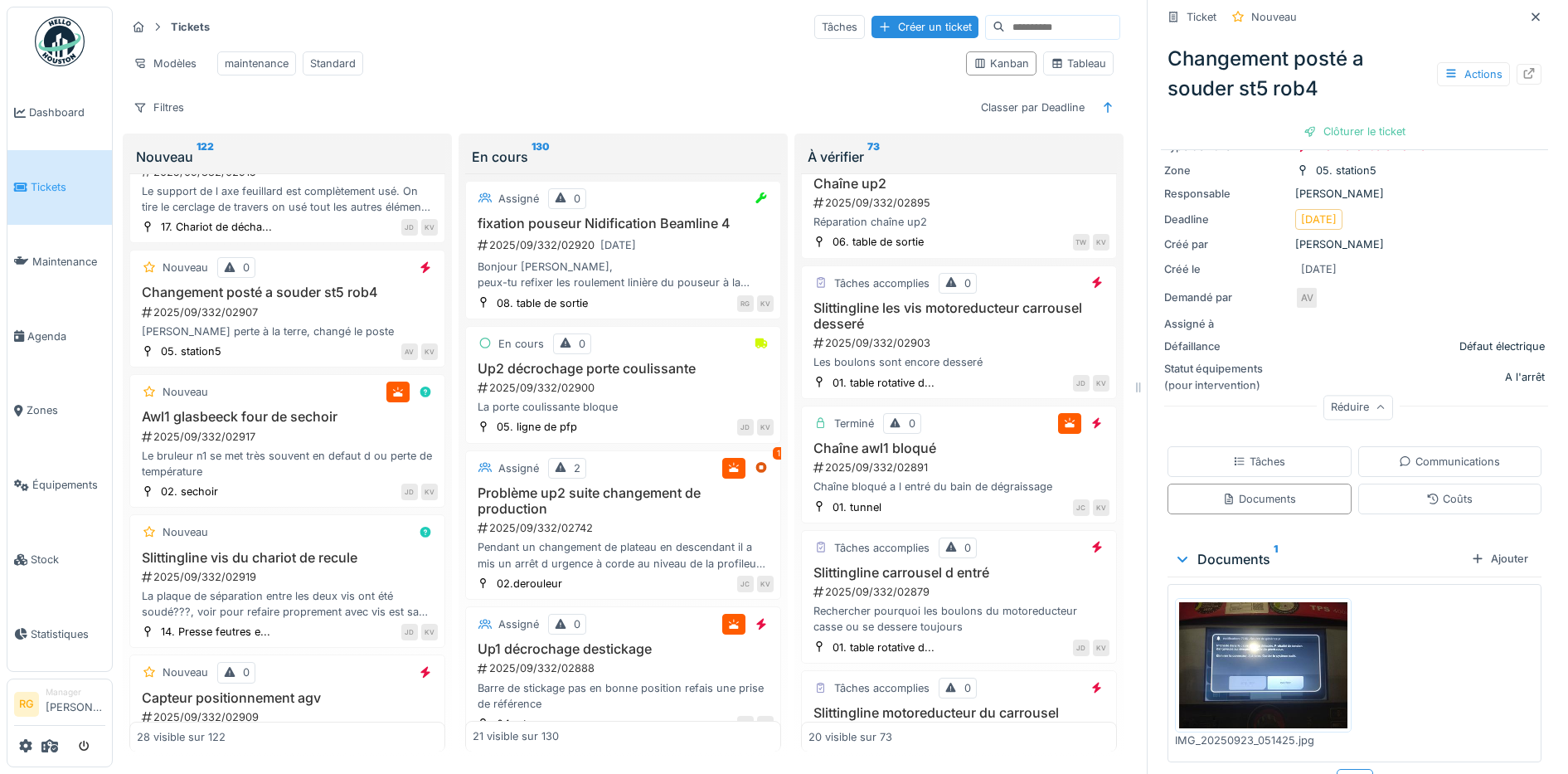
scroll to position [156, 0]
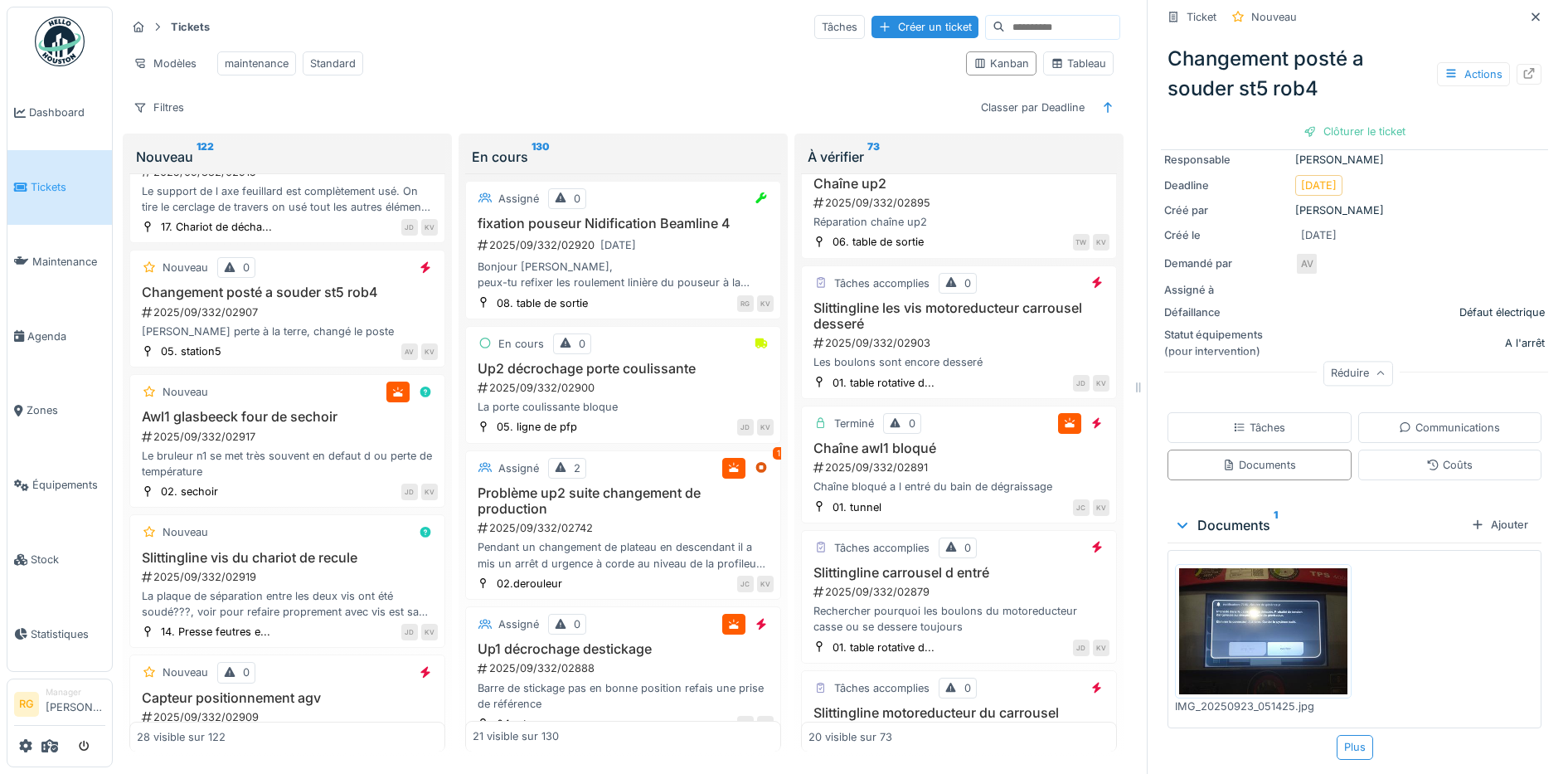
click at [1236, 605] on img at bounding box center [1263, 631] width 169 height 126
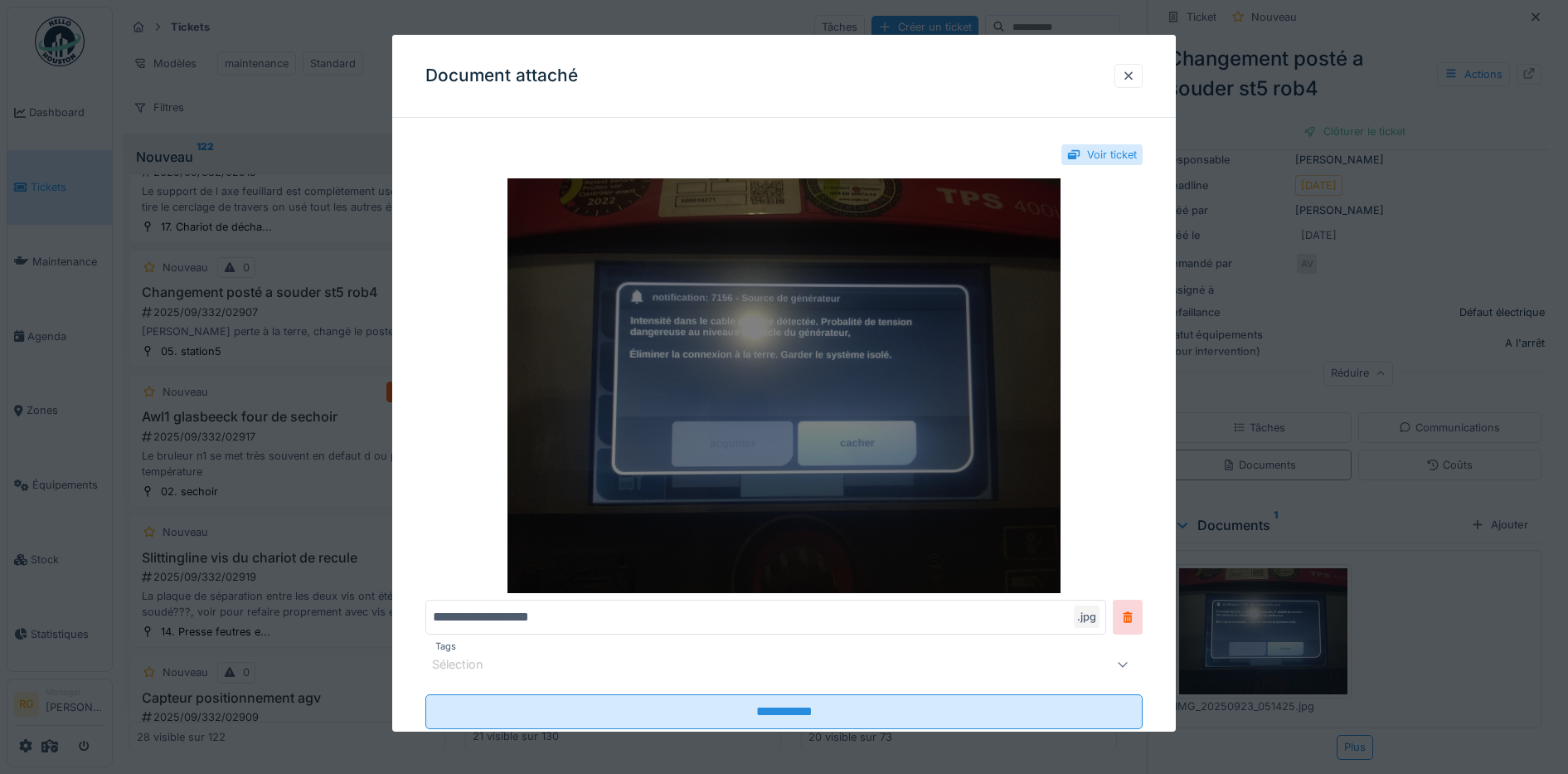
click at [740, 364] on img at bounding box center [784, 385] width 718 height 415
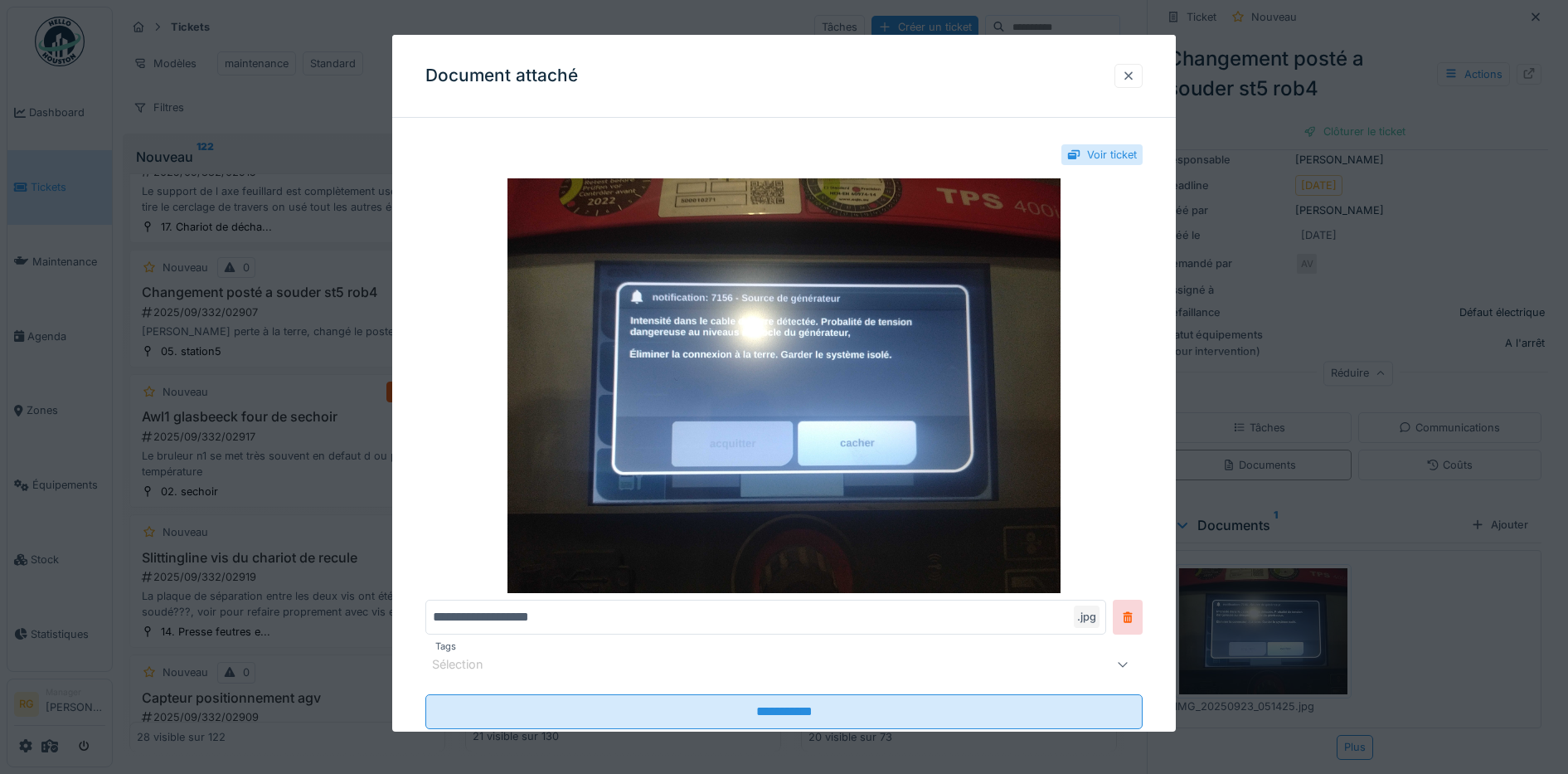
click at [1135, 79] on div at bounding box center [1128, 76] width 13 height 16
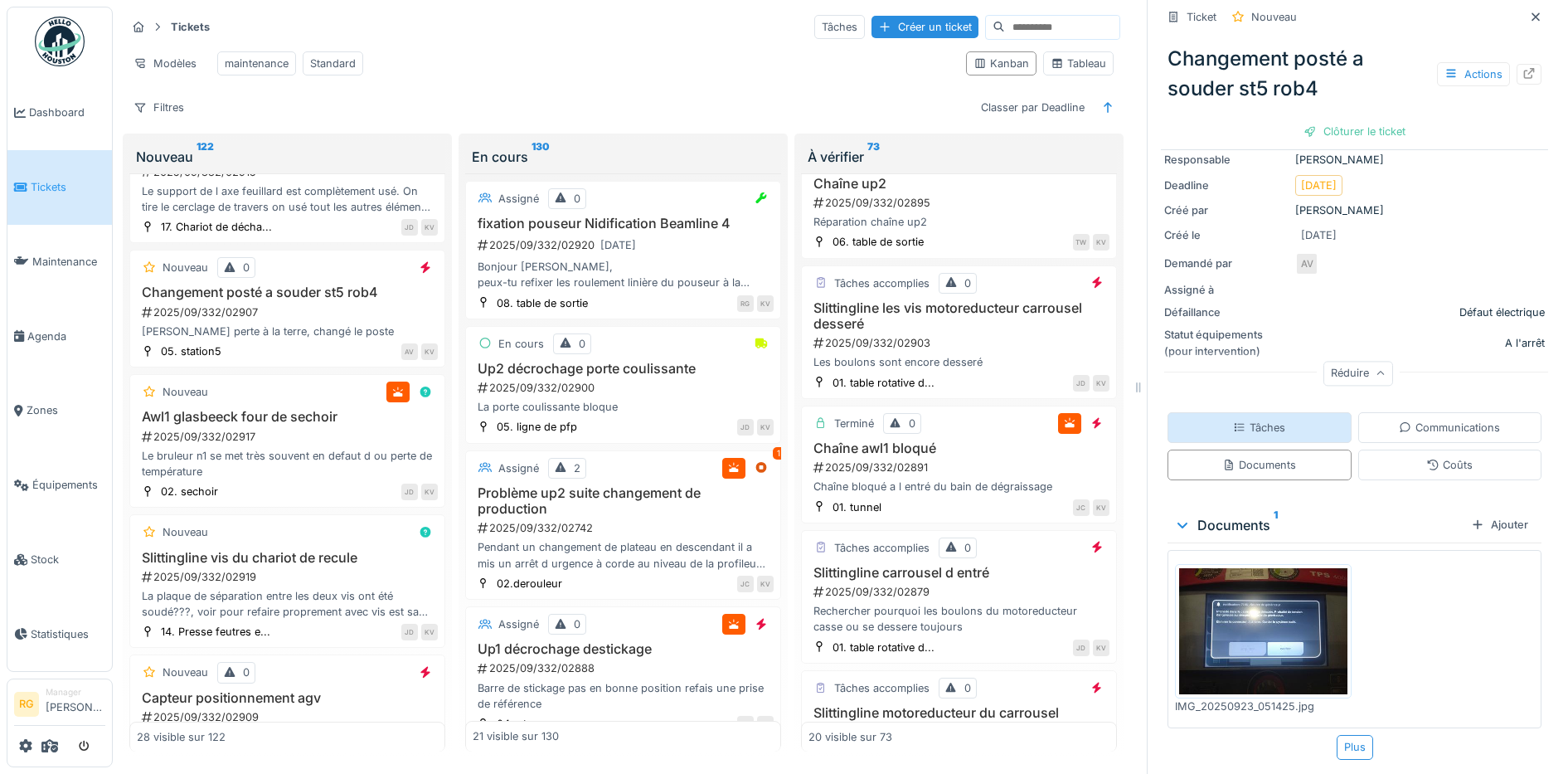
click at [1268, 412] on div "Tâches" at bounding box center [1258, 427] width 184 height 31
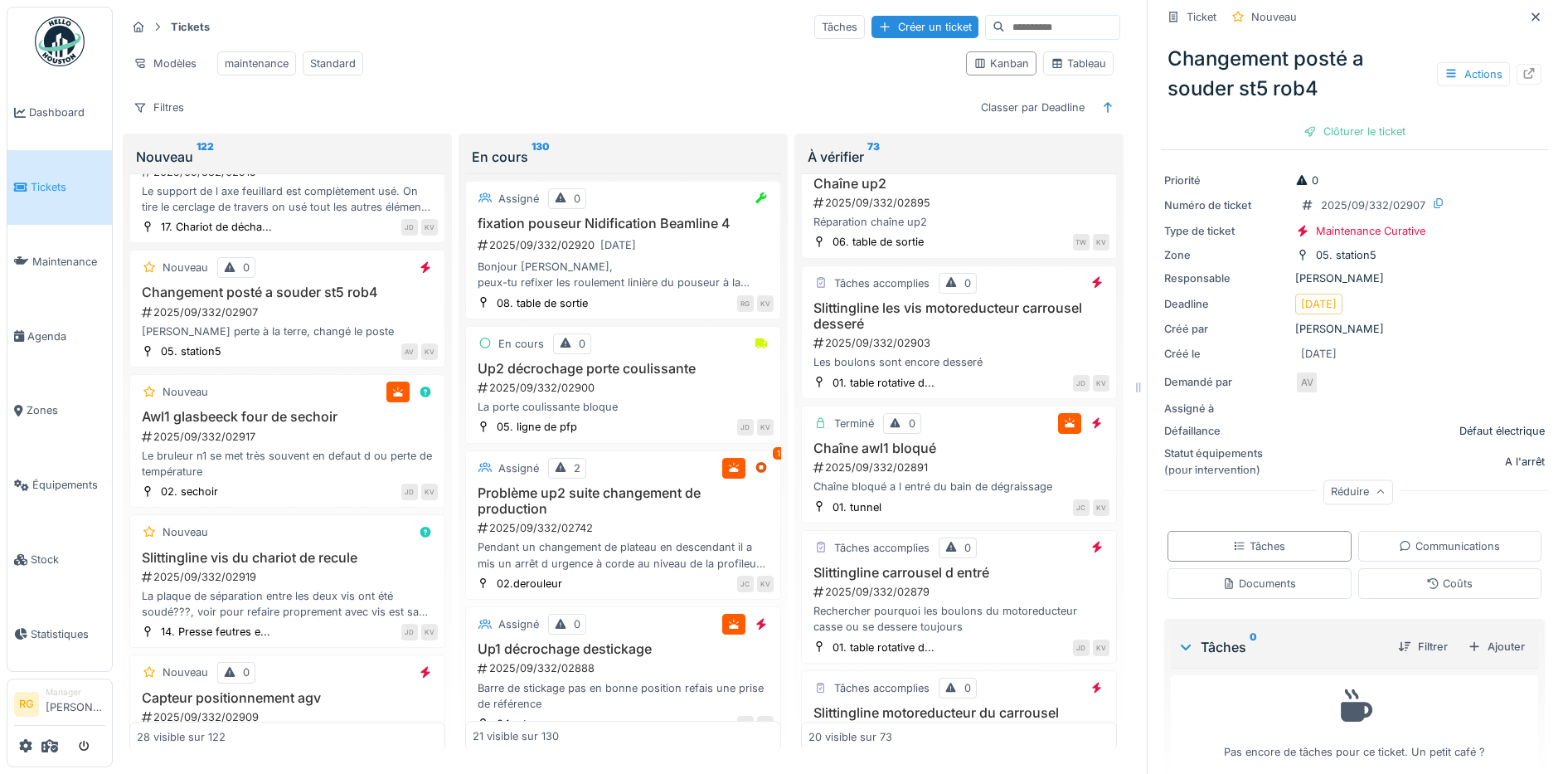
scroll to position [57, 0]
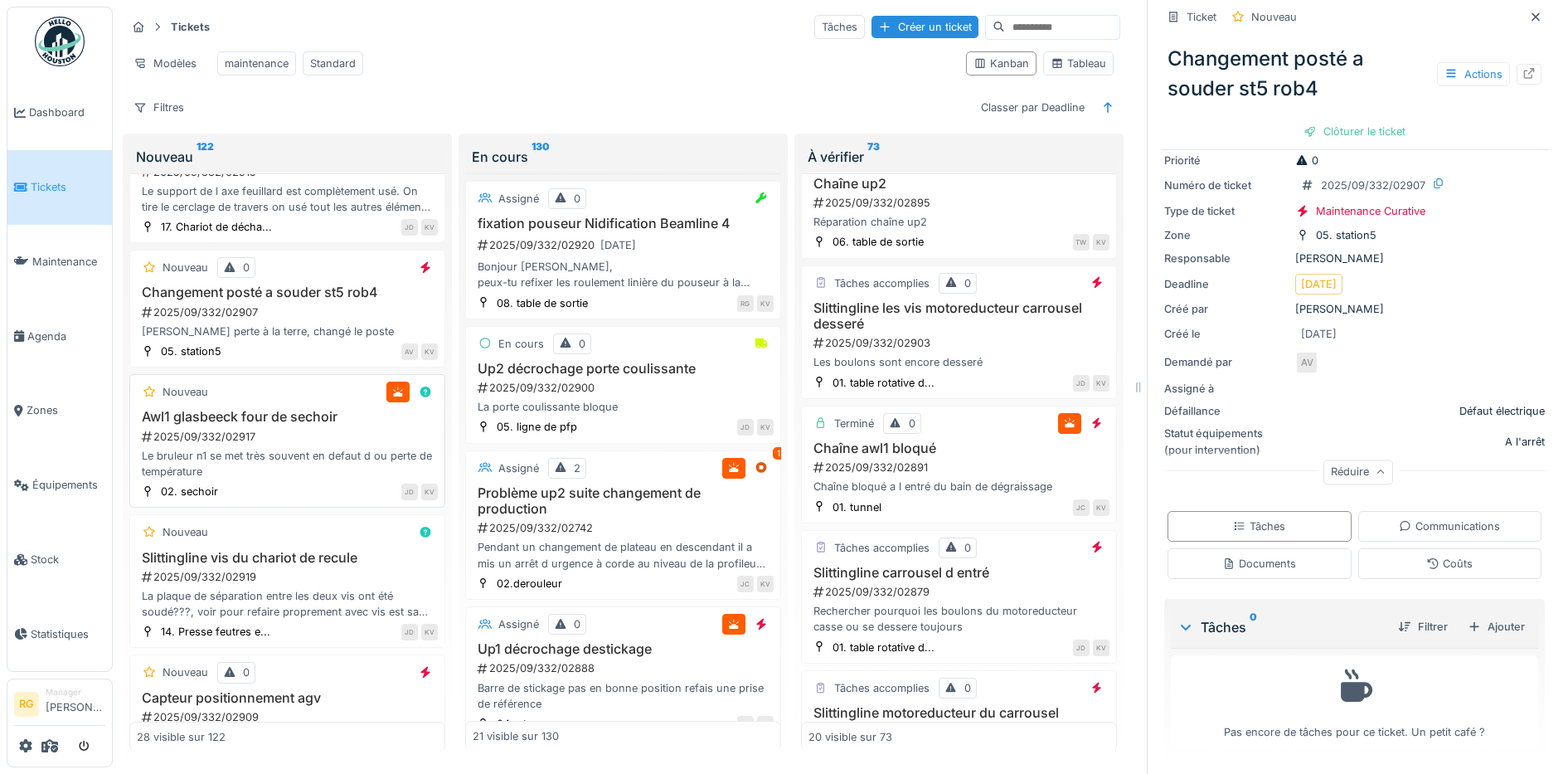
click at [308, 434] on div "2025/09/332/02917" at bounding box center [289, 437] width 298 height 16
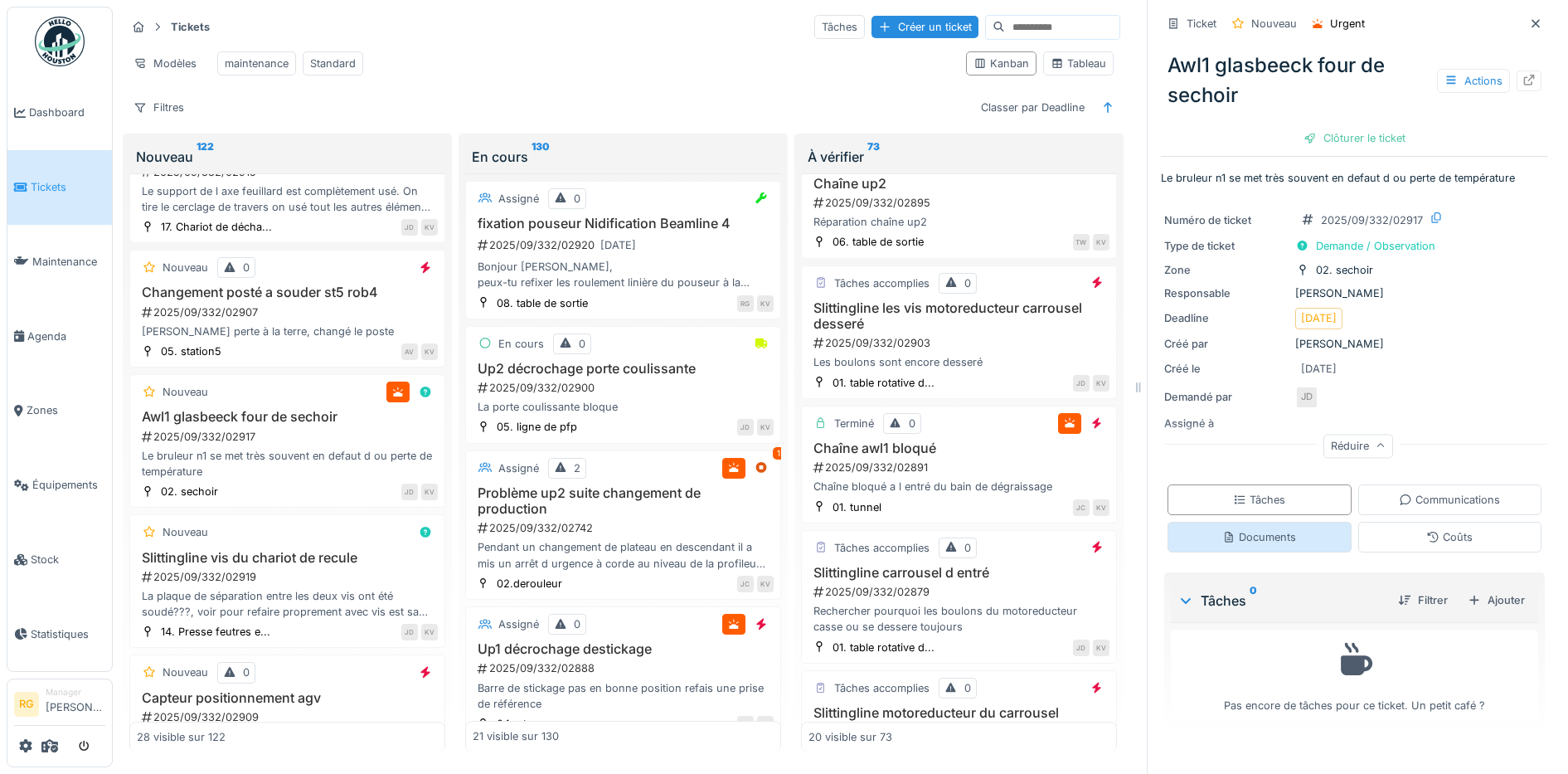
click at [1248, 530] on div "Documents" at bounding box center [1259, 537] width 74 height 16
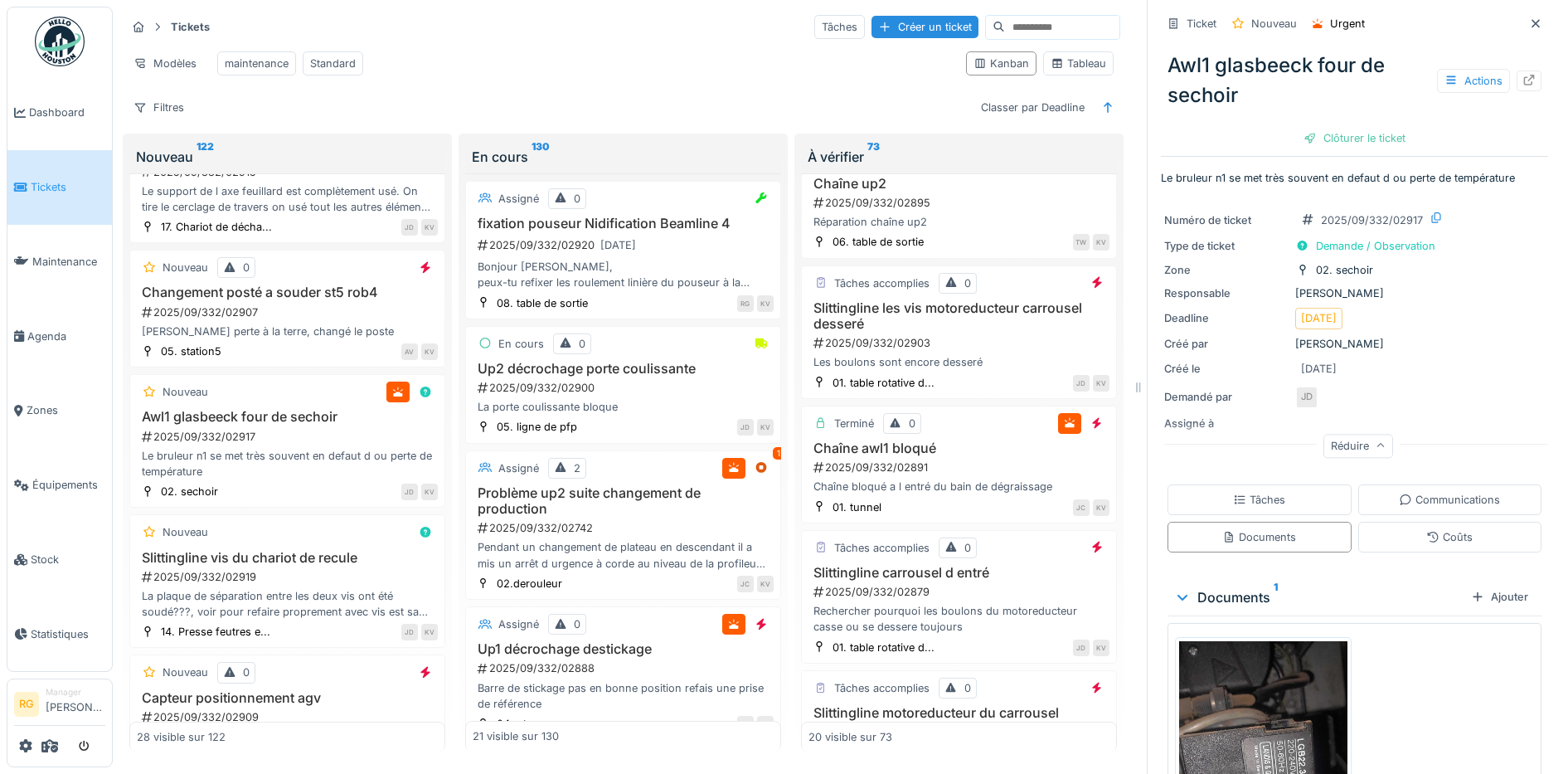
click at [1023, 16] on input at bounding box center [1062, 28] width 114 height 24
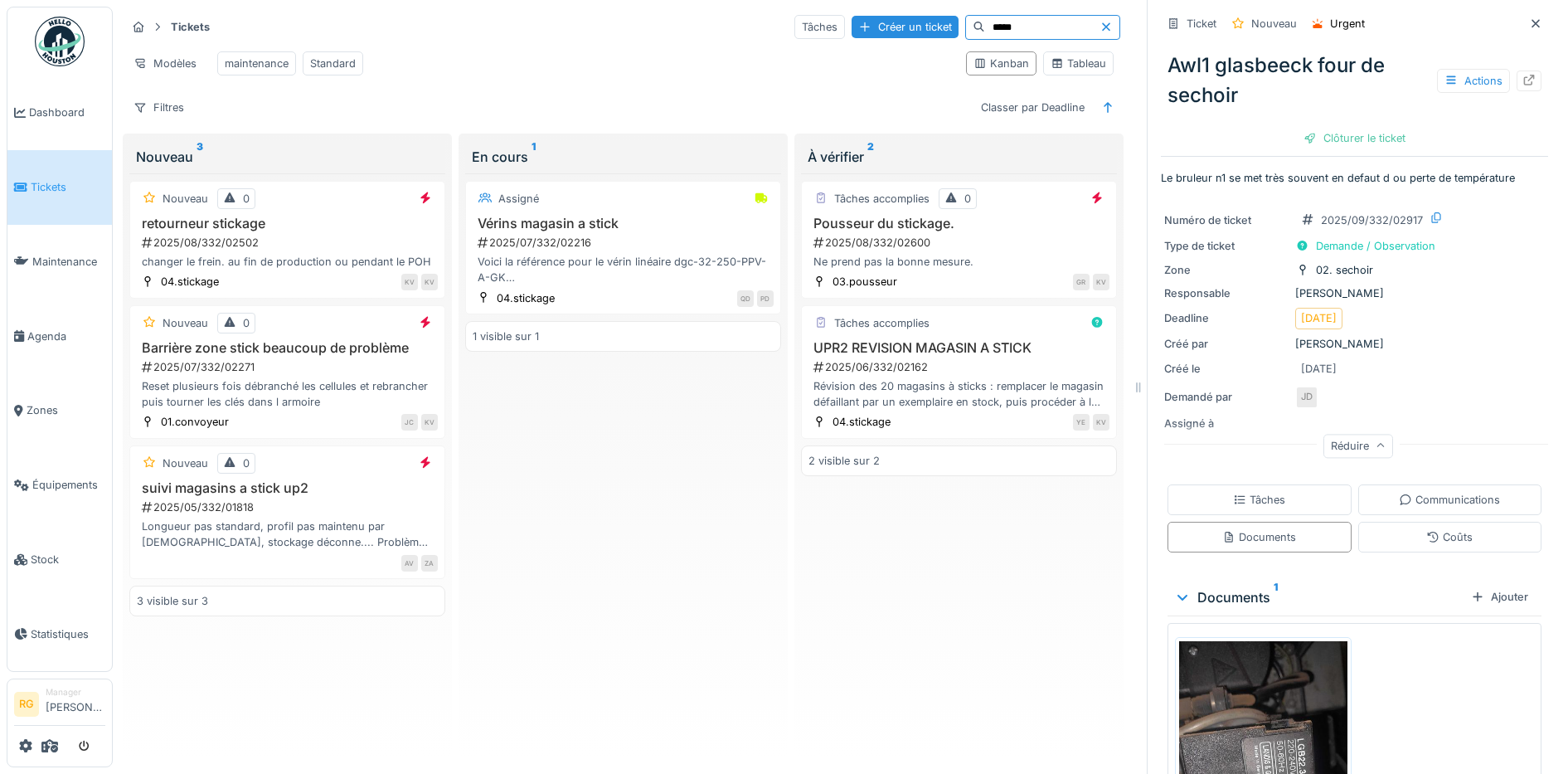
type input "*****"
click at [1102, 23] on icon at bounding box center [1106, 27] width 8 height 8
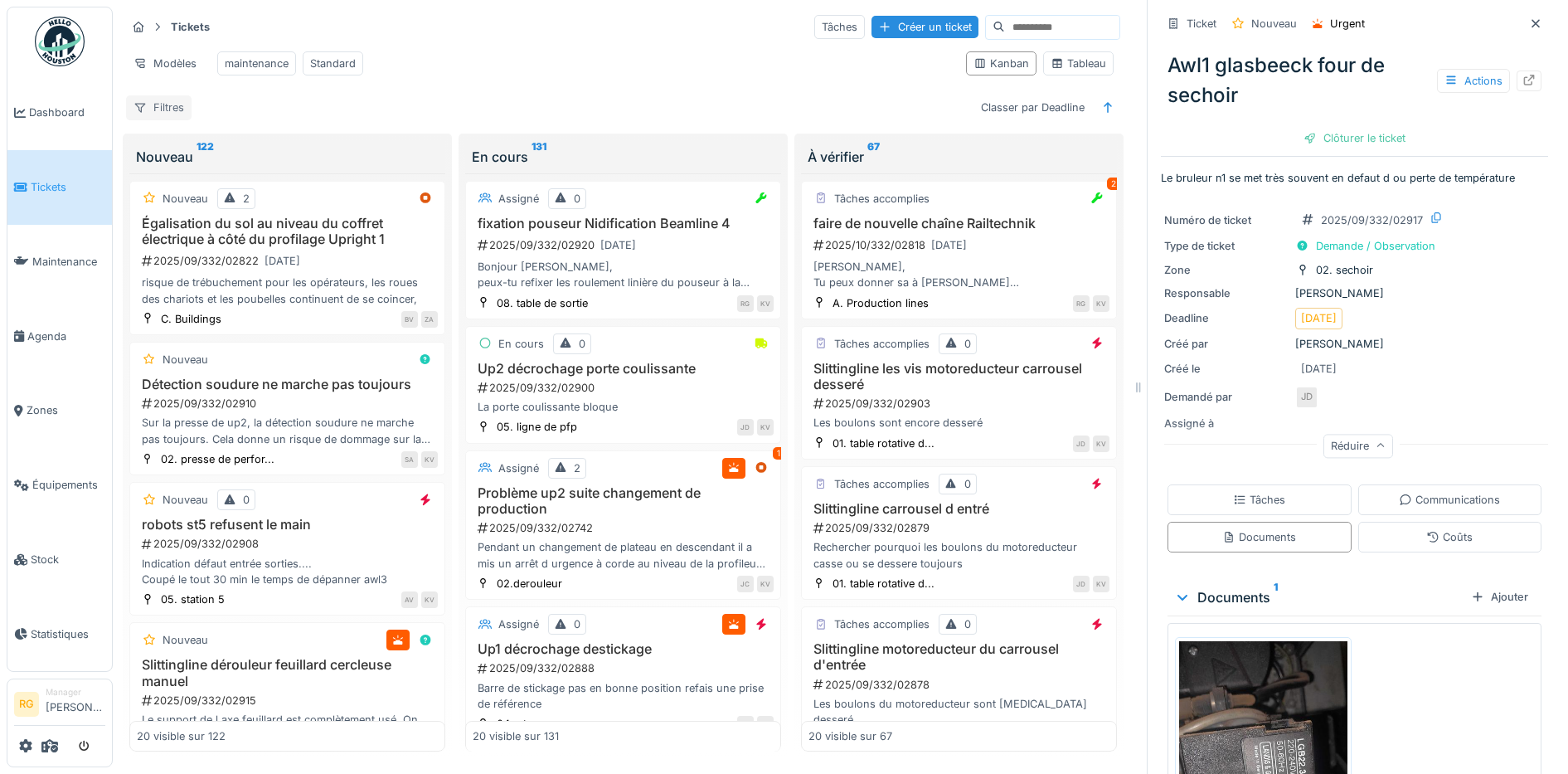
click at [169, 110] on div "Filtres" at bounding box center [159, 107] width 65 height 24
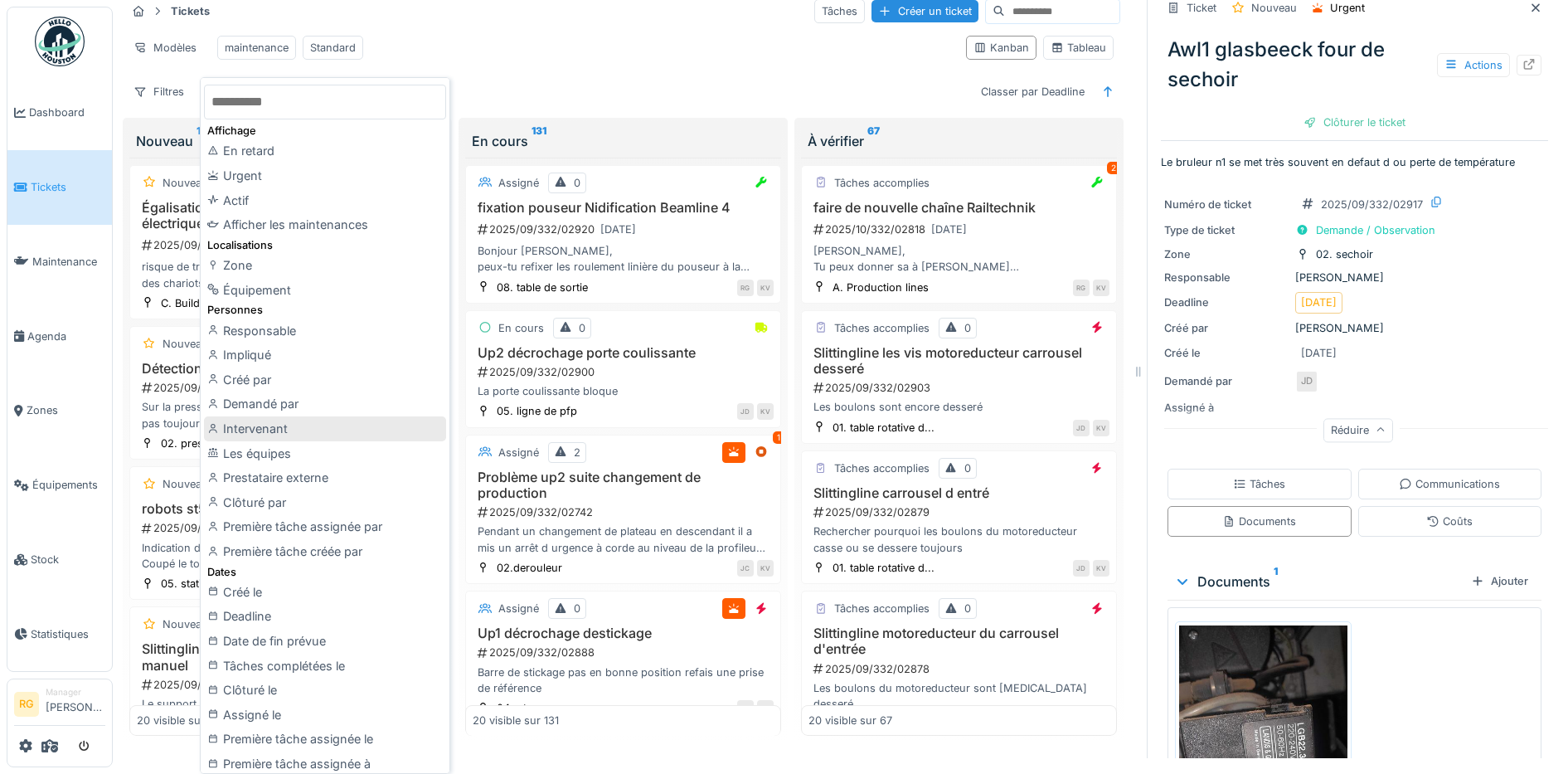
click at [268, 426] on div "Intervenant" at bounding box center [325, 429] width 242 height 25
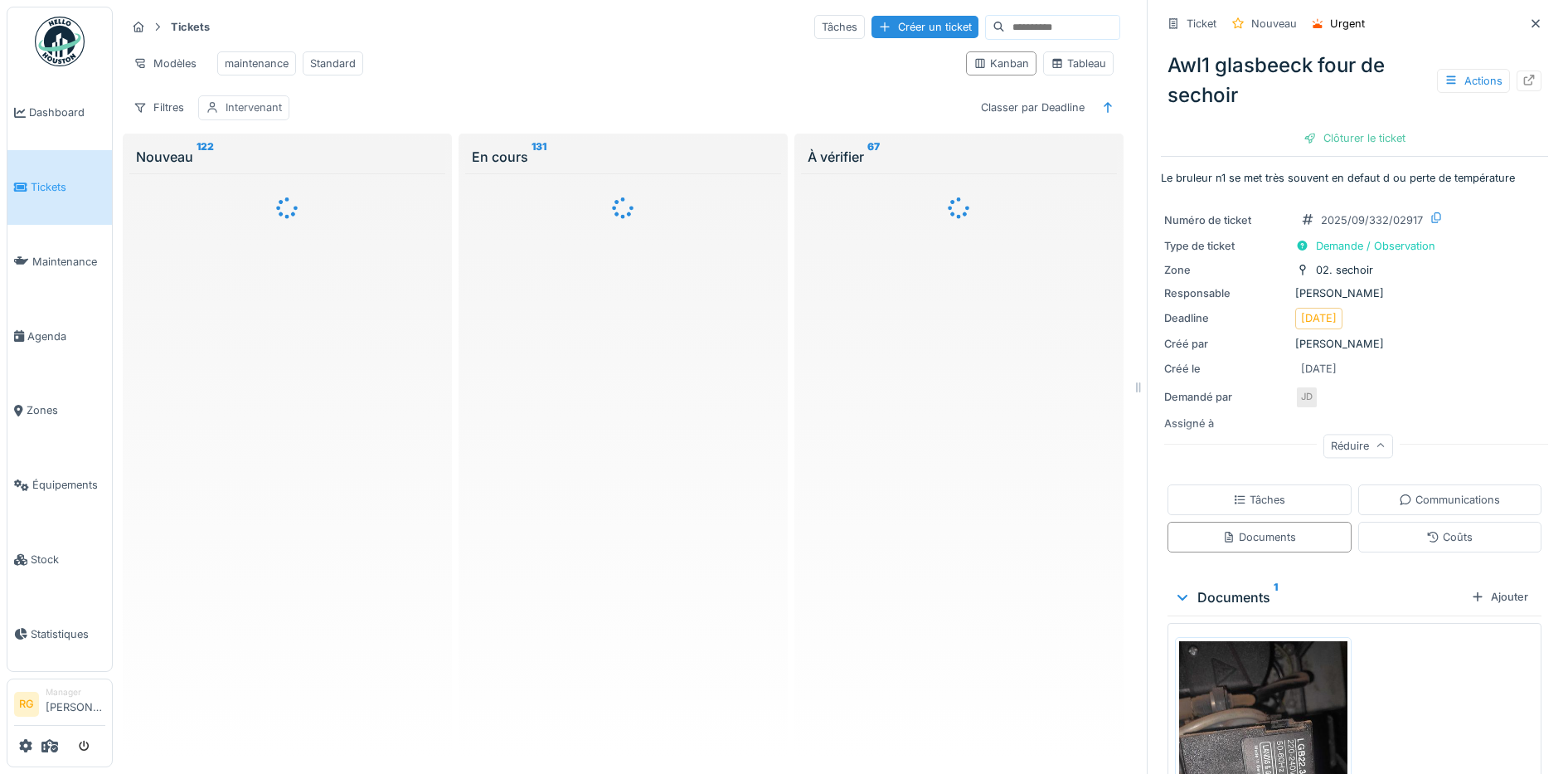
click at [241, 104] on div "Intervenant" at bounding box center [253, 107] width 56 height 16
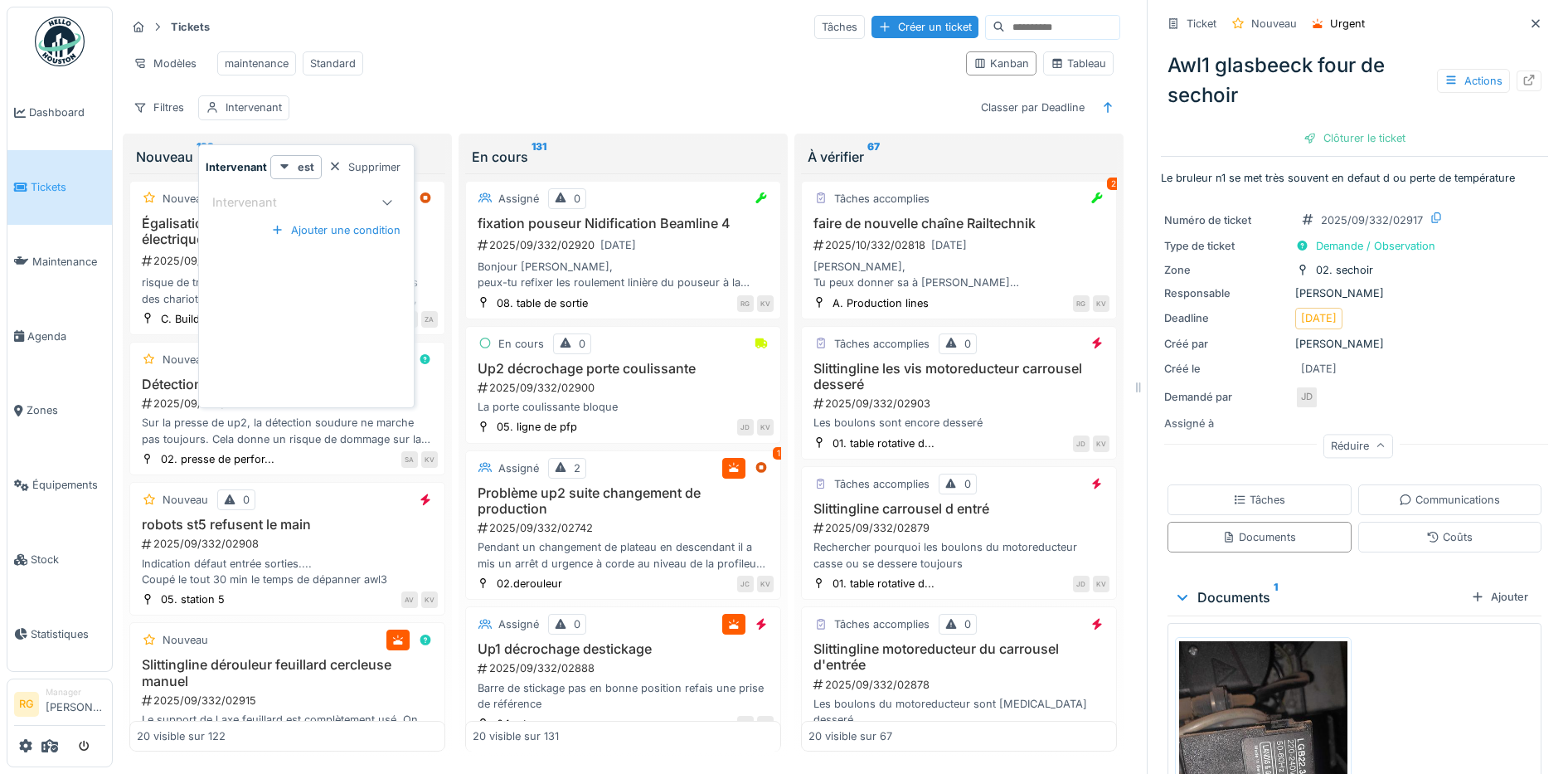
click at [293, 193] on div "Intervenant" at bounding box center [256, 202] width 88 height 18
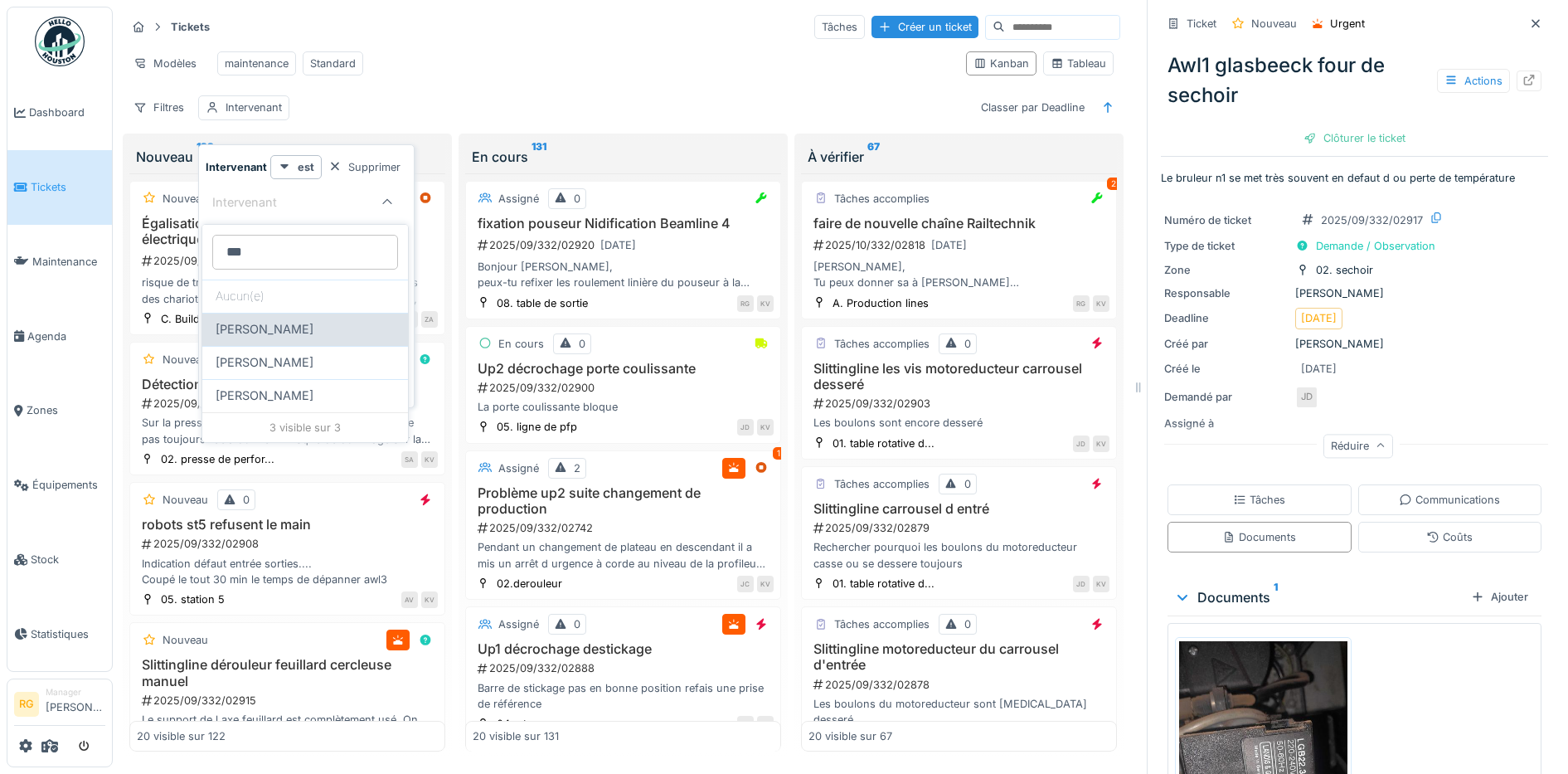
type input "***"
click at [284, 333] on span "Geoffrey Masson" at bounding box center [264, 329] width 98 height 18
type input "****"
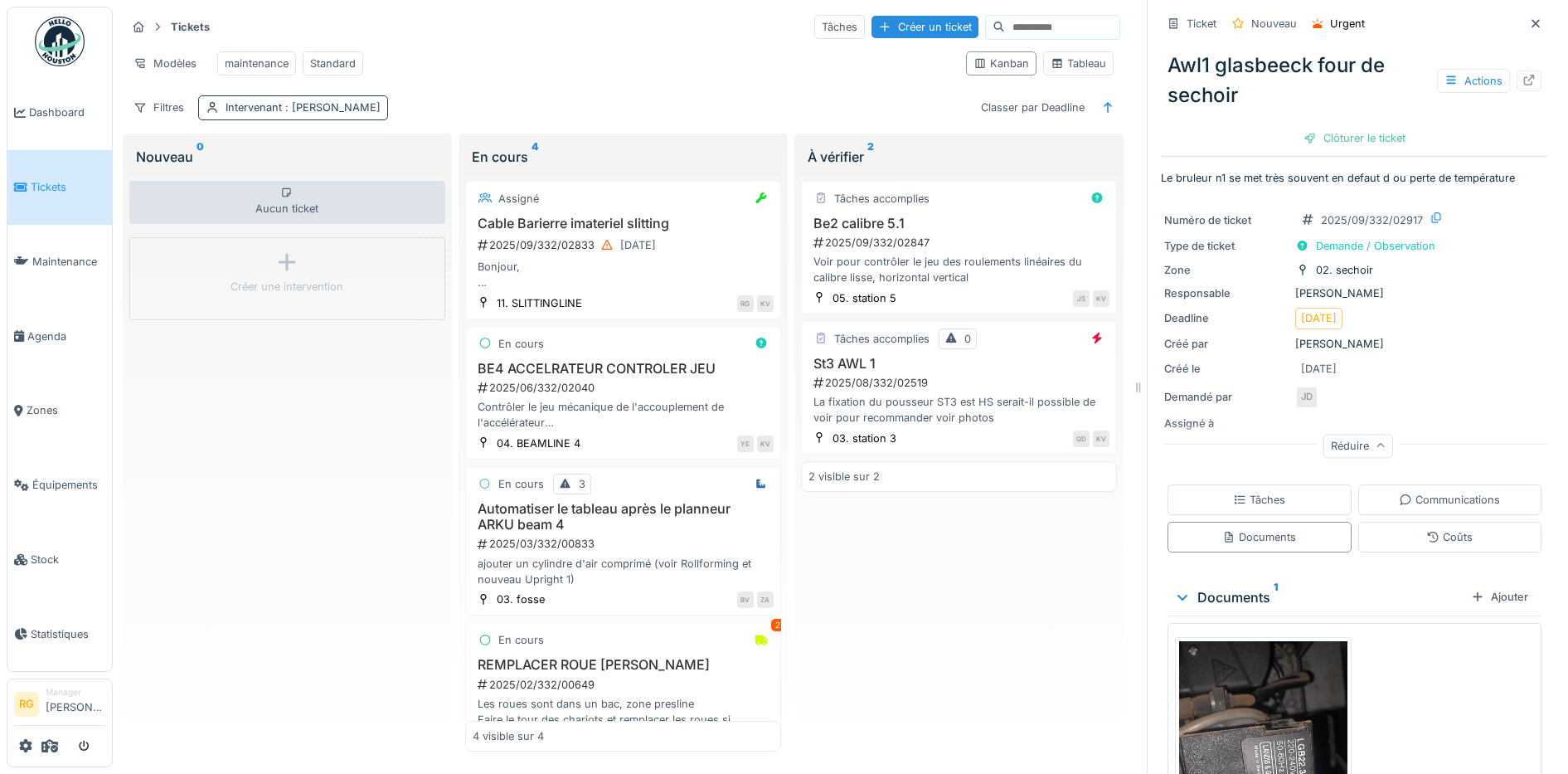
click at [305, 106] on span ": Geoffrey Masson" at bounding box center [331, 107] width 99 height 13
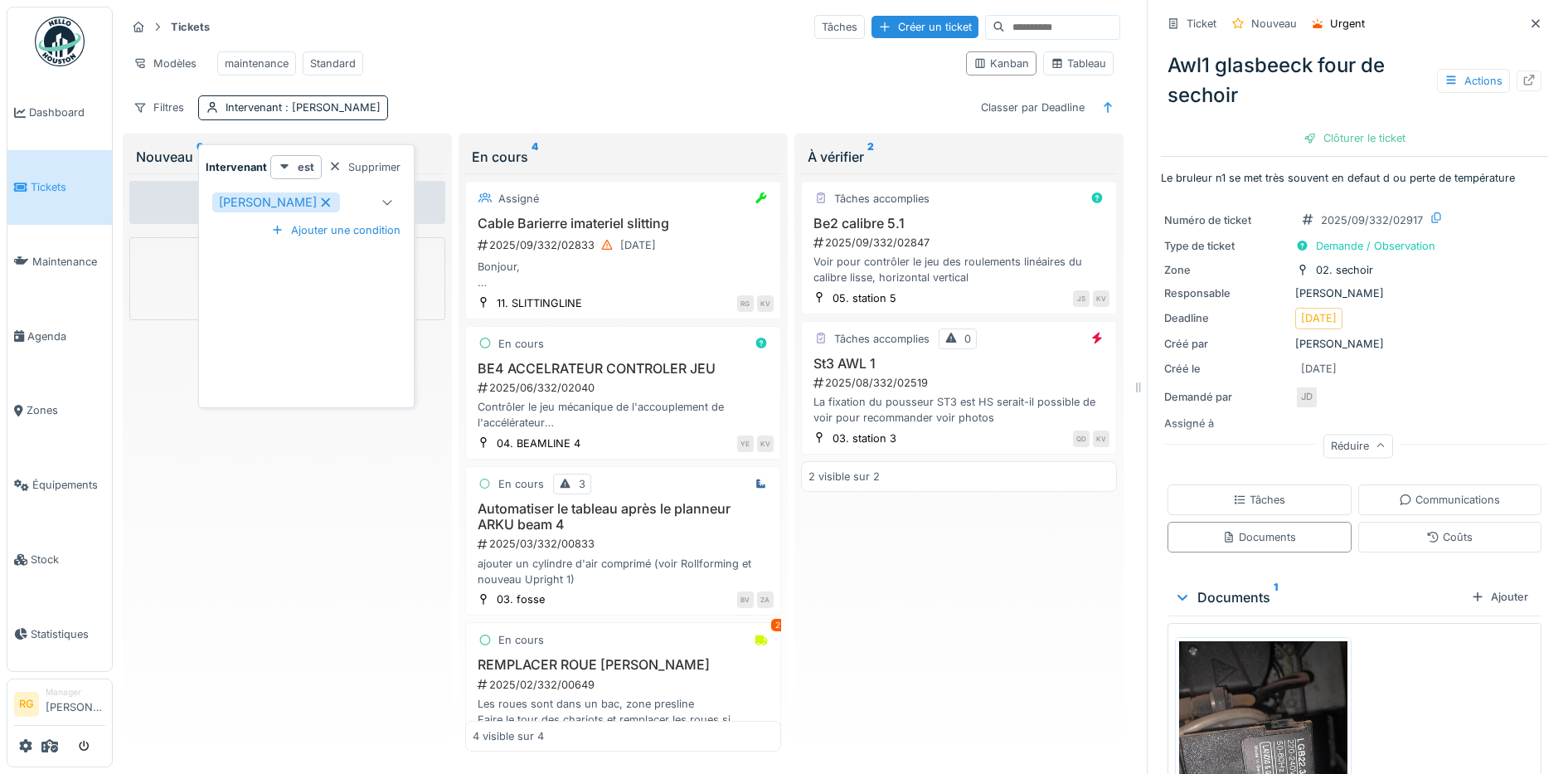
click at [326, 196] on icon at bounding box center [326, 202] width 15 height 12
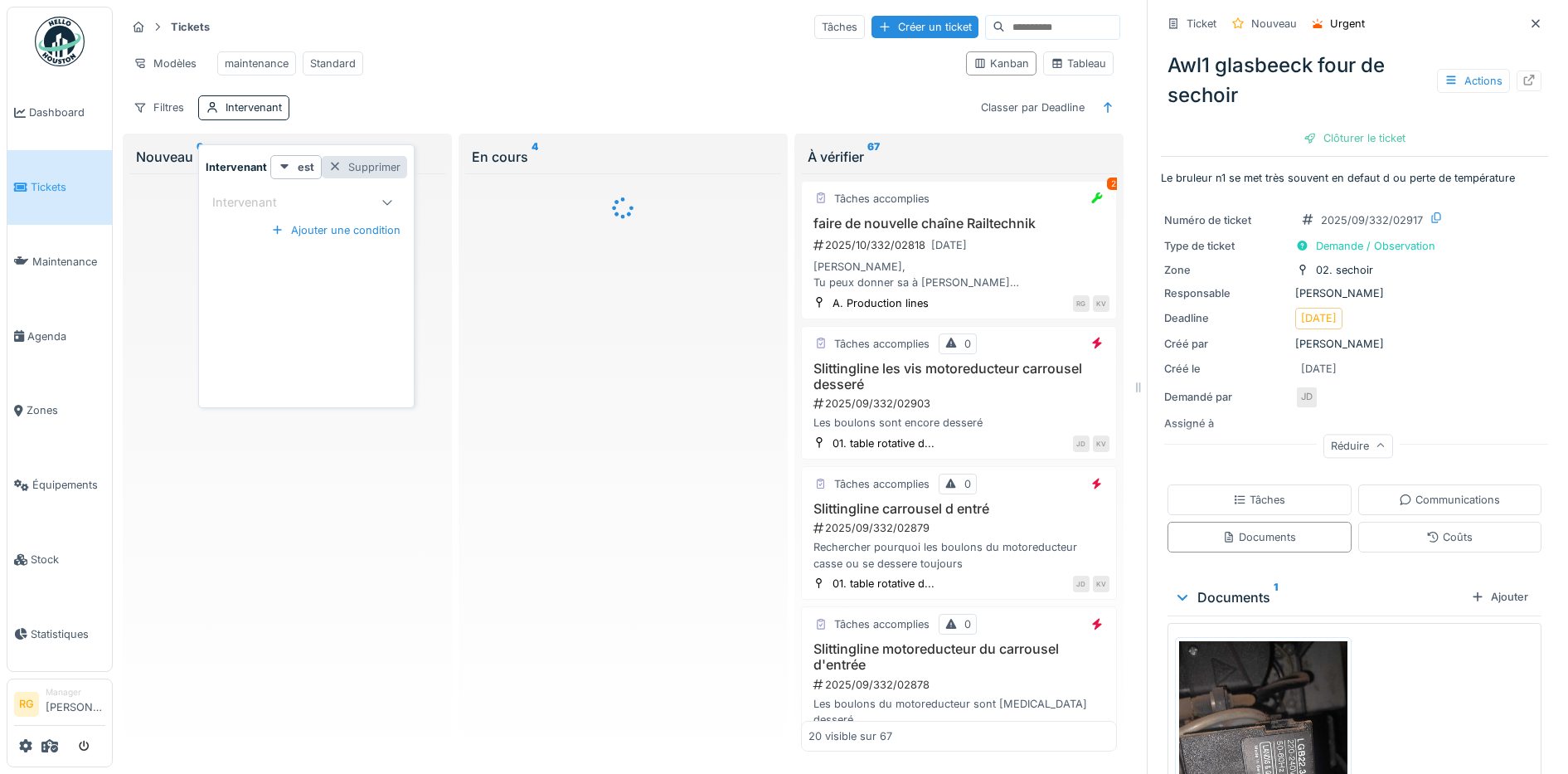
click at [335, 160] on div at bounding box center [335, 167] width 13 height 16
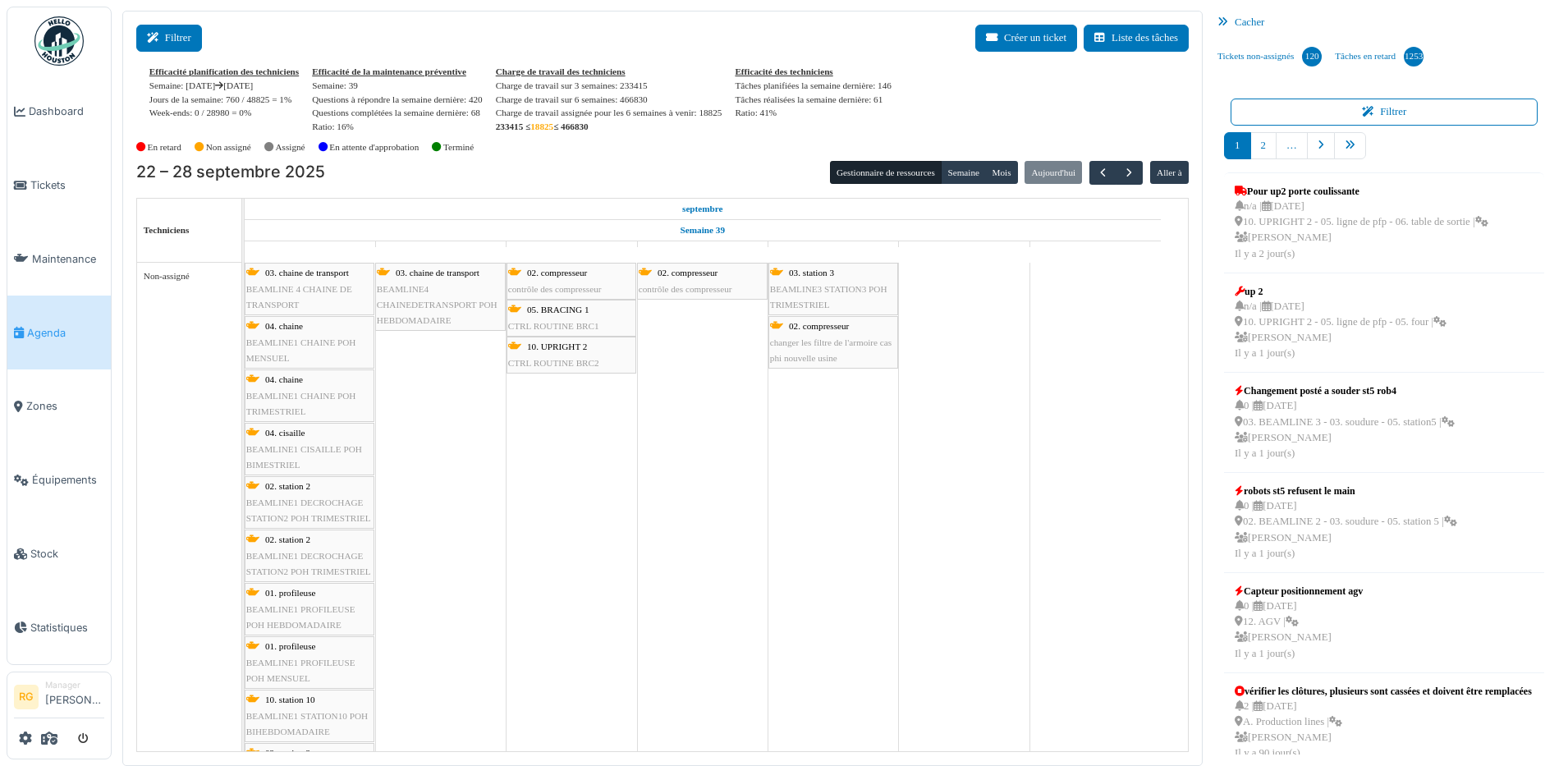
click at [184, 38] on button "Filtrer" at bounding box center [169, 38] width 66 height 27
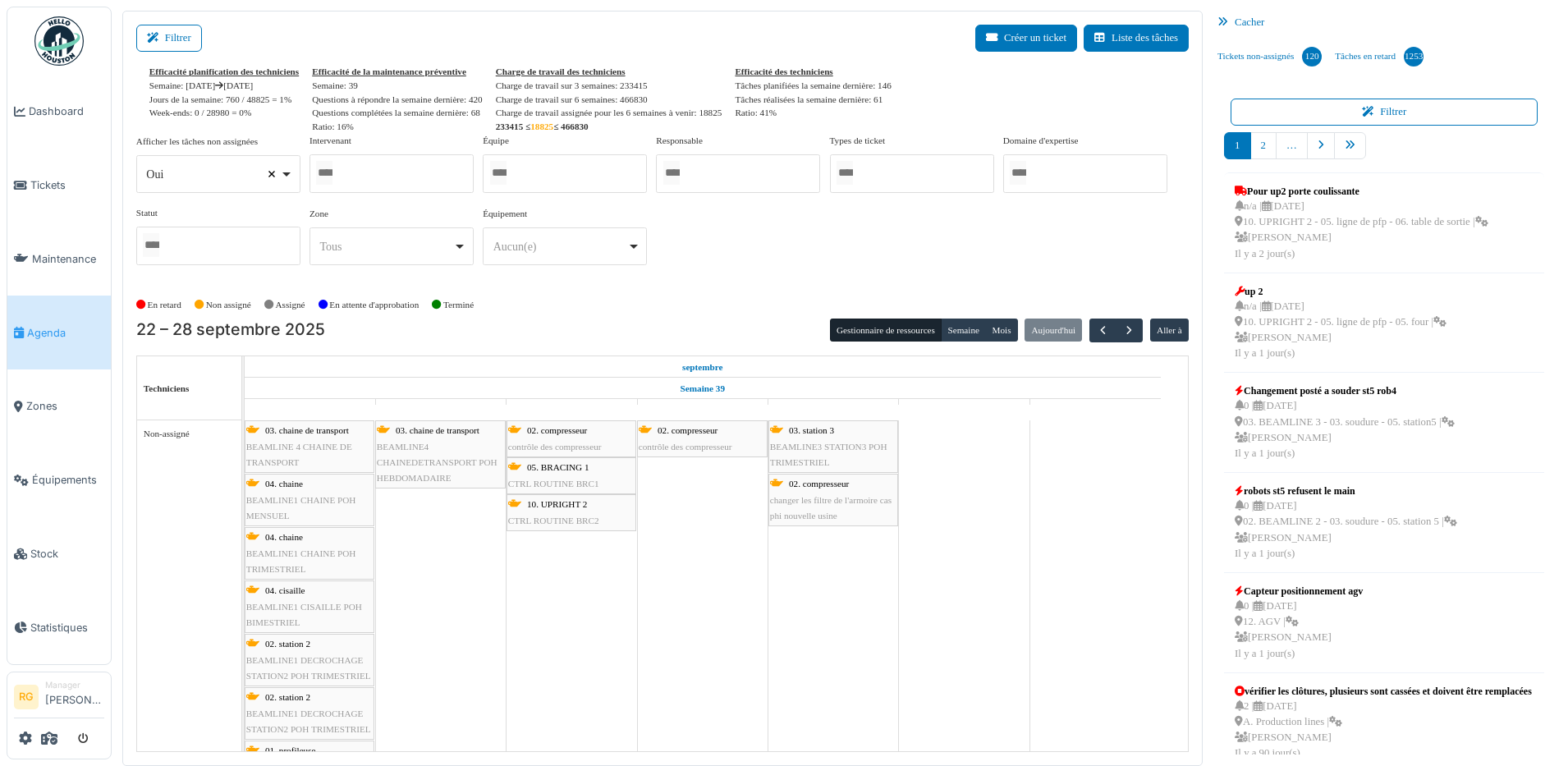
select select
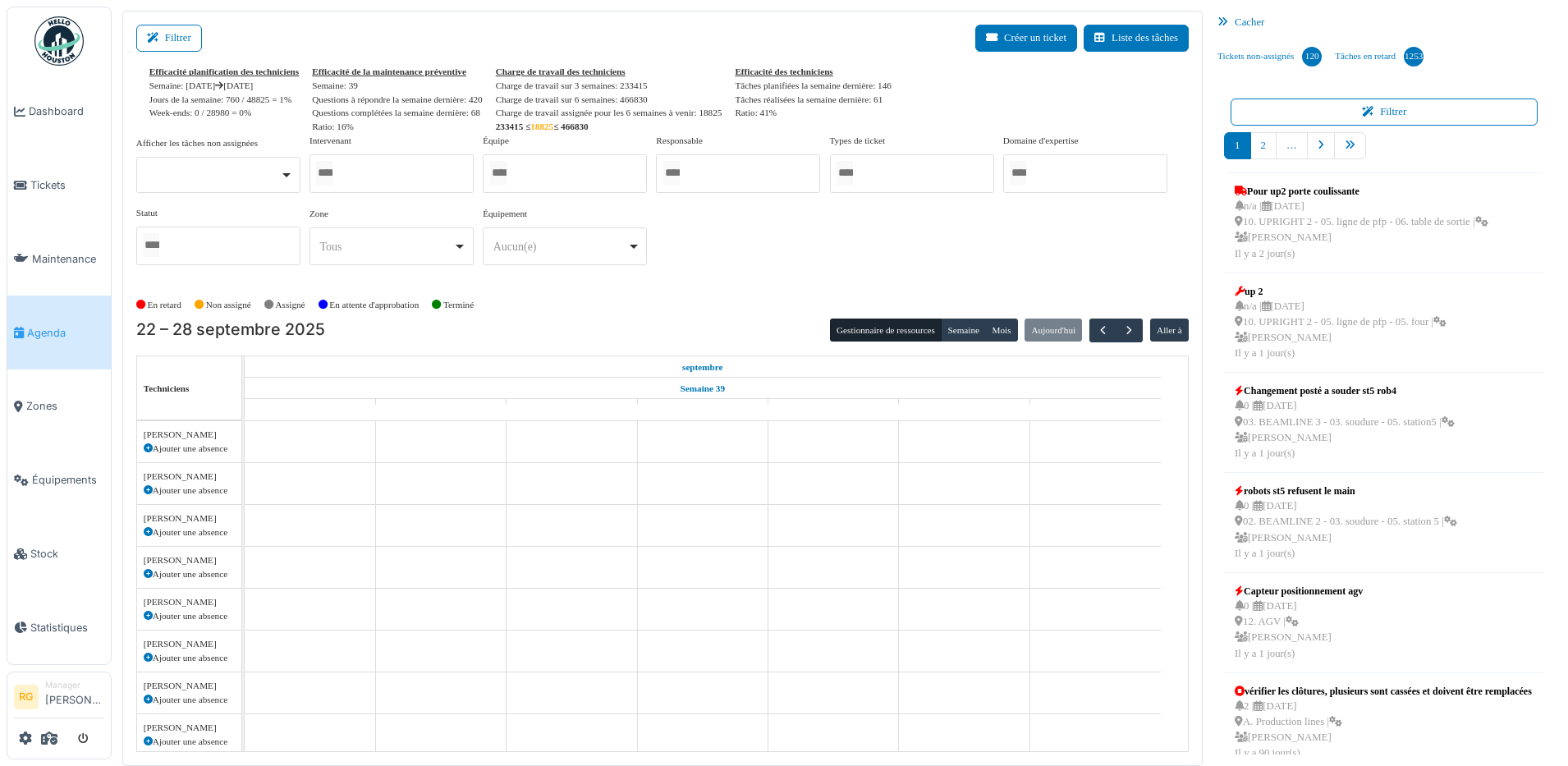
click at [418, 180] on div at bounding box center [392, 174] width 164 height 38
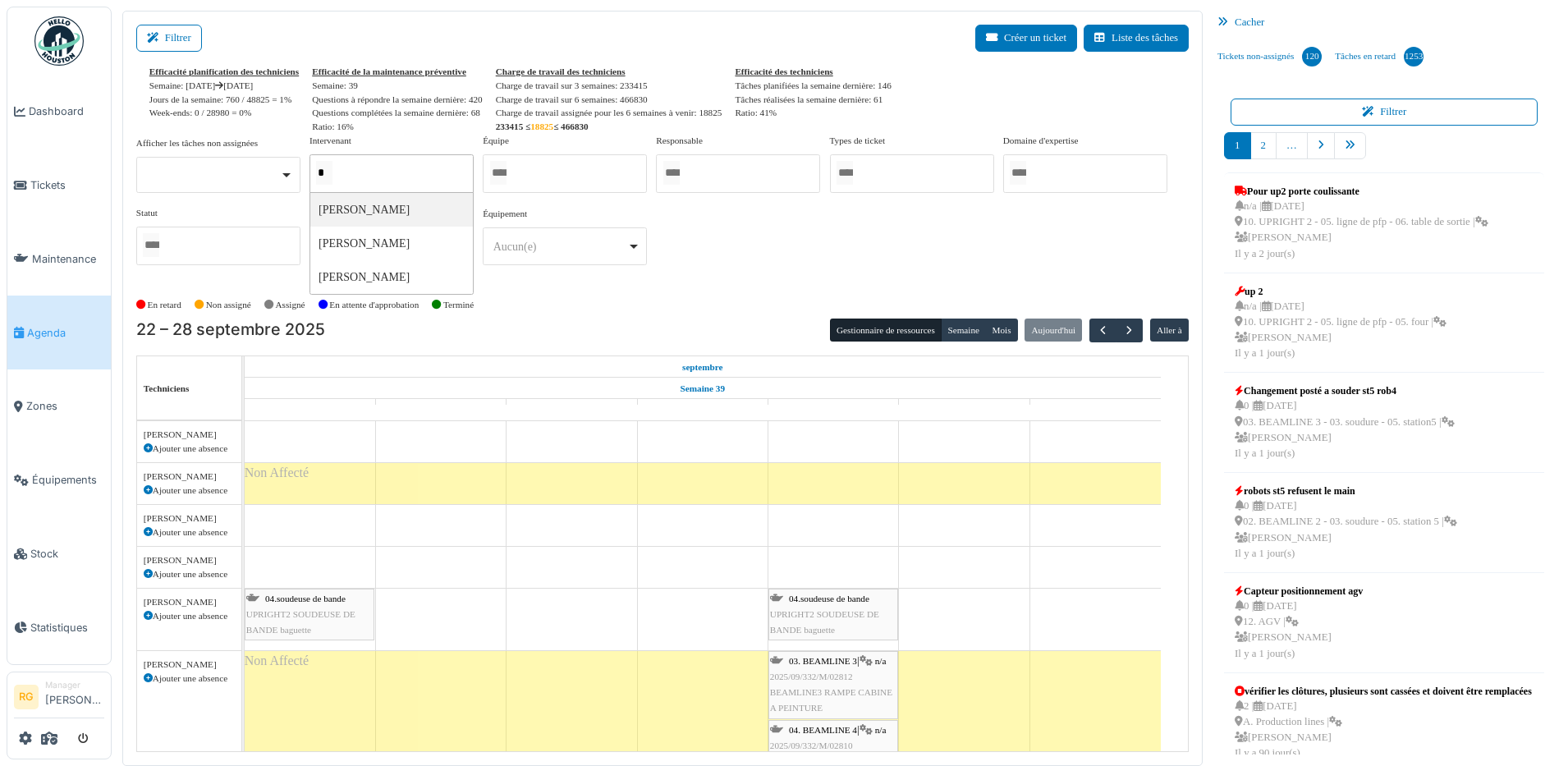
type input "**"
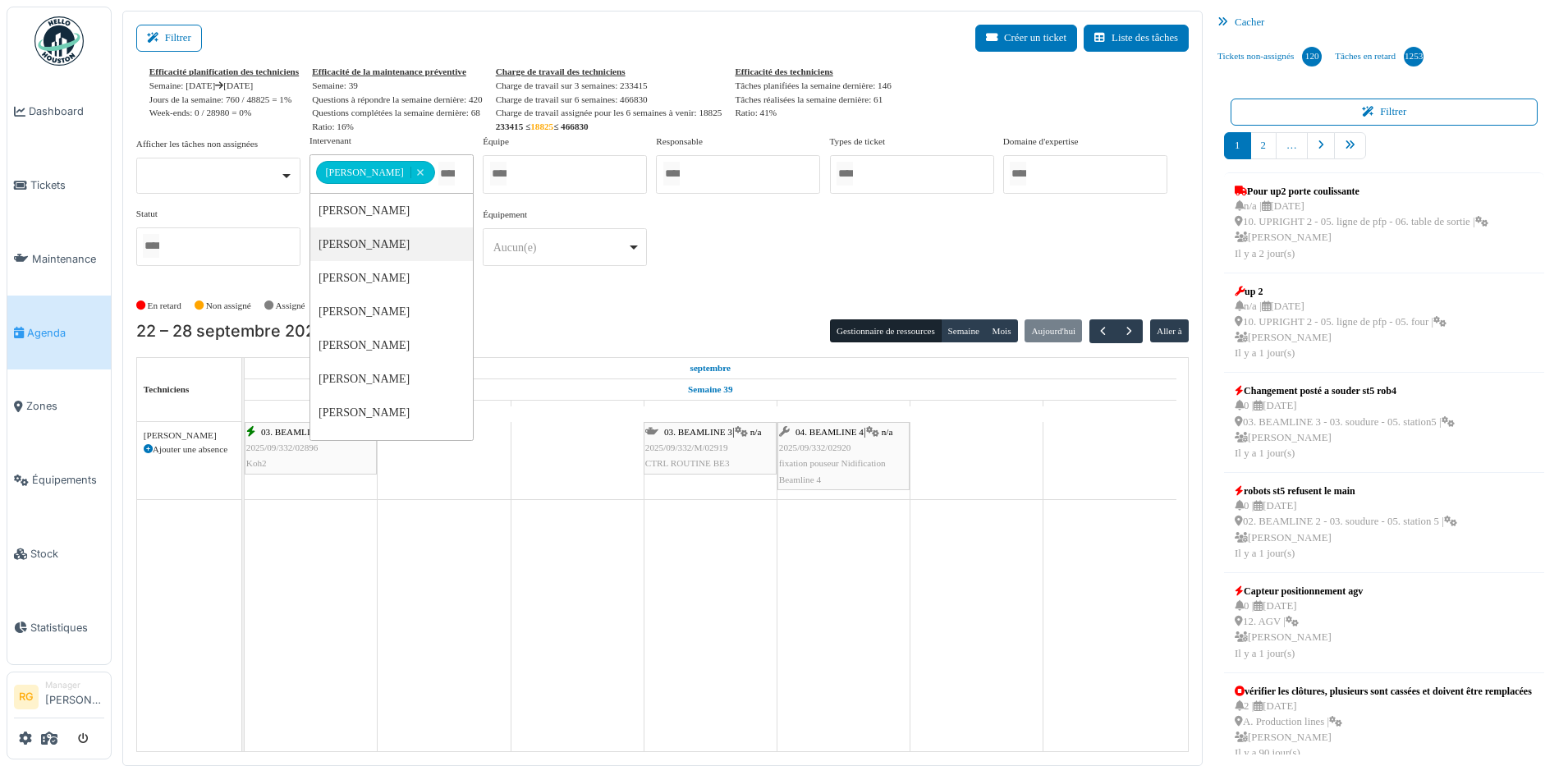
click at [729, 285] on div "**********" at bounding box center [662, 213] width 1052 height 159
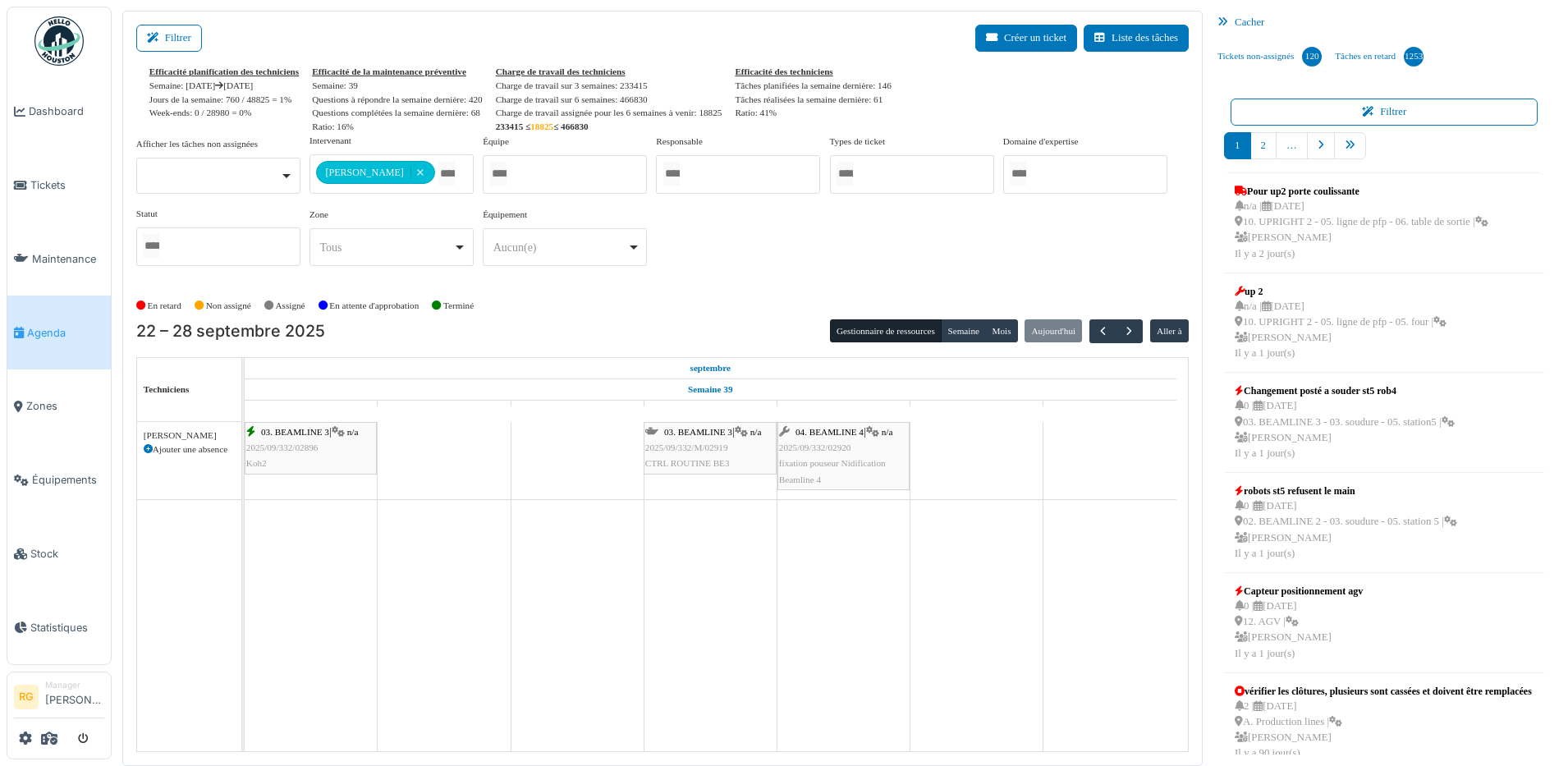
scroll to position [2, 0]
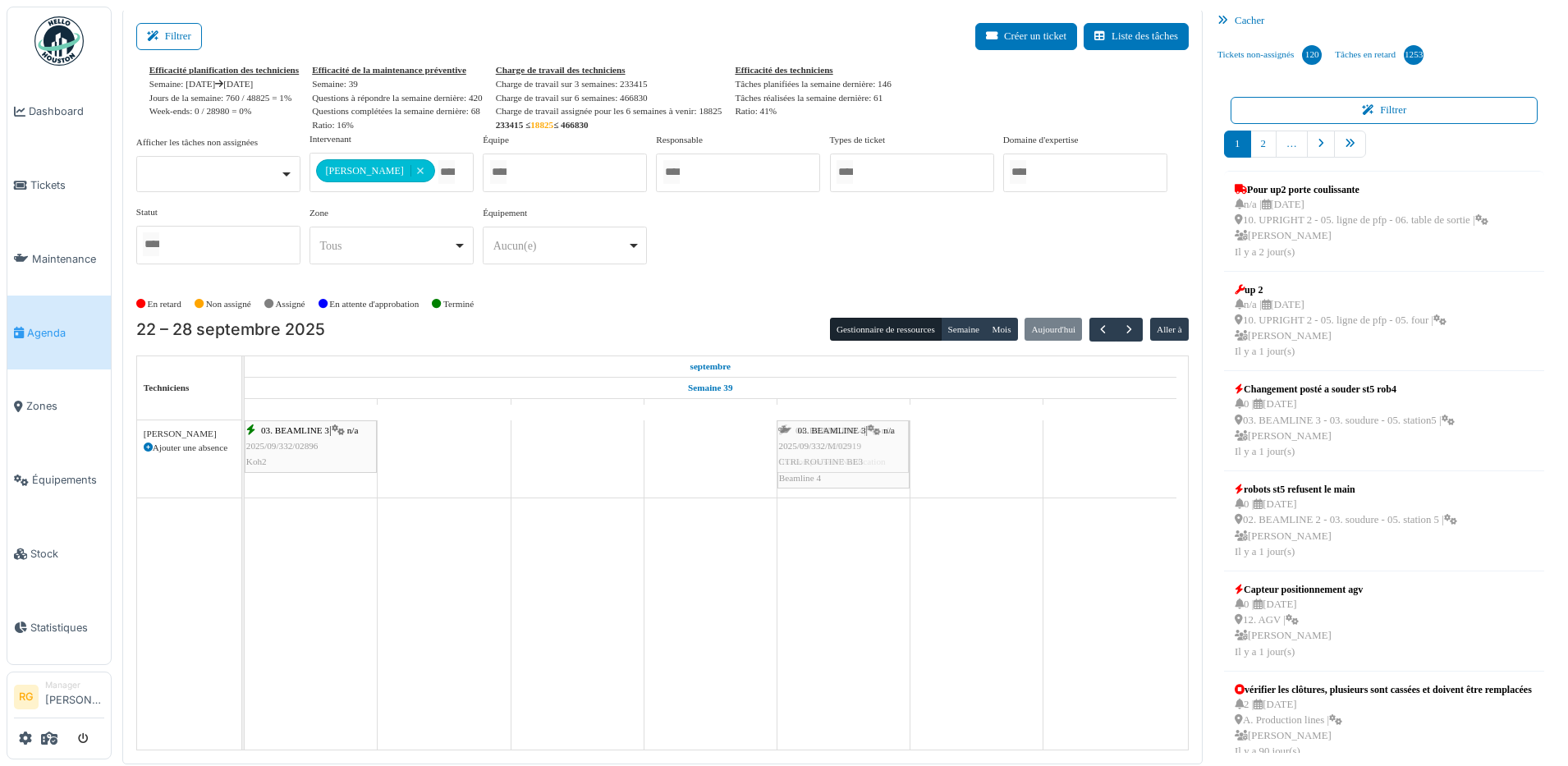
drag, startPoint x: 700, startPoint y: 443, endPoint x: 848, endPoint y: 474, distance: 151.2
click at [245, 474] on div "03. BEAMLINE 3 | n/a 2025/09/332/02896 Koh2 03. BEAMLINE 3 | n/a 2025/09/332/M/…" at bounding box center [245, 459] width 0 height 77
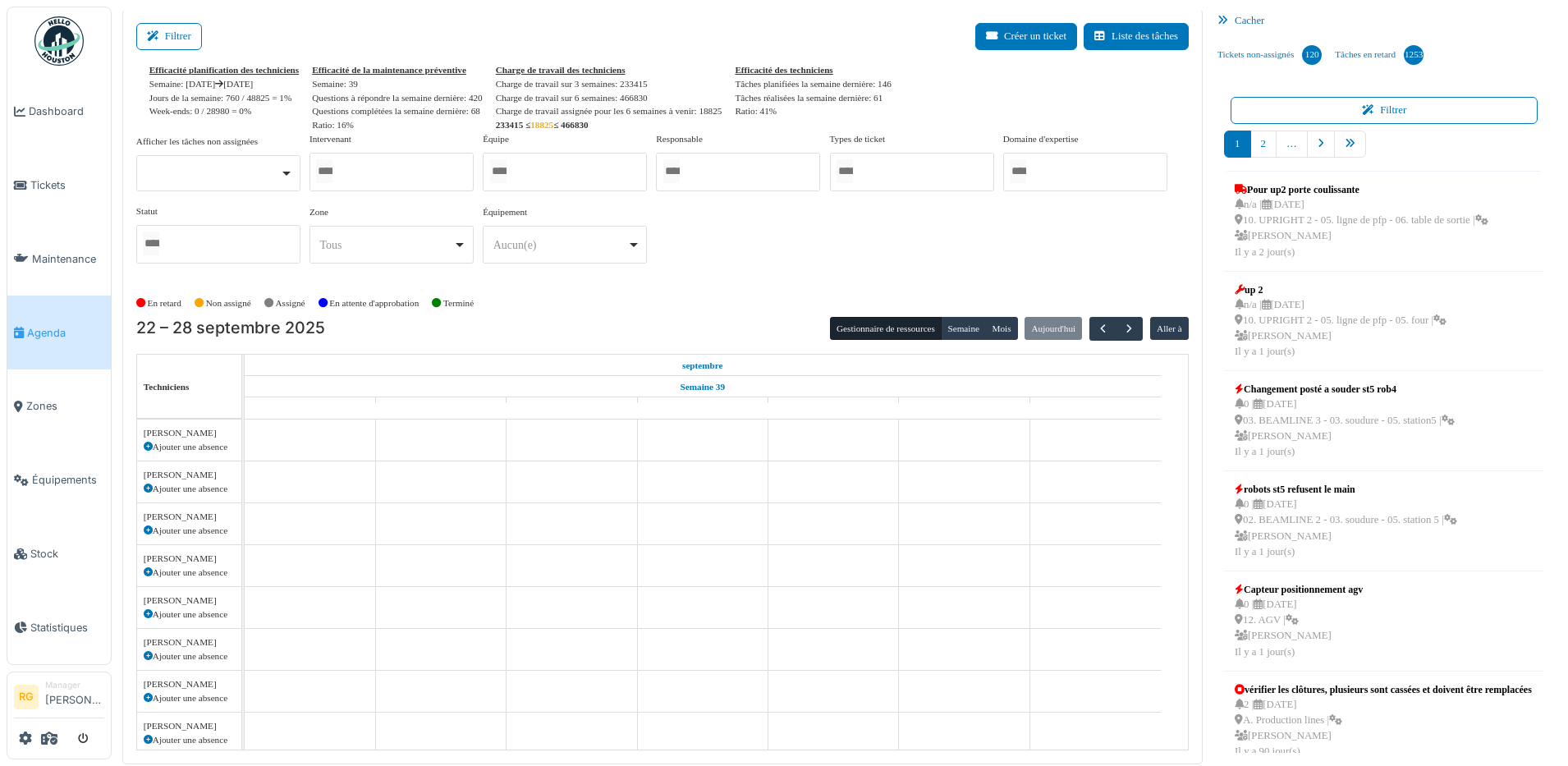
scroll to position [449, 0]
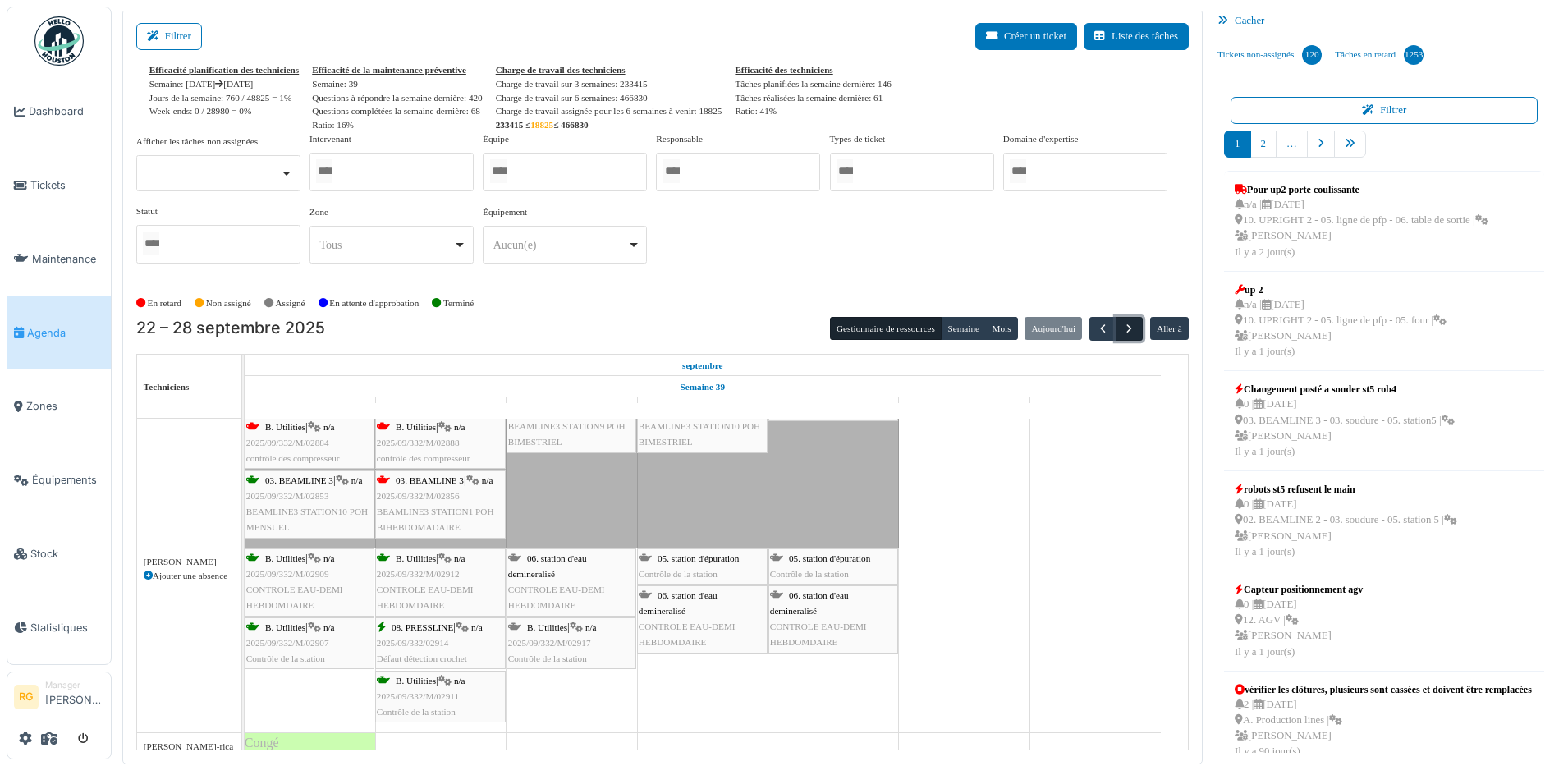
click at [1122, 327] on span "button" at bounding box center [1129, 328] width 14 height 14
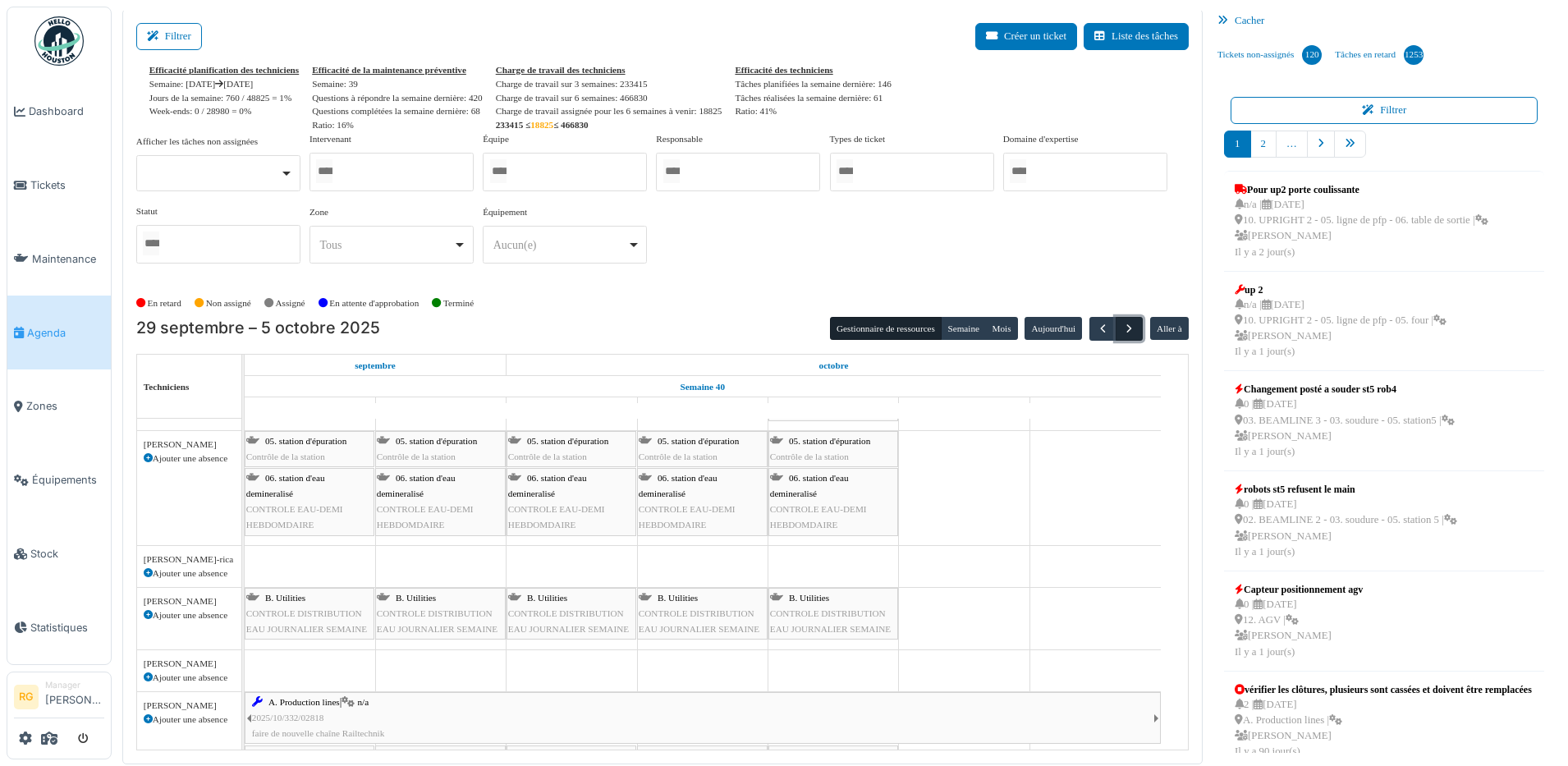
click at [1122, 331] on span "button" at bounding box center [1129, 328] width 14 height 14
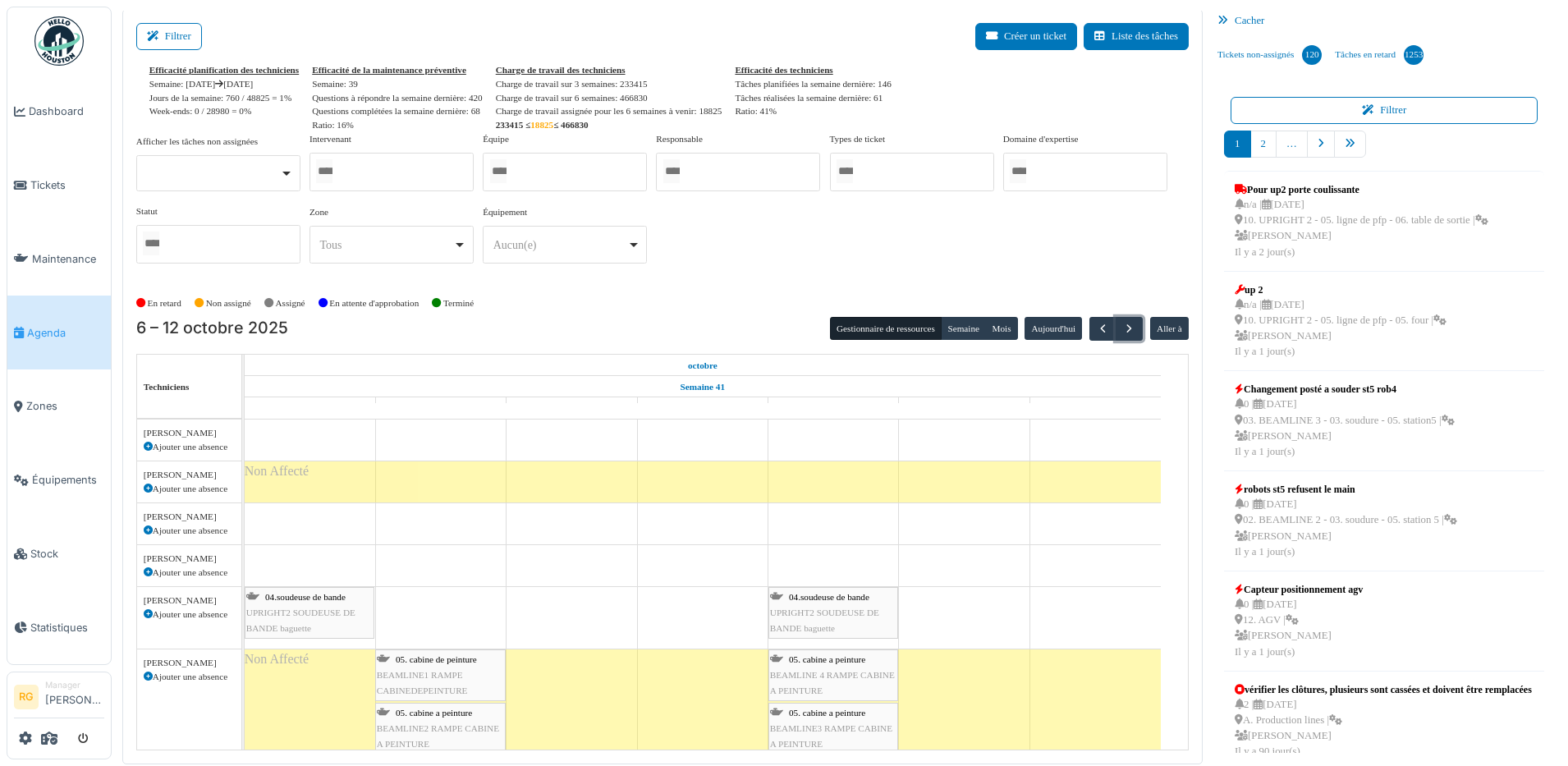
scroll to position [0, 0]
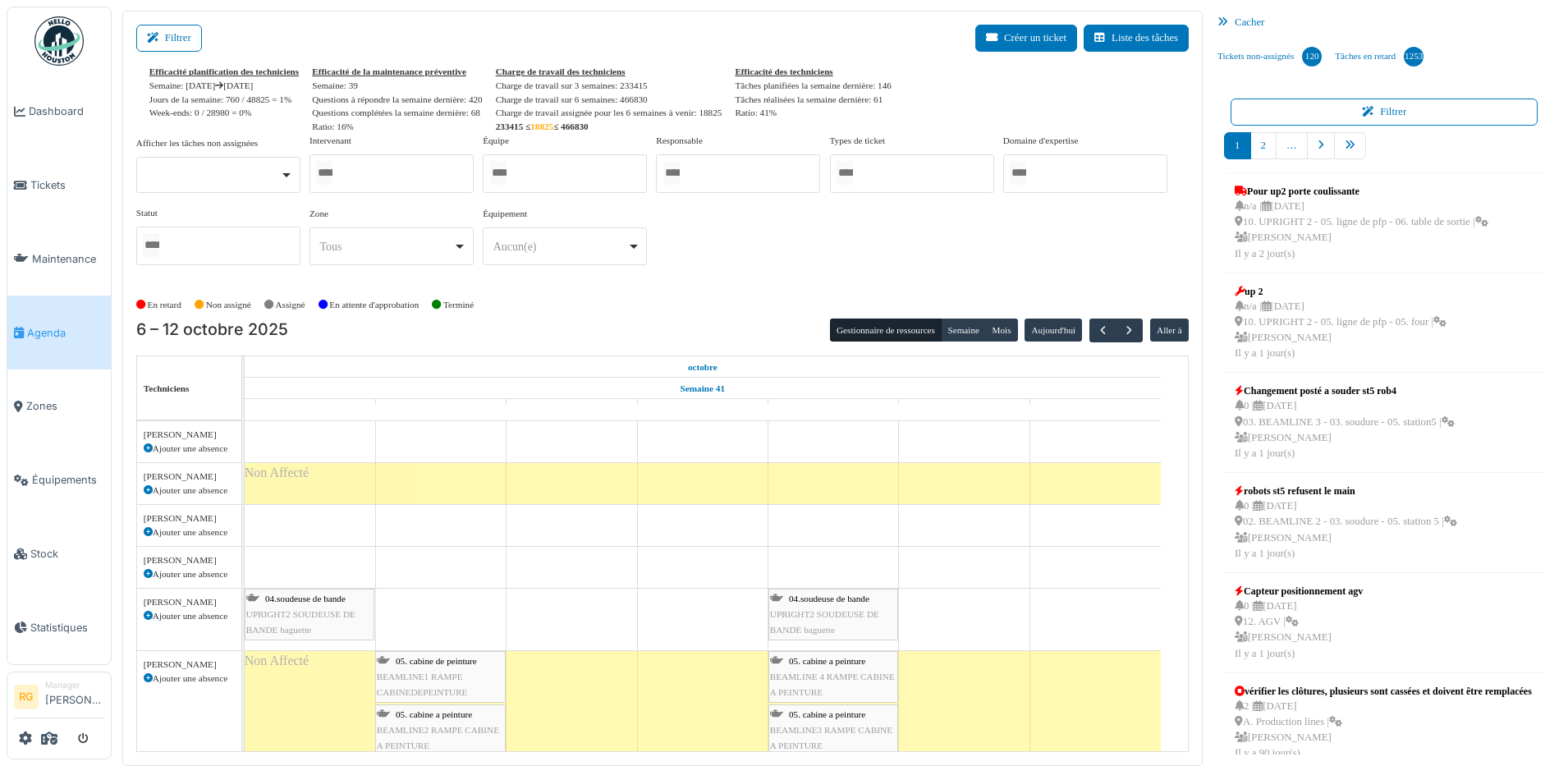
click at [146, 449] on icon at bounding box center [148, 449] width 9 height 9
select select
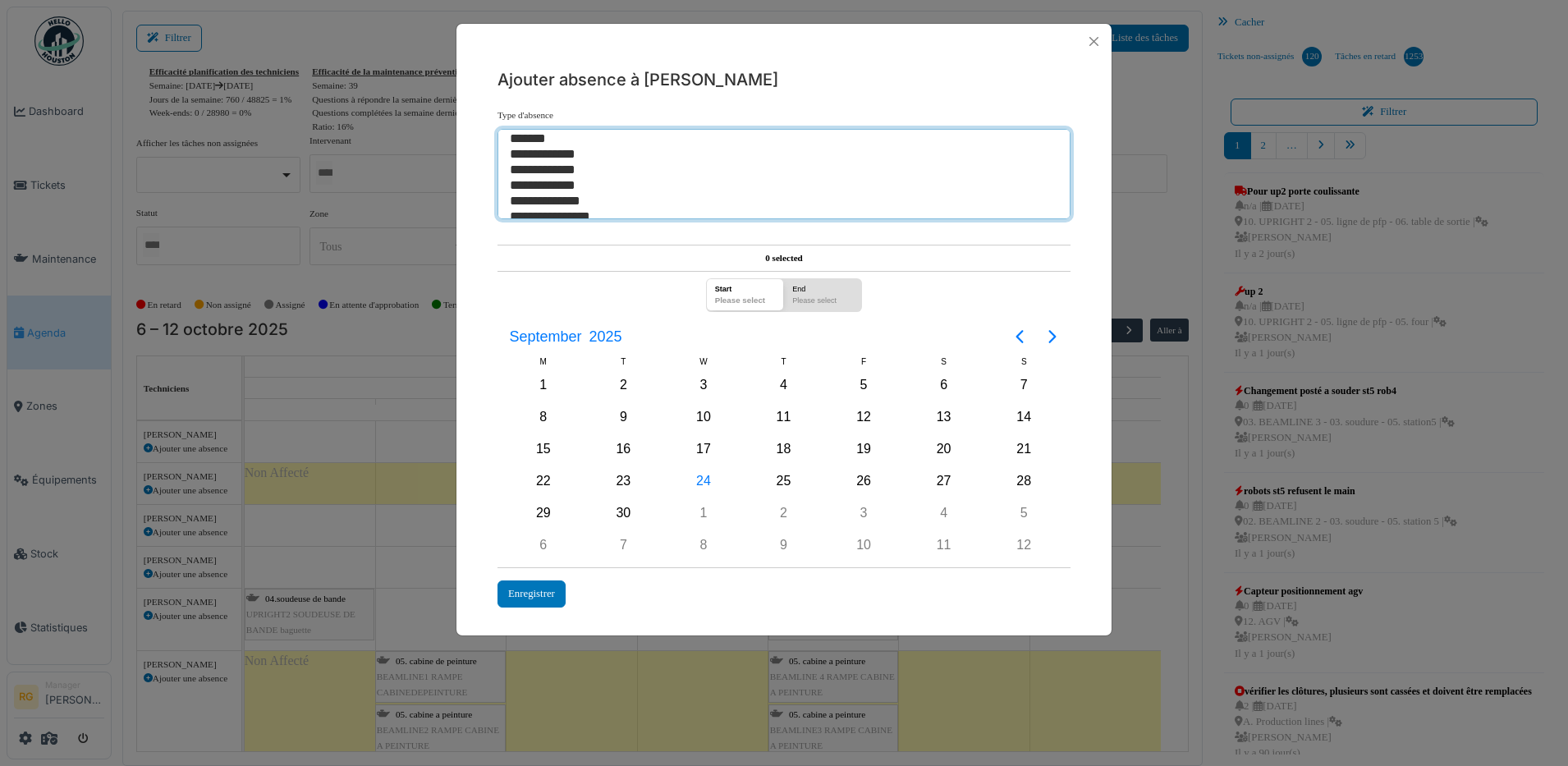
scroll to position [119, 0]
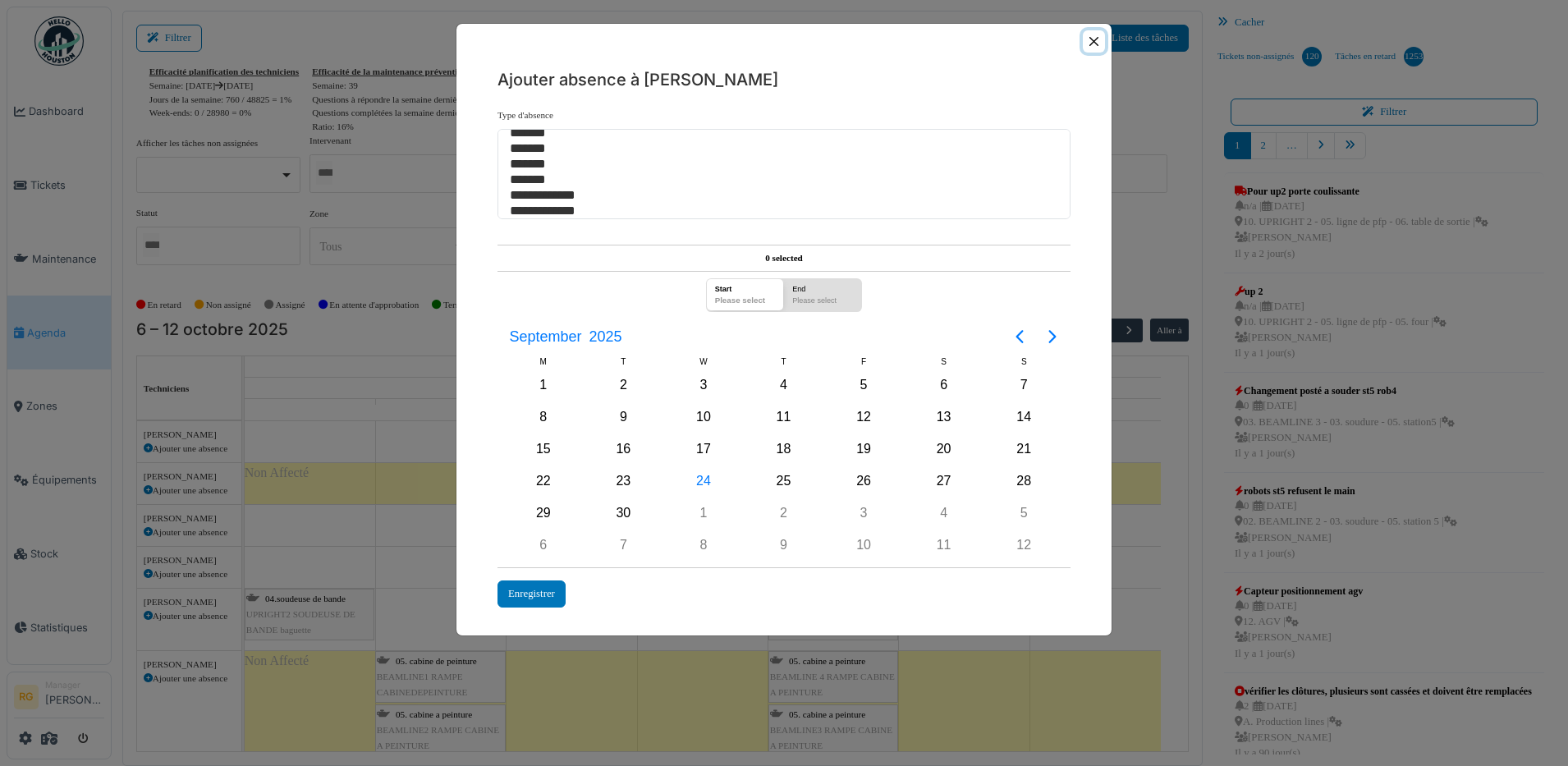
click at [1091, 41] on button "Close" at bounding box center [1094, 42] width 22 height 22
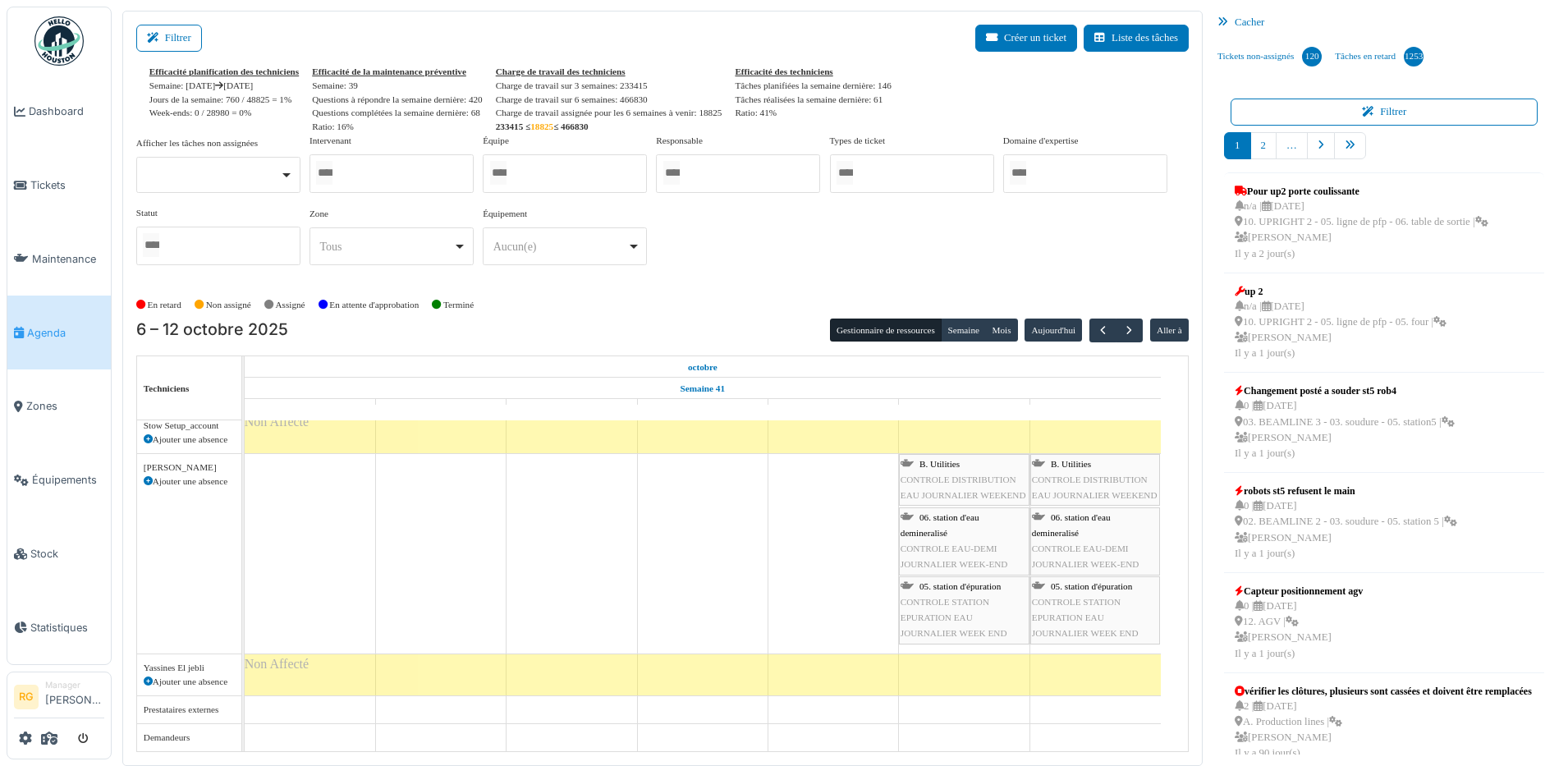
scroll to position [2, 0]
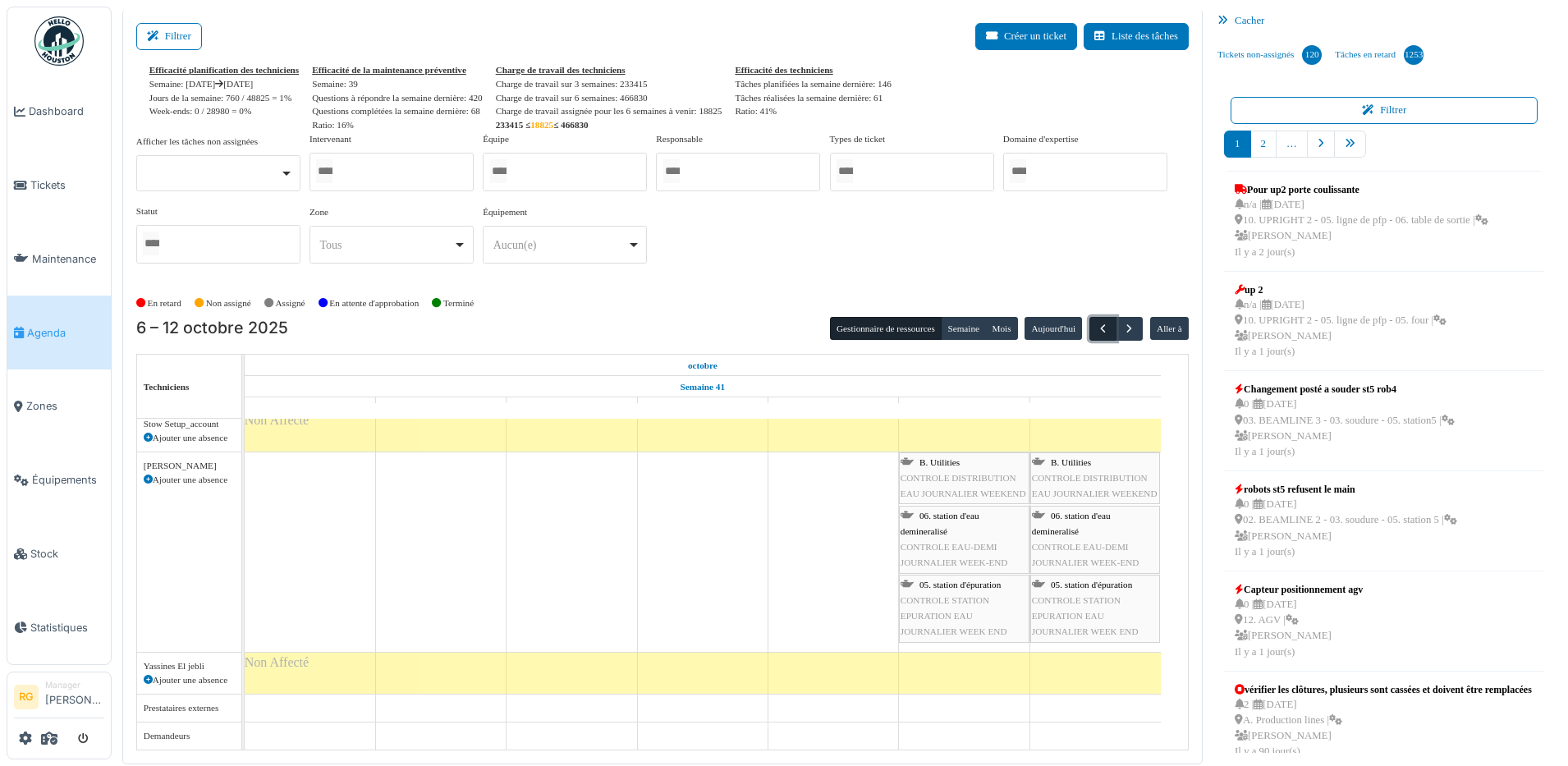
click at [1095, 326] on span "button" at bounding box center [1102, 328] width 14 height 14
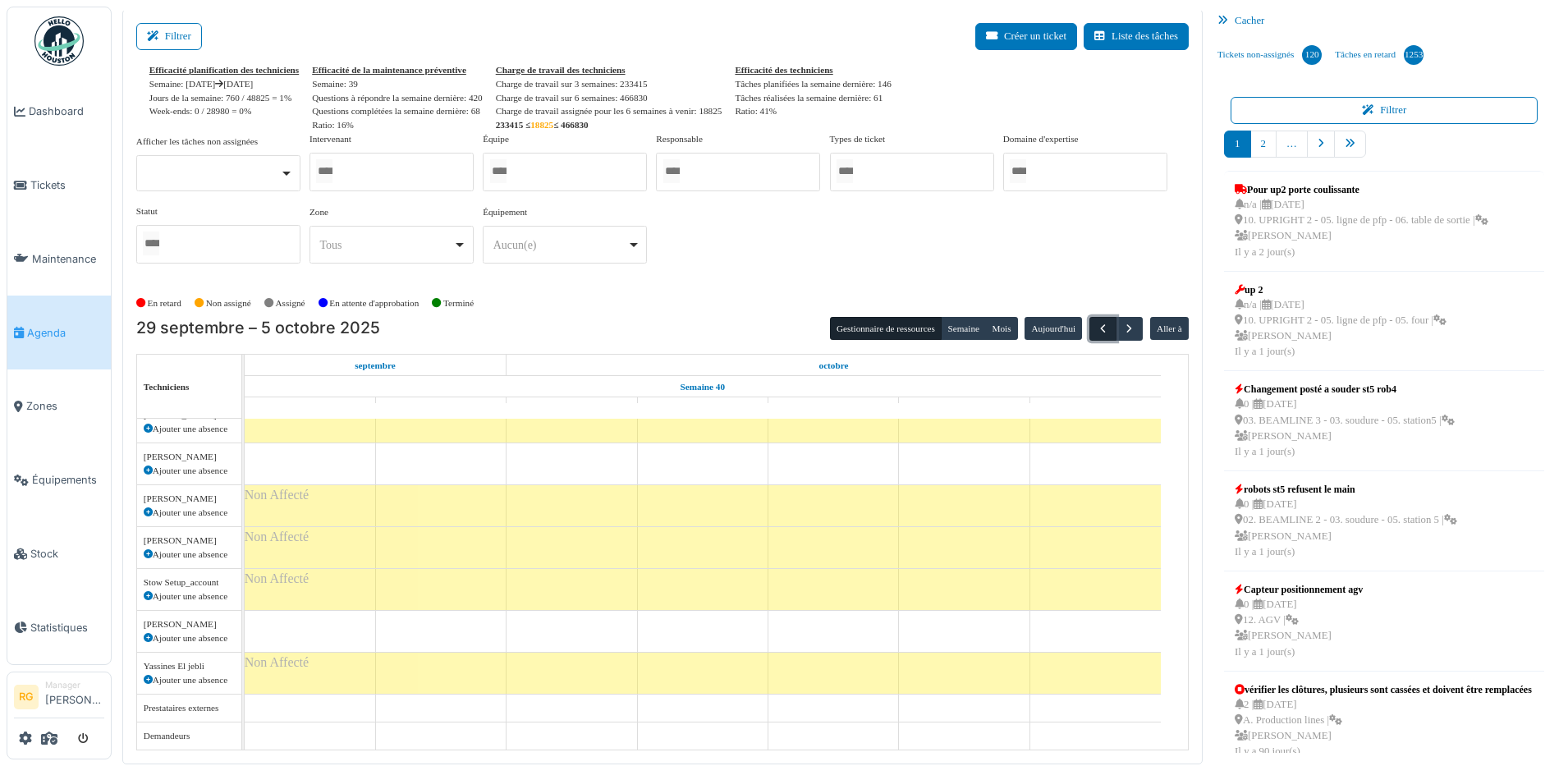
scroll to position [1043, 0]
click at [1095, 326] on span "button" at bounding box center [1102, 328] width 14 height 14
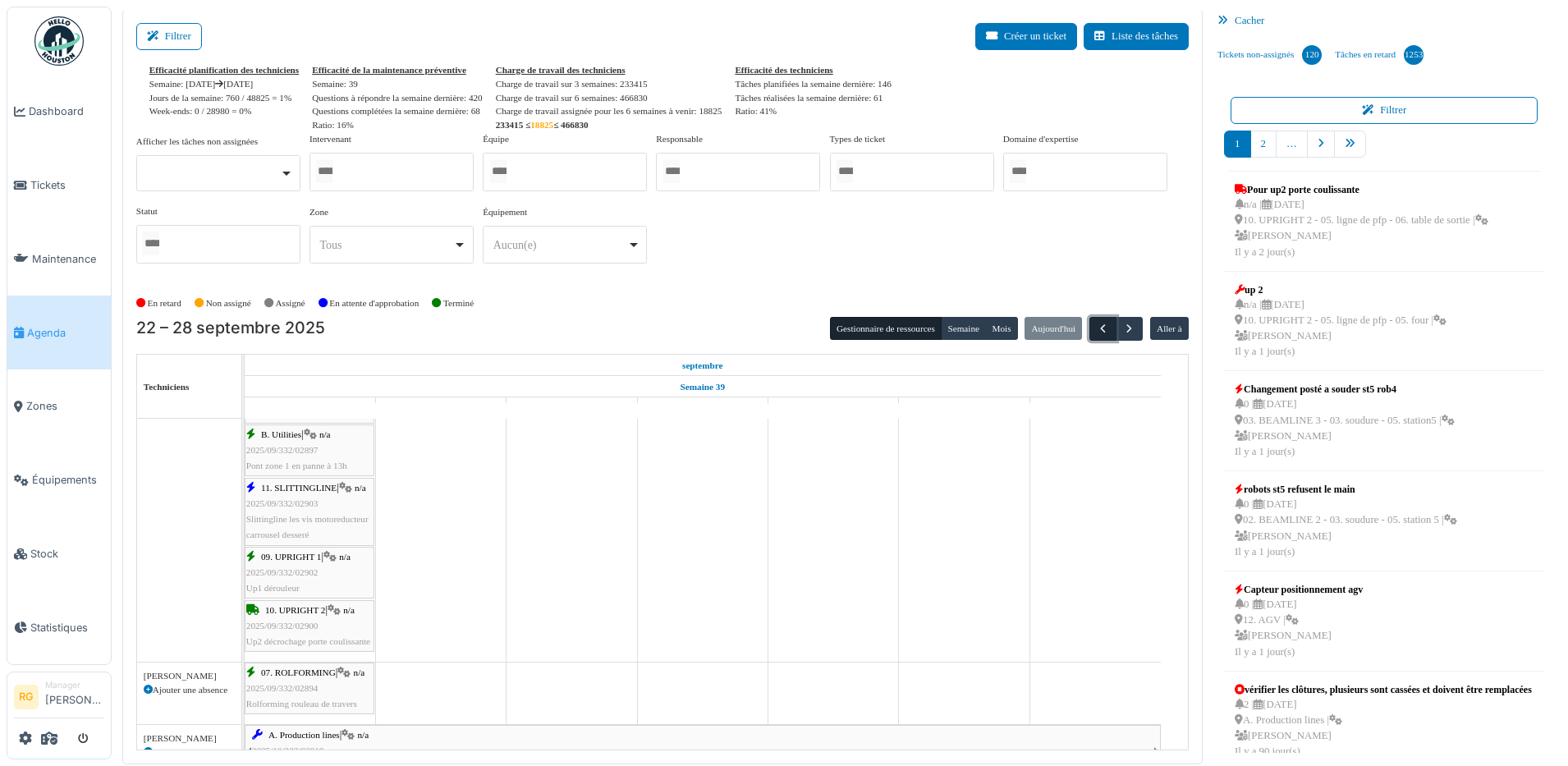
scroll to position [0, 0]
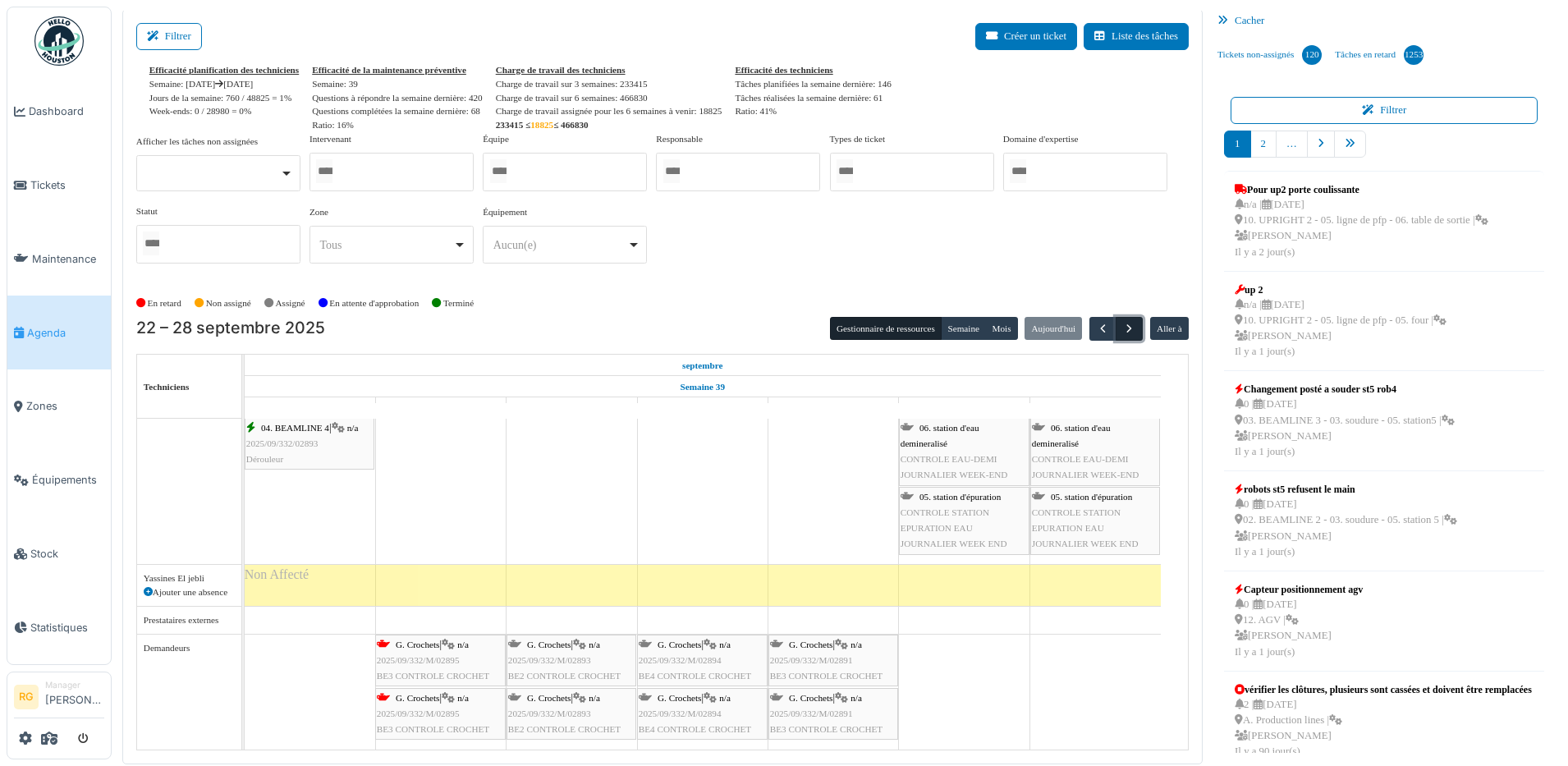
click at [1122, 332] on span "button" at bounding box center [1129, 328] width 14 height 14
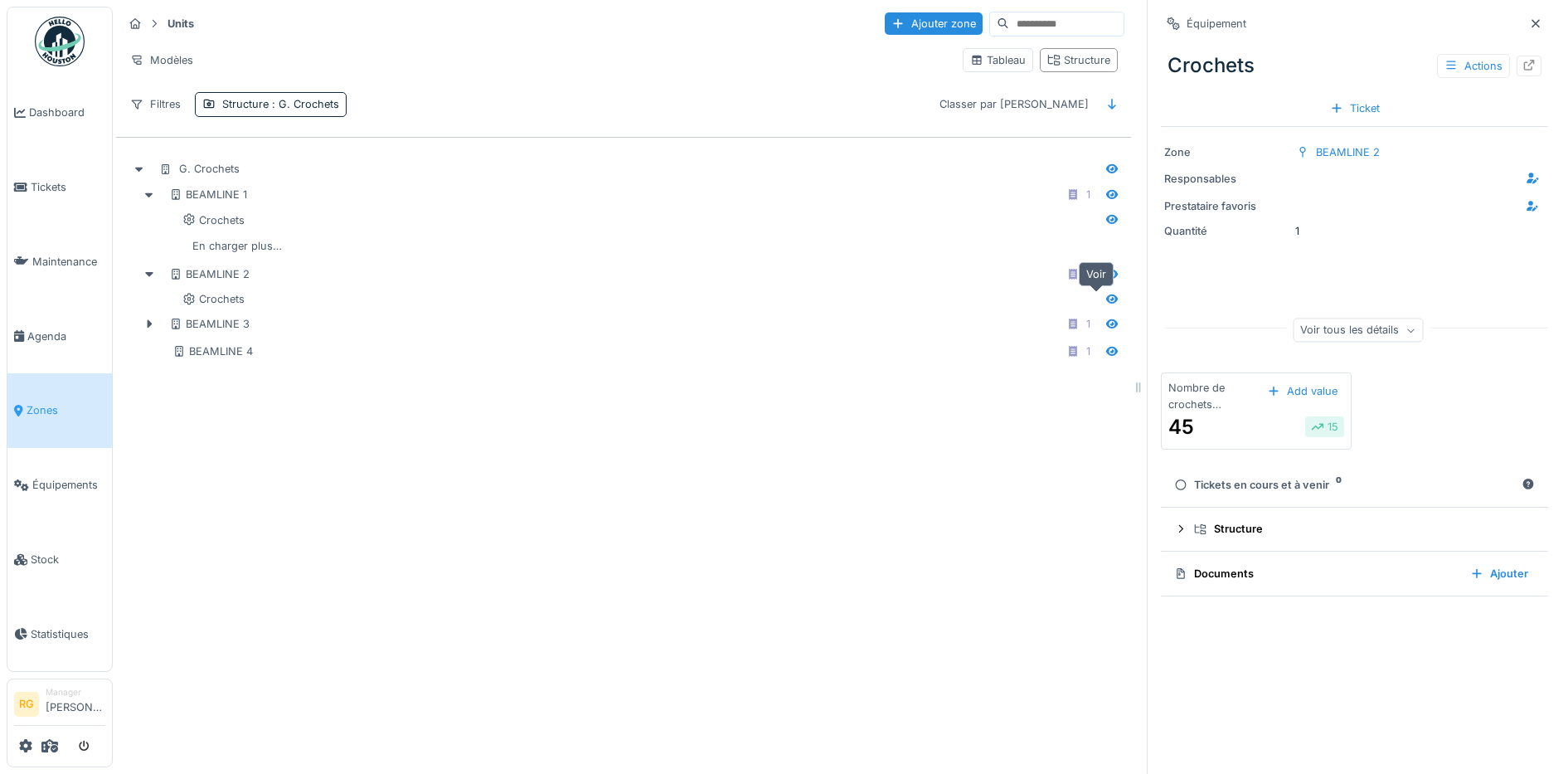
click at [1106, 303] on icon at bounding box center [1112, 299] width 12 height 9
click at [1105, 220] on icon at bounding box center [1112, 219] width 13 height 11
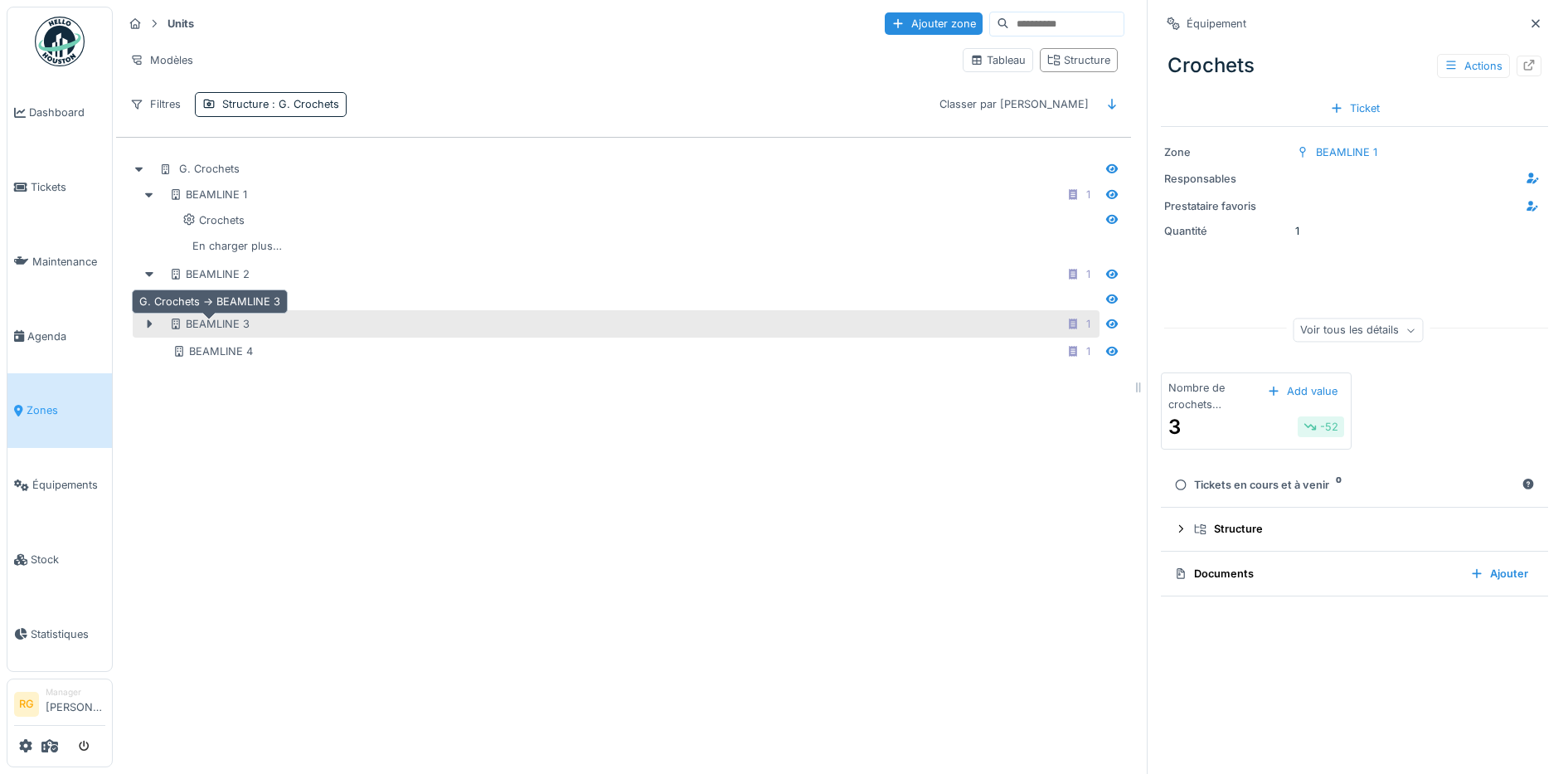
click at [209, 324] on div "BEAMLINE 3" at bounding box center [210, 324] width 81 height 16
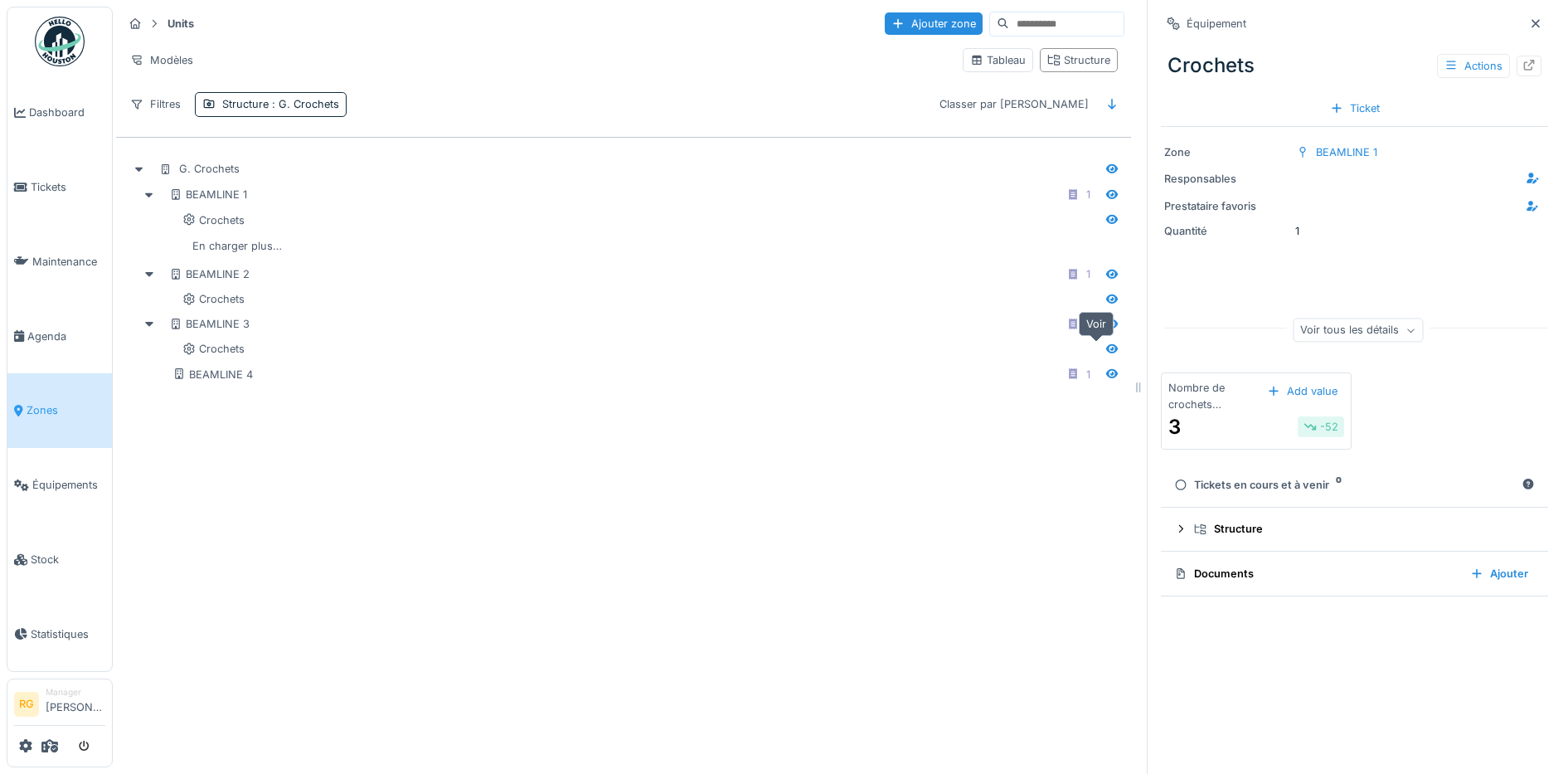
click at [1105, 347] on icon at bounding box center [1112, 348] width 13 height 11
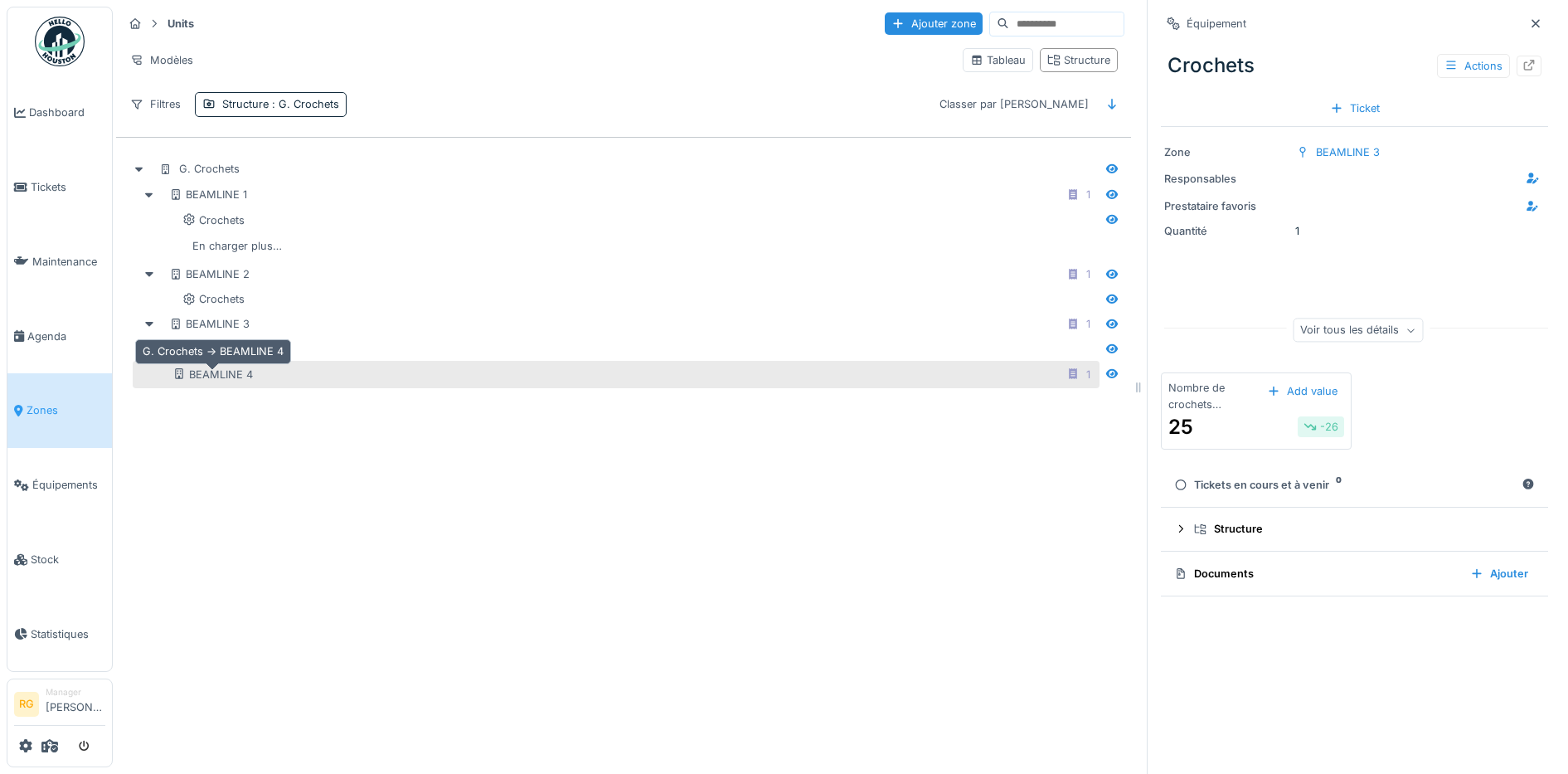
click at [206, 379] on div "BEAMLINE 4" at bounding box center [213, 374] width 81 height 16
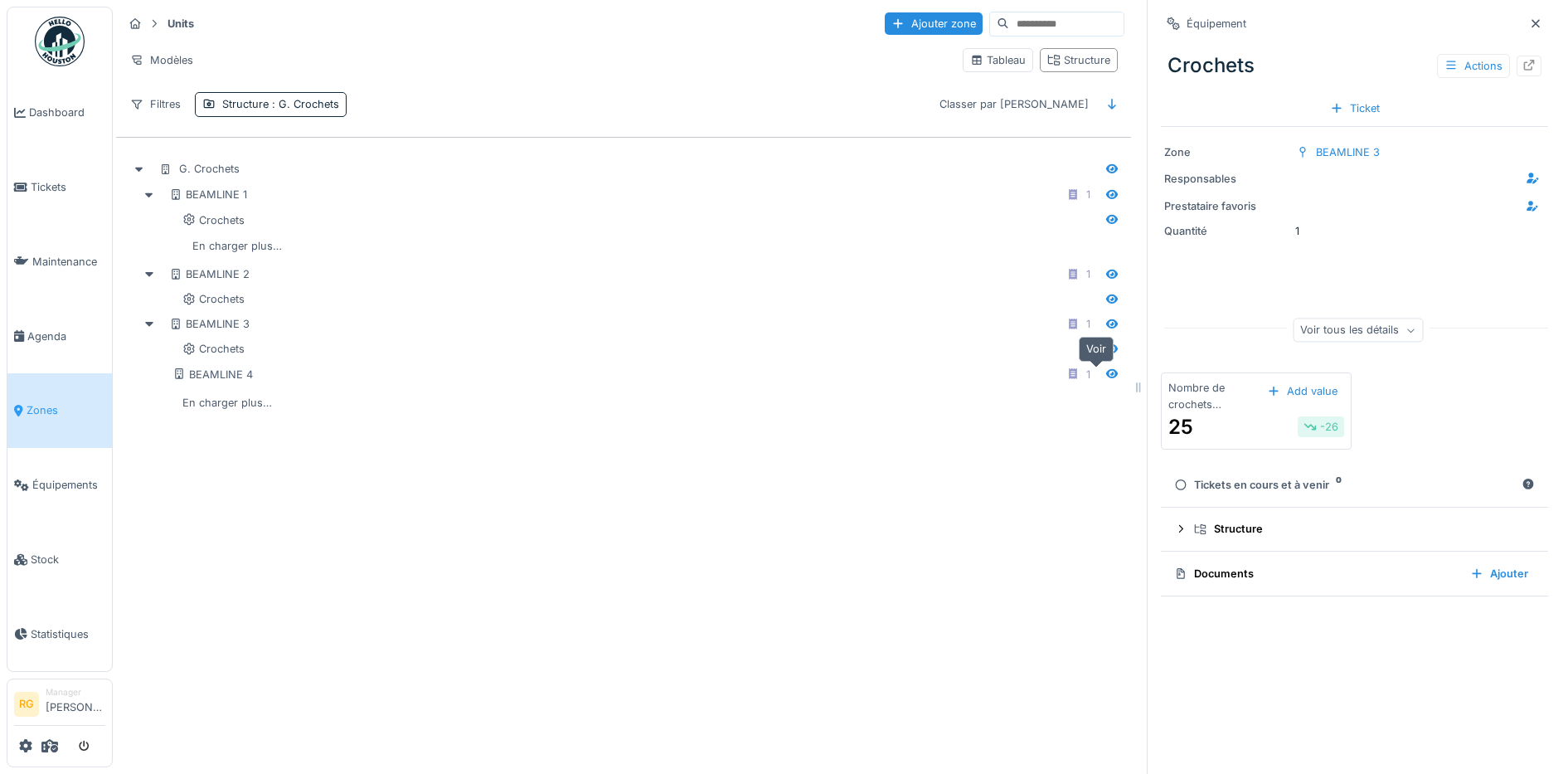
click at [1106, 377] on icon at bounding box center [1112, 374] width 12 height 9
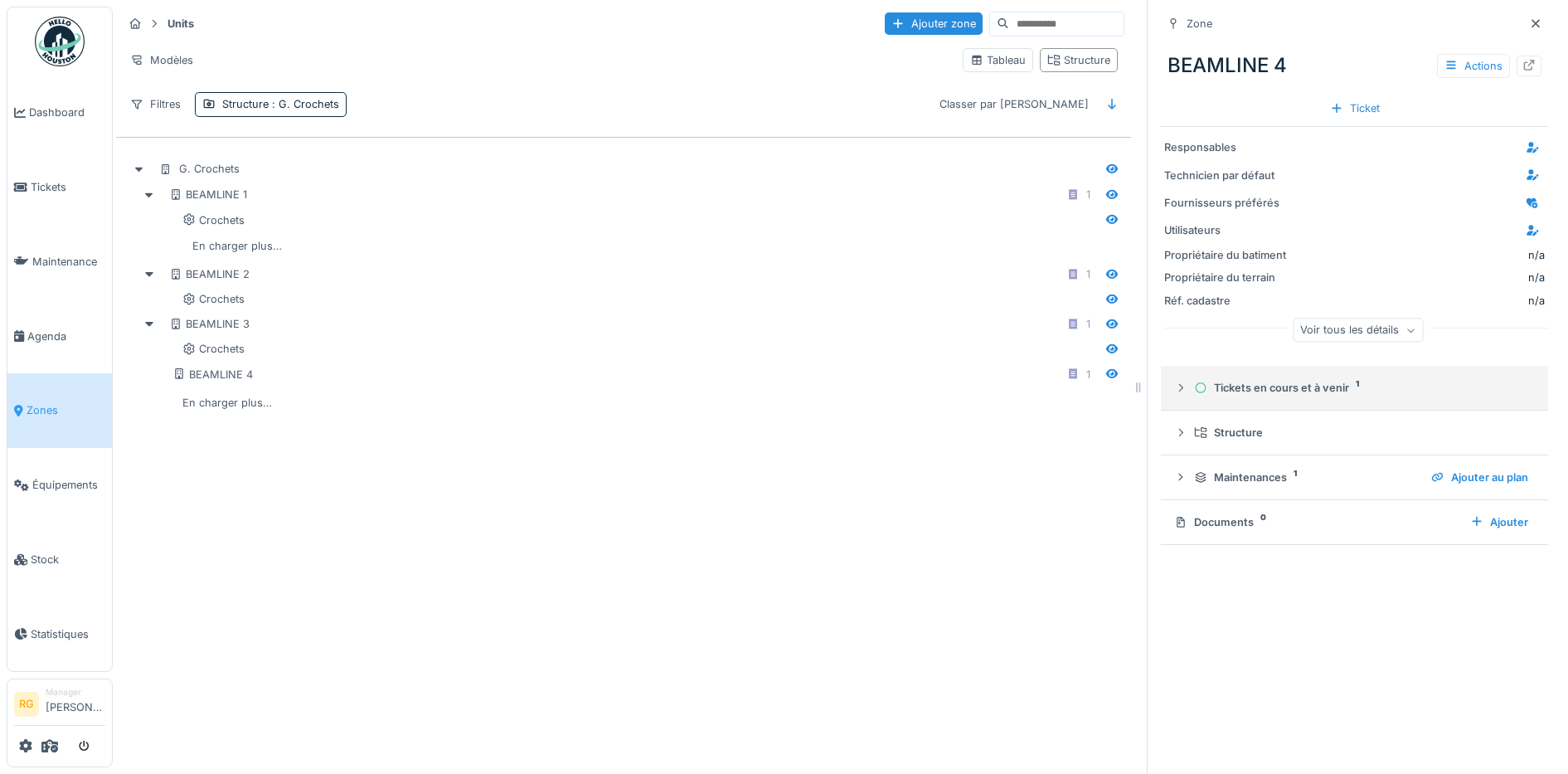
click at [1174, 393] on icon at bounding box center [1180, 388] width 13 height 11
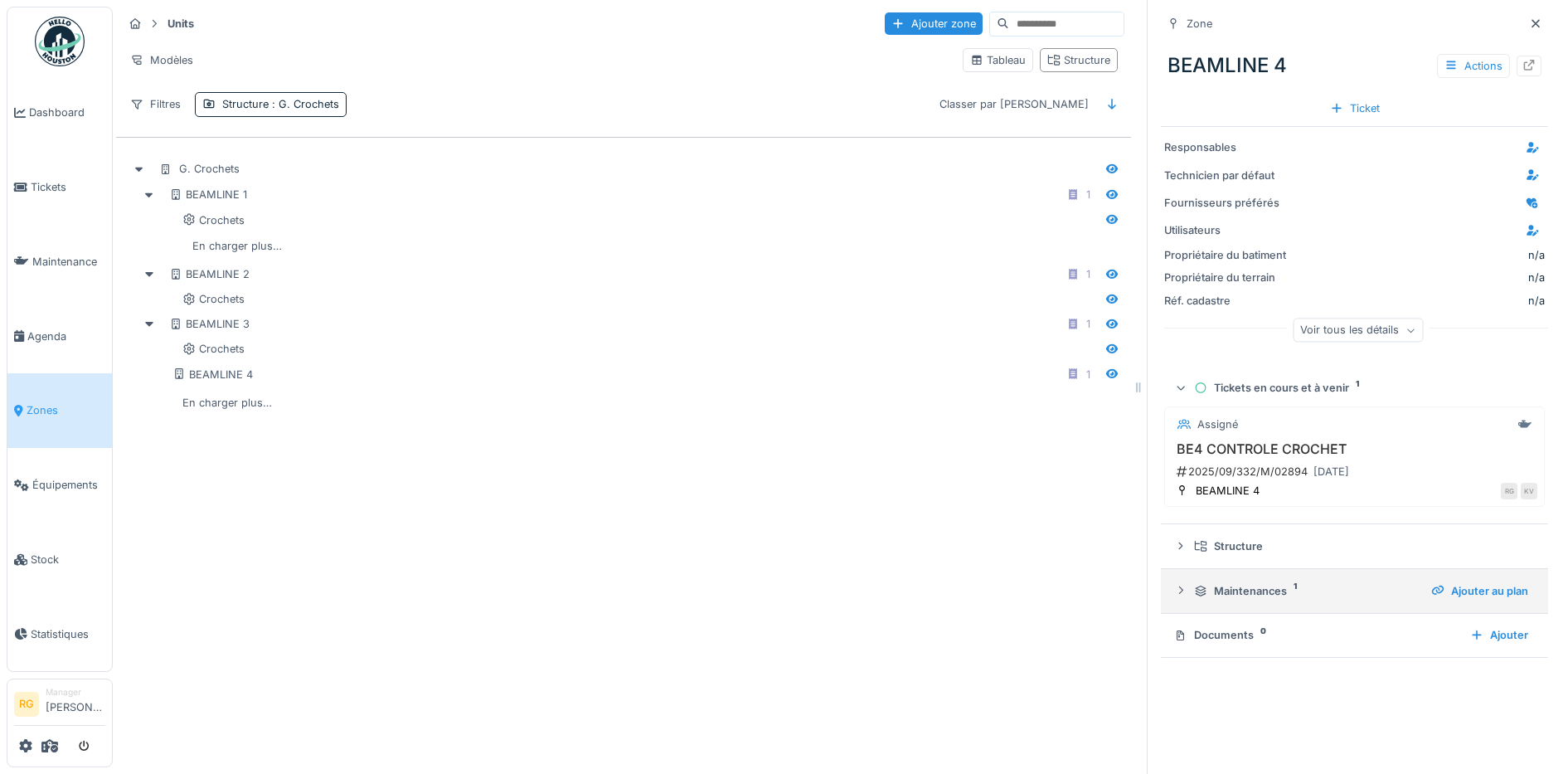
click at [1174, 596] on icon at bounding box center [1180, 590] width 13 height 11
click at [1519, 641] on icon at bounding box center [1523, 636] width 9 height 8
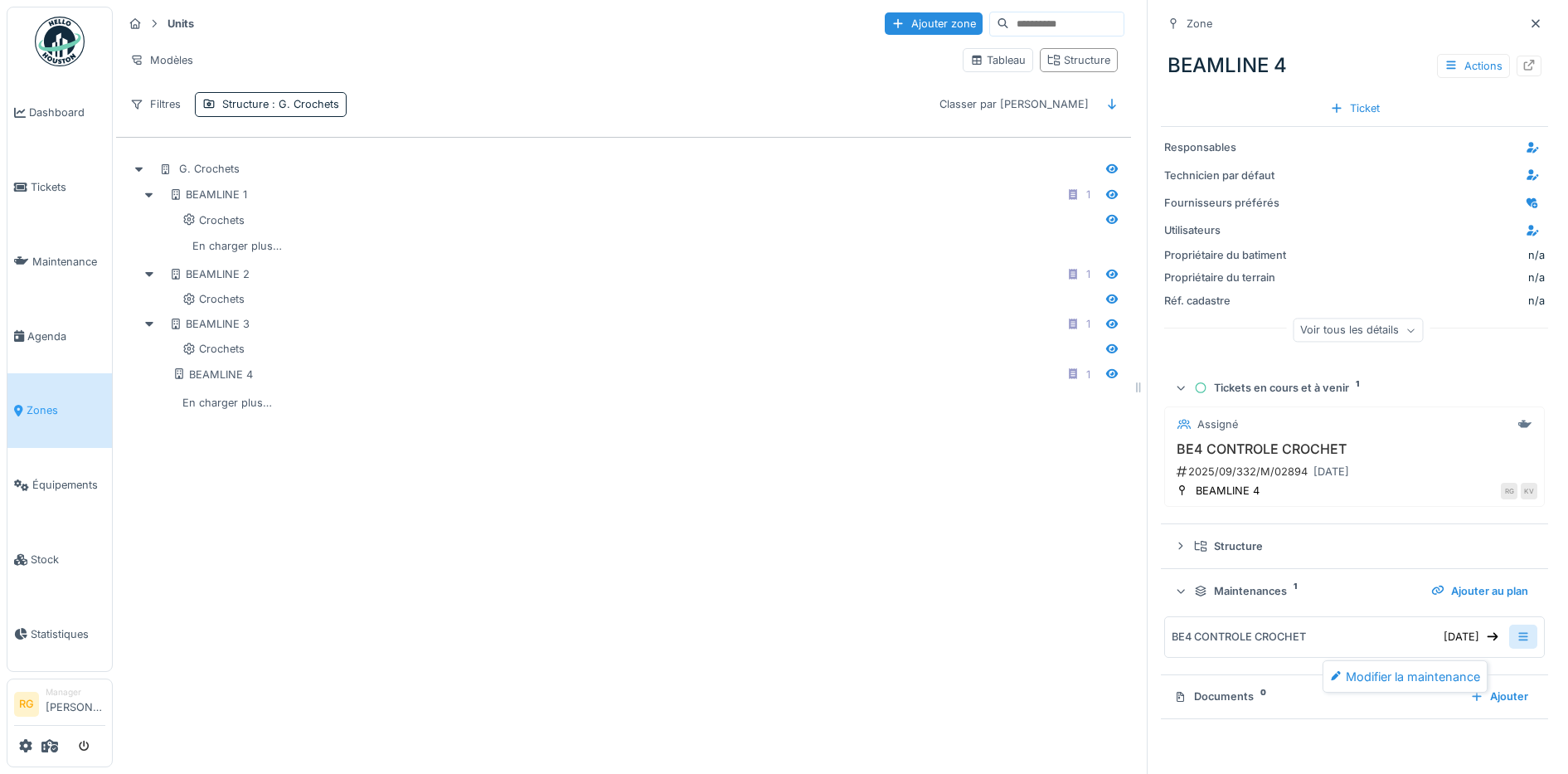
click at [1517, 641] on icon at bounding box center [1524, 636] width 13 height 11
click at [1252, 703] on div "Documents 0" at bounding box center [1315, 696] width 283 height 16
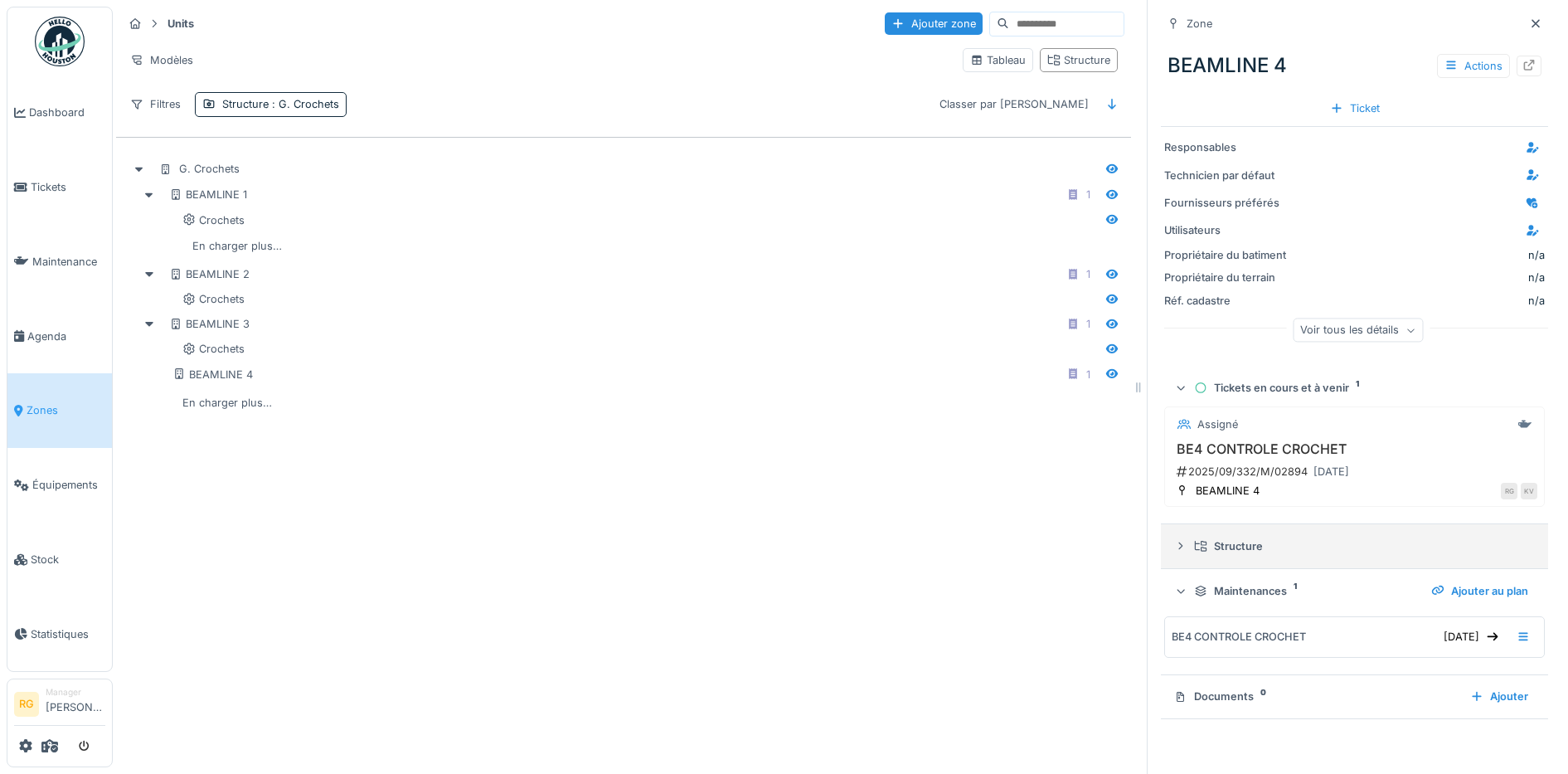
click at [1174, 547] on icon at bounding box center [1180, 546] width 13 height 11
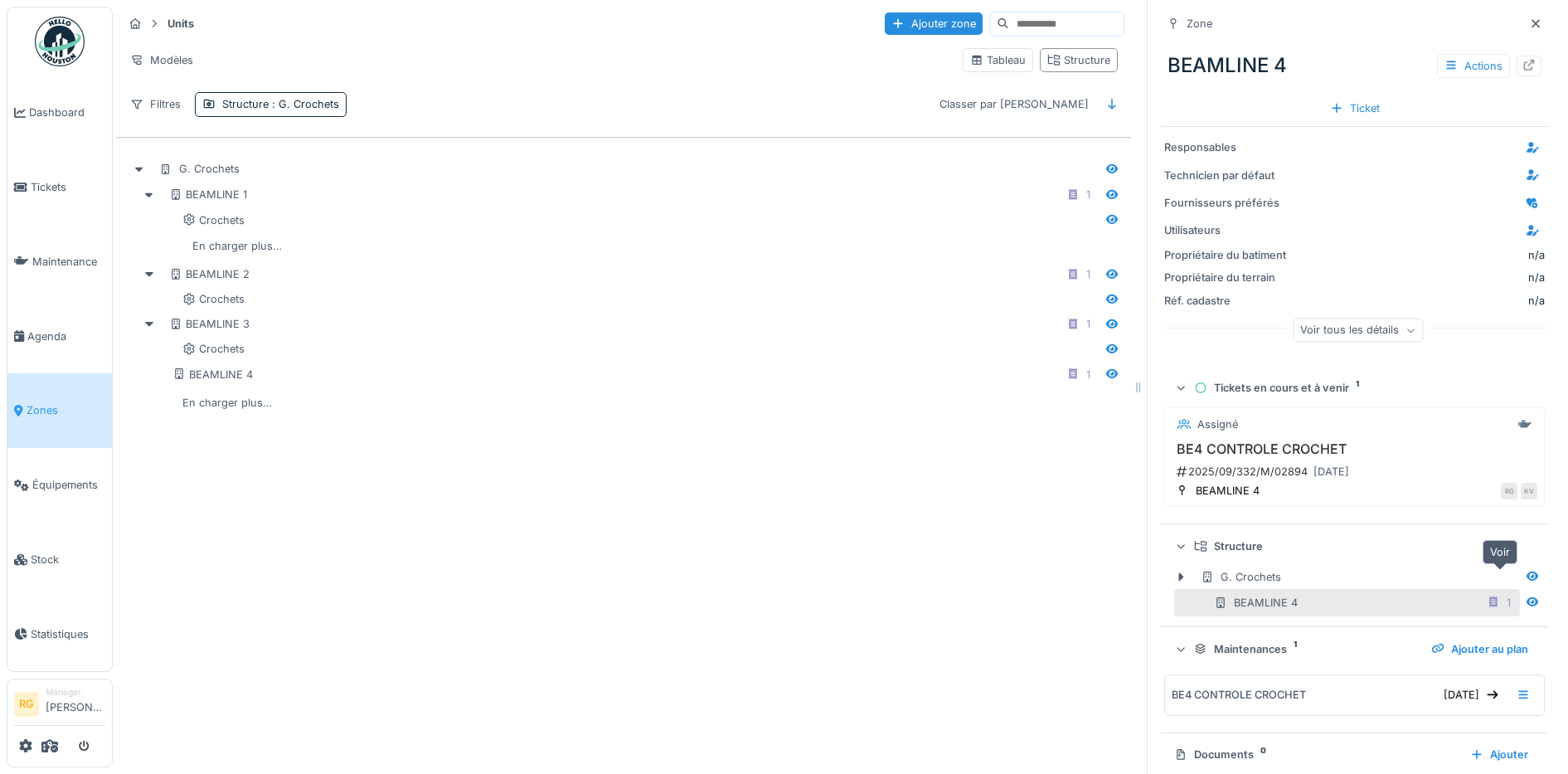
click at [1525, 578] on icon at bounding box center [1532, 576] width 13 height 11
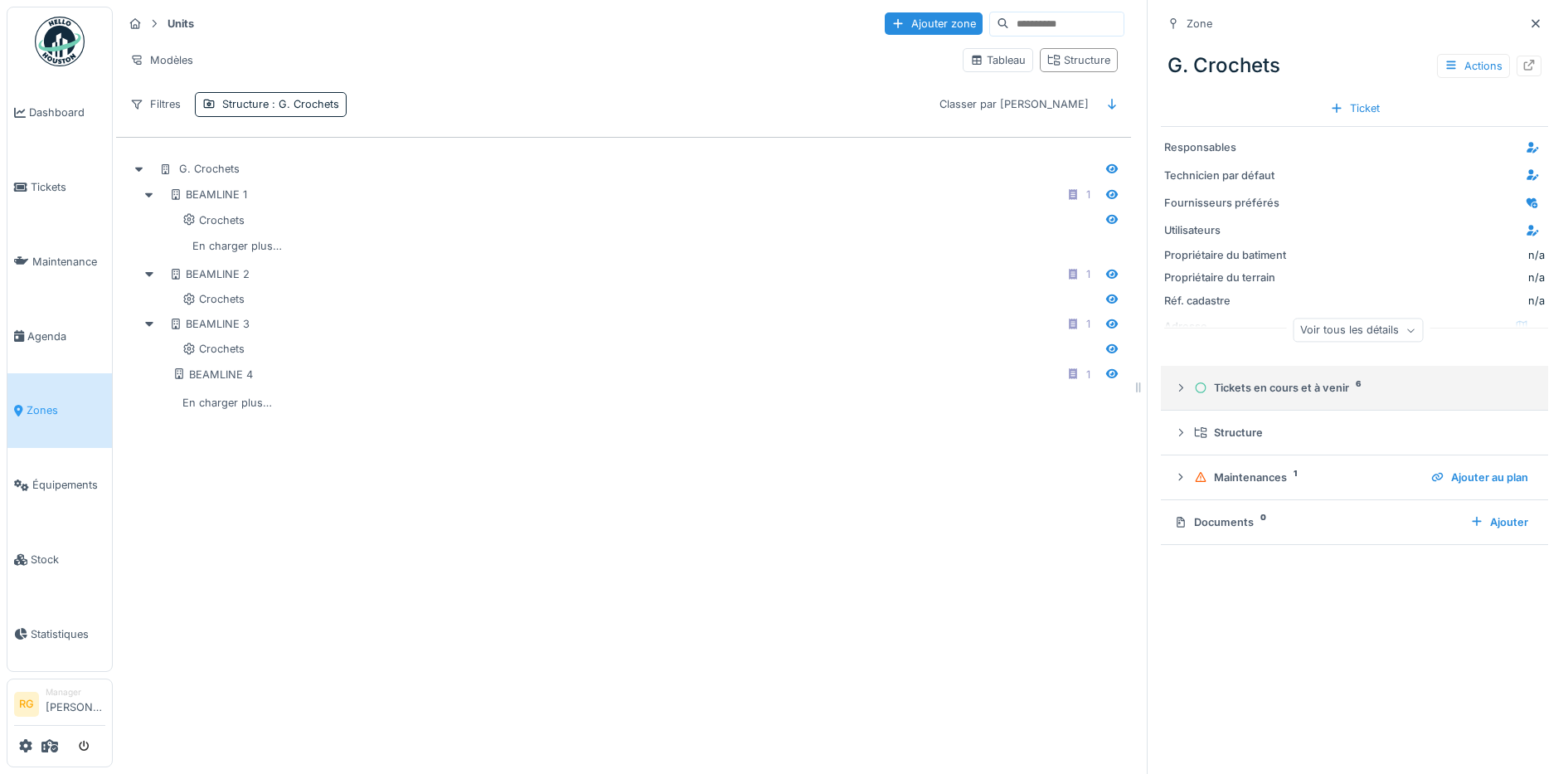
click at [1174, 393] on icon at bounding box center [1180, 388] width 13 height 11
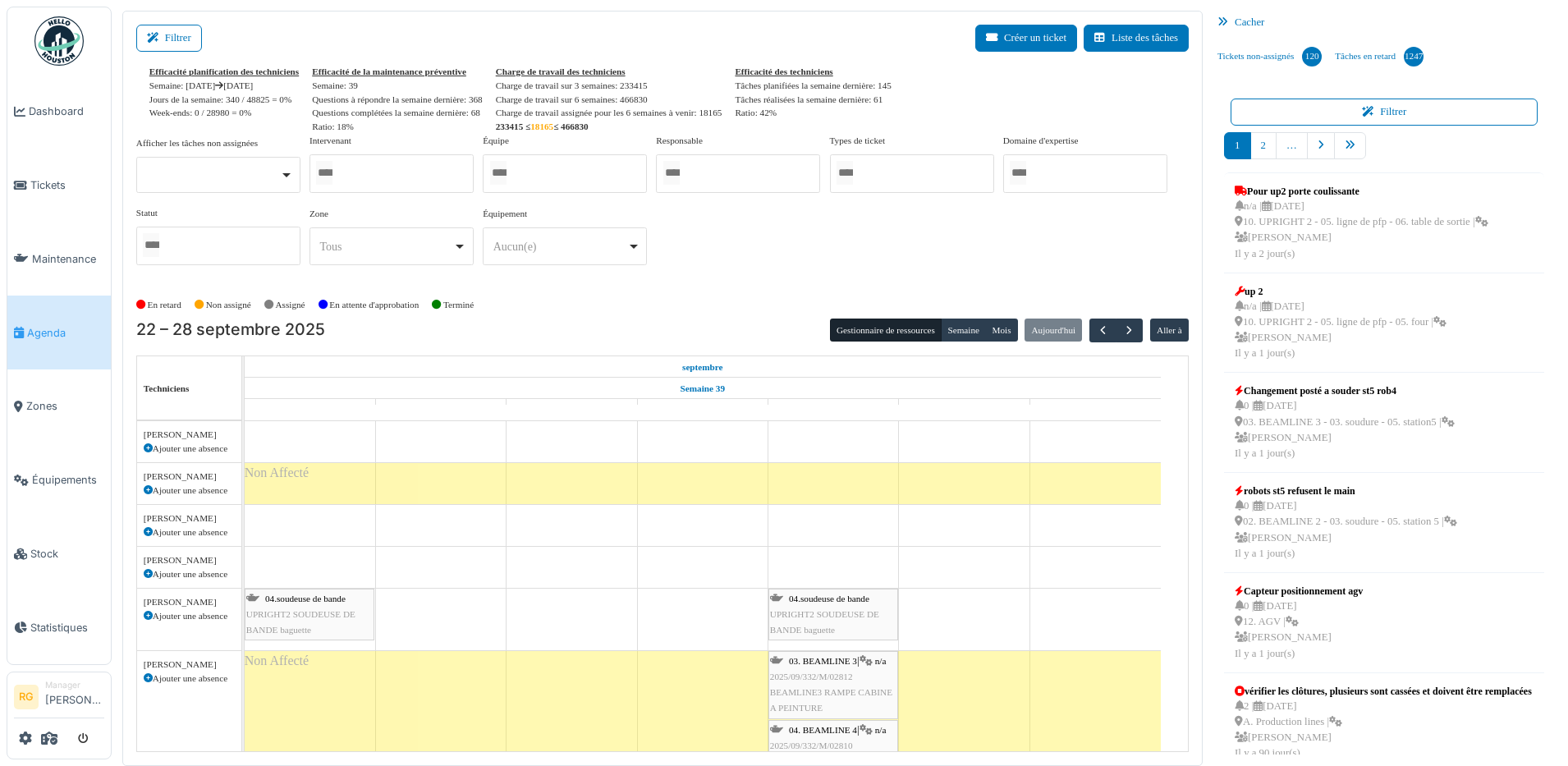
scroll to position [2995, 0]
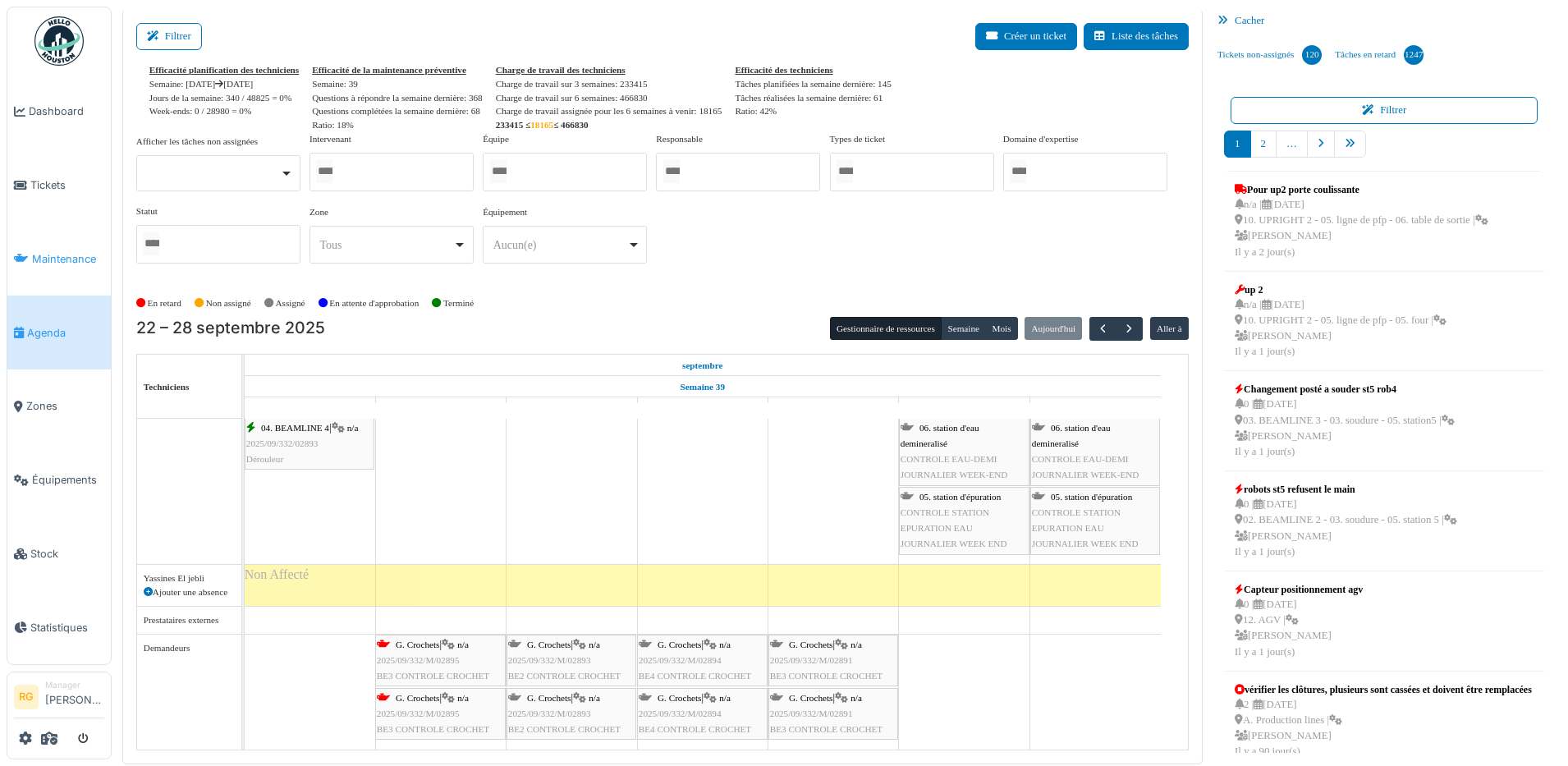
click at [78, 252] on span "Maintenance" at bounding box center [68, 258] width 72 height 16
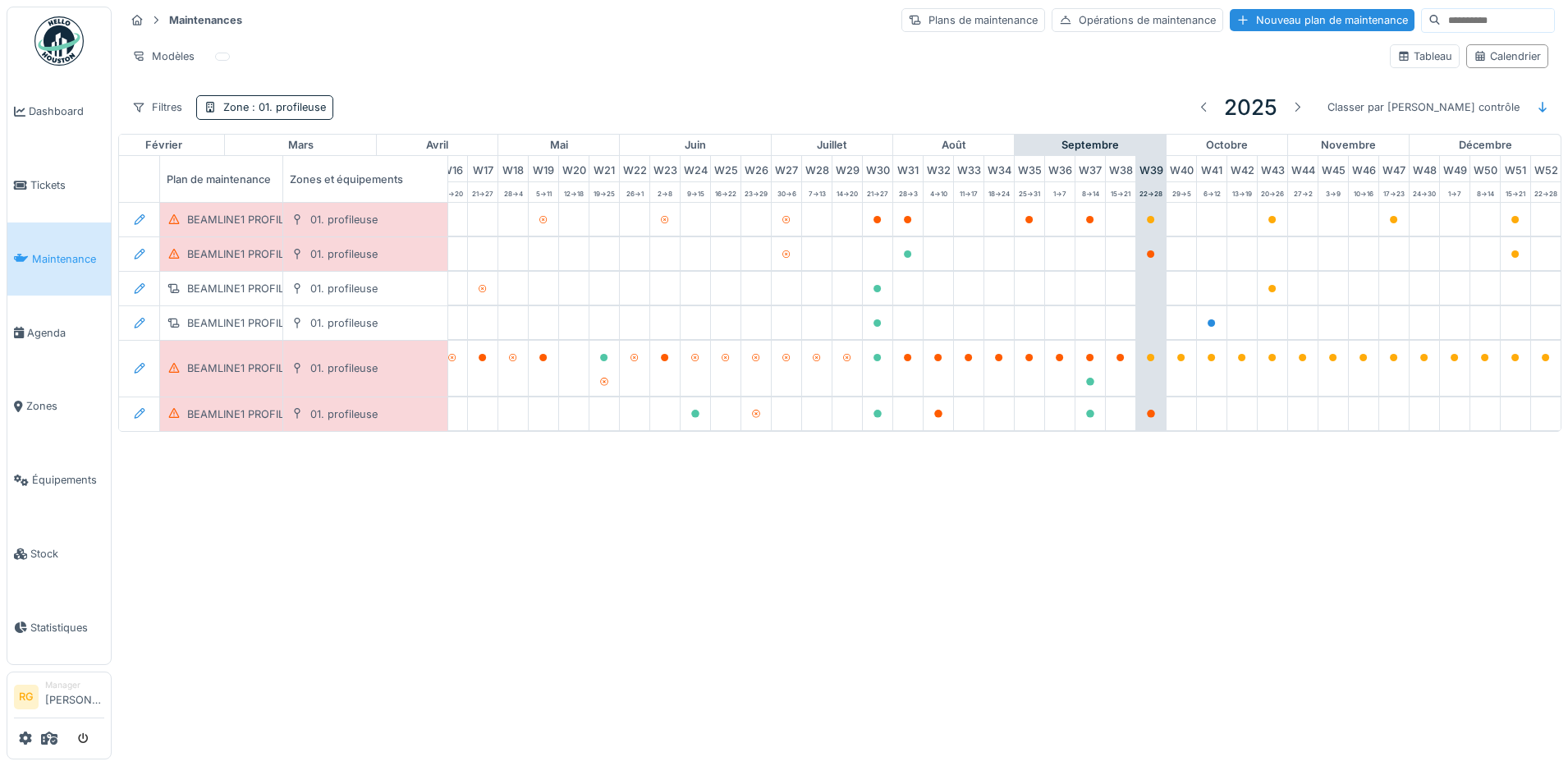
scroll to position [0, 556]
click at [277, 106] on span ": 01. profileuse" at bounding box center [287, 107] width 77 height 12
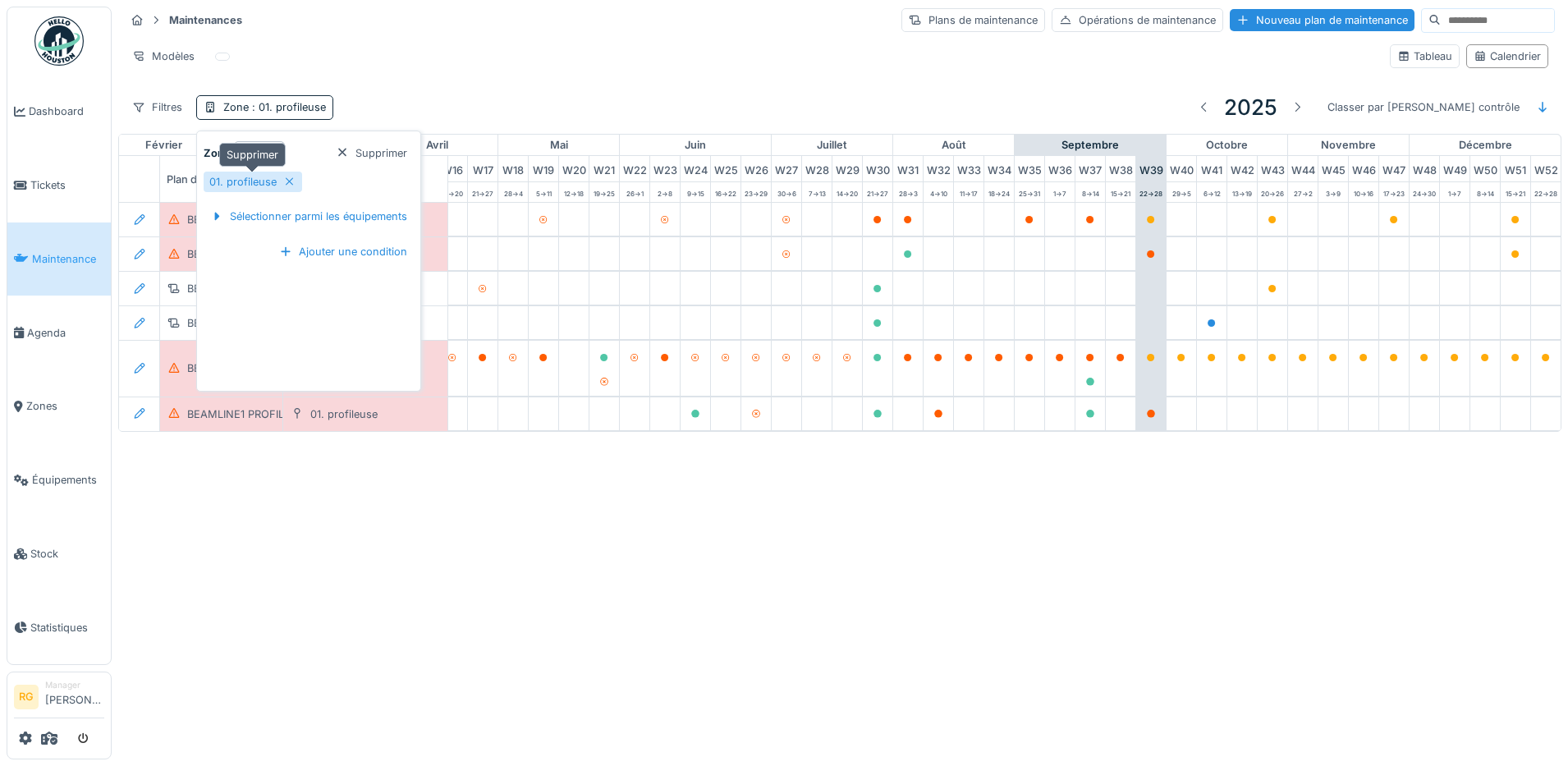
click at [287, 179] on icon at bounding box center [290, 181] width 8 height 8
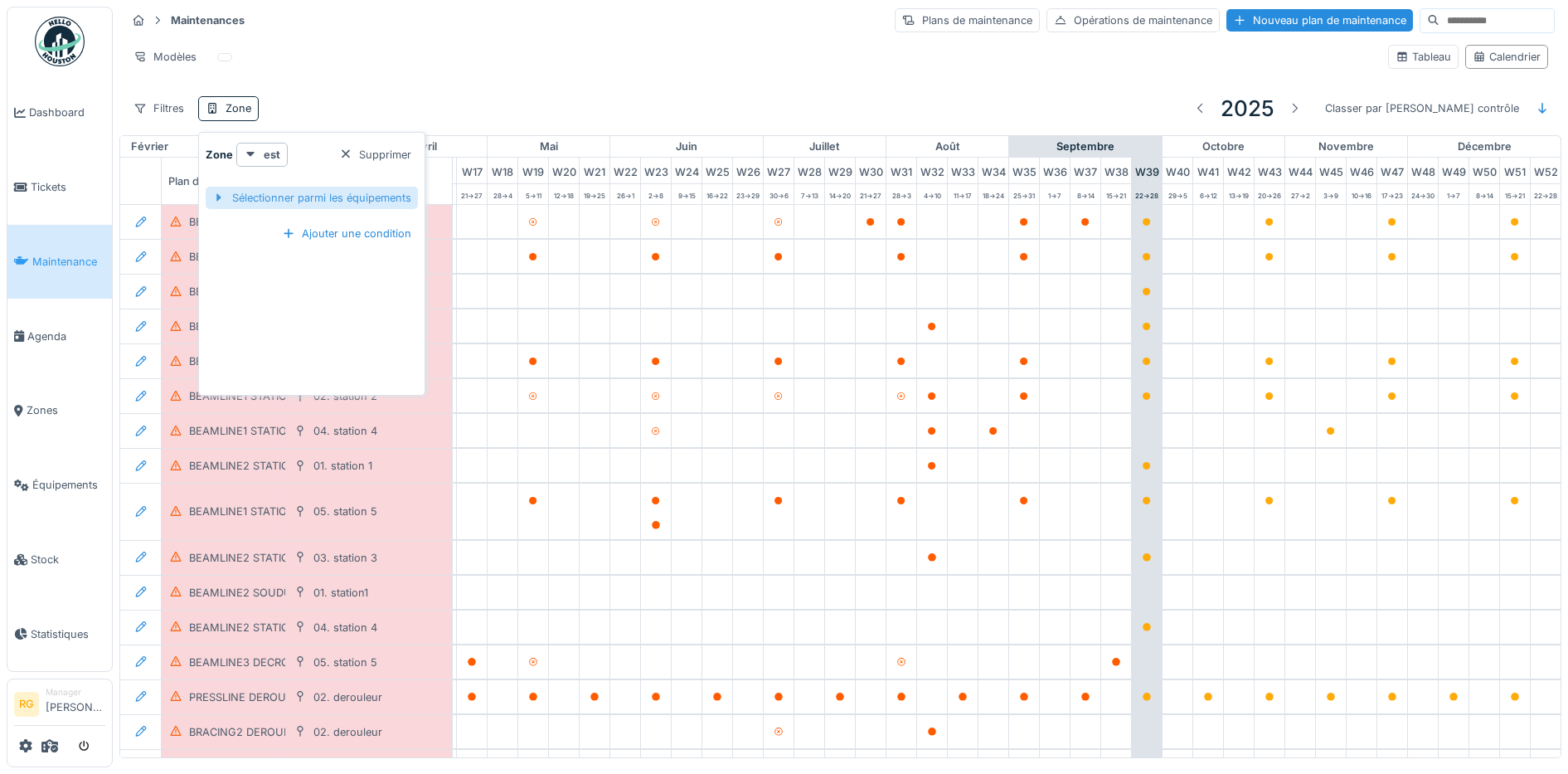
click at [312, 199] on div "Sélectionner parmi les équipements" at bounding box center [311, 197] width 212 height 23
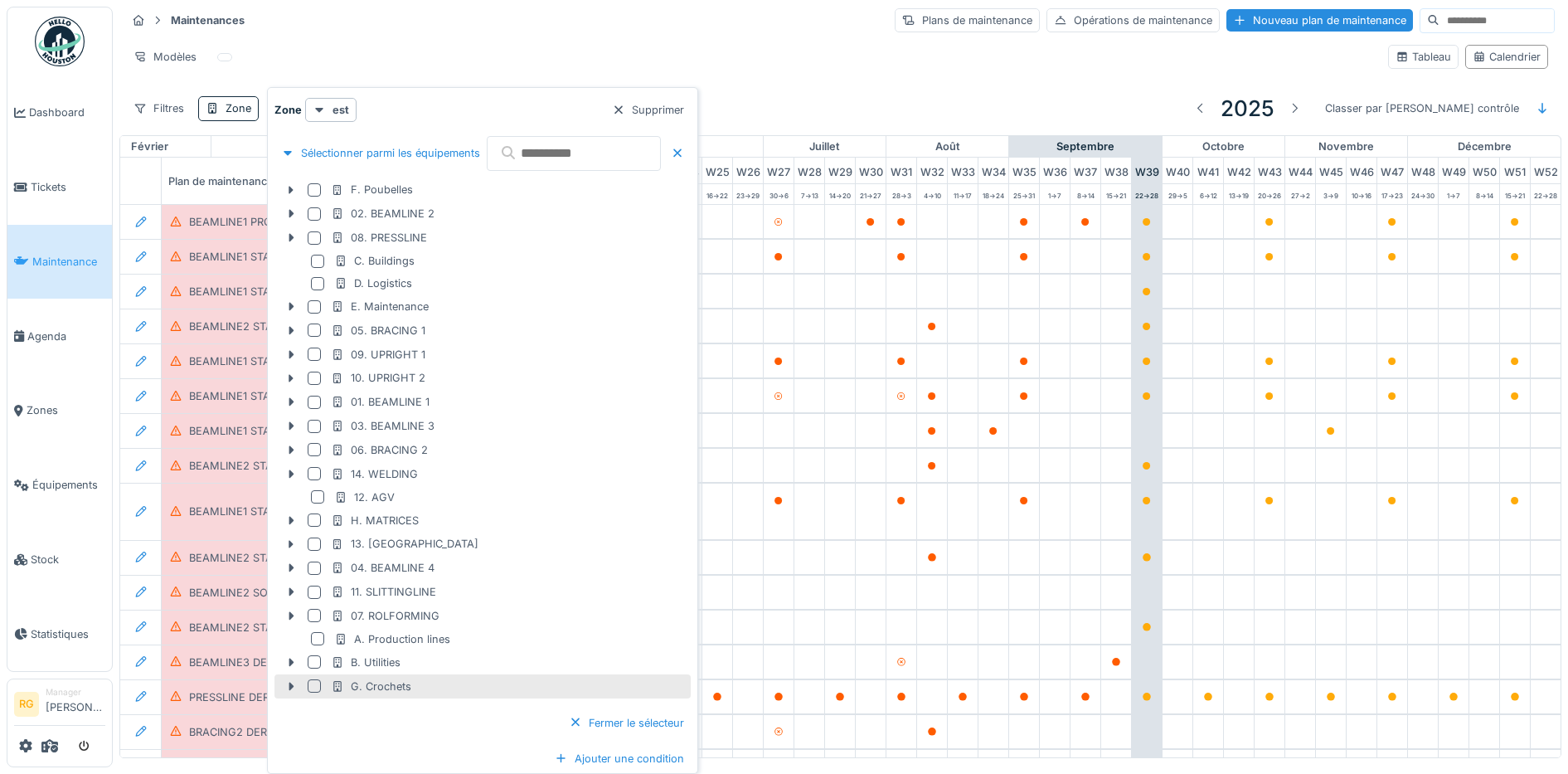
click at [314, 685] on div at bounding box center [315, 686] width 13 height 13
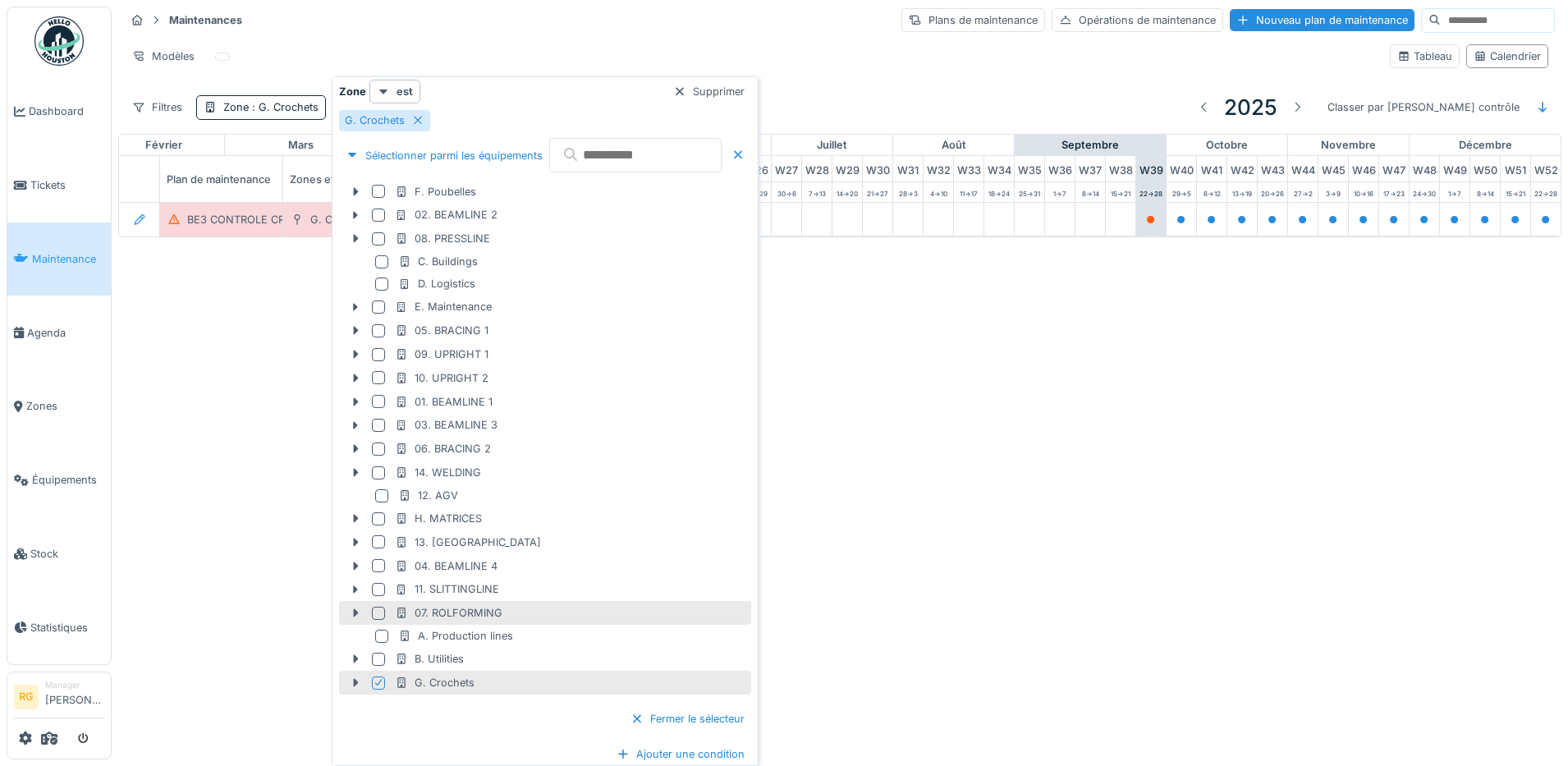
scroll to position [11, 0]
click at [354, 682] on icon at bounding box center [356, 680] width 5 height 8
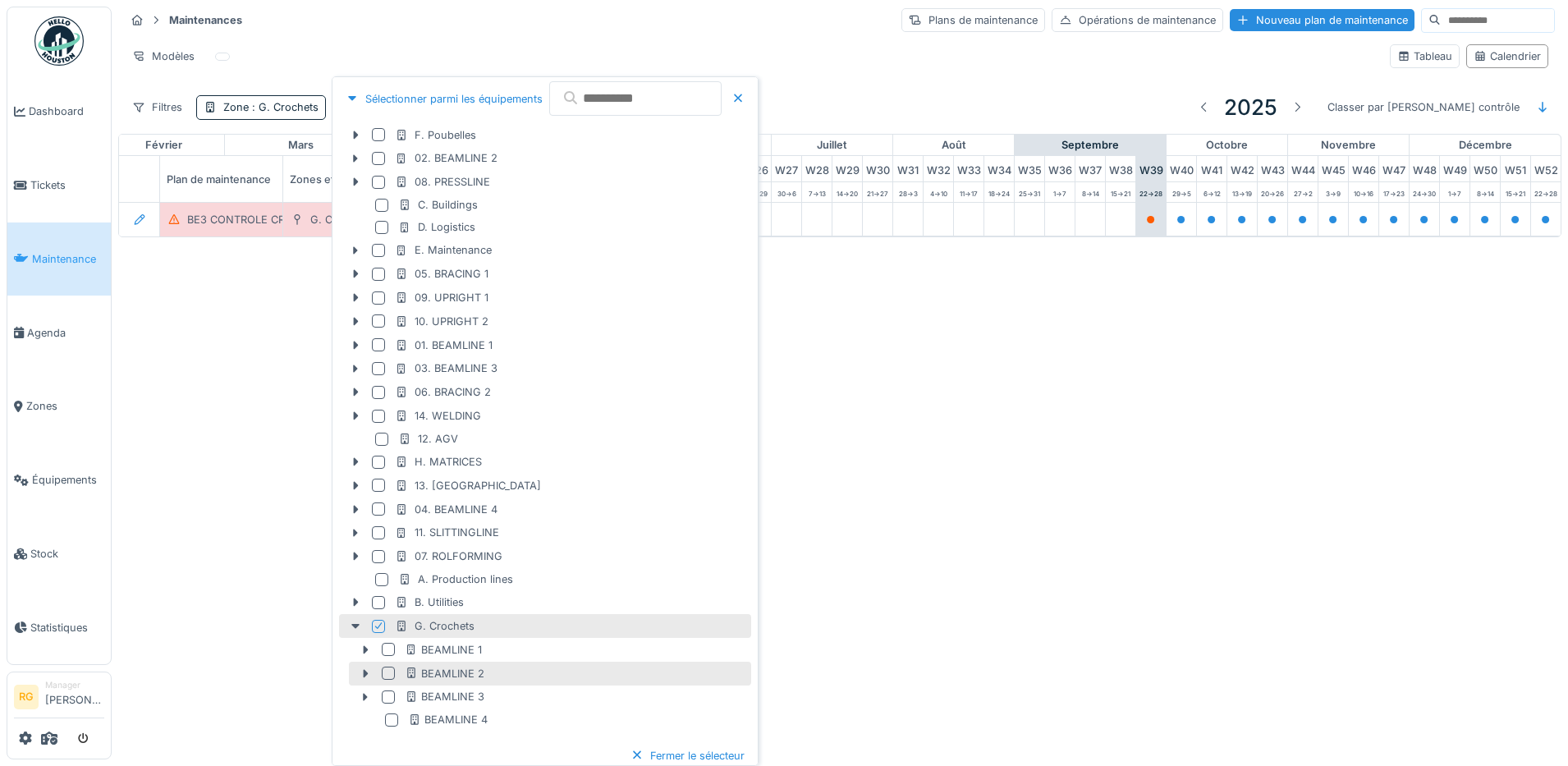
scroll to position [105, 0]
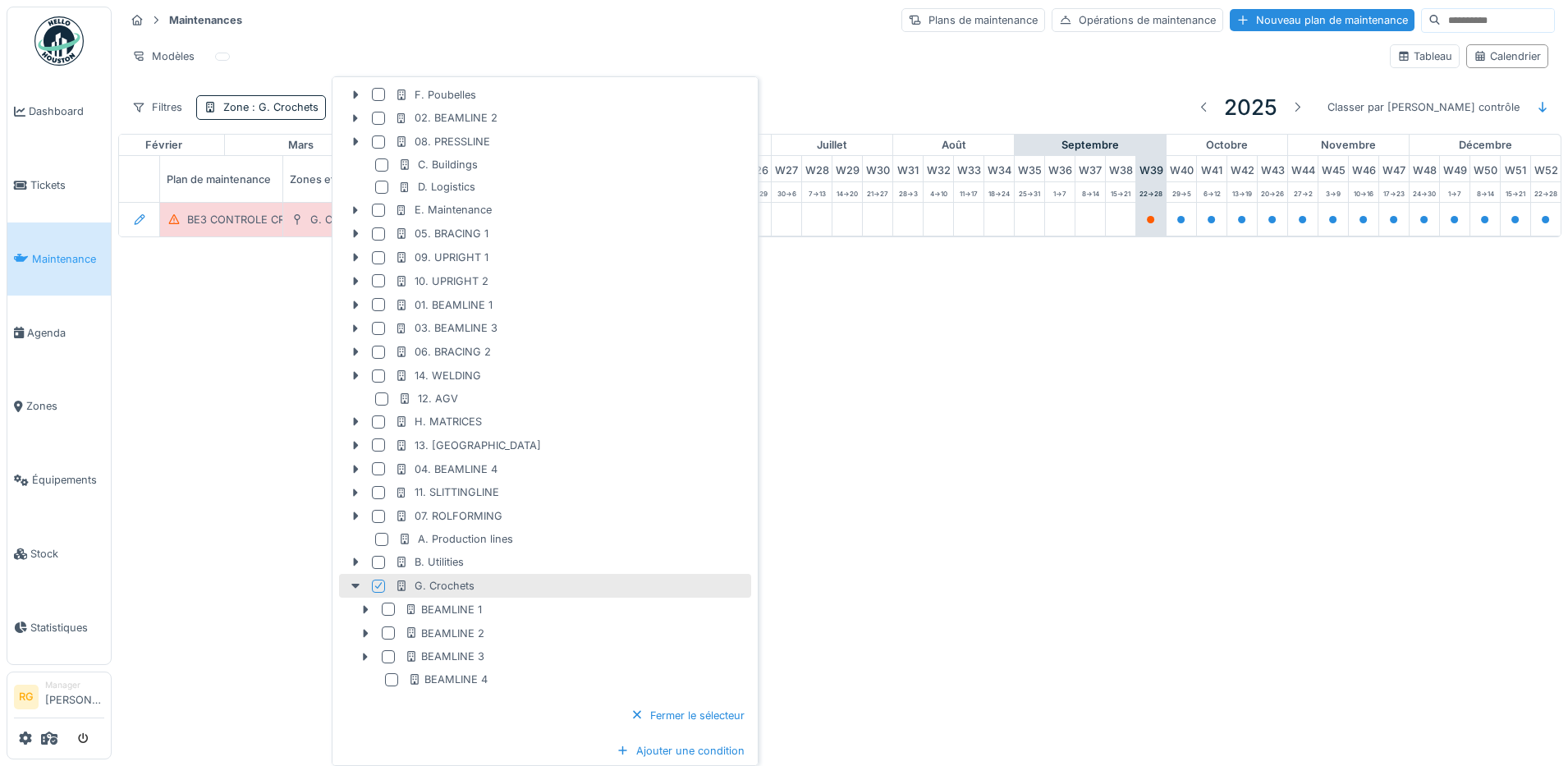
click at [379, 585] on icon at bounding box center [379, 586] width 10 height 8
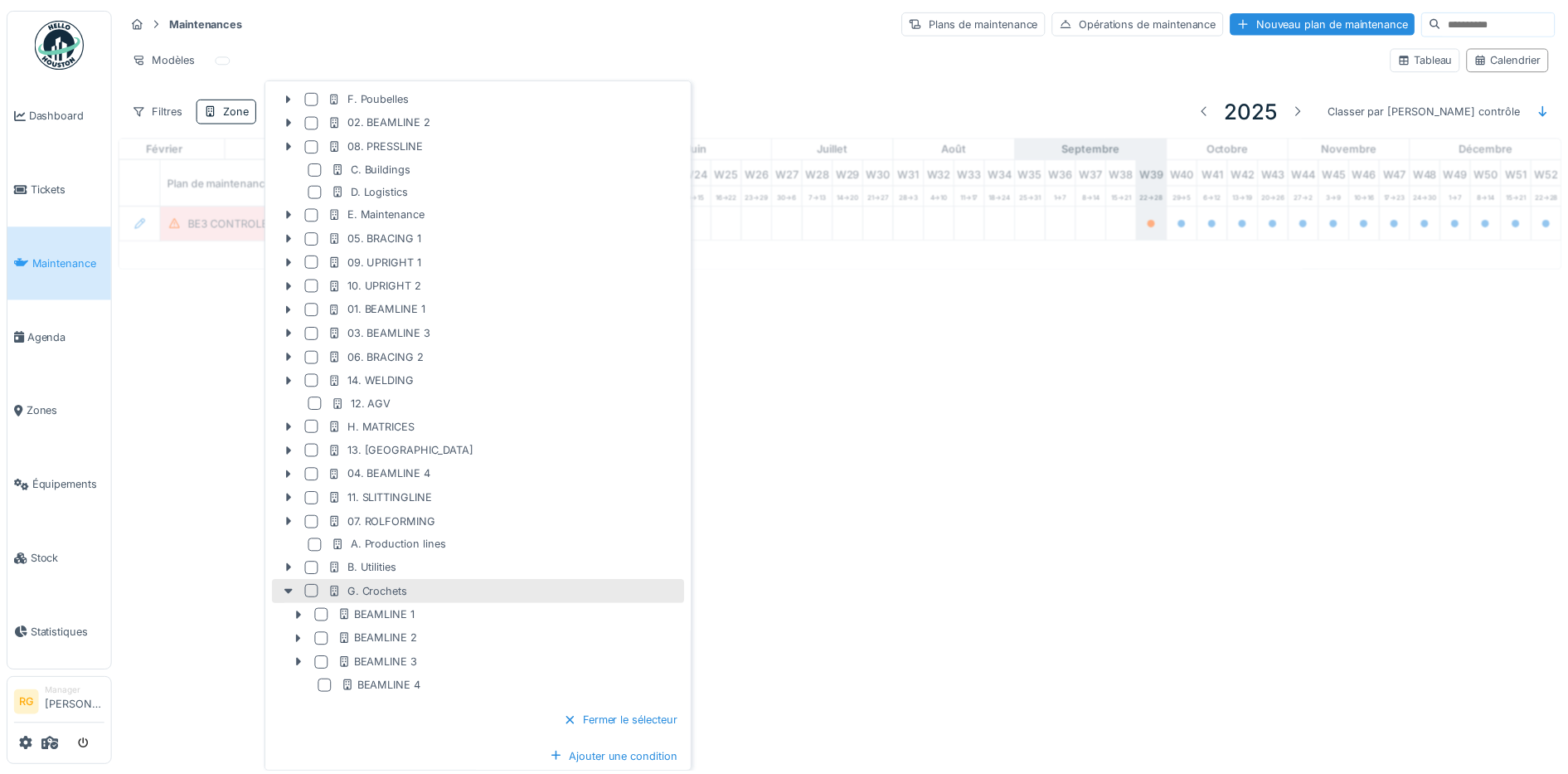
scroll to position [84, 0]
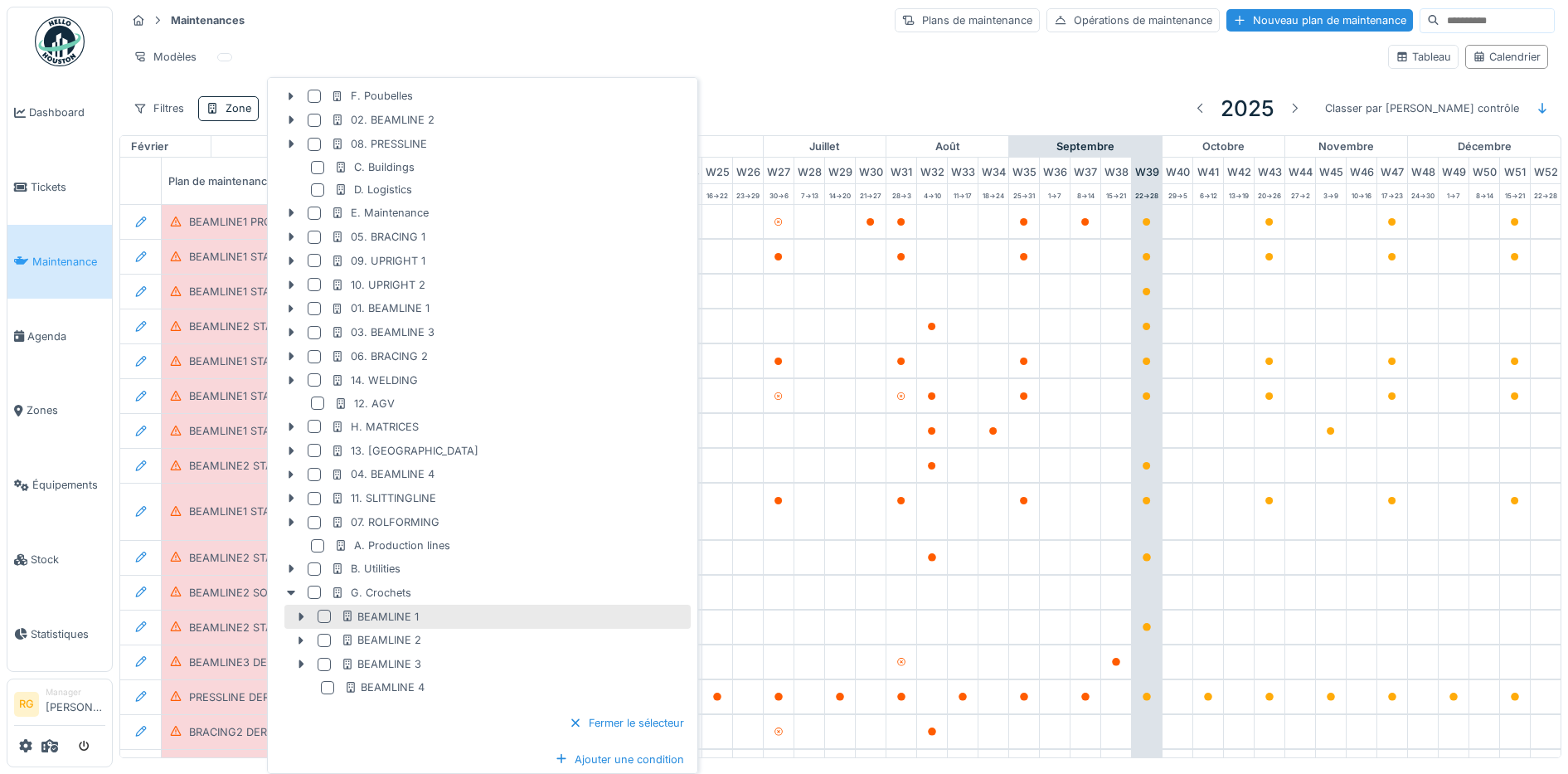
click at [326, 614] on div at bounding box center [325, 616] width 13 height 13
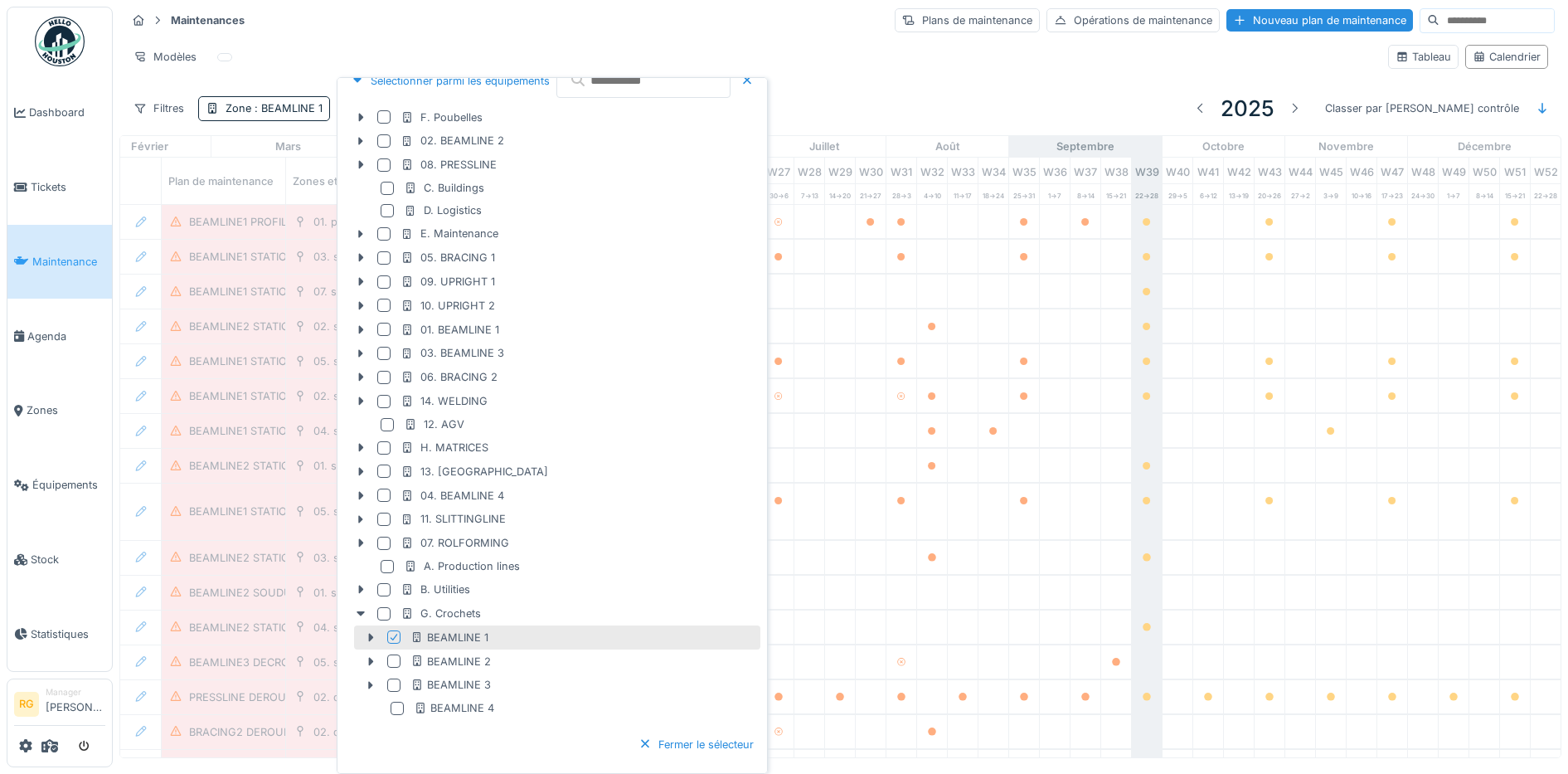
scroll to position [105, 0]
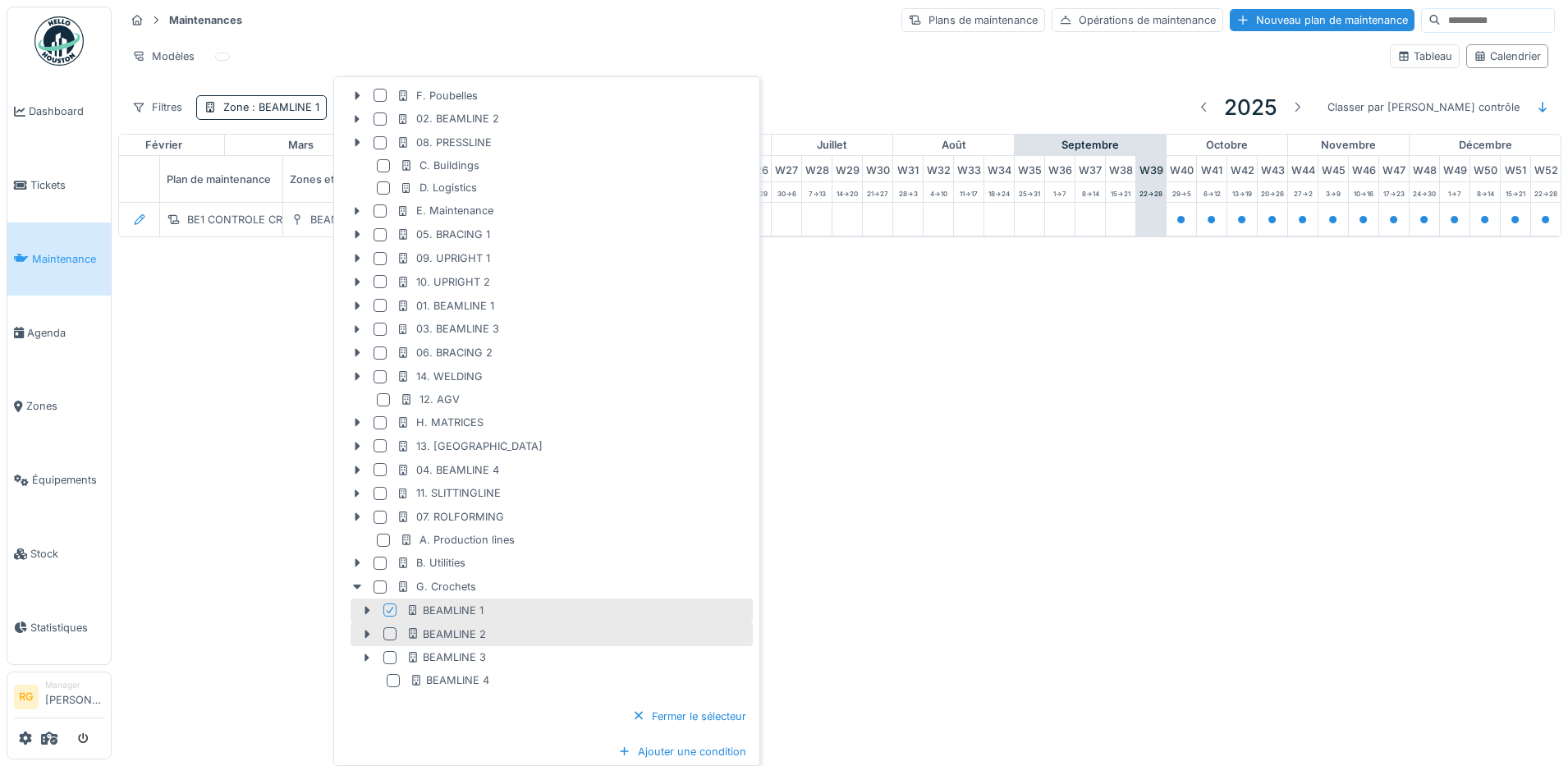
click at [385, 634] on div at bounding box center [390, 634] width 13 height 13
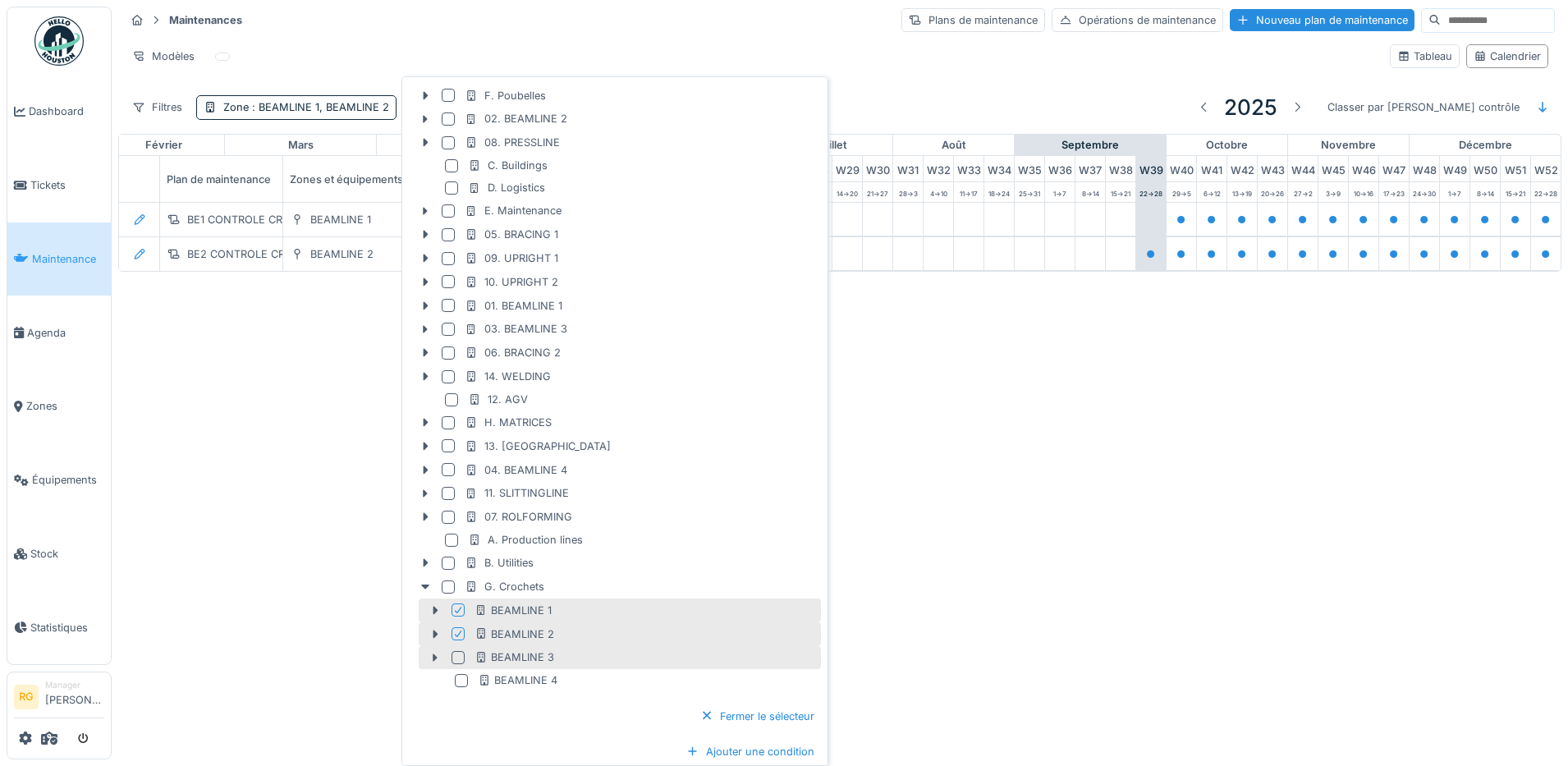
click at [461, 658] on div at bounding box center [458, 658] width 13 height 13
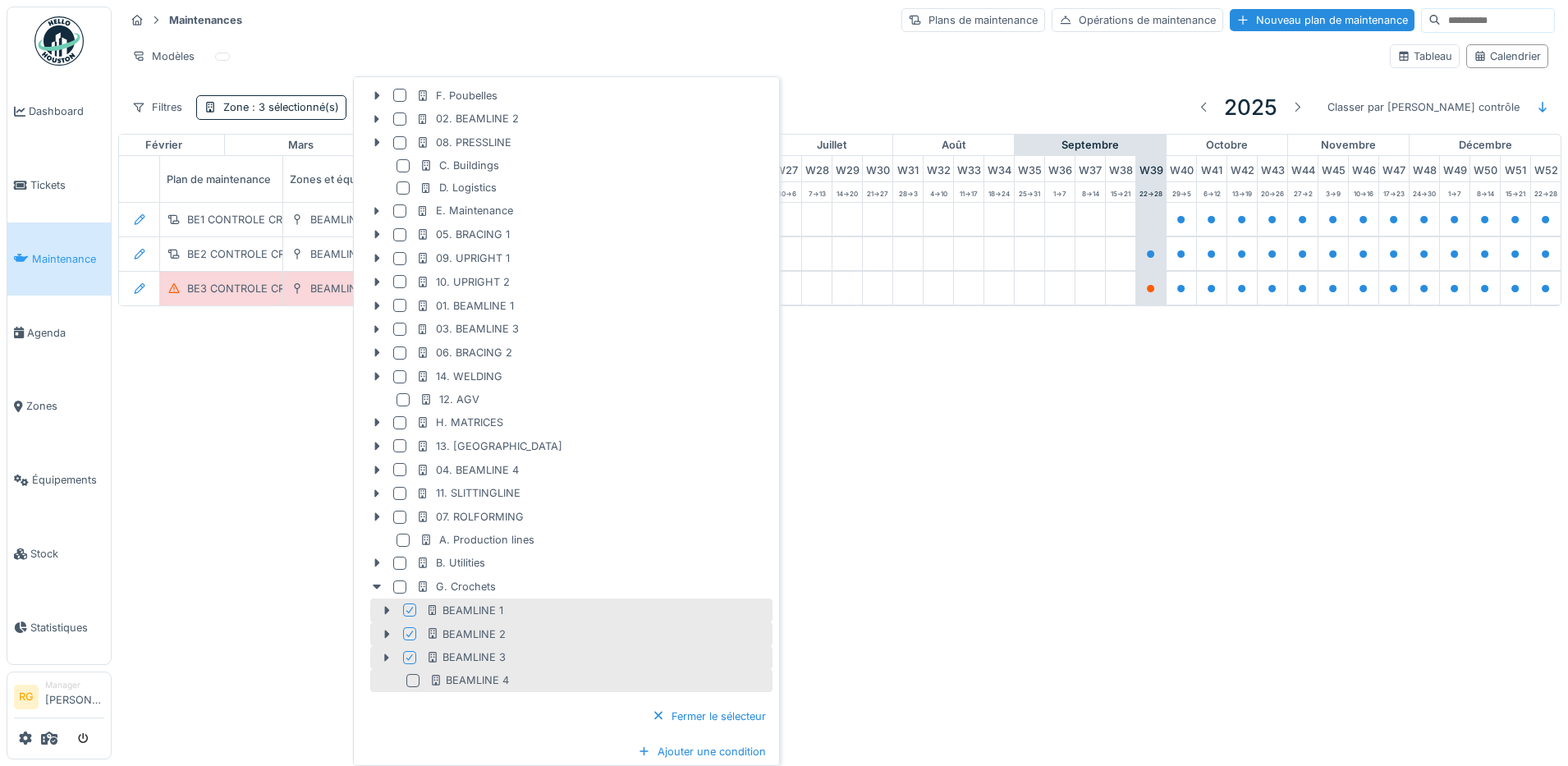
click at [414, 682] on div at bounding box center [413, 680] width 13 height 13
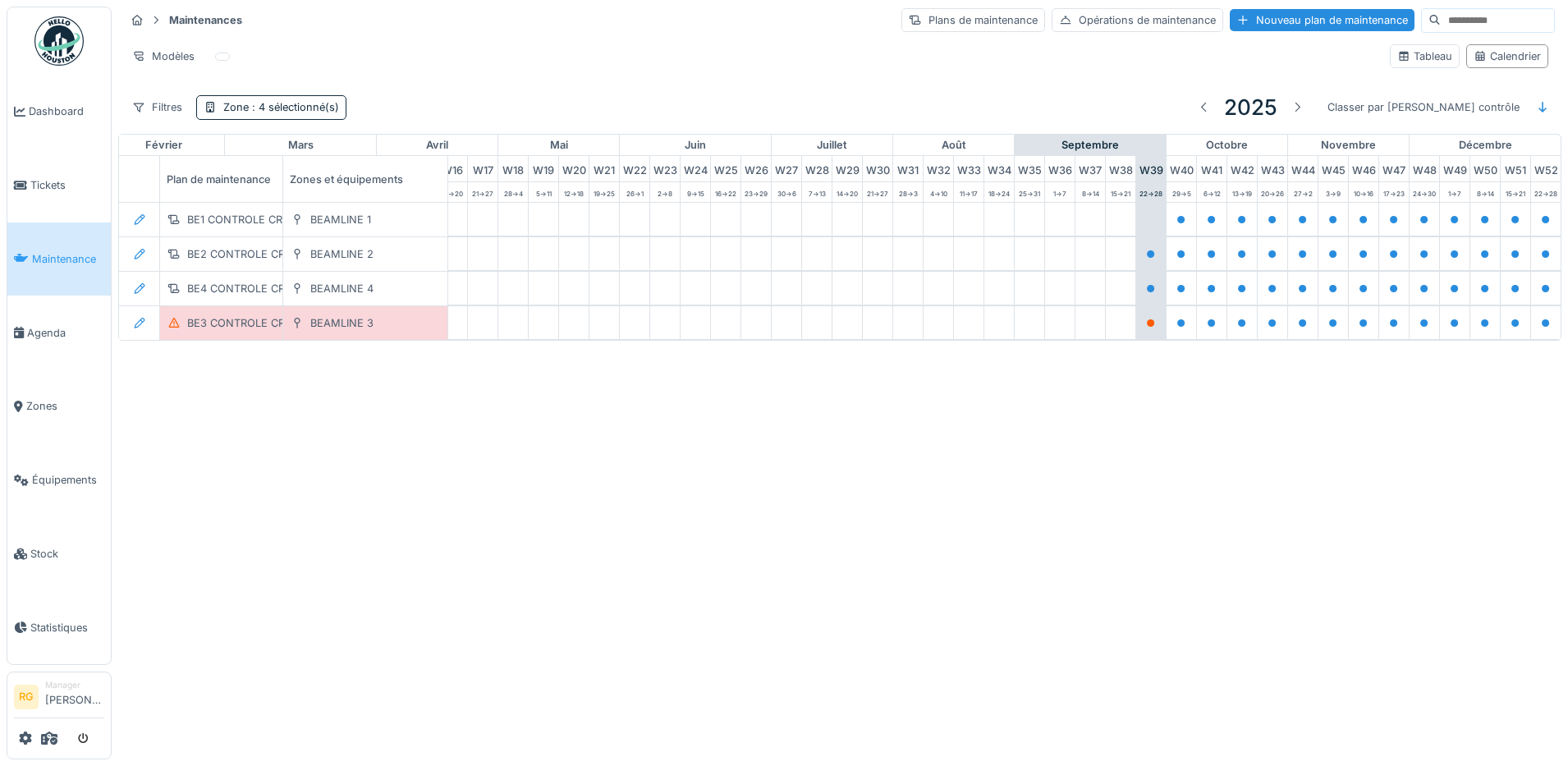
click at [251, 574] on div "Annuler Maintenances Plans de maintenance Opérations de maintenance Nouveau pla…" at bounding box center [784, 383] width 1568 height 766
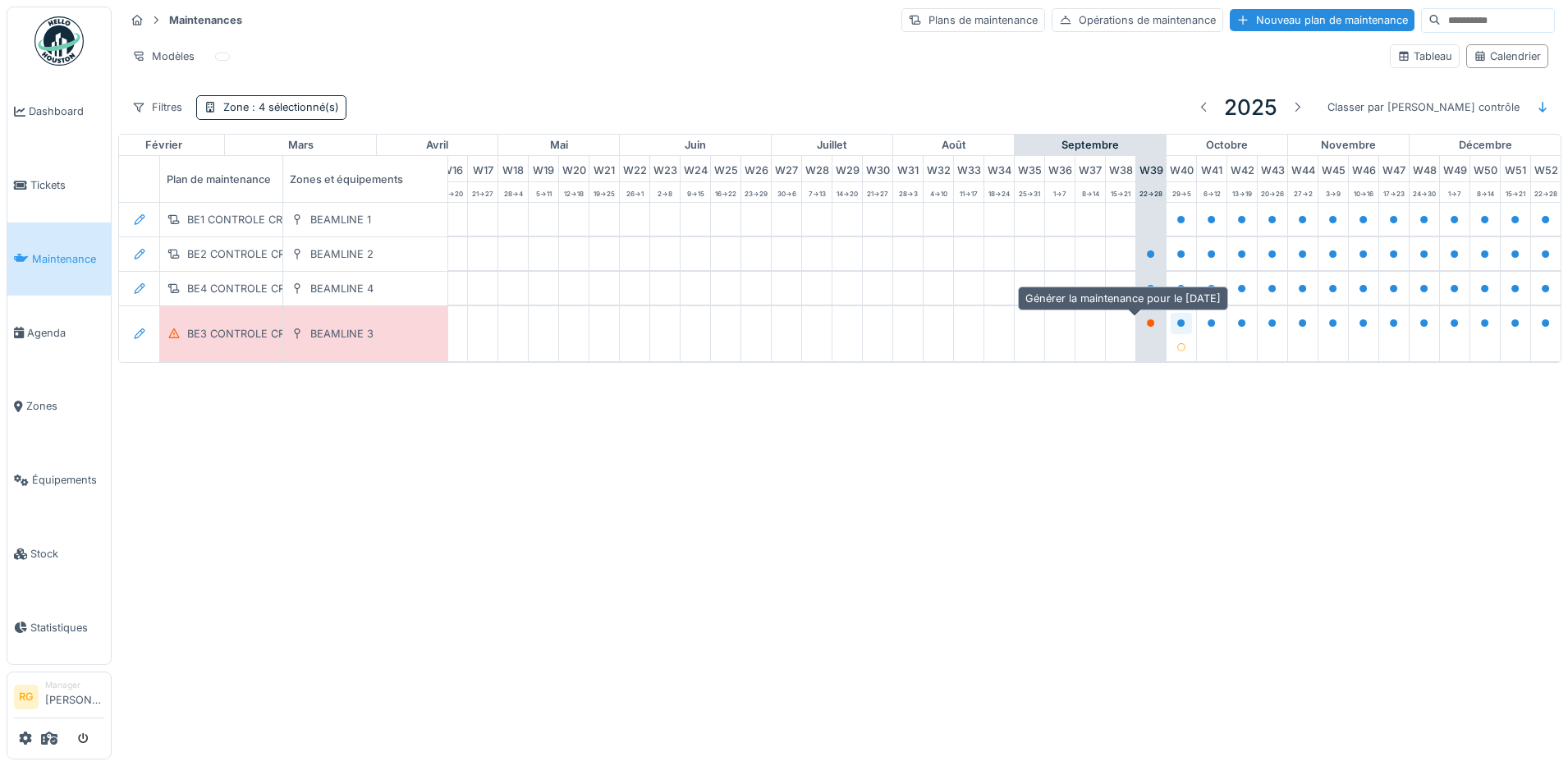
click at [1177, 327] on icon at bounding box center [1181, 323] width 8 height 8
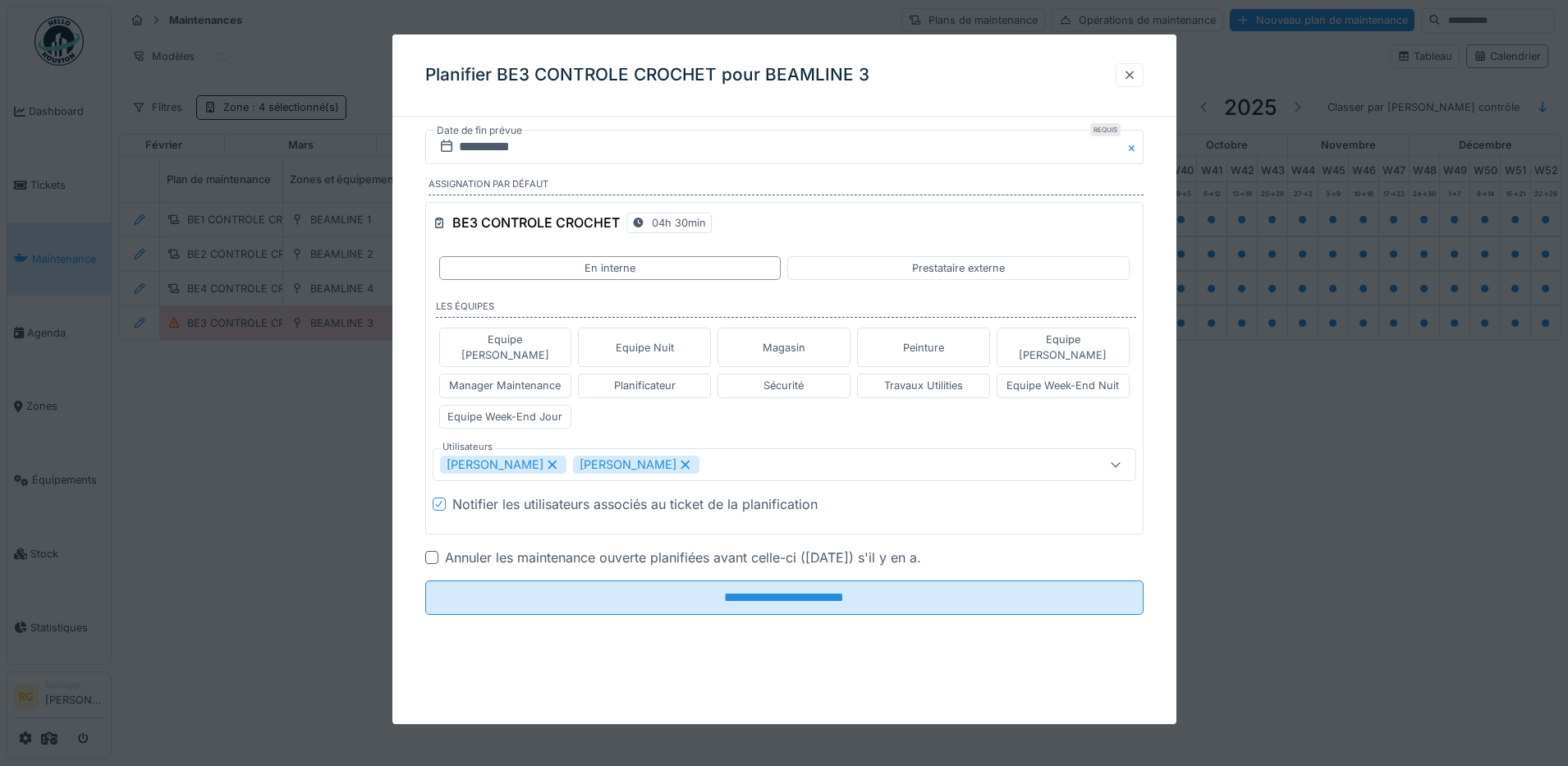
click at [1130, 73] on div at bounding box center [1129, 75] width 13 height 16
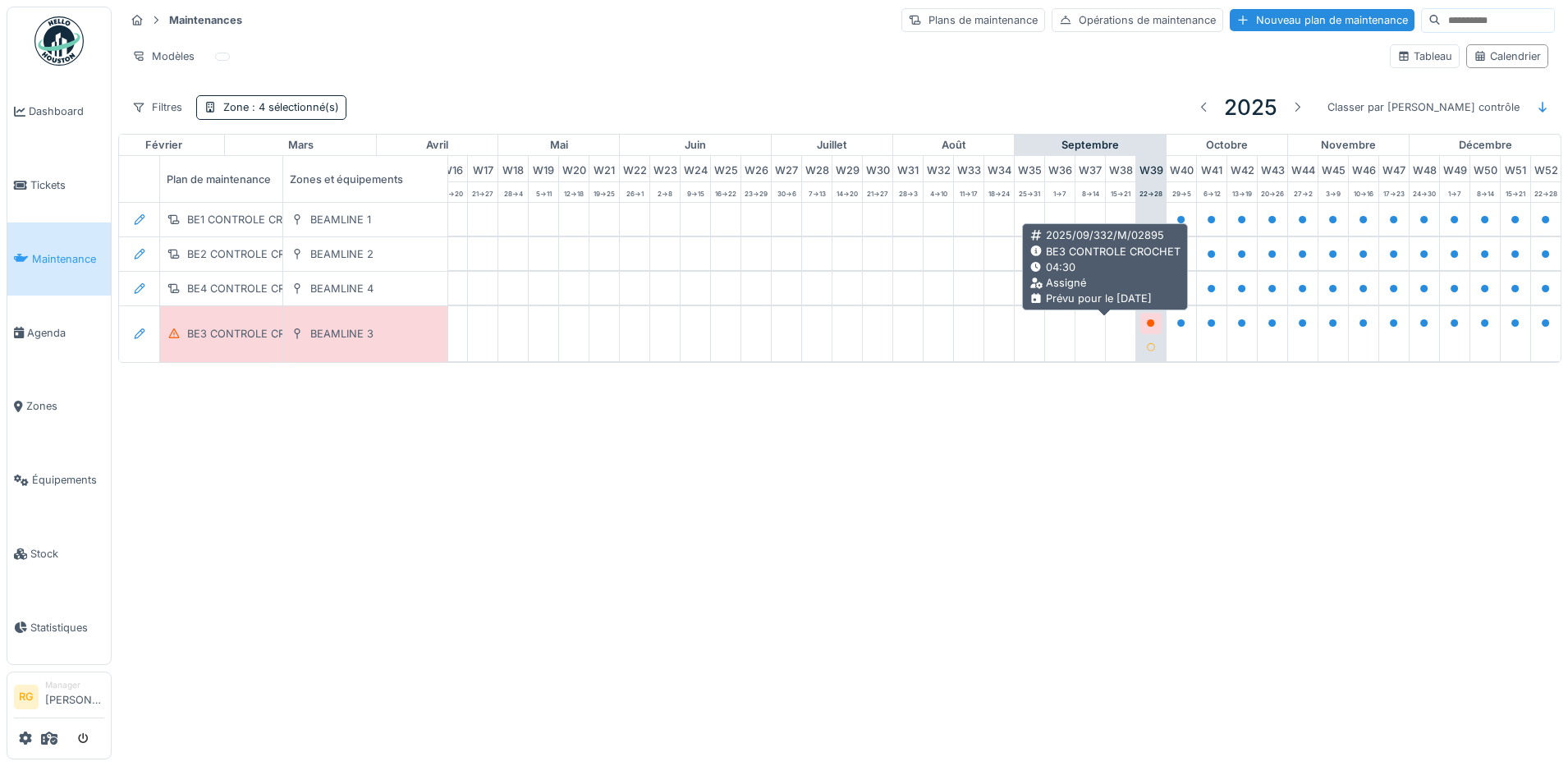
click at [1147, 325] on icon at bounding box center [1151, 323] width 8 height 8
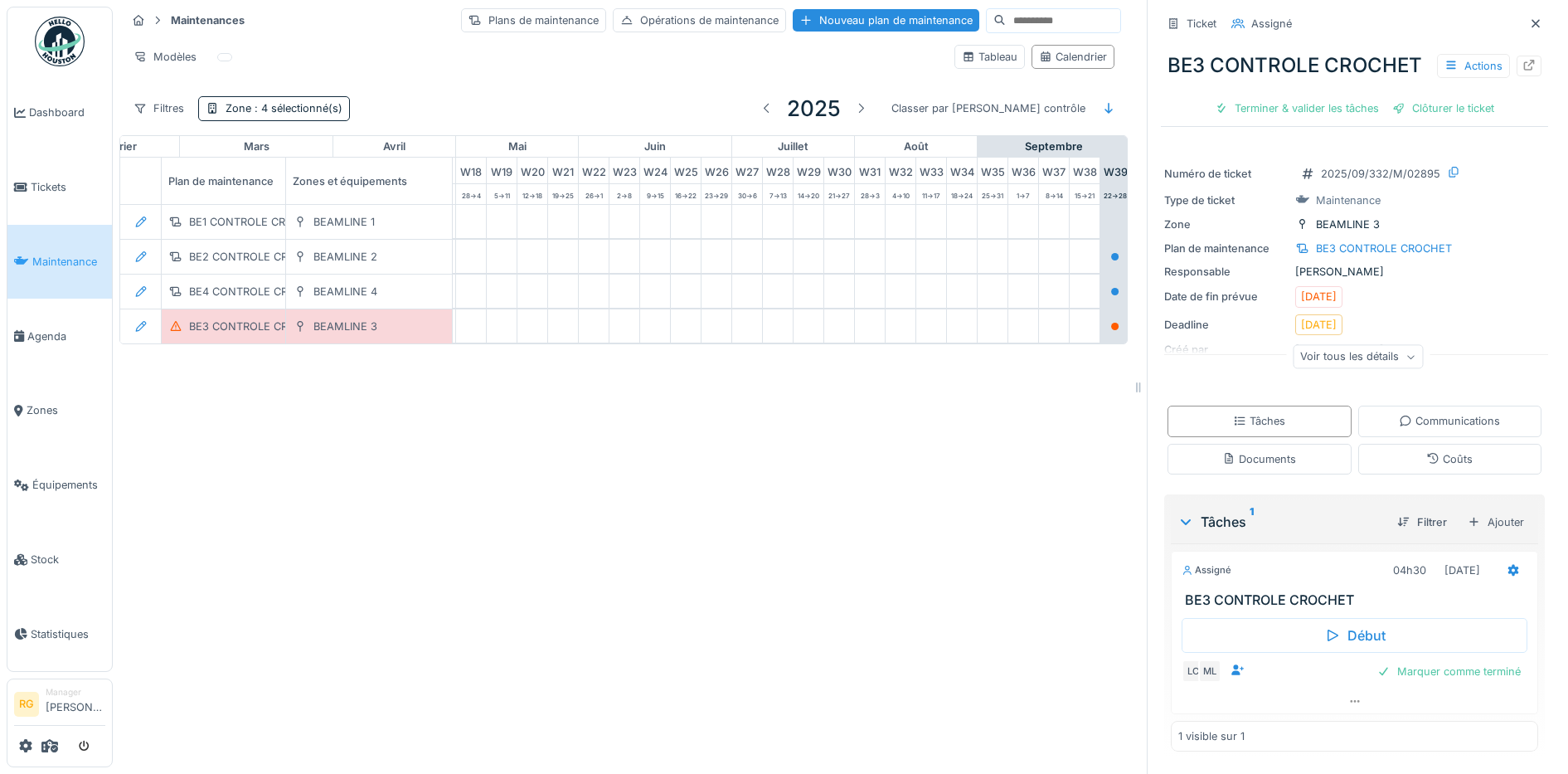
scroll to position [30, 0]
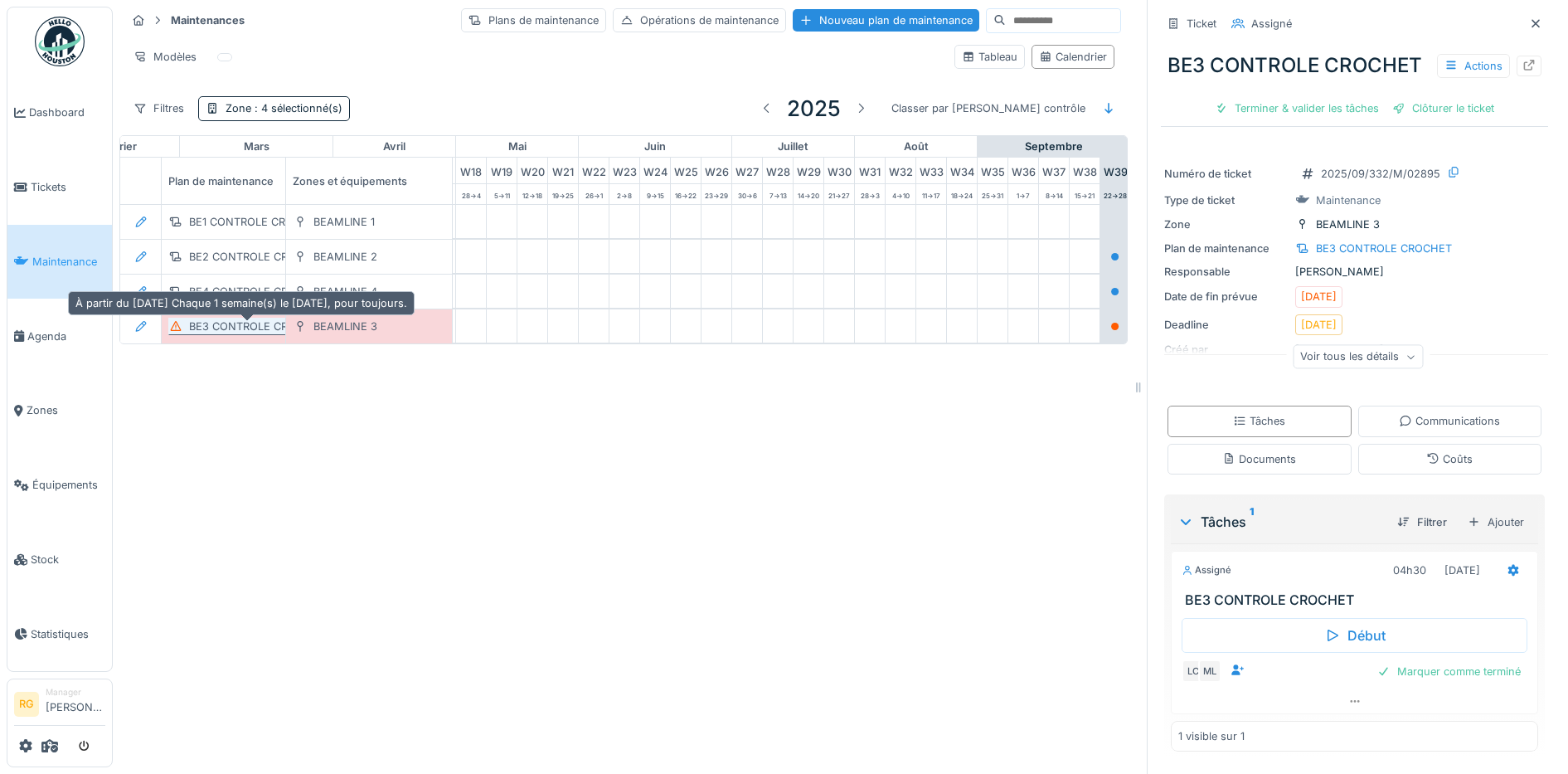
click at [238, 324] on div "BE3 CONTROLE CROCHET" at bounding box center [257, 326] width 136 height 16
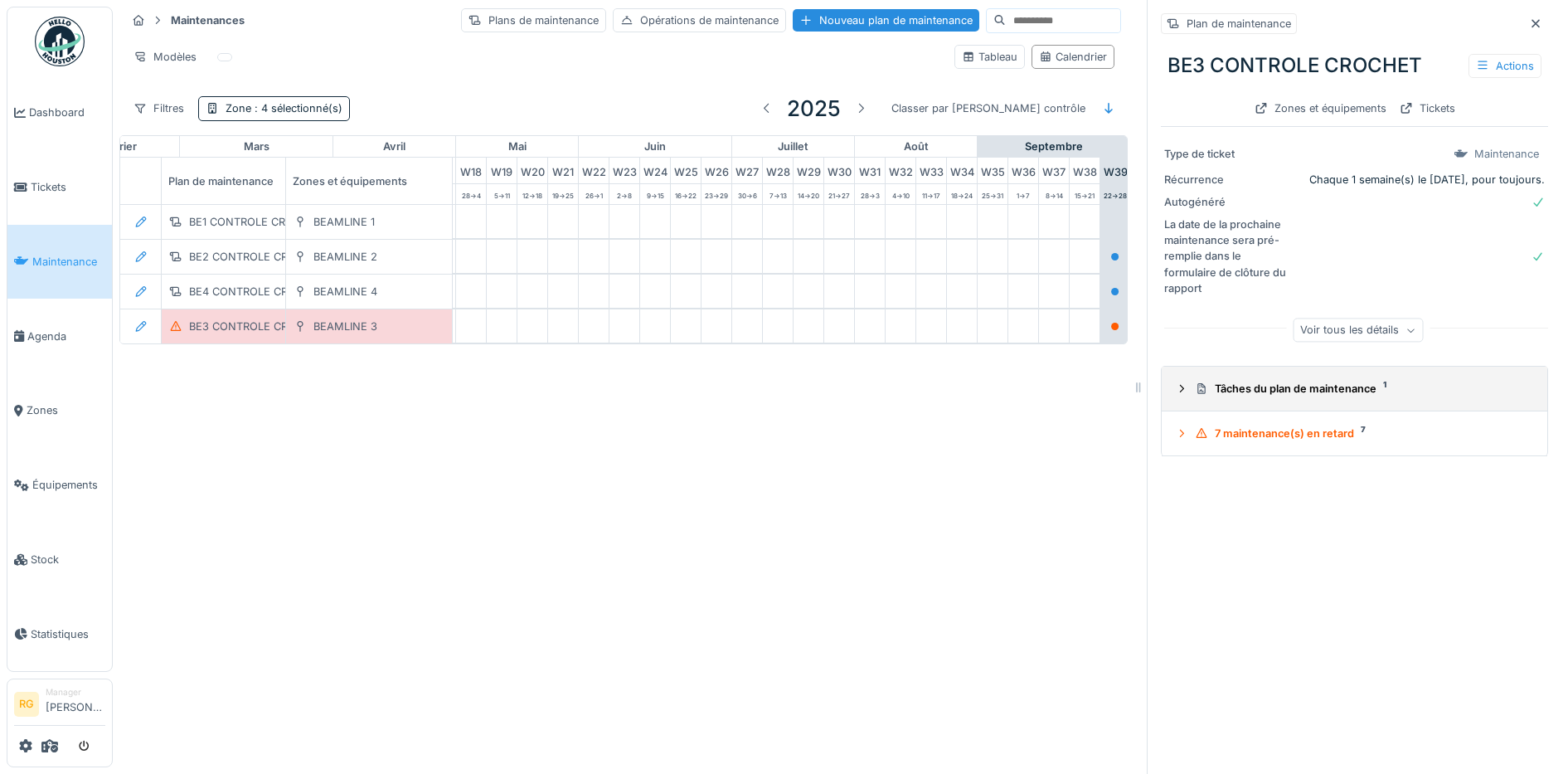
click at [1175, 392] on icon at bounding box center [1181, 389] width 13 height 11
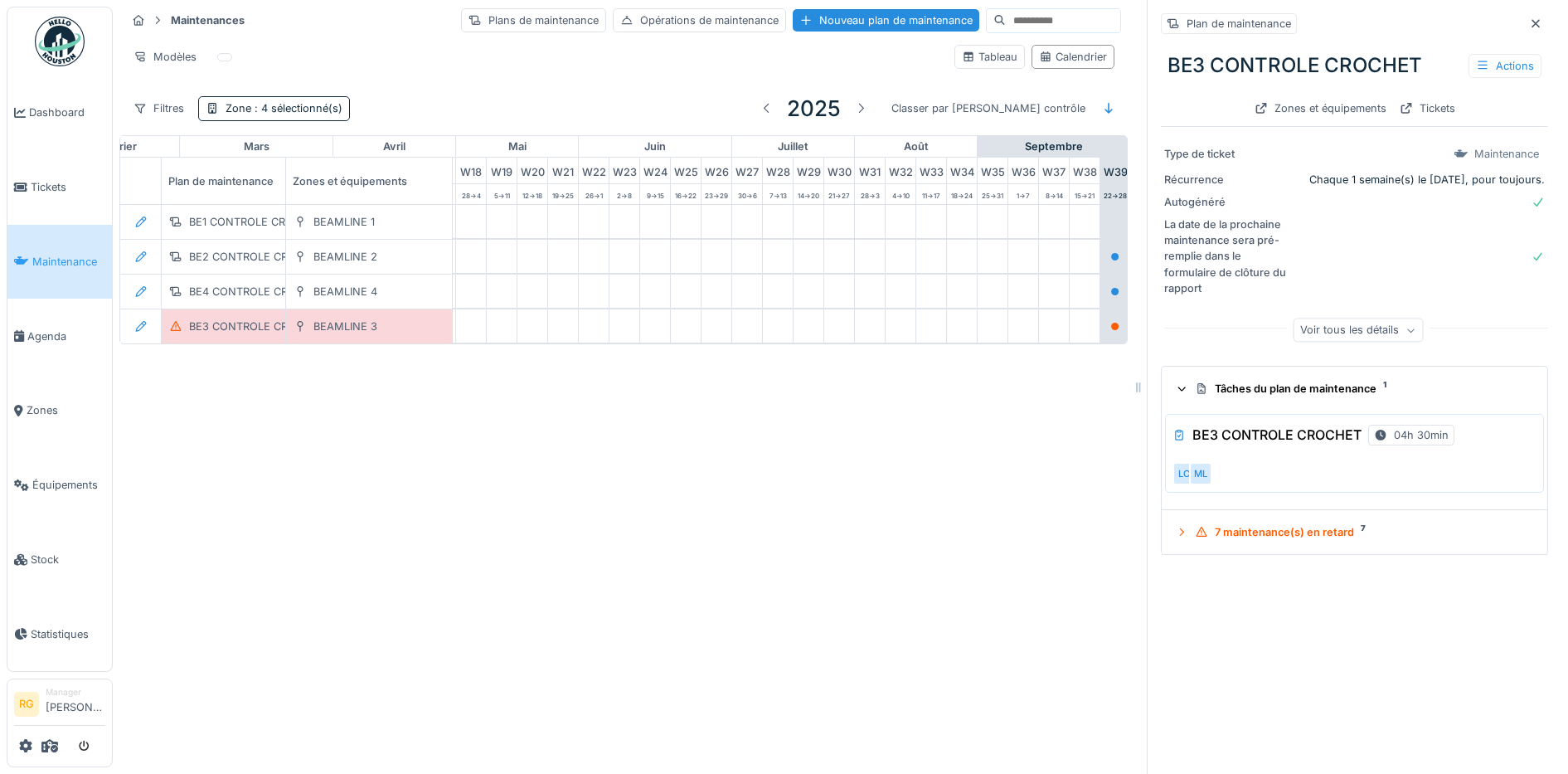
click at [1289, 442] on h3 "BE3 CONTROLE CROCHET" at bounding box center [1277, 435] width 169 height 16
click at [1468, 61] on div "Actions" at bounding box center [1504, 65] width 73 height 24
click at [1435, 237] on div "La date de la prochaine maintenance sera pré-remplie dans le formulaire de clôt…" at bounding box center [1355, 256] width 381 height 80
click at [1393, 105] on div "Tickets" at bounding box center [1427, 108] width 69 height 23
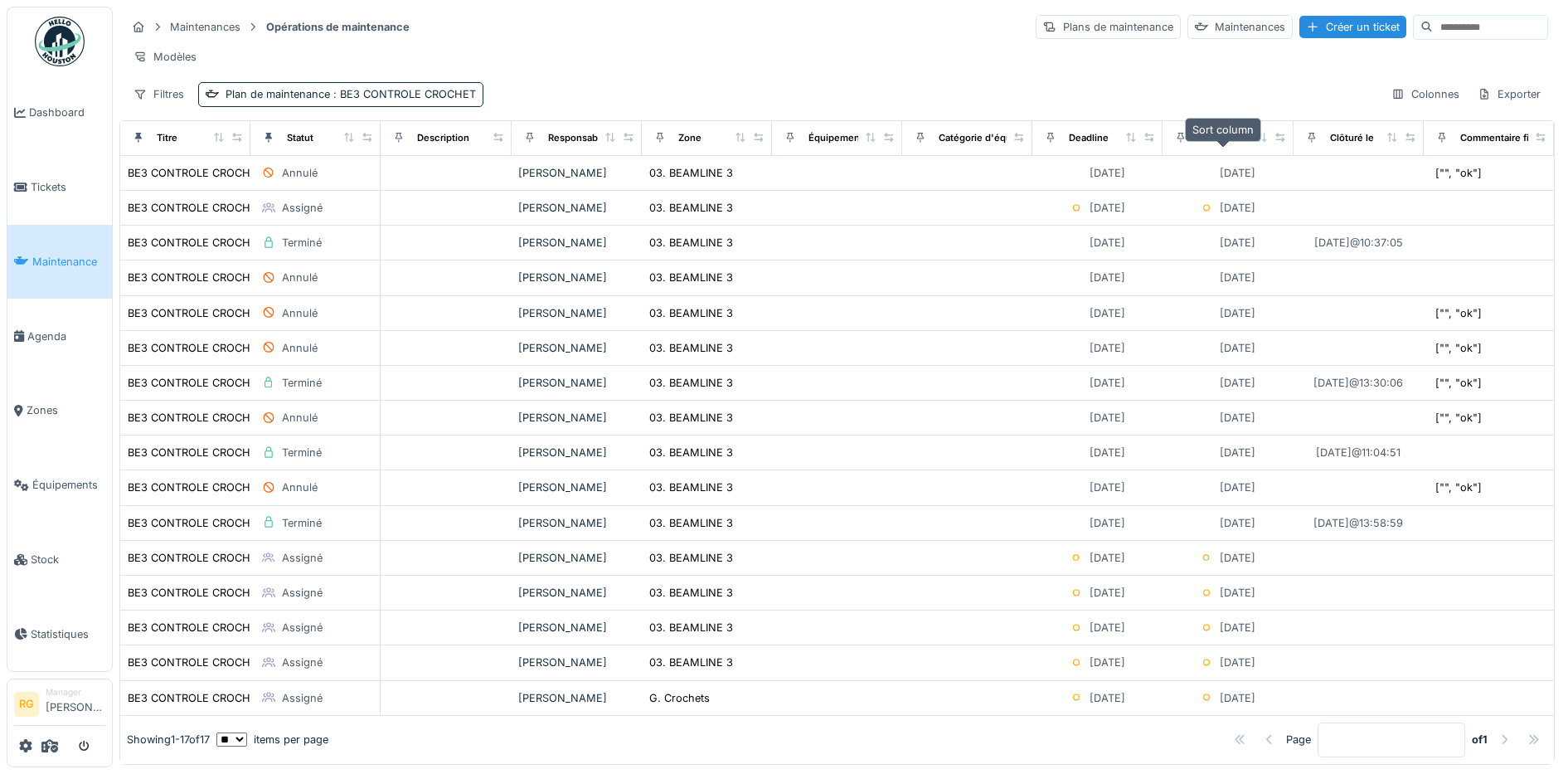
click at [1257, 142] on icon at bounding box center [1261, 137] width 9 height 9
click at [1258, 142] on icon at bounding box center [1261, 137] width 7 height 9
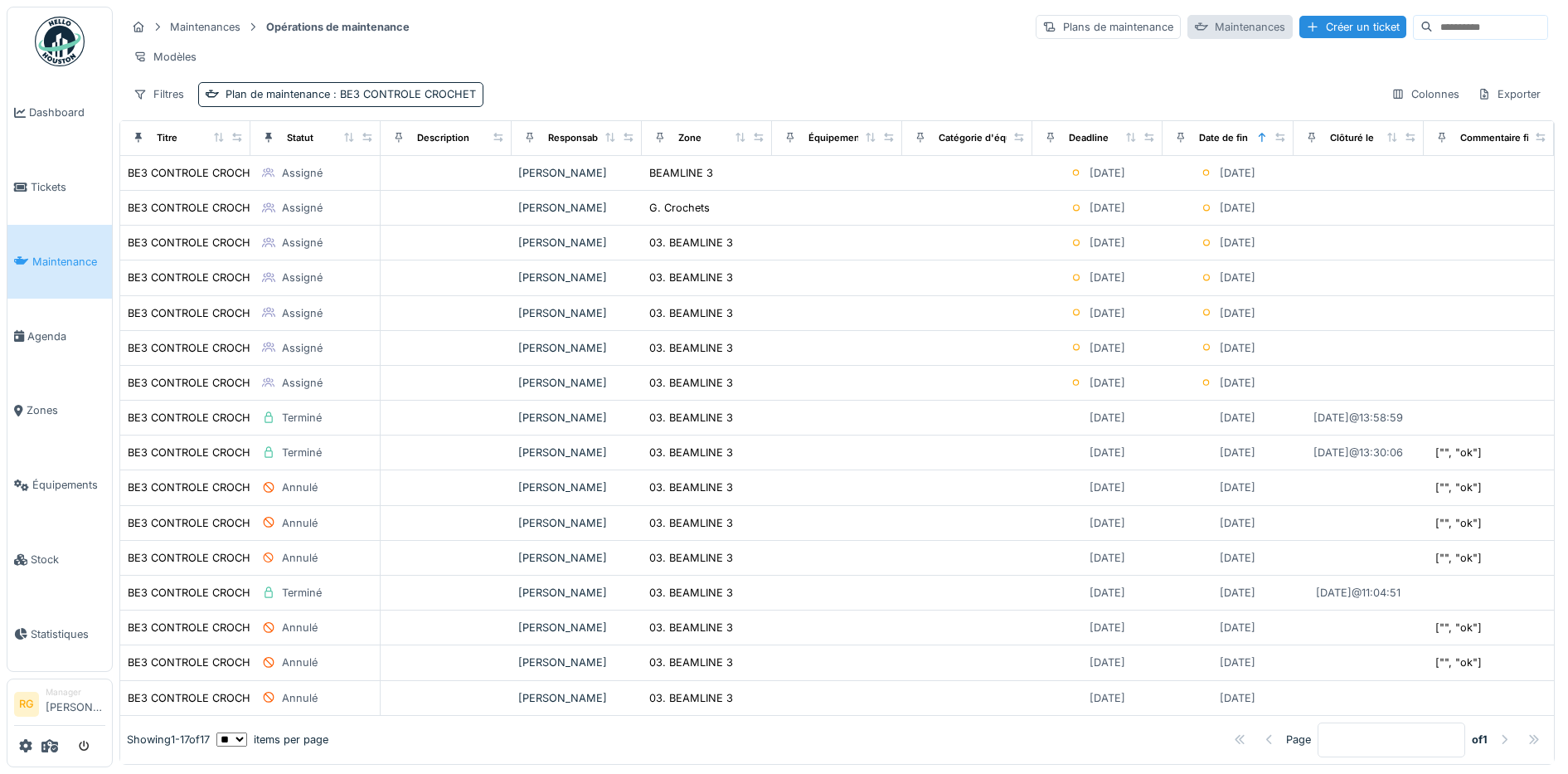
click at [1187, 27] on div "Maintenances" at bounding box center [1240, 27] width 106 height 24
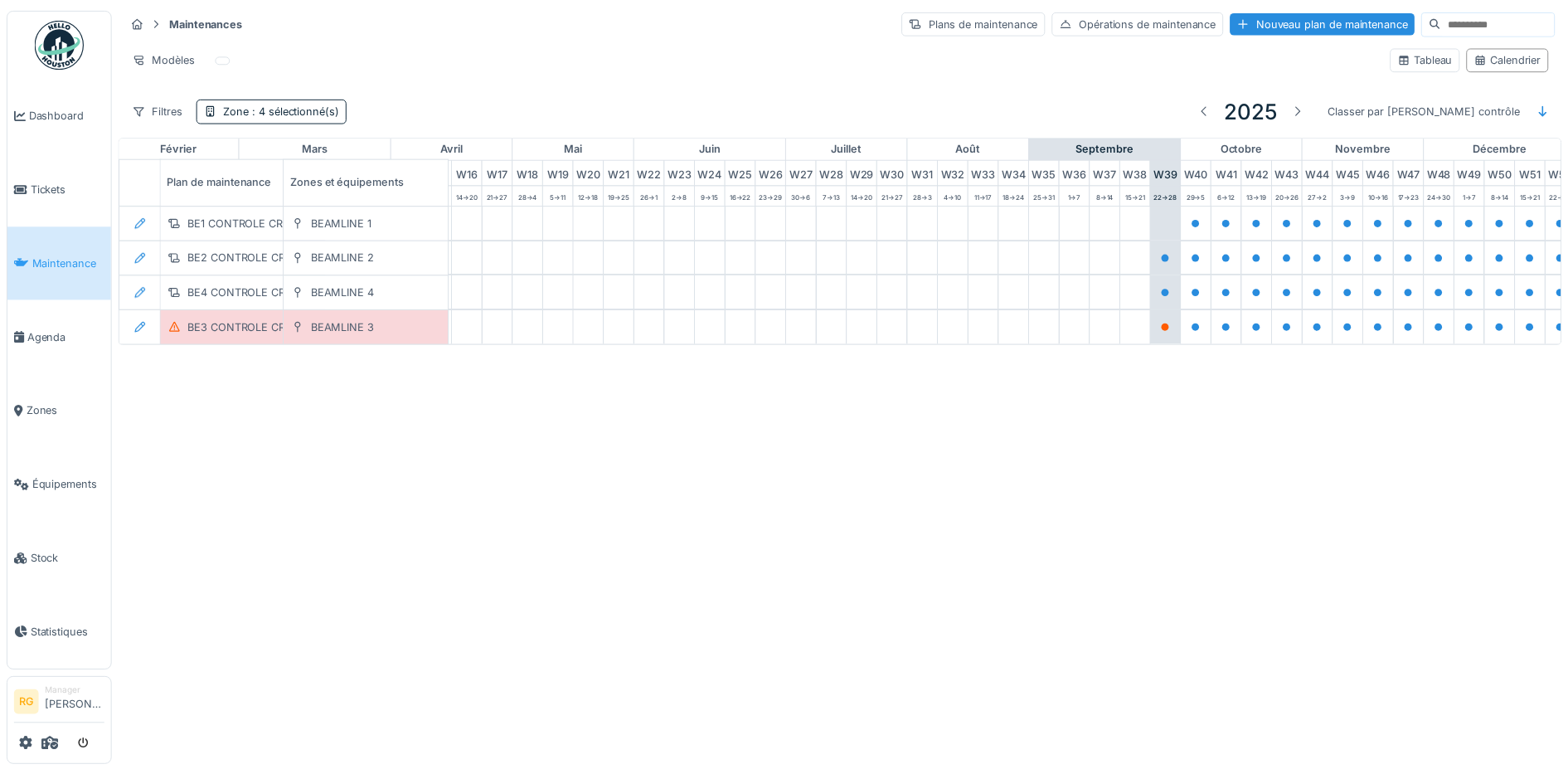
scroll to position [0, 561]
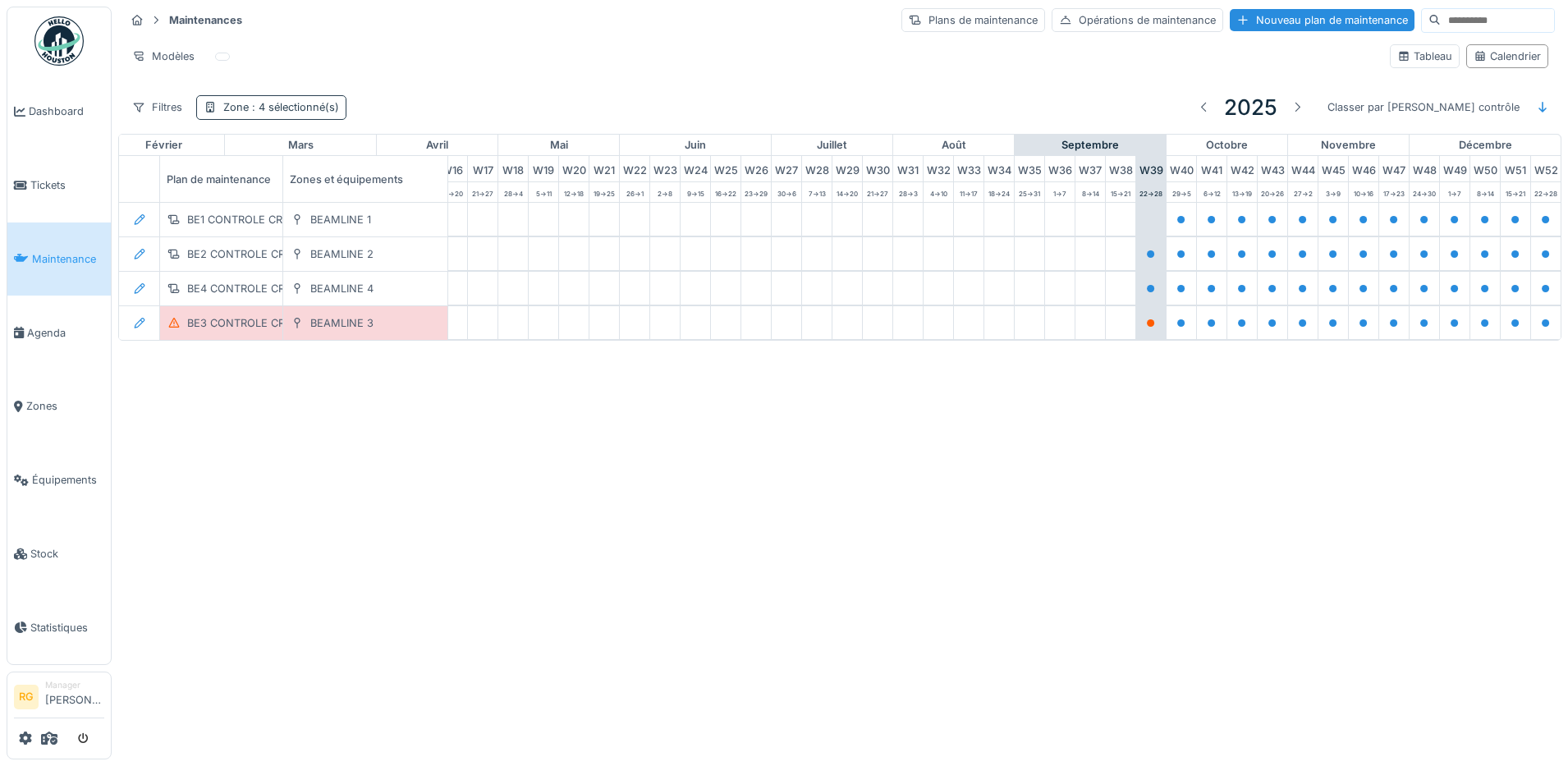
click at [262, 108] on span ": 4 sélectionné(s)" at bounding box center [293, 107] width 91 height 12
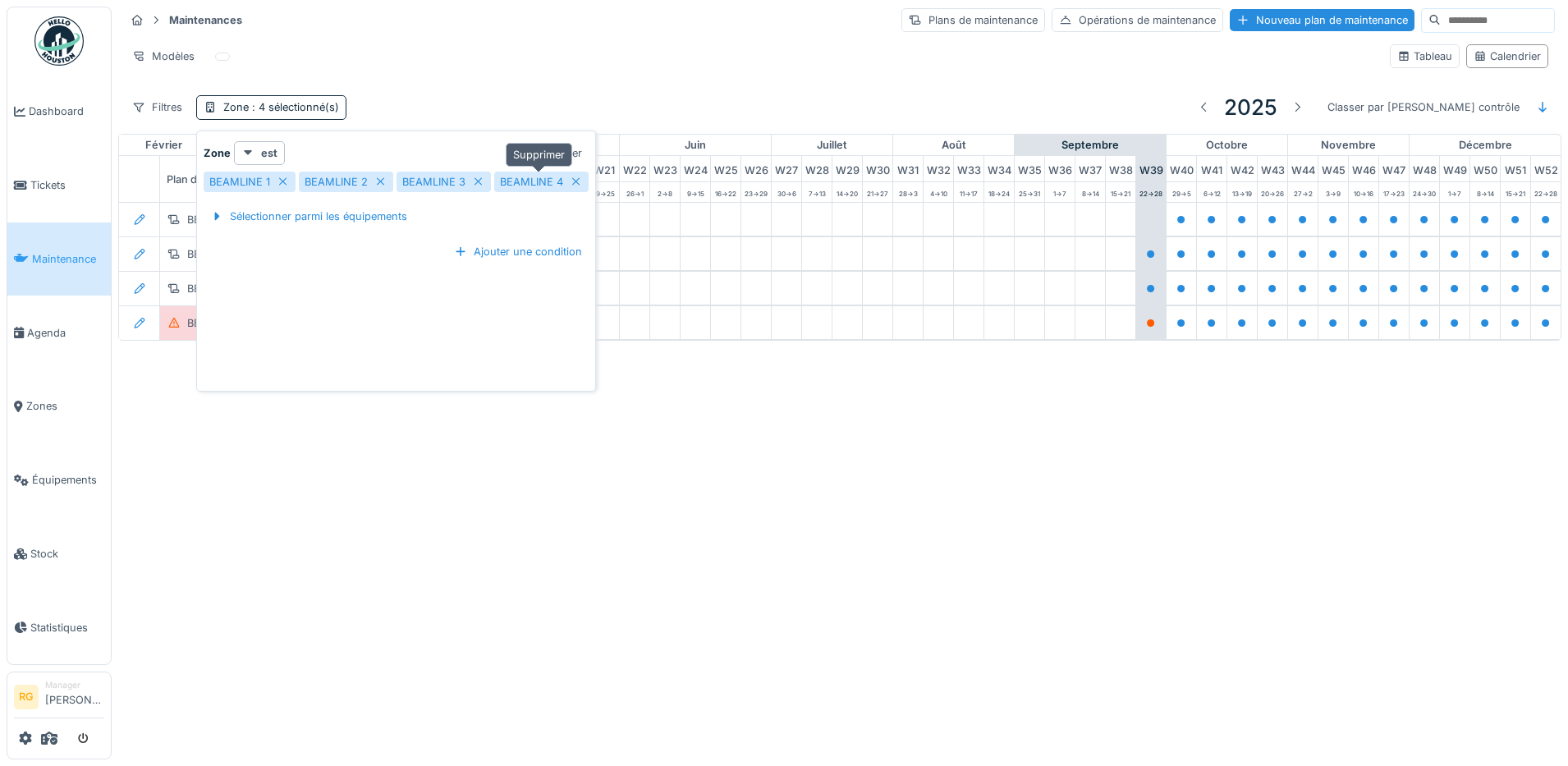
click at [570, 180] on icon at bounding box center [576, 181] width 13 height 11
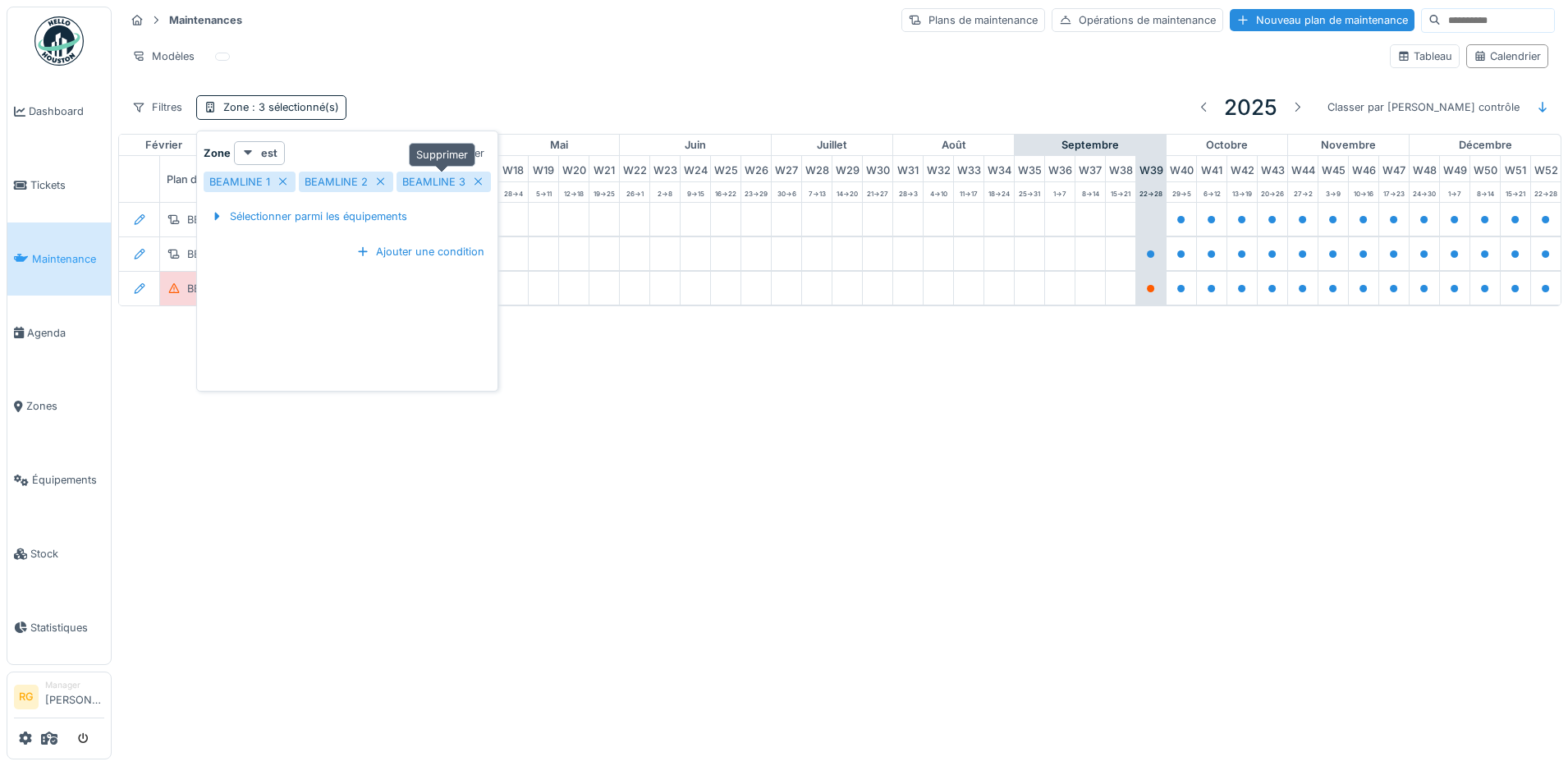
click at [478, 179] on icon at bounding box center [478, 181] width 8 height 8
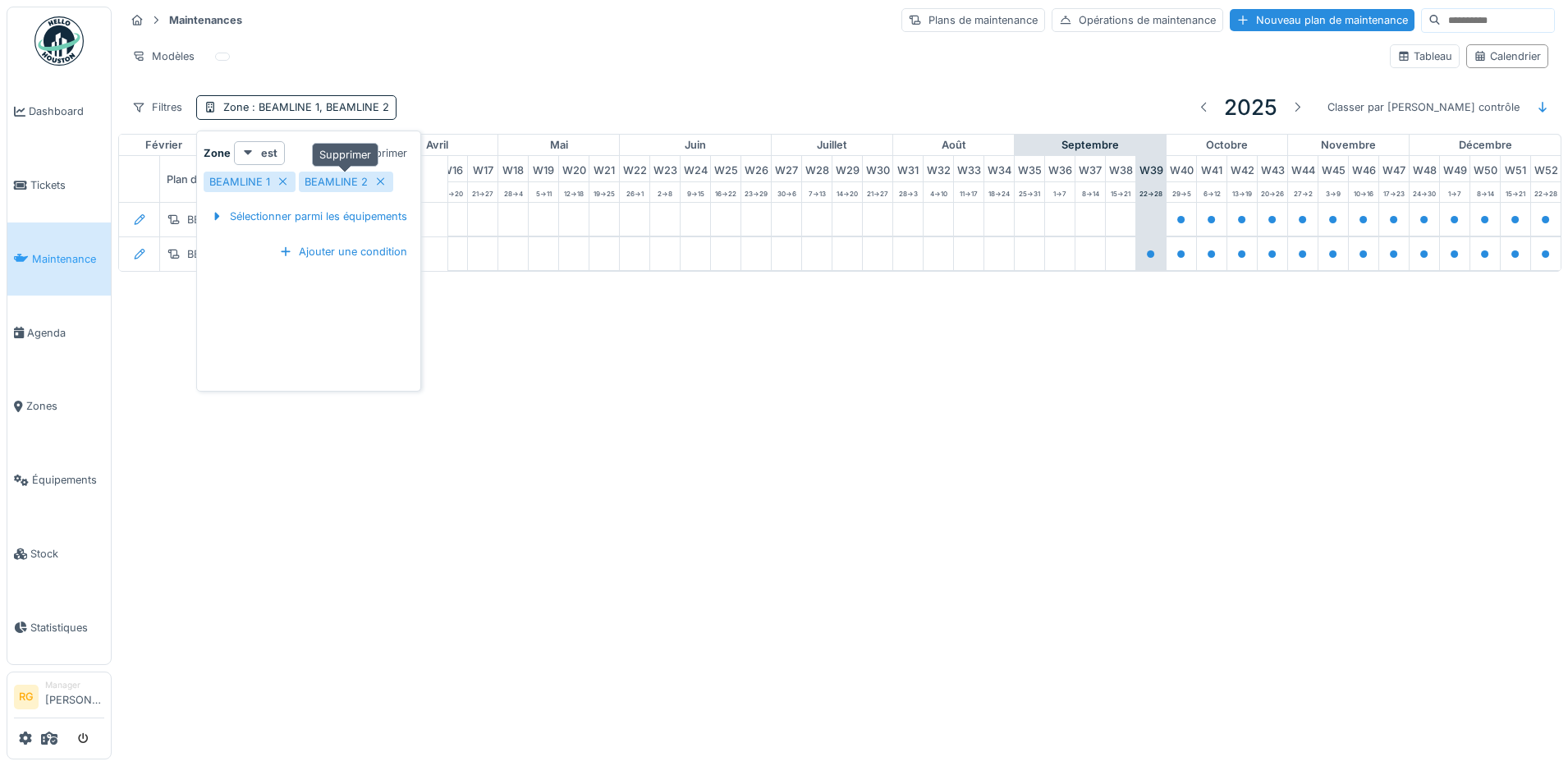
click at [383, 180] on icon at bounding box center [381, 181] width 13 height 11
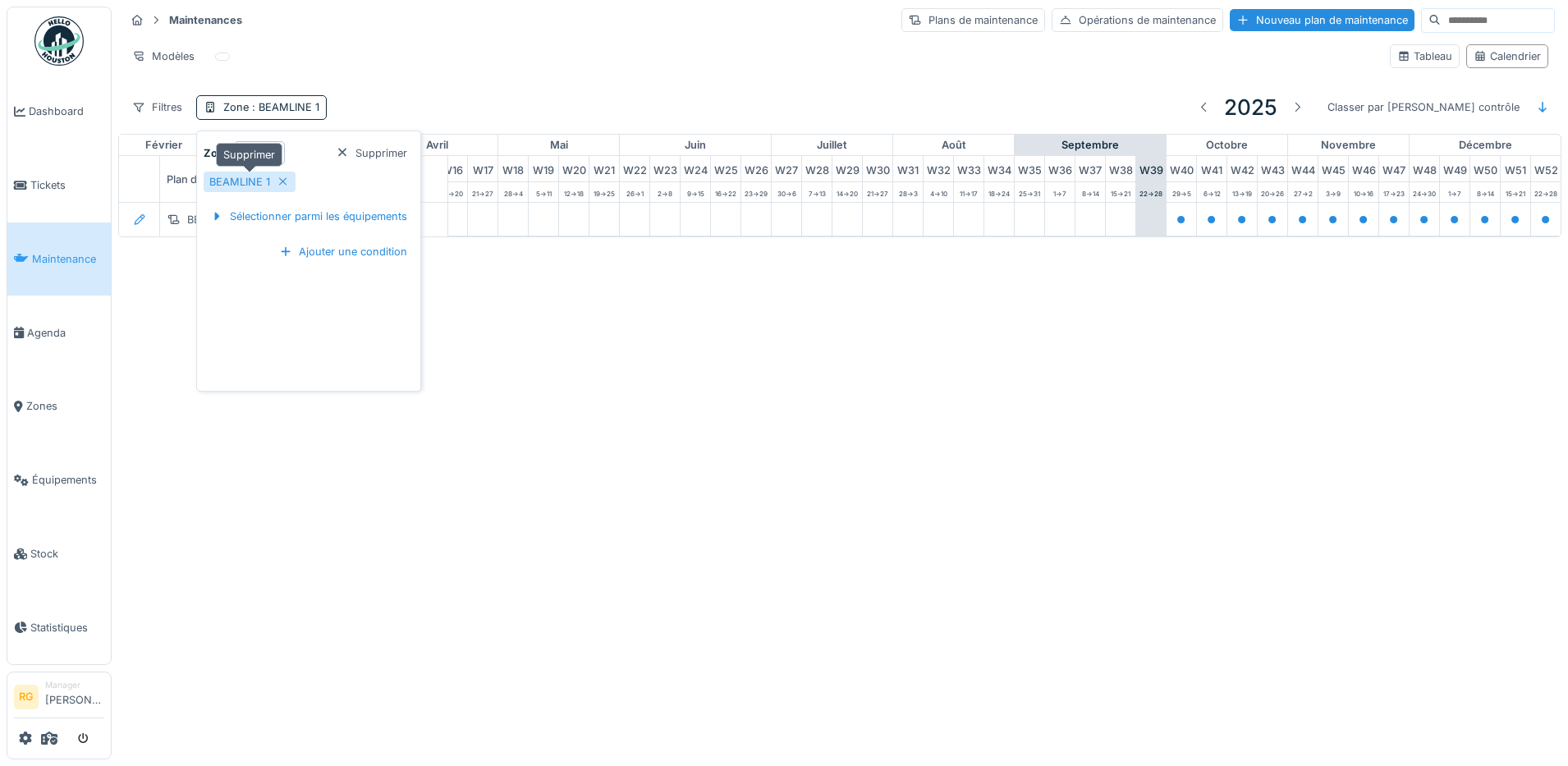
click at [286, 179] on icon at bounding box center [283, 181] width 13 height 11
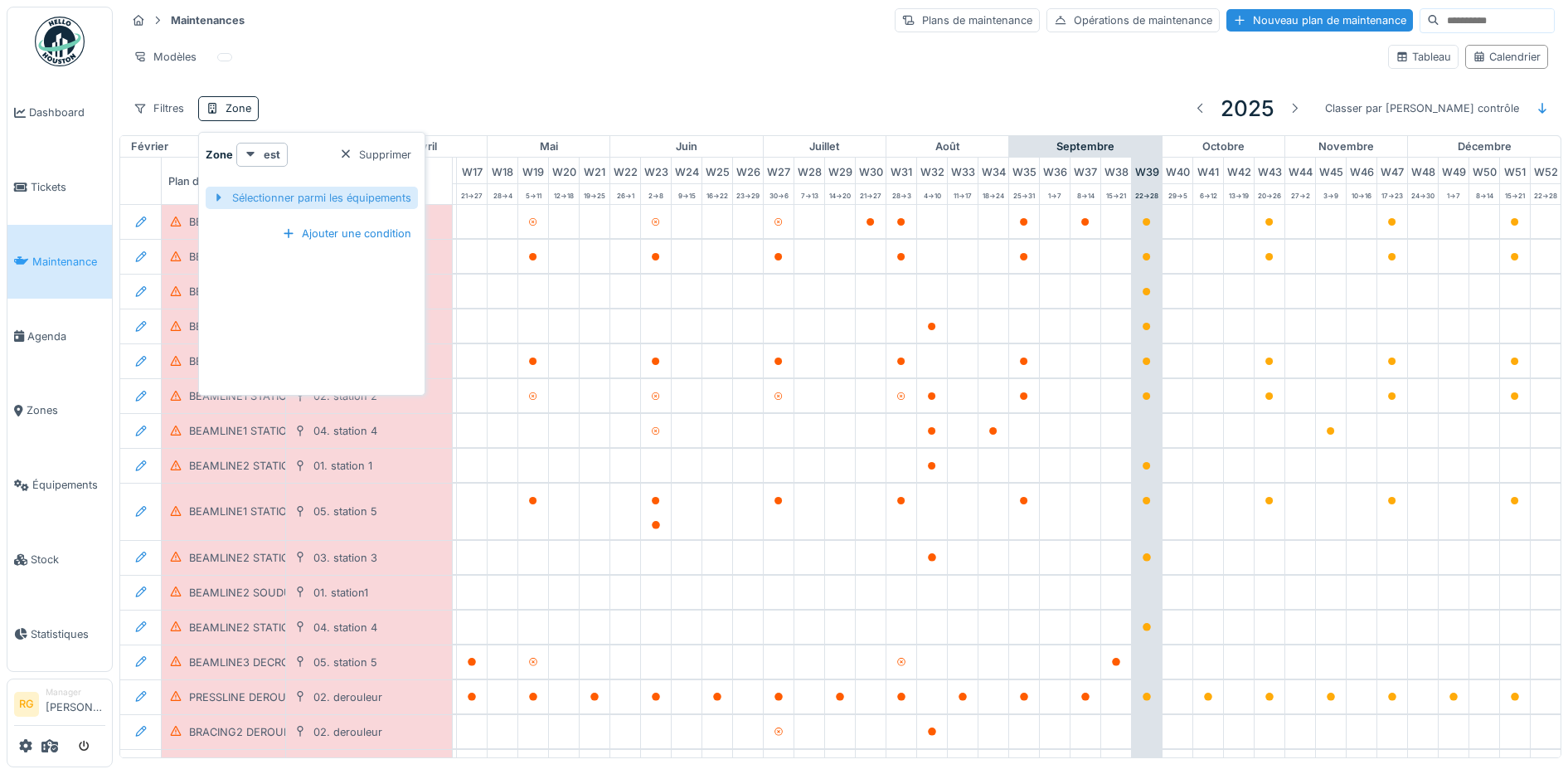
click at [287, 201] on div "Sélectionner parmi les équipements" at bounding box center [311, 197] width 212 height 23
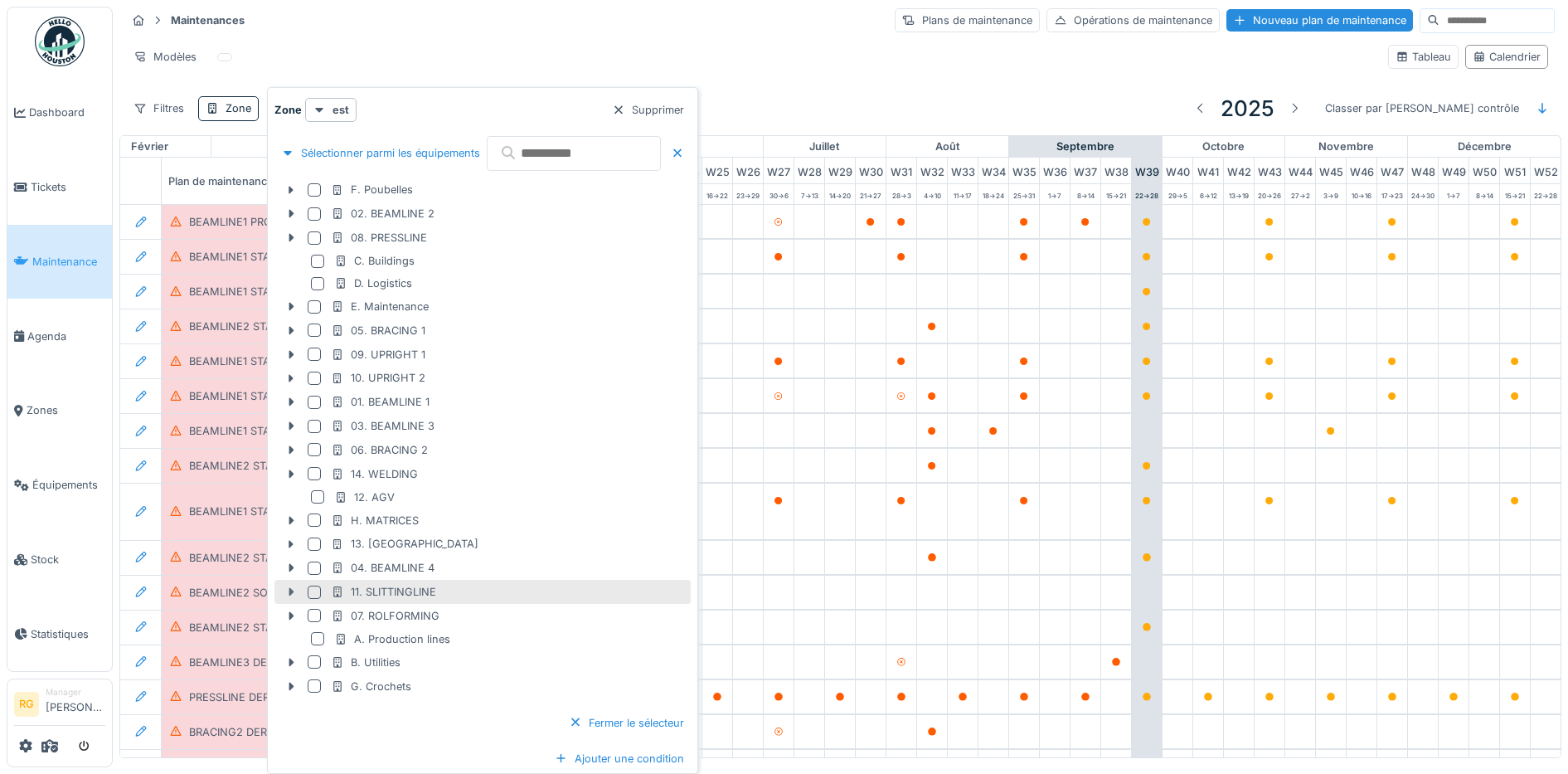
click at [289, 594] on icon at bounding box center [291, 592] width 13 height 11
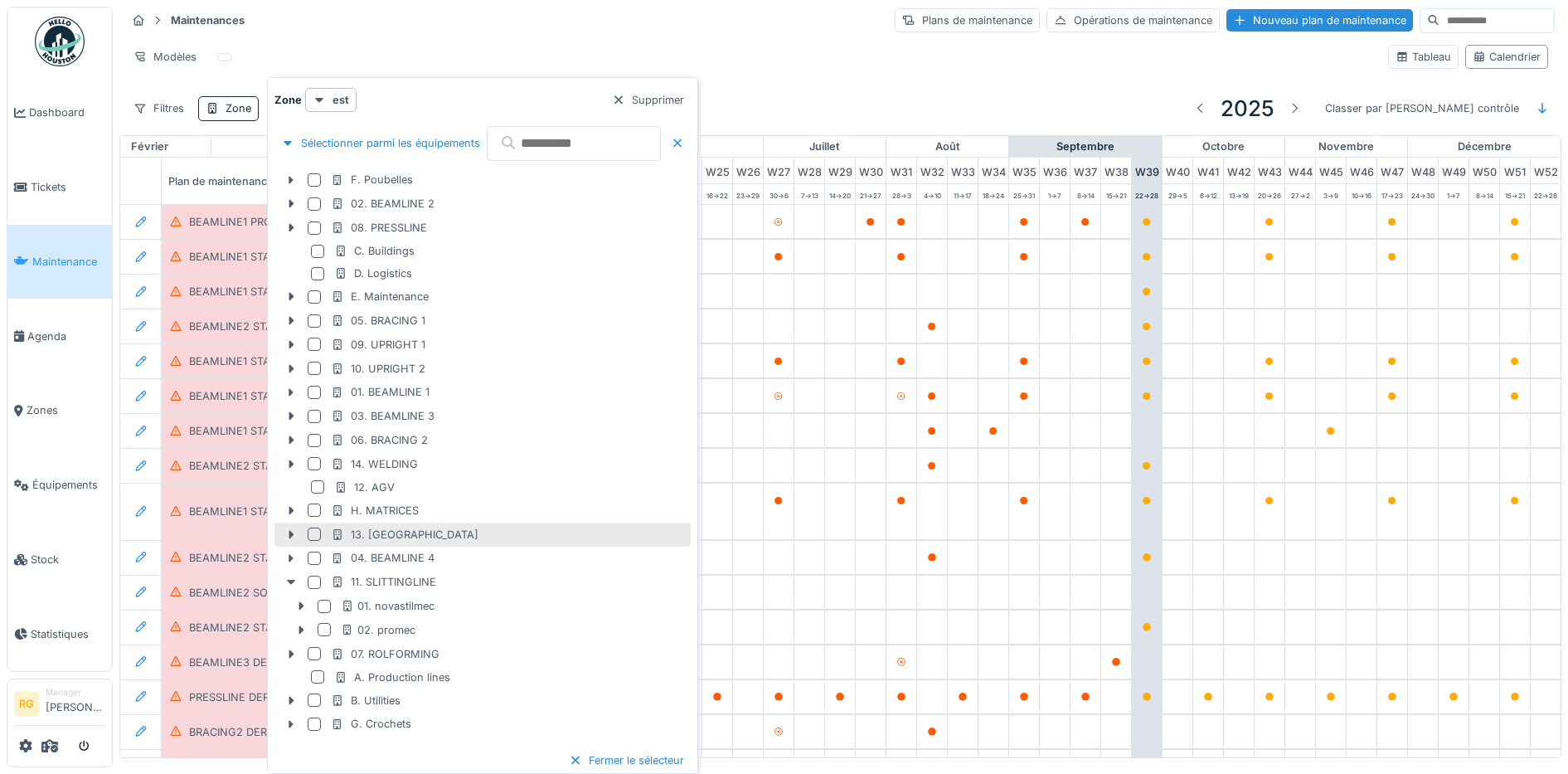
scroll to position [37, 0]
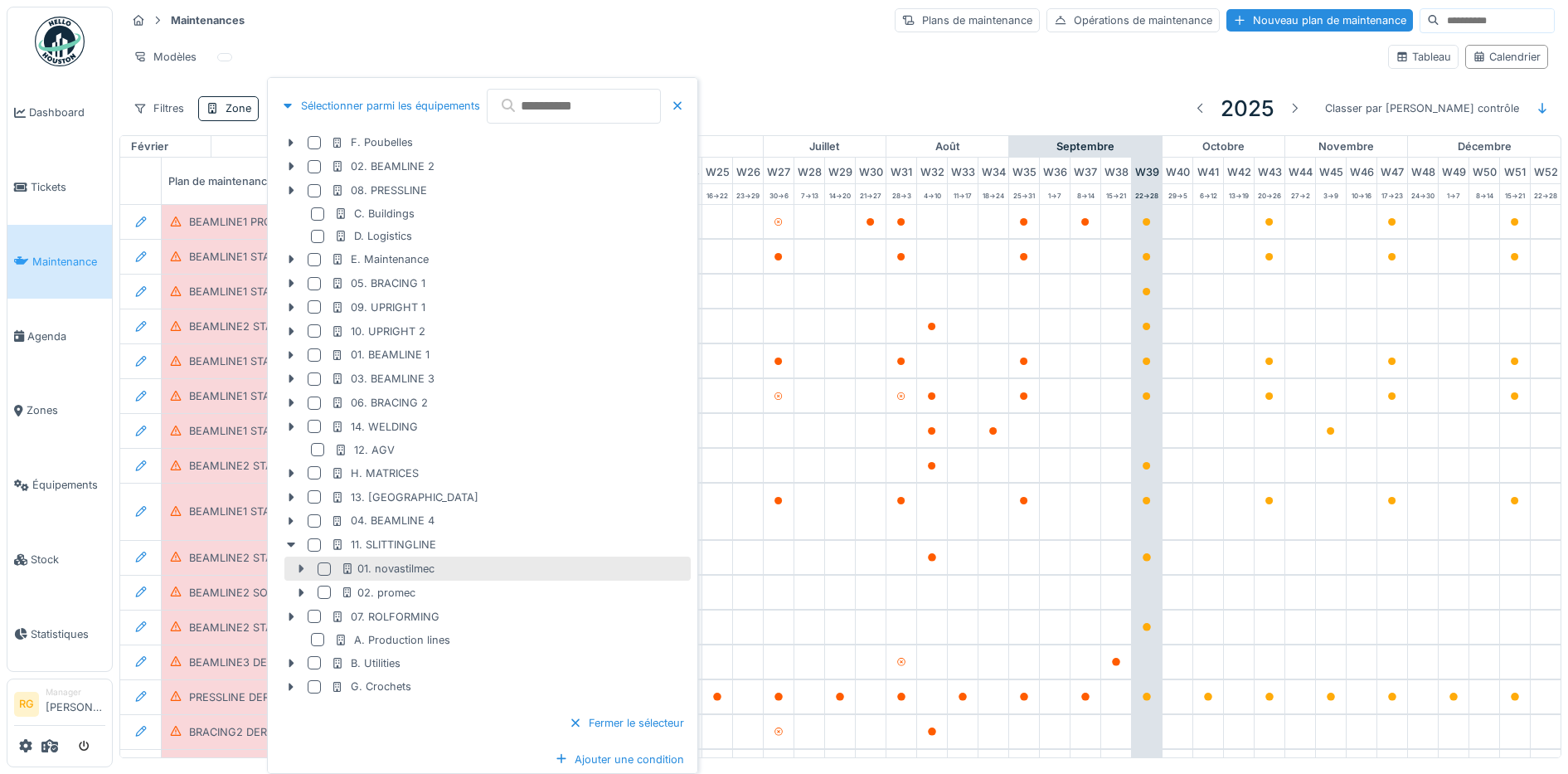
click at [300, 572] on icon at bounding box center [301, 569] width 5 height 8
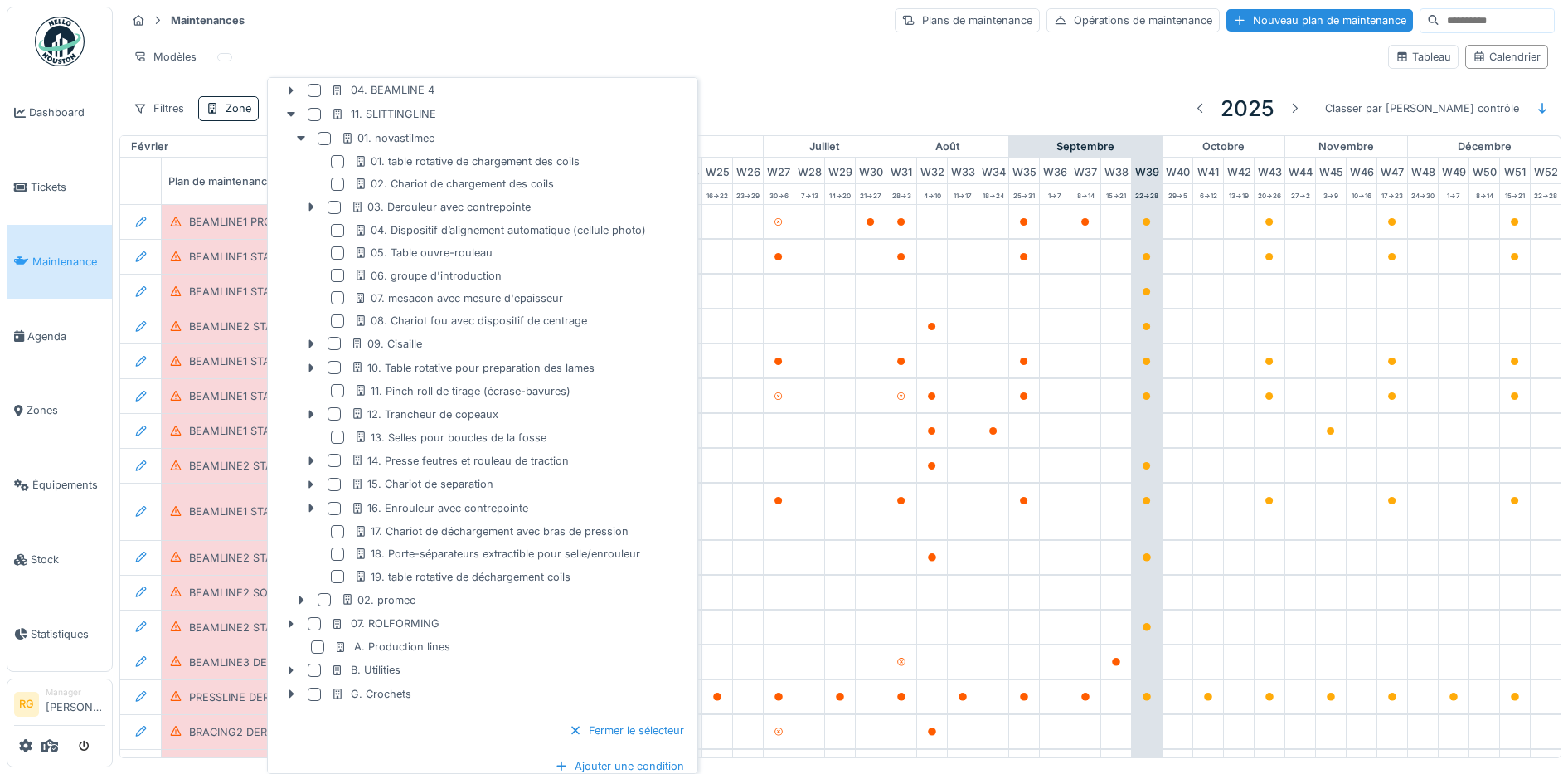
scroll to position [475, 0]
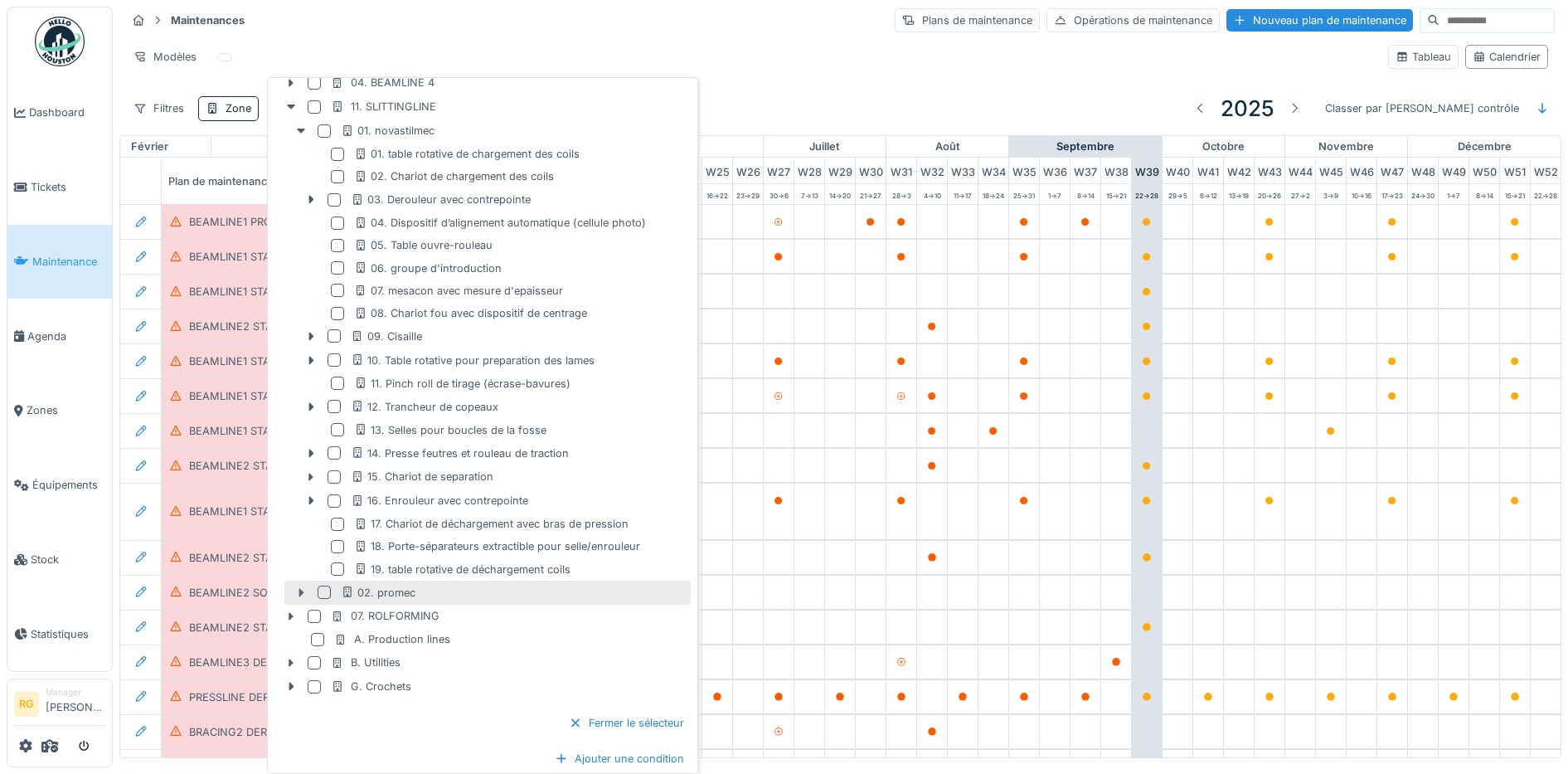
click at [300, 596] on icon at bounding box center [301, 593] width 5 height 8
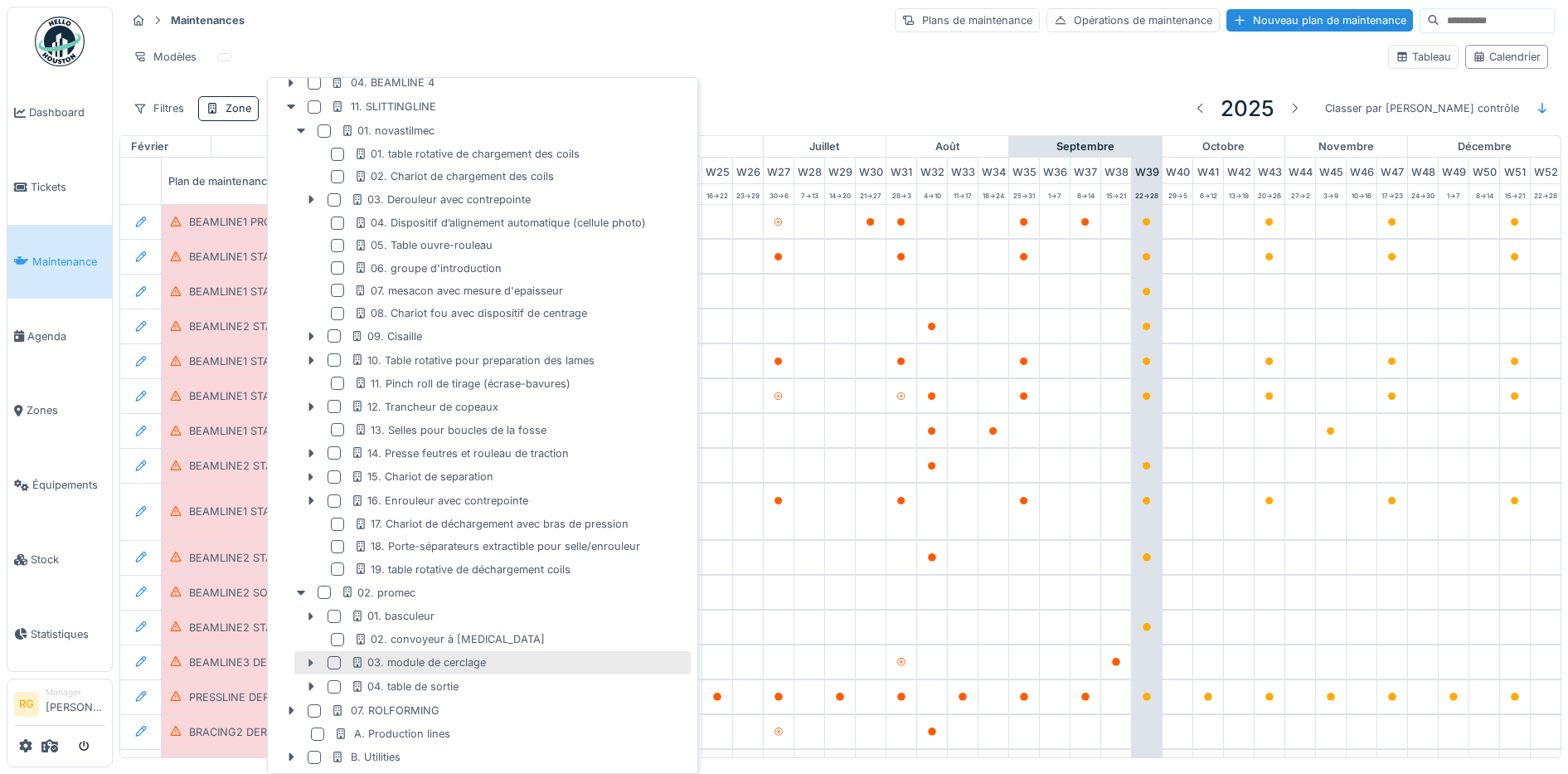
click at [313, 662] on icon at bounding box center [311, 663] width 5 height 8
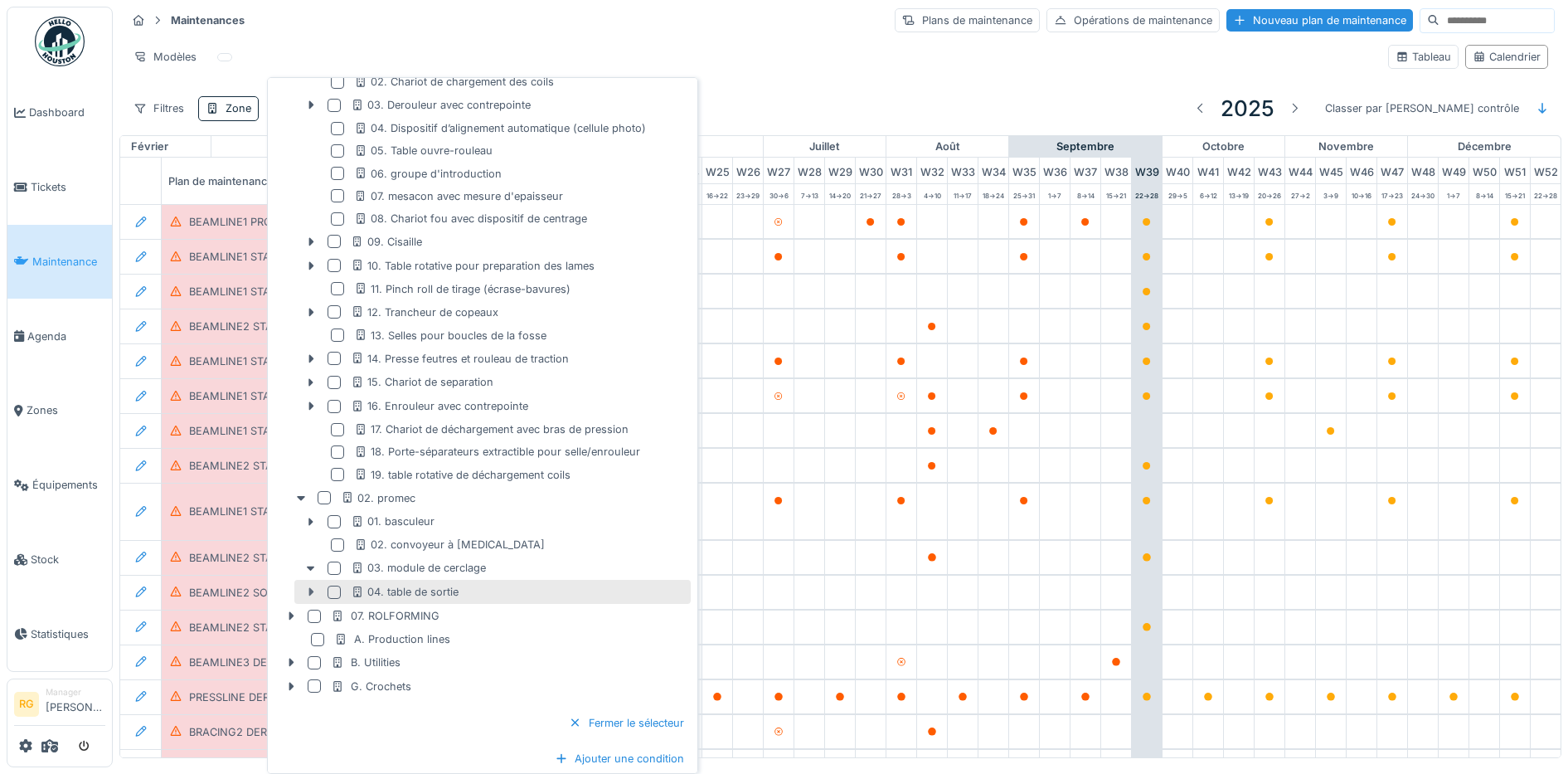
click at [310, 595] on icon at bounding box center [311, 593] width 5 height 8
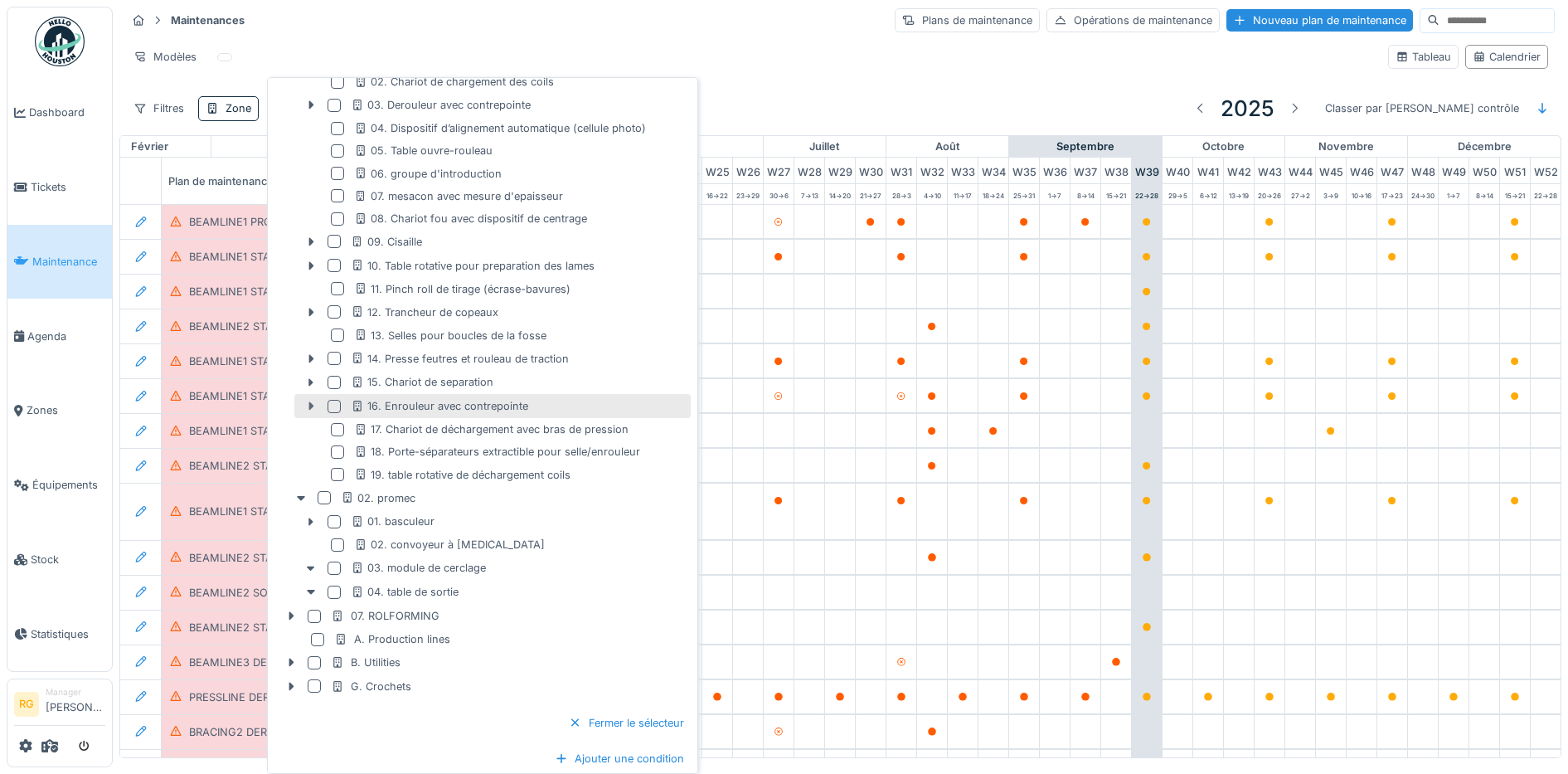
click at [310, 410] on icon at bounding box center [311, 406] width 5 height 8
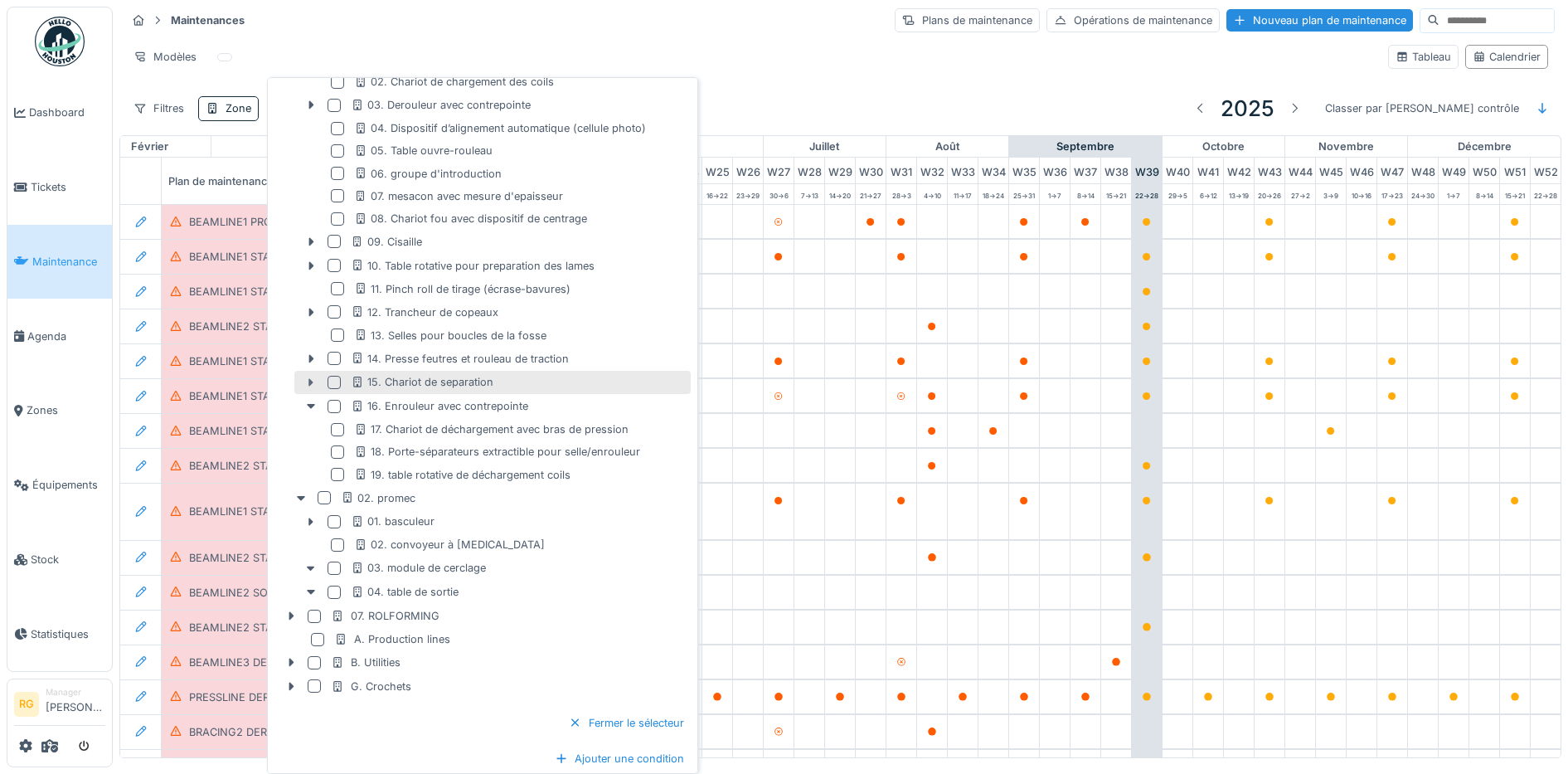
click at [312, 382] on icon at bounding box center [311, 383] width 5 height 8
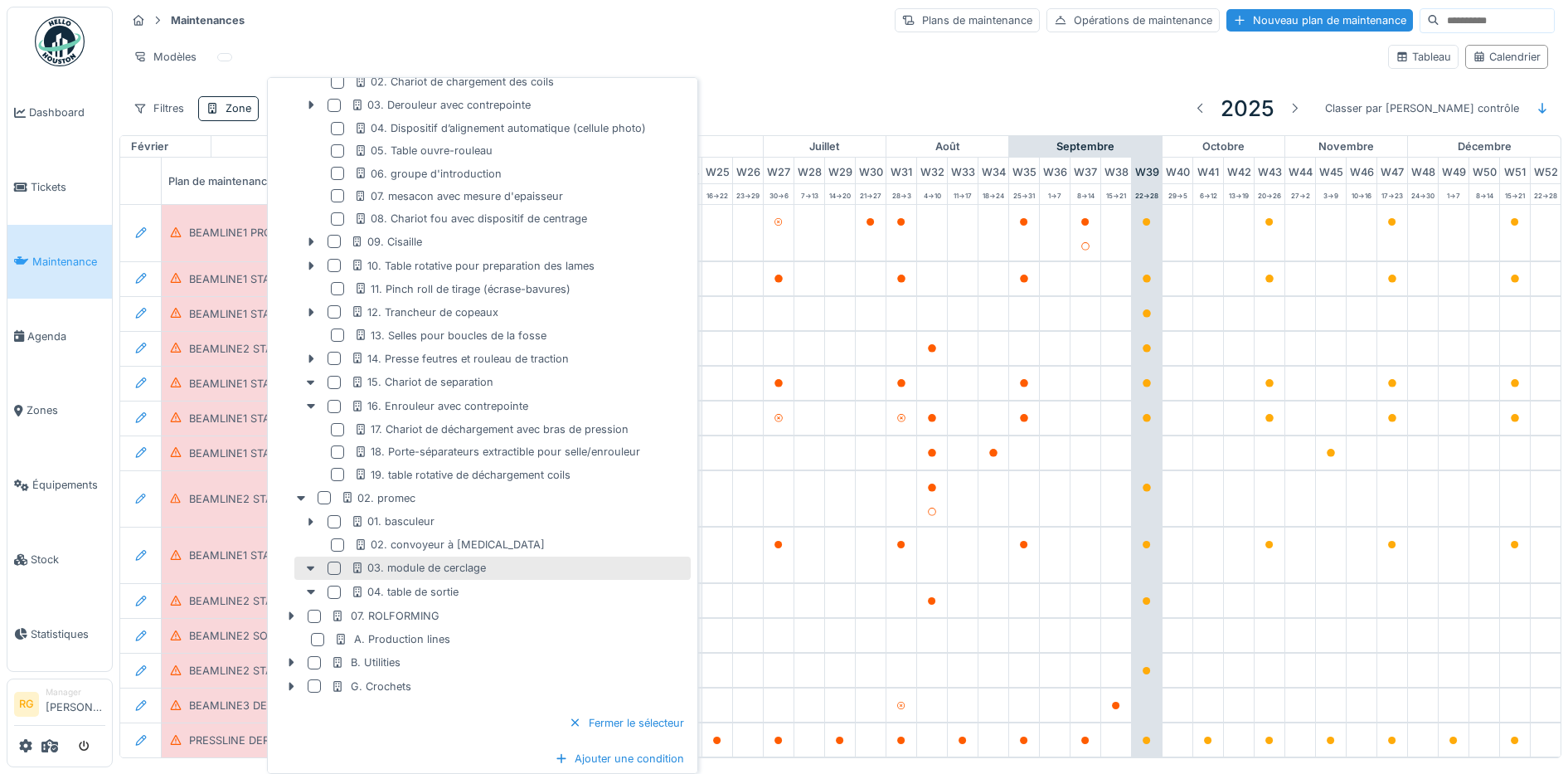
click at [335, 567] on div at bounding box center [334, 568] width 13 height 13
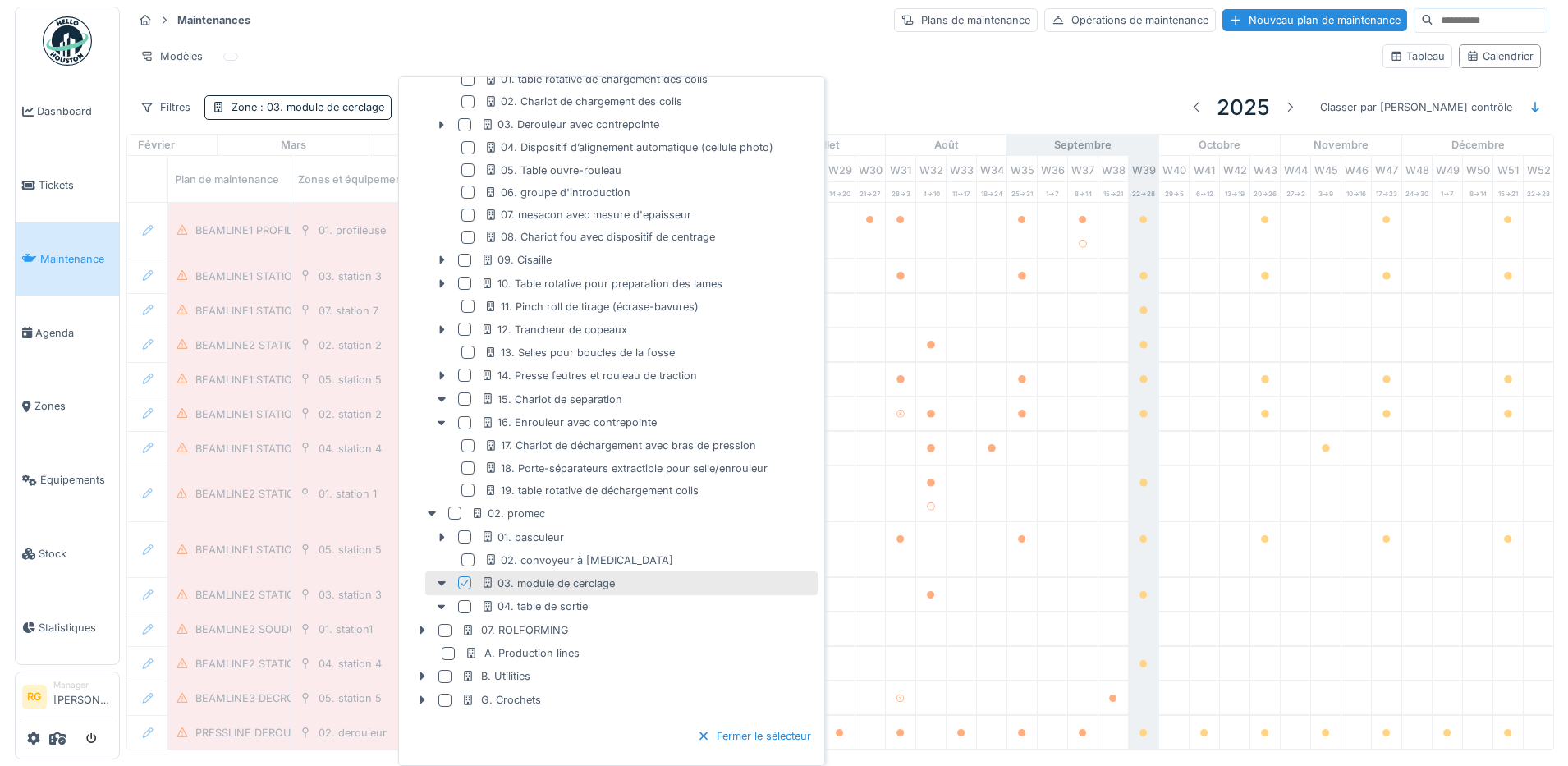
scroll to position [585, 0]
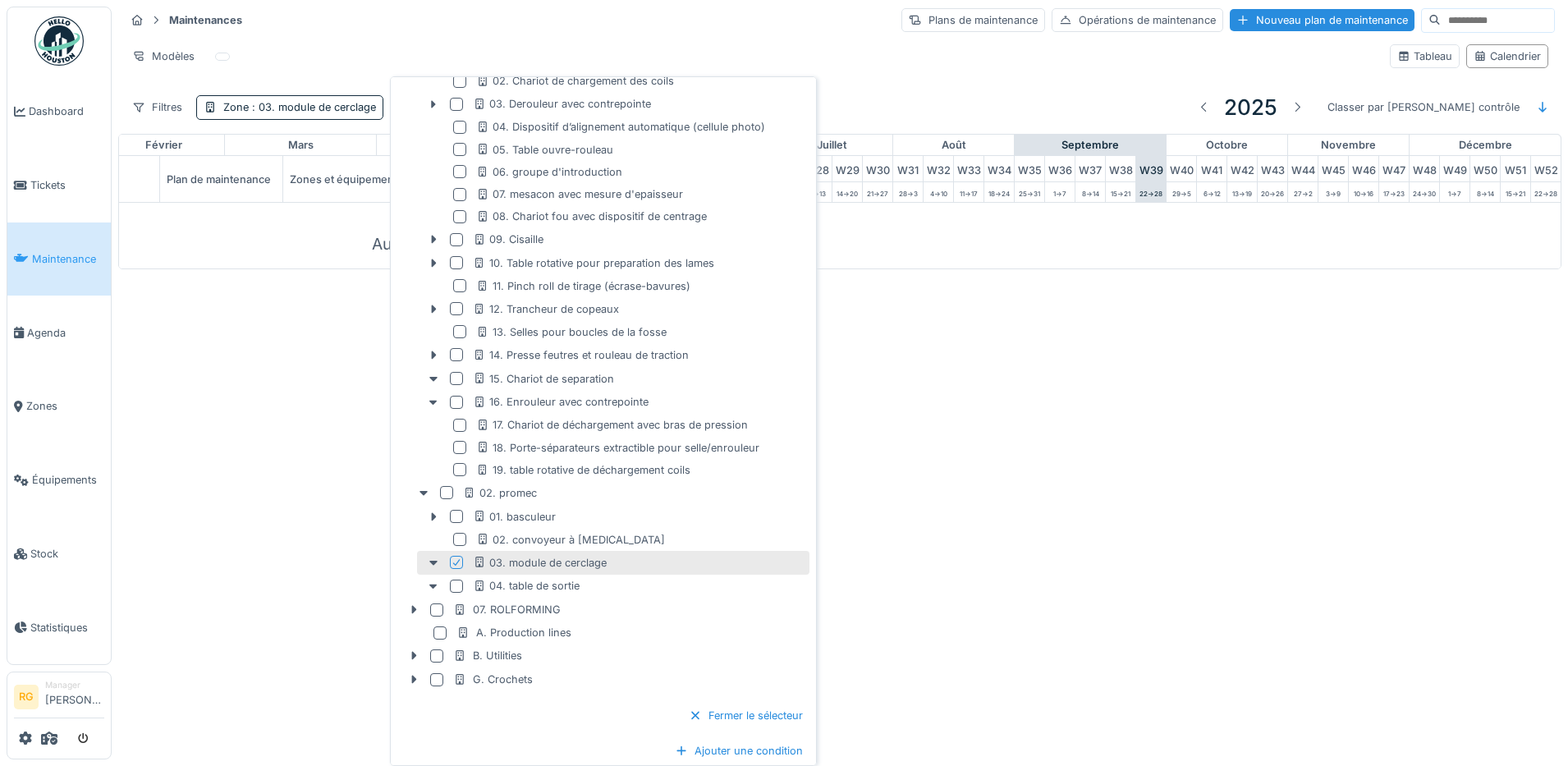
click at [287, 451] on div "Annuler Maintenances Plans de maintenance Opérations de maintenance Nouveau pla…" at bounding box center [784, 383] width 1568 height 766
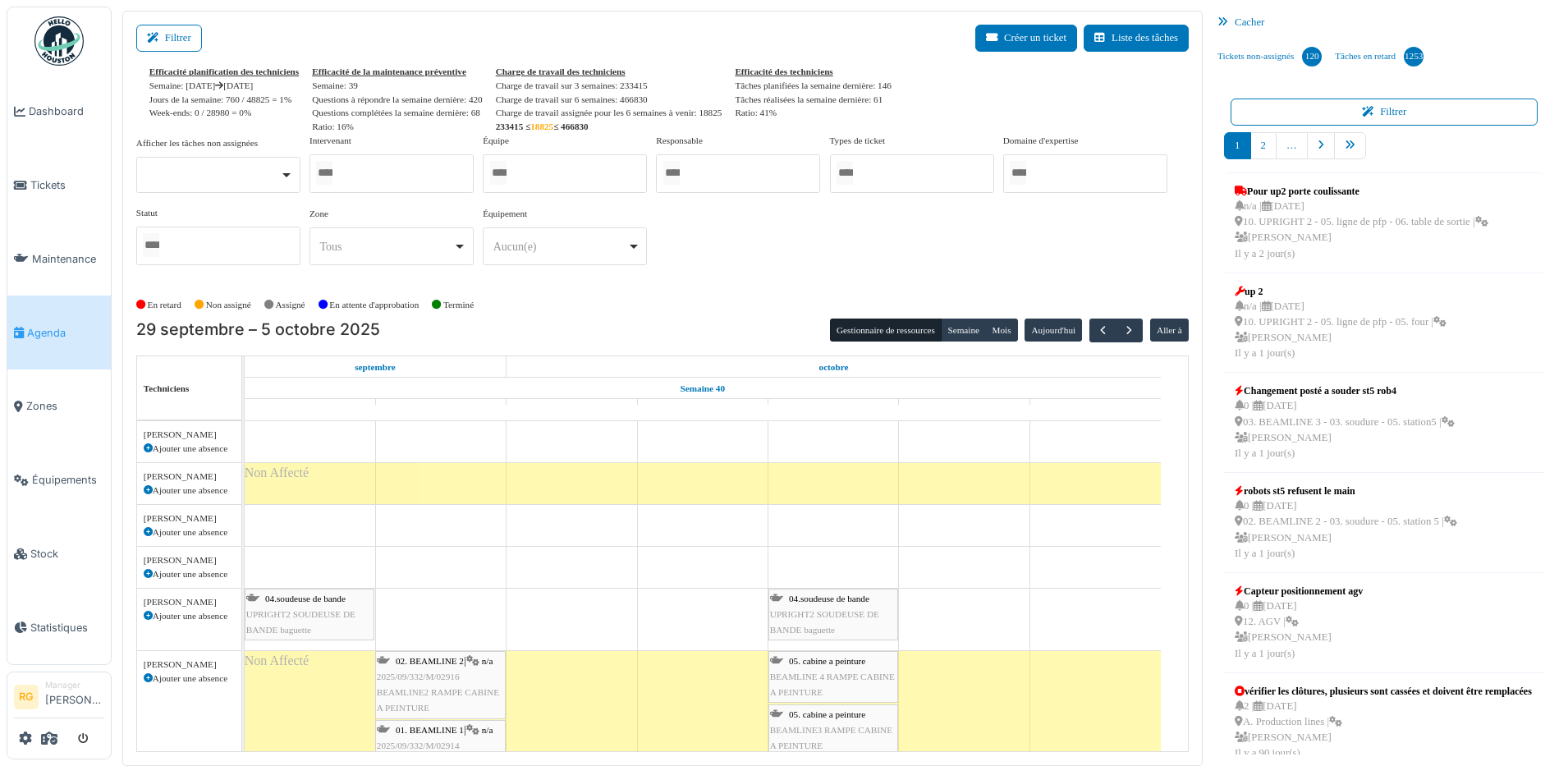
scroll to position [2156, 0]
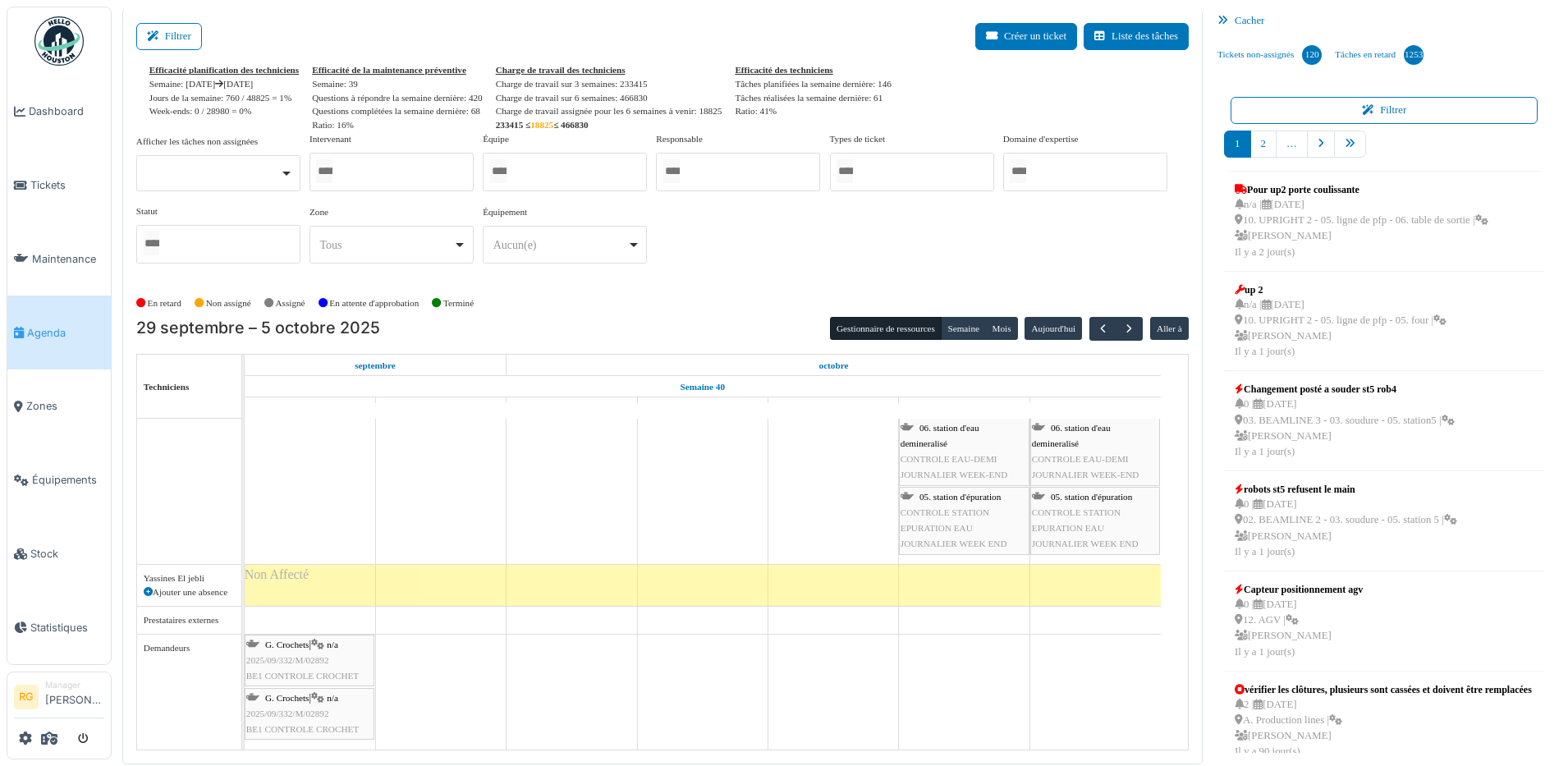
click at [424, 170] on div at bounding box center [392, 172] width 164 height 38
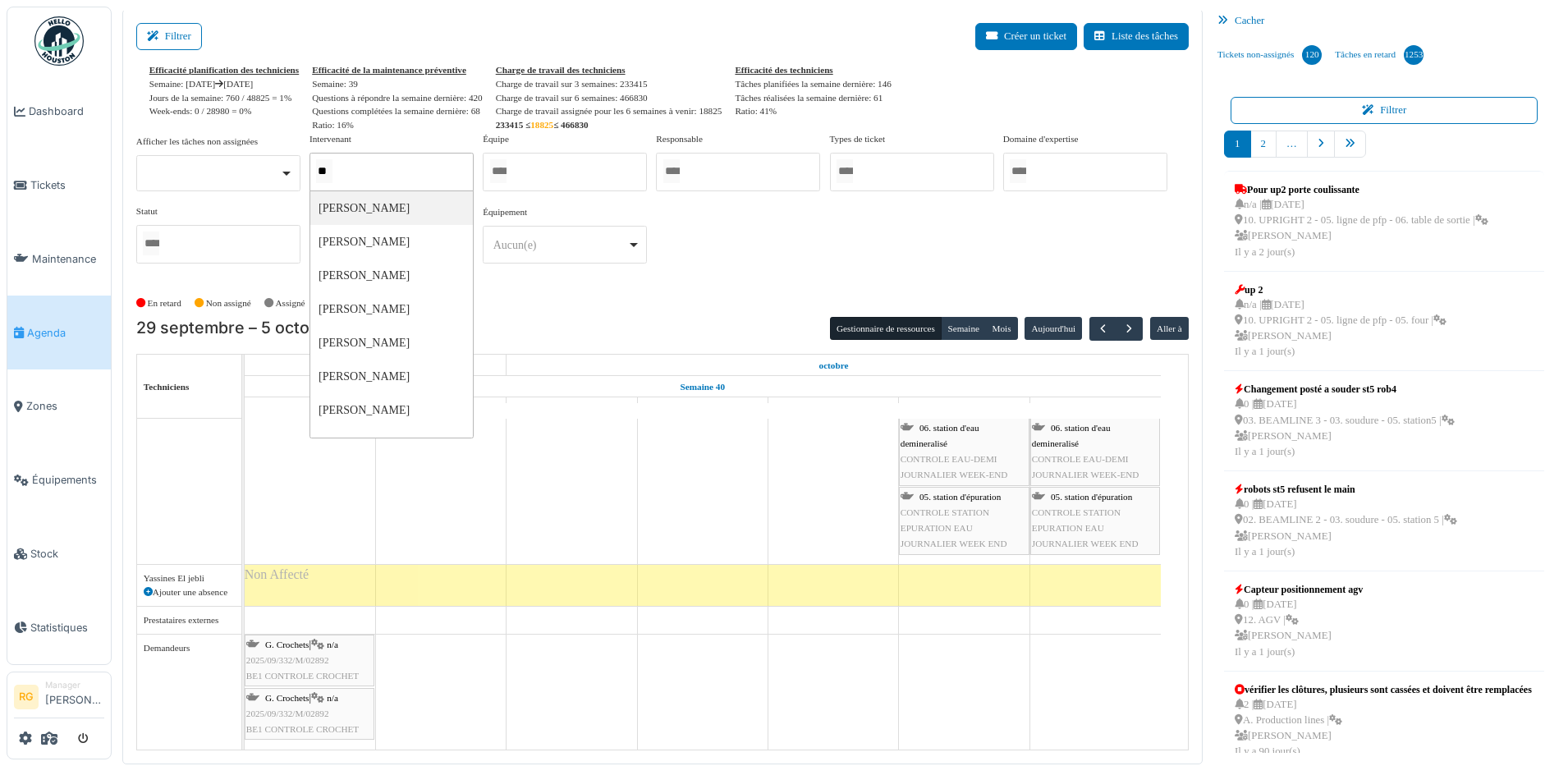
type input "***"
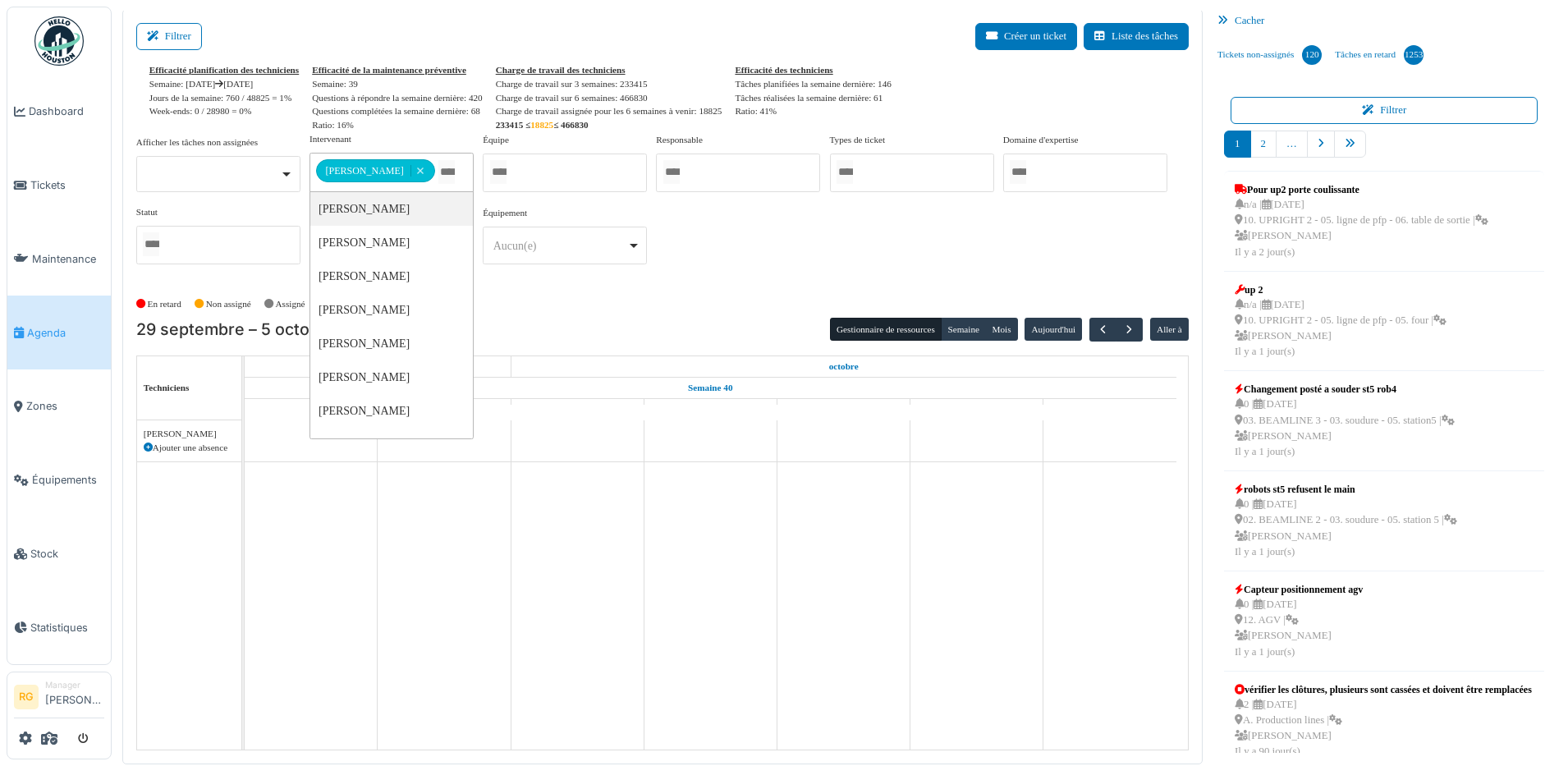
scroll to position [0, 0]
click at [588, 307] on div "En retard Non assigné Assigné En attente d'approbation Terminé" at bounding box center [662, 304] width 1052 height 27
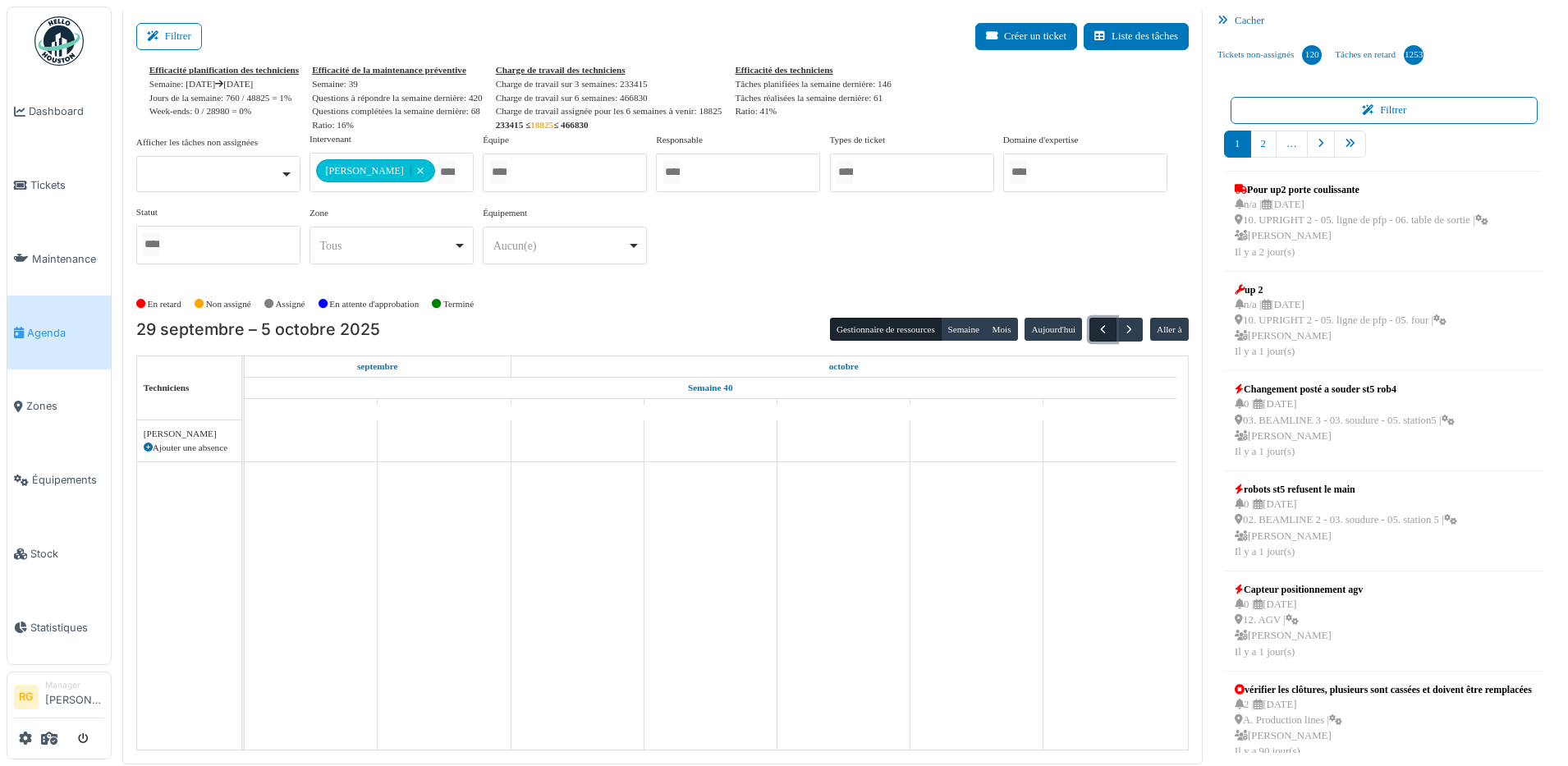
click at [1095, 327] on span "button" at bounding box center [1102, 329] width 14 height 14
click at [1095, 328] on span "button" at bounding box center [1102, 329] width 14 height 14
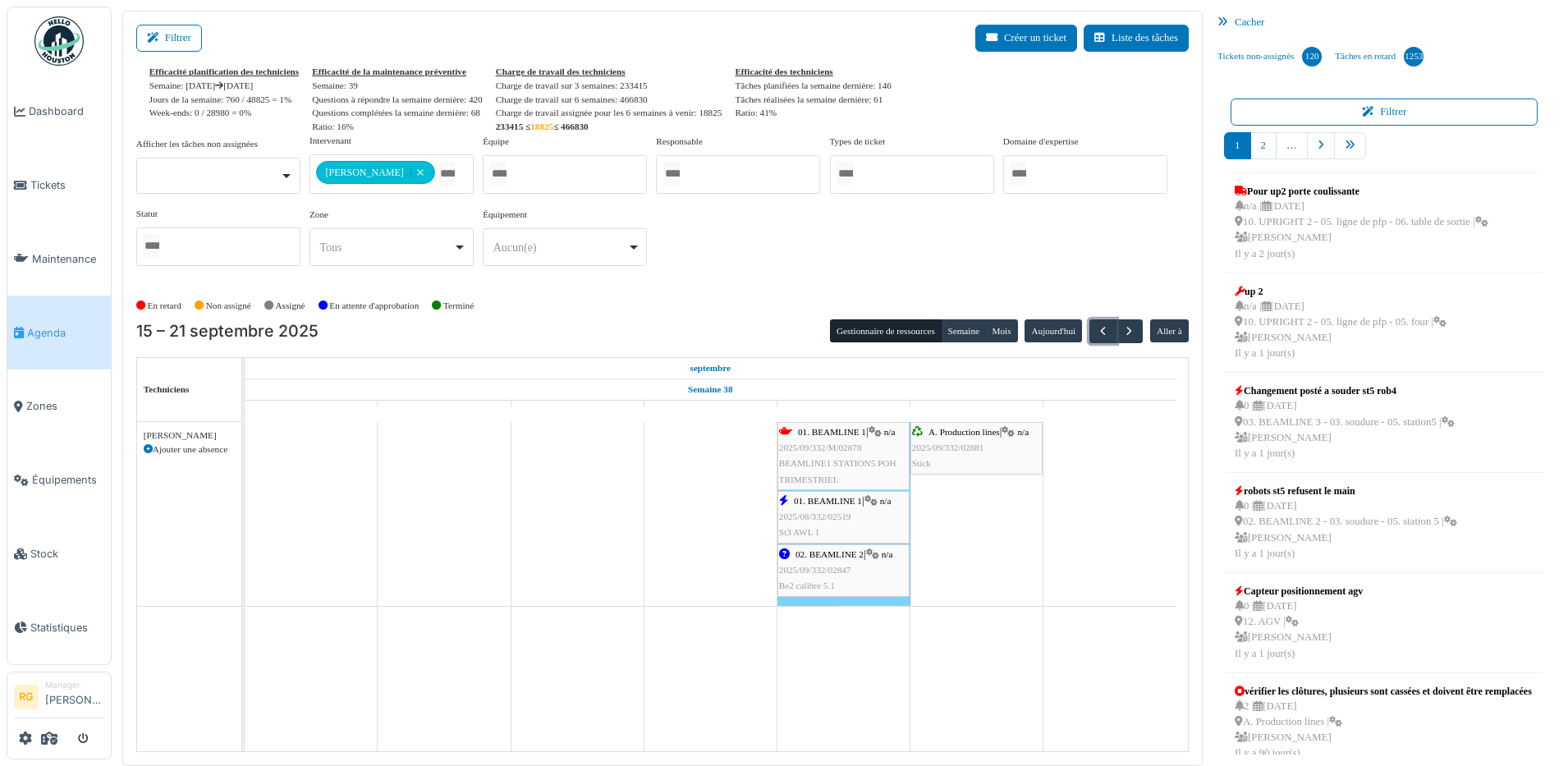
click at [974, 444] on span "2025/09/332/02881" at bounding box center [948, 448] width 72 height 10
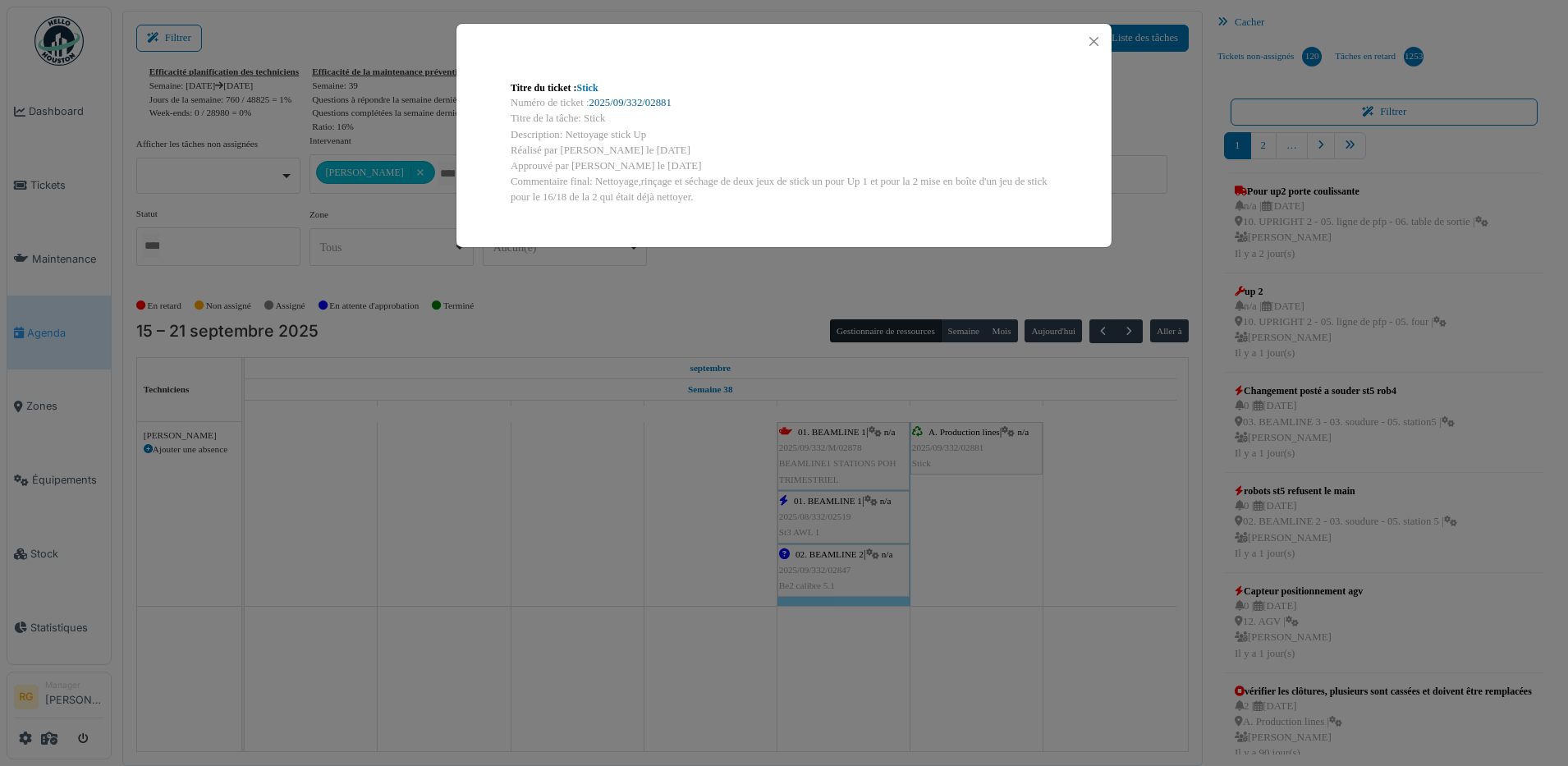
click at [625, 100] on link "2025/09/332/02881" at bounding box center [630, 103] width 82 height 12
click at [1095, 39] on button "Close" at bounding box center [1094, 42] width 22 height 22
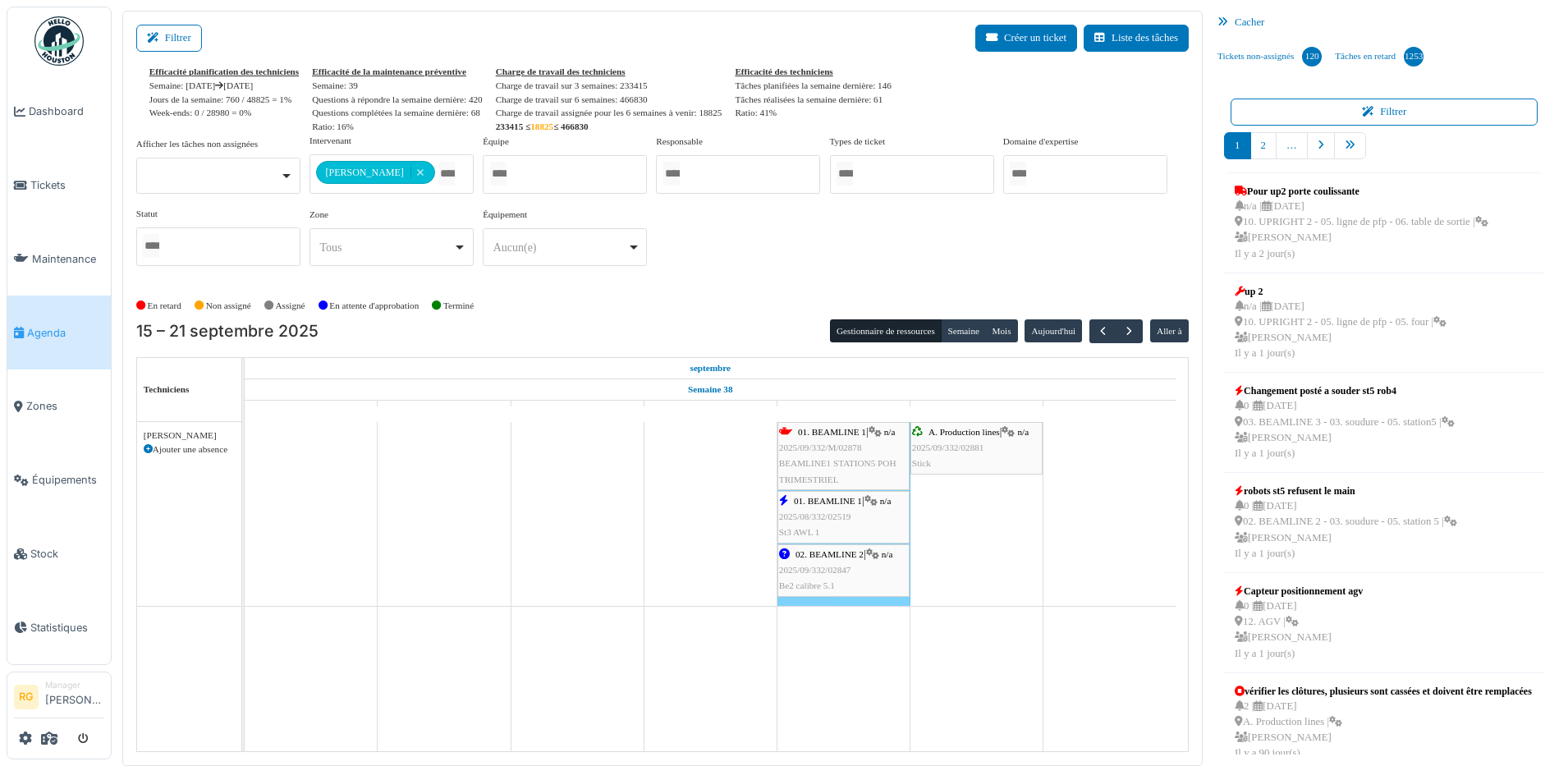
click at [849, 519] on span "2025/08/332/02519" at bounding box center [815, 517] width 72 height 10
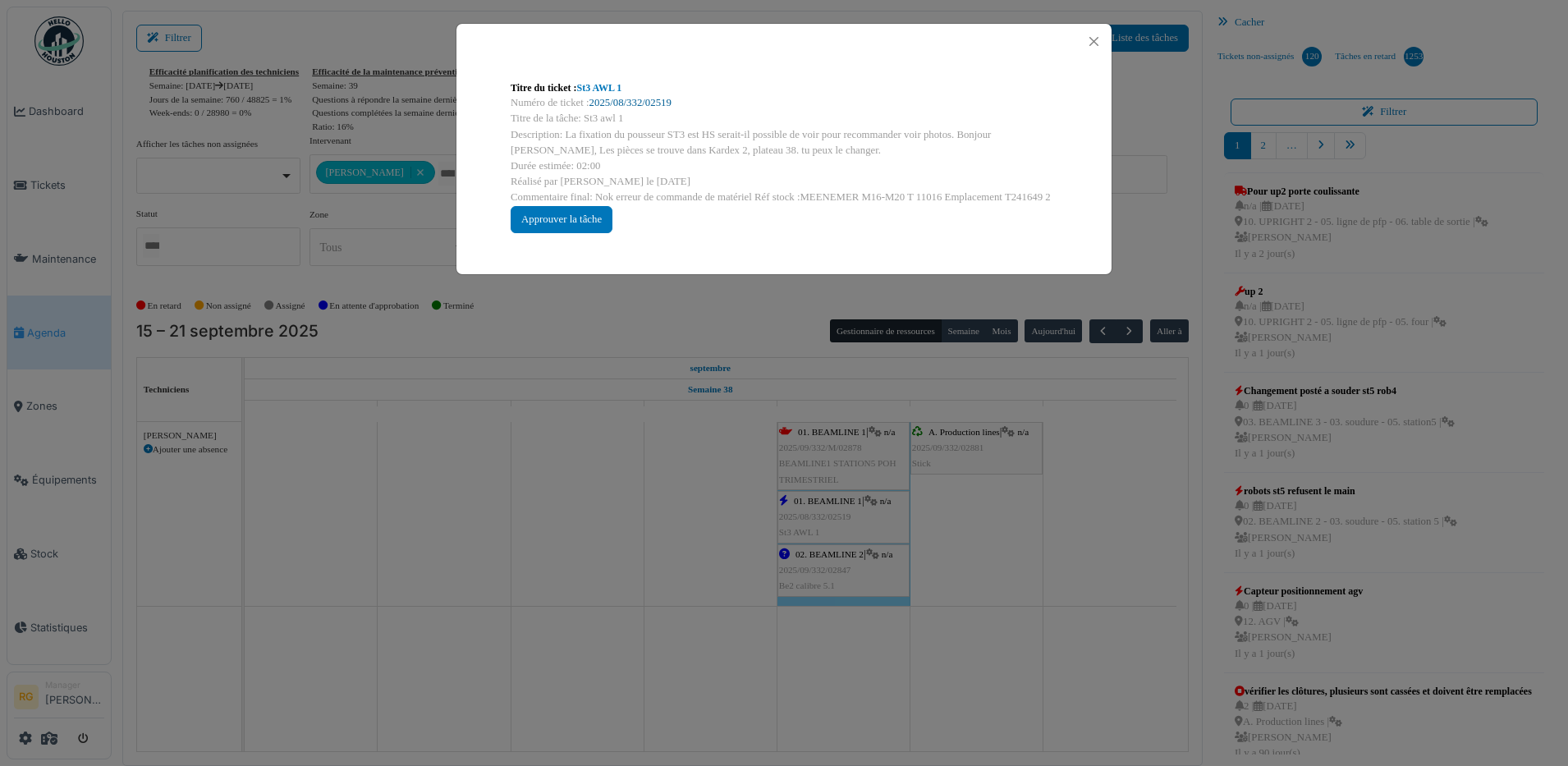
click at [647, 104] on link "2025/08/332/02519" at bounding box center [630, 103] width 82 height 12
click at [1092, 40] on button "Close" at bounding box center [1094, 42] width 22 height 22
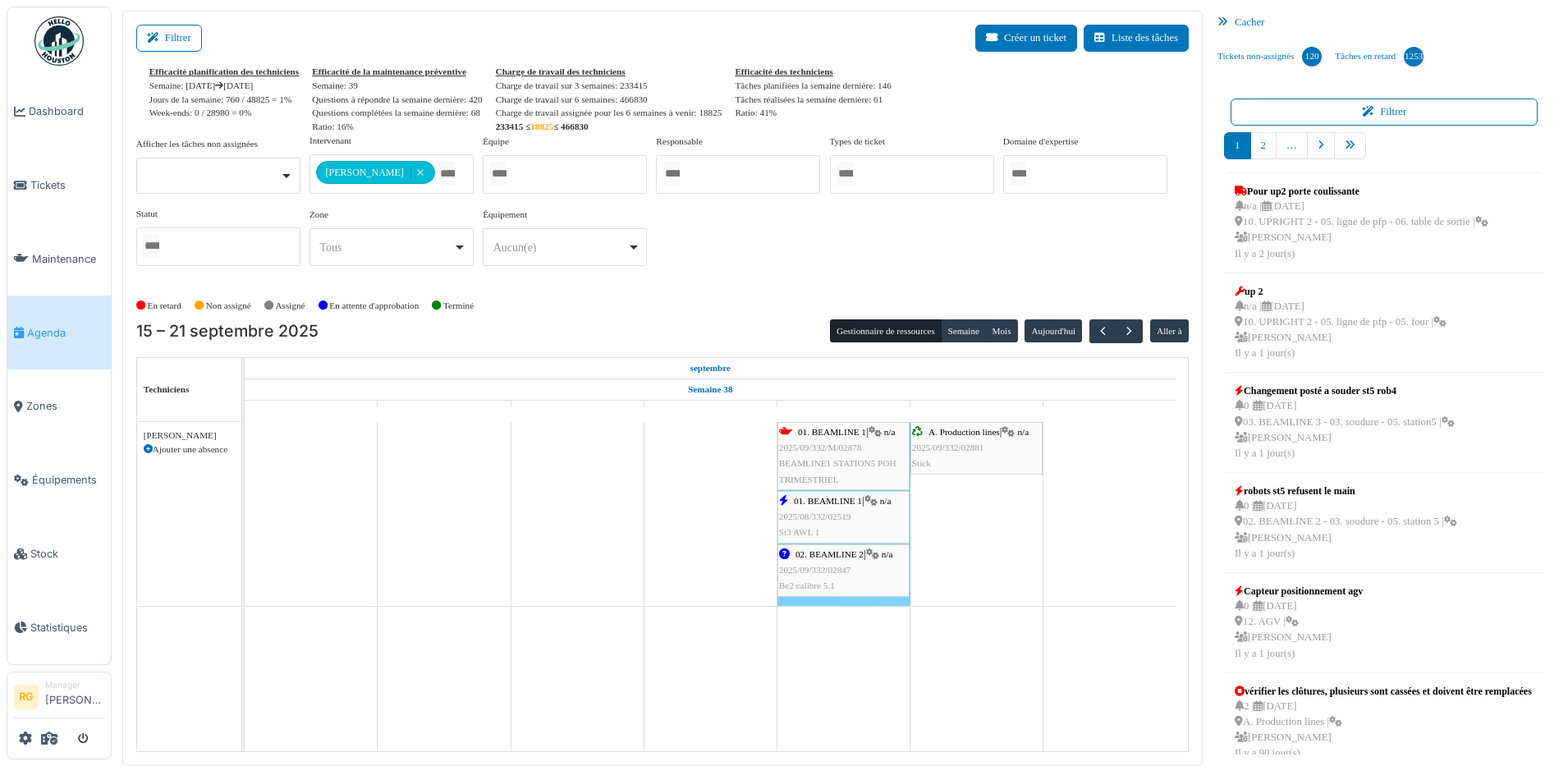
click at [836, 572] on span "2025/09/332/02847" at bounding box center [815, 570] width 72 height 10
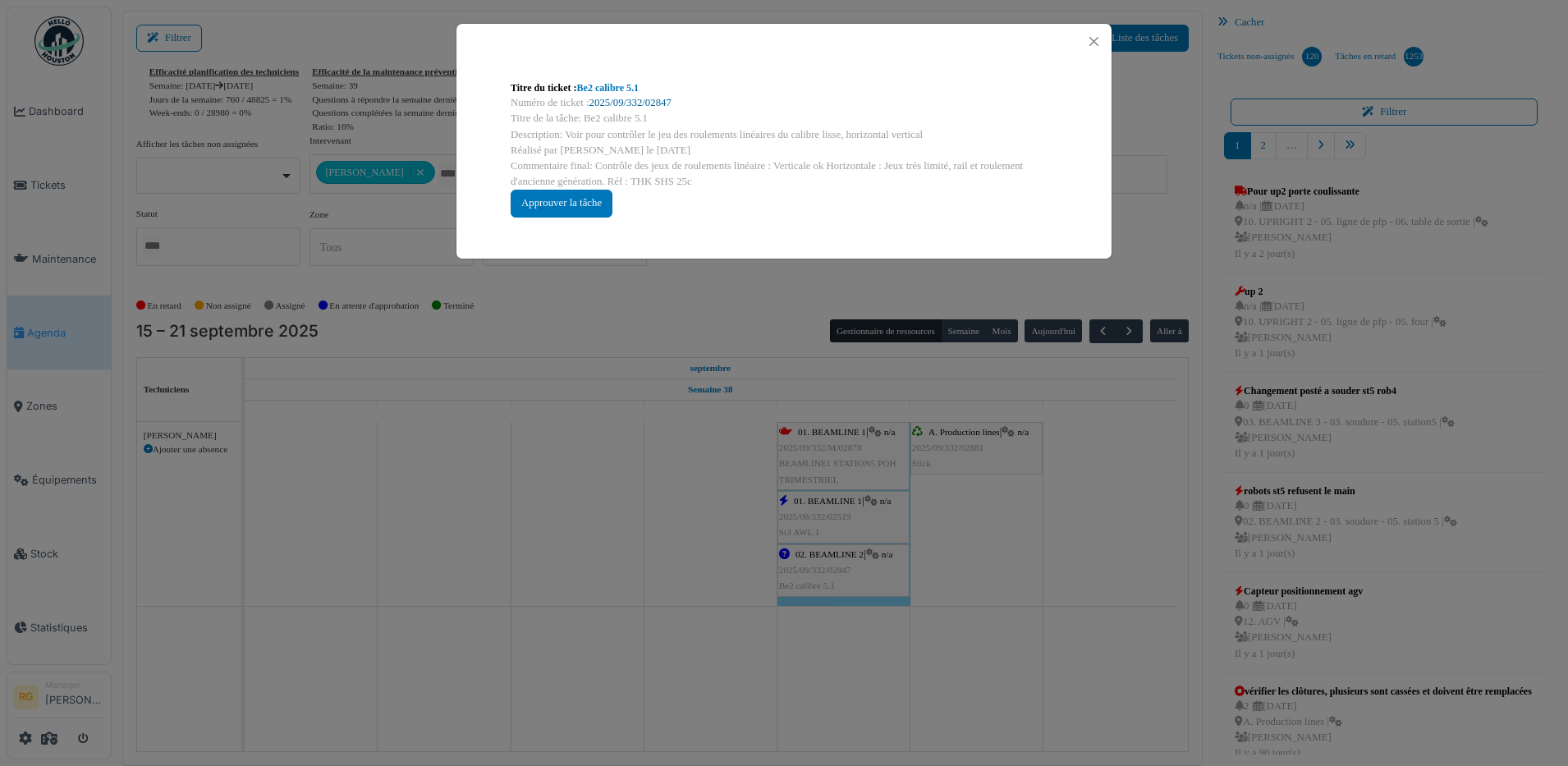
click at [622, 101] on link "2025/09/332/02847" at bounding box center [630, 103] width 82 height 12
click at [553, 204] on div "Approuver la tâche" at bounding box center [561, 203] width 102 height 27
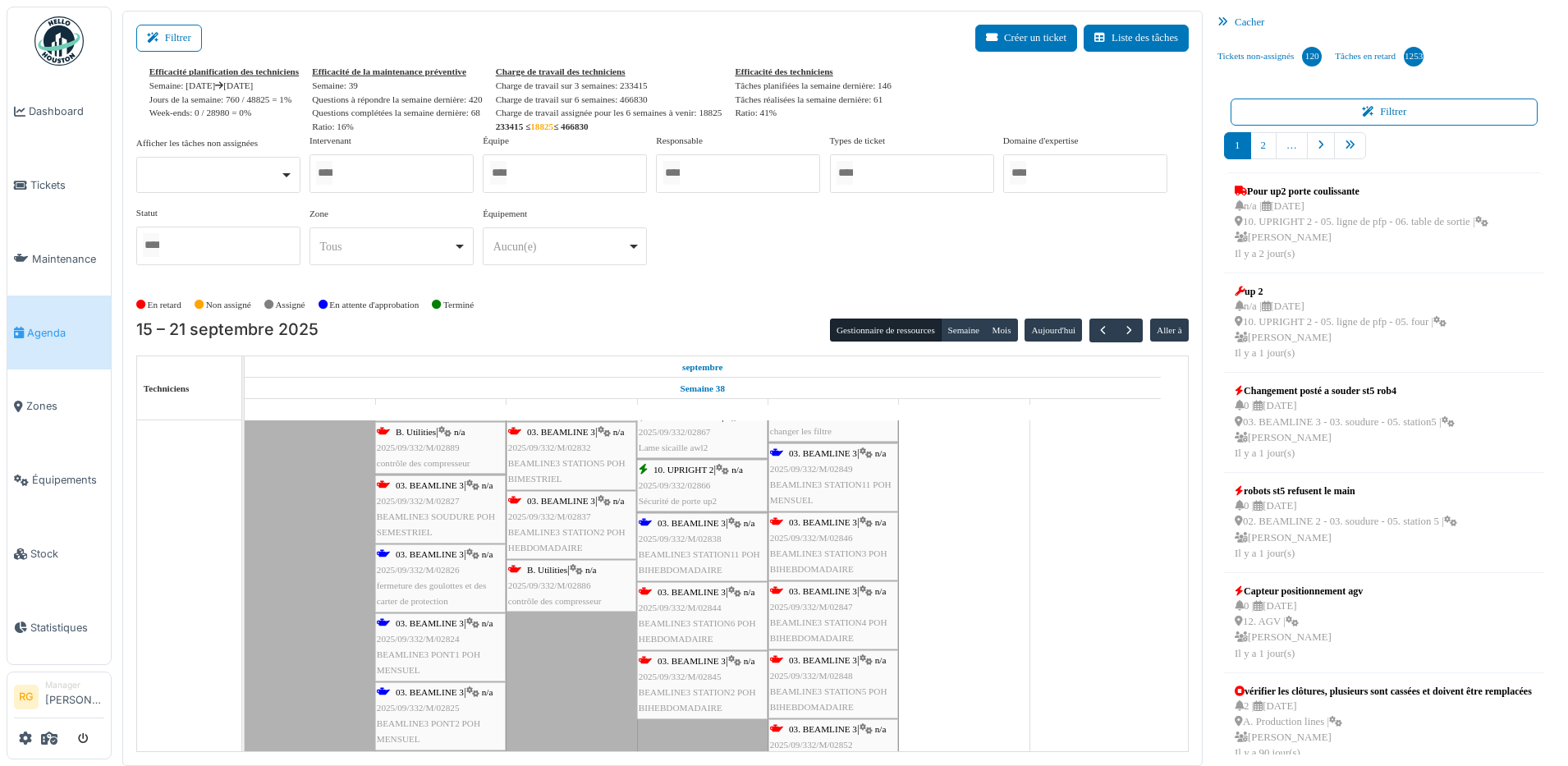
click at [448, 650] on span "BEAMLINE3 PONT1 POH MENSUEL" at bounding box center [429, 662] width 104 height 26
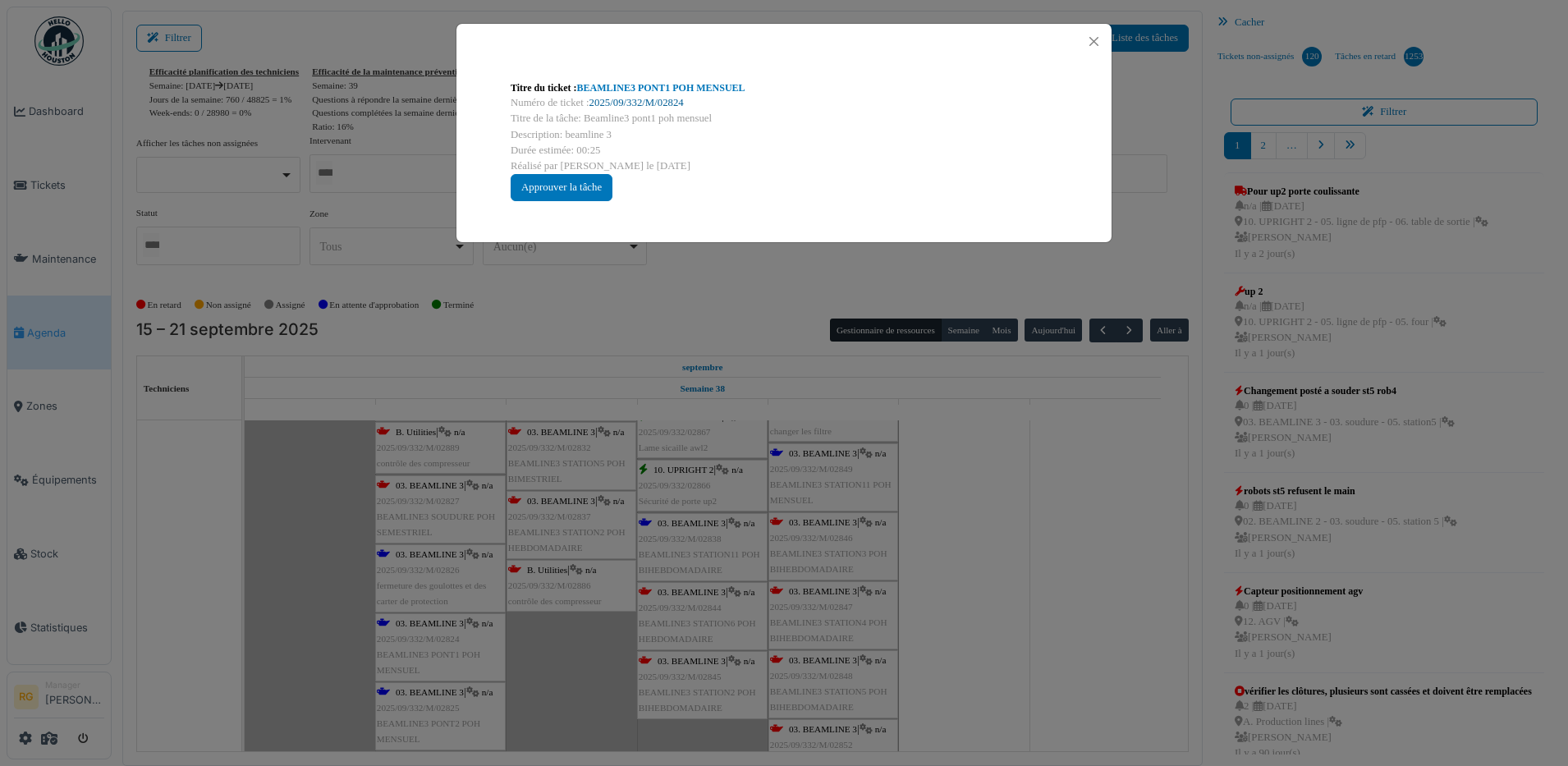
click at [646, 101] on link "2025/09/332/M/02824" at bounding box center [637, 103] width 95 height 12
click at [1094, 42] on button "Close" at bounding box center [1094, 42] width 22 height 22
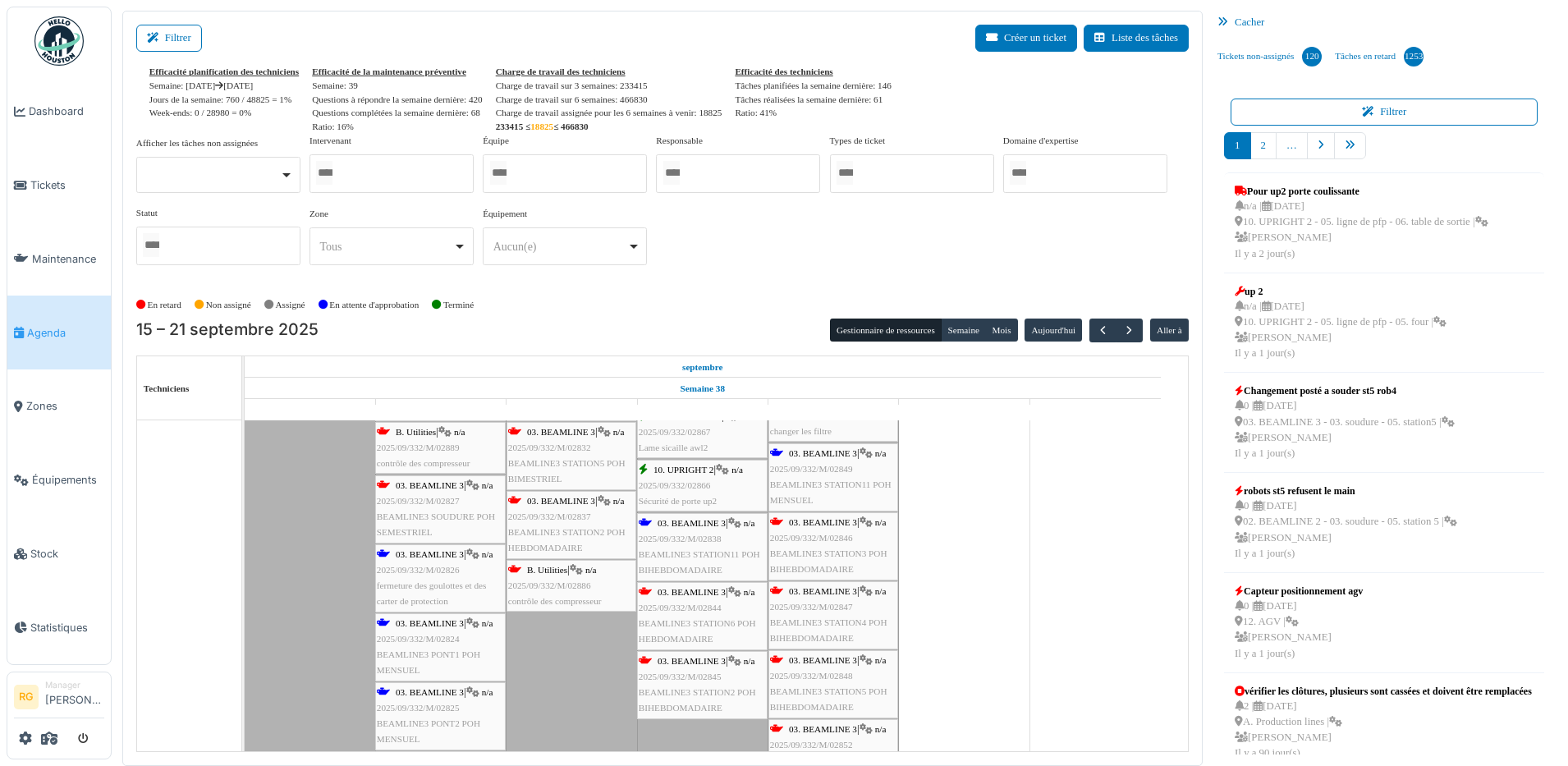
click at [437, 716] on div "03. BEAMLINE 3 | n/a 2025/09/332/M/02825 BEAMLINE3 PONT2 POH MENSUEL" at bounding box center [440, 716] width 127 height 63
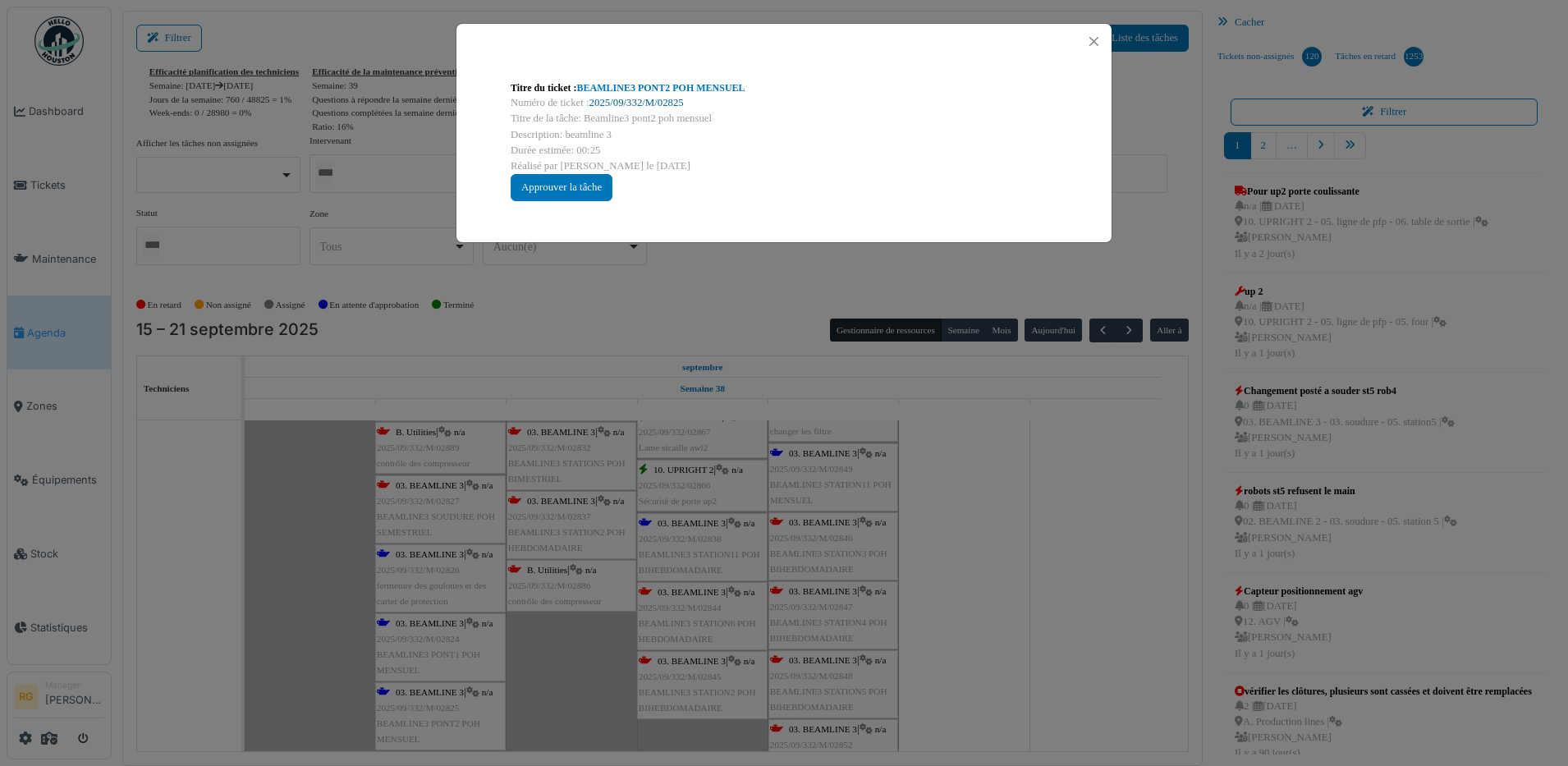
click at [635, 103] on link "2025/09/332/M/02825" at bounding box center [637, 103] width 95 height 12
click at [1095, 39] on button "Close" at bounding box center [1094, 42] width 22 height 22
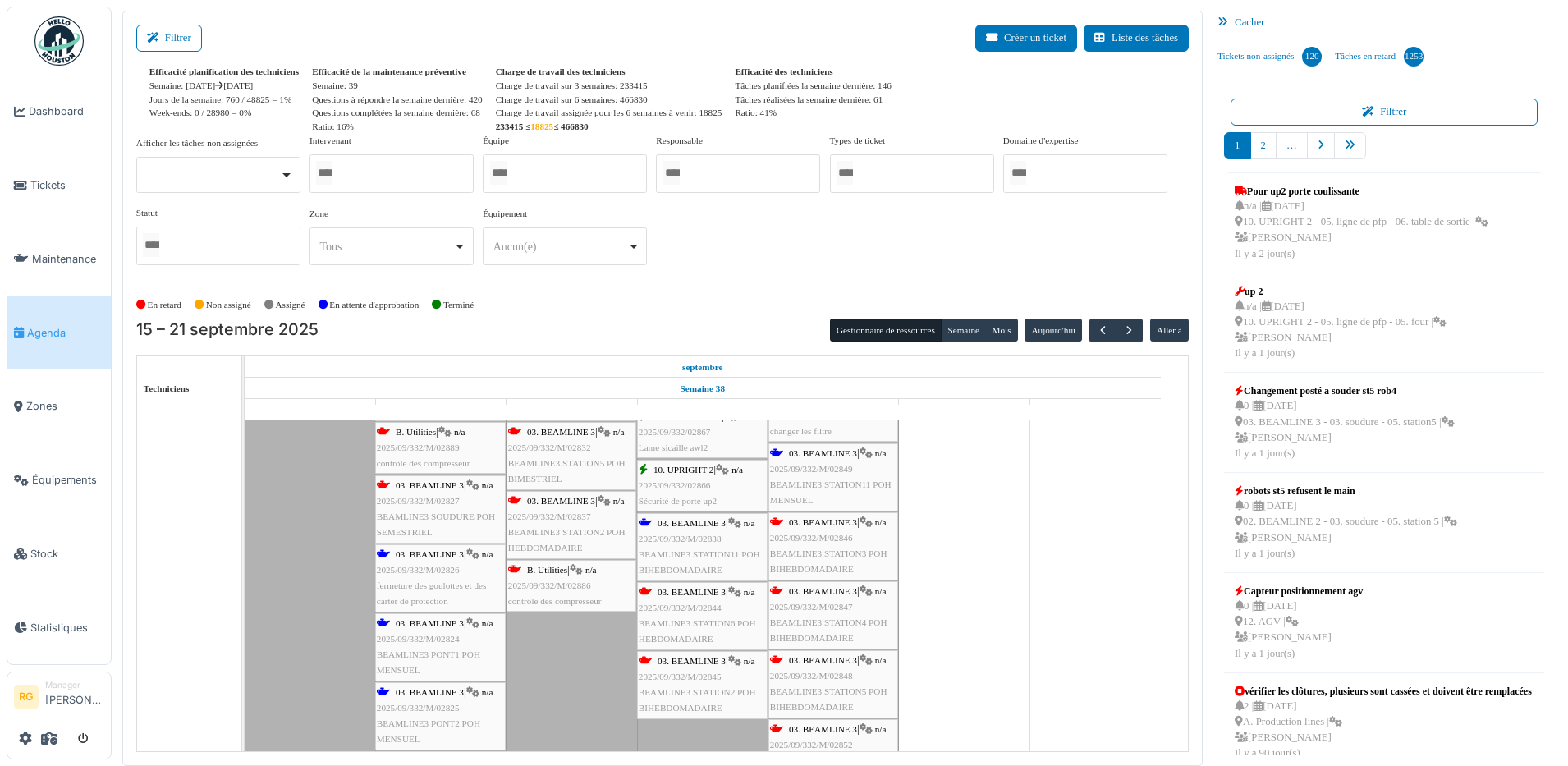
click at [438, 650] on span "BEAMLINE3 PONT1 POH MENSUEL" at bounding box center [429, 662] width 104 height 26
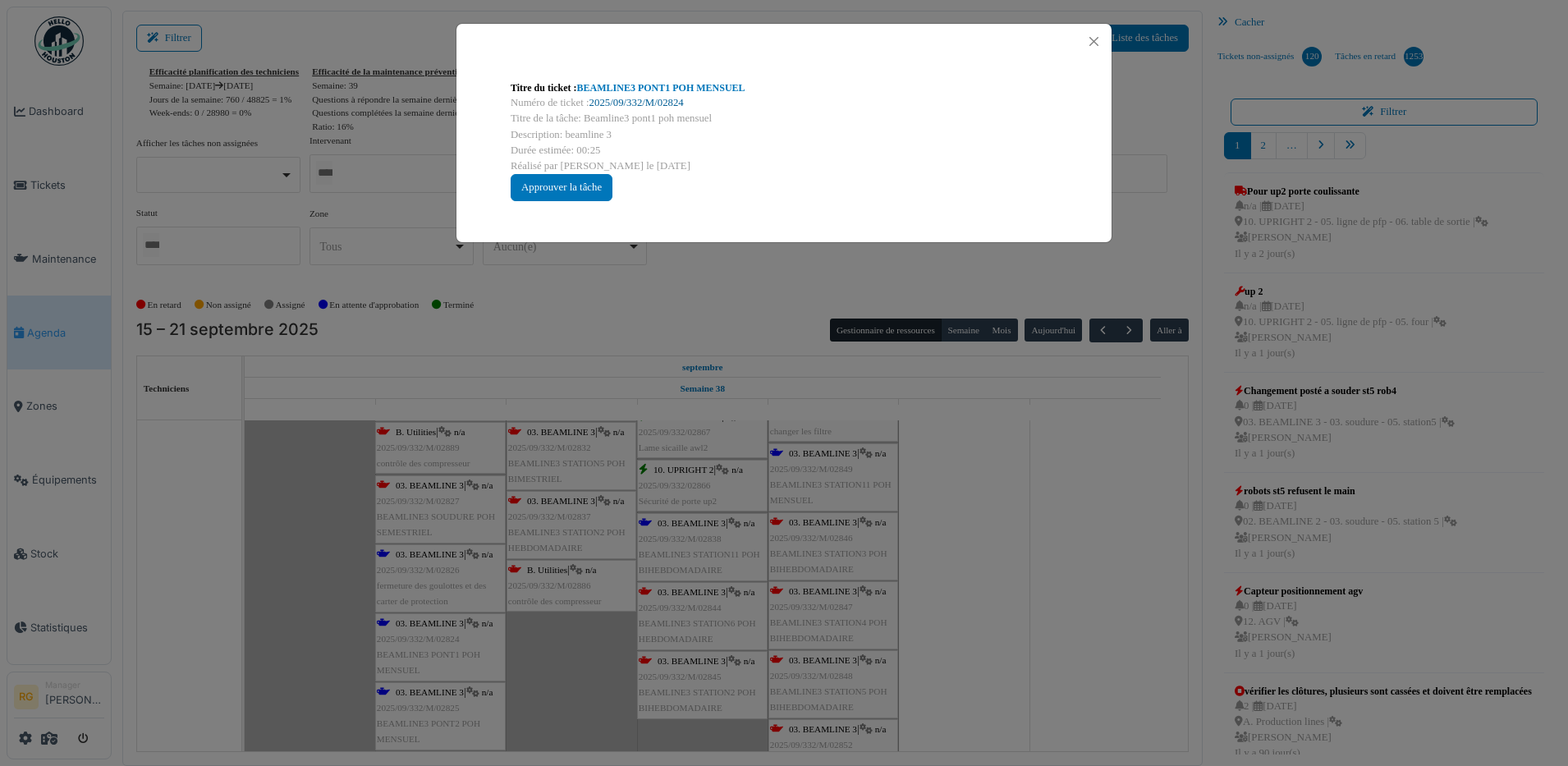
click at [642, 102] on link "2025/09/332/M/02824" at bounding box center [637, 103] width 95 height 12
click at [1090, 35] on button "Close" at bounding box center [1094, 42] width 22 height 22
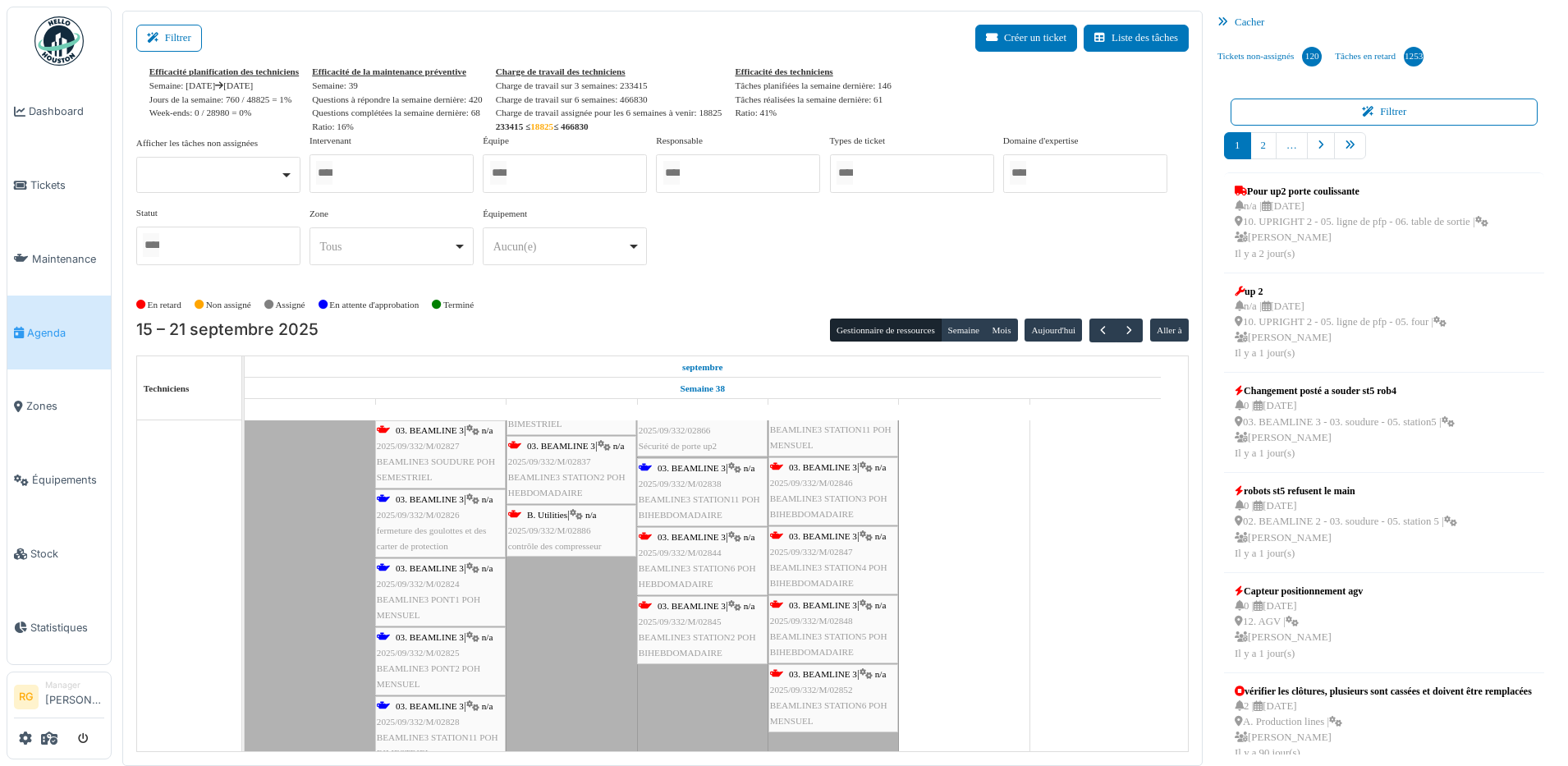
scroll to position [1156, 0]
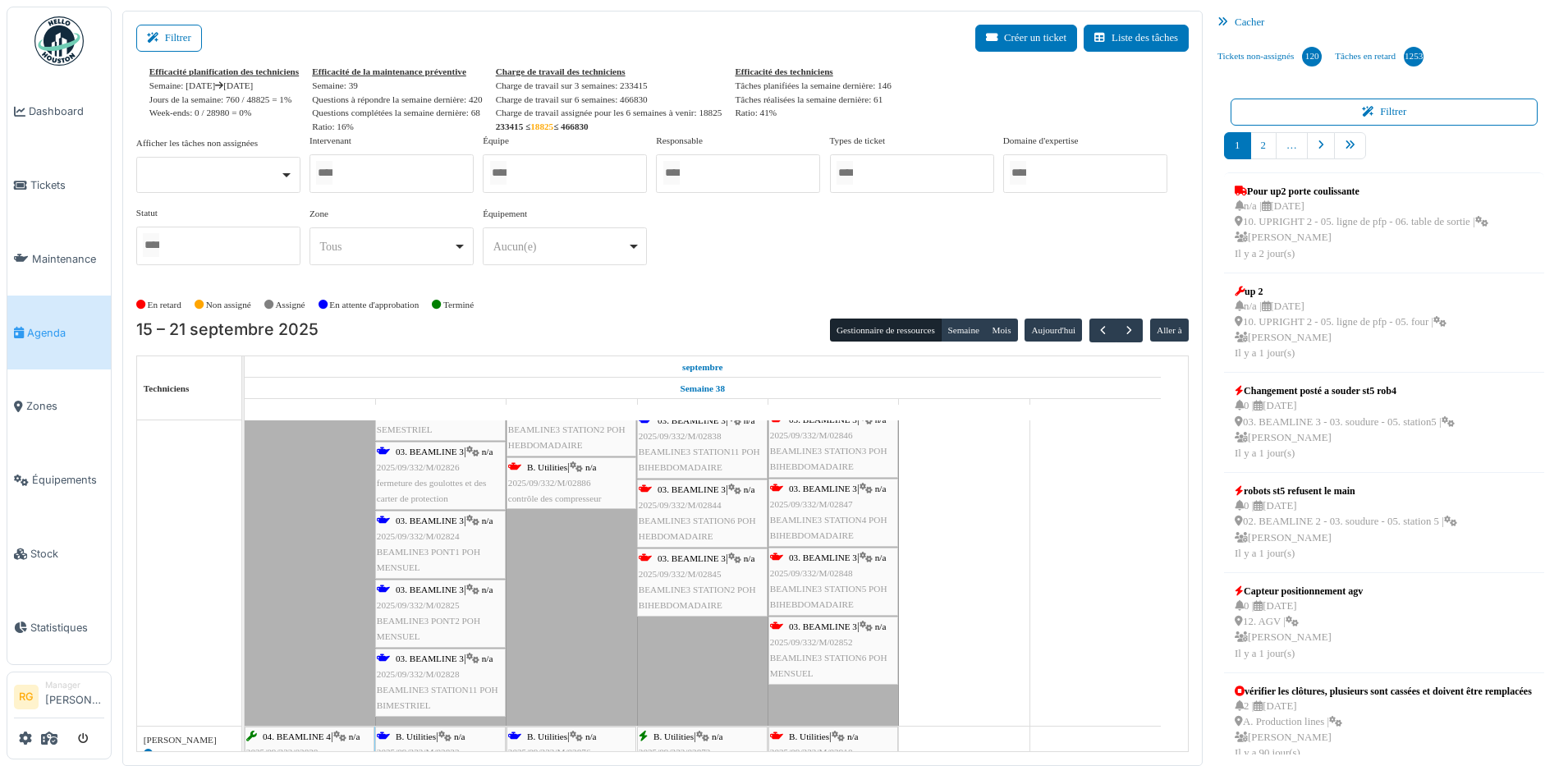
click at [438, 680] on div "03. BEAMLINE 3 | n/a 2025/09/332/M/02828 BEAMLINE3 STATION11 POH BIMESTRIEL" at bounding box center [440, 683] width 127 height 63
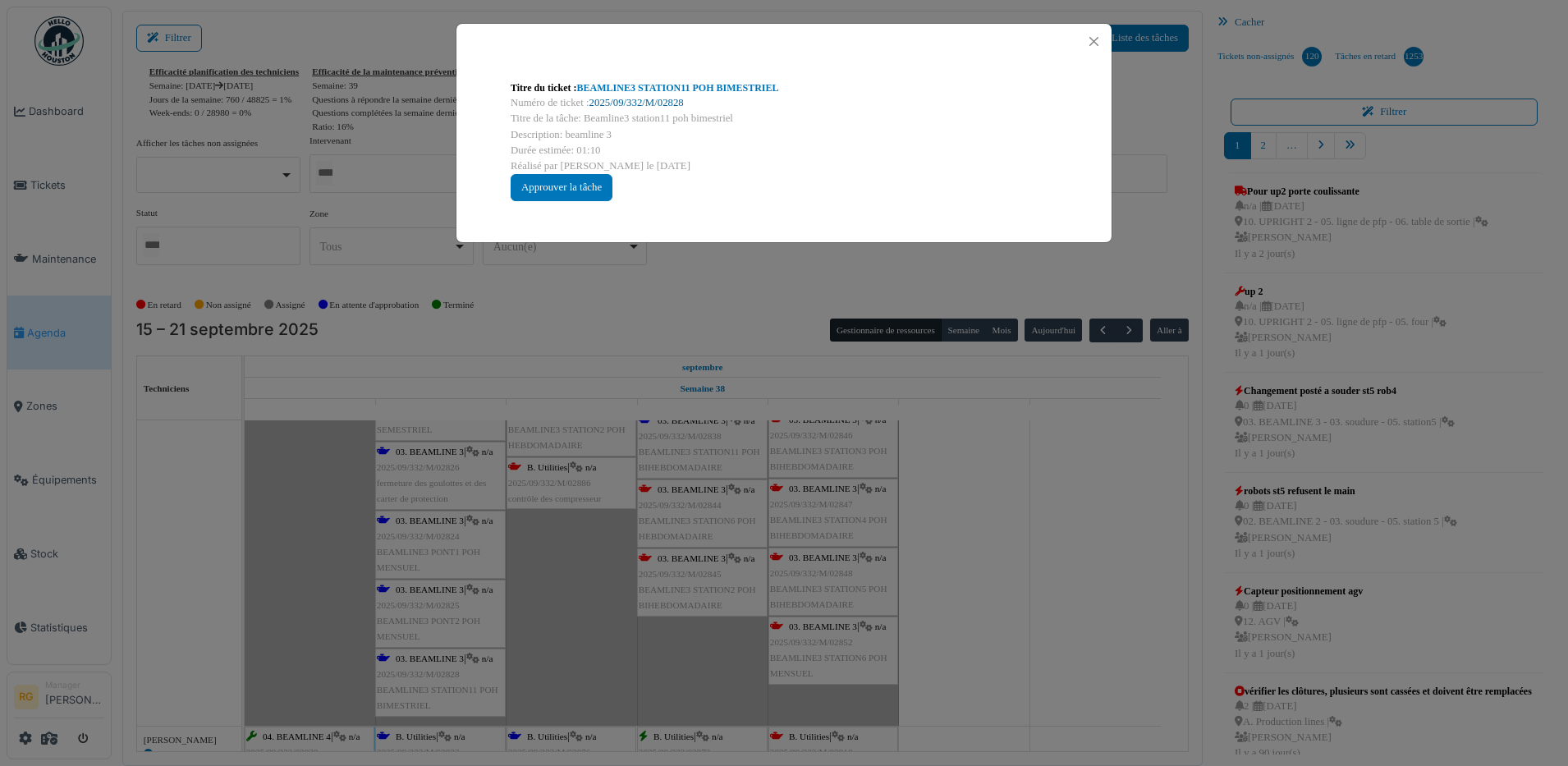
click at [669, 104] on link "2025/09/332/M/02828" at bounding box center [637, 103] width 95 height 12
click at [541, 184] on div "Approuver la tâche" at bounding box center [561, 188] width 102 height 27
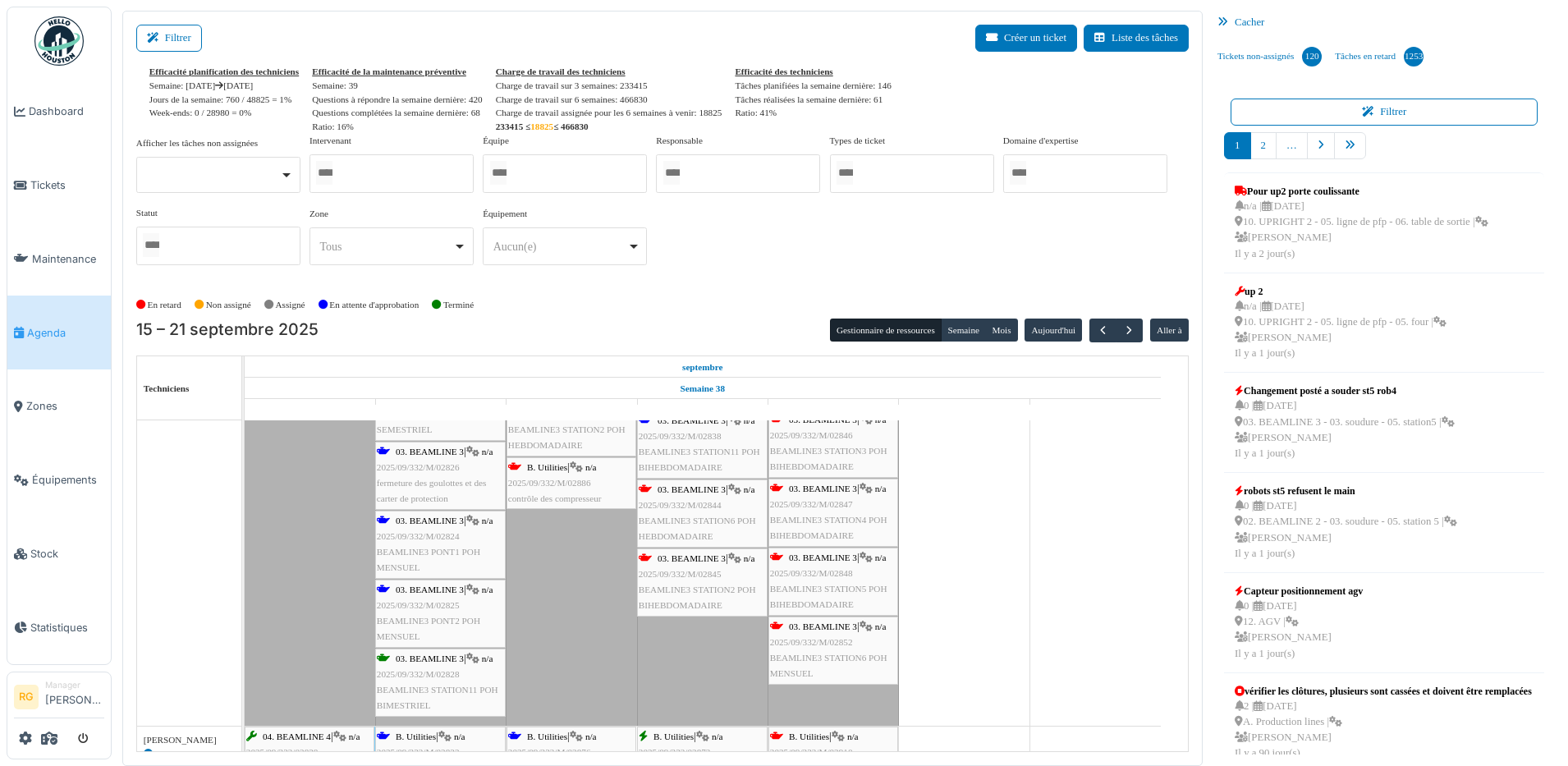
click at [687, 440] on span "2025/09/332/M/02838" at bounding box center [680, 436] width 83 height 10
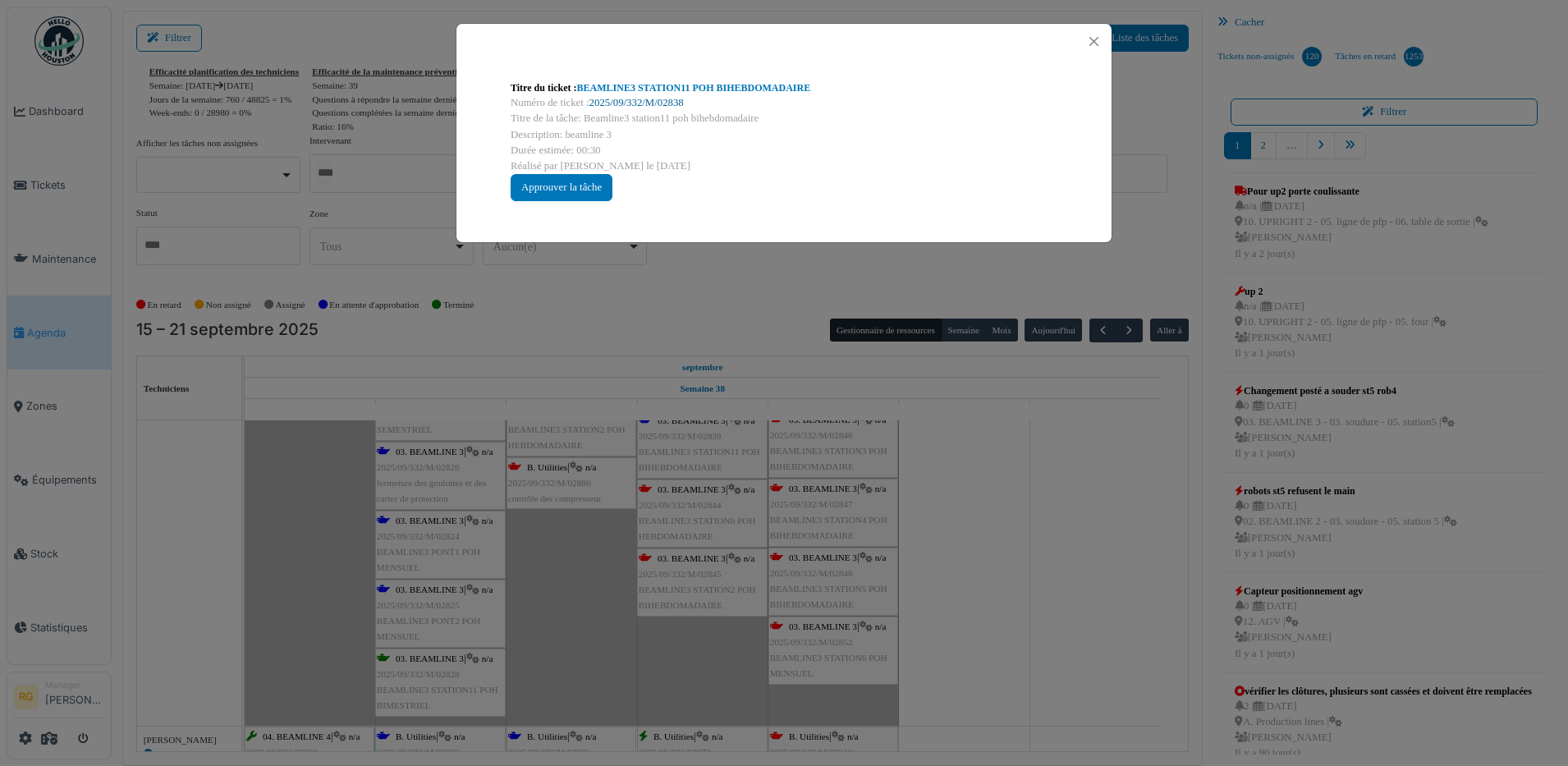
click at [644, 99] on link "2025/09/332/M/02838" at bounding box center [637, 103] width 95 height 12
click at [563, 191] on div "Approuver la tâche" at bounding box center [561, 188] width 102 height 27
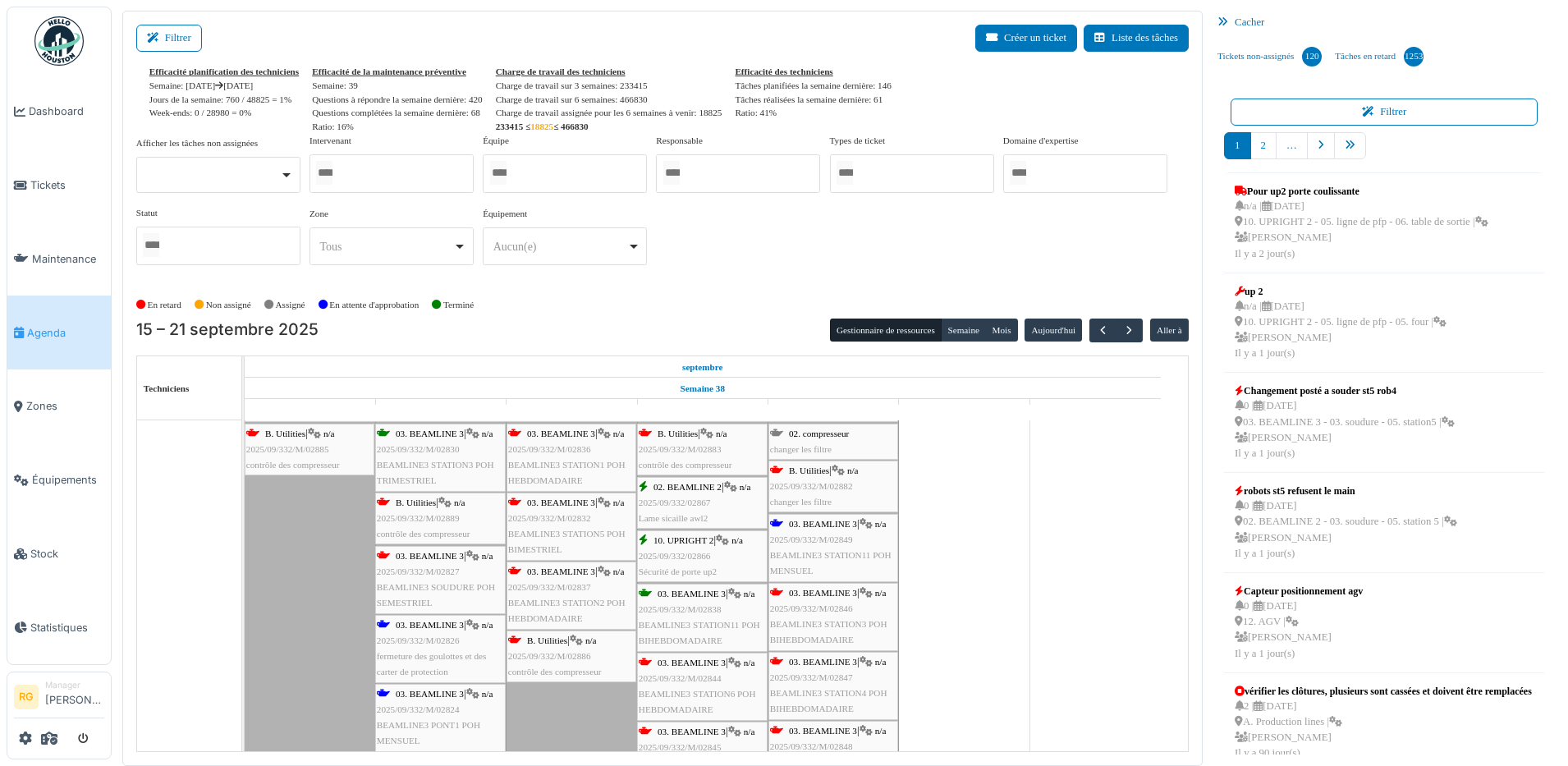
scroll to position [950, 0]
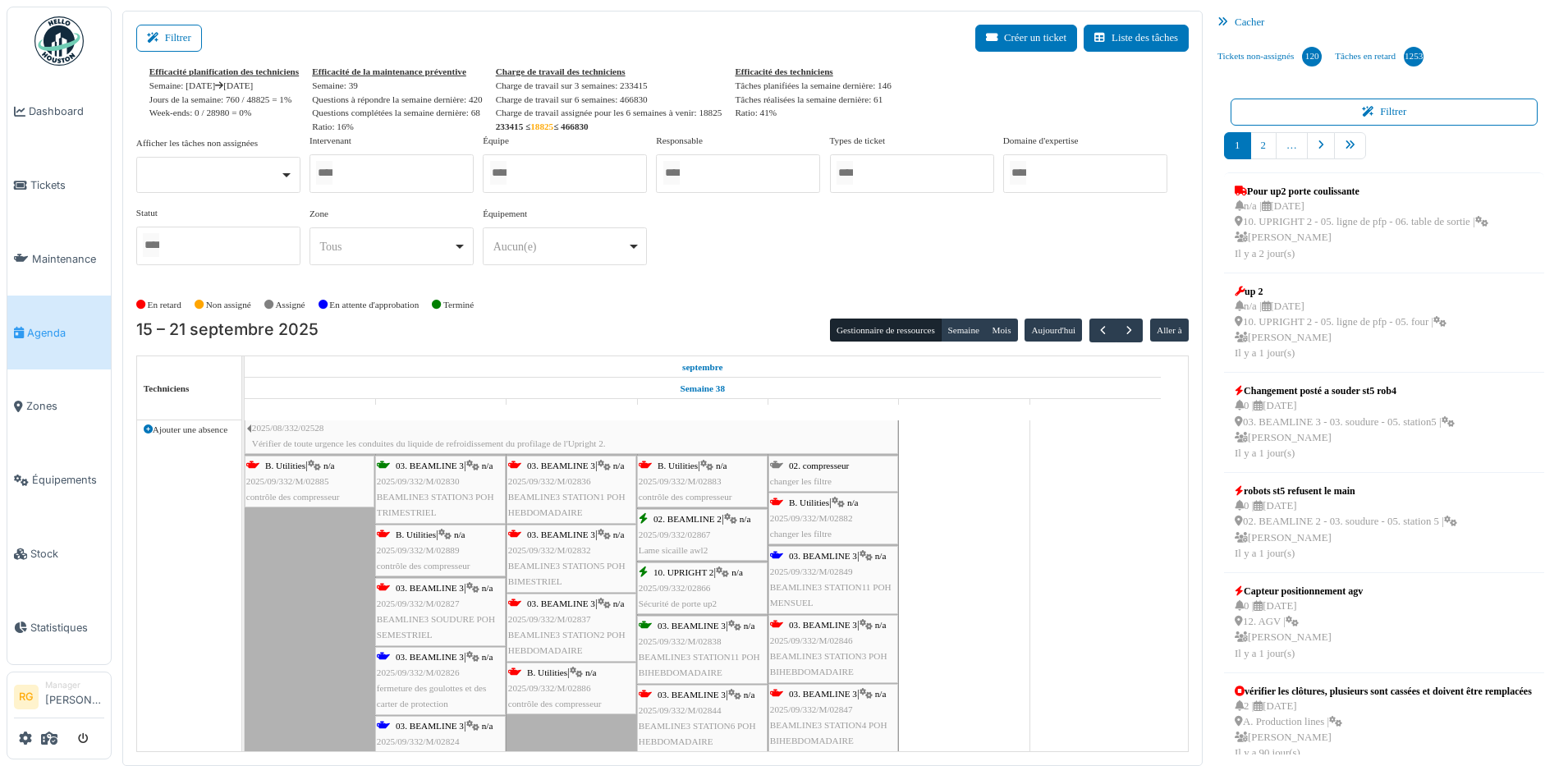
click at [829, 579] on div "03. BEAMLINE 3 | n/a 2025/09/332/M/02849 BEAMLINE3 STATION11 POH MENSUEL" at bounding box center [833, 580] width 126 height 63
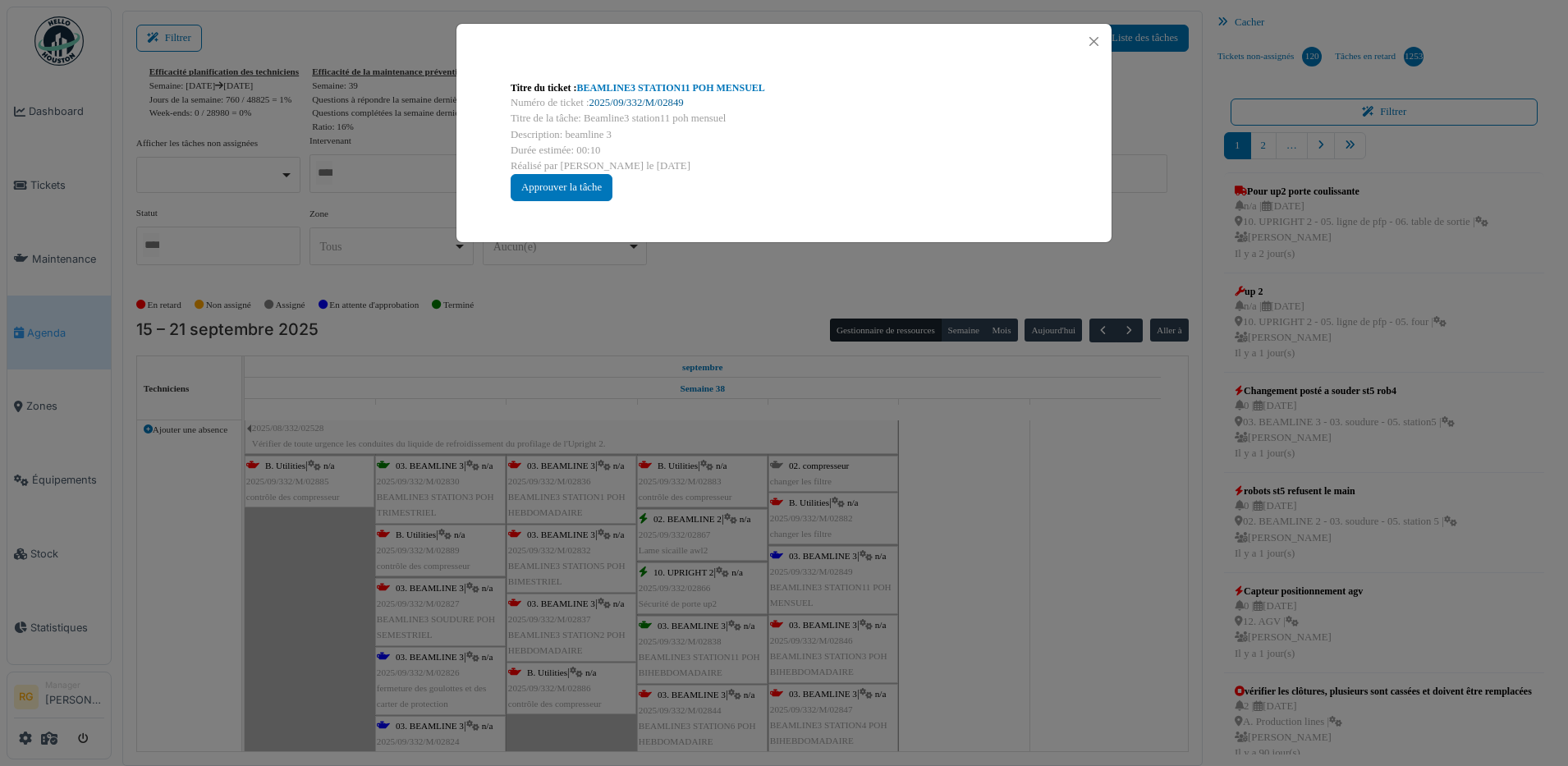
click at [625, 100] on link "2025/09/332/M/02849" at bounding box center [637, 103] width 95 height 12
click at [552, 188] on div "Approuver la tâche" at bounding box center [561, 188] width 102 height 27
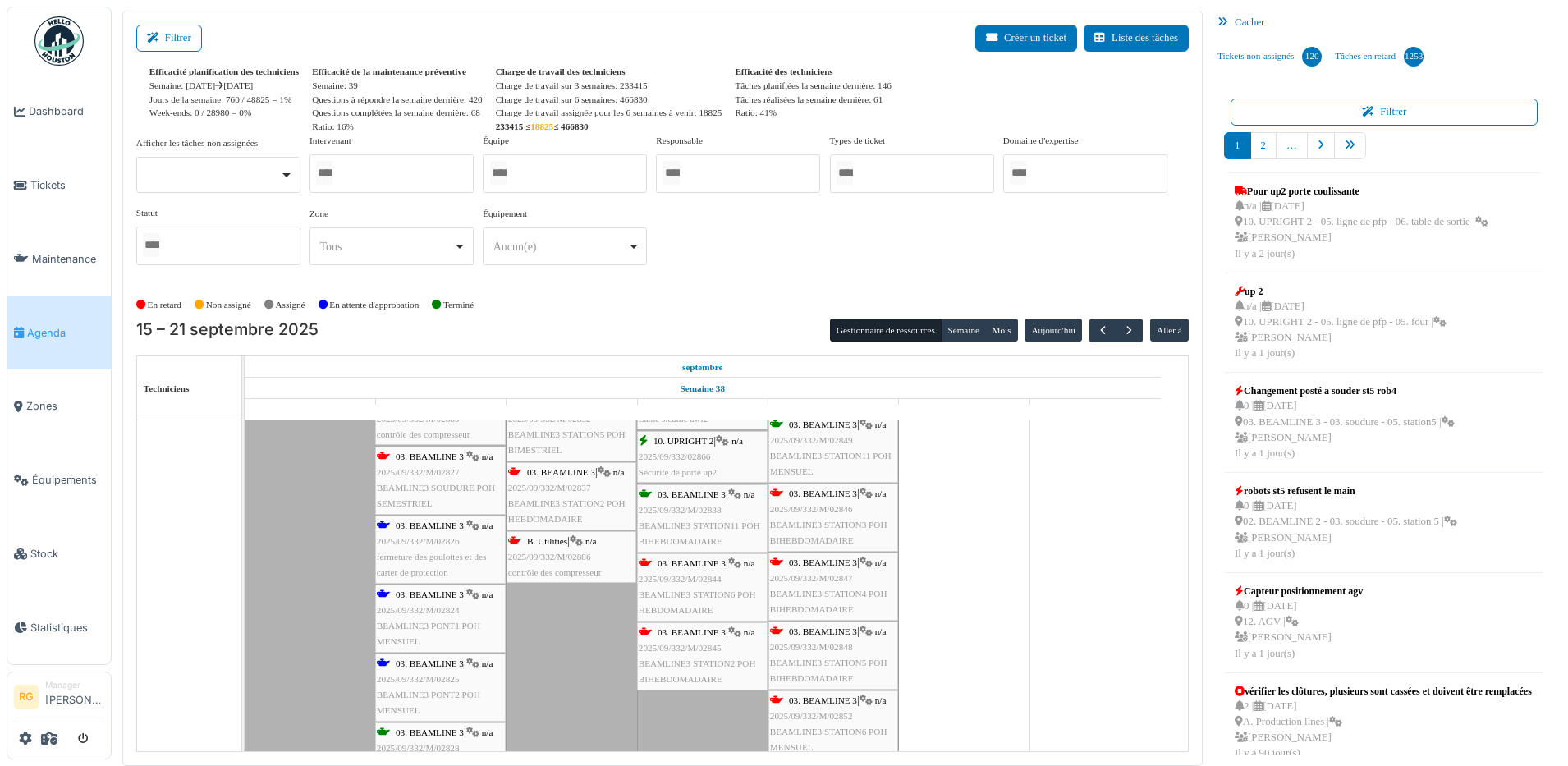
scroll to position [1053, 0]
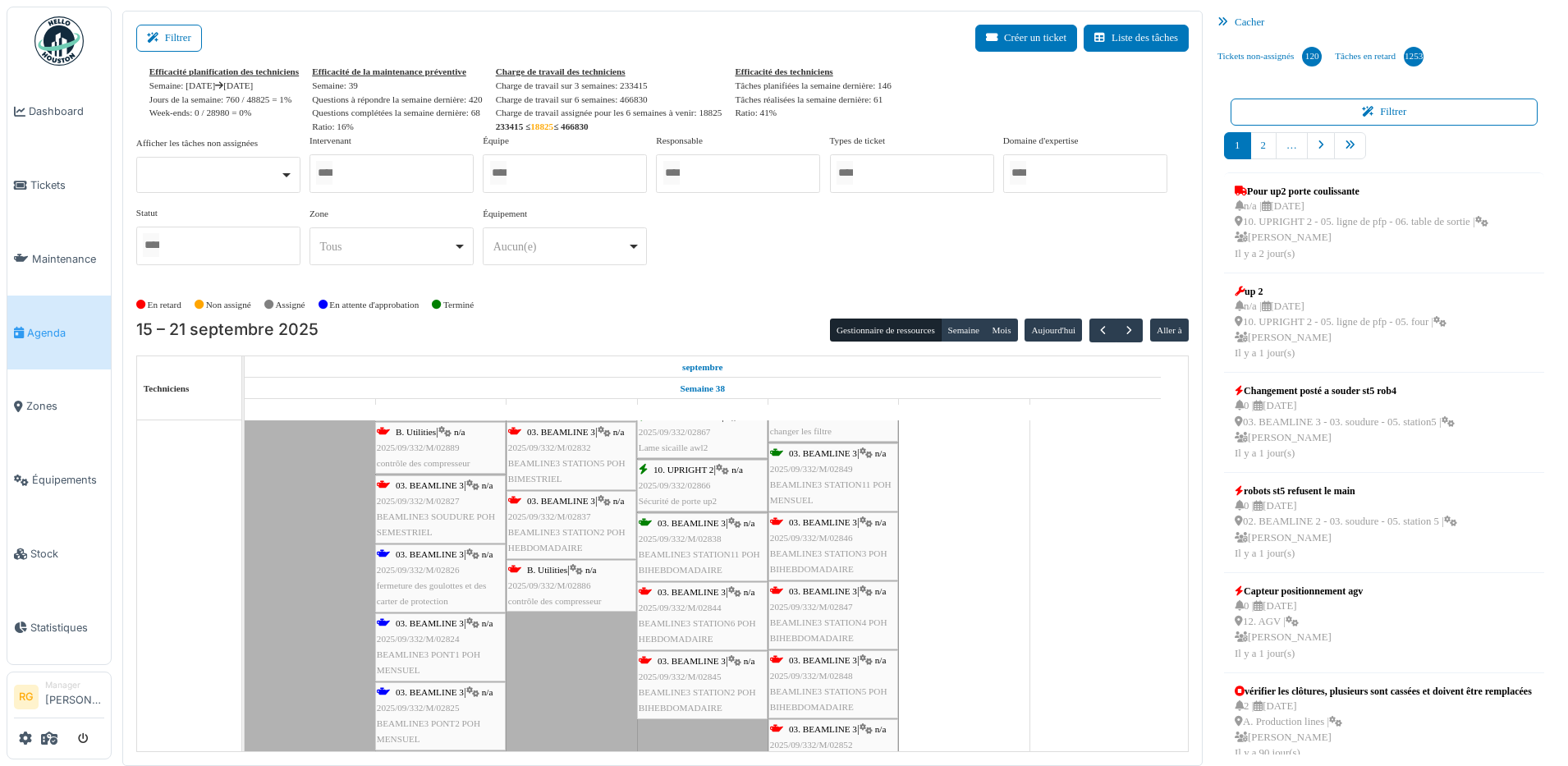
click at [434, 581] on span "fermeture des goulottes et des carter de protection" at bounding box center [432, 593] width 110 height 26
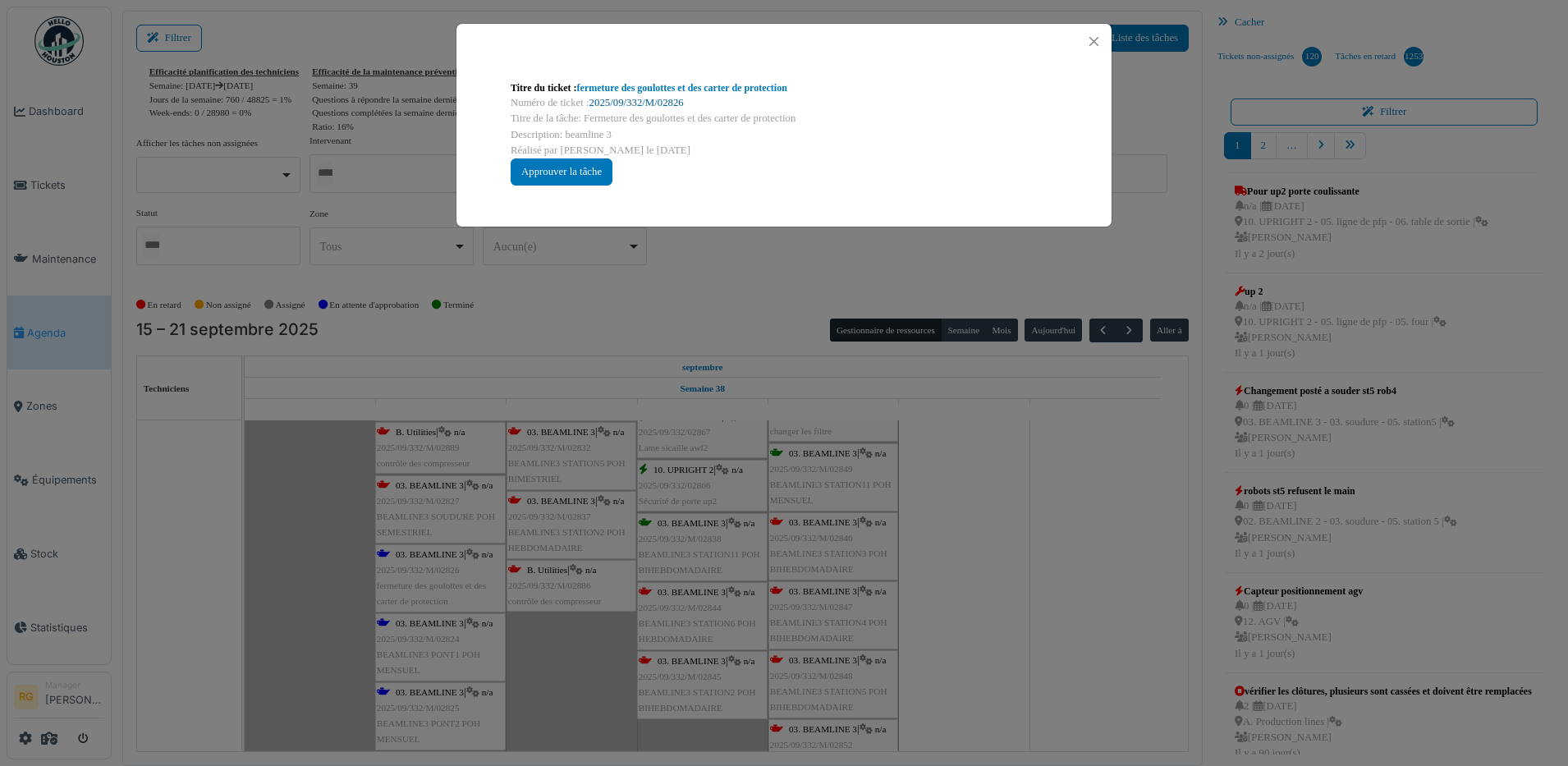
click at [652, 101] on link "2025/09/332/M/02826" at bounding box center [637, 103] width 95 height 12
click at [1098, 35] on button "Close" at bounding box center [1094, 42] width 22 height 22
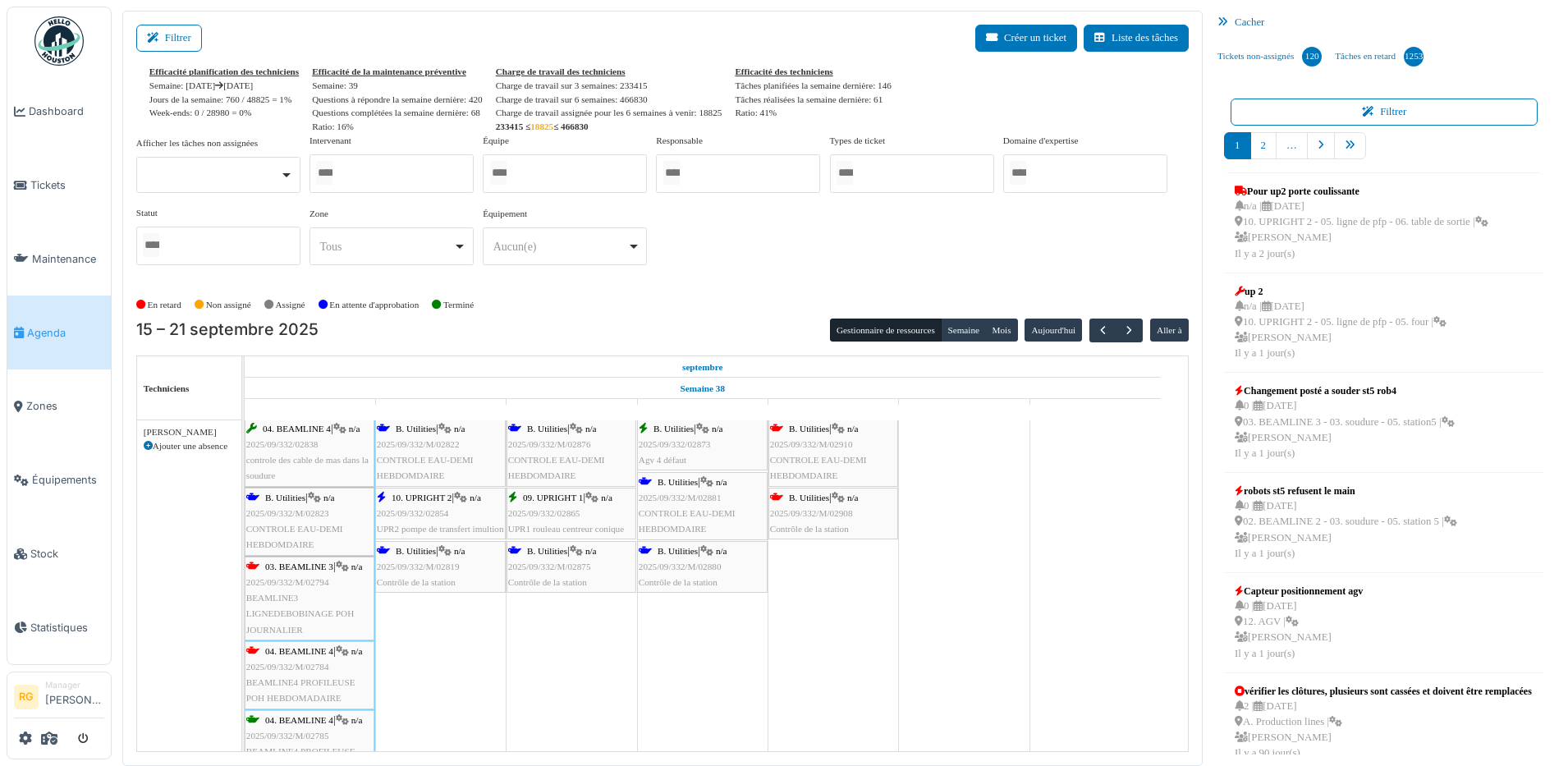
scroll to position [1362, 0]
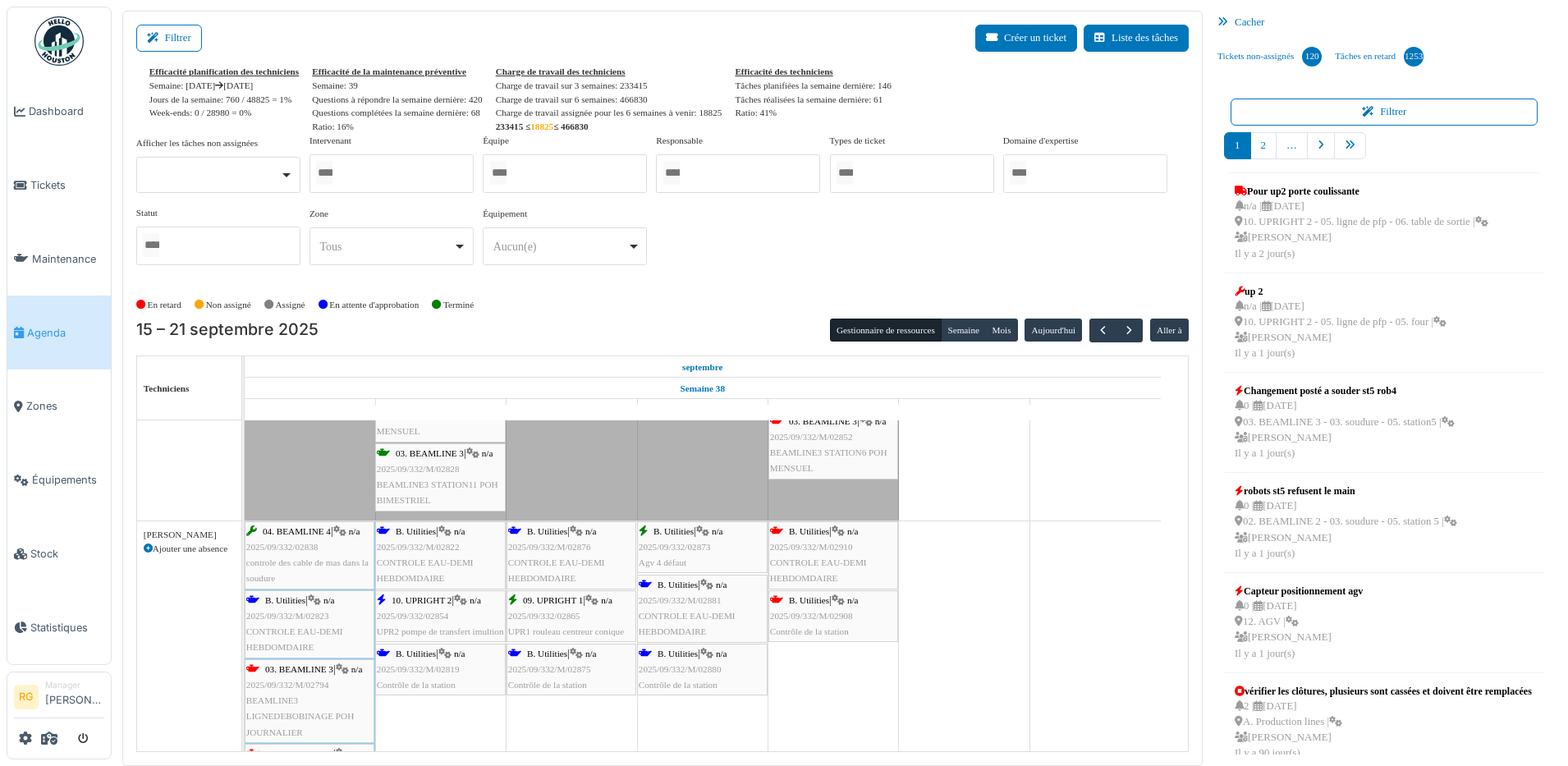
click at [287, 616] on span "2025/09/332/M/02823" at bounding box center [287, 616] width 83 height 10
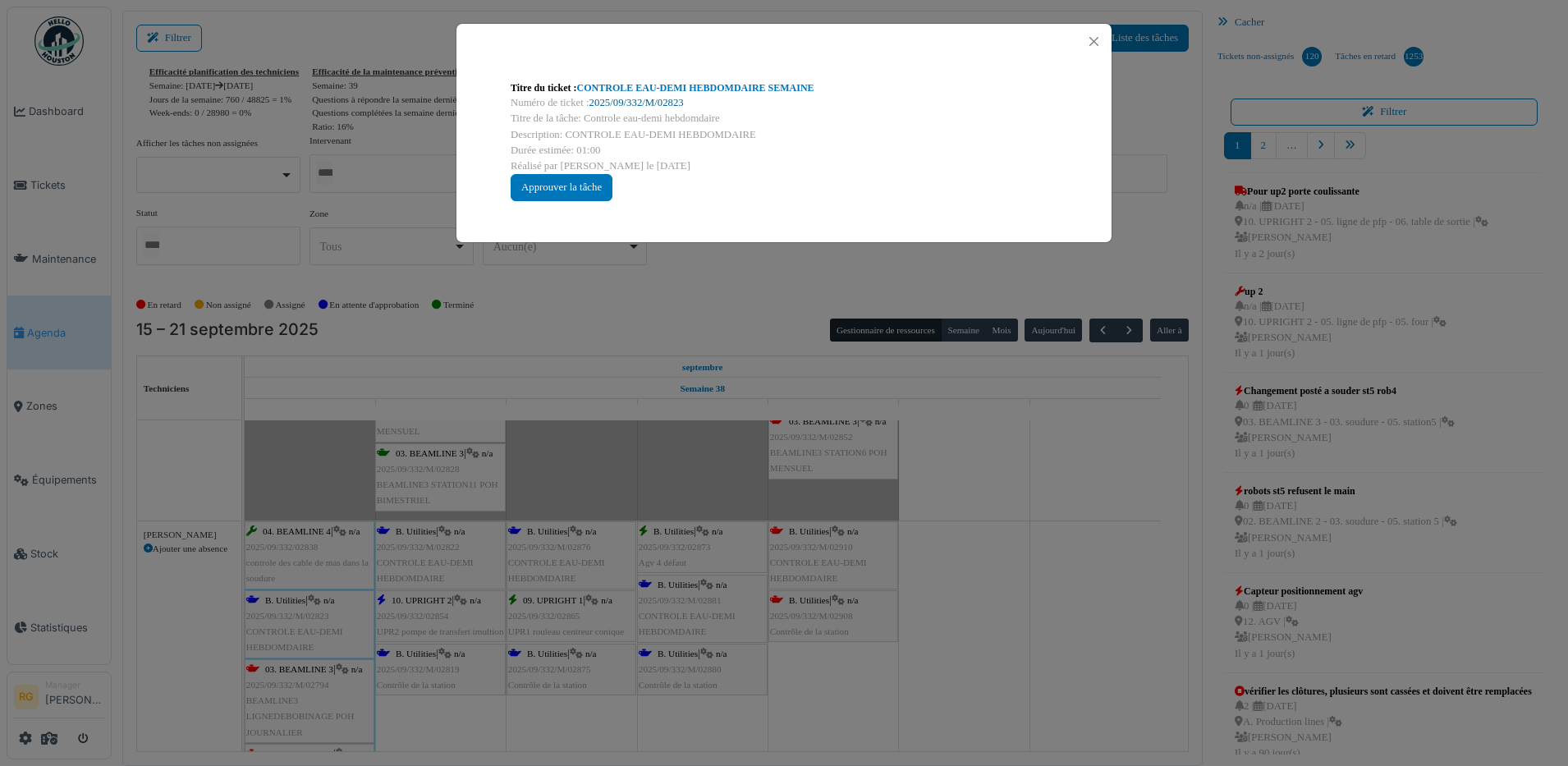
click at [635, 104] on link "2025/09/332/M/02823" at bounding box center [637, 103] width 95 height 12
click at [587, 184] on div "Approuver la tâche" at bounding box center [561, 188] width 102 height 27
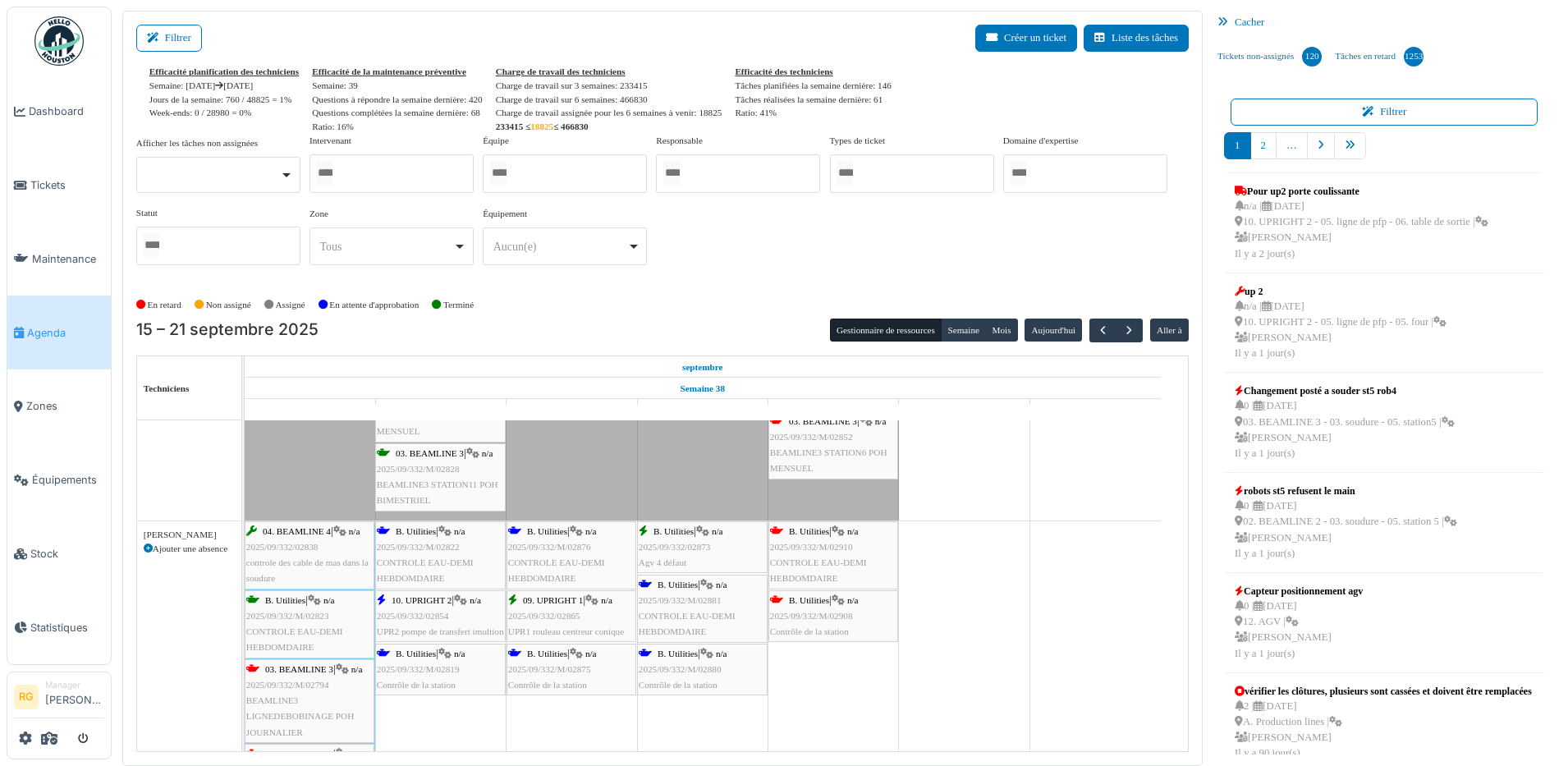
click at [433, 542] on span "2025/09/332/M/02822" at bounding box center [419, 547] width 83 height 10
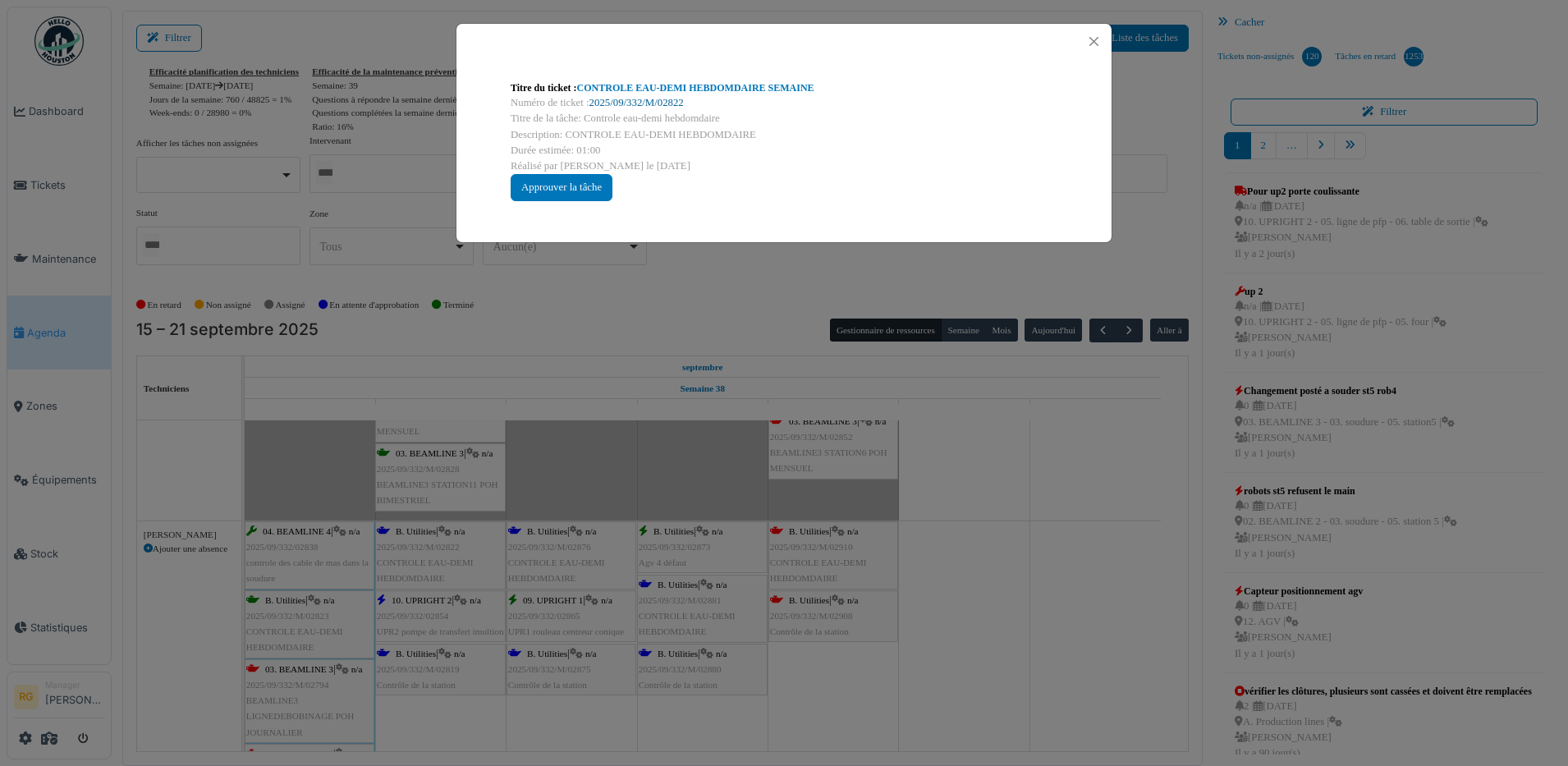
click at [633, 100] on link "2025/09/332/M/02822" at bounding box center [637, 103] width 95 height 12
click at [562, 184] on div "Approuver la tâche" at bounding box center [561, 188] width 102 height 27
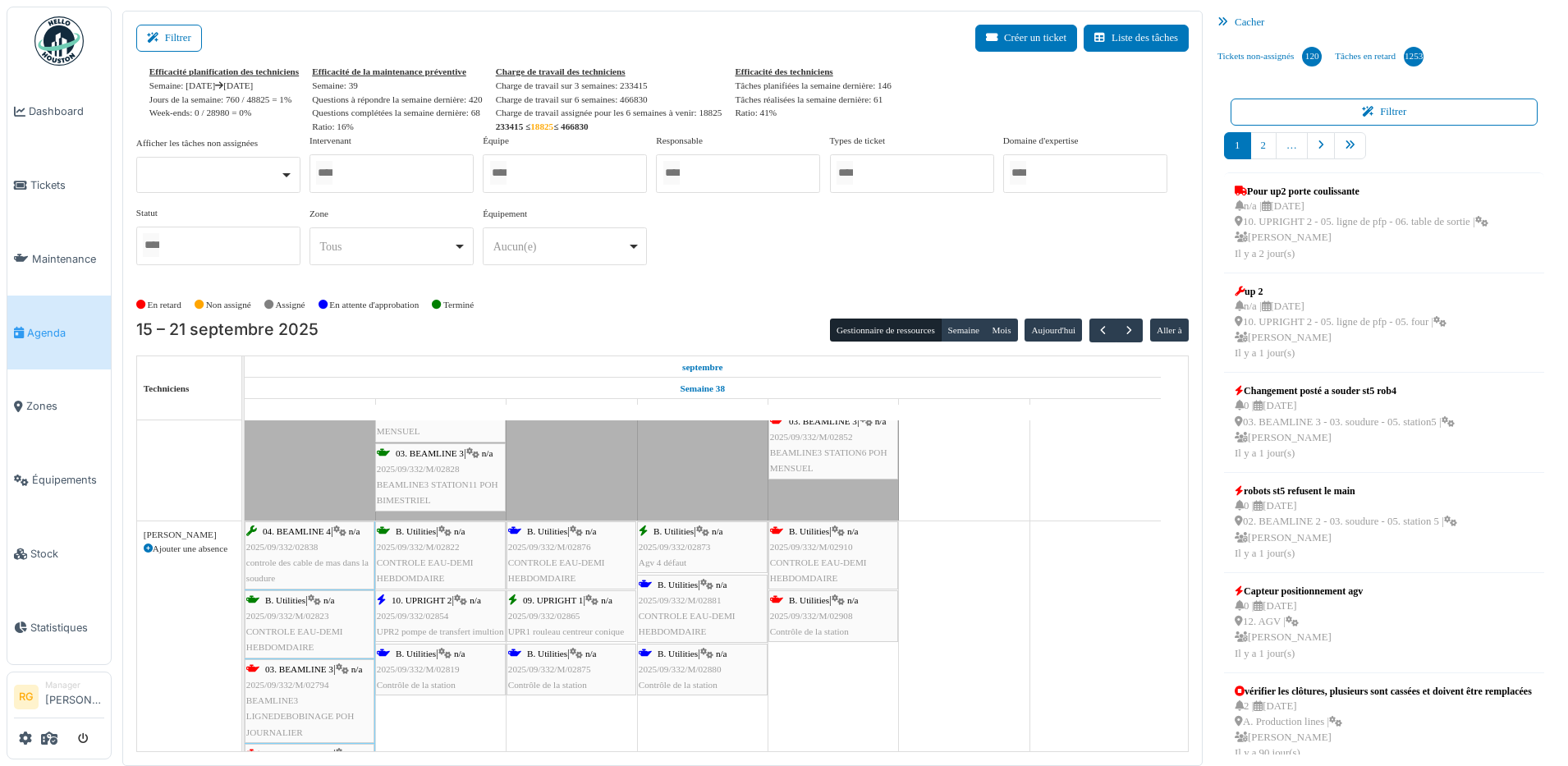
click at [421, 616] on span "2025/09/332/02854" at bounding box center [413, 616] width 72 height 10
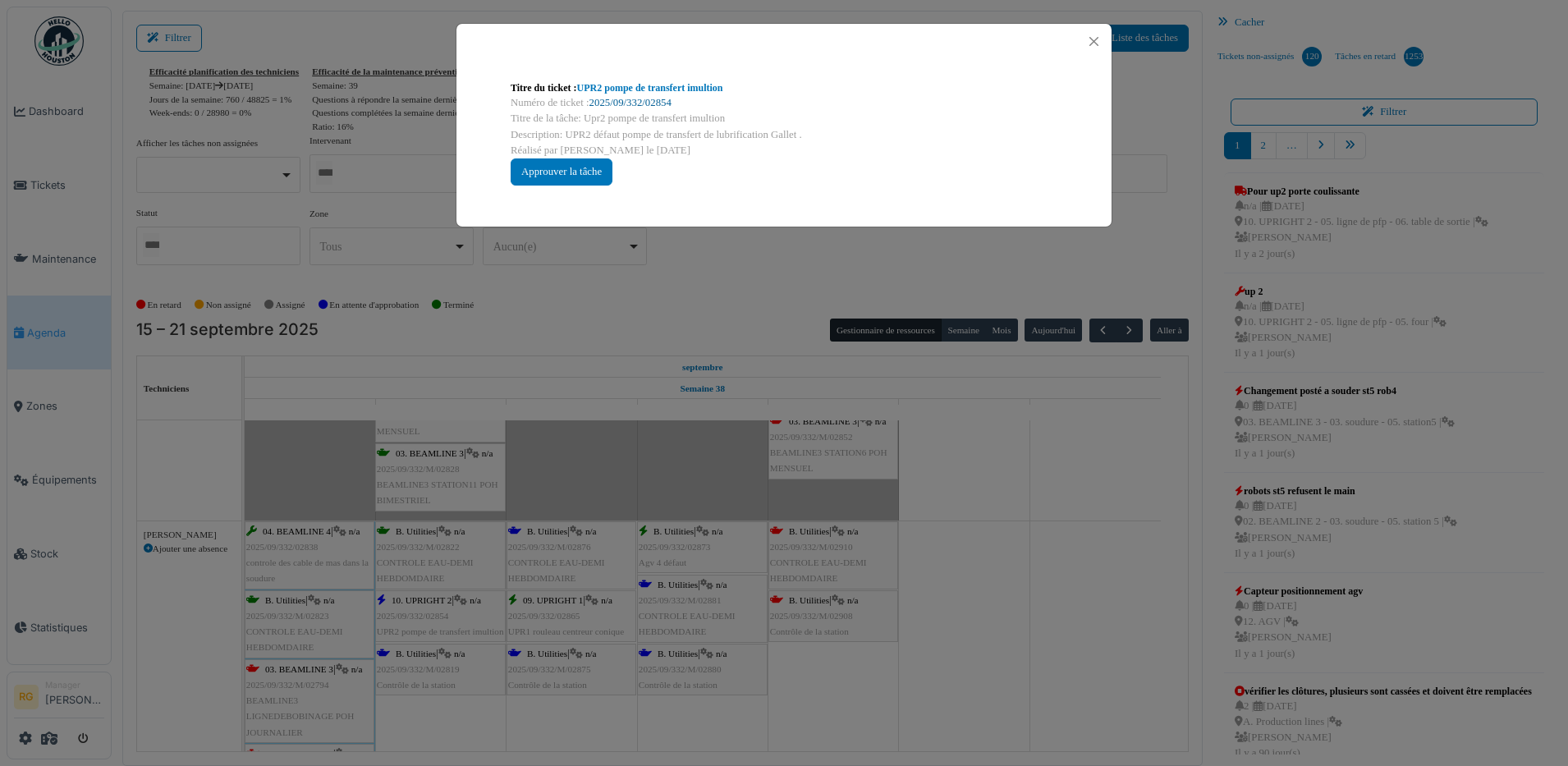
click at [630, 102] on link "2025/09/332/02854" at bounding box center [630, 103] width 82 height 12
click at [582, 173] on div "Approuver la tâche" at bounding box center [561, 172] width 102 height 27
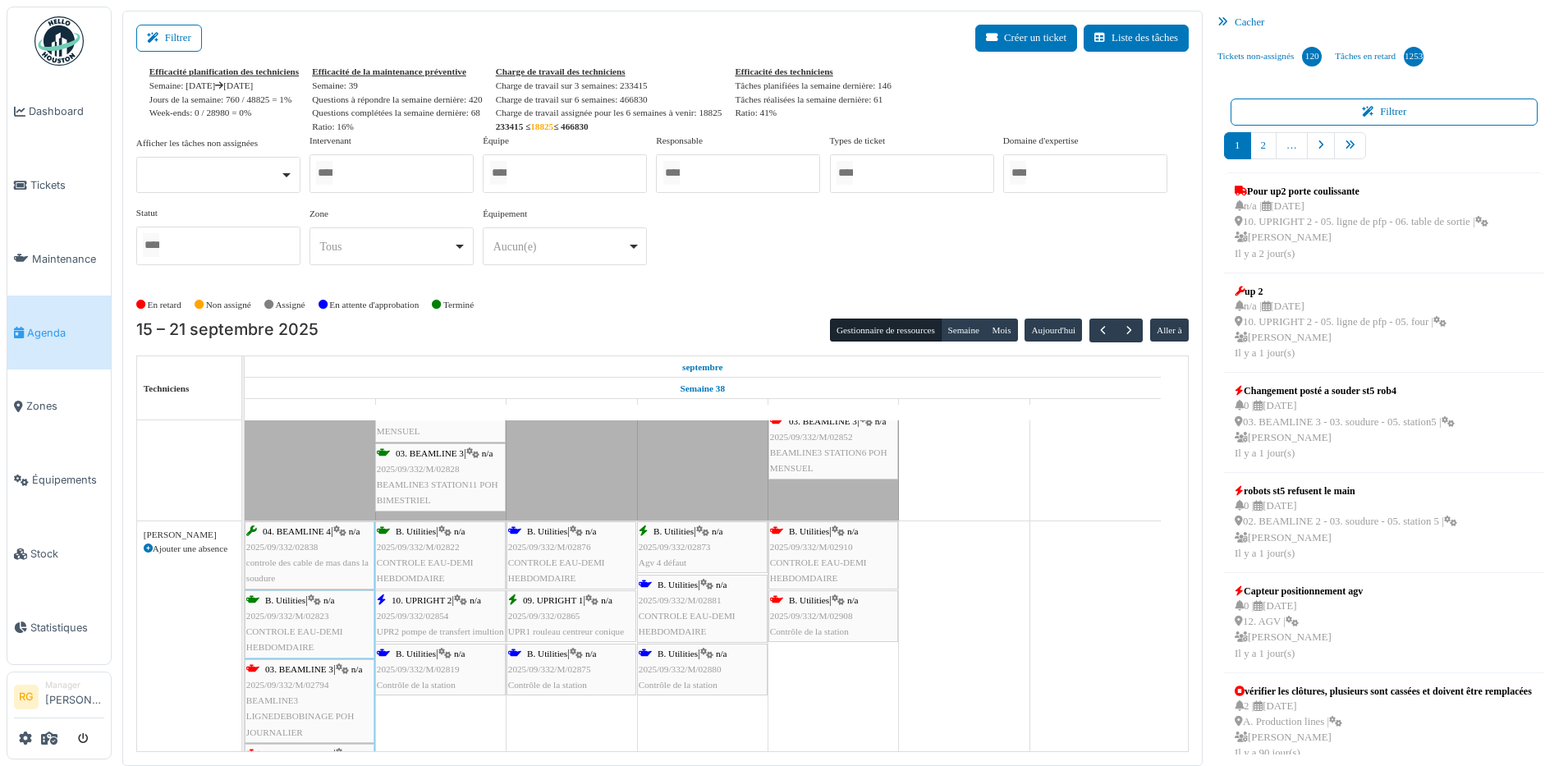
click at [430, 666] on span "2025/09/332/M/02819" at bounding box center [419, 670] width 83 height 10
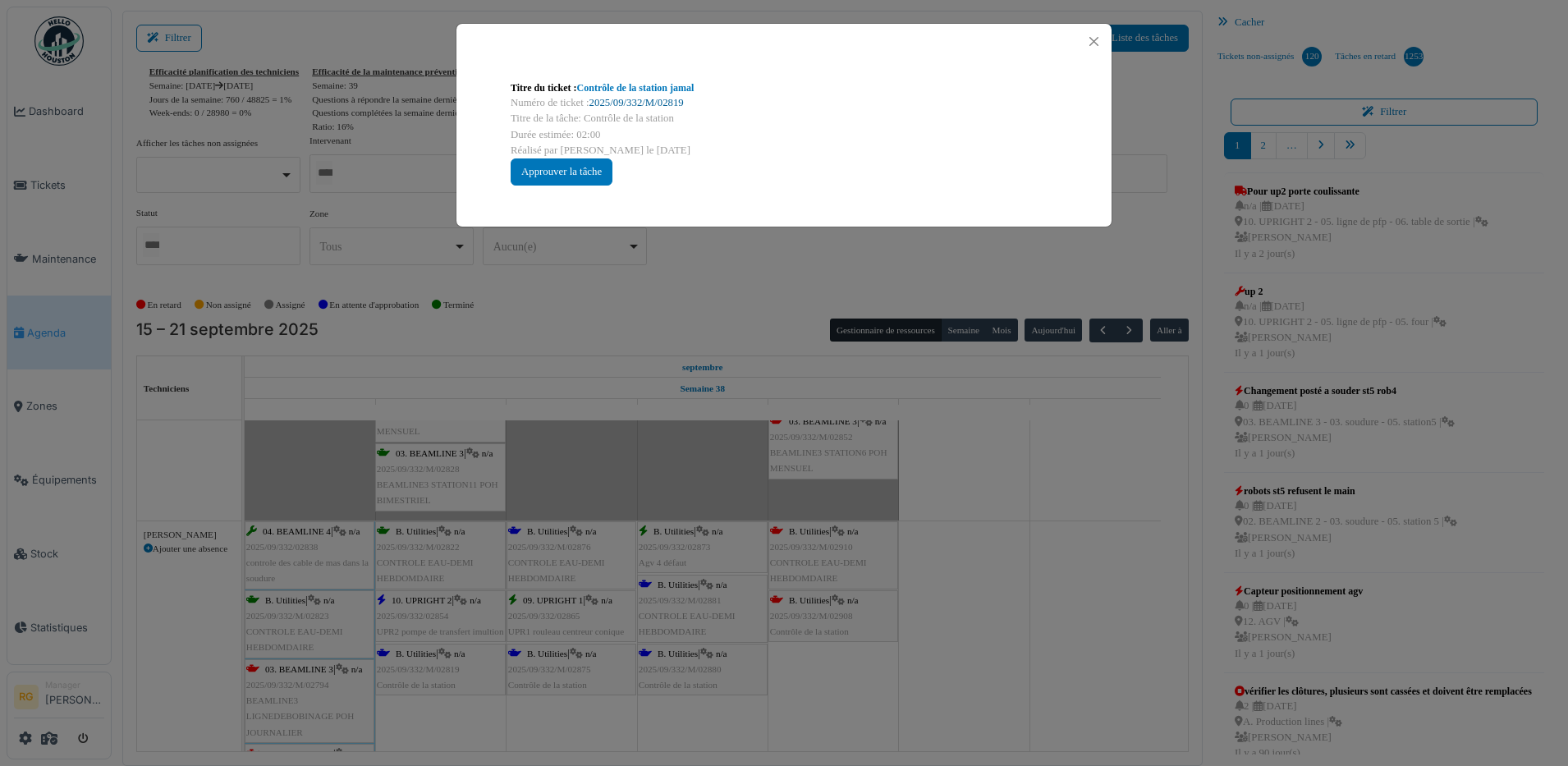
click at [638, 105] on link "2025/09/332/M/02819" at bounding box center [637, 103] width 95 height 12
click at [585, 161] on div "Approuver la tâche" at bounding box center [561, 172] width 102 height 27
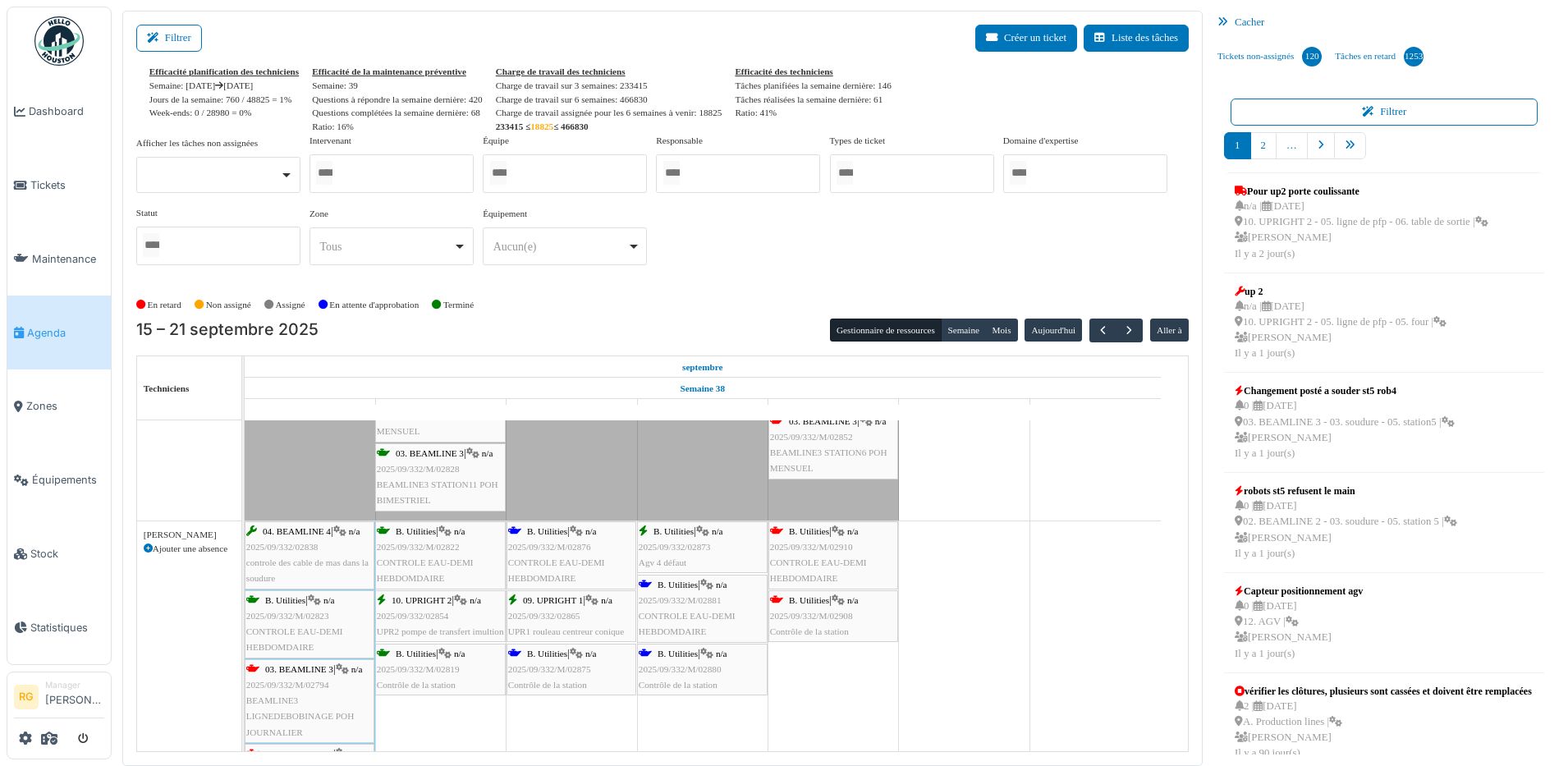
click at [556, 553] on div "B. Utilities | n/a 2025/09/332/M/02876 CONTROLE EAU-DEMI HEBDOMDAIRE" at bounding box center [571, 556] width 126 height 63
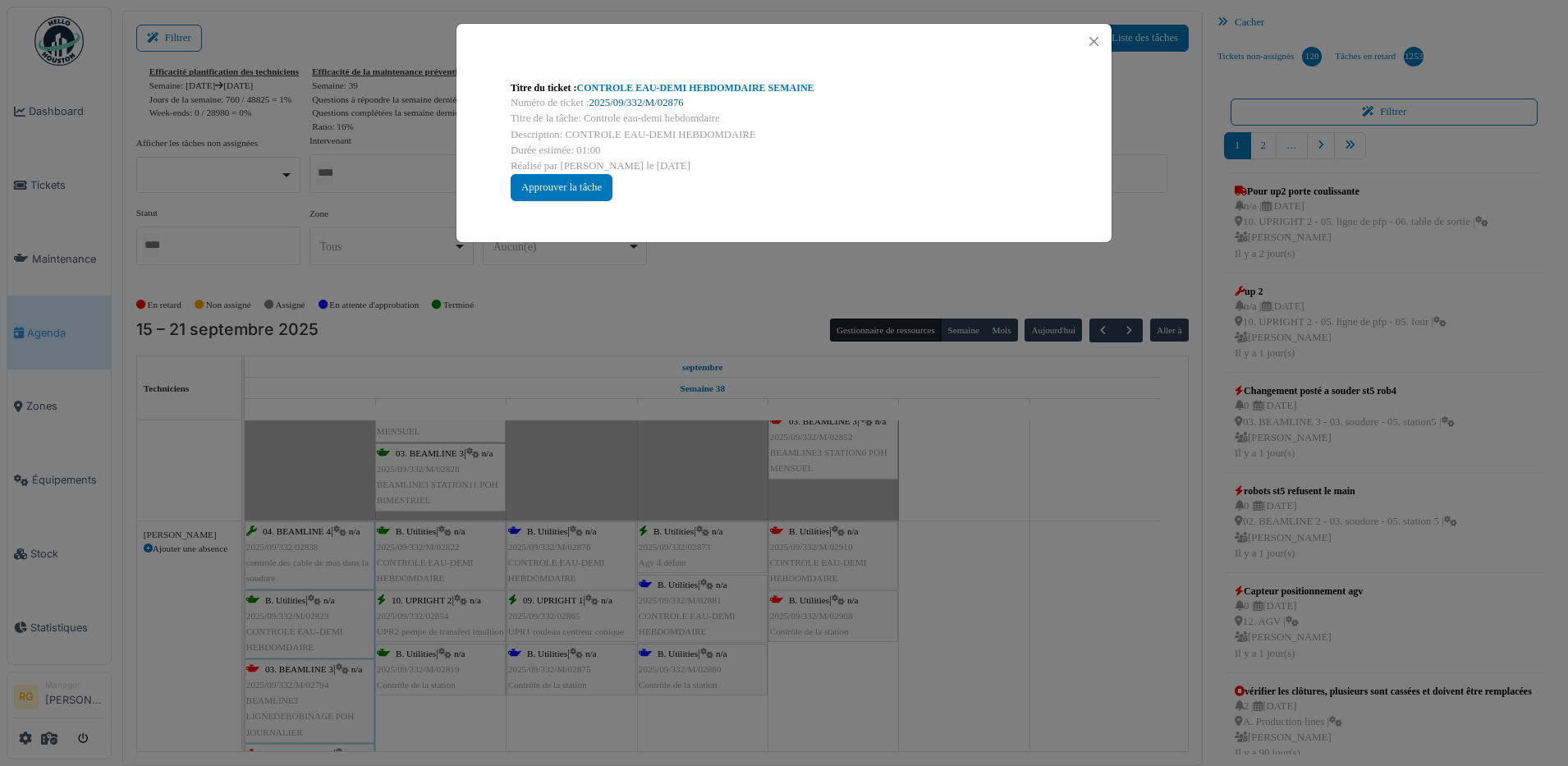
click at [624, 103] on link "2025/09/332/M/02876" at bounding box center [637, 103] width 95 height 12
click at [551, 181] on div "Approuver la tâche" at bounding box center [561, 188] width 102 height 27
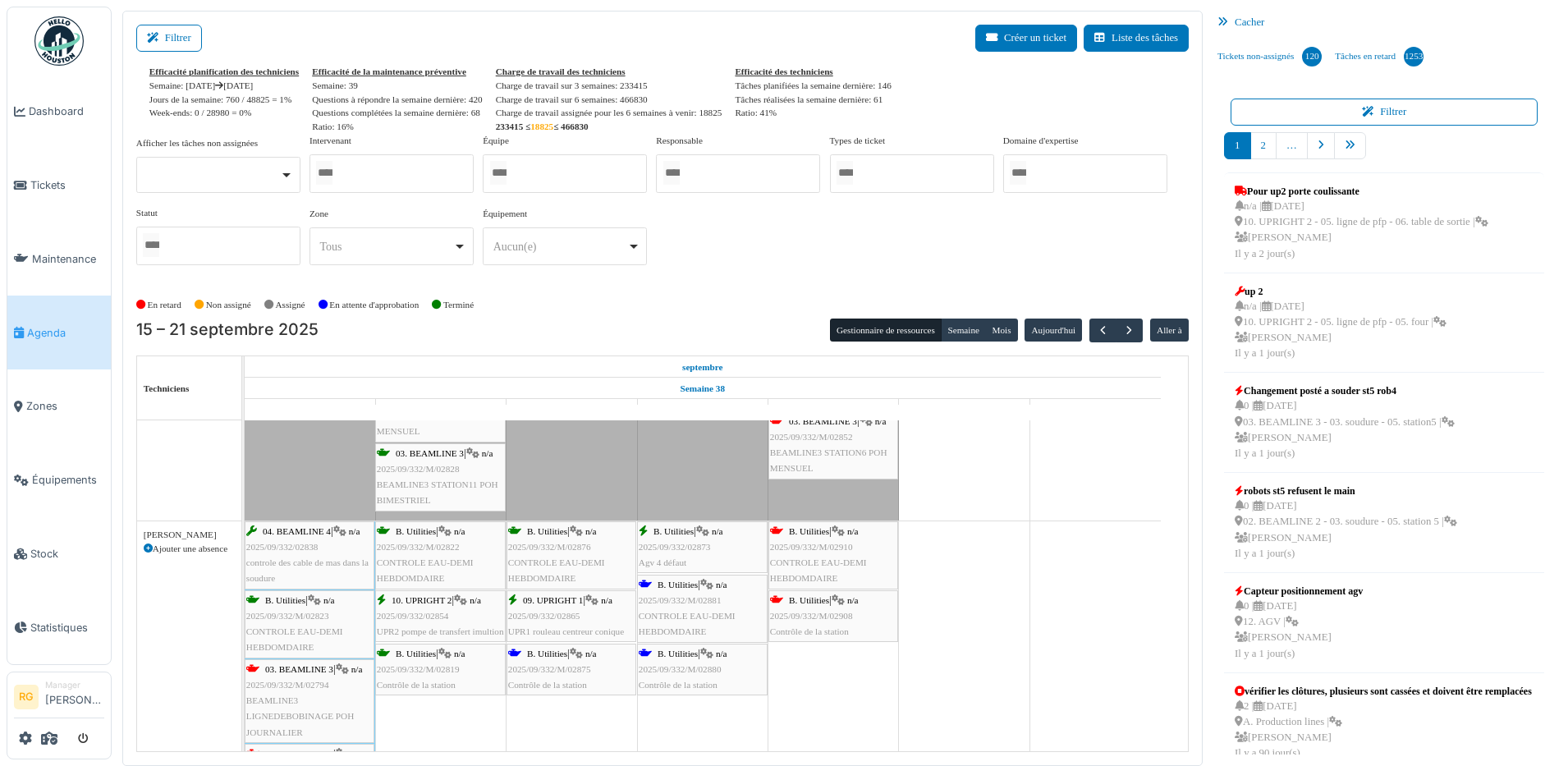
click at [562, 666] on span "2025/09/332/M/02875" at bounding box center [550, 670] width 83 height 10
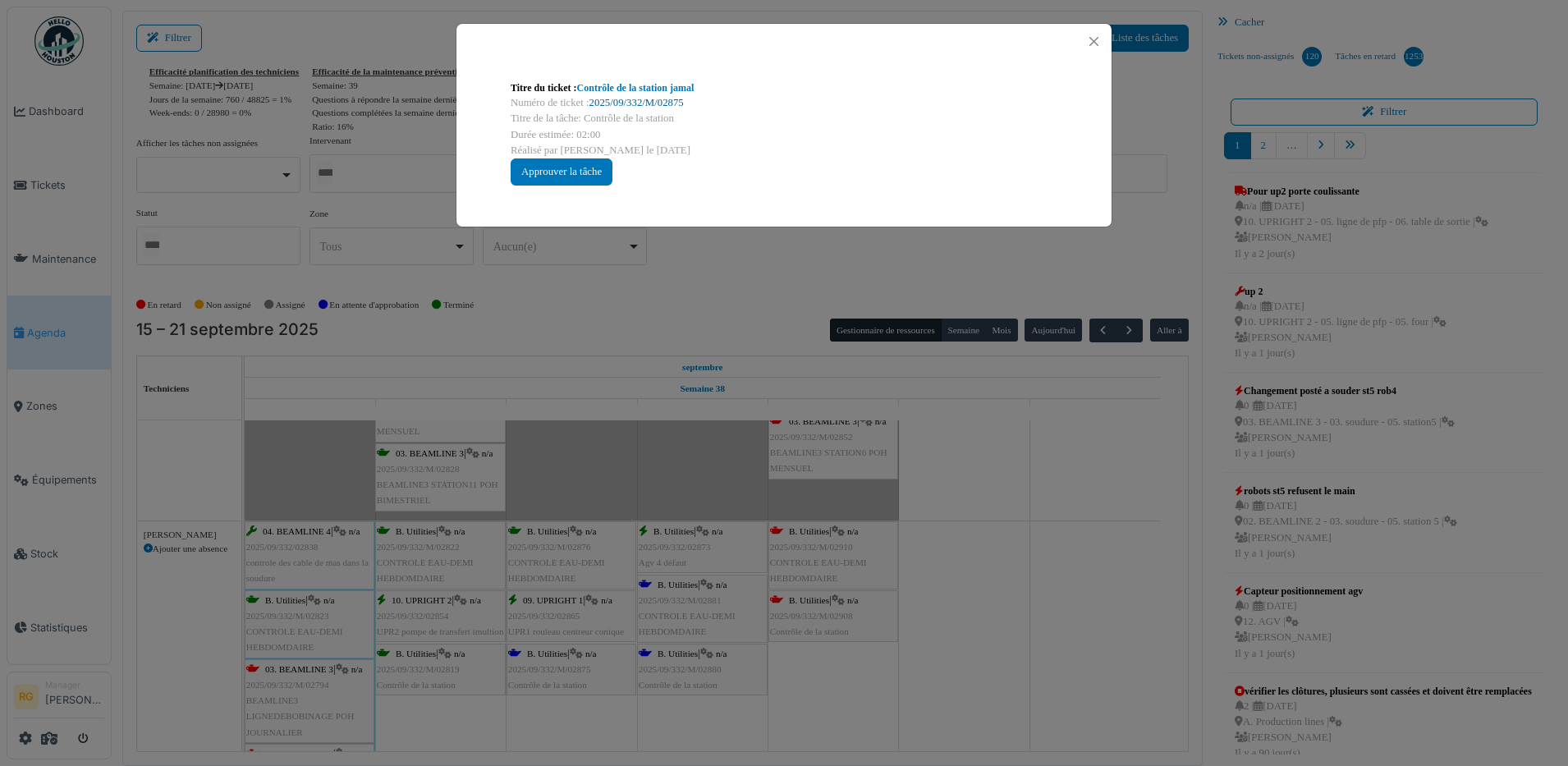
click at [629, 101] on link "2025/09/332/M/02875" at bounding box center [637, 103] width 95 height 12
click at [575, 161] on div "Approuver la tâche" at bounding box center [561, 172] width 102 height 27
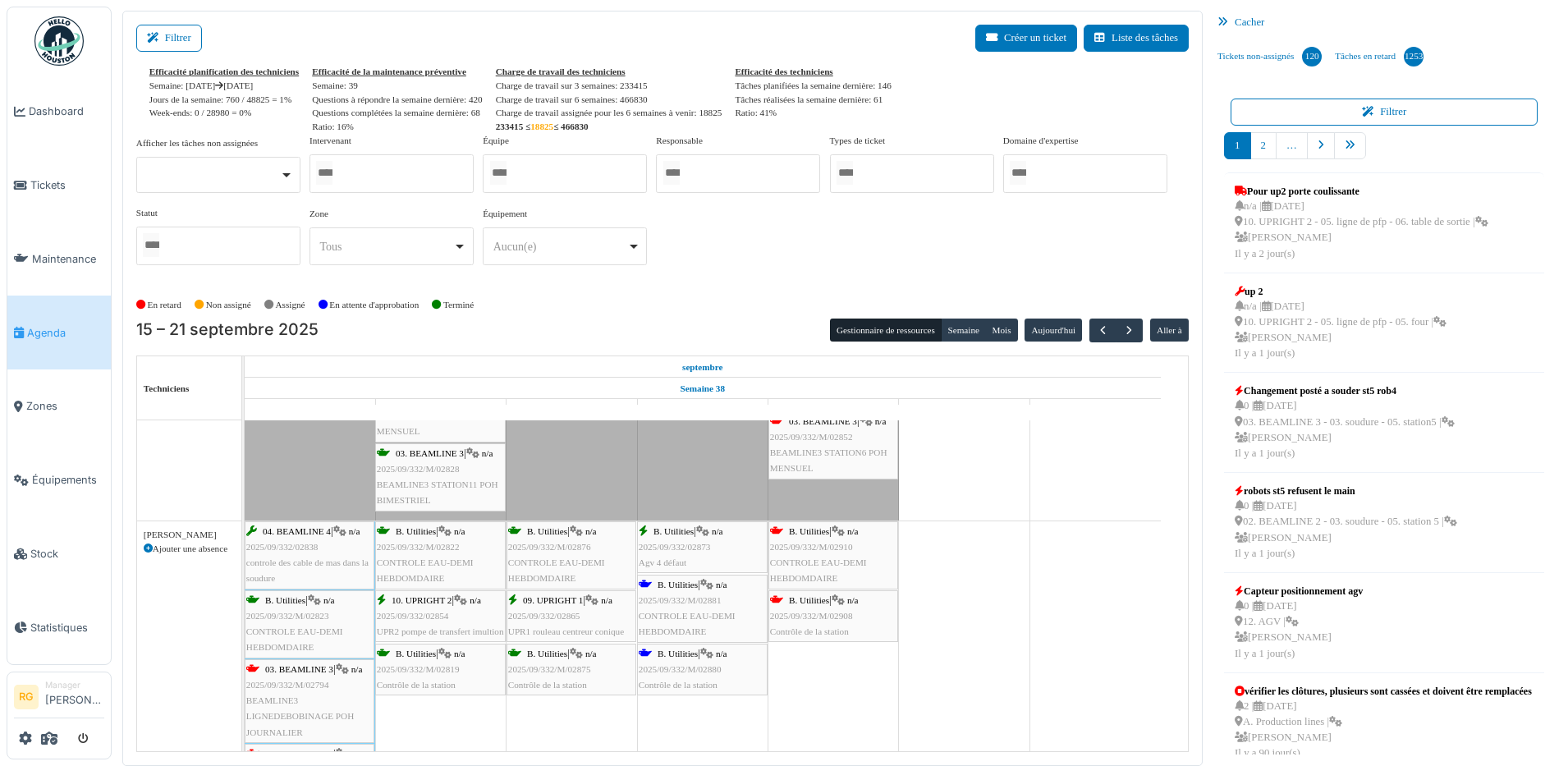
click at [697, 603] on span "2025/09/332/M/02881" at bounding box center [680, 600] width 83 height 10
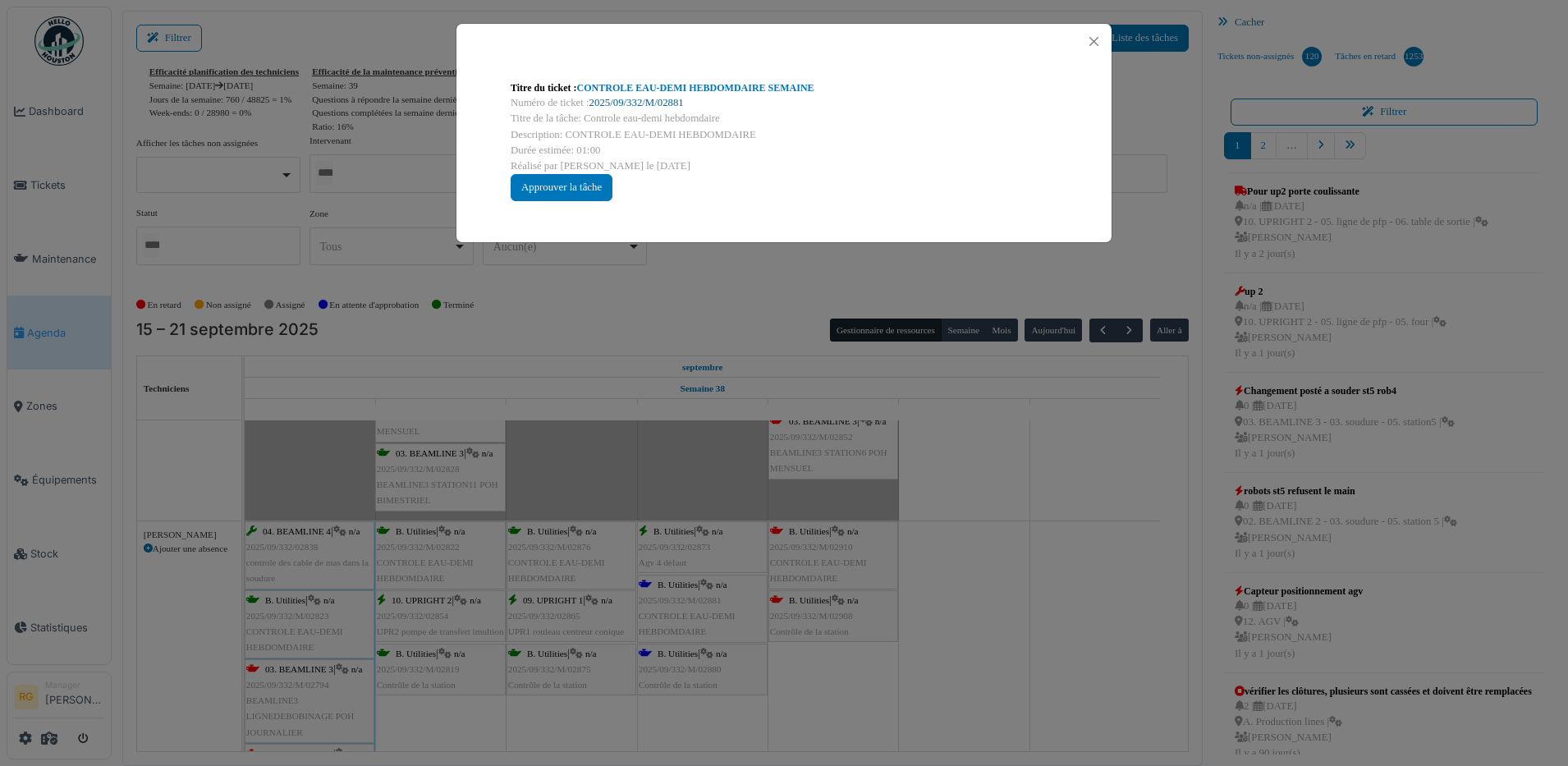
click at [622, 101] on link "2025/09/332/M/02881" at bounding box center [637, 103] width 95 height 12
click at [544, 183] on div "Approuver la tâche" at bounding box center [561, 188] width 102 height 27
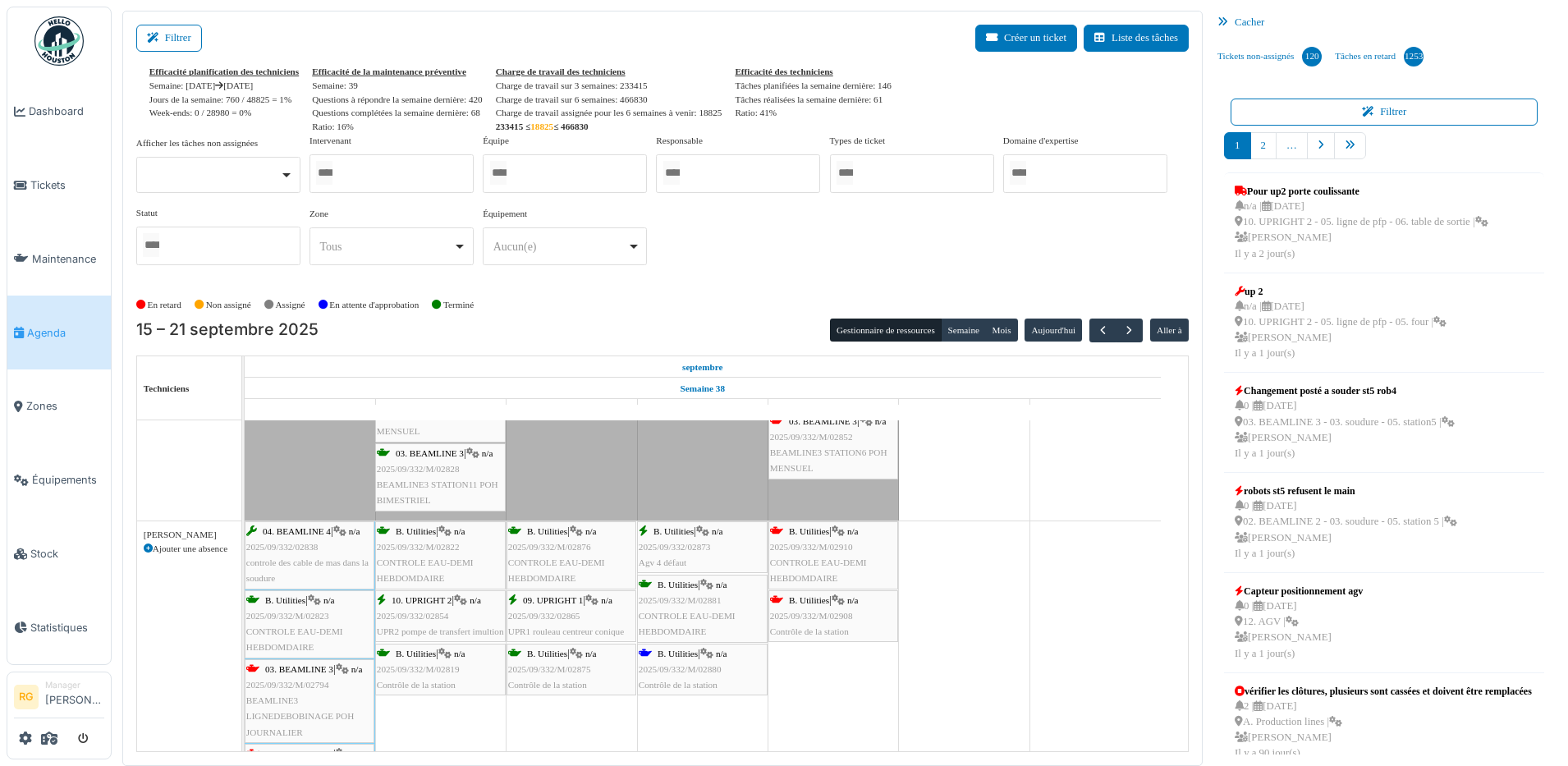
click at [683, 665] on span "2025/09/332/M/02880" at bounding box center [680, 670] width 83 height 10
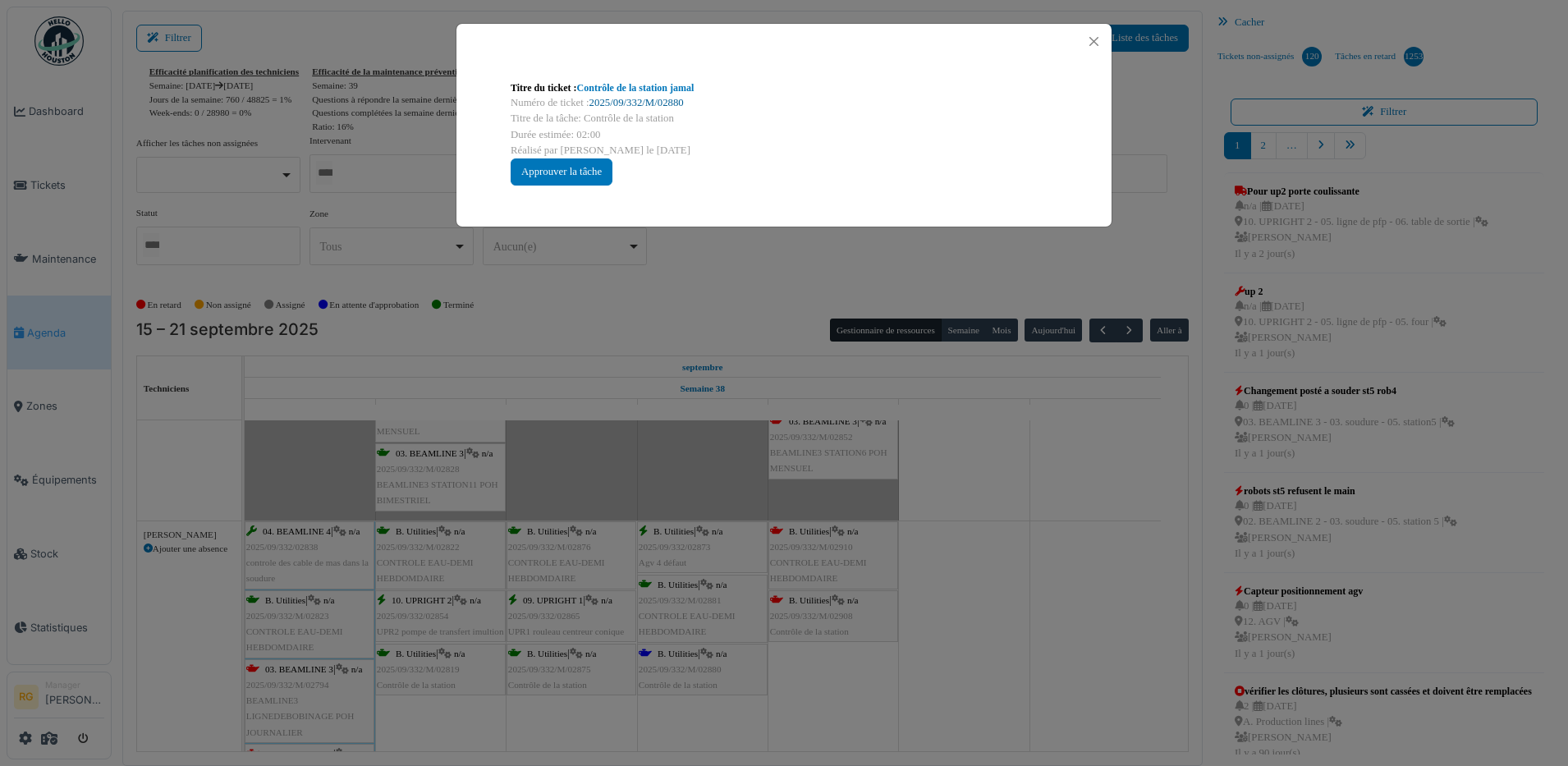
click at [640, 99] on link "2025/09/332/M/02880" at bounding box center [637, 103] width 95 height 12
click at [562, 172] on div "Approuver la tâche" at bounding box center [561, 172] width 102 height 27
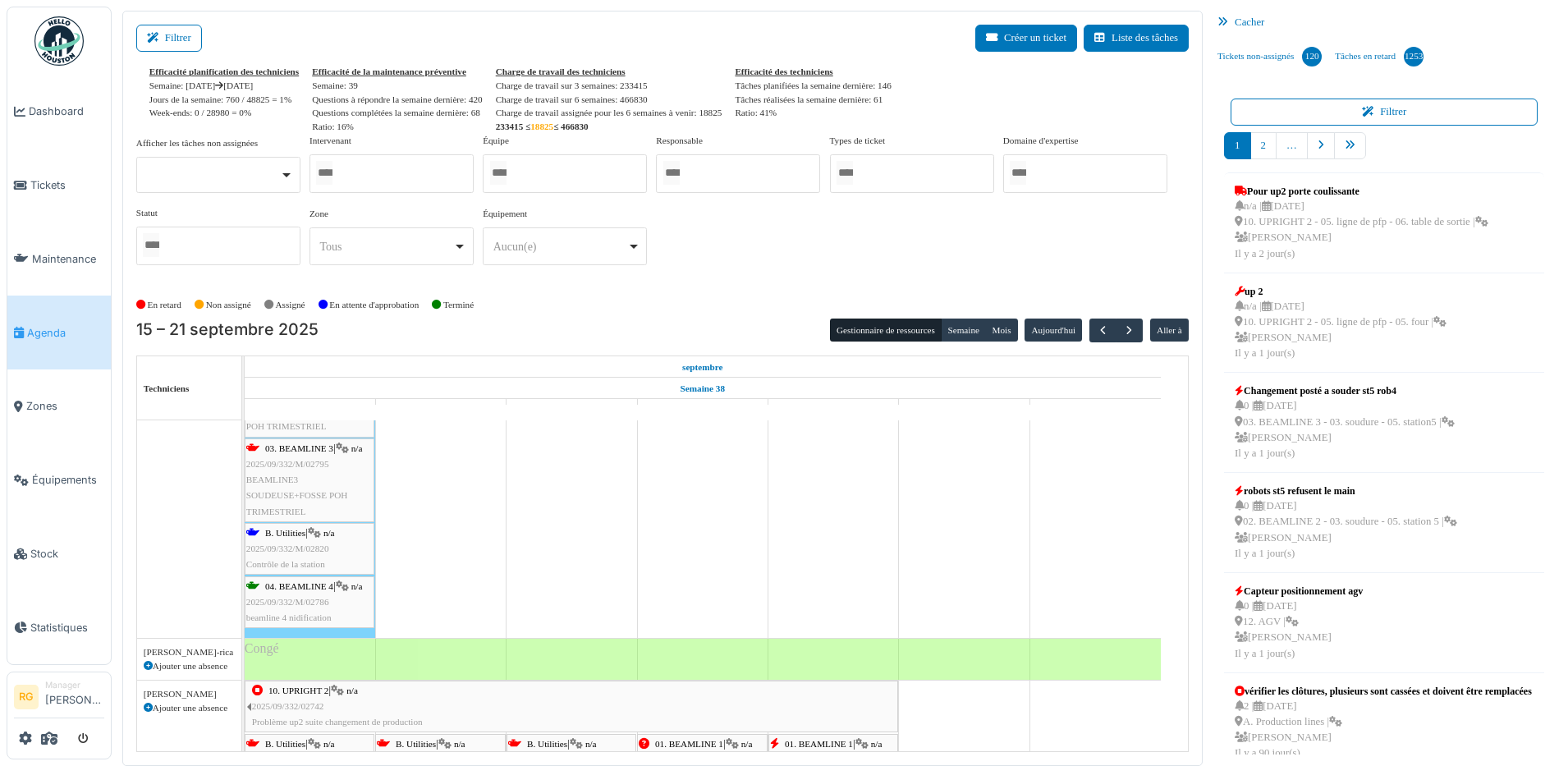
scroll to position [1874, 0]
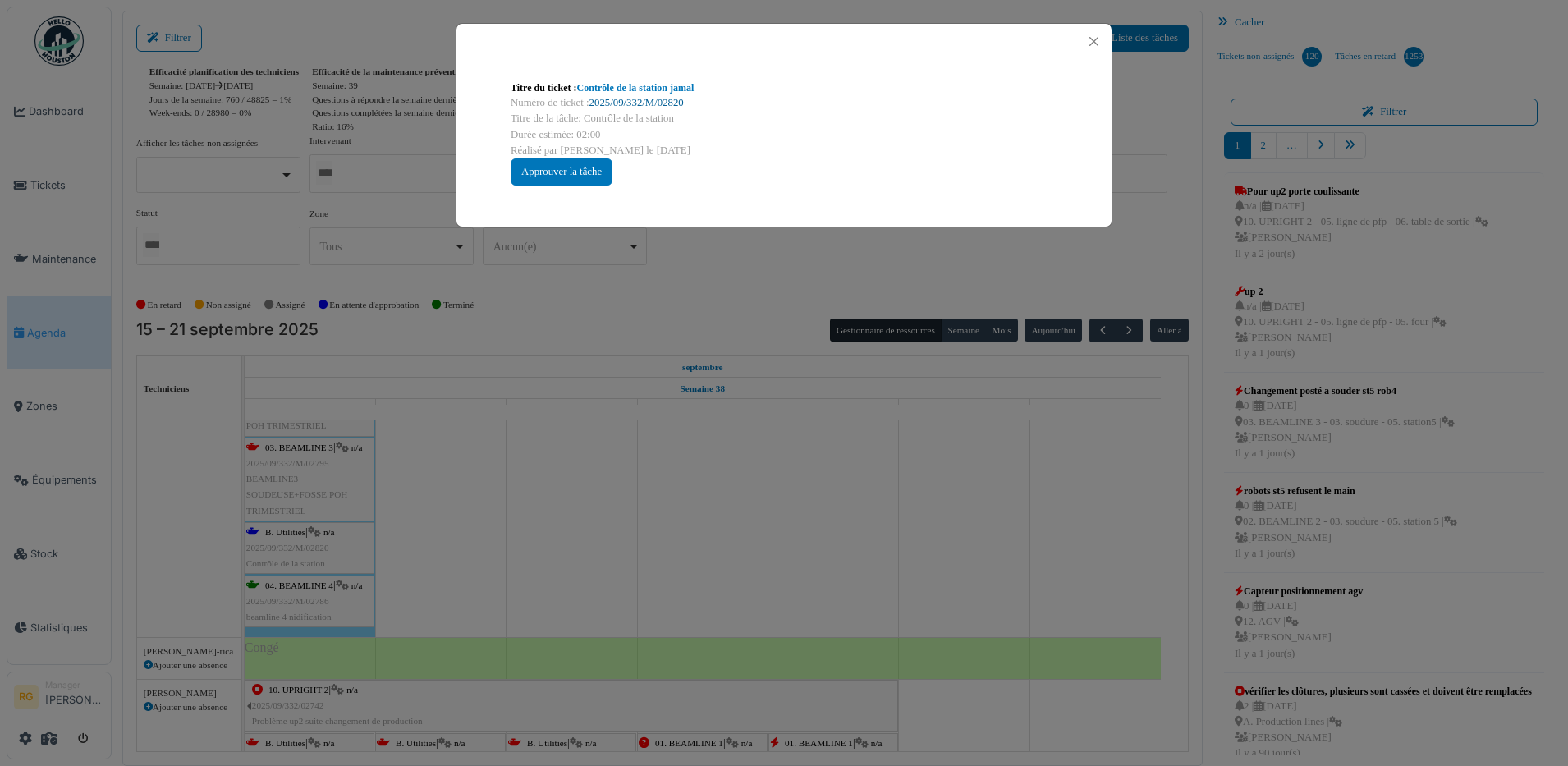
click at [628, 98] on link "2025/09/332/M/02820" at bounding box center [637, 103] width 95 height 12
click at [558, 174] on div "Approuver la tâche" at bounding box center [561, 172] width 102 height 27
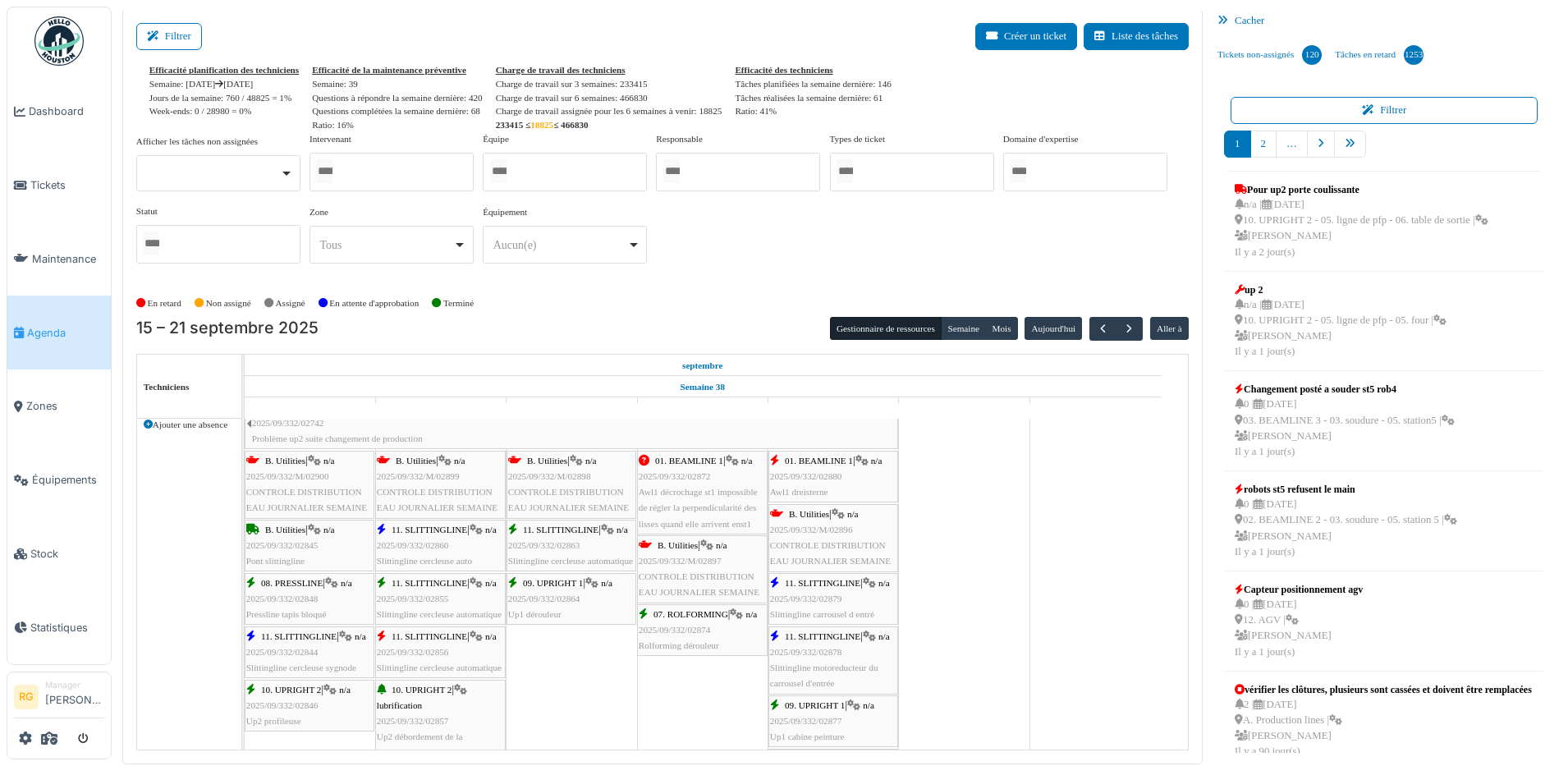
scroll to position [2183, 0]
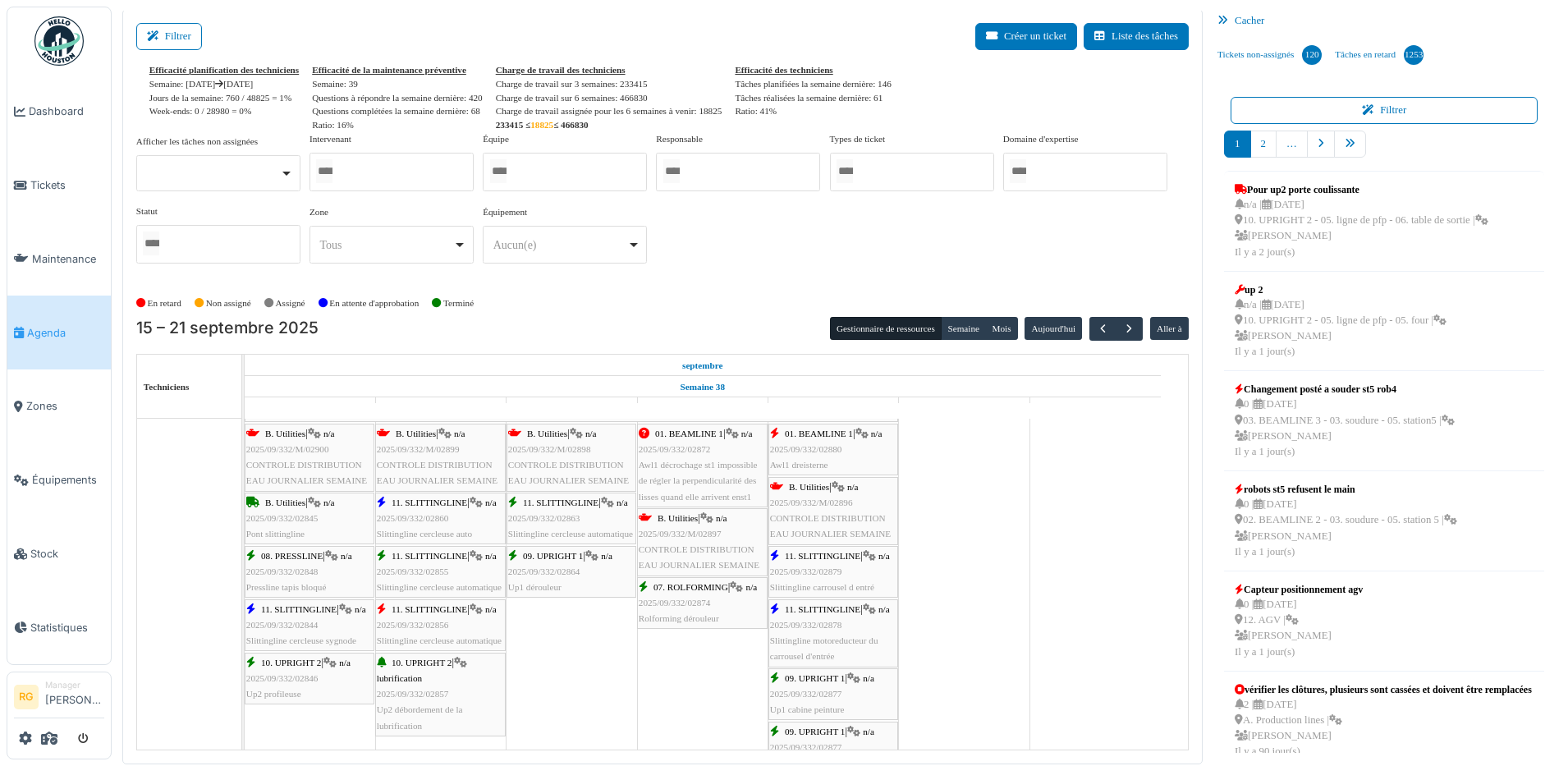
click at [308, 620] on span "2025/09/332/02844" at bounding box center [282, 625] width 72 height 10
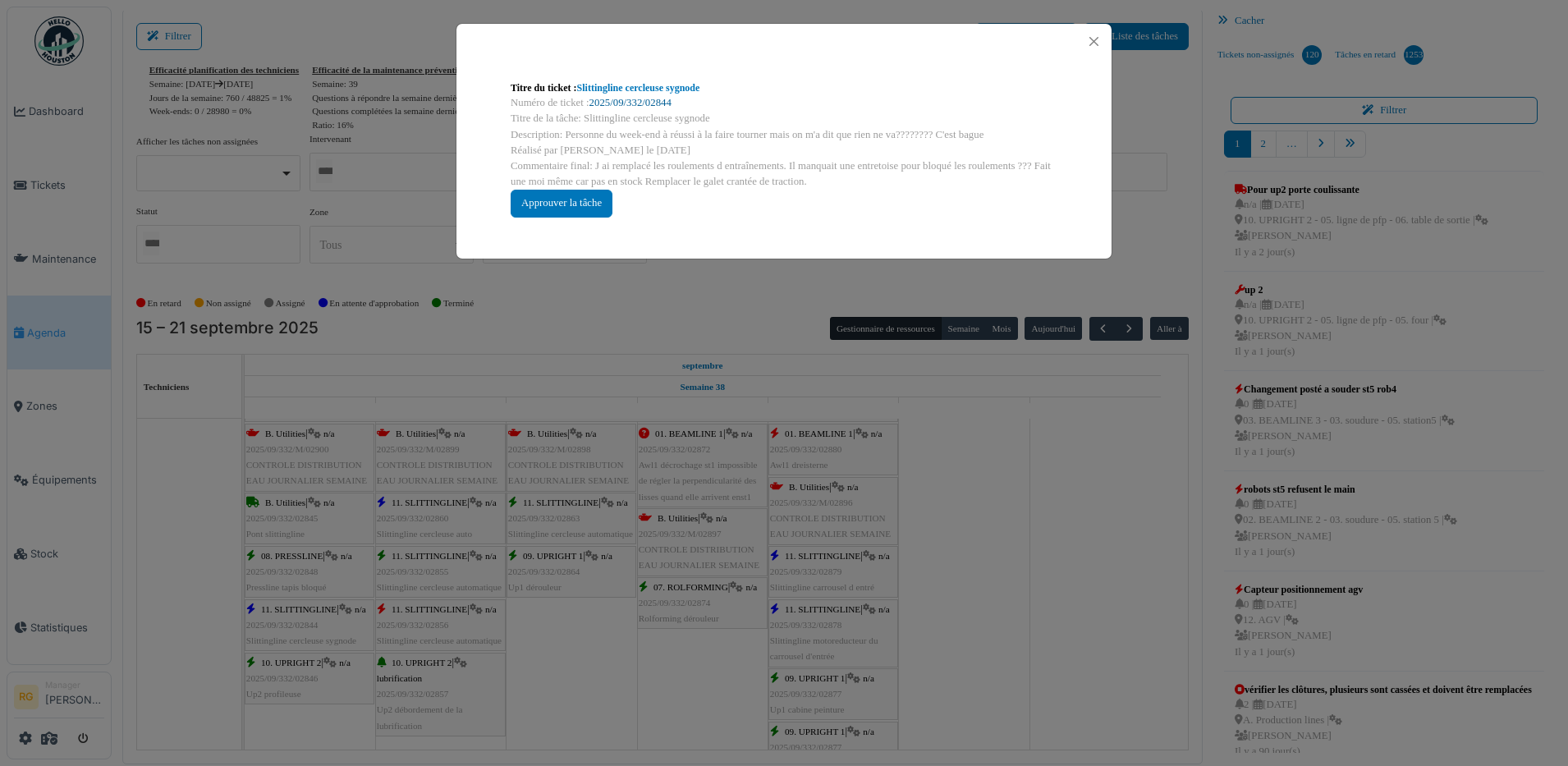
click at [631, 105] on link "2025/09/332/02844" at bounding box center [630, 103] width 82 height 12
click at [586, 196] on div "Approuver la tâche" at bounding box center [561, 203] width 102 height 27
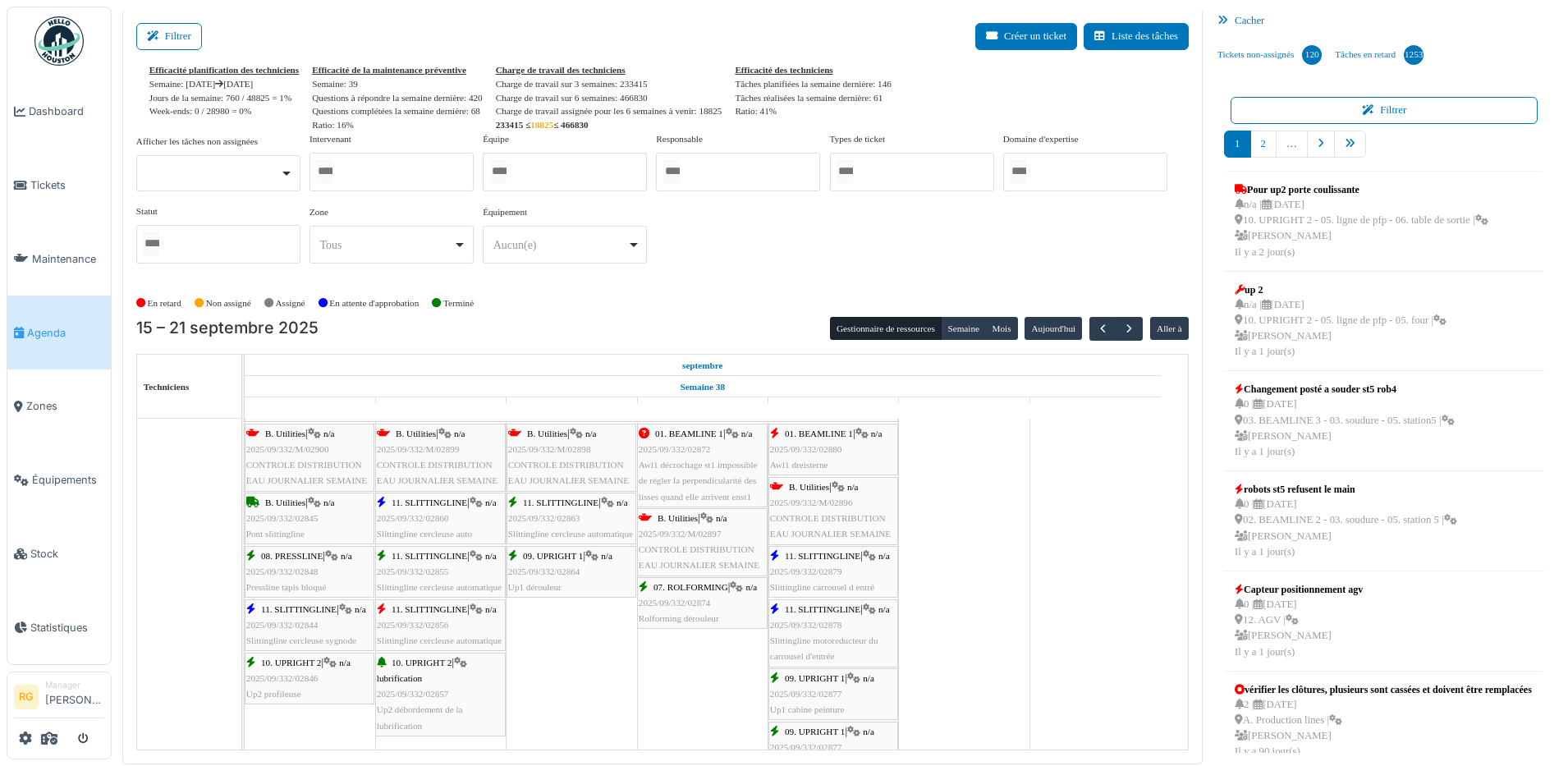
click at [426, 508] on div "11. SLITTINGLINE | n/a 2025/09/332/02860 Slittingline cercleuse auto" at bounding box center [440, 518] width 127 height 47
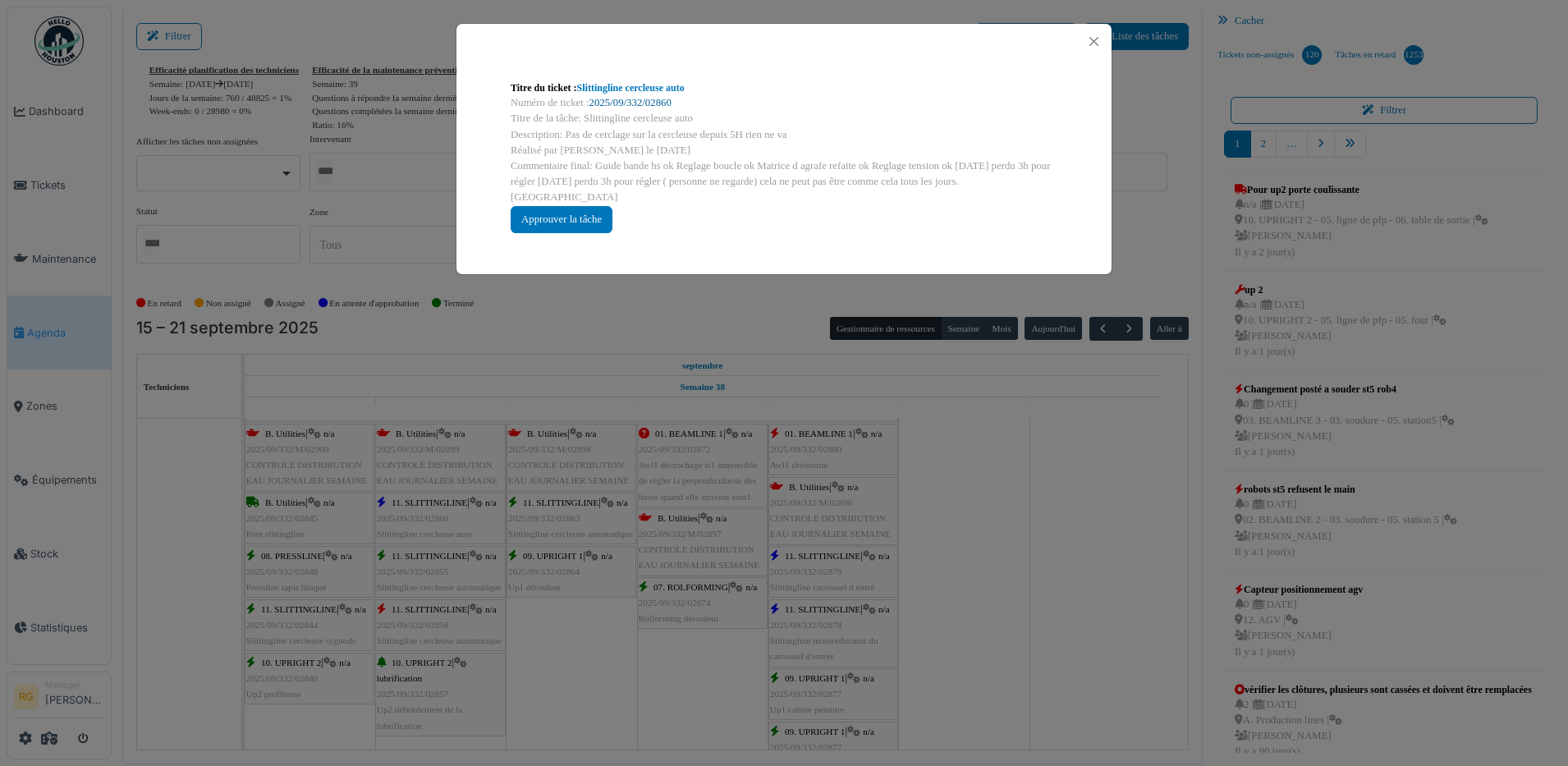
click at [622, 99] on link "2025/09/332/02860" at bounding box center [630, 103] width 82 height 12
click at [1091, 37] on button "Close" at bounding box center [1094, 42] width 22 height 22
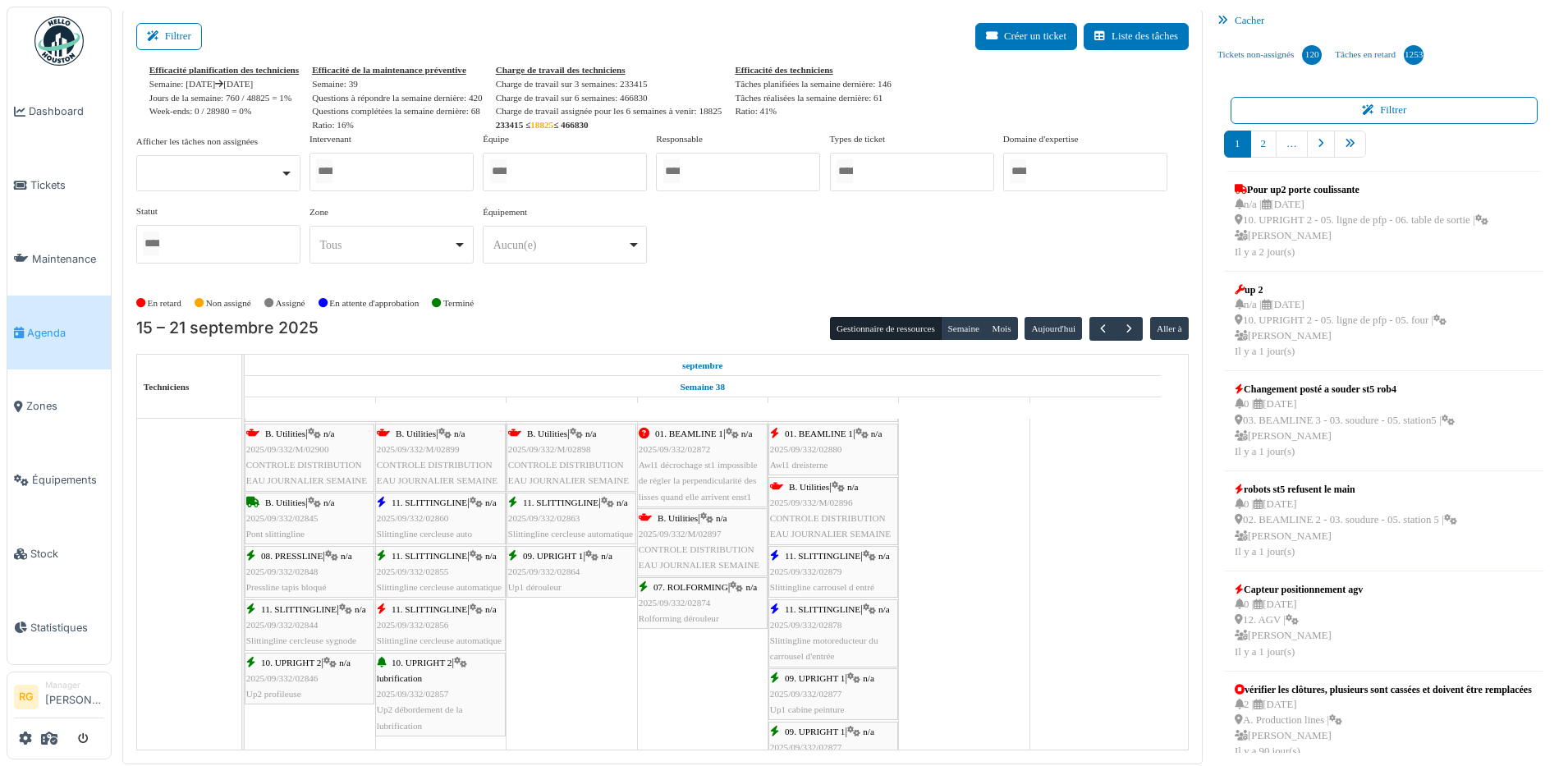
click at [823, 574] on span "2025/09/332/02879" at bounding box center [806, 572] width 72 height 10
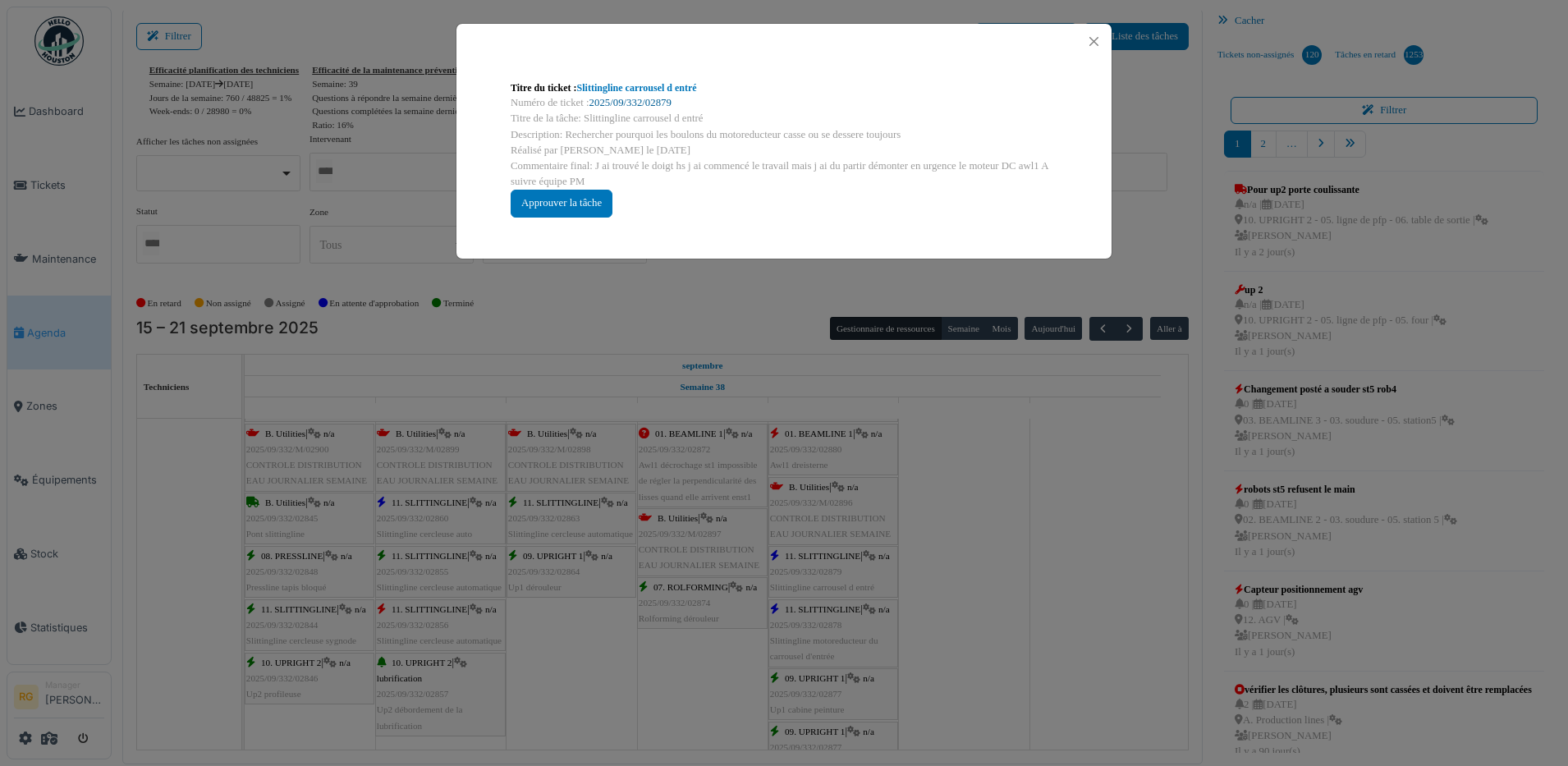
click at [639, 98] on link "2025/09/332/02879" at bounding box center [630, 103] width 82 height 12
click at [1084, 37] on button "Close" at bounding box center [1094, 42] width 22 height 22
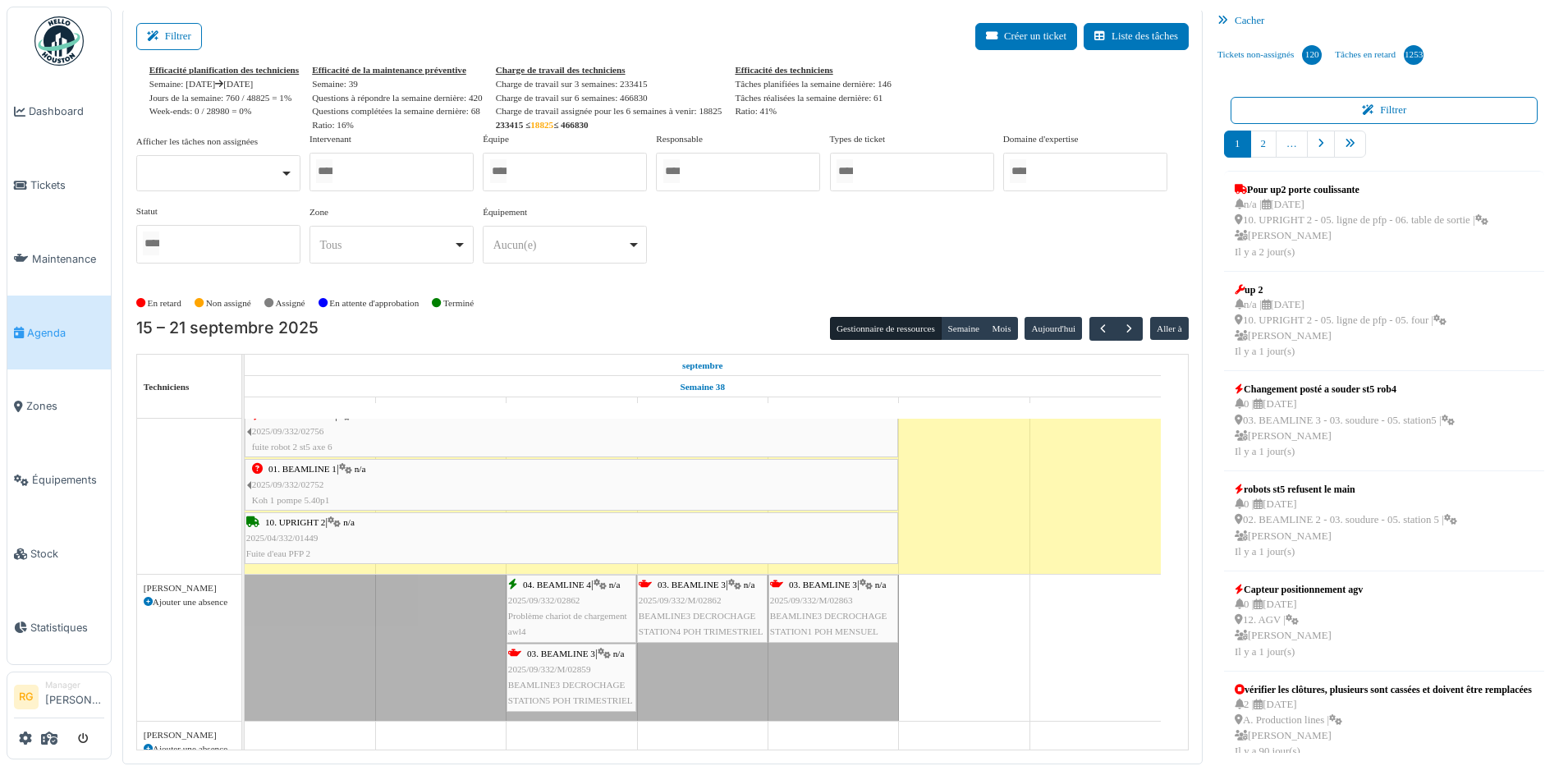
scroll to position [3207, 0]
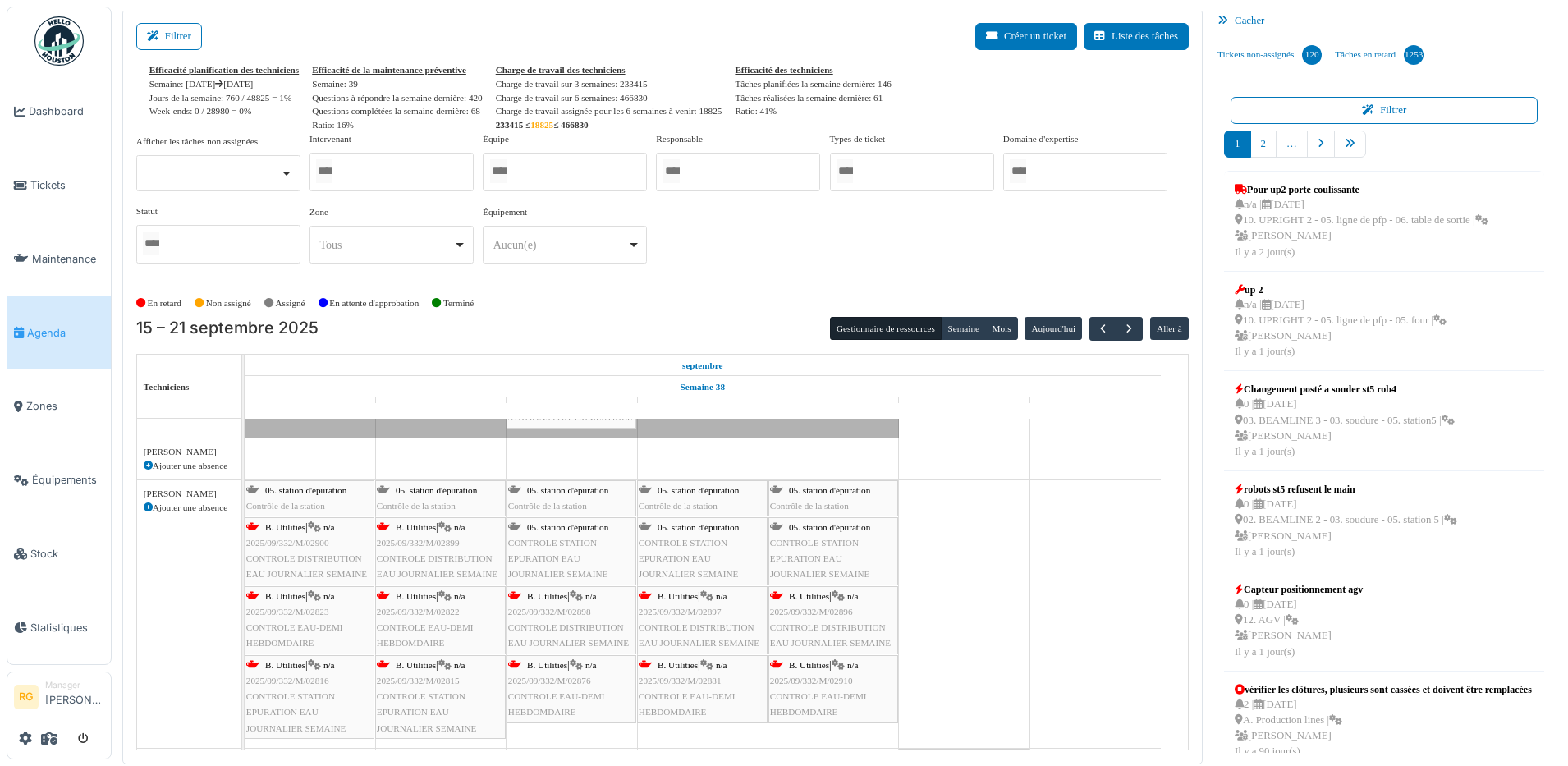
click at [291, 553] on span "CONTROLE DISTRIBUTION EAU JOURNALIER SEMAINE" at bounding box center [306, 566] width 120 height 26
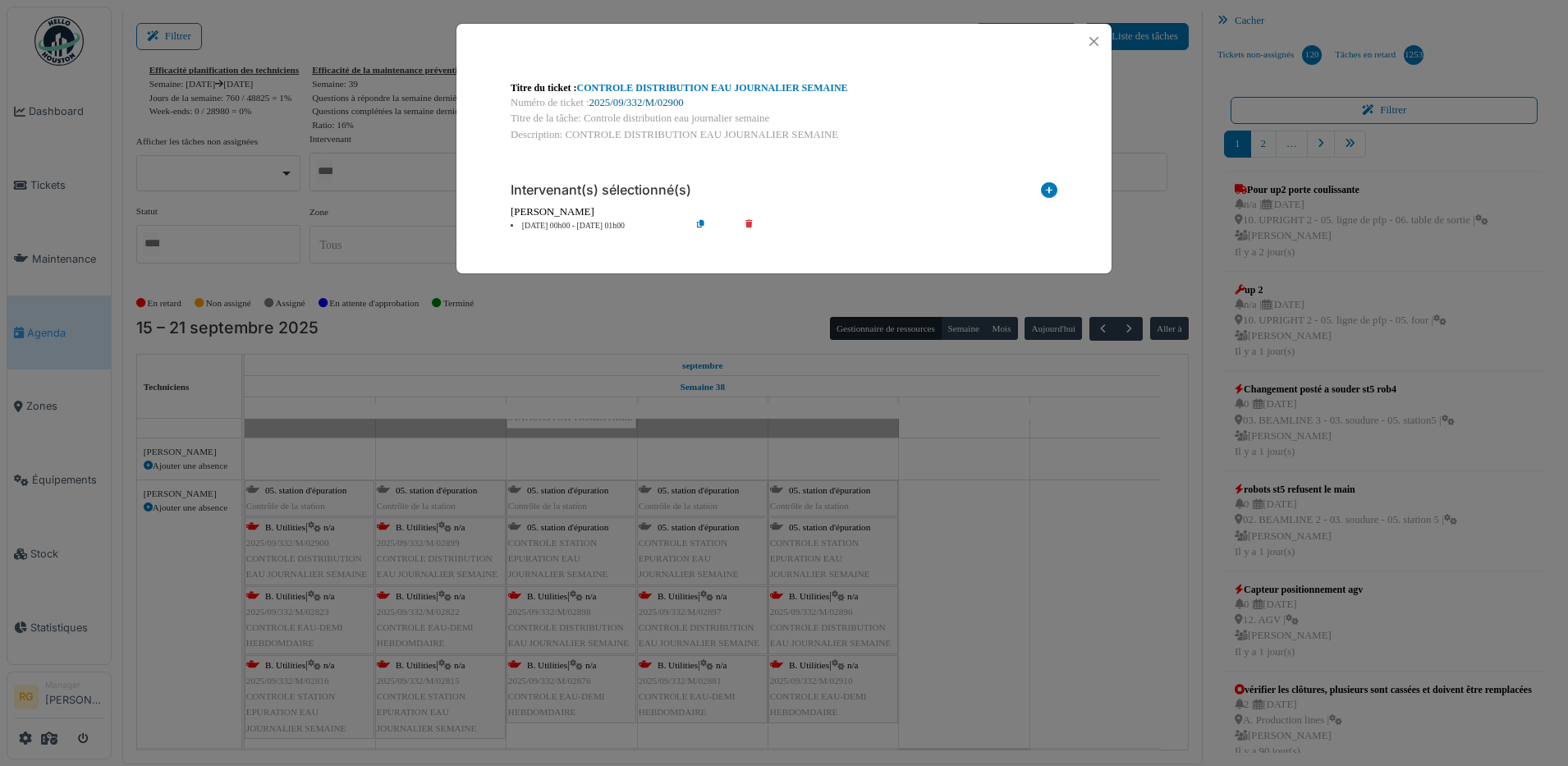
click at [627, 101] on link "2025/09/332/M/02900" at bounding box center [637, 103] width 95 height 12
click at [1094, 39] on button "Close" at bounding box center [1094, 42] width 22 height 22
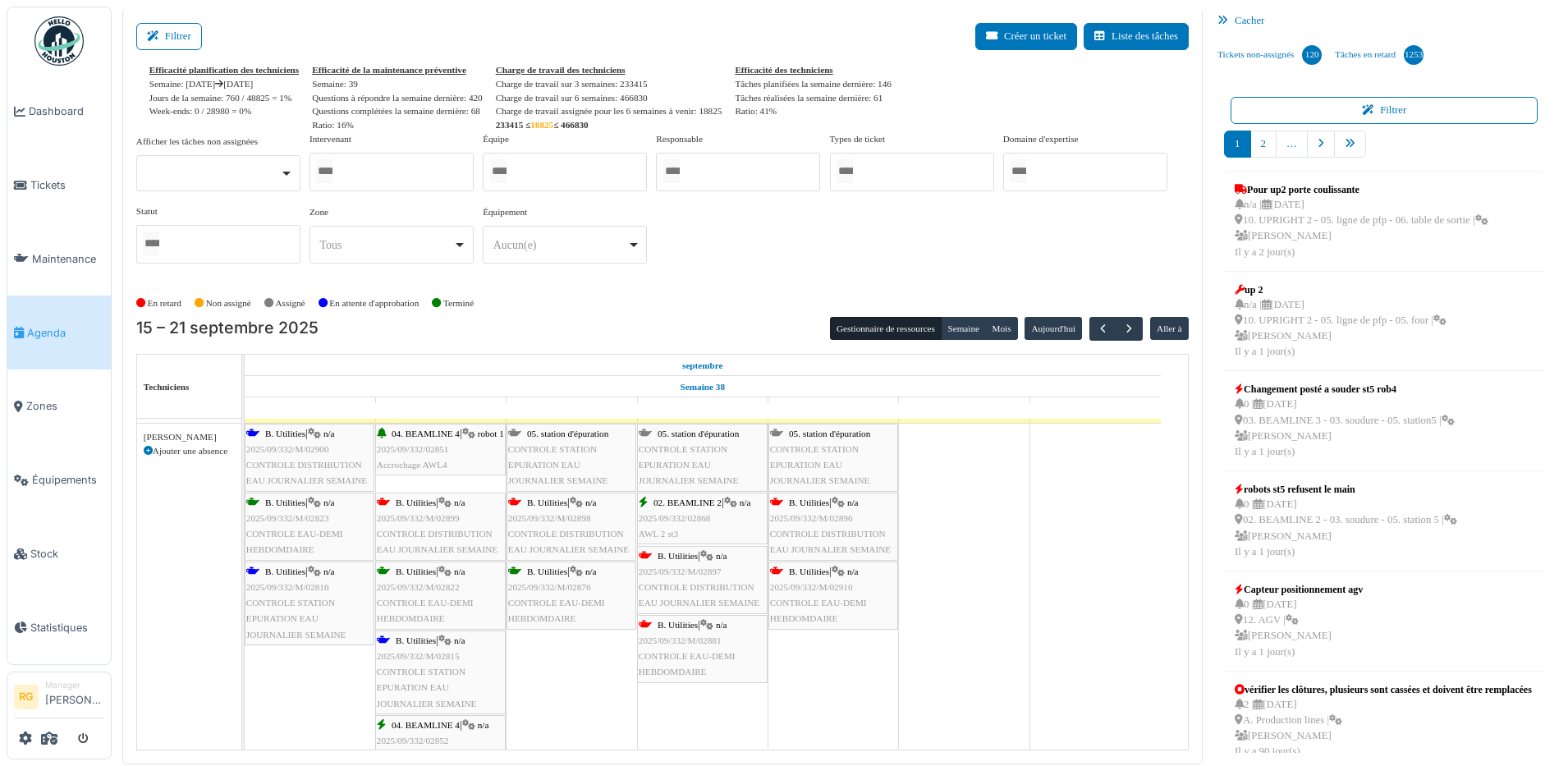
click at [316, 454] on div "B. Utilities | n/a 2025/09/332/M/02900 CONTROLE DISTRIBUTION EAU JOURNALIER SEM…" at bounding box center [309, 458] width 126 height 63
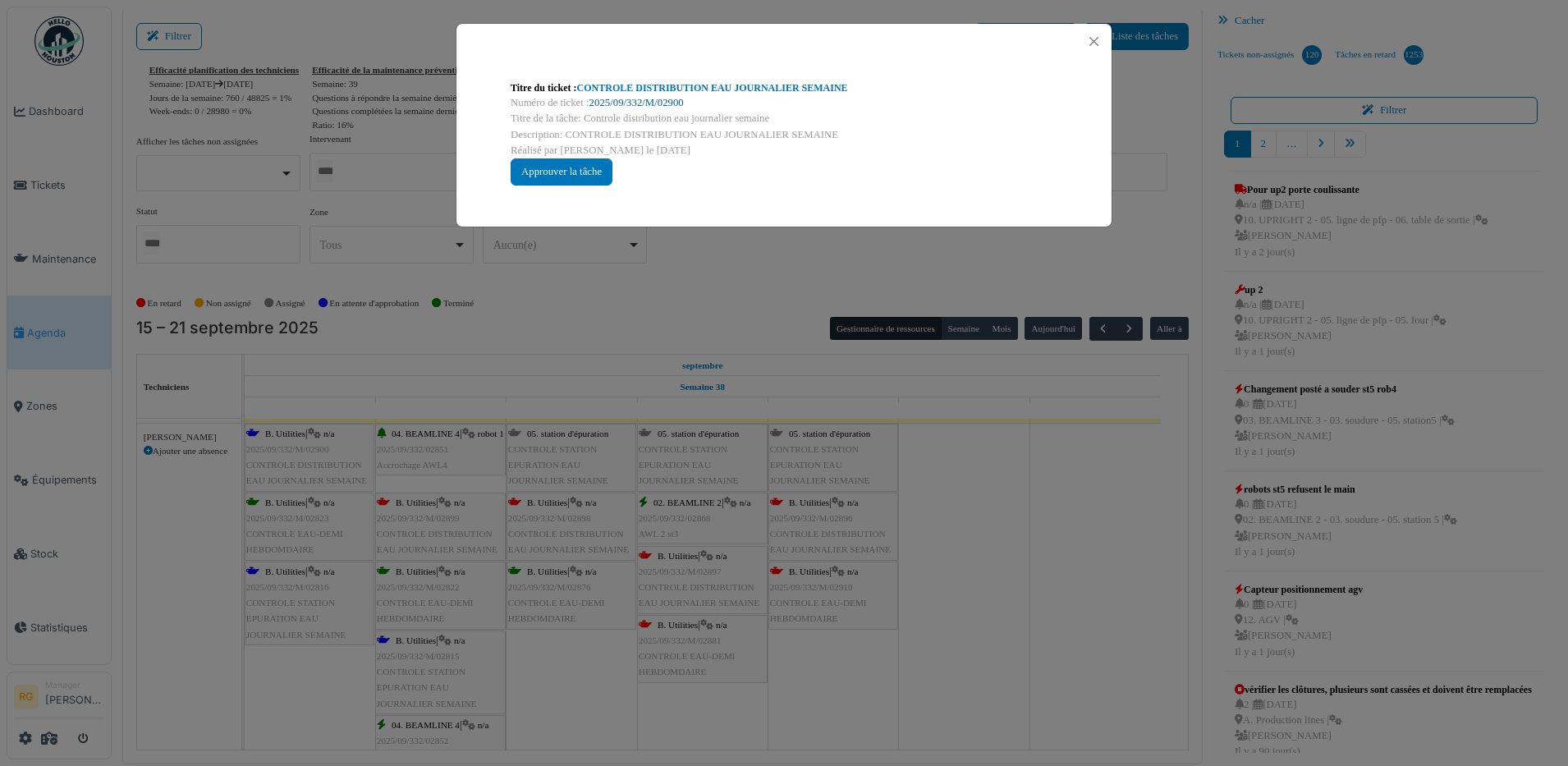
click at [650, 103] on link "2025/09/332/M/02900" at bounding box center [637, 103] width 95 height 12
click at [567, 160] on div "Approuver la tâche" at bounding box center [561, 172] width 102 height 27
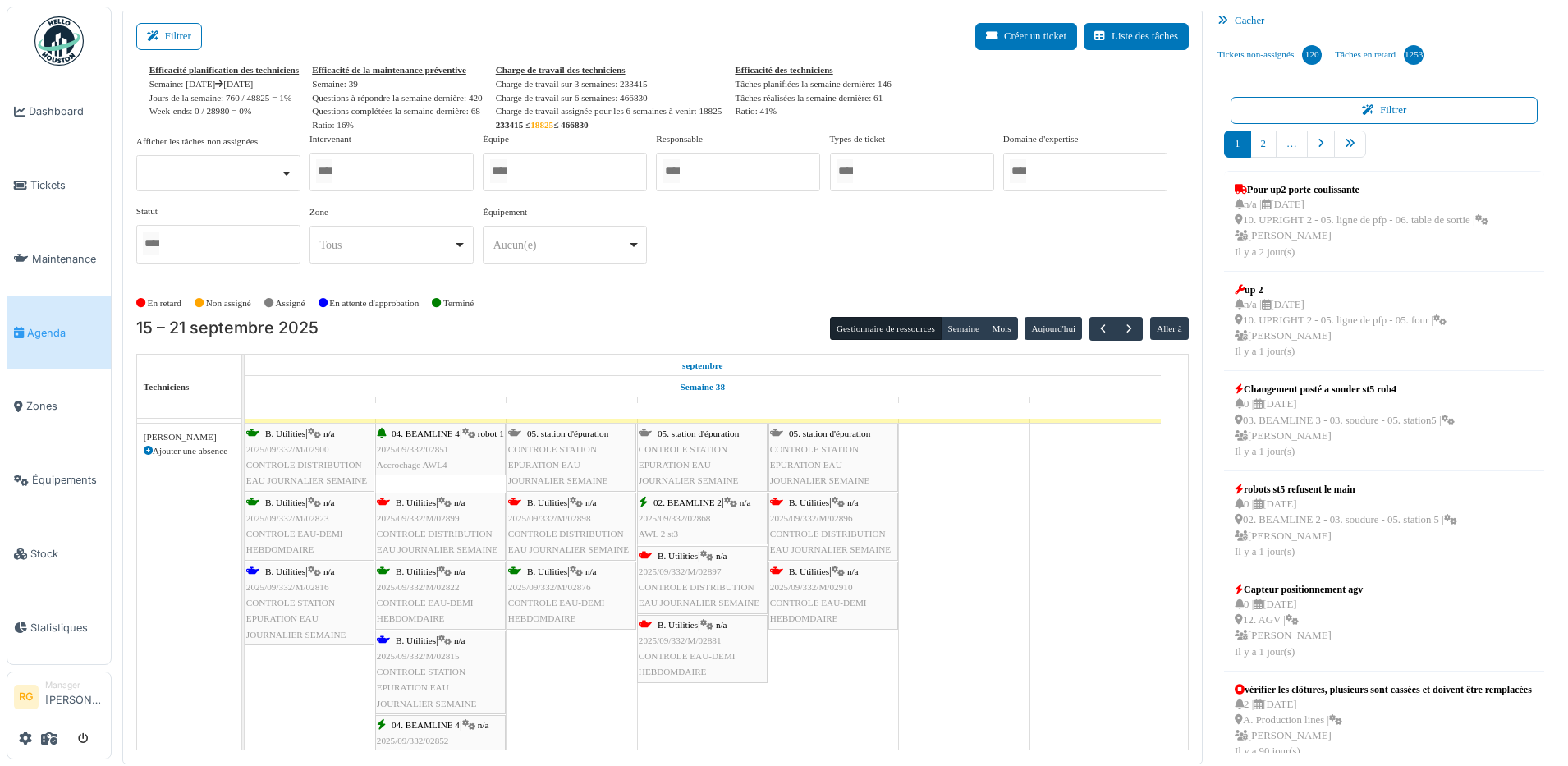
click at [287, 602] on span "CONTROLE STATION EPURATION EAU JOURNALIER SEMAINE" at bounding box center [296, 617] width 100 height 41
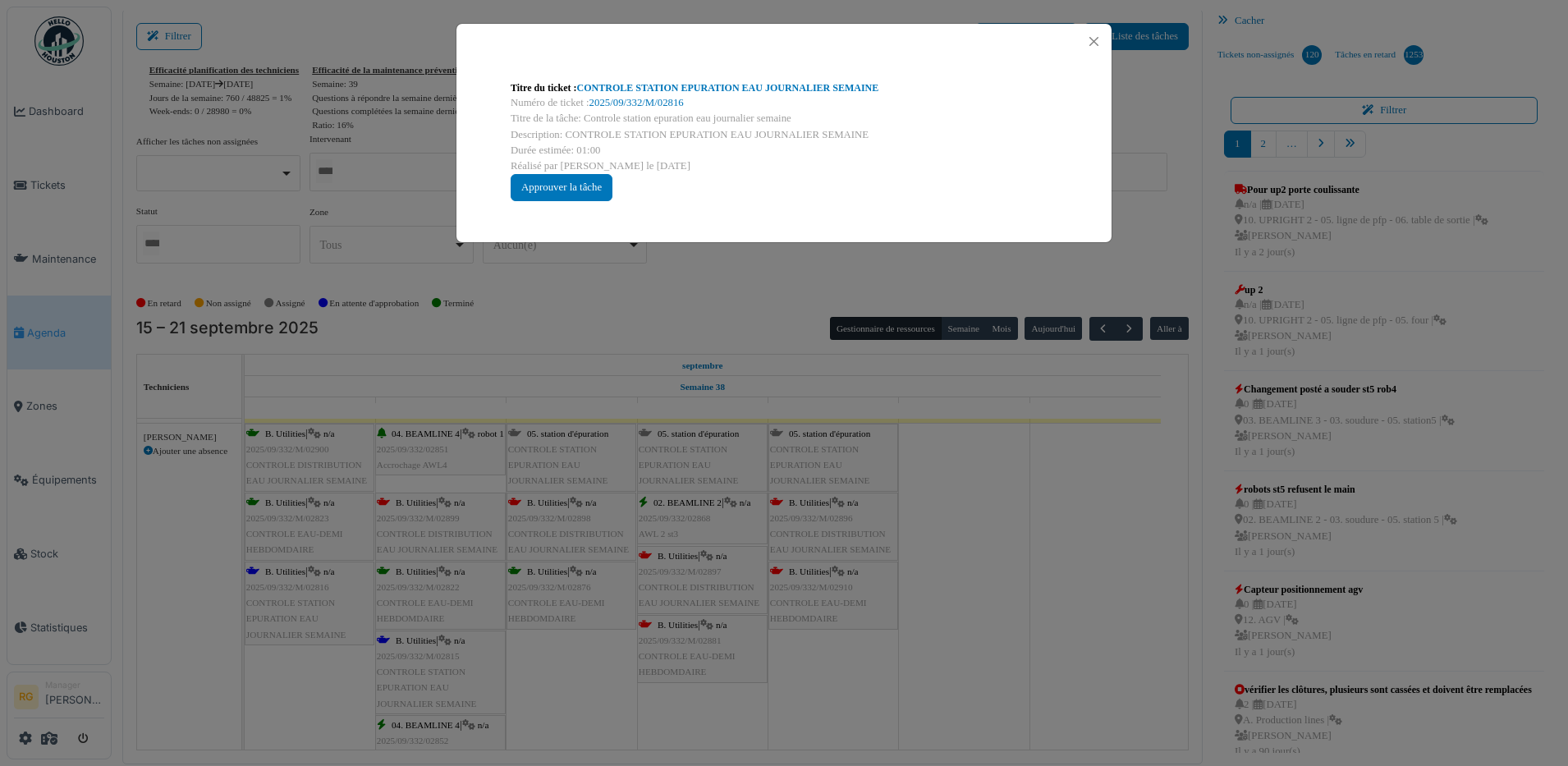
click at [635, 96] on div "Numéro de ticket : 2025/09/332/M/02816" at bounding box center [784, 103] width 546 height 16
click at [642, 101] on link "2025/09/332/M/02816" at bounding box center [637, 103] width 95 height 12
click at [541, 183] on div "Approuver la tâche" at bounding box center [561, 188] width 102 height 27
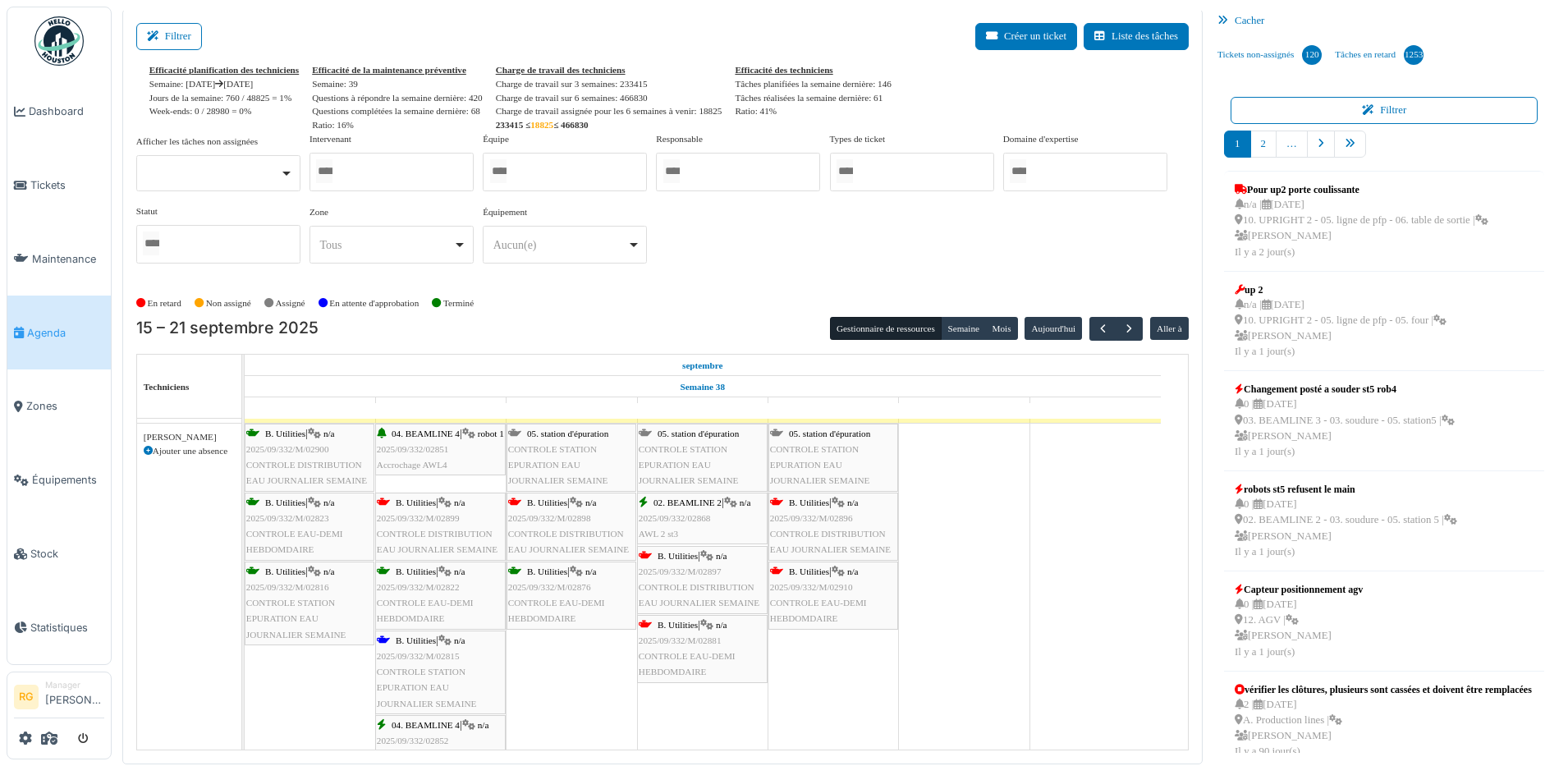
click at [438, 668] on span "CONTROLE STATION EPURATION EAU JOURNALIER SEMAINE" at bounding box center [427, 686] width 100 height 41
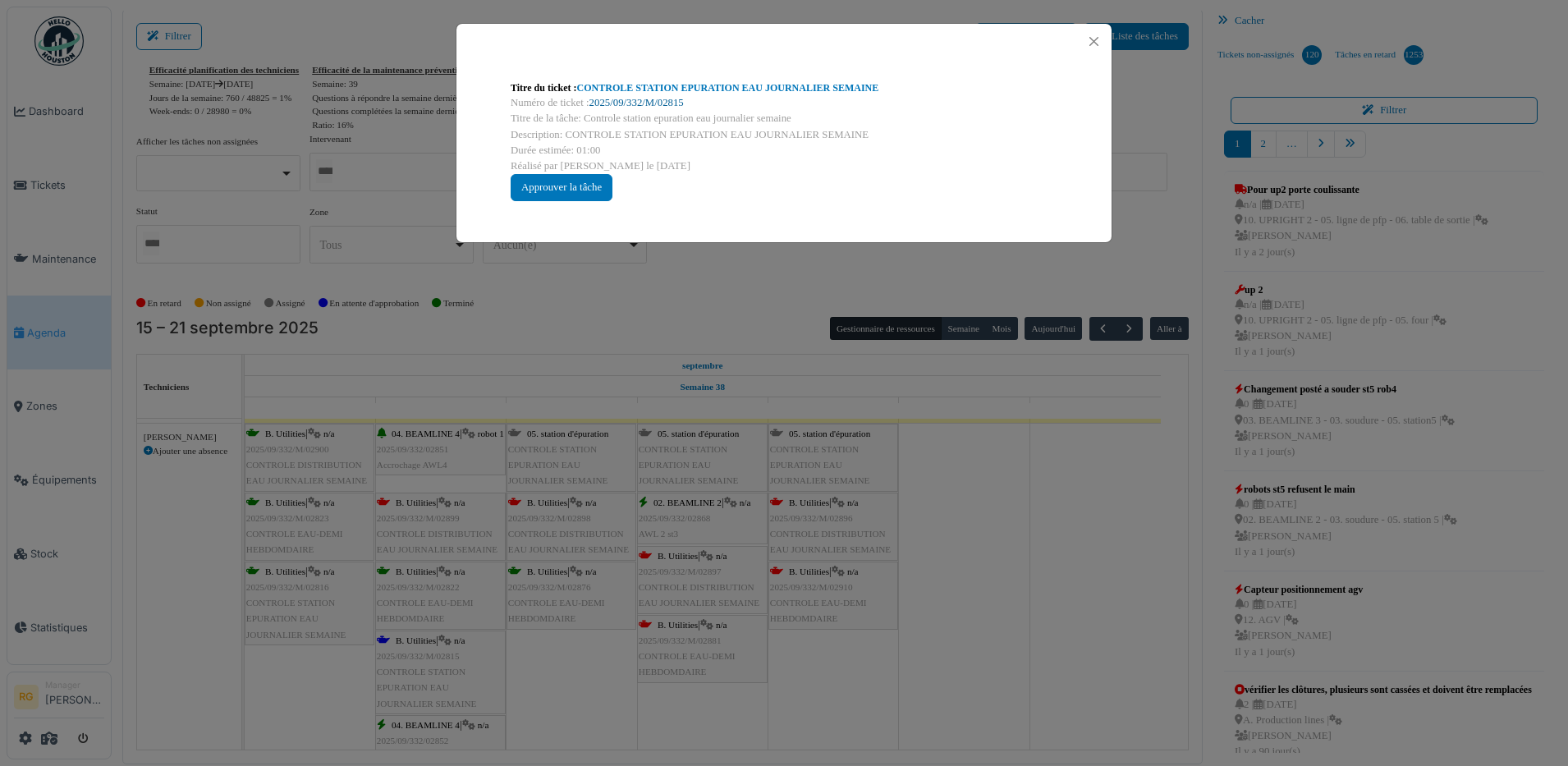
click at [642, 103] on link "2025/09/332/M/02815" at bounding box center [637, 103] width 95 height 12
click at [567, 188] on div "Approuver la tâche" at bounding box center [561, 188] width 102 height 27
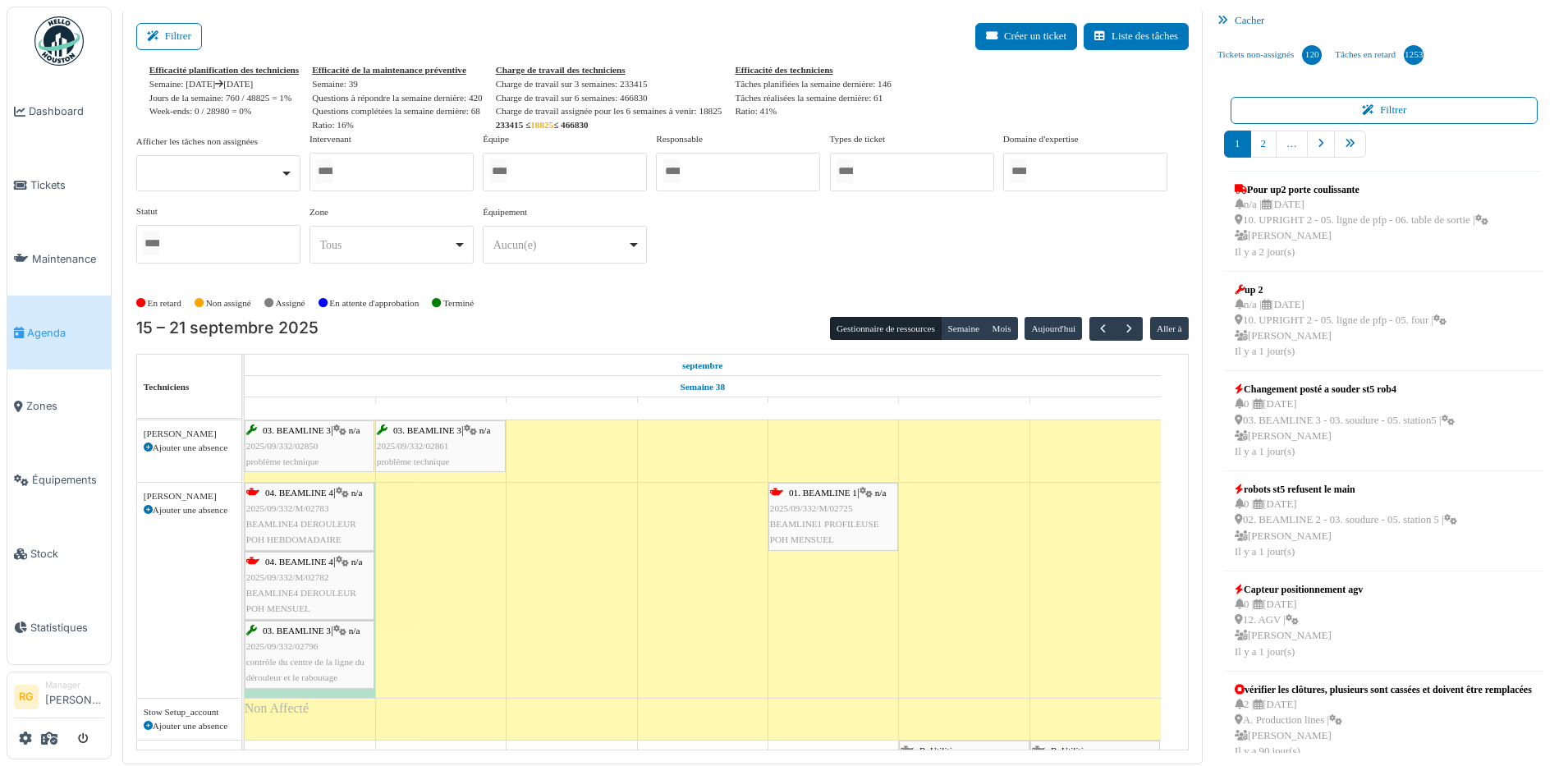
scroll to position [5164, 0]
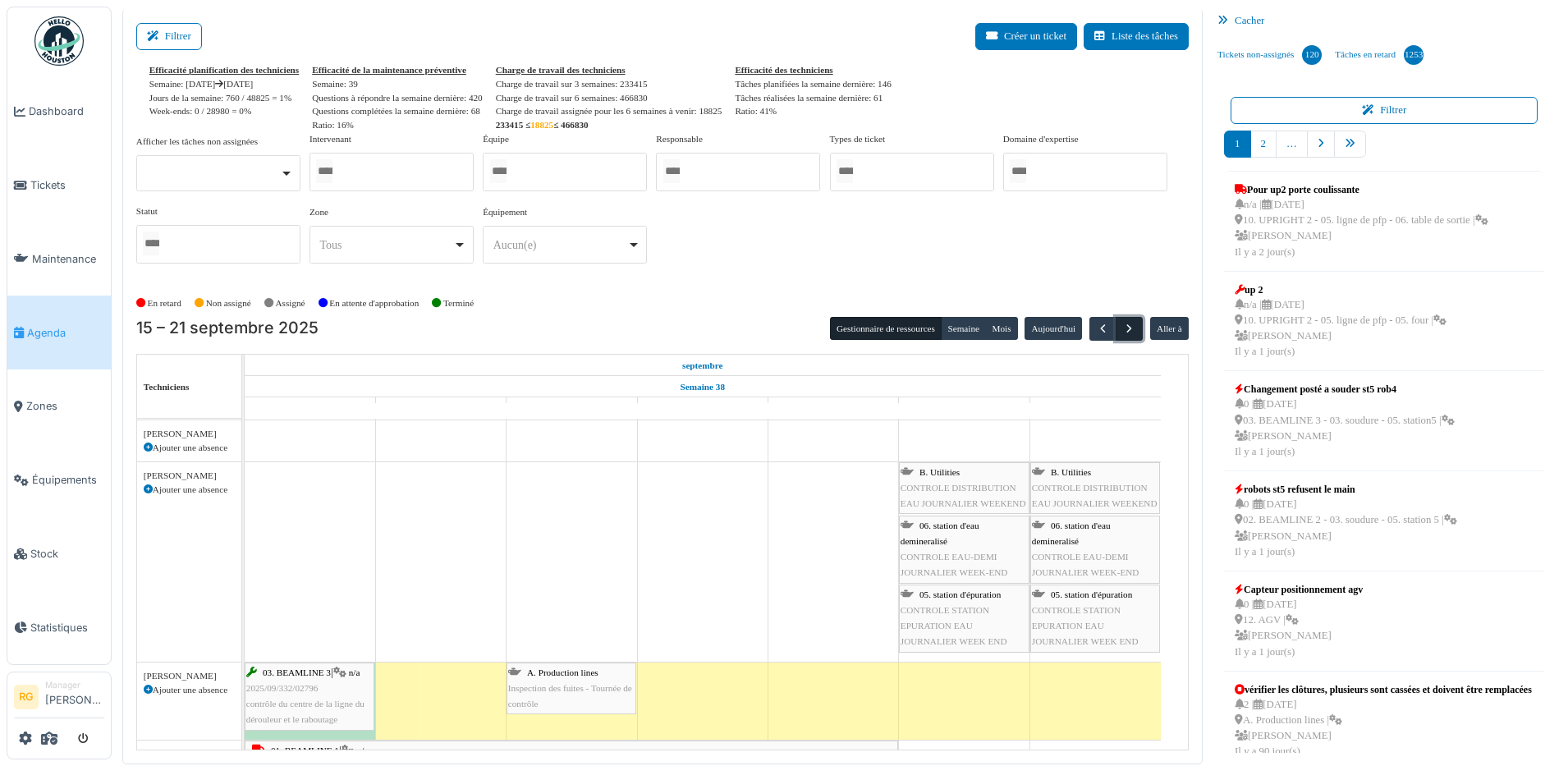
click at [1122, 327] on span "button" at bounding box center [1129, 328] width 14 height 14
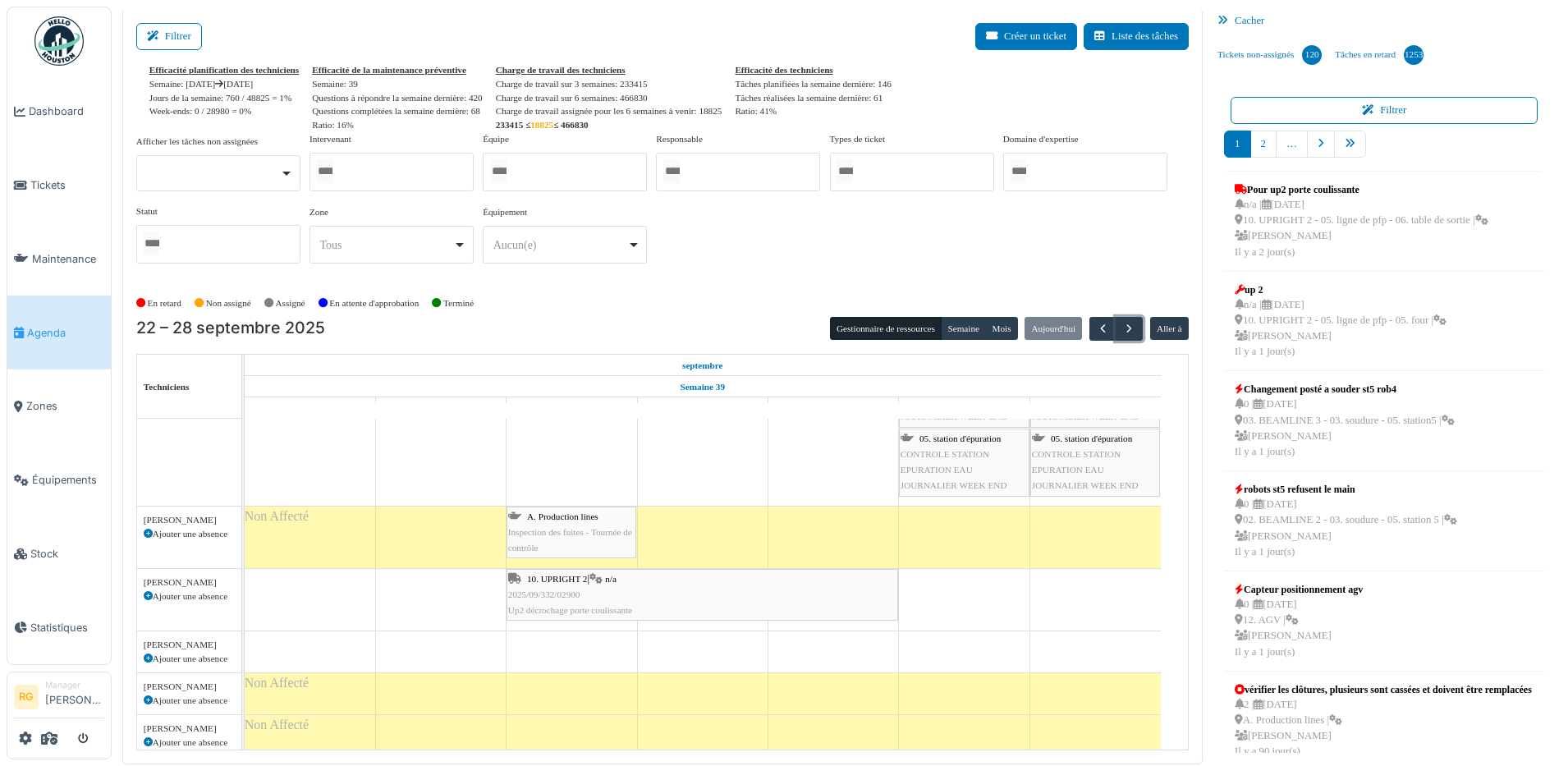
scroll to position [1732, 0]
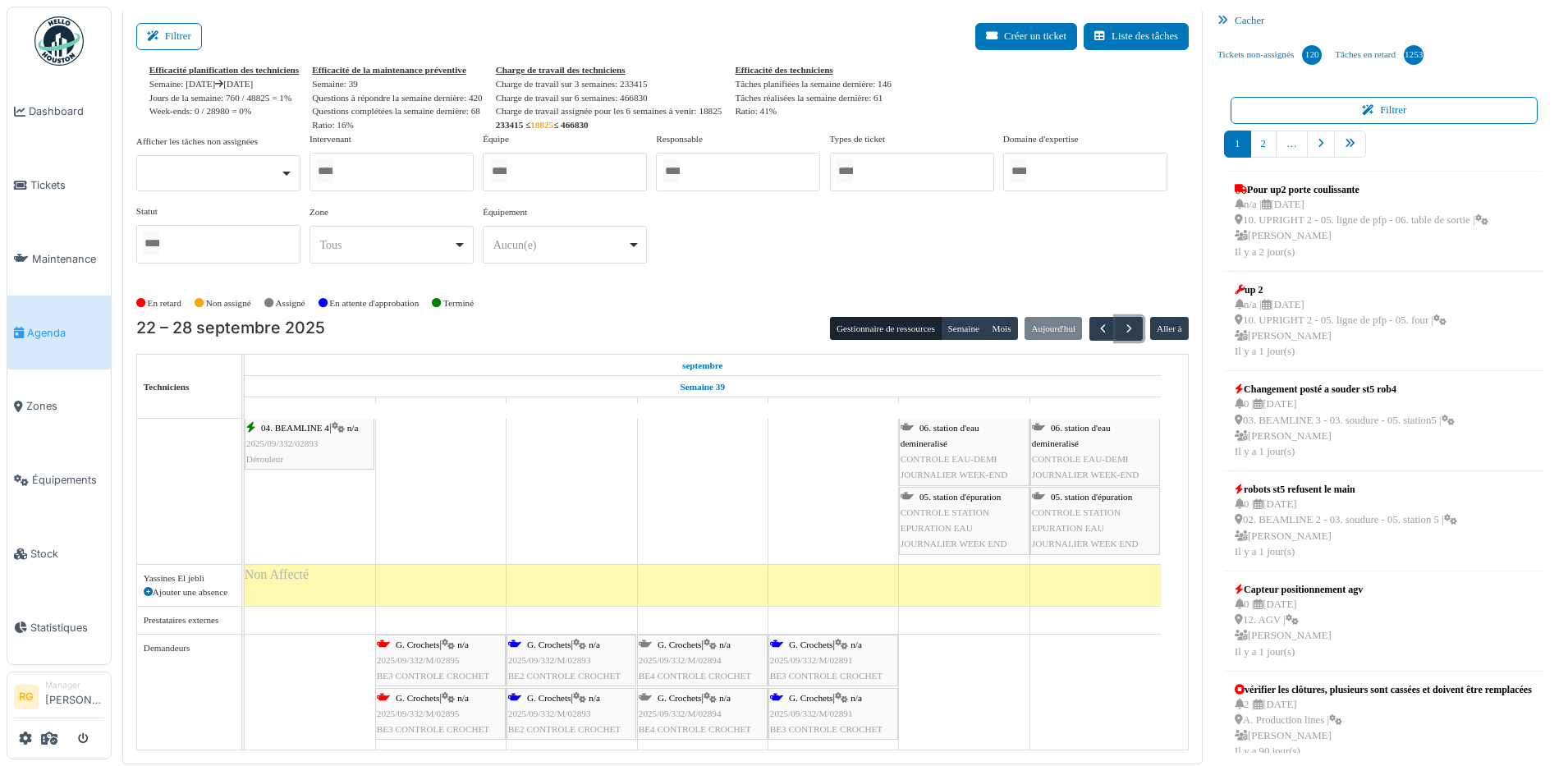
click at [563, 659] on span "2025/09/332/M/02893" at bounding box center [550, 660] width 83 height 10
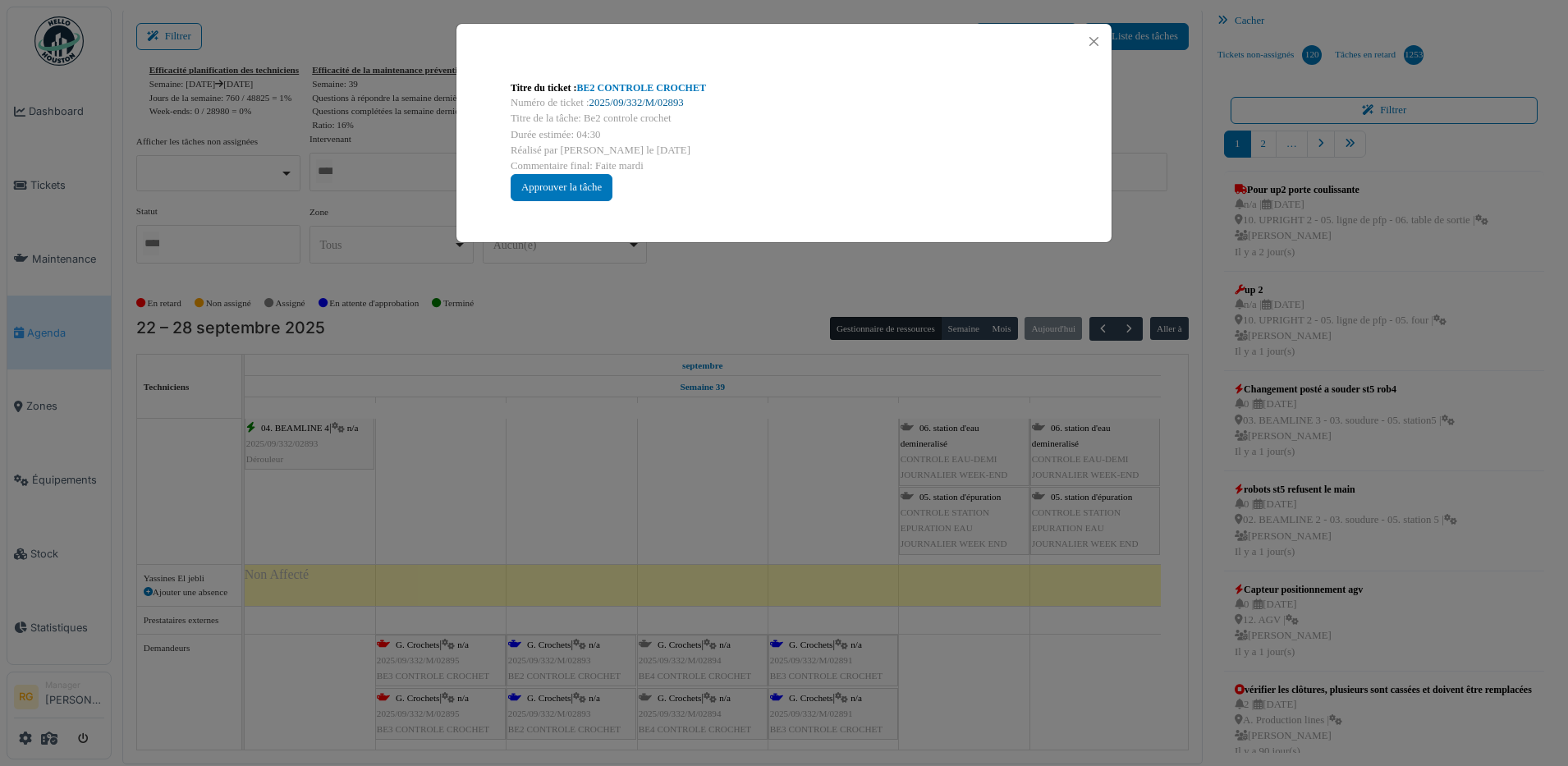
click at [635, 101] on link "2025/09/332/M/02893" at bounding box center [637, 103] width 95 height 12
click at [650, 98] on link "2025/09/332/M/02893" at bounding box center [637, 103] width 95 height 12
click at [1094, 41] on button "Close" at bounding box center [1094, 42] width 22 height 22
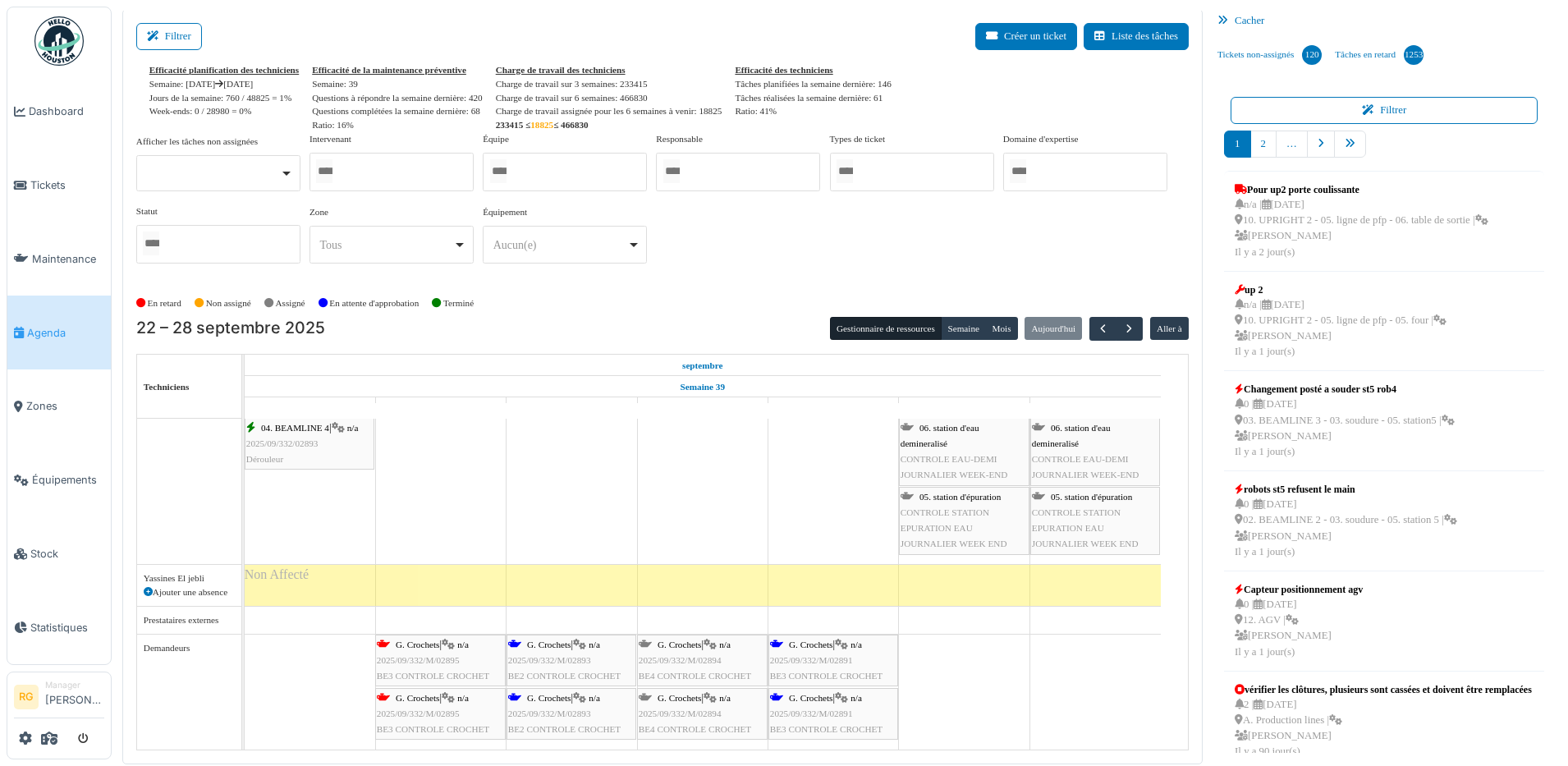
click at [836, 658] on span "2025/09/332/M/02891" at bounding box center [811, 660] width 83 height 10
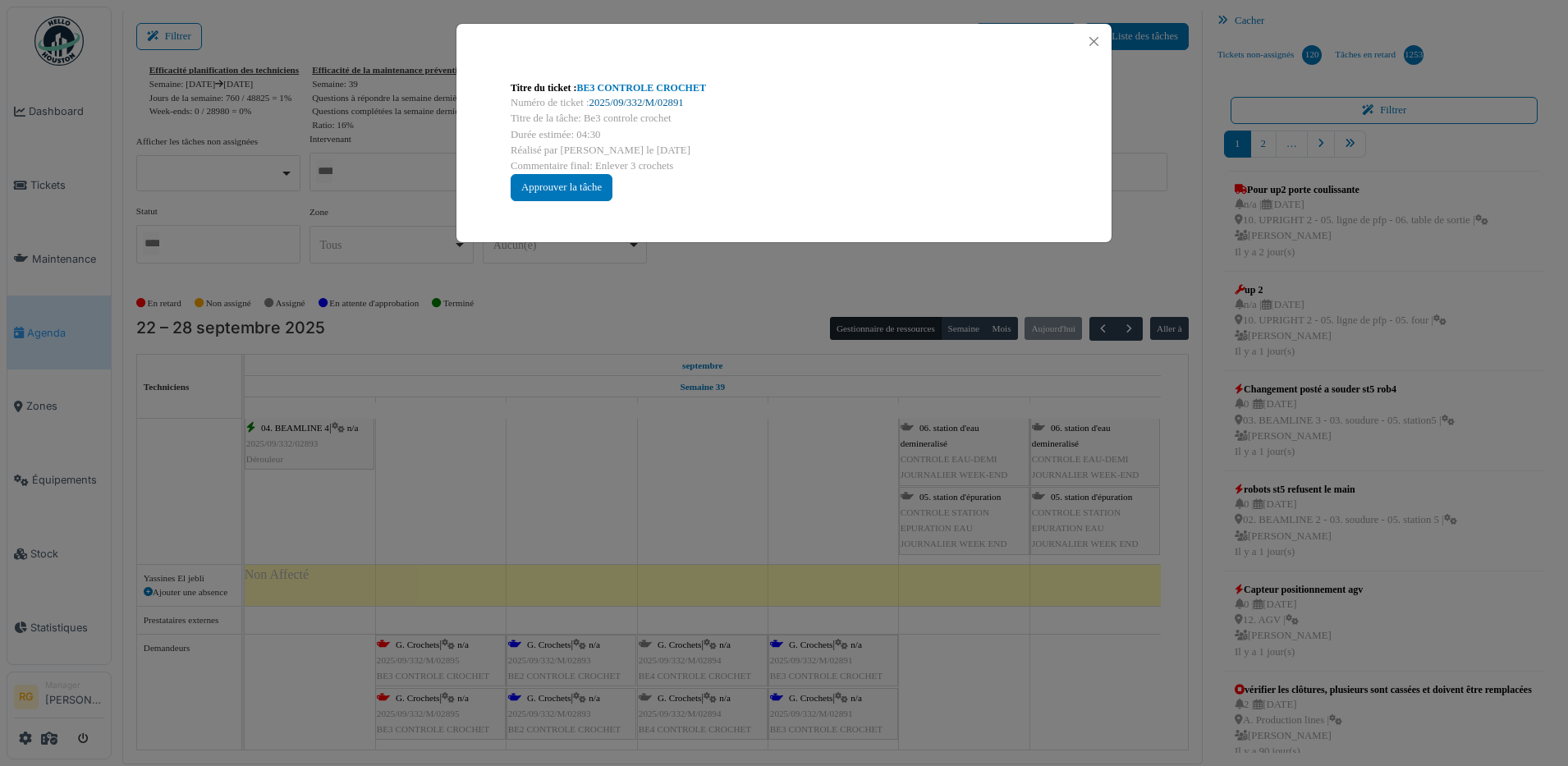
click at [646, 99] on link "2025/09/332/M/02891" at bounding box center [637, 103] width 95 height 12
click at [628, 104] on link "2025/09/332/M/02891" at bounding box center [637, 103] width 95 height 12
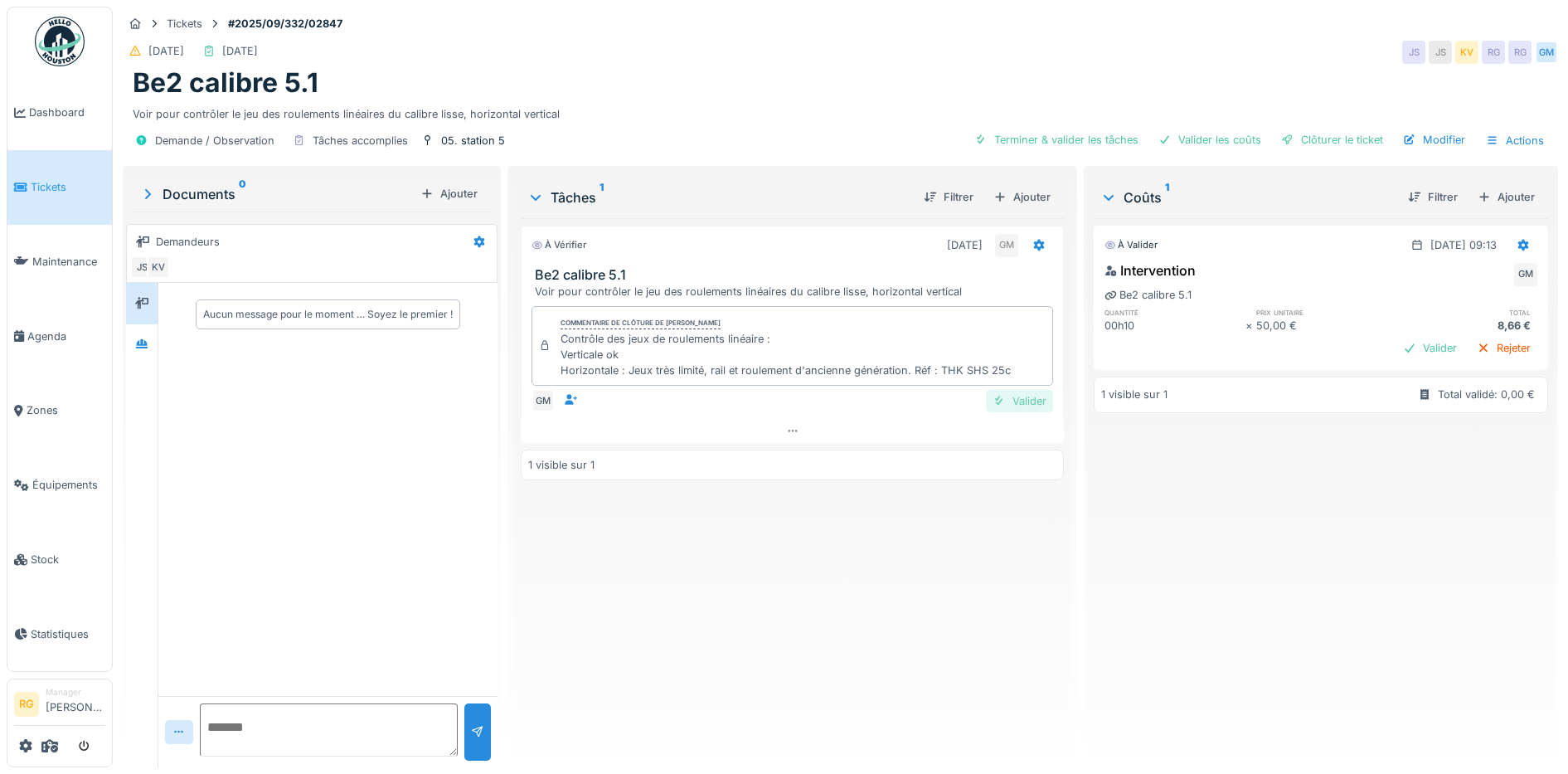
click at [1022, 403] on div "Valider" at bounding box center [1019, 400] width 67 height 23
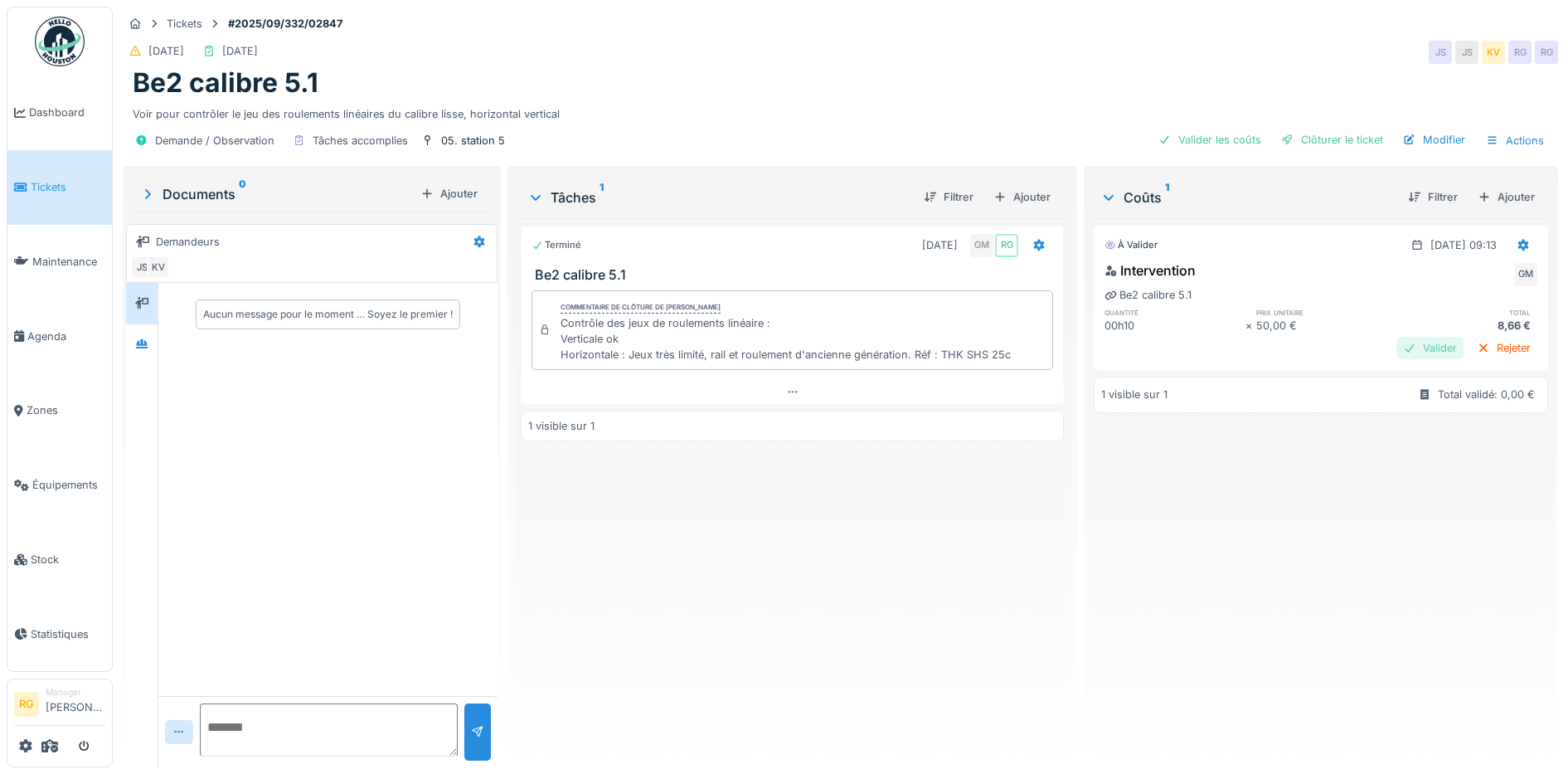
click at [1396, 352] on div "Valider" at bounding box center [1430, 348] width 67 height 23
click at [1313, 141] on div "Clôturer le ticket" at bounding box center [1331, 139] width 115 height 23
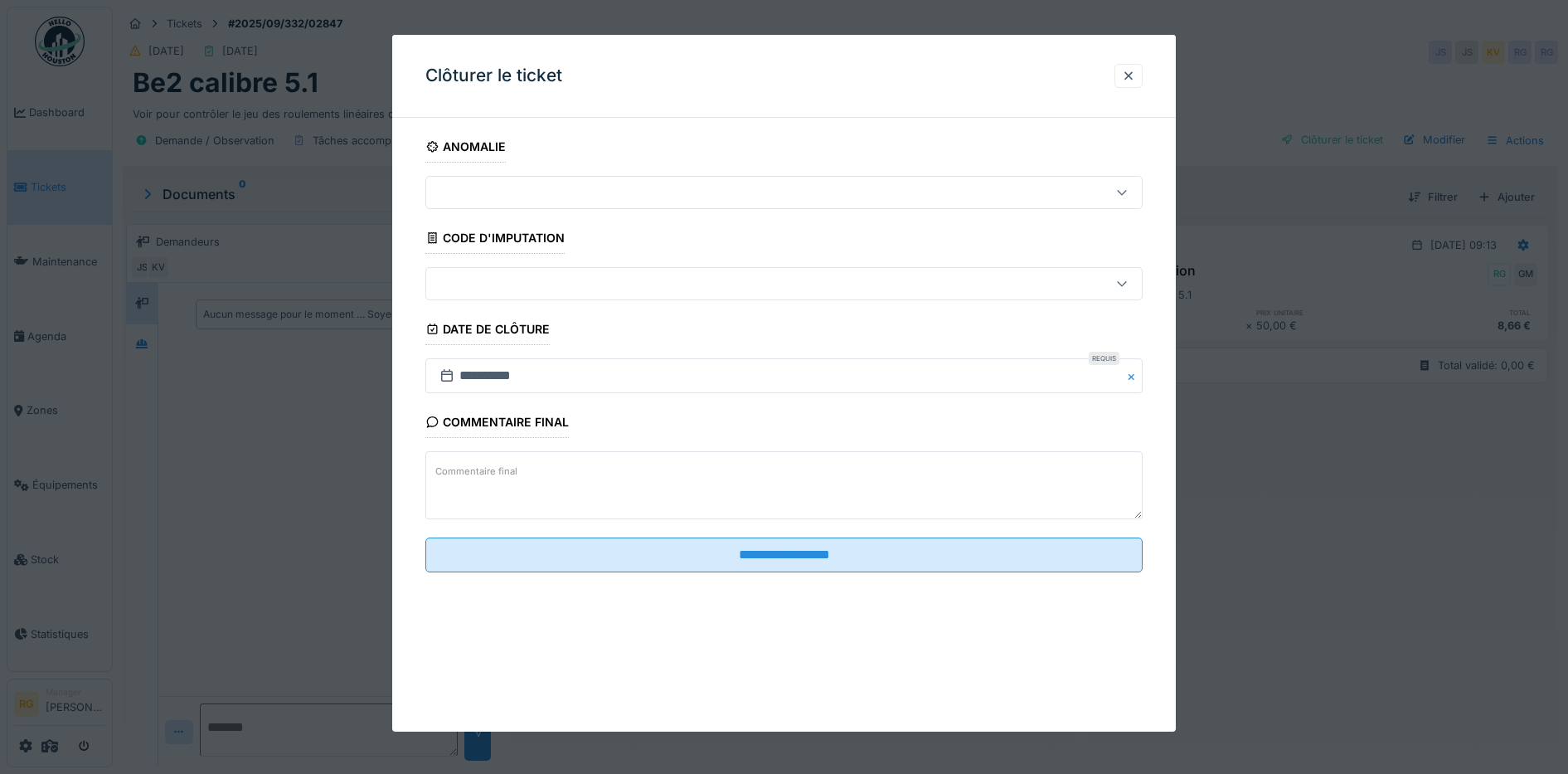
click at [457, 473] on label "Commentaire final" at bounding box center [477, 471] width 89 height 21
click at [457, 473] on textarea "Commentaire final" at bounding box center [784, 485] width 718 height 68
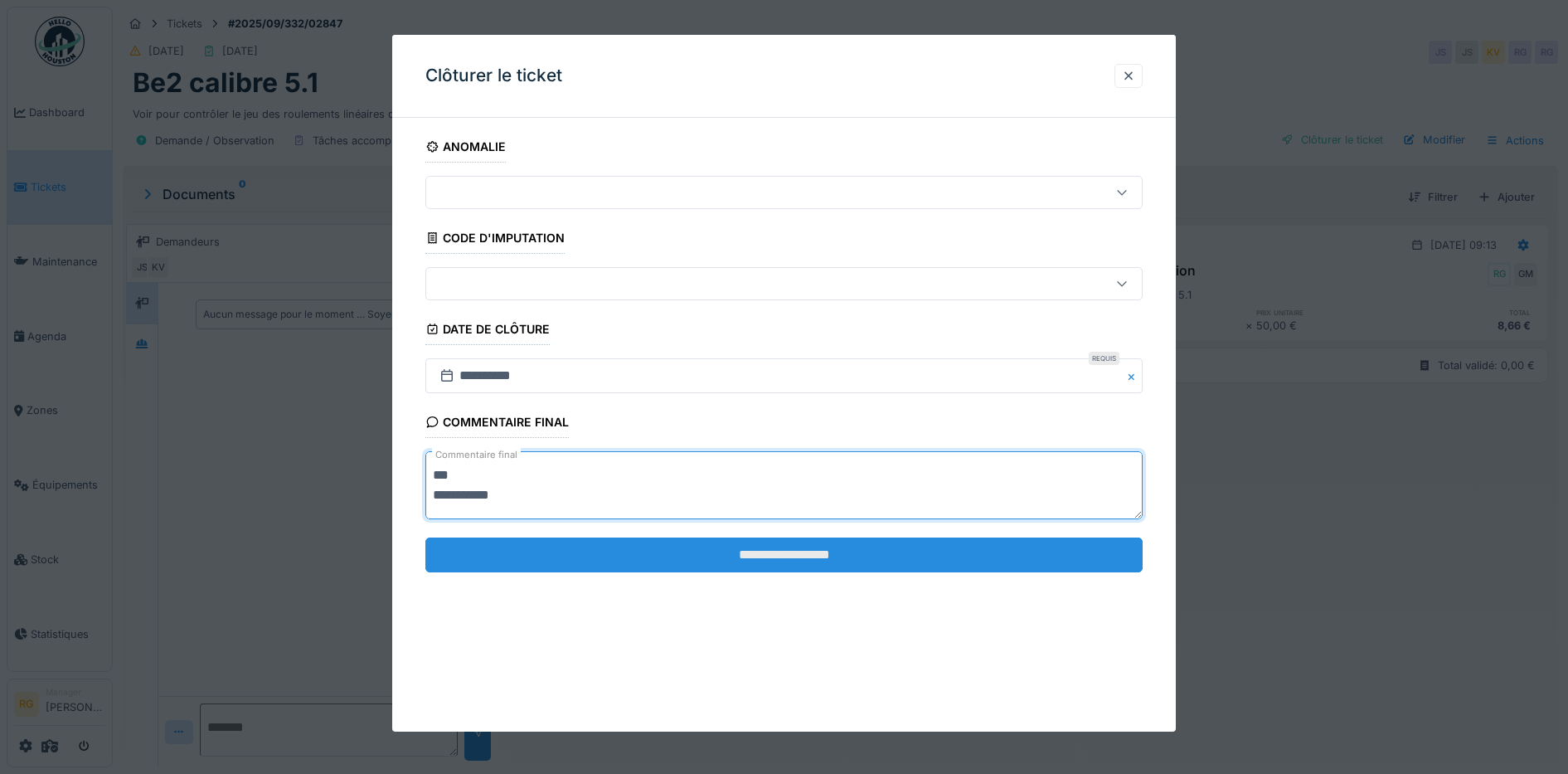
type textarea "**********"
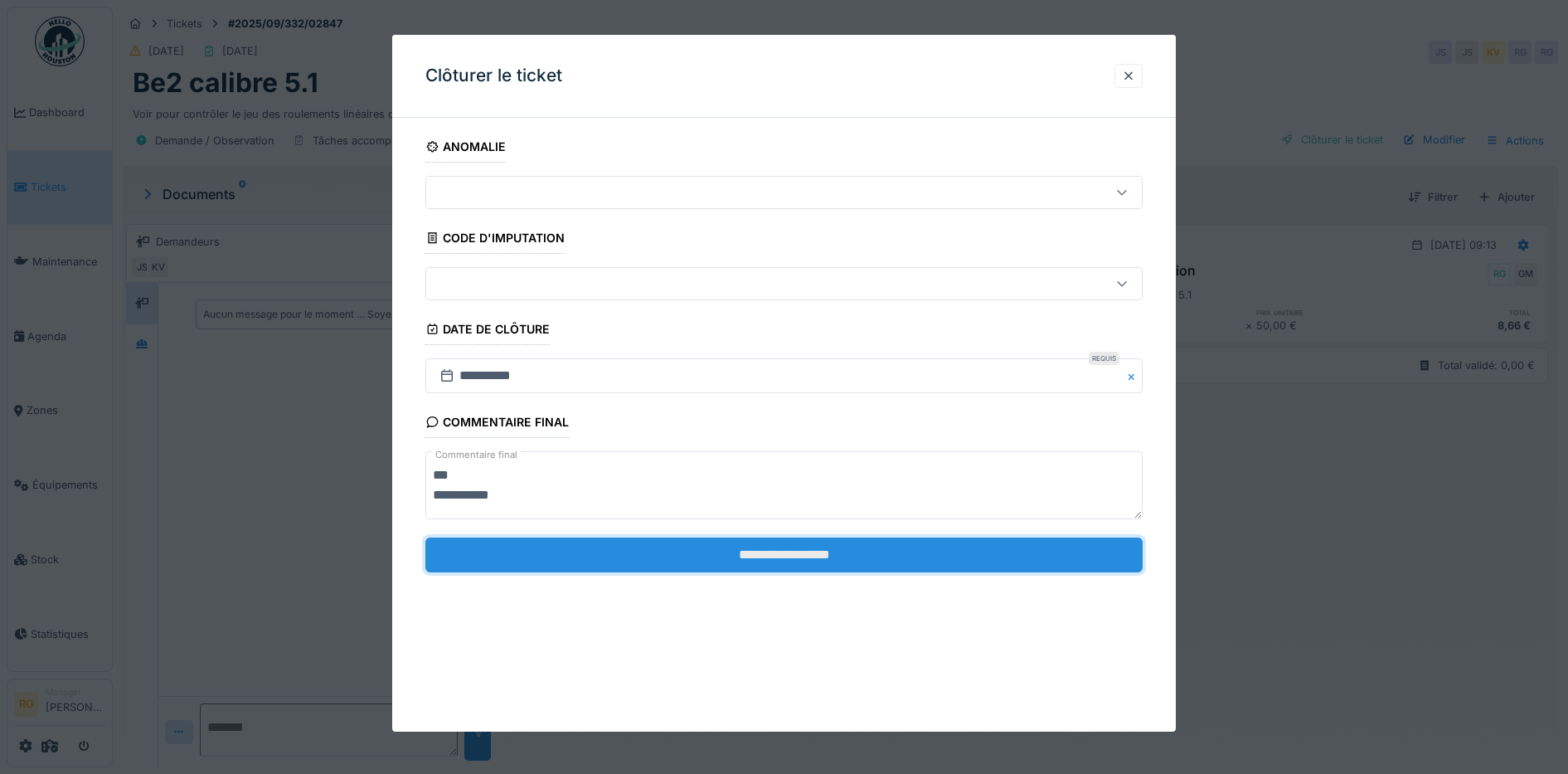
click at [794, 563] on input "**********" at bounding box center [784, 555] width 718 height 35
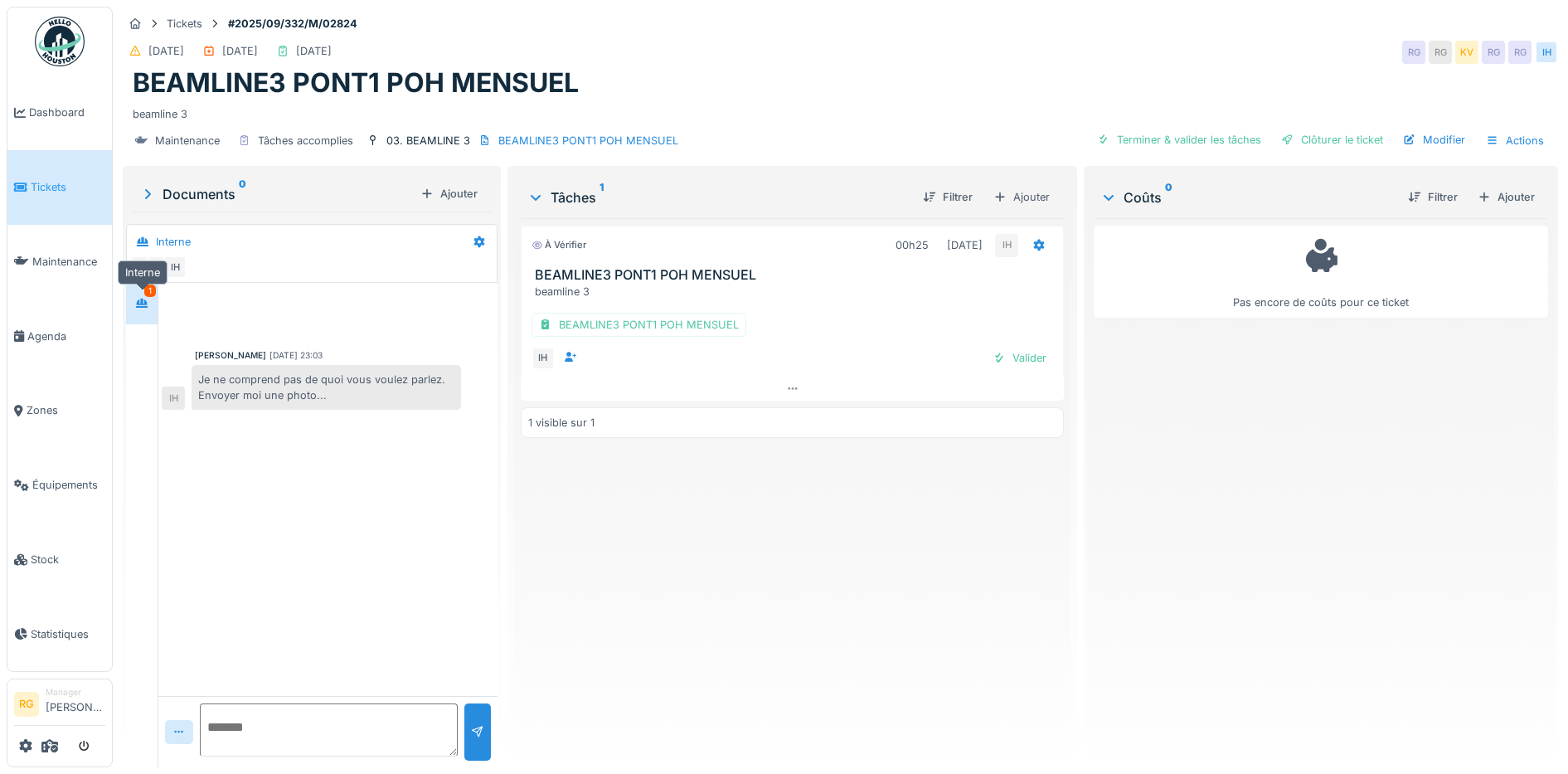
click at [138, 304] on icon at bounding box center [142, 303] width 12 height 9
click at [199, 194] on div "Documents 0" at bounding box center [276, 194] width 274 height 20
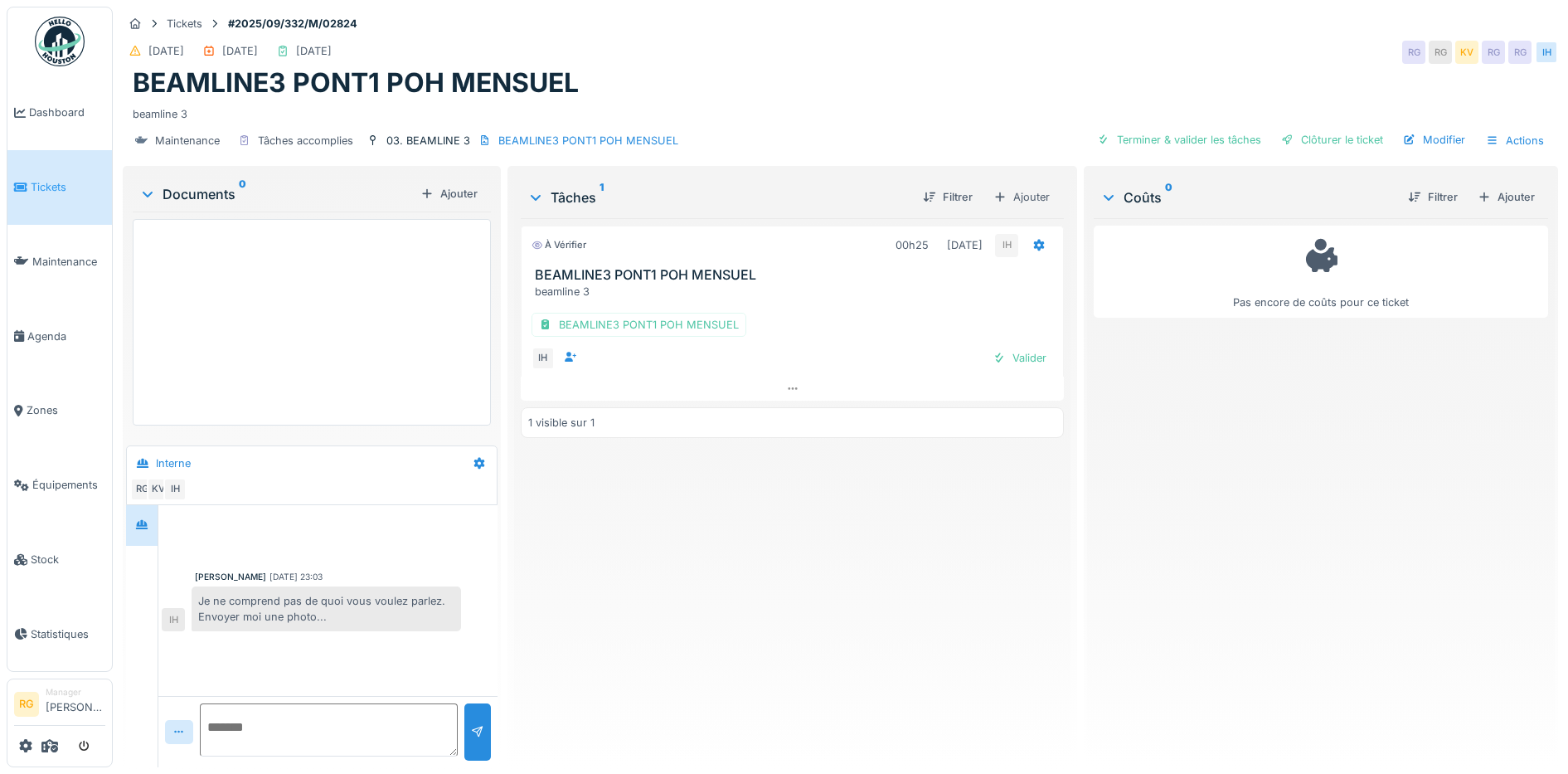
click at [268, 311] on div at bounding box center [311, 322] width 358 height 207
click at [460, 186] on div "Ajouter" at bounding box center [449, 193] width 70 height 23
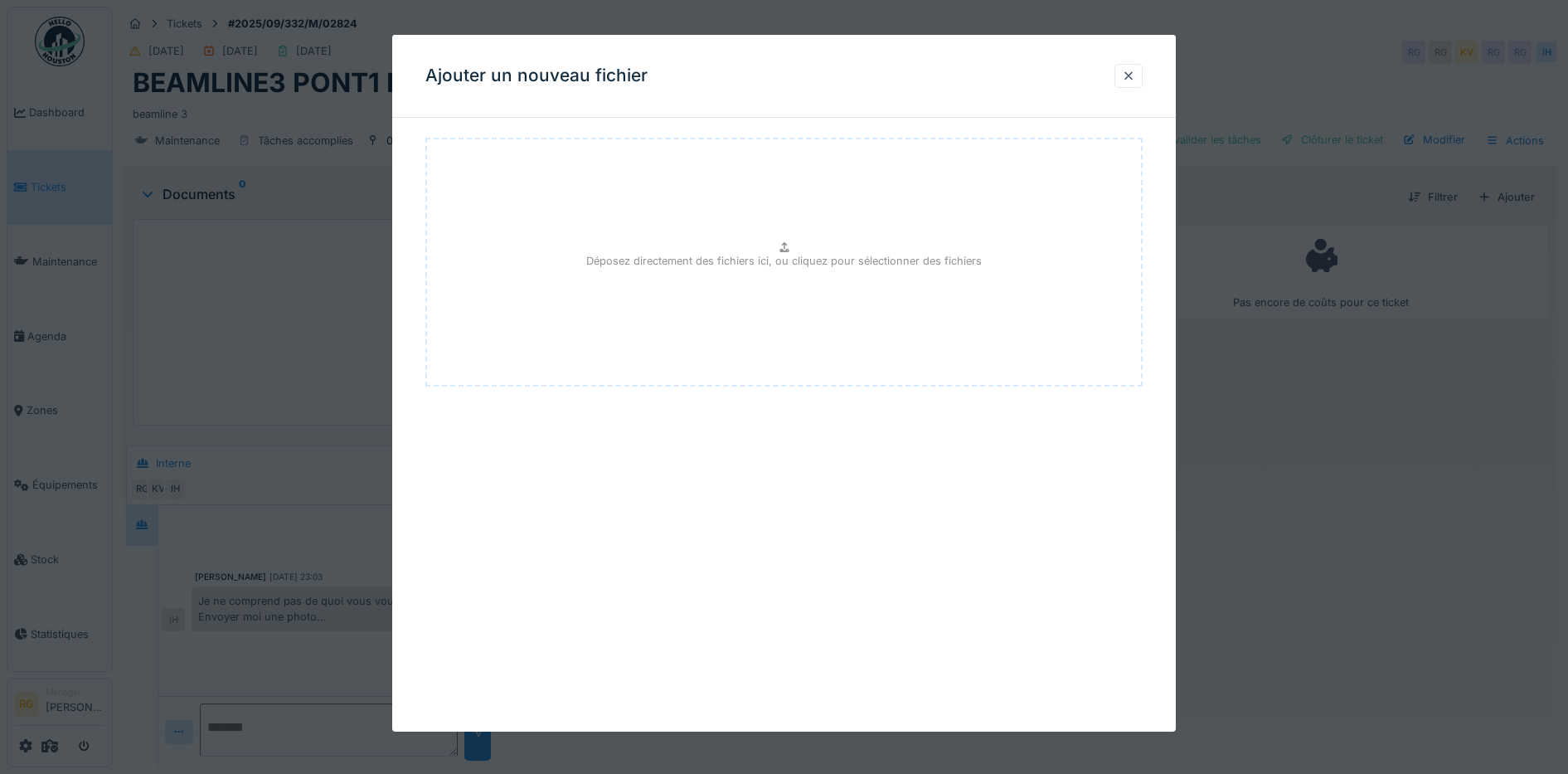
click at [789, 247] on icon at bounding box center [784, 248] width 13 height 11
type input "**********"
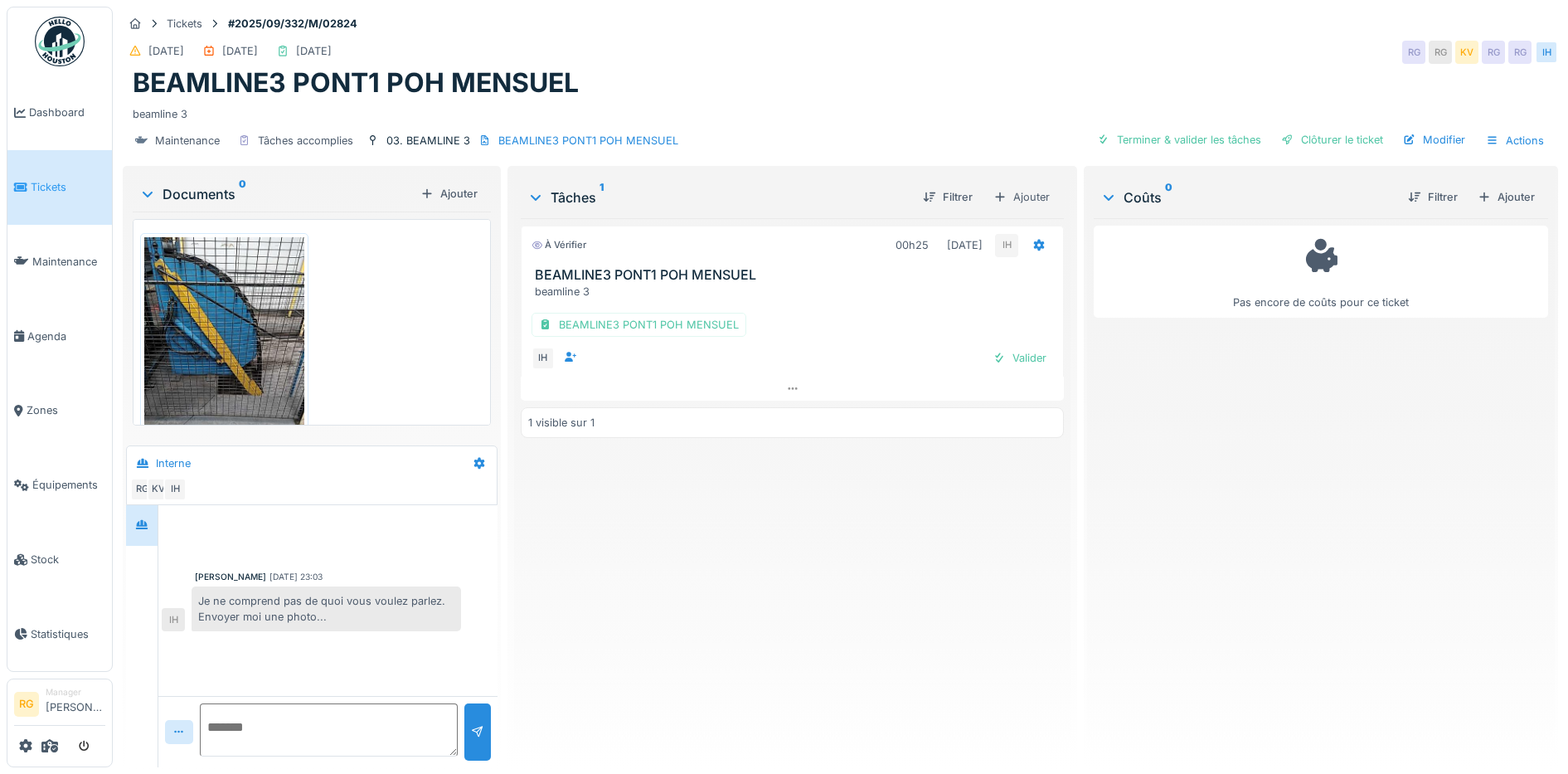
scroll to position [16, 0]
click at [347, 705] on textarea at bounding box center [328, 730] width 258 height 53
type textarea "**********"
click at [472, 724] on div at bounding box center [477, 732] width 13 height 16
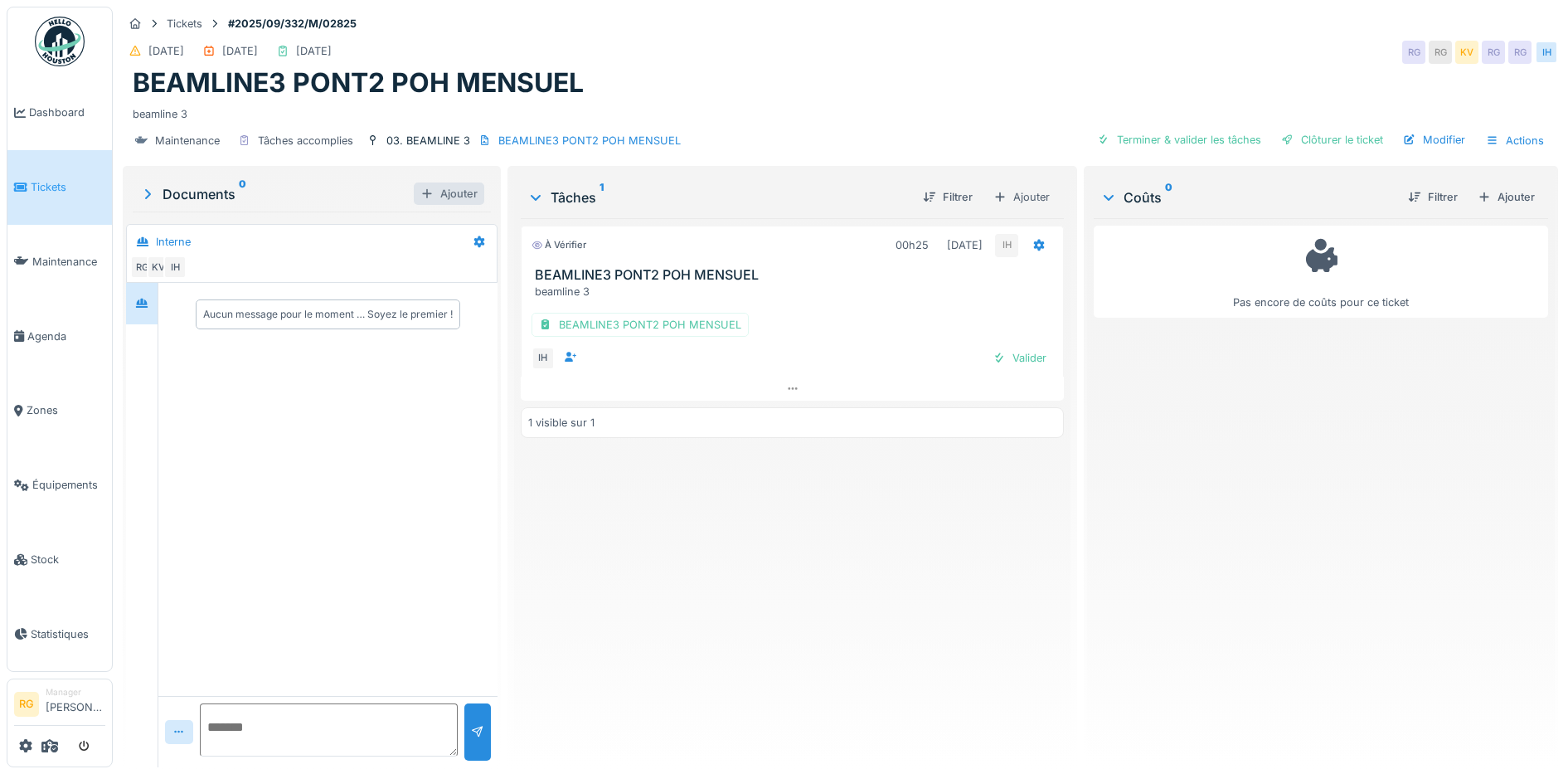
click at [439, 198] on div "Ajouter" at bounding box center [449, 193] width 70 height 23
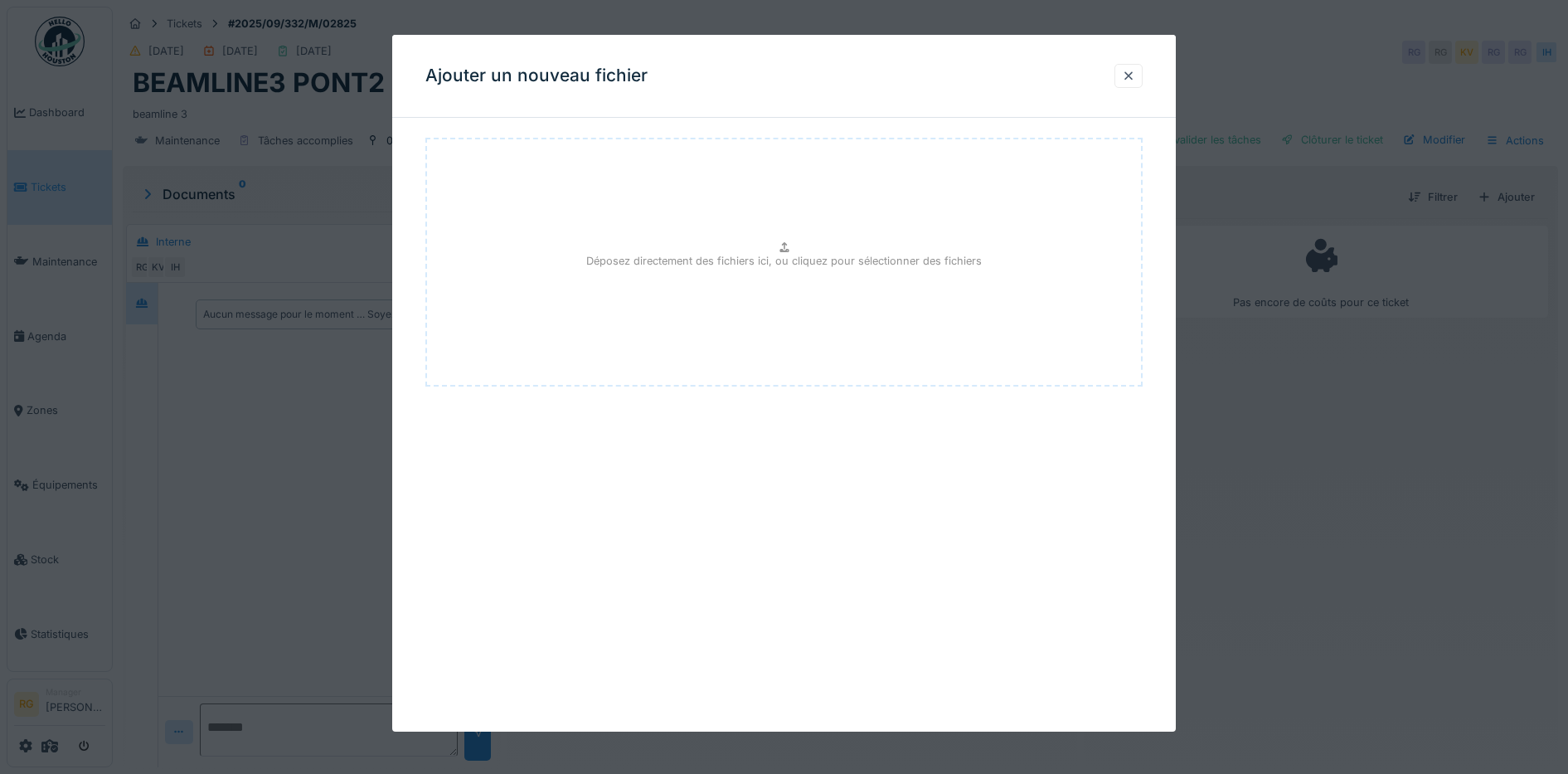
click at [797, 251] on div "Déposez directement des fichiers ici, ou cliquez pour sélectionner des fichiers" at bounding box center [784, 262] width 718 height 248
type input "**********"
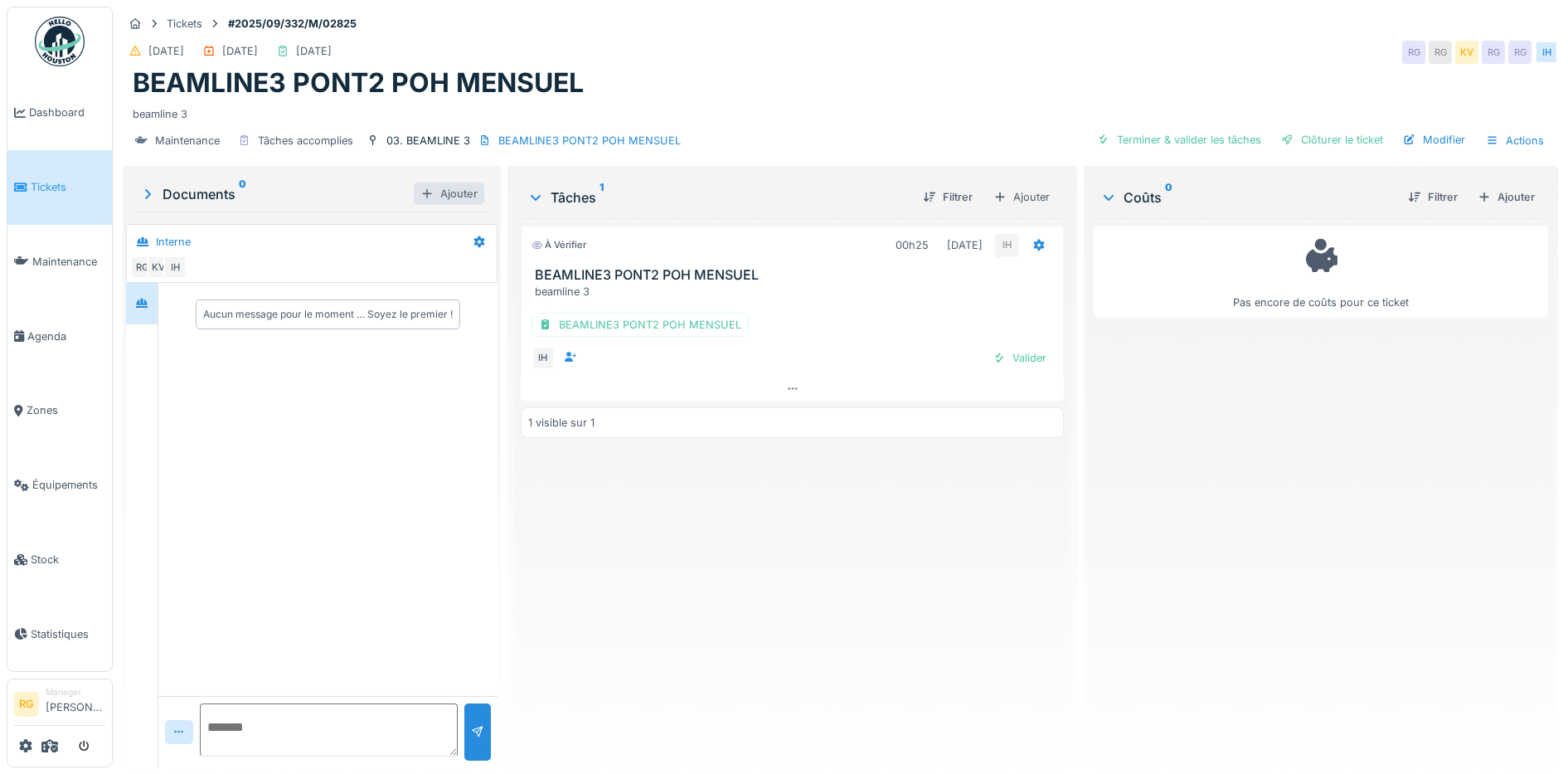
click at [445, 191] on div "Ajouter" at bounding box center [449, 193] width 70 height 23
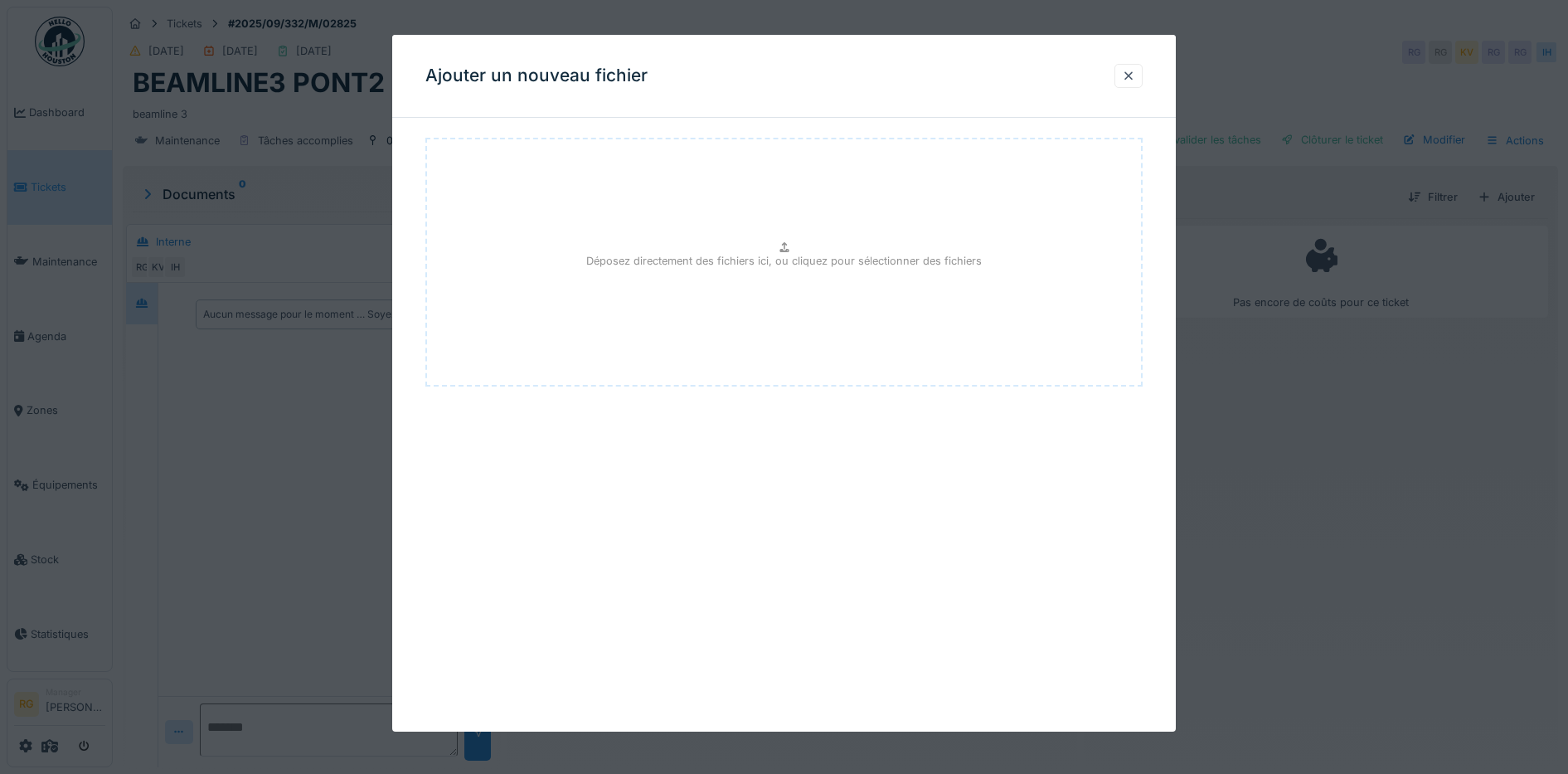
click at [779, 241] on div "Déposez directement des fichiers ici, ou cliquez pour sélectionner des fichiers" at bounding box center [784, 262] width 718 height 248
type input "**********"
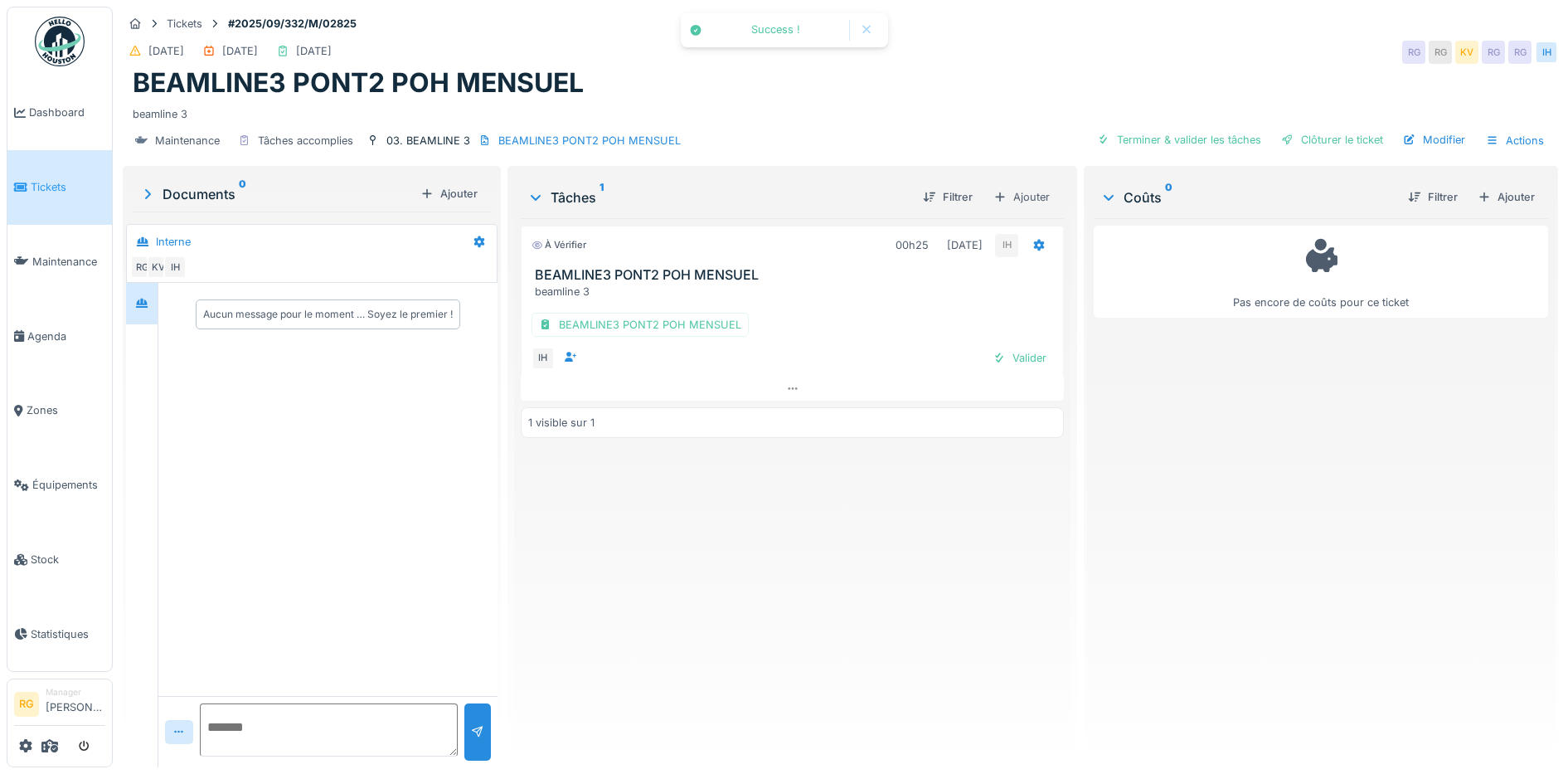
click at [197, 194] on div "Documents 0" at bounding box center [276, 194] width 274 height 20
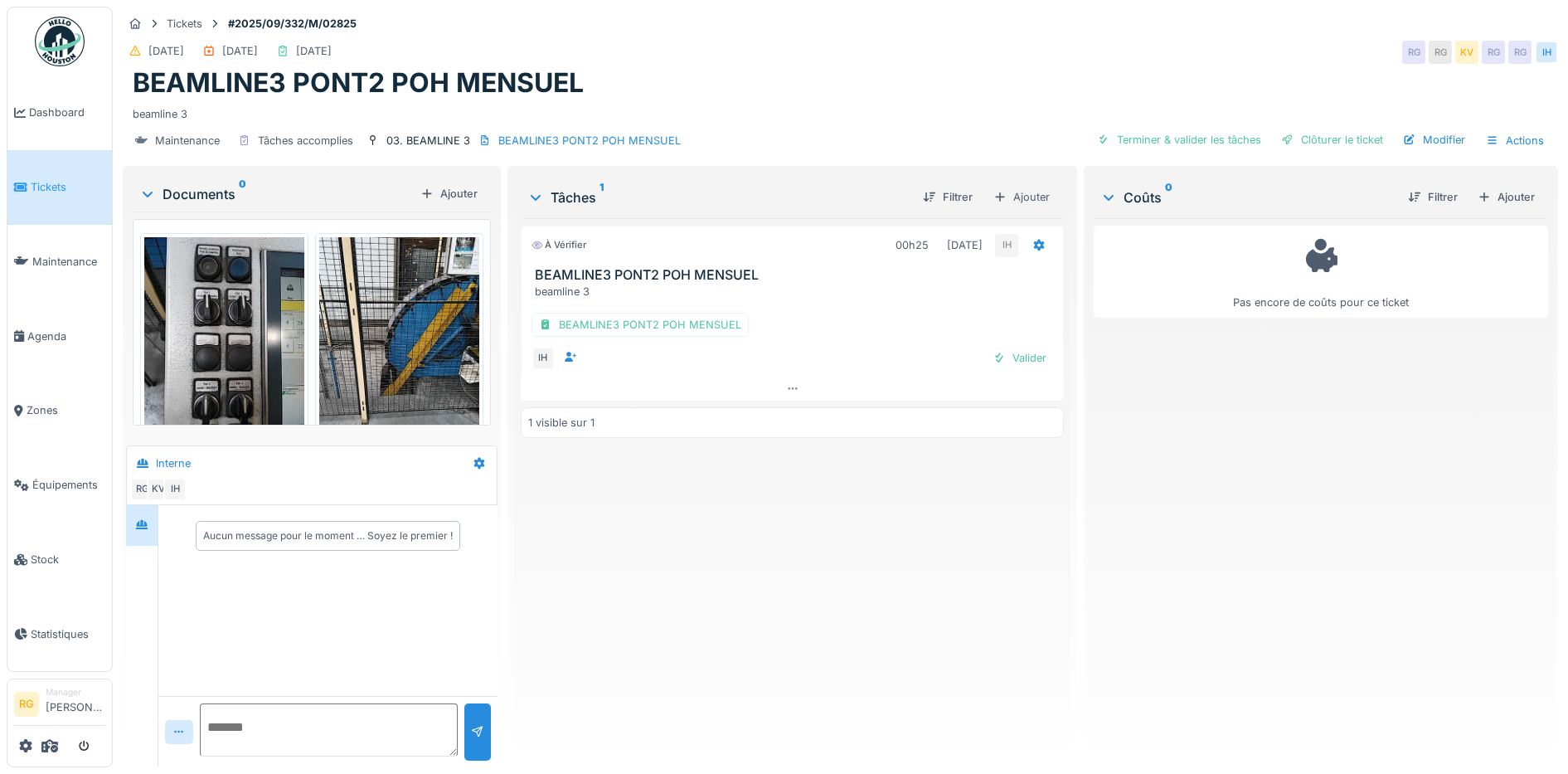
click at [229, 732] on textarea at bounding box center [328, 730] width 258 height 53
type textarea "**********"
click at [476, 731] on div at bounding box center [477, 732] width 13 height 16
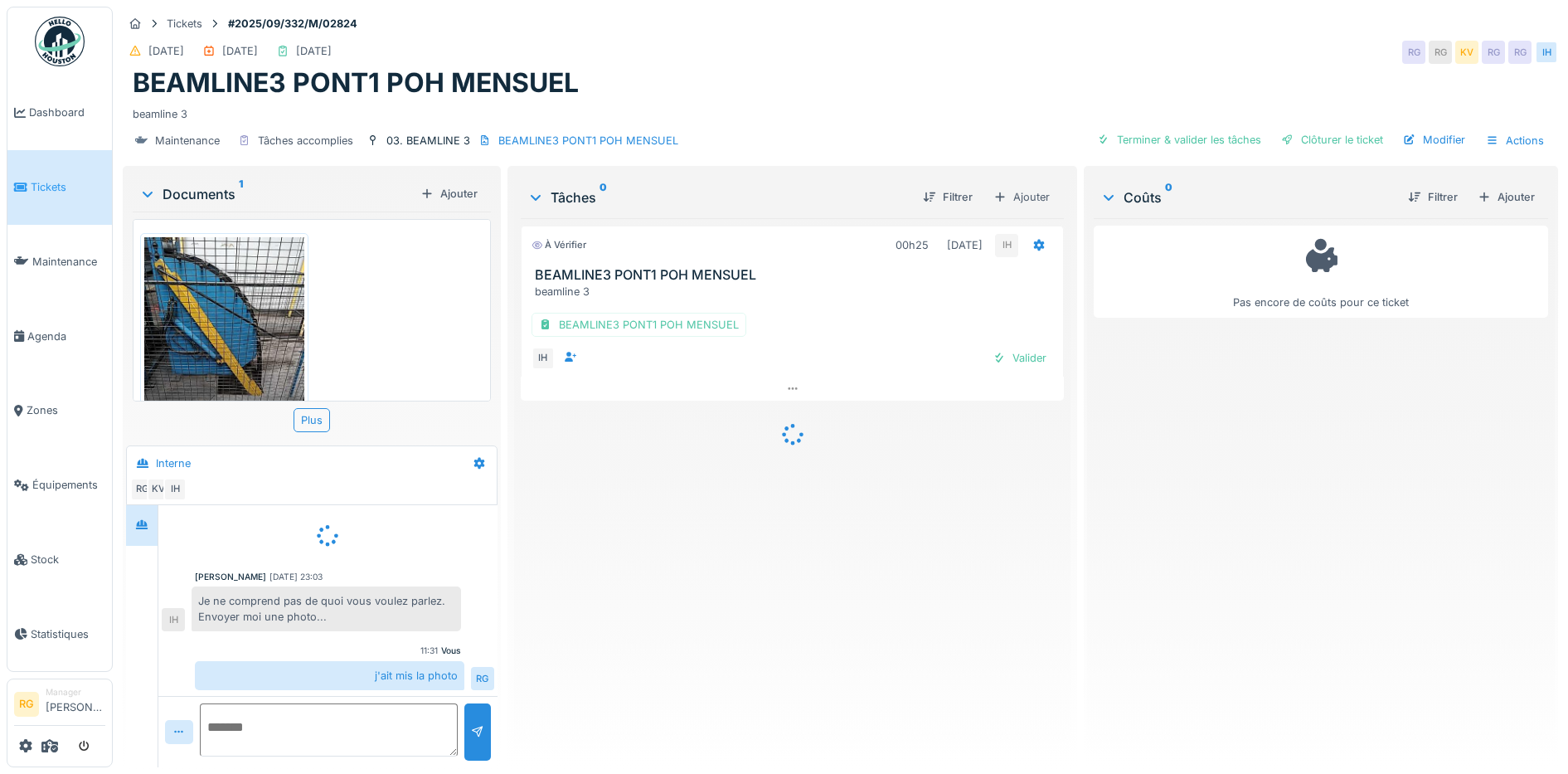
scroll to position [1, 0]
click at [451, 196] on div "Ajouter" at bounding box center [449, 193] width 70 height 23
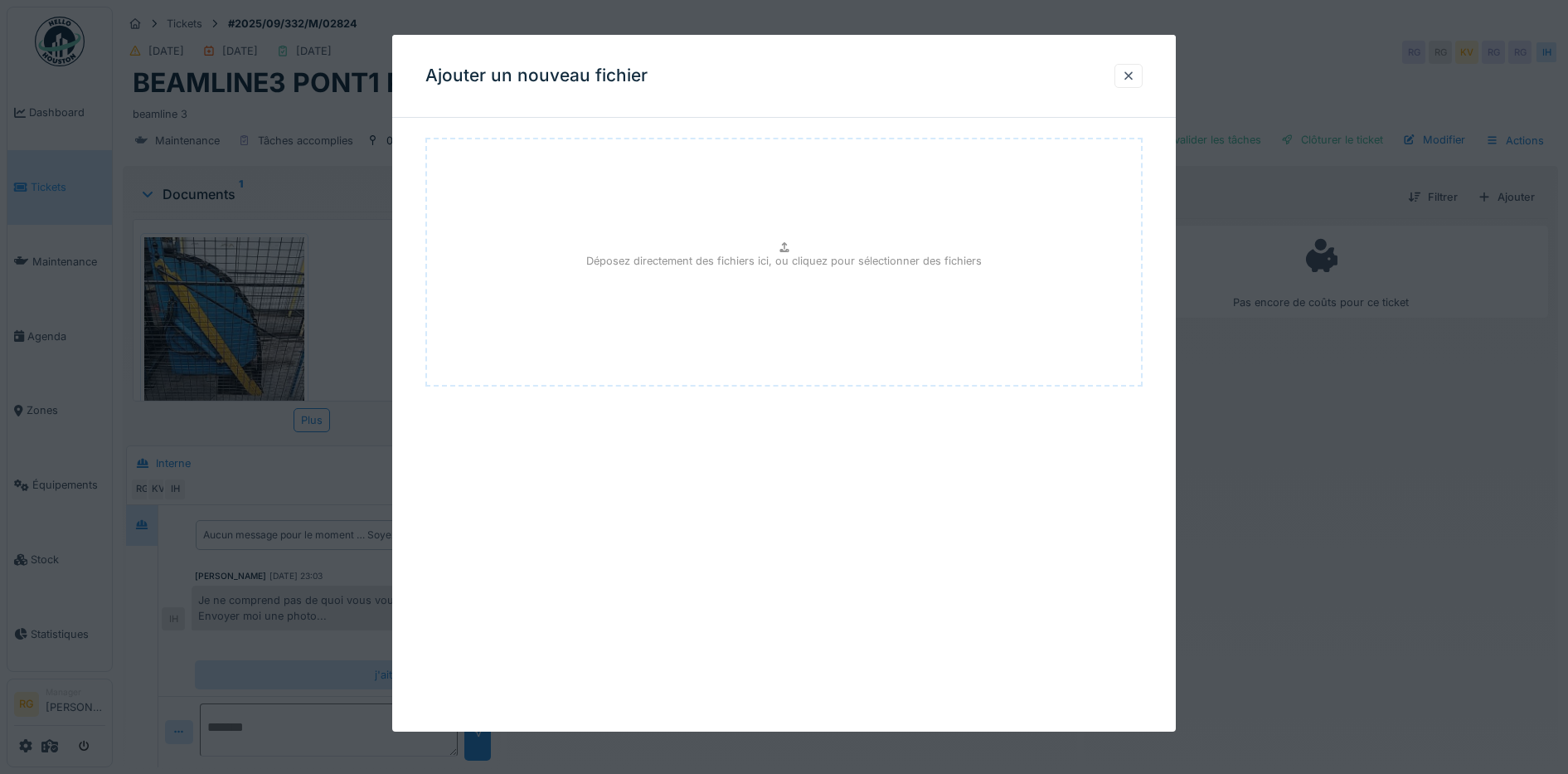
click at [783, 259] on p "Déposez directement des fichiers ici, ou cliquez pour sélectionner des fichiers" at bounding box center [784, 260] width 395 height 16
type input "**********"
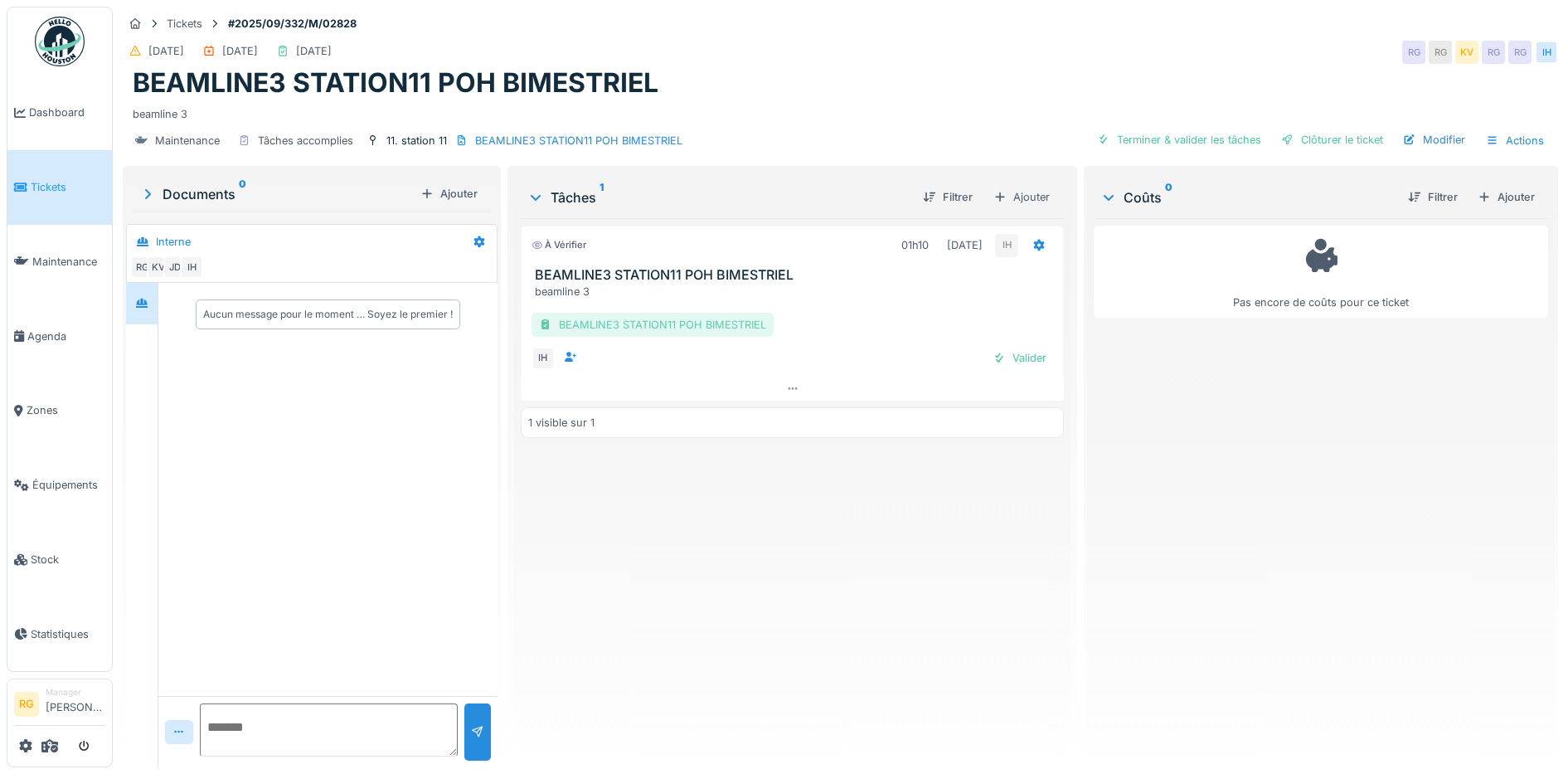
click at [671, 323] on div "BEAMLINE3 STATION11 POH BIMESTRIEL" at bounding box center [652, 325] width 242 height 24
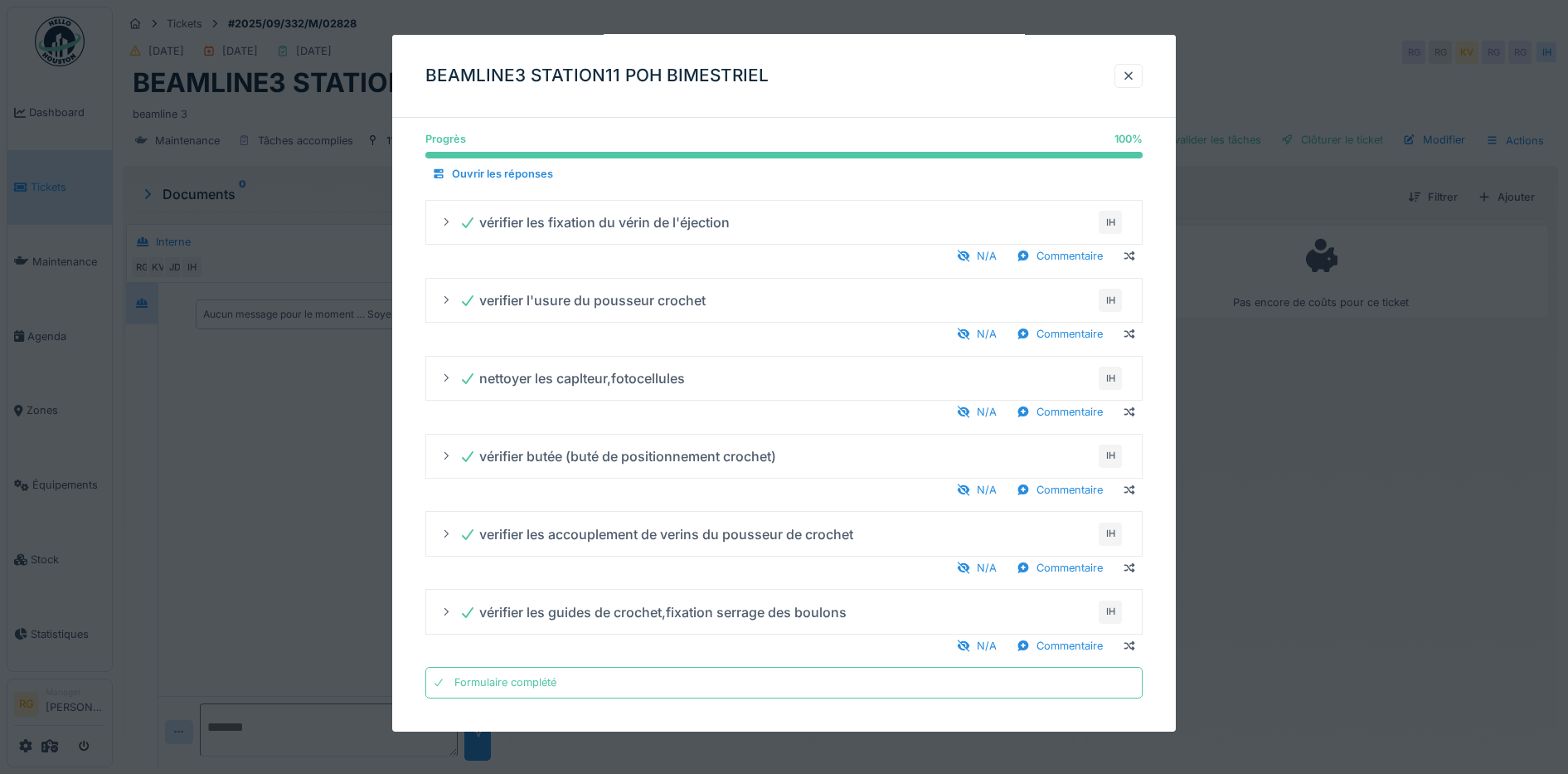
scroll to position [16, 0]
click at [1133, 65] on div at bounding box center [1128, 76] width 29 height 24
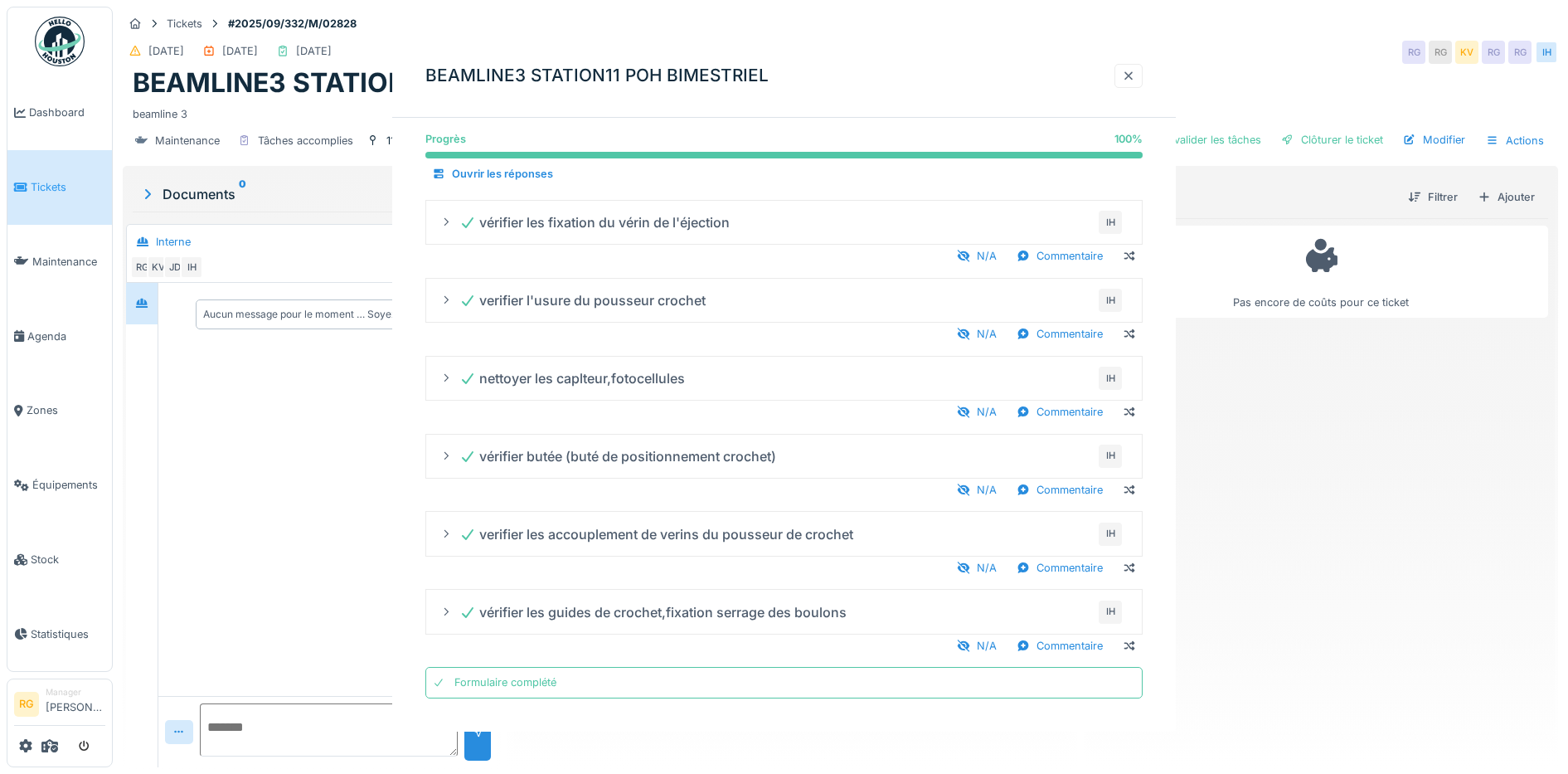
scroll to position [0, 0]
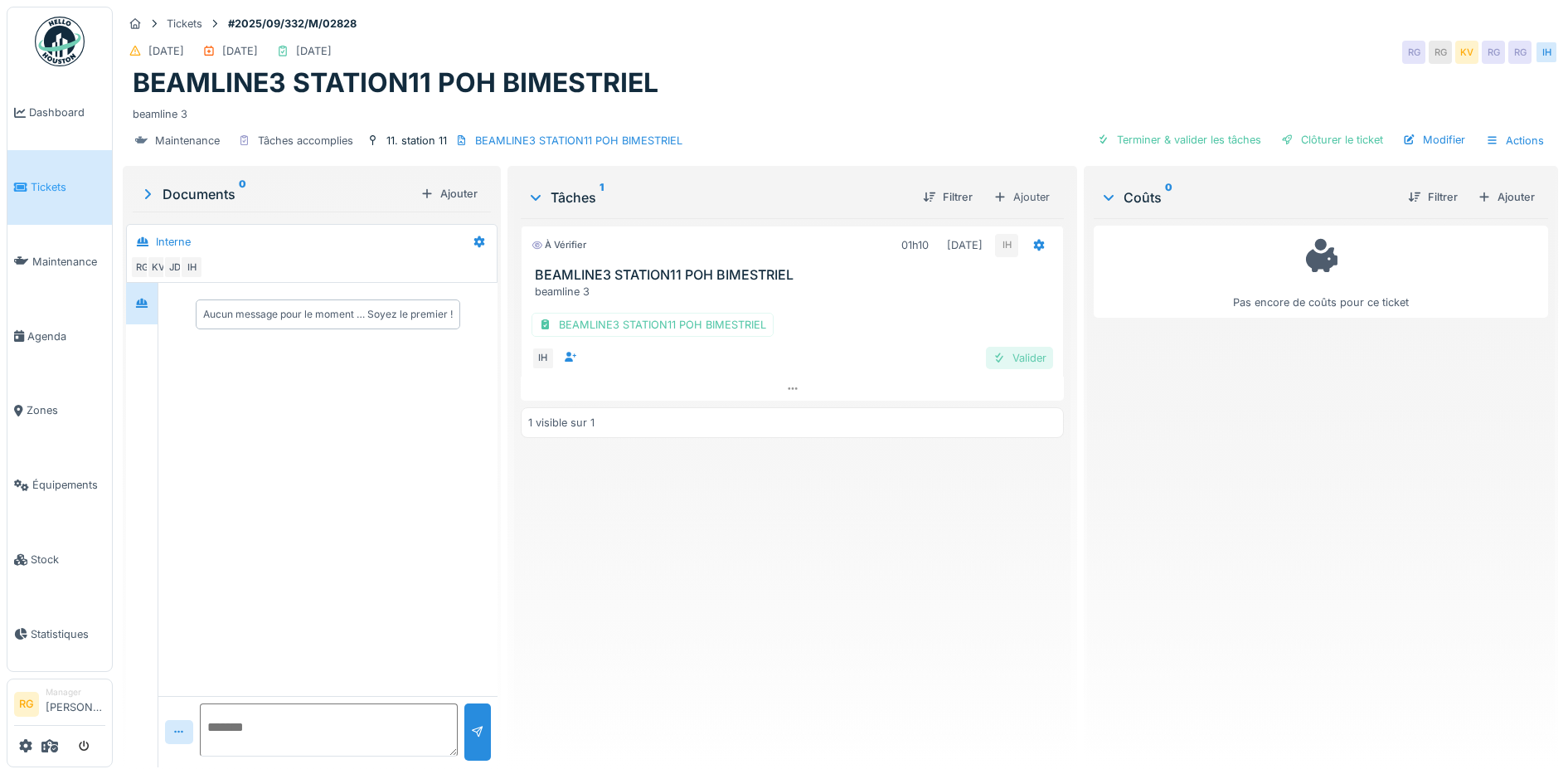
click at [1022, 347] on div "Valider" at bounding box center [1019, 358] width 67 height 23
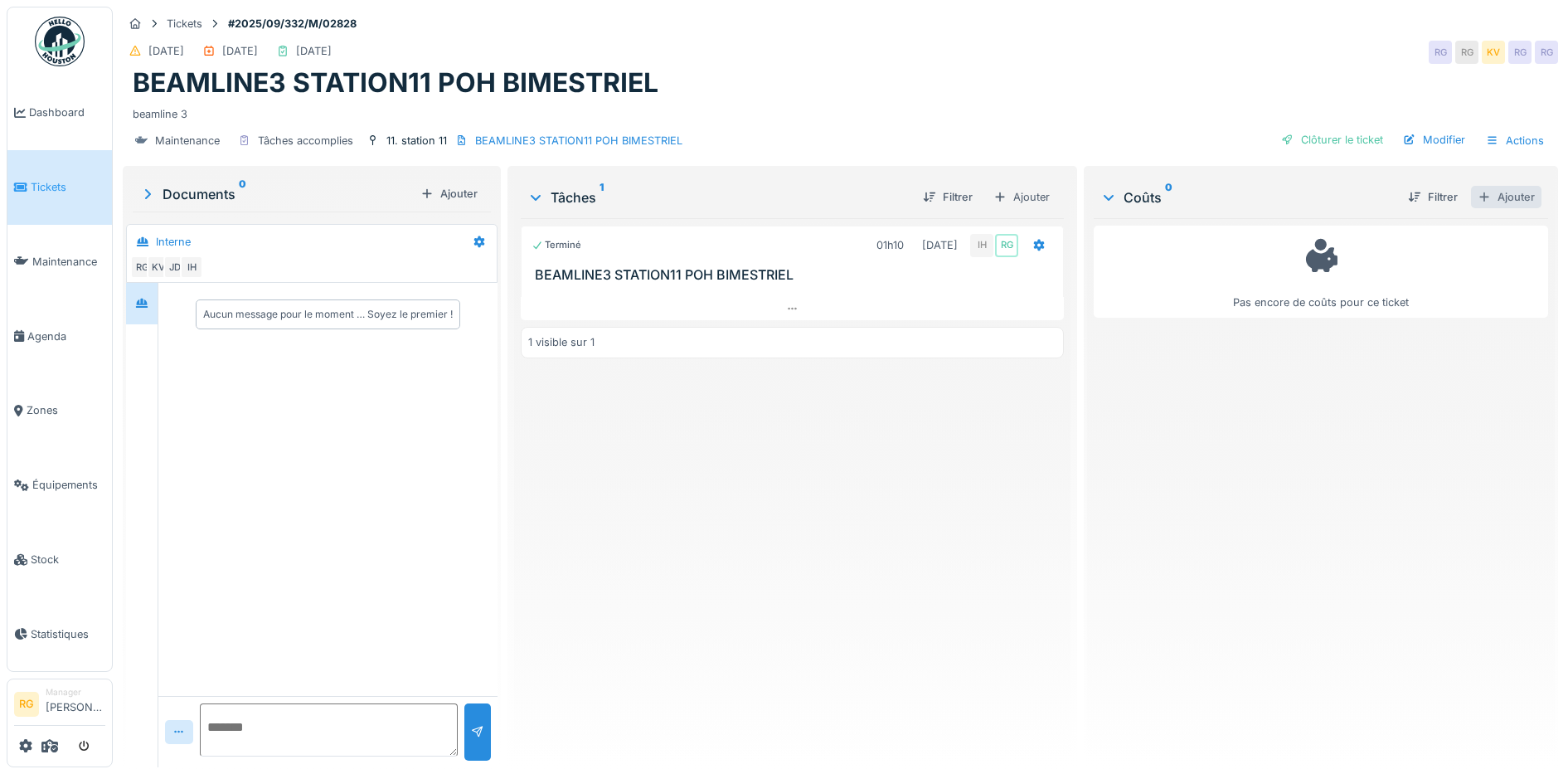
click at [1481, 186] on div "Ajouter" at bounding box center [1506, 196] width 70 height 23
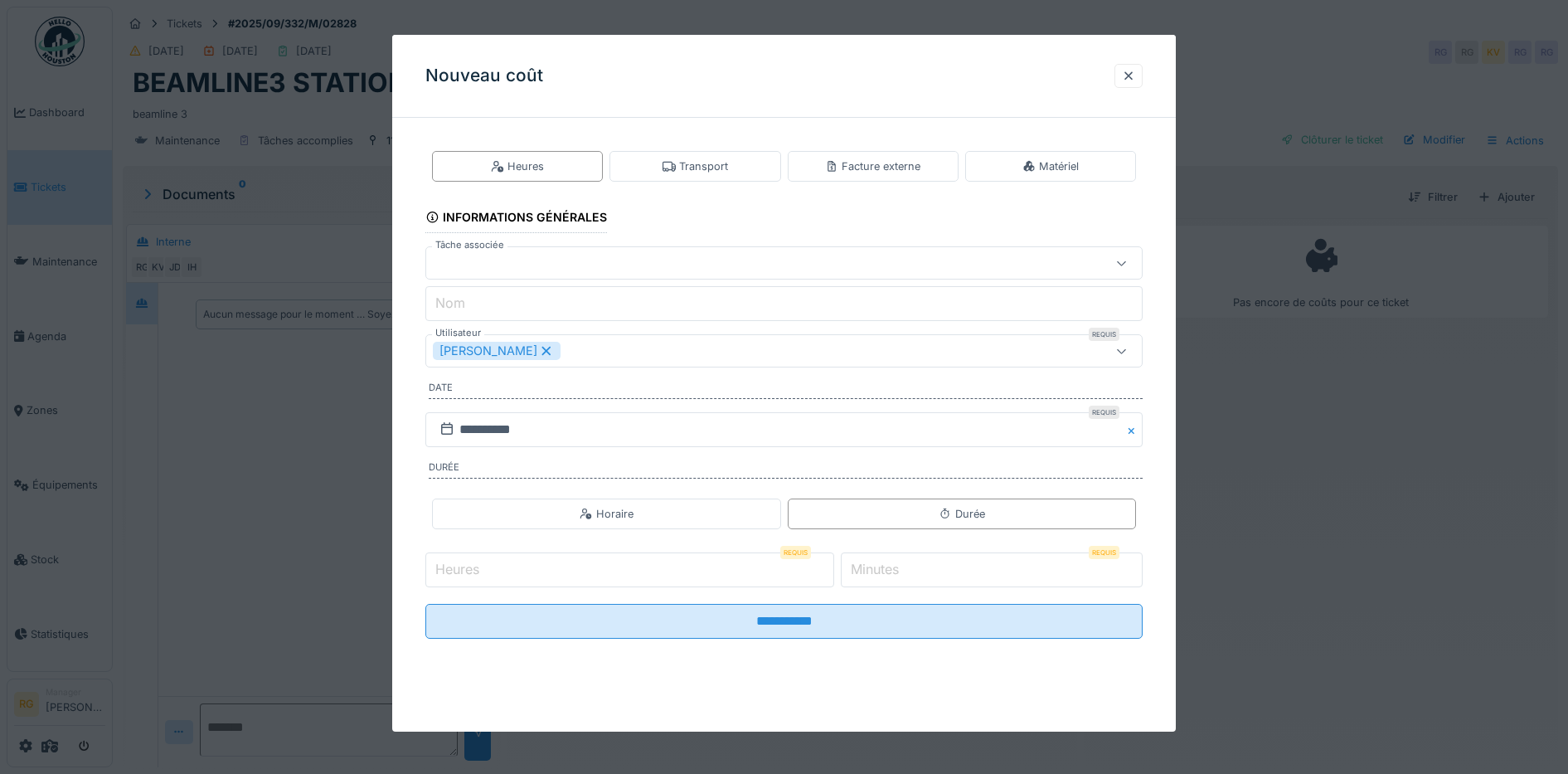
click at [591, 566] on input "Heures" at bounding box center [629, 570] width 409 height 35
type input "*"
click at [887, 567] on label "Minutes" at bounding box center [874, 569] width 55 height 20
click at [887, 567] on input "*" at bounding box center [992, 570] width 302 height 35
click at [877, 574] on input "*" at bounding box center [992, 570] width 302 height 35
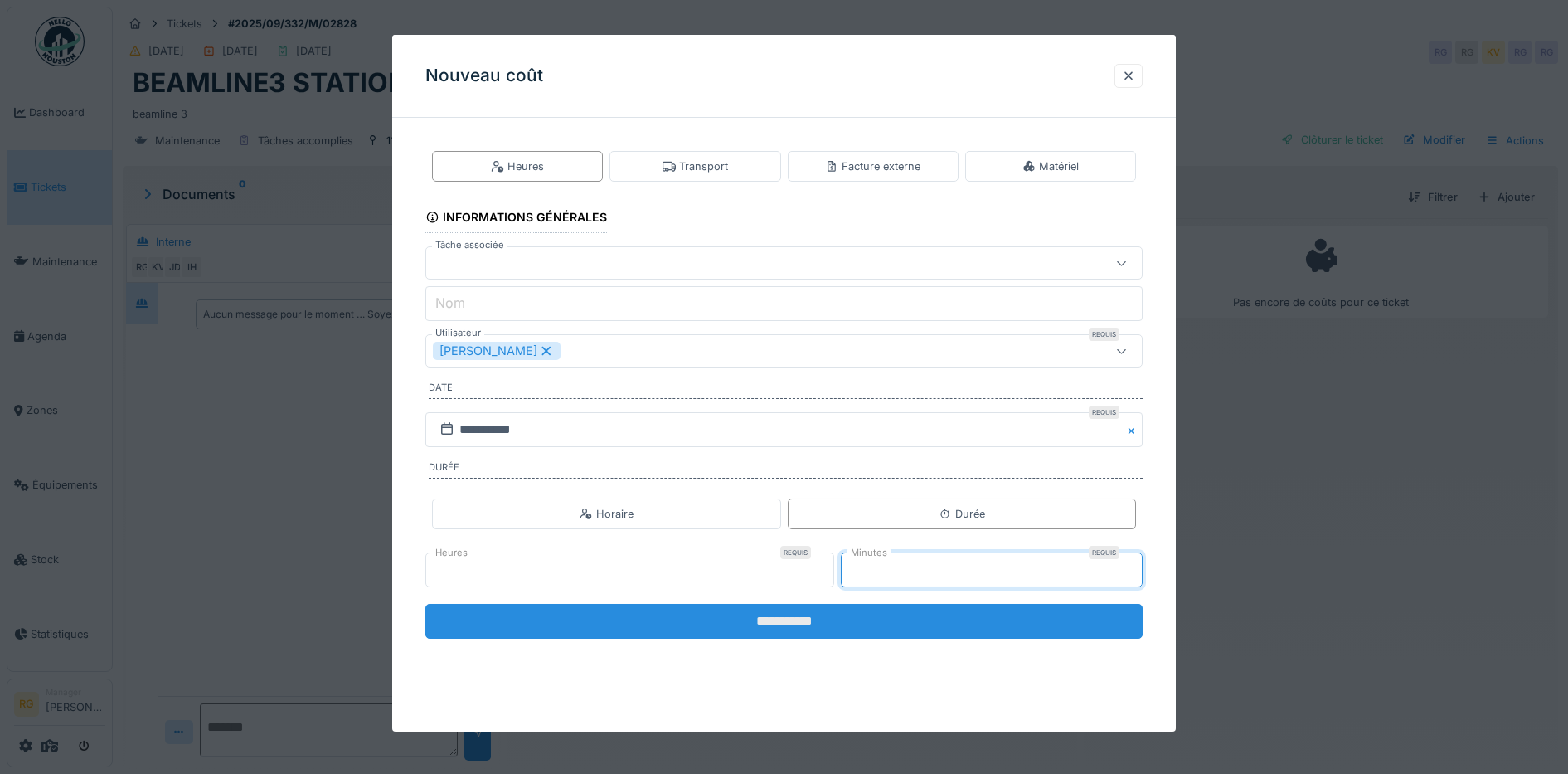
type input "**"
click at [825, 615] on input "**********" at bounding box center [784, 621] width 718 height 35
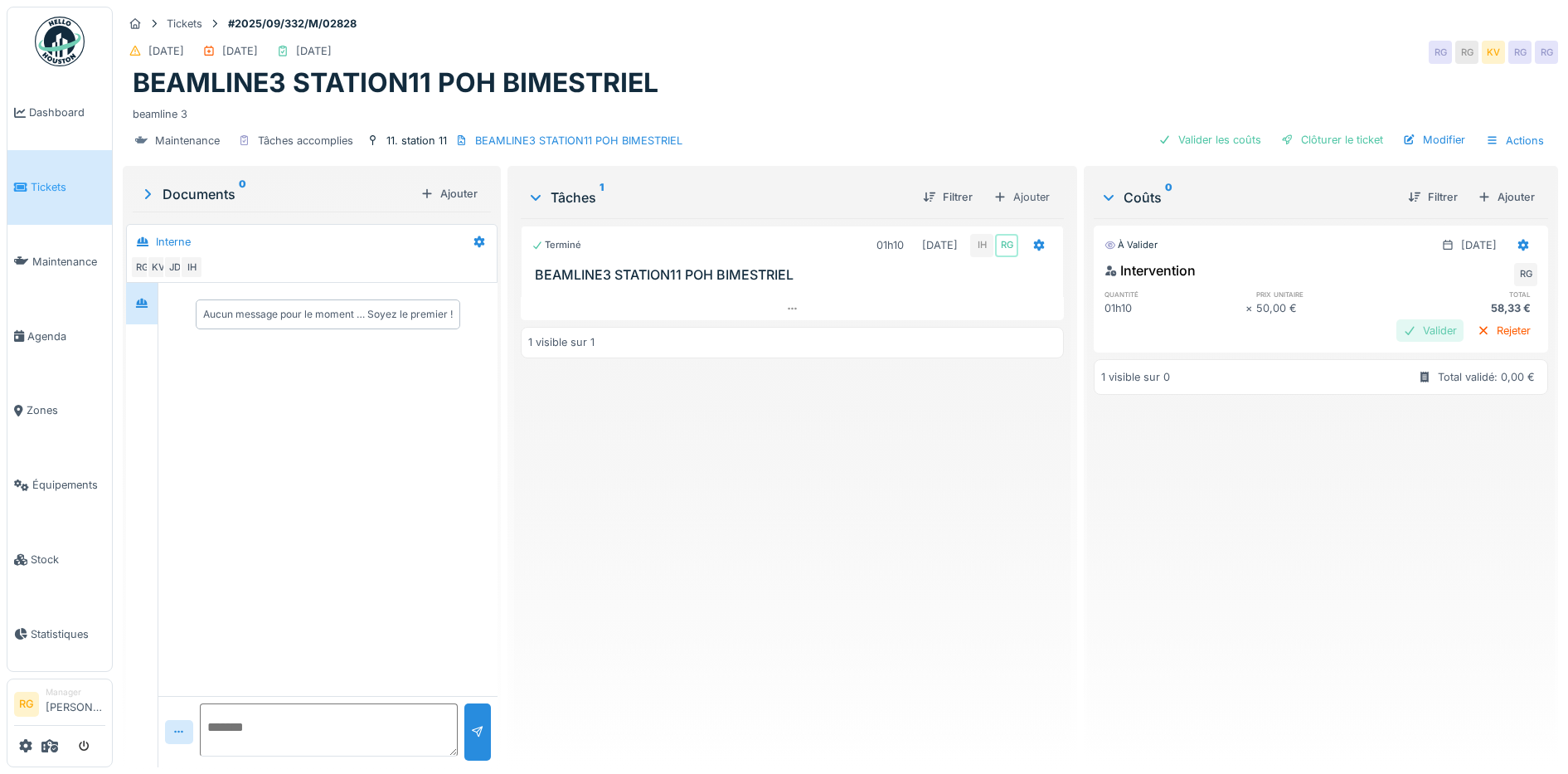
click at [1398, 319] on div "Valider" at bounding box center [1430, 330] width 67 height 23
click at [1327, 128] on div "Clôturer le ticket" at bounding box center [1331, 139] width 115 height 23
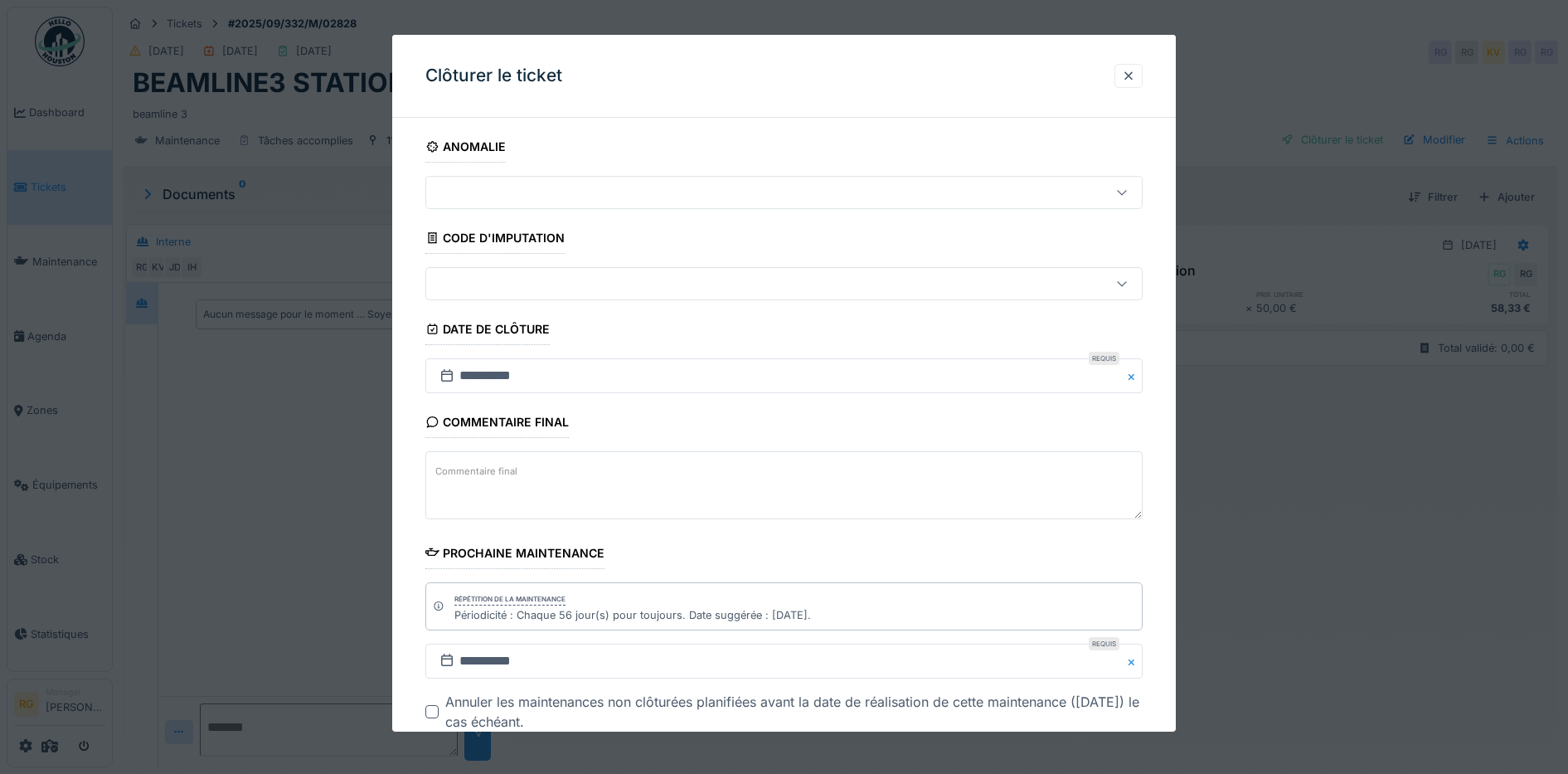
click at [524, 483] on textarea "Commentaire final" at bounding box center [784, 485] width 718 height 68
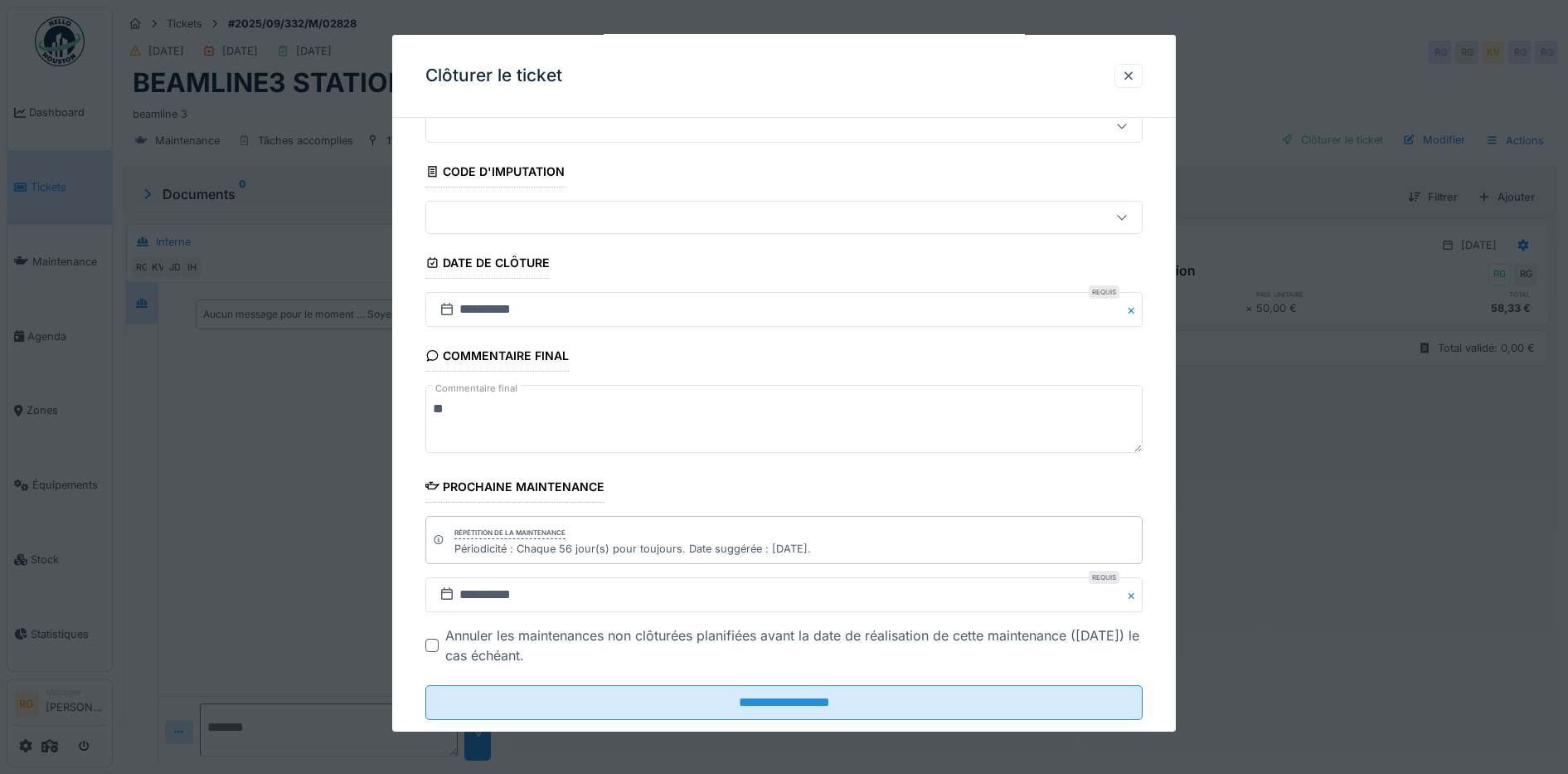
scroll to position [102, 0]
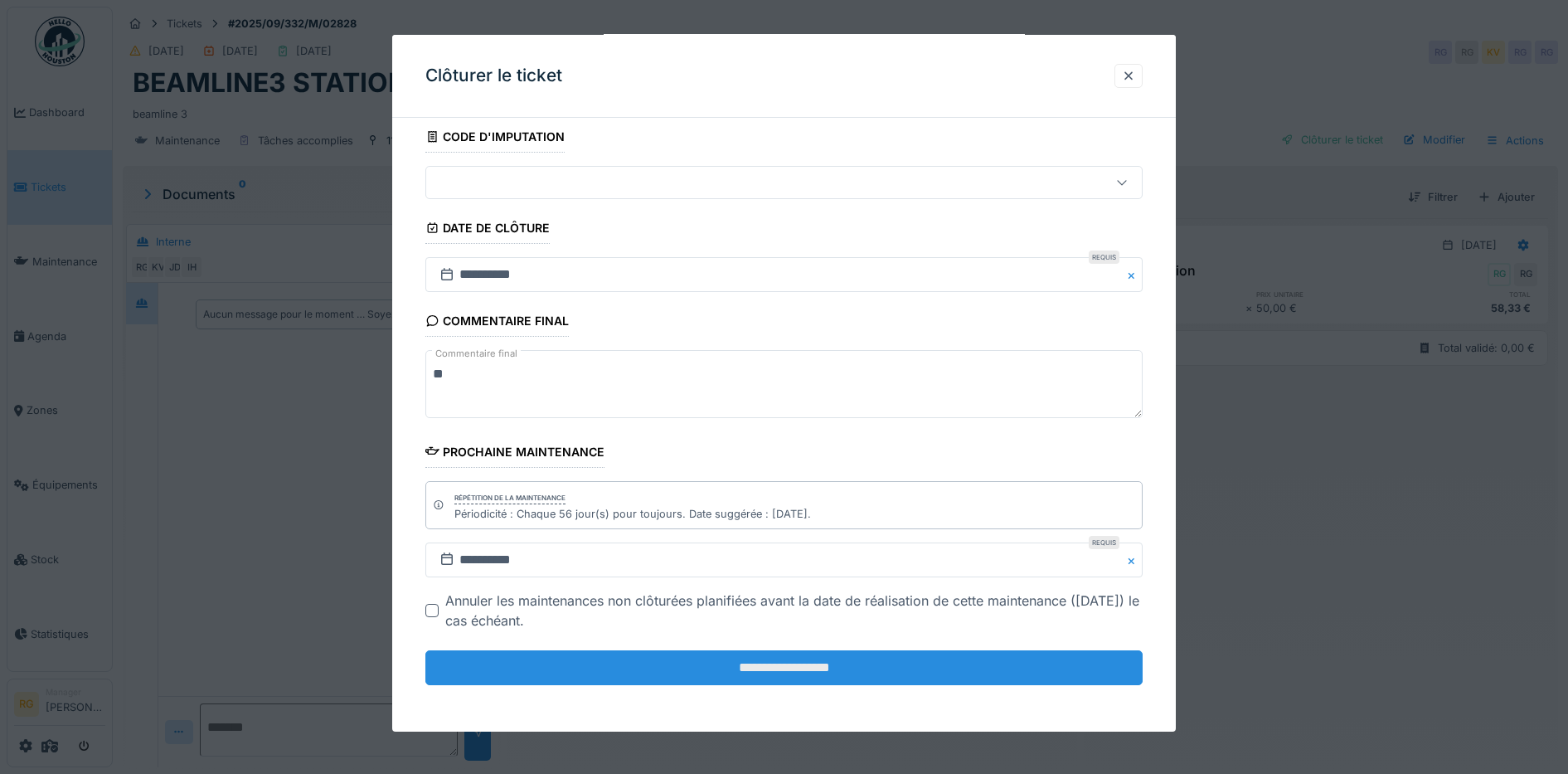
type textarea "**"
click at [711, 661] on input "**********" at bounding box center [784, 668] width 718 height 35
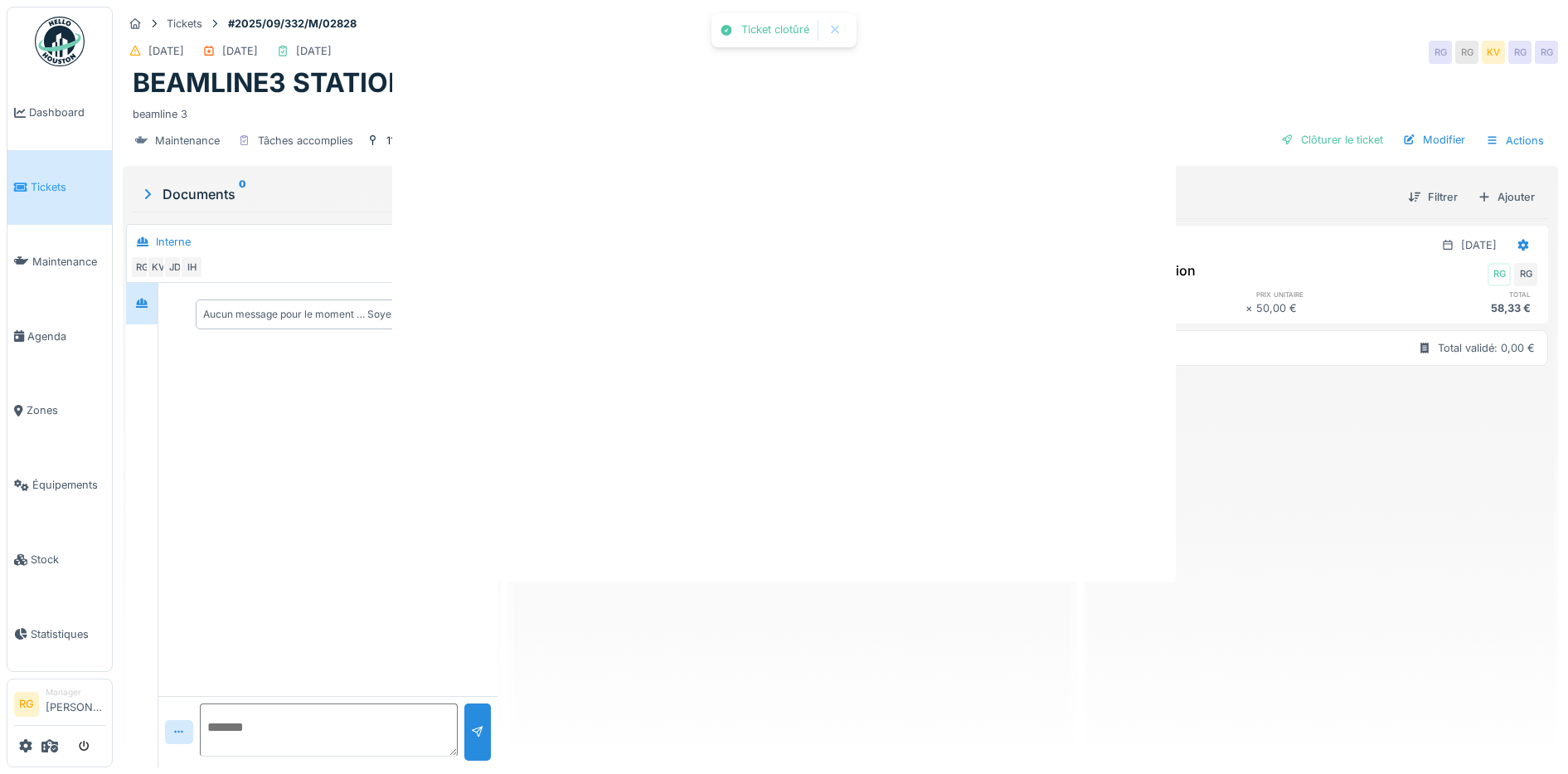
scroll to position [0, 0]
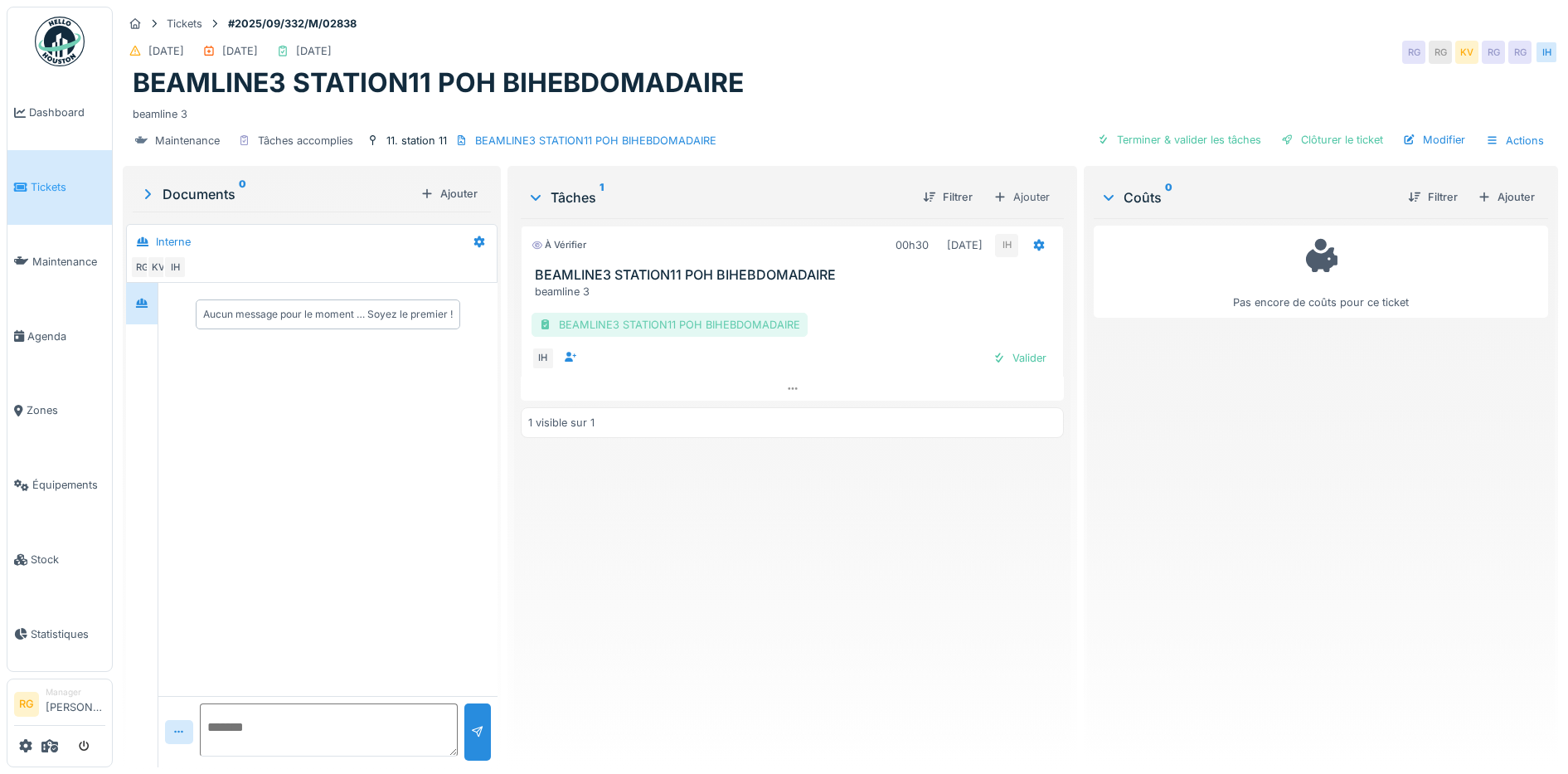
click at [679, 322] on div "BEAMLINE3 STATION11 POH BIHEBDOMADAIRE" at bounding box center [669, 325] width 276 height 24
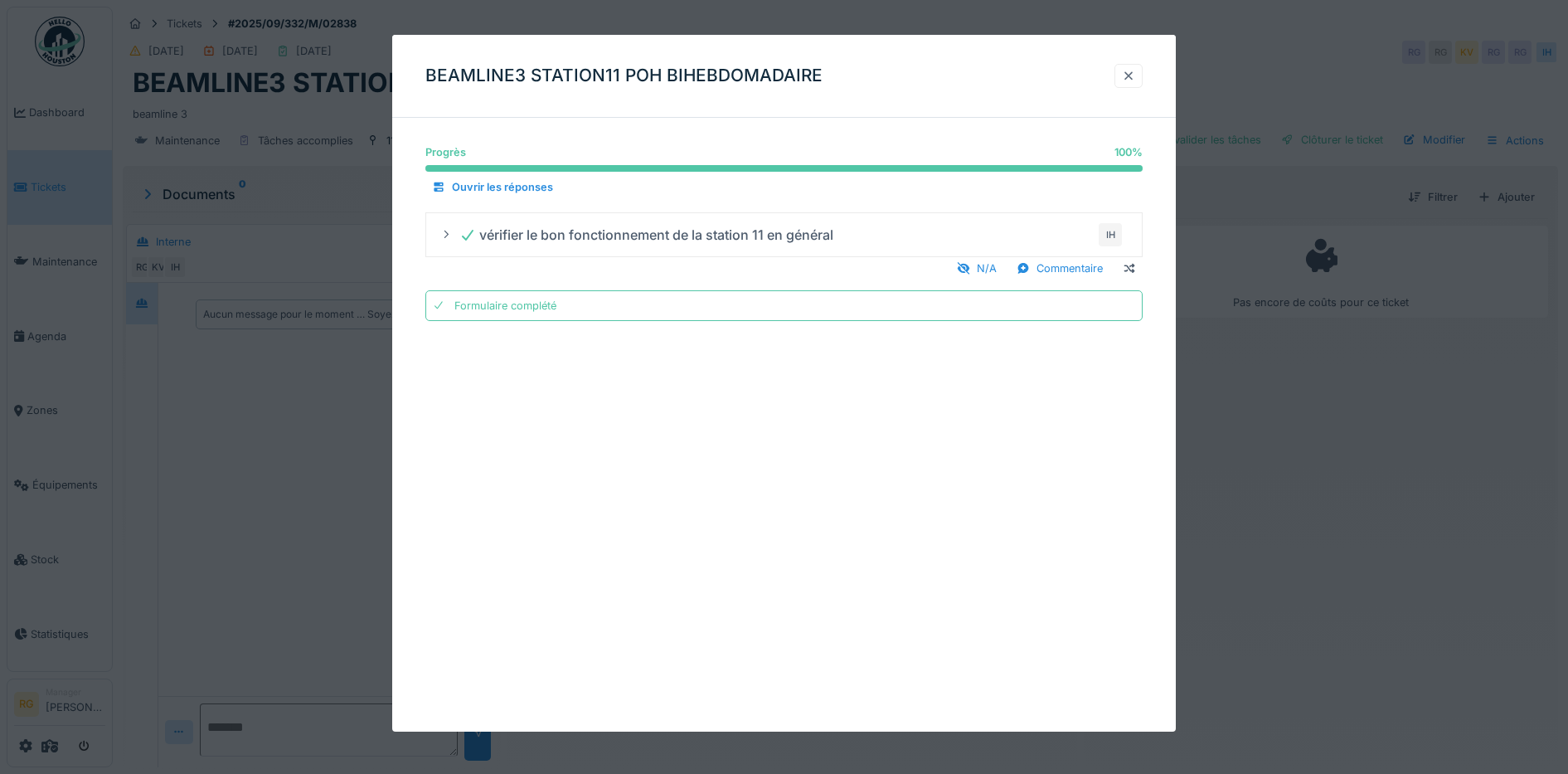
click at [1135, 76] on div at bounding box center [1128, 76] width 13 height 16
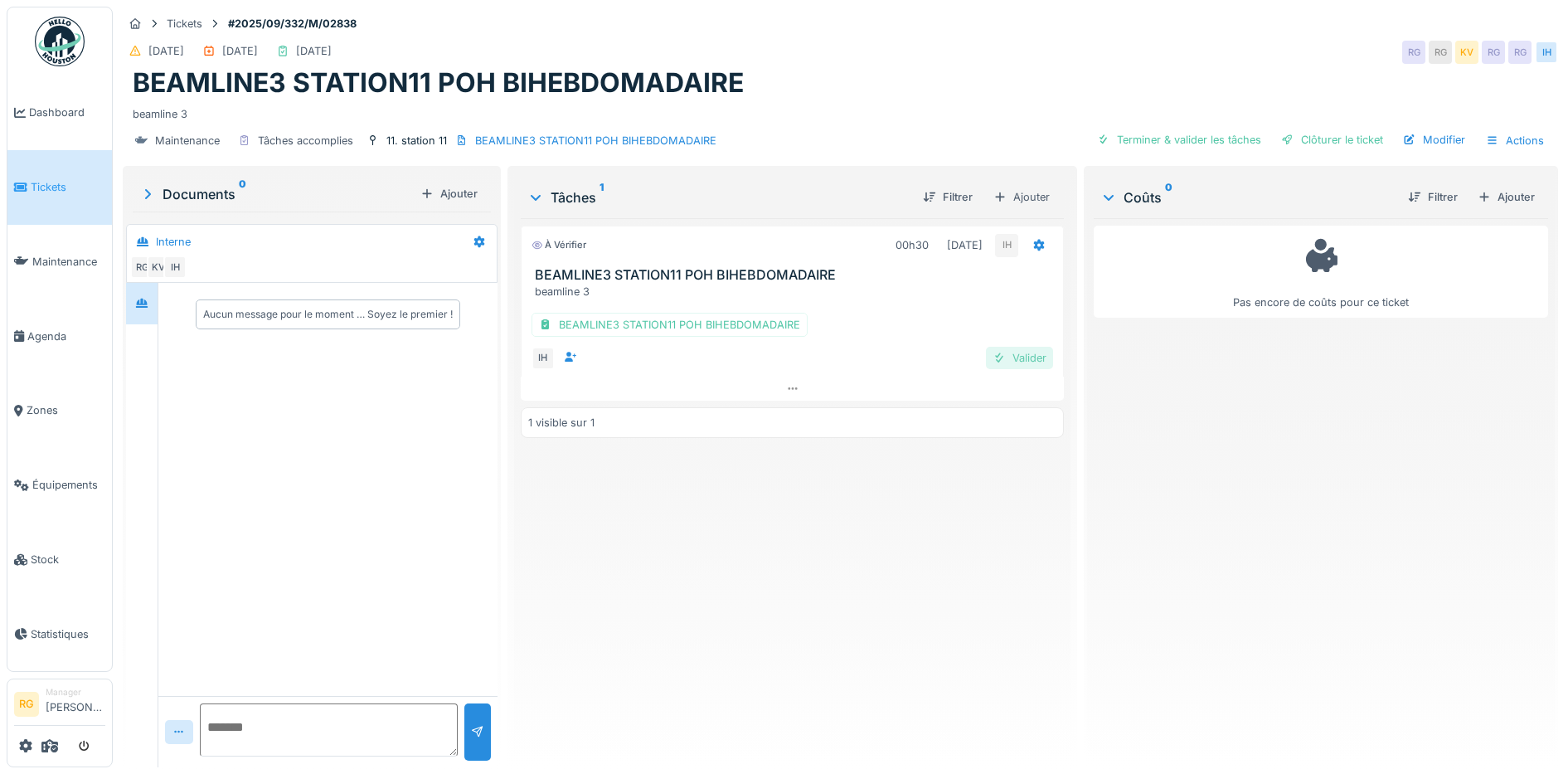
click at [1008, 359] on div "Valider" at bounding box center [1019, 358] width 67 height 23
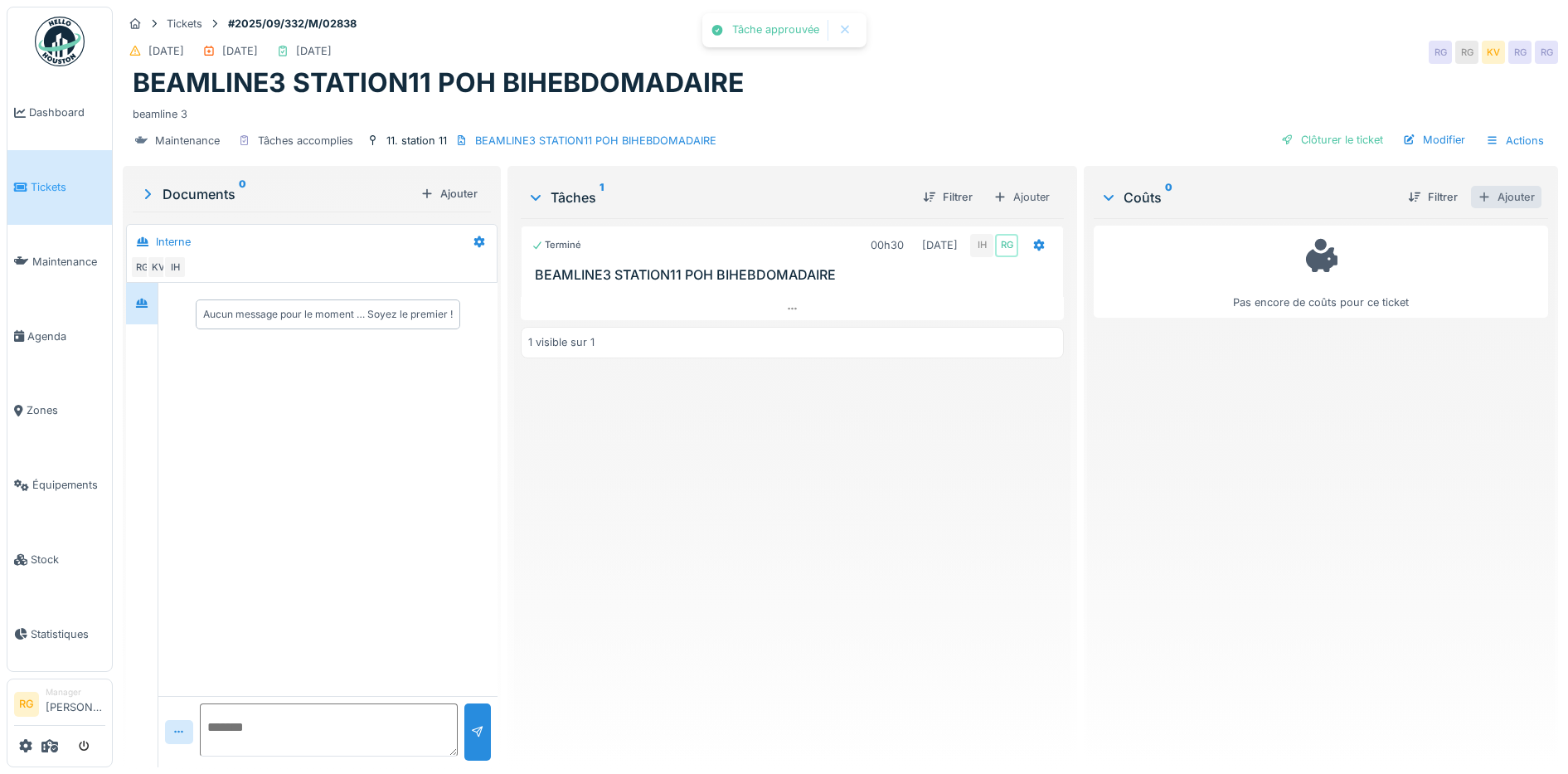
click at [1481, 197] on div "Ajouter" at bounding box center [1506, 196] width 70 height 23
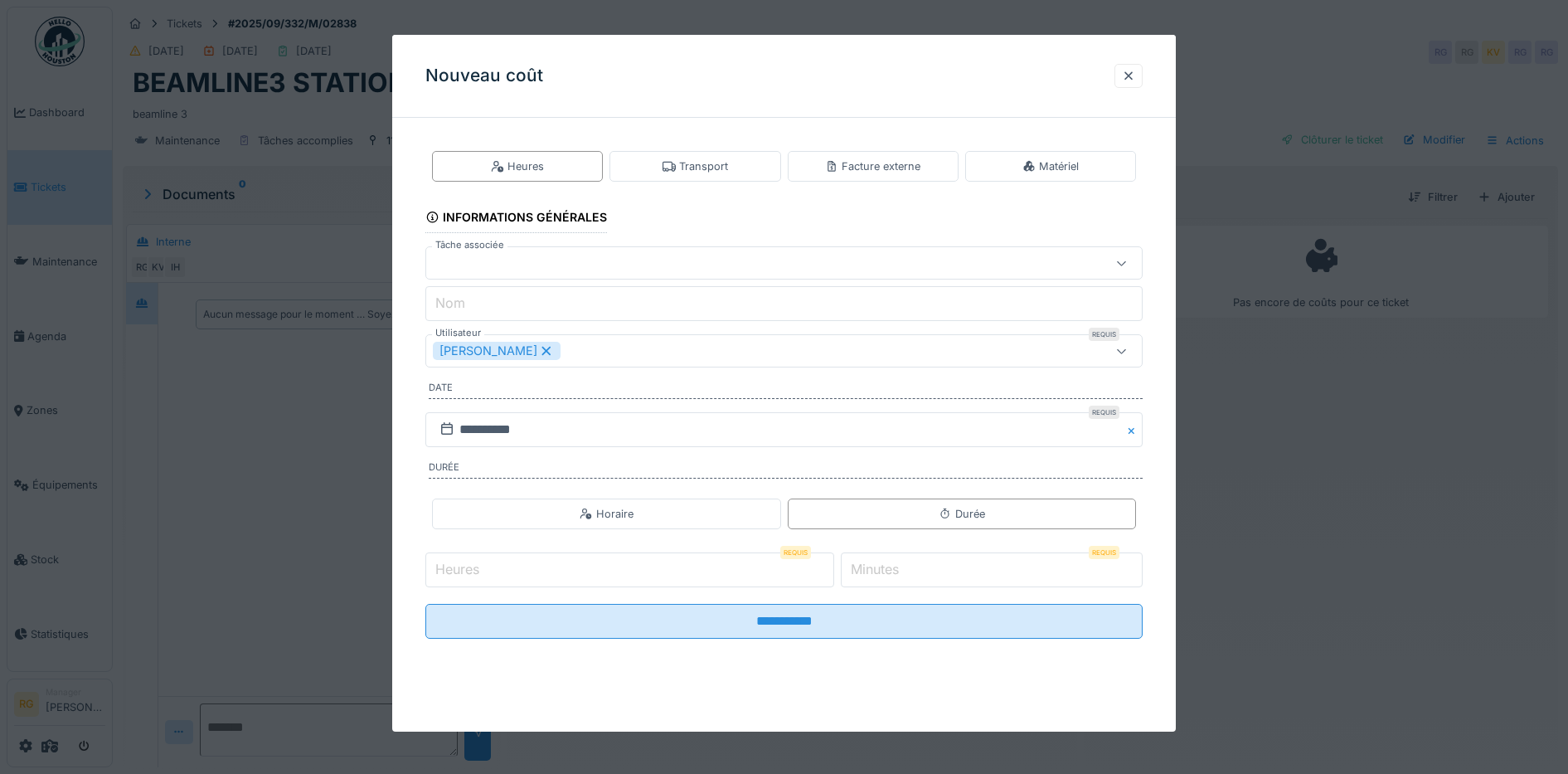
click at [878, 567] on label "Minutes" at bounding box center [874, 569] width 55 height 20
click at [878, 567] on input "*" at bounding box center [992, 570] width 302 height 35
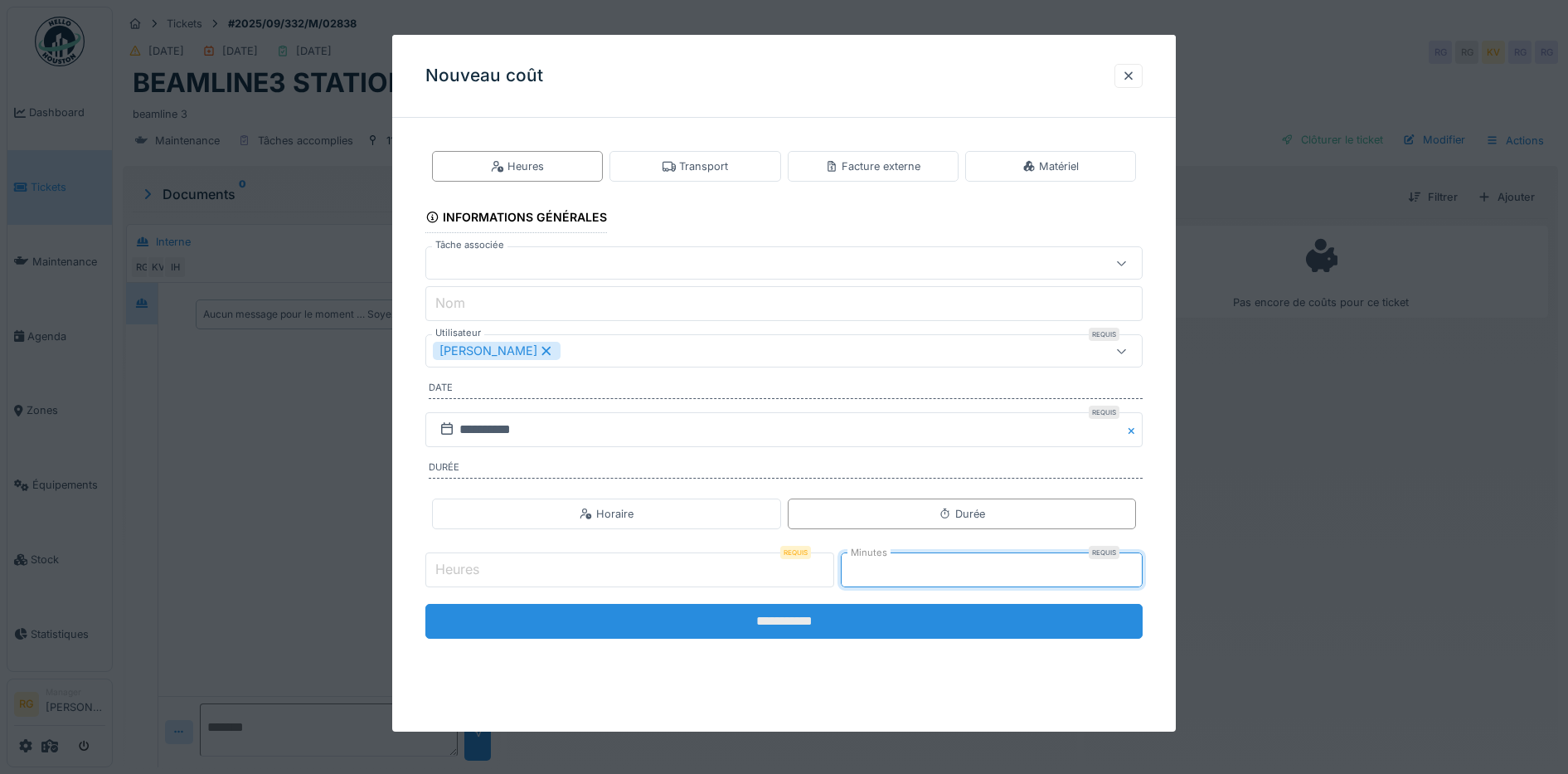
type input "**"
click at [899, 624] on input "**********" at bounding box center [784, 621] width 718 height 35
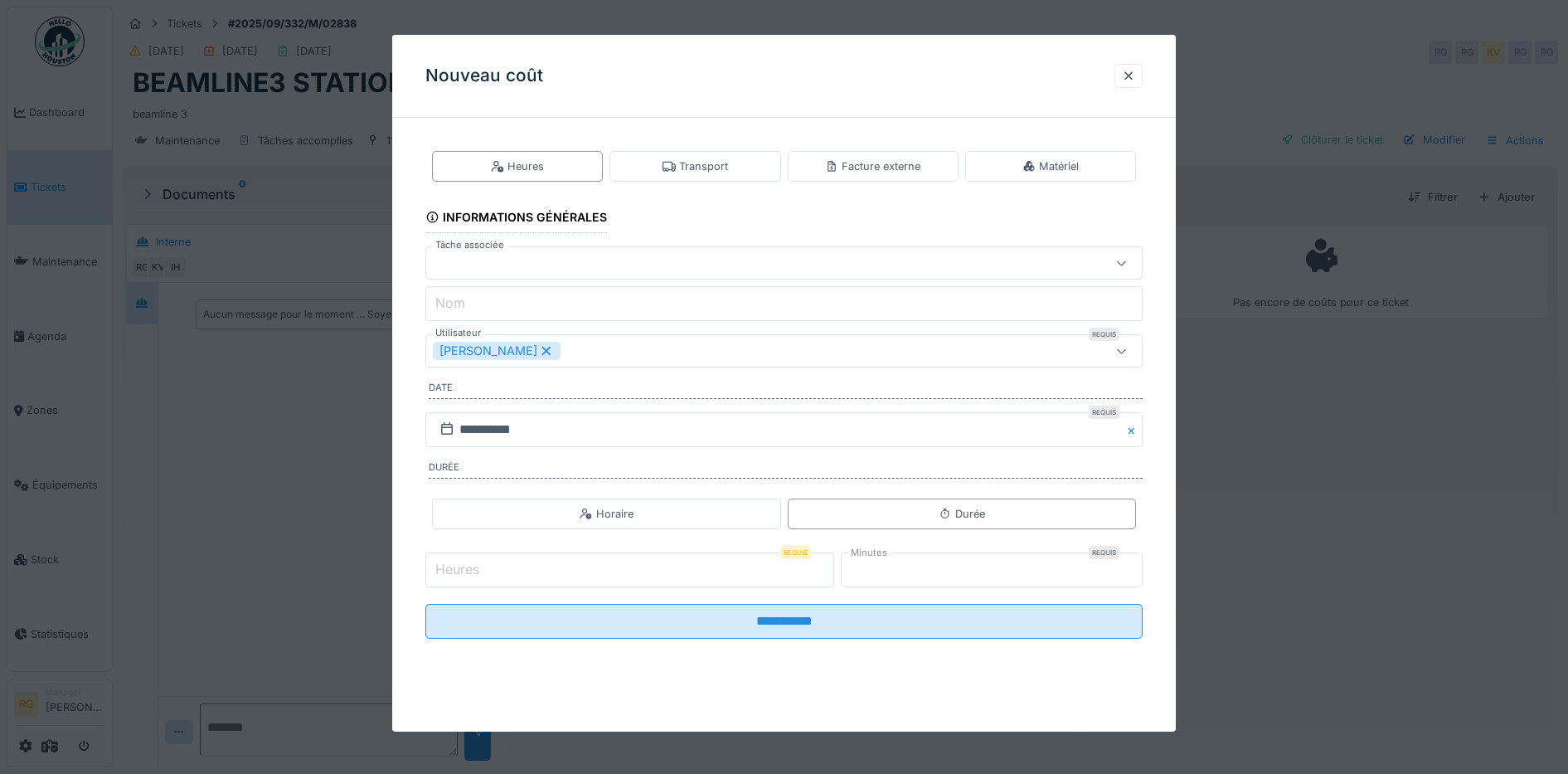
click at [583, 575] on input "Heures" at bounding box center [629, 570] width 409 height 35
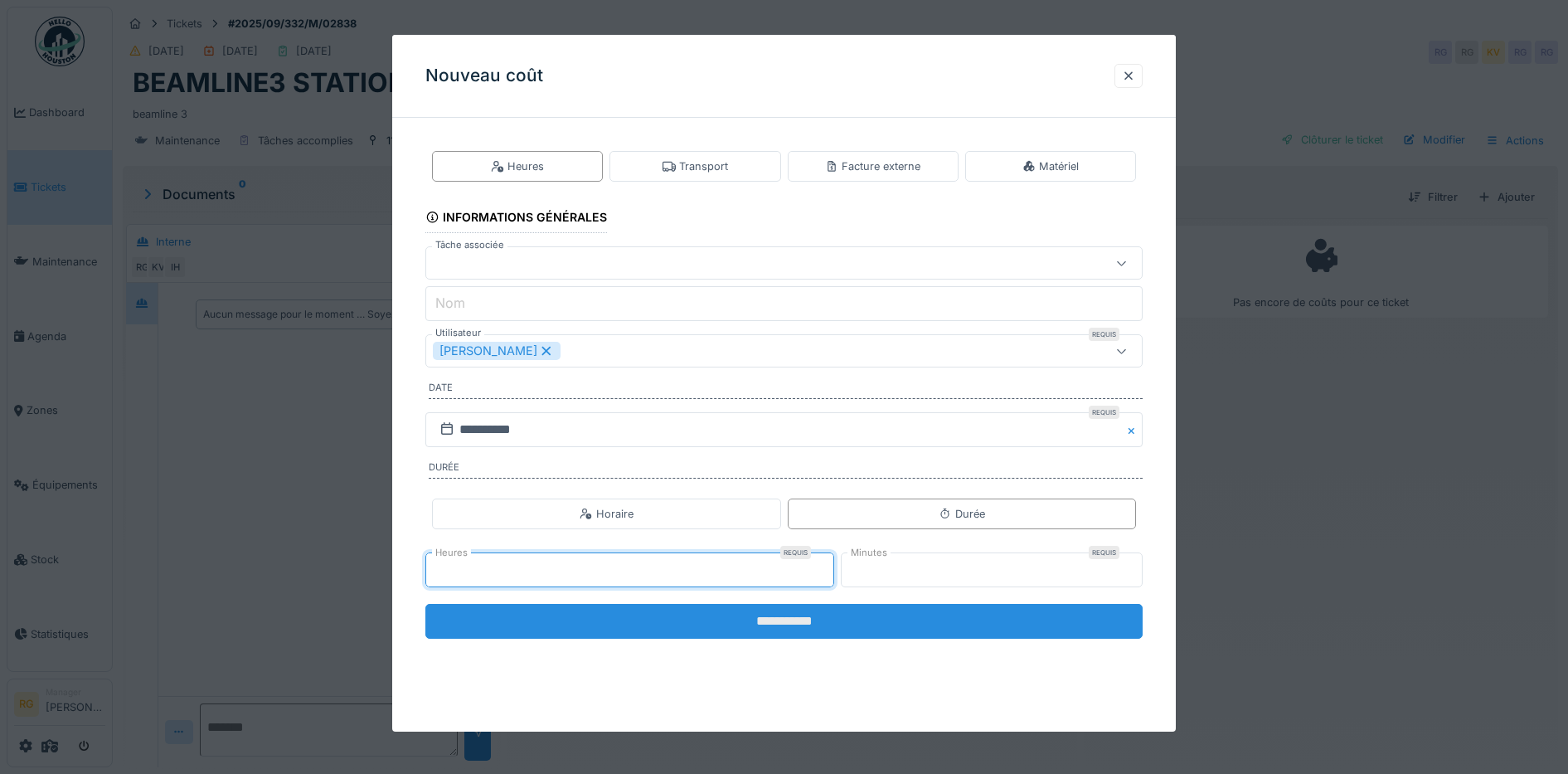
type input "*"
click at [592, 613] on input "**********" at bounding box center [784, 621] width 718 height 35
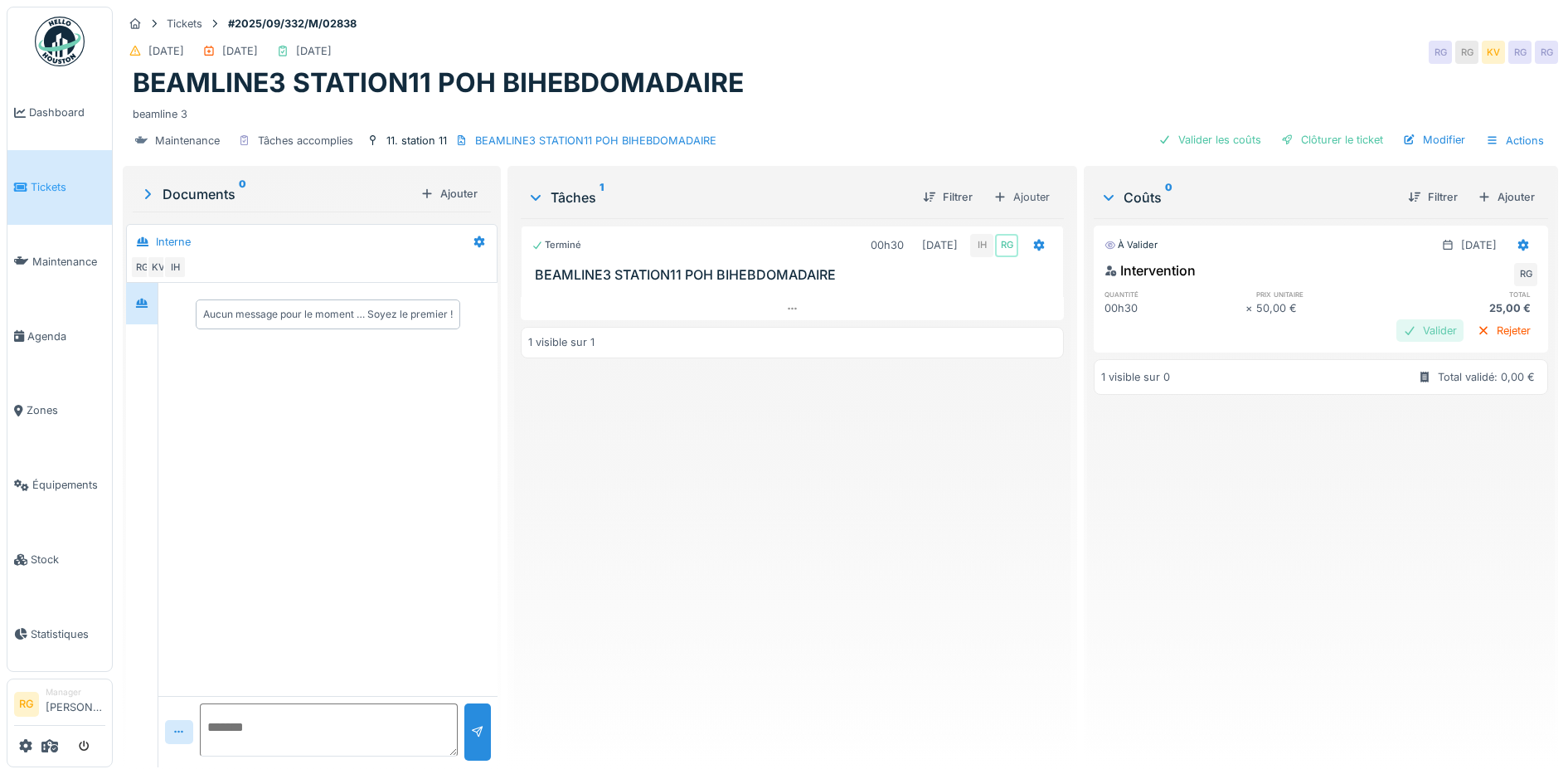
click at [1396, 327] on div "Valider" at bounding box center [1430, 330] width 67 height 23
click at [1316, 139] on div "Clôturer le ticket" at bounding box center [1331, 139] width 115 height 23
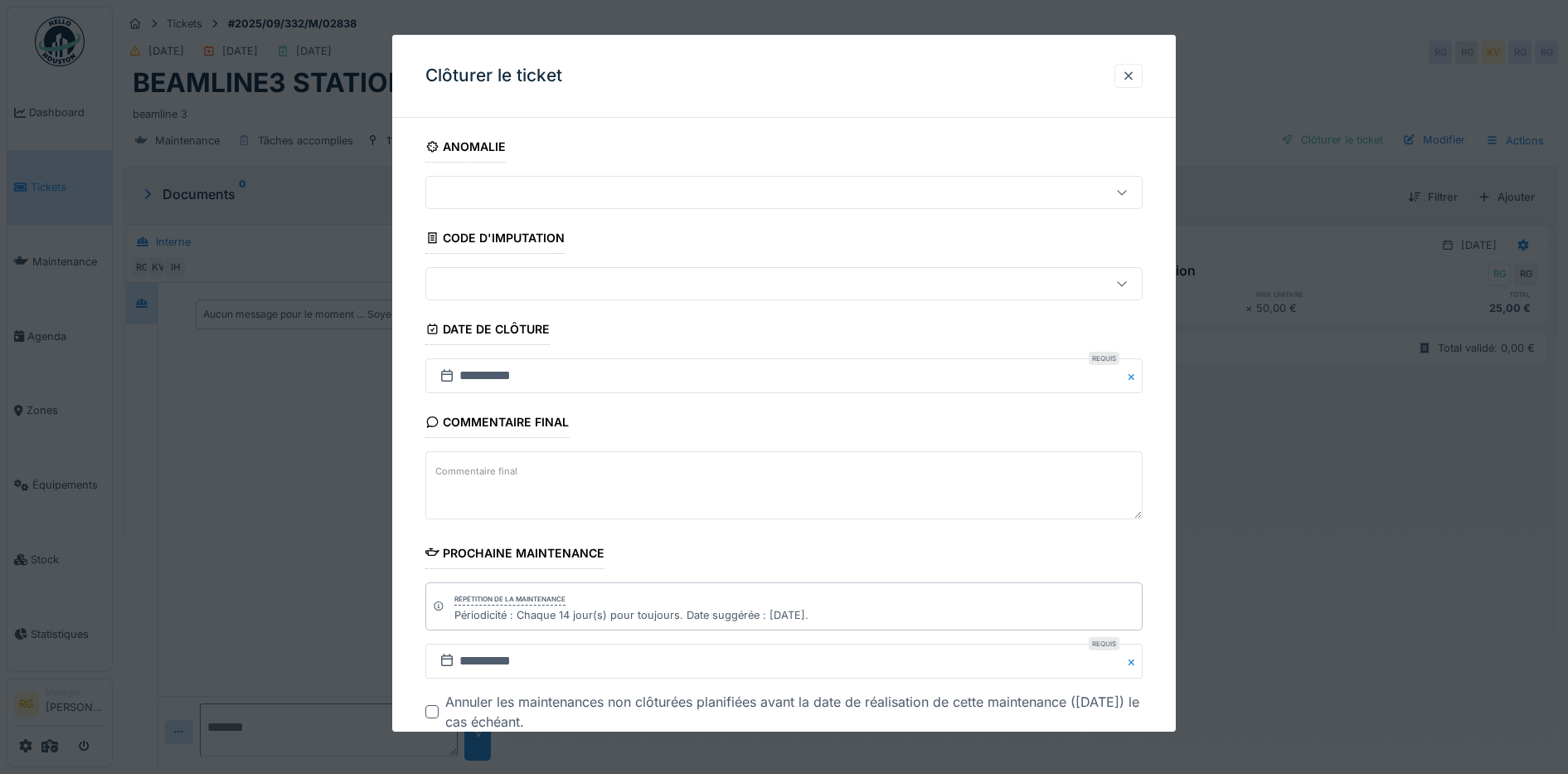
click at [458, 483] on textarea "Commentaire final" at bounding box center [784, 485] width 718 height 68
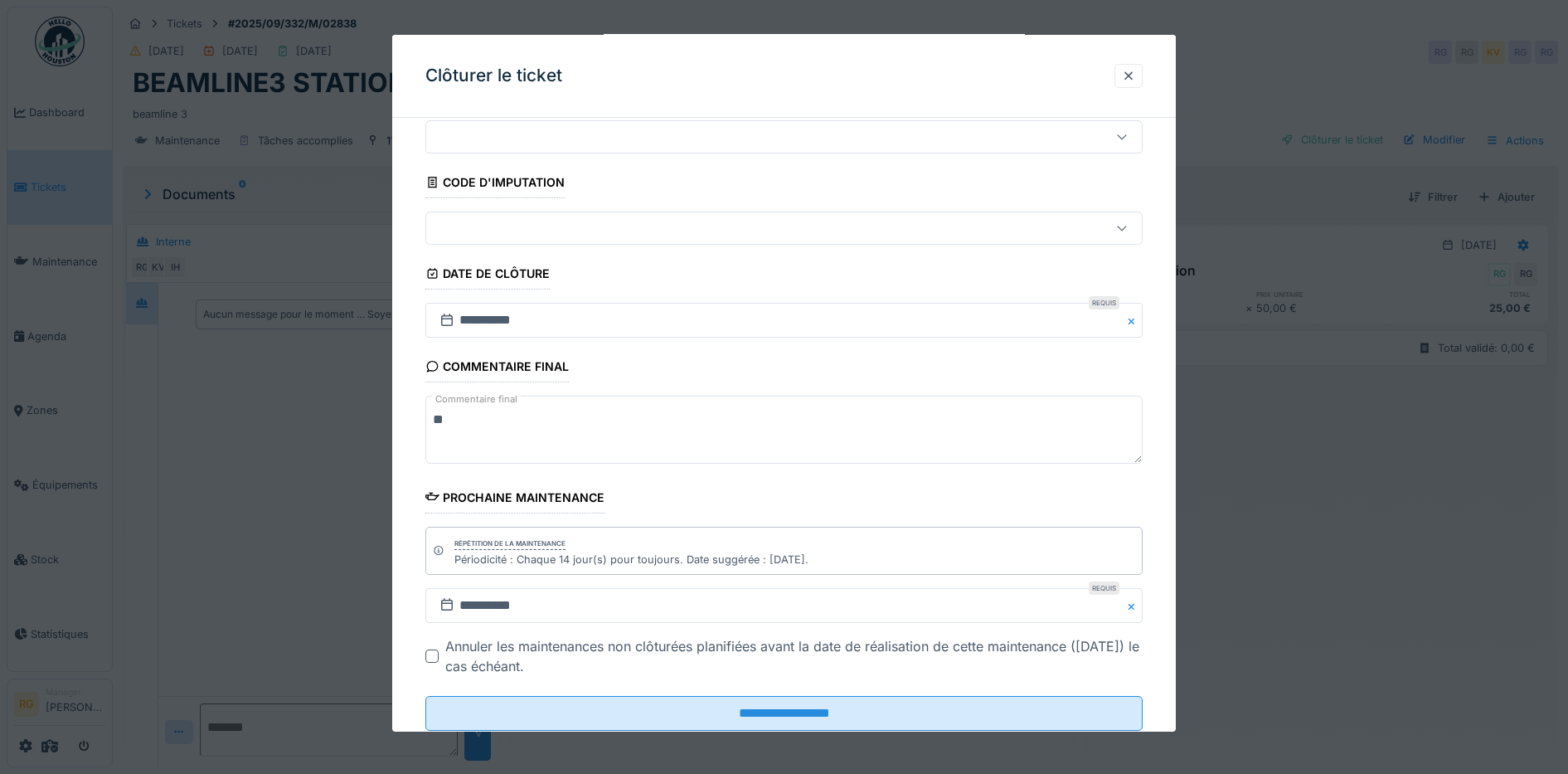
scroll to position [102, 0]
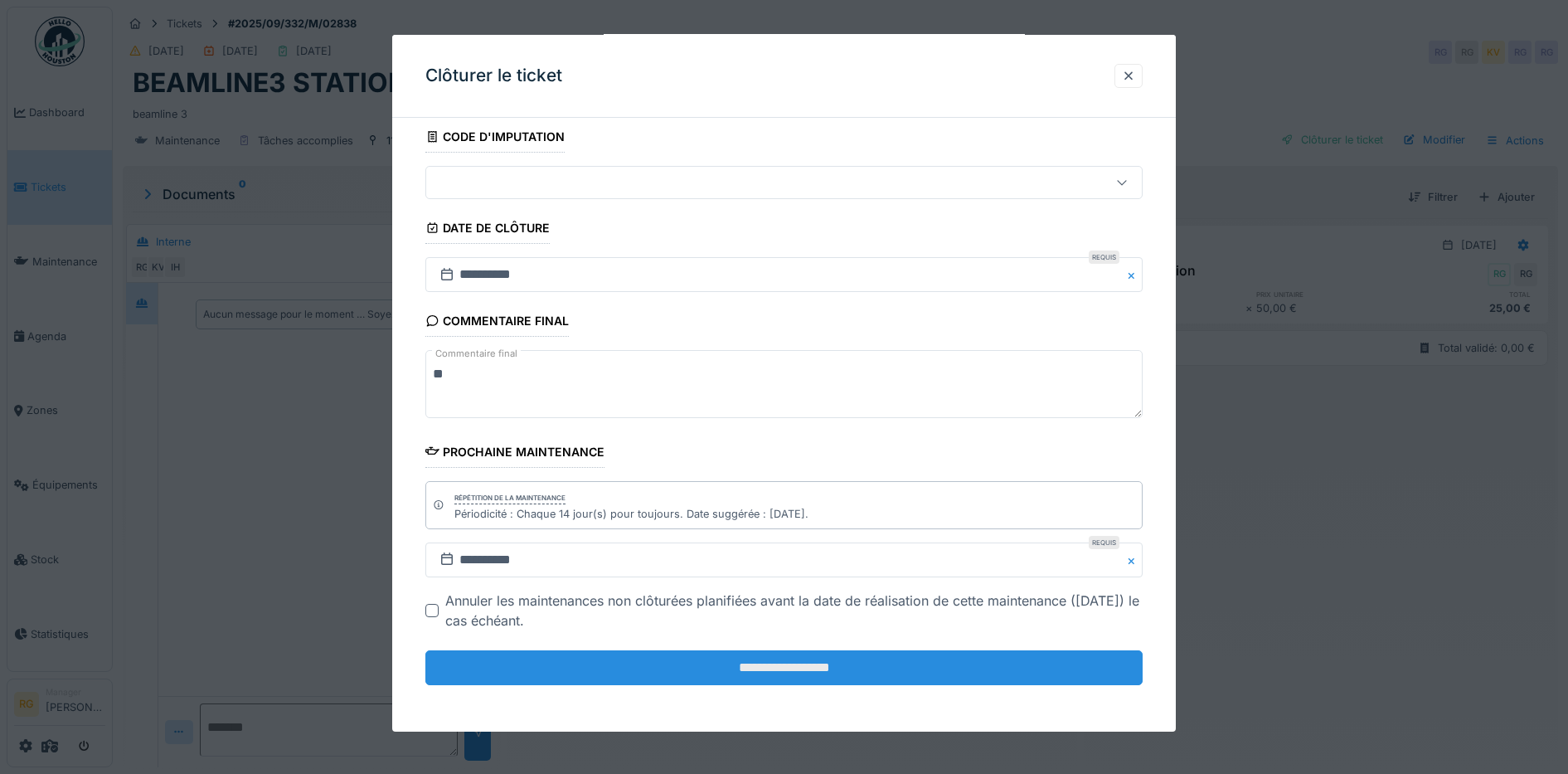
type textarea "**"
click at [779, 665] on input "**********" at bounding box center [784, 668] width 718 height 35
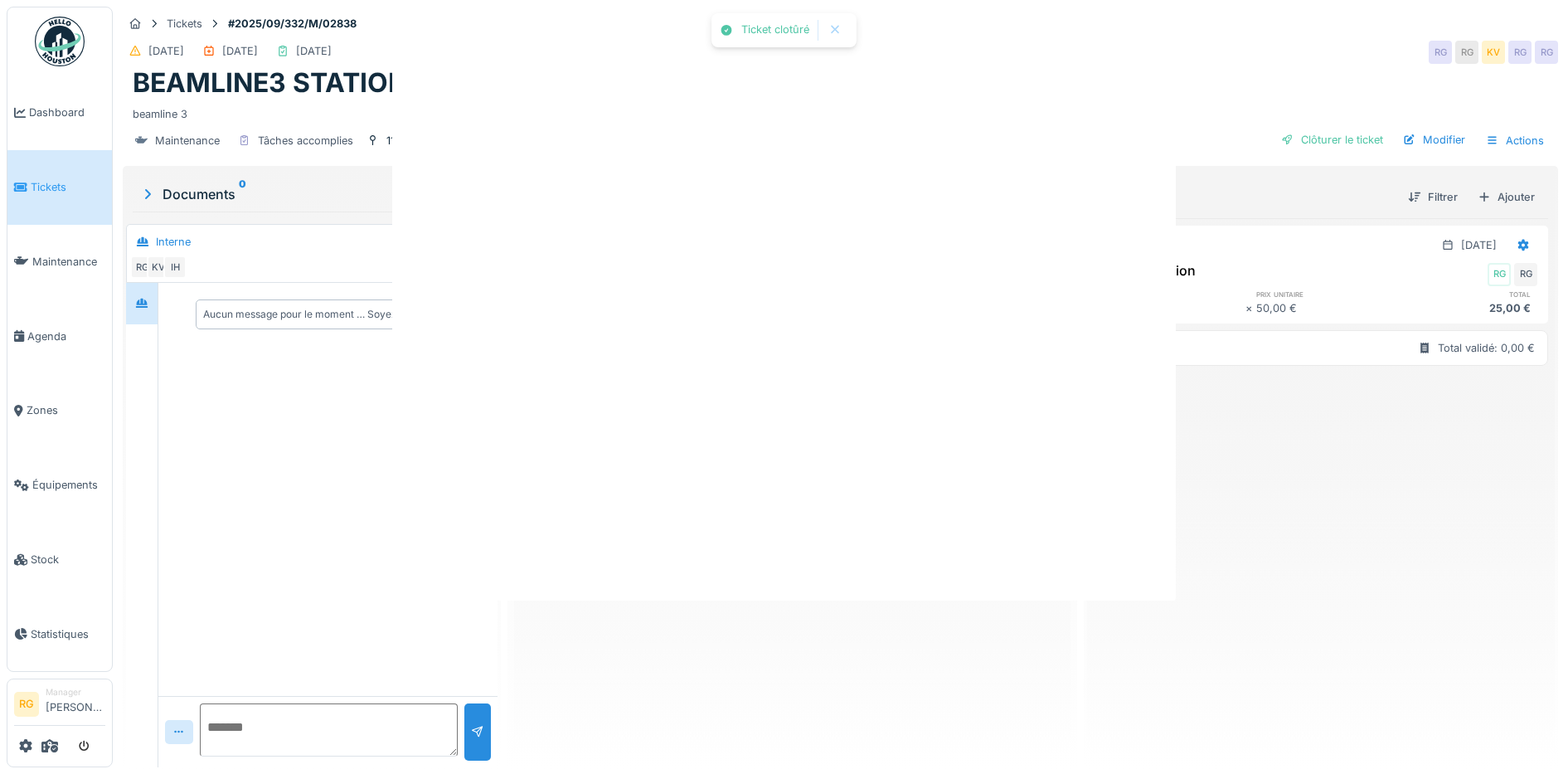
scroll to position [0, 0]
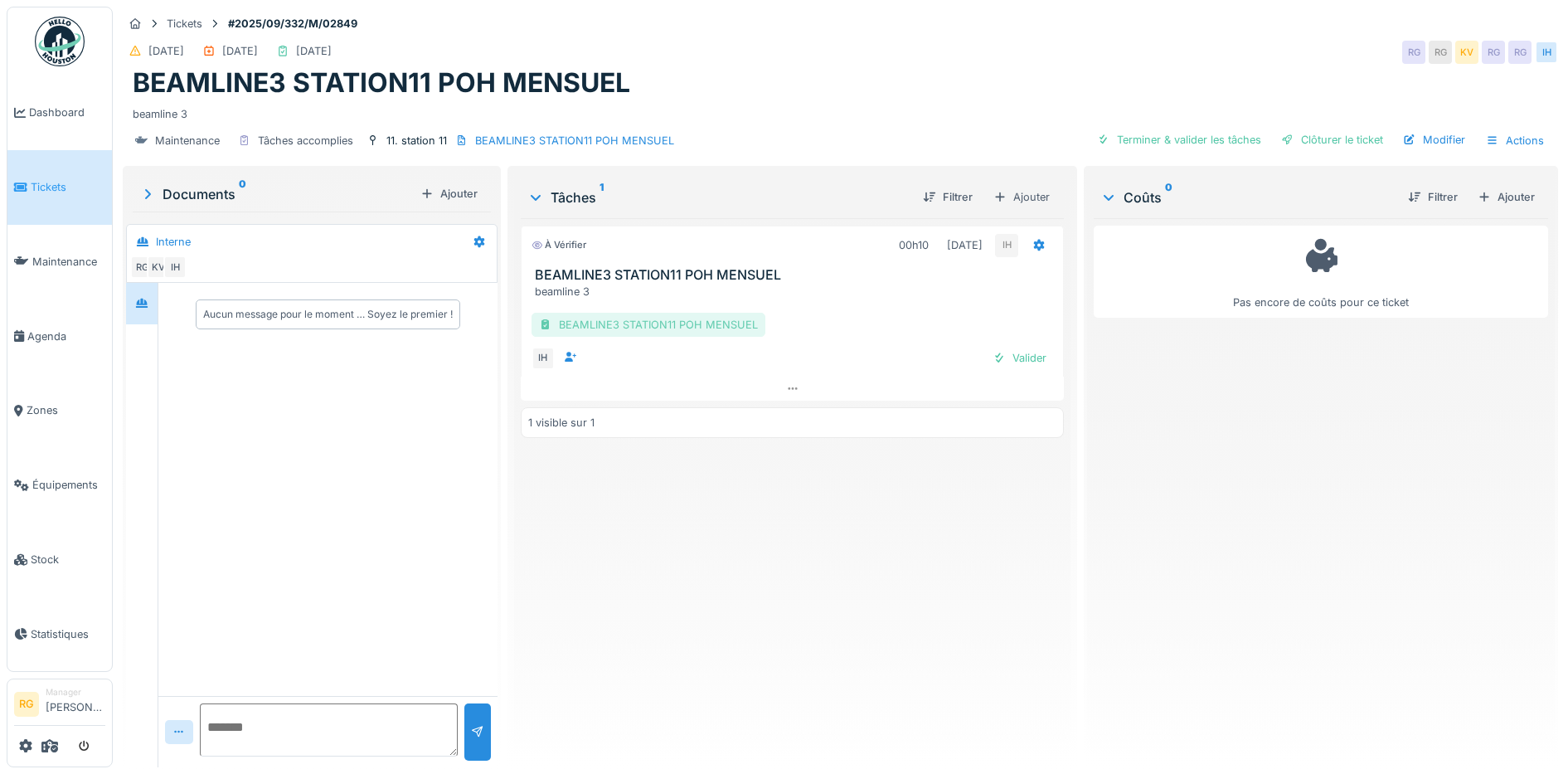
click at [672, 326] on div "BEAMLINE3 STATION11 POH MENSUEL" at bounding box center [648, 325] width 234 height 24
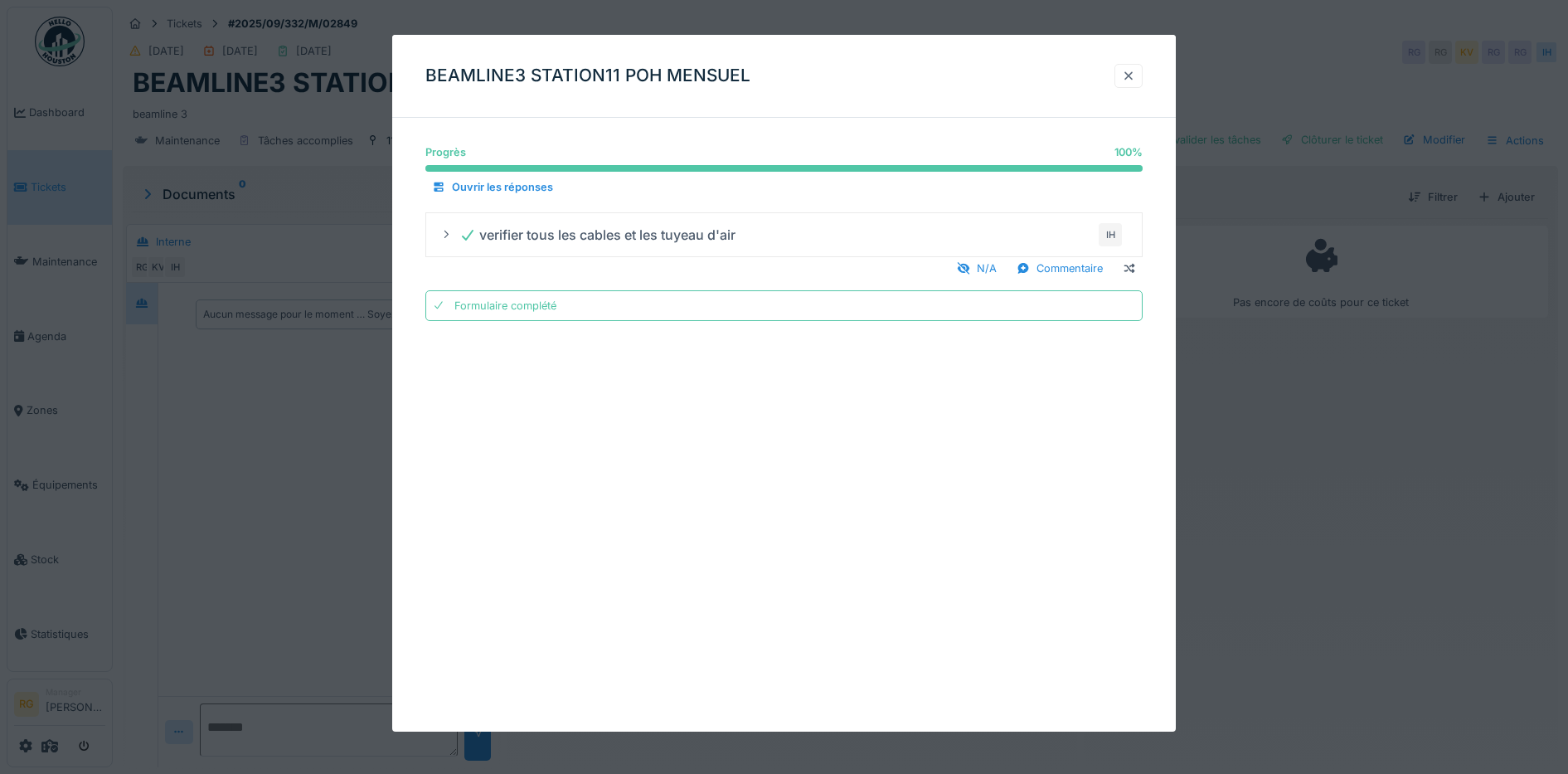
click at [1133, 76] on div at bounding box center [1128, 76] width 13 height 16
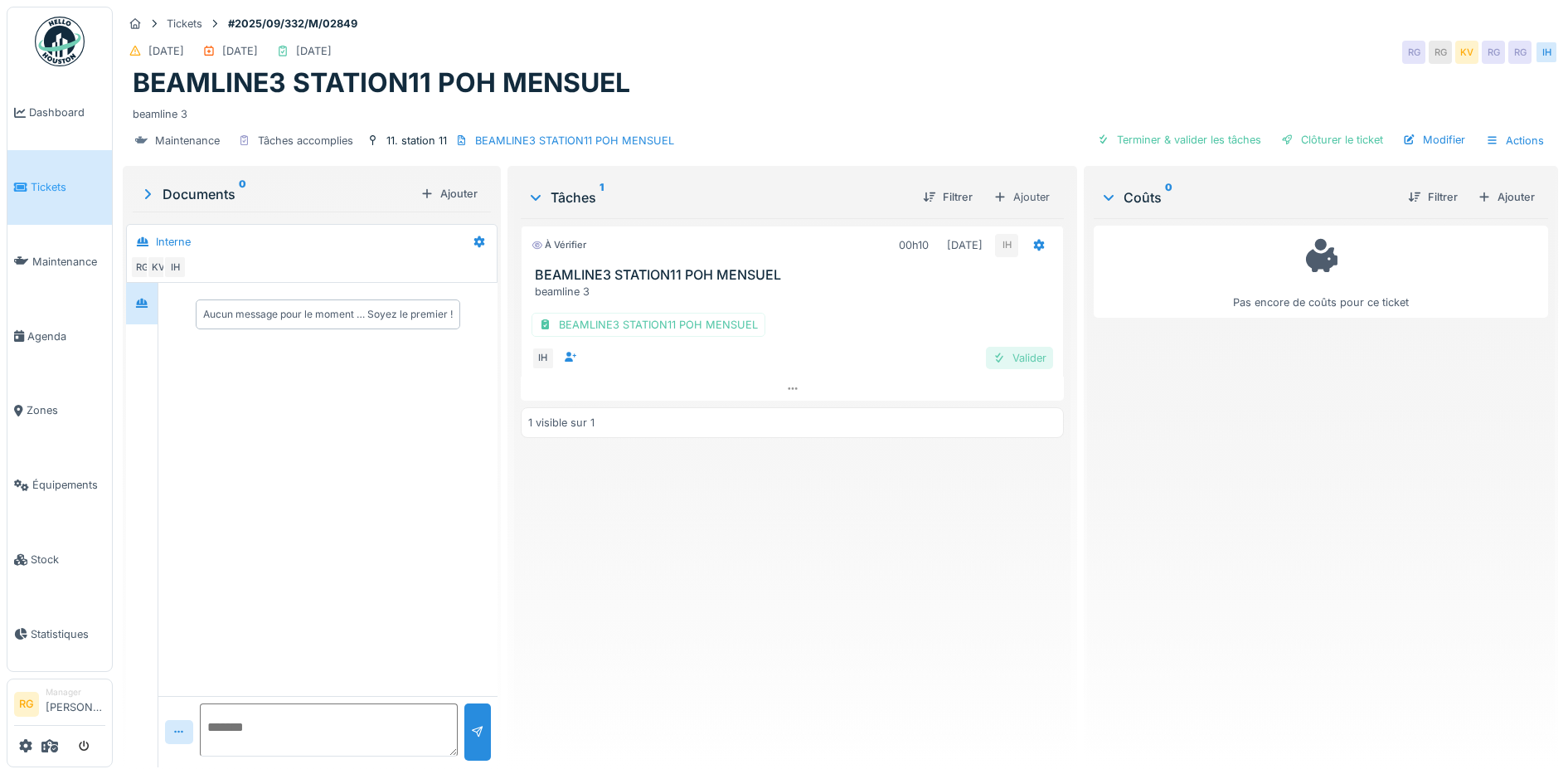
click at [1014, 358] on div "Valider" at bounding box center [1019, 358] width 67 height 23
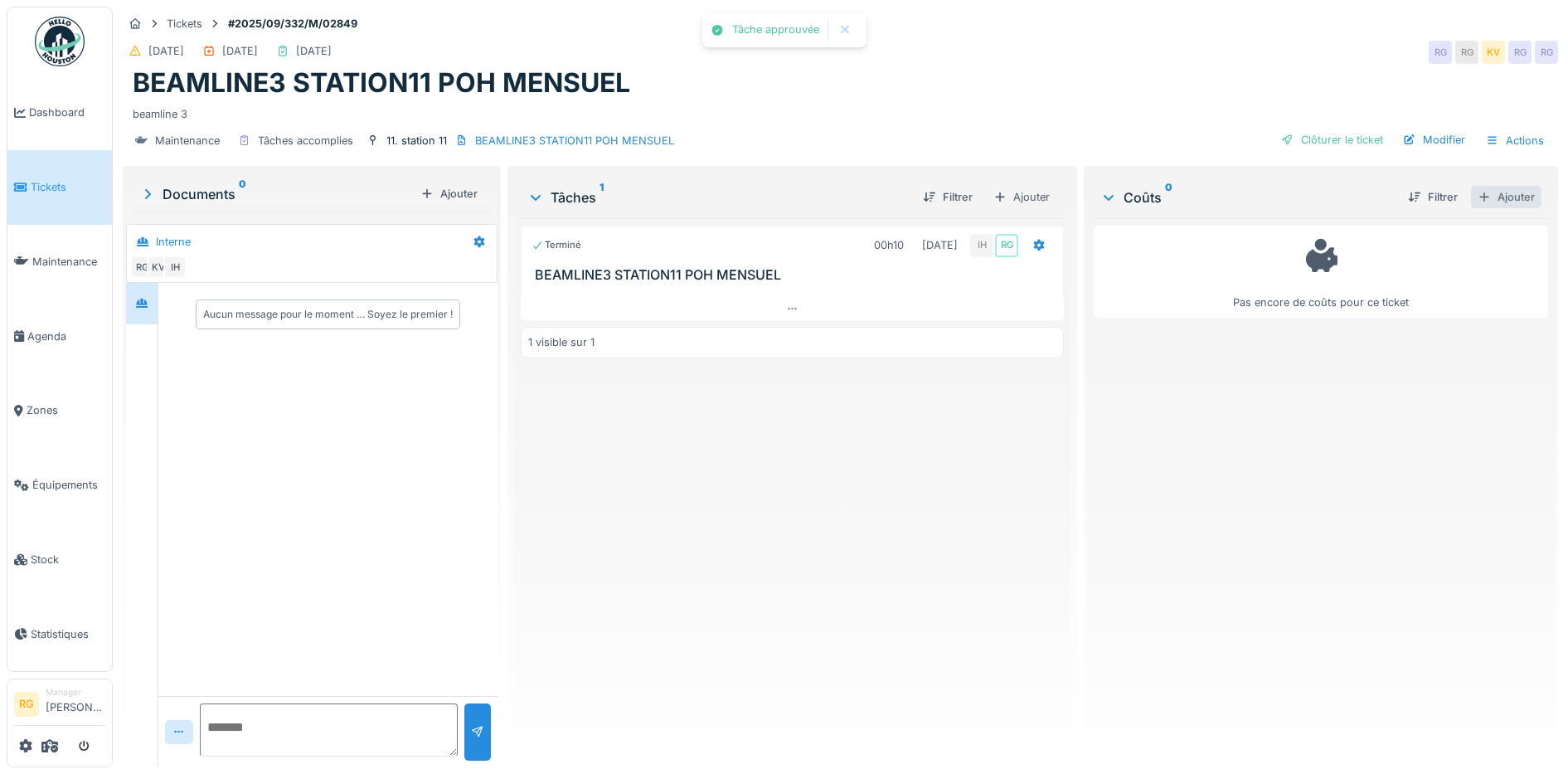
click at [1480, 199] on div "Ajouter" at bounding box center [1506, 196] width 70 height 23
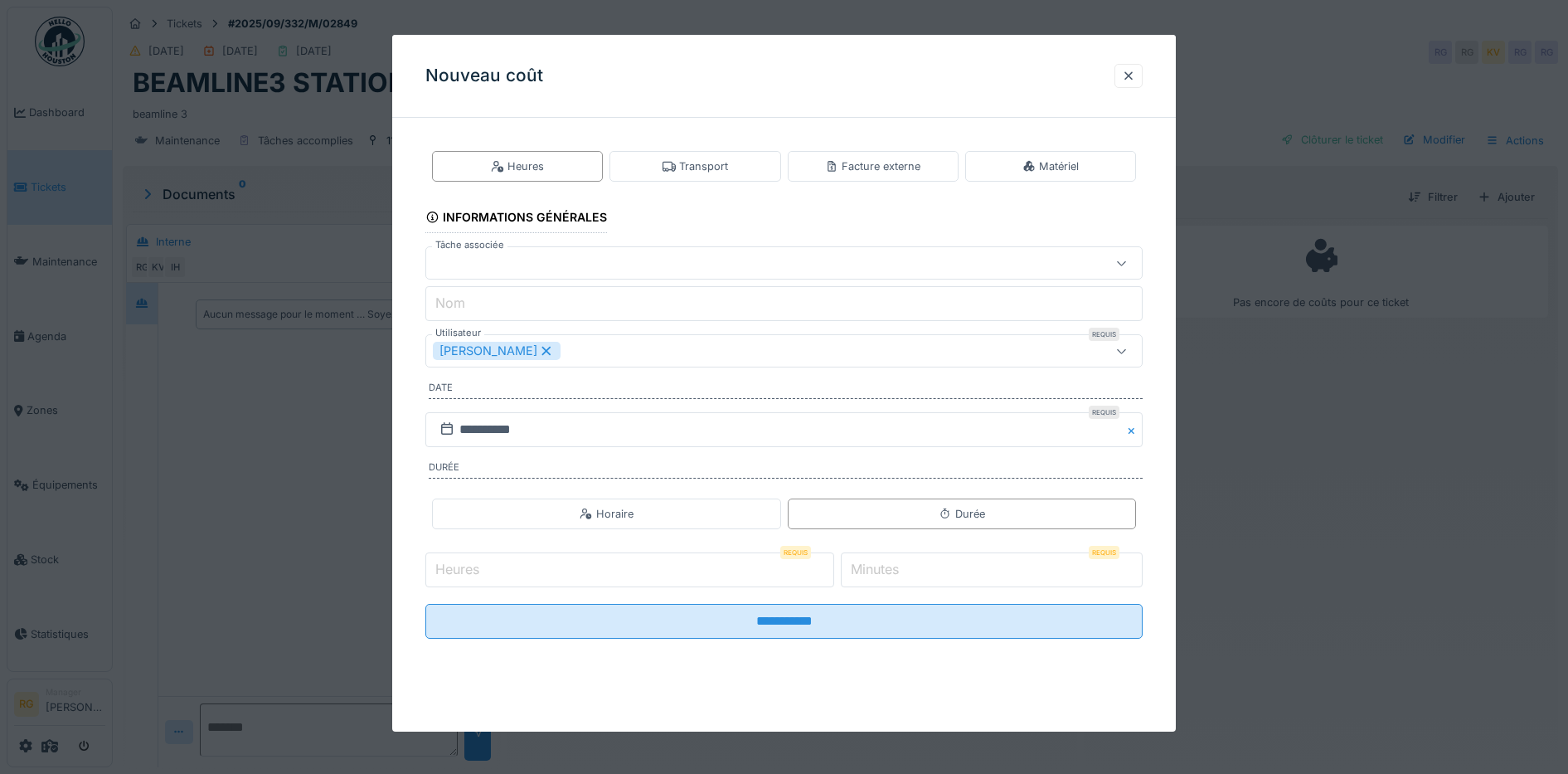
click at [581, 571] on input "Heures" at bounding box center [629, 570] width 409 height 35
type input "*"
click at [881, 567] on label "Minutes" at bounding box center [874, 569] width 55 height 20
click at [881, 567] on input "*" at bounding box center [992, 570] width 302 height 35
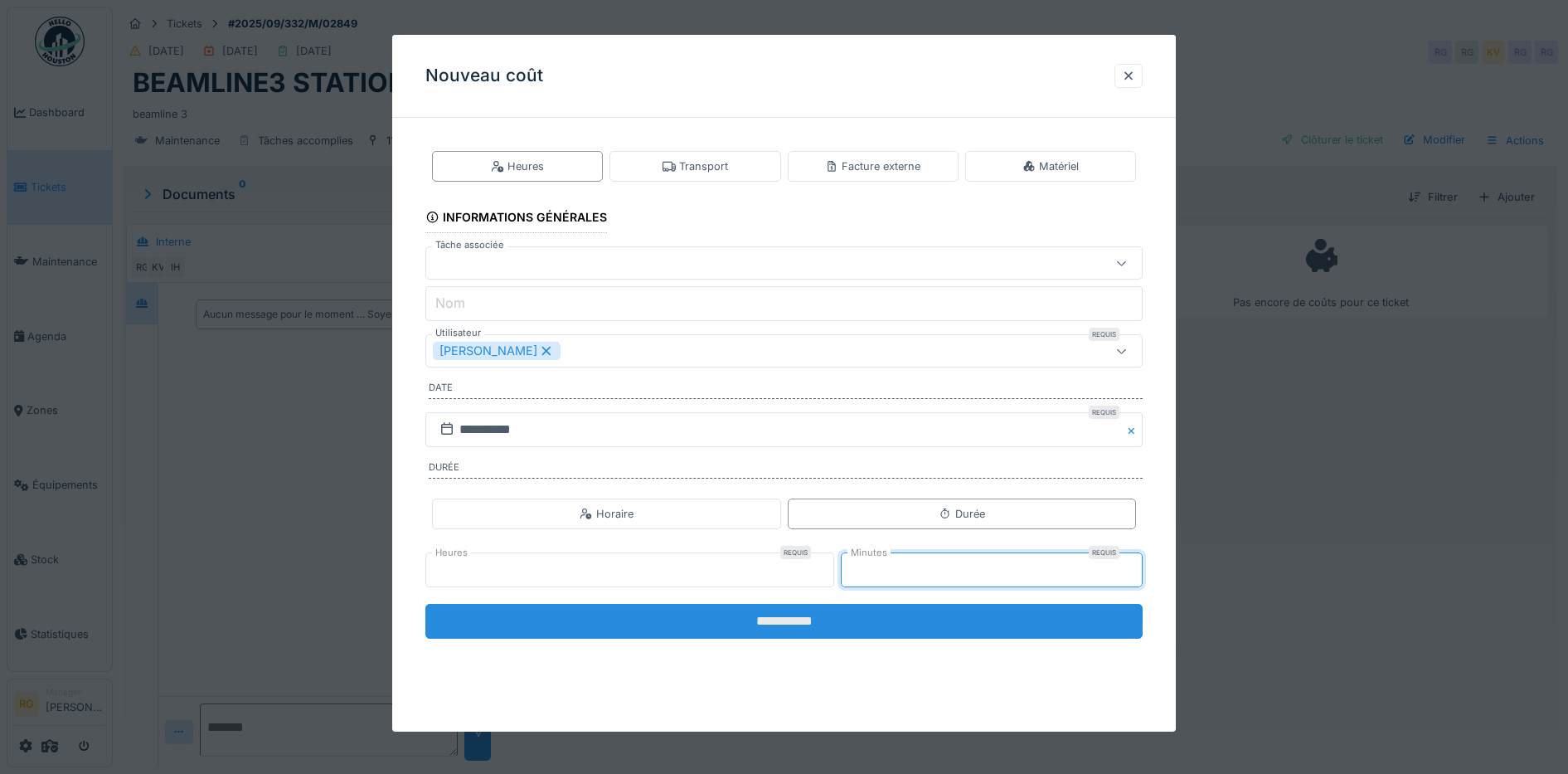
type input "**"
click at [897, 612] on input "**********" at bounding box center [784, 621] width 718 height 35
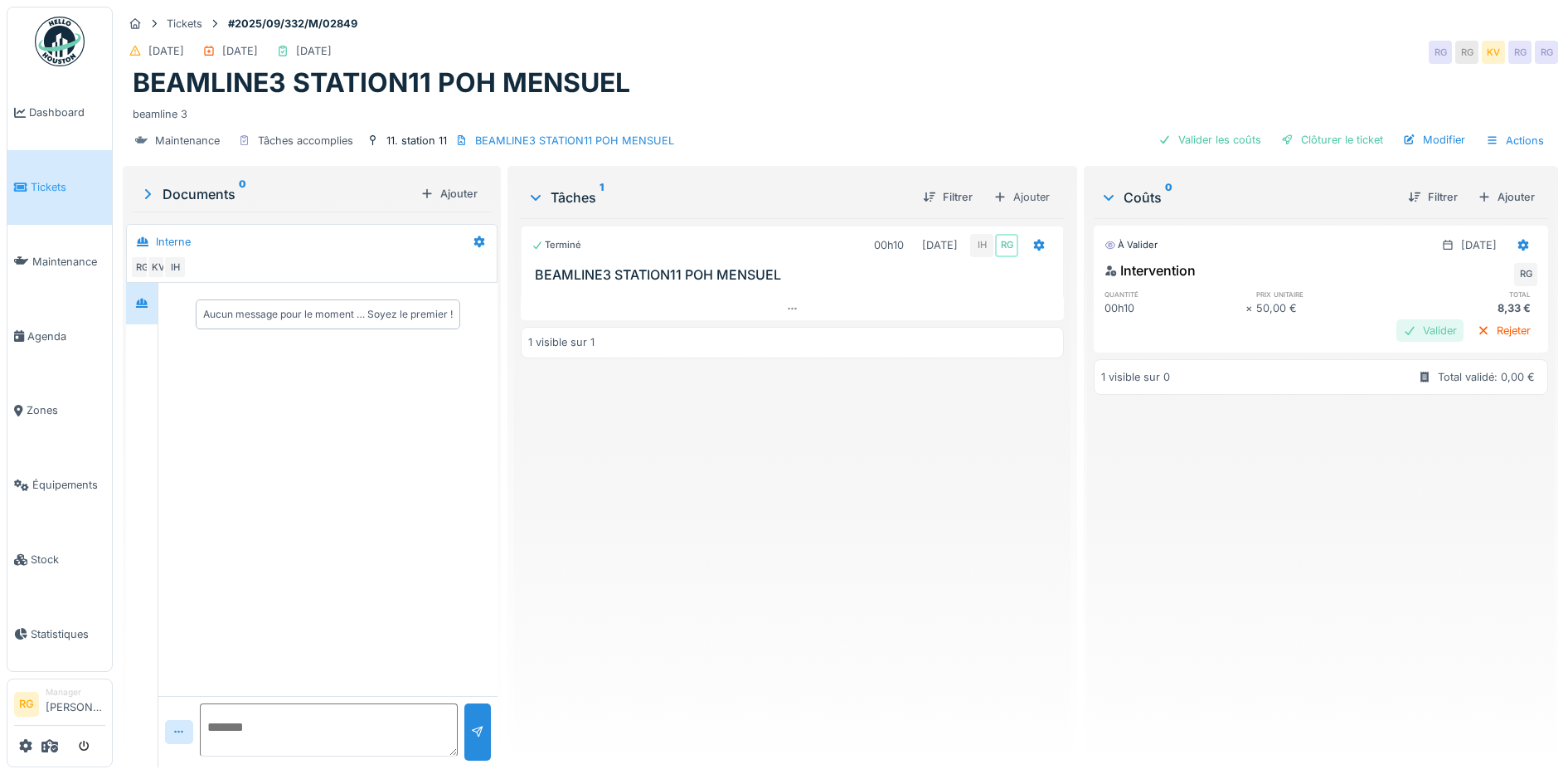
click at [1405, 332] on div "Valider" at bounding box center [1430, 330] width 67 height 23
click at [1327, 140] on div "Clôturer le ticket" at bounding box center [1331, 139] width 115 height 23
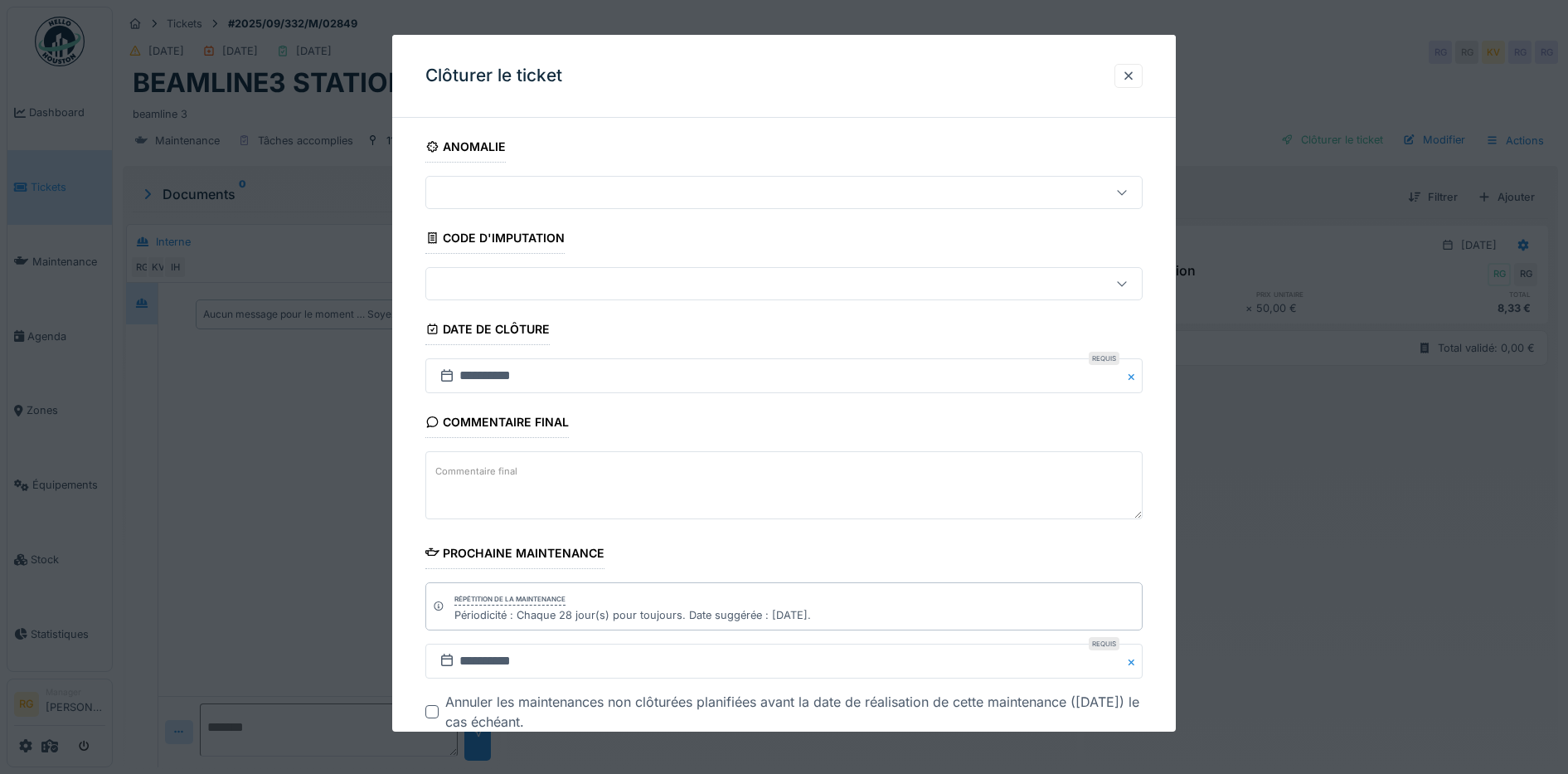
click at [613, 487] on textarea "Commentaire final" at bounding box center [784, 485] width 718 height 68
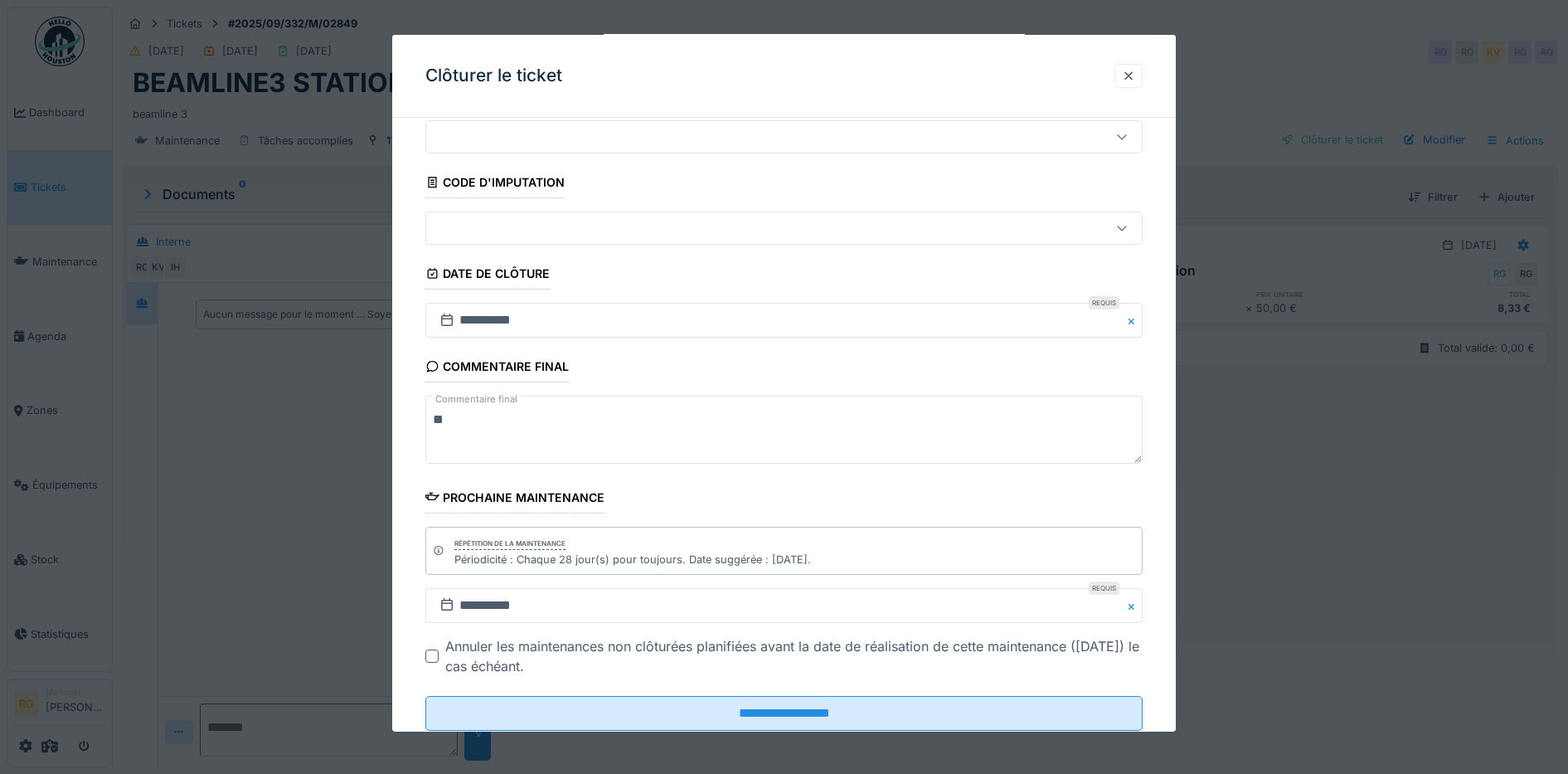
scroll to position [102, 0]
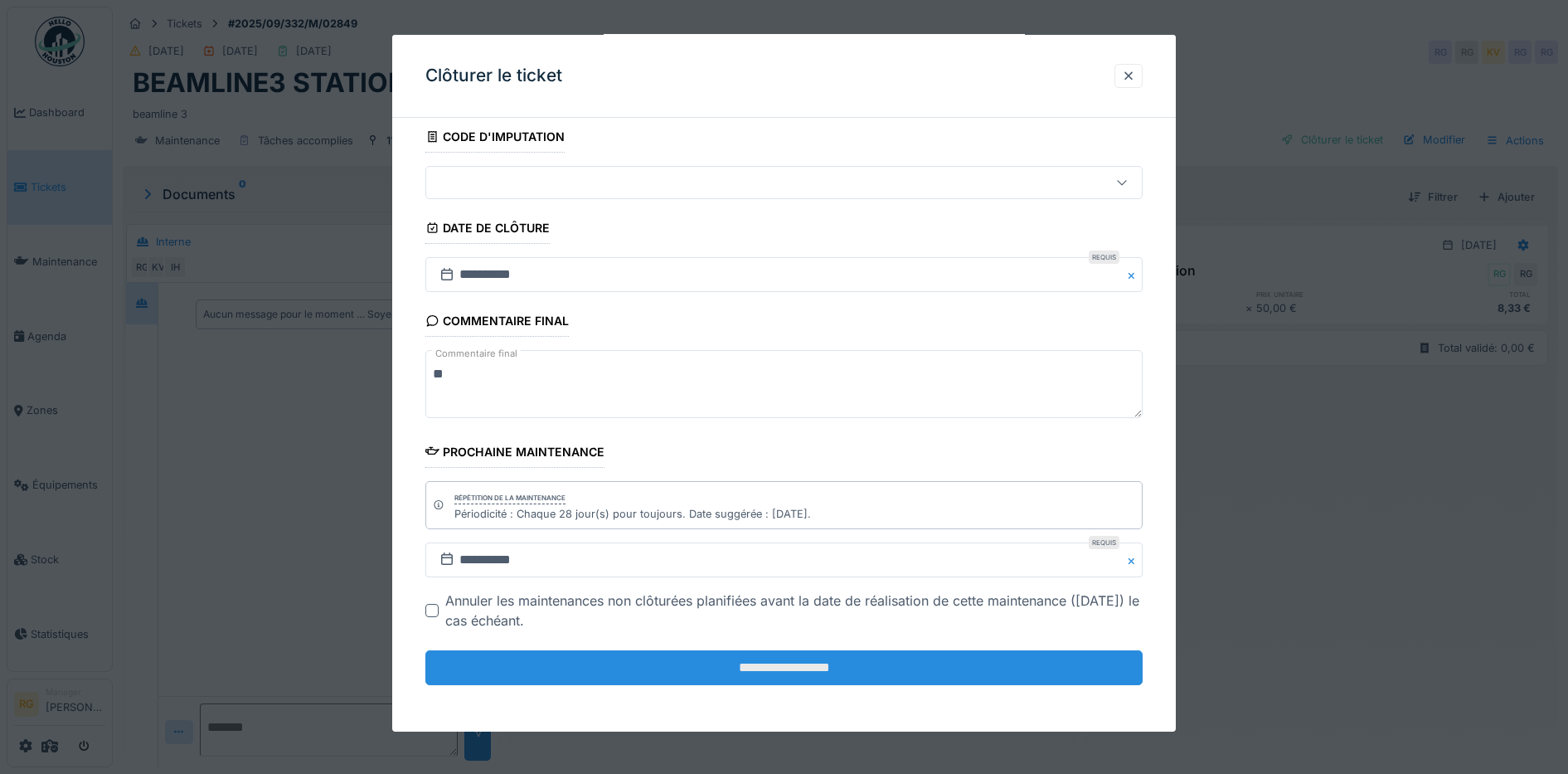
type textarea "**"
click at [870, 667] on input "**********" at bounding box center [784, 668] width 718 height 35
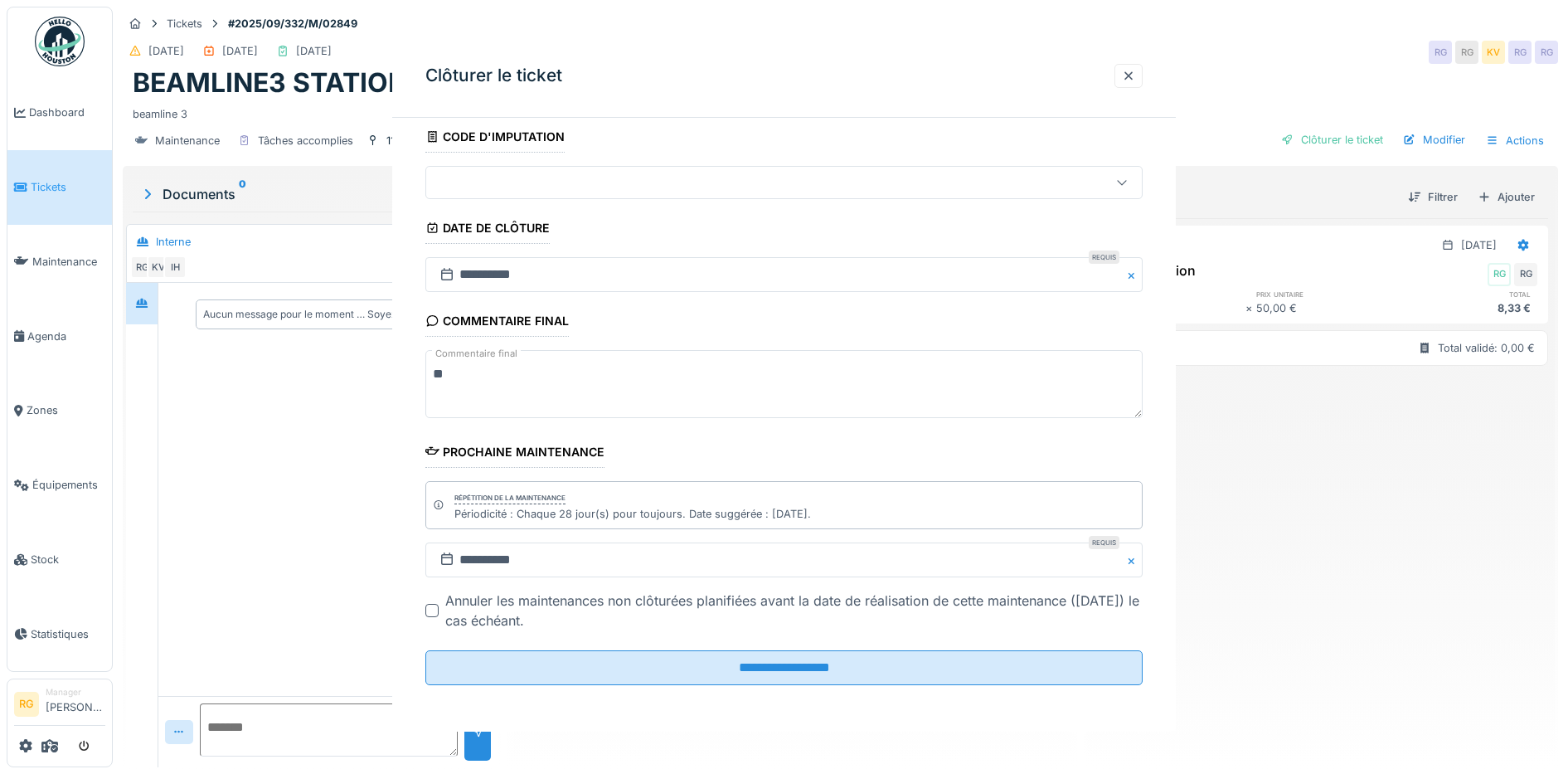
scroll to position [0, 0]
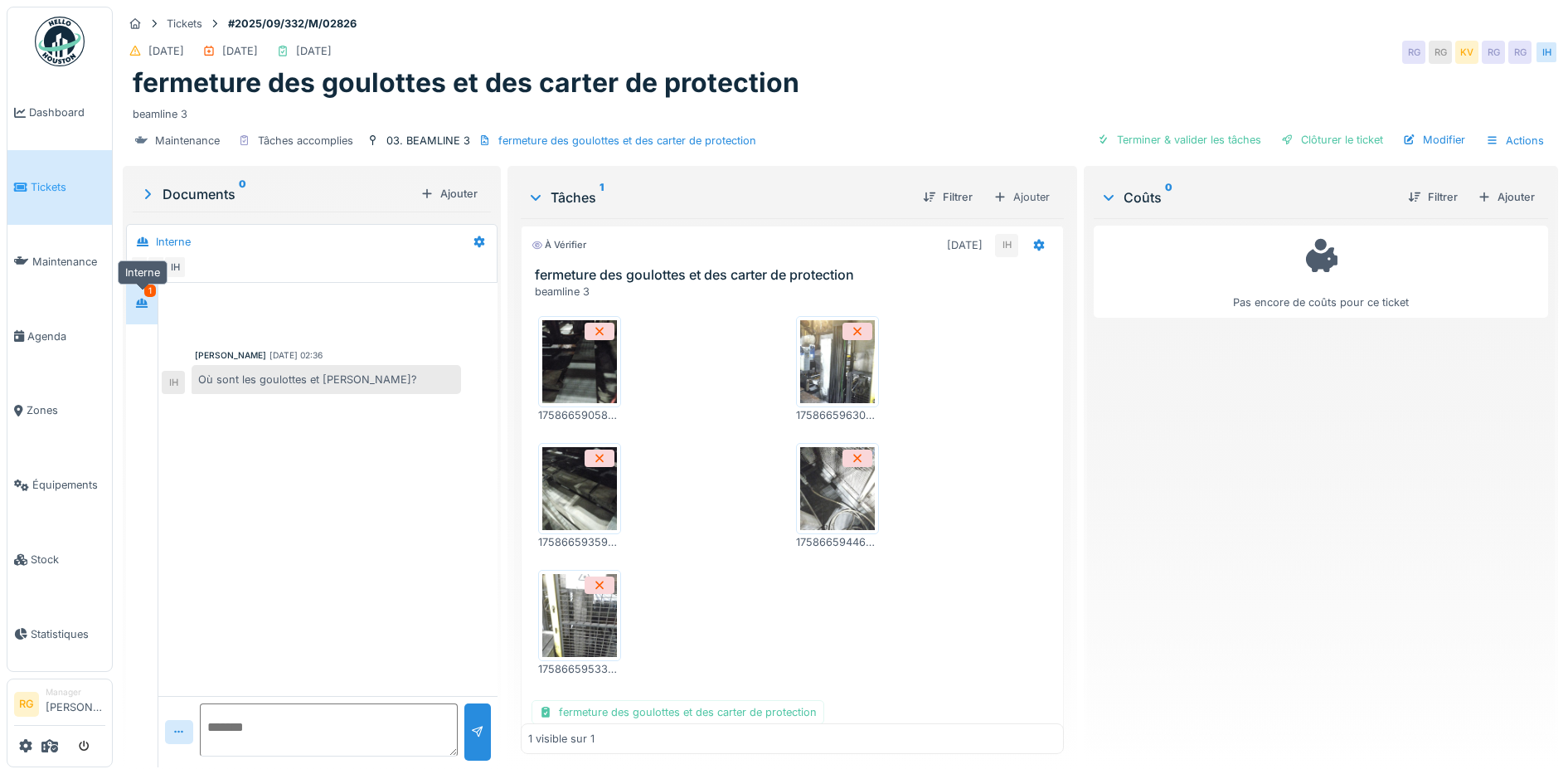
click at [148, 305] on icon at bounding box center [142, 303] width 12 height 9
click at [580, 363] on img at bounding box center [579, 361] width 75 height 83
click at [824, 353] on img at bounding box center [837, 361] width 75 height 83
click at [586, 484] on img at bounding box center [579, 489] width 75 height 83
click at [812, 476] on img at bounding box center [837, 489] width 75 height 83
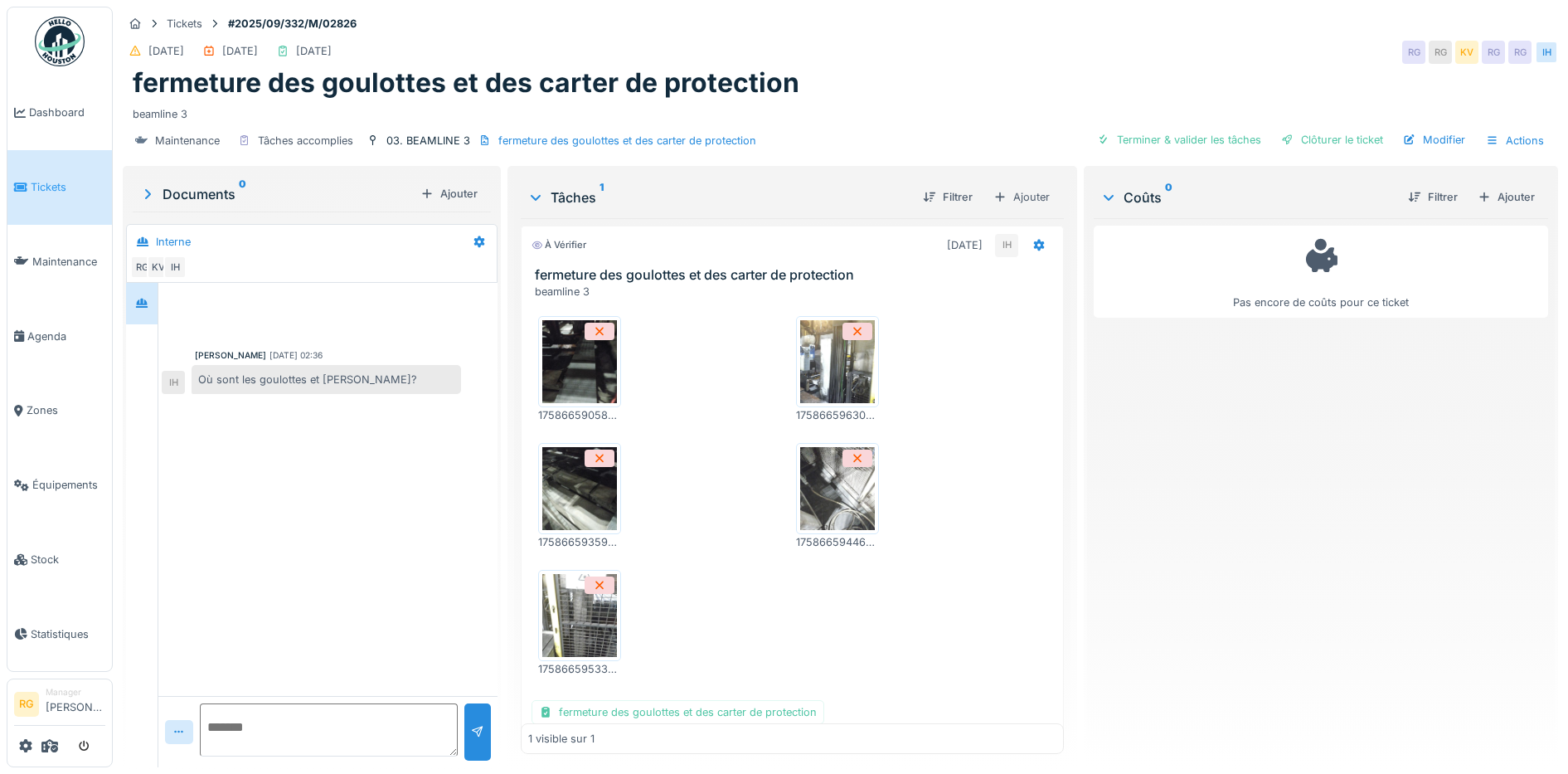
click at [583, 618] on img at bounding box center [579, 615] width 75 height 83
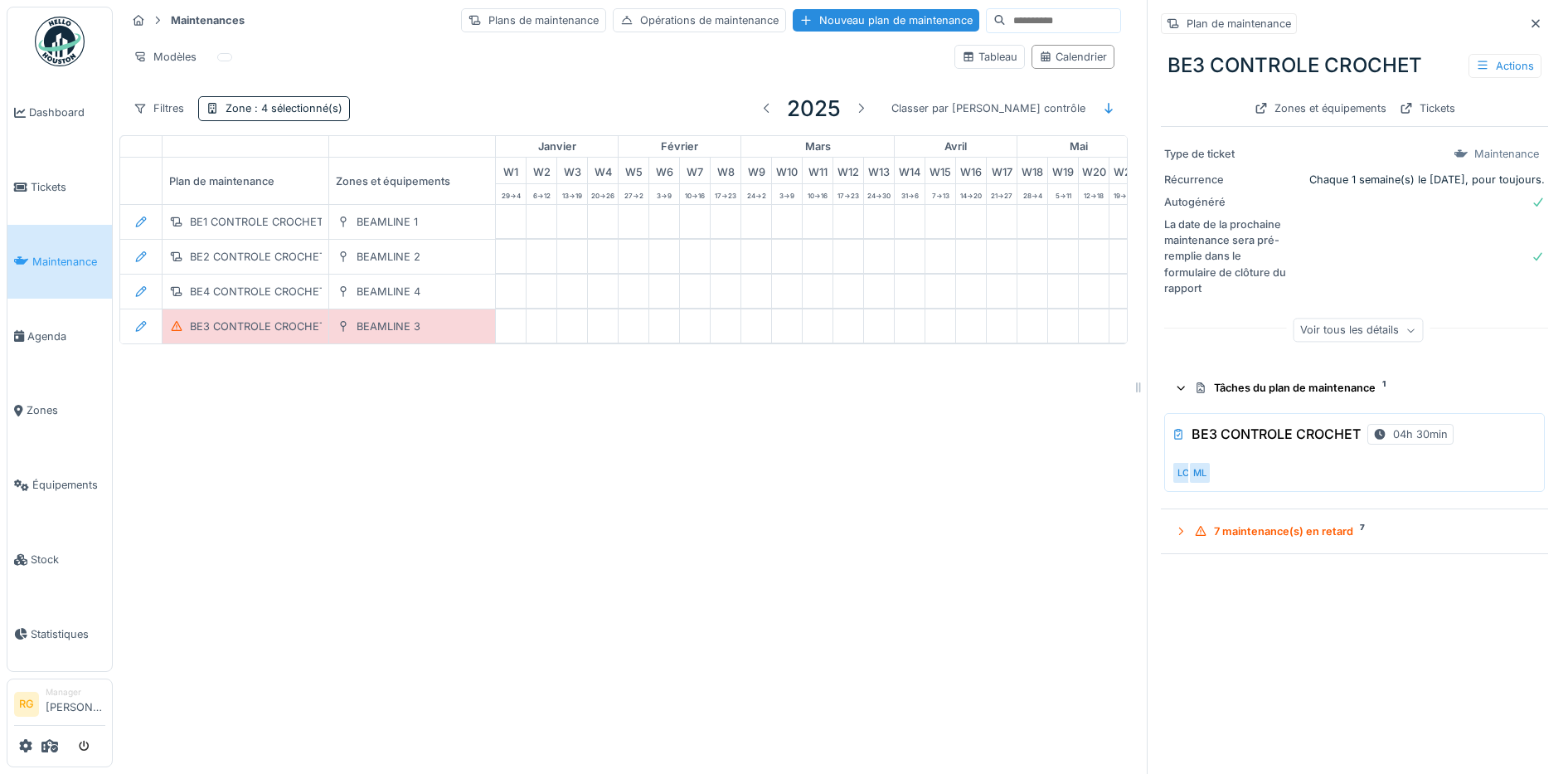
scroll to position [0, 561]
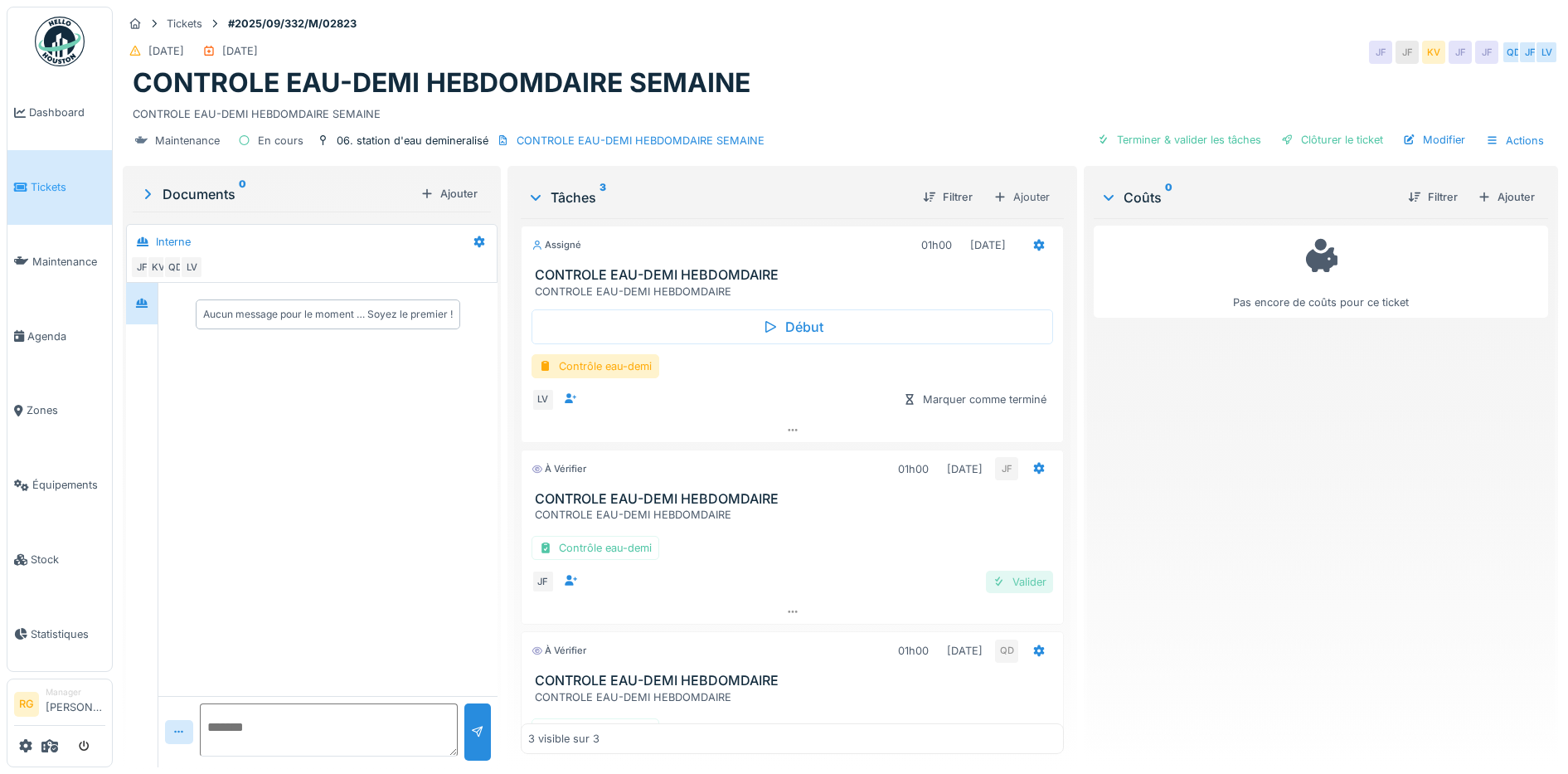
click at [1011, 583] on div "Valider" at bounding box center [1019, 582] width 67 height 23
click at [989, 586] on div "Valider" at bounding box center [1019, 582] width 67 height 23
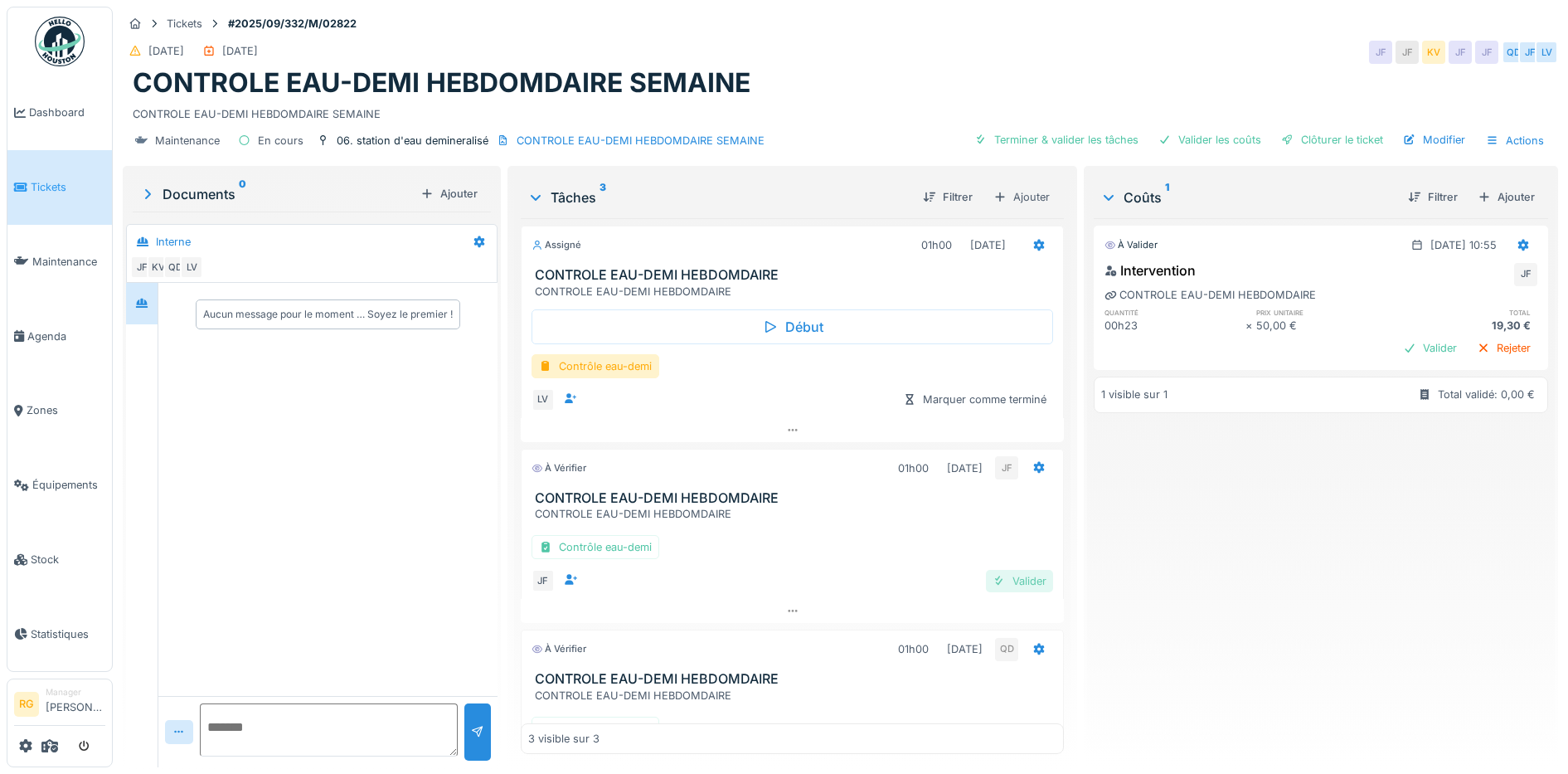
click at [1005, 583] on div "Valider" at bounding box center [1019, 581] width 67 height 23
click at [1003, 587] on div "Valider" at bounding box center [1019, 581] width 67 height 23
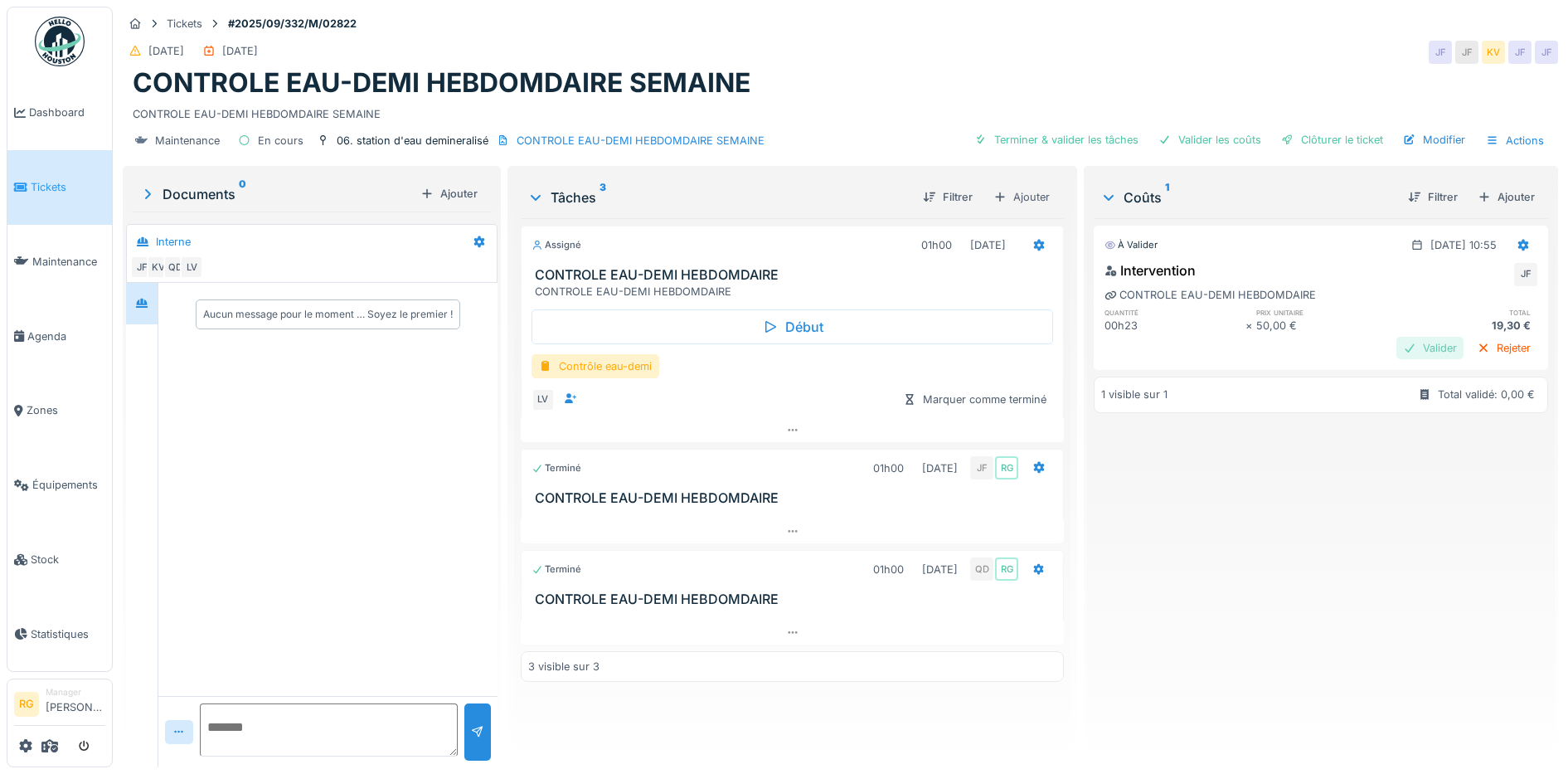
click at [1400, 353] on div "Valider" at bounding box center [1430, 348] width 67 height 23
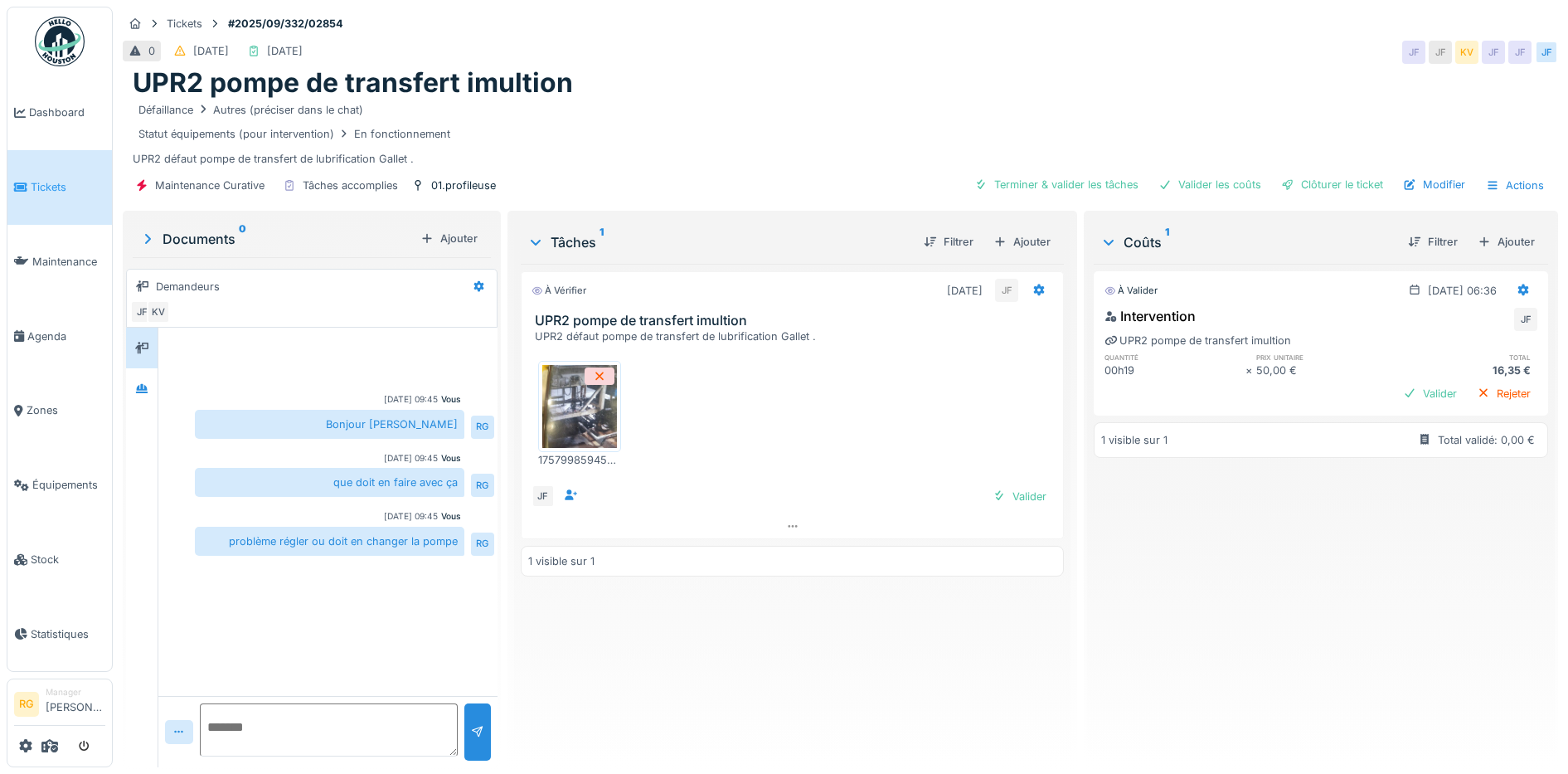
click at [572, 413] on img at bounding box center [579, 406] width 75 height 83
click at [1017, 497] on div "Valider" at bounding box center [1019, 496] width 67 height 23
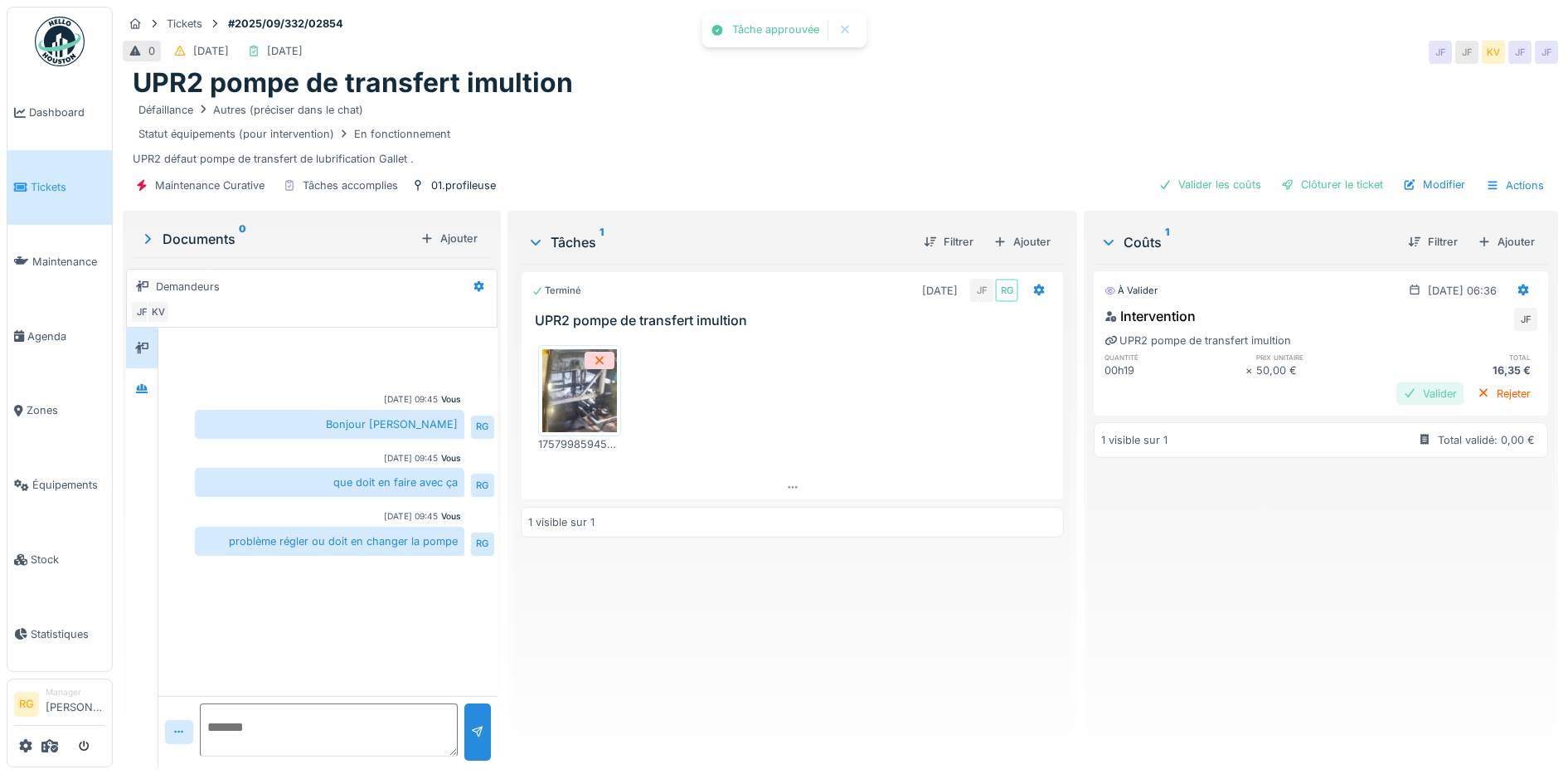
click at [1396, 393] on div "Valider" at bounding box center [1430, 394] width 67 height 23
click at [1319, 185] on div "Clôturer le ticket" at bounding box center [1331, 185] width 115 height 23
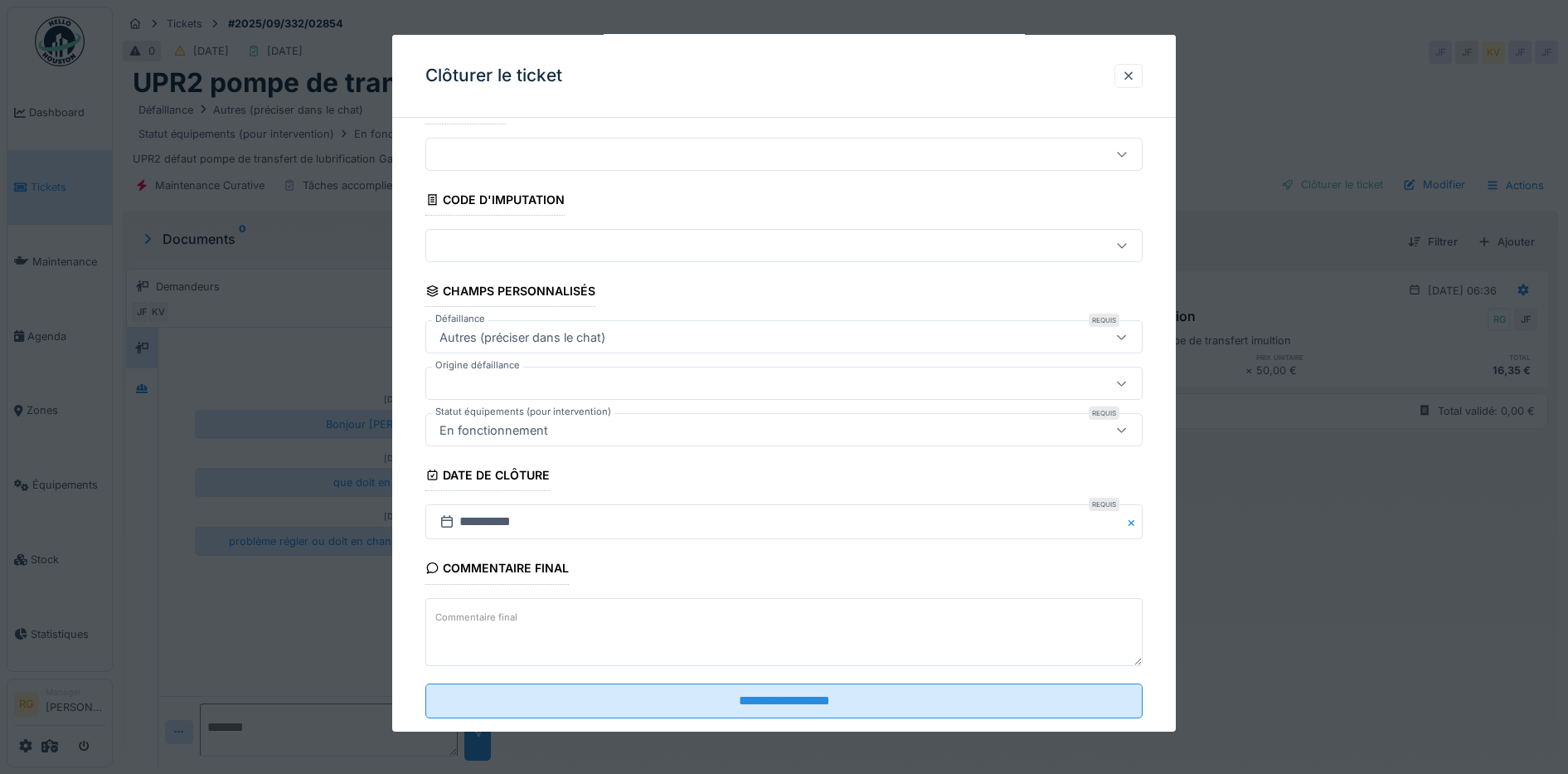
scroll to position [71, 0]
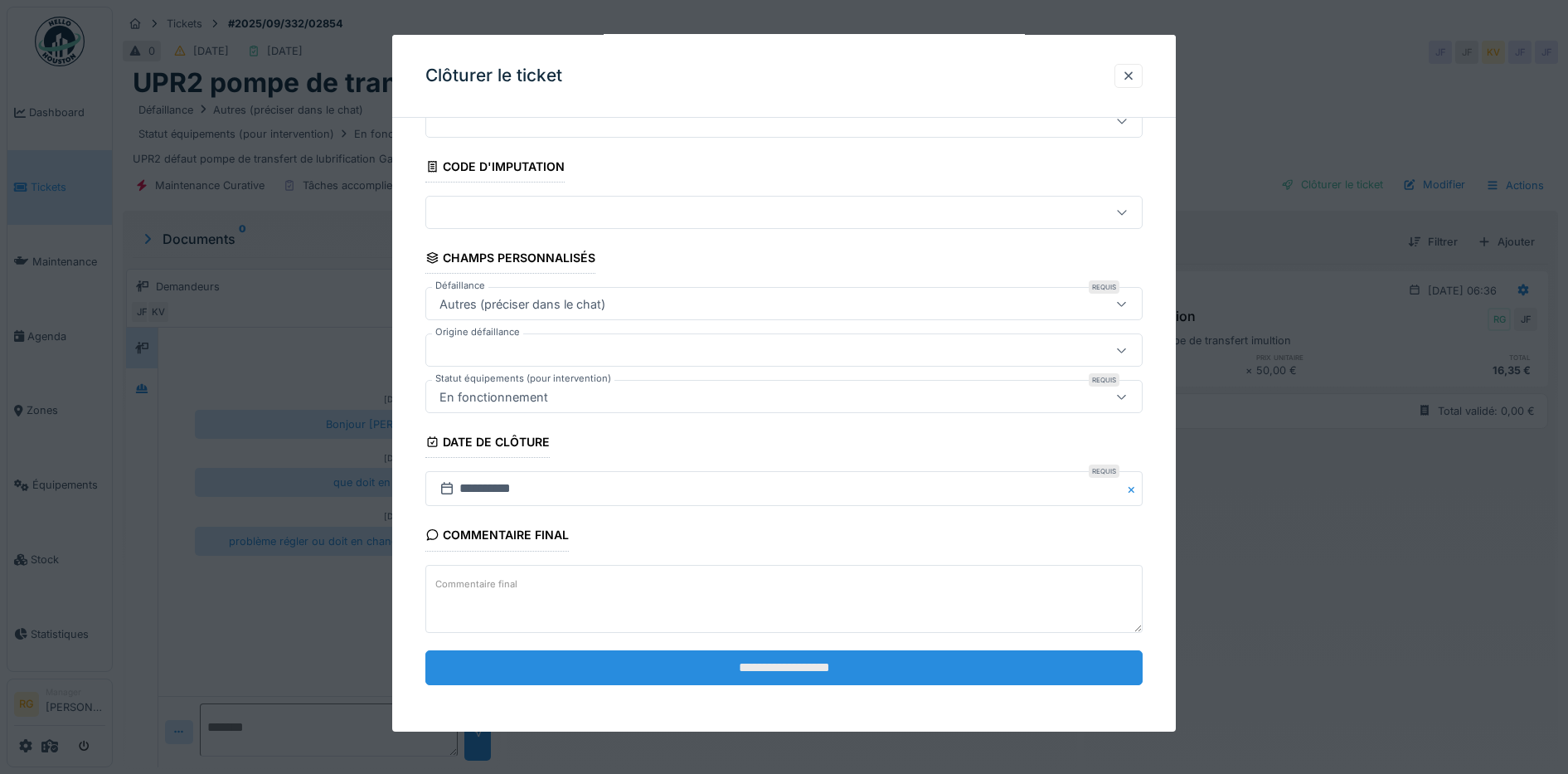
click at [771, 670] on input "**********" at bounding box center [784, 668] width 718 height 35
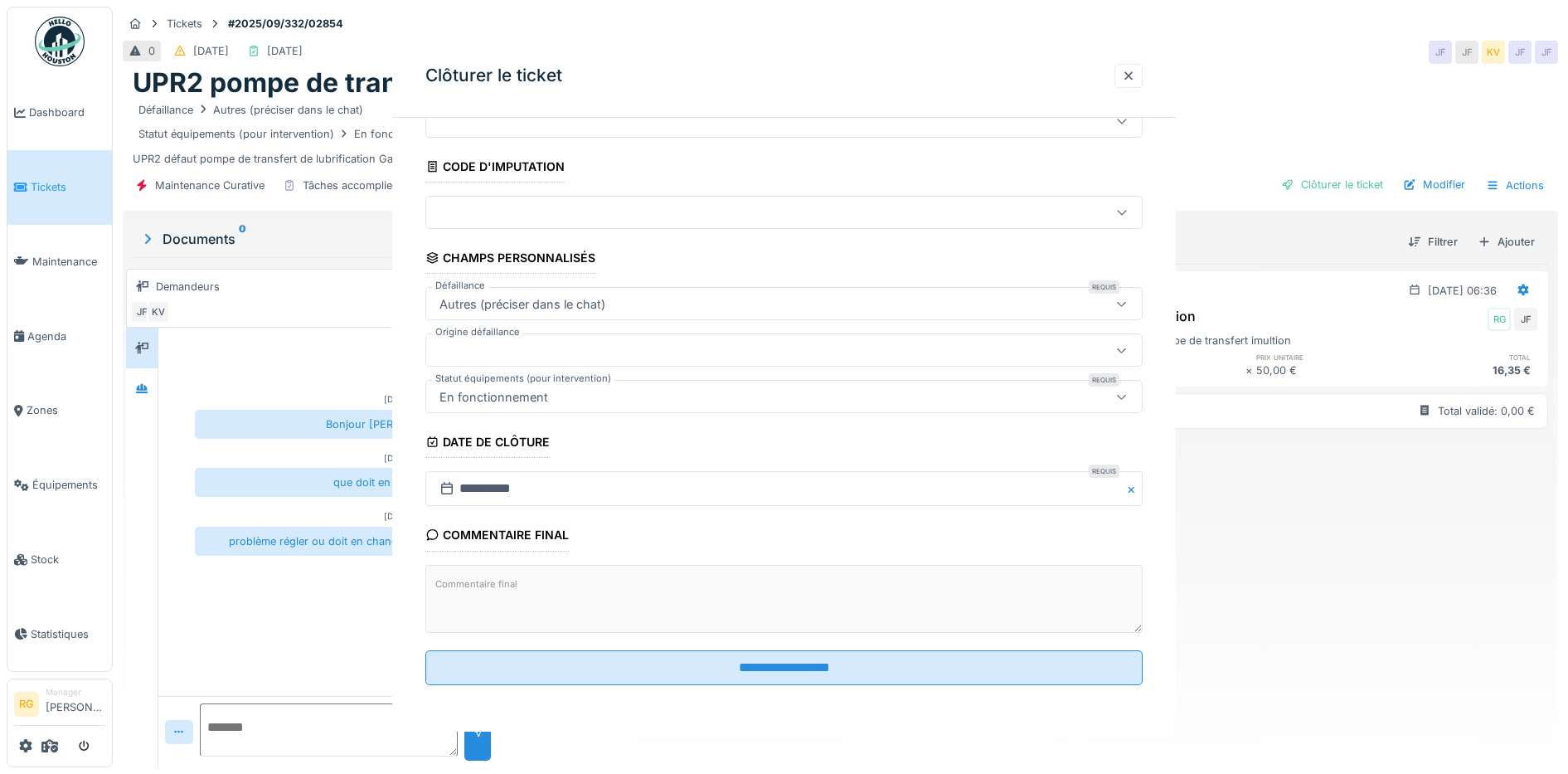
scroll to position [0, 0]
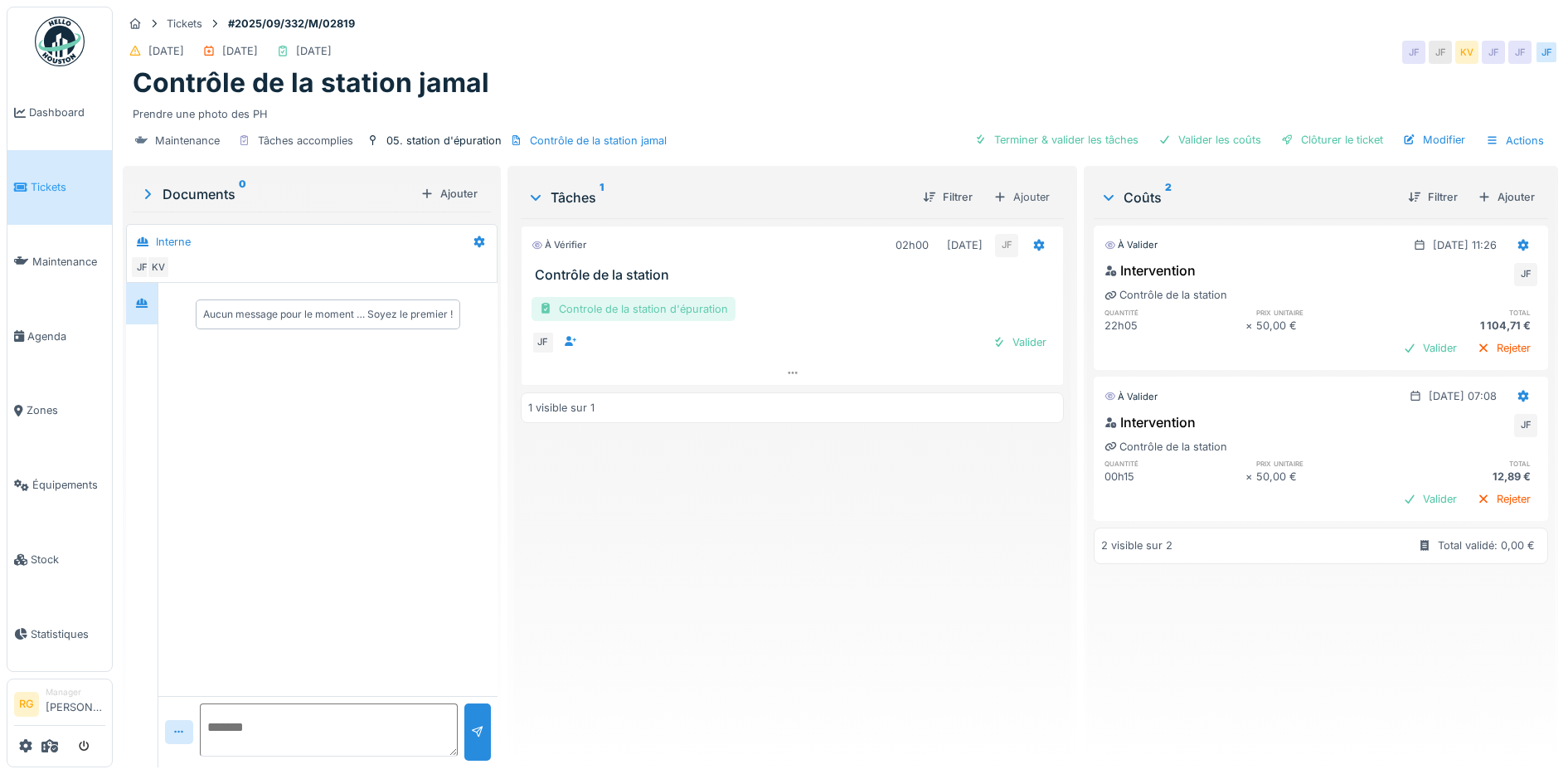
click at [633, 304] on div "Controle de la station d'épuration" at bounding box center [633, 309] width 204 height 24
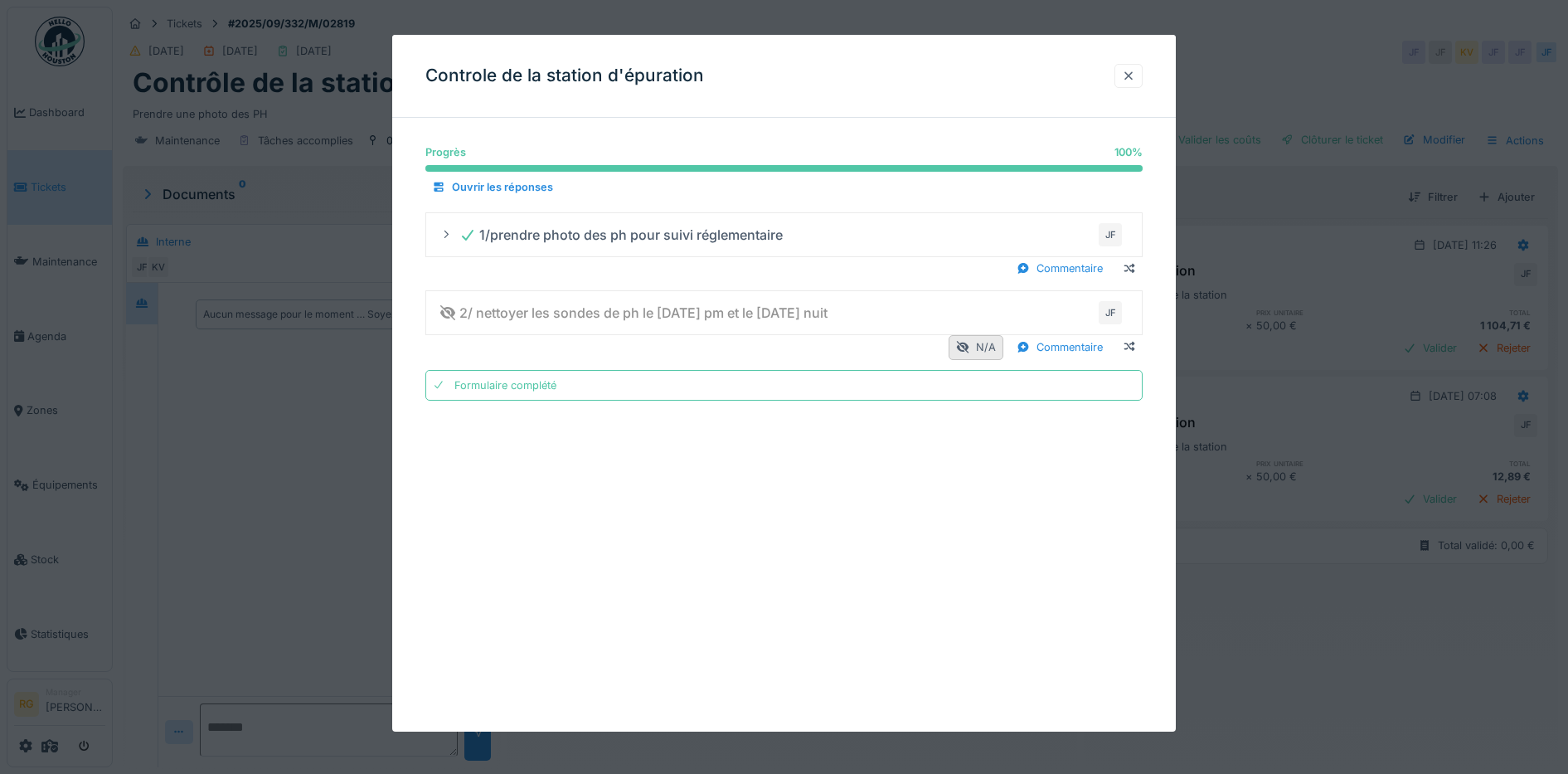
click at [1135, 73] on div at bounding box center [1128, 76] width 13 height 16
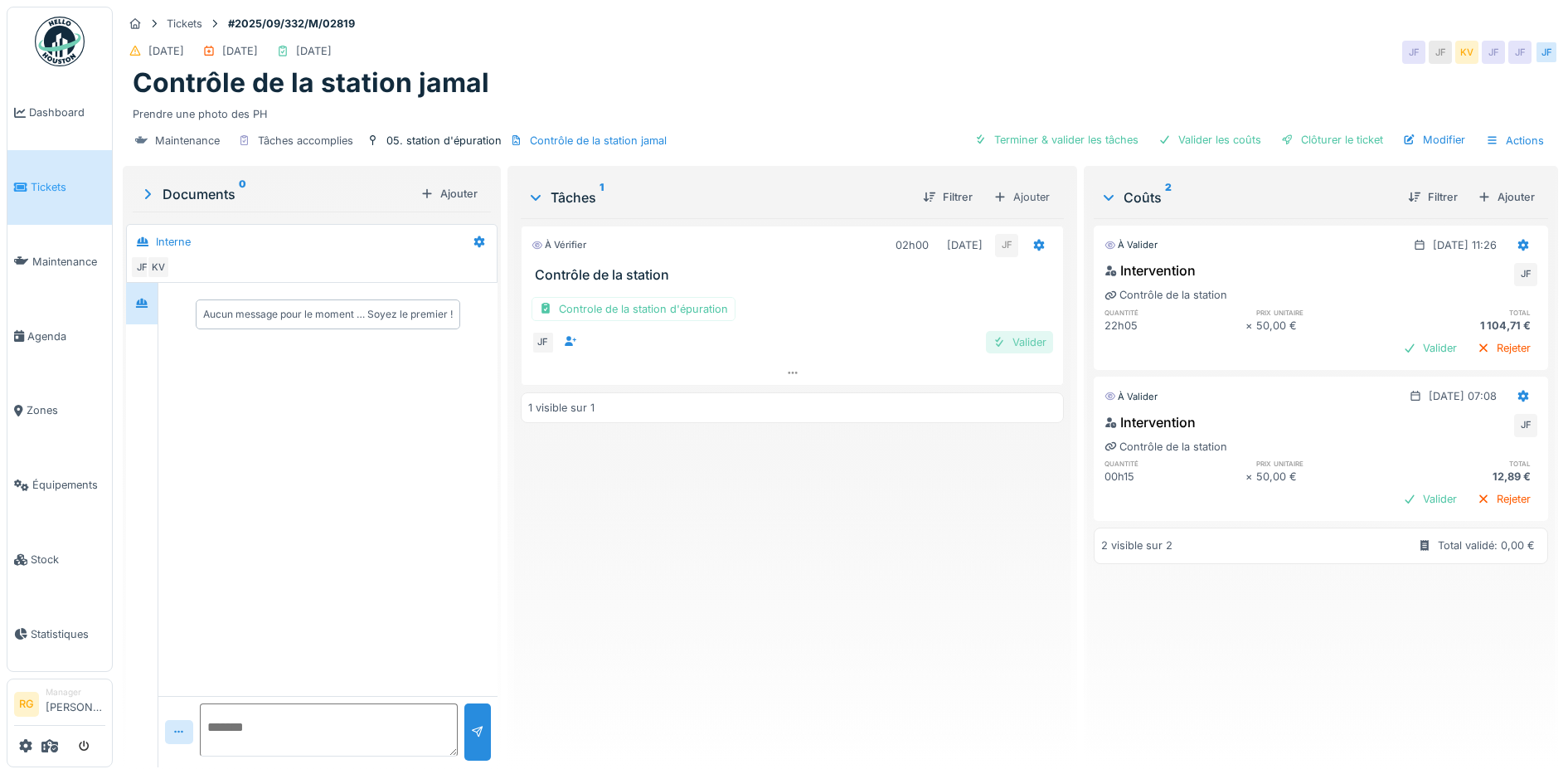
click at [1019, 343] on div "Valider" at bounding box center [1019, 342] width 67 height 23
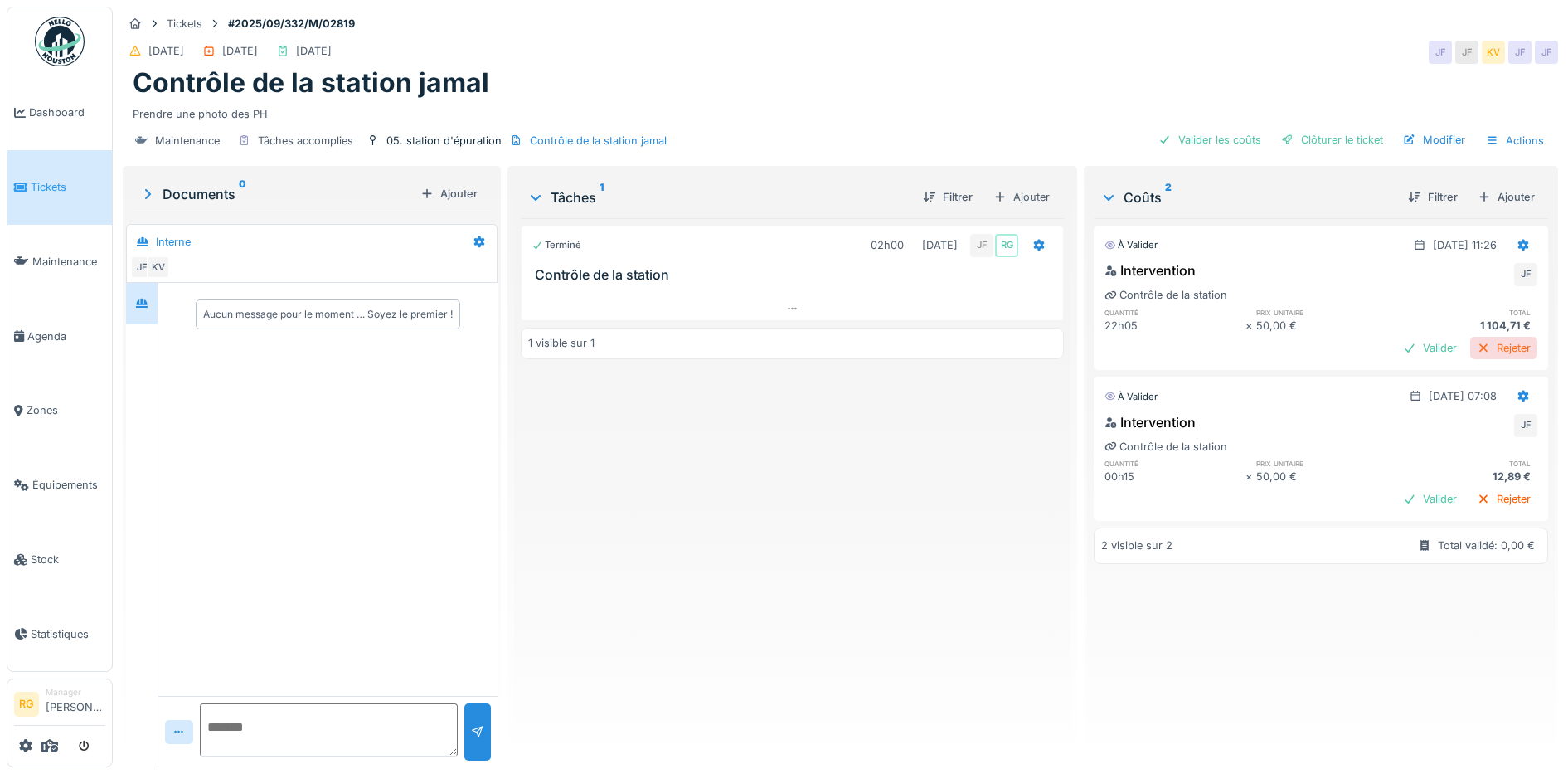
click at [1470, 350] on div "Rejeter" at bounding box center [1503, 348] width 67 height 23
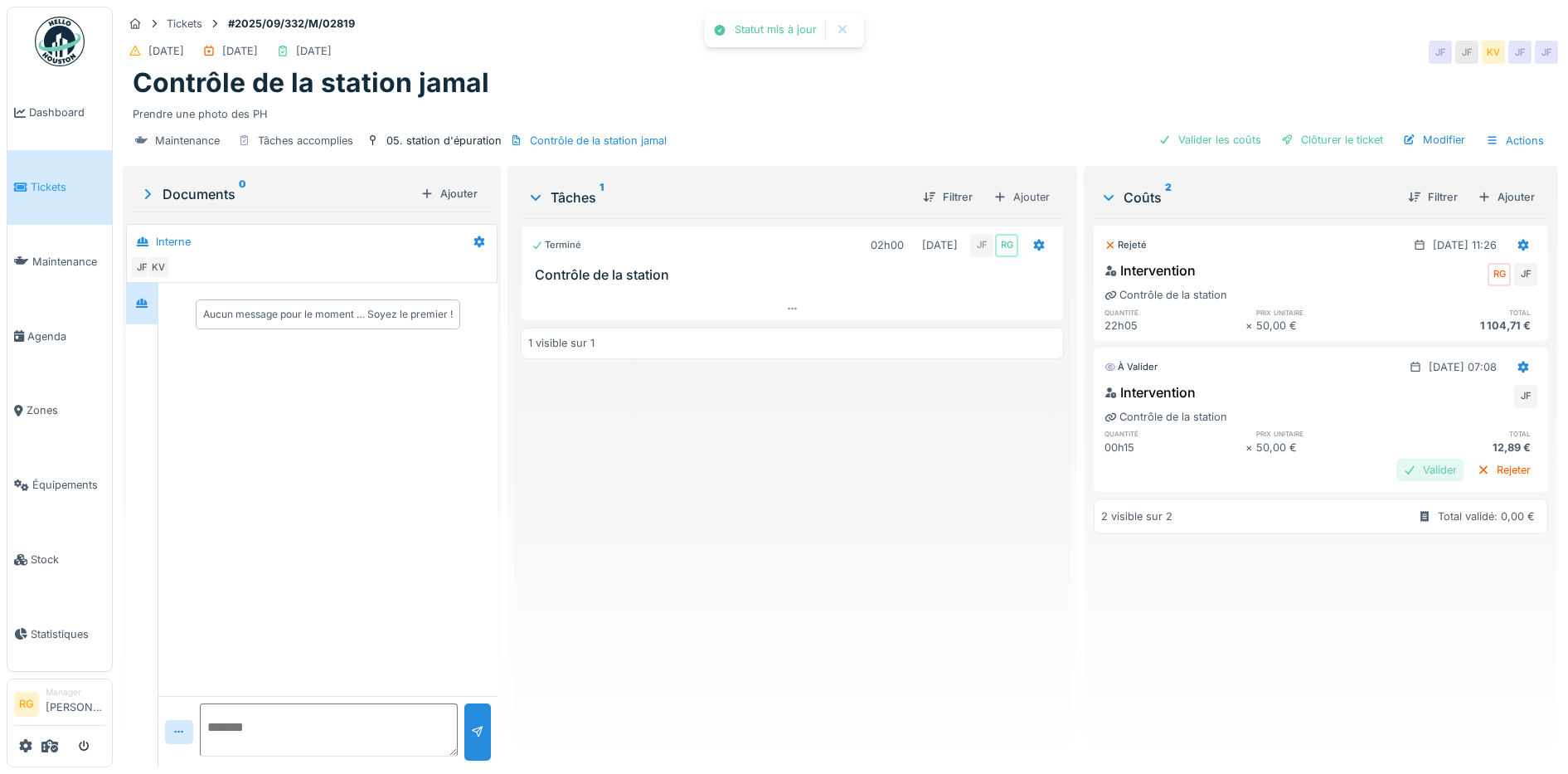
click at [1396, 473] on div "Valider" at bounding box center [1430, 470] width 67 height 23
click at [1309, 139] on div "Clôturer le ticket" at bounding box center [1331, 139] width 115 height 23
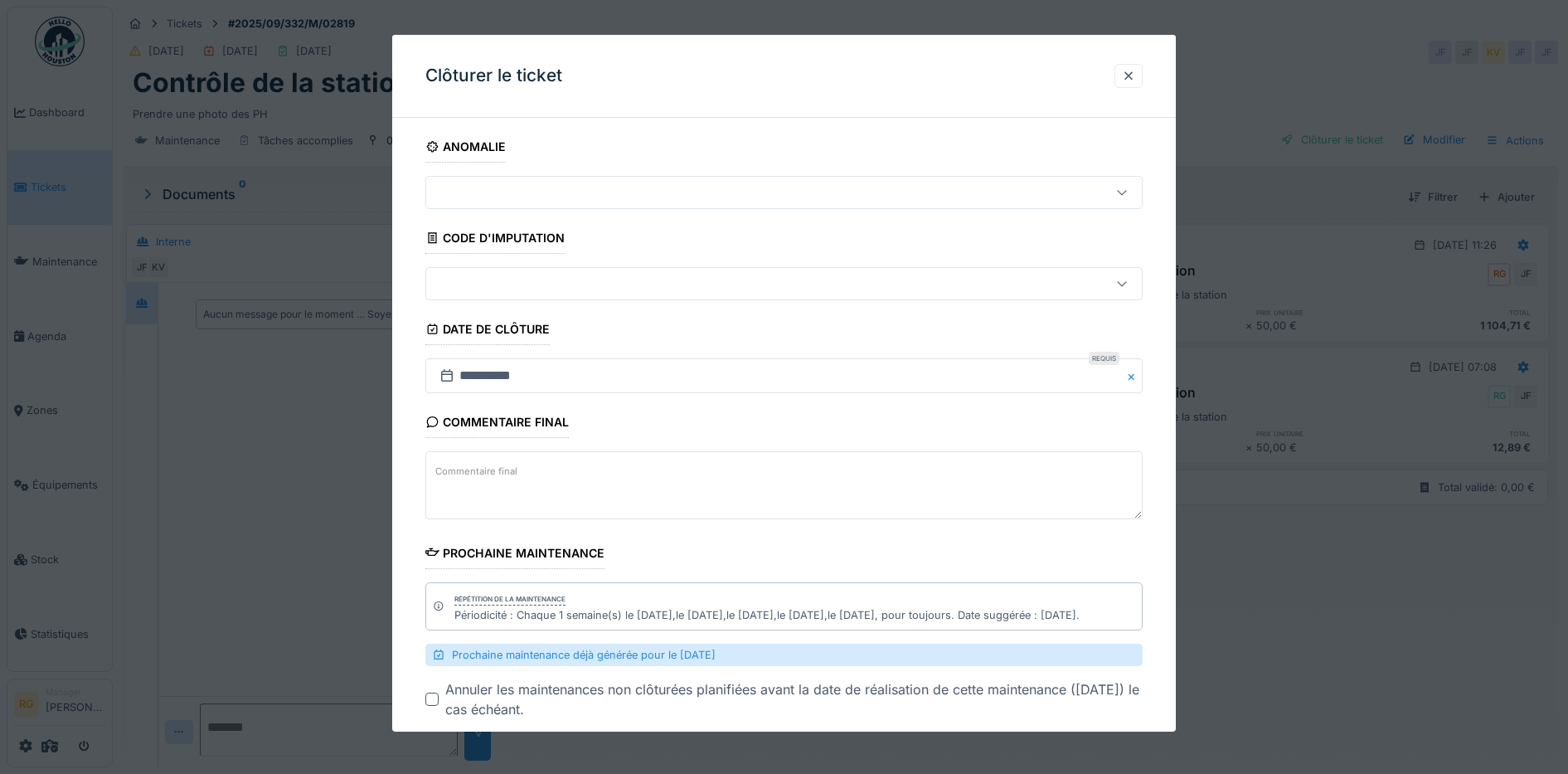
click at [544, 463] on textarea "Commentaire final" at bounding box center [784, 485] width 718 height 68
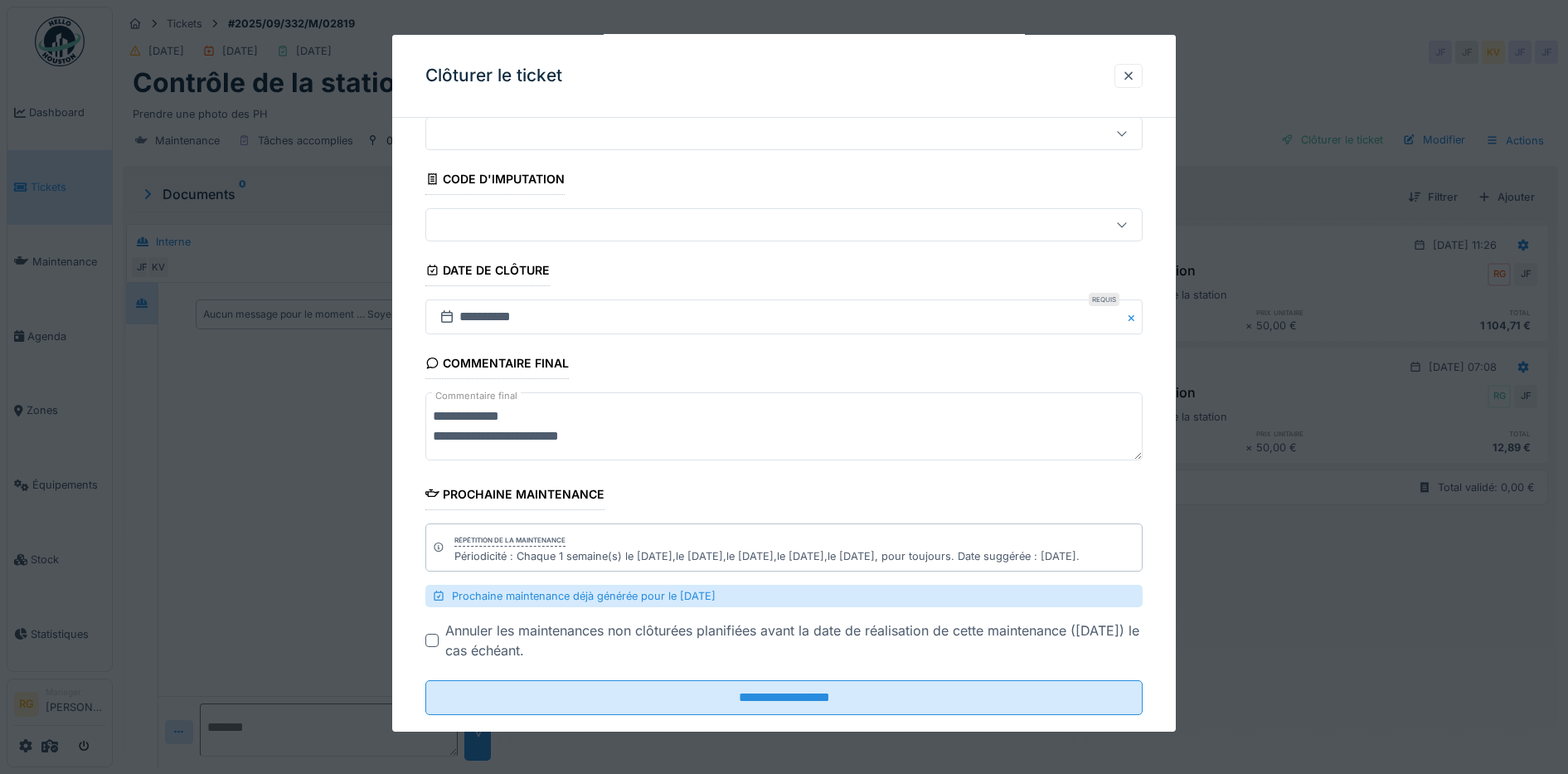
scroll to position [89, 0]
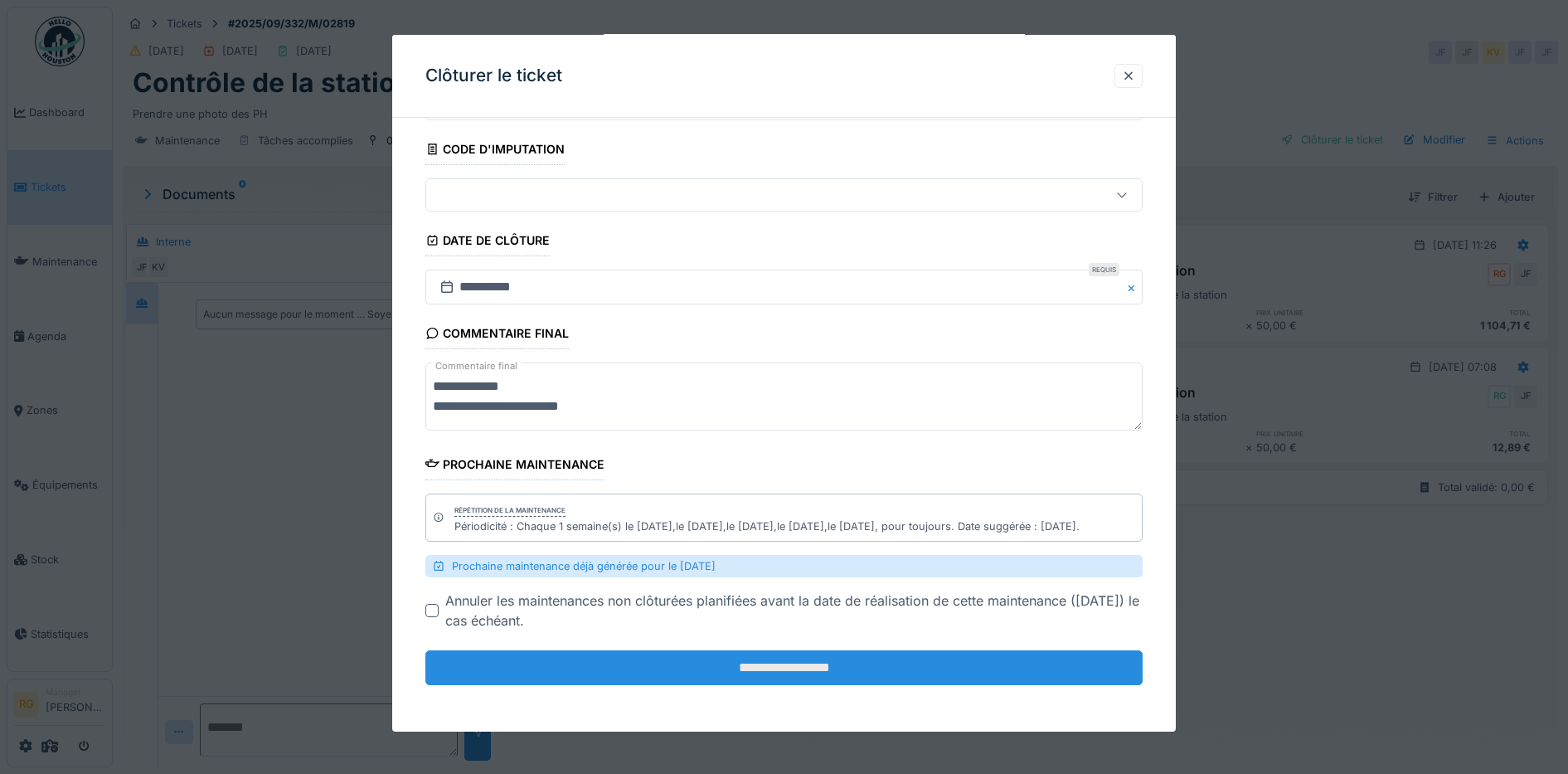
type textarea "**********"
click at [801, 677] on input "**********" at bounding box center [784, 668] width 718 height 35
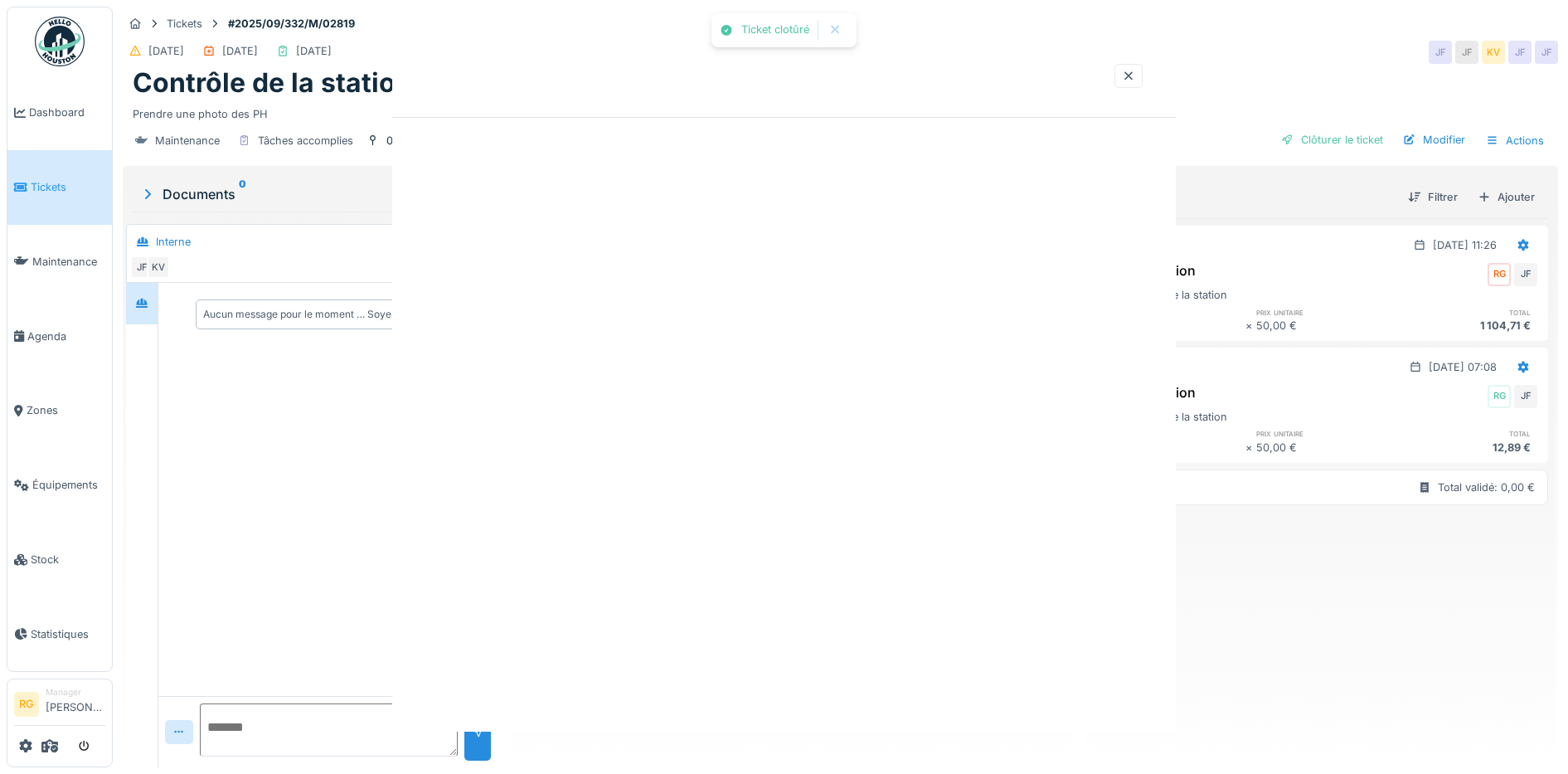
scroll to position [0, 0]
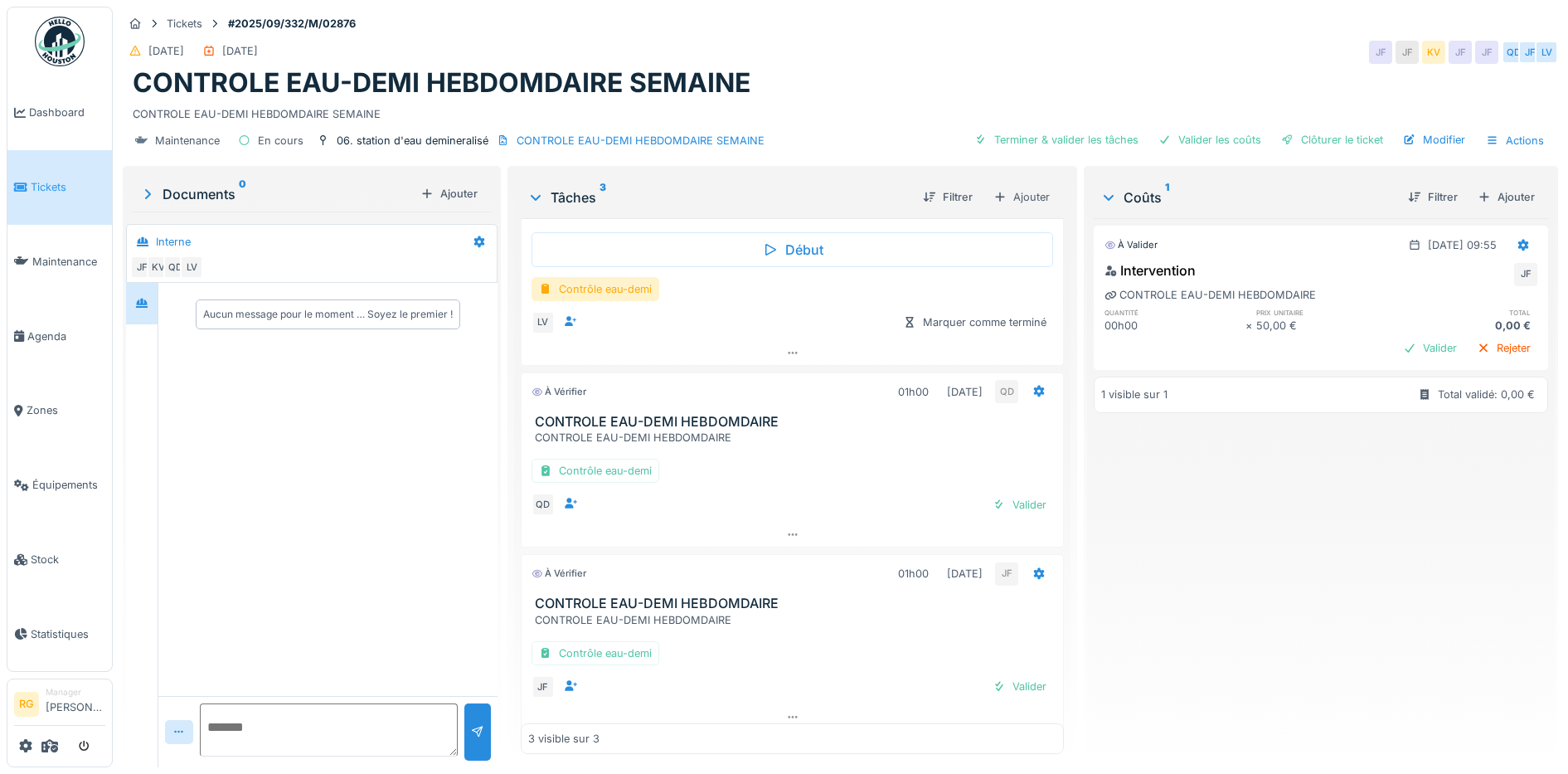
scroll to position [91, 0]
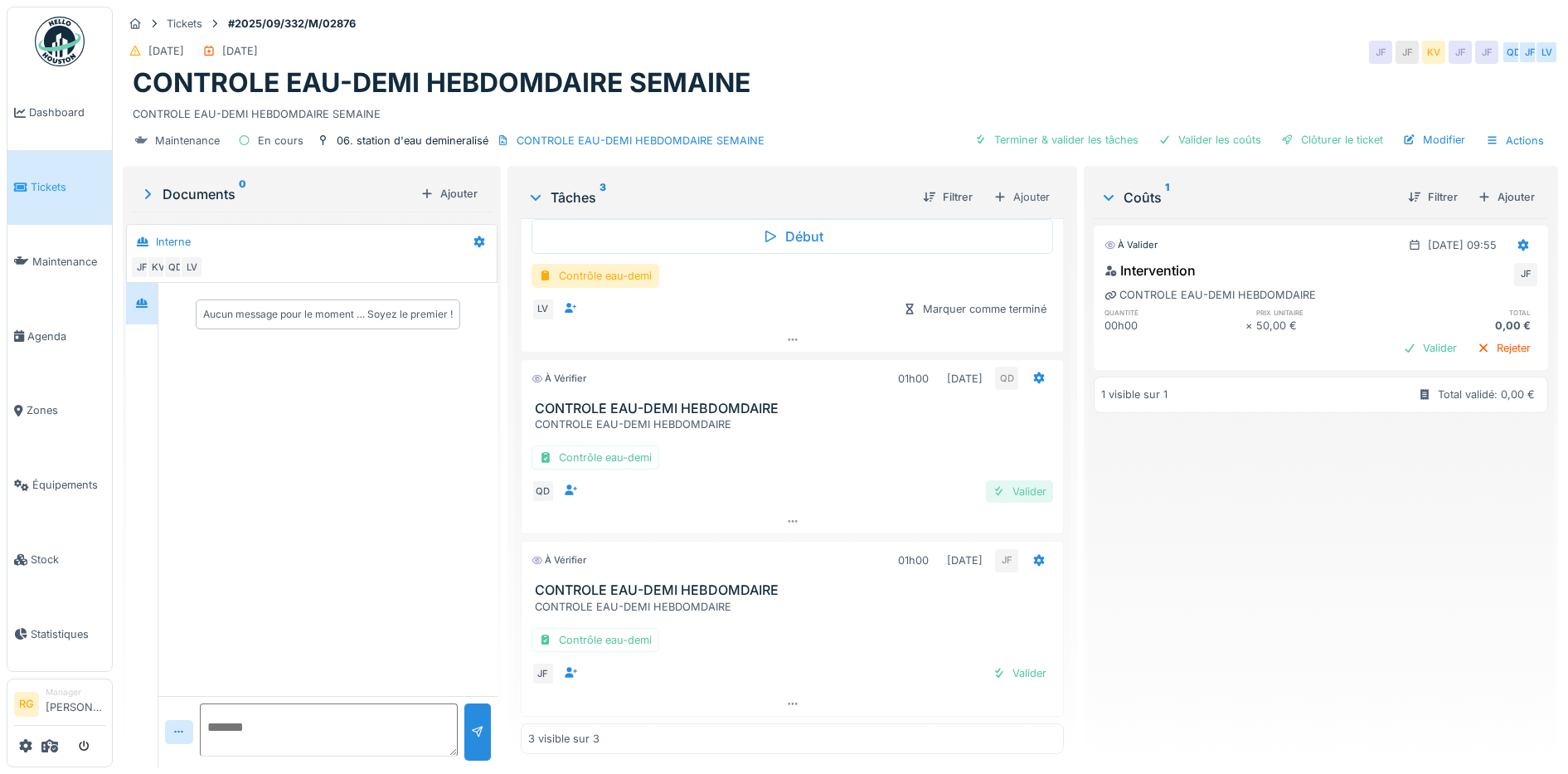
click at [999, 488] on div "Valider" at bounding box center [1019, 491] width 67 height 23
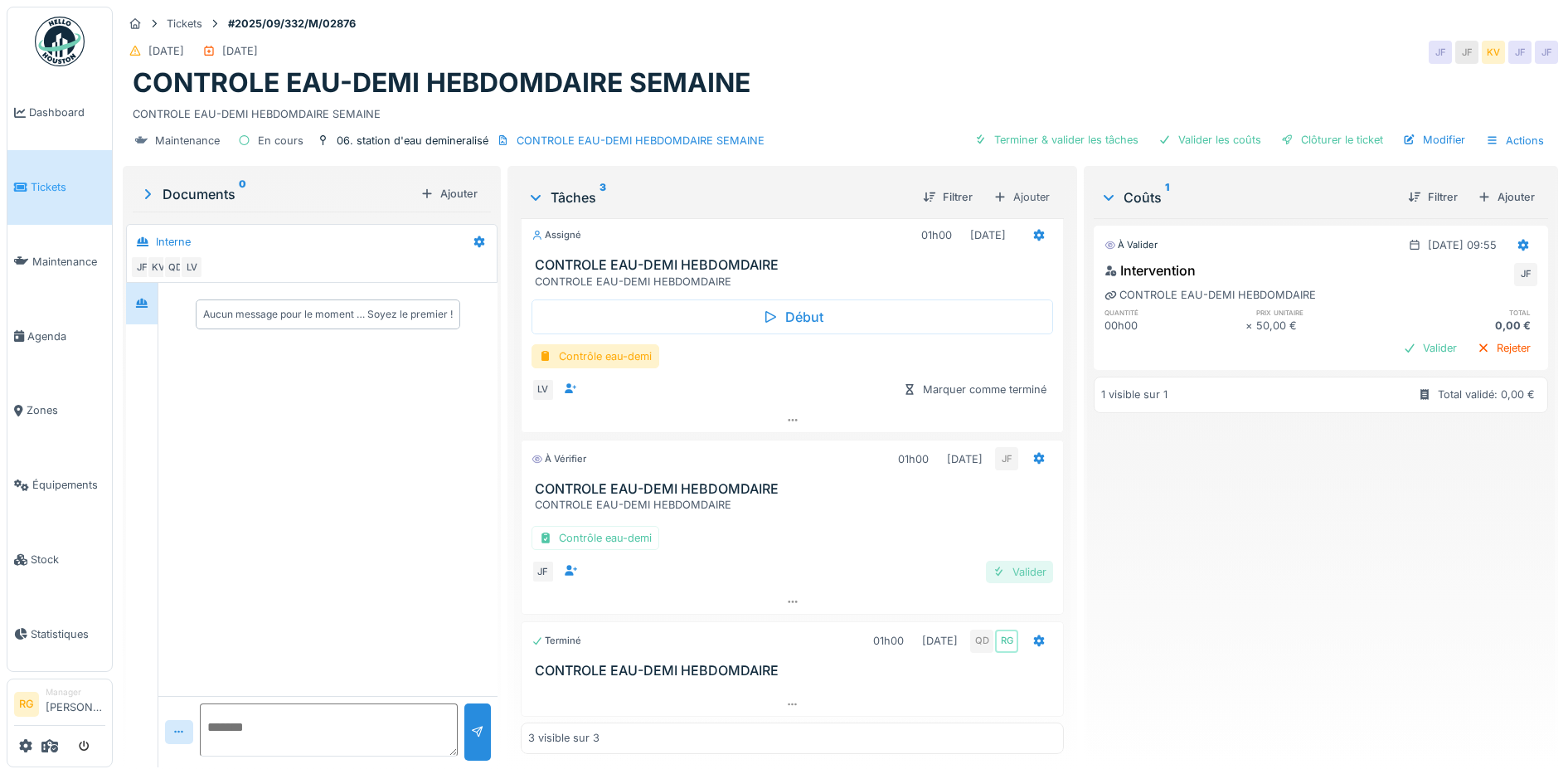
click at [1003, 573] on div "Valider" at bounding box center [1019, 572] width 67 height 23
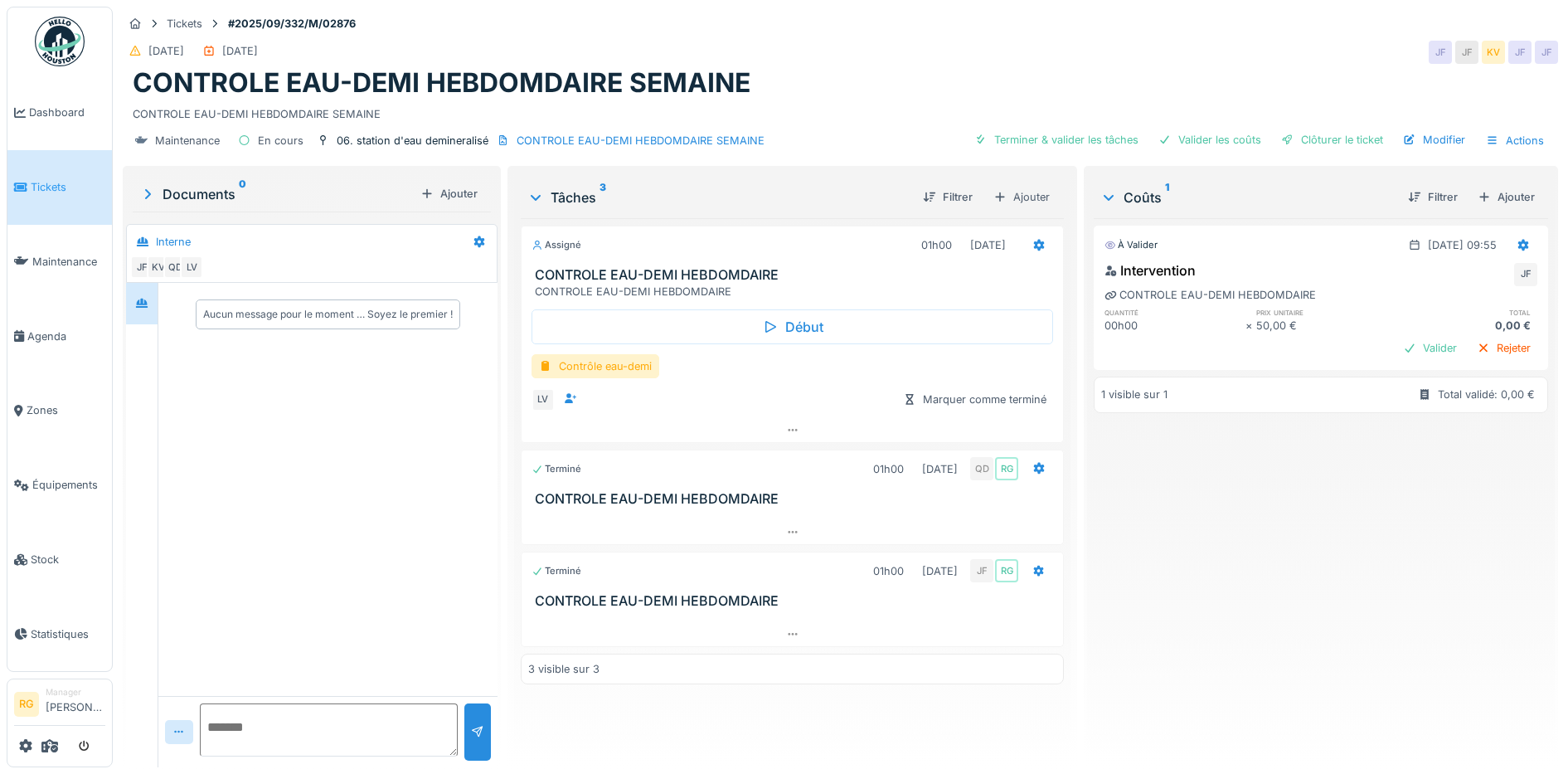
click at [1476, 351] on div "Rejeter" at bounding box center [1503, 348] width 67 height 23
click at [1180, 138] on div "Terminer & valider les tâches" at bounding box center [1179, 139] width 177 height 23
click at [909, 39] on div at bounding box center [908, 44] width 13 height 14
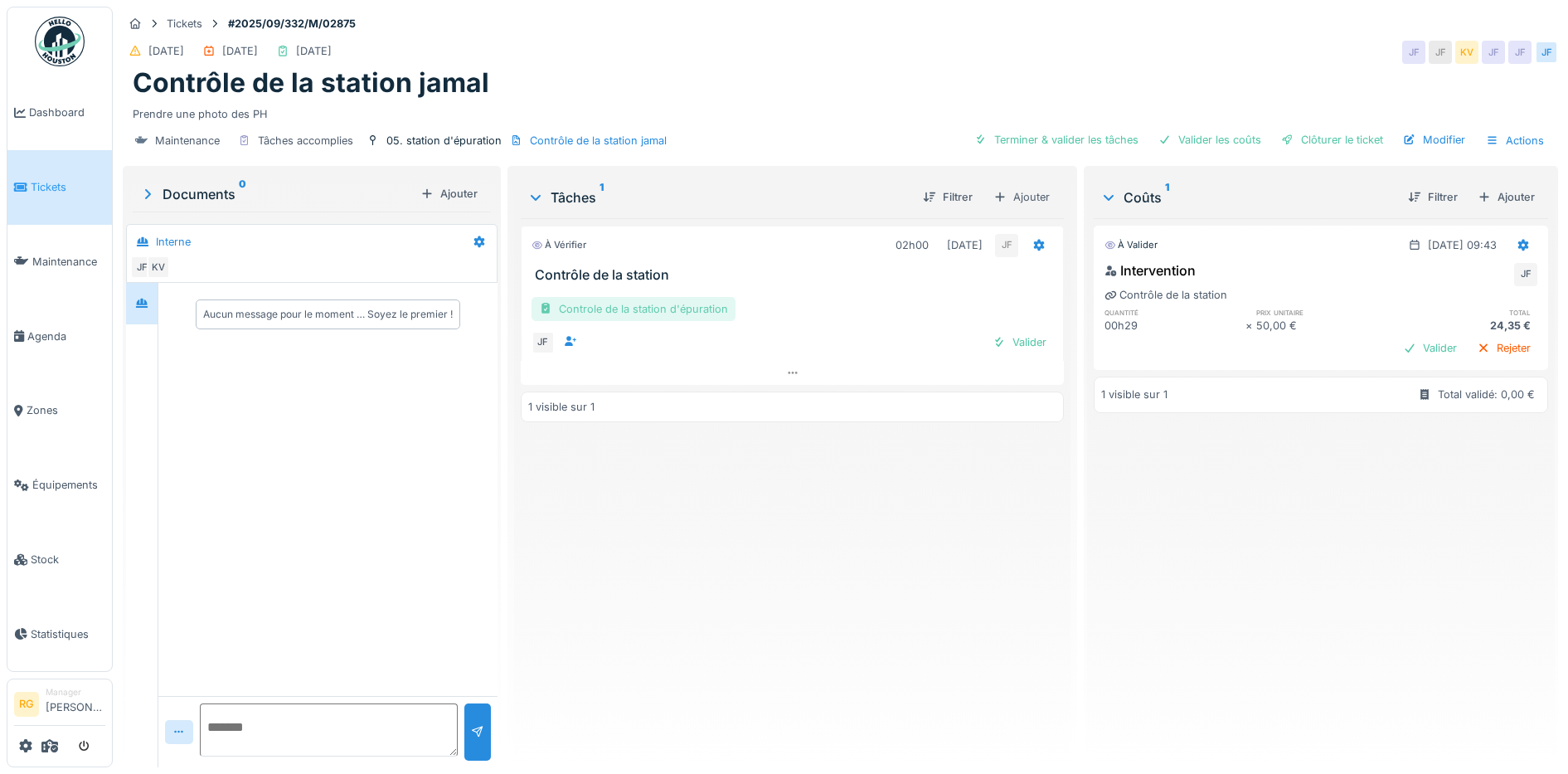
click at [665, 306] on div "Controle de la station d'épuration" at bounding box center [633, 309] width 204 height 24
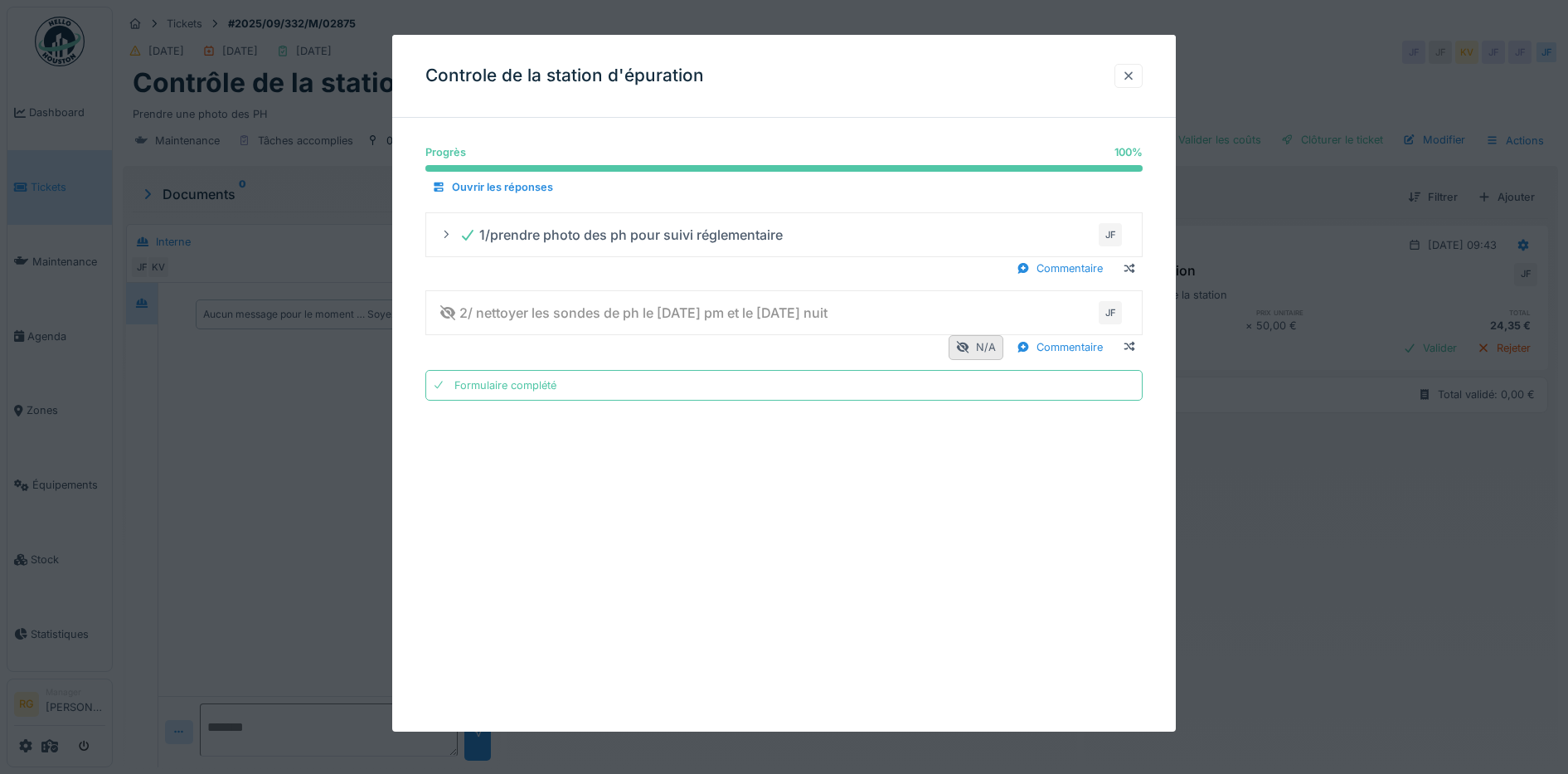
click at [1135, 76] on div at bounding box center [1128, 76] width 13 height 16
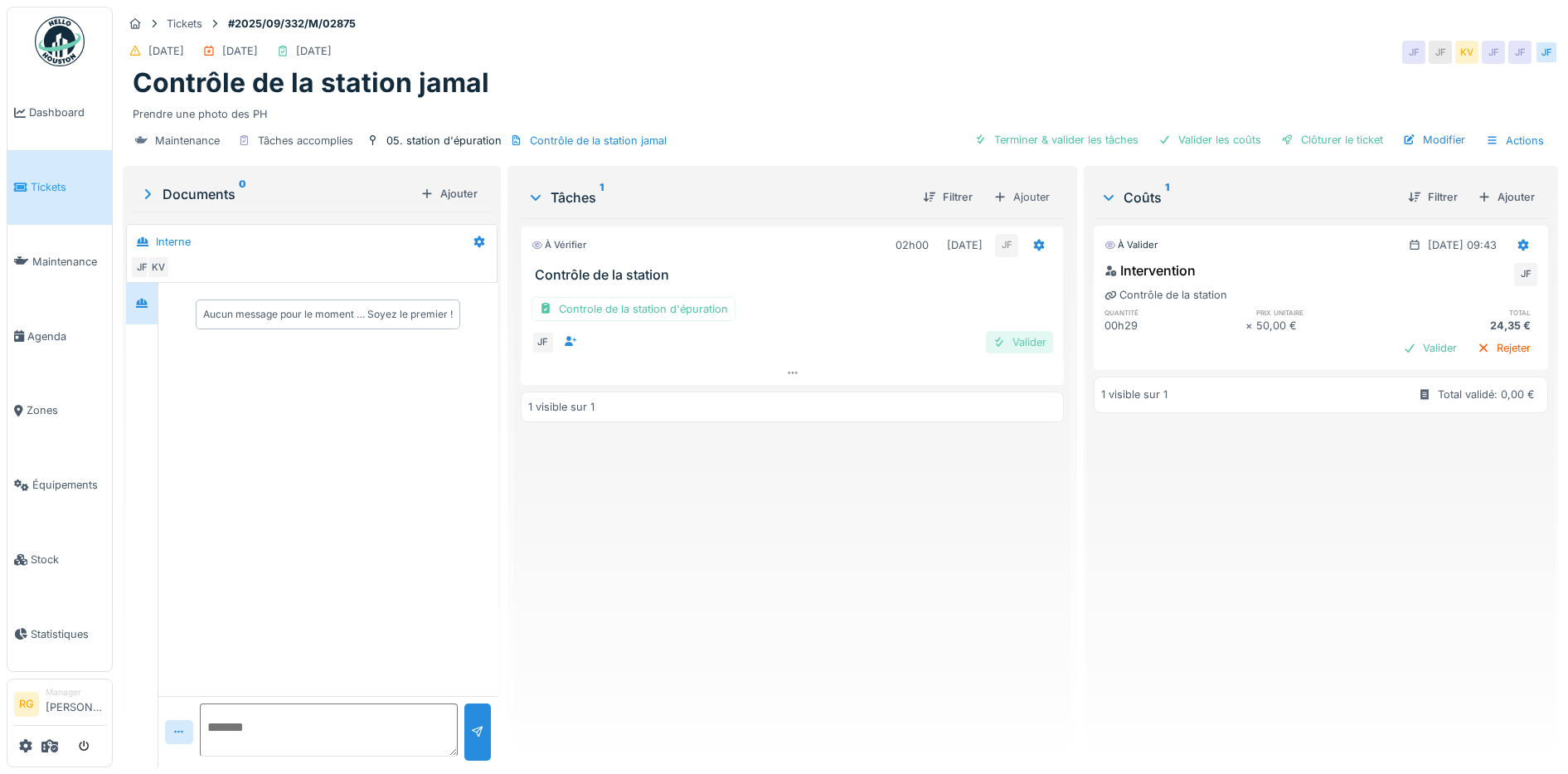
click at [1018, 343] on div "Valider" at bounding box center [1019, 342] width 67 height 23
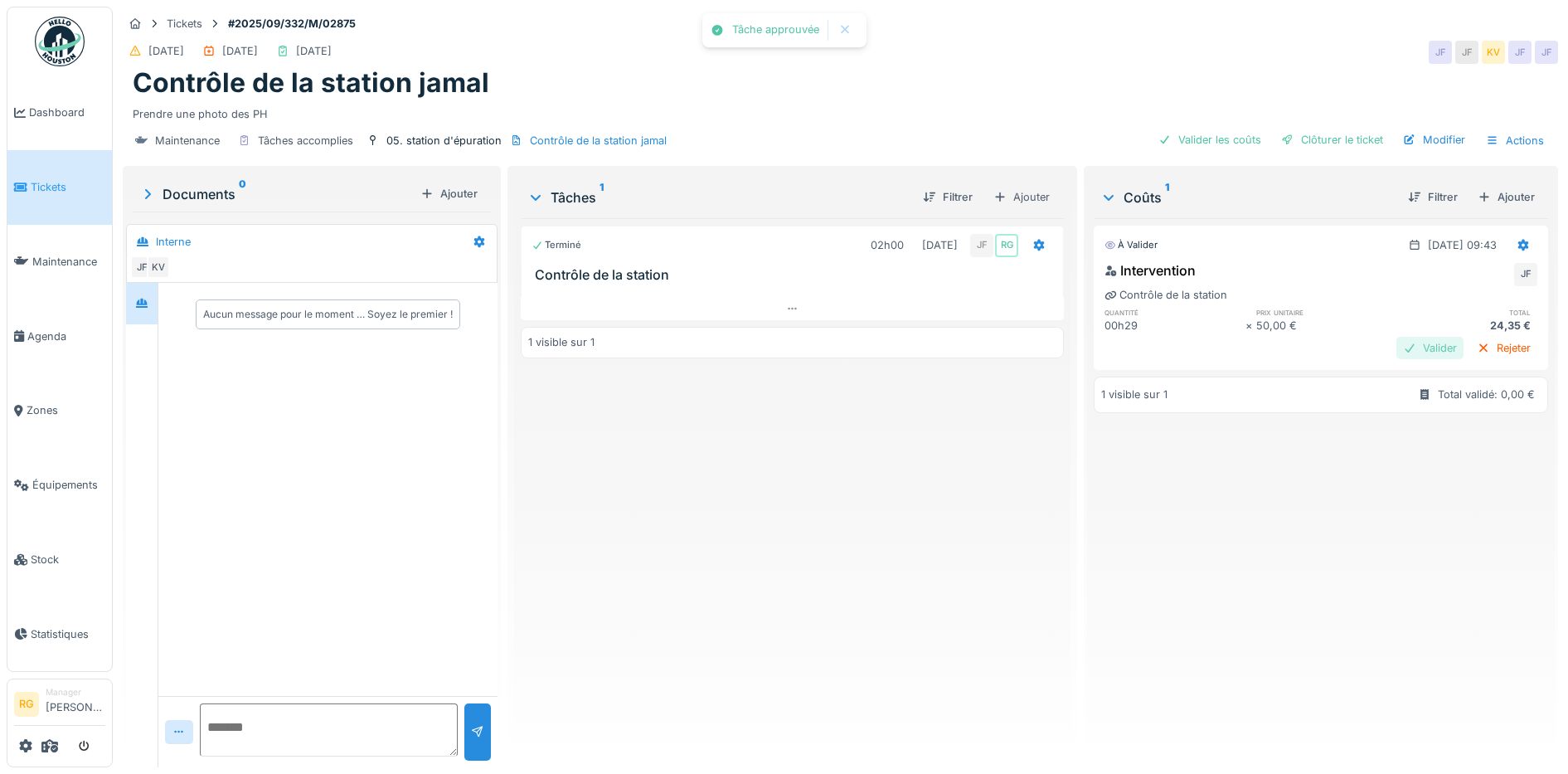
click at [1396, 348] on div "Valider" at bounding box center [1430, 348] width 67 height 23
click at [1305, 138] on div "Clôturer le ticket" at bounding box center [1331, 139] width 115 height 23
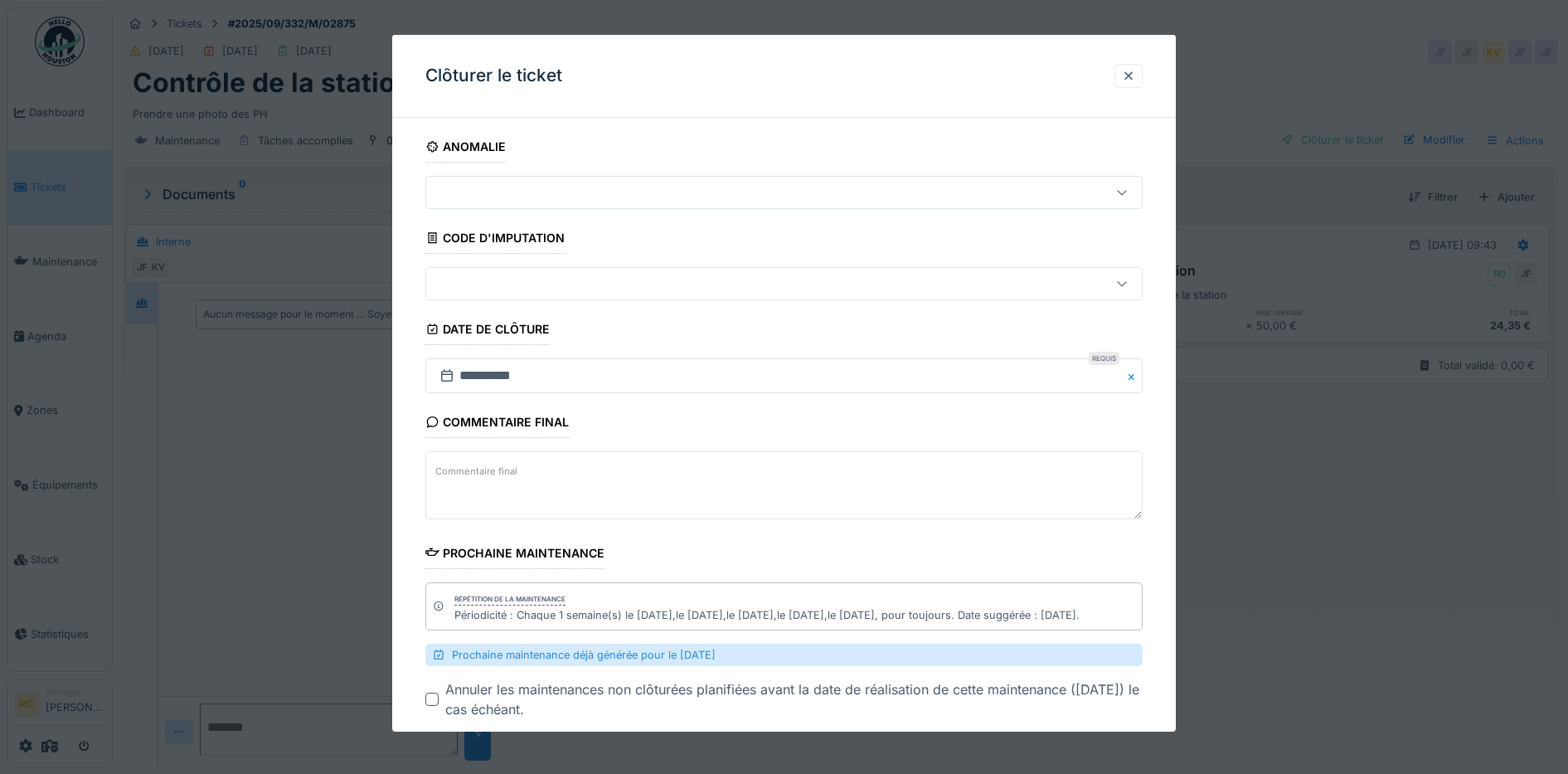
click at [544, 467] on textarea "Commentaire final" at bounding box center [784, 485] width 718 height 68
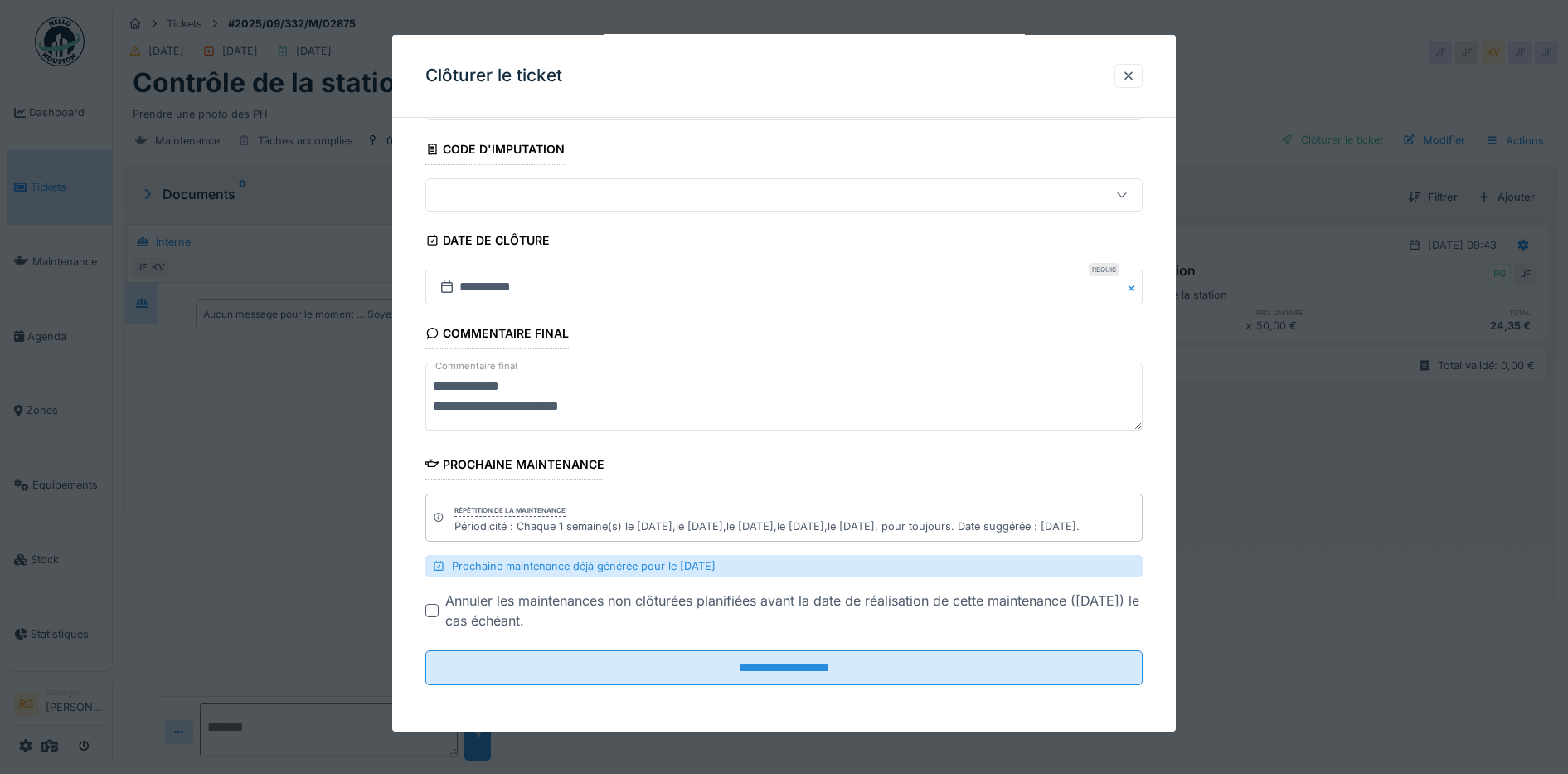
scroll to position [16, 0]
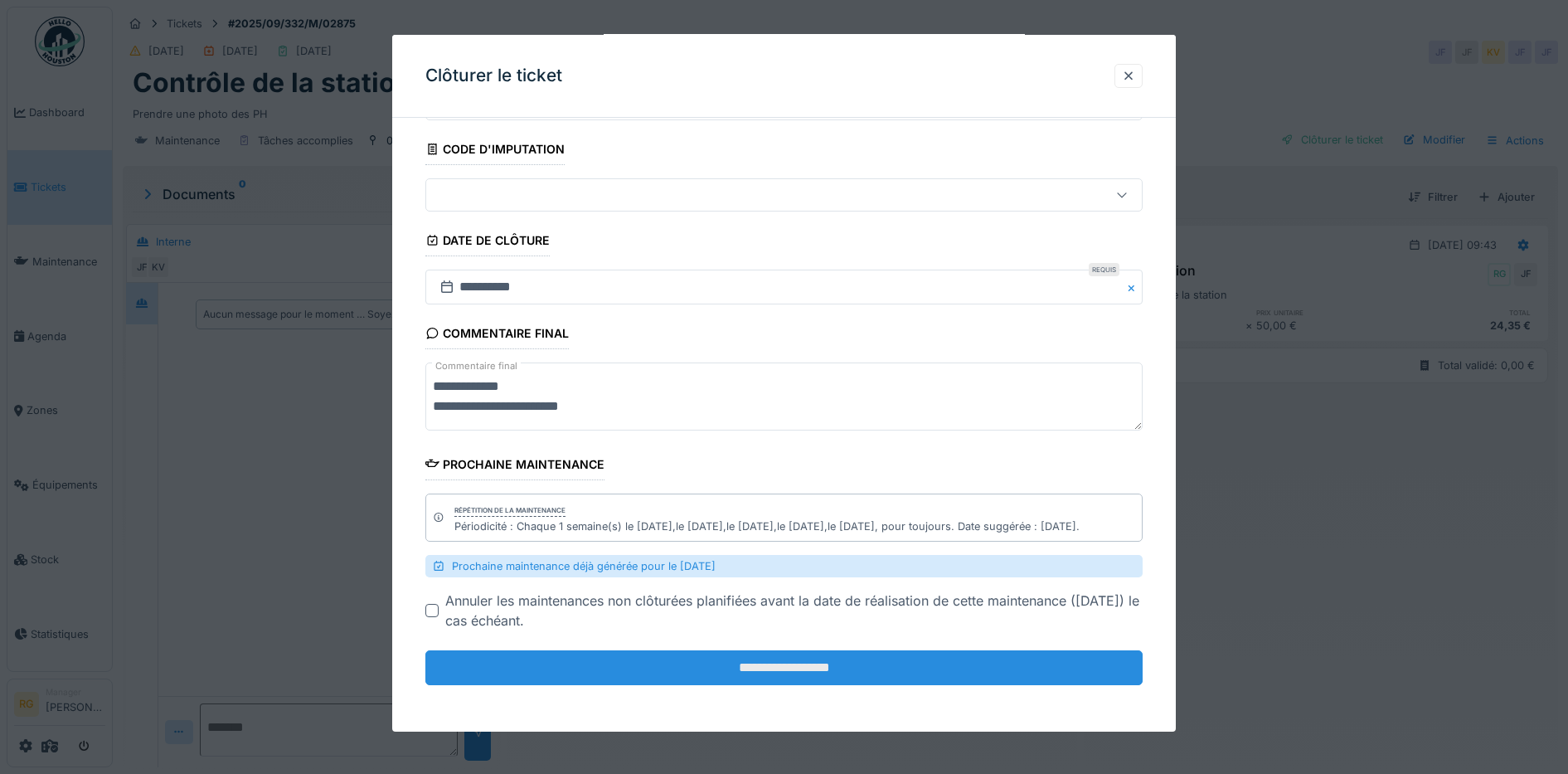
type textarea "**********"
click at [794, 662] on input "**********" at bounding box center [784, 668] width 718 height 35
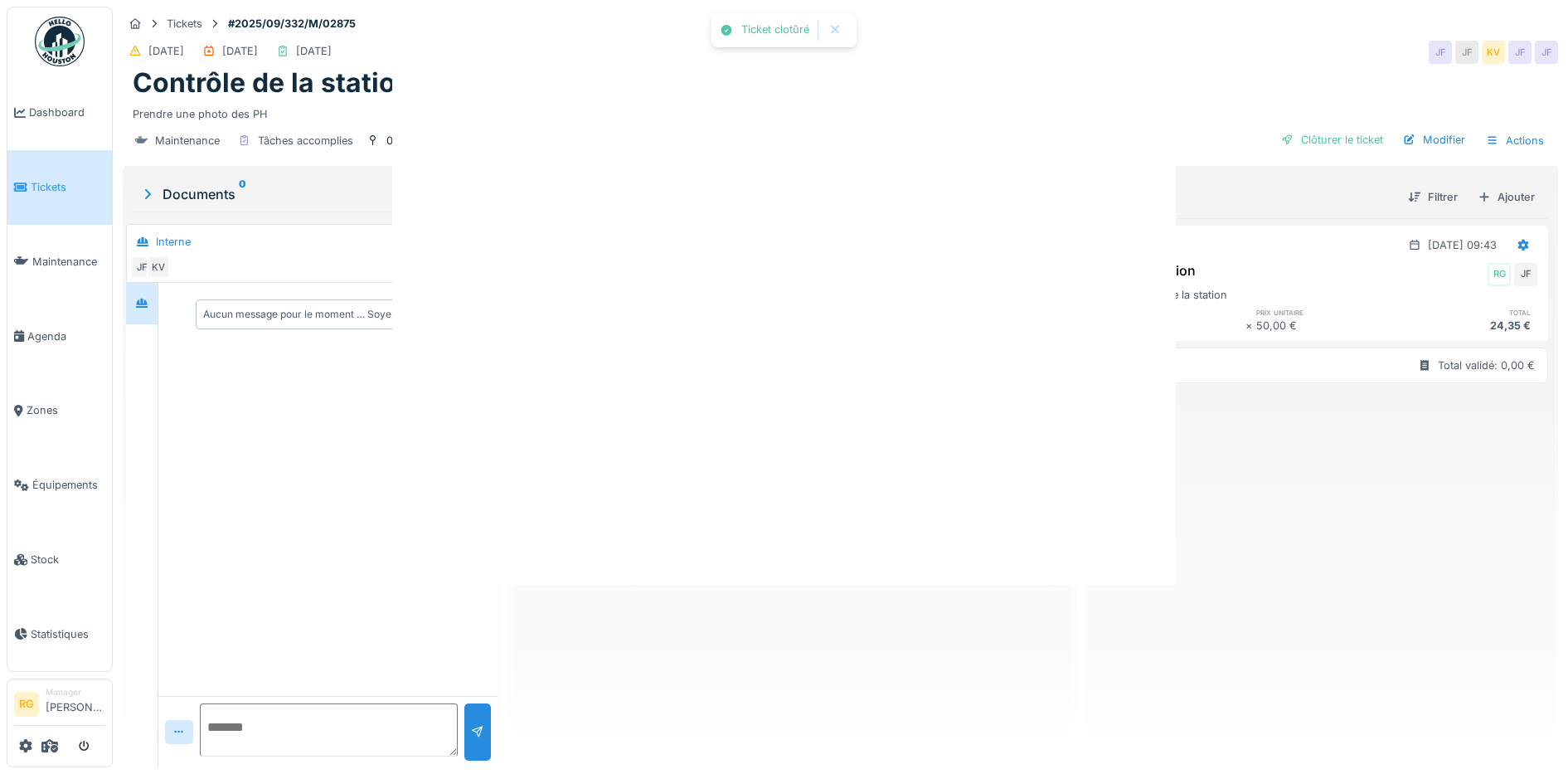
scroll to position [0, 0]
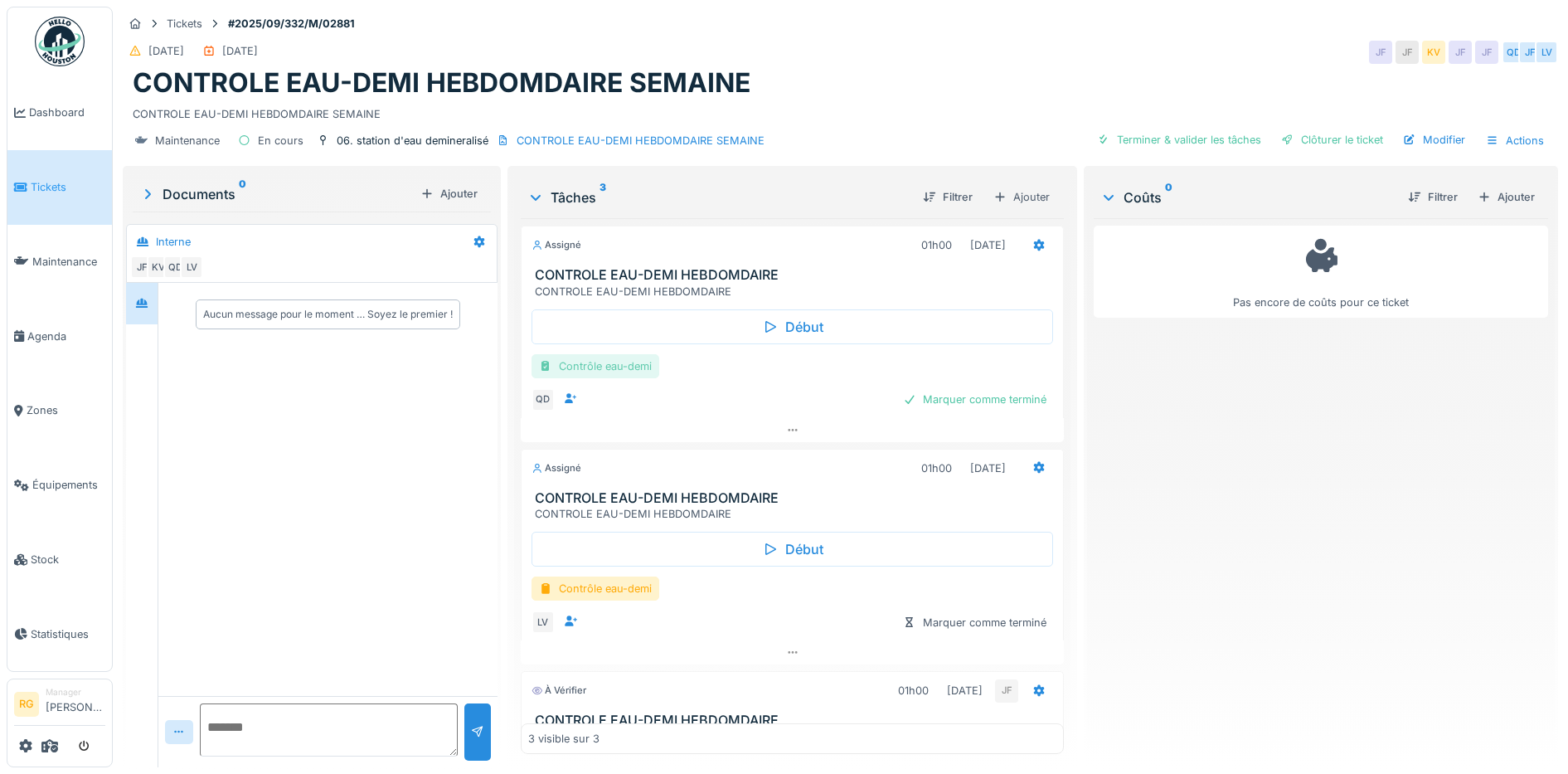
click at [580, 365] on div "Contrôle eau-demi" at bounding box center [595, 366] width 128 height 24
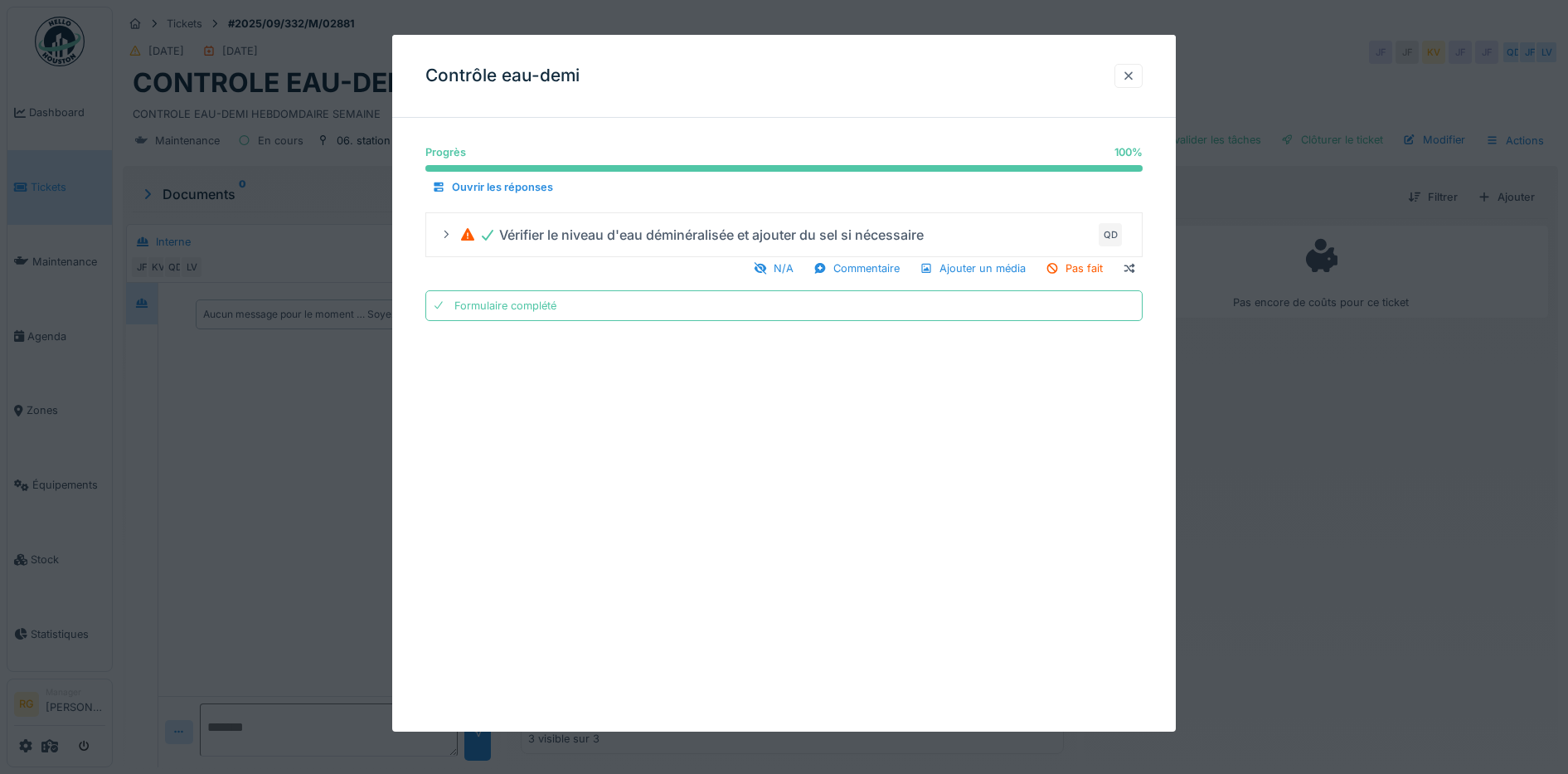
click at [1133, 76] on div at bounding box center [1128, 76] width 13 height 16
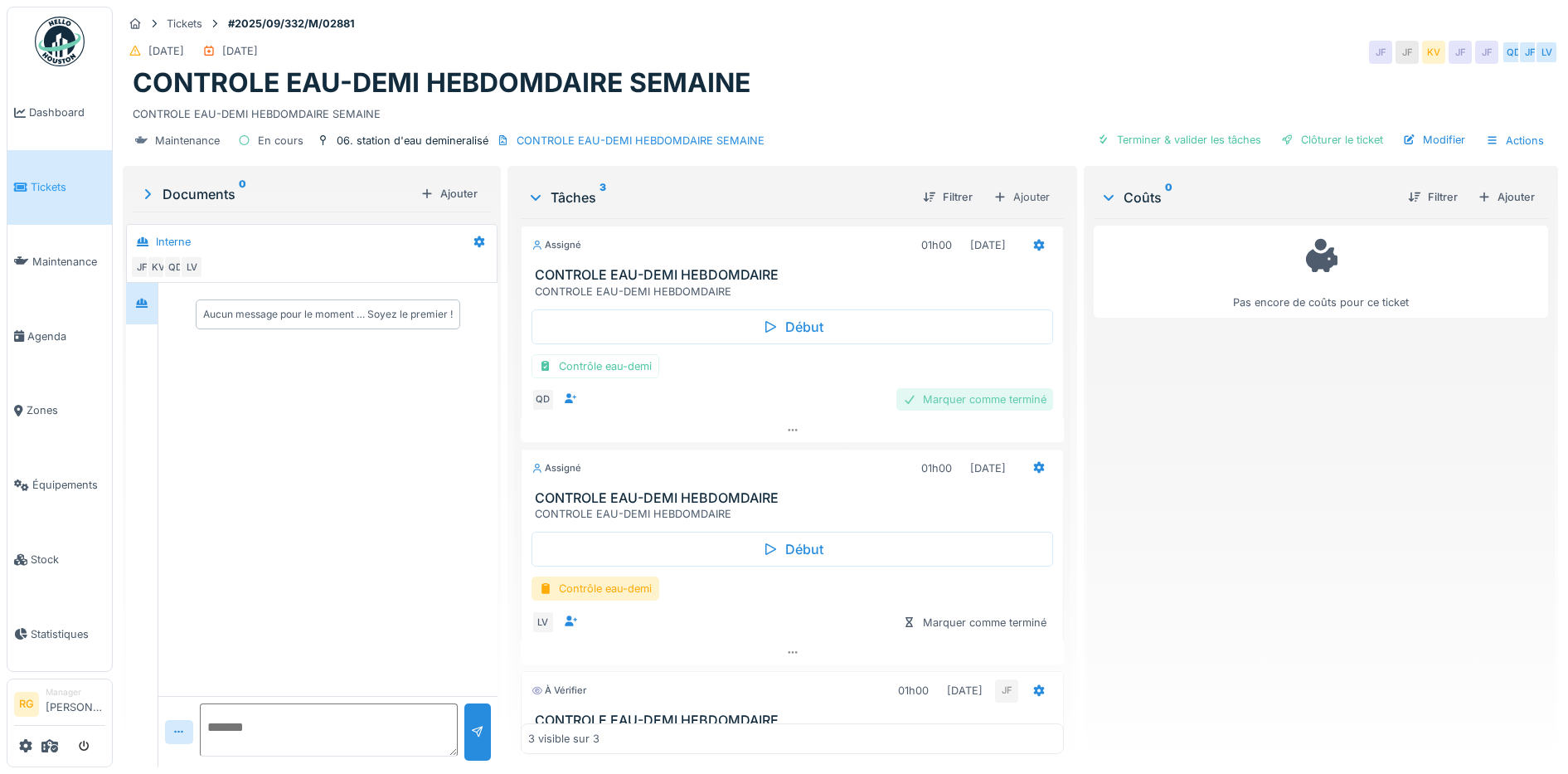
click at [972, 401] on div "Marquer comme terminé" at bounding box center [974, 400] width 157 height 23
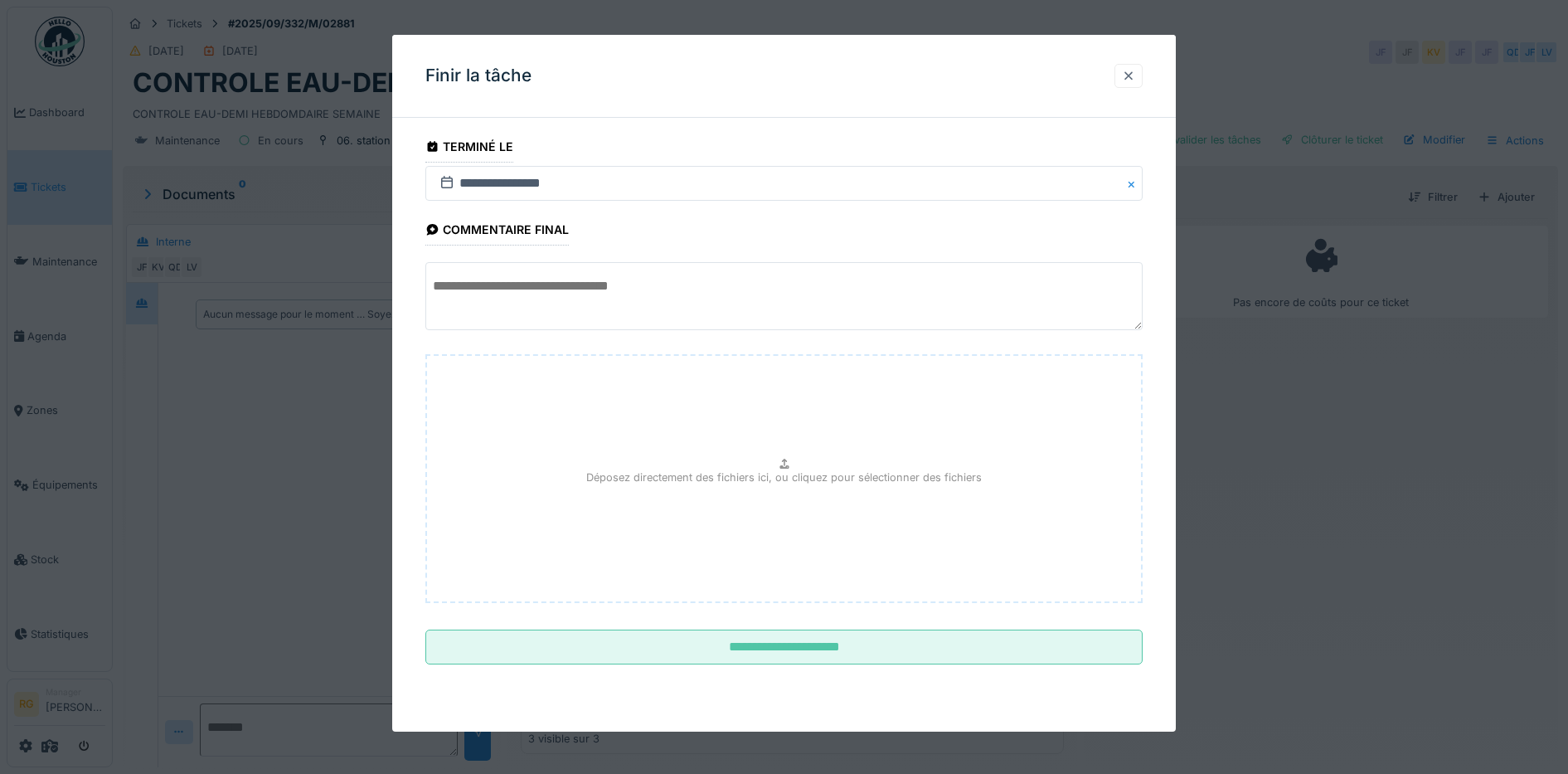
click at [1135, 76] on div at bounding box center [1128, 76] width 13 height 16
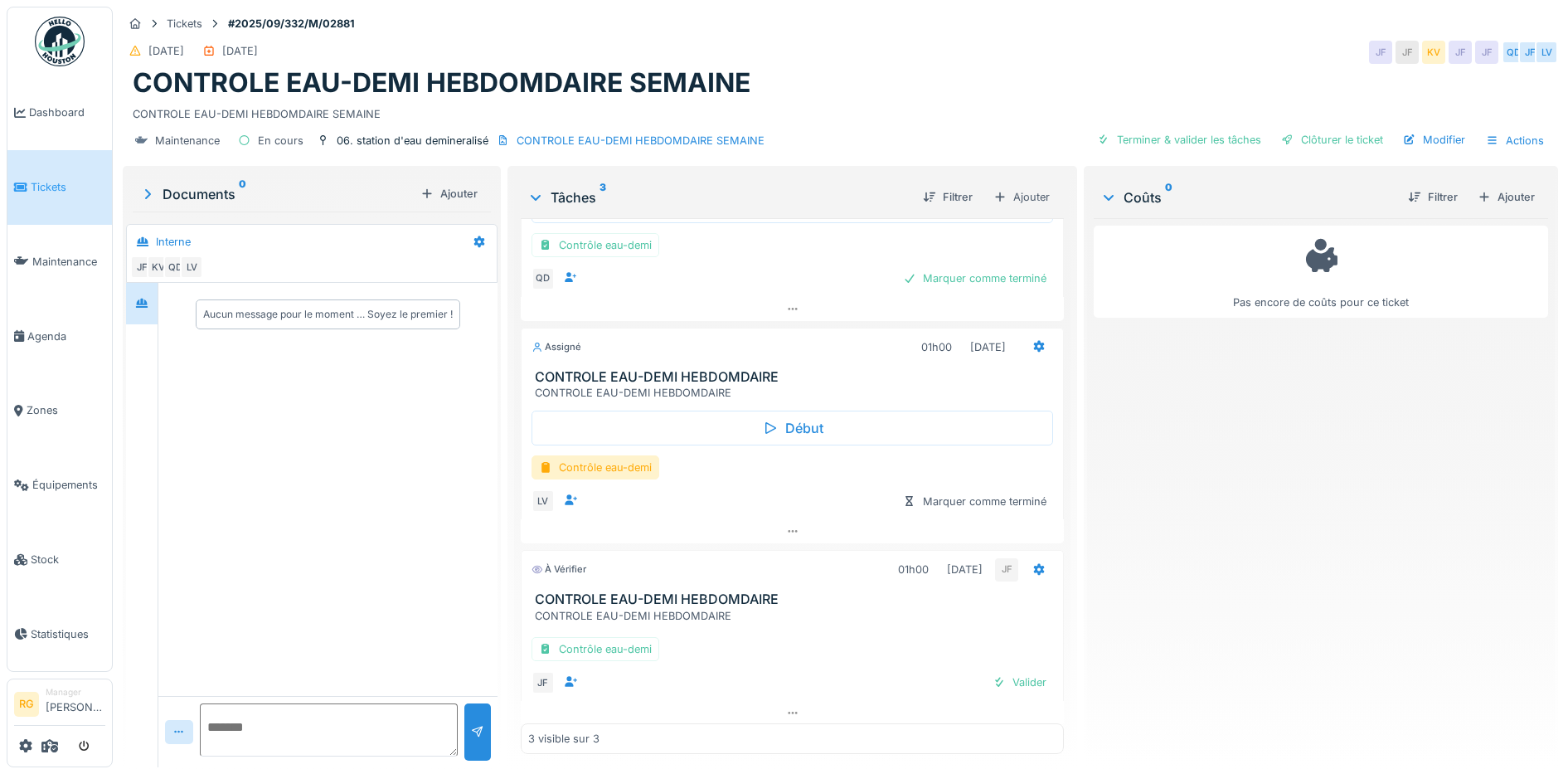
scroll to position [132, 0]
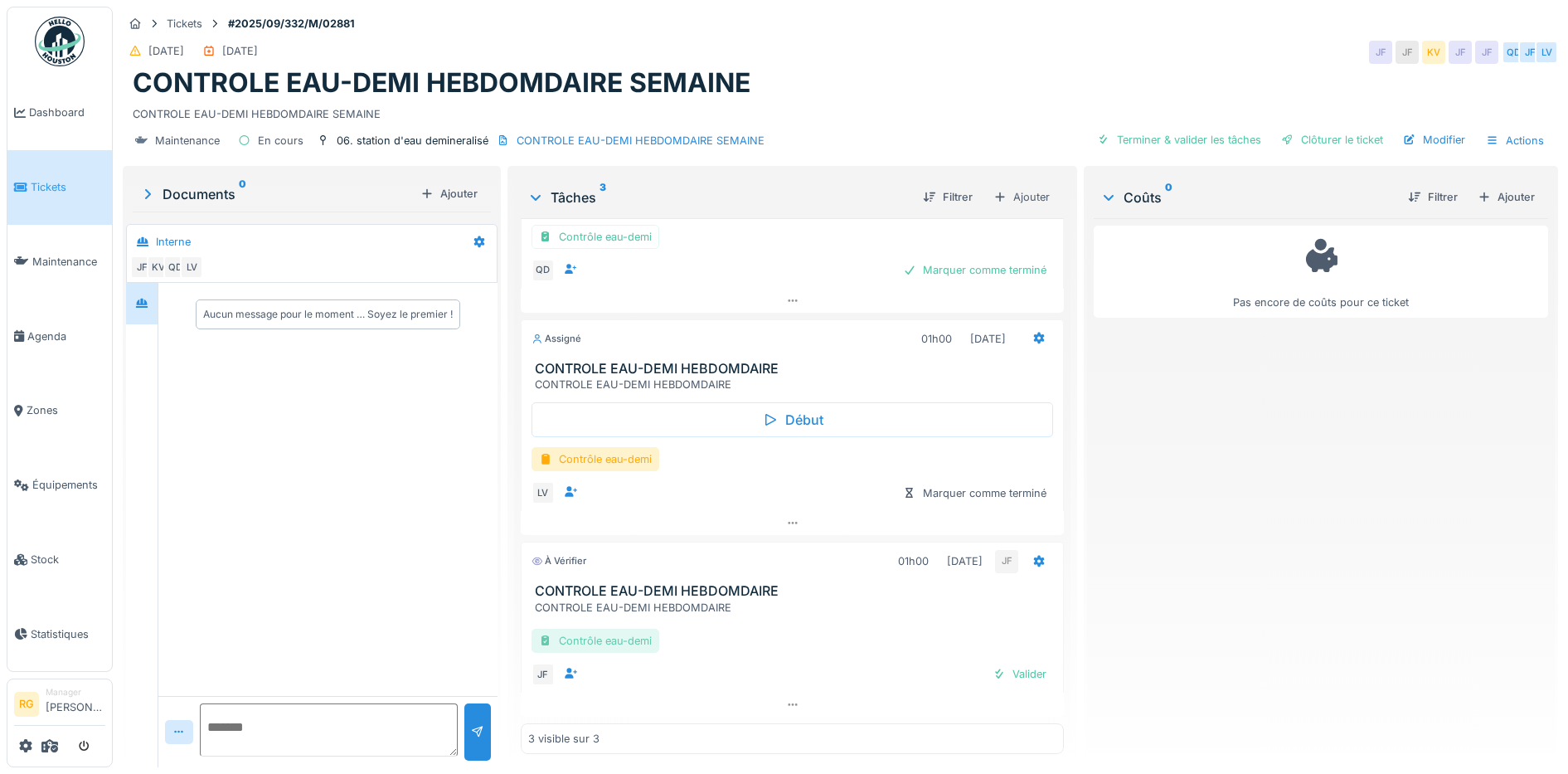
click at [618, 636] on div "Contrôle eau-demi" at bounding box center [595, 641] width 128 height 24
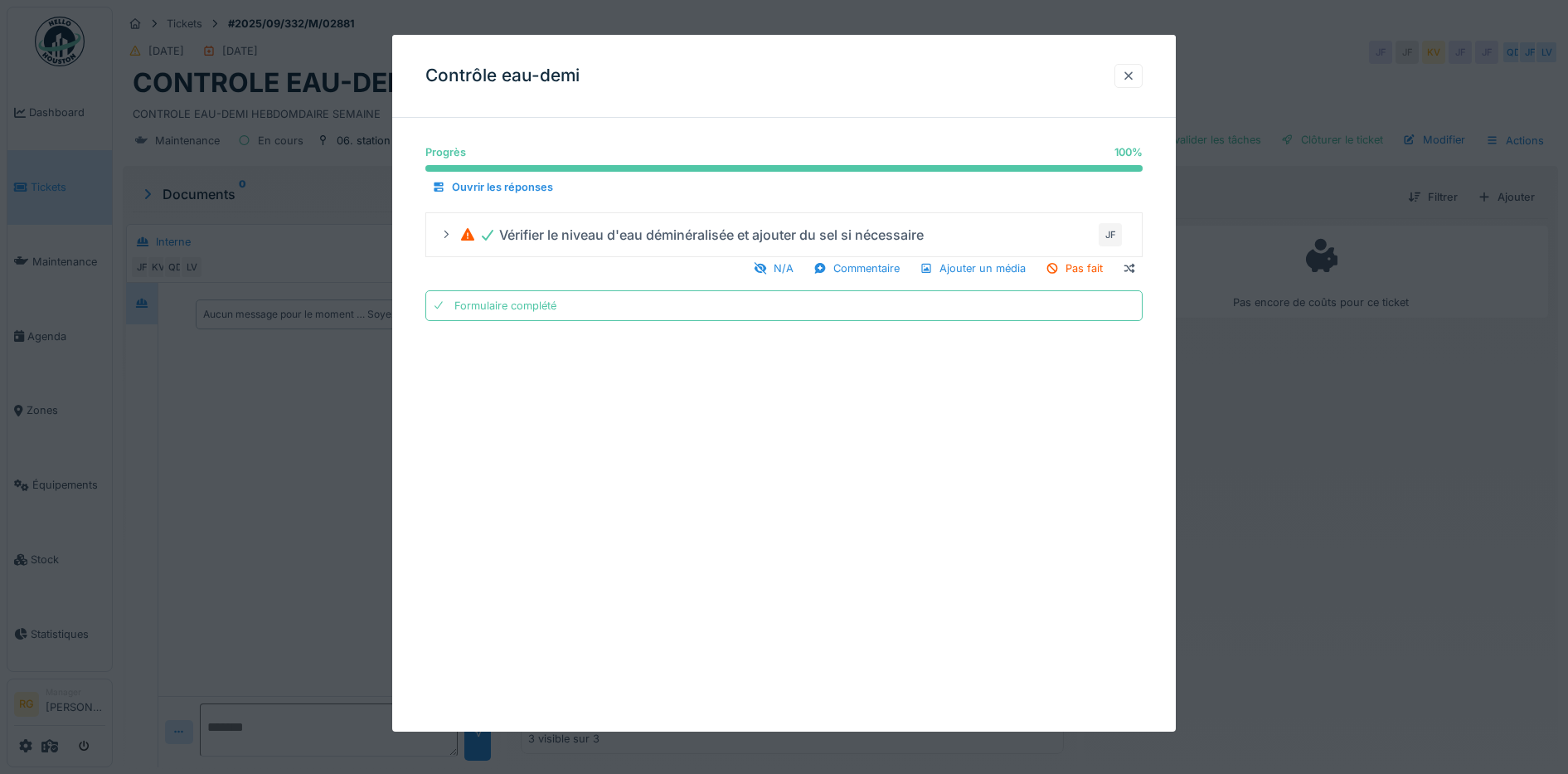
click at [1135, 76] on div at bounding box center [1128, 76] width 13 height 16
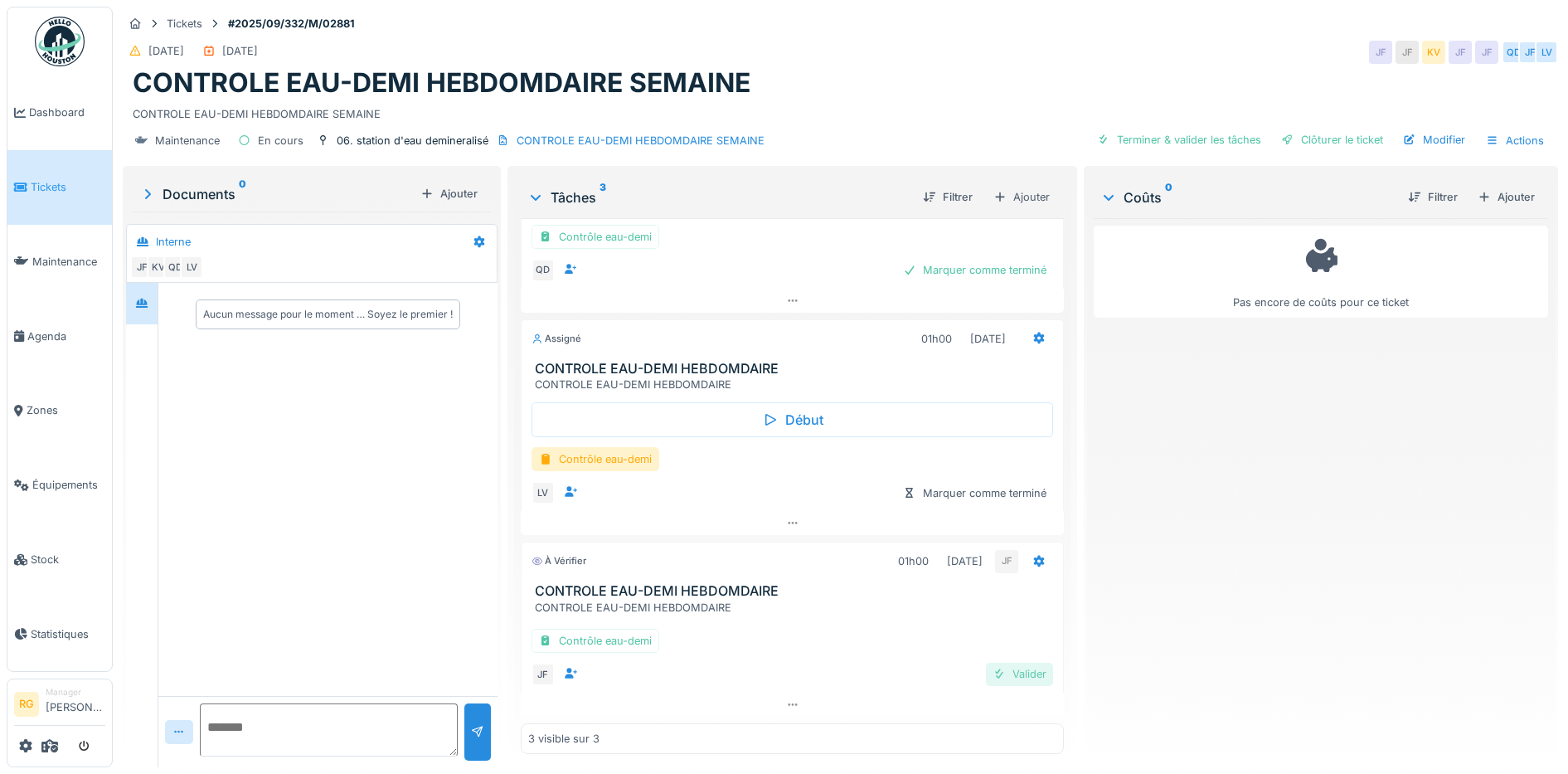
click at [1005, 678] on div "Valider" at bounding box center [1019, 674] width 67 height 23
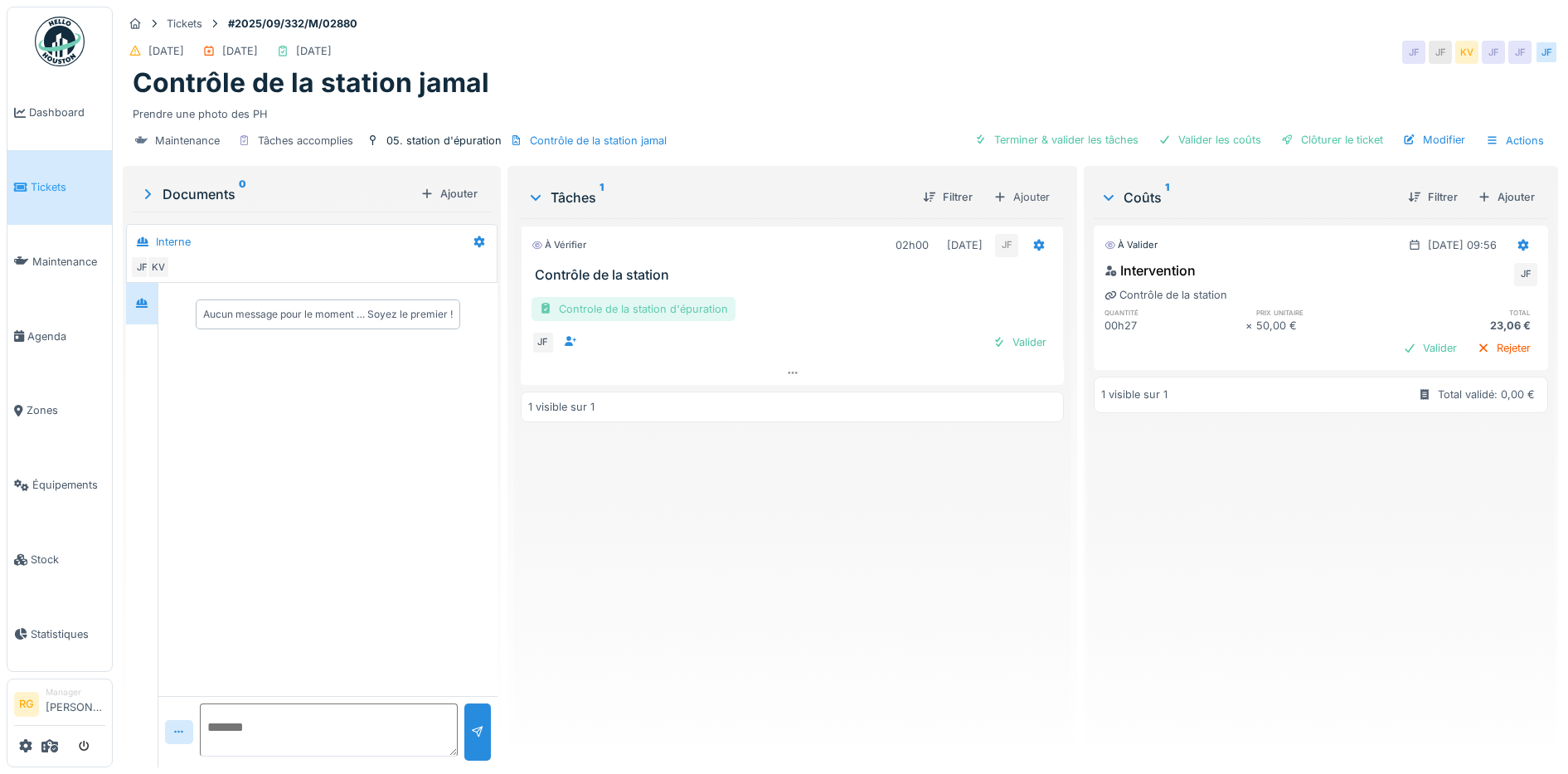
click at [623, 310] on div "Controle de la station d'épuration" at bounding box center [633, 309] width 204 height 24
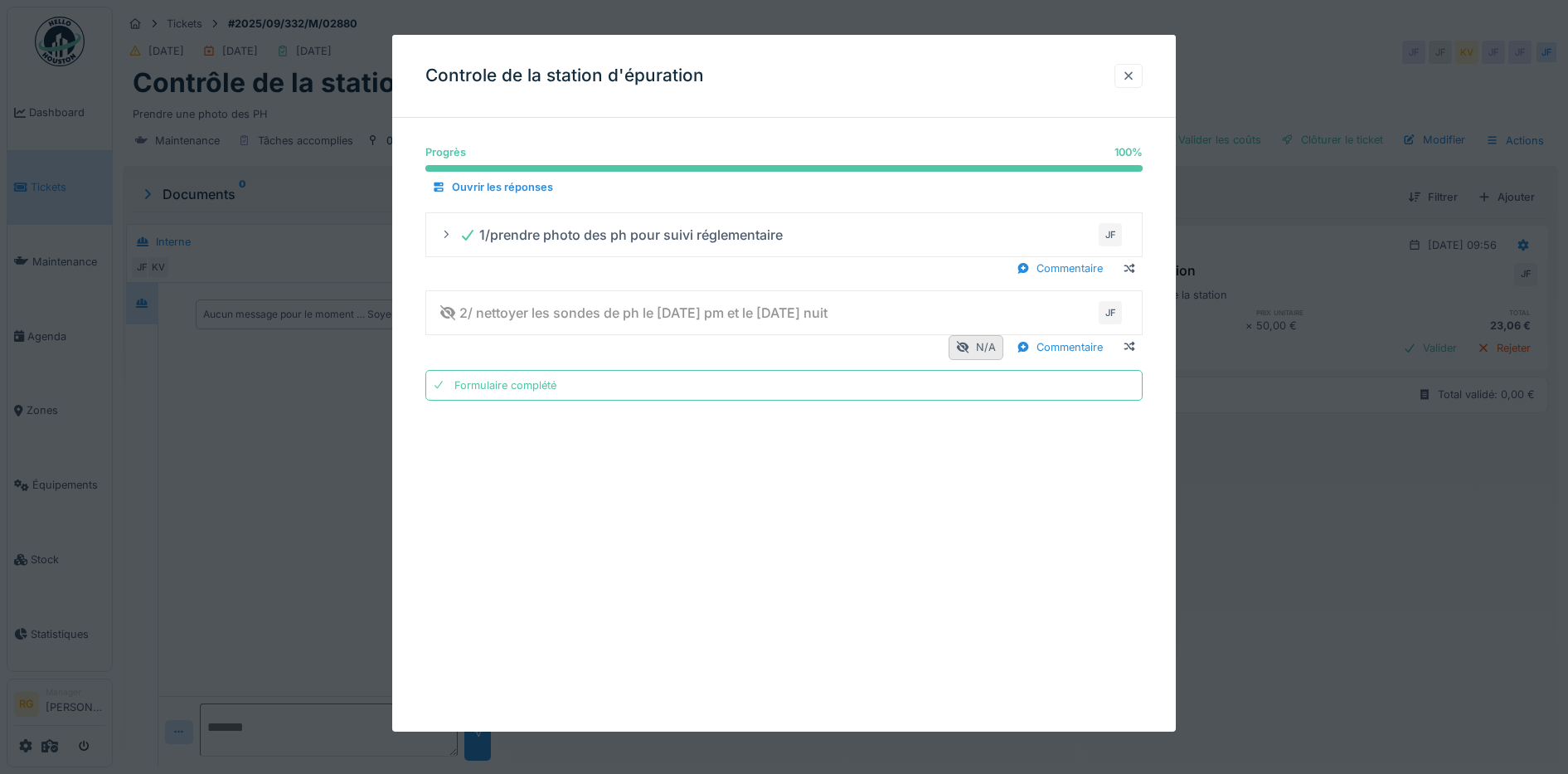
click at [1135, 79] on div at bounding box center [1128, 76] width 13 height 16
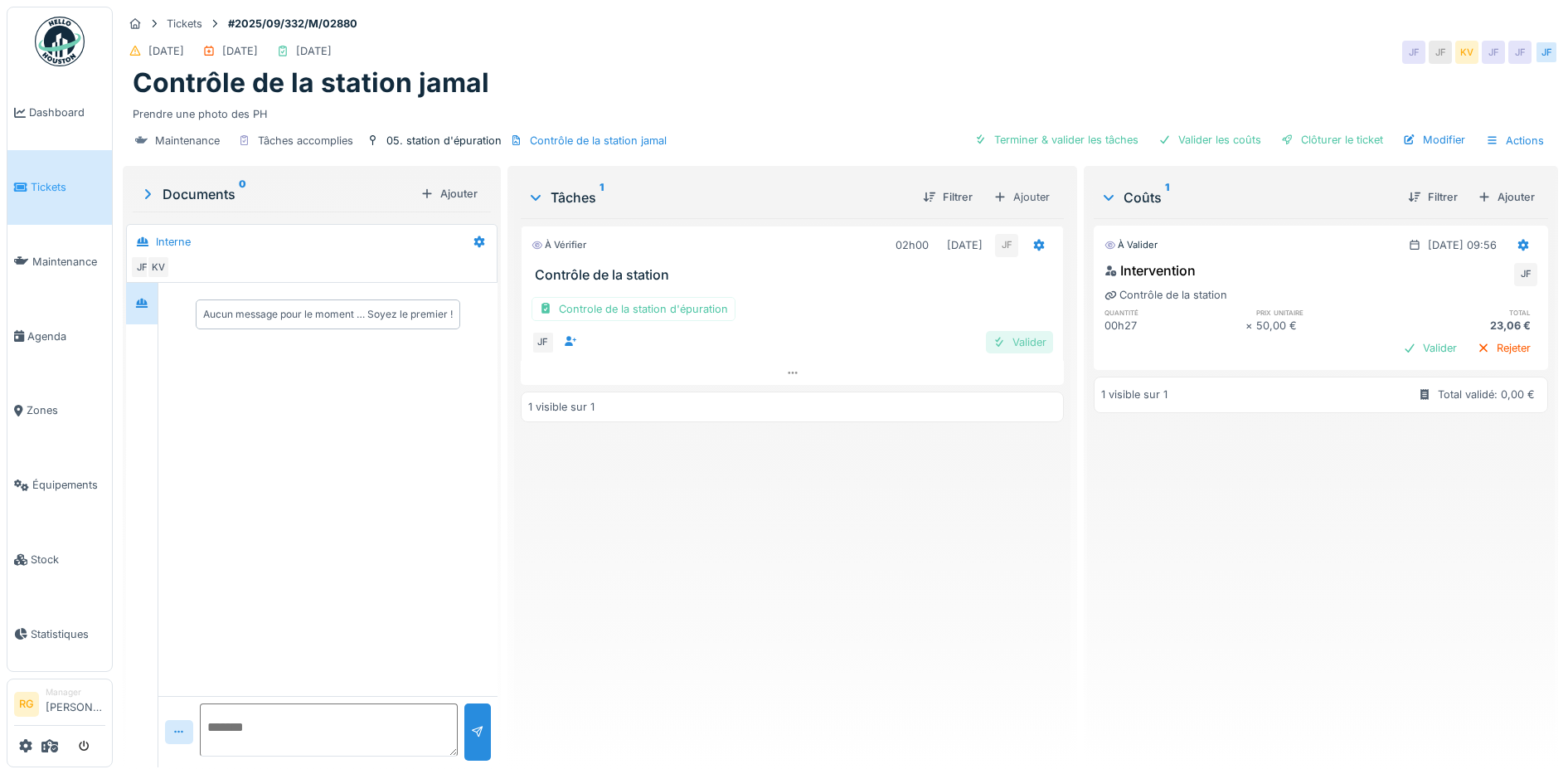
click at [1018, 345] on div "Valider" at bounding box center [1019, 342] width 67 height 23
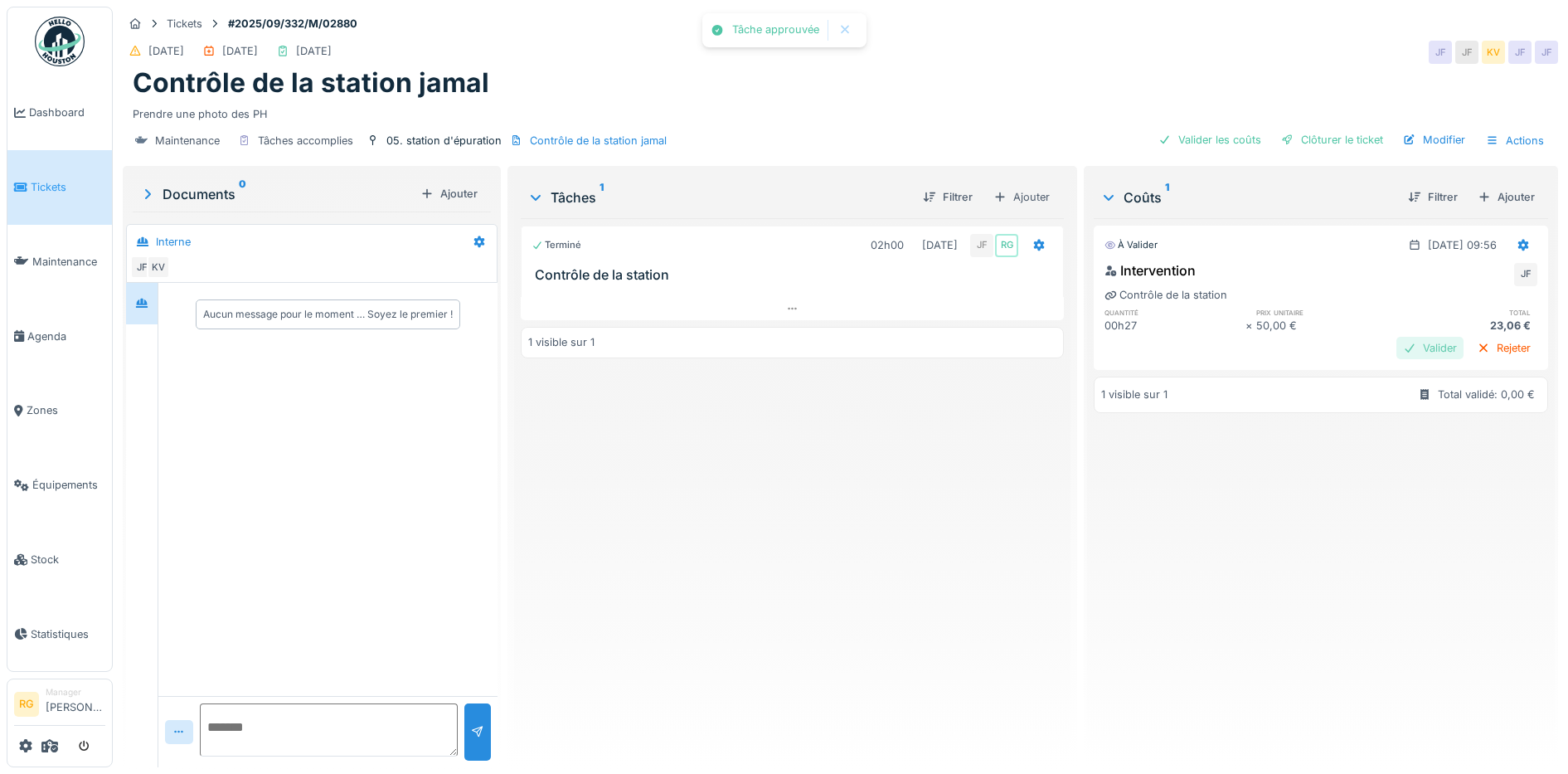
click at [1396, 347] on div "Valider" at bounding box center [1430, 348] width 67 height 23
click at [1330, 133] on div "Clôturer le ticket" at bounding box center [1331, 139] width 115 height 23
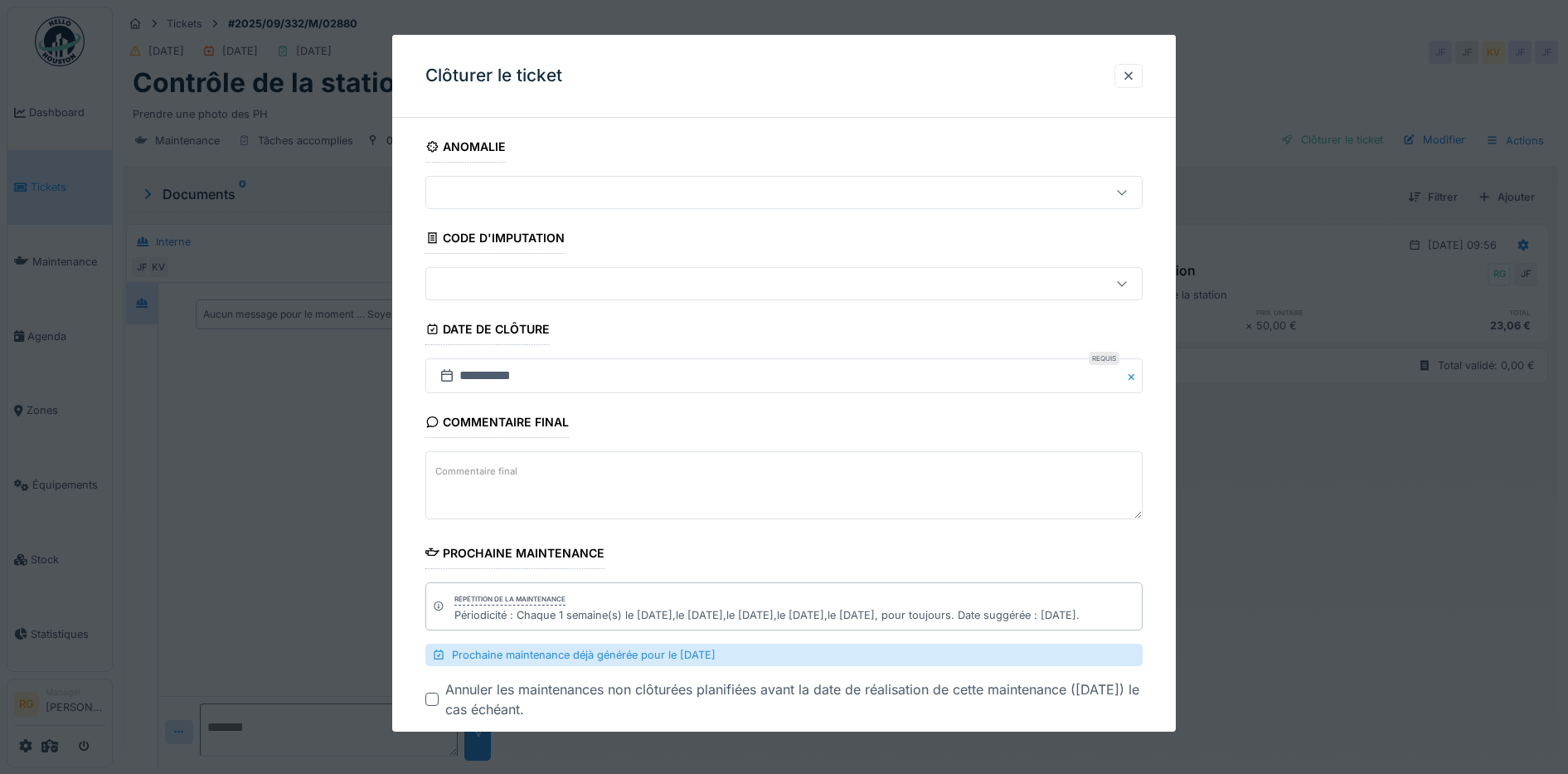
click at [532, 470] on textarea "Commentaire final" at bounding box center [784, 485] width 718 height 68
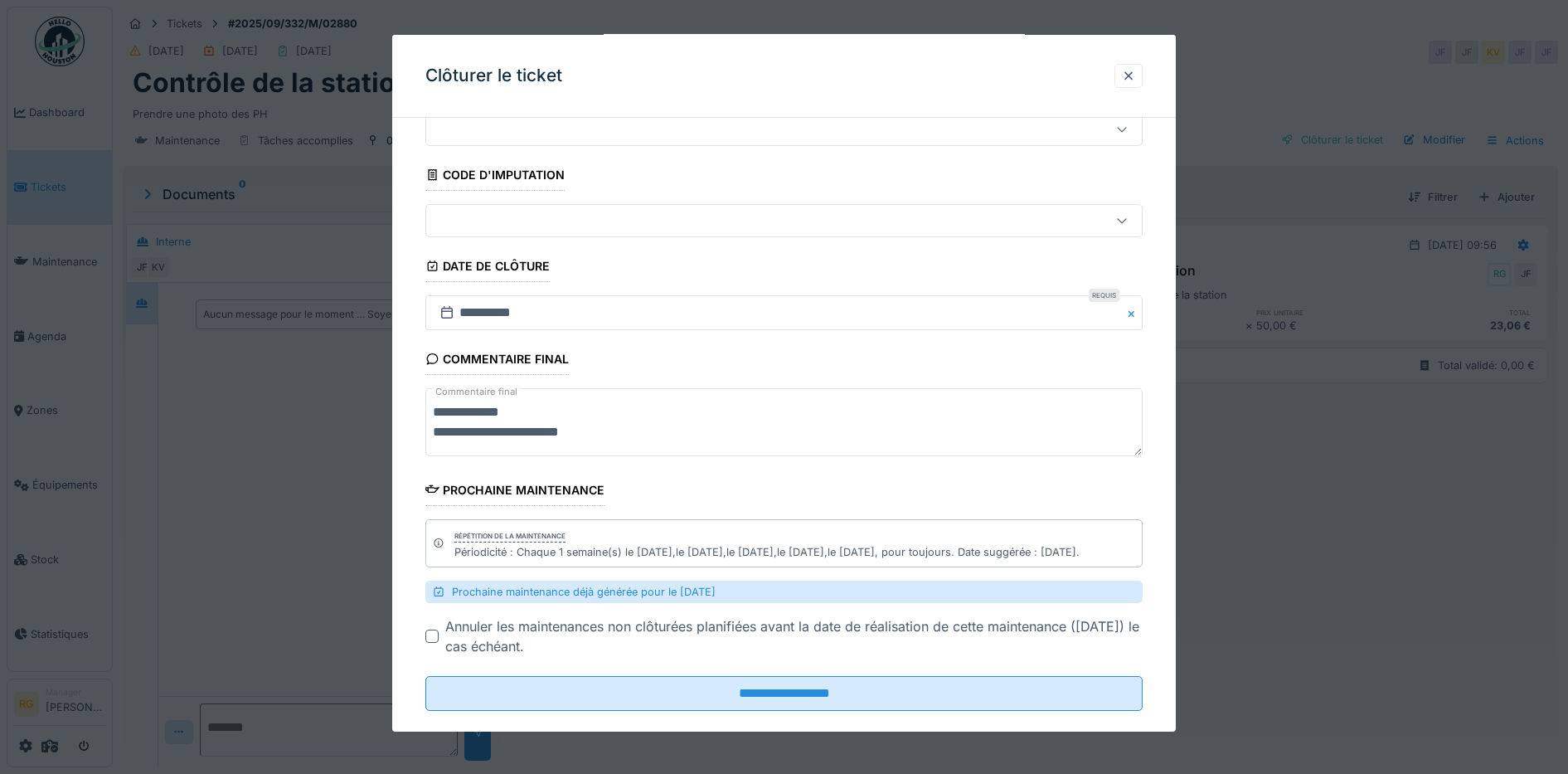
scroll to position [89, 0]
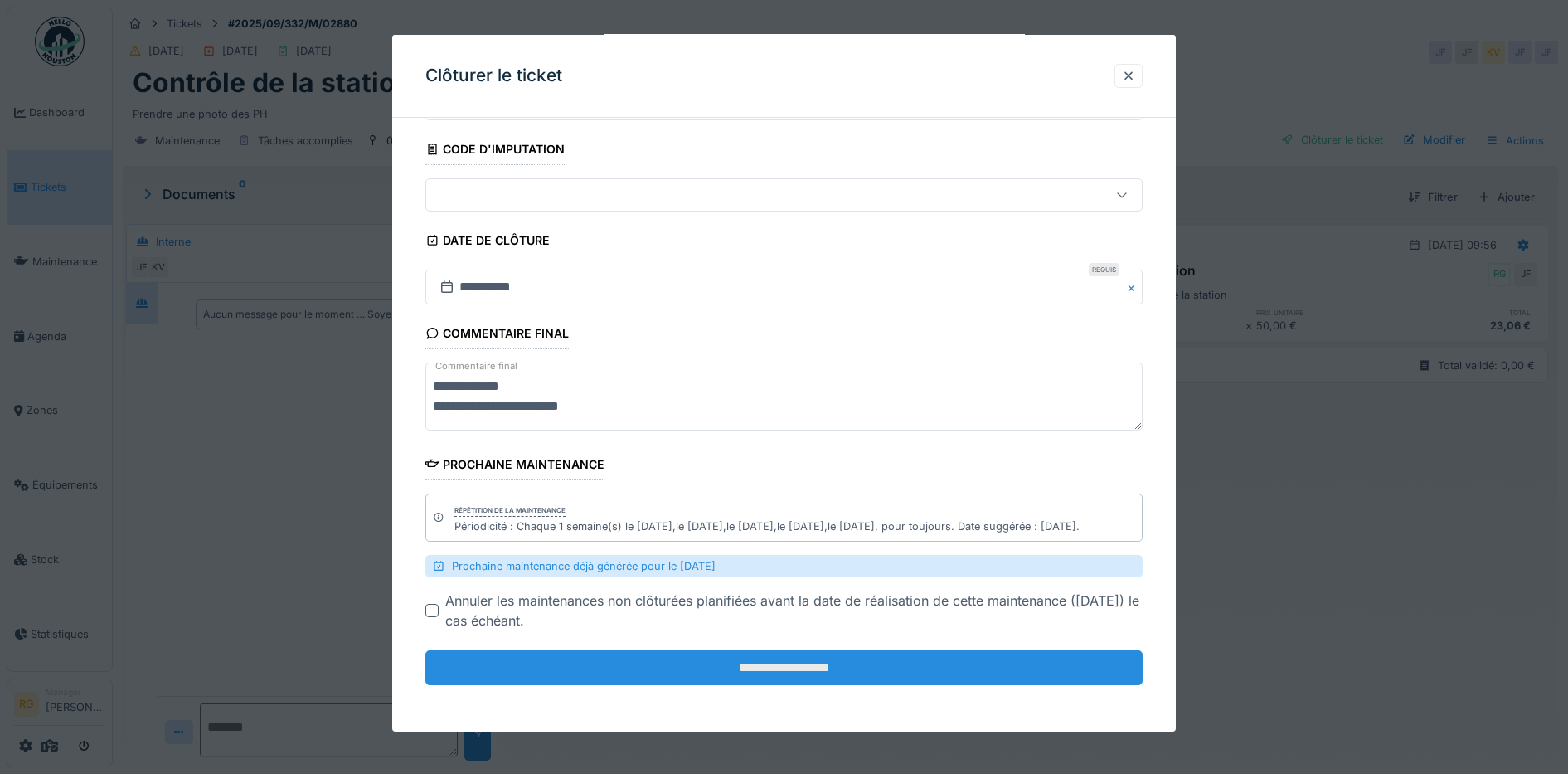
type textarea "**********"
click at [771, 674] on input "**********" at bounding box center [784, 668] width 718 height 35
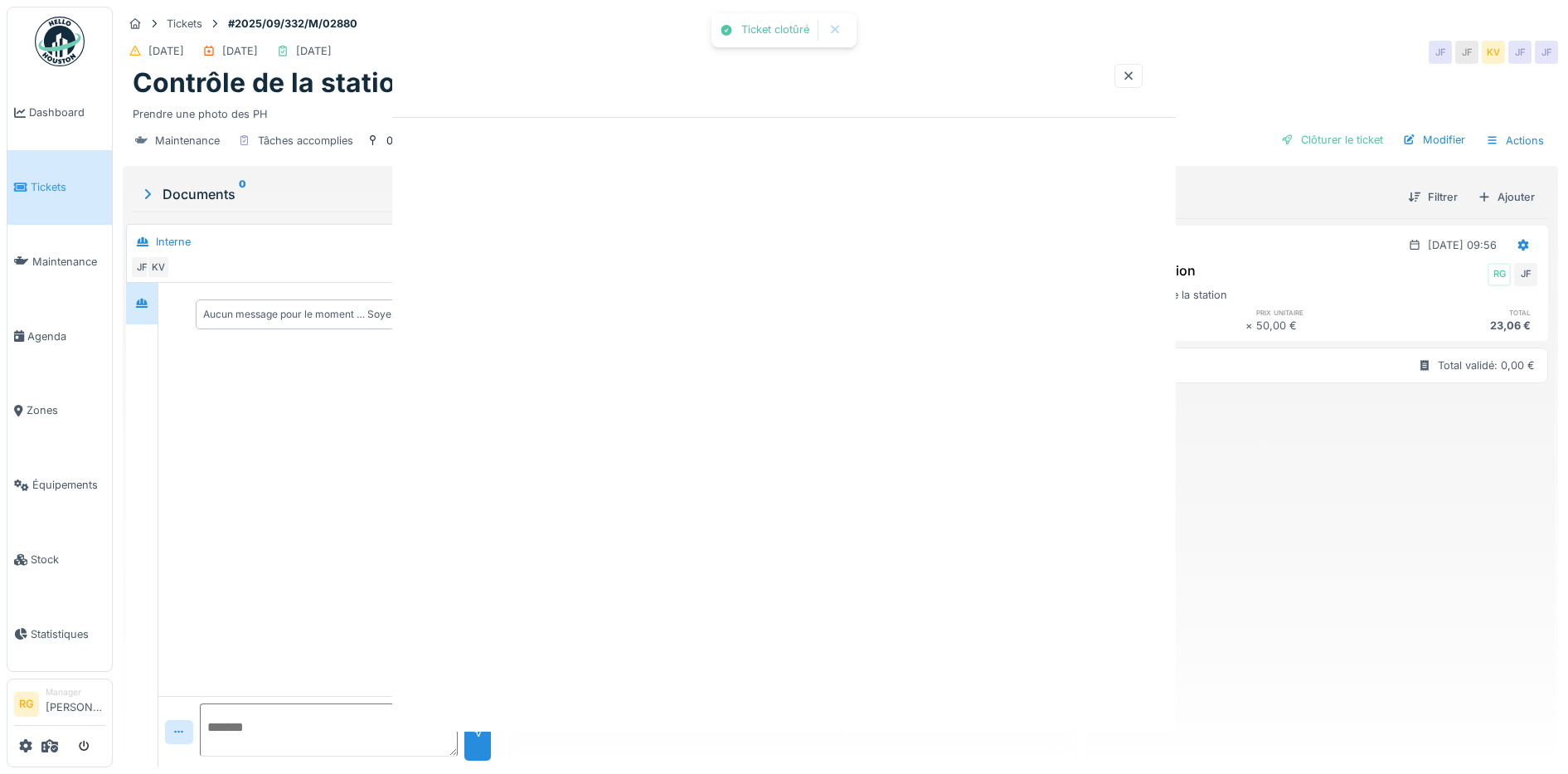
scroll to position [0, 0]
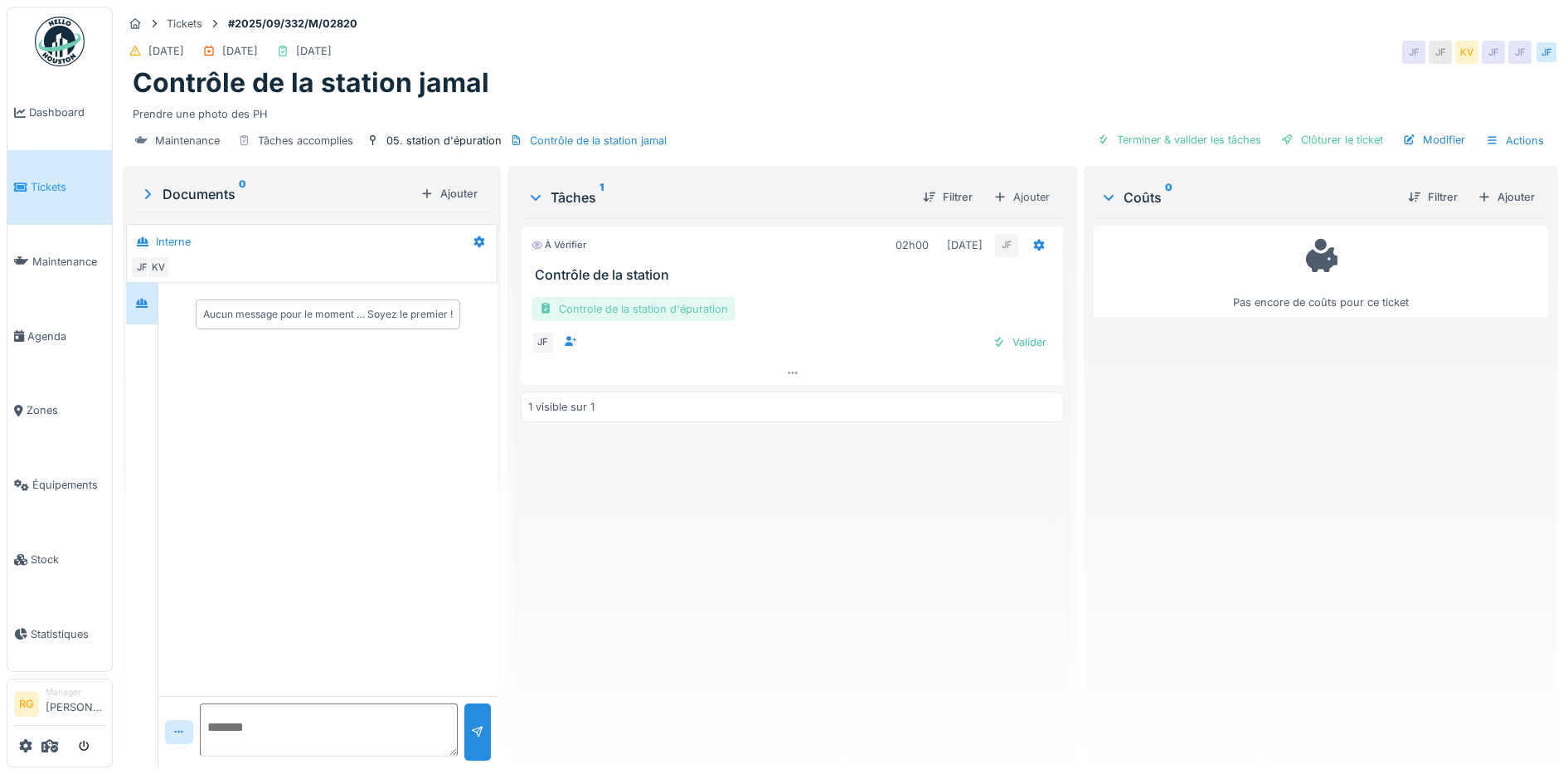
click at [626, 309] on div "Controle de la station d'épuration" at bounding box center [633, 309] width 204 height 24
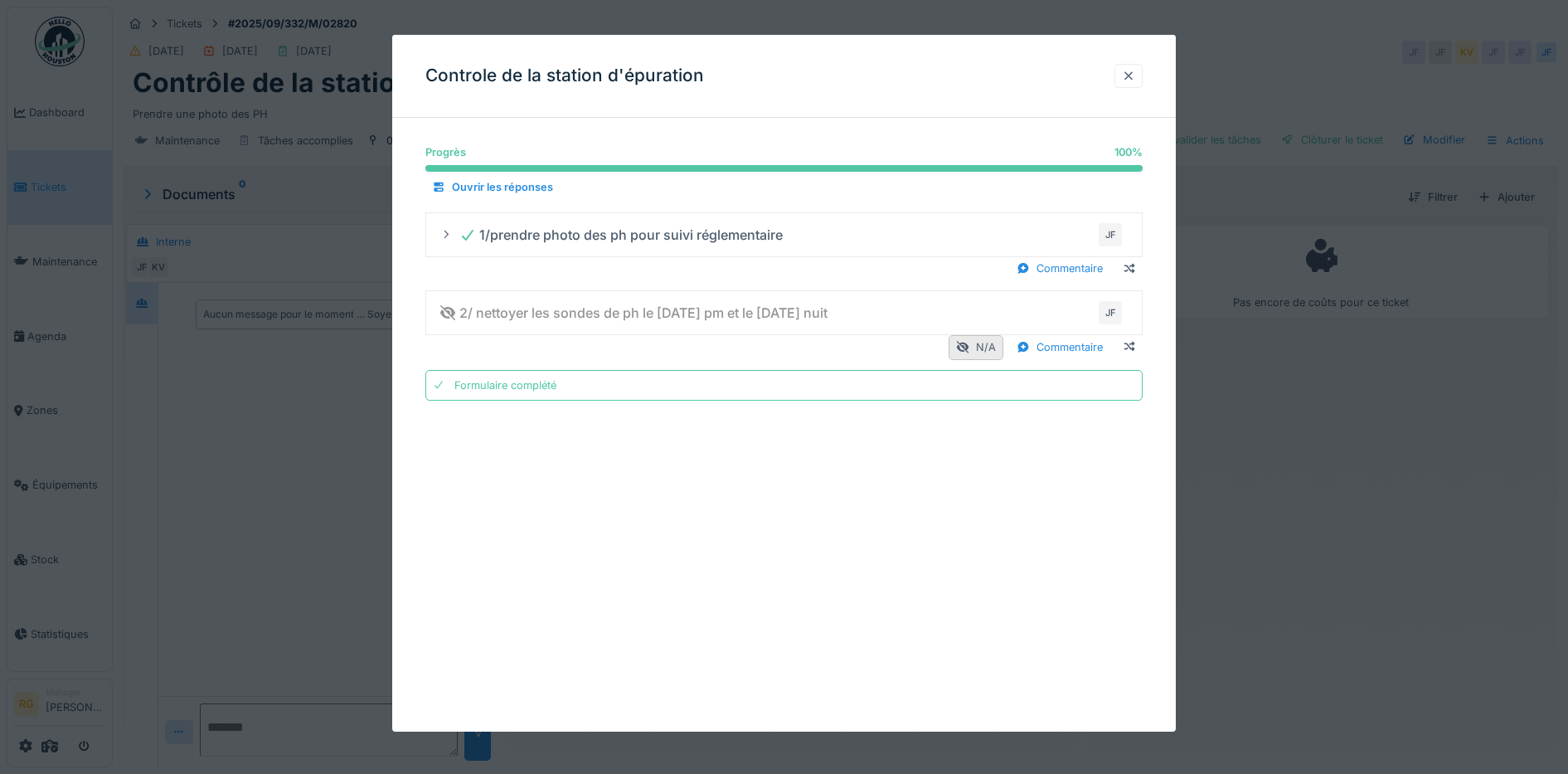
click at [1131, 76] on div at bounding box center [1128, 76] width 13 height 16
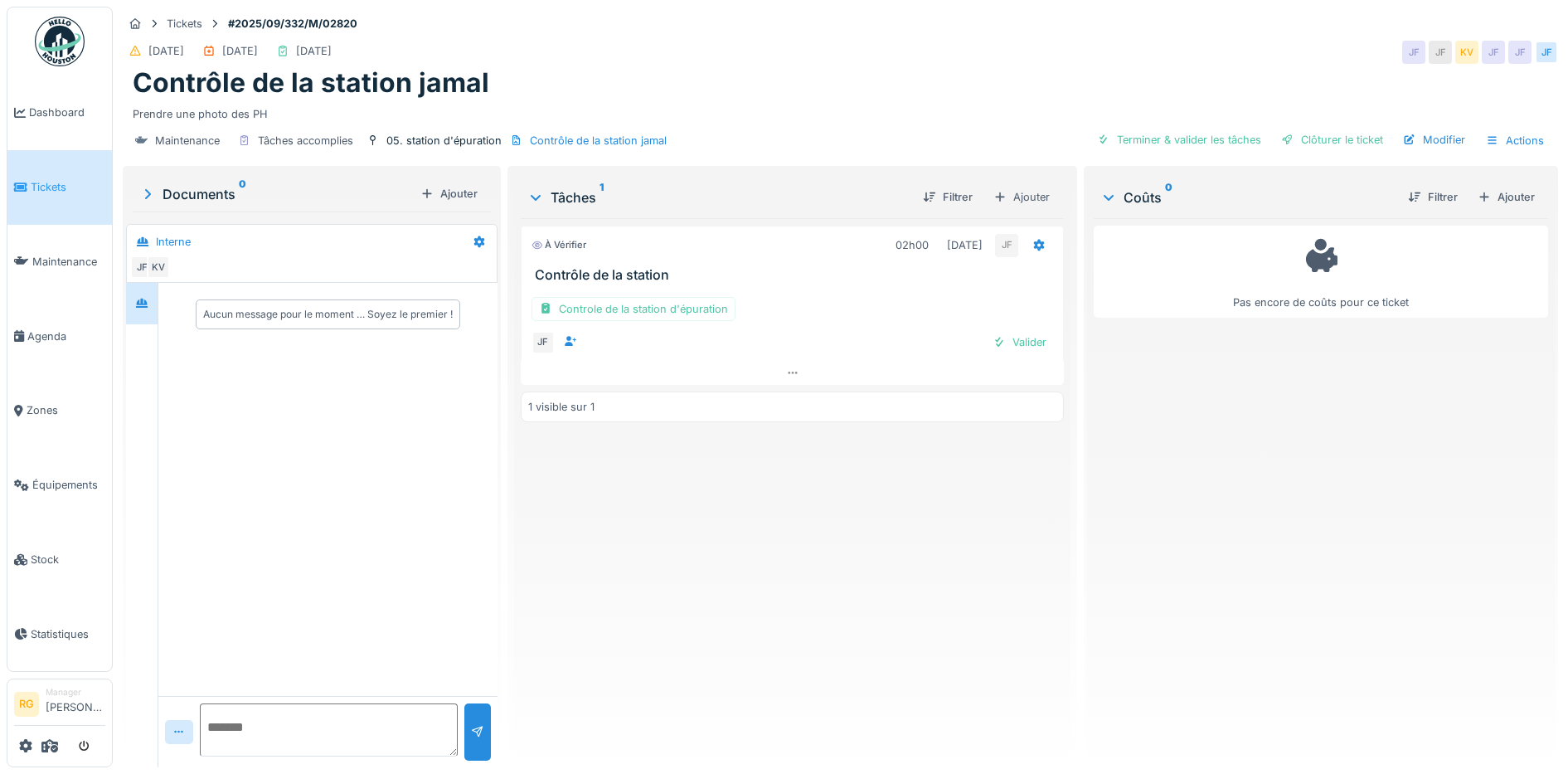
click at [210, 192] on div "Documents 0" at bounding box center [276, 194] width 274 height 20
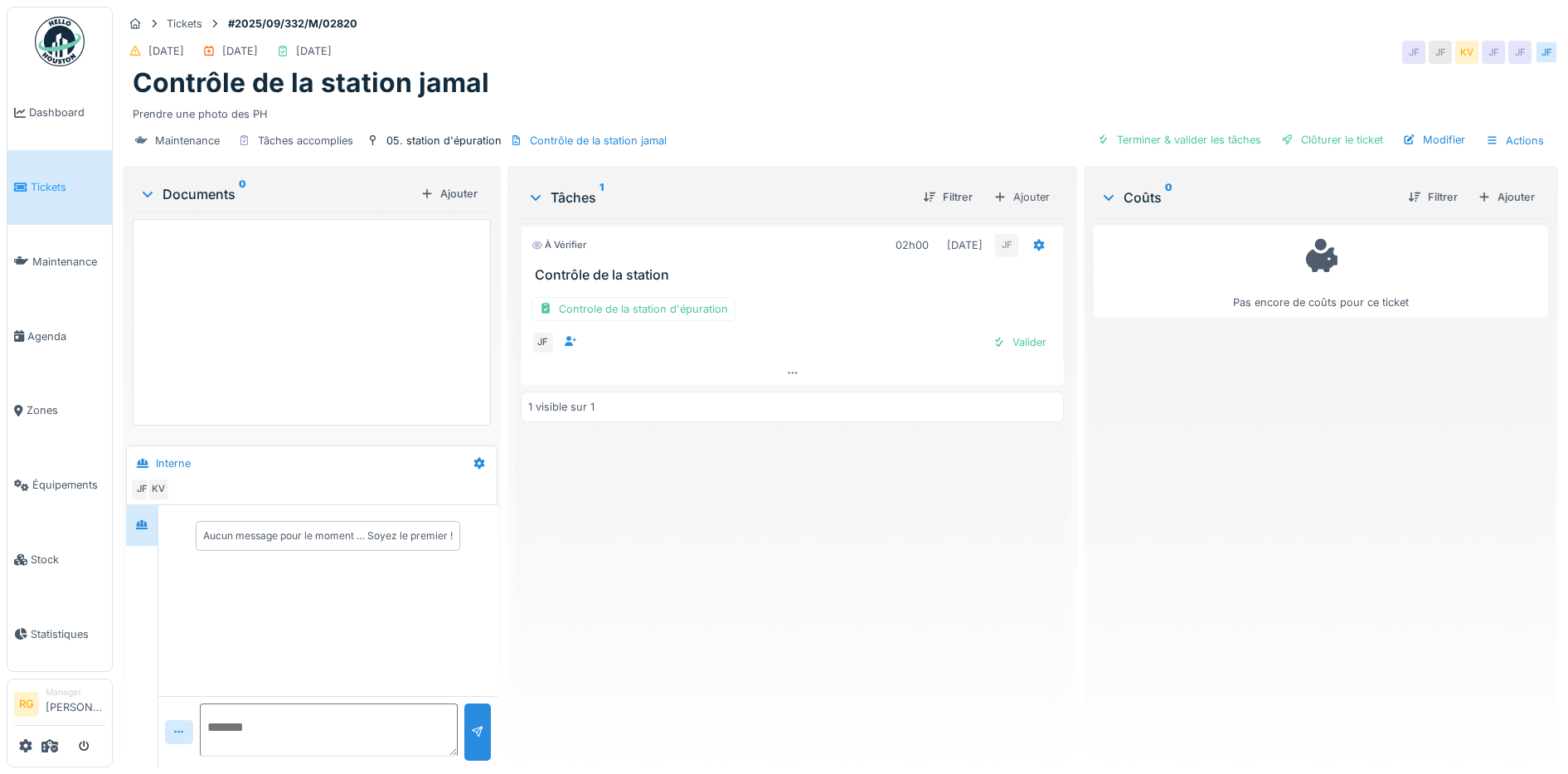
click at [210, 192] on div "Documents 0" at bounding box center [276, 194] width 274 height 20
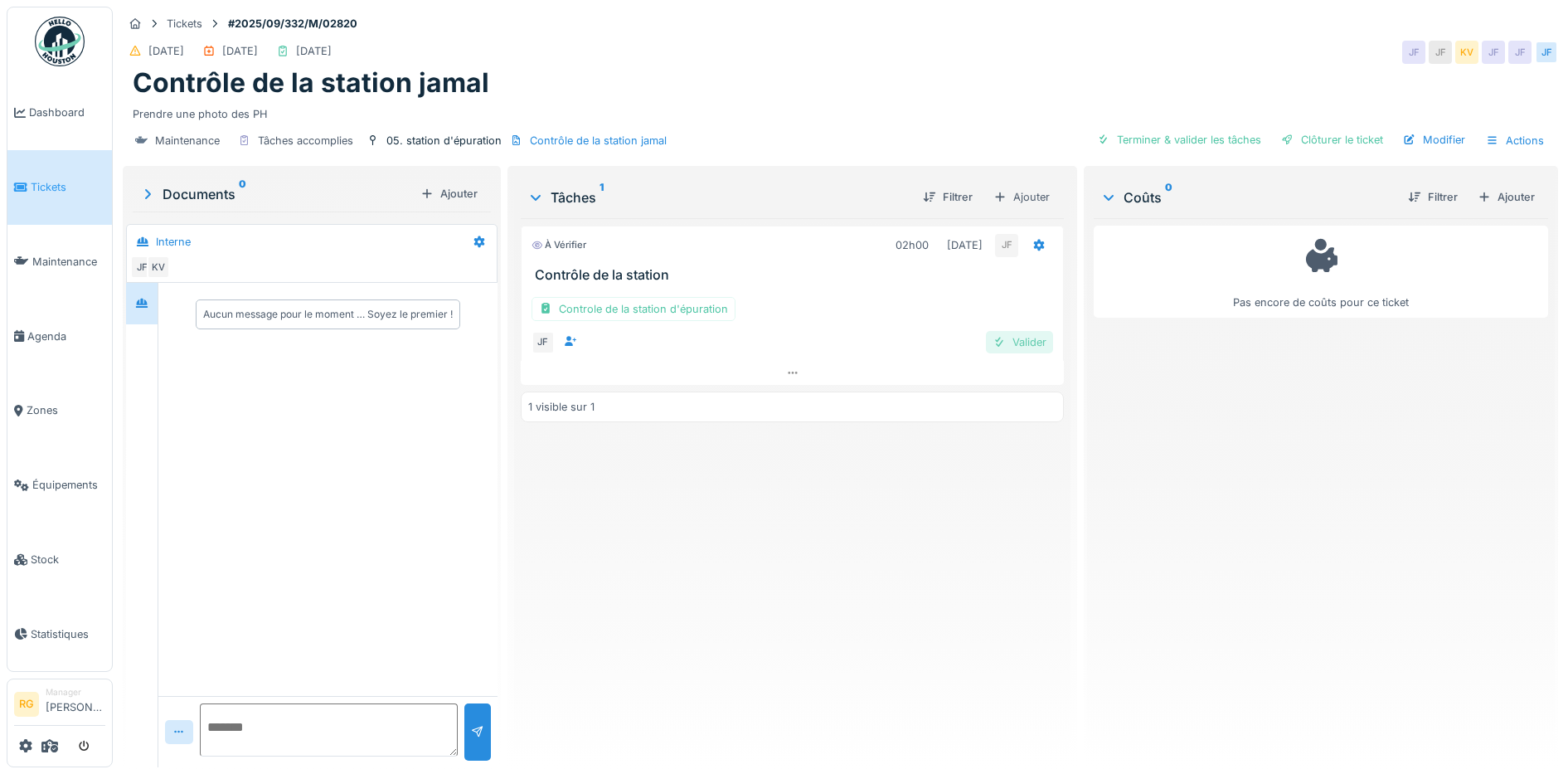
click at [1021, 346] on div "Valider" at bounding box center [1019, 342] width 67 height 23
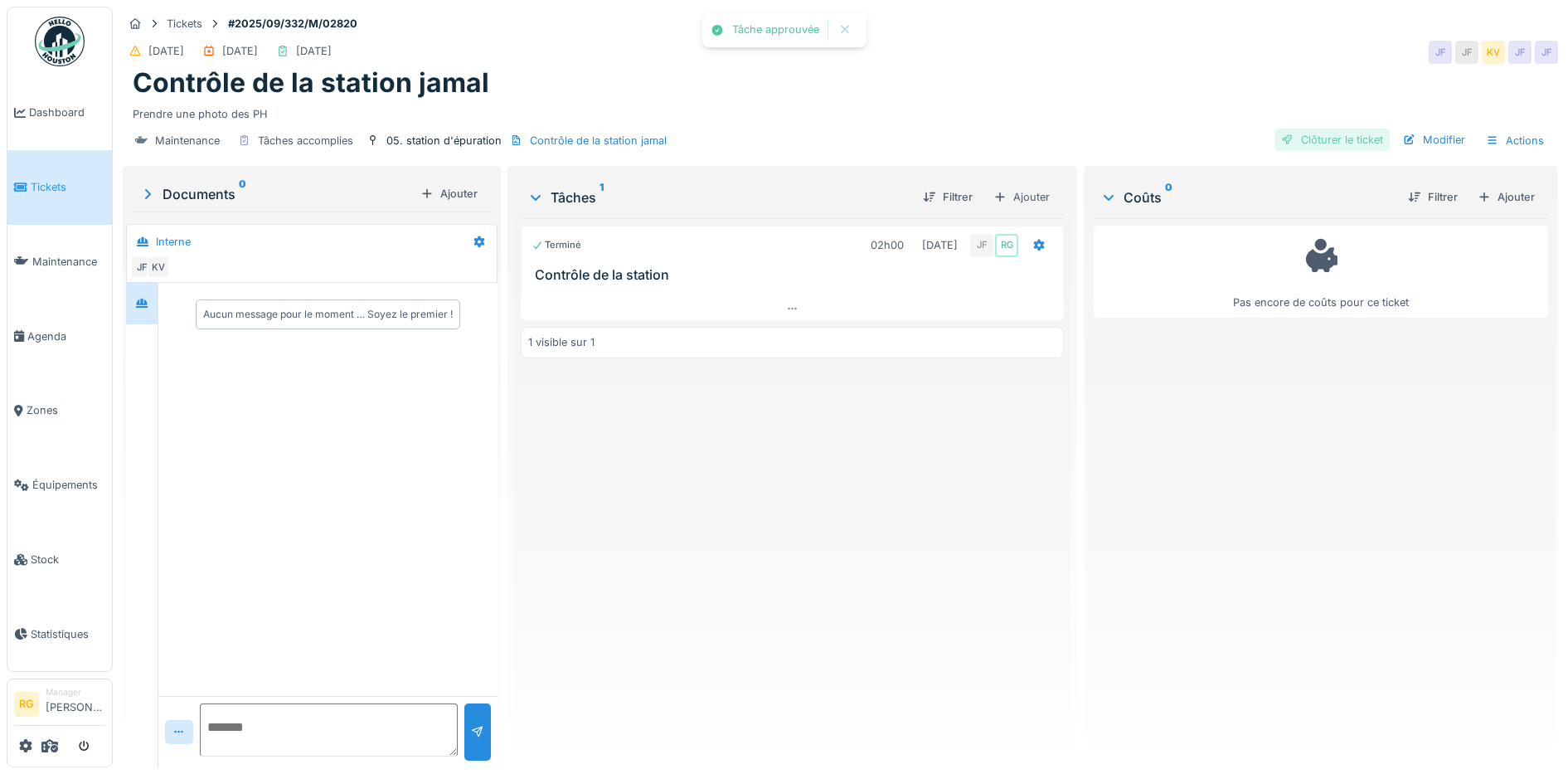
click at [1310, 142] on div "Clôturer le ticket" at bounding box center [1331, 139] width 115 height 23
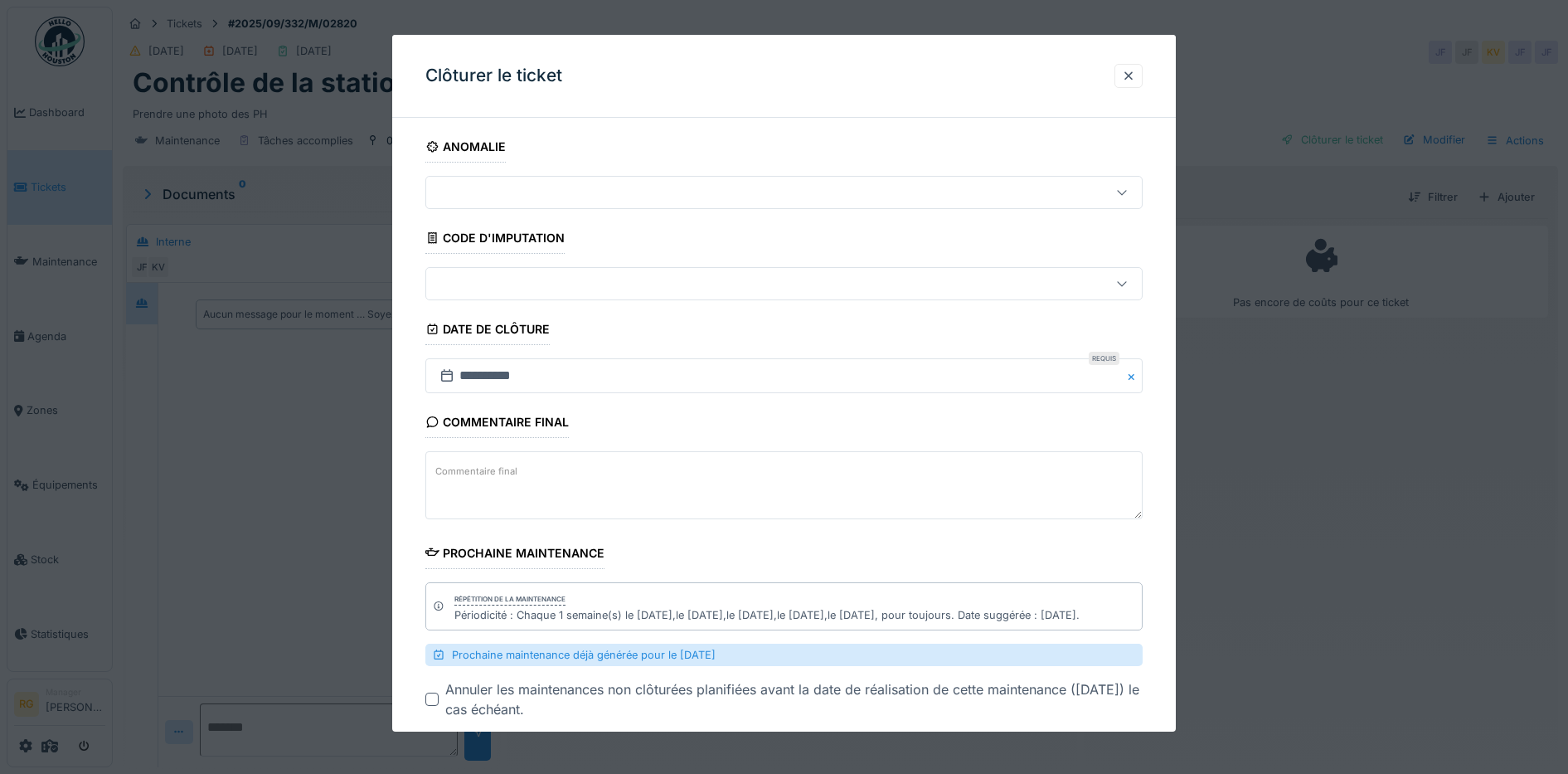
click at [549, 468] on textarea "Commentaire final" at bounding box center [784, 485] width 718 height 68
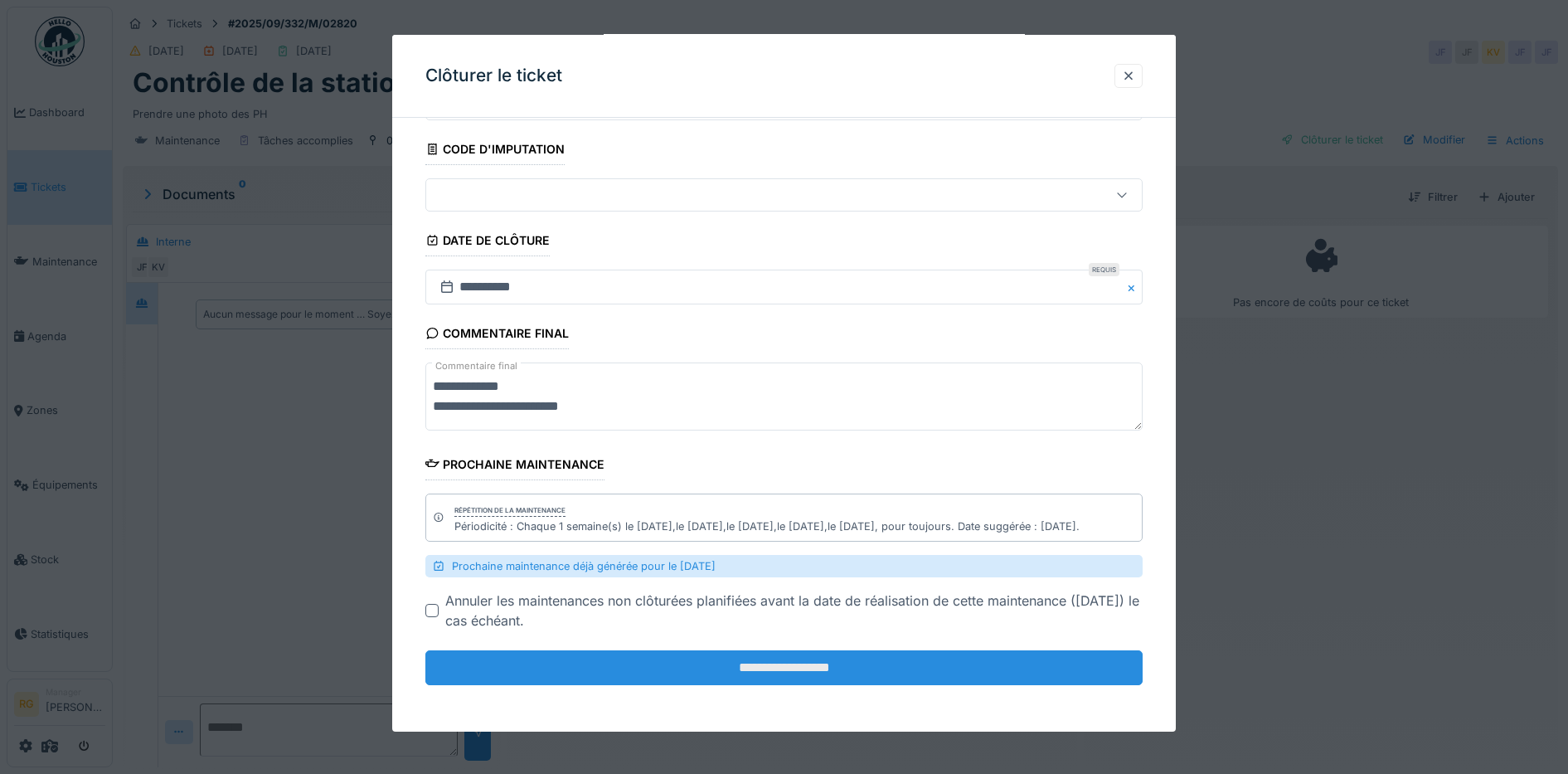
type textarea "**********"
click at [797, 671] on input "**********" at bounding box center [784, 668] width 718 height 35
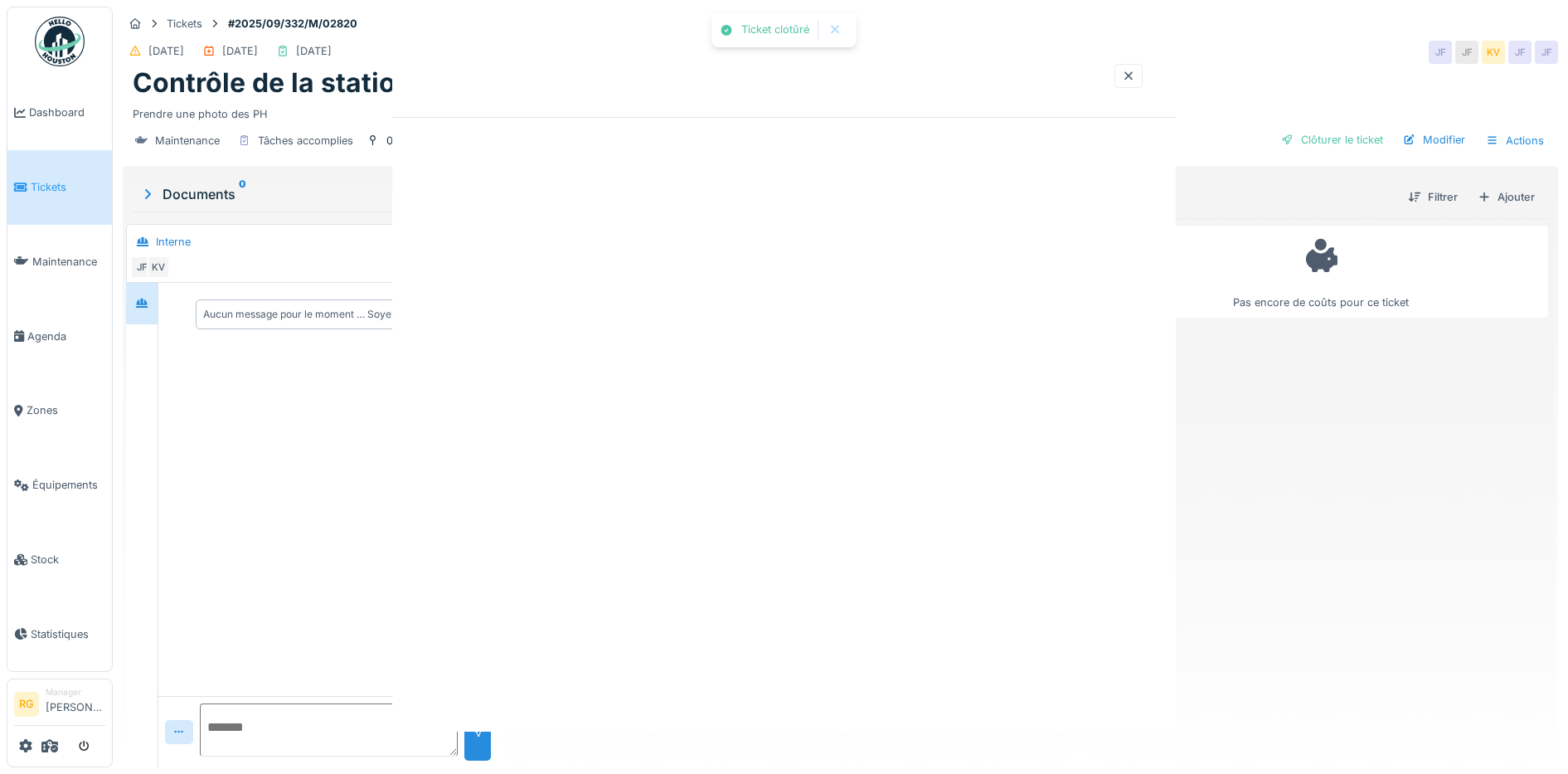
scroll to position [0, 0]
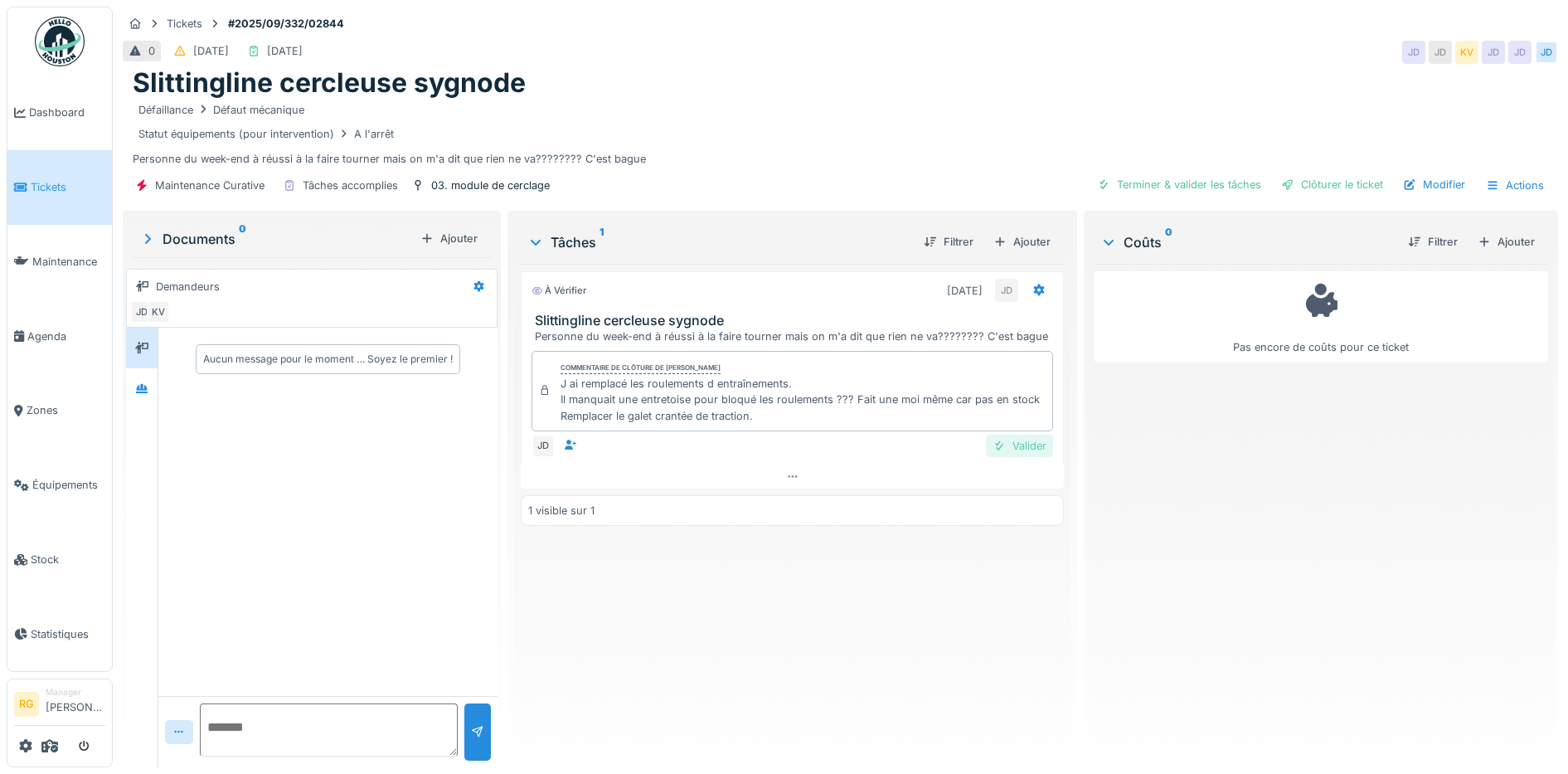
click at [1010, 447] on div "Valider" at bounding box center [1019, 446] width 67 height 23
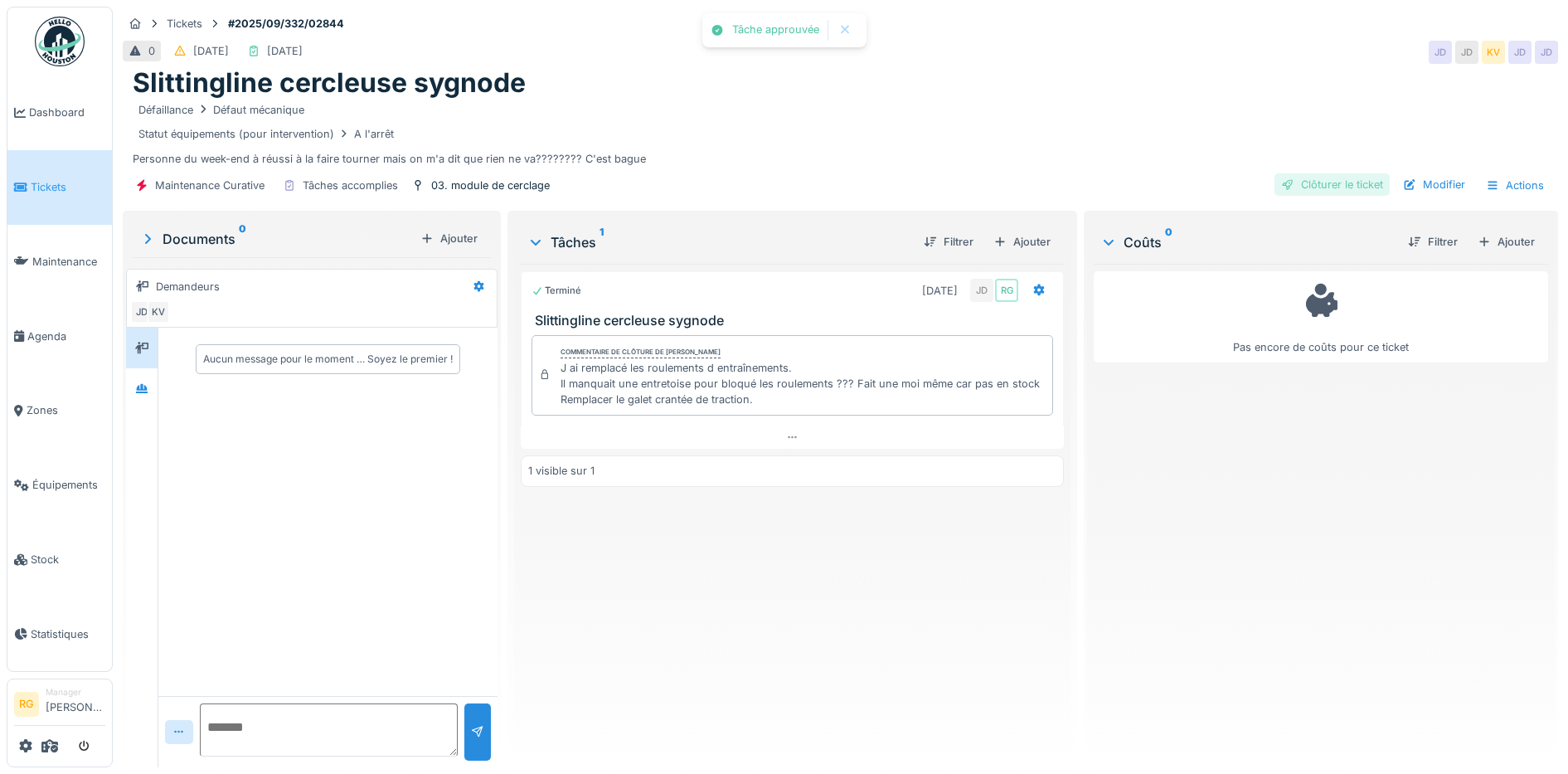
click at [1330, 180] on div "Clôturer le ticket" at bounding box center [1331, 185] width 115 height 23
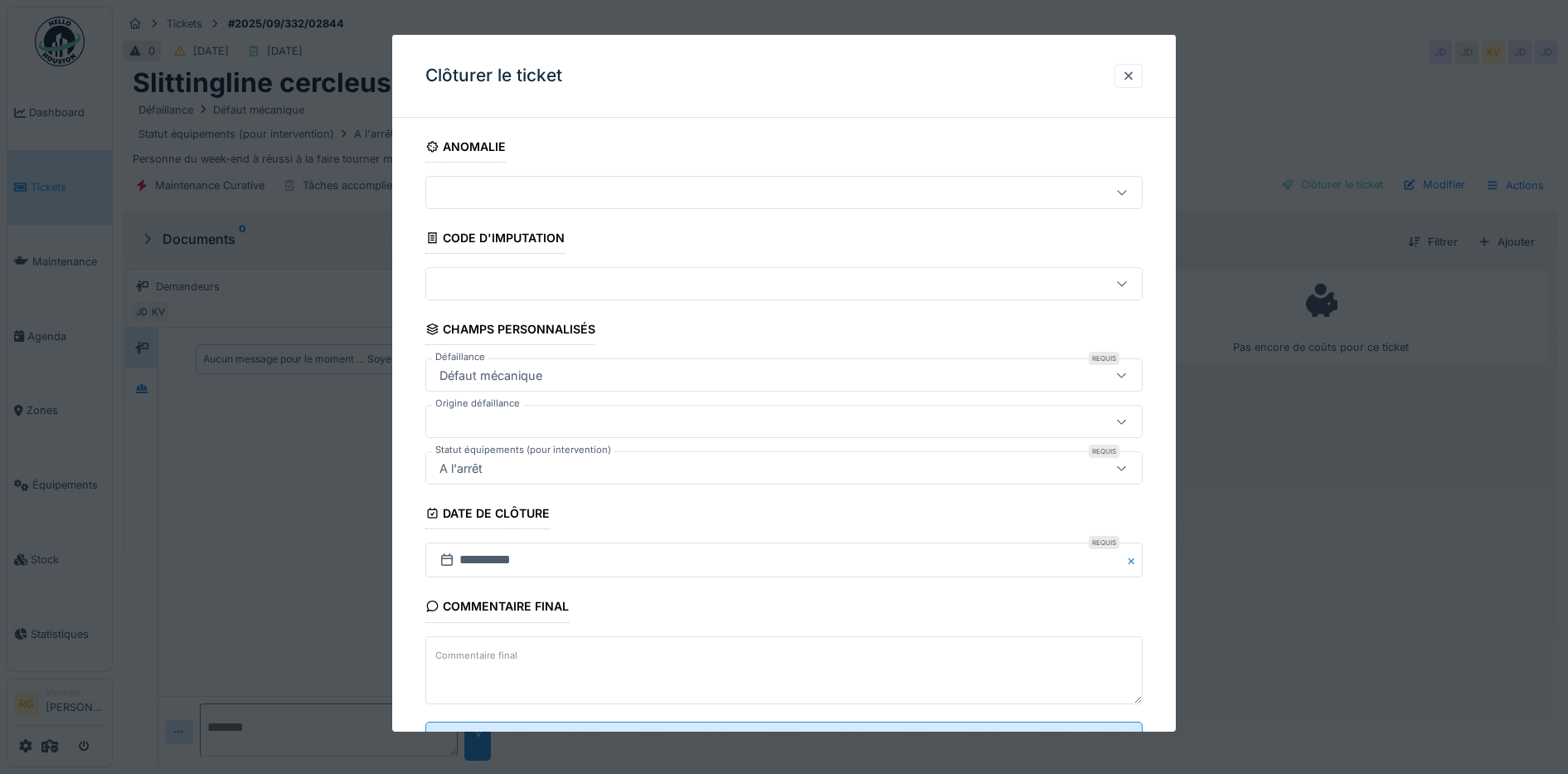
scroll to position [71, 0]
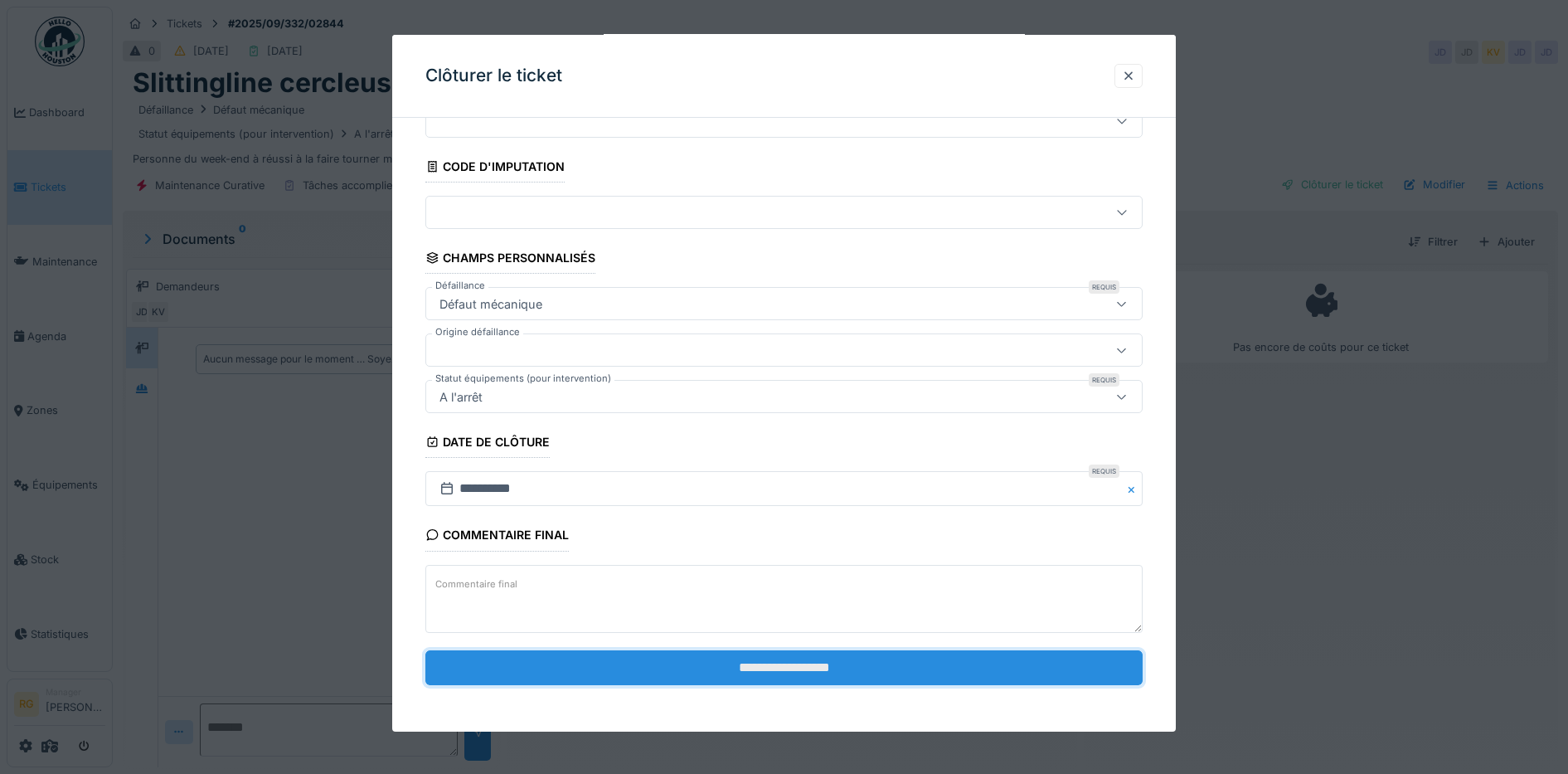
click at [785, 667] on input "**********" at bounding box center [784, 668] width 718 height 35
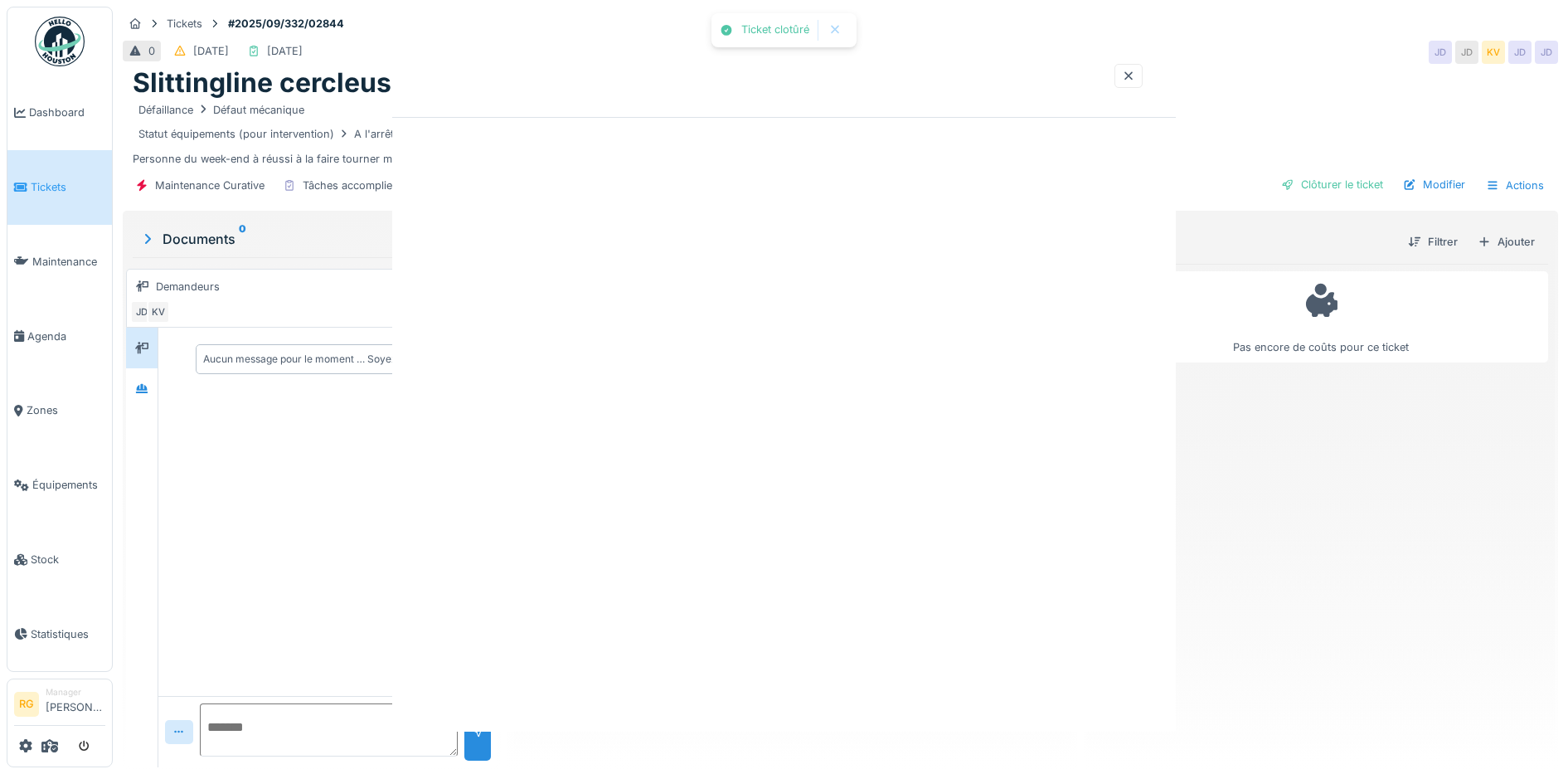
scroll to position [0, 0]
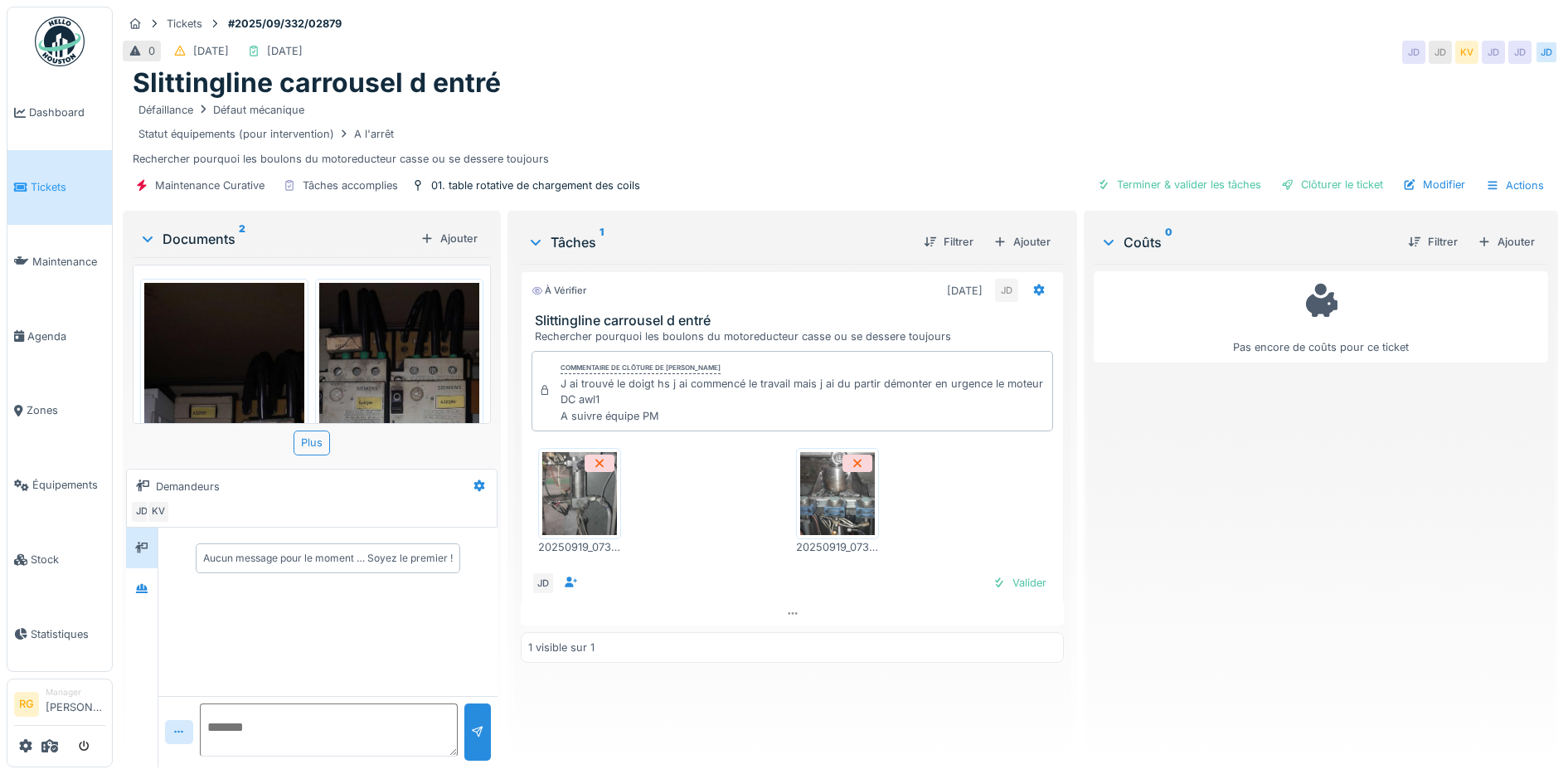
click at [395, 362] on img at bounding box center [399, 461] width 160 height 356
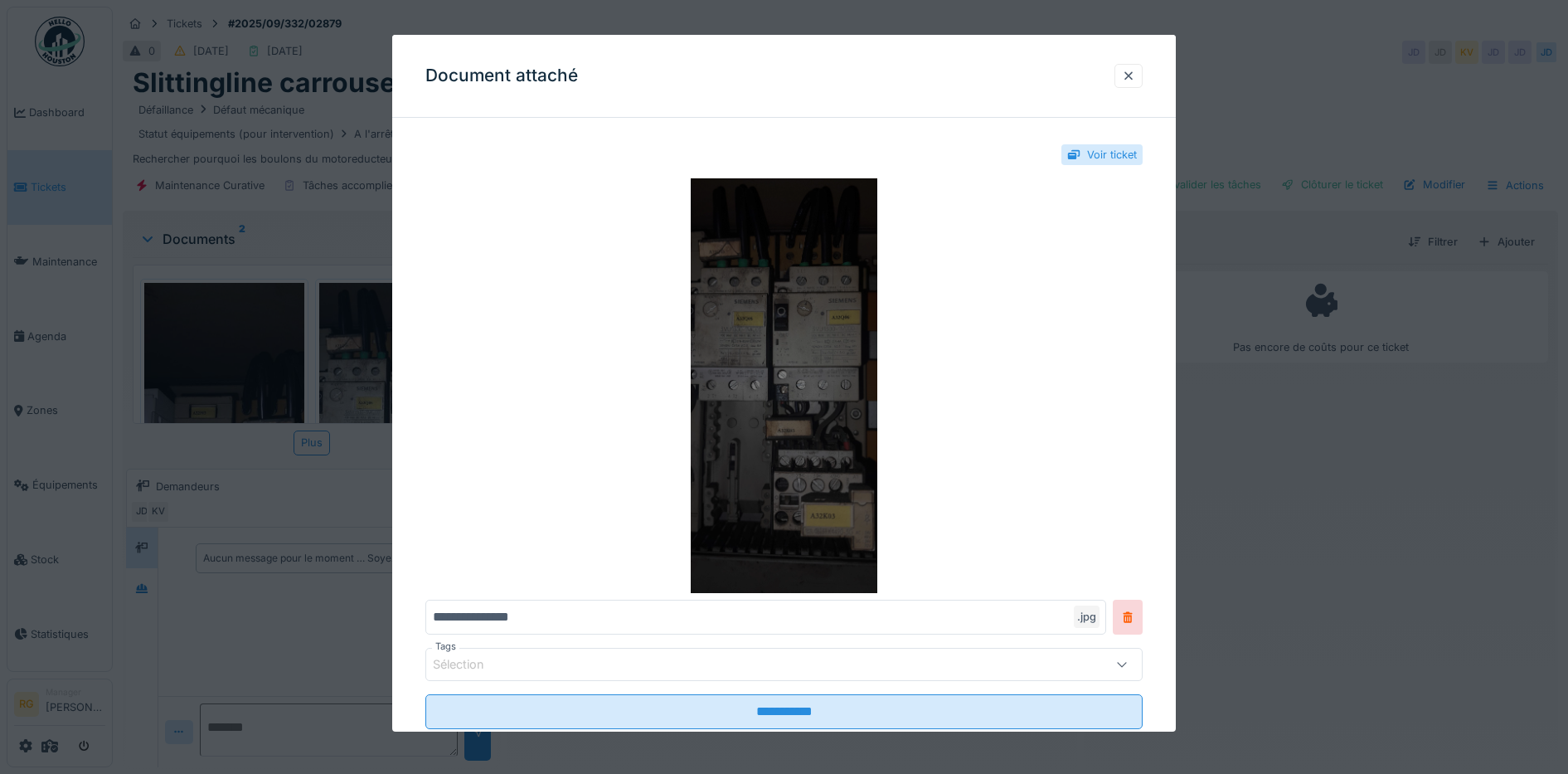
click at [792, 364] on img at bounding box center [784, 385] width 718 height 415
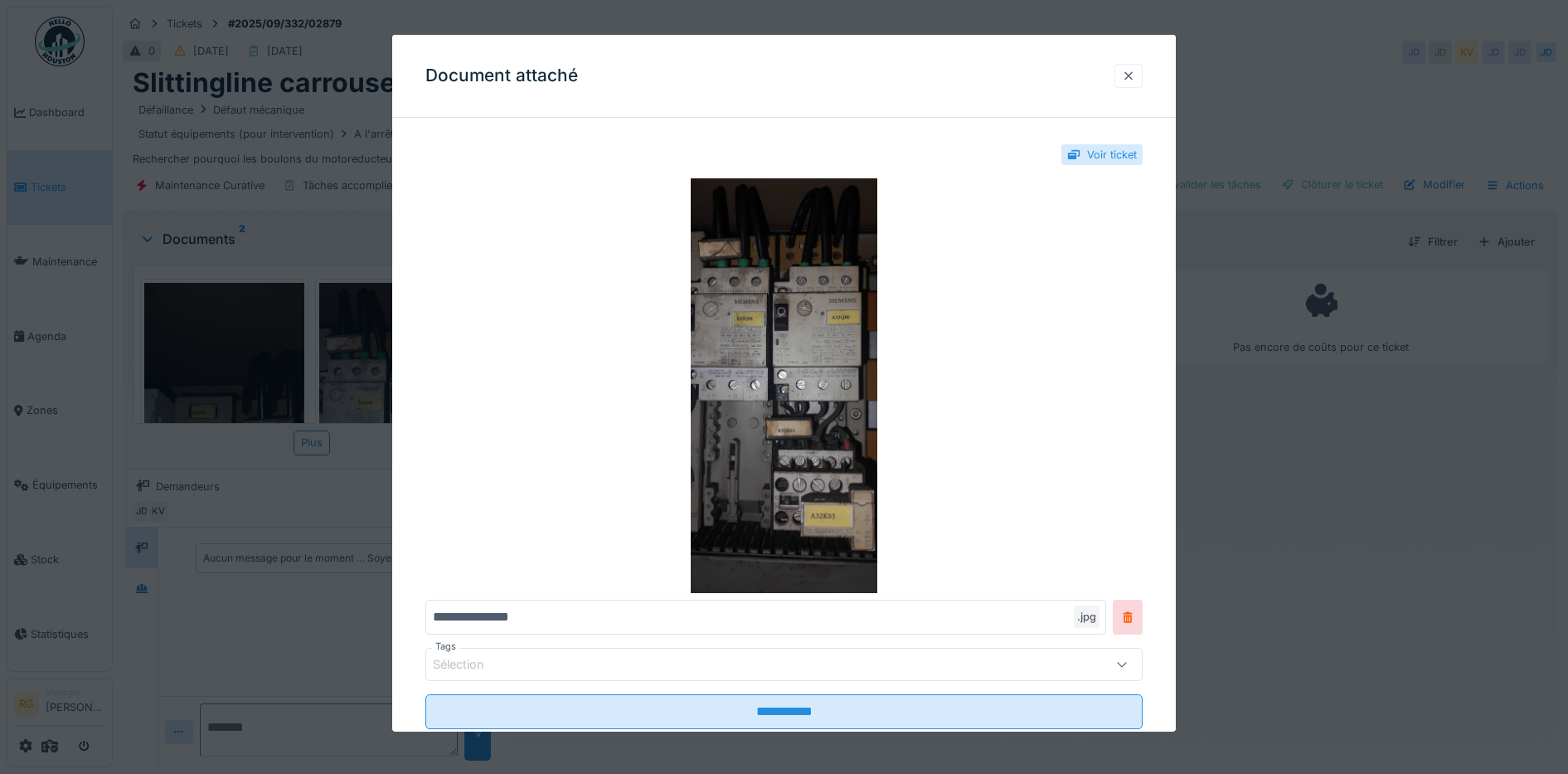
click at [1135, 72] on div at bounding box center [1128, 76] width 13 height 16
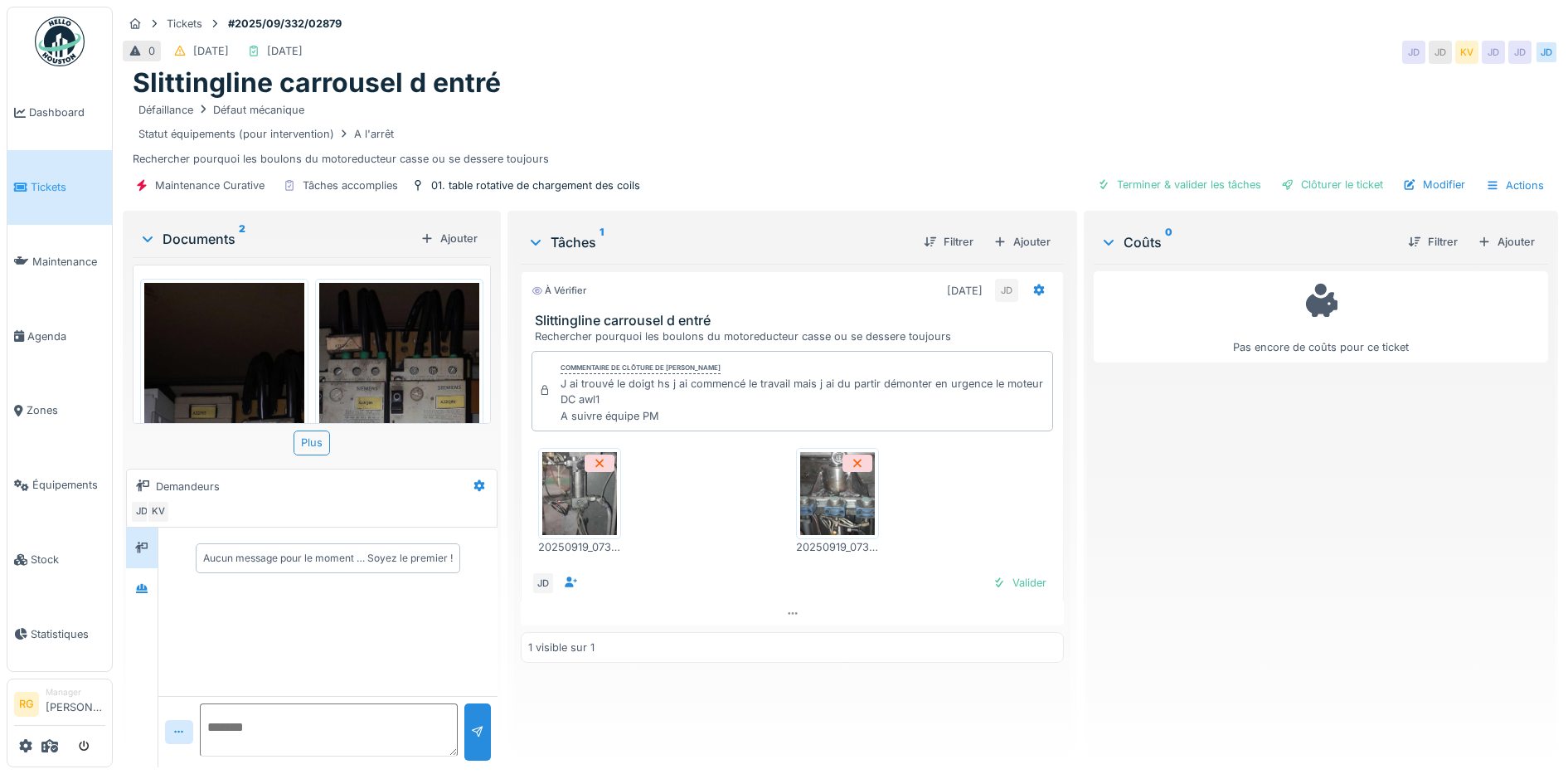
click at [207, 365] on img at bounding box center [224, 461] width 160 height 356
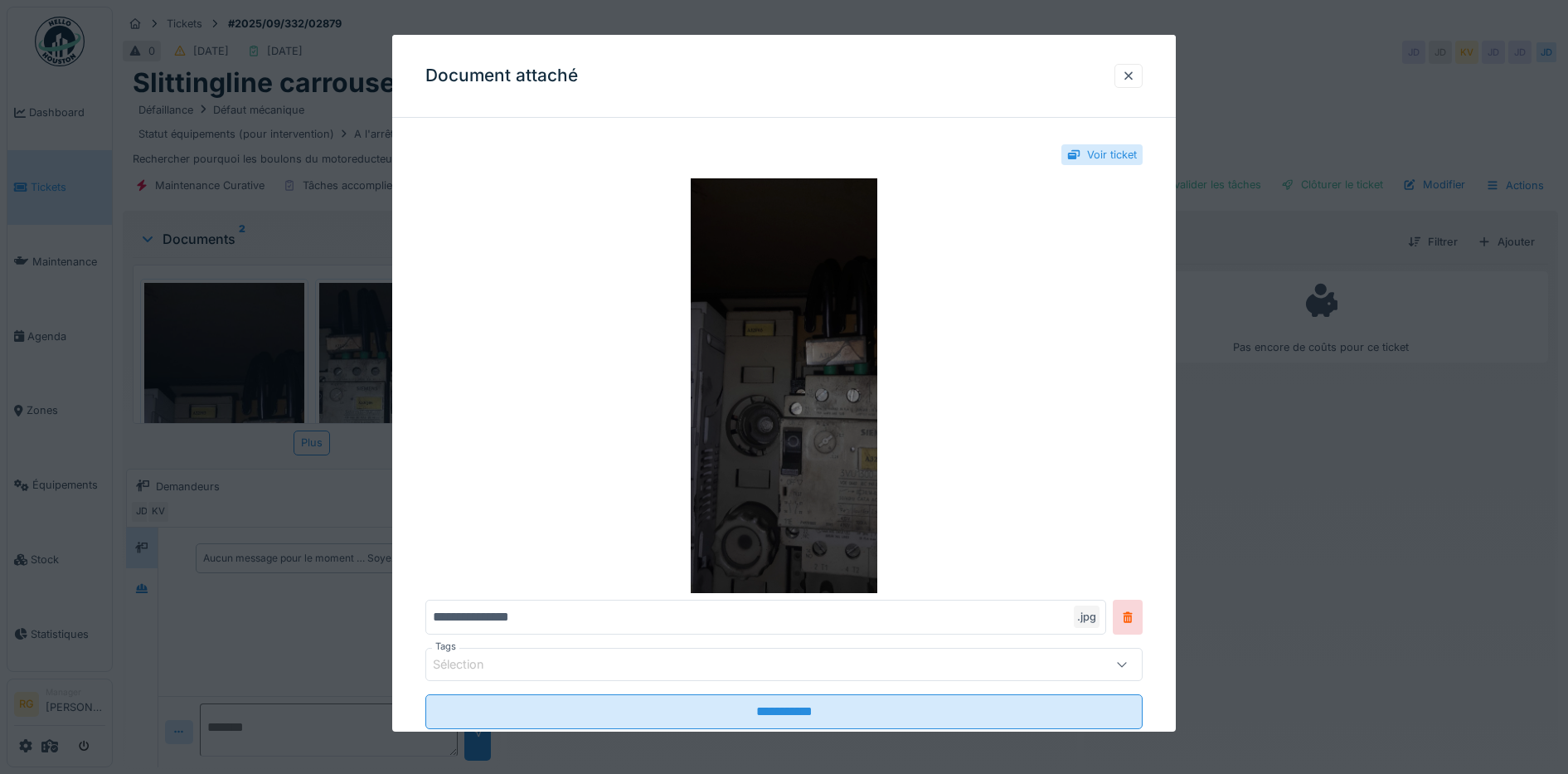
click at [799, 341] on img at bounding box center [784, 385] width 718 height 415
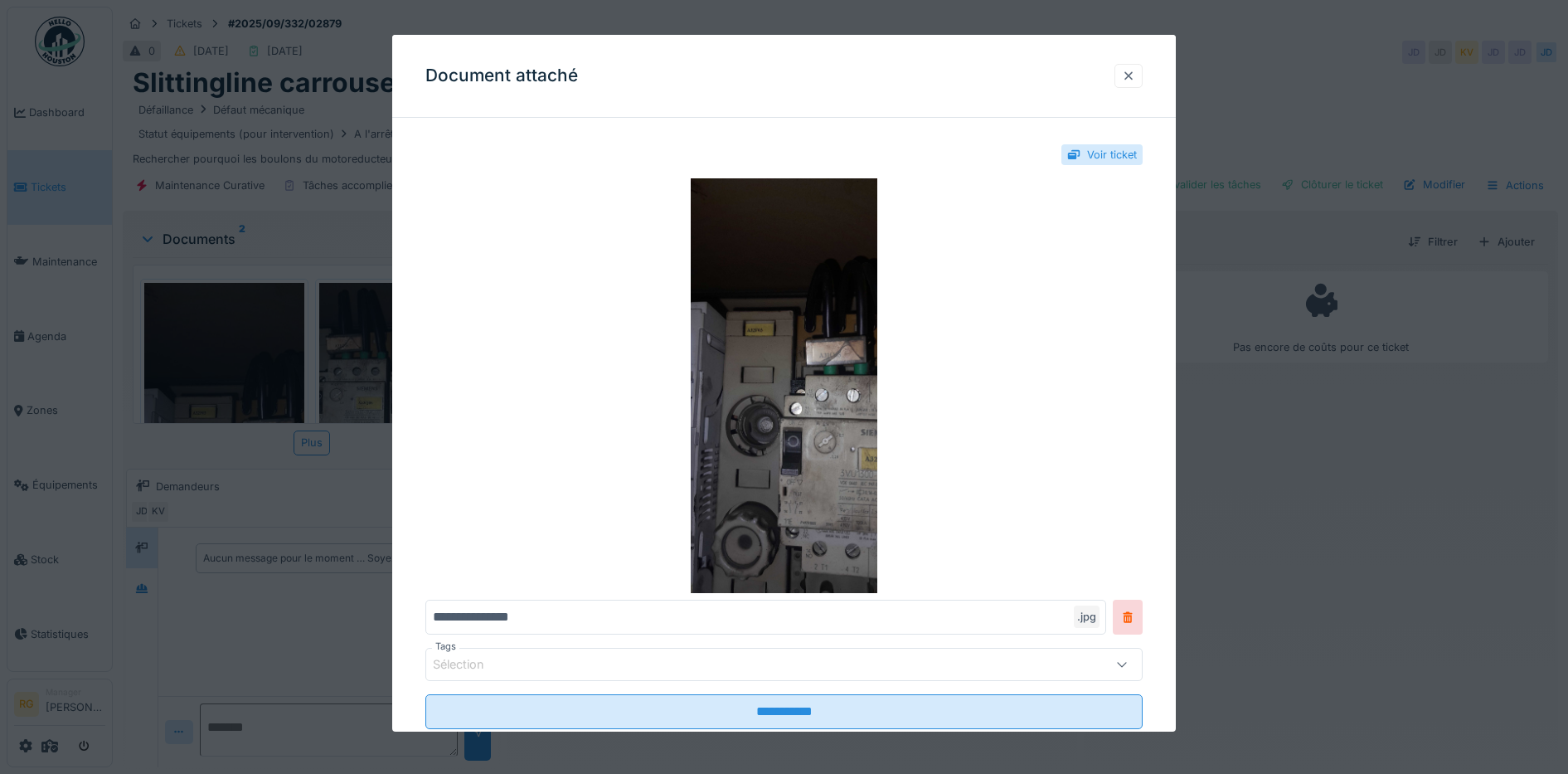
click at [1132, 76] on div at bounding box center [1128, 76] width 13 height 16
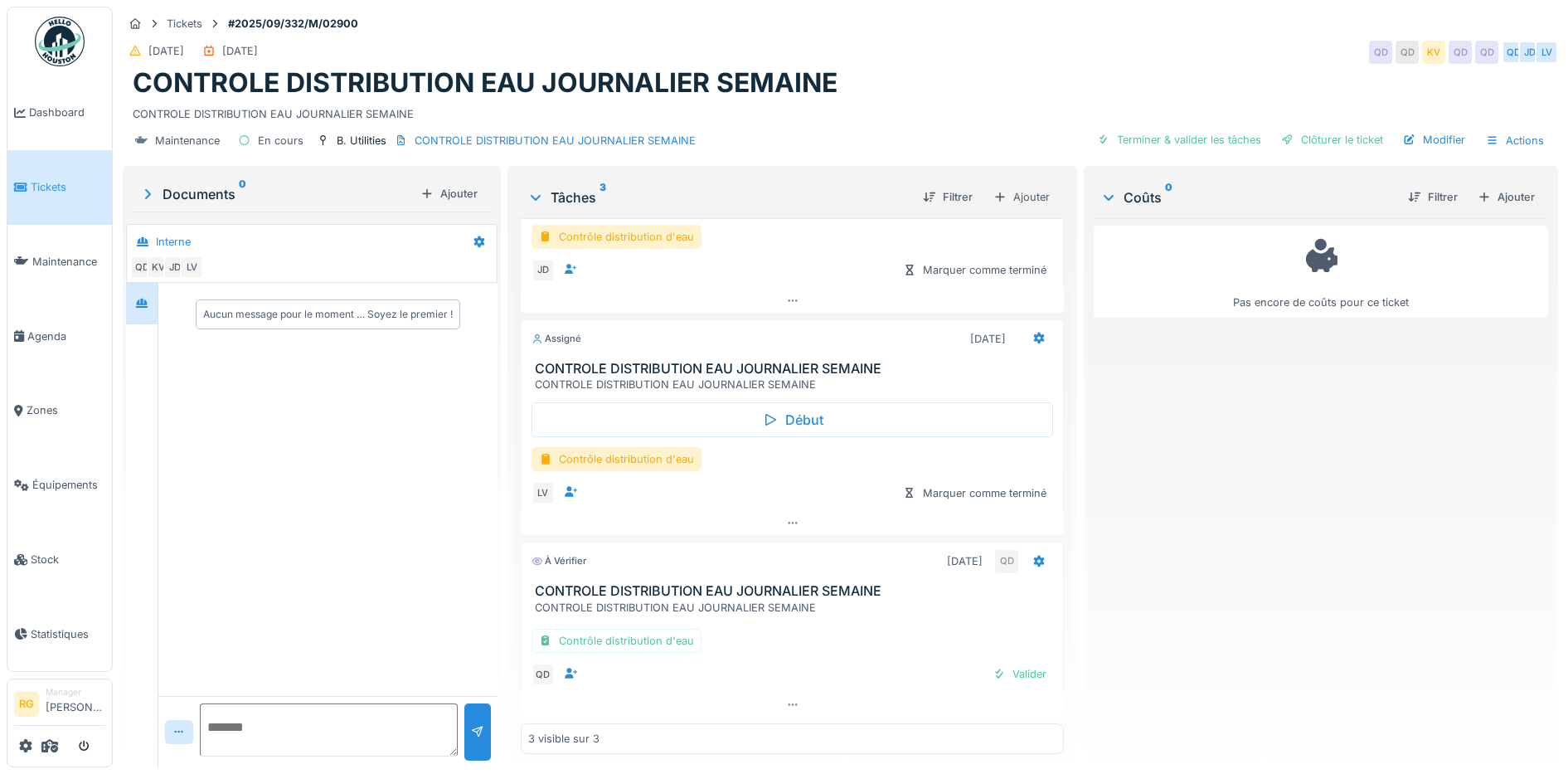
scroll to position [132, 0]
click at [636, 636] on div "Contrôle distribution d'eau" at bounding box center [616, 641] width 170 height 24
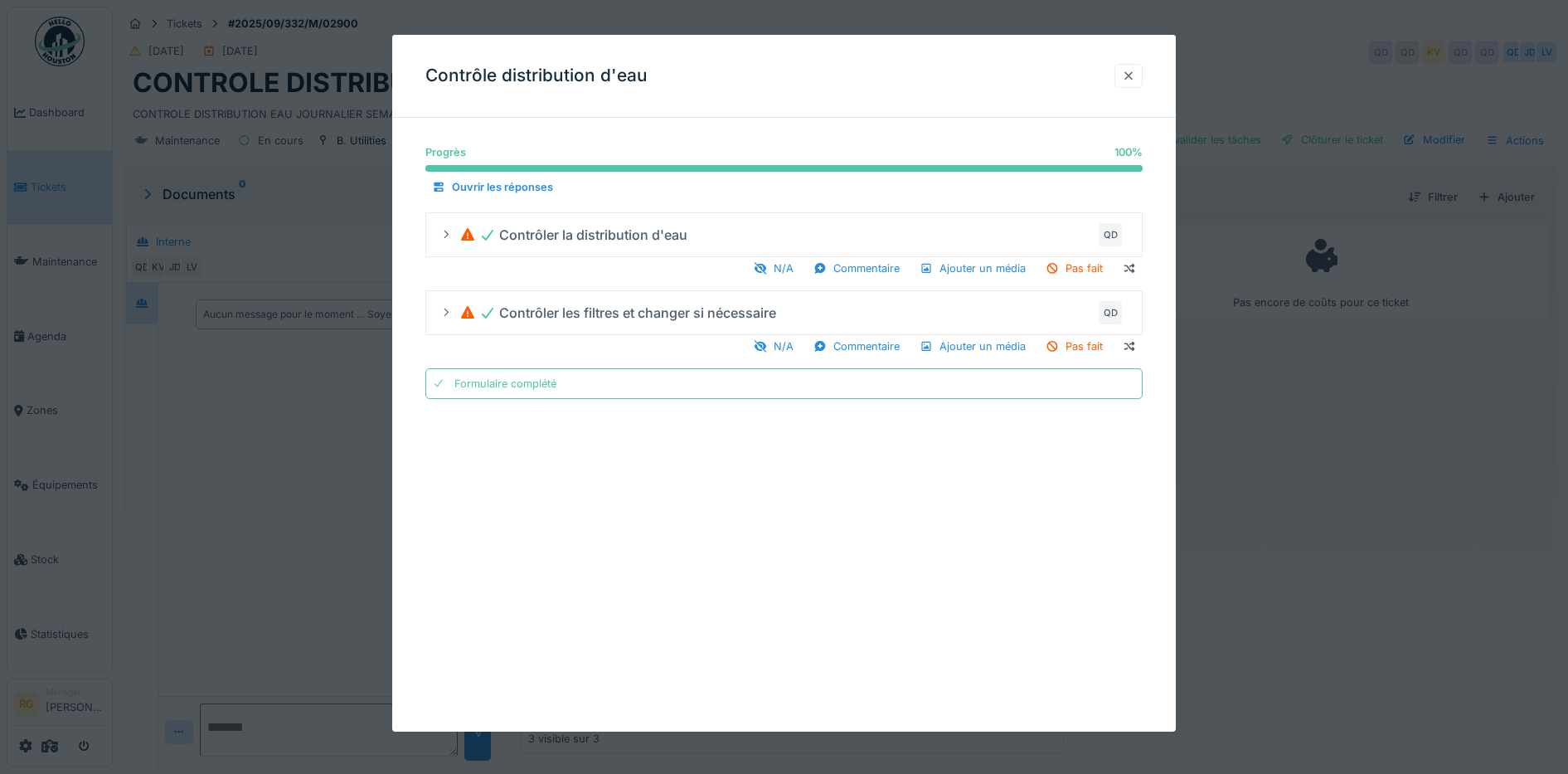
click at [1135, 74] on div at bounding box center [1128, 76] width 13 height 16
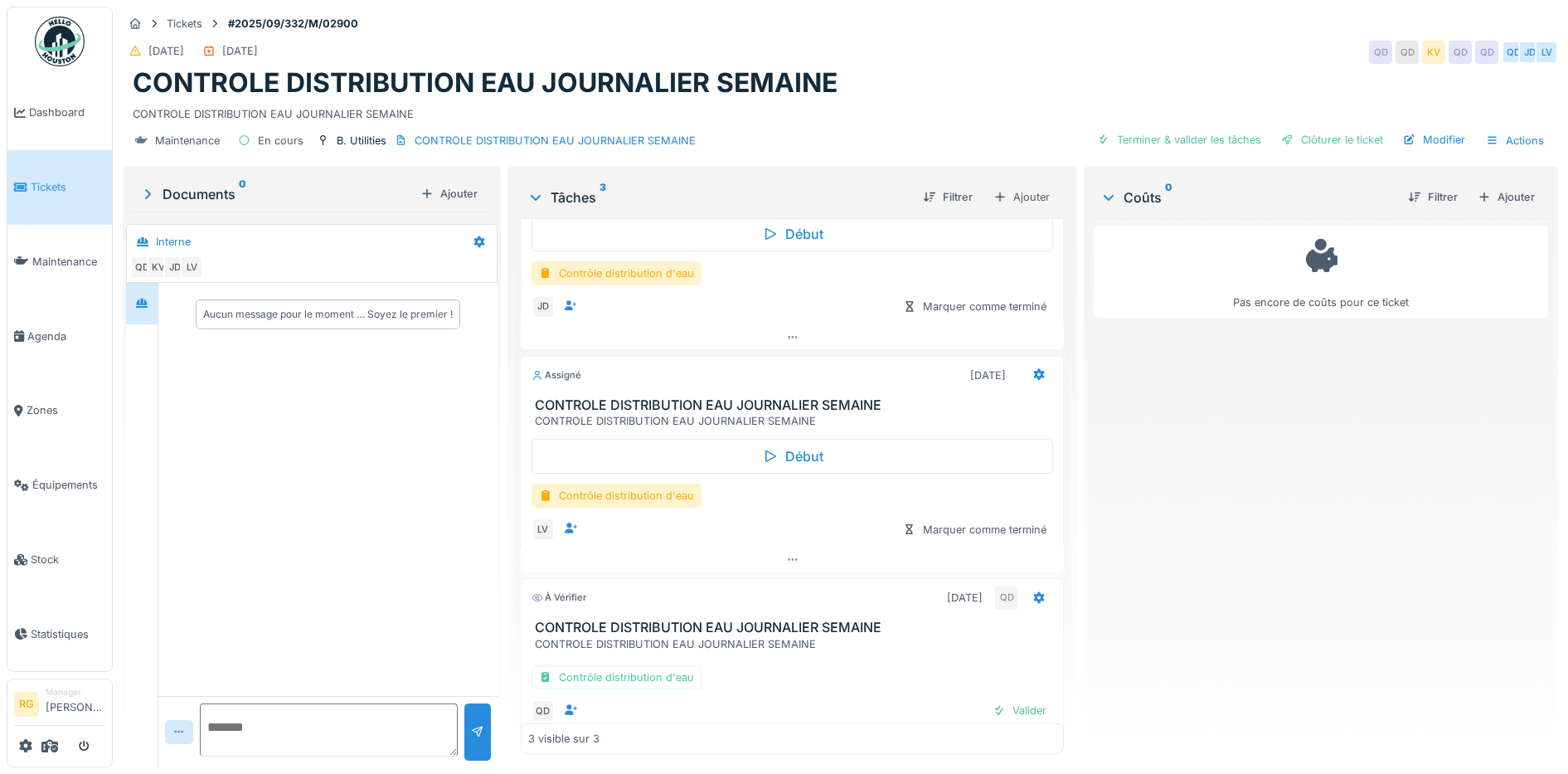
scroll to position [132, 0]
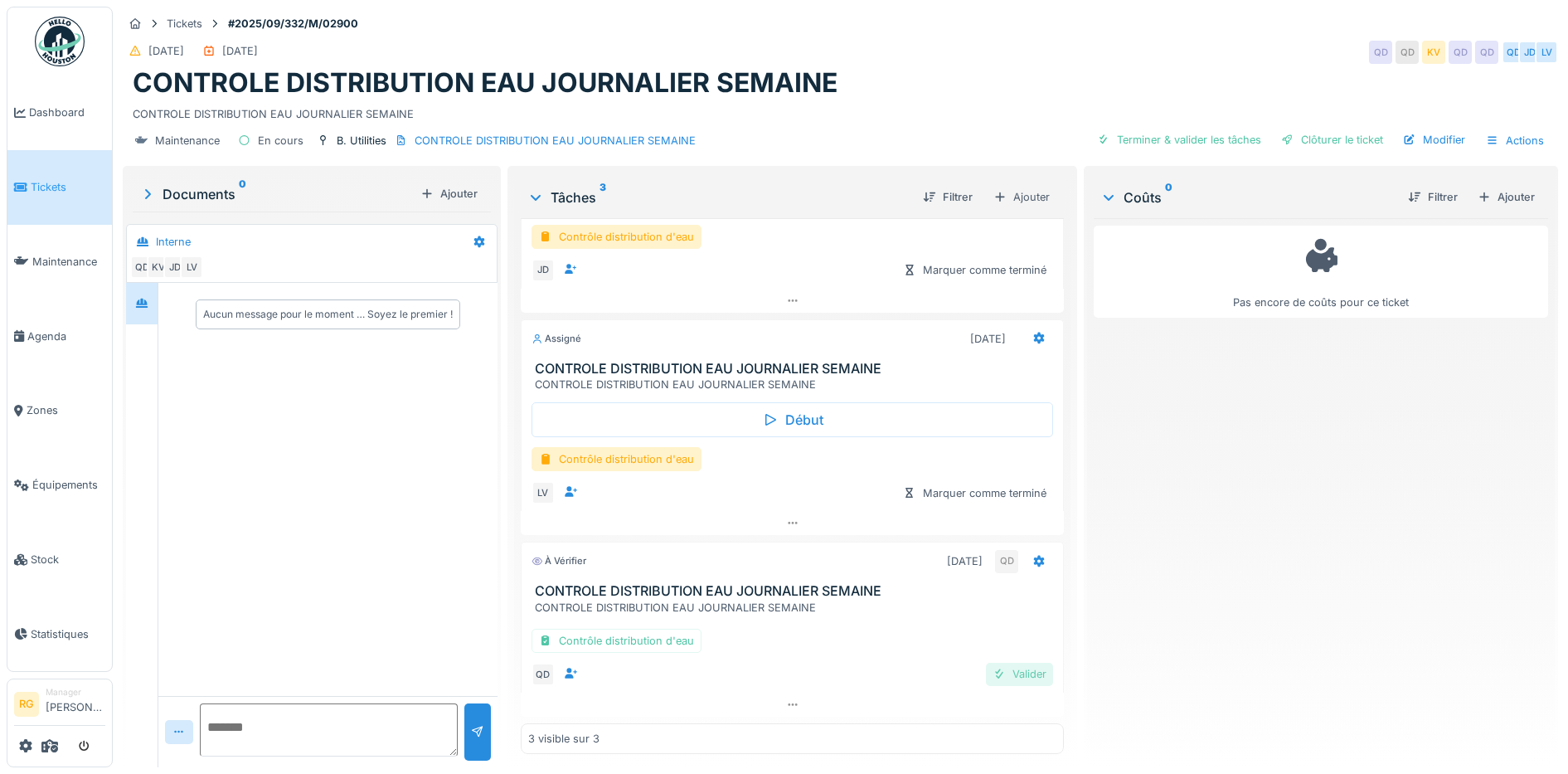
click at [1016, 672] on div "Valider" at bounding box center [1019, 674] width 67 height 23
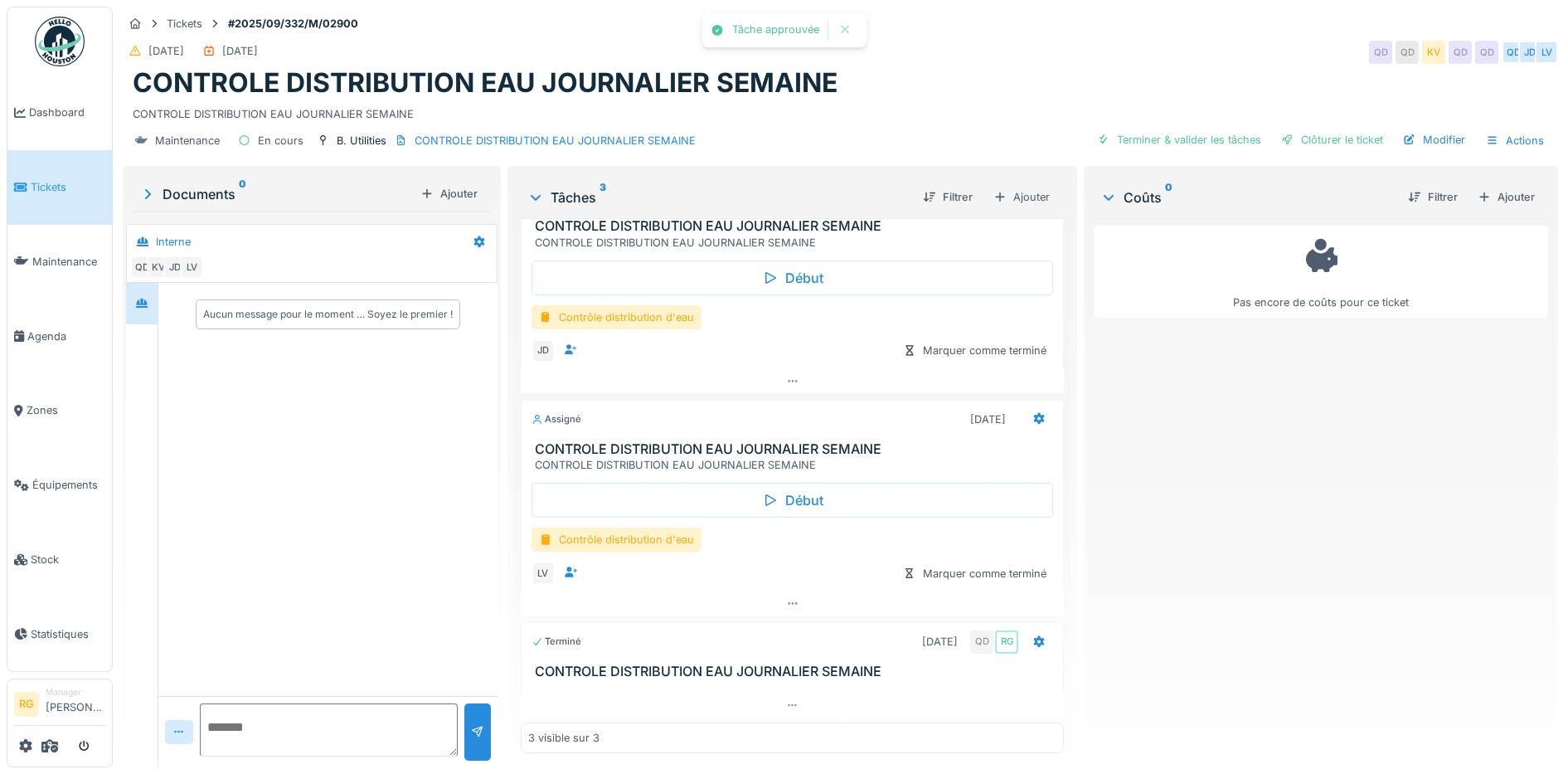
scroll to position [51, 0]
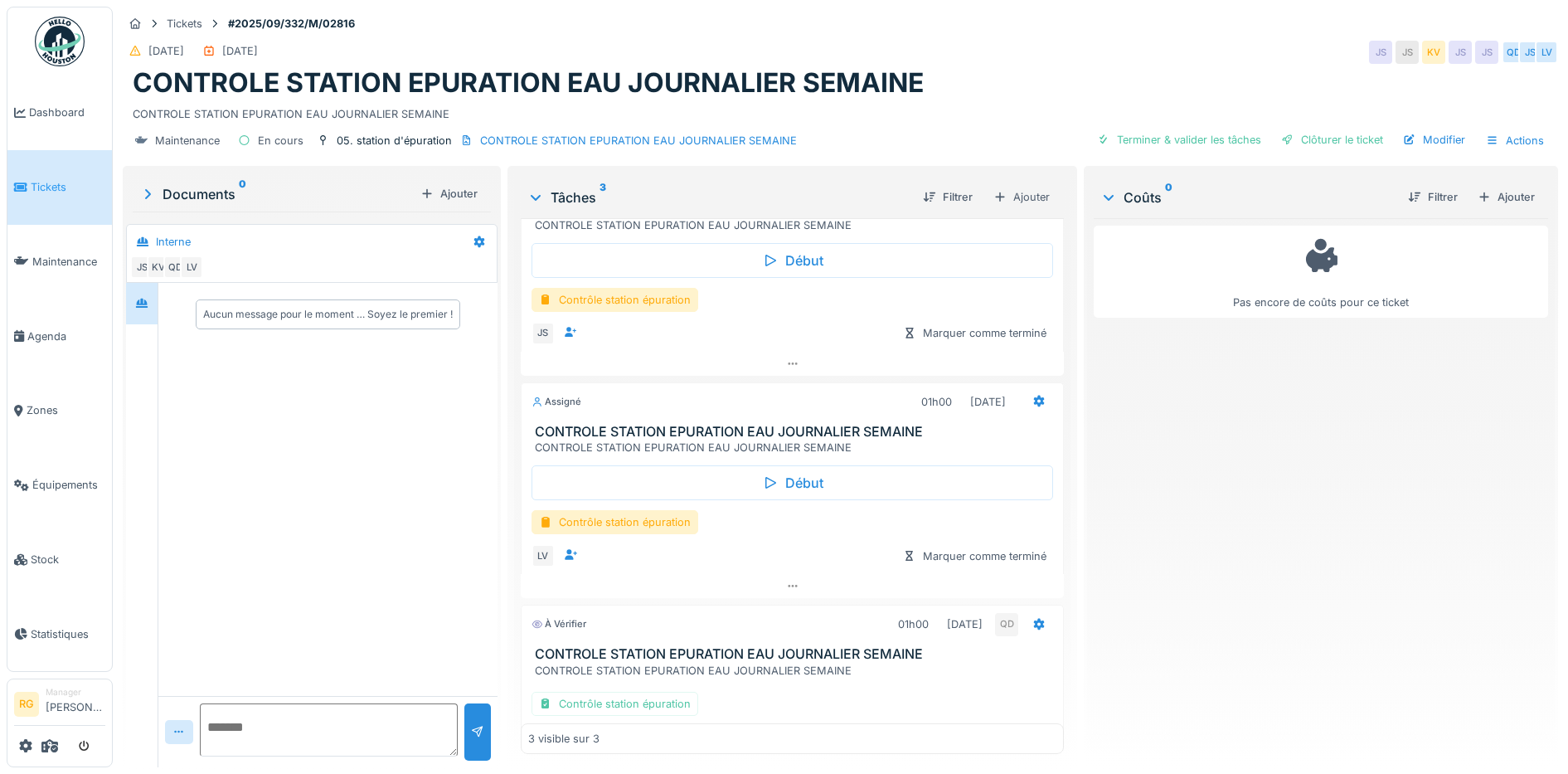
scroll to position [132, 0]
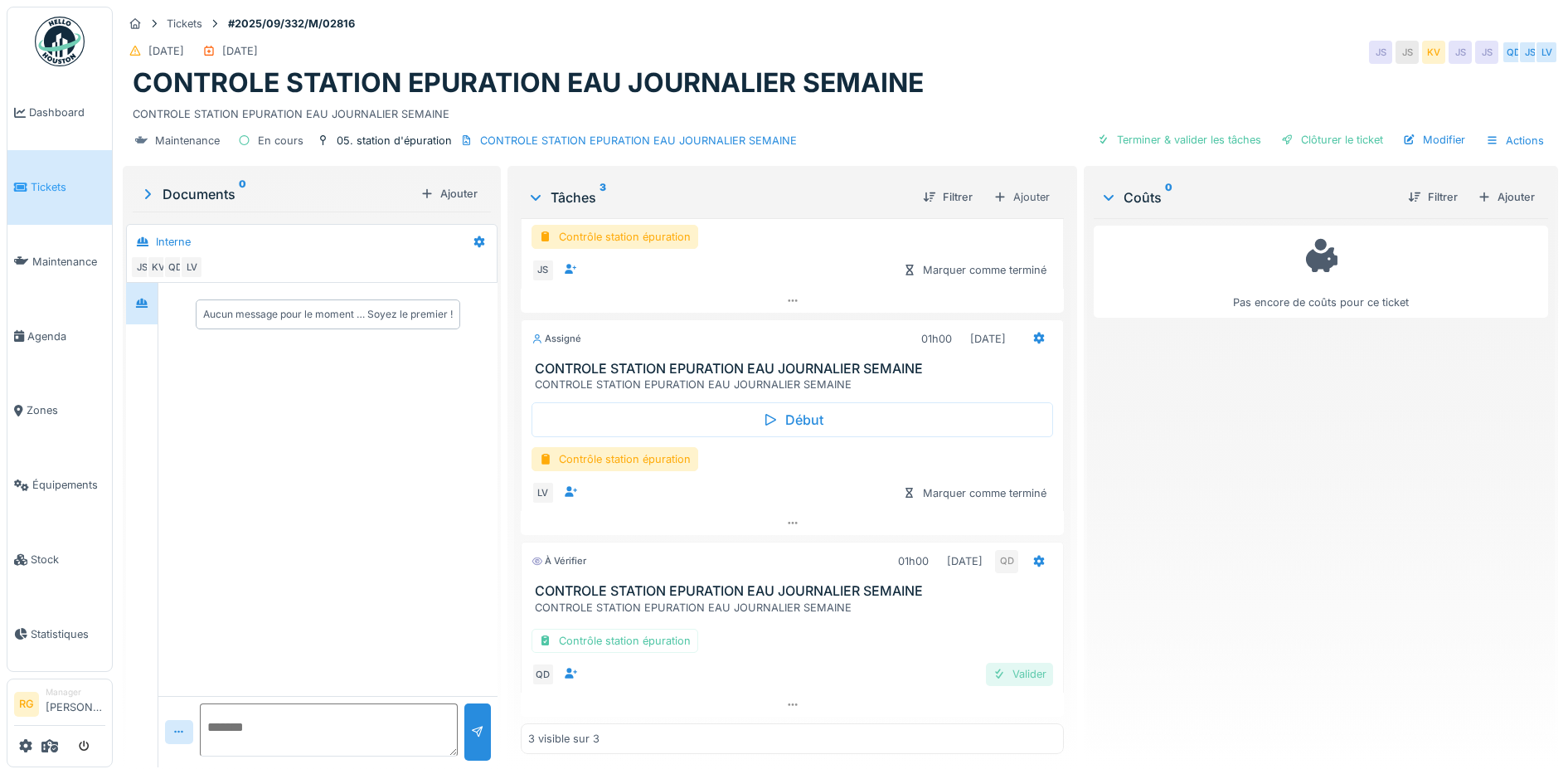
click at [994, 675] on div "Valider" at bounding box center [1019, 674] width 67 height 23
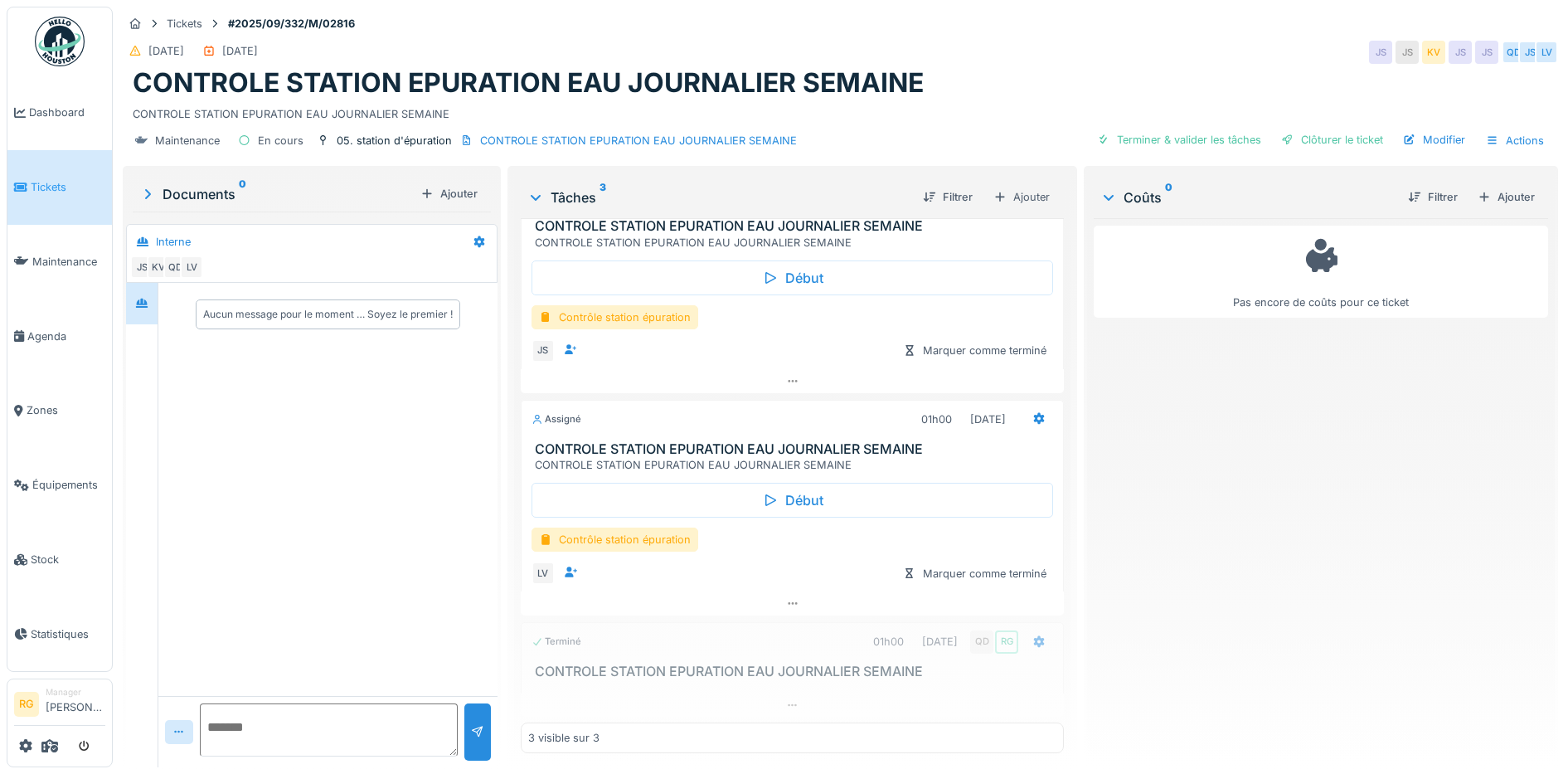
scroll to position [51, 0]
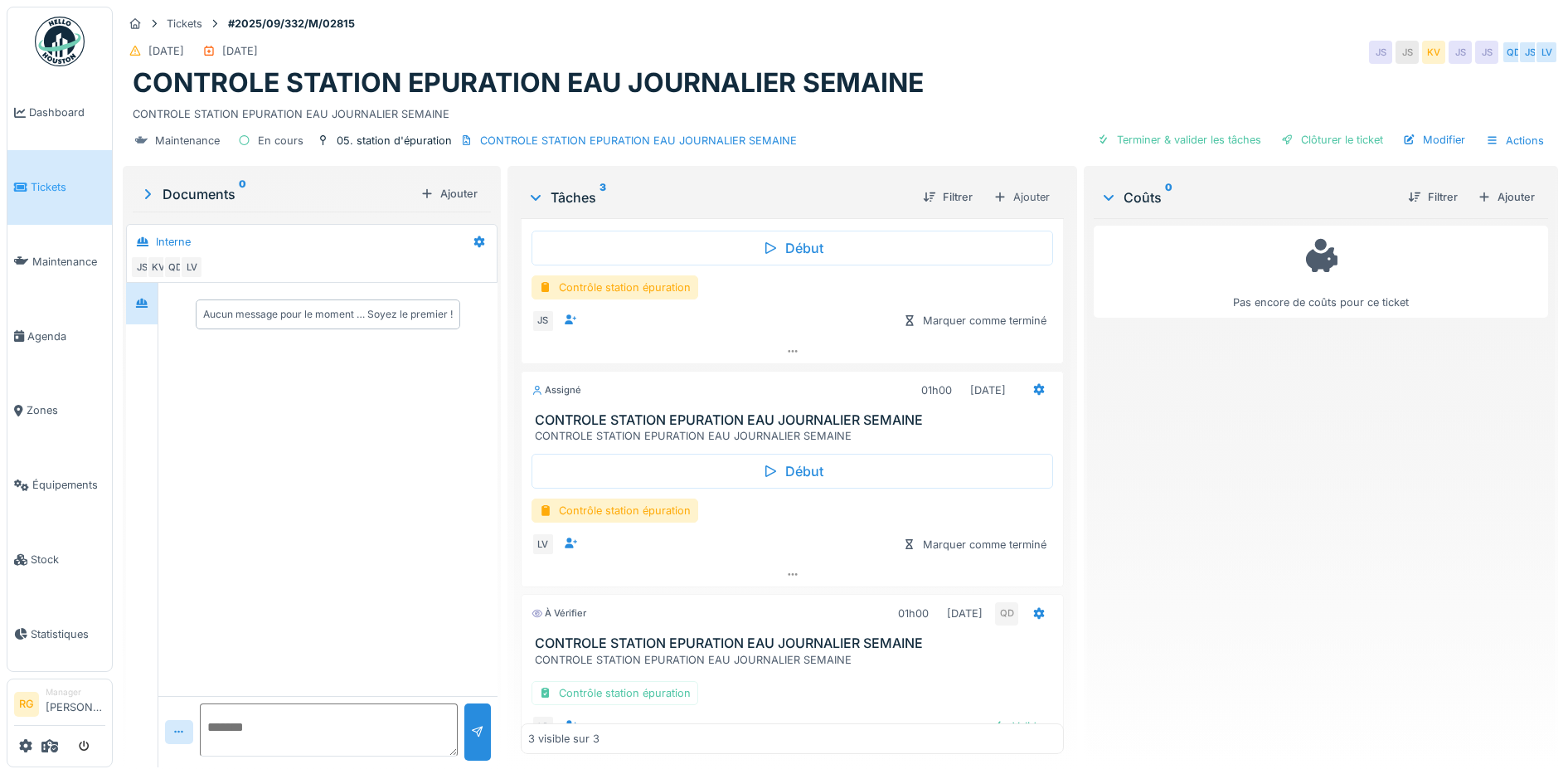
scroll to position [132, 0]
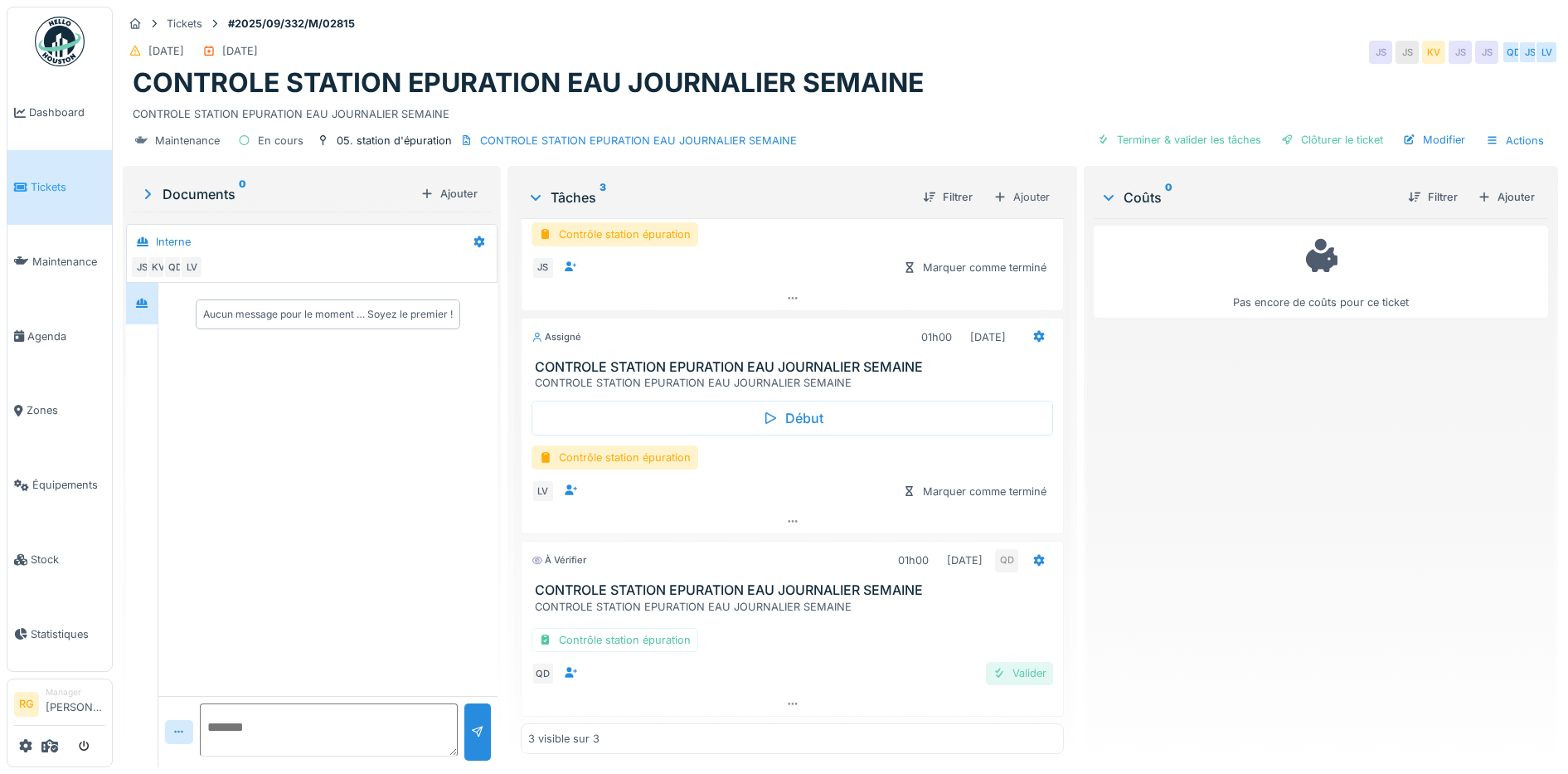
click at [994, 678] on div "Valider" at bounding box center [1019, 673] width 67 height 23
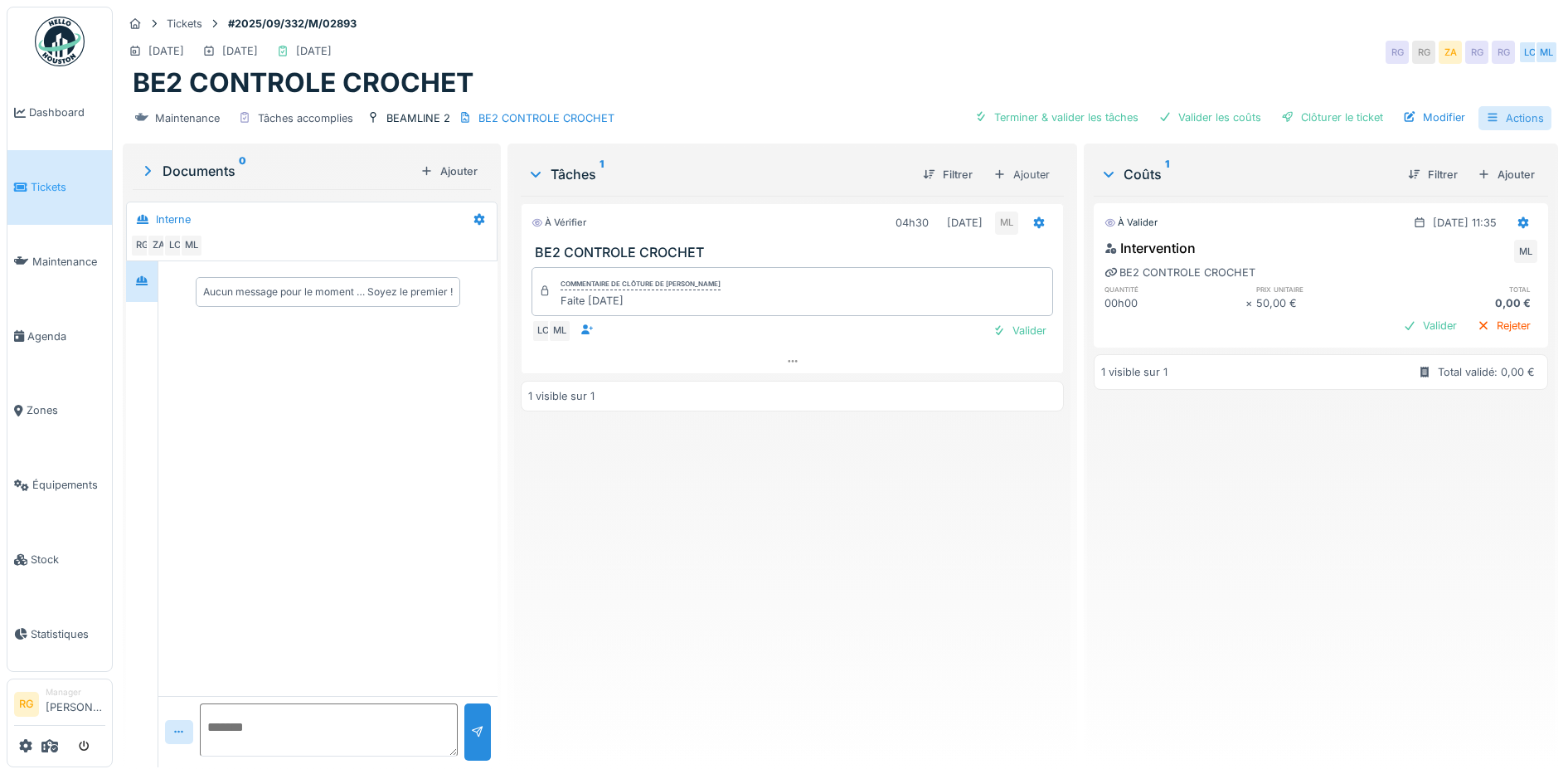
click at [1486, 112] on icon at bounding box center [1492, 117] width 13 height 11
click at [550, 117] on div "BE2 CONTROLE CROCHET" at bounding box center [546, 118] width 136 height 16
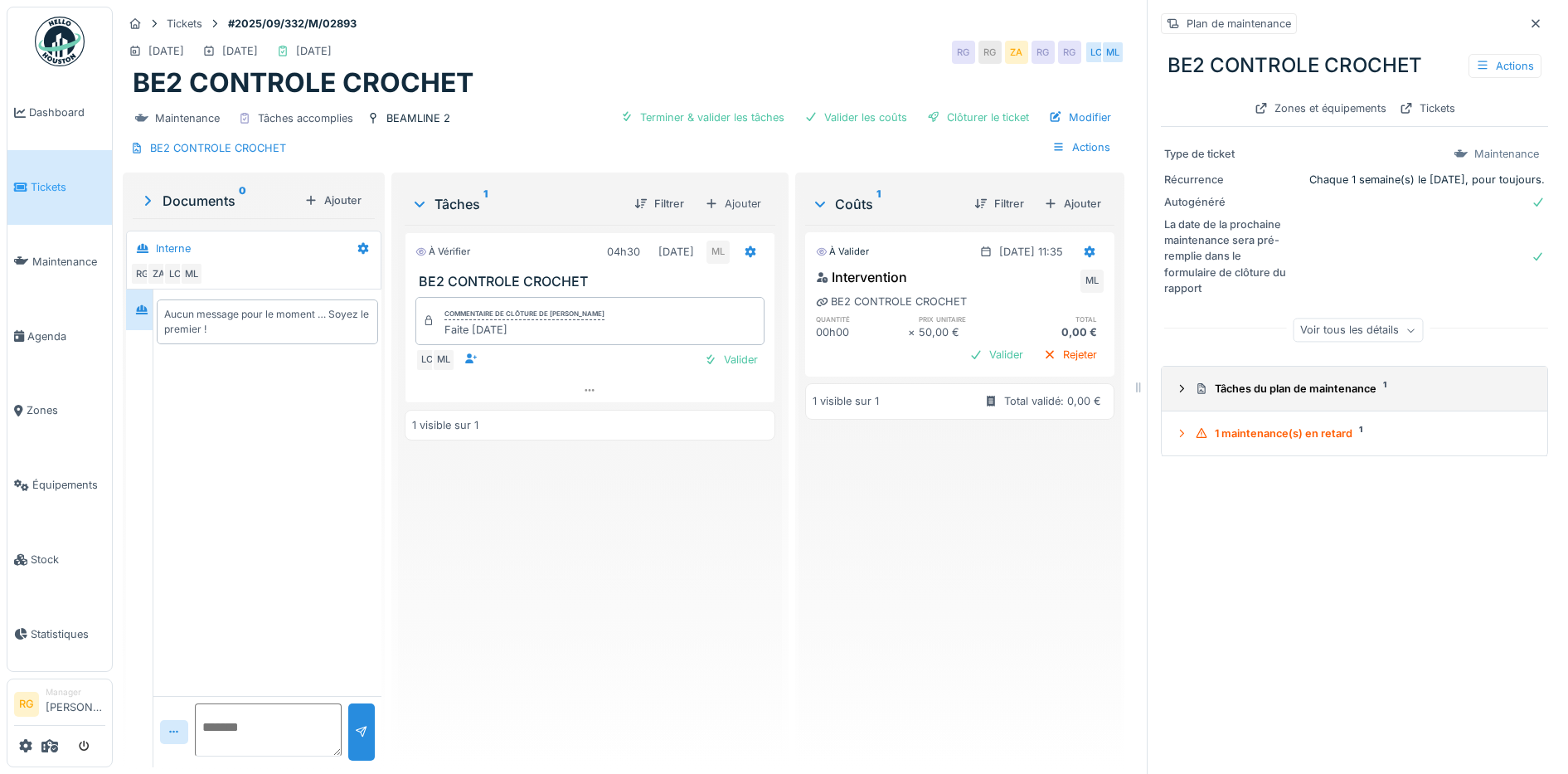
click at [1175, 391] on icon at bounding box center [1181, 389] width 13 height 11
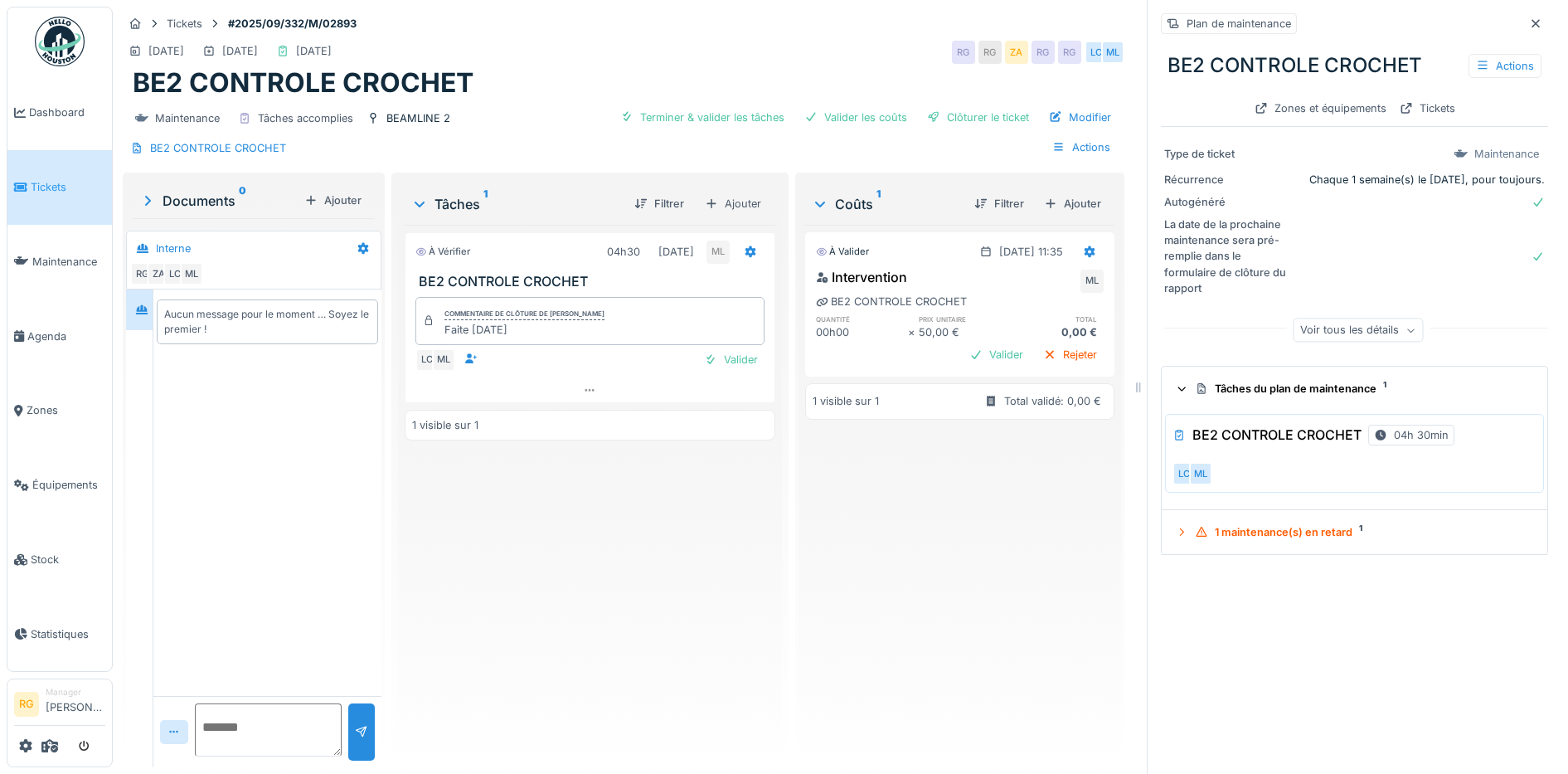
click at [1428, 248] on div "La date de la prochaine maintenance sera pré-remplie dans le formulaire de clôt…" at bounding box center [1355, 256] width 381 height 80
click at [1468, 68] on div "Actions" at bounding box center [1504, 65] width 73 height 24
click at [1468, 65] on div "Actions" at bounding box center [1504, 65] width 73 height 24
click at [1531, 22] on icon at bounding box center [1535, 24] width 8 height 8
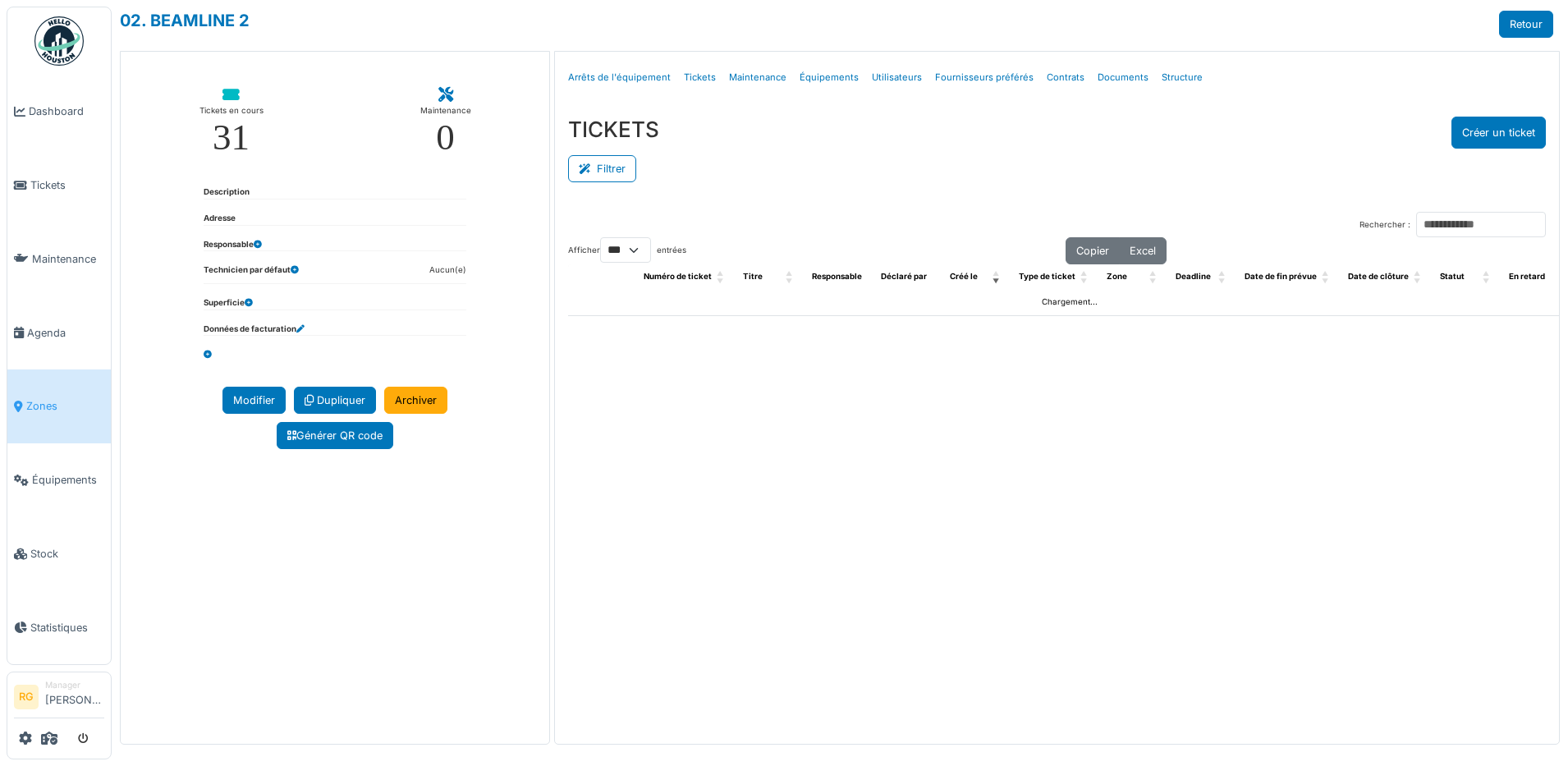
select select "***"
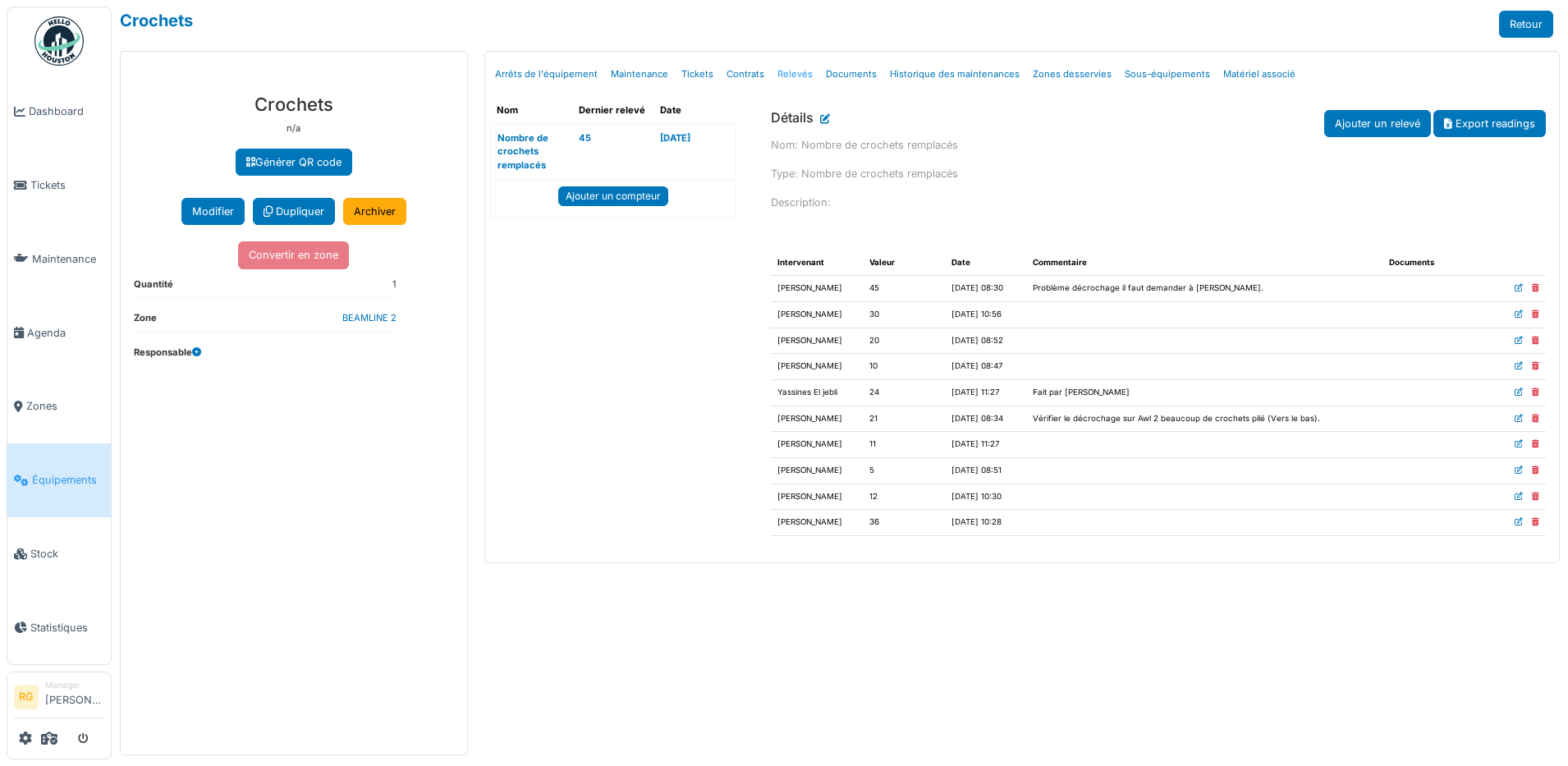
click at [779, 75] on link "Relevés" at bounding box center [795, 74] width 48 height 38
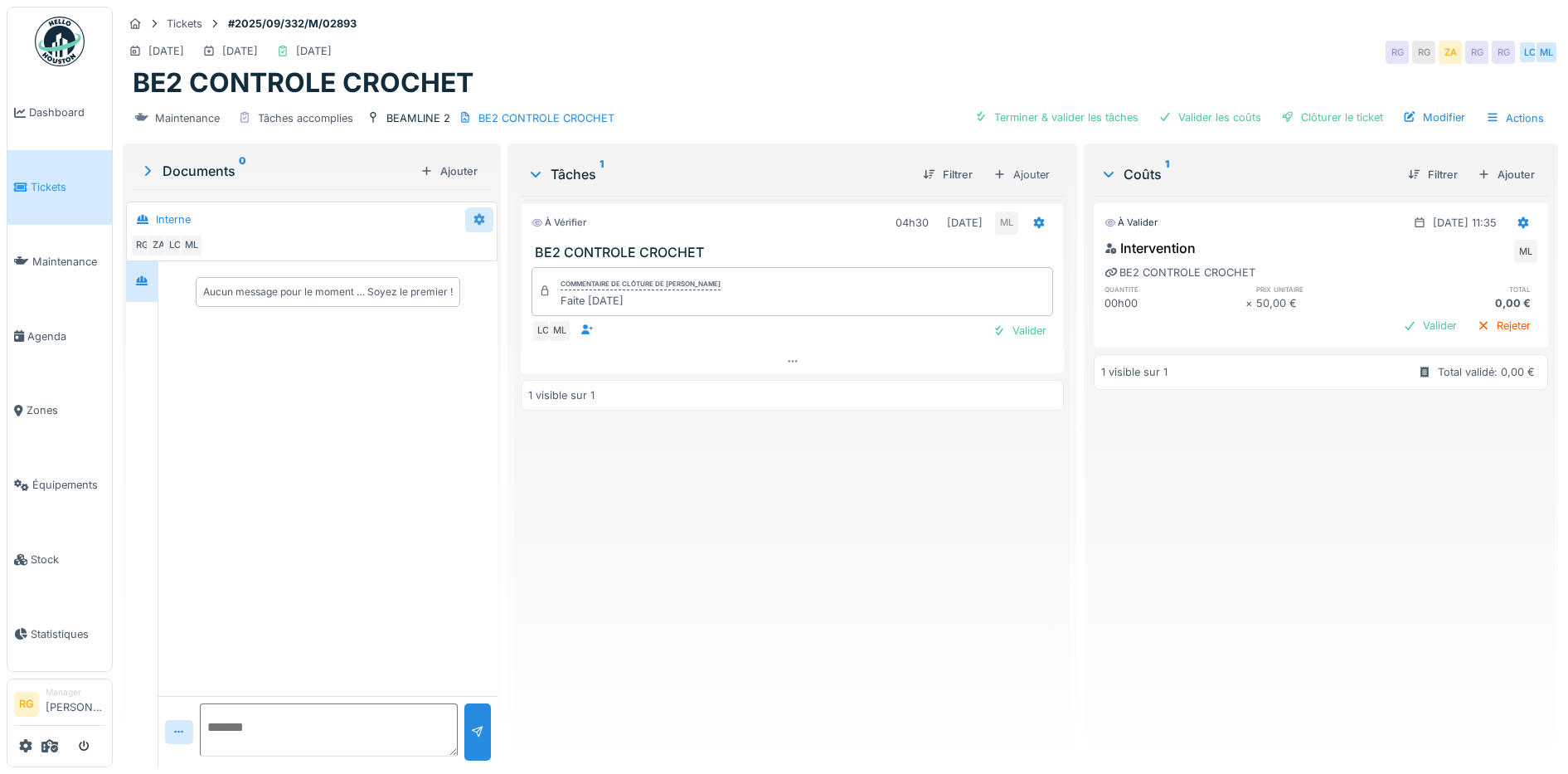
click at [477, 222] on icon at bounding box center [478, 220] width 11 height 12
click at [501, 261] on div "Modifier" at bounding box center [542, 258] width 155 height 25
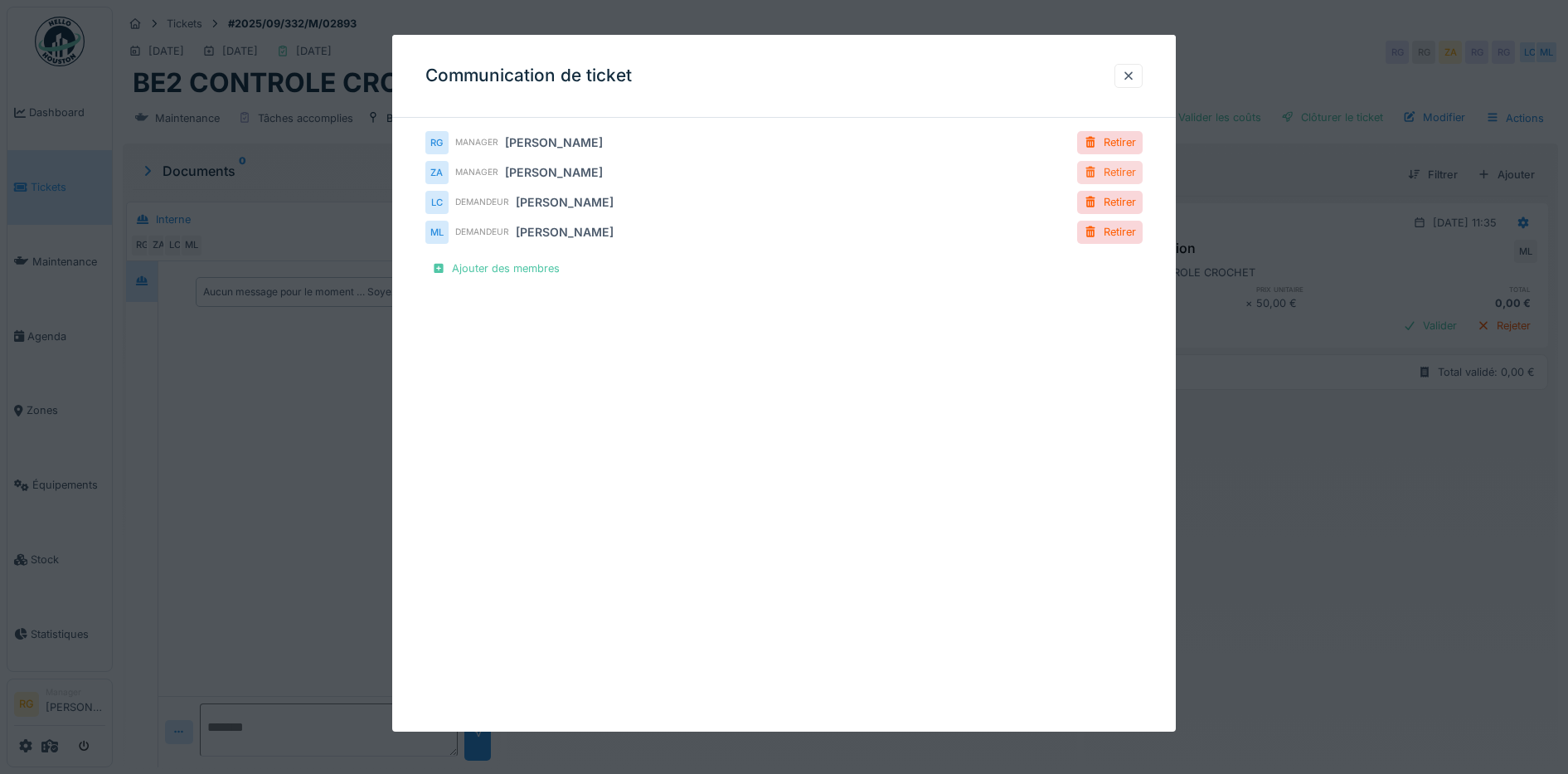
click at [1127, 175] on div "Retirer" at bounding box center [1110, 172] width 65 height 23
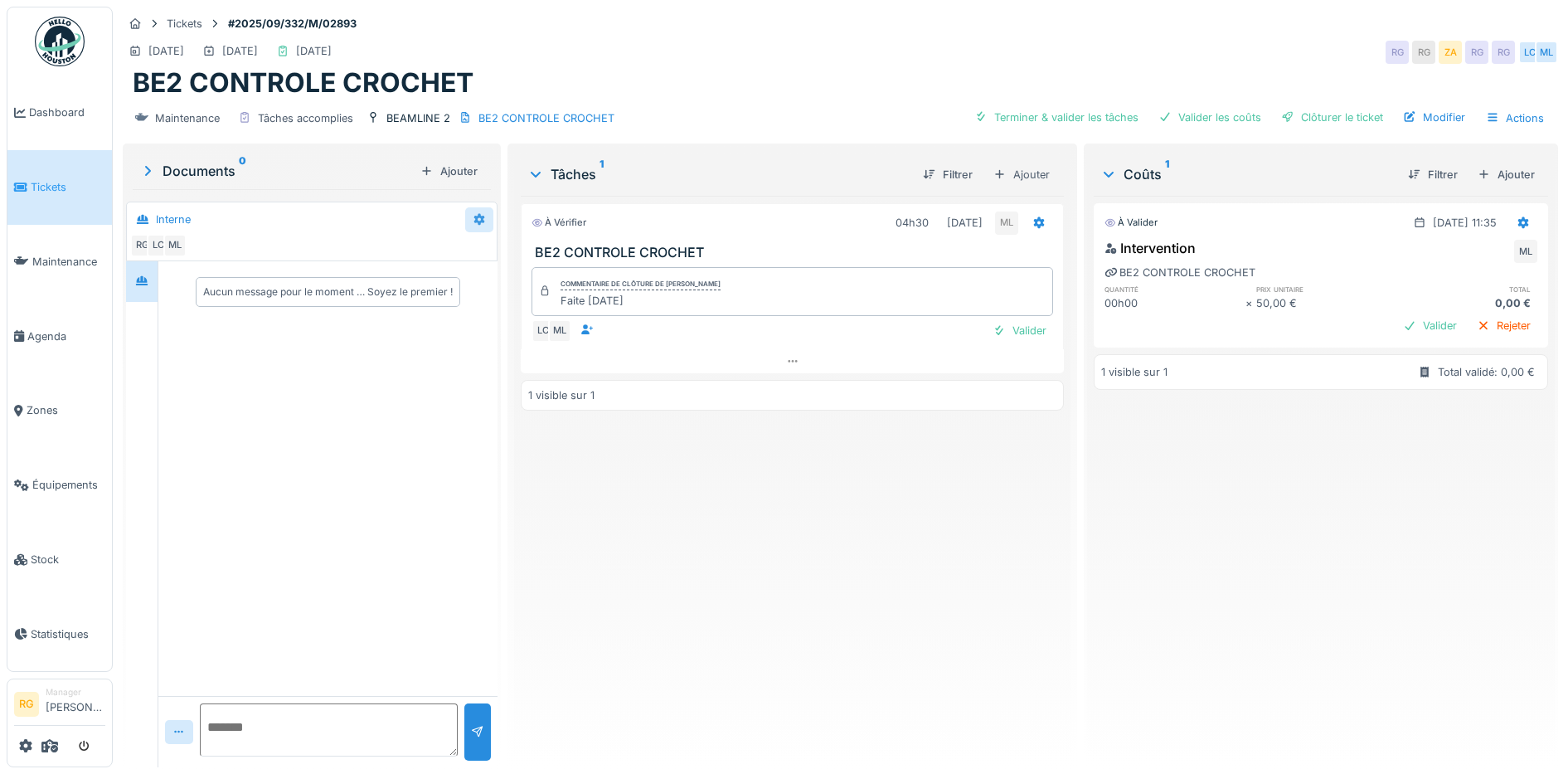
click at [475, 220] on icon at bounding box center [479, 219] width 13 height 11
click at [497, 258] on div "Modifier" at bounding box center [542, 258] width 155 height 25
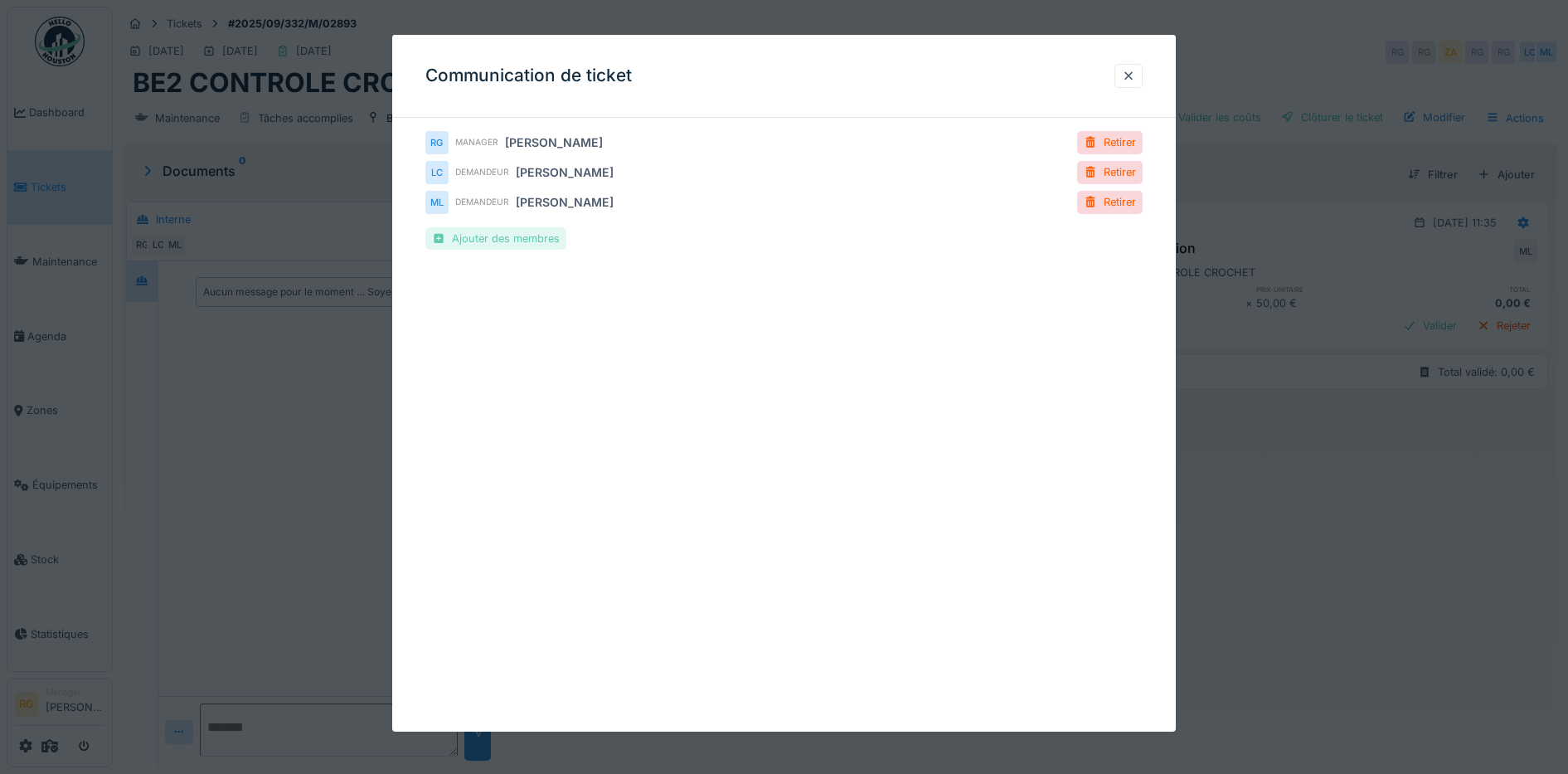
click at [515, 239] on div "Ajouter des membres" at bounding box center [496, 238] width 141 height 23
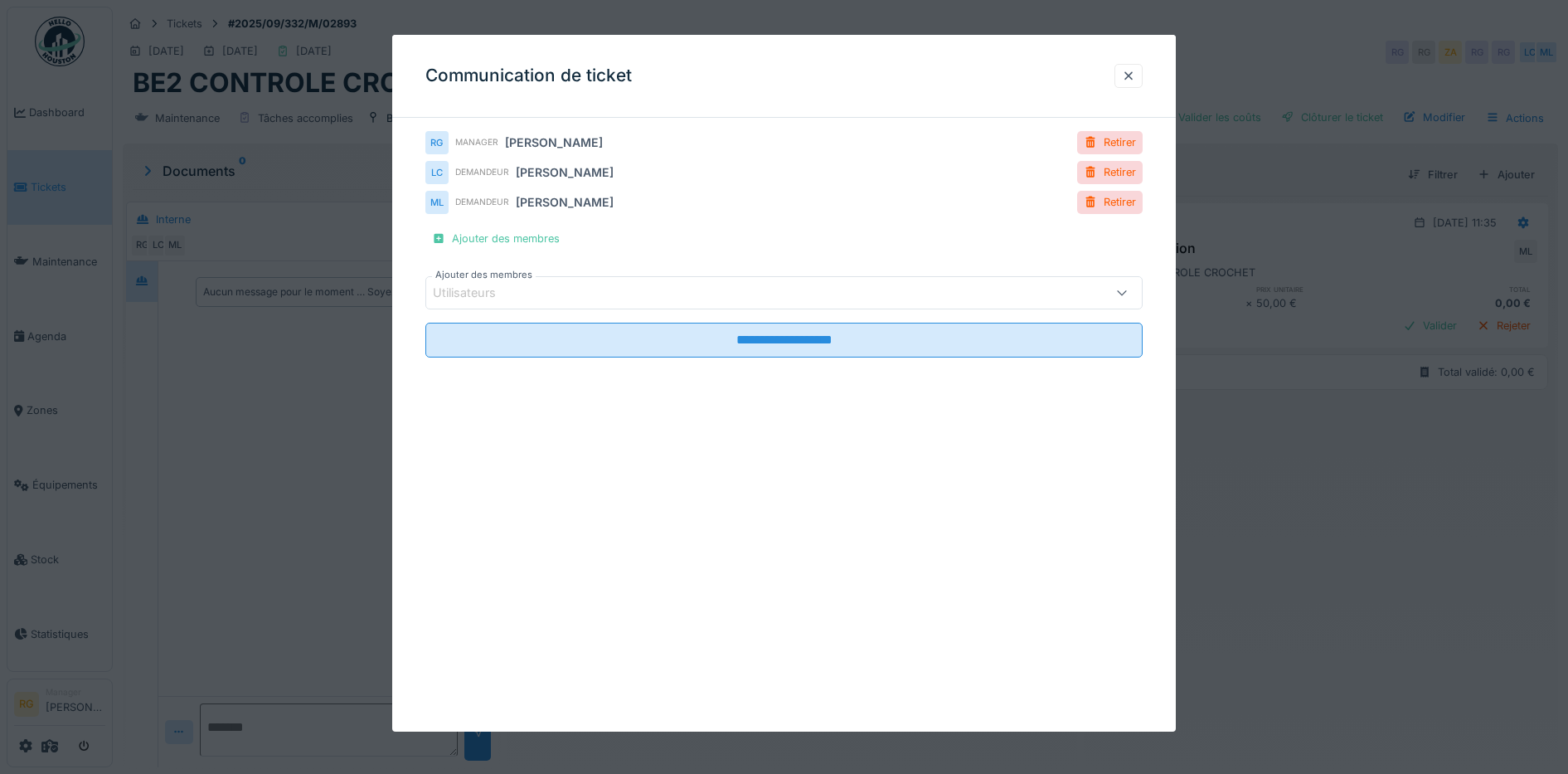
click at [497, 291] on div "Utilisateurs" at bounding box center [476, 293] width 86 height 18
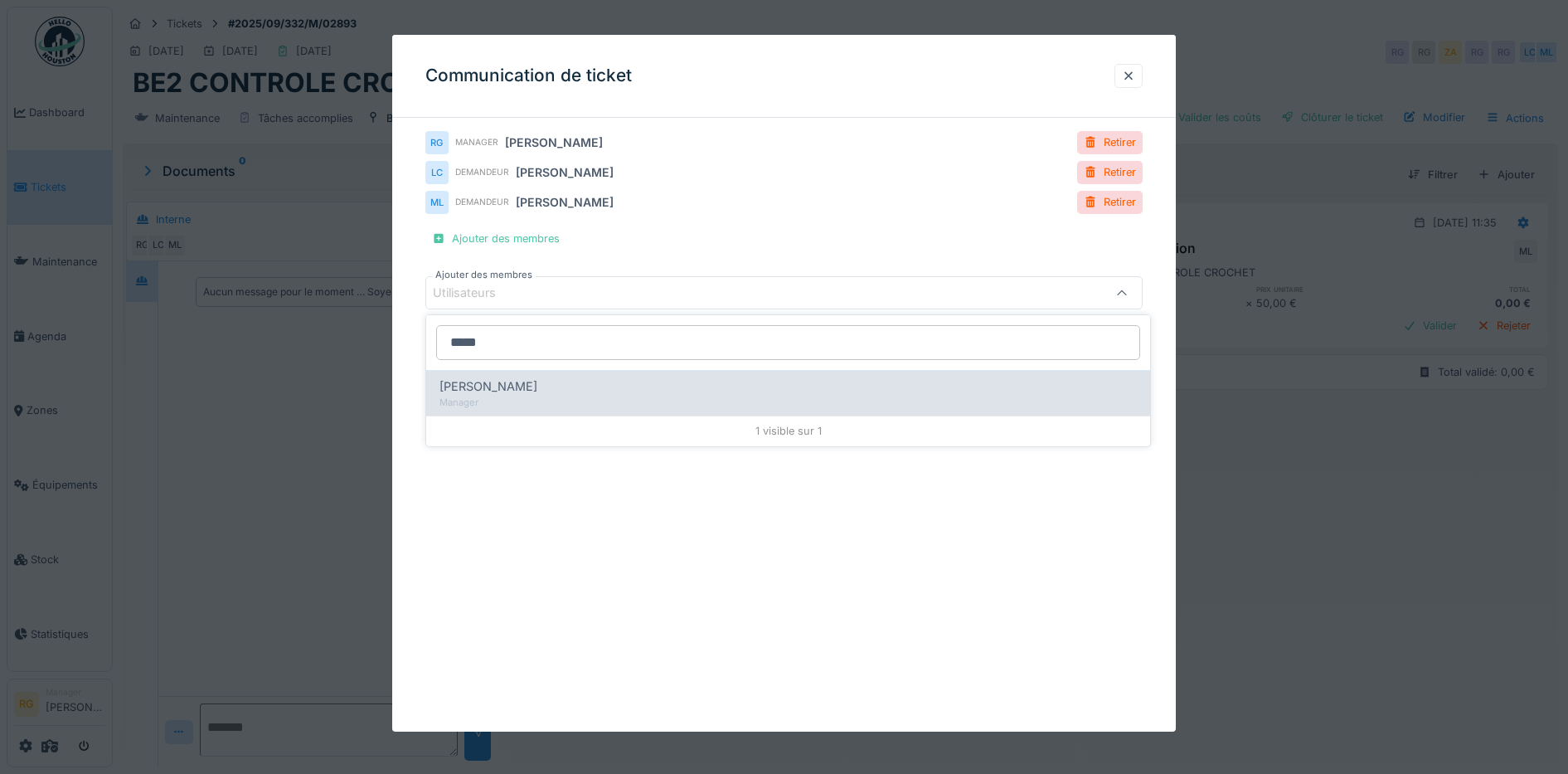
type input "*****"
click at [489, 391] on span "[PERSON_NAME]" at bounding box center [488, 387] width 98 height 18
type input "*****"
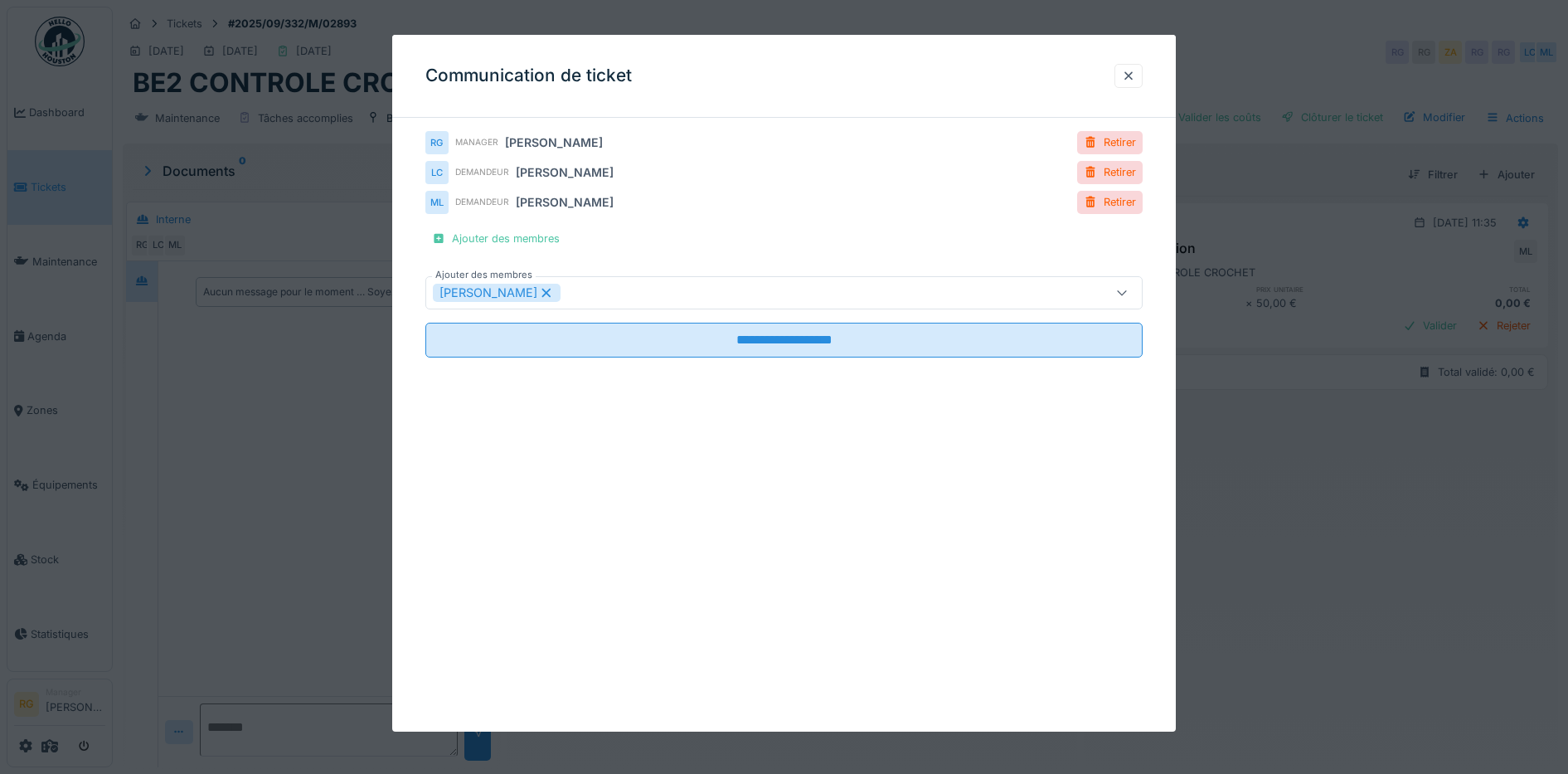
click at [487, 516] on div "**********" at bounding box center [784, 384] width 784 height 697
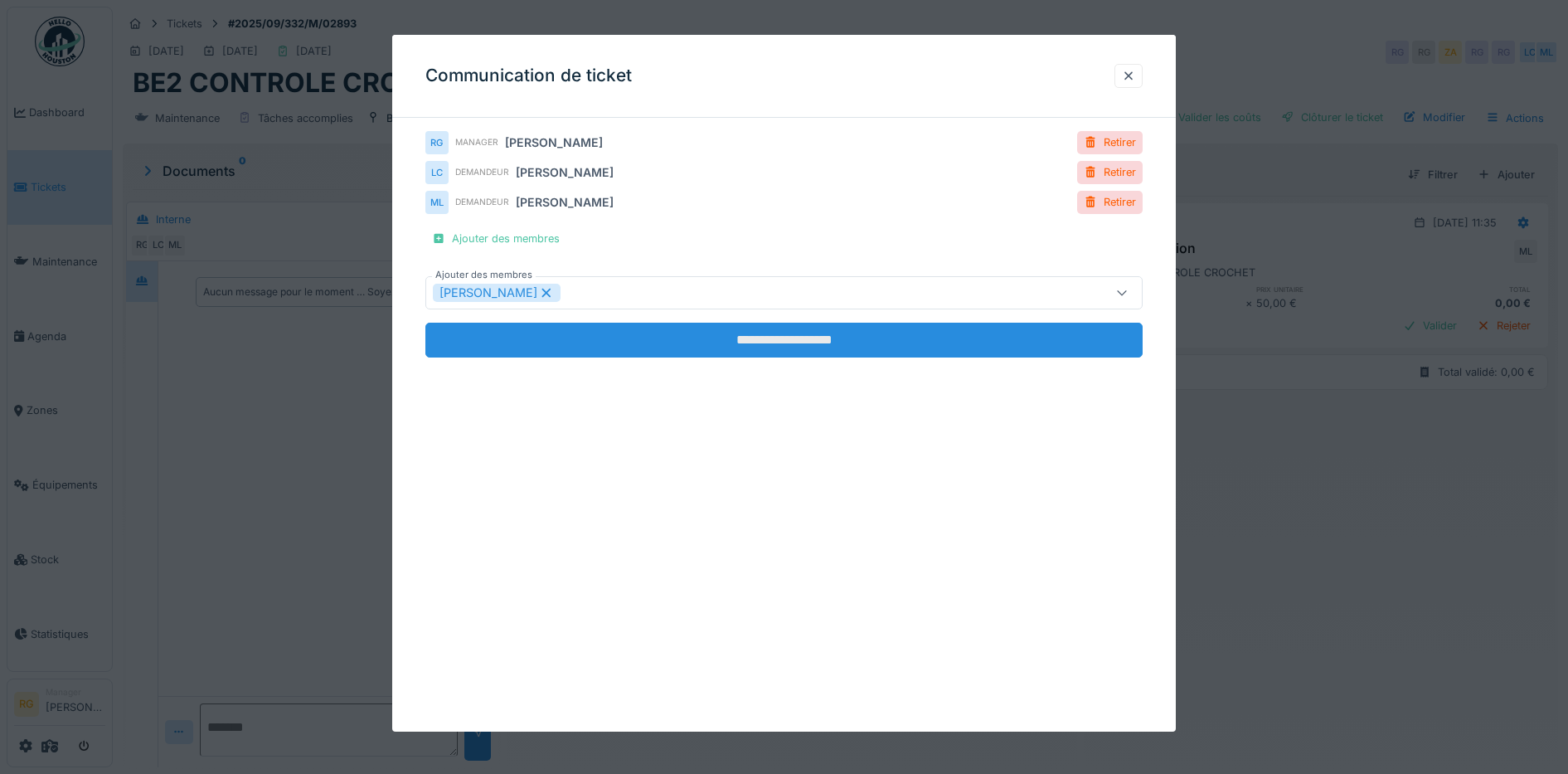
click at [771, 345] on input "**********" at bounding box center [784, 340] width 718 height 35
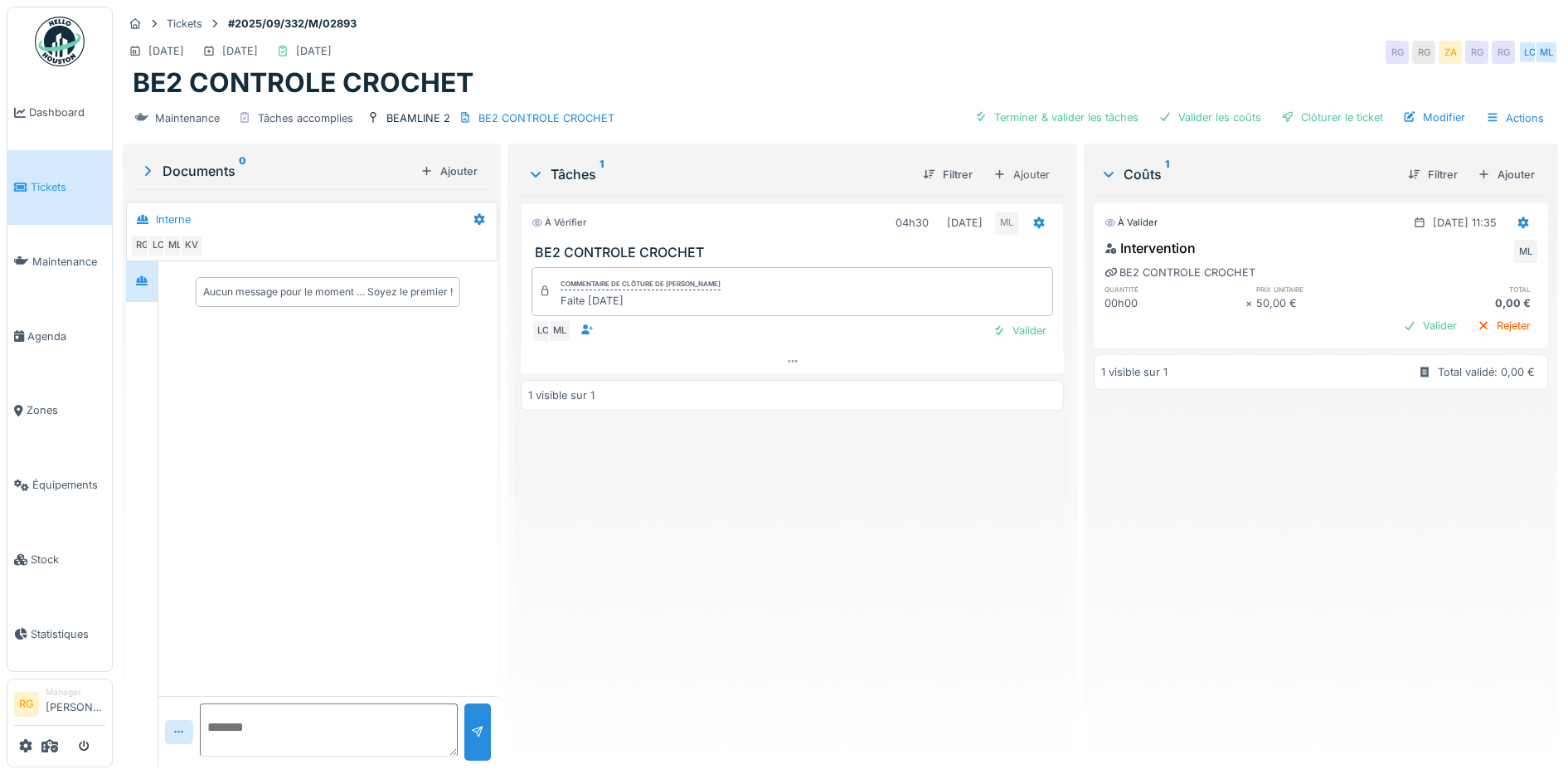
click at [382, 721] on textarea at bounding box center [328, 730] width 258 height 53
type textarea "**********"
click at [471, 725] on div at bounding box center [477, 732] width 13 height 16
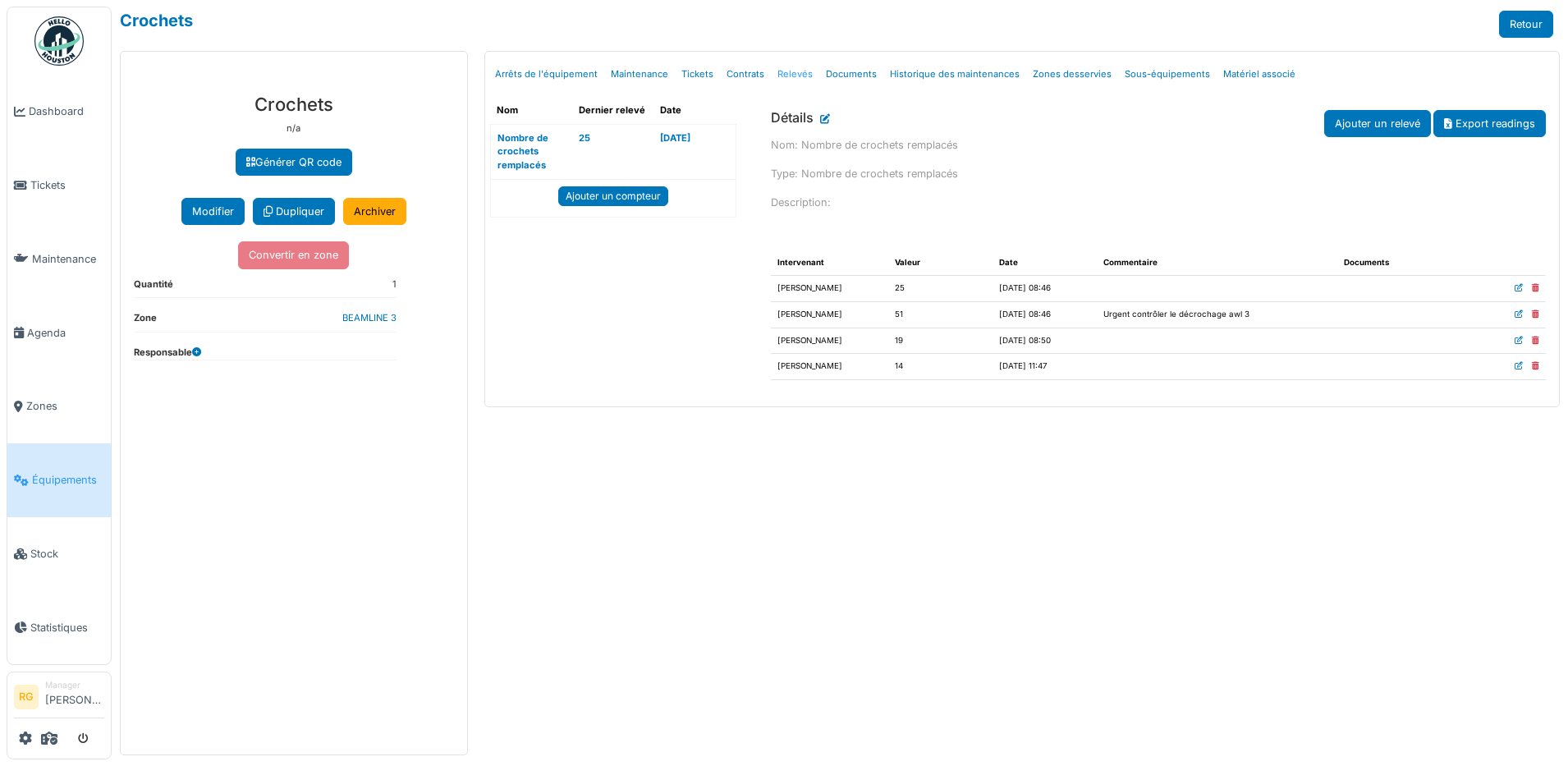
click at [779, 74] on link "Relevés" at bounding box center [795, 74] width 48 height 38
click at [1378, 125] on link "Ajouter un relevé" at bounding box center [1377, 123] width 106 height 27
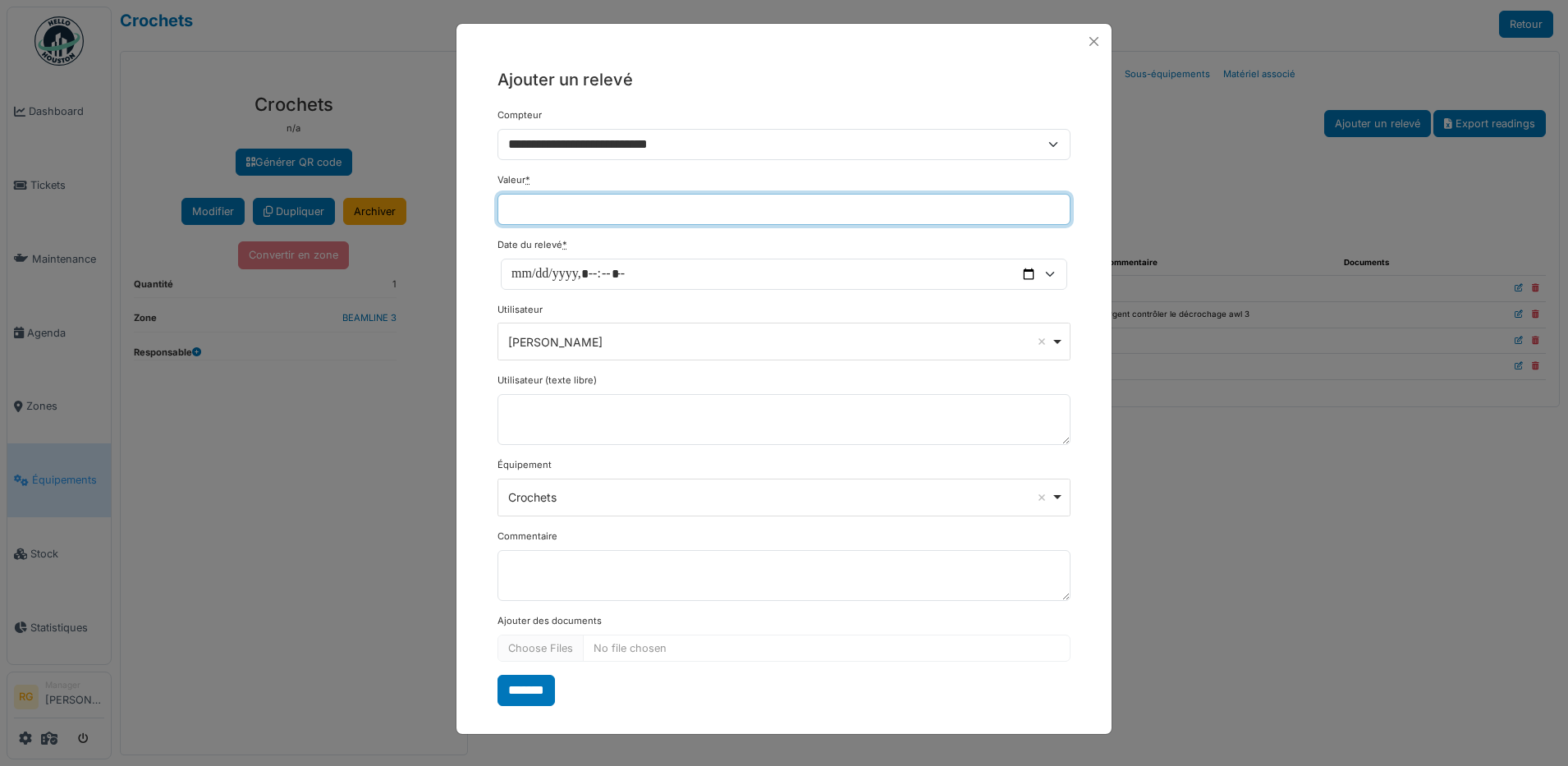
click at [591, 210] on input "Valeur *" at bounding box center [784, 209] width 573 height 32
type input "*"
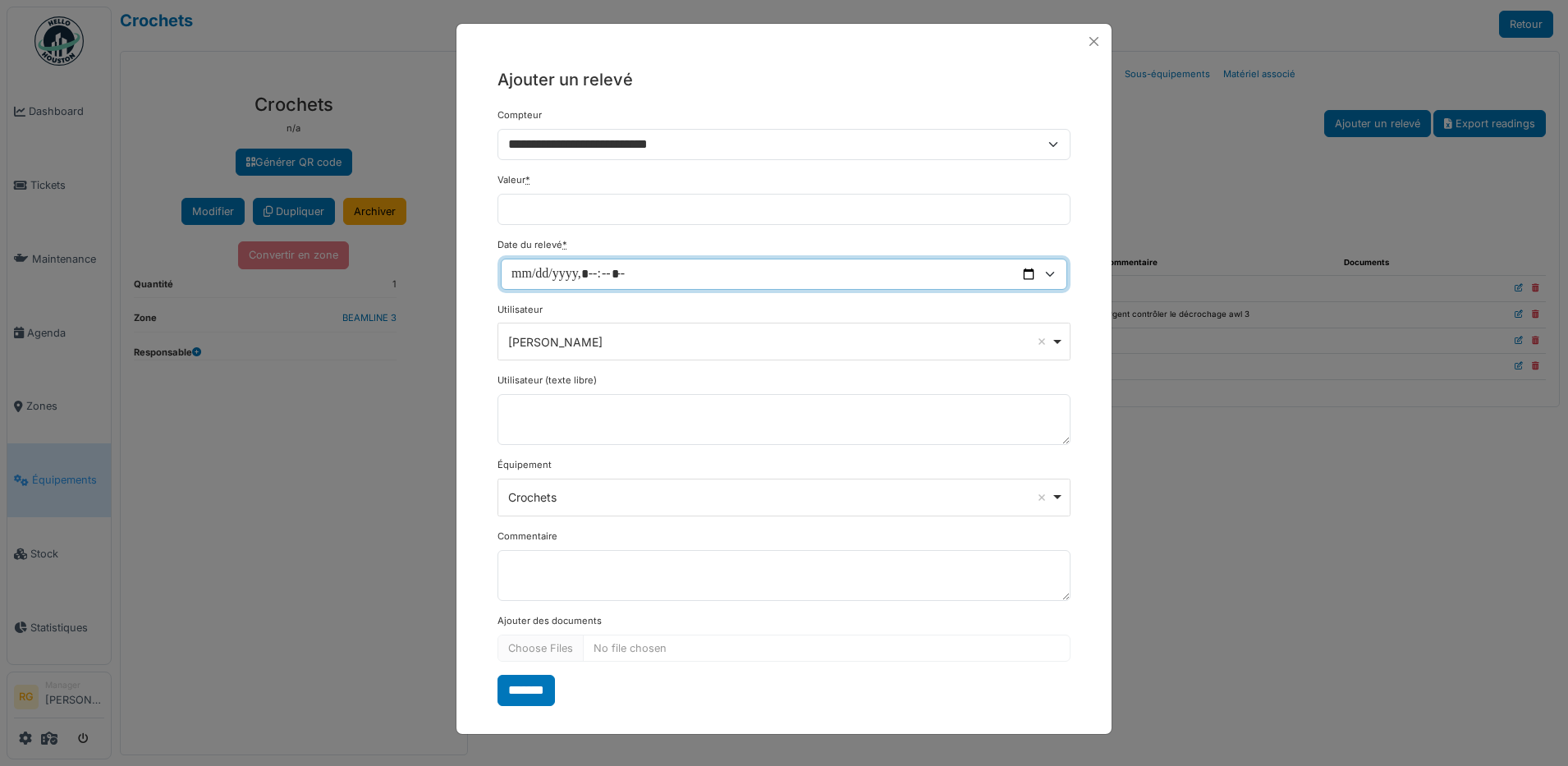
click at [581, 273] on input "Date du relevé *" at bounding box center [784, 274] width 566 height 32
click at [1053, 273] on input "Date du relevé *" at bounding box center [784, 274] width 566 height 32
click at [1028, 273] on input "Date du relevé *" at bounding box center [784, 274] width 566 height 32
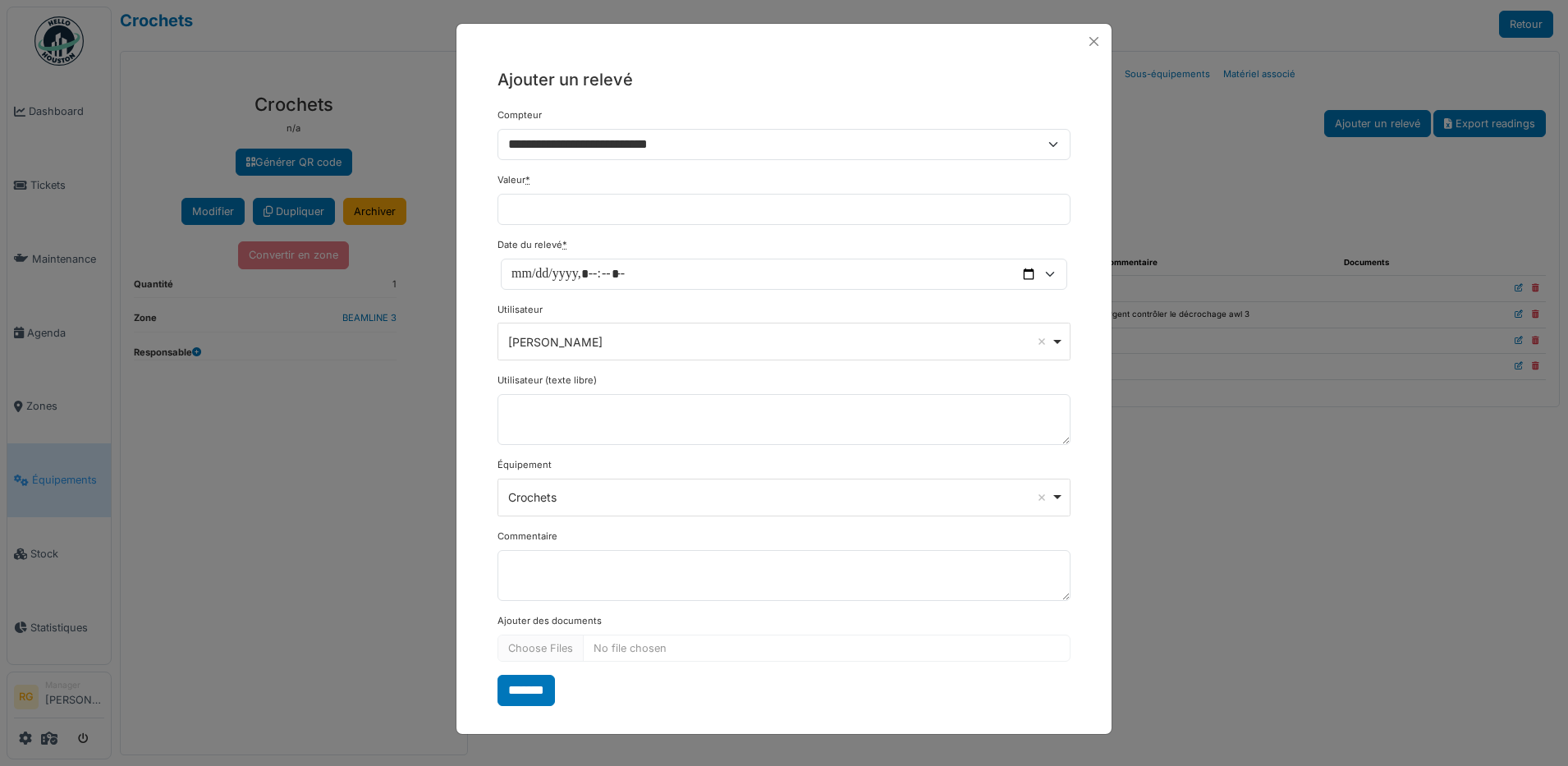
type input "**********"
click at [706, 692] on form "**********" at bounding box center [784, 406] width 573 height 597
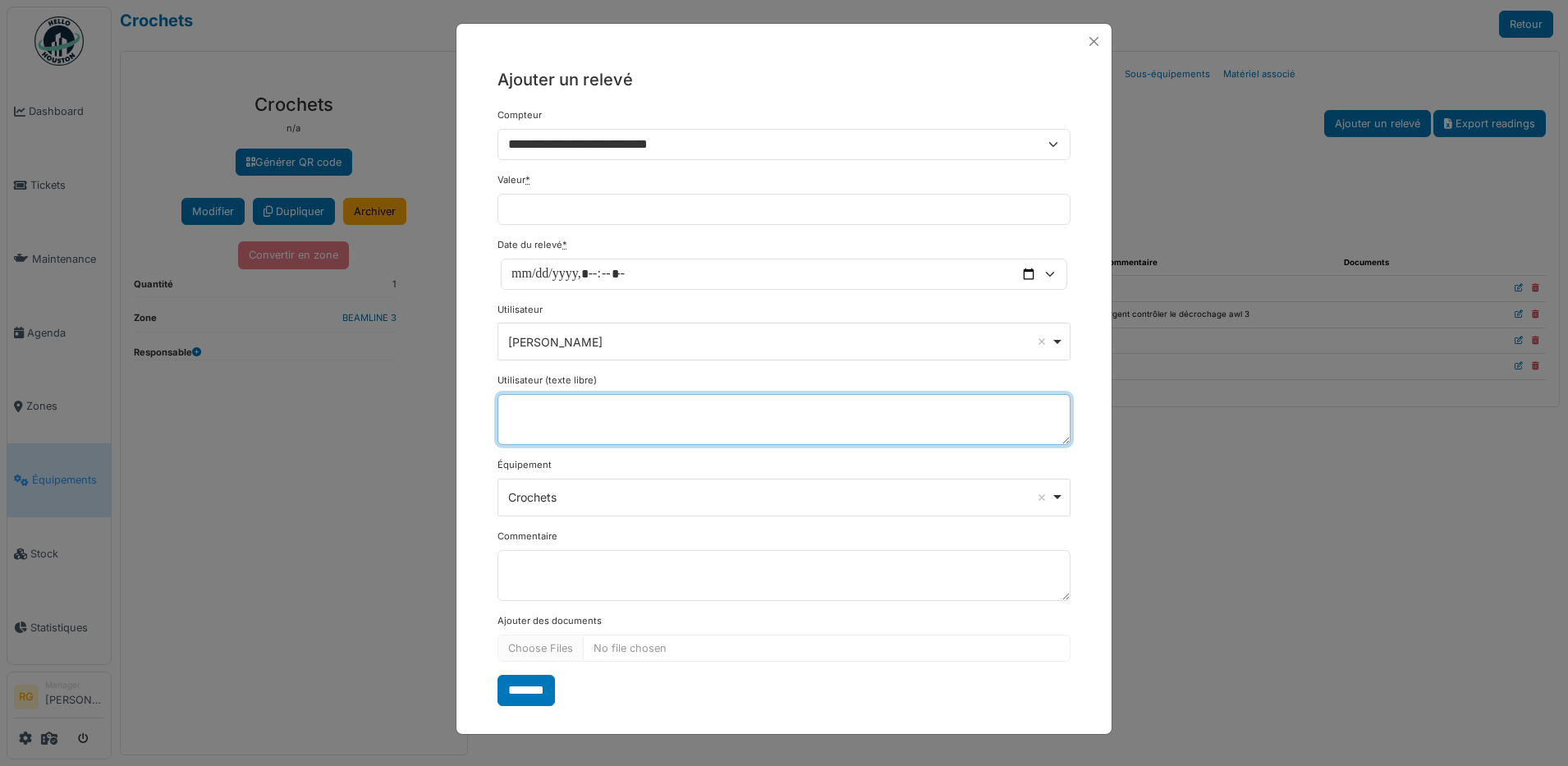
click at [703, 414] on textarea "Utilisateur (texte libre)" at bounding box center [784, 419] width 573 height 51
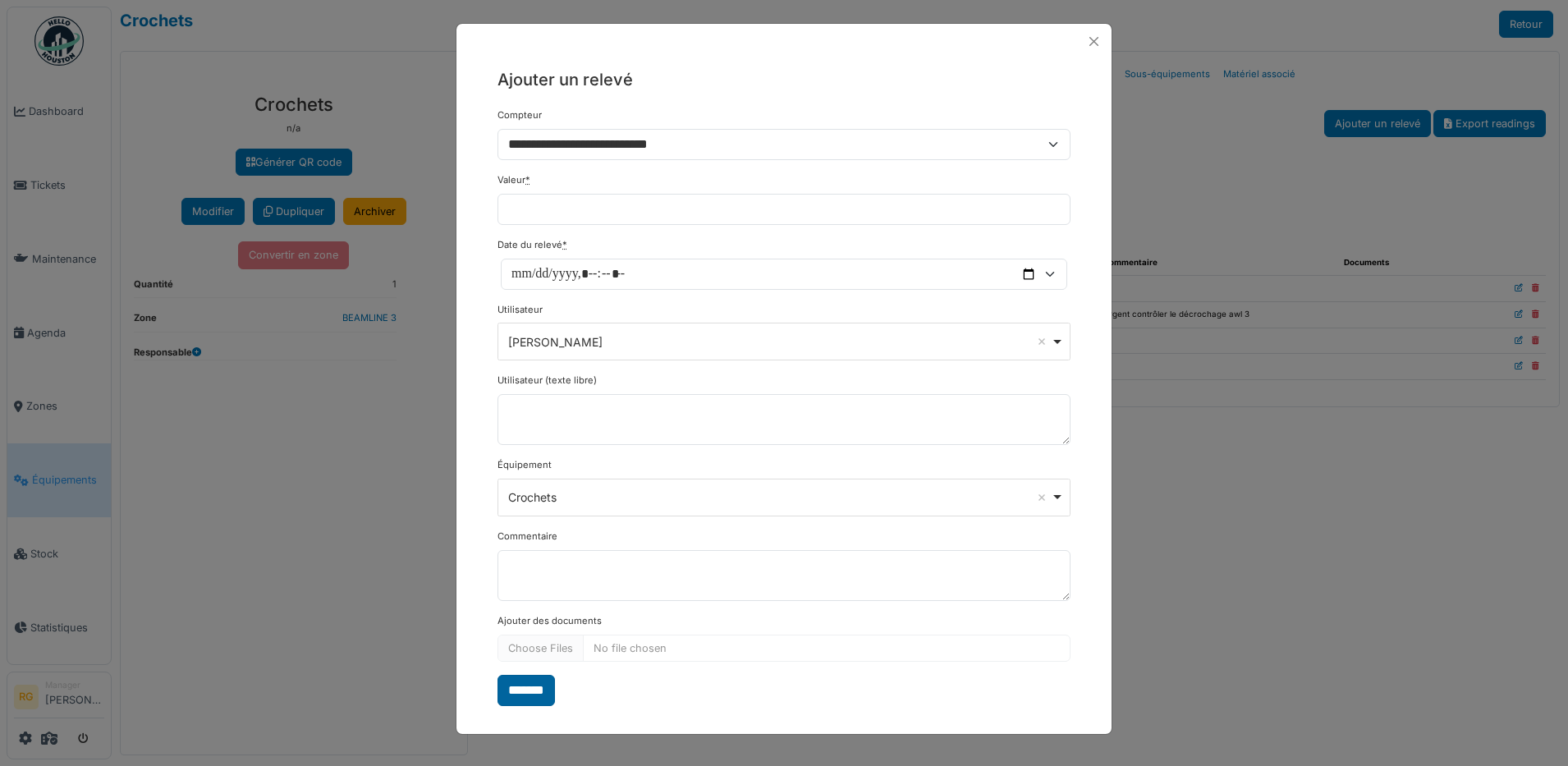
click at [528, 693] on input "*******" at bounding box center [526, 690] width 57 height 32
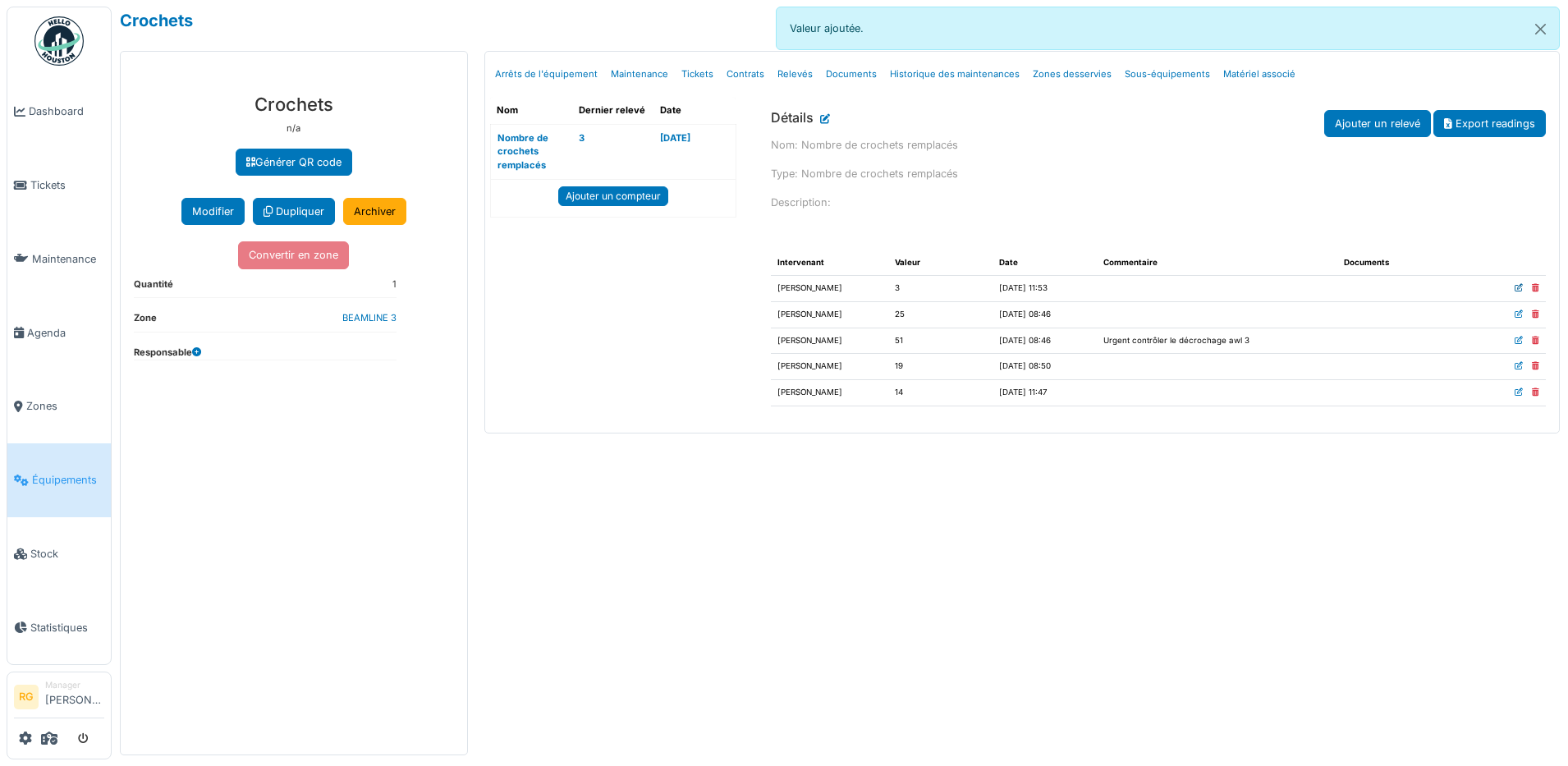
click at [1518, 292] on icon at bounding box center [1518, 288] width 8 height 8
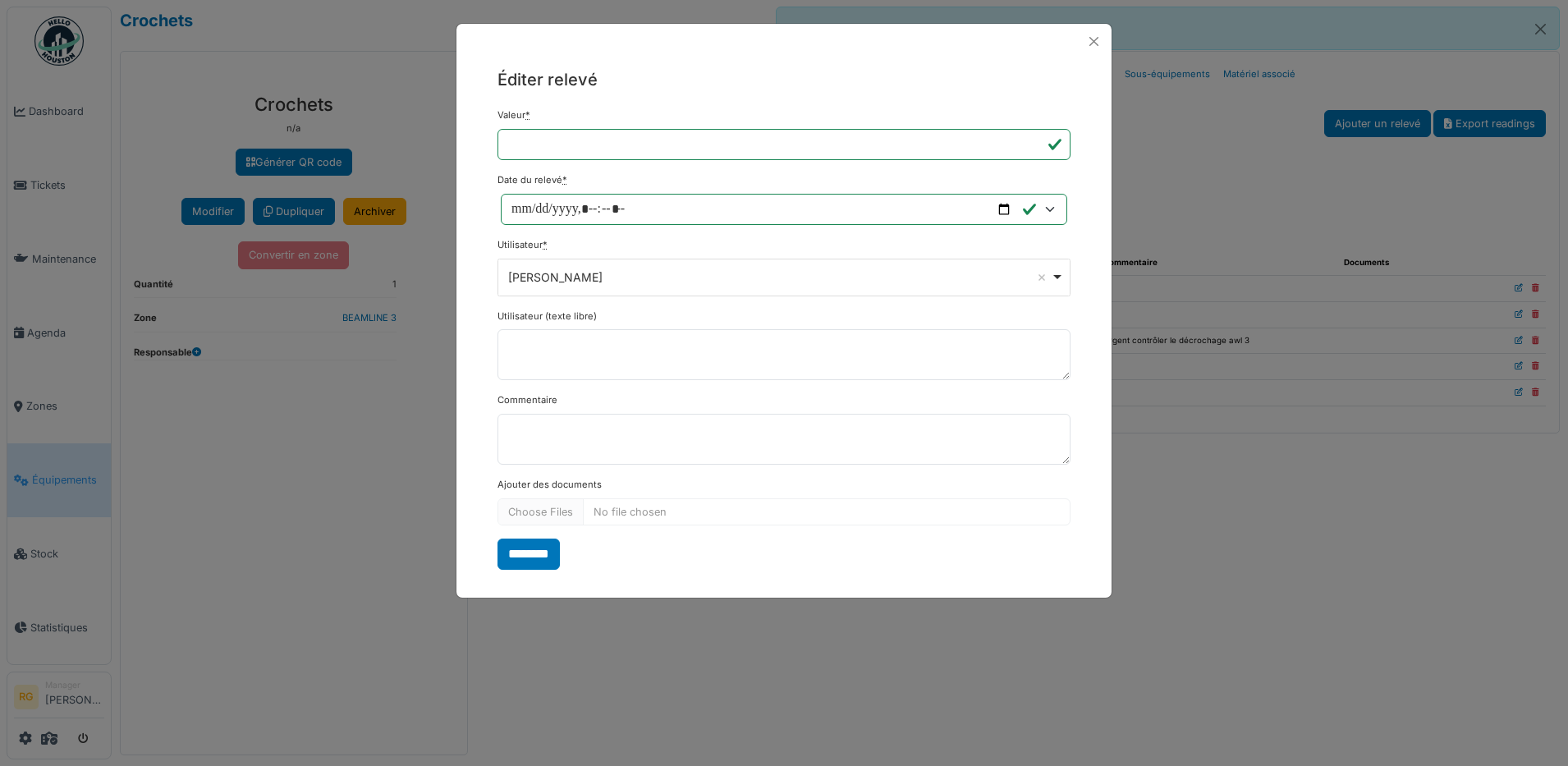
click at [982, 280] on div "Ronny Geiregat Remove item" at bounding box center [779, 277] width 542 height 17
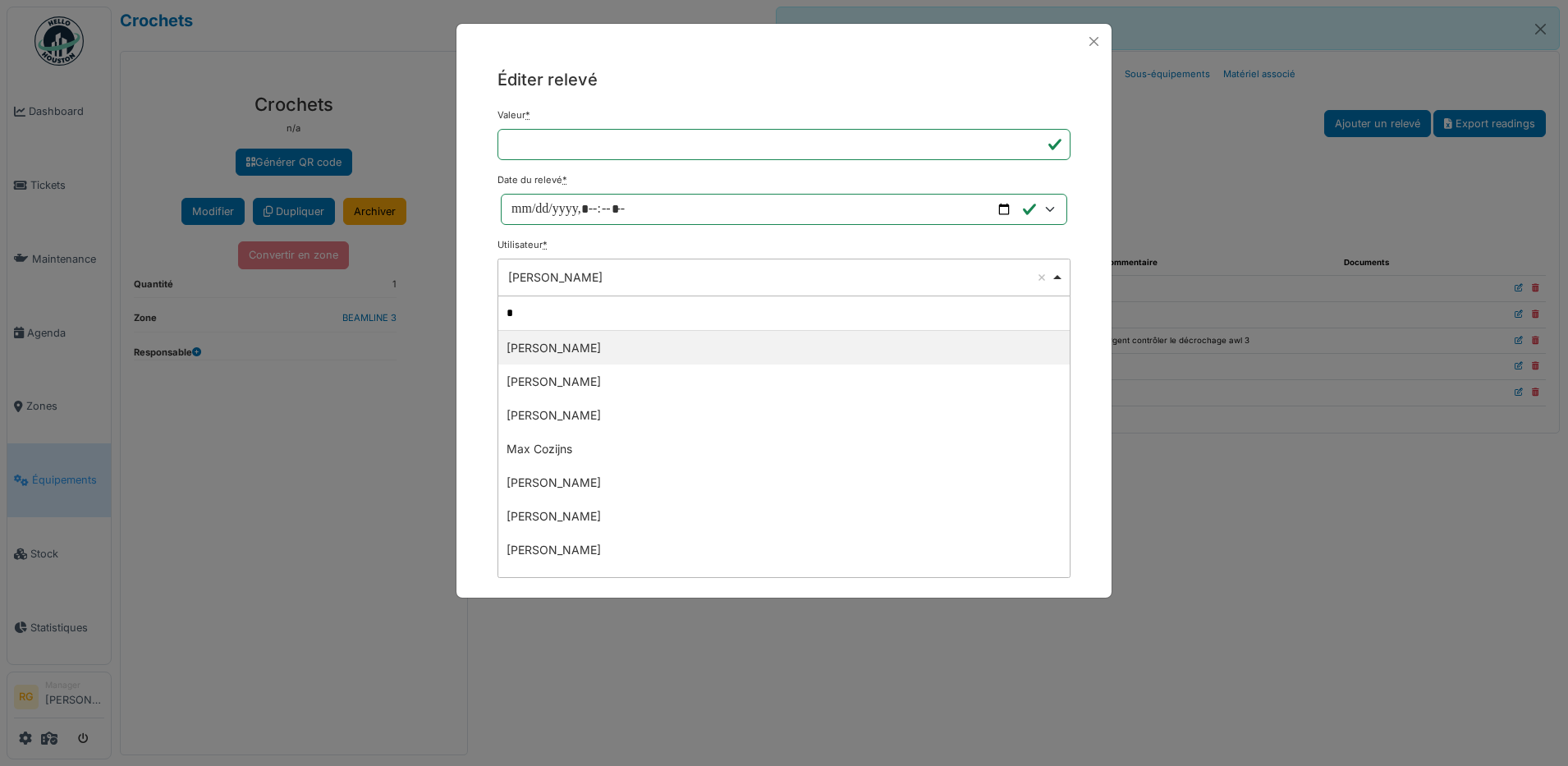
type input "**"
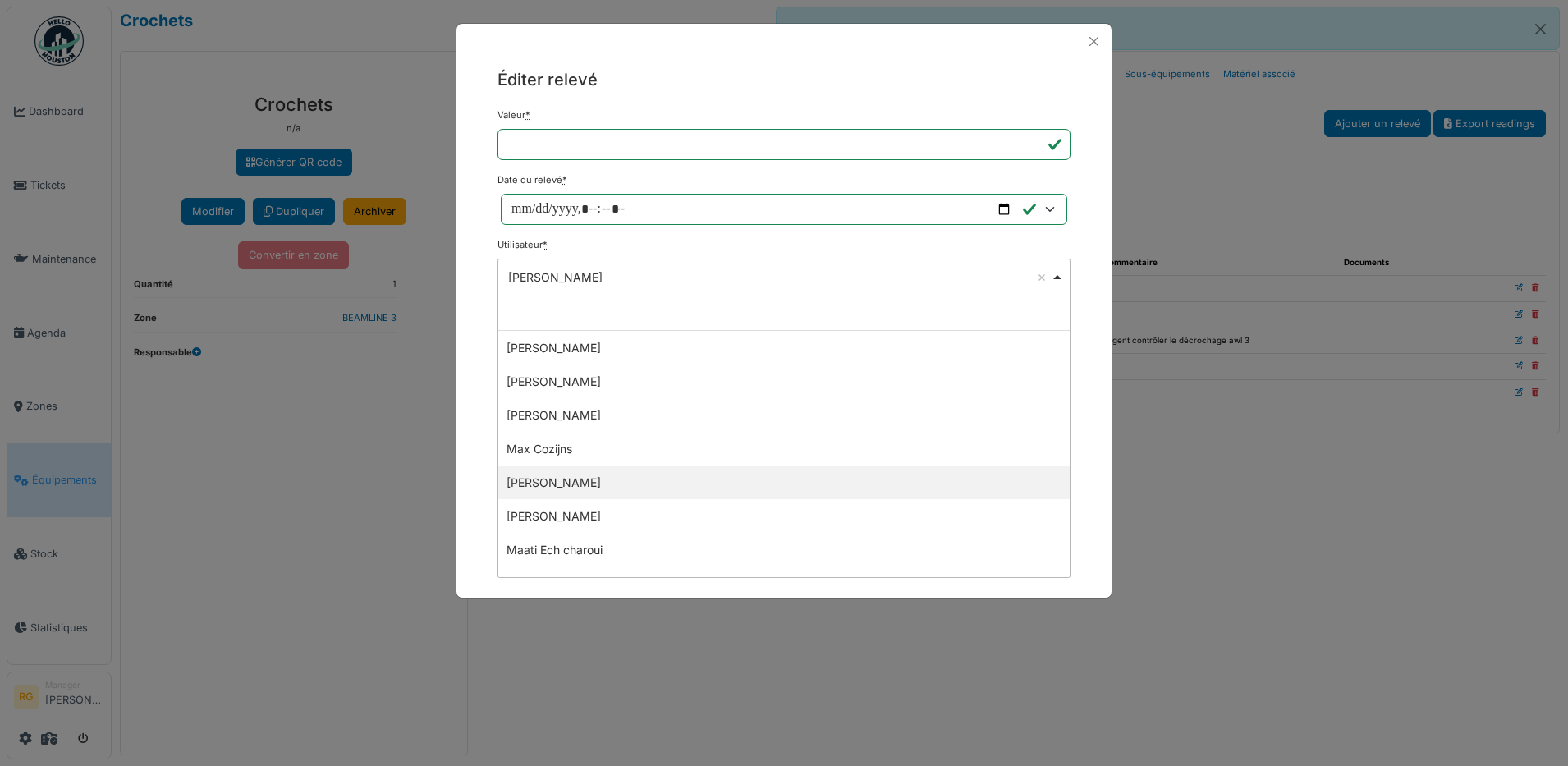
select select "****"
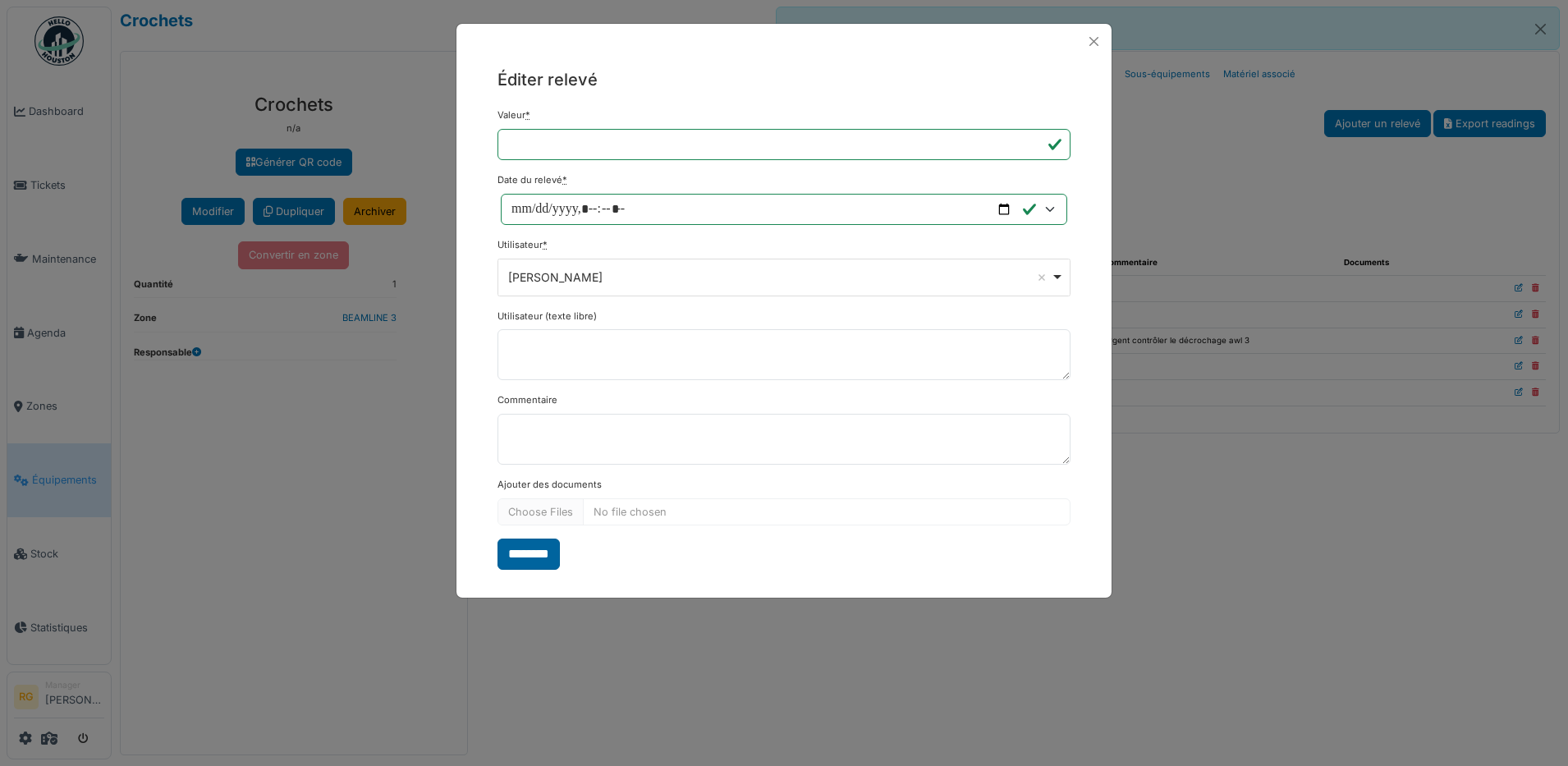
click at [530, 550] on input "********" at bounding box center [528, 554] width 62 height 32
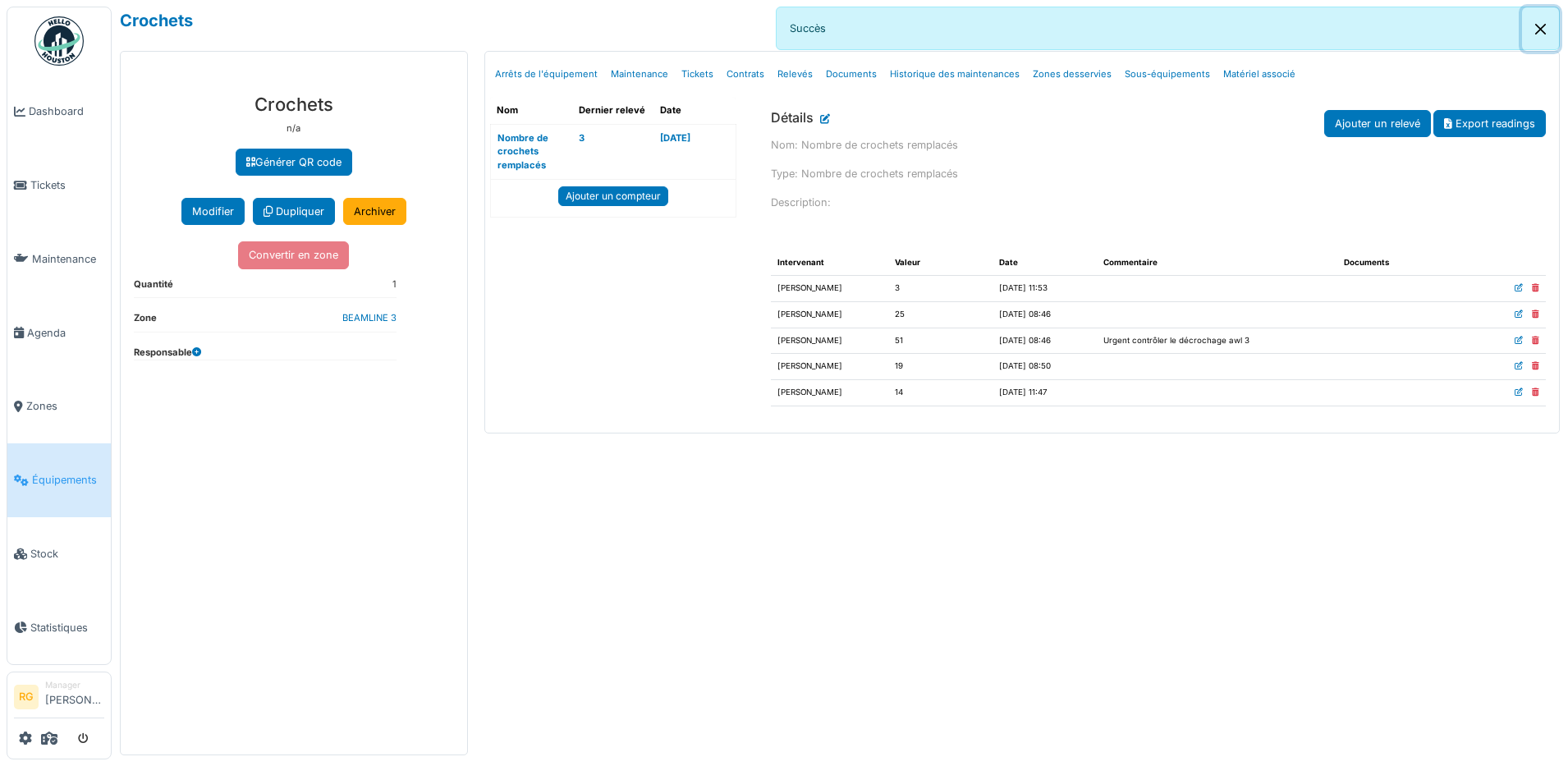
click at [1541, 31] on button "Close" at bounding box center [1540, 29] width 37 height 43
